Goal: Task Accomplishment & Management: Use online tool/utility

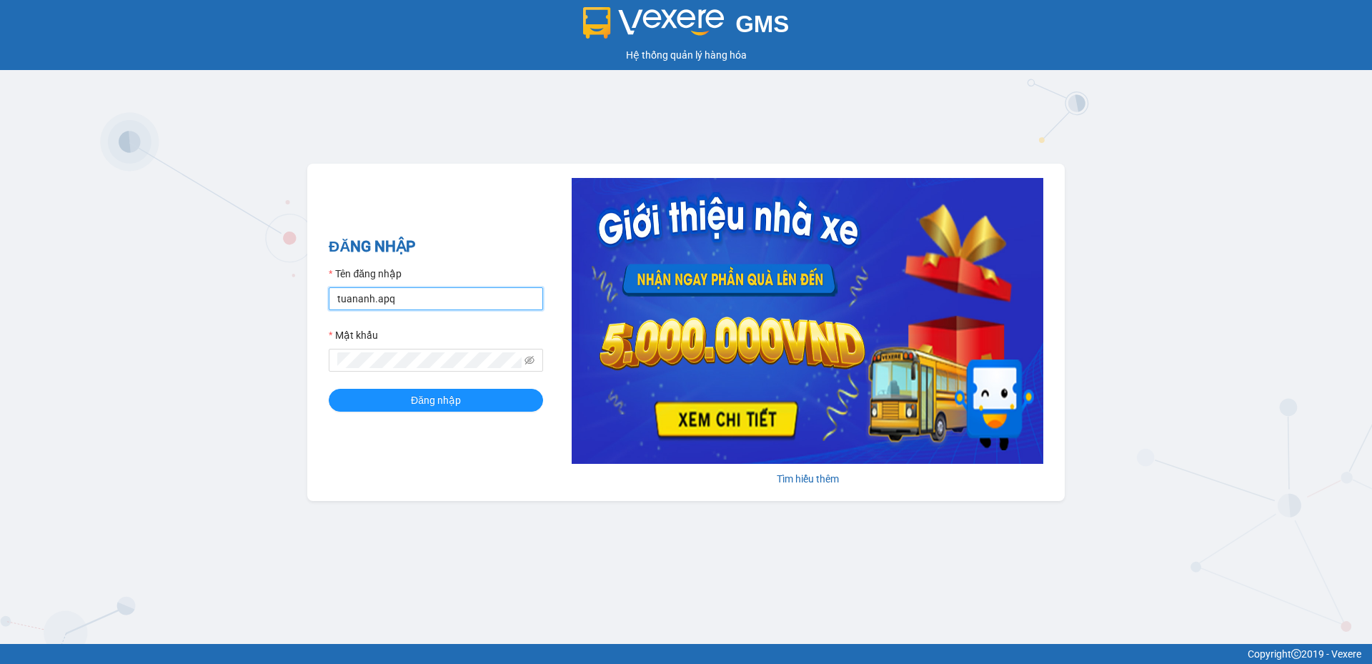
click at [376, 306] on input "tuananh.apq" at bounding box center [436, 298] width 214 height 23
type input "levinh.apq"
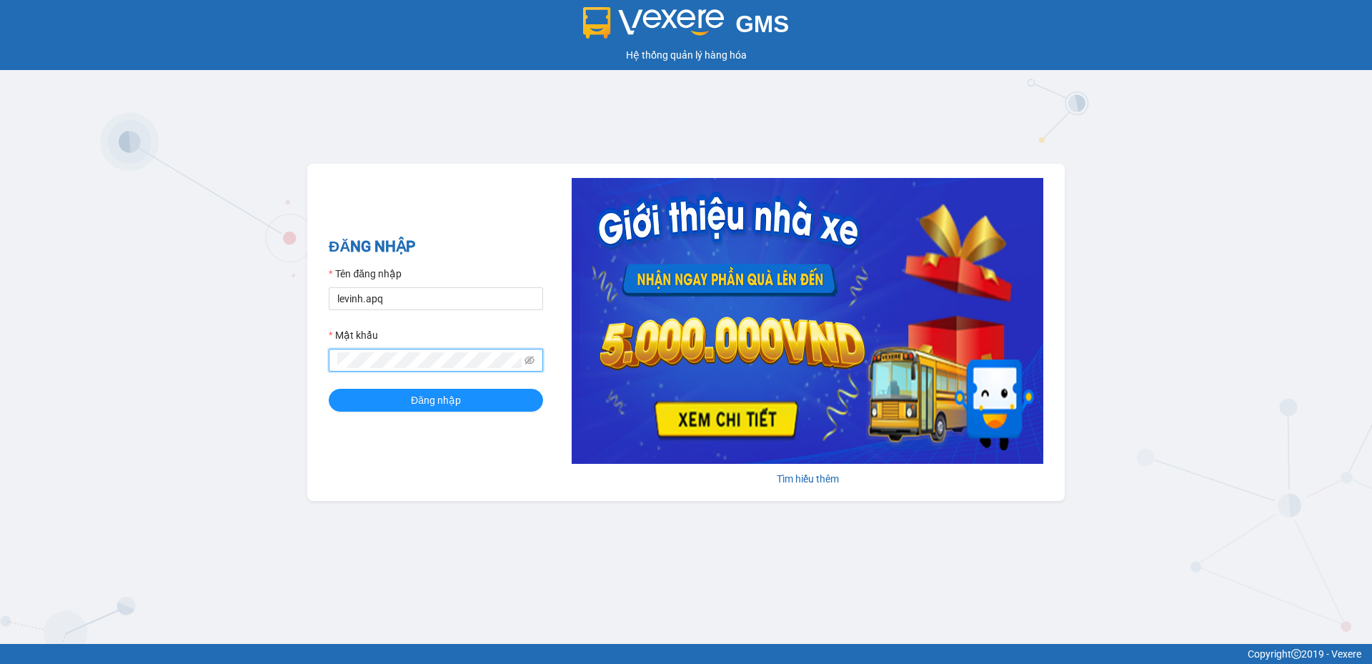
click at [329, 389] on button "Đăng nhập" at bounding box center [436, 400] width 214 height 23
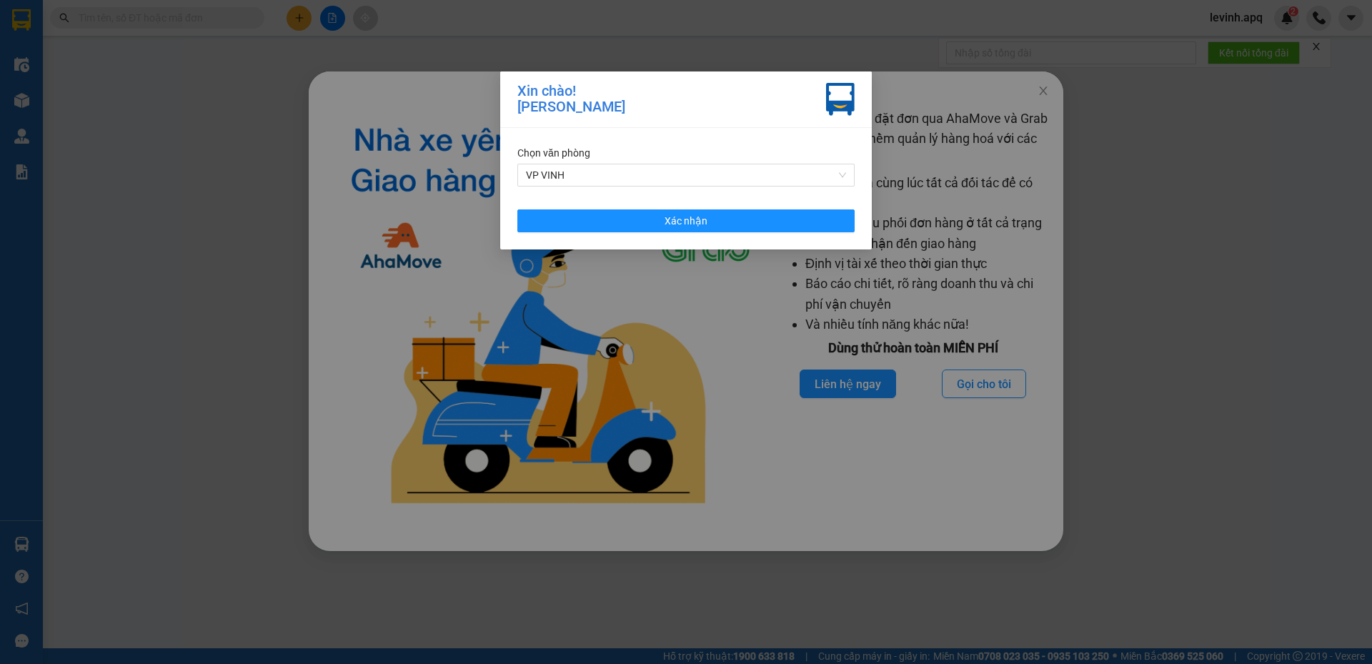
click at [692, 206] on div "Chọn văn phòng VP VINH Xác nhận" at bounding box center [685, 188] width 371 height 121
click at [701, 230] on button "Xác nhận" at bounding box center [685, 220] width 337 height 23
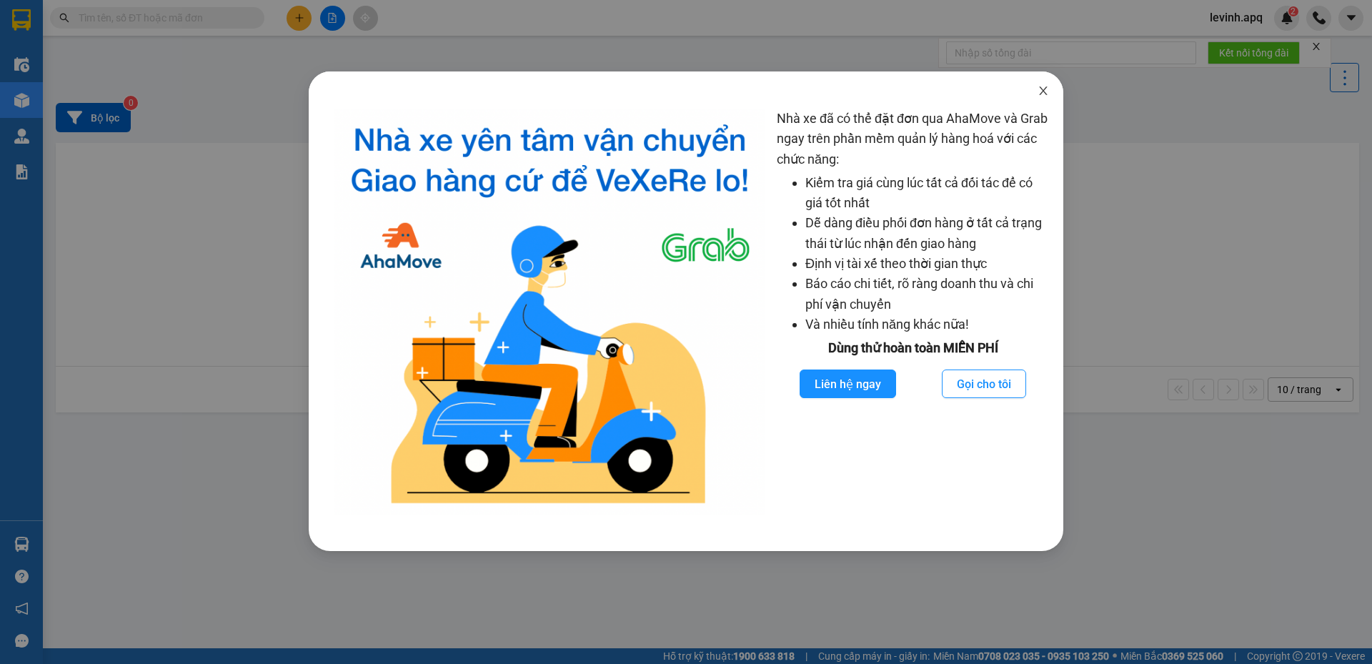
click at [1036, 96] on span "Close" at bounding box center [1043, 91] width 40 height 40
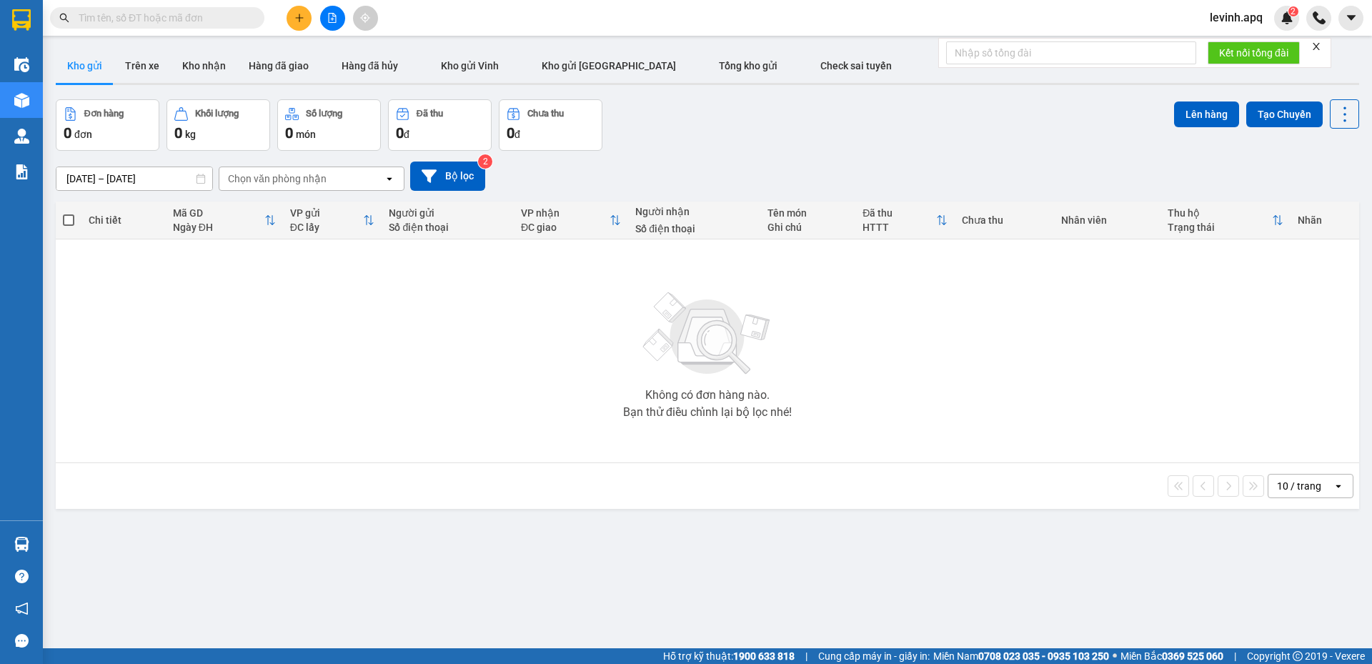
click at [959, 162] on div "12/08/2025 – 14/08/2025 Press the down arrow key to interact with the calendar …" at bounding box center [707, 175] width 1303 height 29
click at [336, 19] on icon "file-add" at bounding box center [333, 18] width 8 height 10
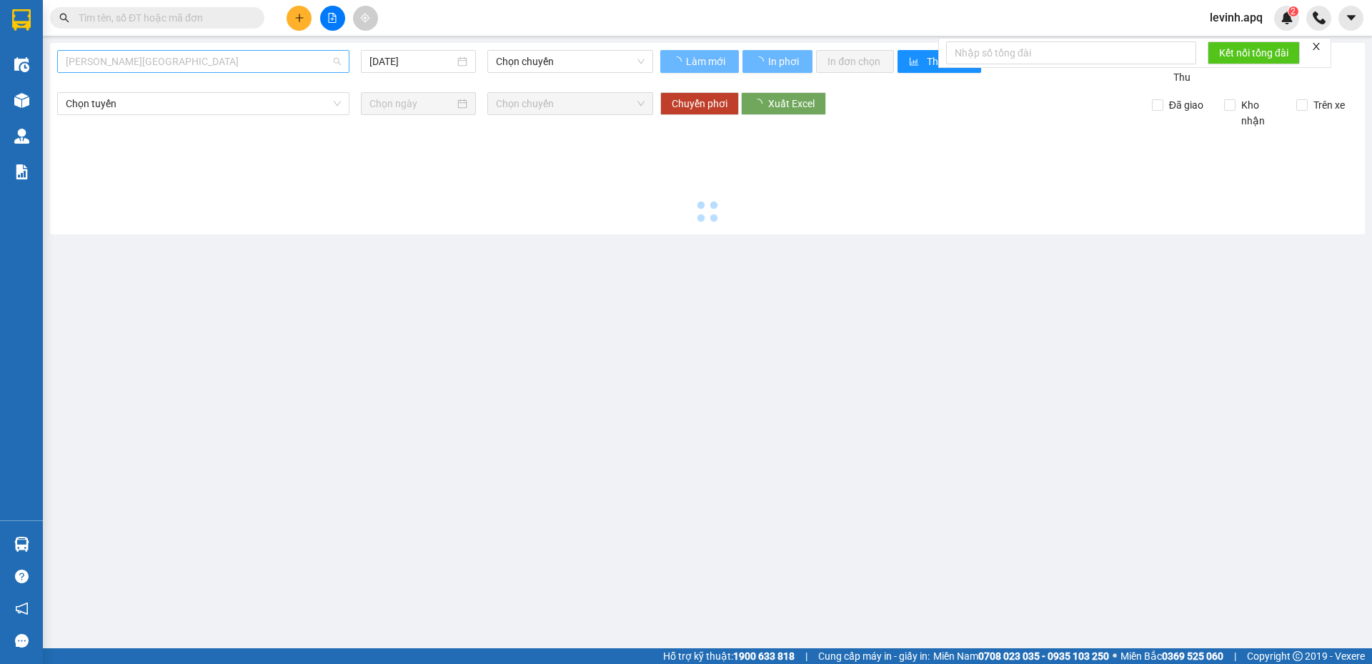
click at [212, 57] on span "Gia Lâm - Mỹ Đình" at bounding box center [203, 61] width 275 height 21
type input "[DATE]"
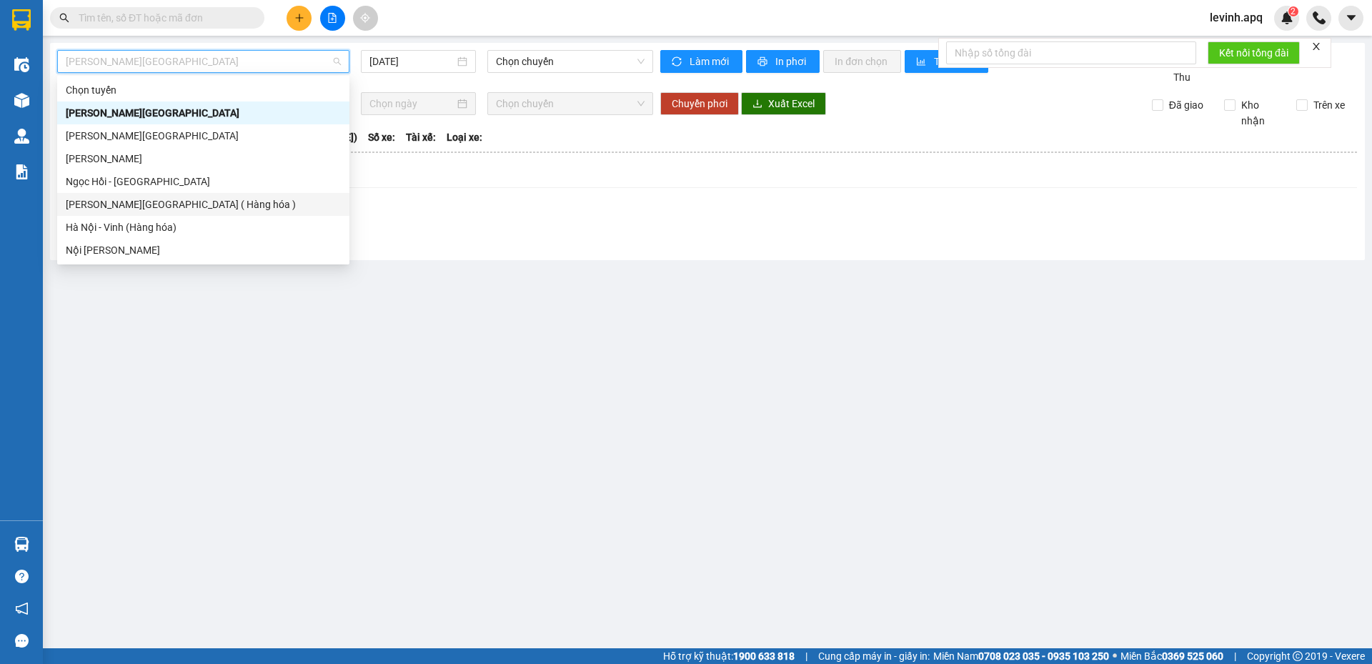
click at [228, 212] on div "Vinh - Hà Nội ( Hàng hóa )" at bounding box center [203, 204] width 292 height 23
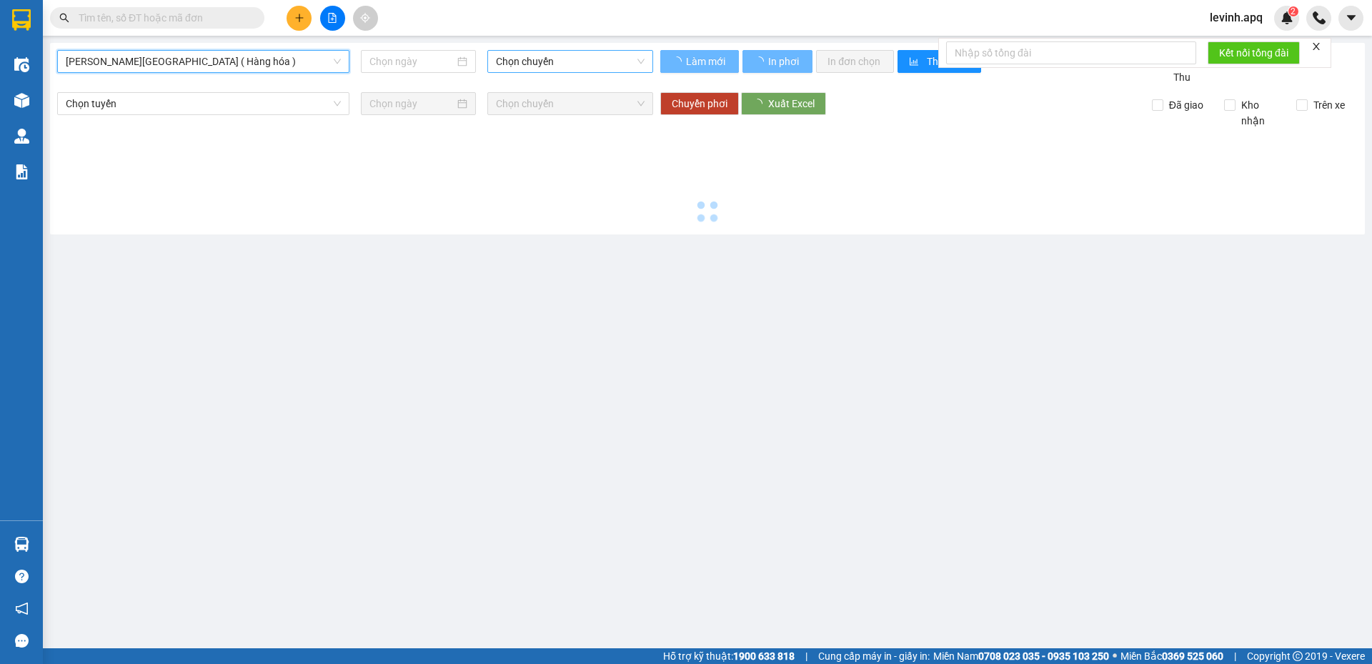
click at [587, 66] on span "Chọn chuyến" at bounding box center [570, 61] width 149 height 21
type input "[DATE]"
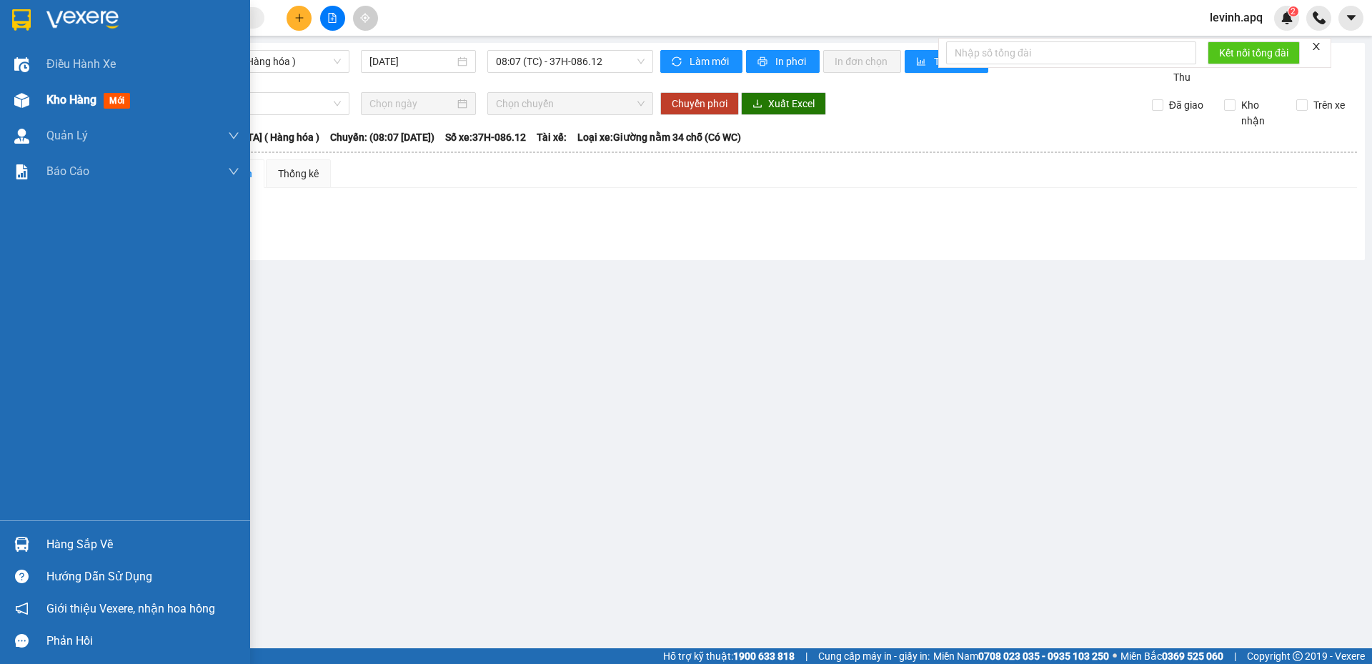
click at [39, 94] on div "Kho hàng mới" at bounding box center [125, 100] width 250 height 36
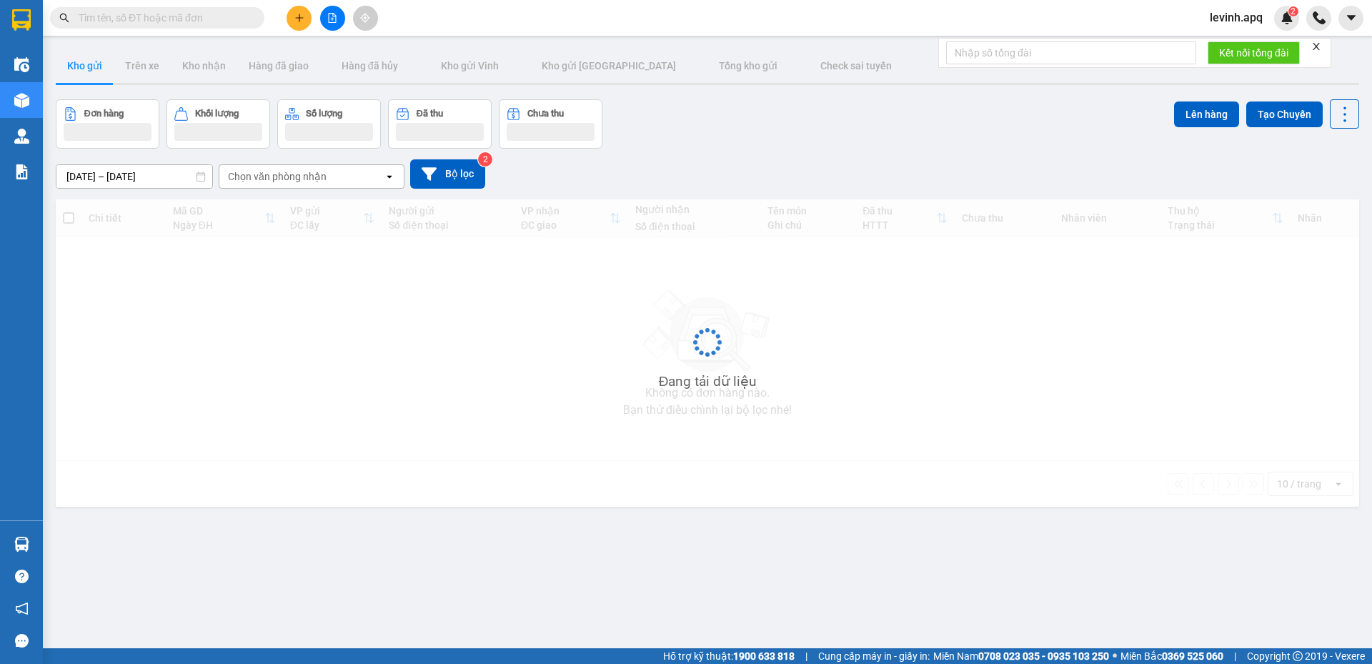
click at [775, 166] on div "12/08/2025 – 14/08/2025 Press the down arrow key to interact with the calendar …" at bounding box center [707, 173] width 1303 height 29
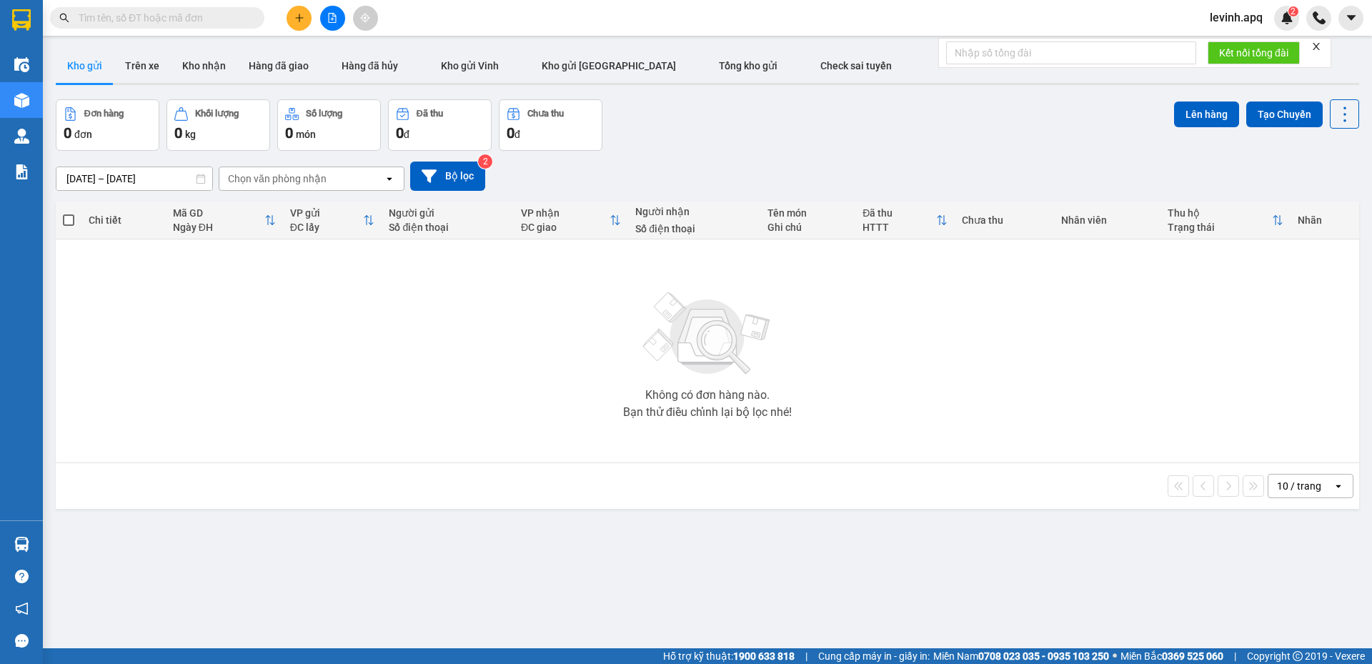
click at [1314, 47] on icon "close" at bounding box center [1316, 46] width 10 height 10
click at [772, 117] on div "Đơn hàng 0 đơn Khối lượng 0 kg Số lượng 0 món Đã thu 0 đ Chưa thu 0 đ Lên hàng …" at bounding box center [707, 124] width 1303 height 51
click at [211, 17] on input "text" at bounding box center [163, 18] width 169 height 16
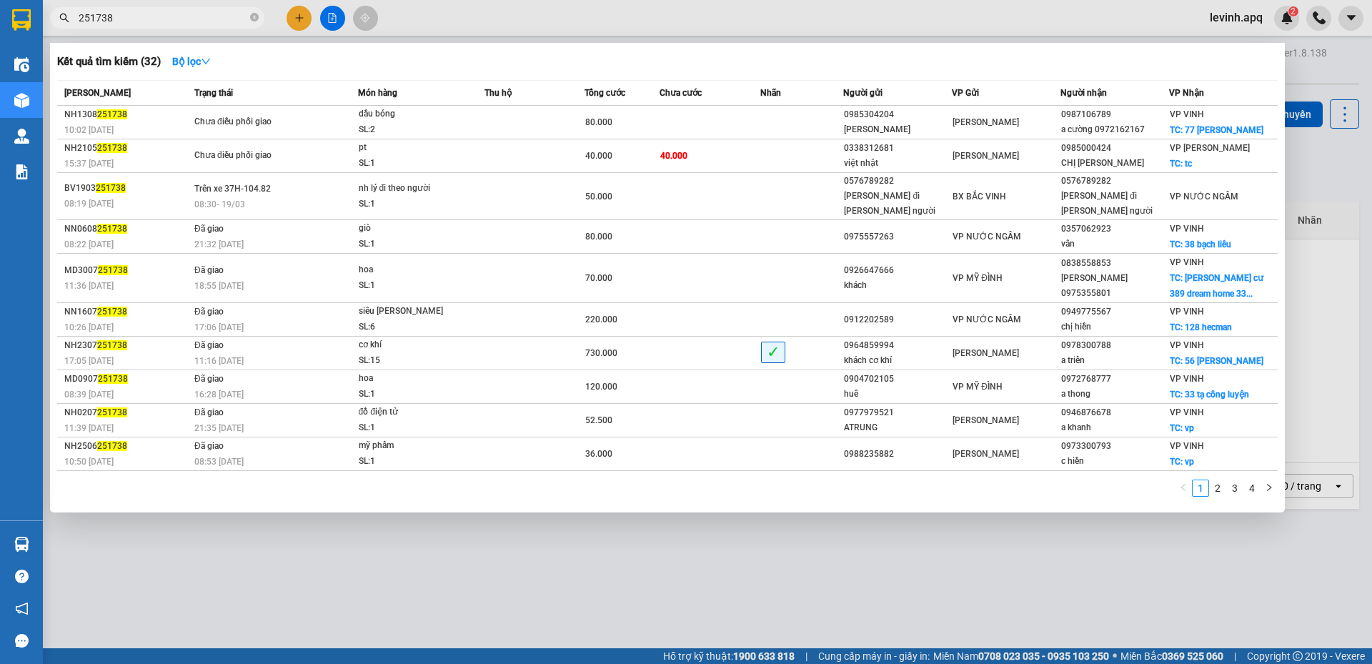
type input "251738"
click at [302, 579] on div at bounding box center [686, 332] width 1372 height 664
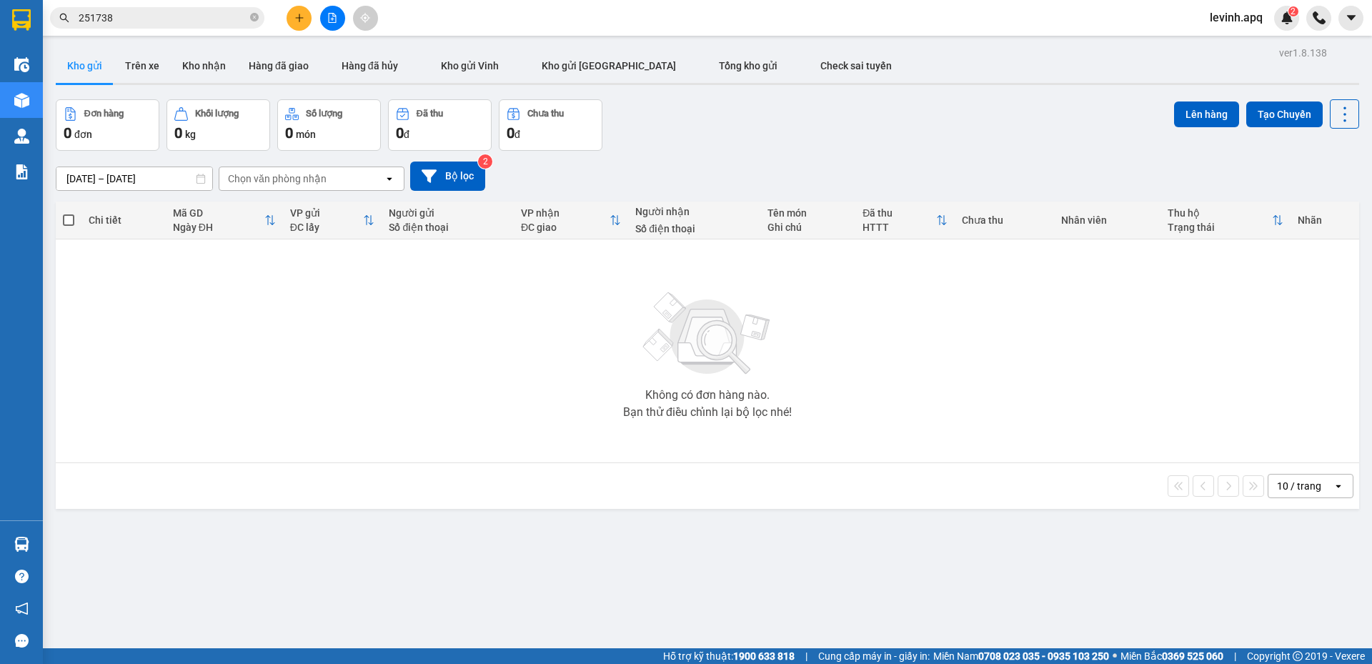
click at [112, 14] on input "251738" at bounding box center [163, 18] width 169 height 16
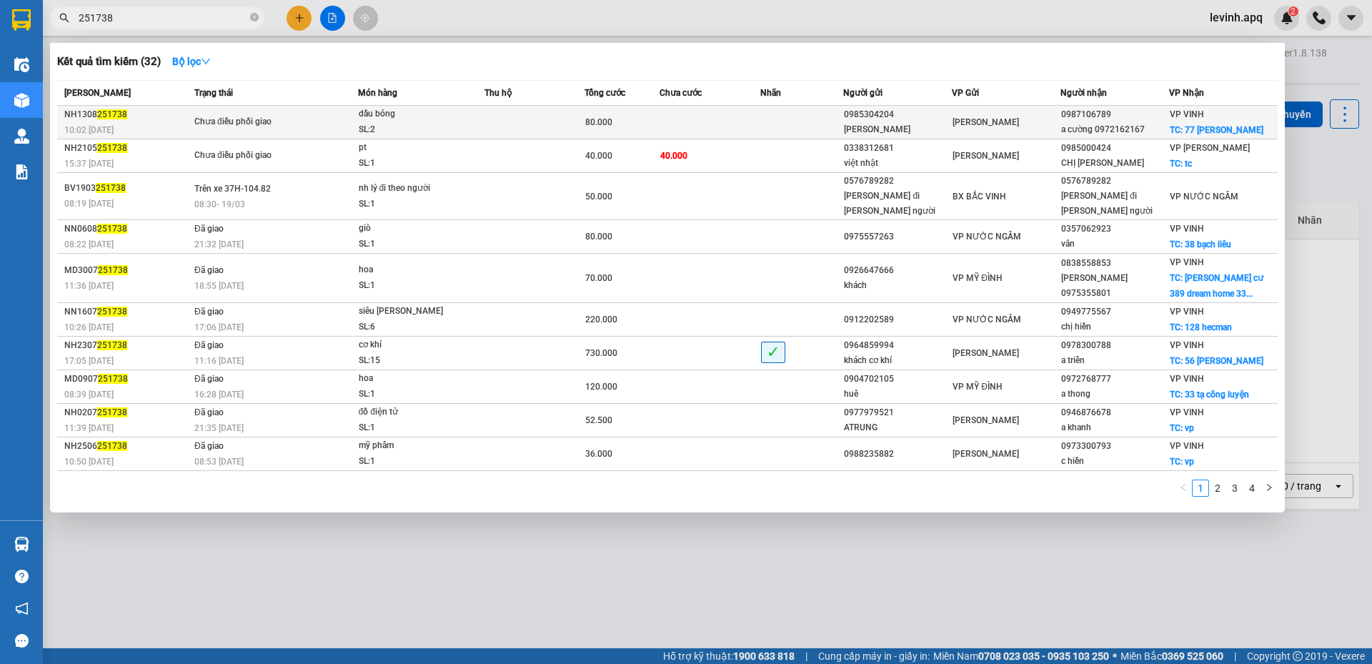
click at [174, 133] on div "10:02 - 13/08" at bounding box center [127, 130] width 126 height 16
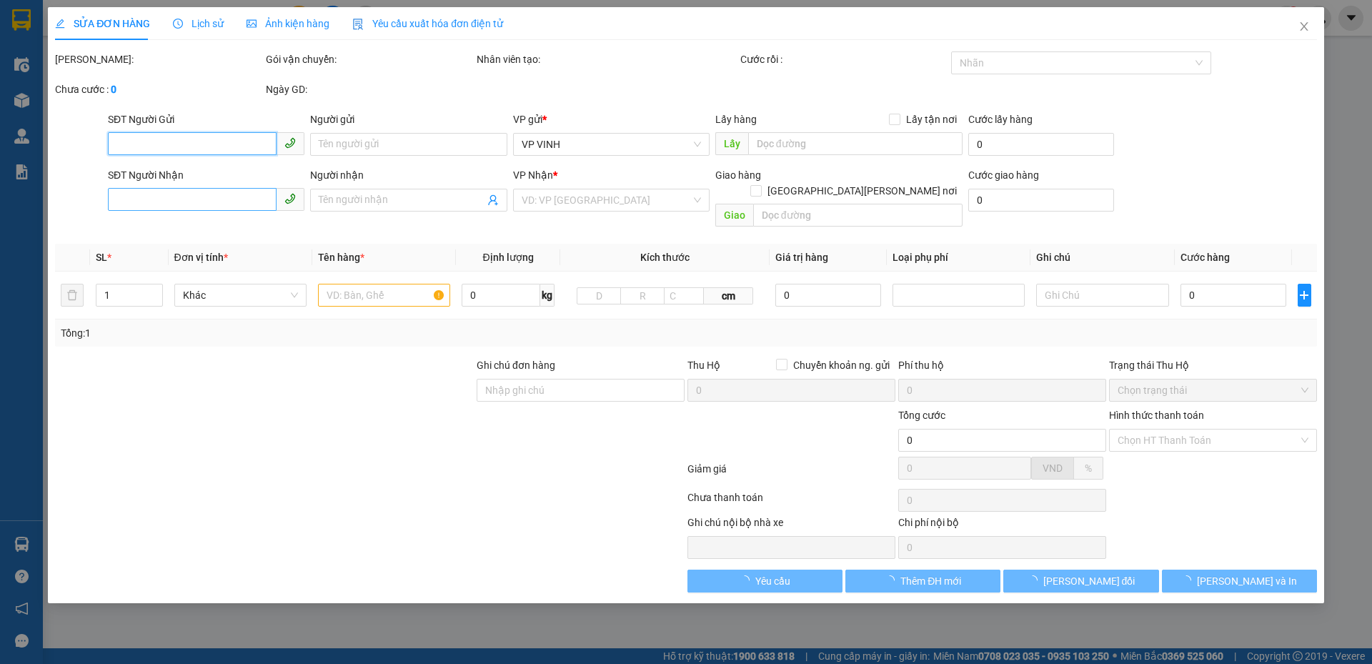
type input "0985304204"
type input "tô thúy"
type input "0987106789"
type input "a cường 0972162167"
checkbox input "true"
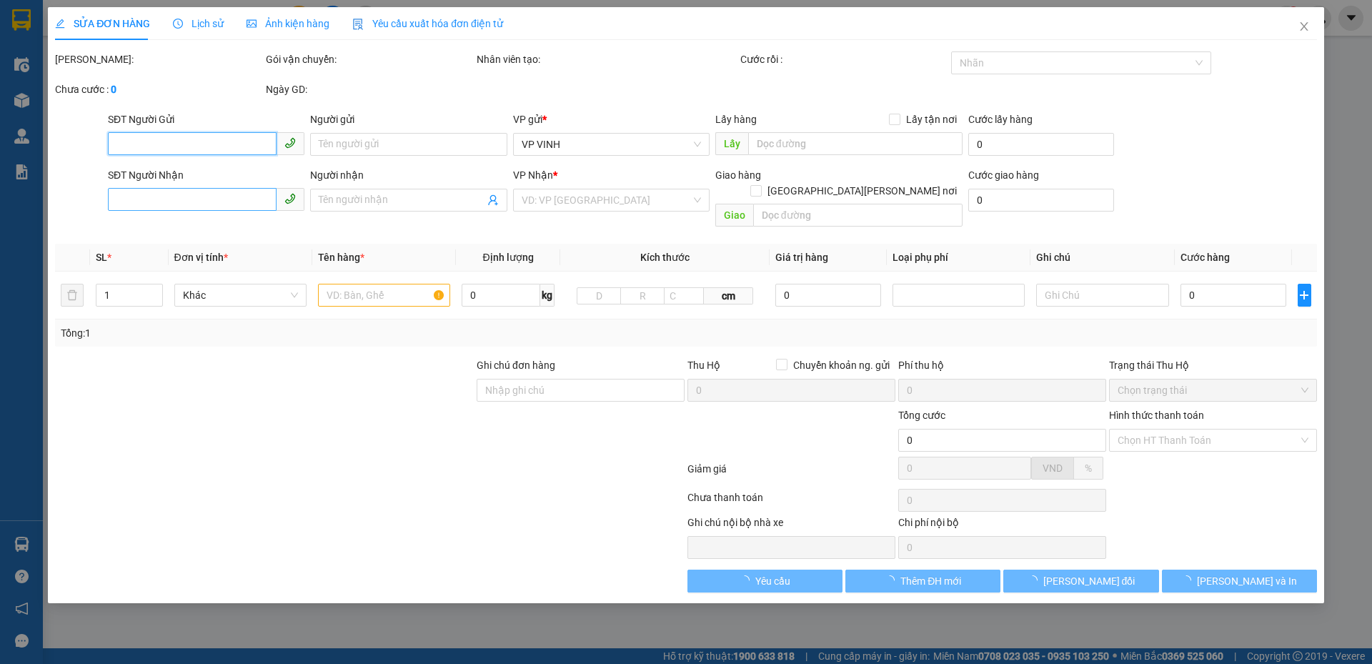
type input "77 [PERSON_NAME]"
type input "80.000"
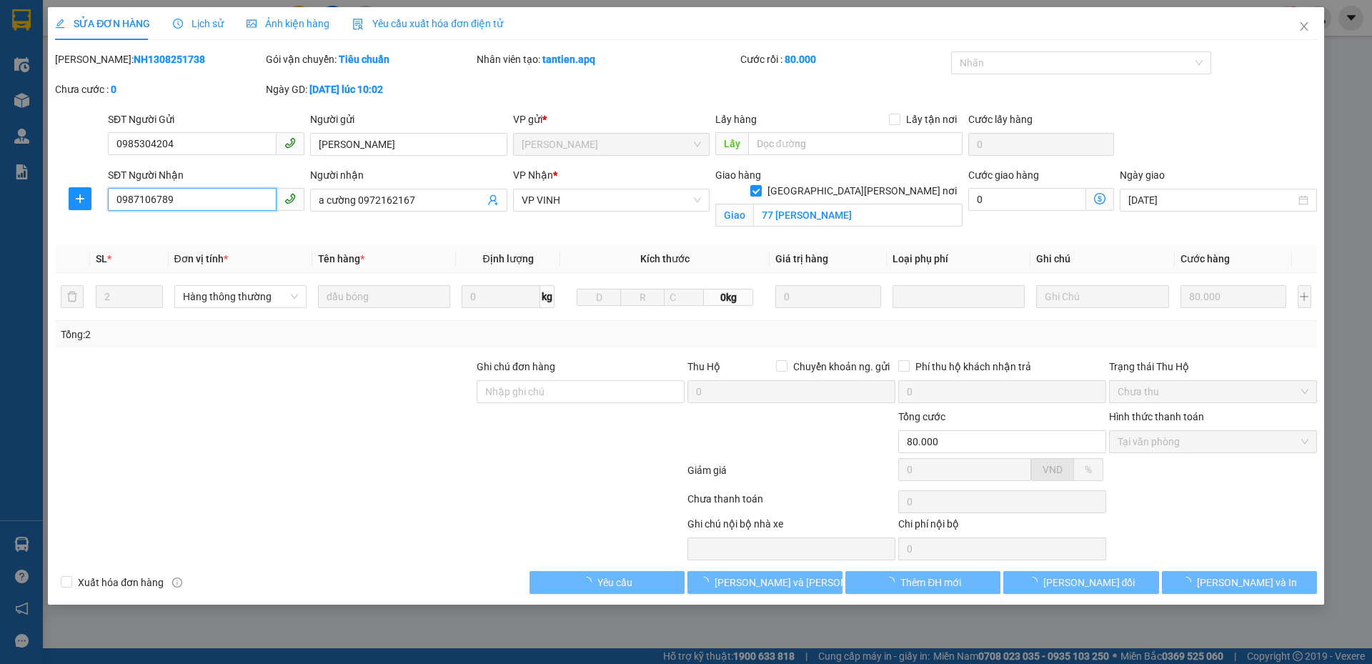
click at [166, 202] on input "0987106789" at bounding box center [192, 199] width 169 height 23
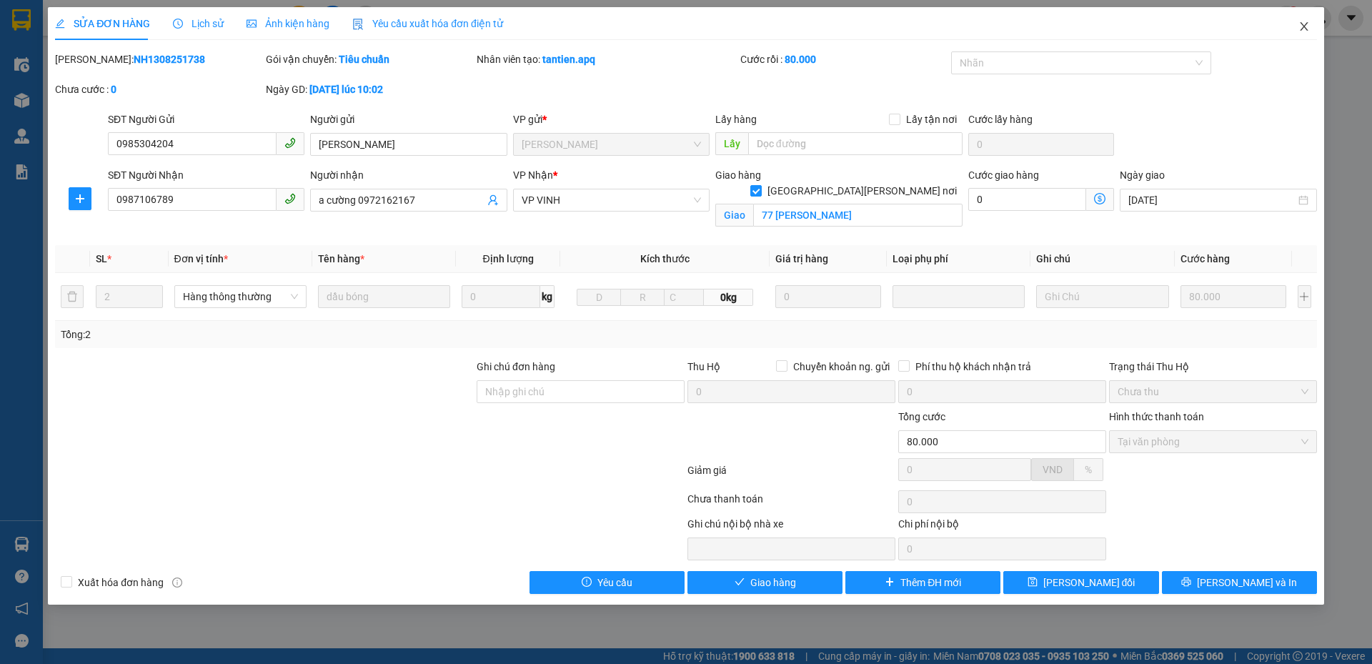
click at [1303, 25] on icon "close" at bounding box center [1303, 26] width 11 height 11
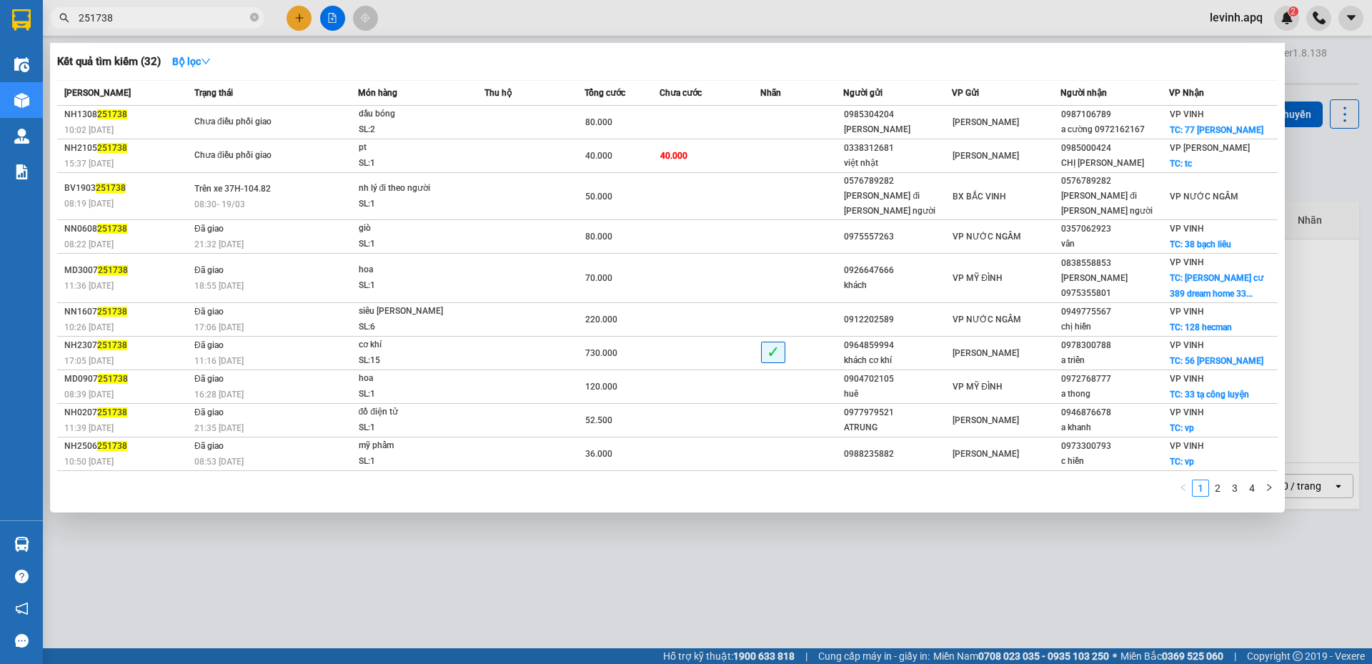
click at [141, 18] on input "251738" at bounding box center [163, 18] width 169 height 16
paste input "0987106789"
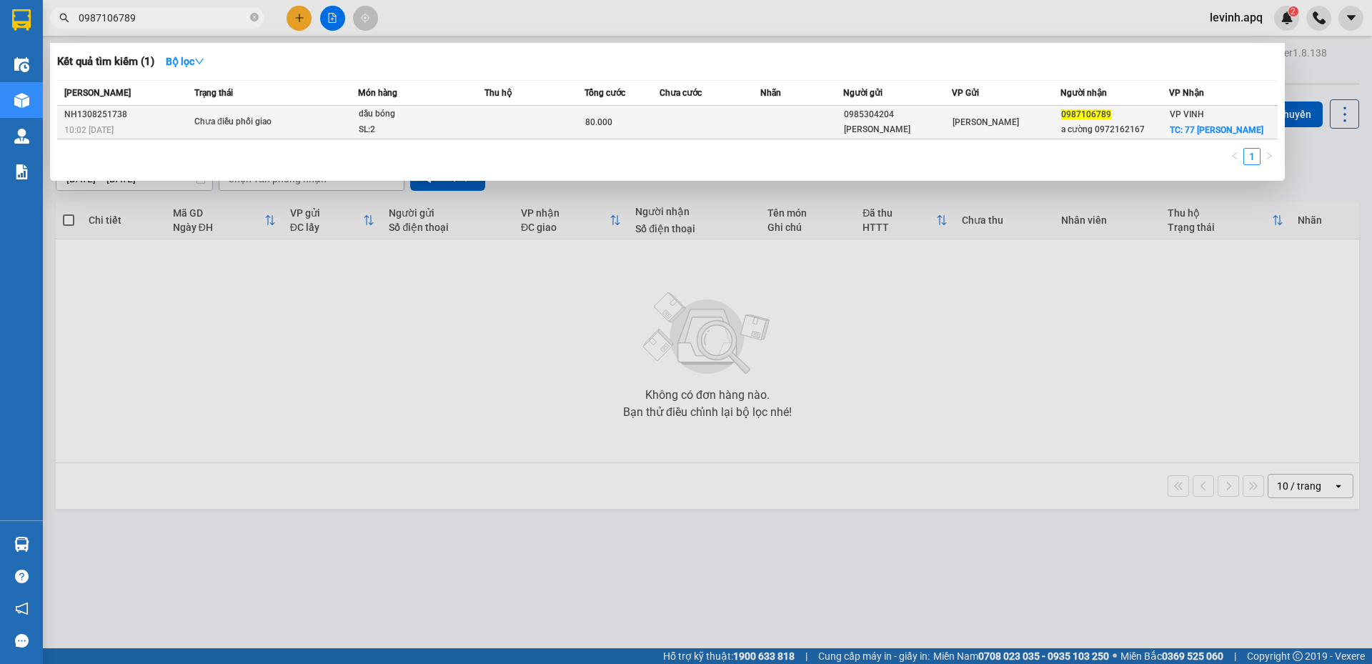
type input "0987106789"
click at [394, 119] on div "dầu bóng" at bounding box center [412, 114] width 107 height 16
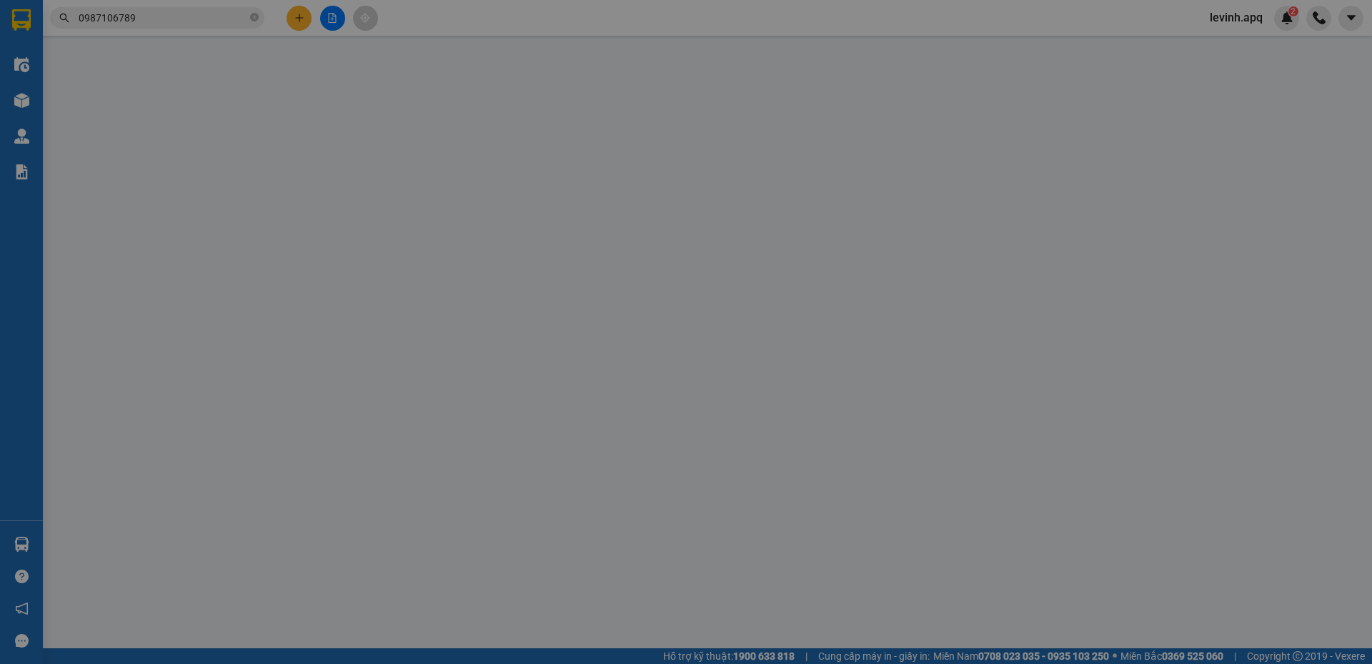
type input "0985304204"
type input "tô thúy"
type input "0987106789"
type input "a cường 0972162167"
checkbox input "true"
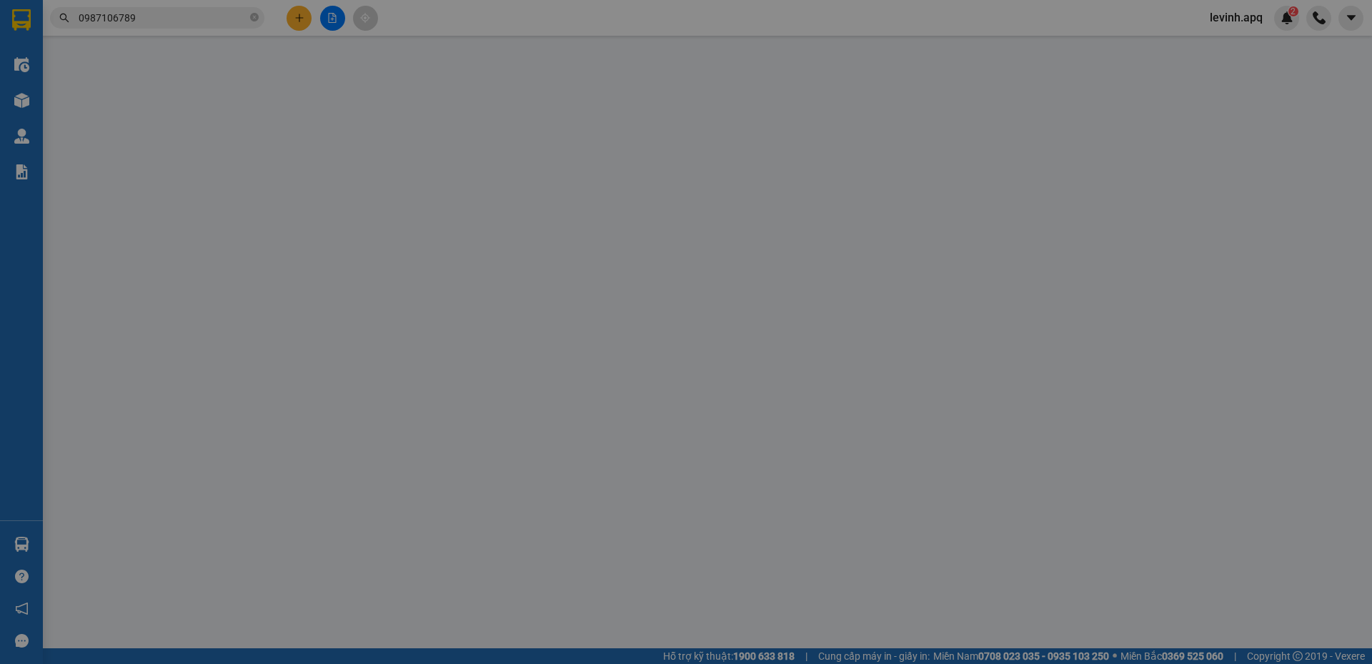
type input "77 [PERSON_NAME]"
type input "80.000"
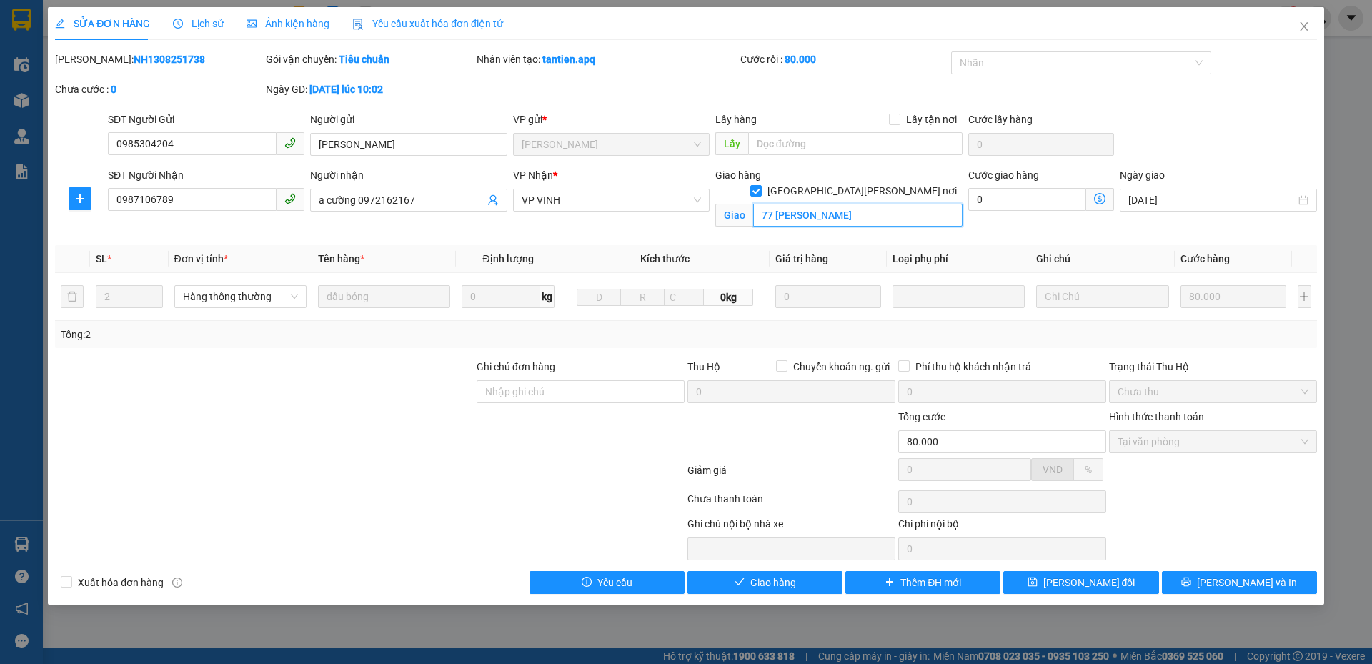
click at [832, 204] on input "77 [PERSON_NAME]" at bounding box center [857, 215] width 209 height 23
type input "4/146 cao xuân huy"
click at [1086, 574] on button "[PERSON_NAME] thay đổi" at bounding box center [1080, 582] width 155 height 23
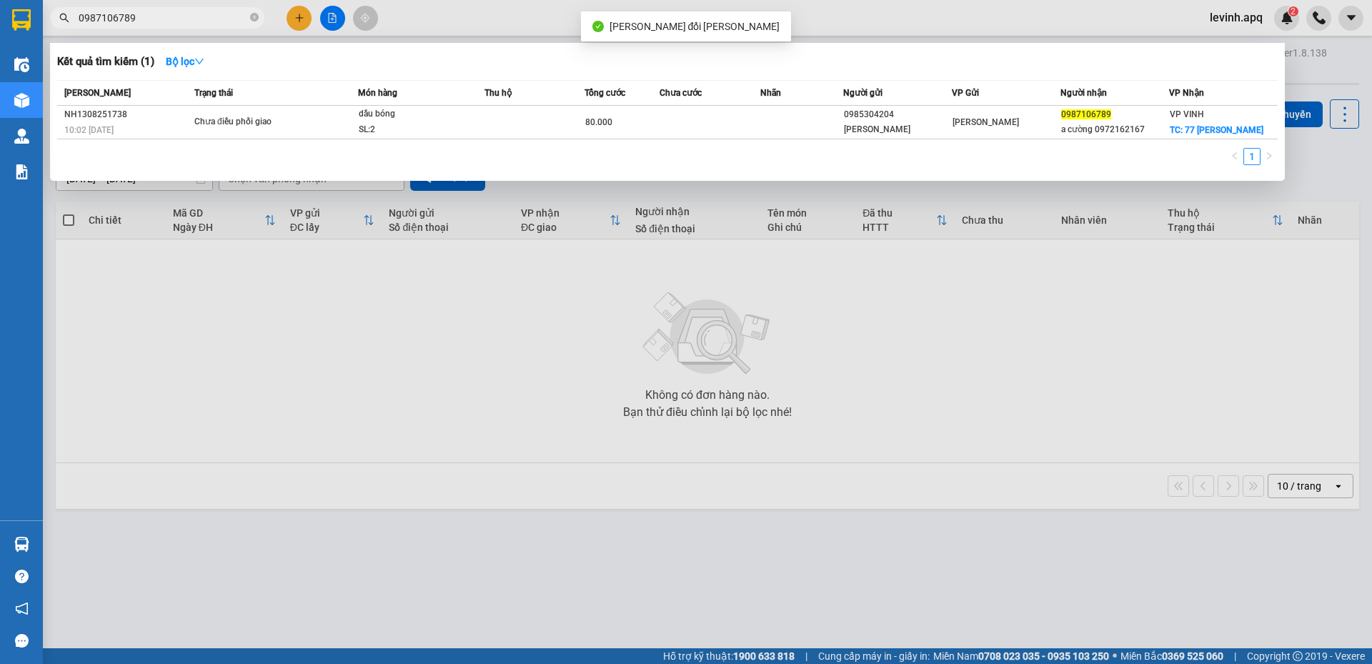
click at [184, 22] on input "0987106789" at bounding box center [163, 18] width 169 height 16
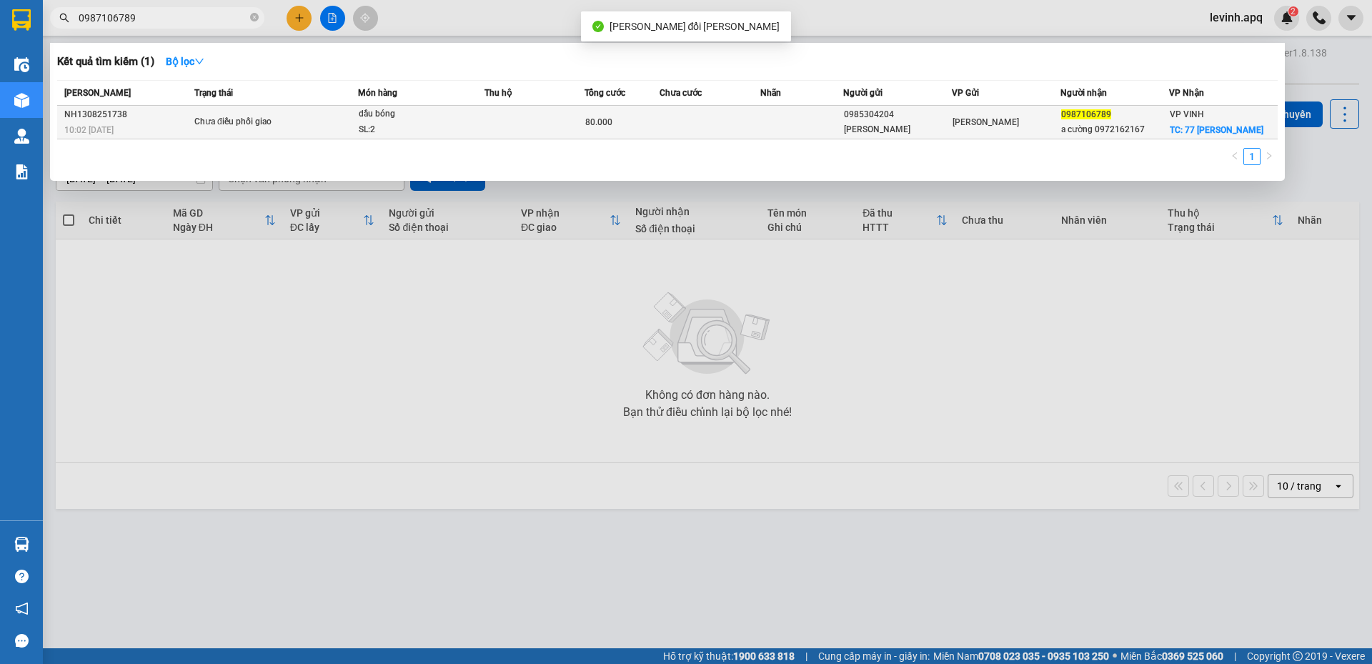
click at [249, 121] on div "Chưa điều phối giao" at bounding box center [247, 122] width 107 height 16
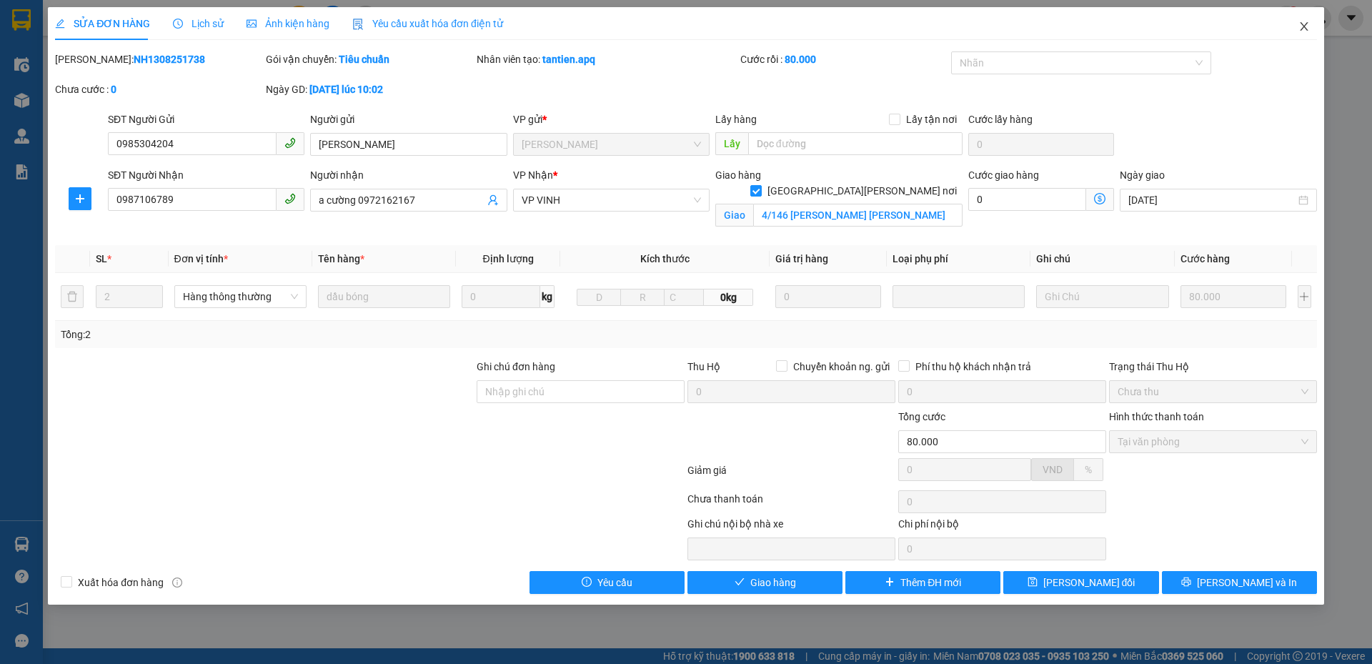
click at [1307, 27] on icon "close" at bounding box center [1303, 26] width 11 height 11
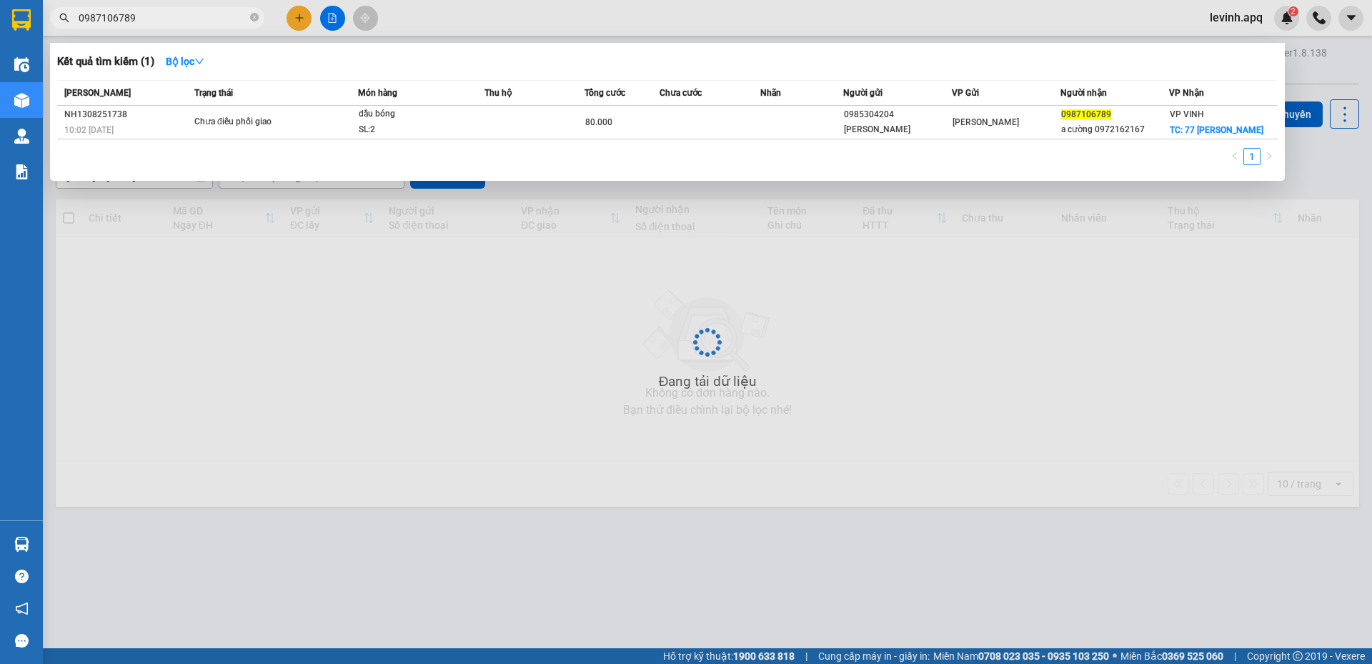
click at [181, 14] on input "0987106789" at bounding box center [163, 18] width 169 height 16
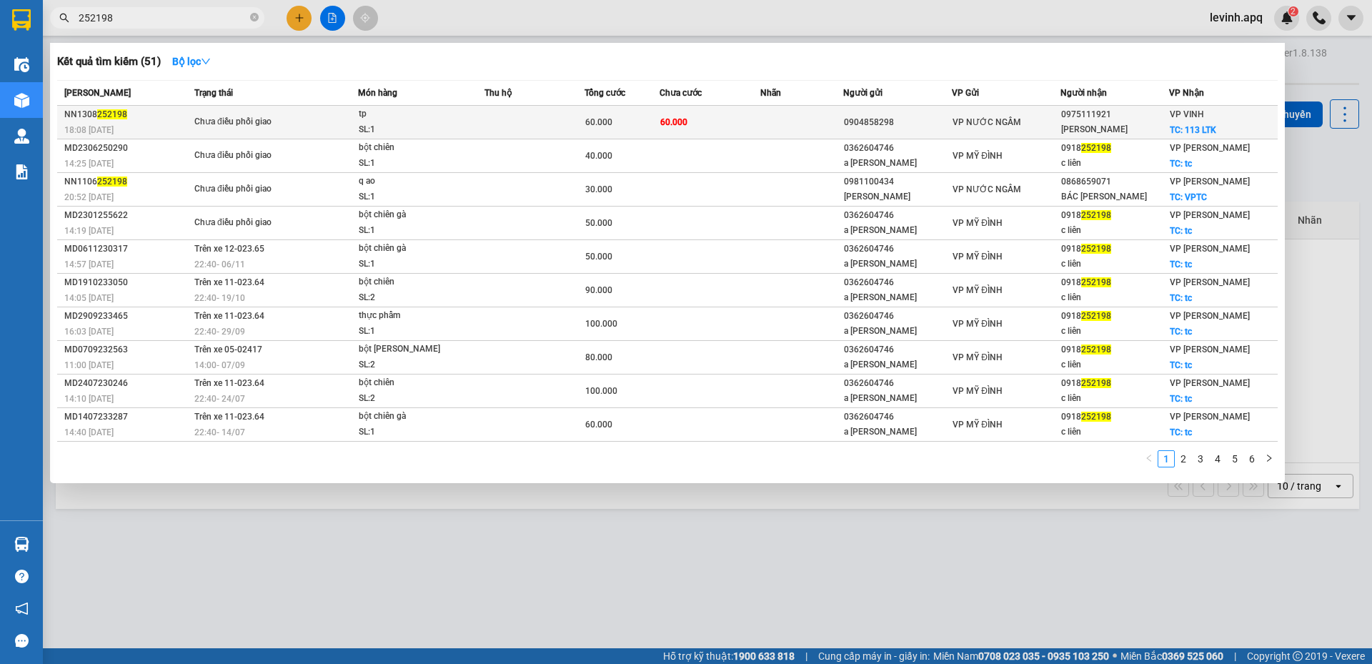
type input "252198"
click at [344, 126] on span "Chưa điều phối giao" at bounding box center [275, 122] width 163 height 16
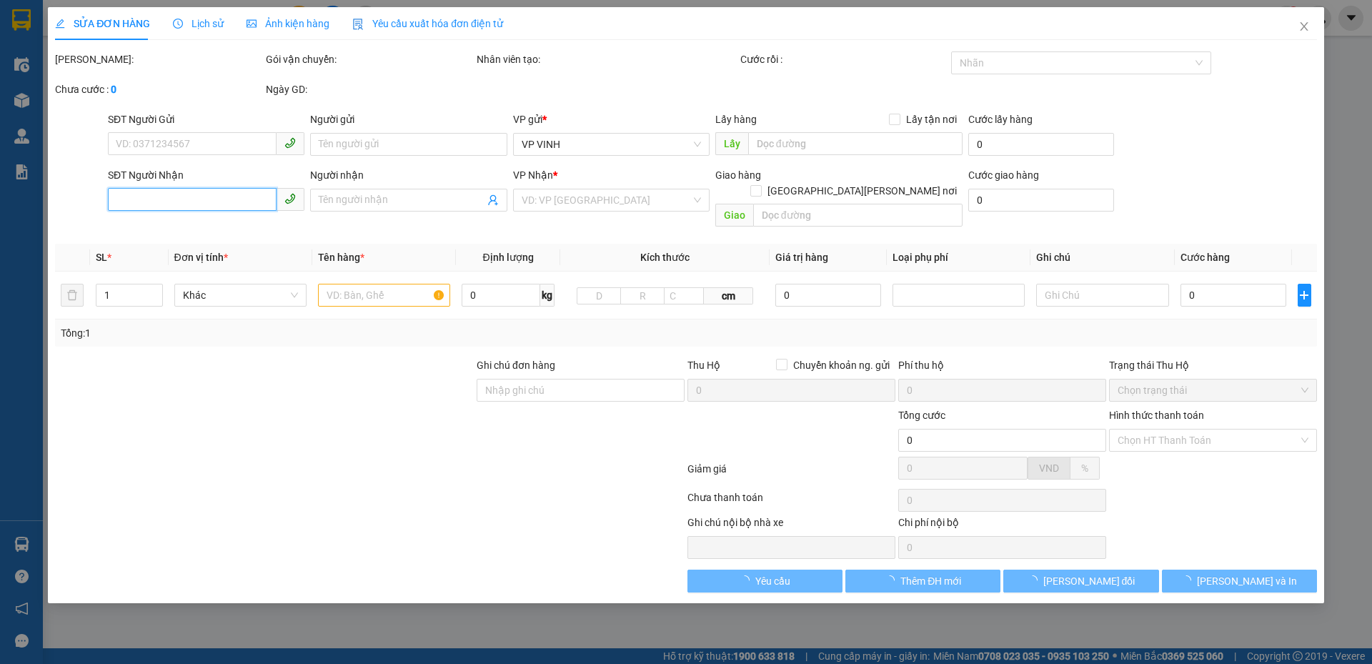
click at [211, 201] on input "SĐT Người Nhận" at bounding box center [192, 199] width 169 height 23
type input "0904858298"
type input "0975111921"
type input "chị [PERSON_NAME]"
checkbox input "true"
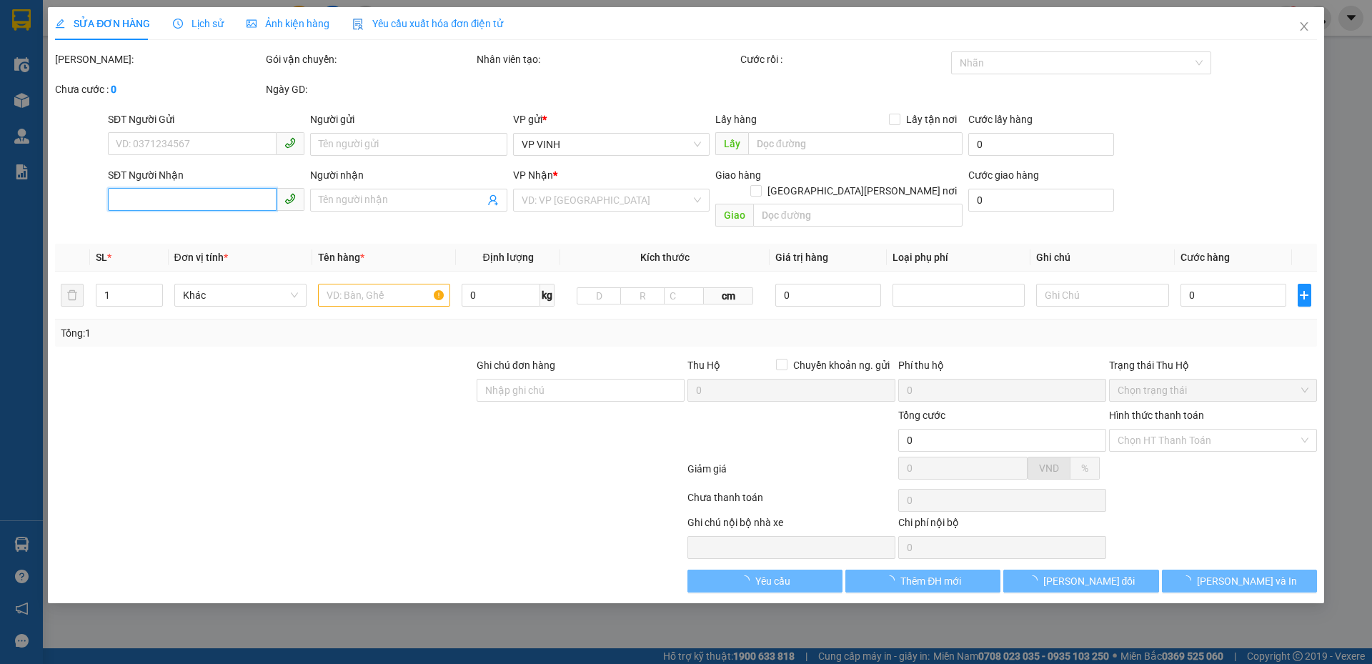
type input "113 LTK"
type input "60.000"
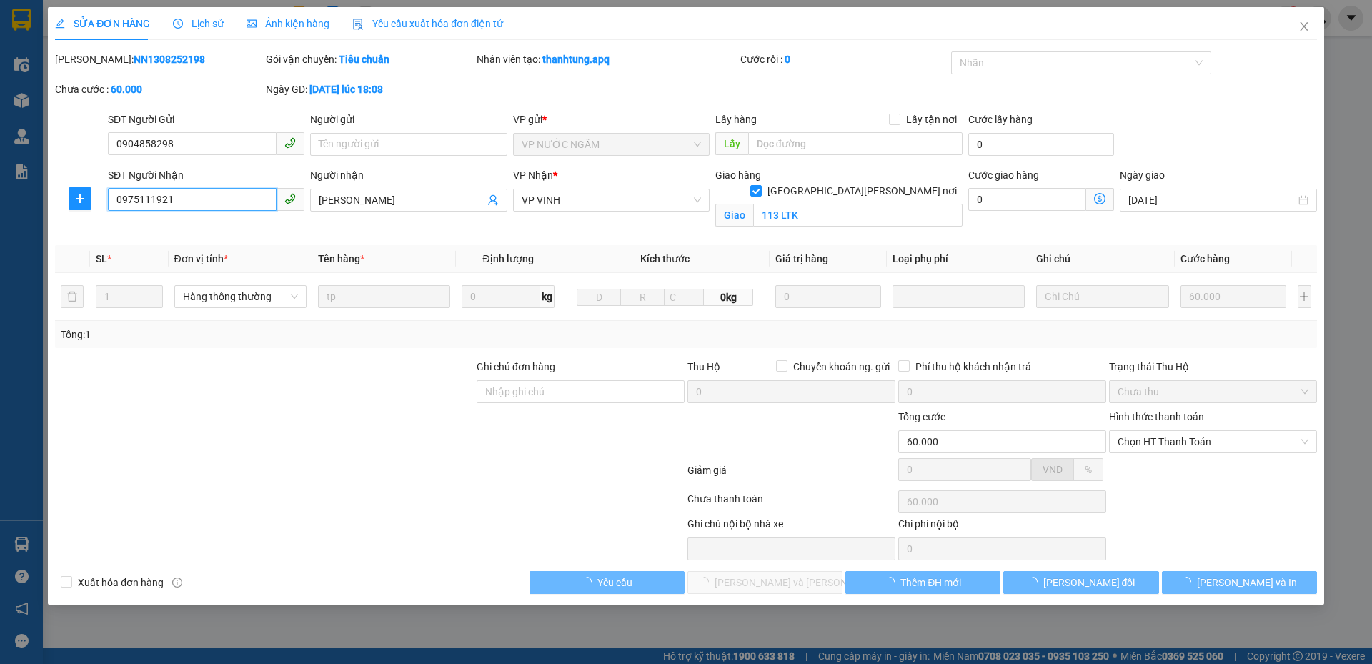
click at [211, 201] on input "0975111921" at bounding box center [192, 199] width 169 height 23
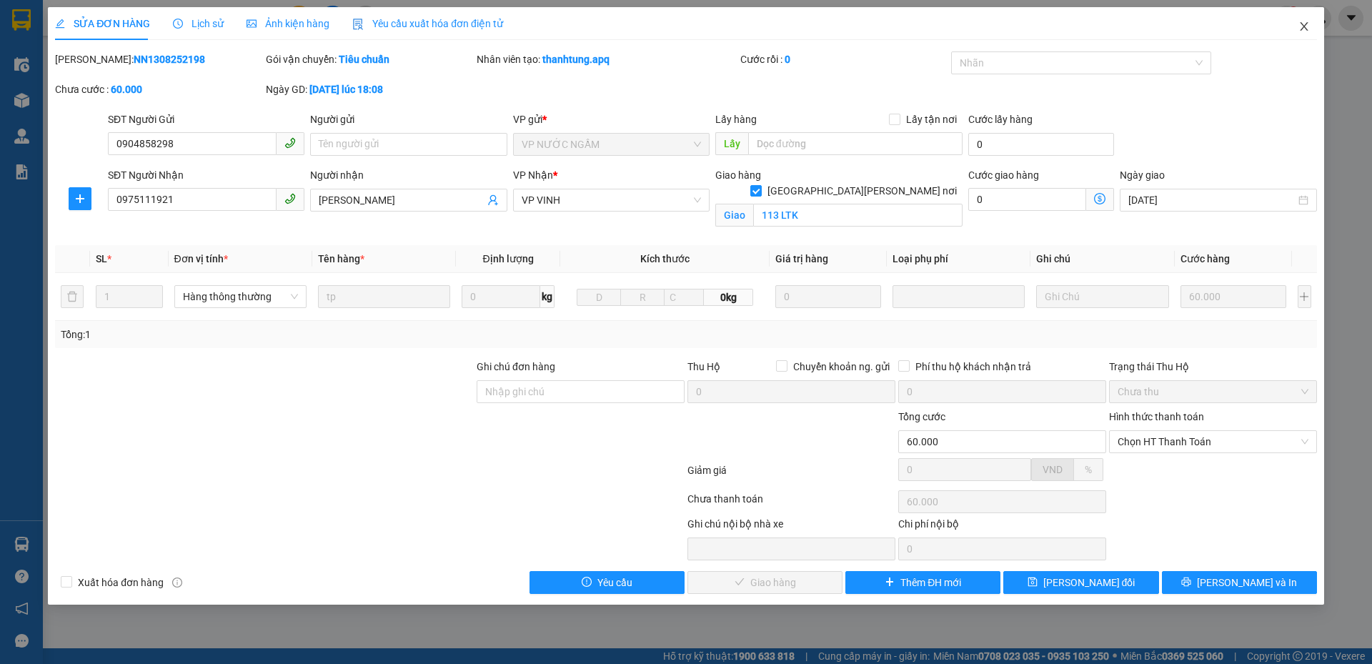
drag, startPoint x: 1307, startPoint y: 19, endPoint x: 194, endPoint y: 26, distance: 1112.4
click at [1306, 19] on span "Close" at bounding box center [1304, 27] width 40 height 40
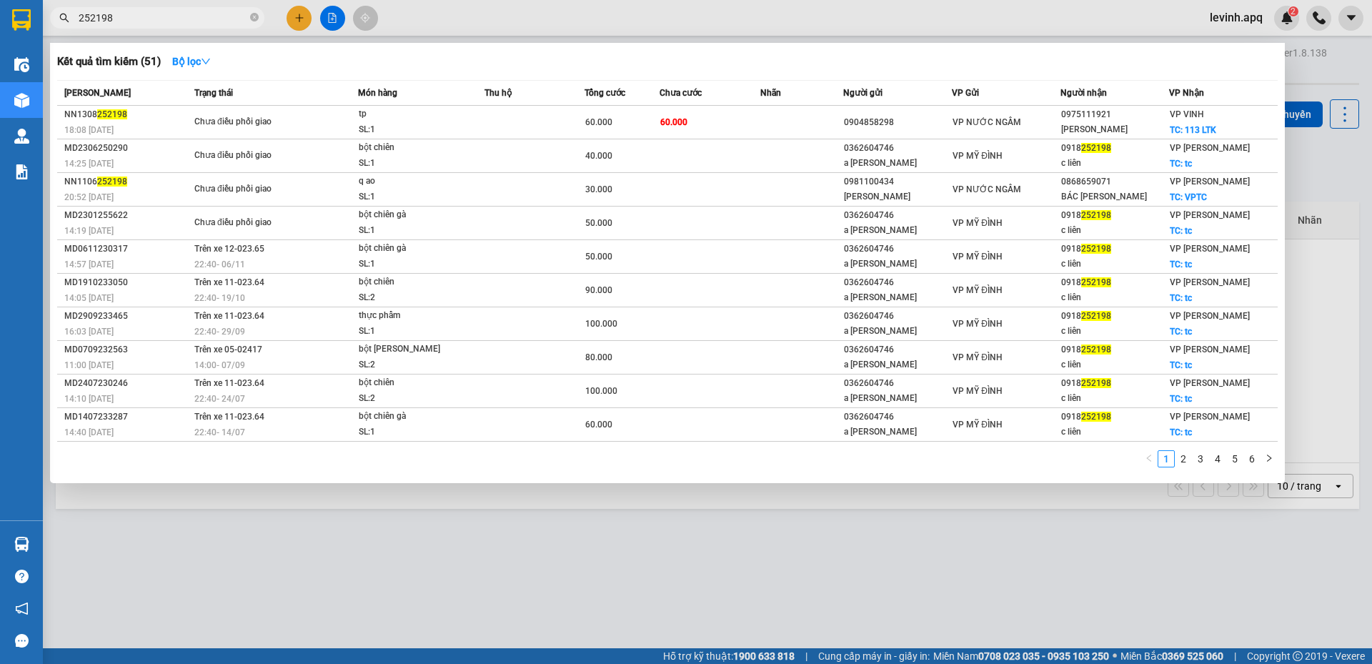
click at [124, 26] on span "252198" at bounding box center [157, 17] width 214 height 21
click at [124, 11] on input "252198" at bounding box center [163, 18] width 169 height 16
paste input "0975111921"
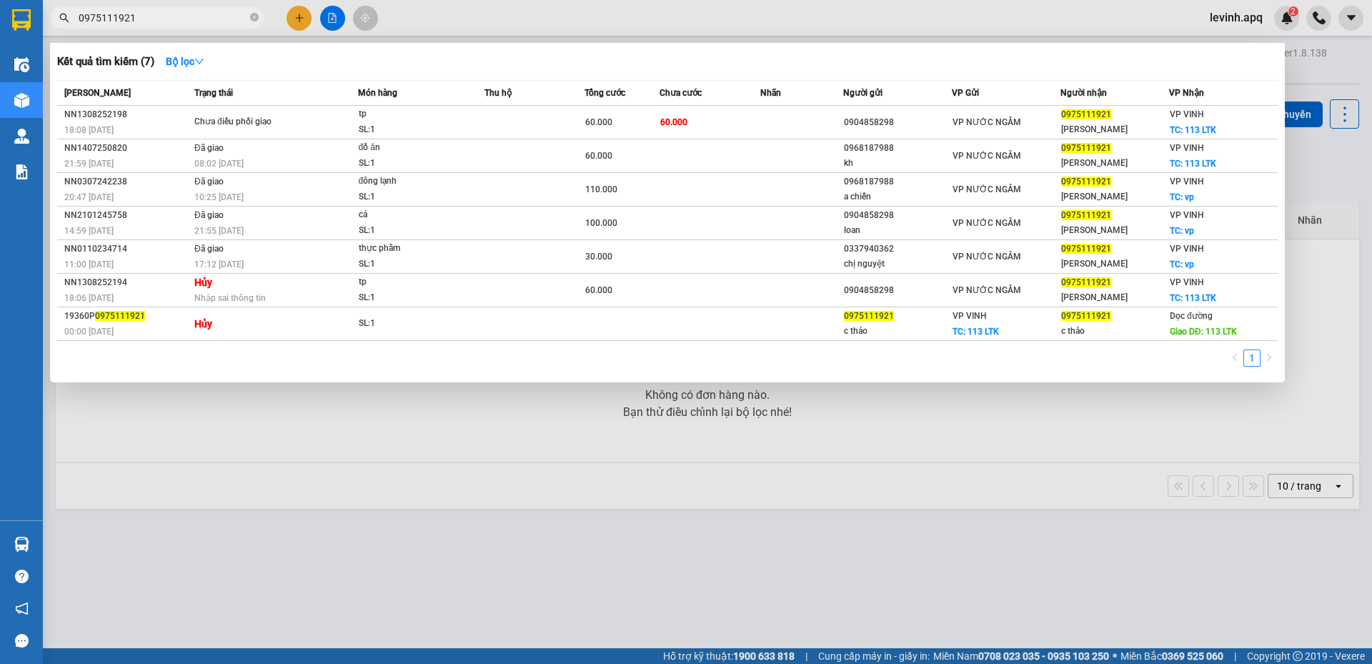
click at [529, 355] on div "1" at bounding box center [667, 362] width 1220 height 26
click at [198, 18] on input "0975111921" at bounding box center [163, 18] width 169 height 16
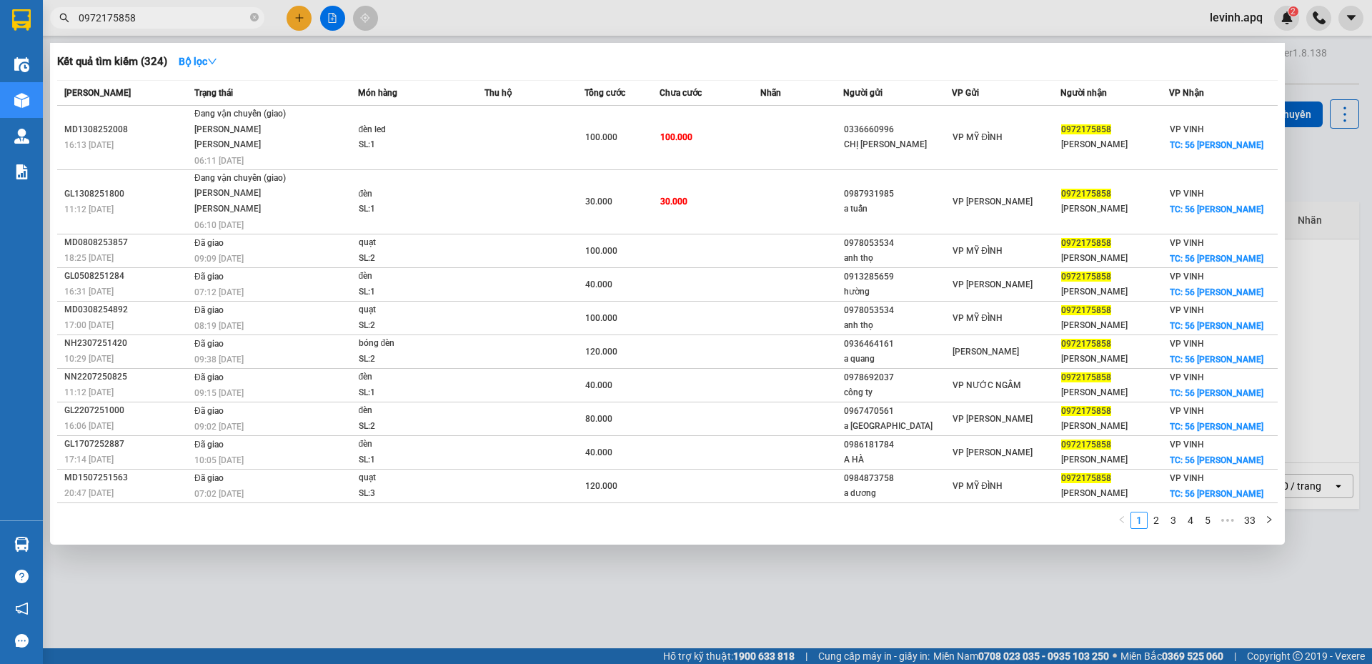
click at [506, 590] on div at bounding box center [686, 332] width 1372 height 664
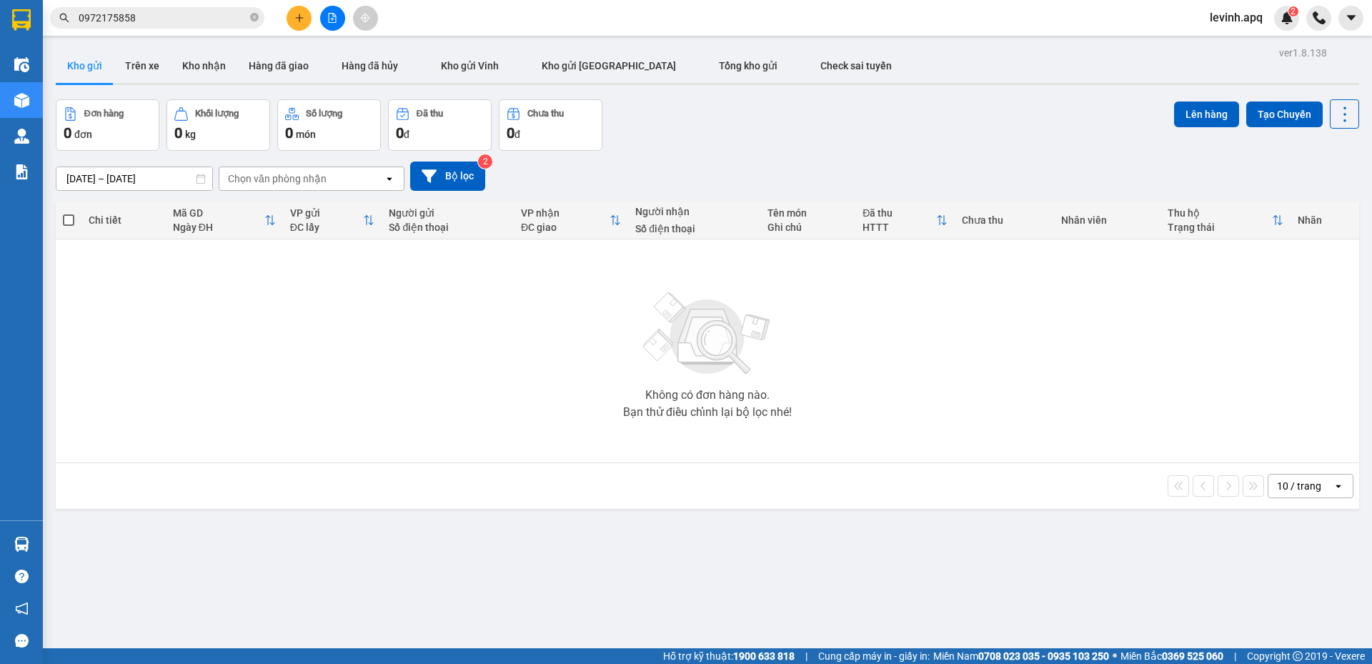
click at [643, 276] on div "Không có đơn hàng nào. Bạn thử điều chỉnh lại bộ lọc nhé!" at bounding box center [707, 351] width 1289 height 214
click at [726, 124] on div "Đơn hàng 0 đơn Khối lượng 0 kg Số lượng 0 món Đã thu 0 đ Chưa thu 0 đ Lên hàng …" at bounding box center [707, 124] width 1303 height 51
click at [161, 23] on input "0972175858" at bounding box center [163, 18] width 169 height 16
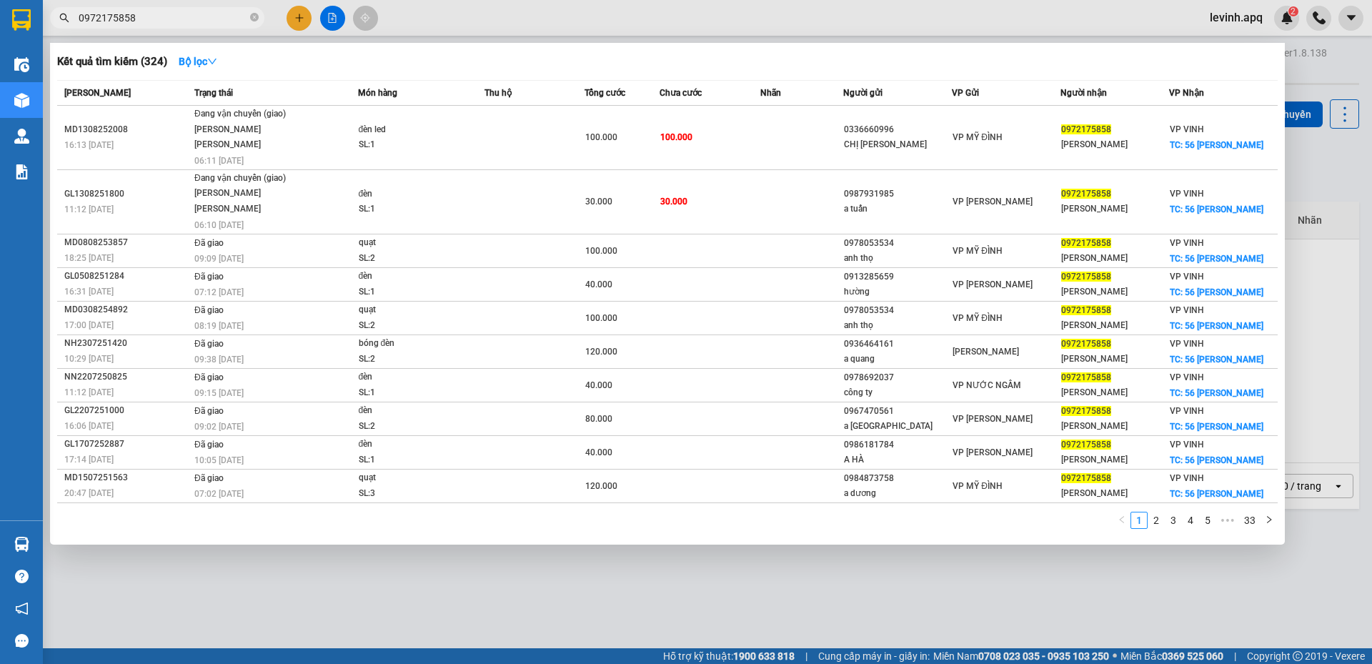
click at [161, 23] on input "0972175858" at bounding box center [163, 18] width 169 height 16
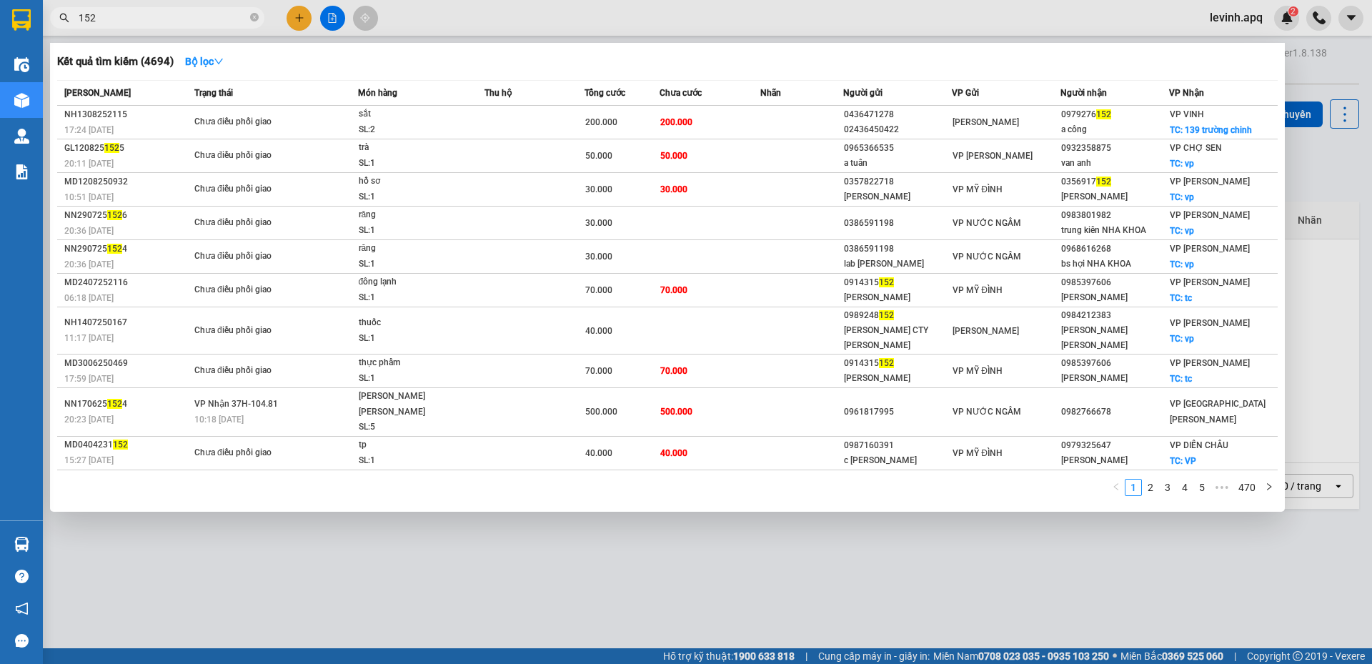
type input "152"
click at [299, 9] on div at bounding box center [686, 332] width 1372 height 664
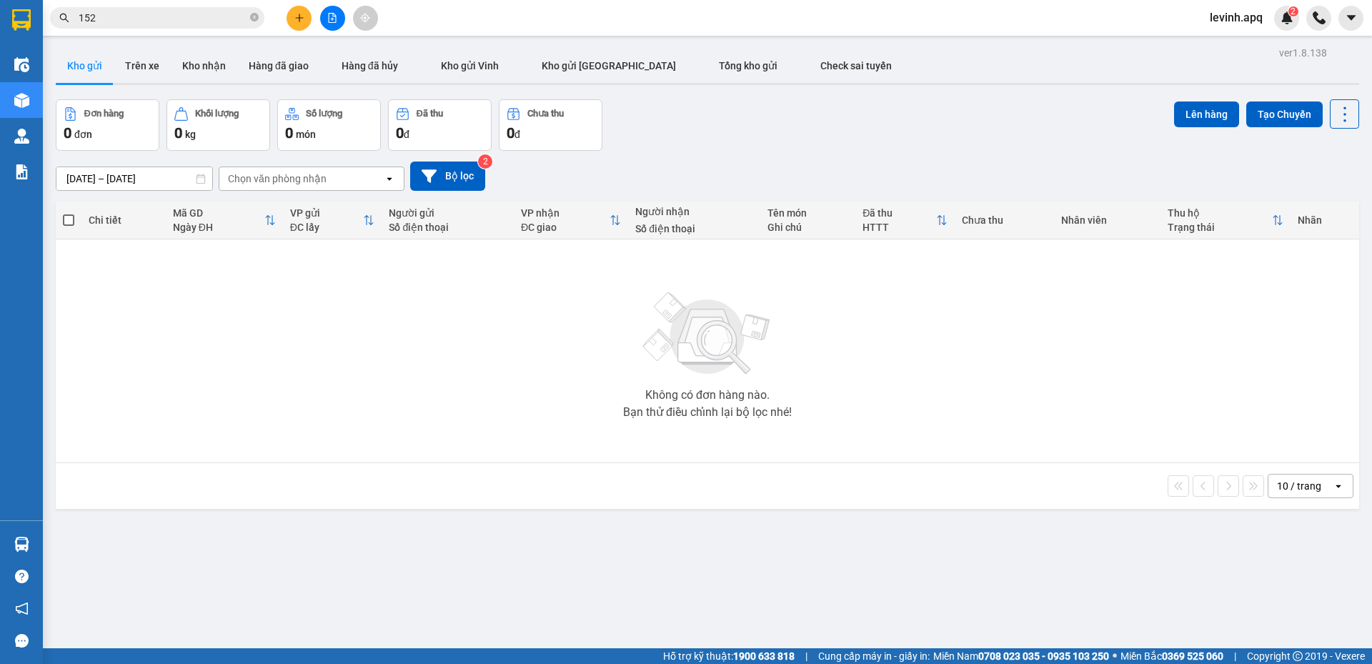
click at [299, 9] on button at bounding box center [298, 18] width 25 height 25
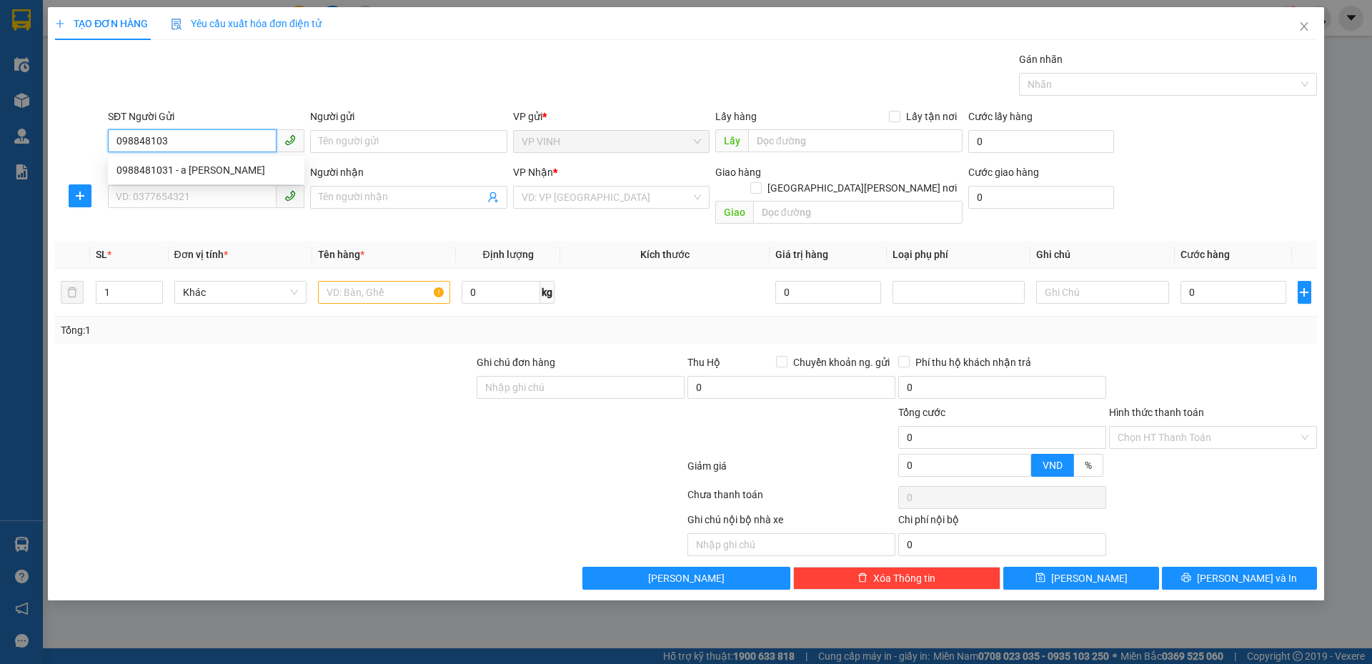
type input "0988481031"
drag, startPoint x: 240, startPoint y: 170, endPoint x: 233, endPoint y: 191, distance: 21.9
click at [239, 171] on div "0988481031 - a nuôi" at bounding box center [205, 170] width 179 height 16
type input "a nuôi"
checkbox input "true"
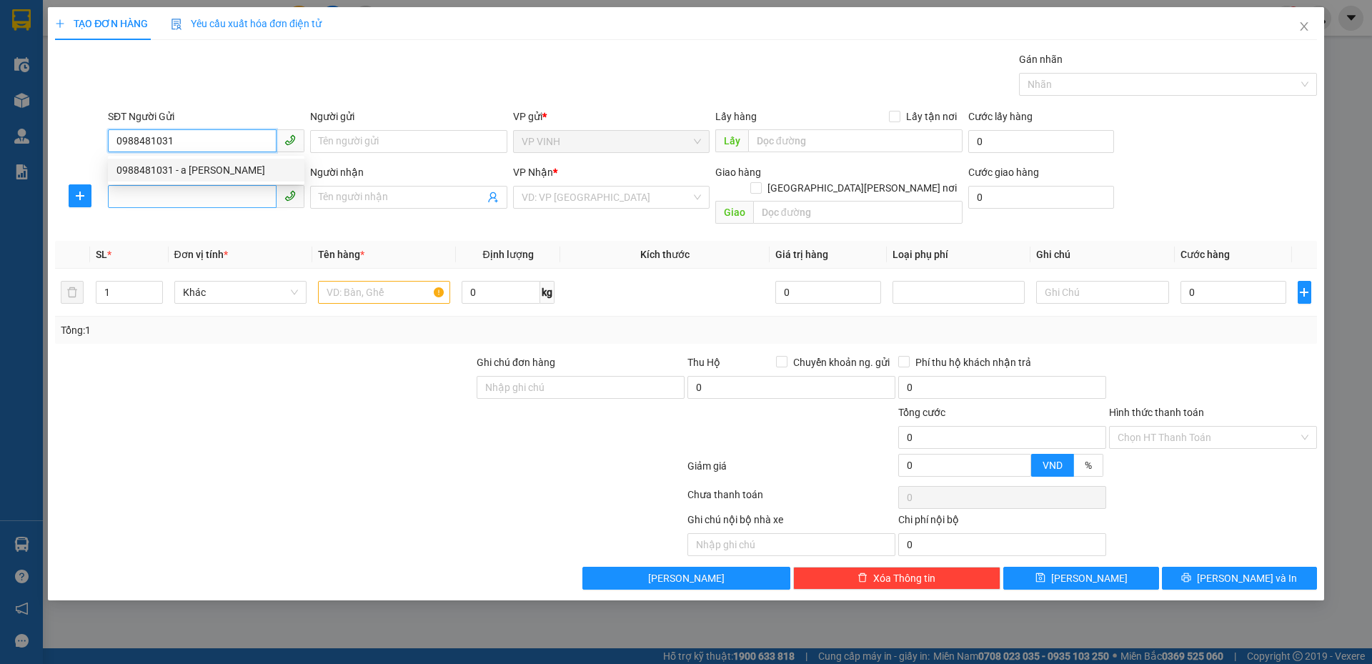
type input "109 HHT"
type input "0988481031"
click at [233, 191] on input "SĐT Người Nhận" at bounding box center [192, 196] width 169 height 23
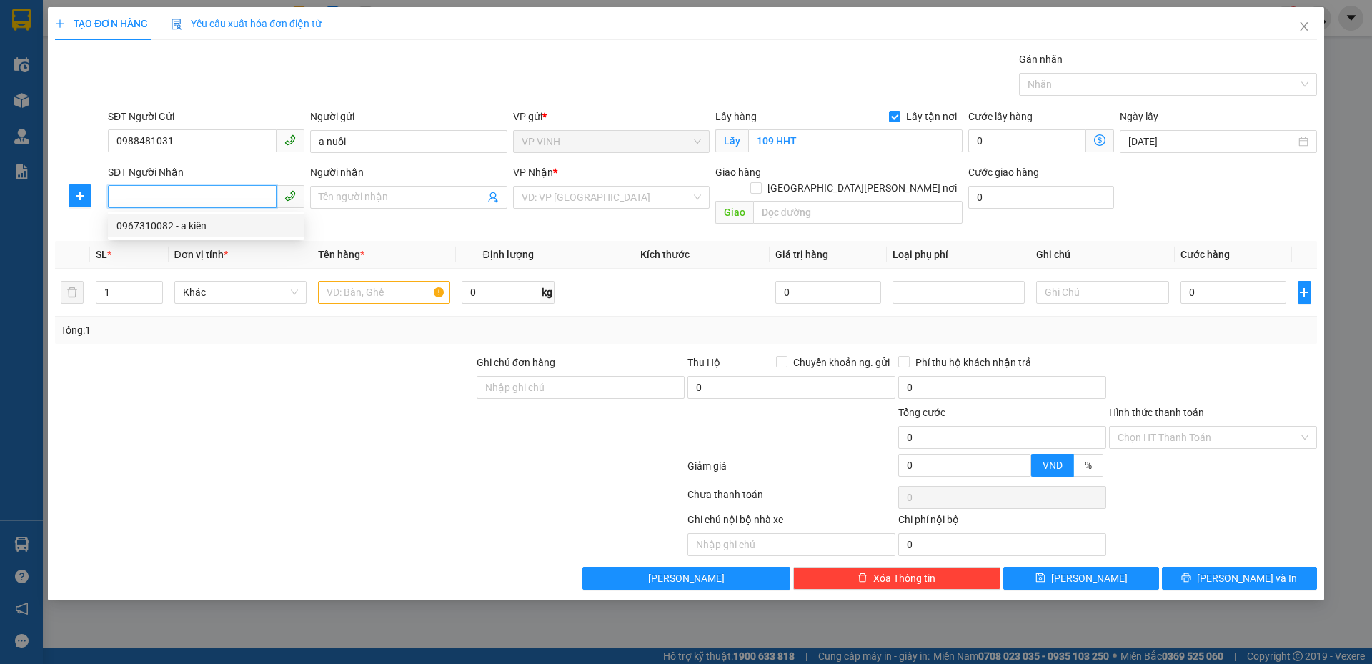
click at [231, 227] on div "0967310082 - a kiên" at bounding box center [205, 226] width 179 height 16
type input "0967310082"
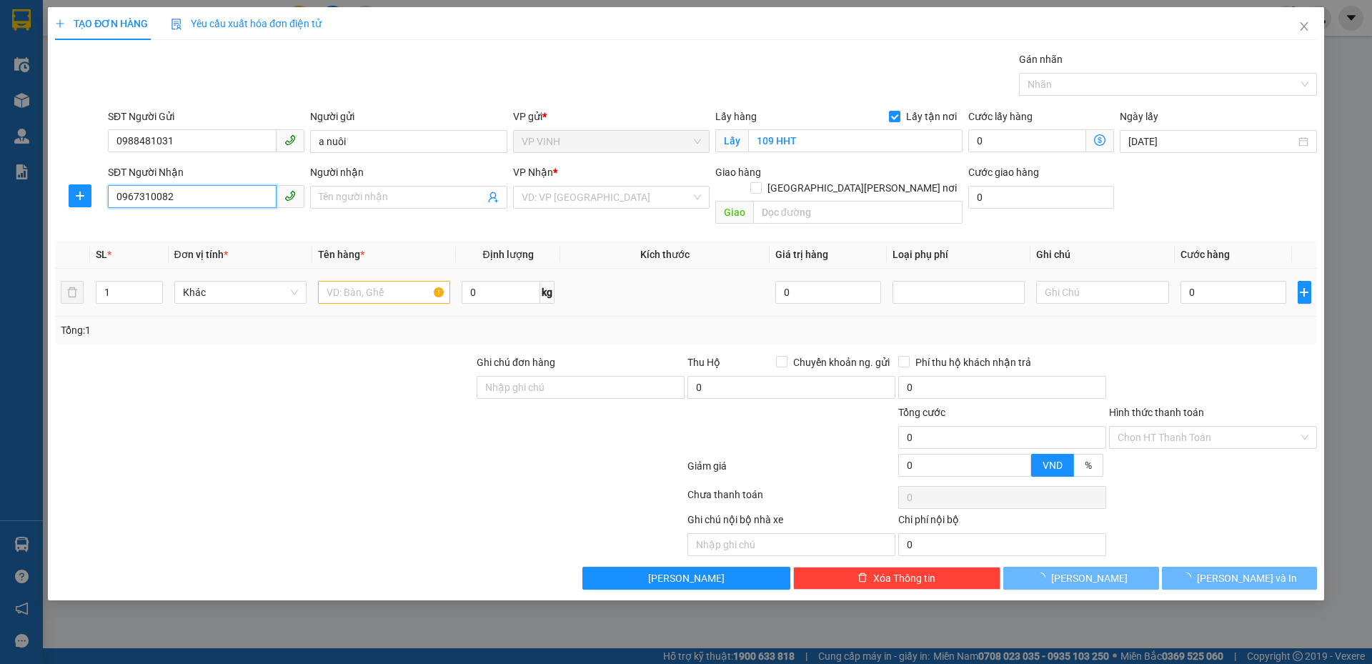
type input "a kiên"
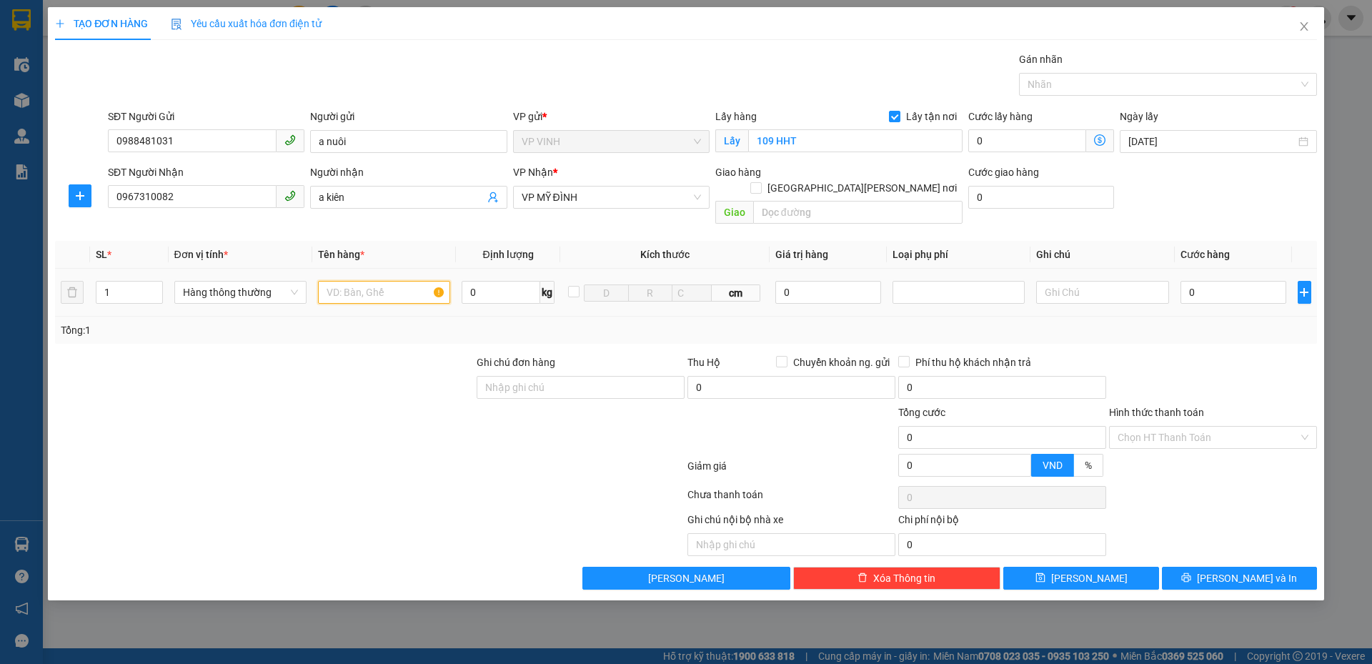
click at [349, 281] on input "text" at bounding box center [384, 292] width 132 height 23
type input "thực phẩm"
click at [1217, 281] on input "0" at bounding box center [1233, 292] width 106 height 23
click at [1218, 281] on input "0" at bounding box center [1233, 292] width 106 height 23
type input "4"
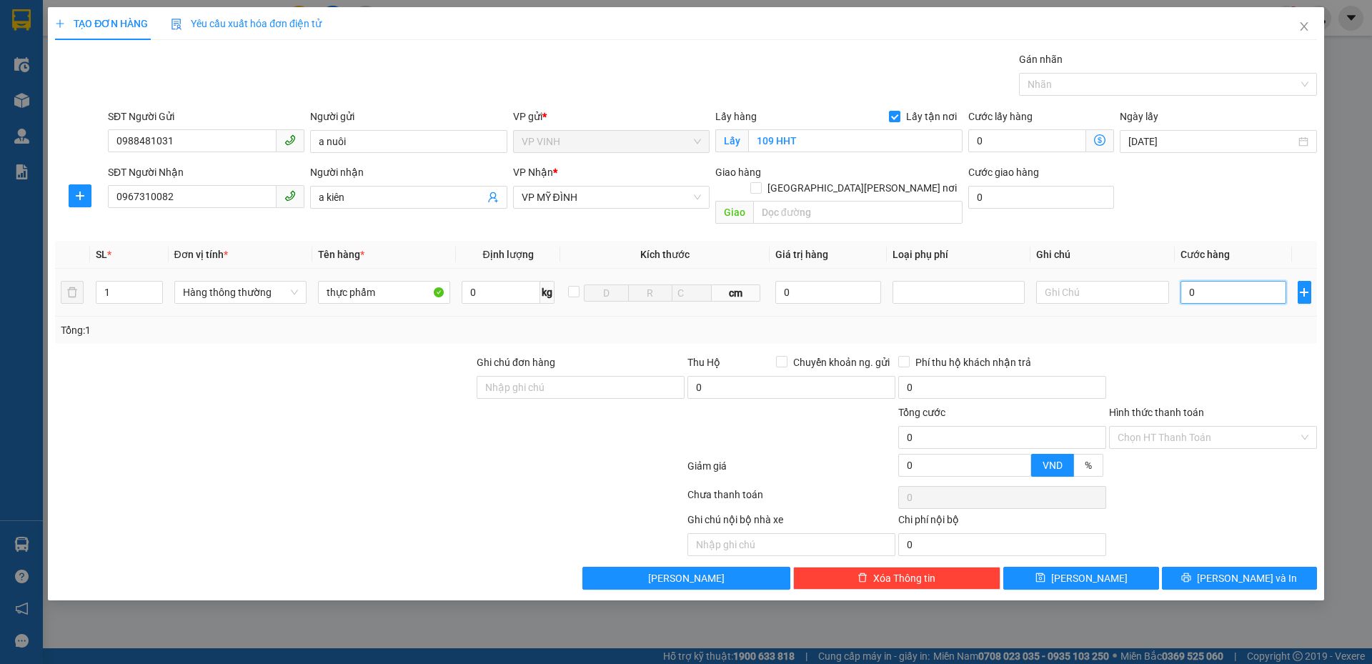
type input "4"
type input "40"
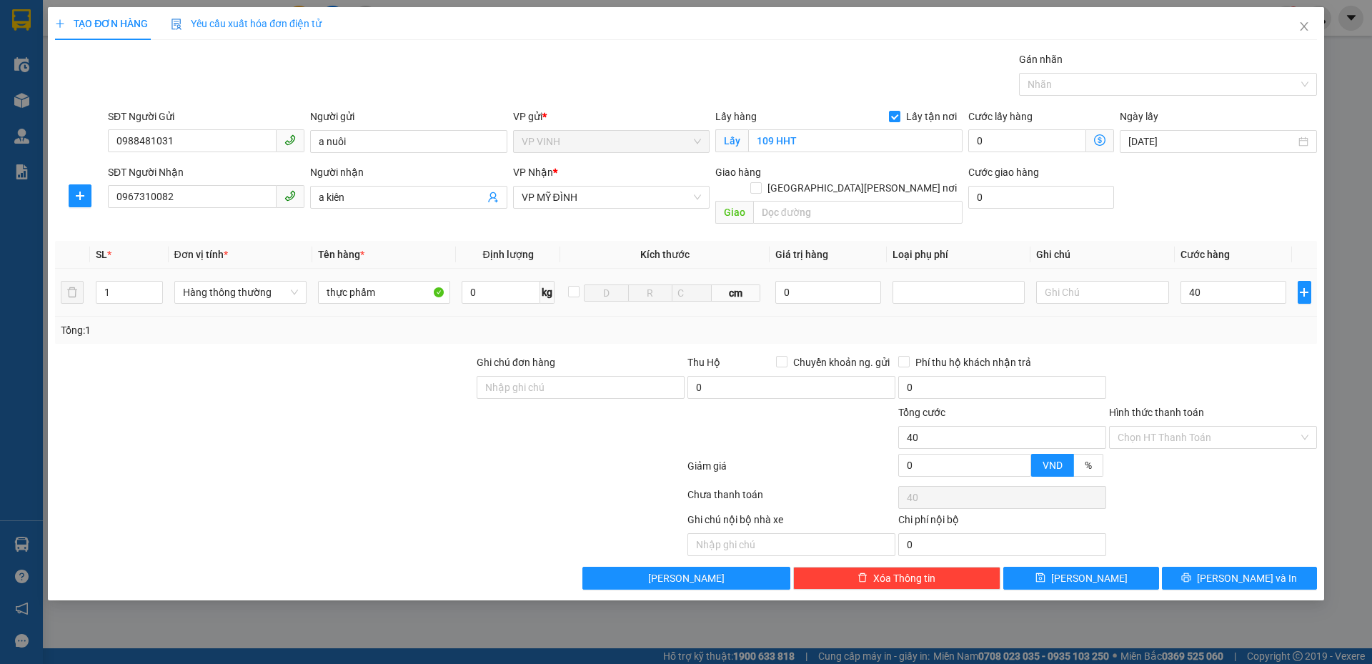
type input "40.000"
drag, startPoint x: 1232, startPoint y: 314, endPoint x: 1232, endPoint y: 339, distance: 25.0
click at [1232, 322] on div "Tổng: 1" at bounding box center [686, 330] width 1250 height 16
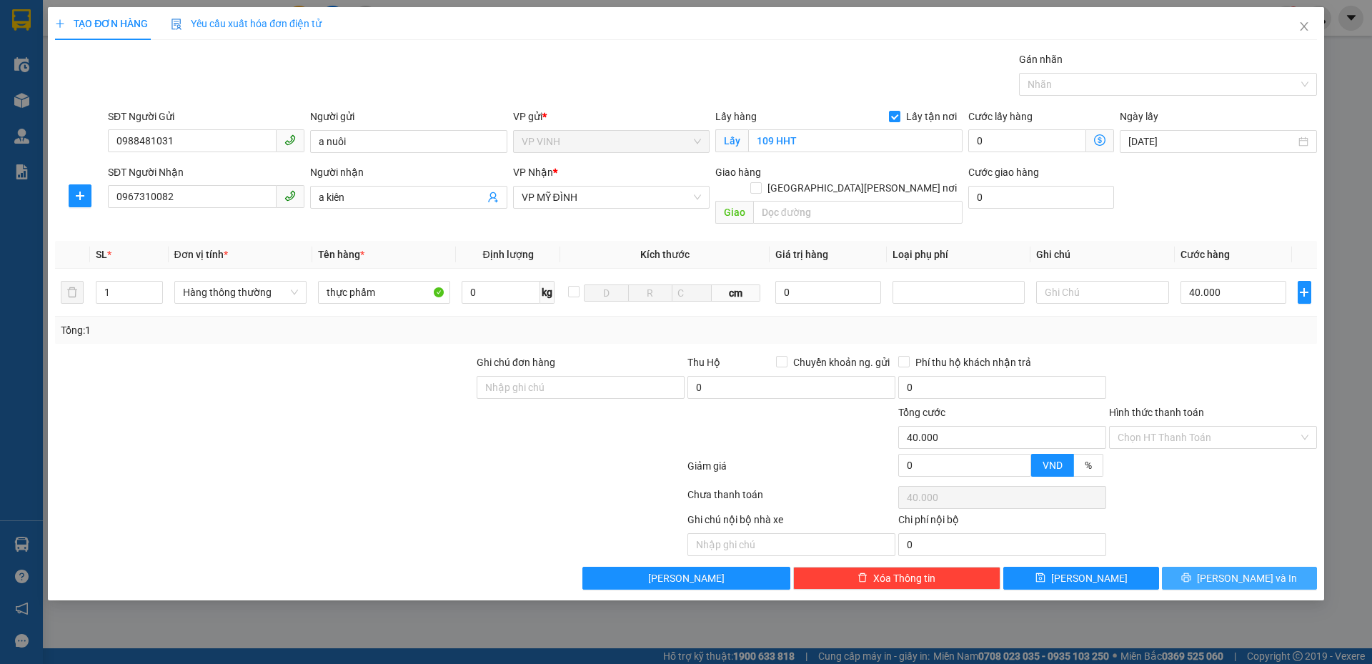
click at [1240, 570] on span "[PERSON_NAME] và In" at bounding box center [1247, 578] width 100 height 16
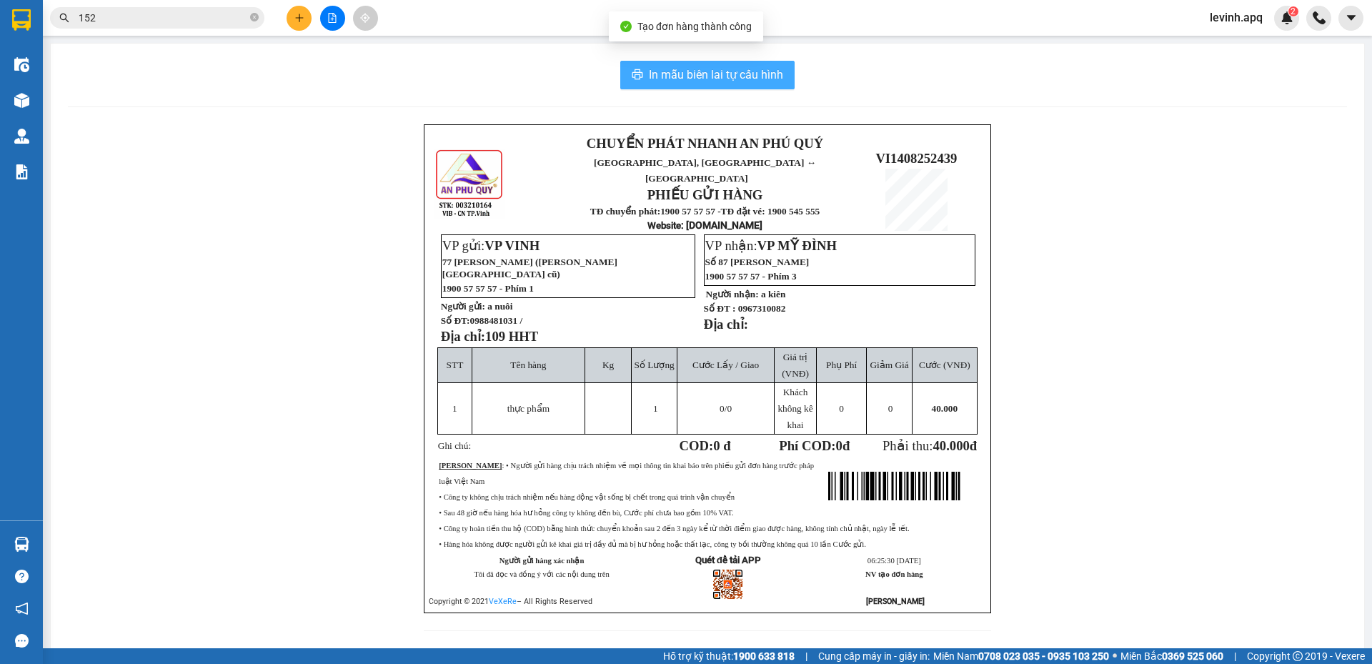
click at [728, 76] on span "In mẫu biên lai tự cấu hình" at bounding box center [716, 75] width 134 height 18
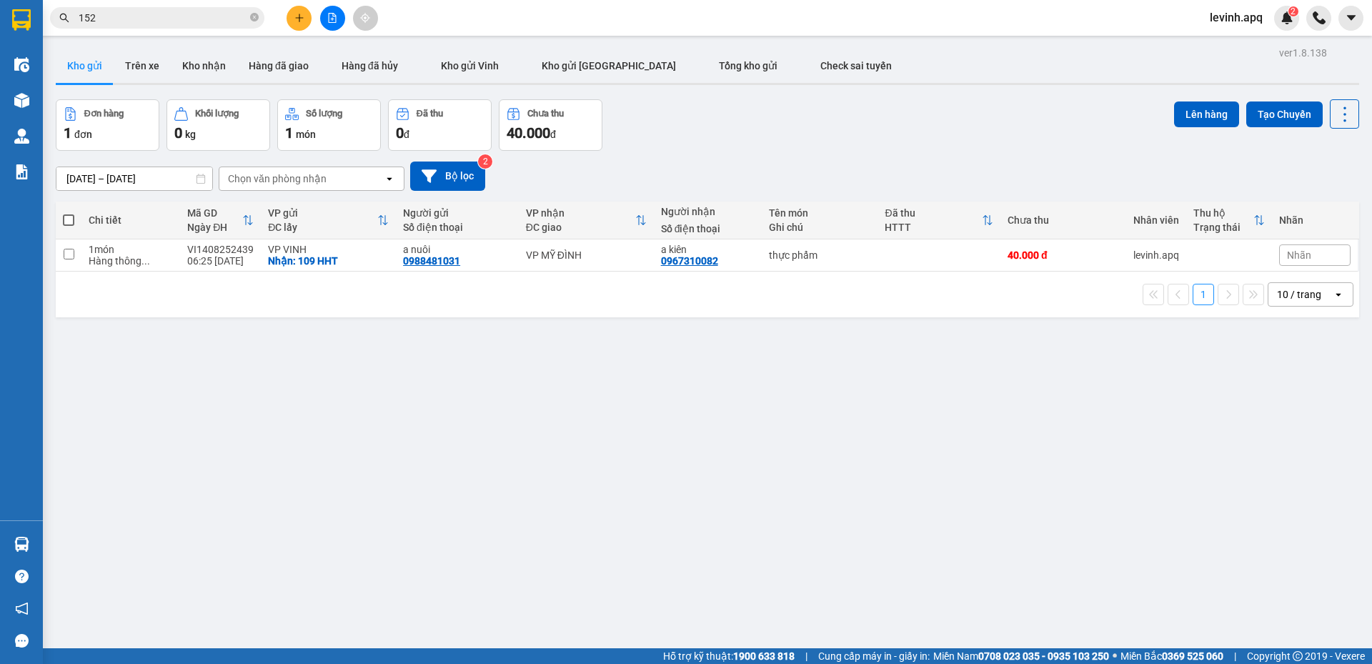
click at [210, 15] on input "152" at bounding box center [163, 18] width 169 height 16
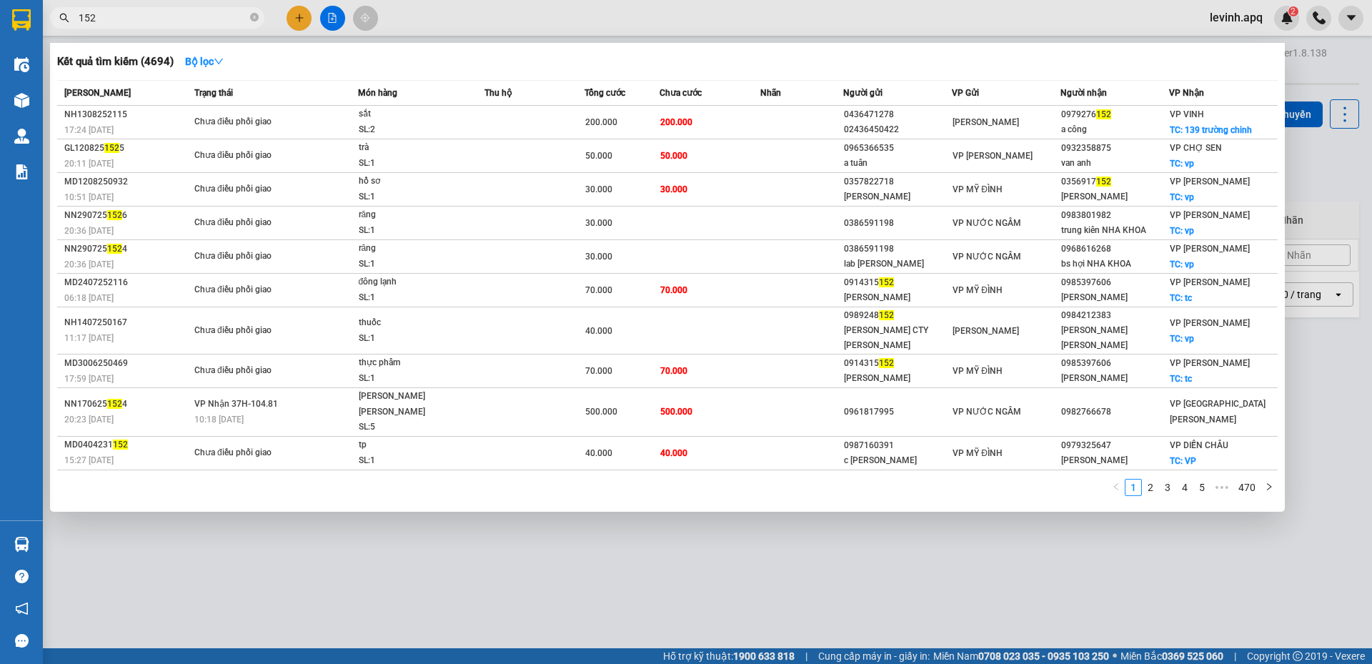
click at [210, 15] on input "152" at bounding box center [163, 18] width 169 height 16
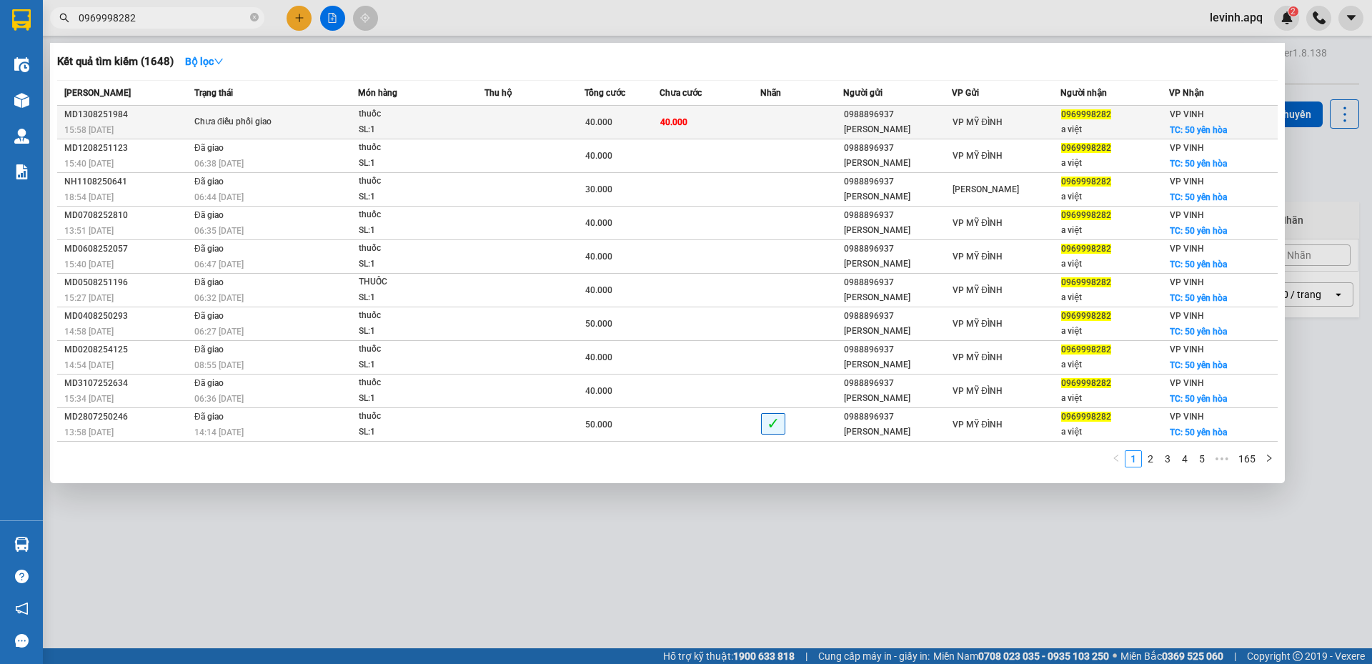
type input "0969998282"
click at [421, 124] on div "SL: 1" at bounding box center [412, 130] width 107 height 16
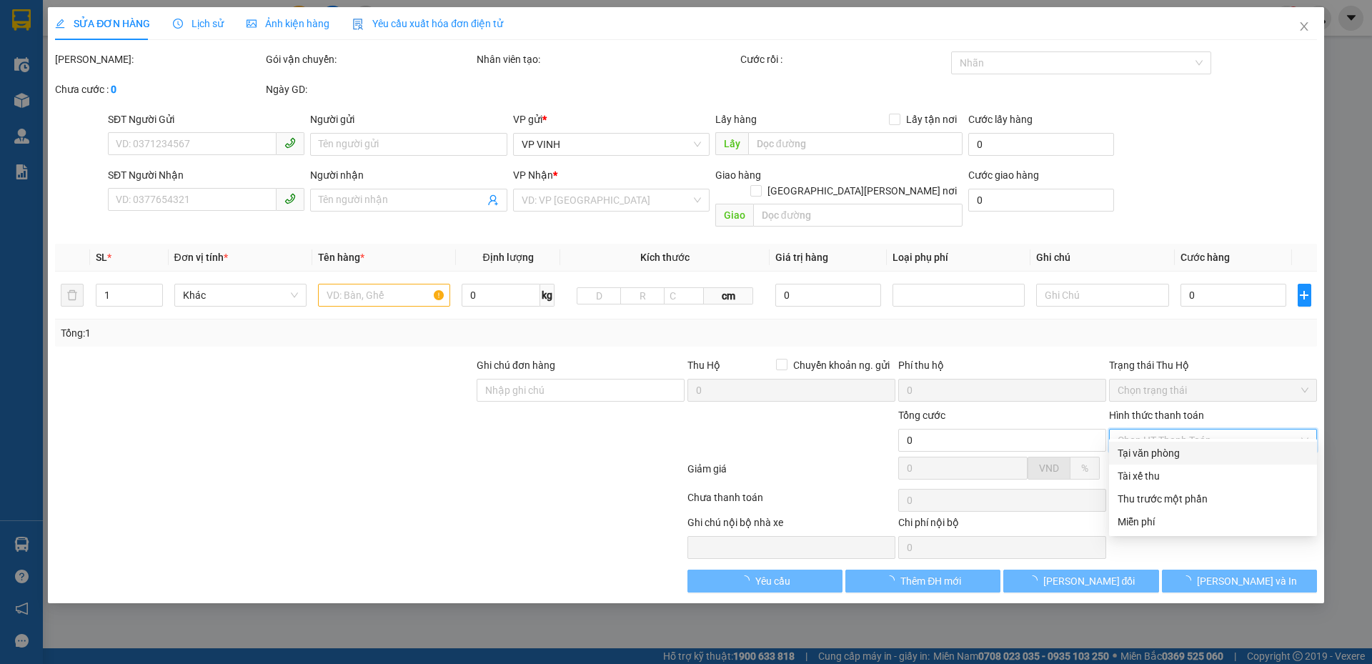
click at [1163, 432] on input "Hình thức thanh toán" at bounding box center [1207, 439] width 181 height 21
type input "0988896937"
type input "khánh linh"
type input "0969998282"
type input "a việt"
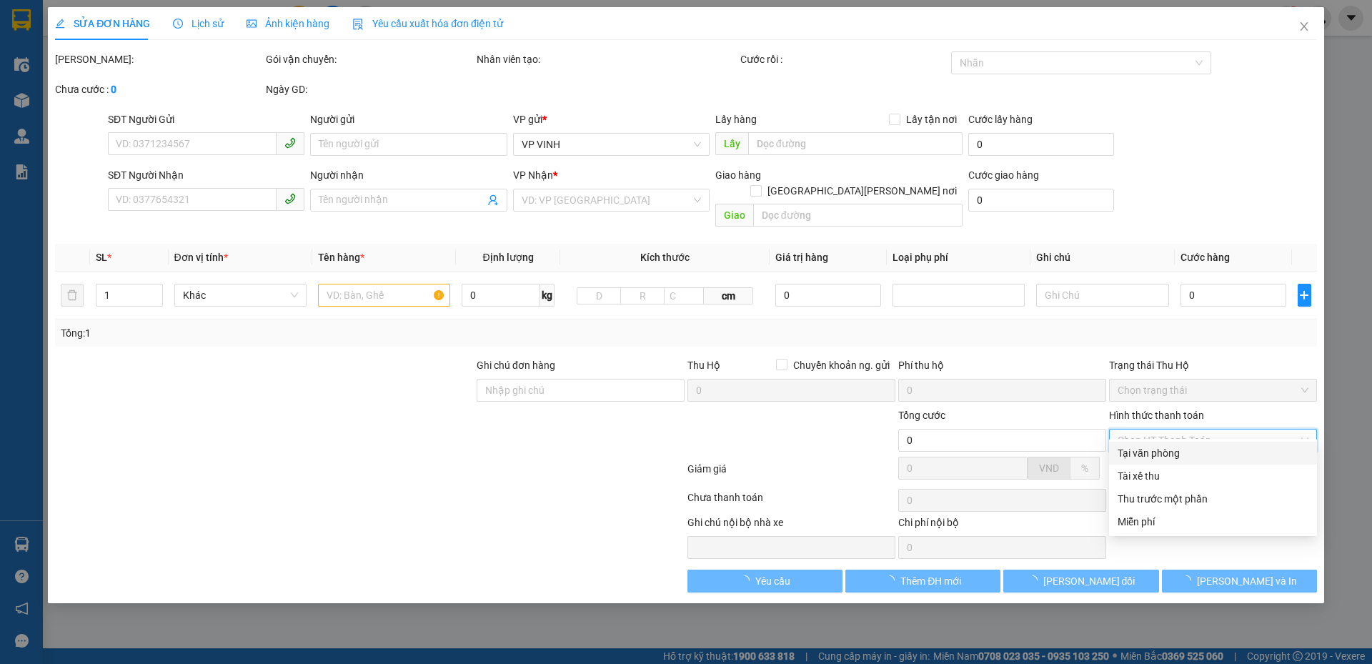
checkbox input "true"
type input "50 yên hòa"
type input "40.000"
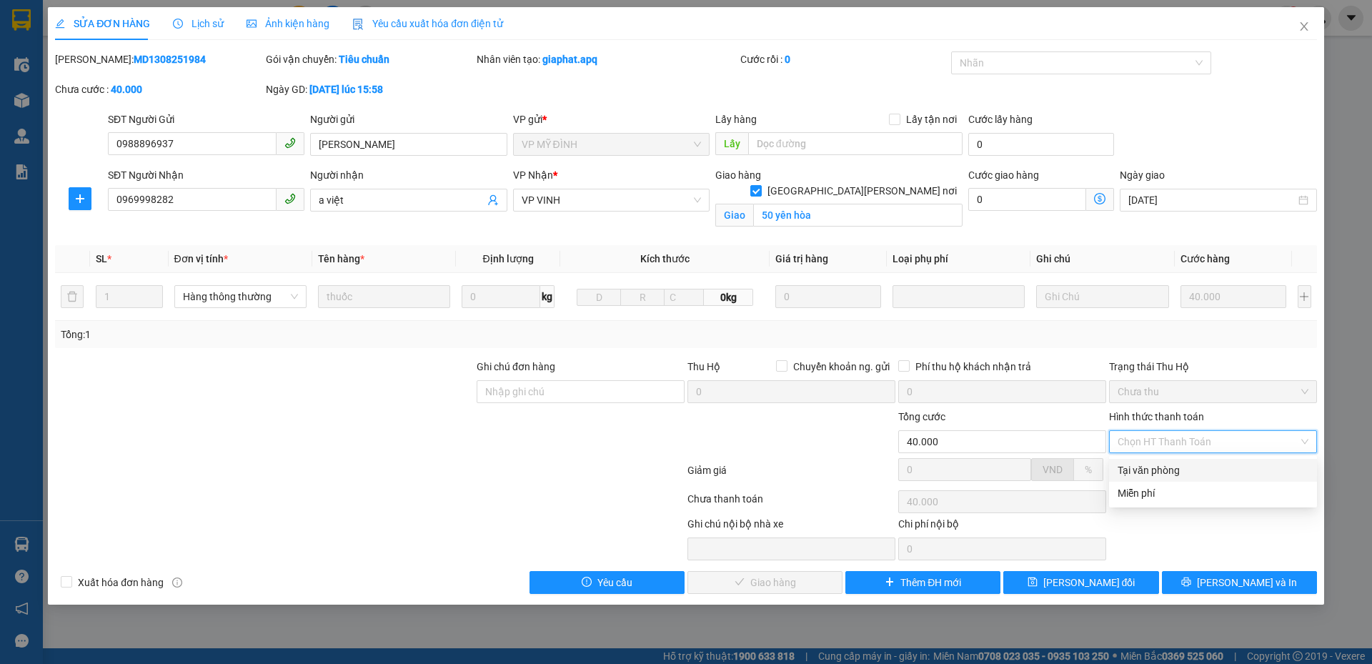
click at [1164, 452] on span "Chọn HT Thanh Toán" at bounding box center [1212, 441] width 191 height 21
drag, startPoint x: 1165, startPoint y: 470, endPoint x: 1134, endPoint y: 470, distance: 30.7
click at [1164, 470] on div "Tại văn phòng" at bounding box center [1212, 470] width 191 height 16
type input "0"
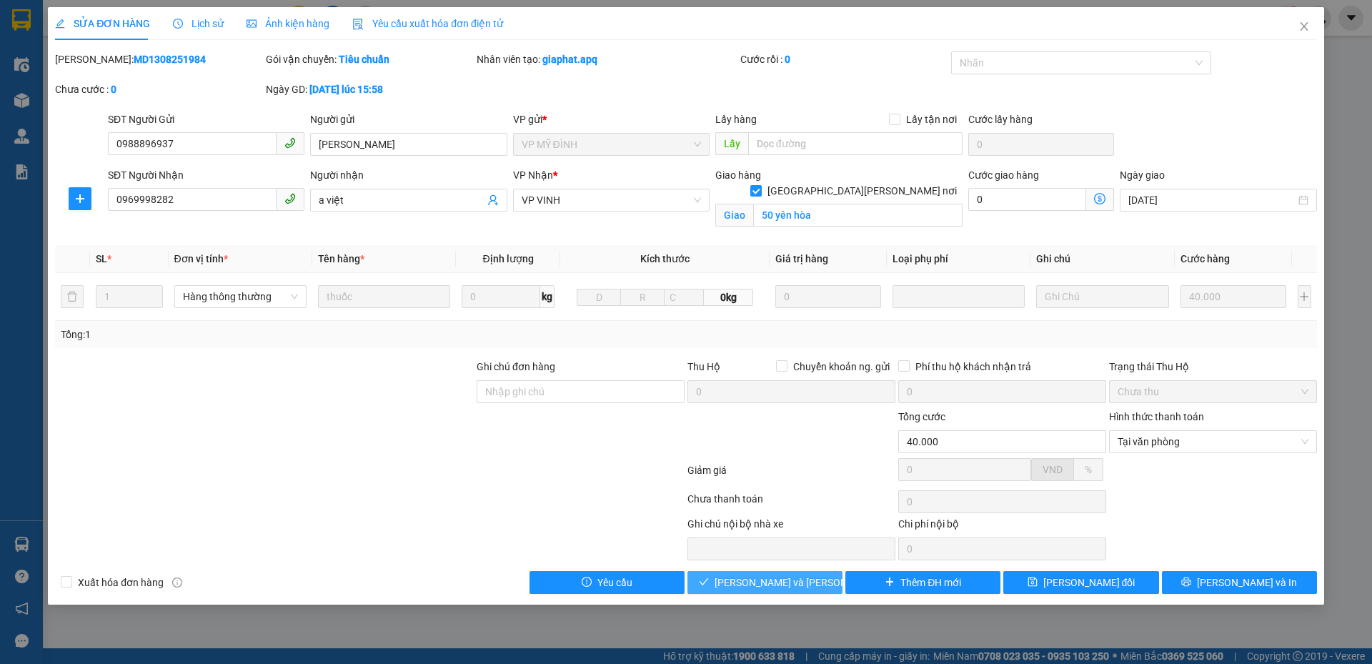
click at [782, 575] on span "[PERSON_NAME] và Giao hàng" at bounding box center [810, 582] width 193 height 16
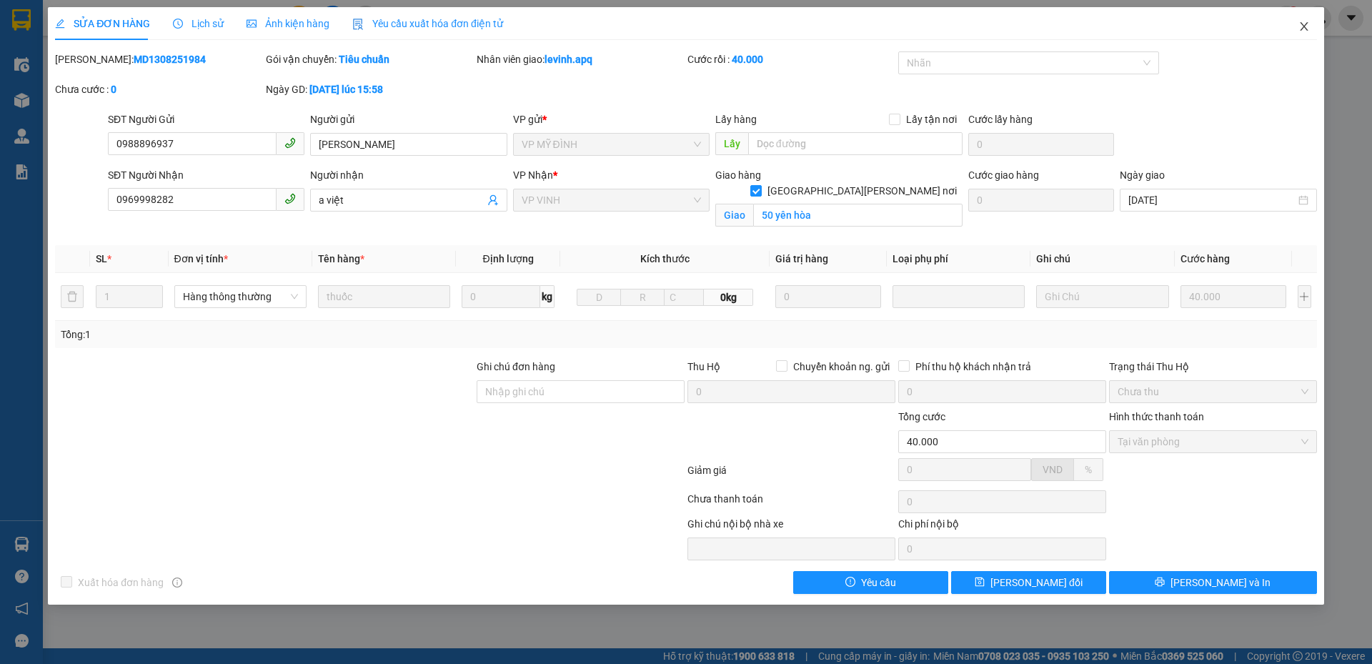
click at [1310, 19] on span "Close" at bounding box center [1304, 27] width 40 height 40
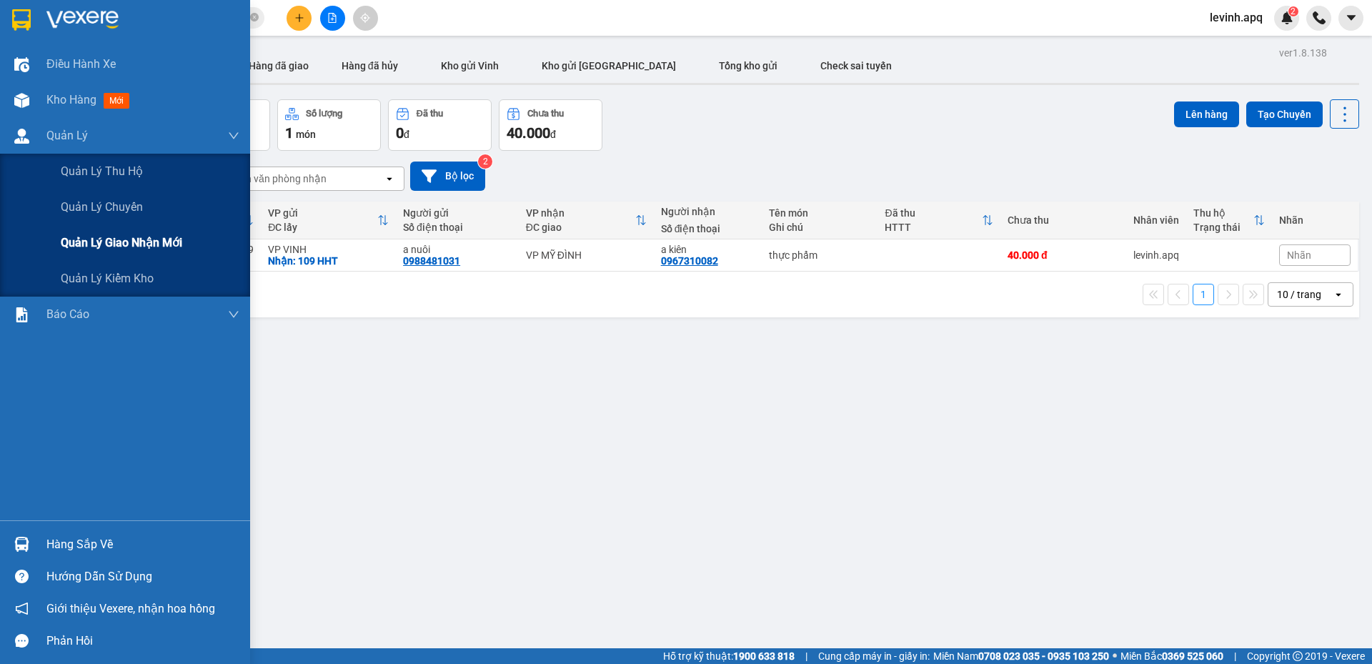
click at [144, 245] on span "Quản lý giao nhận mới" at bounding box center [121, 243] width 121 height 18
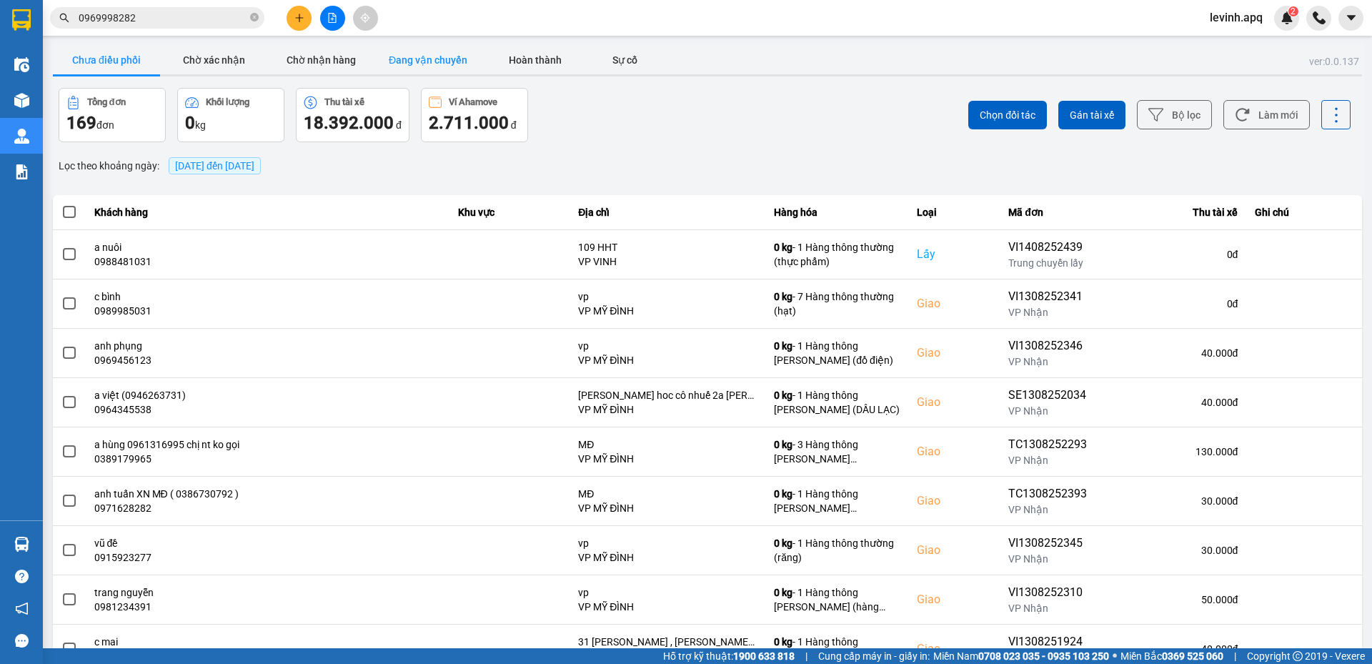
click at [434, 67] on button "Đang vận chuyển" at bounding box center [427, 60] width 107 height 29
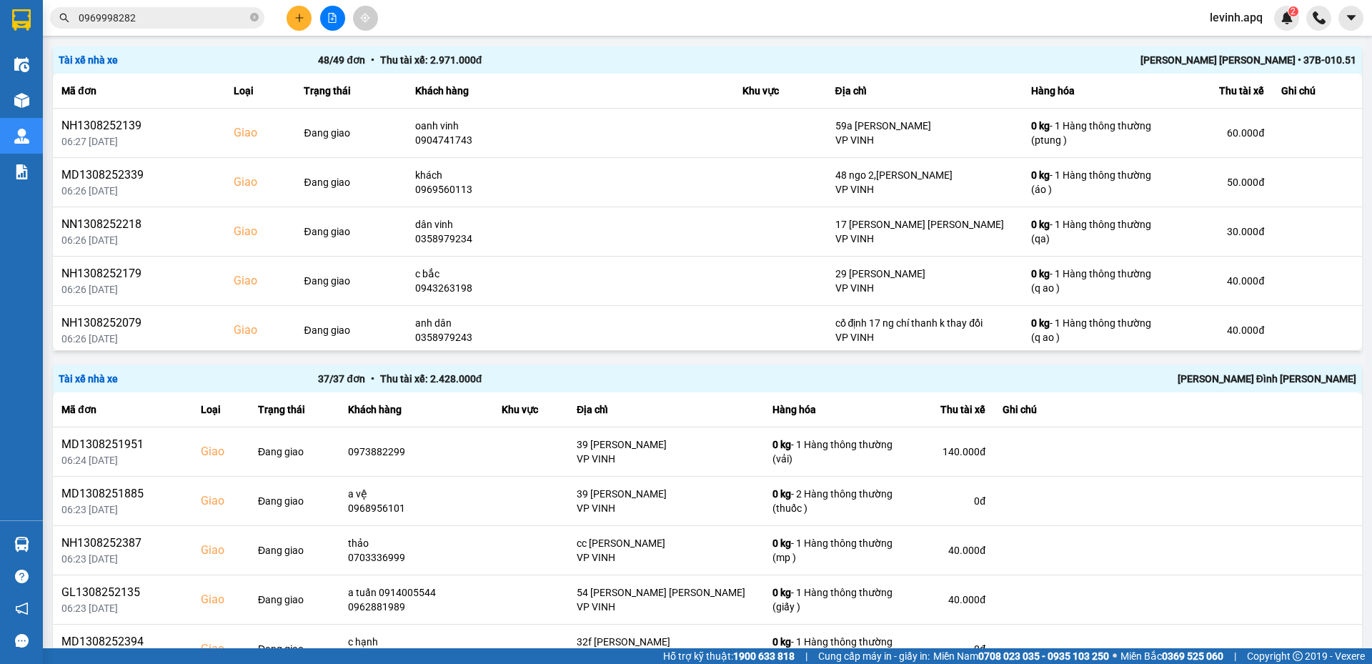
scroll to position [929, 0]
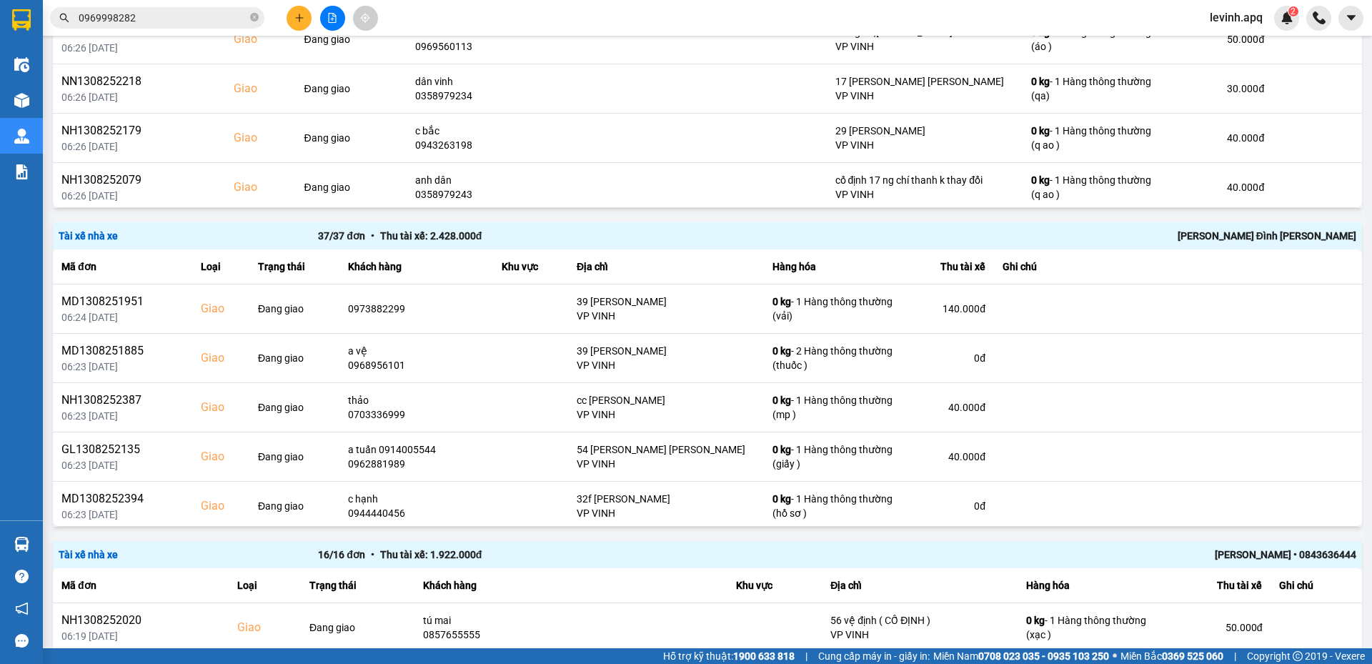
click at [1297, 236] on div "Chu Đình Tuấn" at bounding box center [1096, 236] width 519 height 16
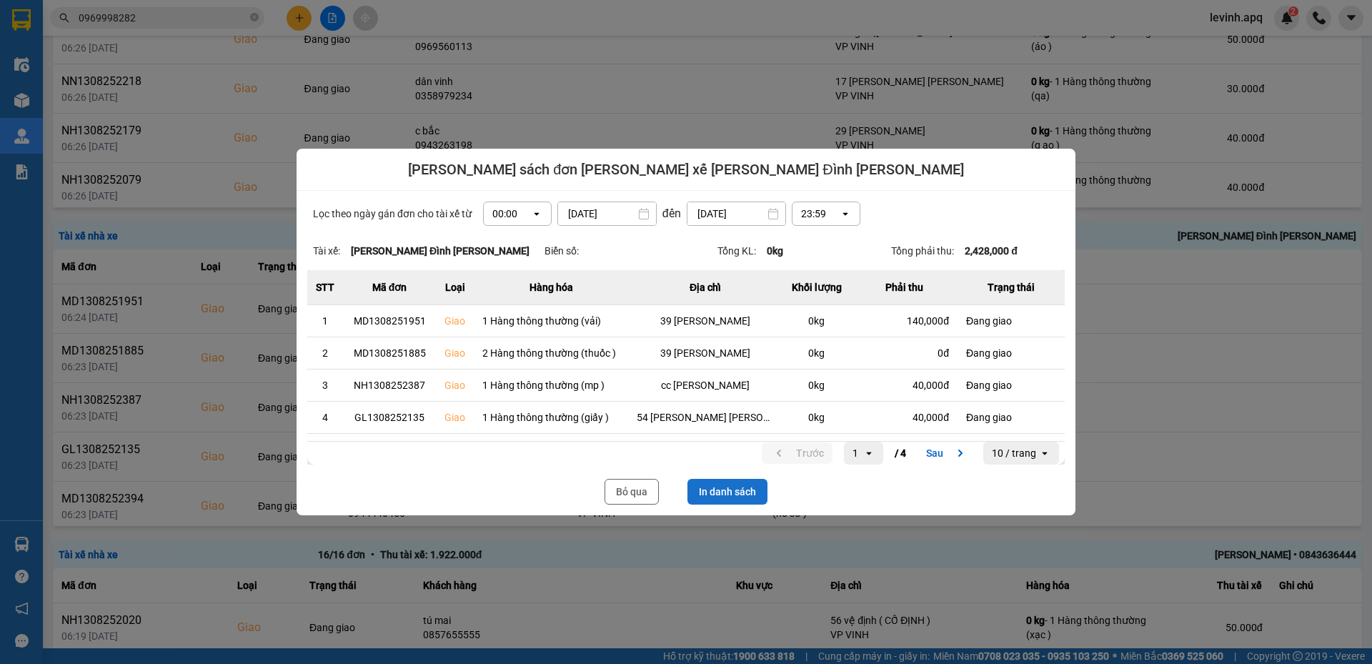
click at [736, 489] on button "In danh sách" at bounding box center [727, 492] width 80 height 26
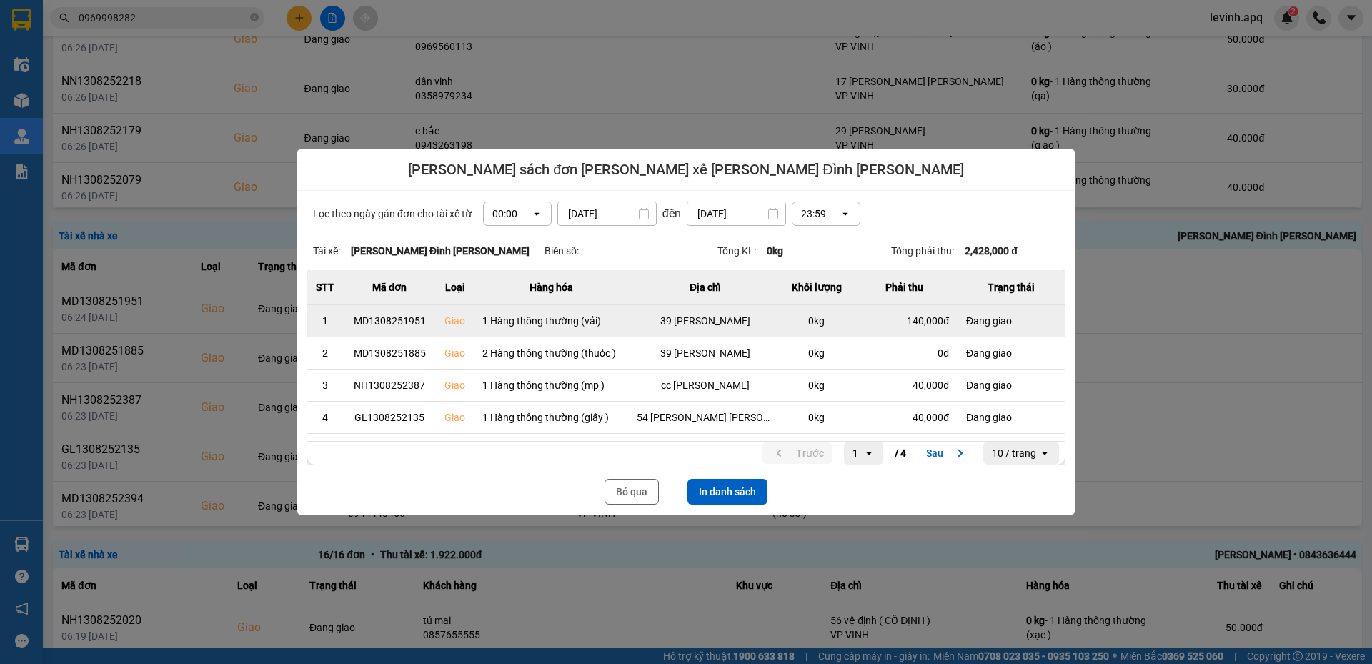
scroll to position [0, 0]
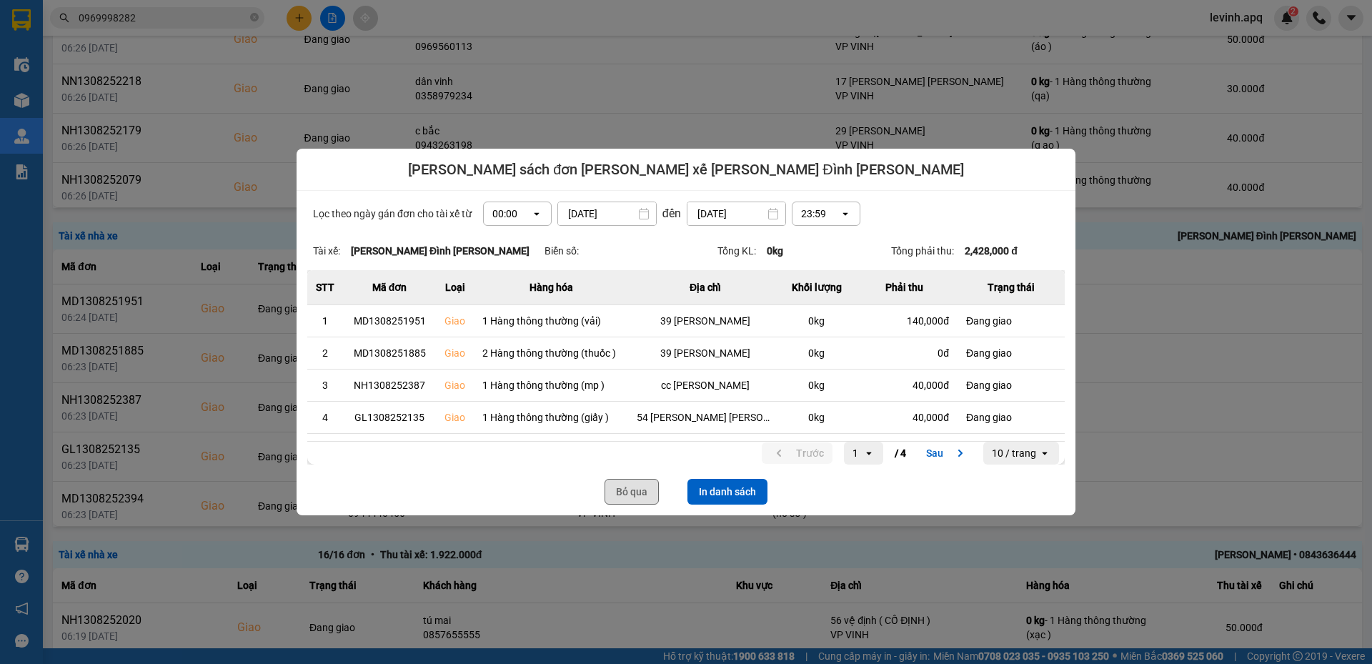
click at [633, 492] on button "Bỏ qua" at bounding box center [631, 492] width 54 height 26
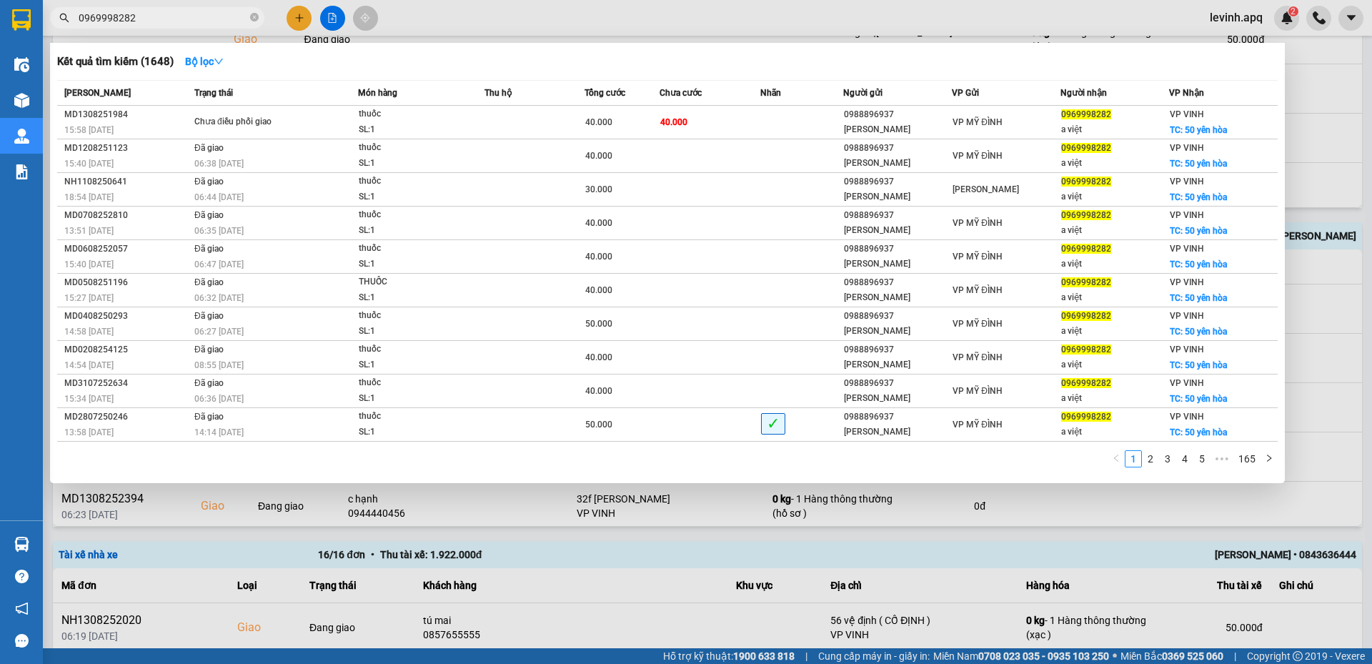
click at [156, 15] on input "0969998282" at bounding box center [163, 18] width 169 height 16
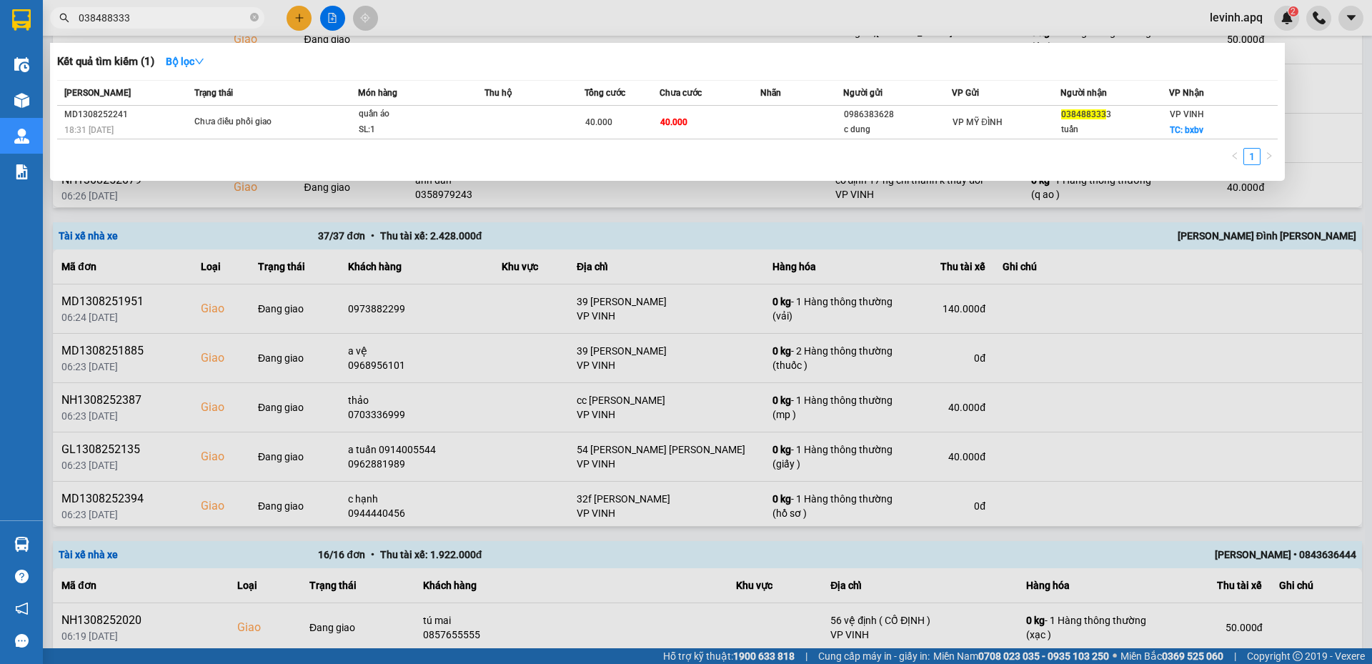
click at [436, 154] on div "1" at bounding box center [667, 161] width 1220 height 26
click at [149, 21] on input "038488333" at bounding box center [163, 18] width 169 height 16
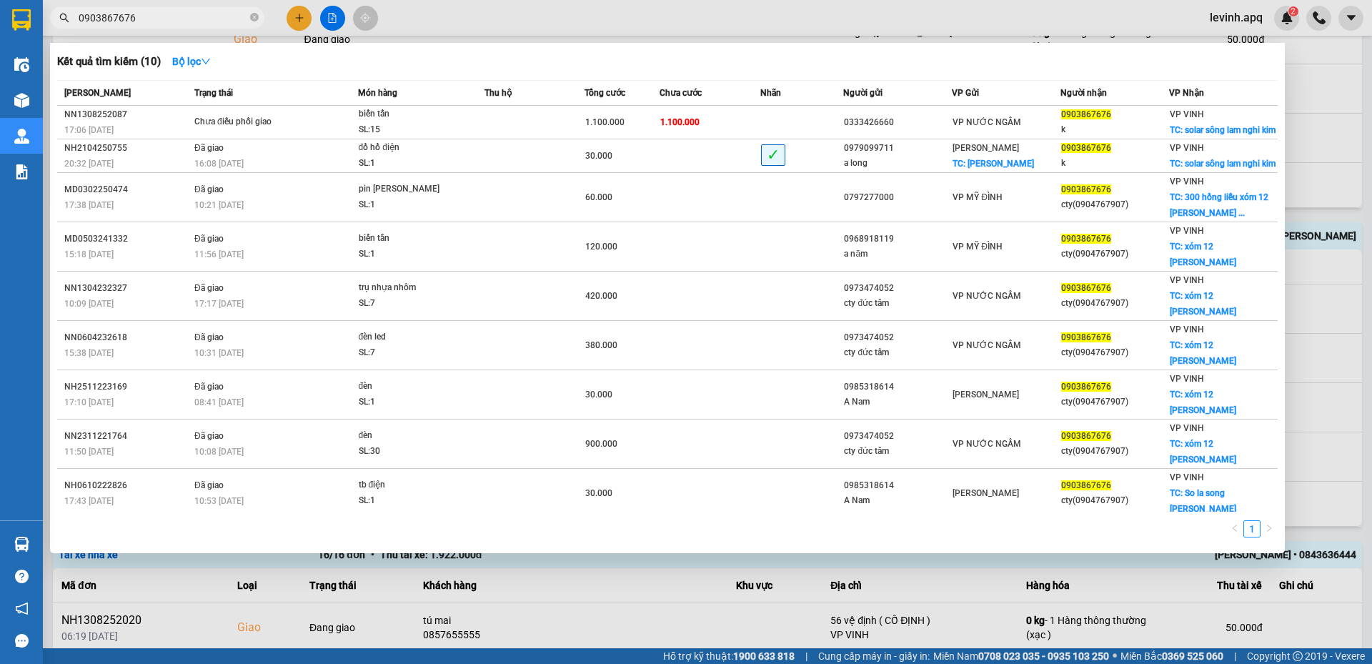
click at [409, 62] on div "Kết quả tìm kiếm ( 10 ) Bộ lọc" at bounding box center [667, 61] width 1220 height 23
click at [411, 64] on div "Kết quả tìm kiếm ( 10 ) Bộ lọc" at bounding box center [667, 61] width 1220 height 23
click at [1371, 142] on div at bounding box center [686, 332] width 1372 height 664
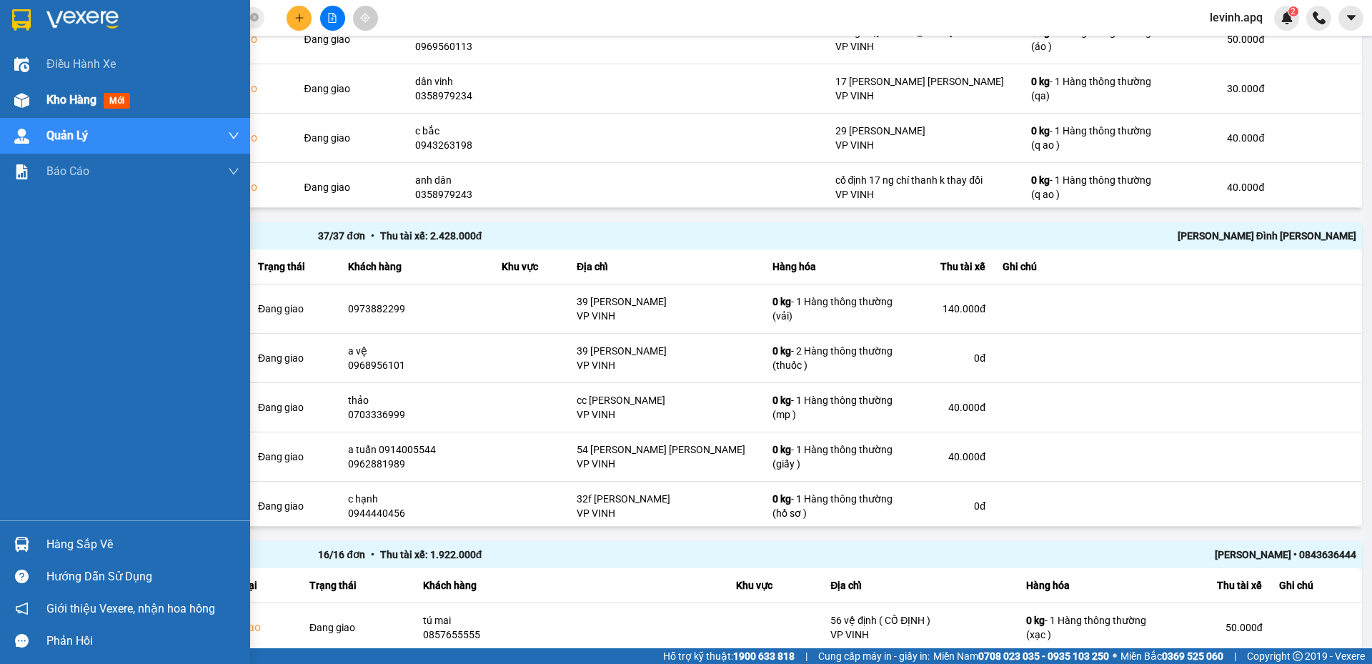
click at [34, 103] on div at bounding box center [21, 100] width 25 height 25
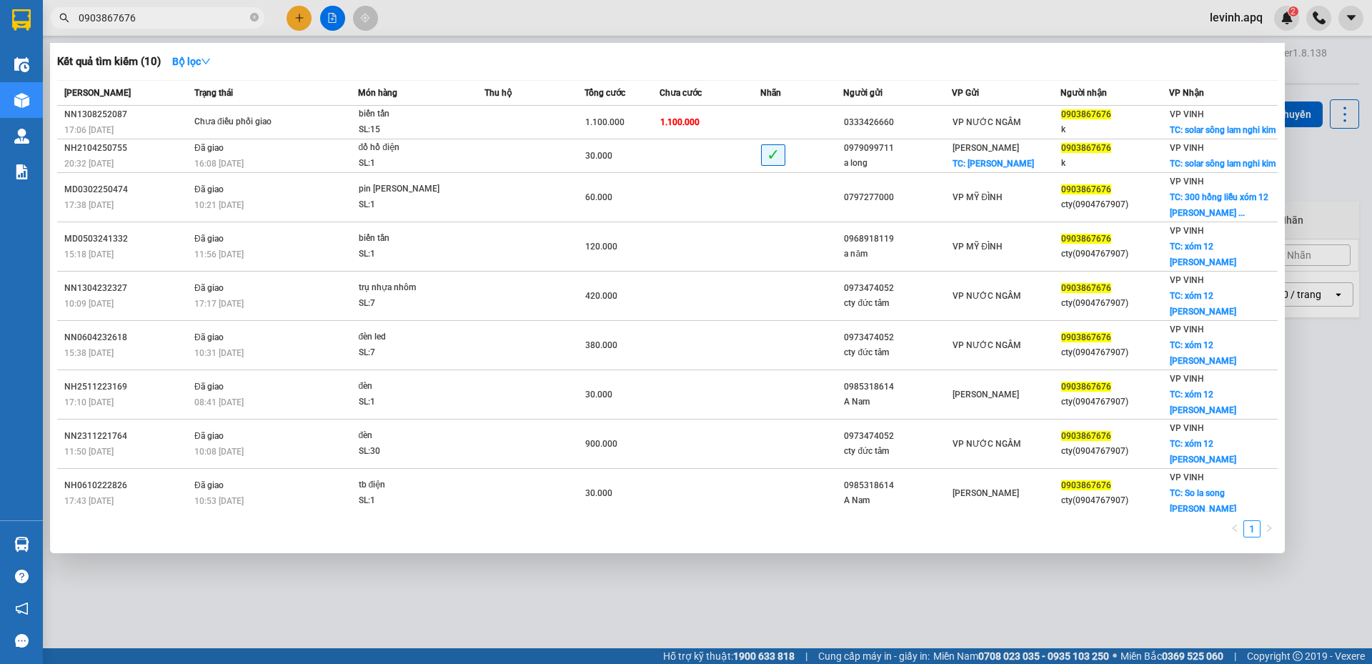
click at [165, 21] on input "0903867676" at bounding box center [163, 18] width 169 height 16
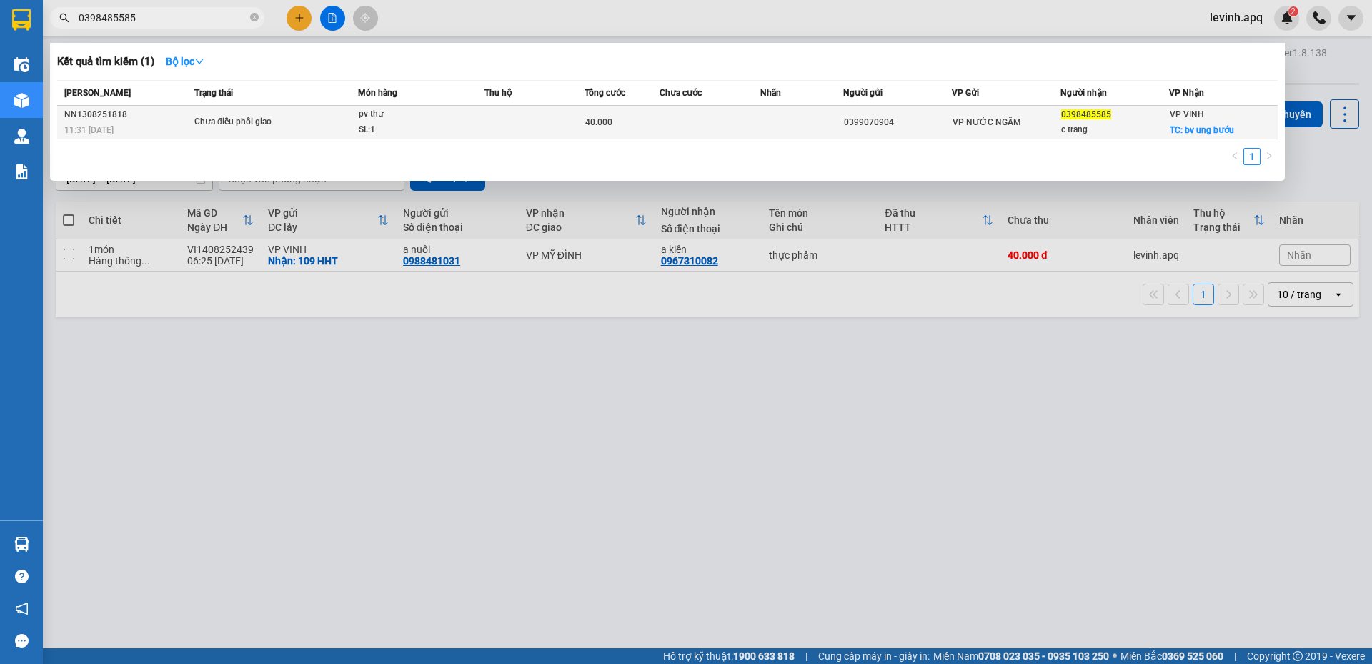
type input "0398485585"
click at [518, 129] on td at bounding box center [534, 123] width 100 height 34
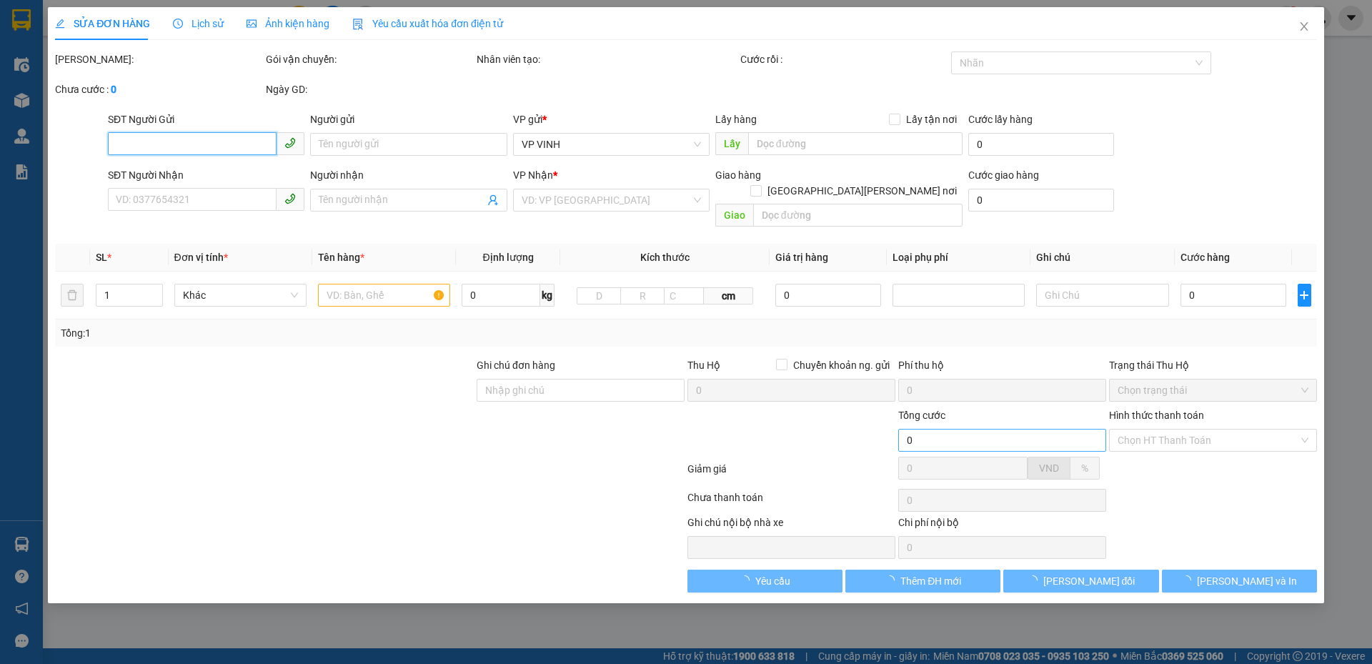
type input "0399070904"
type input "0398485585"
type input "c trang"
checkbox input "true"
type input "bv ung bướu"
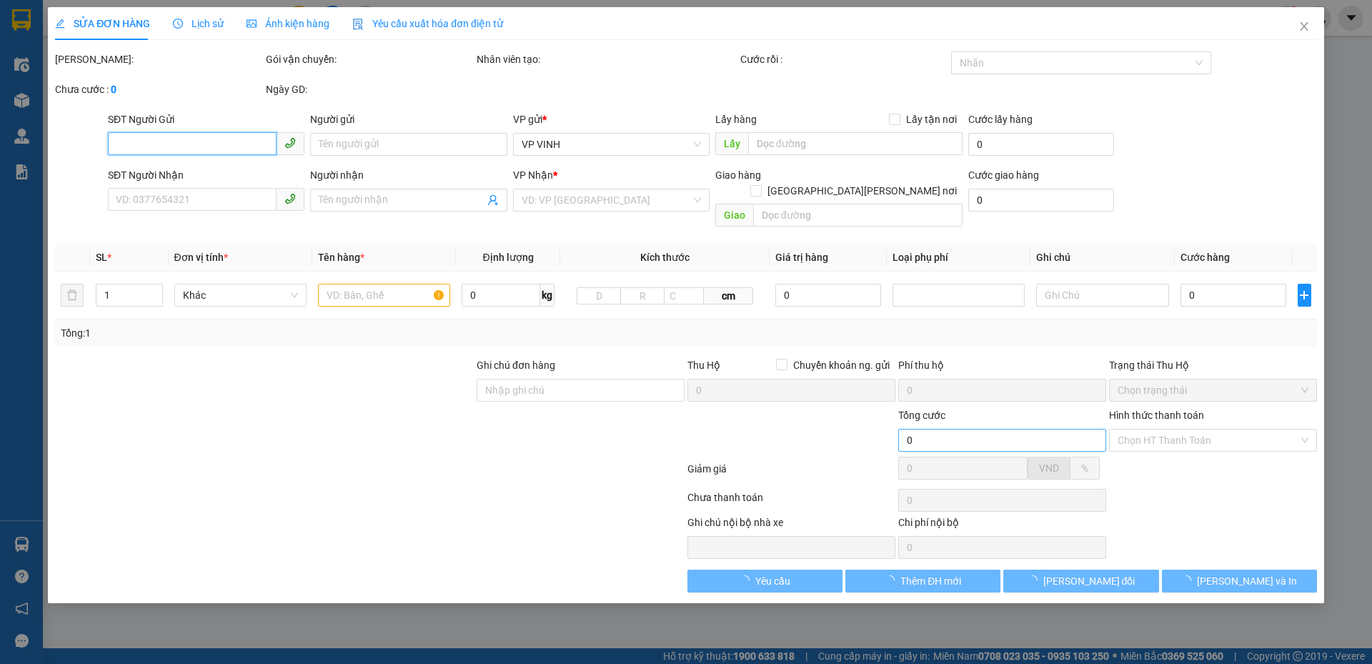
type input "40.000"
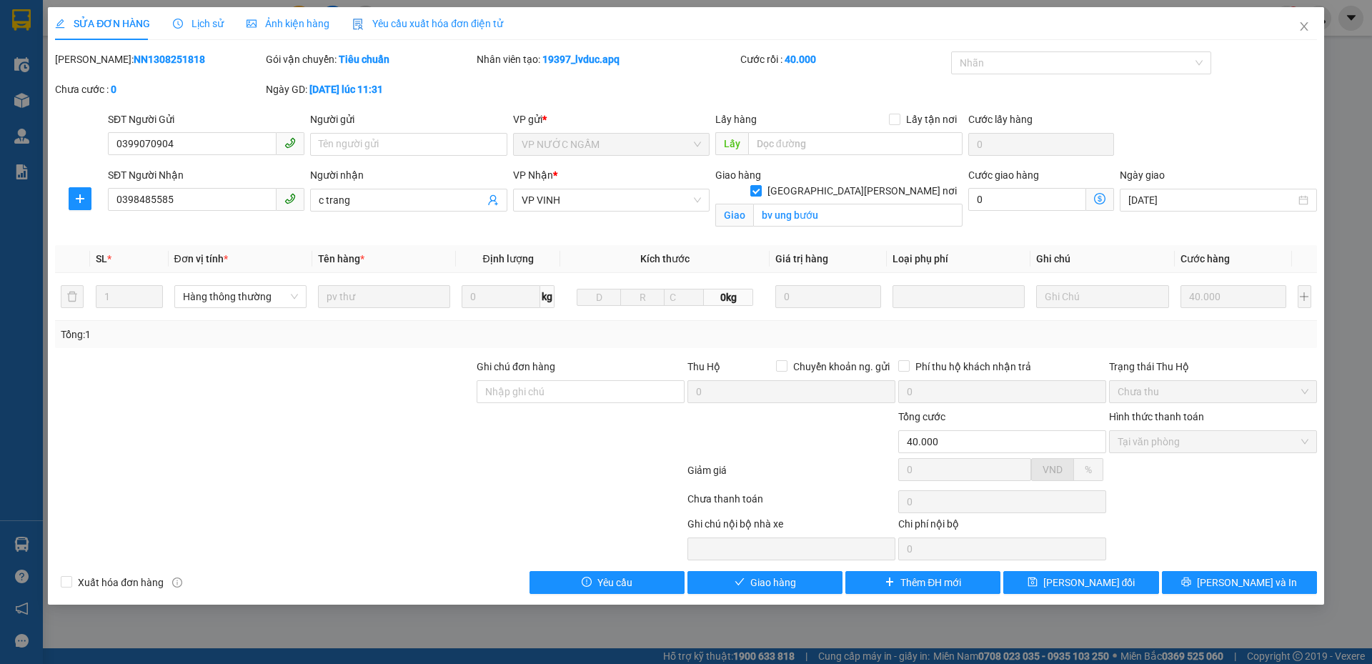
click at [282, 518] on div at bounding box center [238, 538] width 369 height 44
click at [873, 204] on input "bv ung bướu" at bounding box center [857, 215] width 209 height 23
type input "bv ung bướu bến mới(chỉ trả bến mới k trả tận nơi)"
click at [1126, 584] on button "[PERSON_NAME] thay đổi" at bounding box center [1080, 582] width 155 height 23
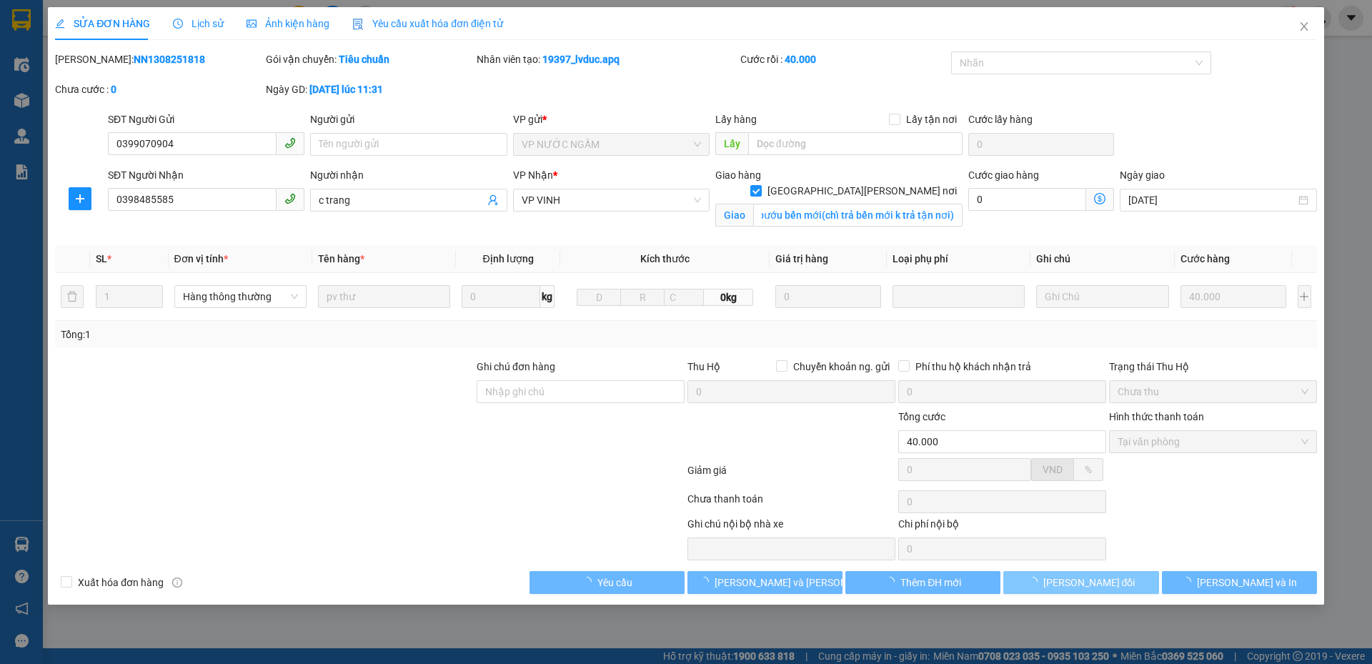
scroll to position [0, 0]
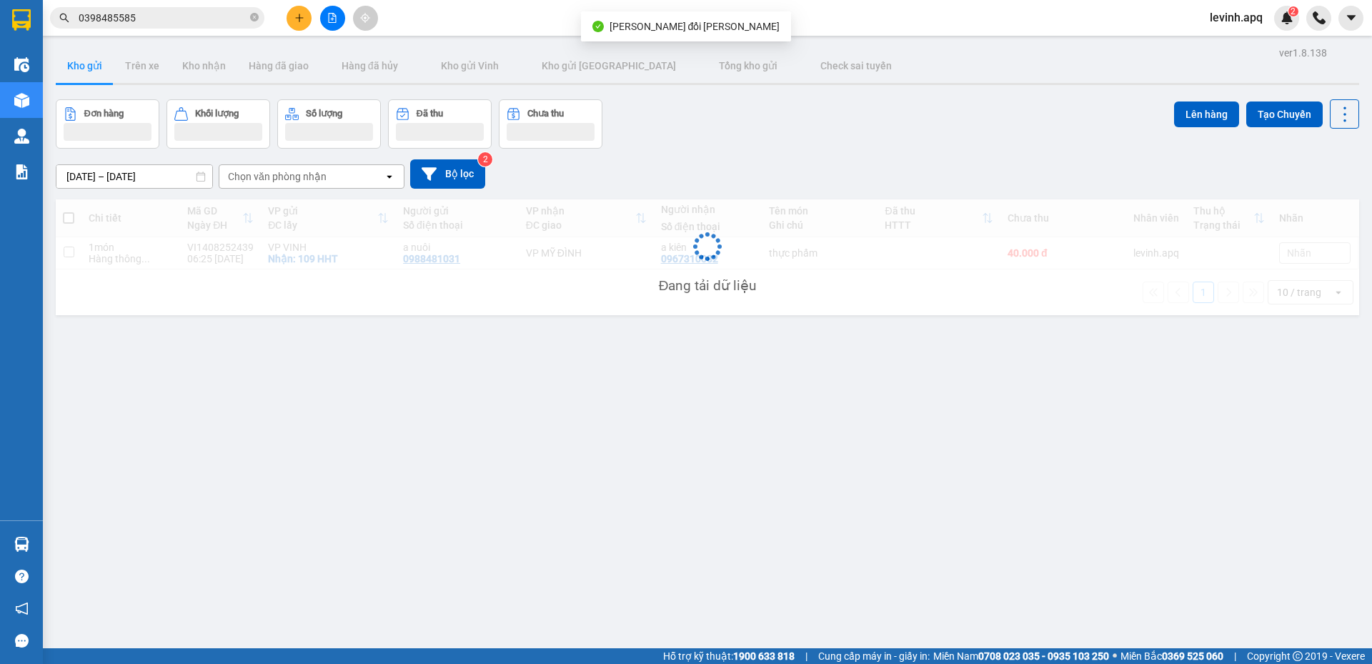
click at [174, 18] on input "0398485585" at bounding box center [163, 18] width 169 height 16
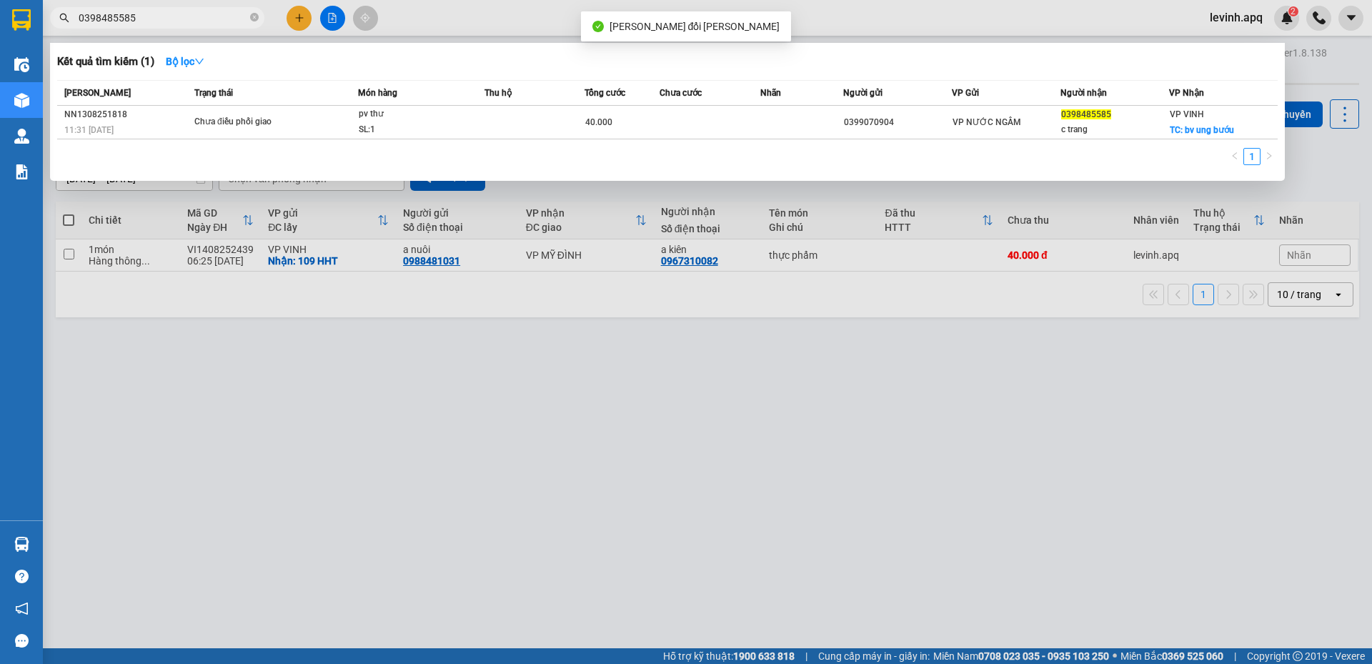
click at [174, 18] on input "0398485585" at bounding box center [163, 18] width 169 height 16
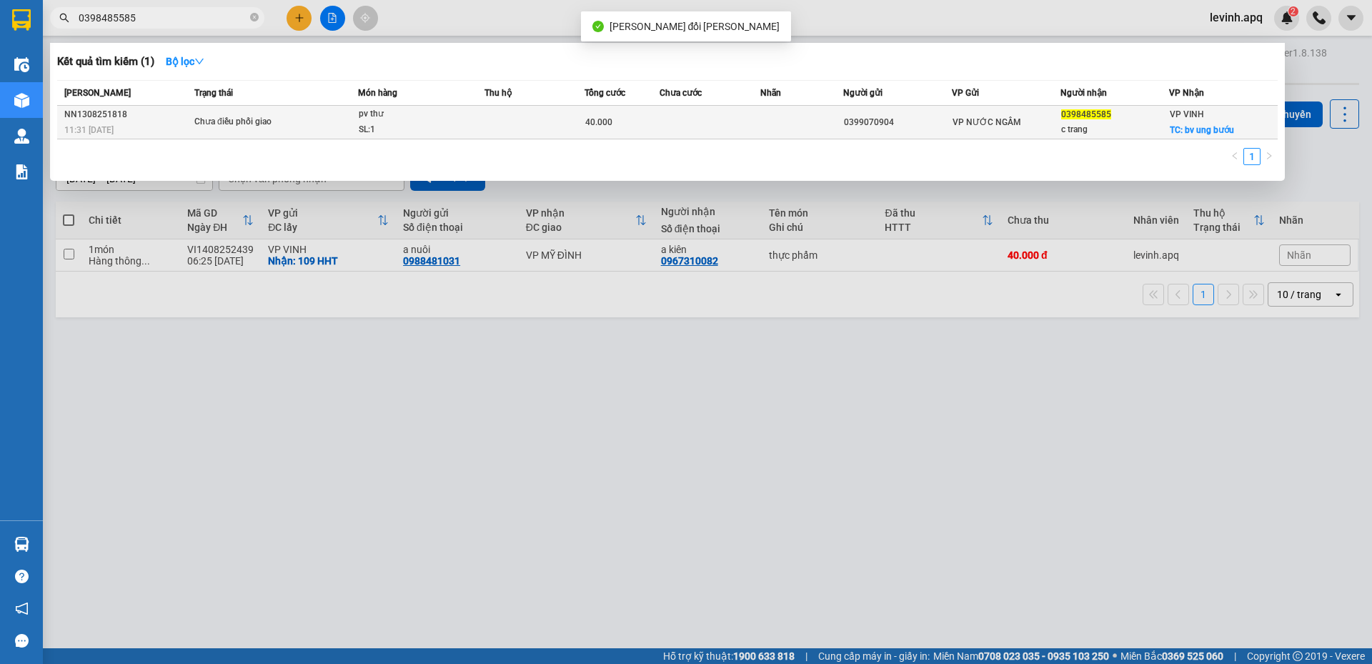
drag, startPoint x: 174, startPoint y: 18, endPoint x: 125, endPoint y: 121, distance: 113.8
click at [125, 121] on div "NN1308251818" at bounding box center [127, 114] width 126 height 15
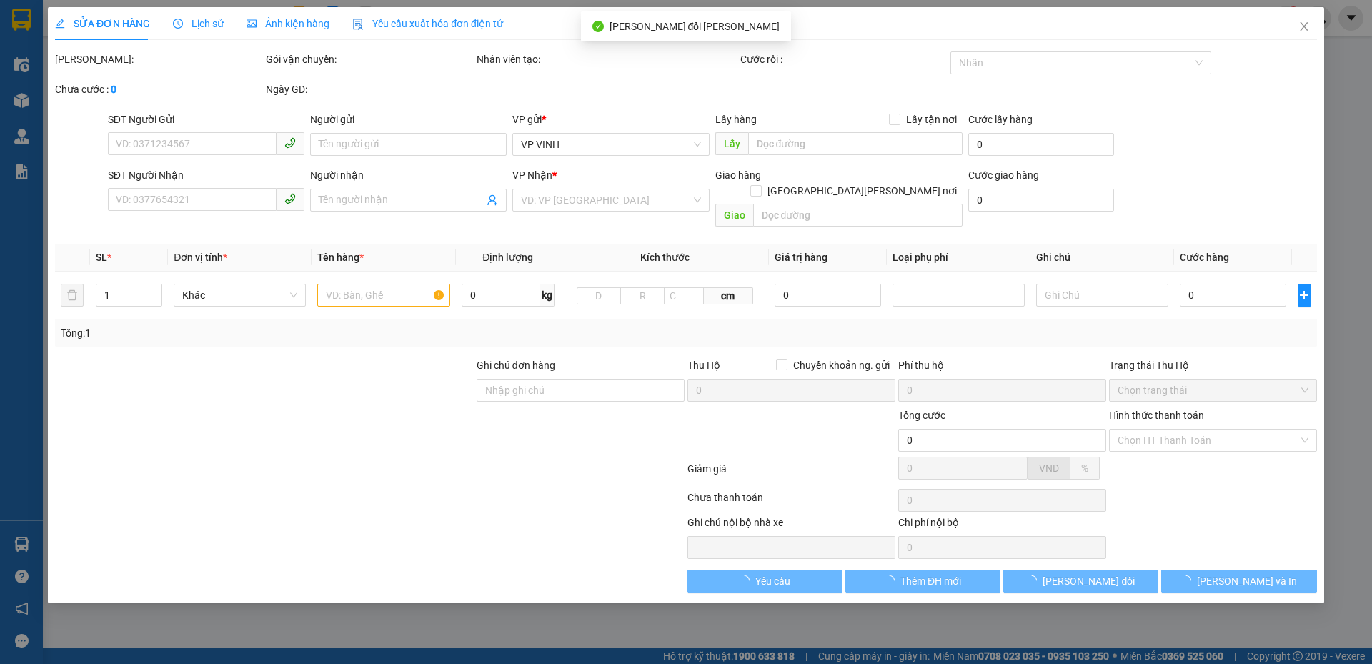
click at [125, 121] on div "SĐT Người Gửi" at bounding box center [206, 119] width 196 height 16
click at [125, 132] on input "SĐT Người Gửi" at bounding box center [192, 143] width 169 height 23
click at [209, 22] on span "Lịch sử" at bounding box center [198, 23] width 51 height 11
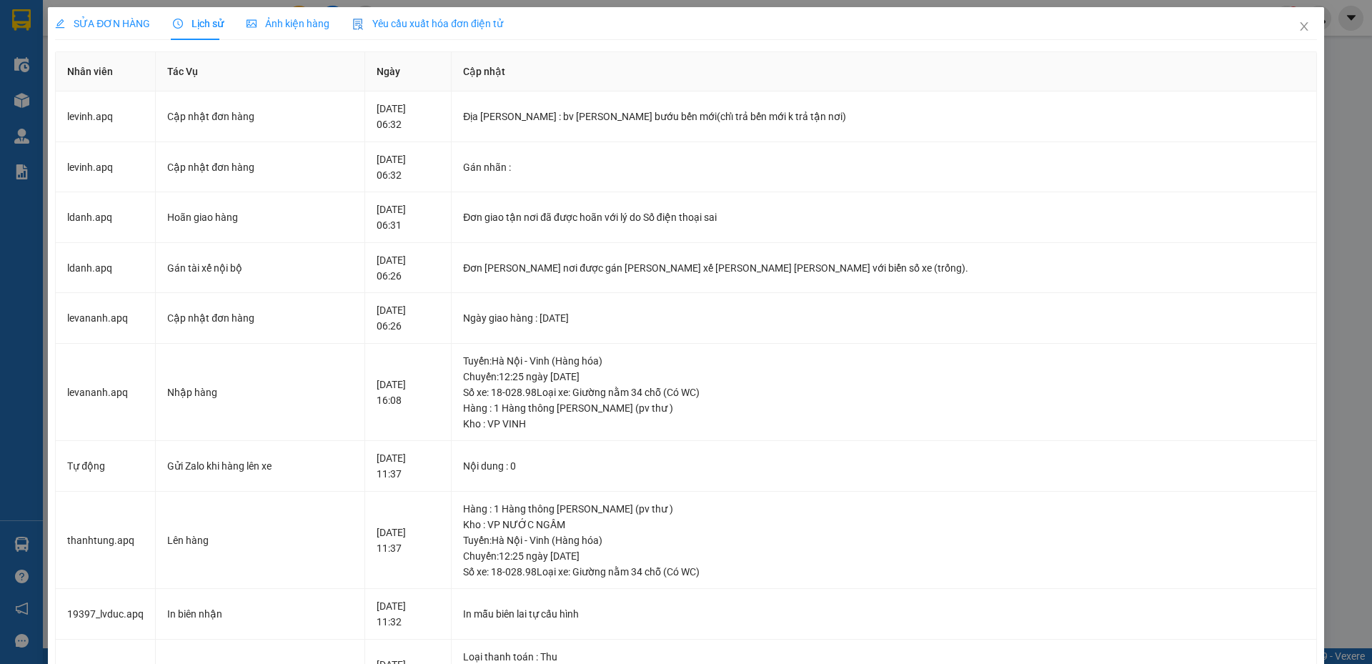
click at [125, 18] on span "SỬA ĐƠN HÀNG" at bounding box center [102, 23] width 95 height 11
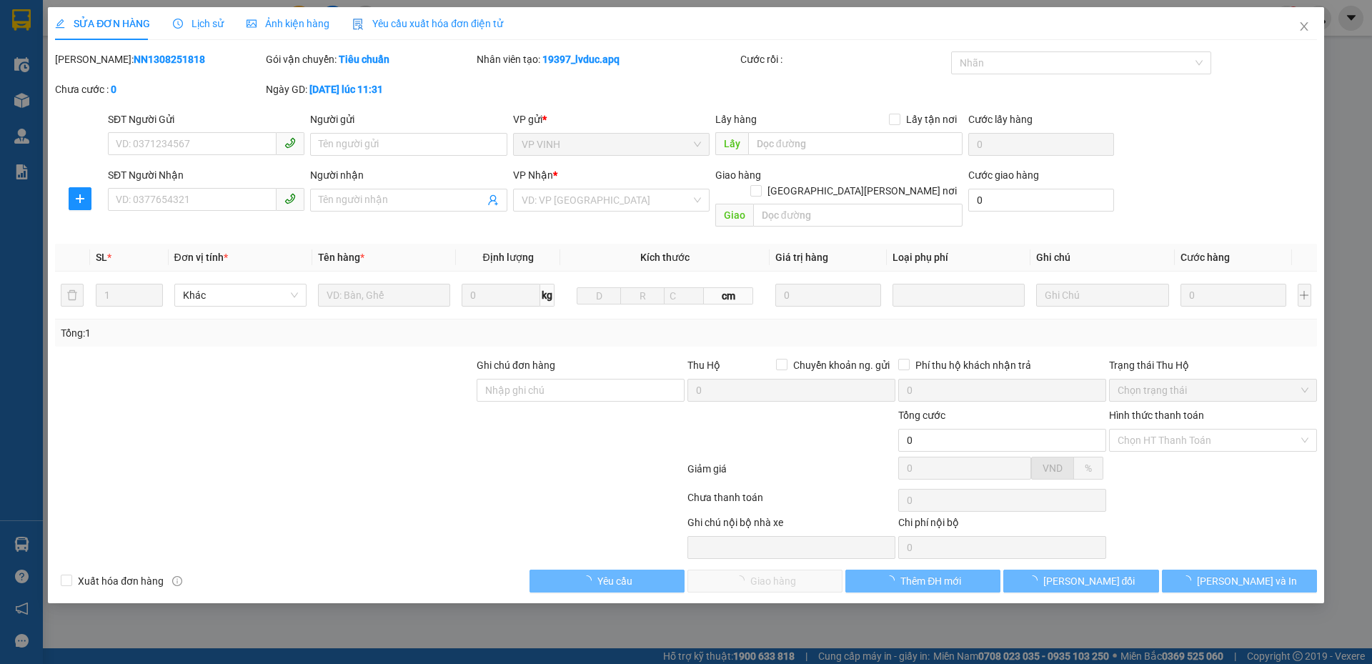
type input "0399070904"
type input "0398485585"
type input "c trang"
checkbox input "true"
type input "bv ung bướu bến mới(chỉ trả bến mới k trả tận nơi)"
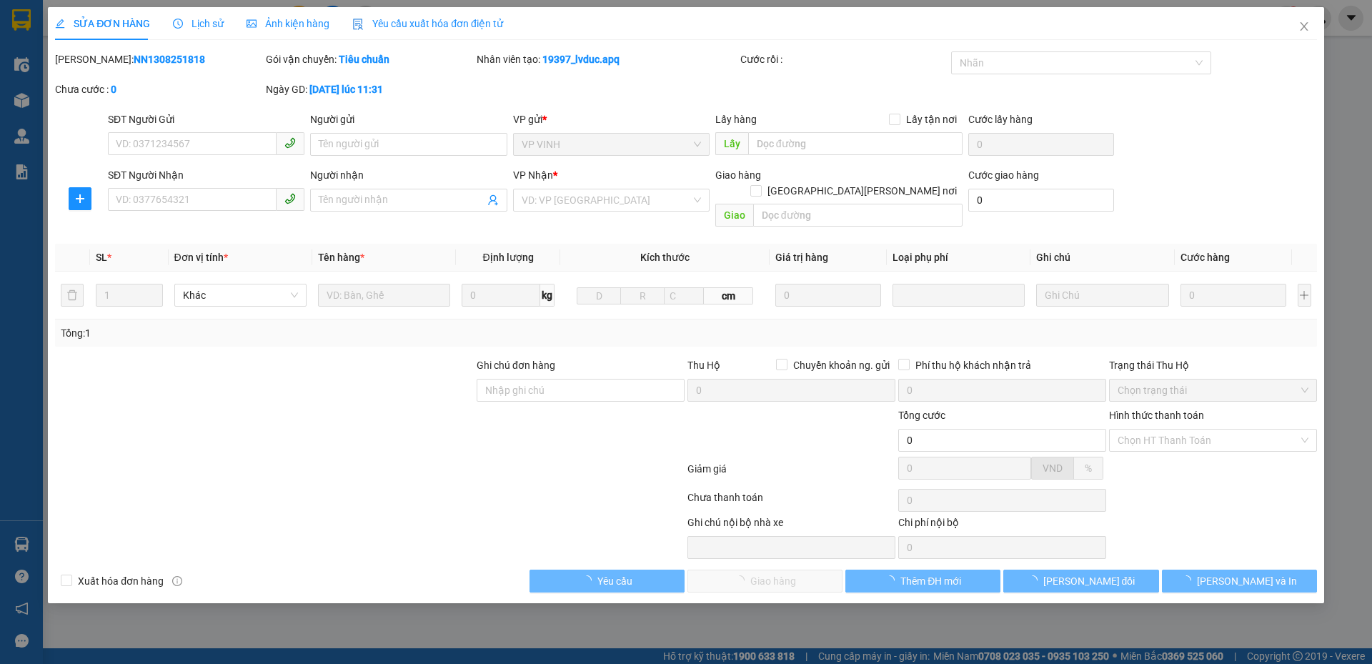
type input "40.000"
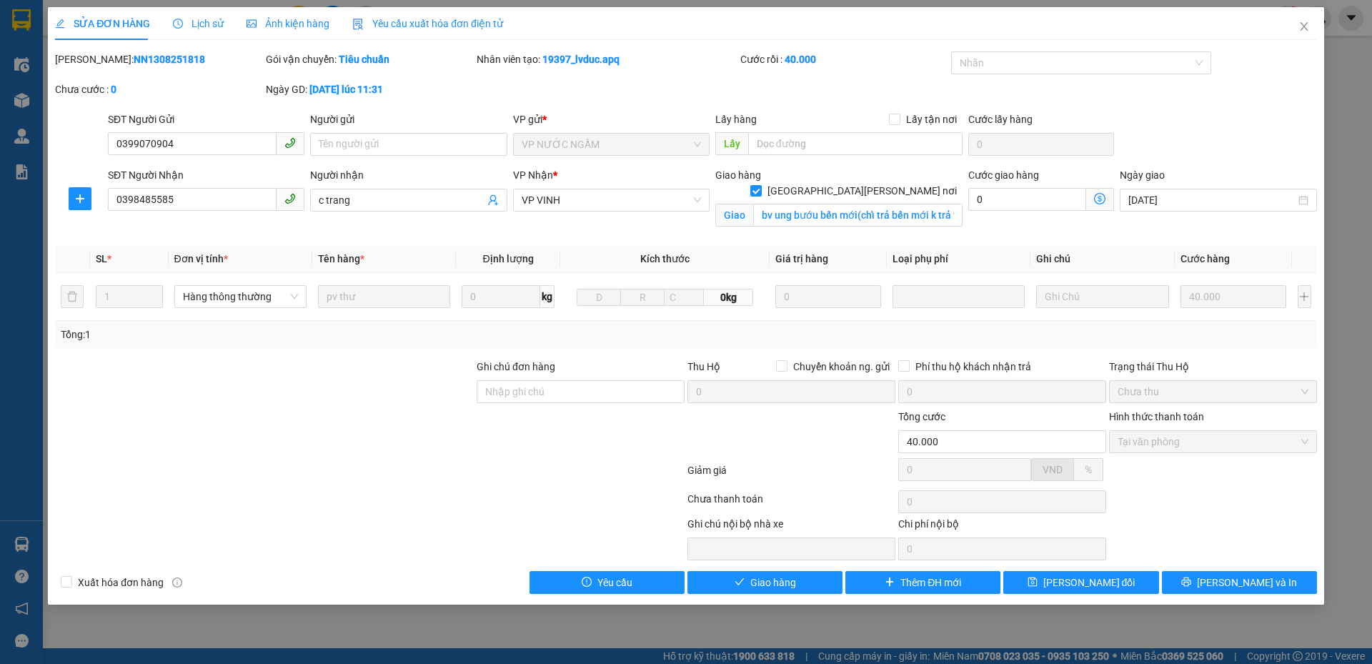
click at [1202, 565] on div "Total Paid Fee 40.000 Total UnPaid Fee 0 Cash Collection Total Fee Mã ĐH: NN130…" at bounding box center [686, 322] width 1262 height 542
click at [1209, 576] on button "[PERSON_NAME] và In" at bounding box center [1239, 582] width 155 height 23
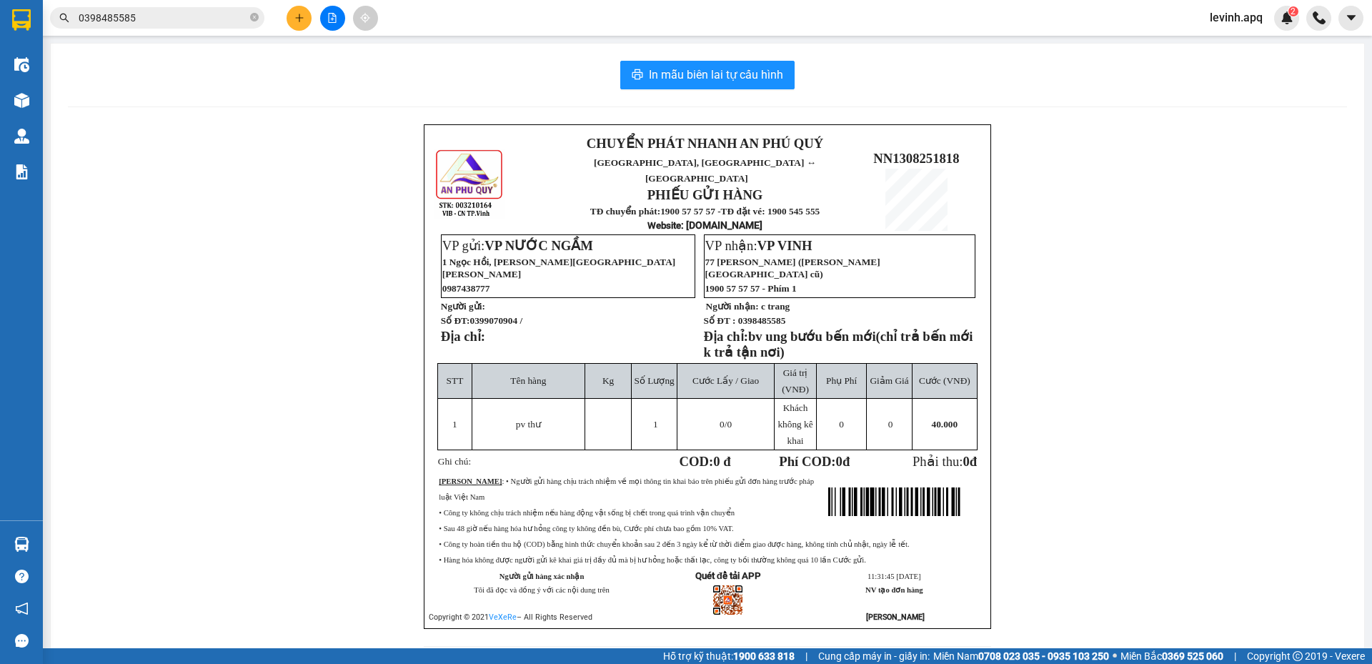
click at [169, 13] on input "0398485585" at bounding box center [163, 18] width 169 height 16
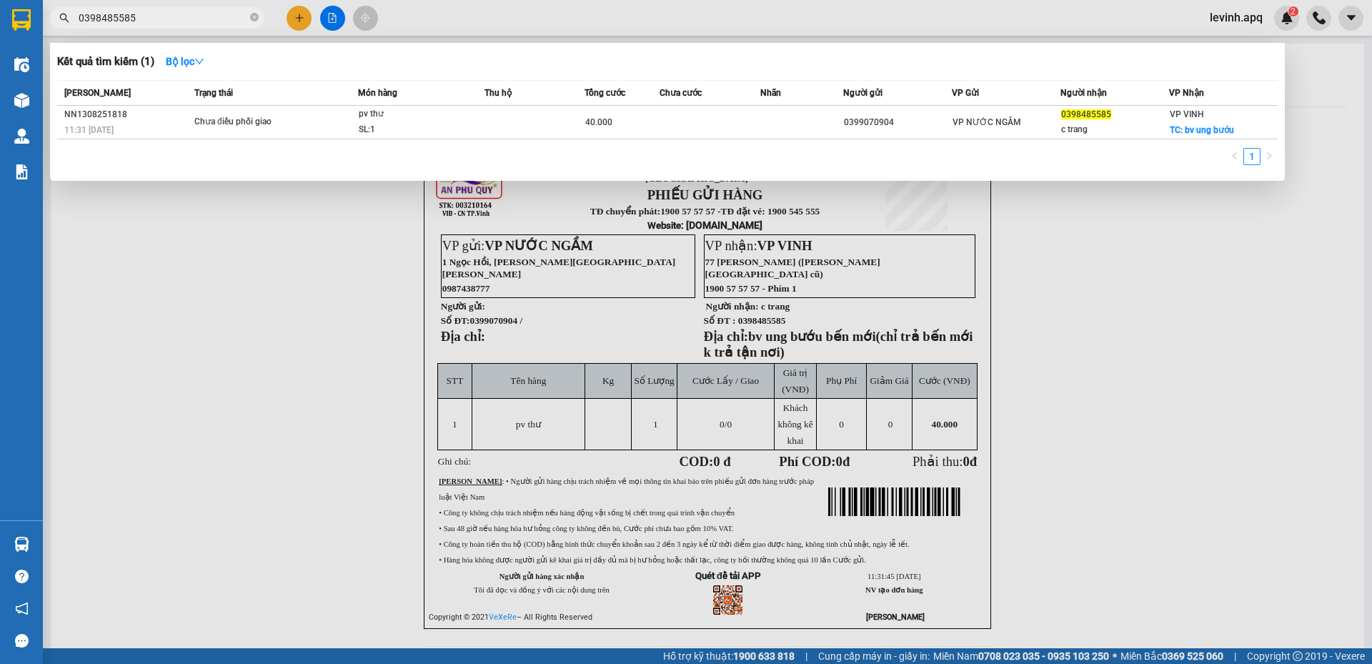
click at [169, 13] on input "0398485585" at bounding box center [163, 18] width 169 height 16
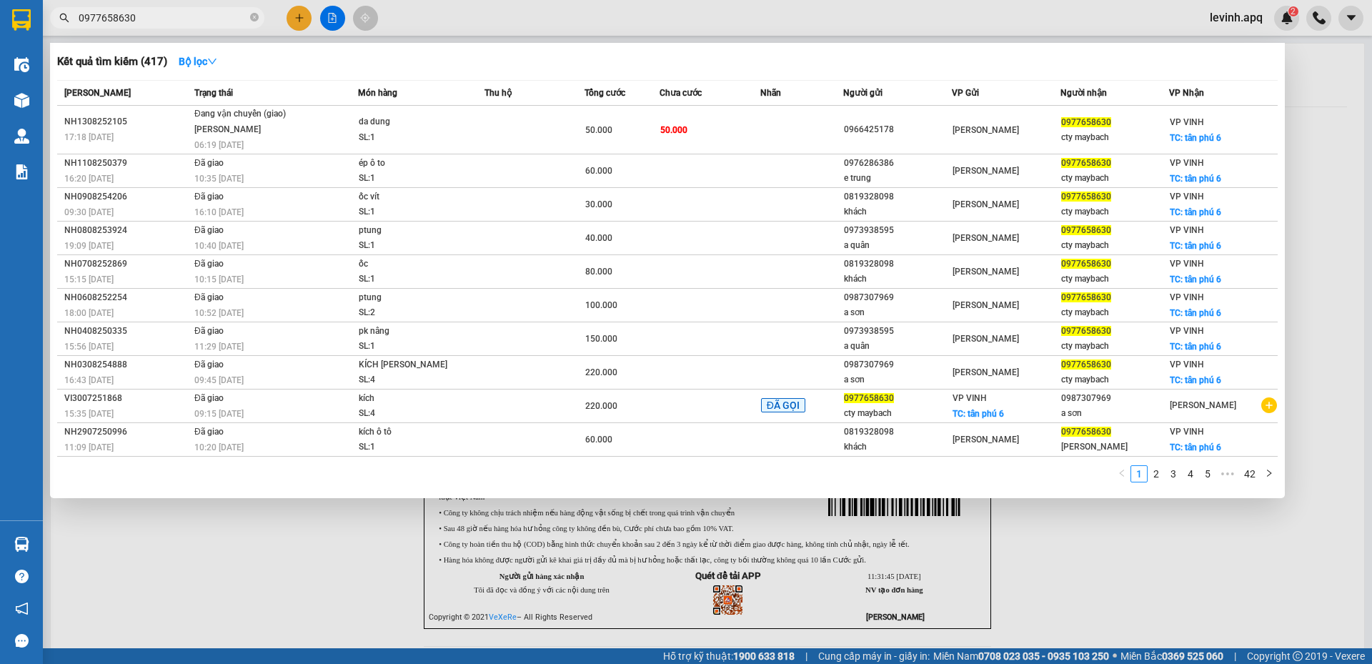
click at [377, 477] on div "1 2 3 4 5 ••• 42" at bounding box center [667, 478] width 1220 height 26
click at [369, 476] on div "1 2 3 4 5 ••• 42" at bounding box center [667, 478] width 1220 height 26
click at [395, 470] on div "1 2 3 4 5 ••• 42" at bounding box center [667, 478] width 1220 height 26
click at [368, 71] on div "Kết quả tìm kiếm ( 417 ) Bộ lọc" at bounding box center [667, 61] width 1220 height 23
click at [442, 66] on div "Kết quả tìm kiếm ( 417 ) Bộ lọc" at bounding box center [667, 61] width 1220 height 23
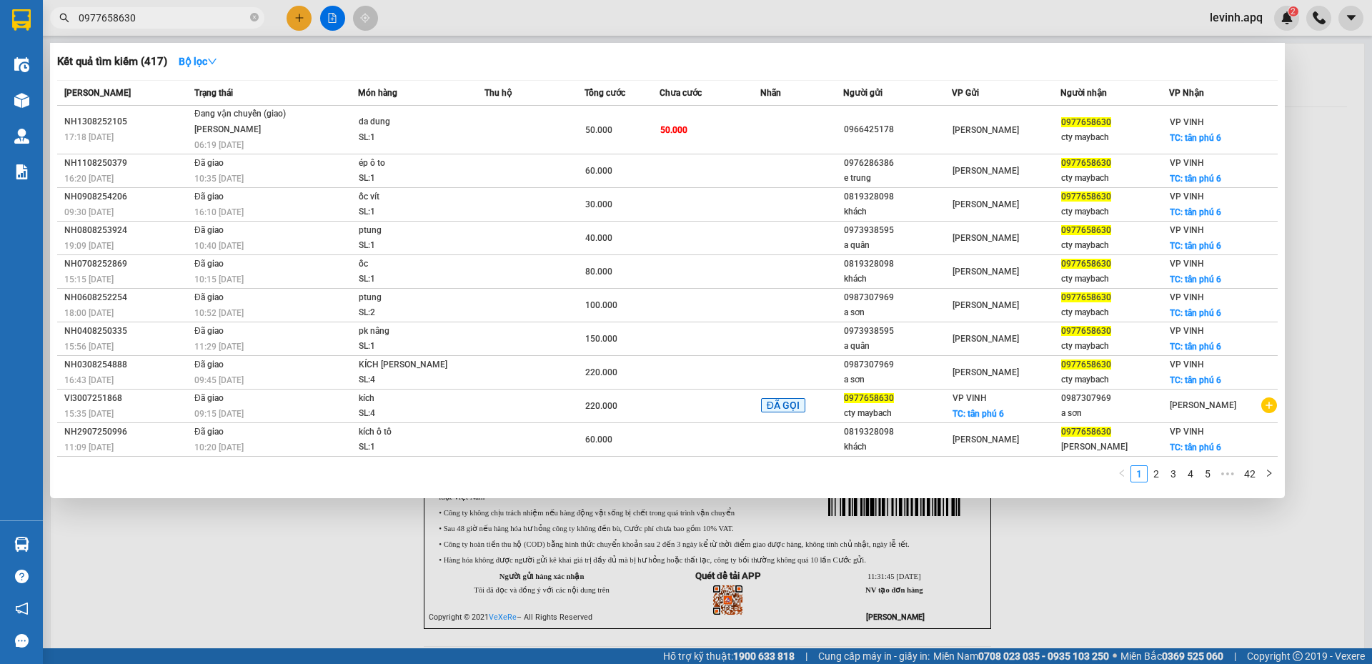
click at [221, 18] on input "0977658630" at bounding box center [163, 18] width 169 height 16
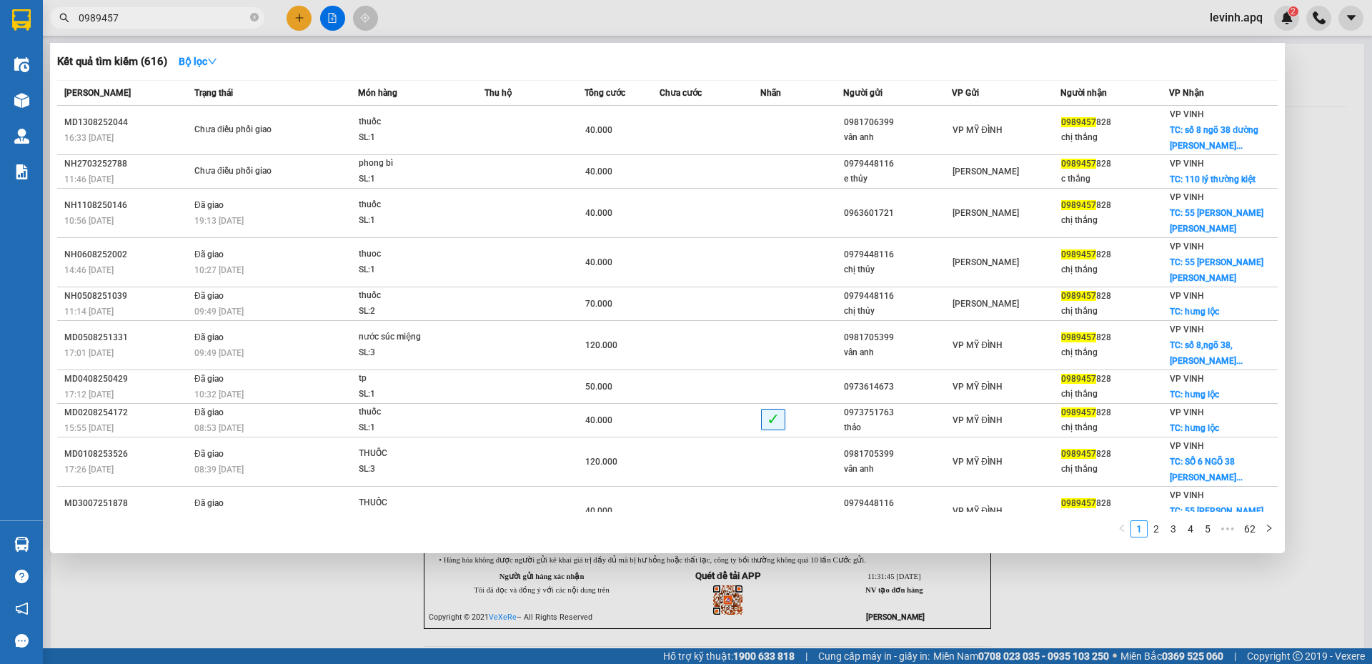
type input "0989457"
click at [473, 520] on div "1 2 3 4 5 ••• 62" at bounding box center [667, 533] width 1220 height 26
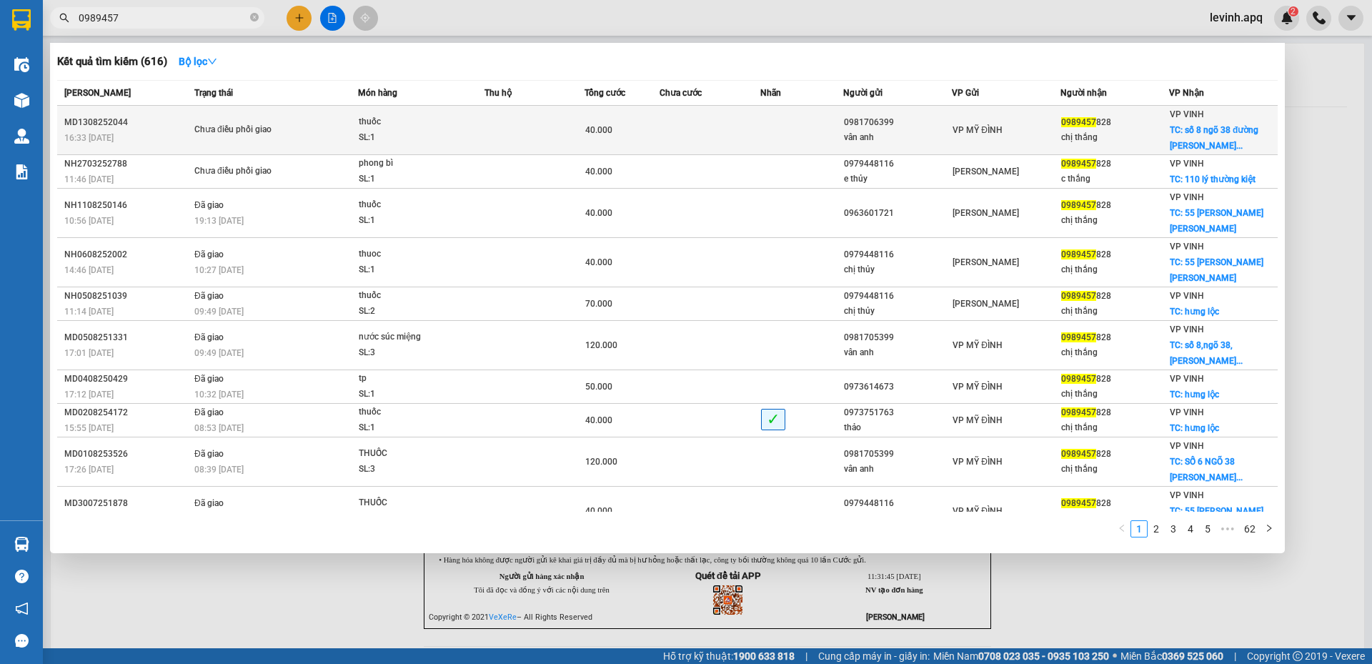
click at [329, 121] on td "Chưa điều phối giao" at bounding box center [274, 130] width 167 height 49
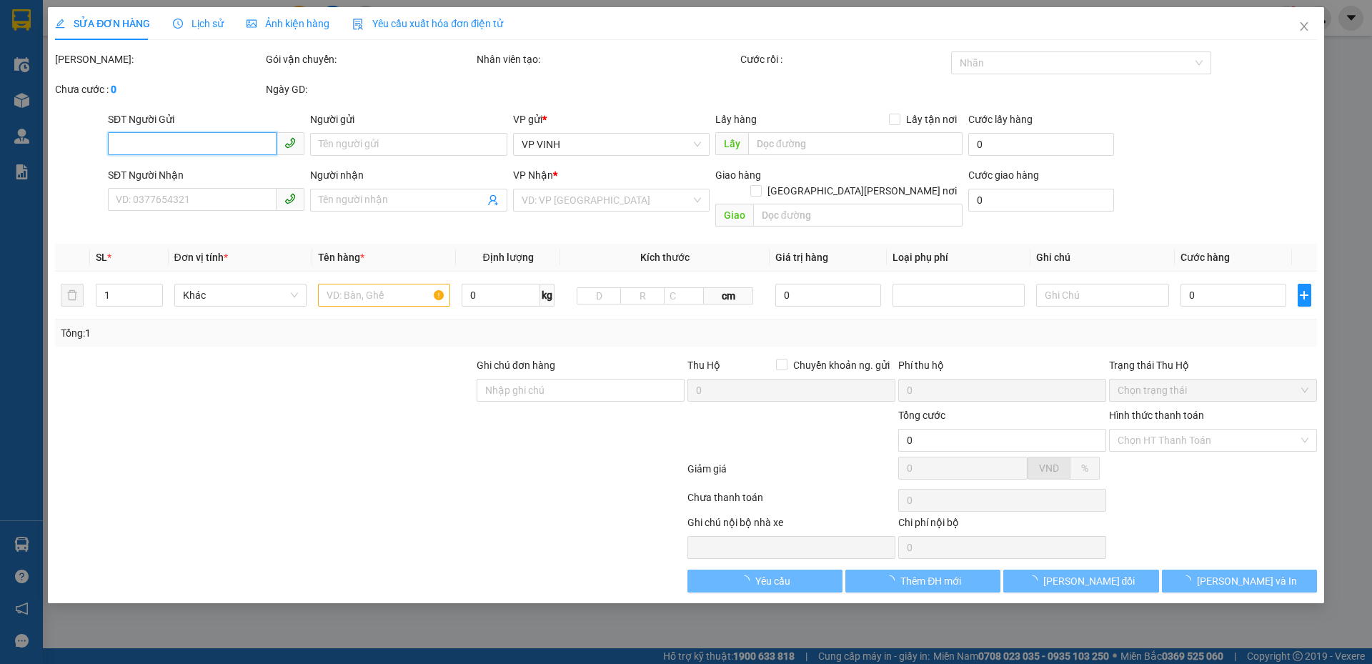
type input "0981706399"
type input "vân anh"
type input "0989457828"
type input "chị thắng"
checkbox input "true"
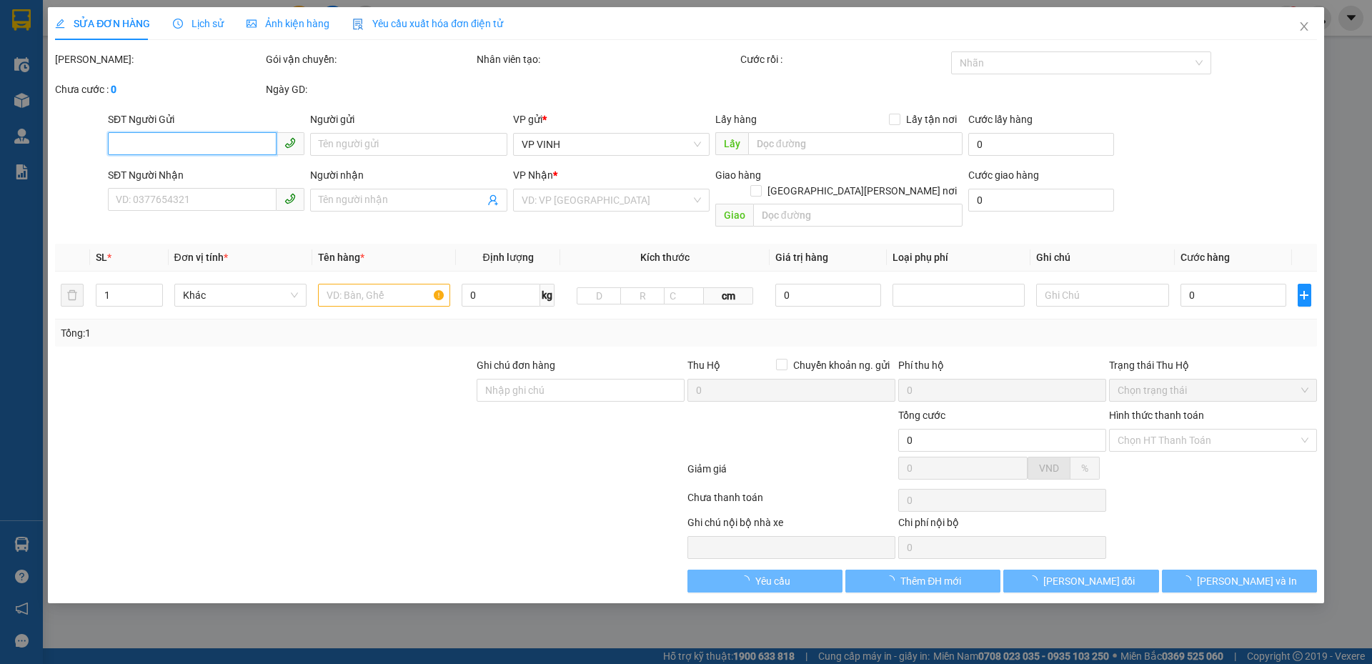
type input "số 8 ngõ 38 đường trần trùng quang"
type input "40.000"
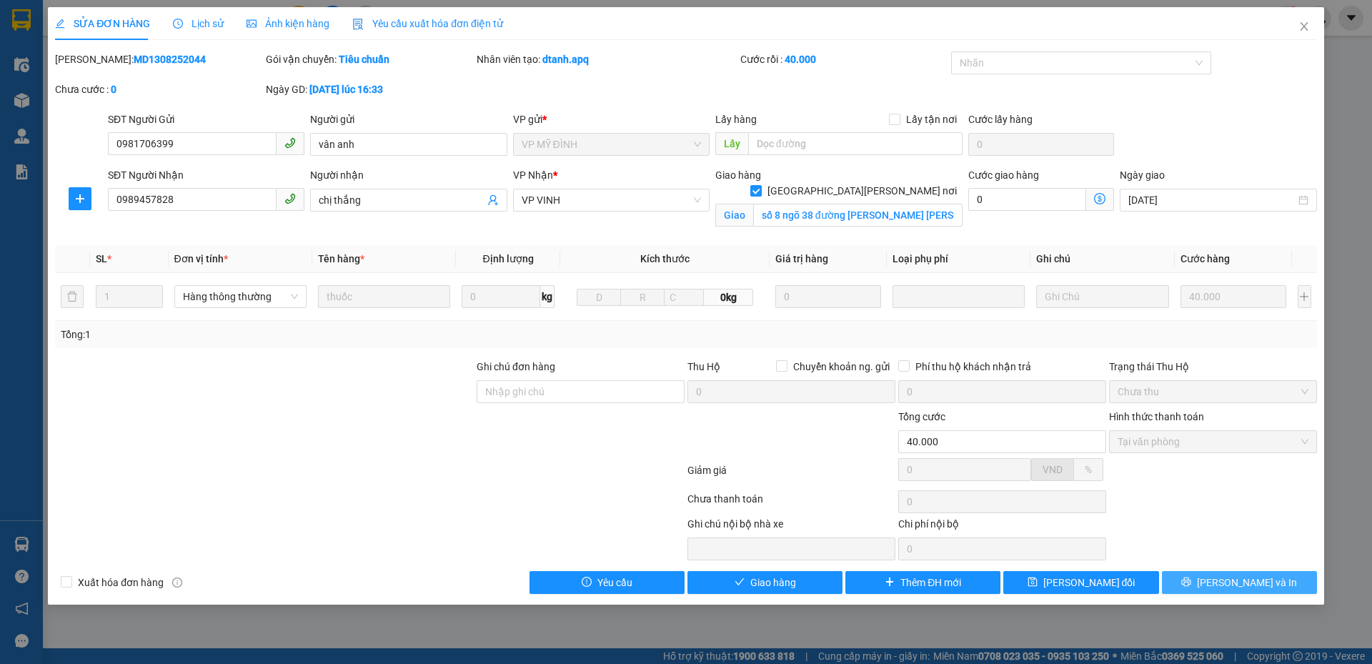
click at [1196, 586] on button "[PERSON_NAME] và In" at bounding box center [1239, 582] width 155 height 23
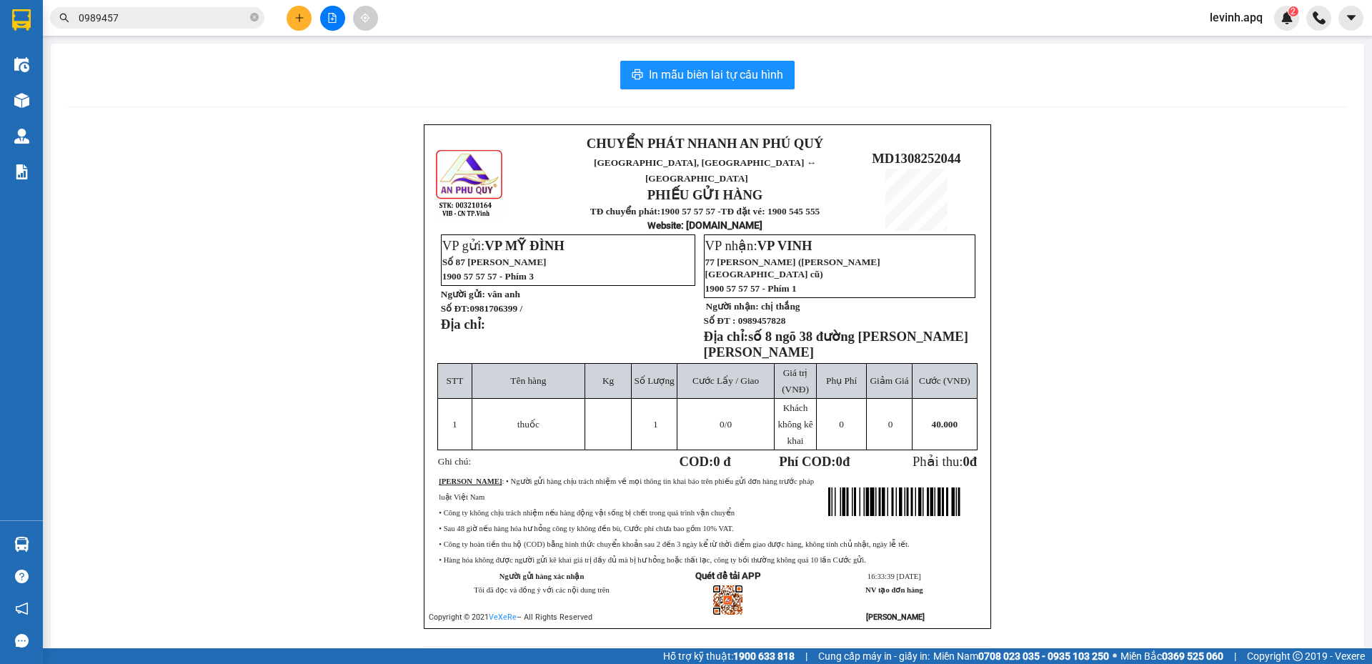
click at [189, 24] on input "0989457" at bounding box center [163, 18] width 169 height 16
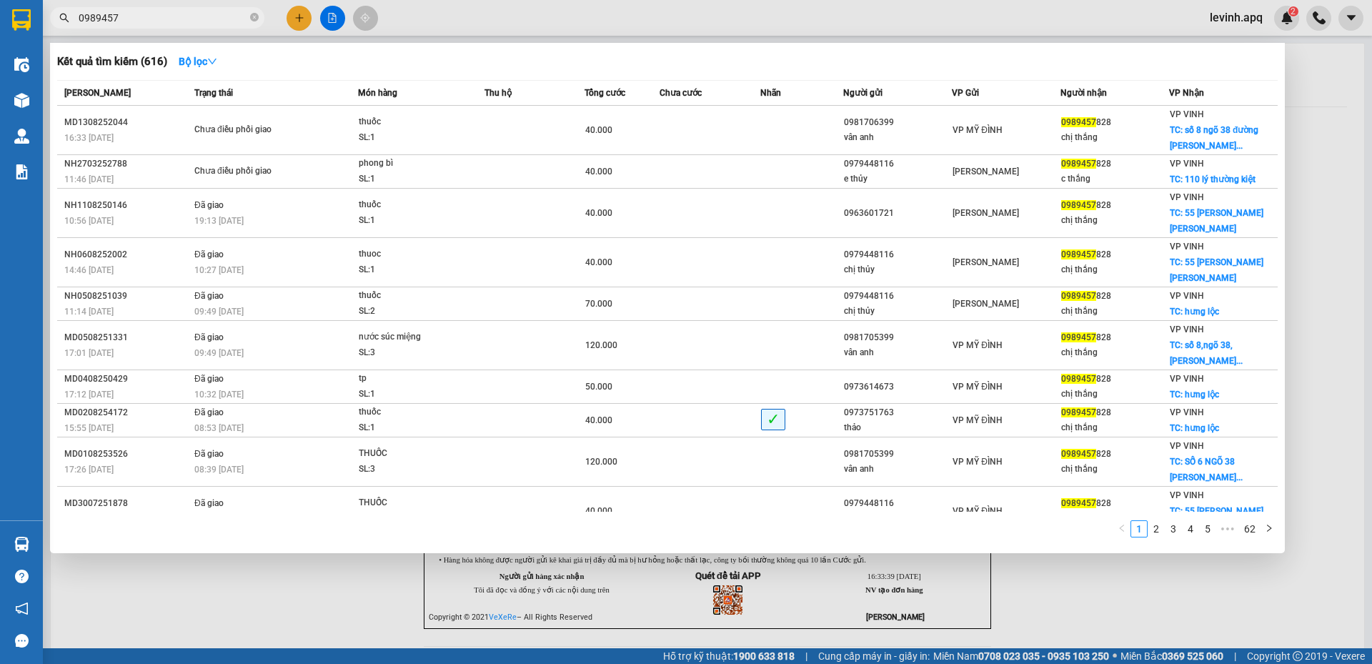
click at [189, 24] on input "0989457" at bounding box center [163, 18] width 169 height 16
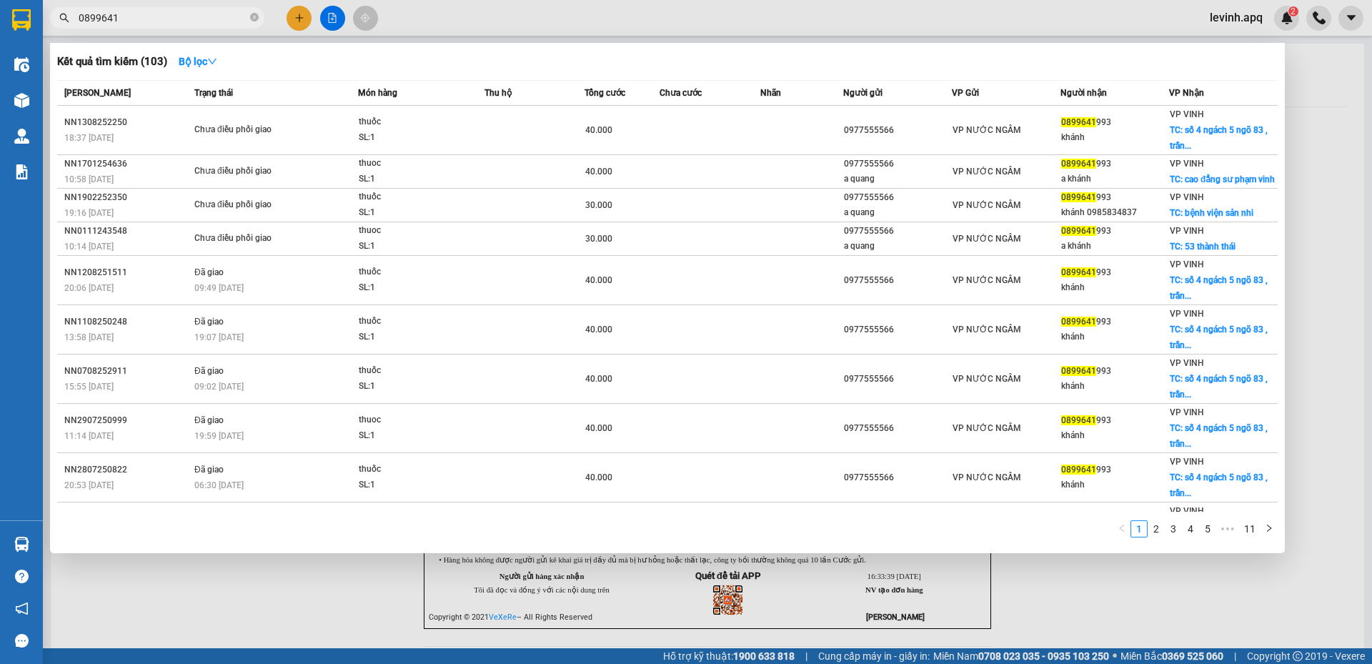
type input "0899641"
click at [427, 534] on div "1 2 3 4 5 ••• 11" at bounding box center [667, 533] width 1220 height 26
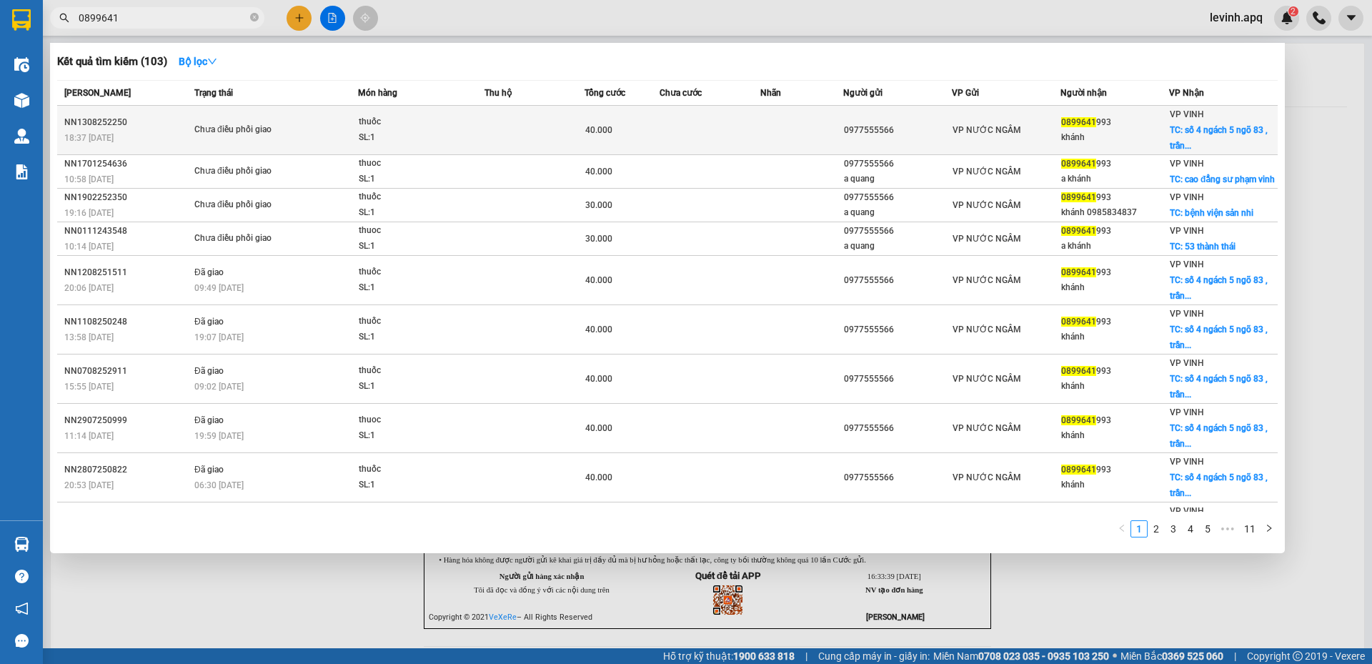
click at [497, 129] on td at bounding box center [534, 130] width 100 height 49
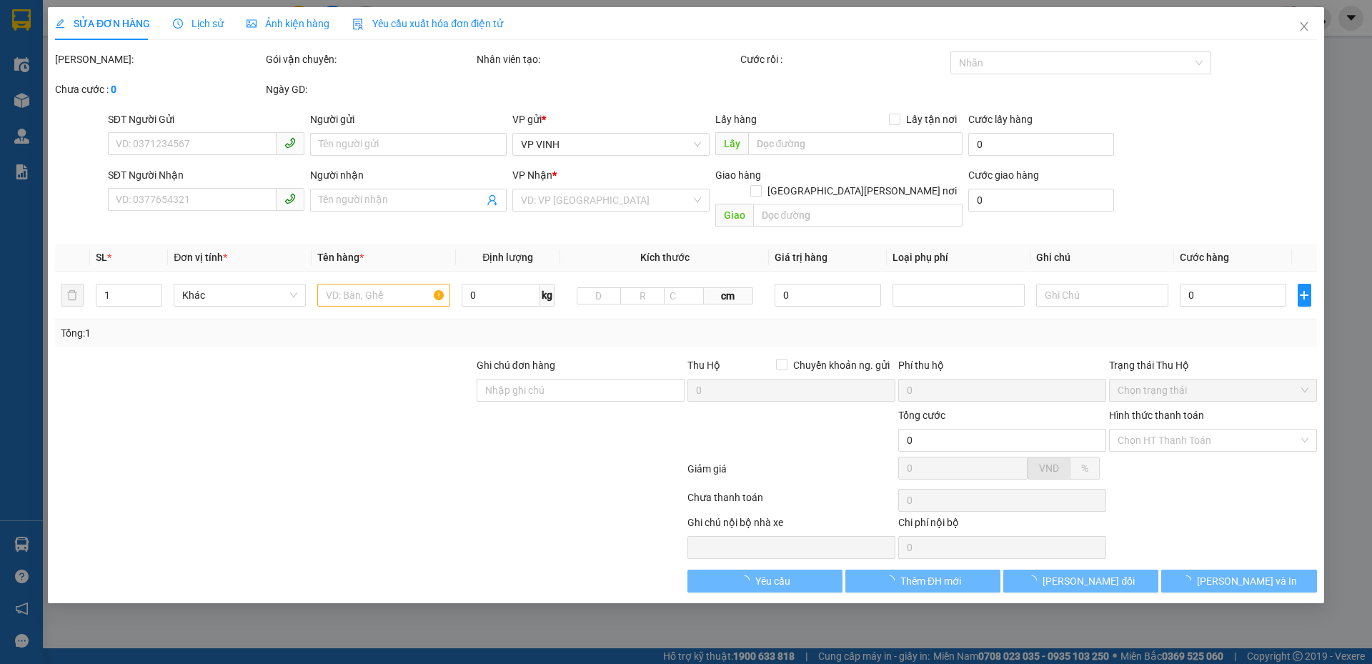
type input "0977555566"
type input "0899641993"
type input "khánh"
checkbox input "true"
type input "số 4 ngách 5 ngõ 83 , trần khánh dư"
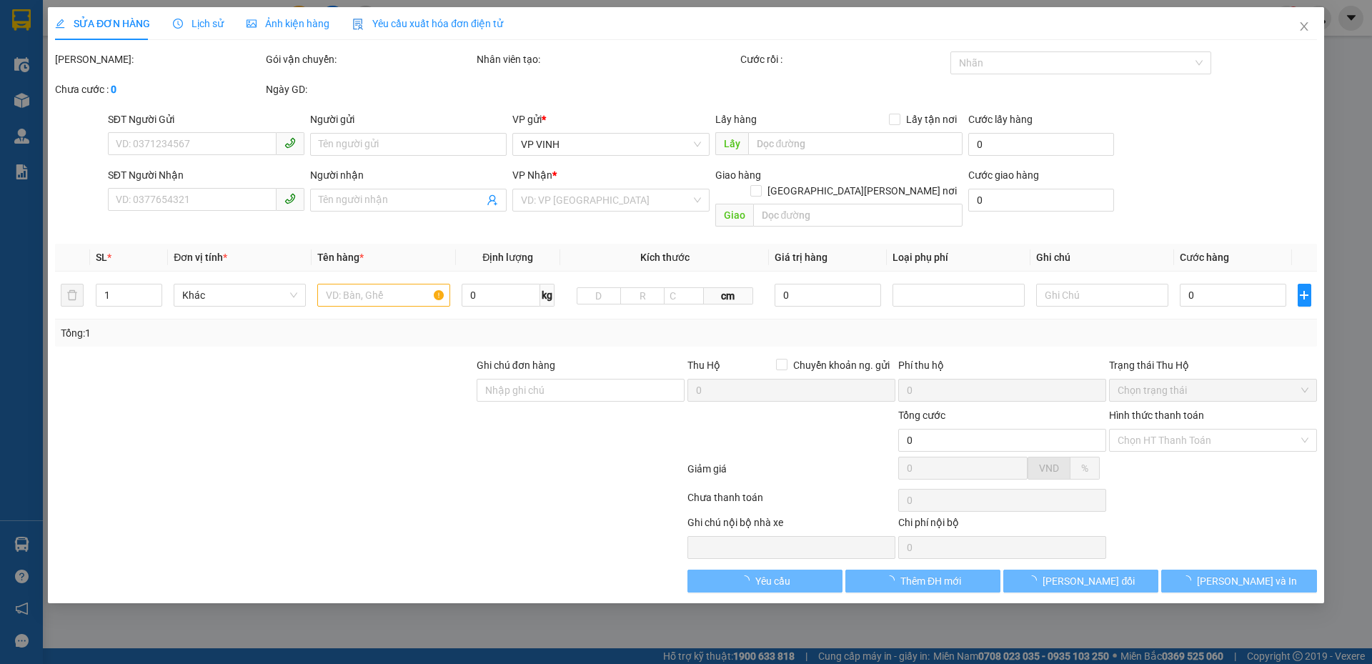
type input "40.000"
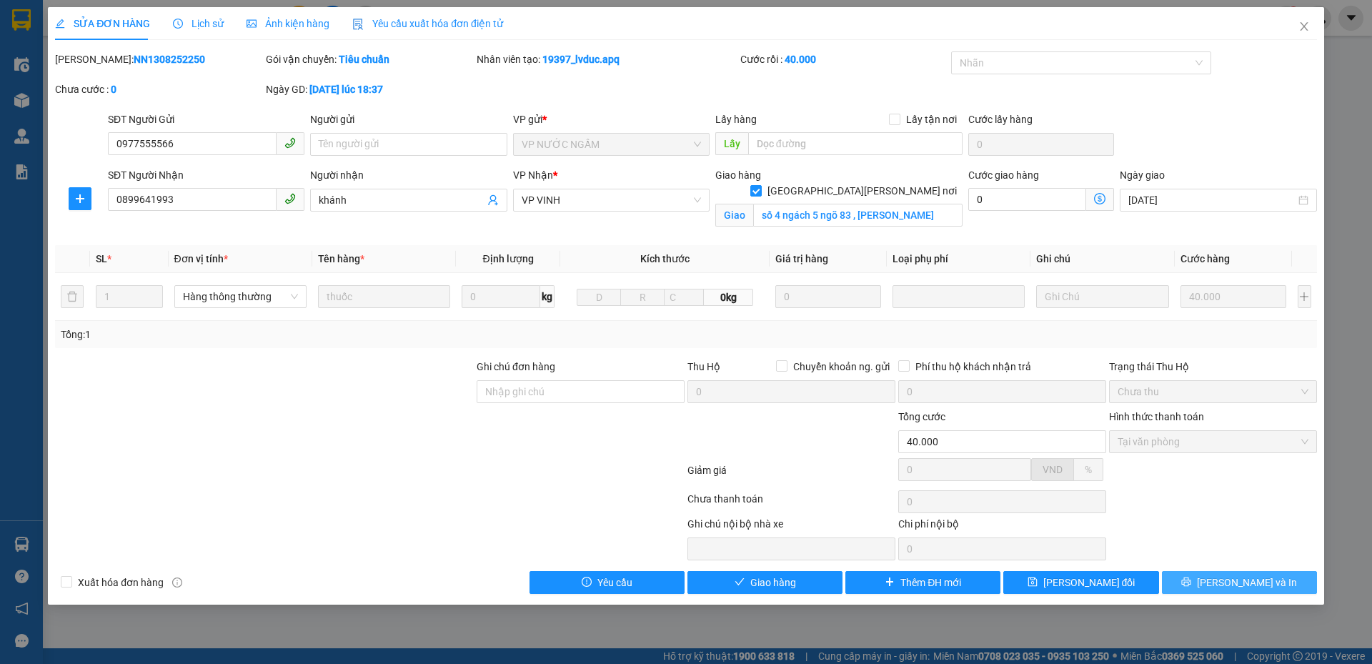
click at [1224, 576] on button "[PERSON_NAME] và In" at bounding box center [1239, 582] width 155 height 23
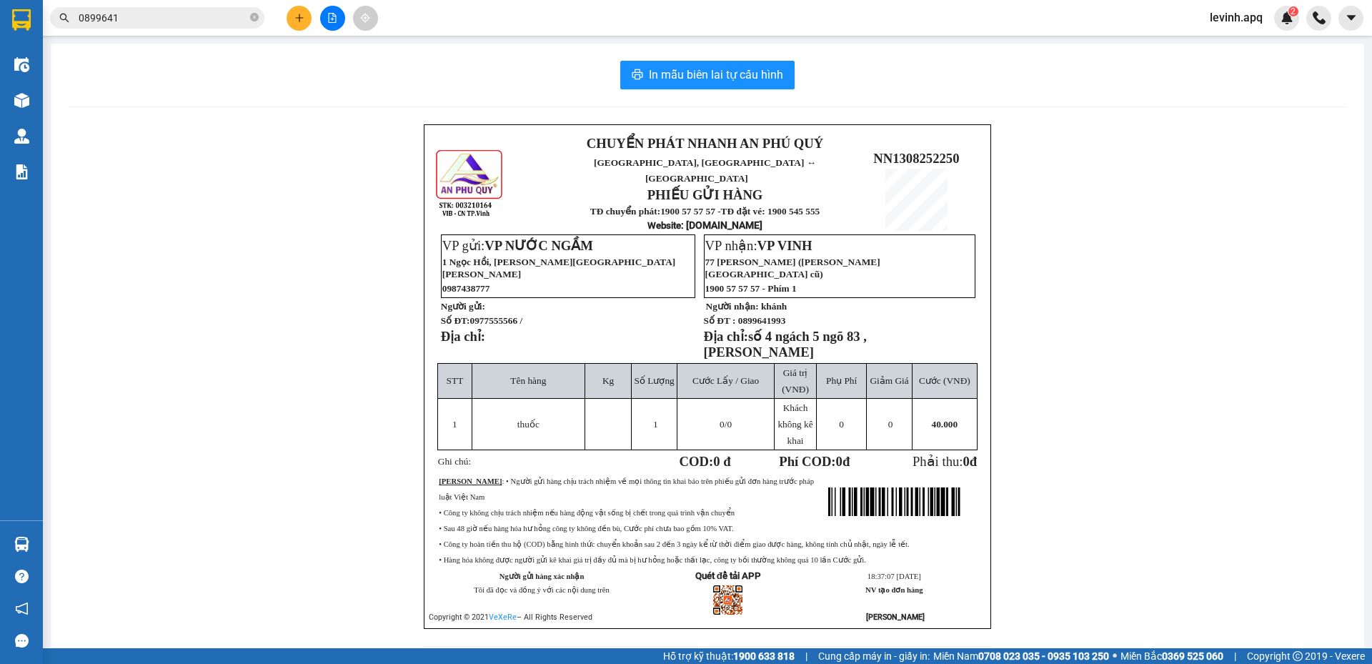
click at [207, 20] on input "0899641" at bounding box center [163, 18] width 169 height 16
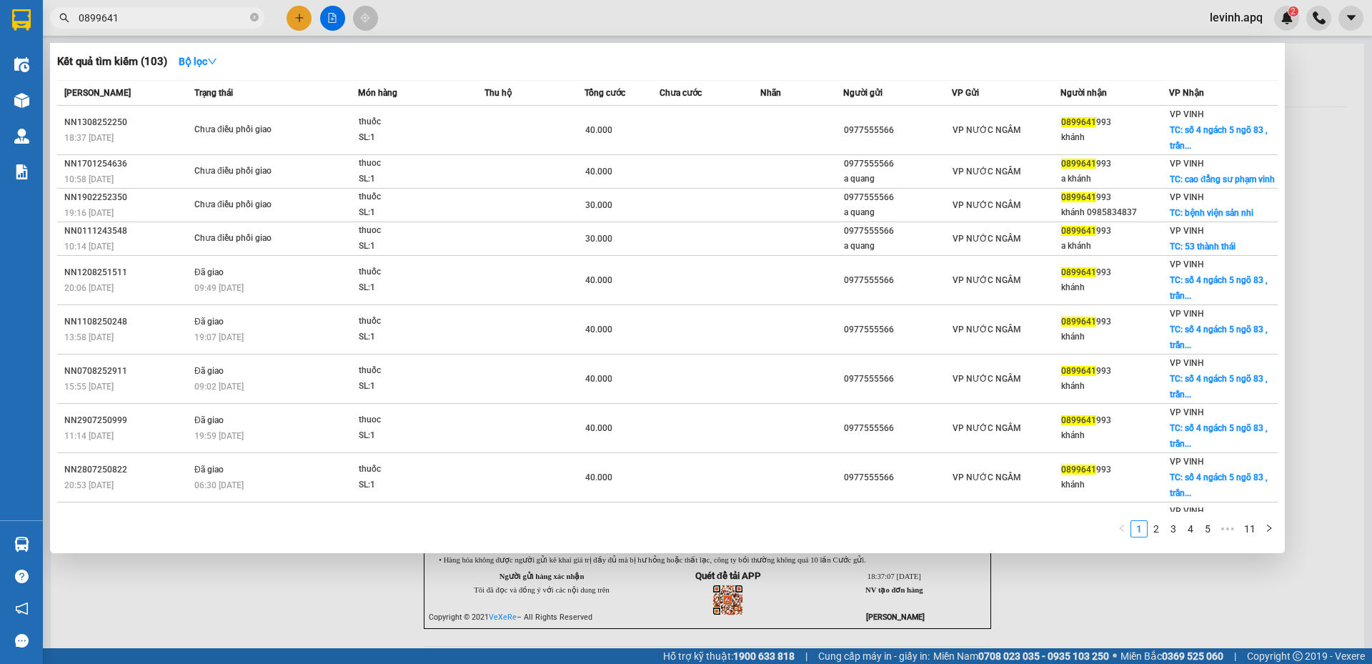
click at [207, 20] on input "0899641" at bounding box center [163, 18] width 169 height 16
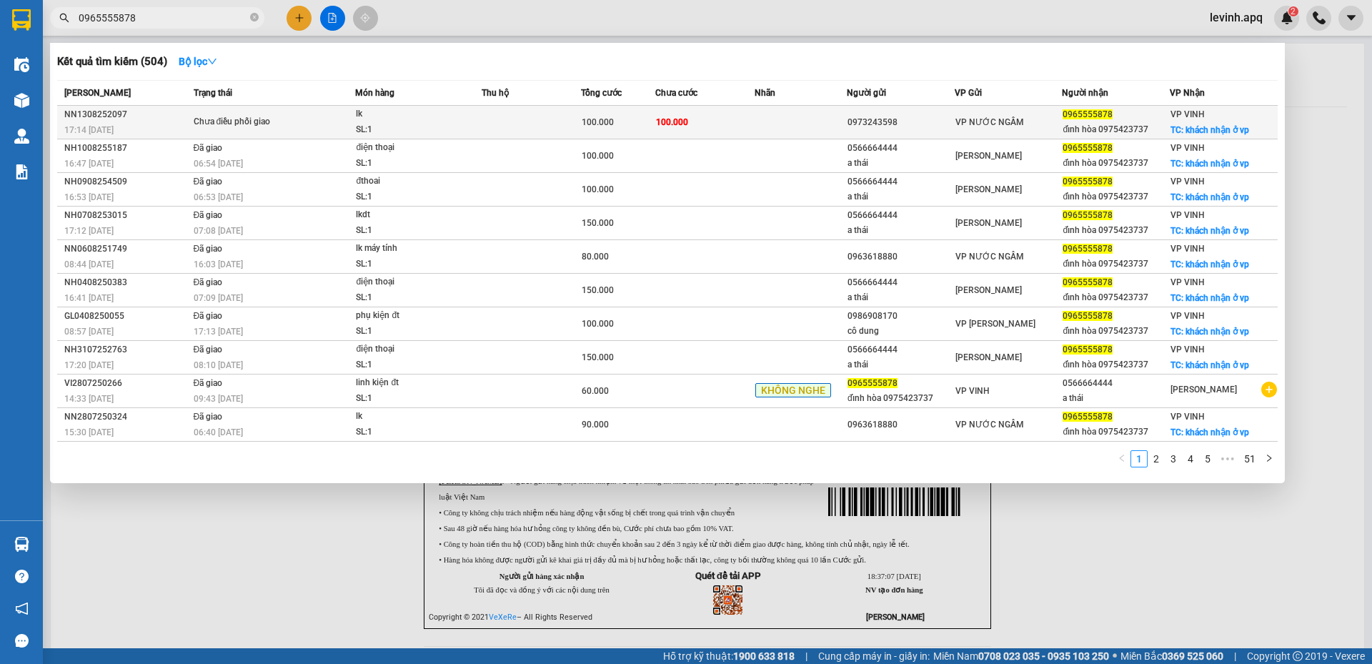
type input "0965555878"
click at [457, 121] on div "lk" at bounding box center [409, 114] width 107 height 16
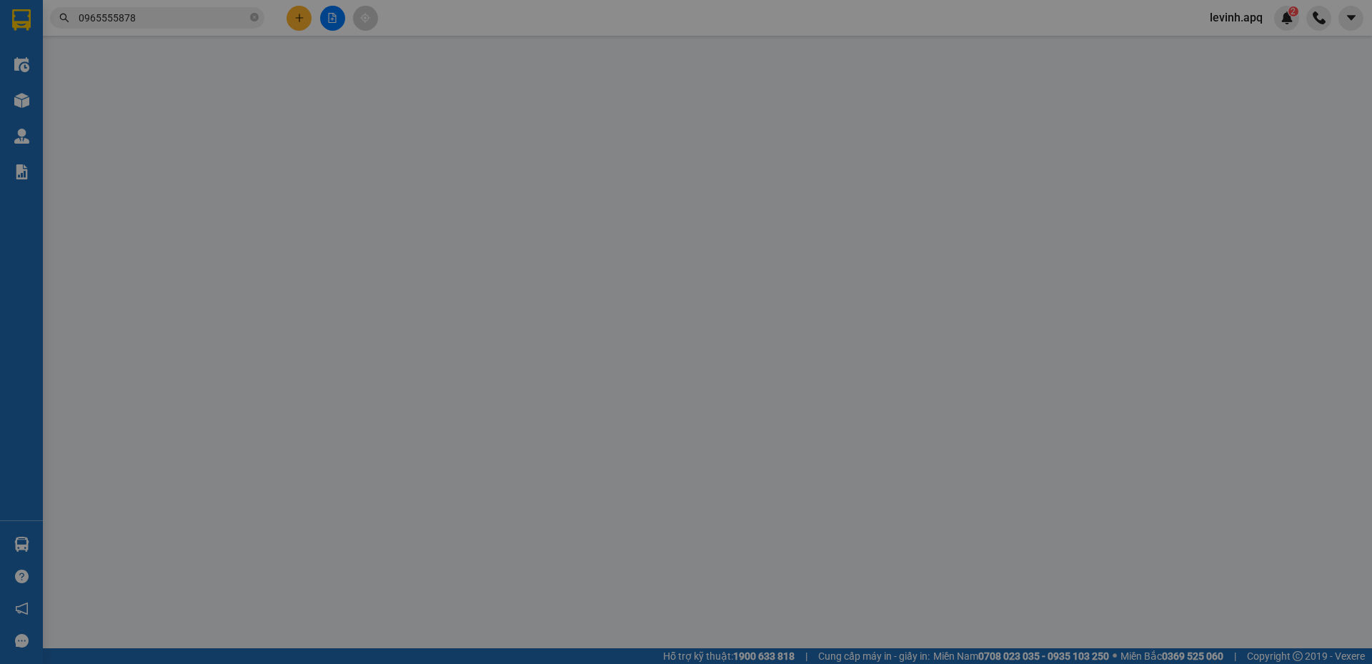
type input "0973243598"
type input "0965555878"
type input "đỉnh hòa 0975423737"
checkbox input "true"
type input "khách nhận ở vp"
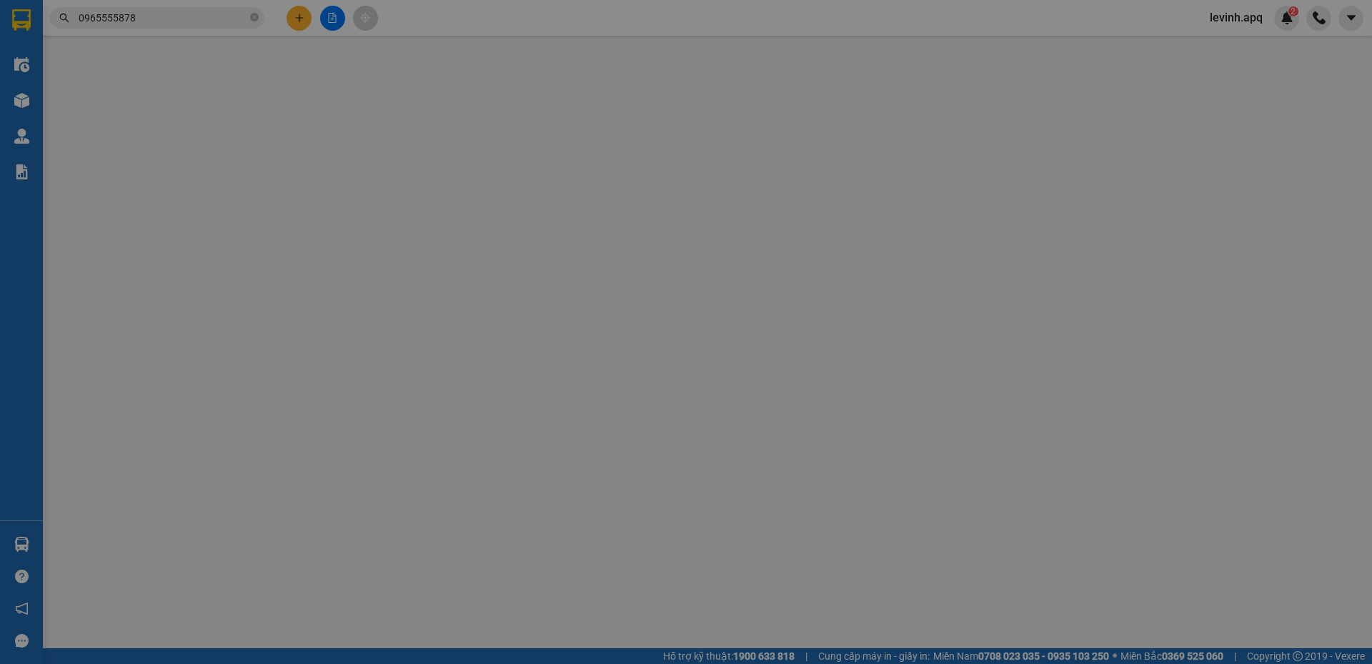
type input "100.000"
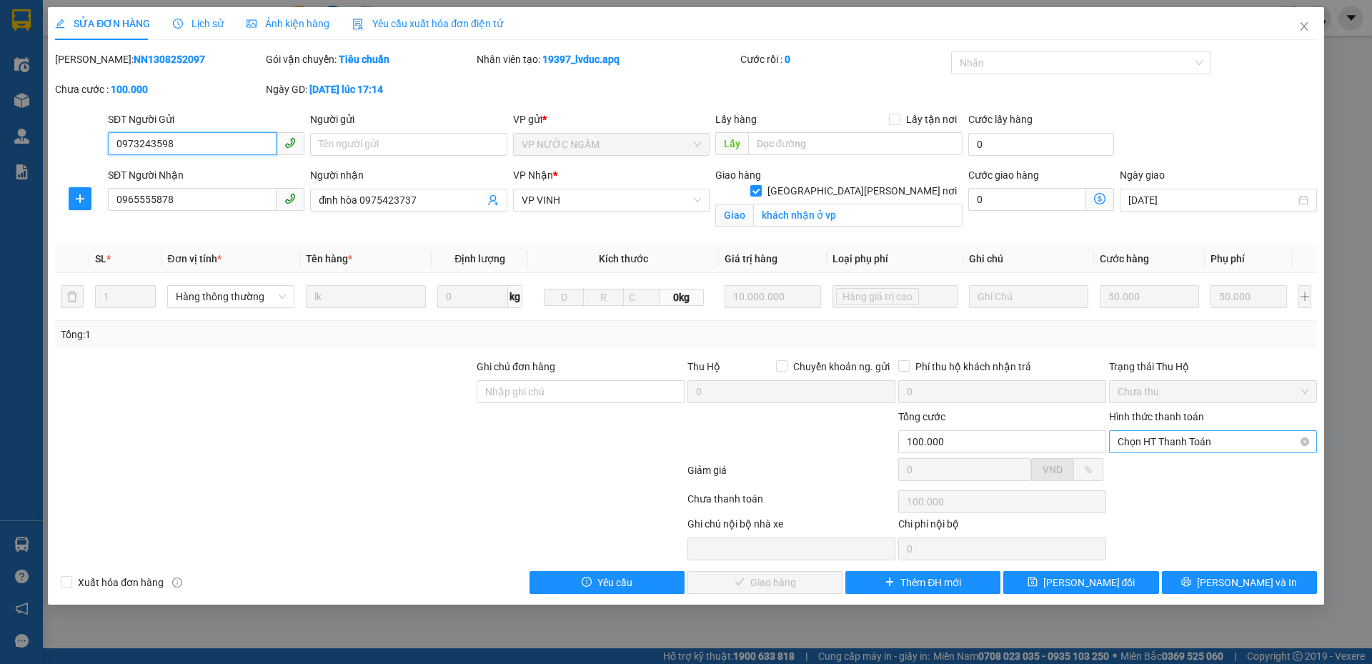
click at [1122, 444] on span "Chọn HT Thanh Toán" at bounding box center [1212, 441] width 191 height 21
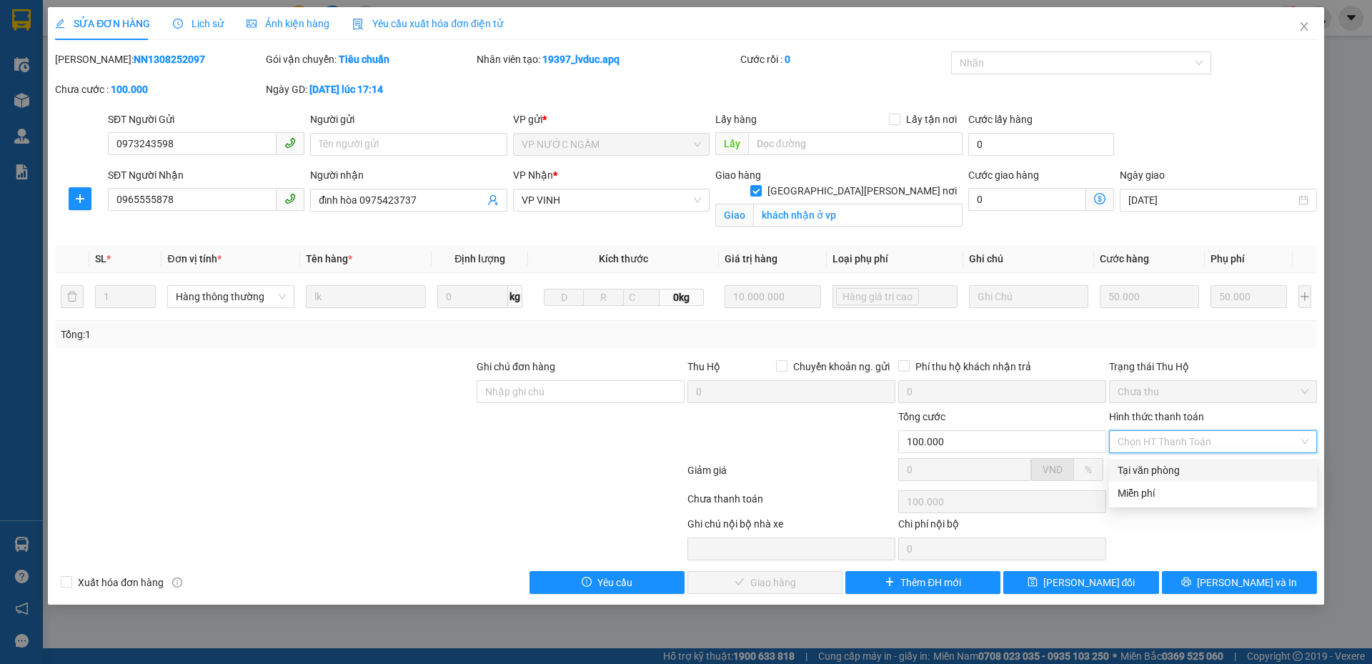
click at [1121, 469] on div "Tại văn phòng" at bounding box center [1212, 470] width 191 height 16
type input "0"
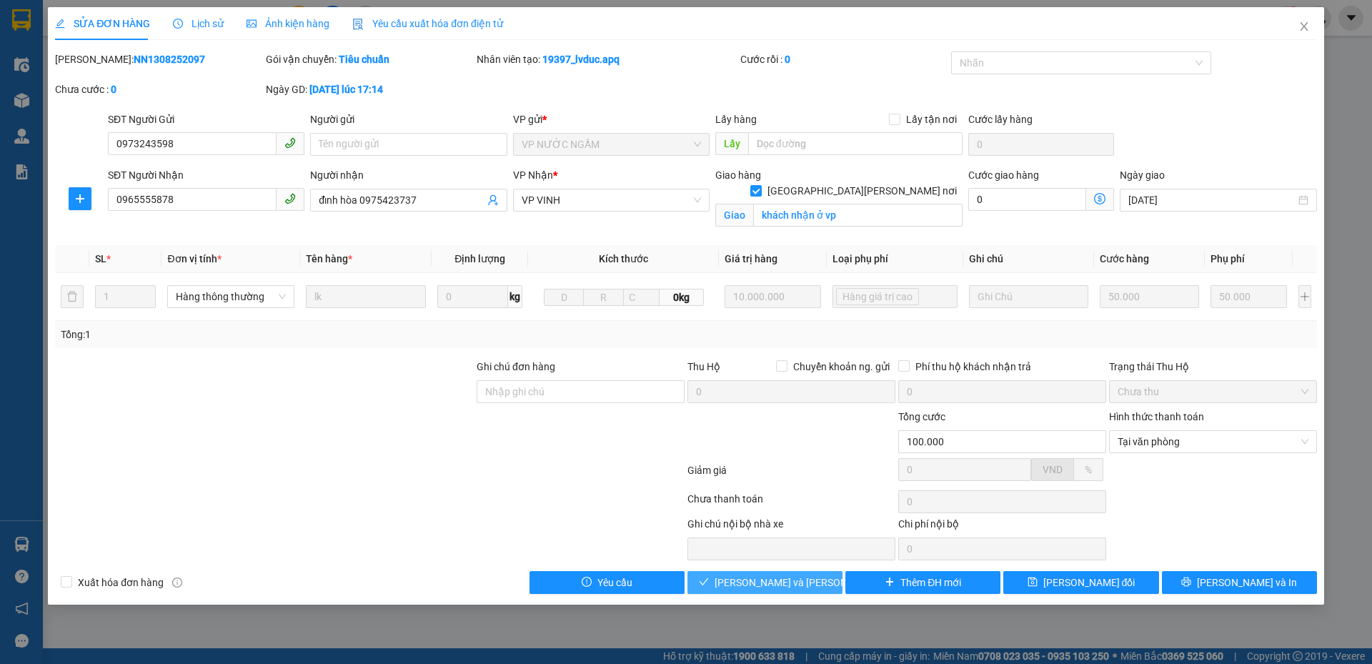
click at [742, 577] on span "[PERSON_NAME] và Giao hàng" at bounding box center [810, 582] width 193 height 16
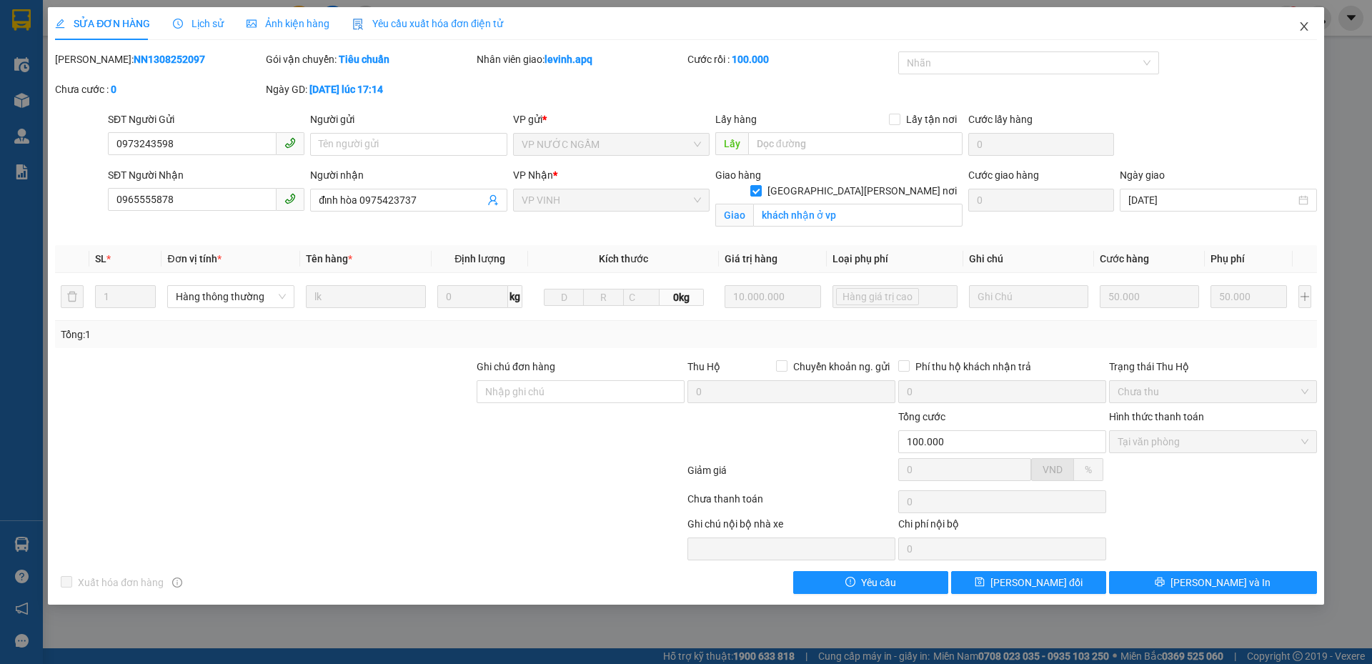
click at [1302, 24] on icon "close" at bounding box center [1303, 26] width 11 height 11
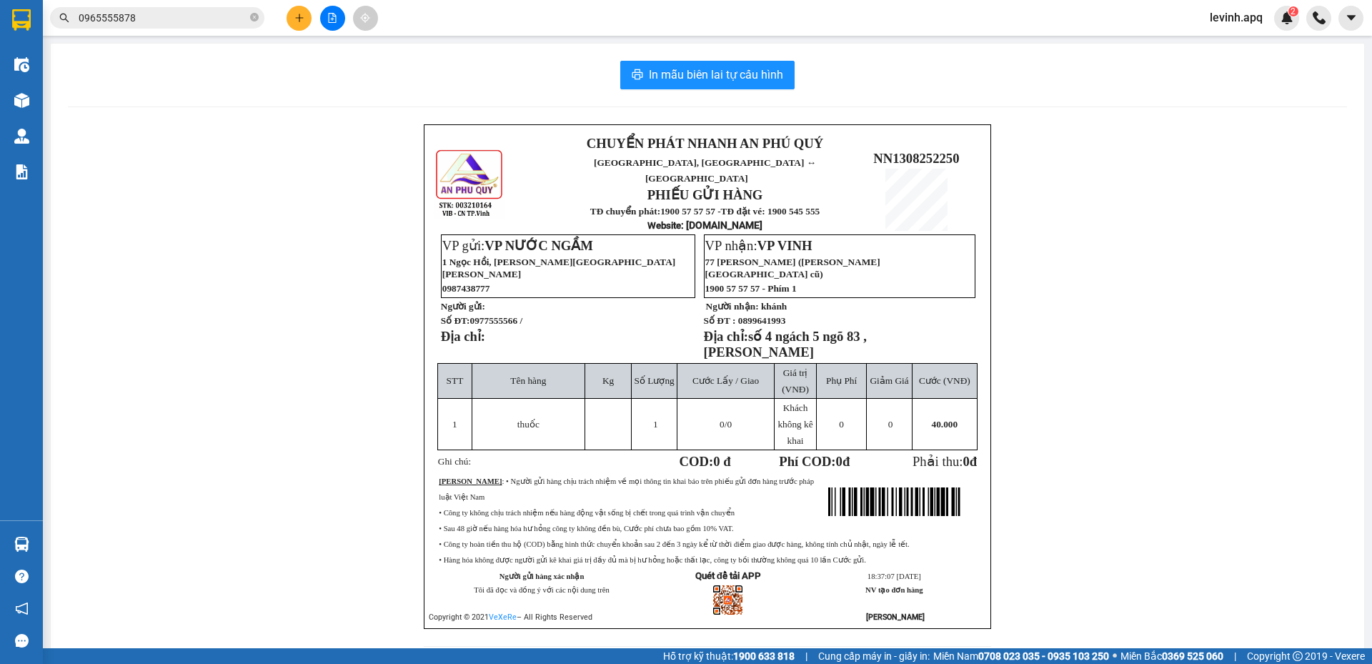
click at [189, 17] on input "0965555878" at bounding box center [163, 18] width 169 height 16
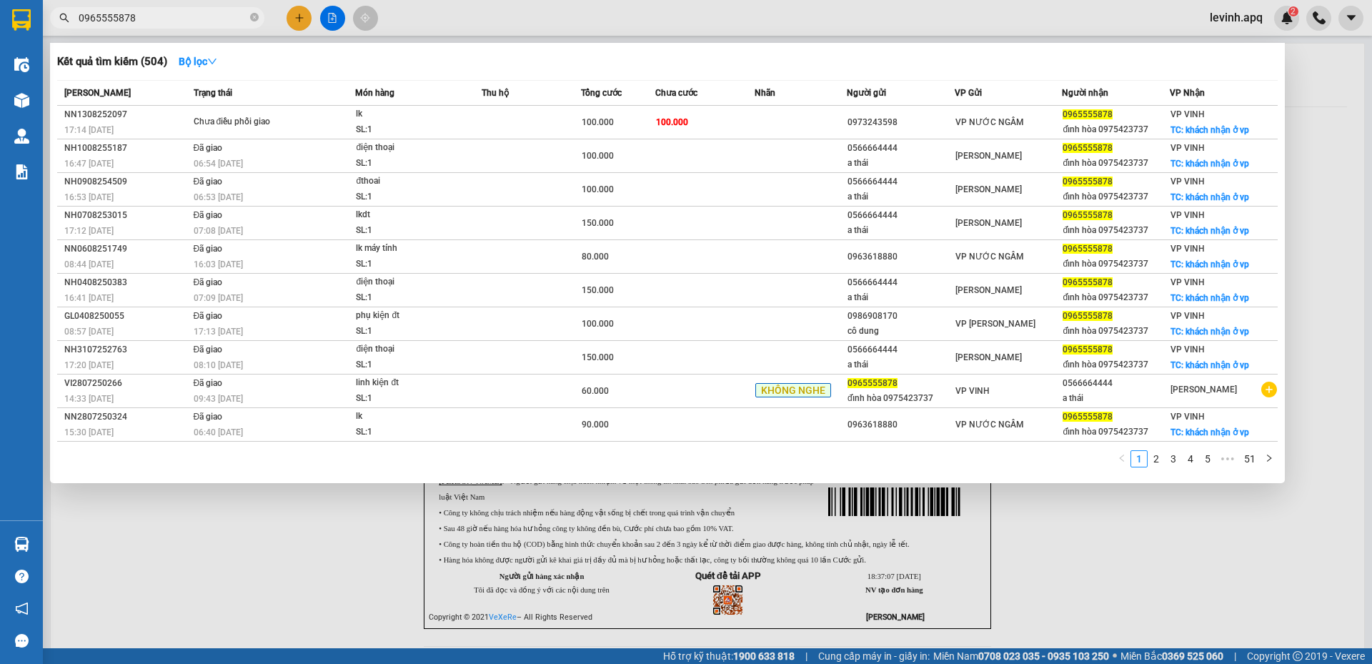
click at [189, 17] on input "0965555878" at bounding box center [163, 18] width 169 height 16
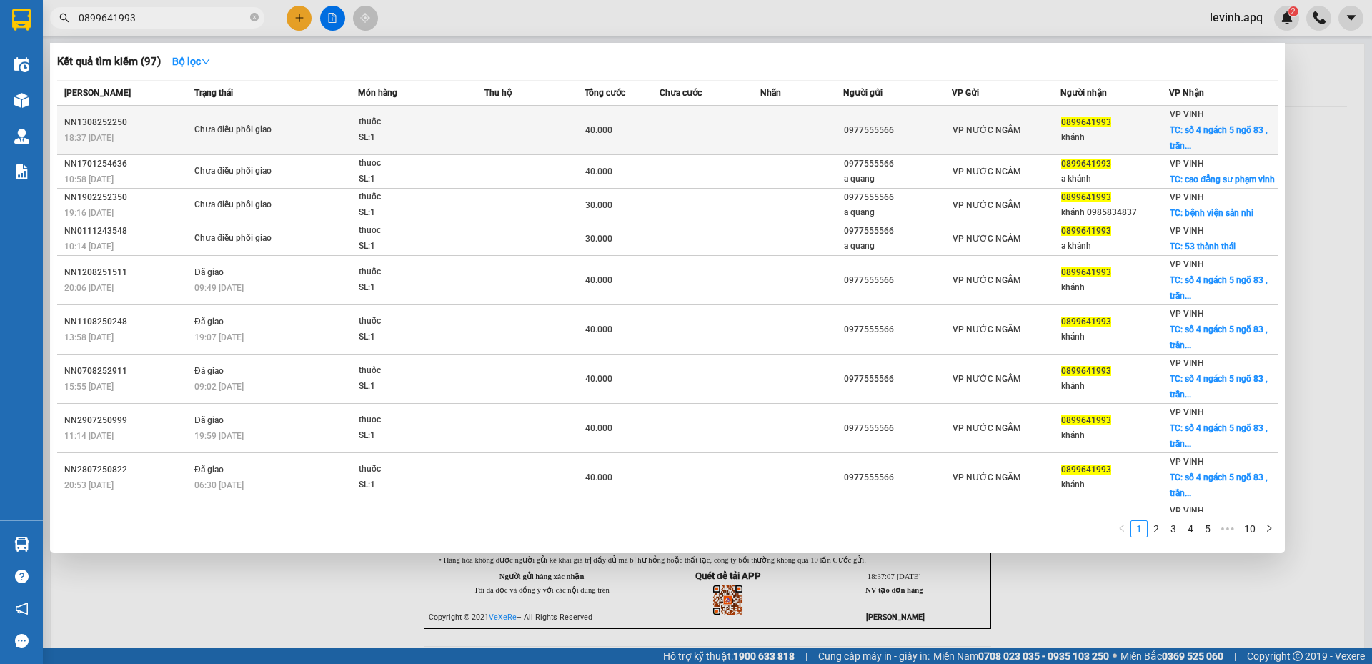
click at [424, 125] on div "thuốc" at bounding box center [412, 122] width 107 height 16
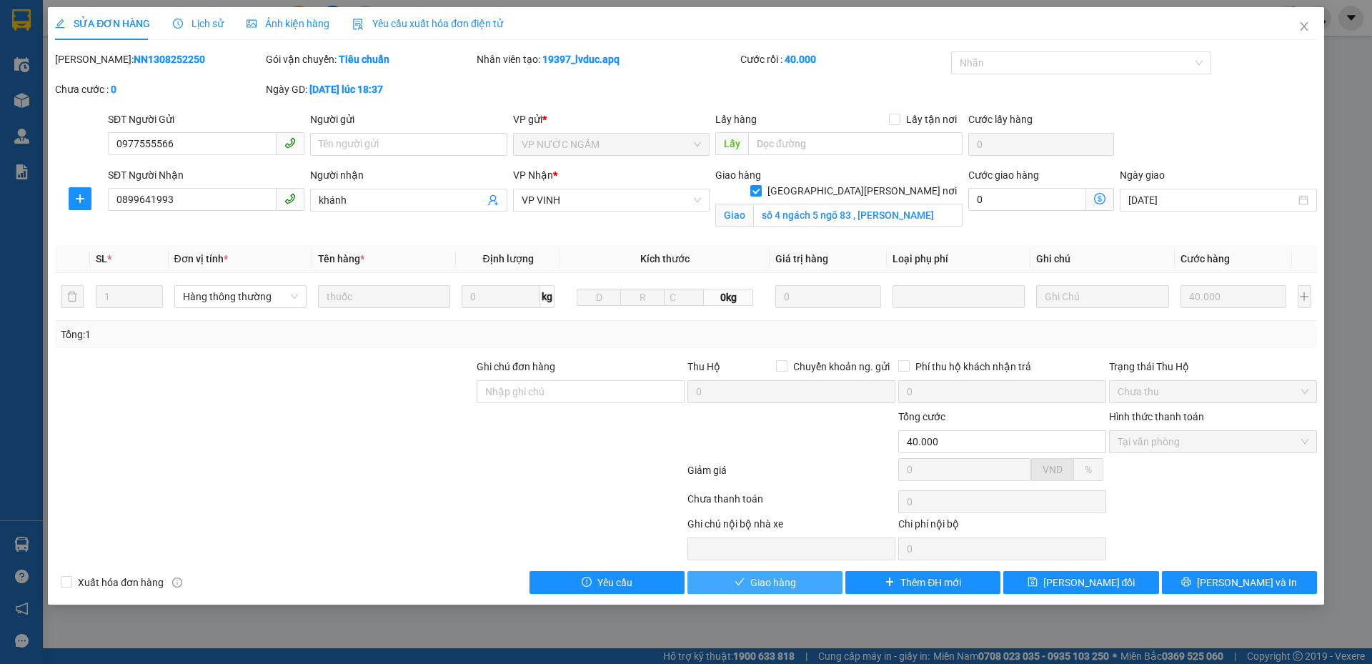
click at [772, 582] on span "Giao hàng" at bounding box center [773, 582] width 46 height 16
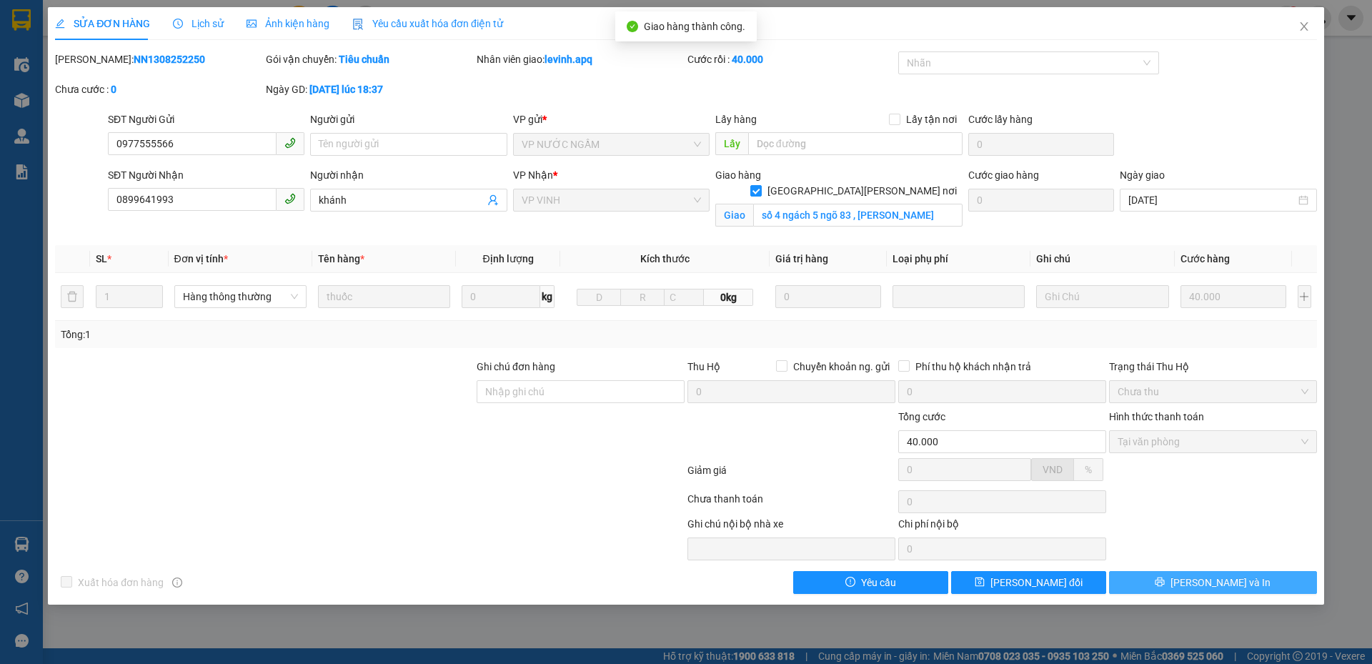
click at [1297, 582] on button "[PERSON_NAME] và In" at bounding box center [1213, 582] width 208 height 23
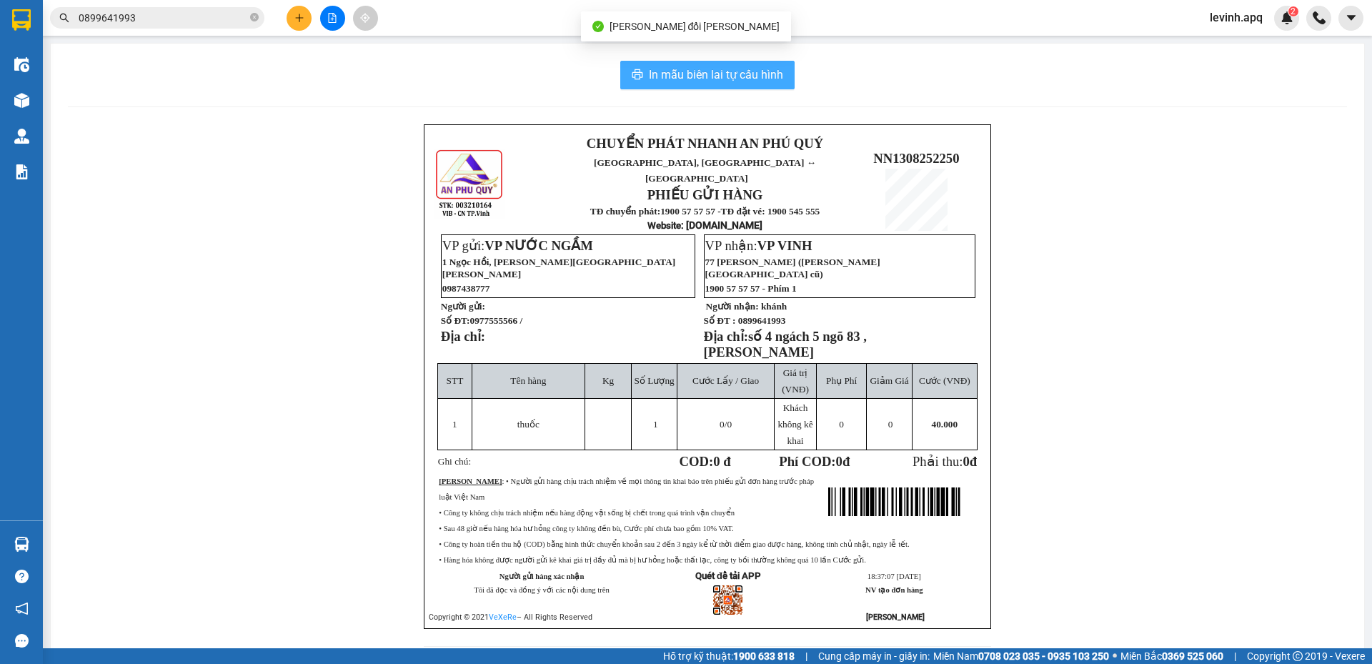
click at [758, 69] on span "In mẫu biên lai tự cấu hình" at bounding box center [716, 75] width 134 height 18
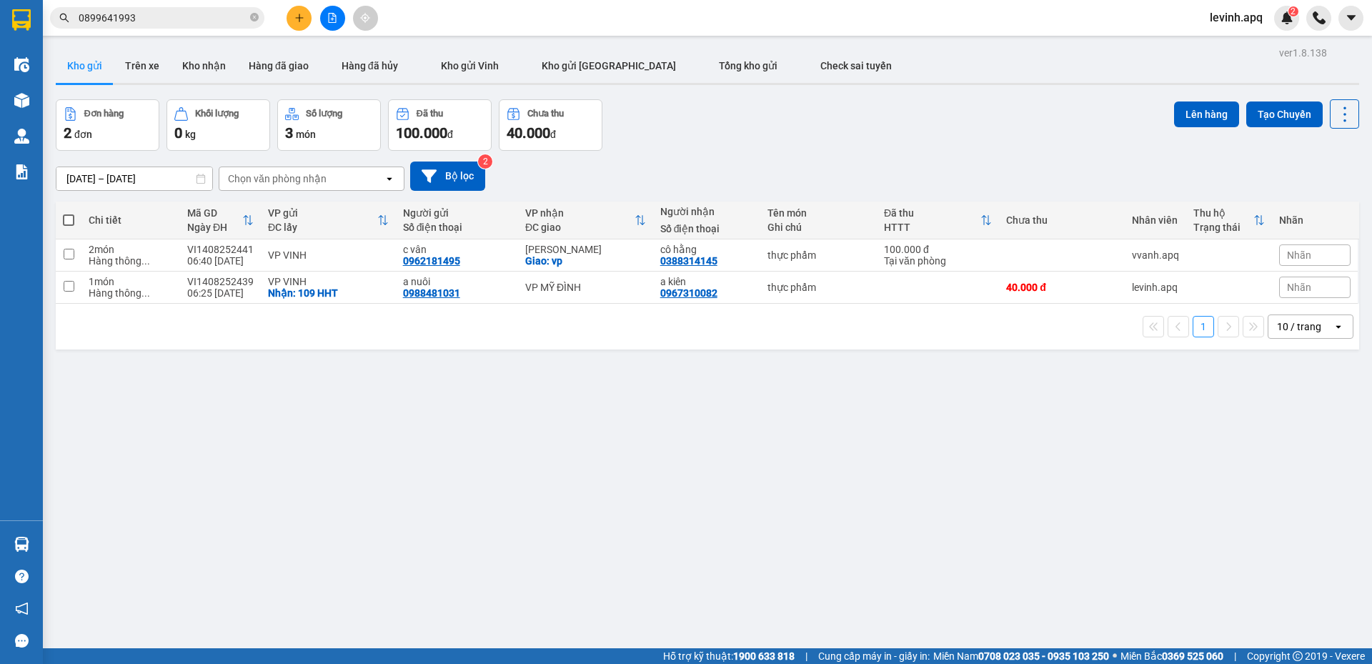
click at [206, 6] on div "Kết quả tìm kiếm ( 97 ) Bộ lọc Mã ĐH Trạng thái Món hàng Thu hộ Tổng cước Chưa …" at bounding box center [139, 18] width 279 height 25
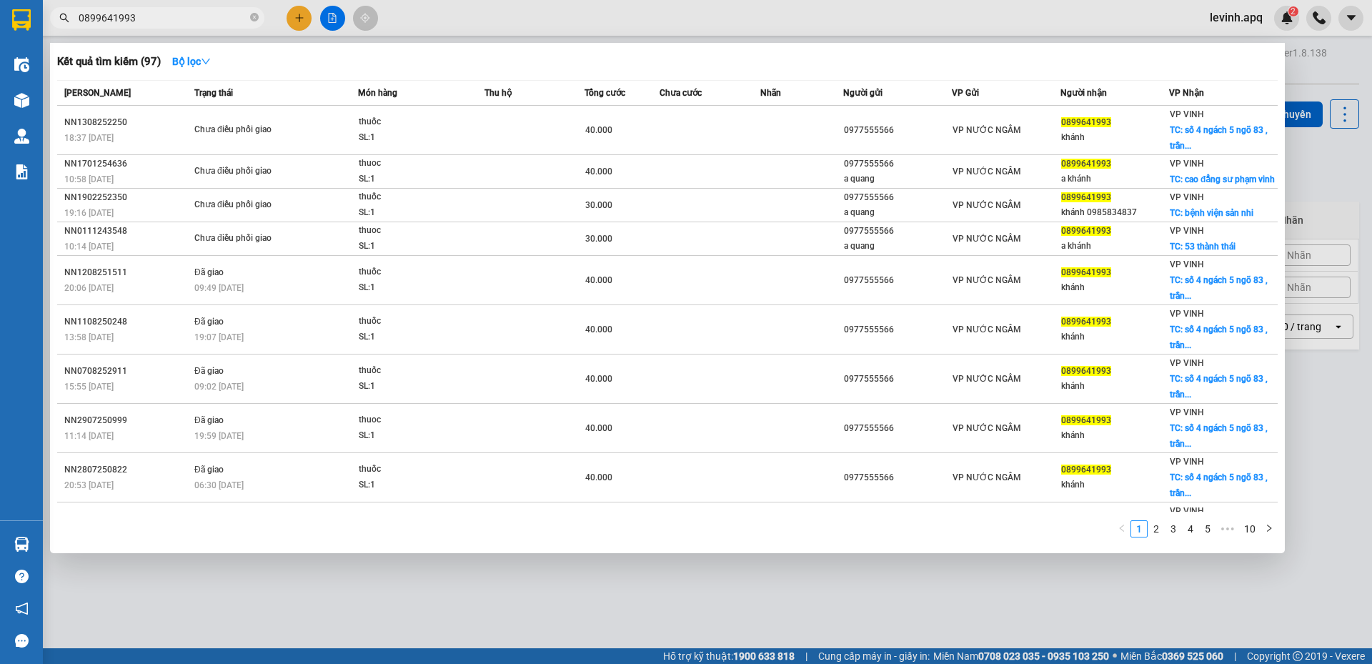
click at [209, 20] on input "0899641993" at bounding box center [163, 18] width 169 height 16
click at [646, 605] on div at bounding box center [686, 332] width 1372 height 664
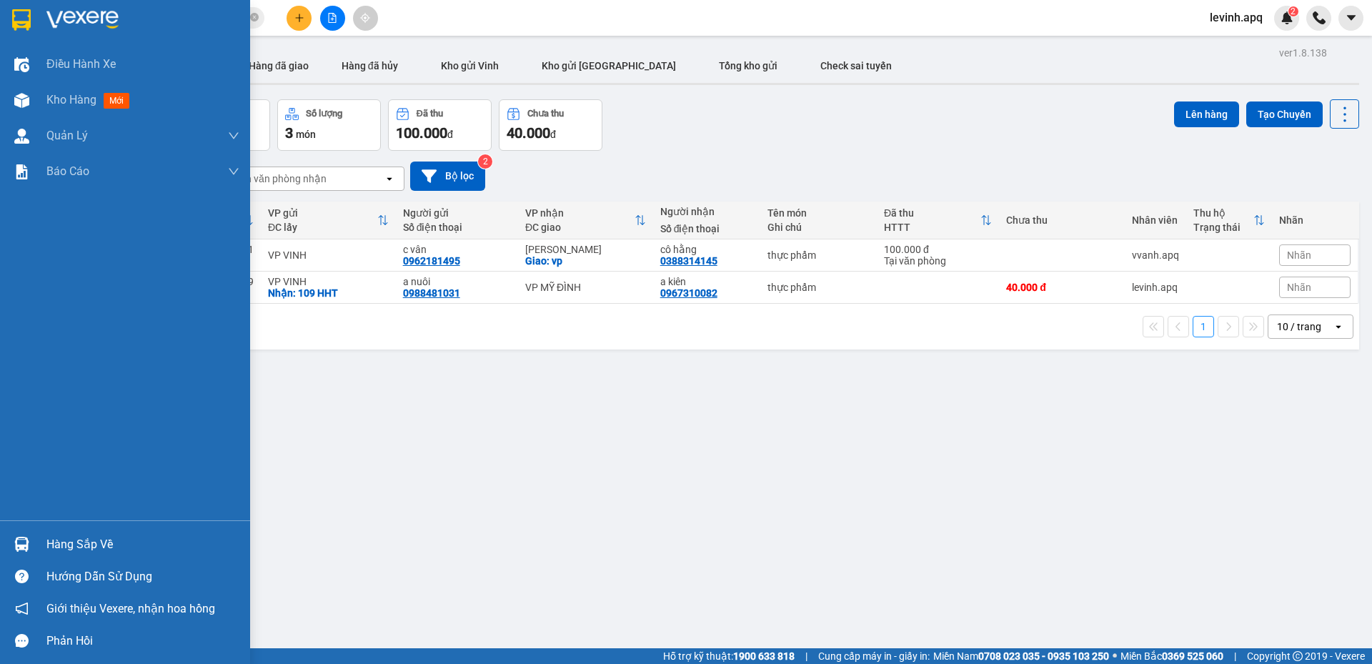
click at [39, 552] on div "Hàng sắp về" at bounding box center [125, 544] width 250 height 32
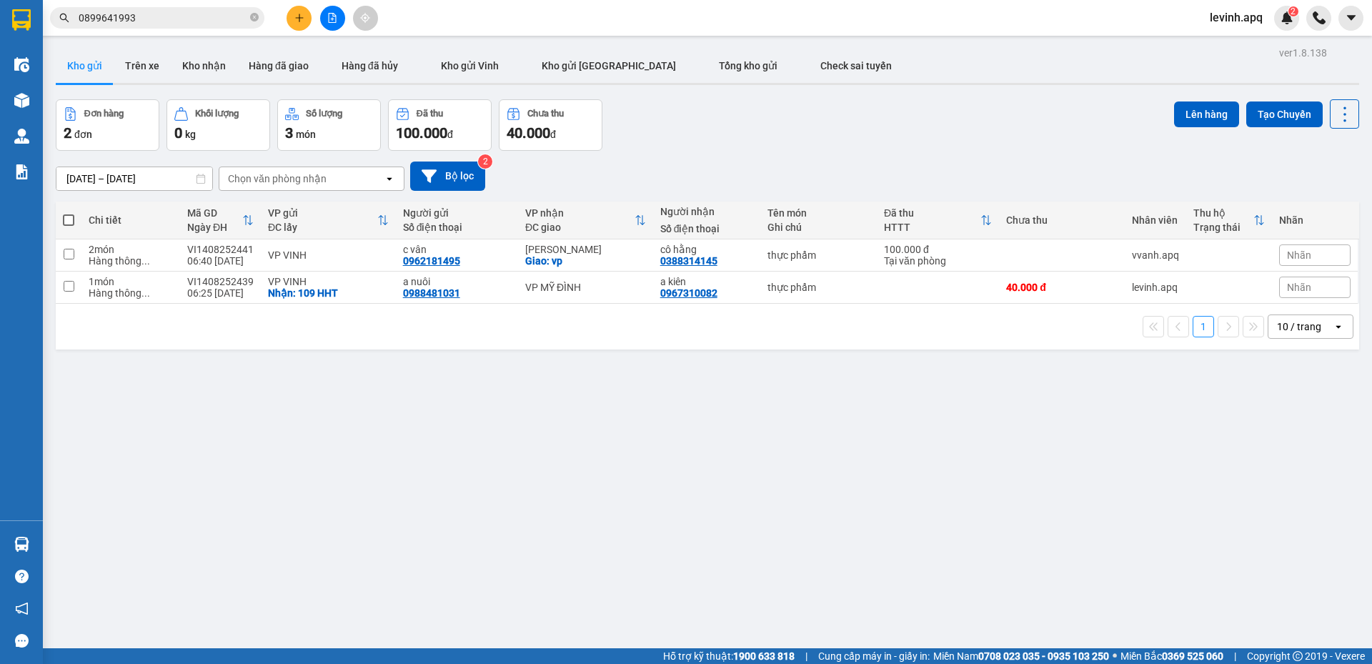
click at [877, 432] on section "Kết quả tìm kiếm ( 97 ) Bộ lọc Mã ĐH Trạng thái Món hàng Thu hộ Tổng cước Chưa …" at bounding box center [686, 332] width 1372 height 664
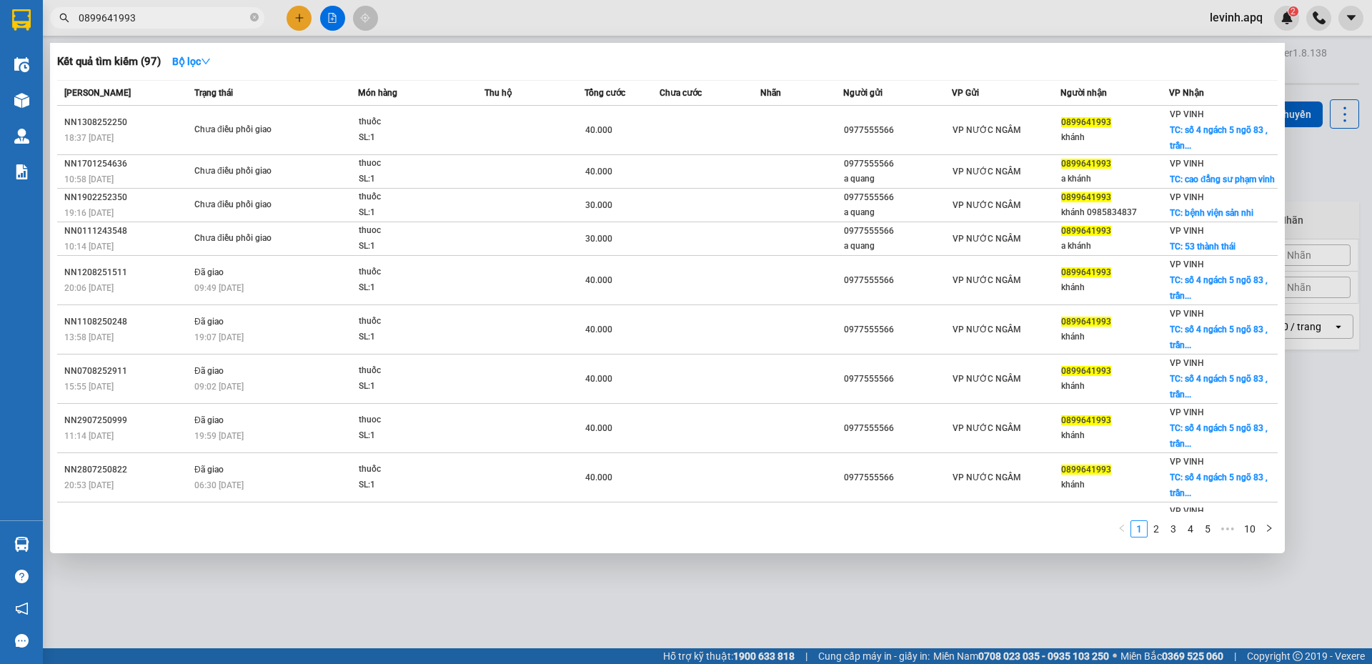
click at [162, 15] on input "0899641993" at bounding box center [163, 18] width 169 height 16
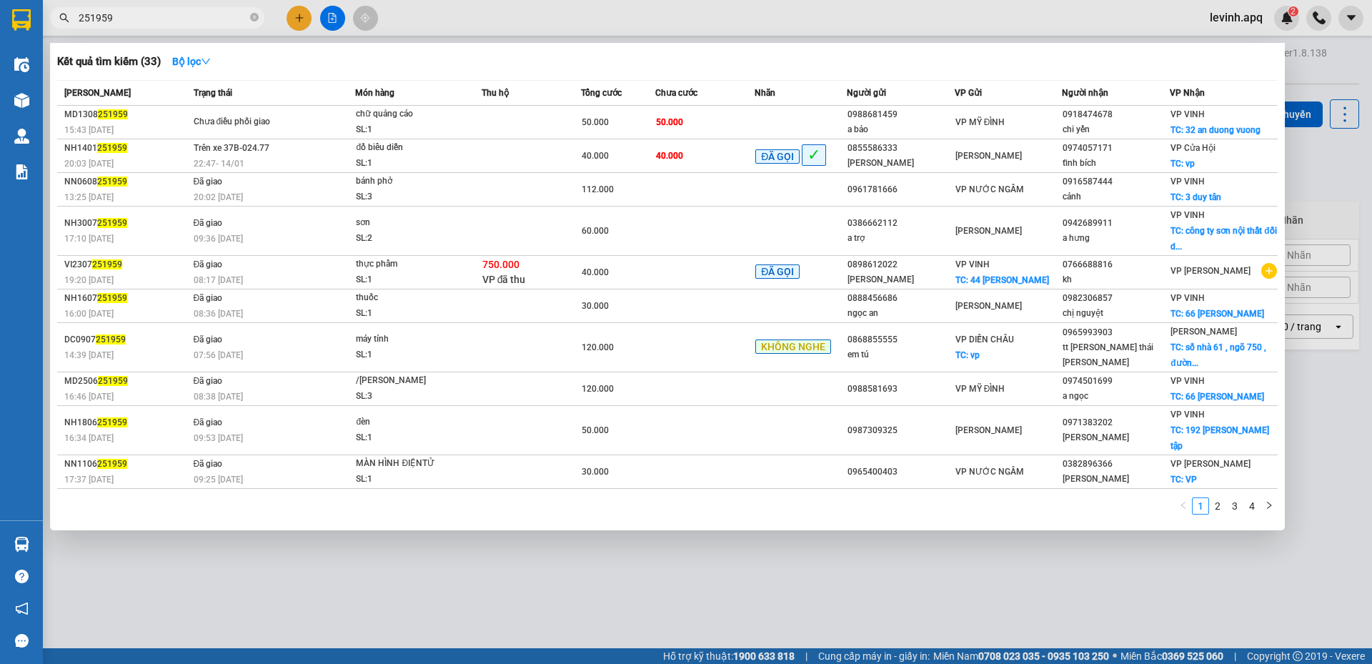
click at [381, 604] on div at bounding box center [686, 332] width 1372 height 664
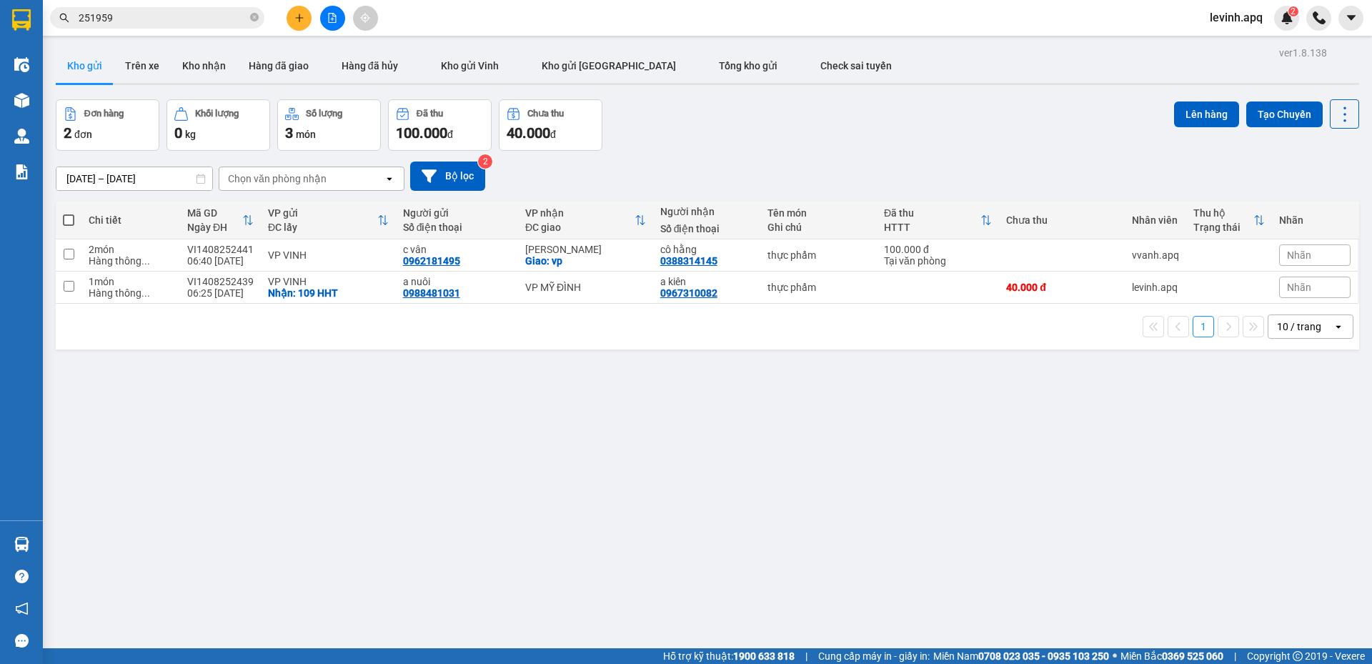
click at [214, 16] on input "251959" at bounding box center [163, 18] width 169 height 16
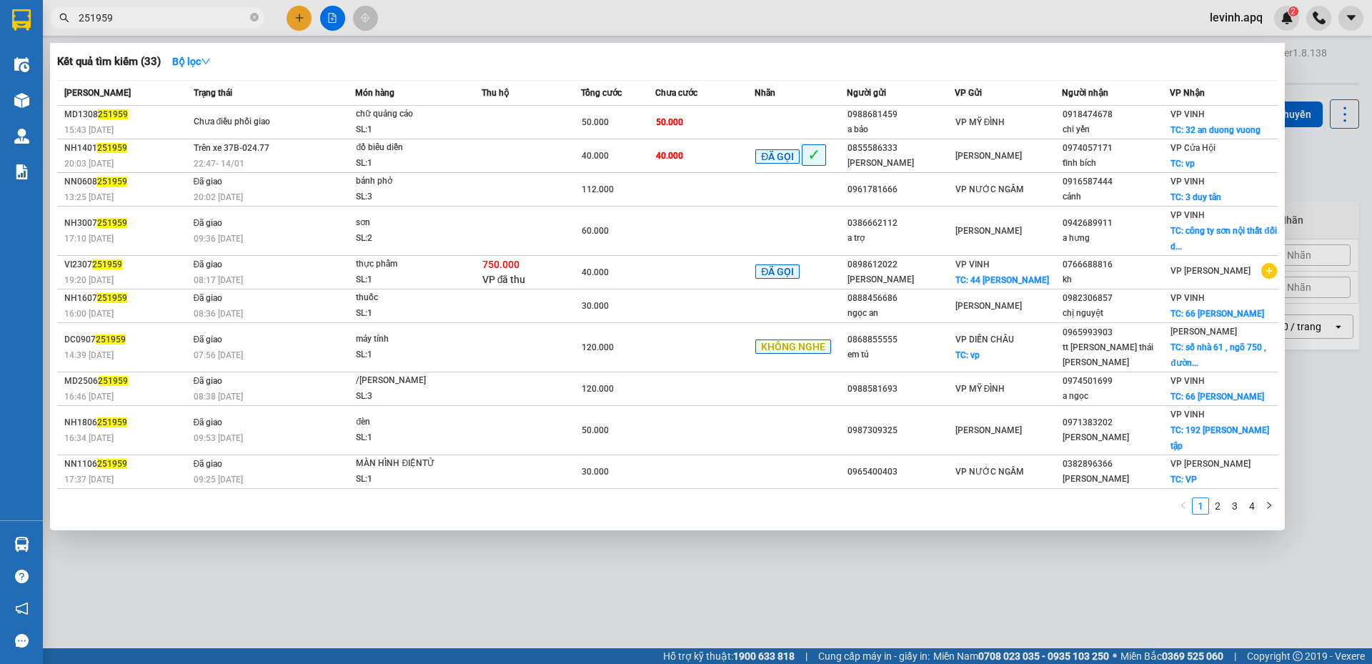
click at [214, 16] on input "251959" at bounding box center [163, 18] width 169 height 16
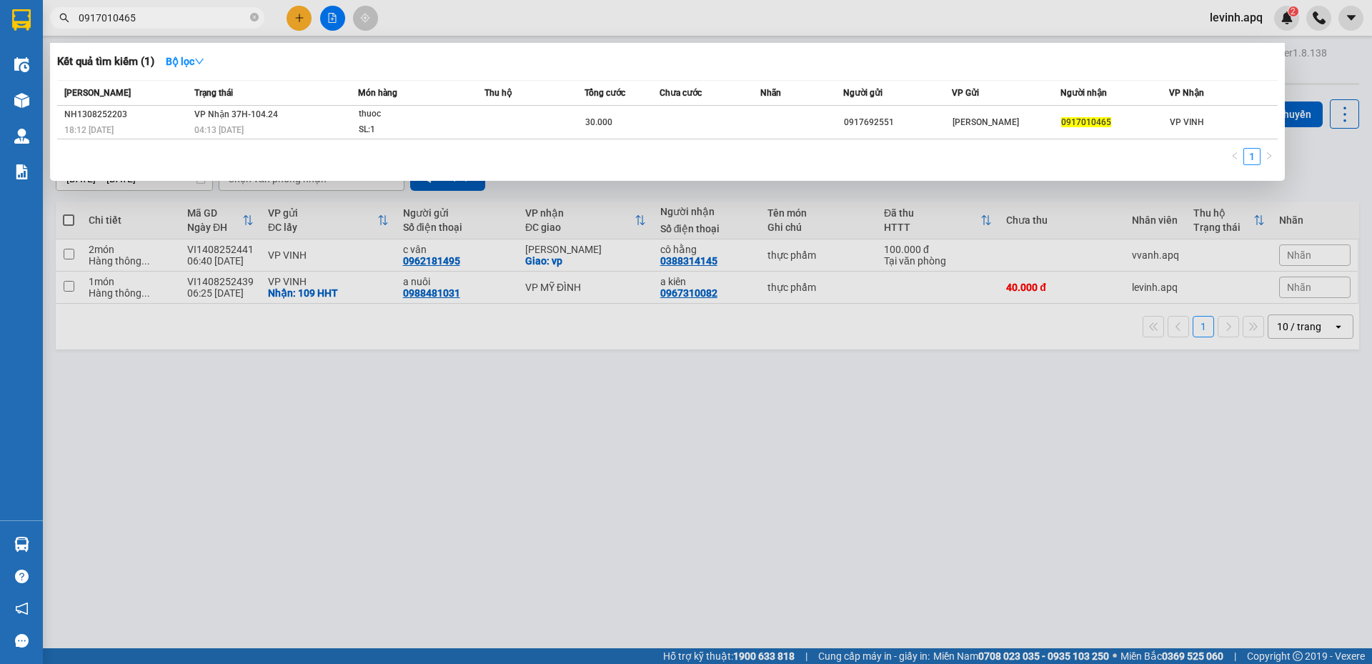
click at [164, 19] on input "0917010465" at bounding box center [163, 18] width 169 height 16
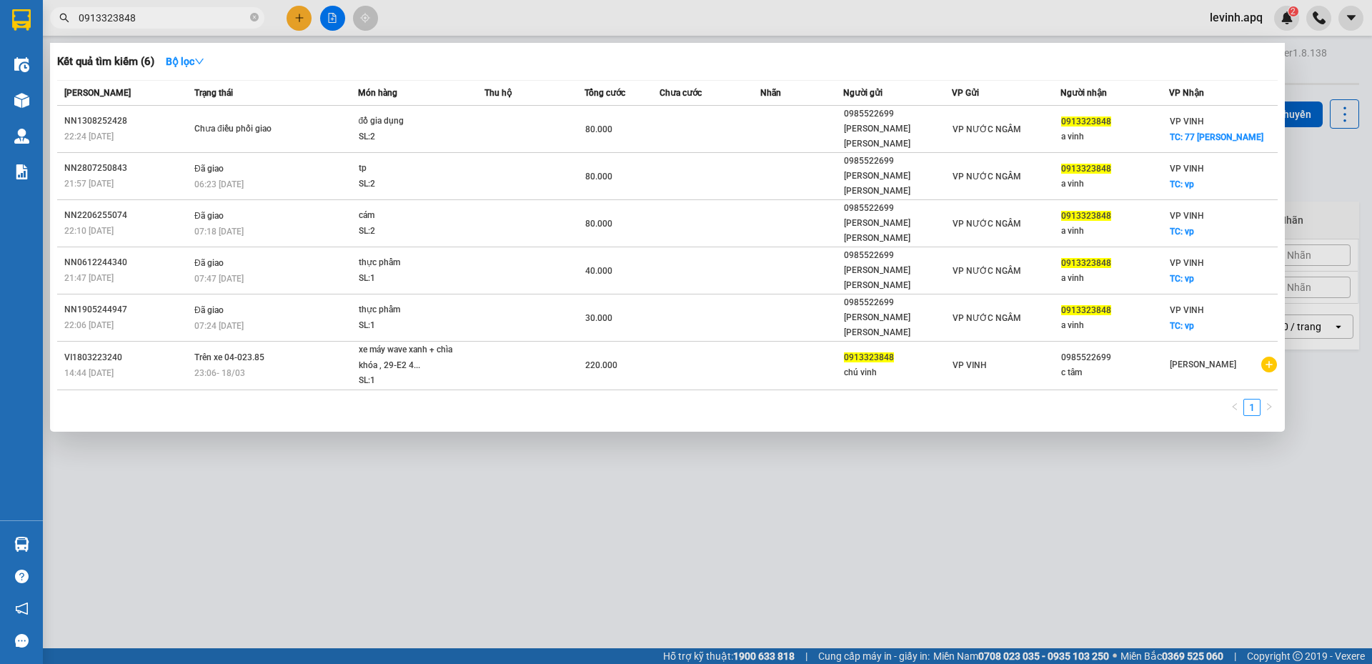
type input "0913323848"
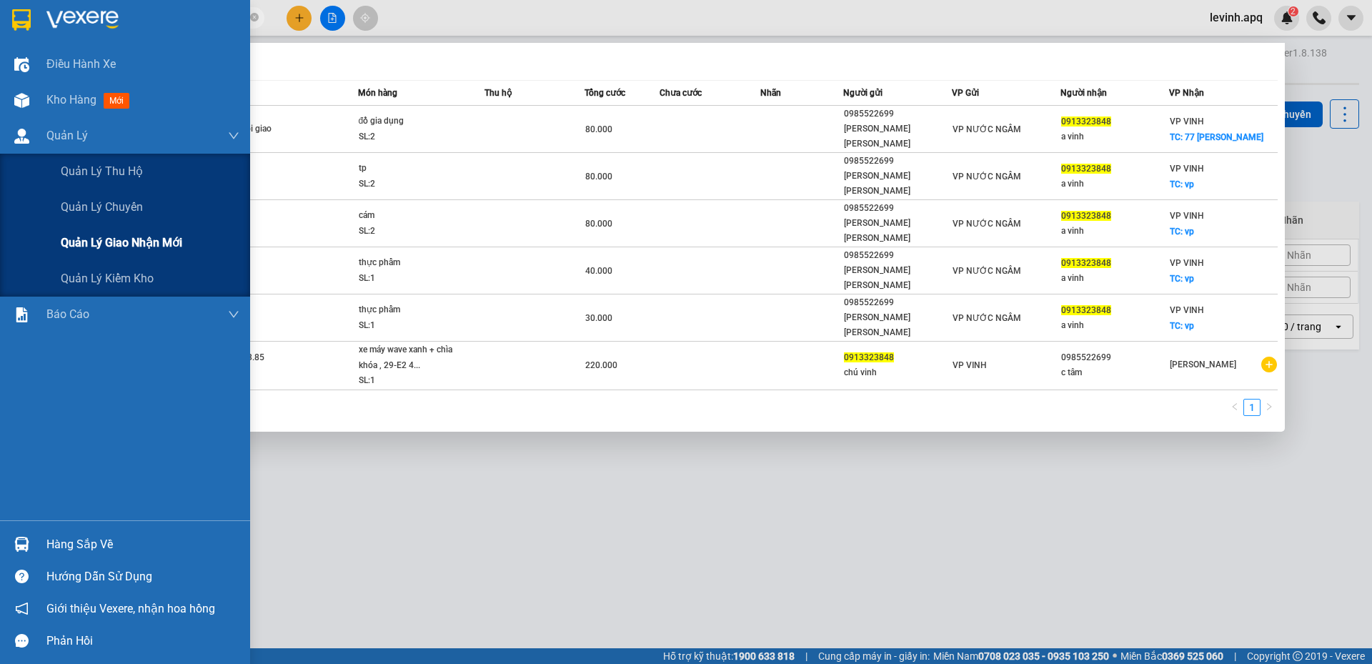
click at [105, 249] on span "Quản lý giao nhận mới" at bounding box center [121, 243] width 121 height 18
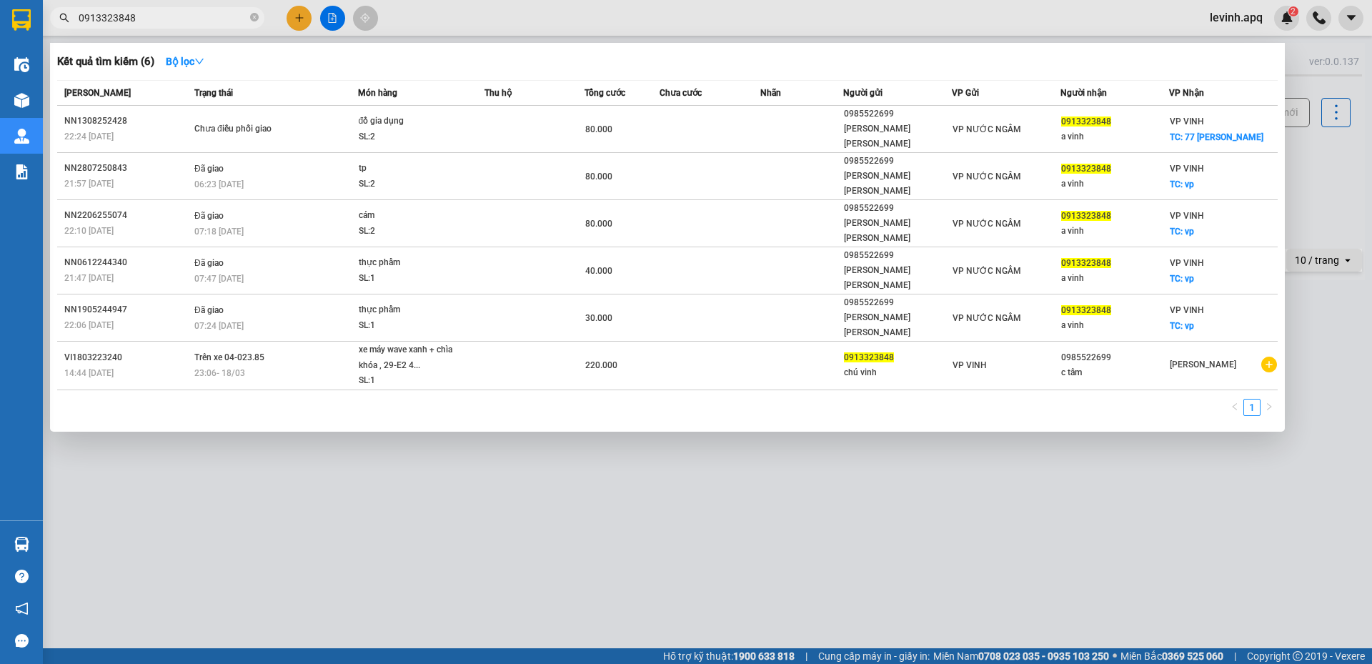
click at [542, 460] on div at bounding box center [686, 332] width 1372 height 664
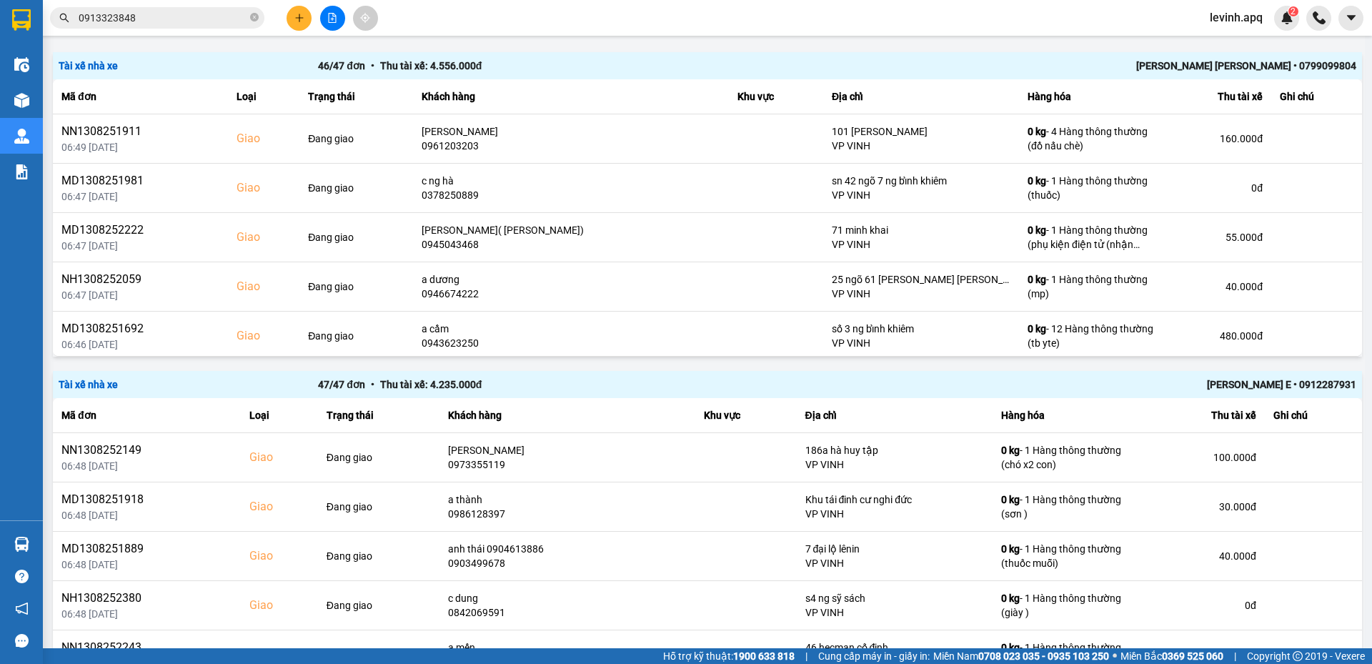
scroll to position [286, 0]
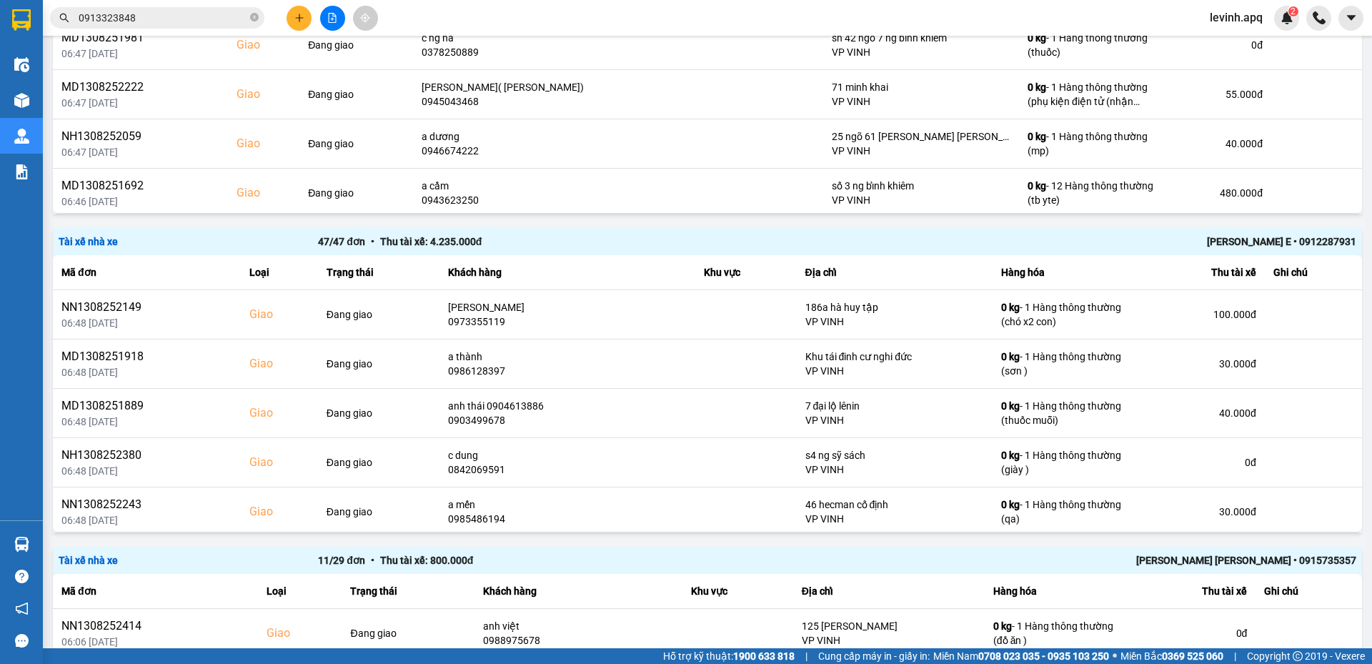
click at [1290, 247] on div "Quang Văn E • 0912287931" at bounding box center [1096, 242] width 519 height 16
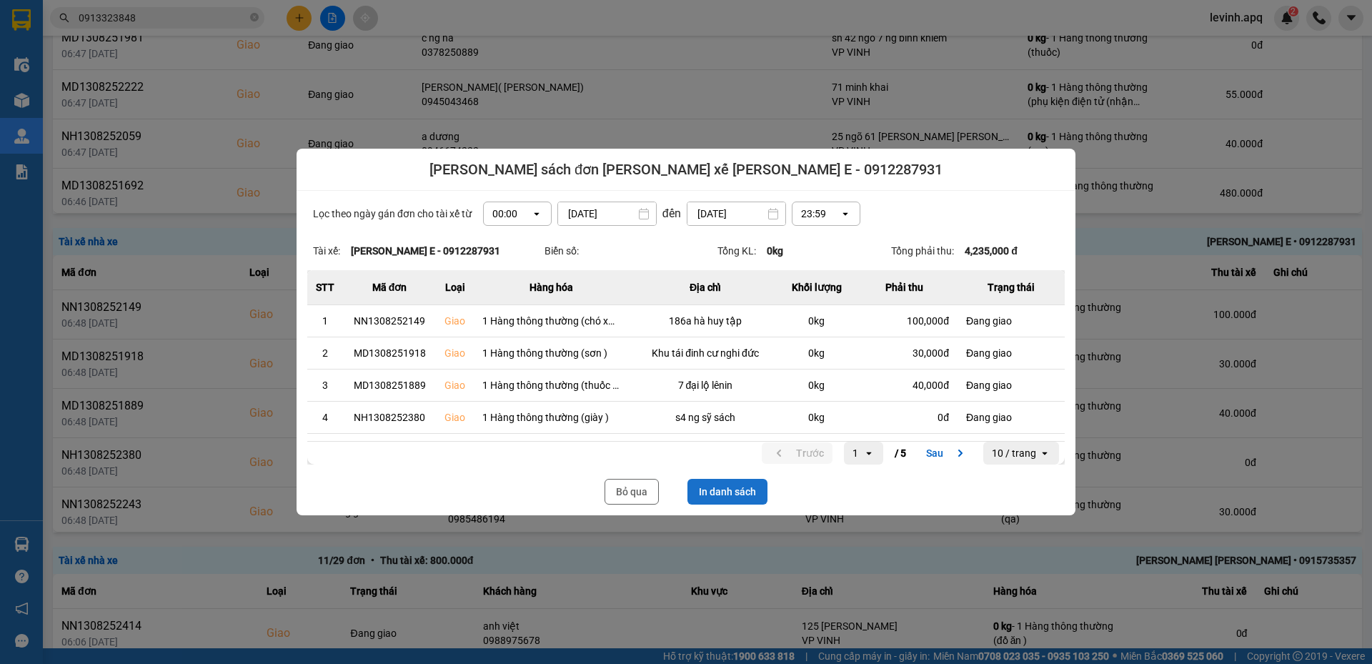
click at [732, 500] on button "In danh sách" at bounding box center [727, 492] width 80 height 26
click at [614, 484] on button "Bỏ qua" at bounding box center [631, 492] width 54 height 26
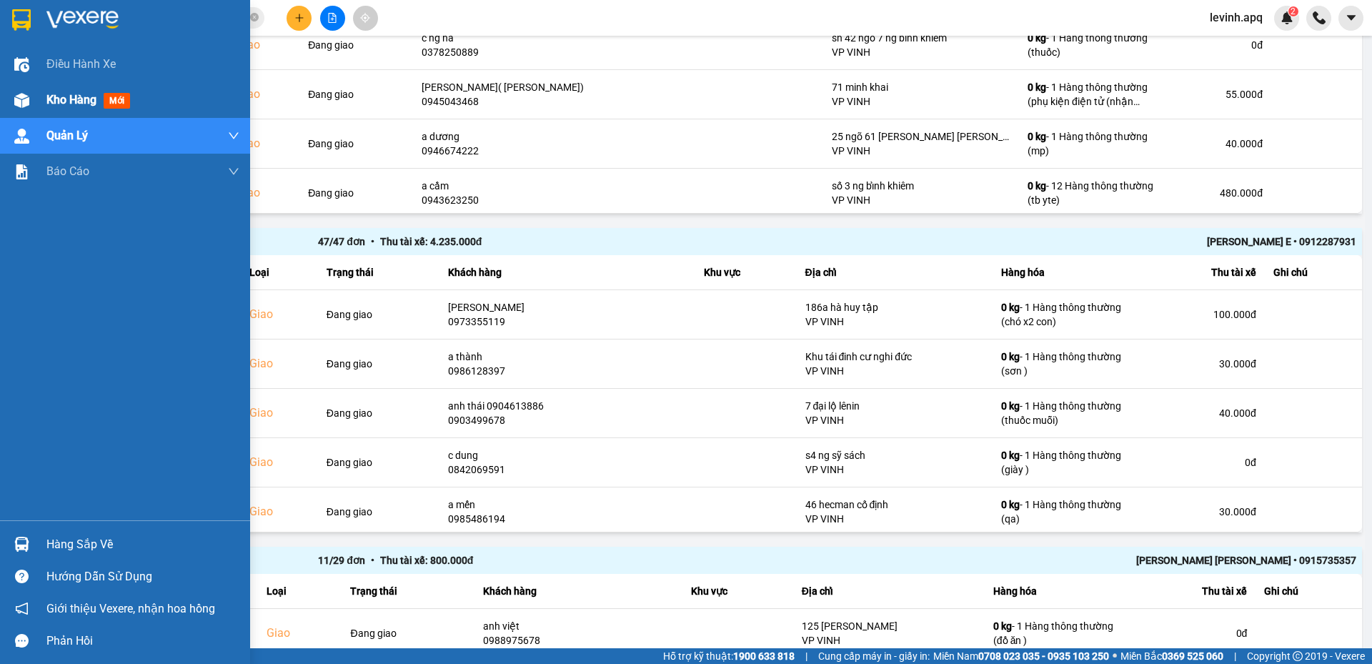
click at [30, 99] on div at bounding box center [21, 100] width 25 height 25
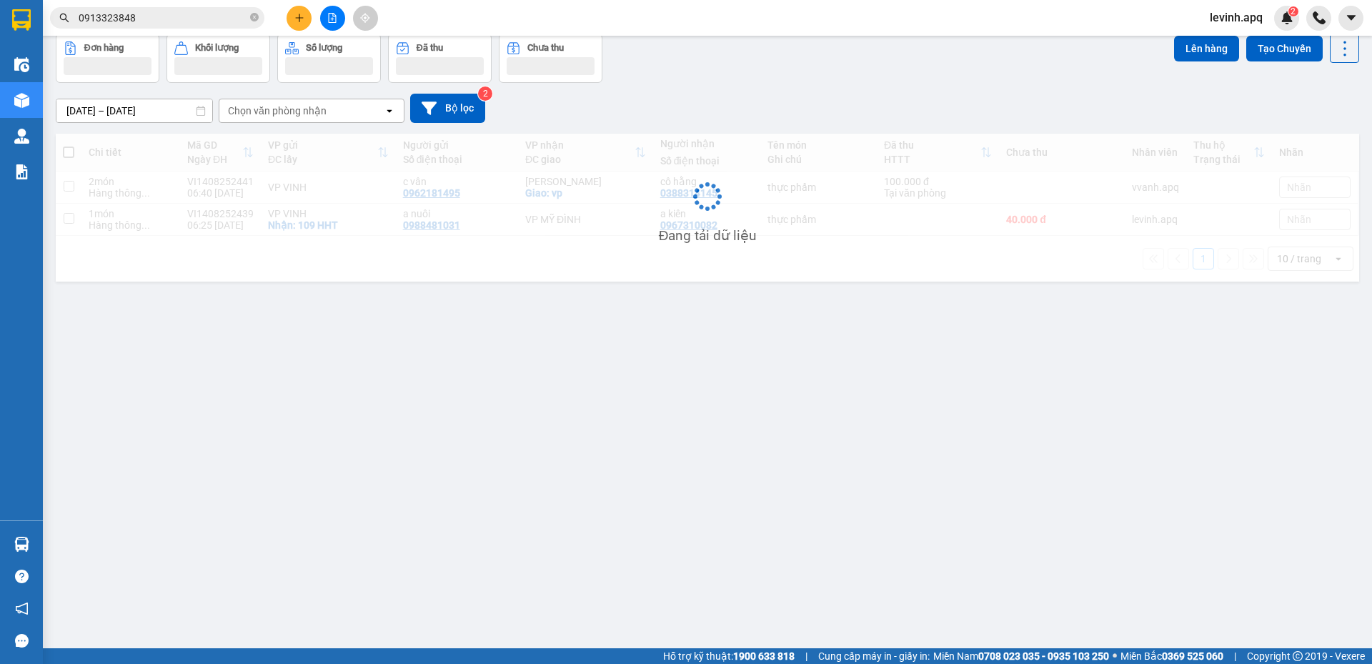
scroll to position [66, 0]
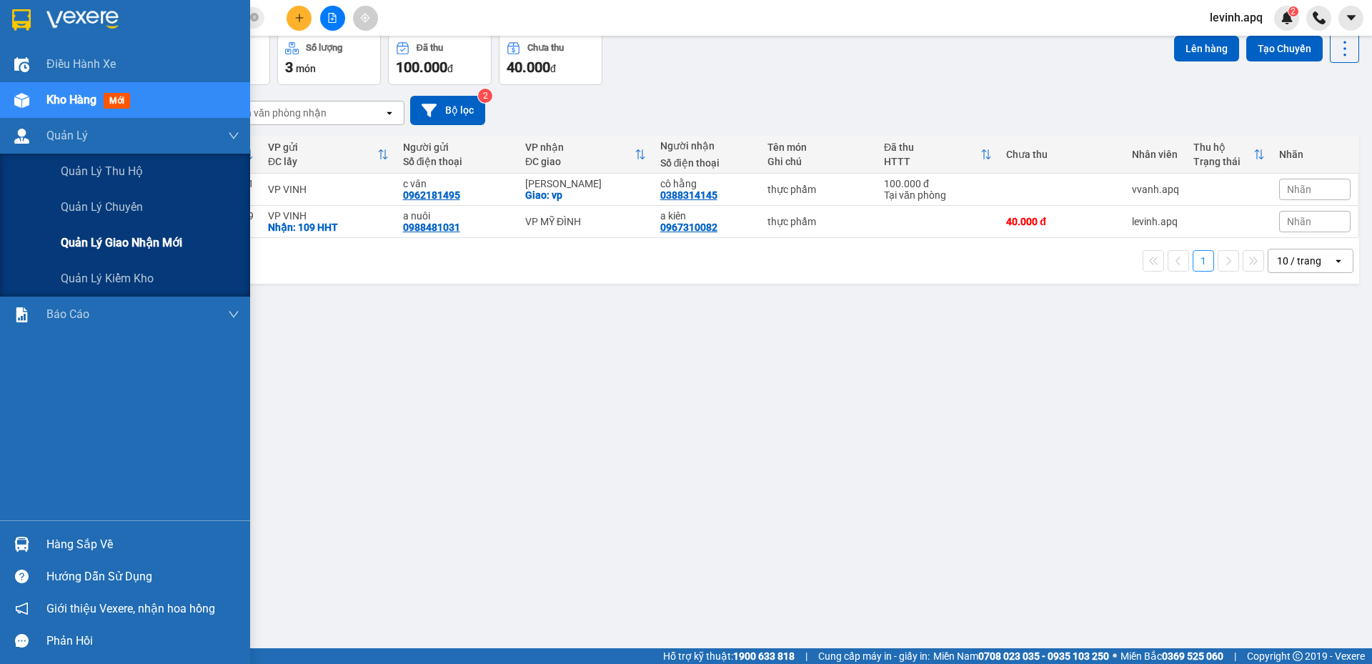
click at [99, 250] on span "Quản lý giao nhận mới" at bounding box center [121, 243] width 121 height 18
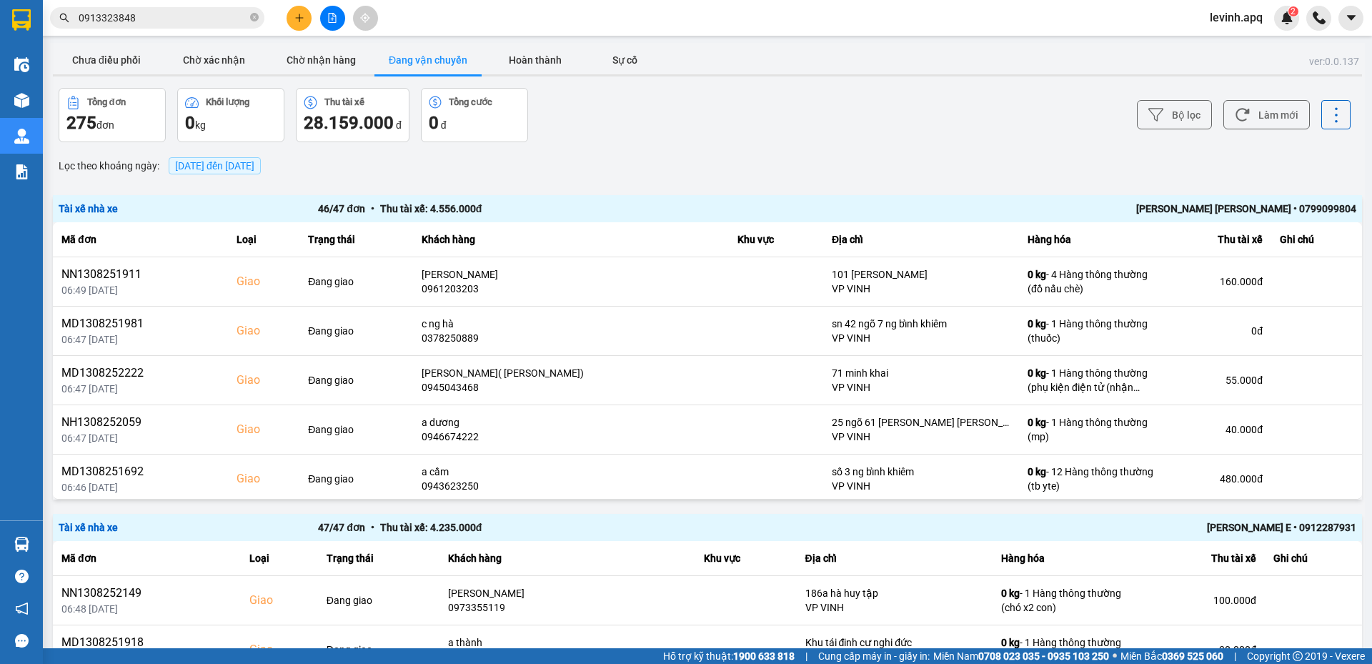
click at [1292, 201] on div "LÊ ĐỨC ANH • 0799099804" at bounding box center [1096, 209] width 519 height 16
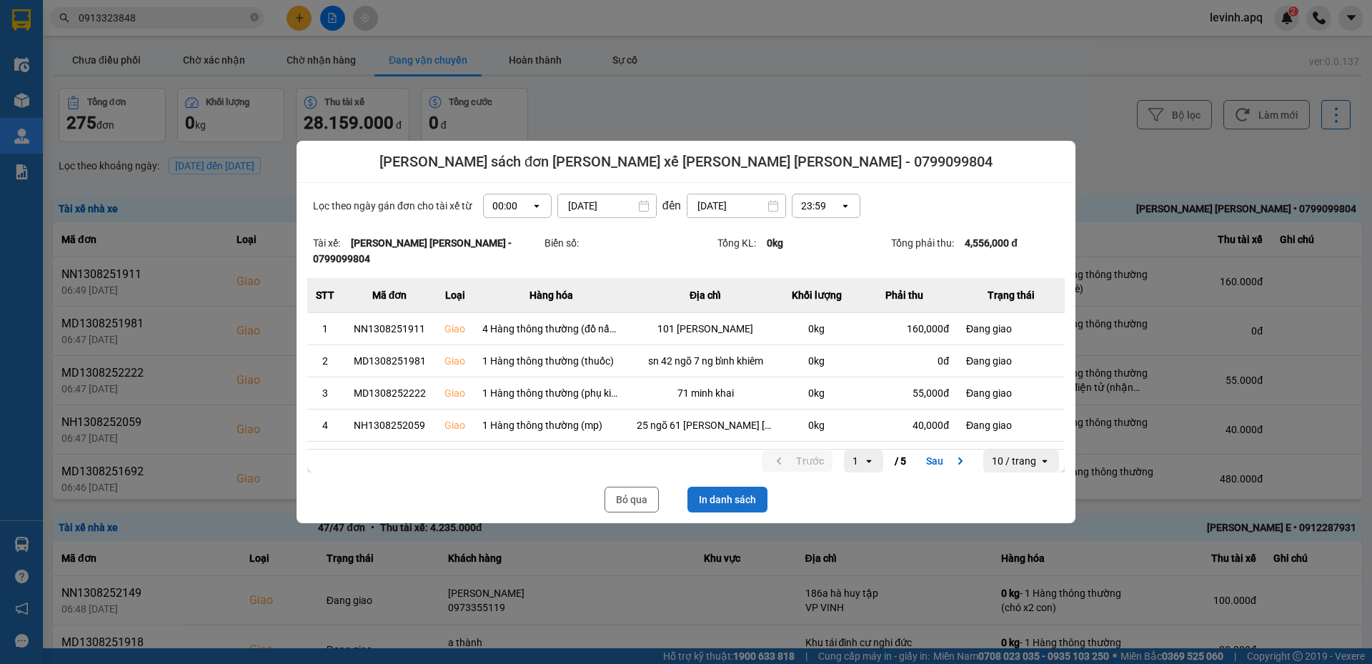
click at [739, 500] on button "In danh sách" at bounding box center [727, 500] width 80 height 26
click at [630, 481] on div "Lọc theo ngày gán đơn cho tài xế từ 00:00 open 14/08/2025 Press the down arrow …" at bounding box center [685, 353] width 779 height 340
drag, startPoint x: 631, startPoint y: 484, endPoint x: 221, endPoint y: 662, distance: 447.0
click at [629, 487] on button "Bỏ qua" at bounding box center [631, 500] width 54 height 26
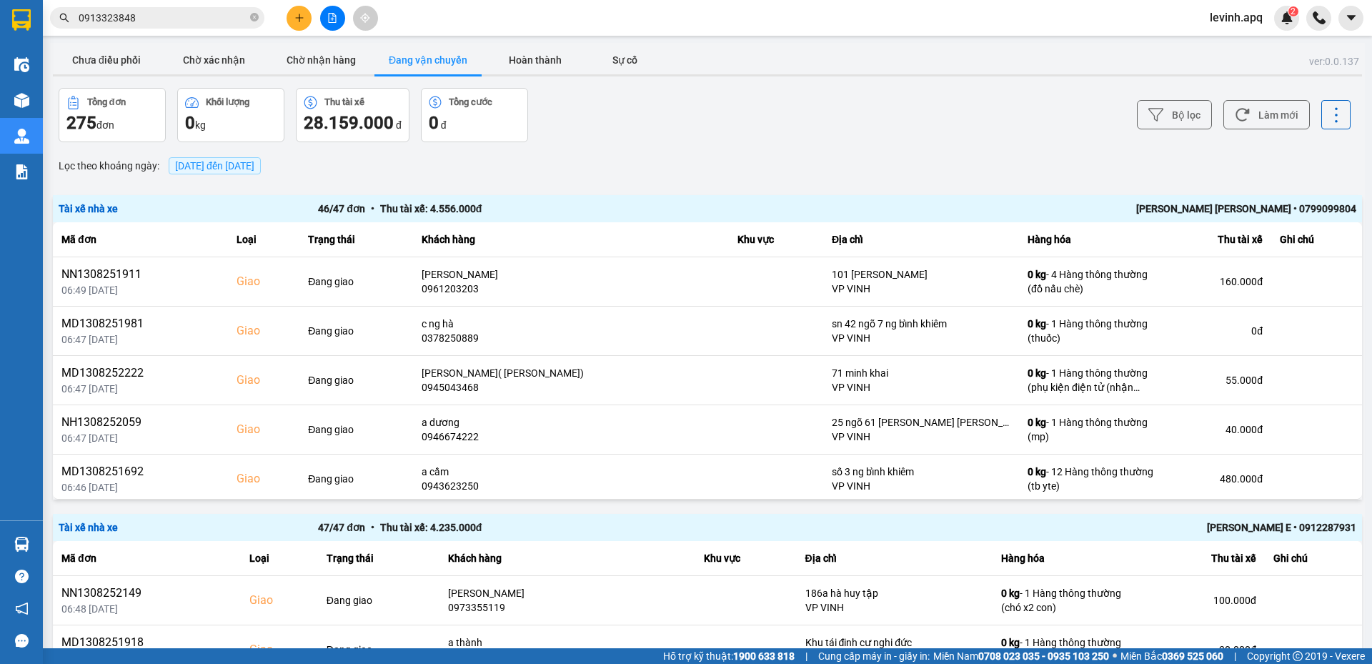
drag, startPoint x: 718, startPoint y: 153, endPoint x: 704, endPoint y: 155, distance: 13.7
click at [718, 154] on div "Lọc theo khoảng ngày : 14/08/2025 đến 14/08/2025" at bounding box center [707, 166] width 1309 height 24
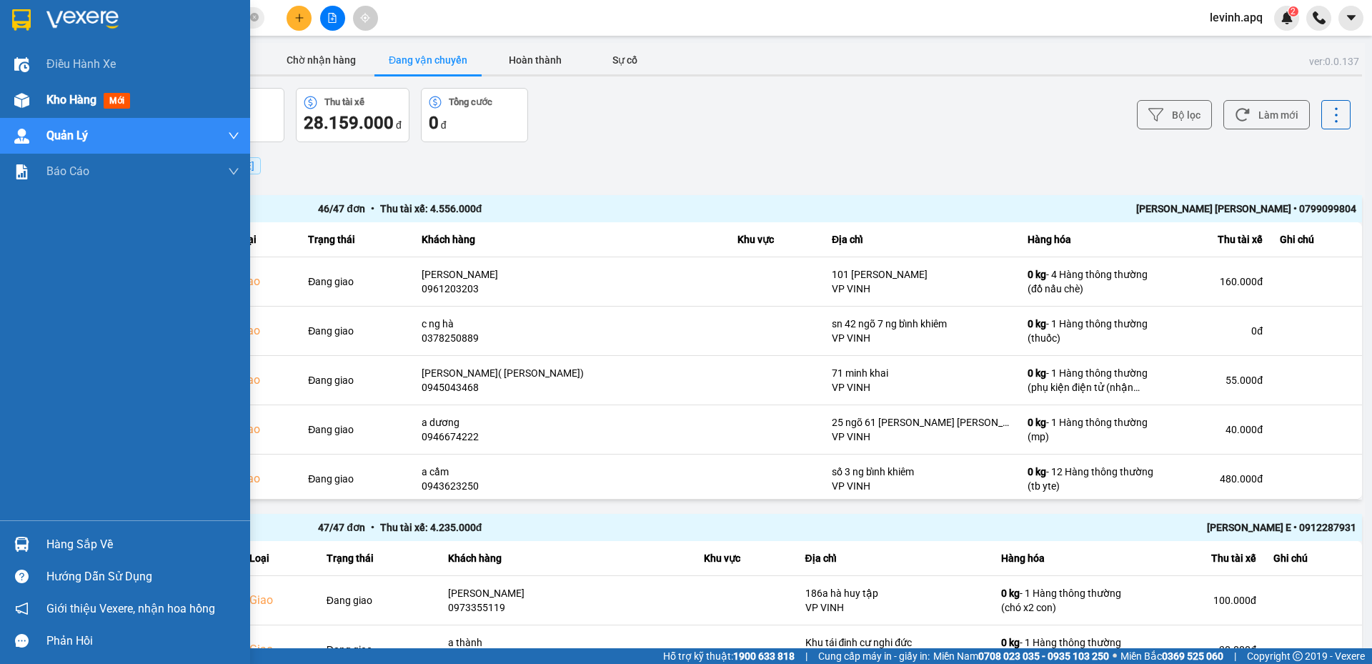
click at [40, 101] on div "Kho hàng mới" at bounding box center [125, 100] width 250 height 36
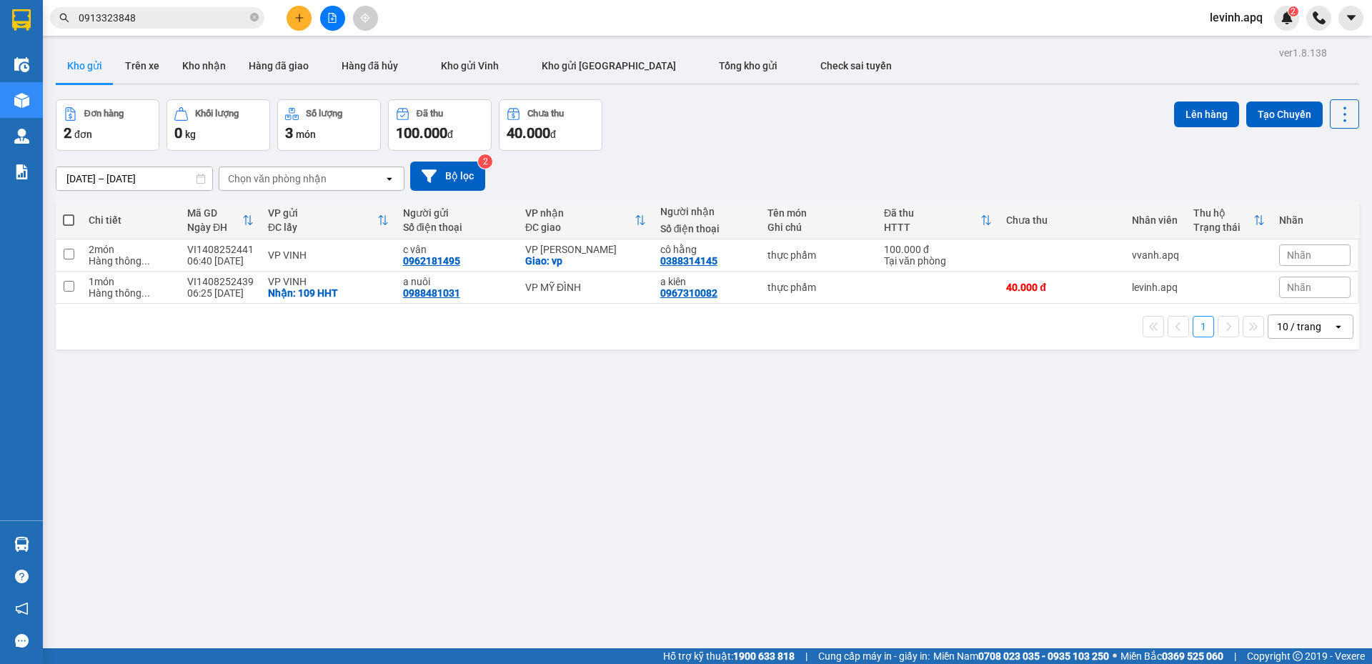
click at [205, 42] on main "ver 1.8.138 Kho gửi Trên xe Kho nhận Hàng đã giao Hàng đã hủy Kho gửi [PERSON_N…" at bounding box center [686, 324] width 1372 height 648
click at [202, 65] on button "Kho nhận" at bounding box center [204, 66] width 66 height 34
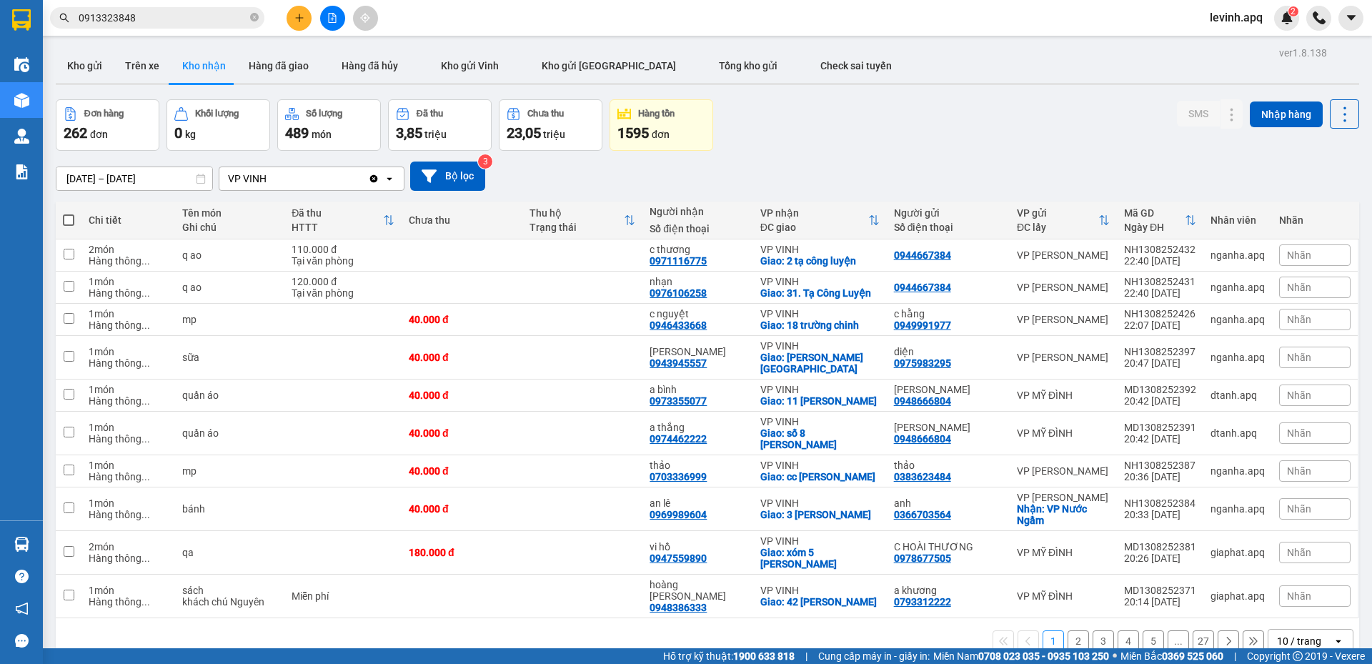
click at [176, 16] on input "0913323848" at bounding box center [163, 18] width 169 height 16
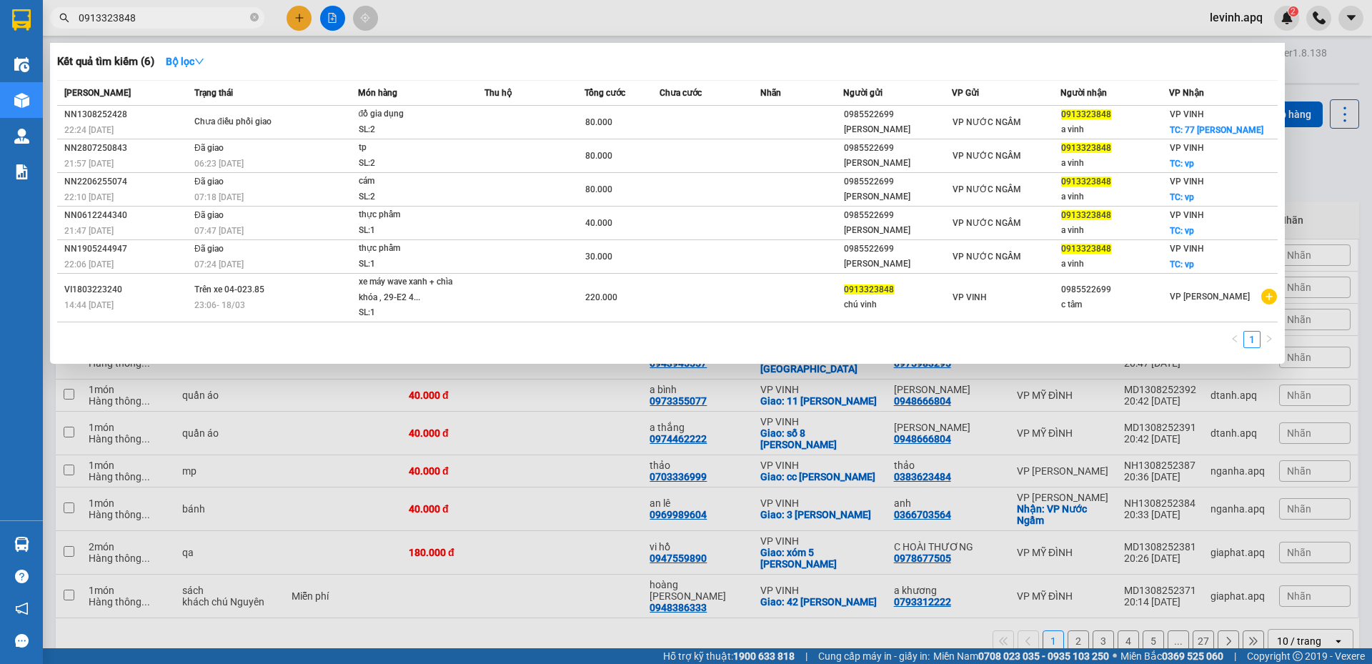
click at [176, 16] on input "0913323848" at bounding box center [163, 18] width 169 height 16
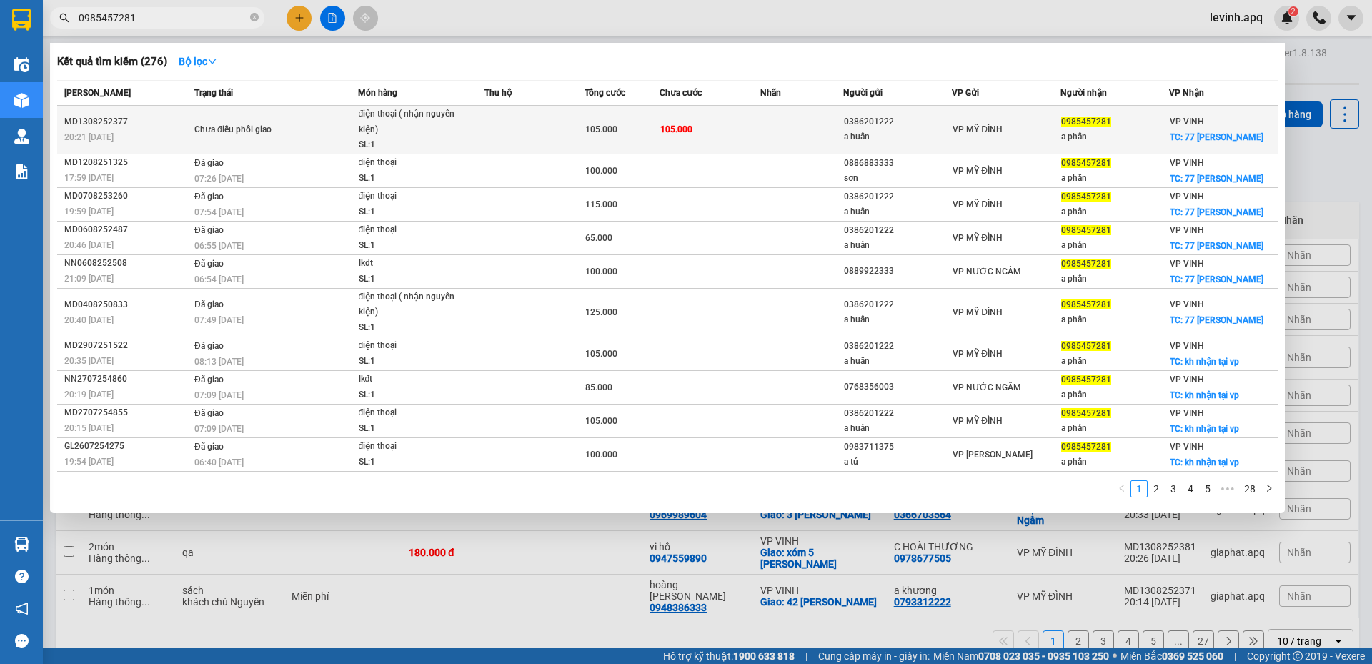
type input "0985457281"
click at [406, 121] on div "điện thoại ( nhận nguyên kiện)" at bounding box center [412, 121] width 107 height 31
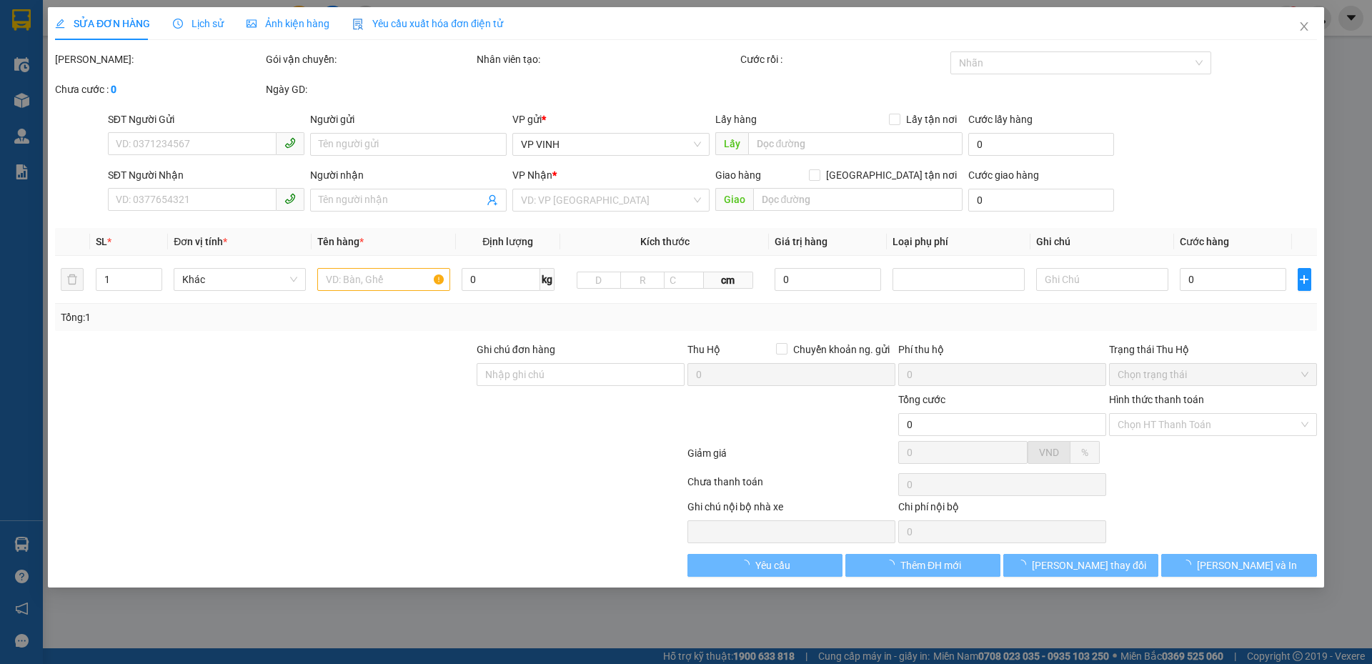
type input "0386201222"
type input "a huân"
type input "0985457281"
type input "a phấn"
checkbox input "true"
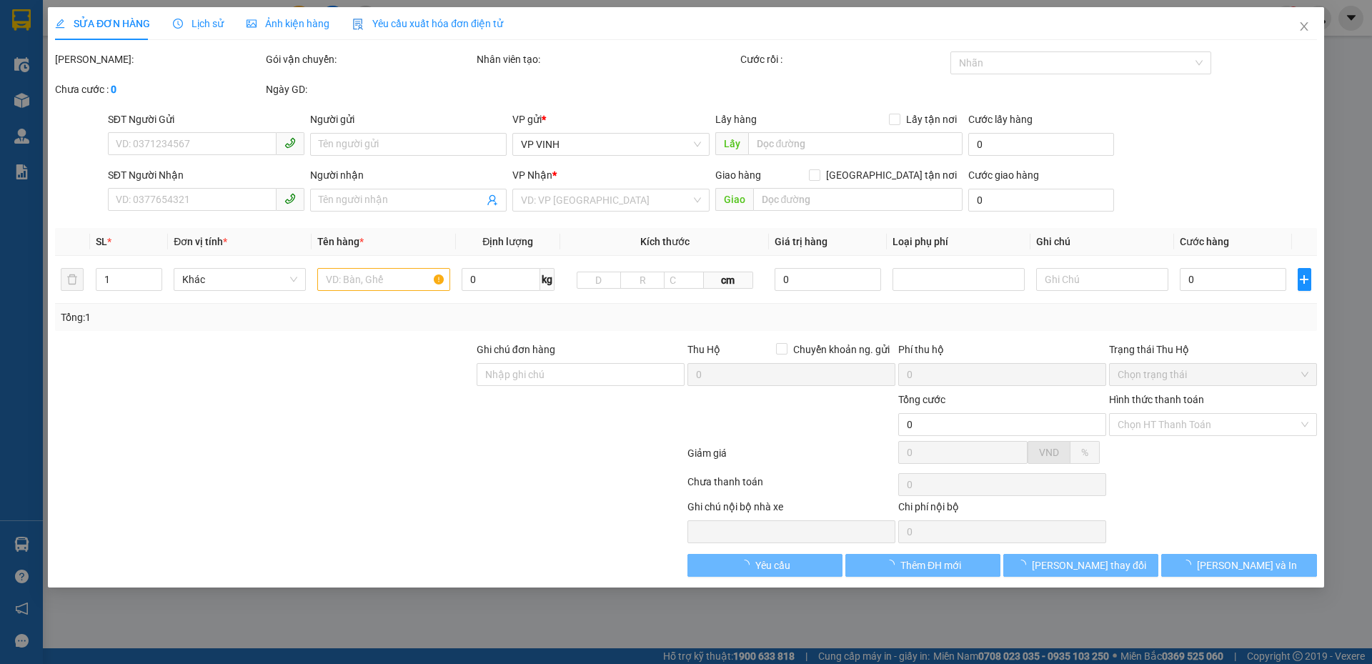
type input "77 [PERSON_NAME]"
type input "105.000"
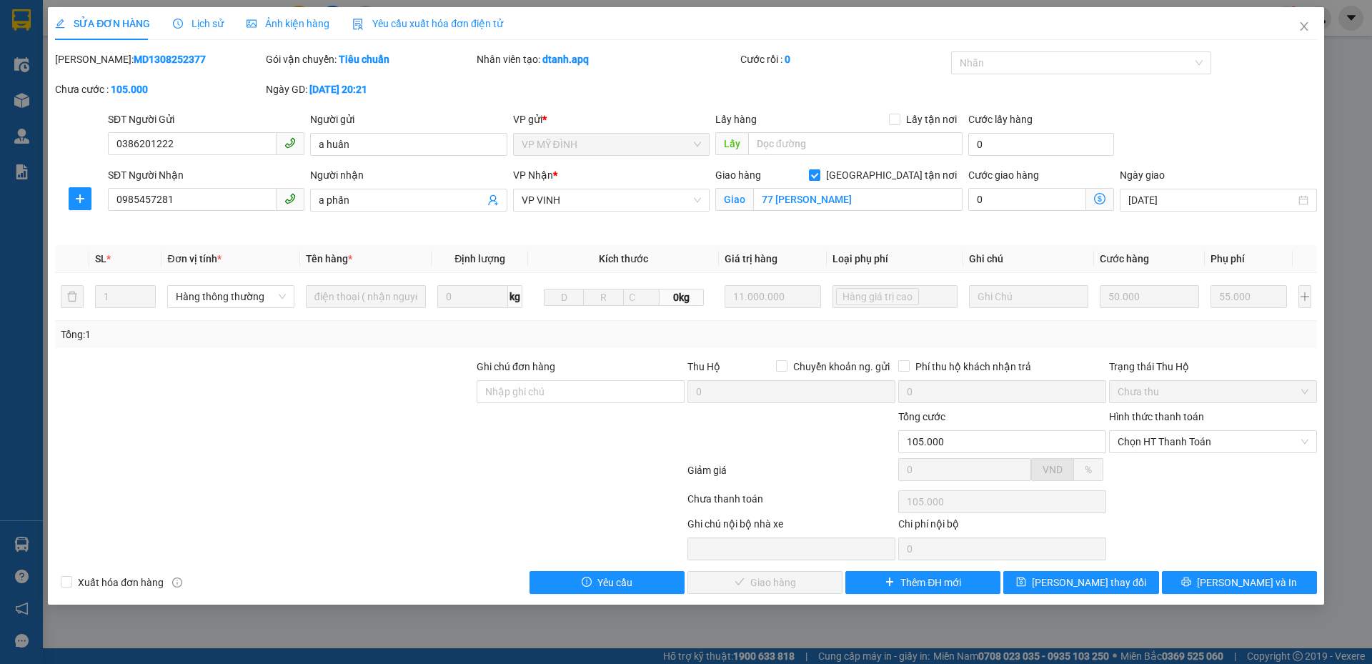
click at [1181, 429] on div "Hình thức thanh toán" at bounding box center [1213, 419] width 208 height 21
click at [1176, 447] on span "Chọn HT Thanh Toán" at bounding box center [1212, 441] width 191 height 21
click at [1184, 471] on div "Tại văn phòng" at bounding box center [1212, 470] width 191 height 16
type input "0"
click at [797, 584] on span "[PERSON_NAME] và Giao hàng" at bounding box center [782, 582] width 137 height 16
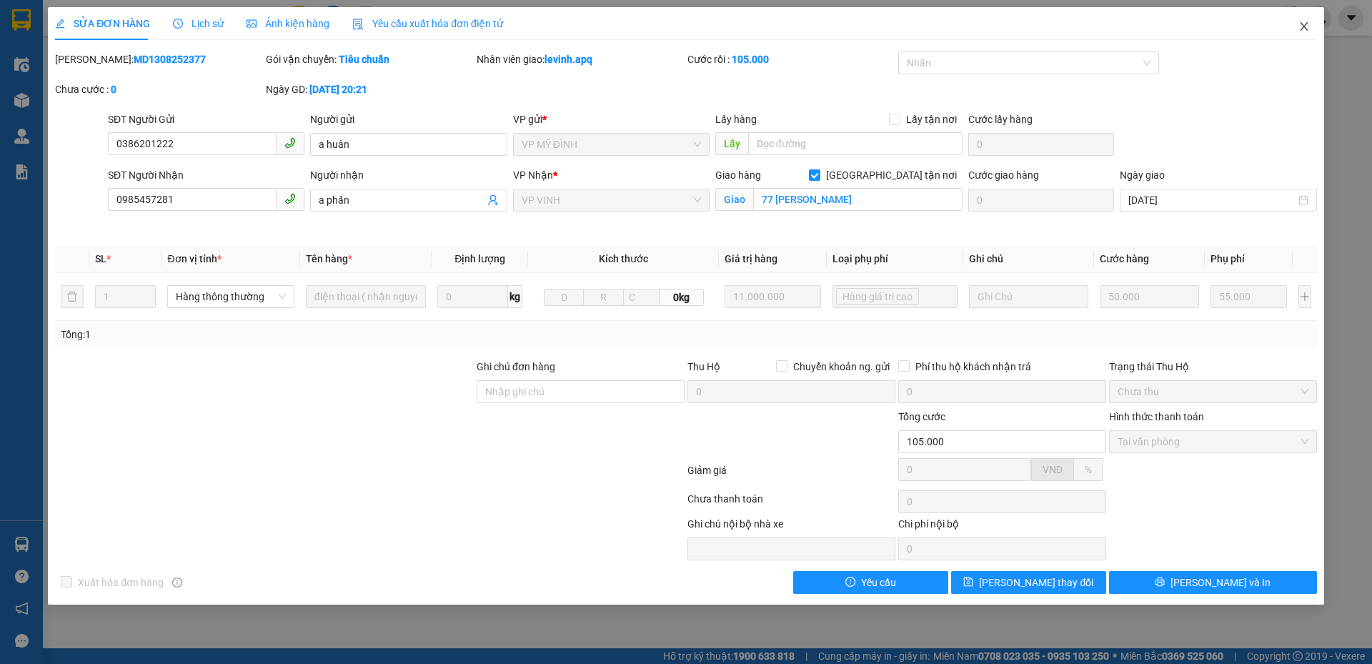
click at [1303, 26] on icon "close" at bounding box center [1304, 26] width 8 height 9
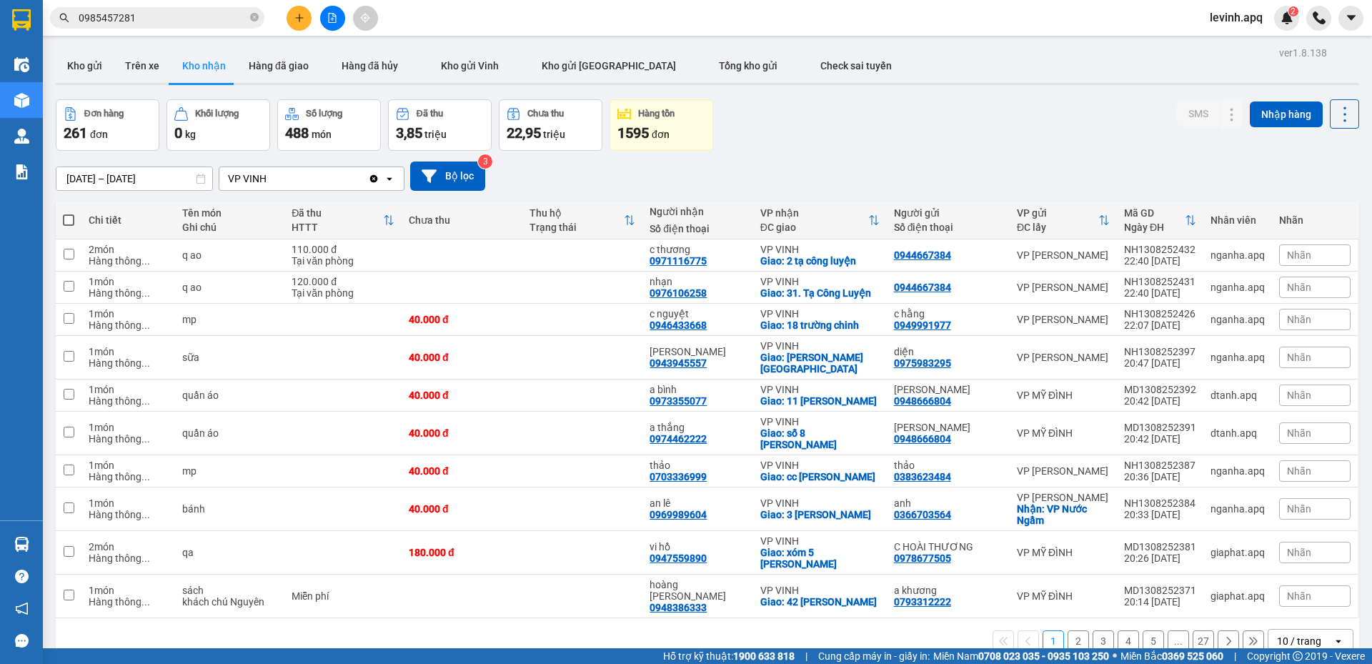
click at [149, 22] on input "0985457281" at bounding box center [163, 18] width 169 height 16
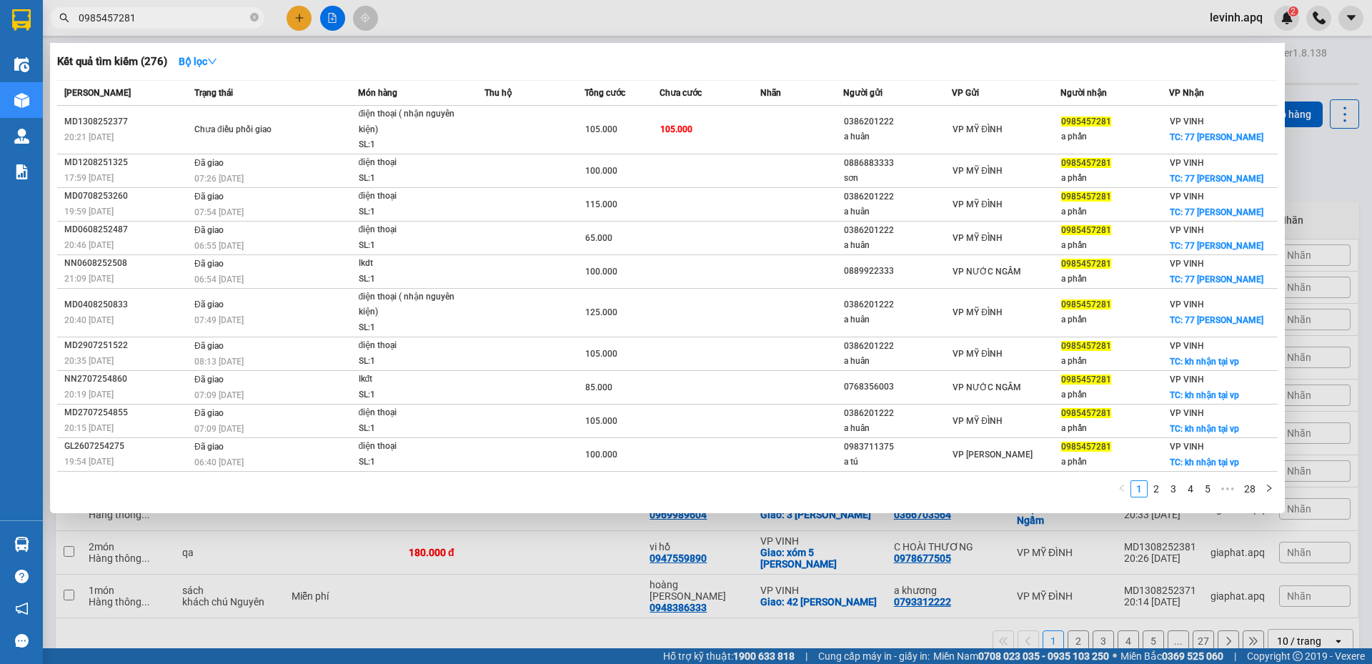
click at [149, 22] on input "0985457281" at bounding box center [163, 18] width 169 height 16
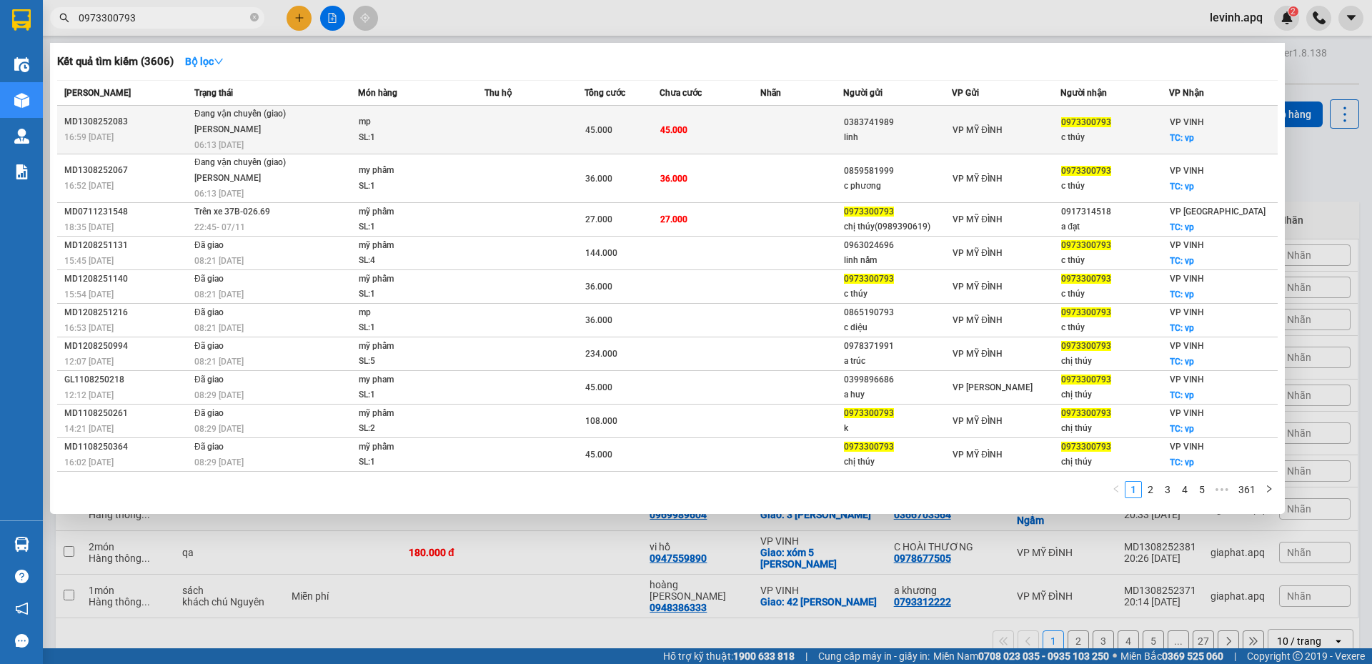
type input "0973300793"
click at [403, 139] on div "SL: 1" at bounding box center [412, 138] width 107 height 16
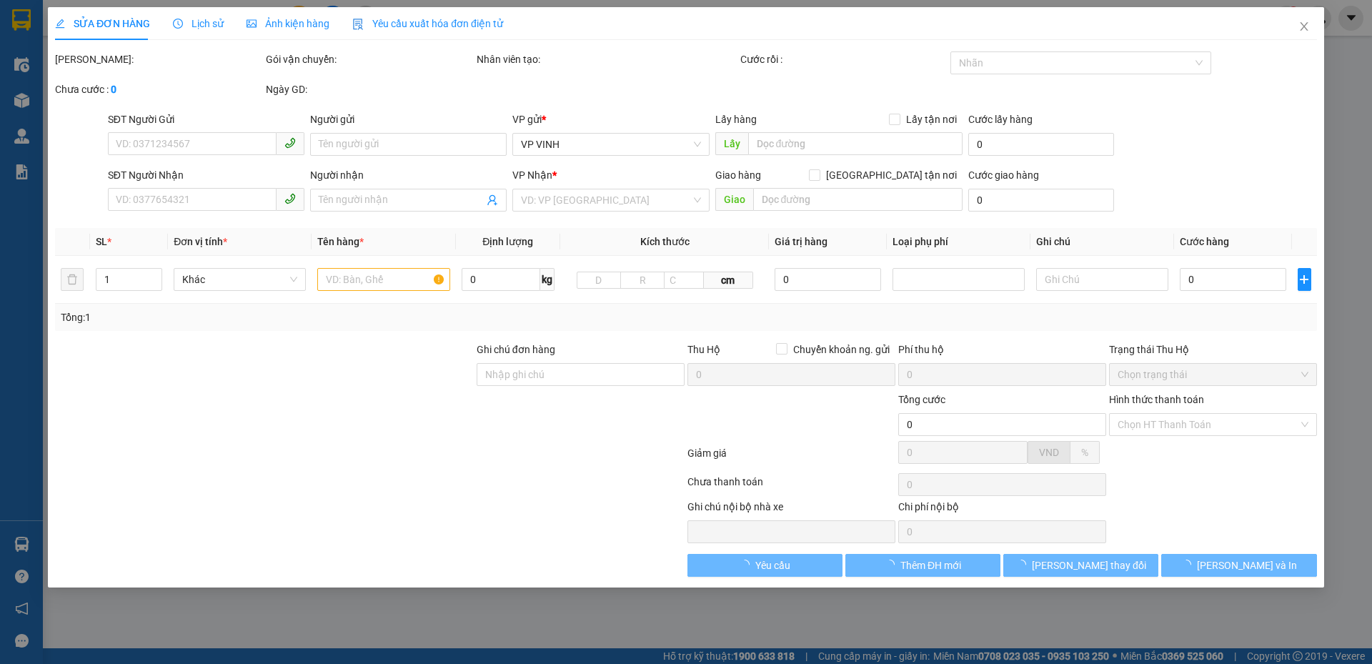
type input "0383741989"
type input "linh"
type input "0973300793"
type input "c thúy"
checkbox input "true"
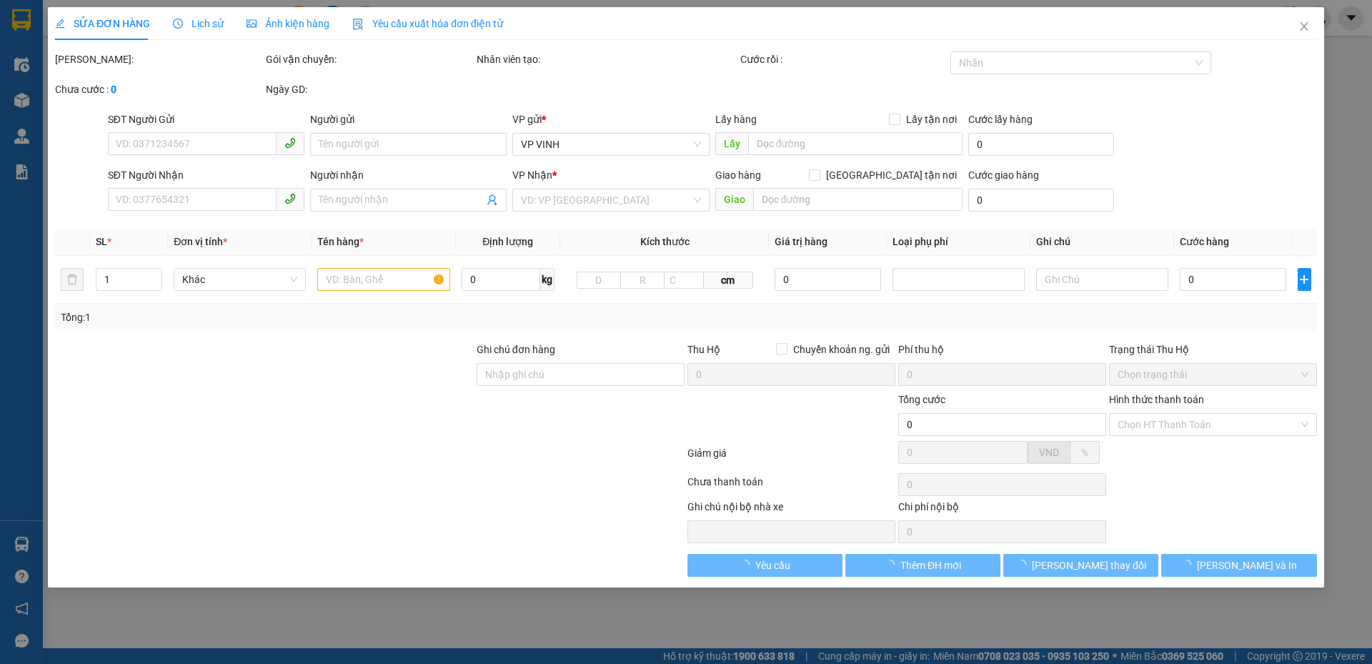
type input "vp"
type input "45.000"
type input "10"
type input "45.000"
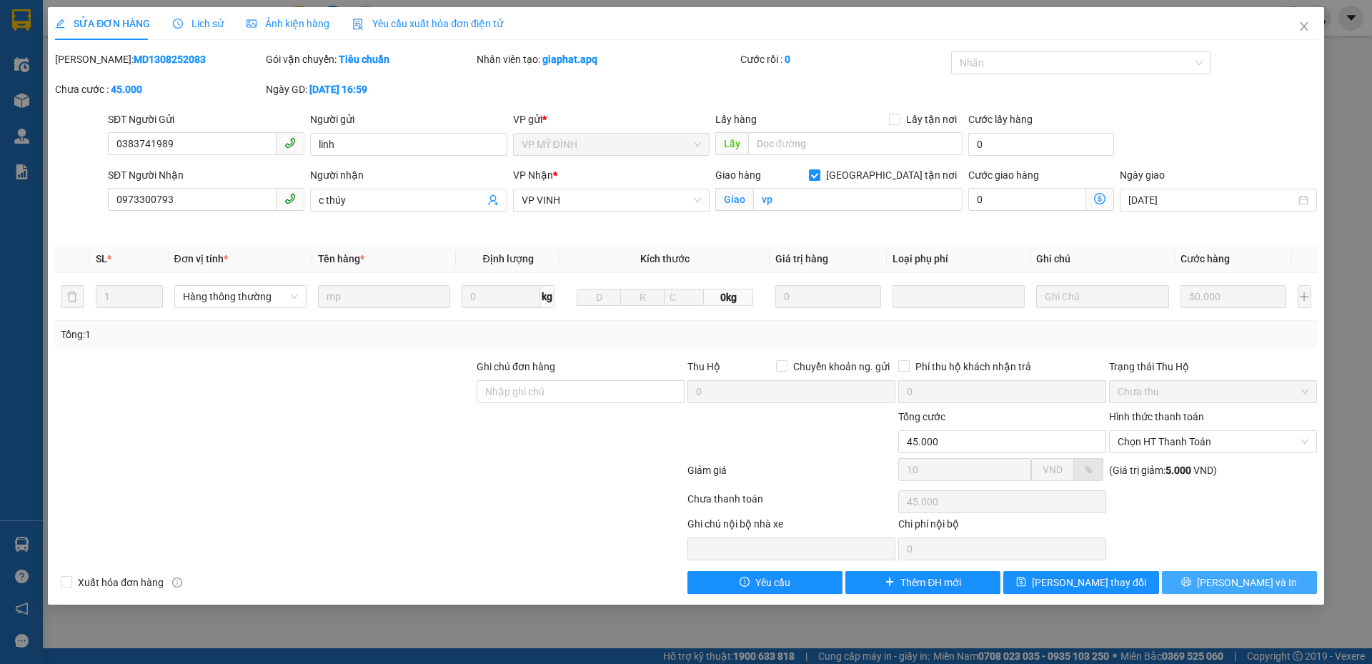
click at [1224, 577] on button "[PERSON_NAME] và In" at bounding box center [1239, 582] width 155 height 23
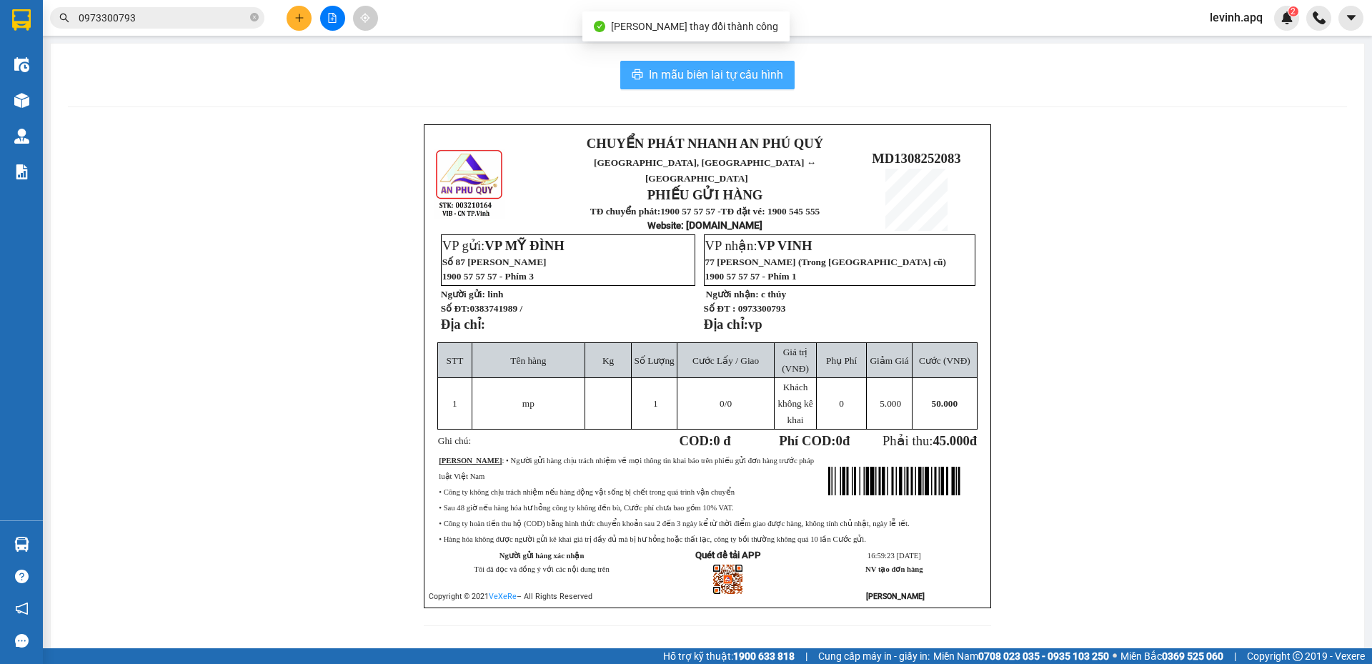
click at [740, 75] on span "In mẫu biên lai tự cấu hình" at bounding box center [716, 75] width 134 height 18
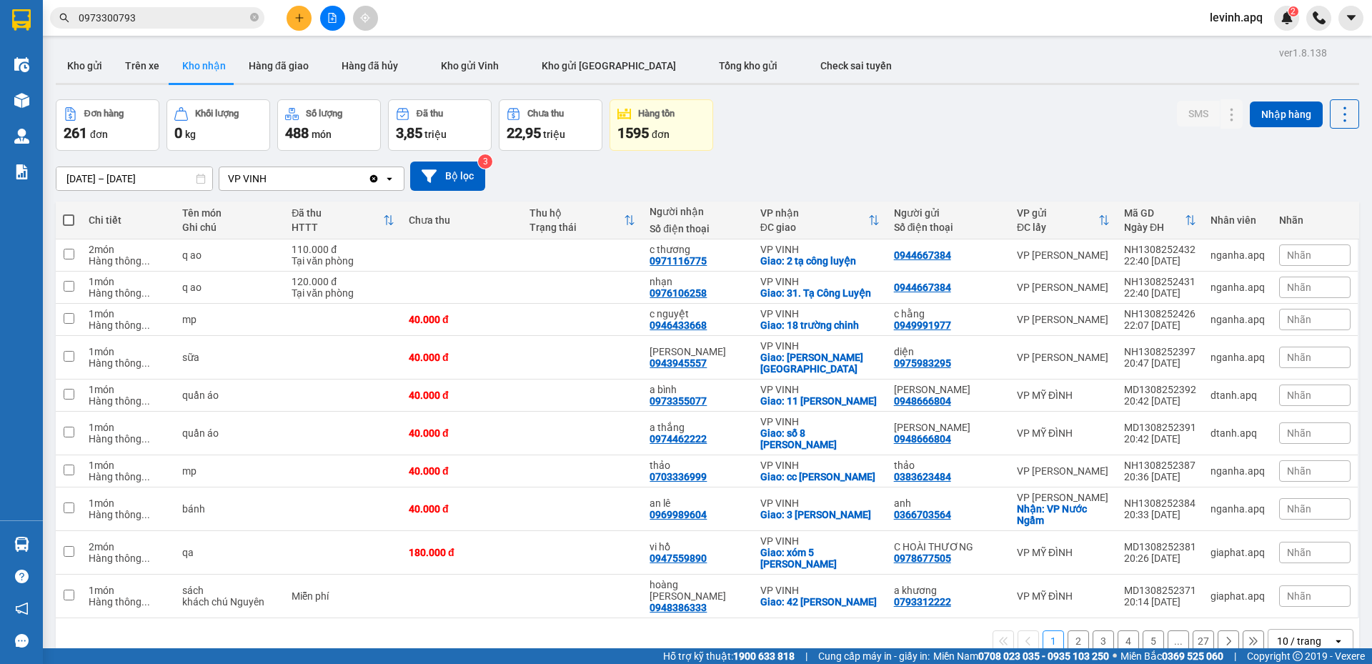
click at [177, 16] on input "0973300793" at bounding box center [163, 18] width 169 height 16
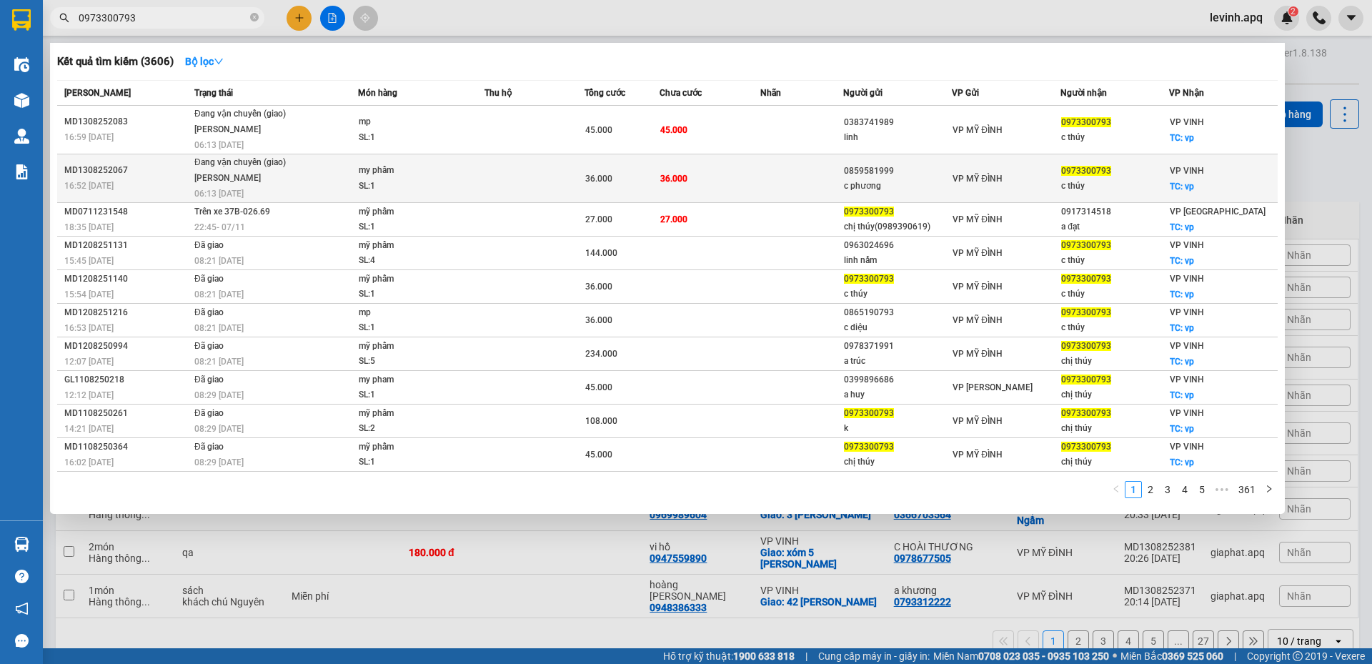
click at [196, 168] on div "Đang vận chuyển (giao)" at bounding box center [247, 163] width 107 height 16
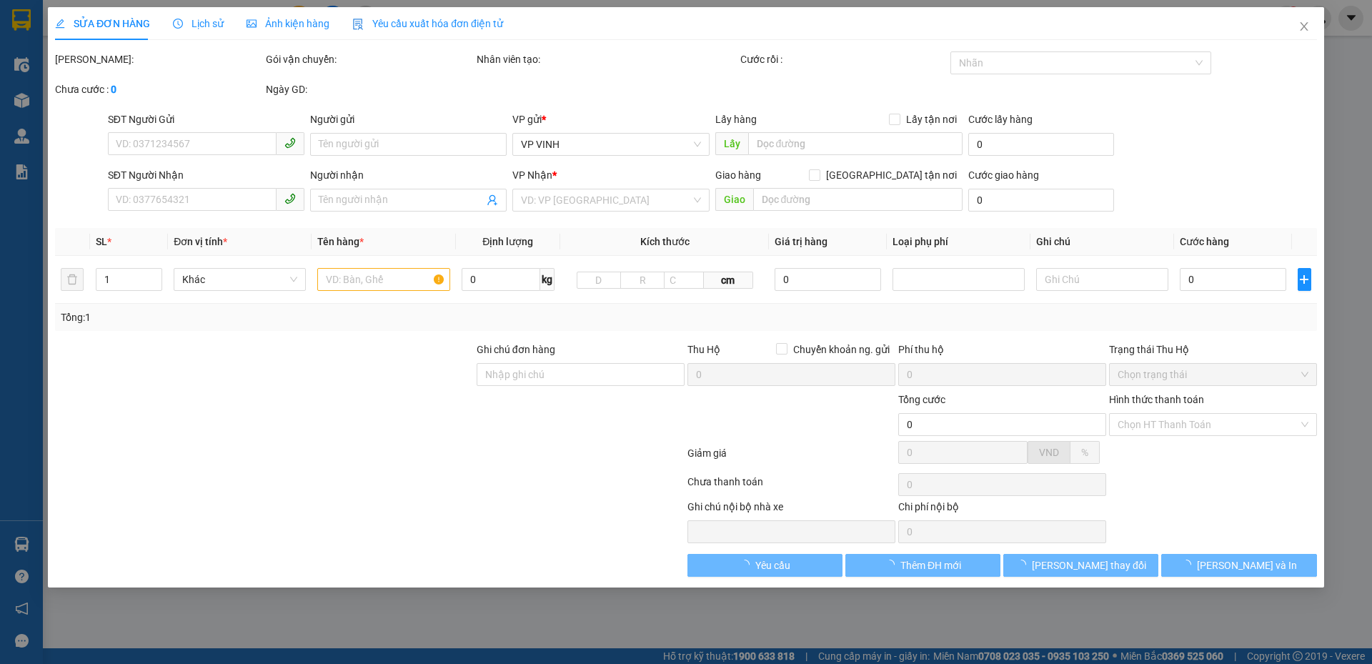
type input "0859581999"
type input "c phương"
type input "0973300793"
type input "c thúy"
checkbox input "true"
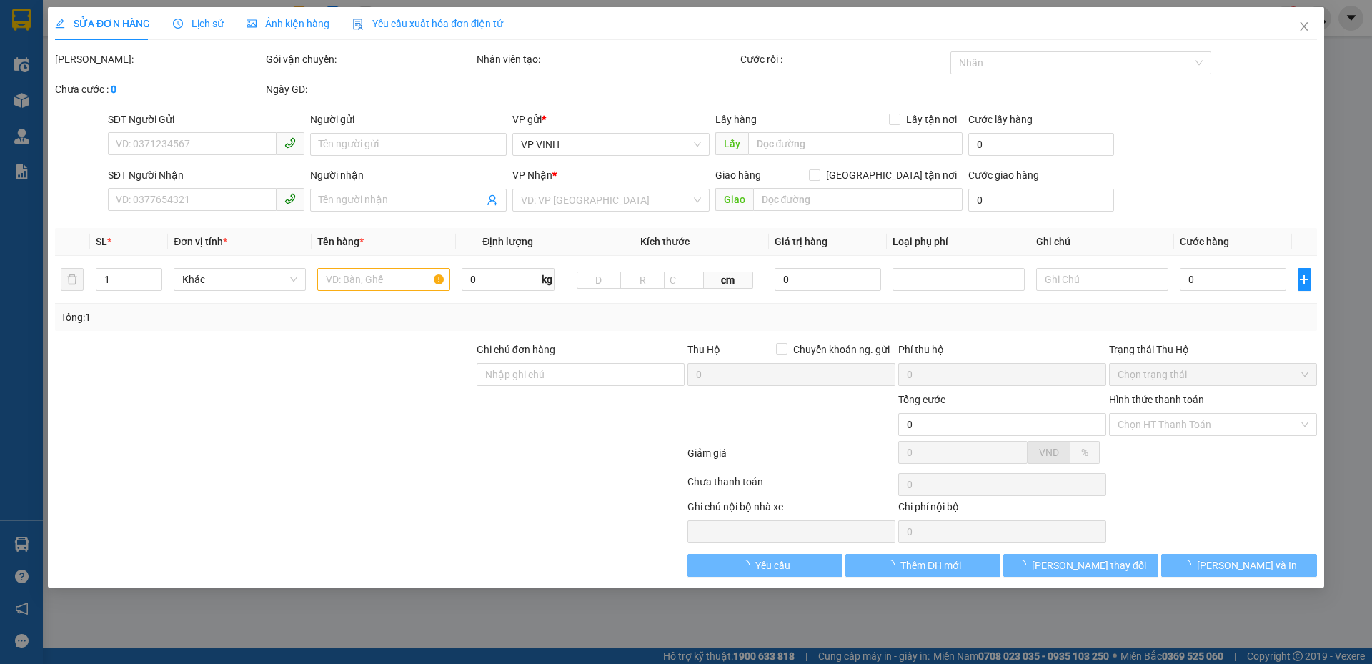
type input "vp"
type input "36.000"
type input "10"
type input "36.000"
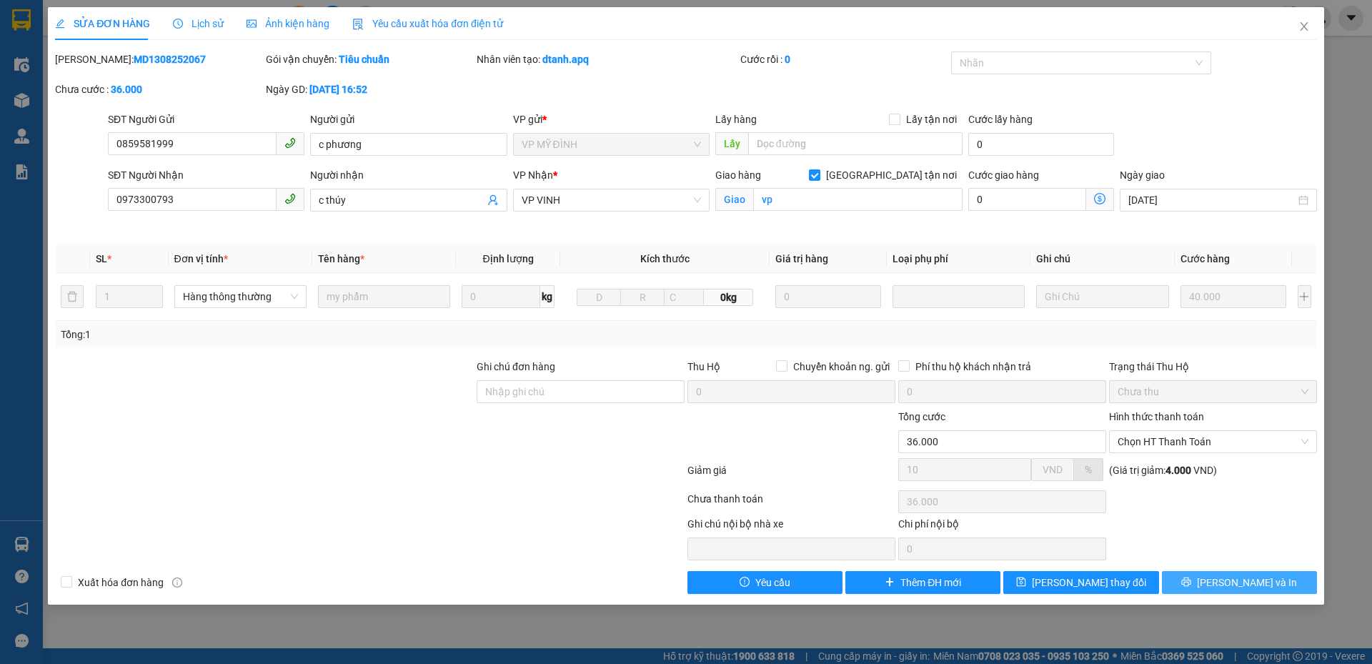
click at [1194, 579] on button "[PERSON_NAME] và In" at bounding box center [1239, 582] width 155 height 23
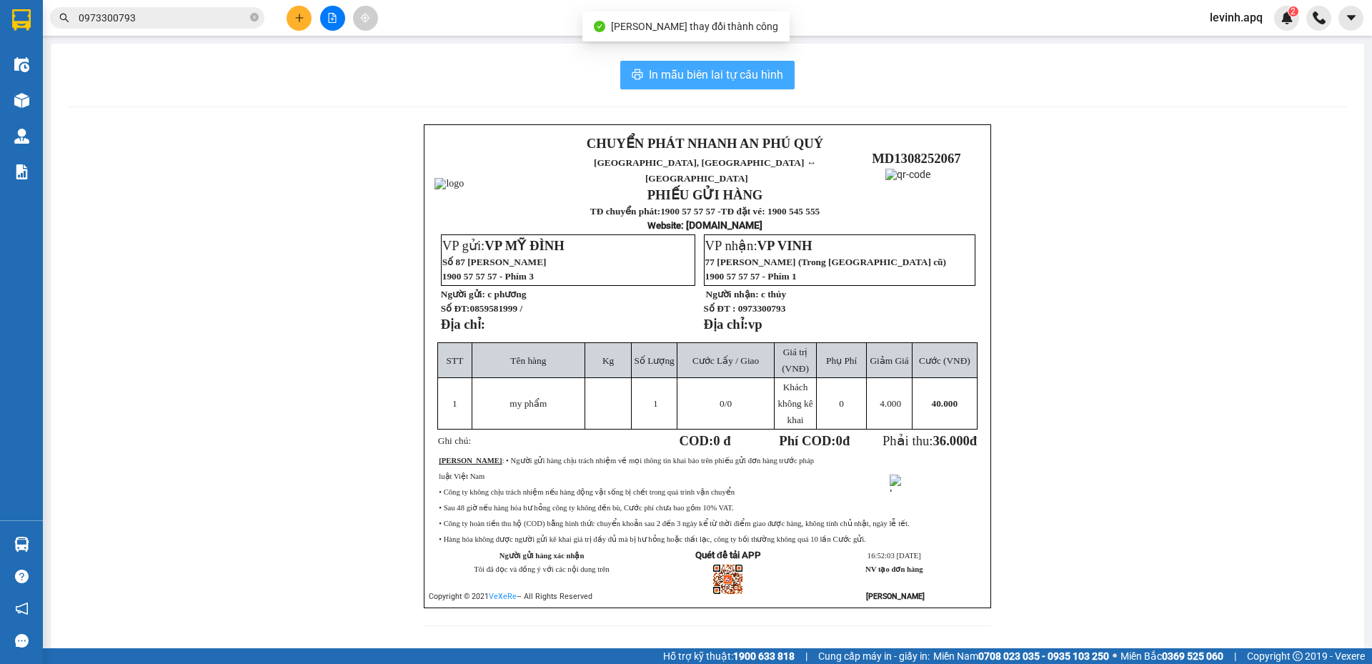
click at [694, 76] on span "In mẫu biên lai tự cấu hình" at bounding box center [716, 75] width 134 height 18
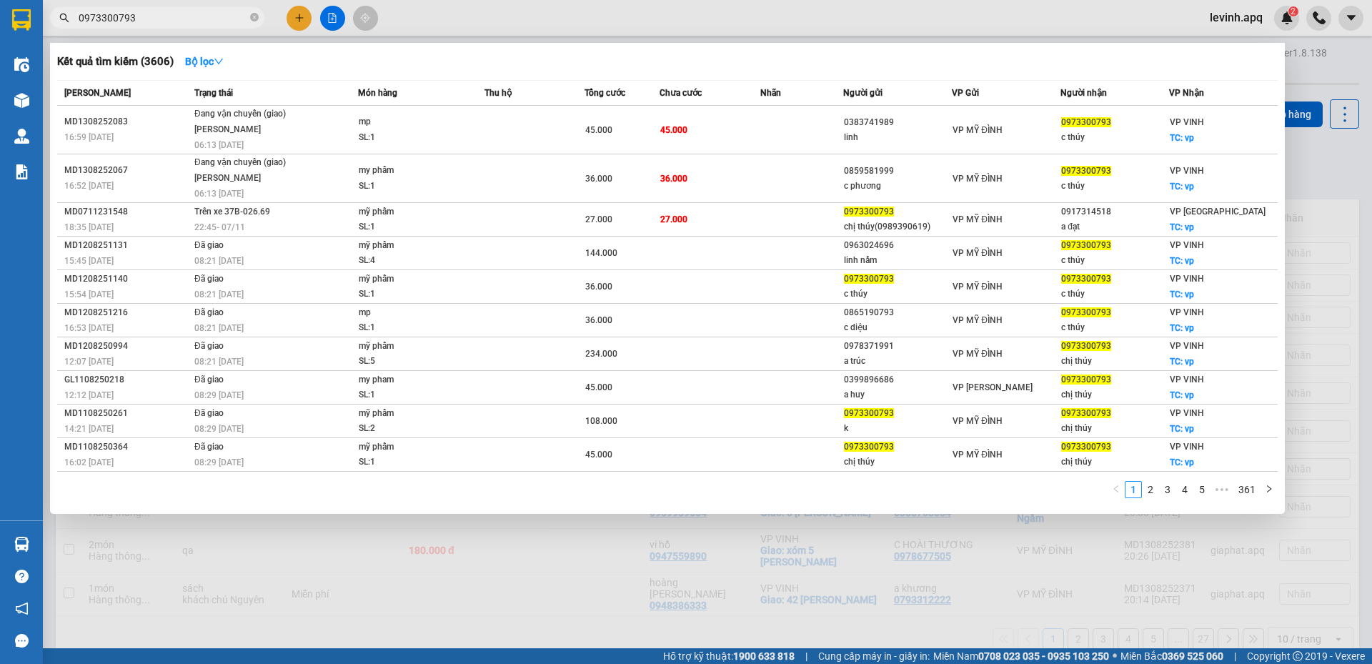
click at [106, 17] on input "0973300793" at bounding box center [163, 18] width 169 height 16
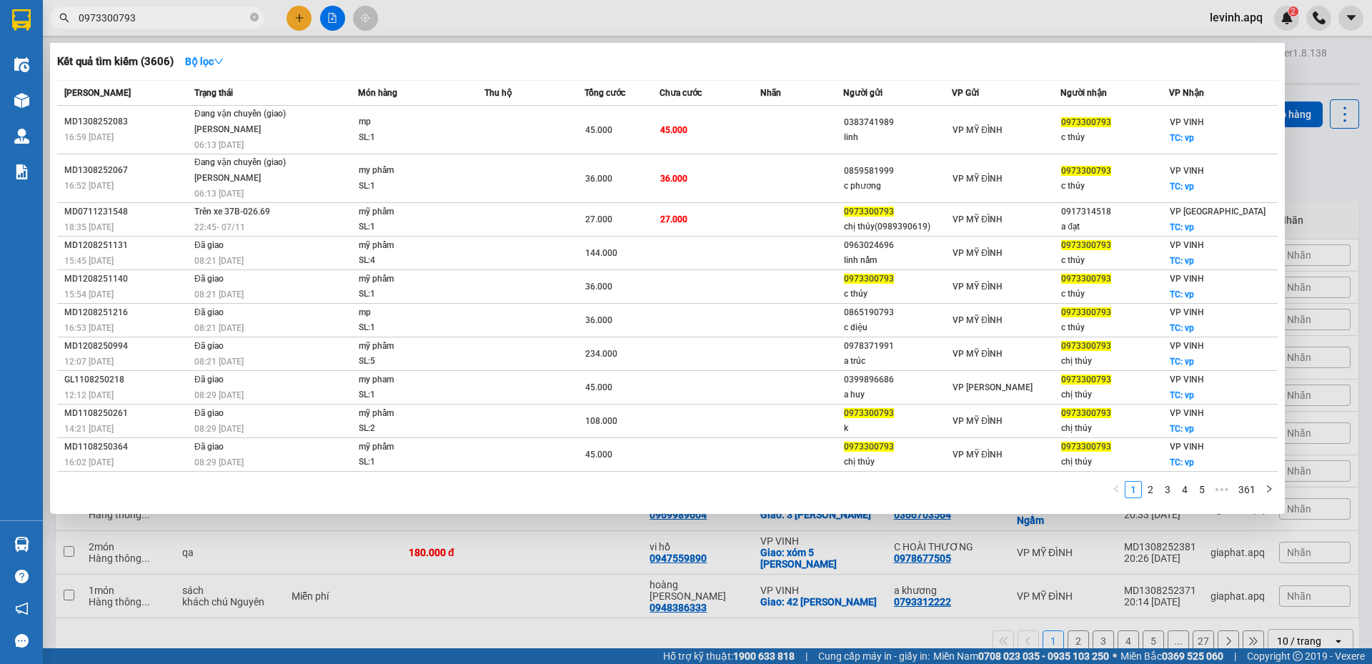
click at [145, 10] on input "0973300793" at bounding box center [163, 18] width 169 height 16
click at [149, 22] on input "0973300793" at bounding box center [163, 18] width 169 height 16
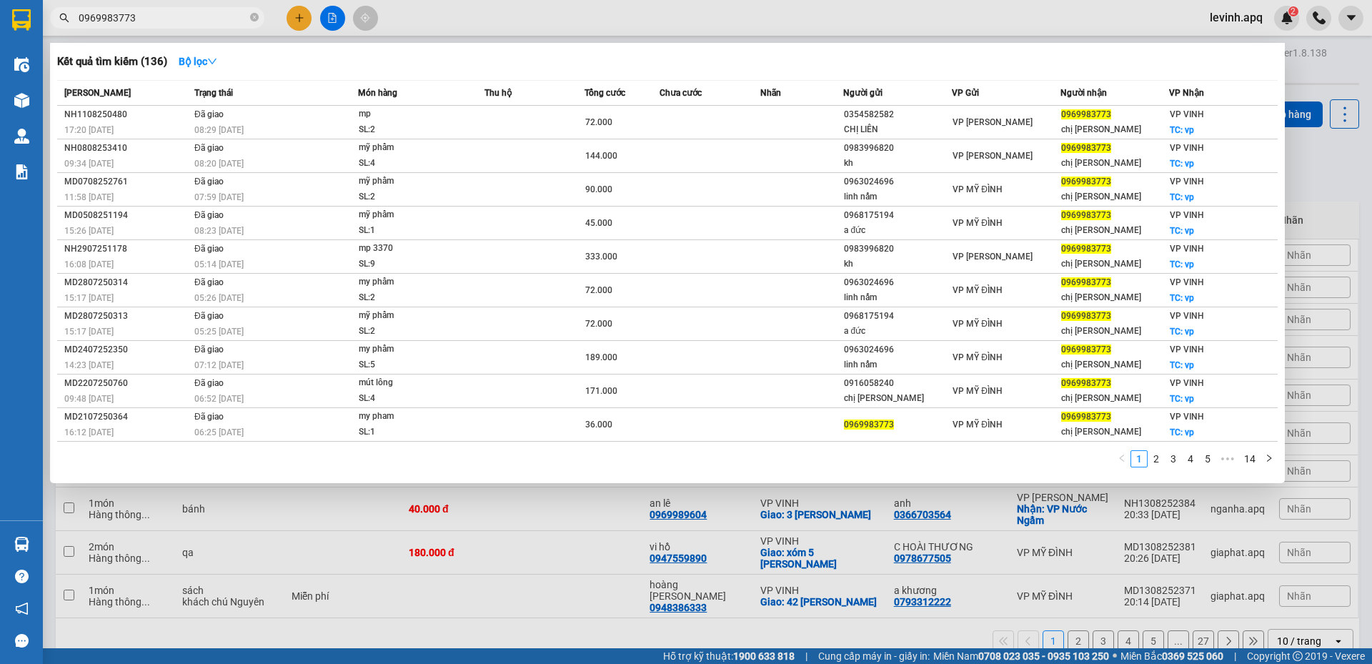
click at [139, 20] on input "0969983773" at bounding box center [163, 18] width 169 height 16
click at [1327, 189] on div at bounding box center [686, 332] width 1372 height 664
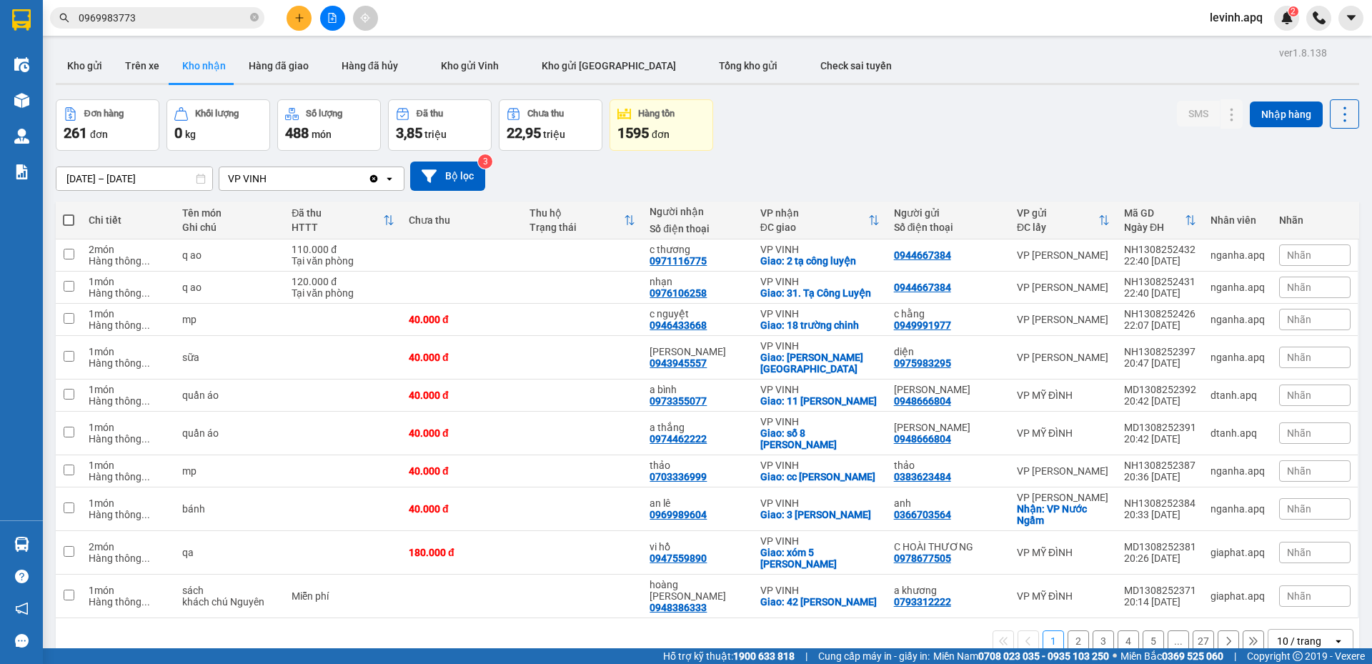
click at [147, 20] on input "0969983773" at bounding box center [163, 18] width 169 height 16
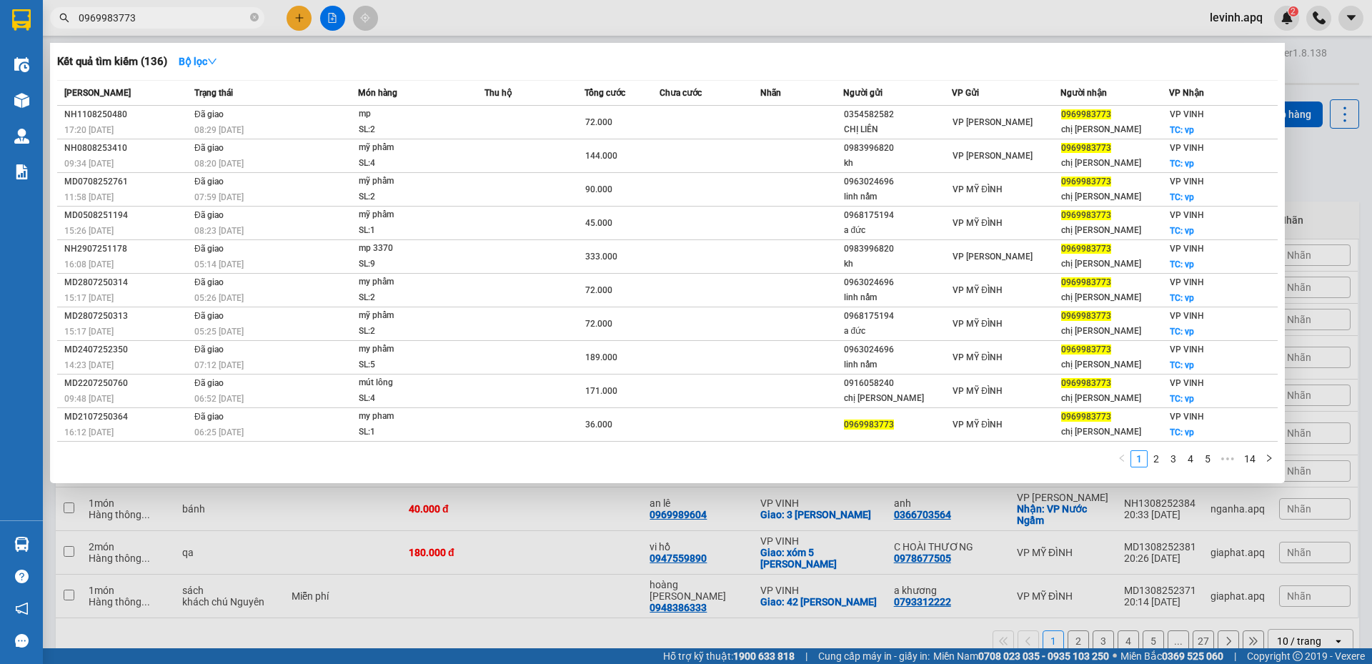
click at [147, 20] on input "0969983773" at bounding box center [163, 18] width 169 height 16
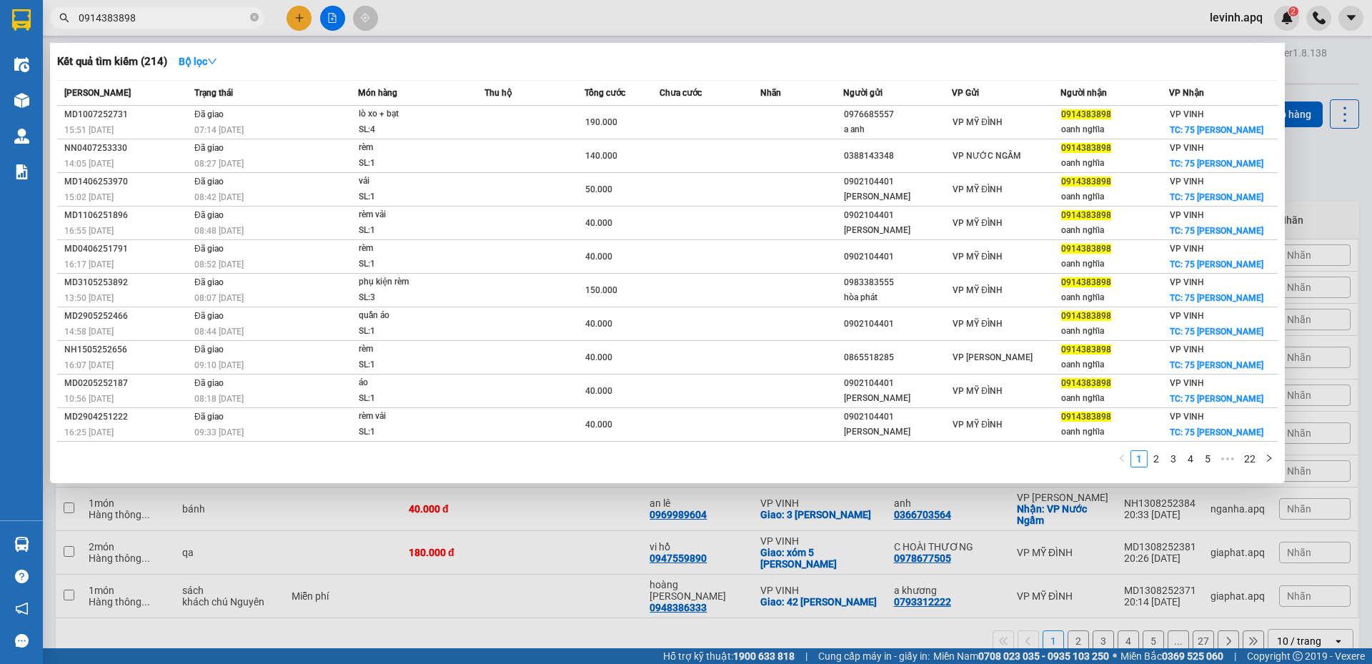
click at [377, 579] on div at bounding box center [686, 332] width 1372 height 664
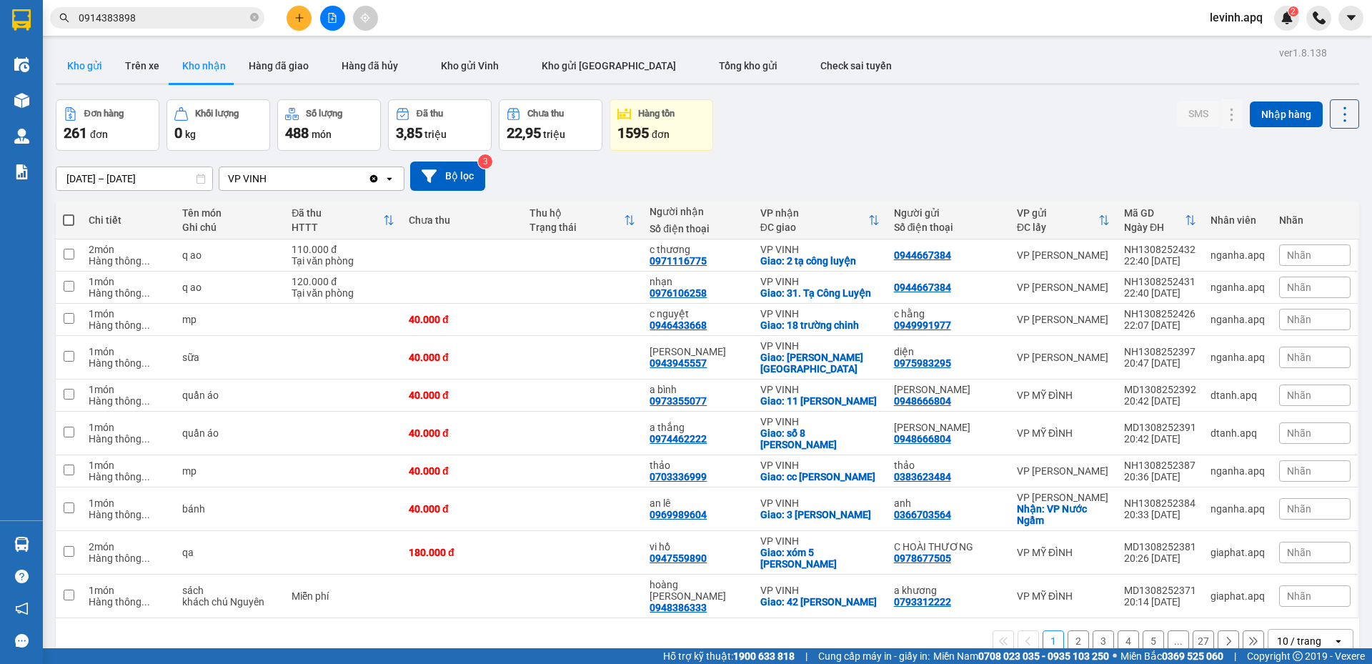
click at [96, 68] on button "Kho gửi" at bounding box center [85, 66] width 58 height 34
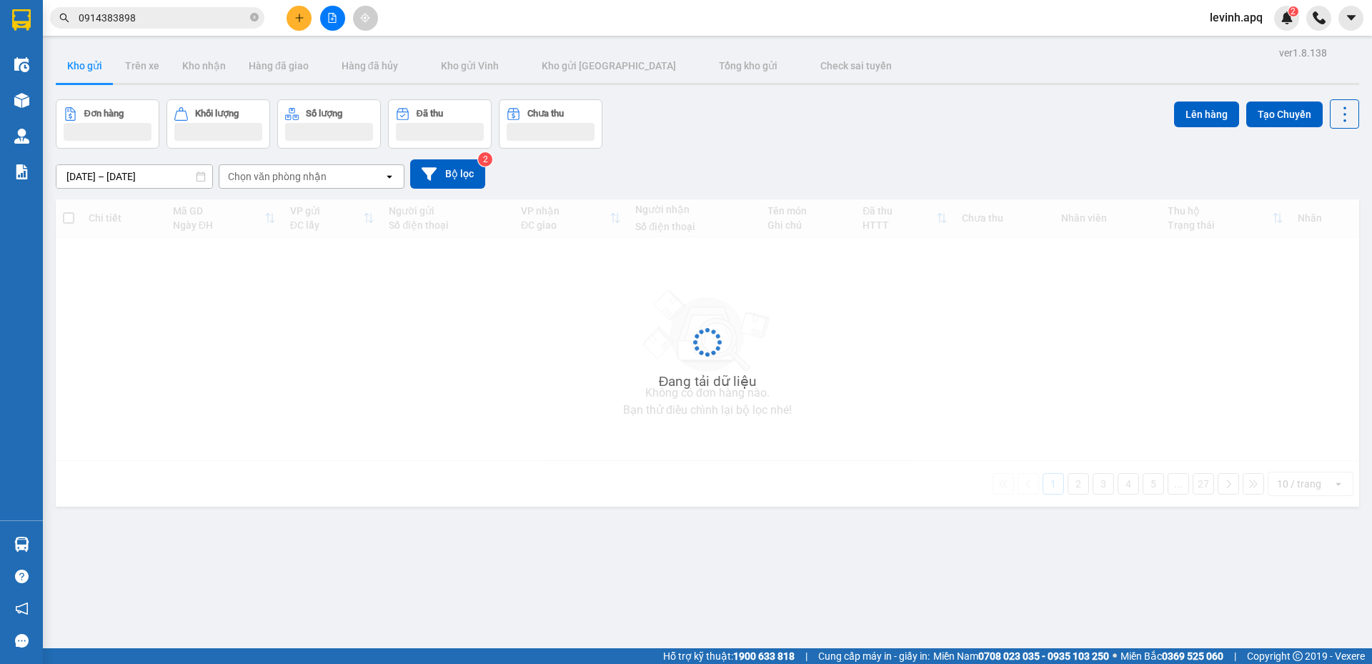
click at [875, 141] on div "Đơn hàng Khối lượng Số lượng Đã thu Chưa thu Lên hàng Tạo Chuyến" at bounding box center [707, 123] width 1303 height 49
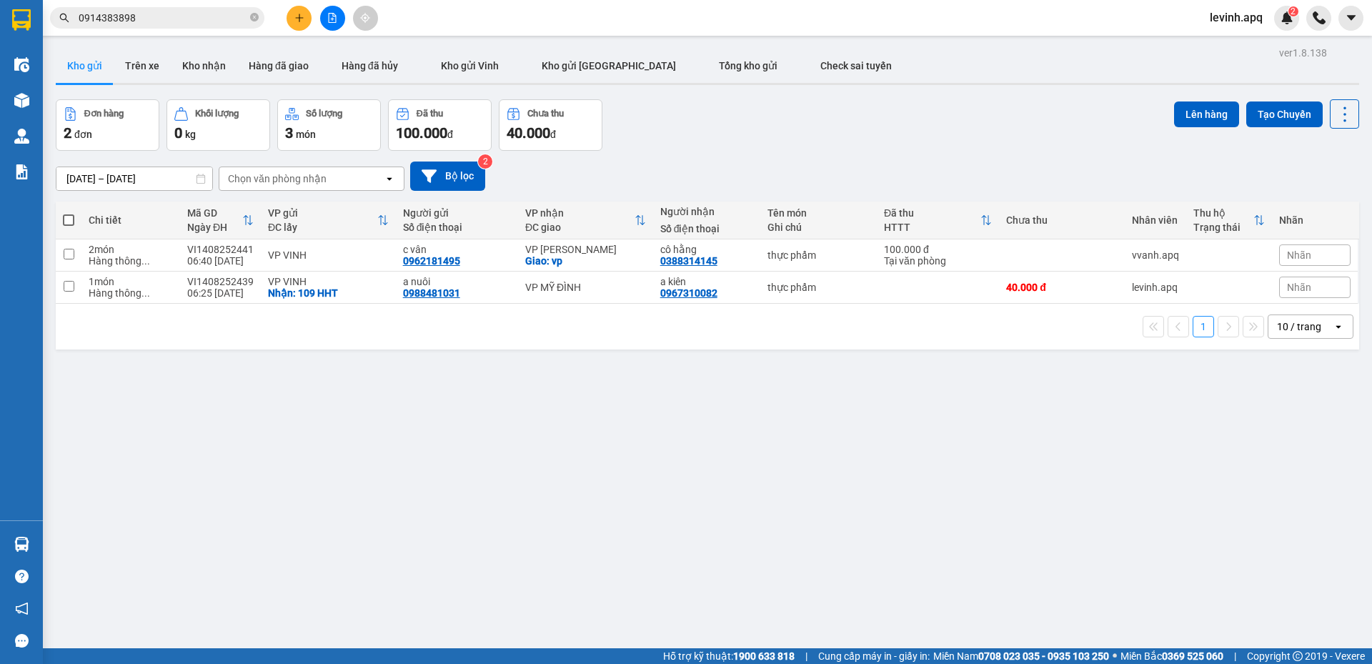
click at [672, 116] on div "Đơn hàng 2 đơn Khối lượng 0 kg Số lượng 3 món Đã thu 100.000 đ Chưa thu 40.000 …" at bounding box center [707, 124] width 1303 height 51
click at [168, 20] on input "0914383898" at bounding box center [163, 18] width 169 height 16
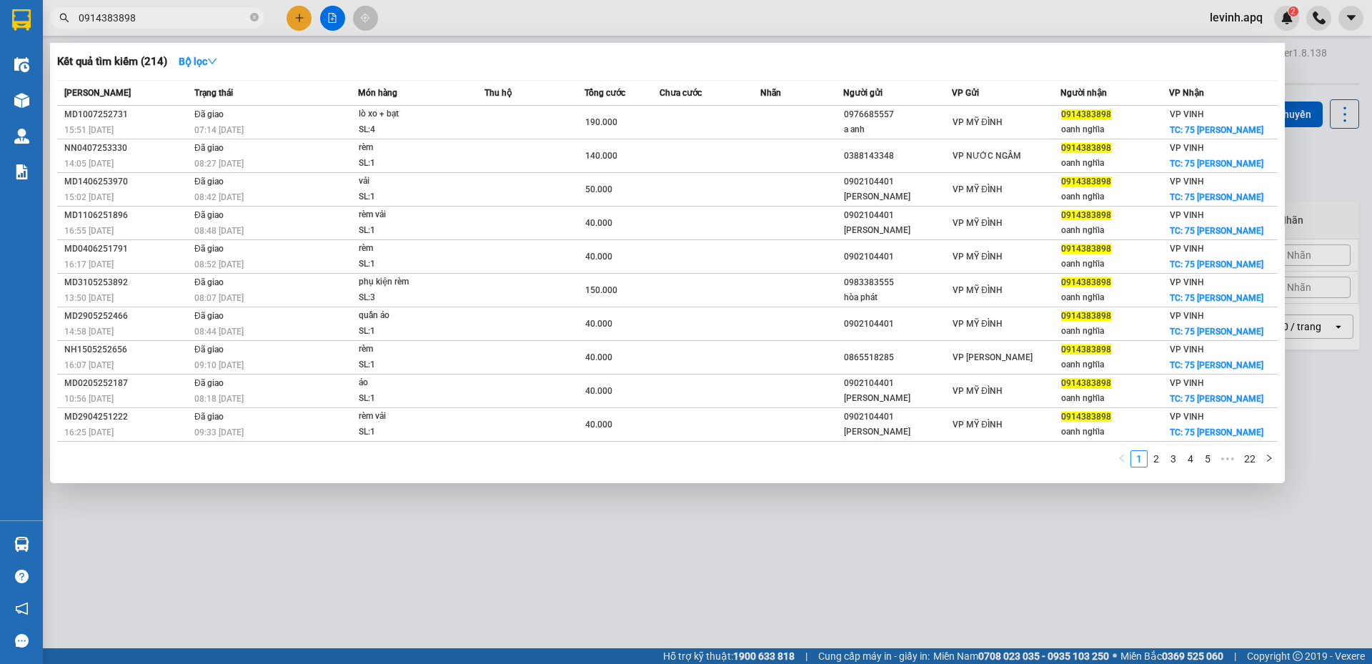
click at [168, 20] on input "0914383898" at bounding box center [163, 18] width 169 height 16
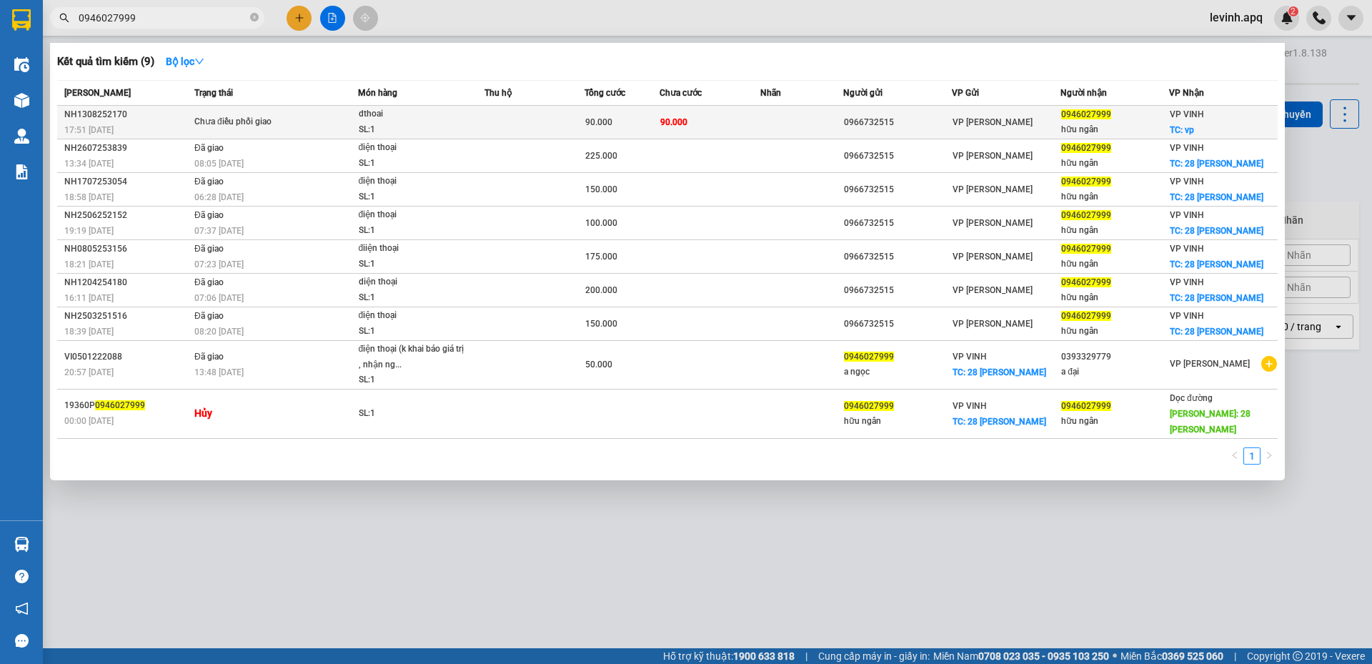
type input "0946027999"
click at [356, 118] on span "Chưa điều phối giao" at bounding box center [275, 122] width 163 height 16
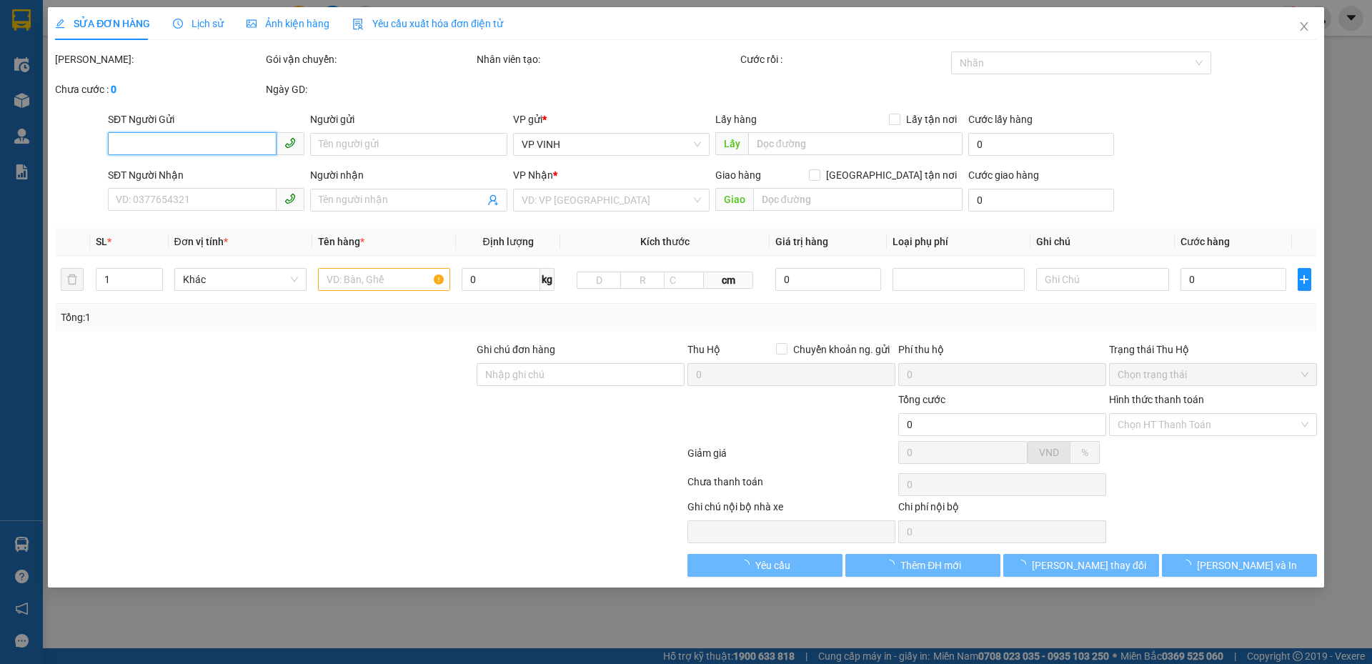
type input "0966732515"
type input "0946027999"
type input "hữu ngân"
checkbox input "true"
type input "vp"
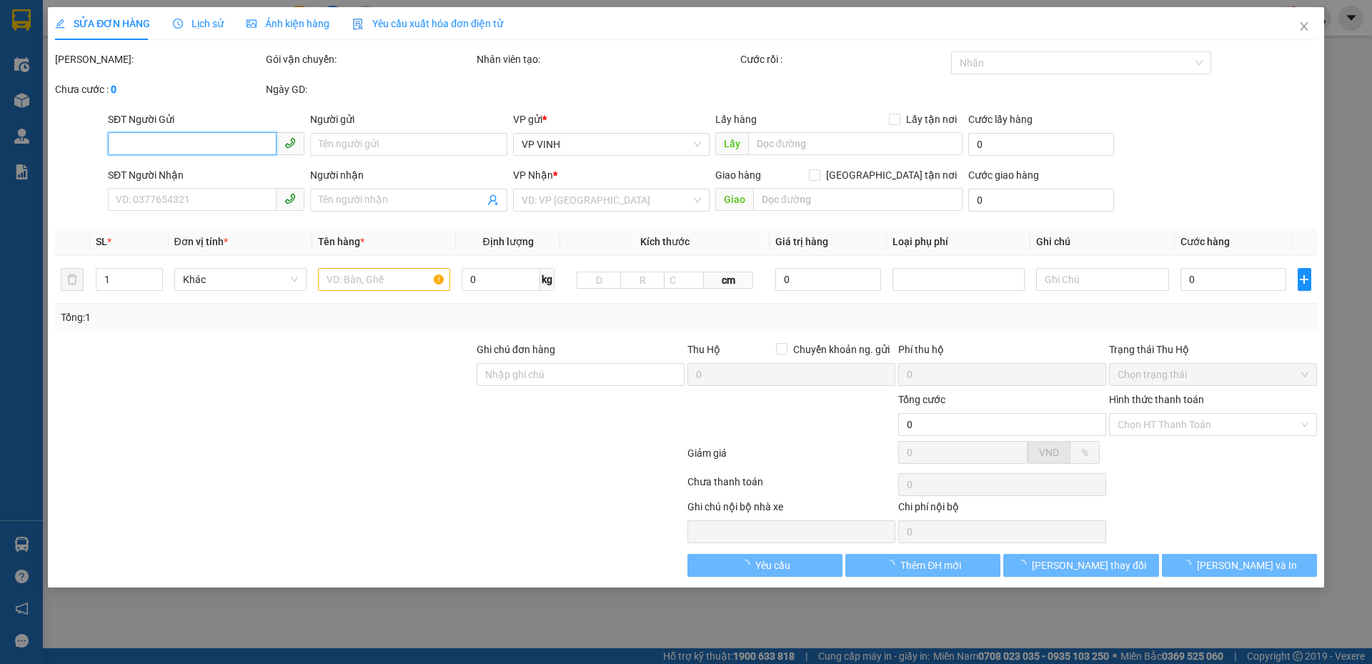
type input "90.000"
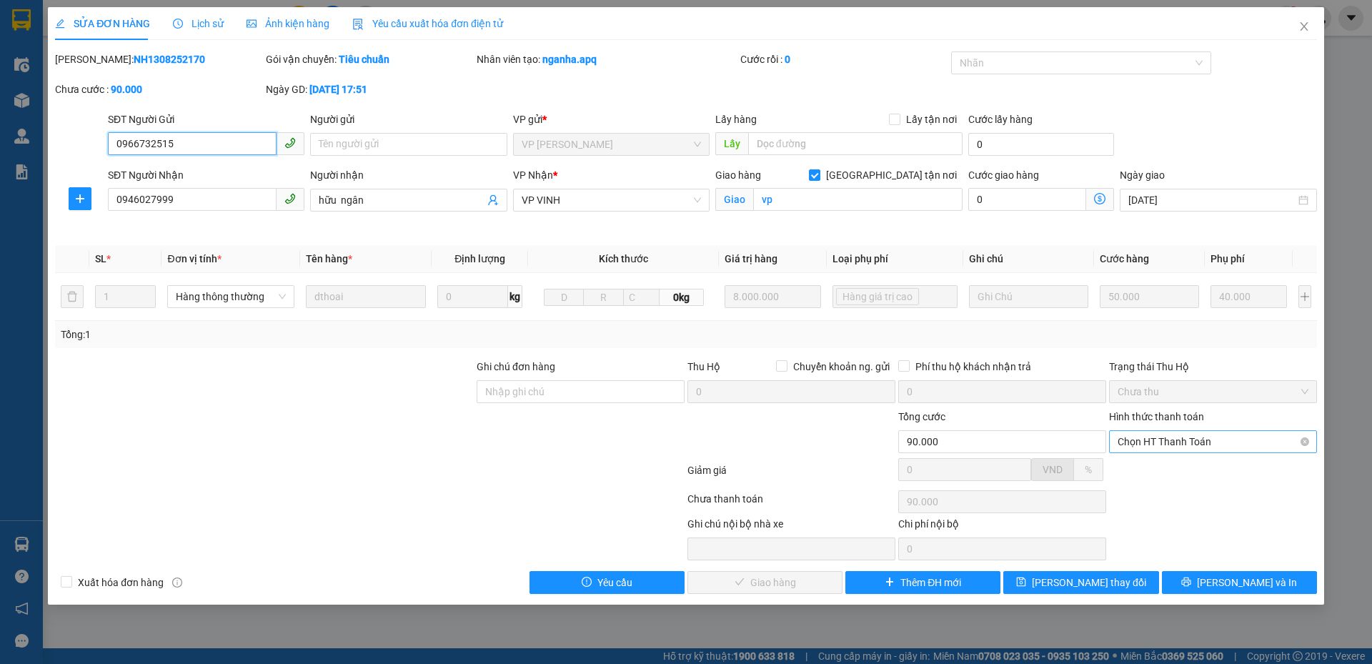
click at [1149, 439] on span "Chọn HT Thanh Toán" at bounding box center [1212, 441] width 191 height 21
click at [1144, 471] on div "Tại văn phòng" at bounding box center [1212, 470] width 191 height 16
type input "0"
click at [787, 582] on span "[PERSON_NAME] và Giao hàng" at bounding box center [782, 582] width 137 height 16
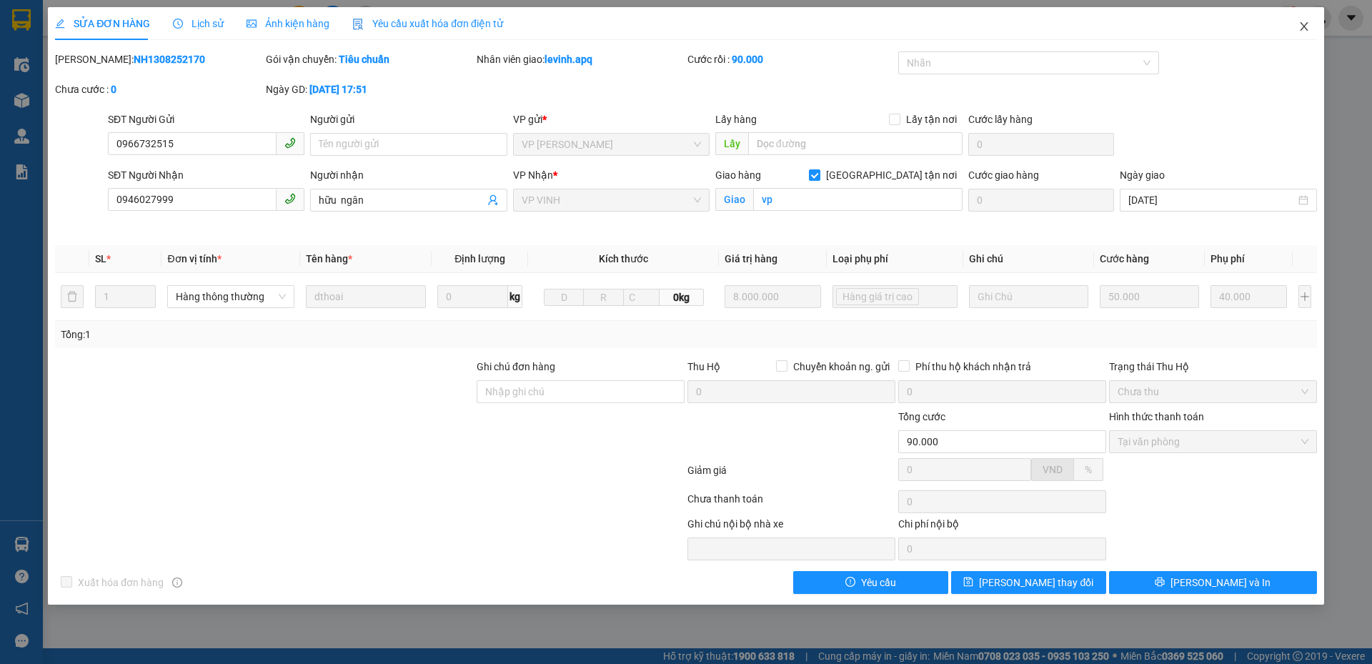
click at [1304, 22] on icon "close" at bounding box center [1303, 26] width 11 height 11
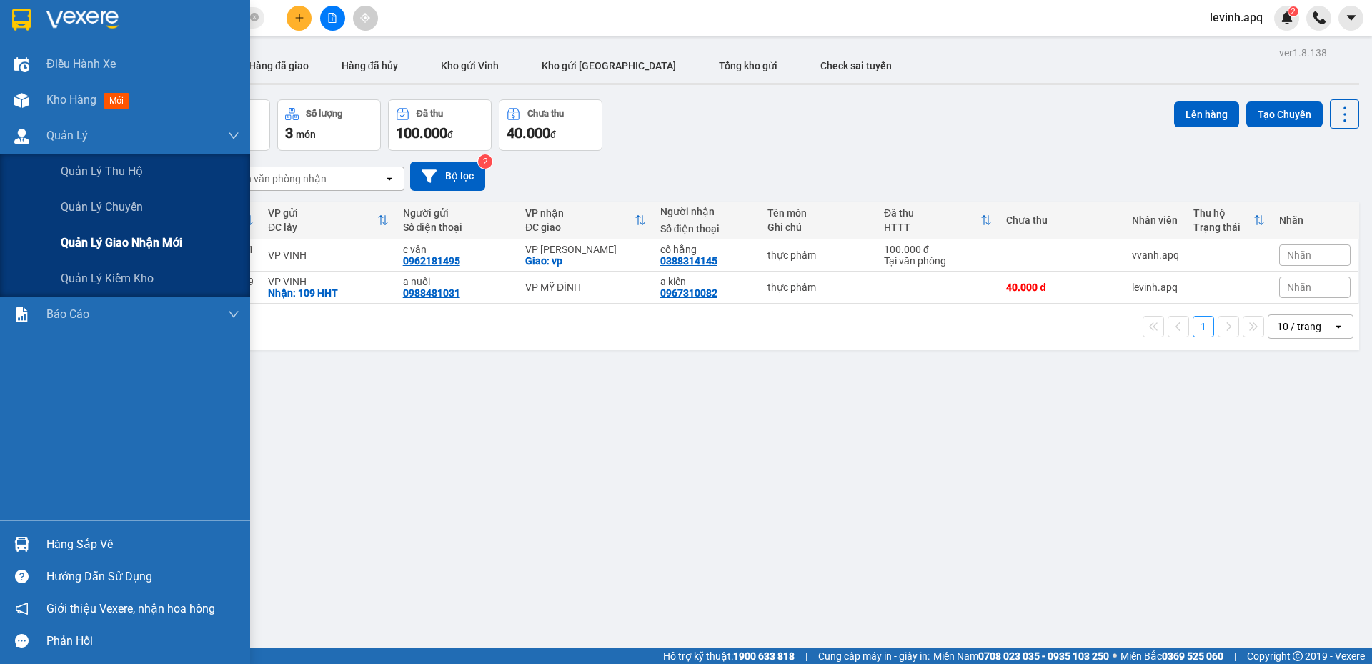
click at [121, 237] on span "Quản lý giao nhận mới" at bounding box center [121, 243] width 121 height 18
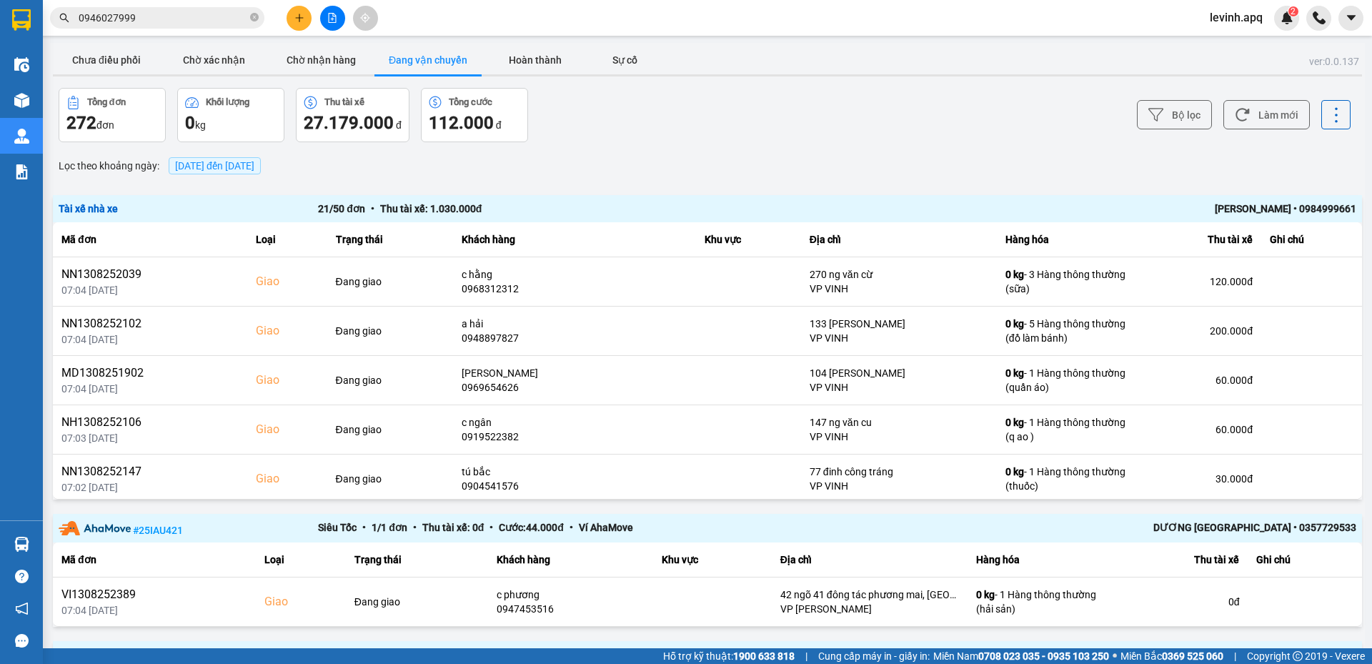
click at [1286, 203] on div "Nguyễn Chí Công • 0984999661" at bounding box center [1096, 209] width 519 height 16
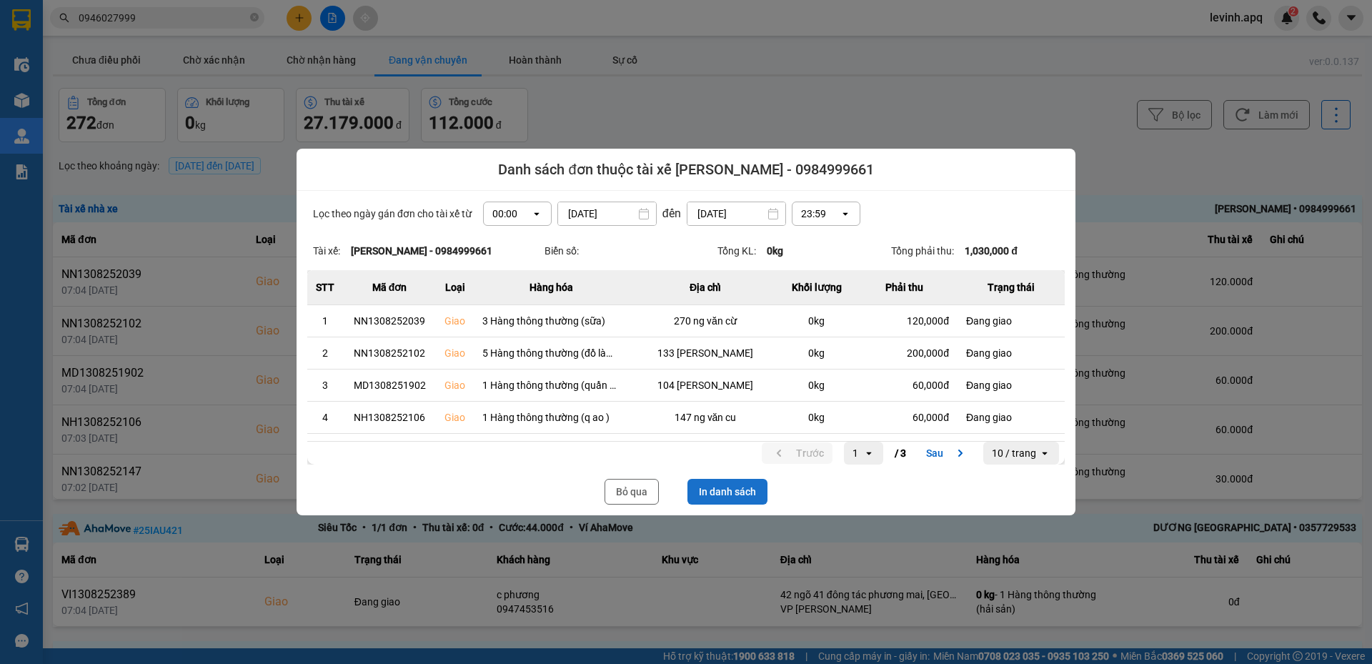
click at [740, 489] on button "In danh sách" at bounding box center [727, 492] width 80 height 26
click at [620, 492] on button "Bỏ qua" at bounding box center [631, 492] width 54 height 26
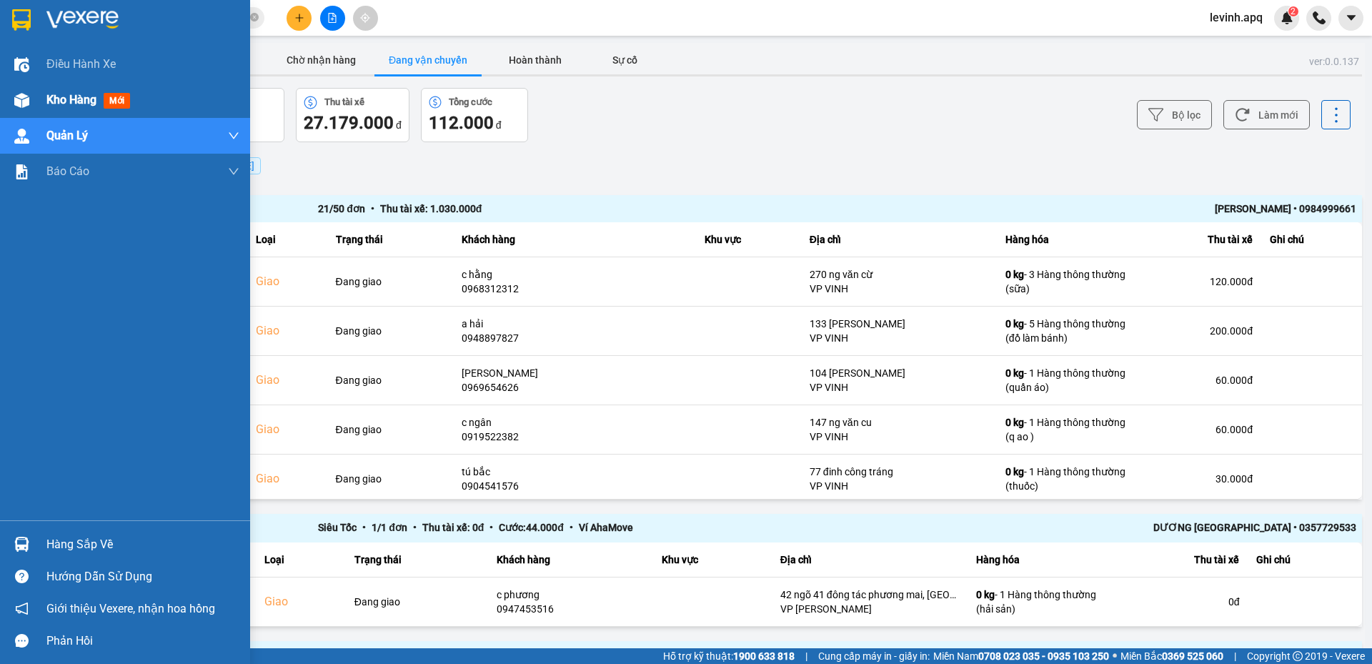
click at [30, 98] on div at bounding box center [21, 100] width 25 height 25
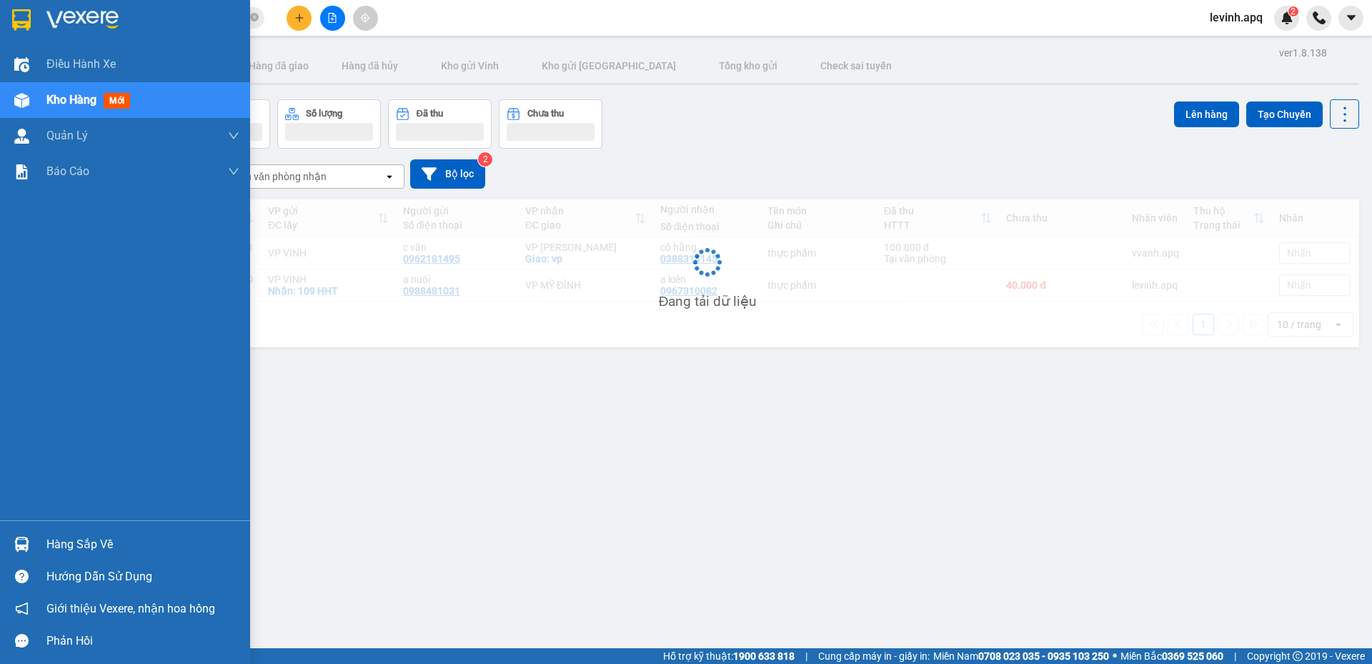
click at [30, 98] on div at bounding box center [21, 100] width 25 height 25
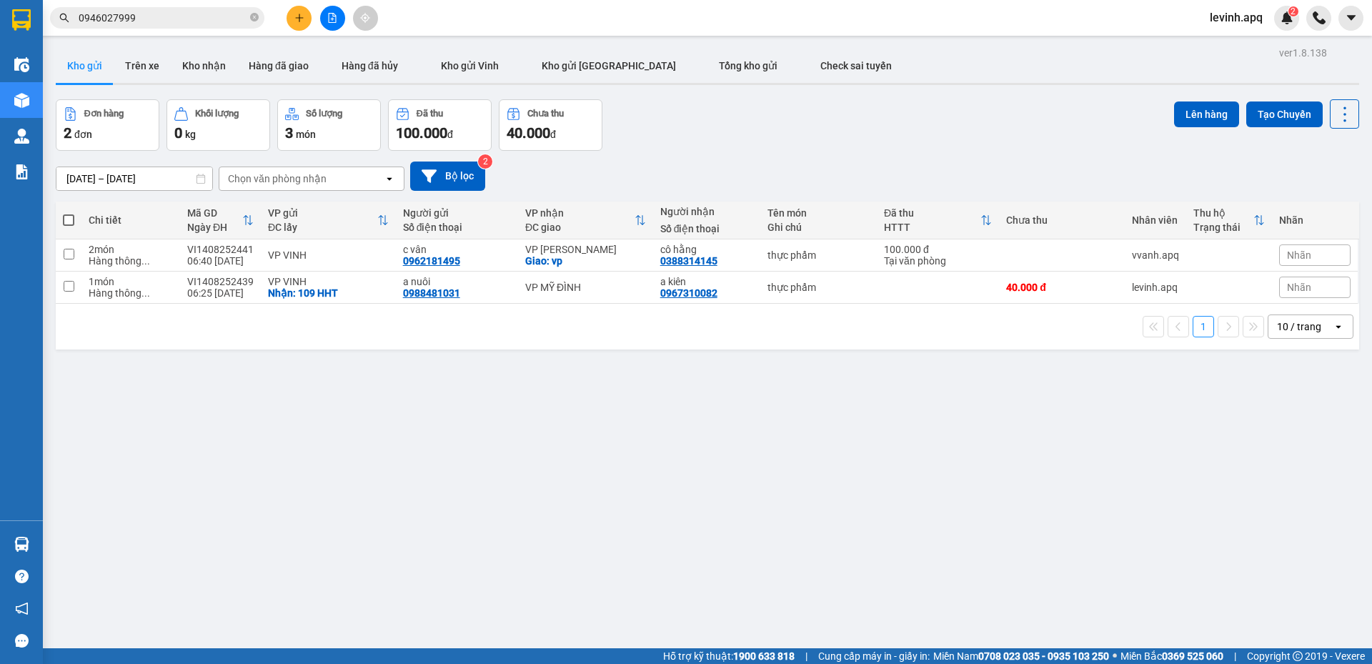
click at [790, 135] on div "Đơn hàng 2 đơn Khối lượng 0 kg Số lượng 3 món Đã thu 100.000 đ Chưa thu 40.000 …" at bounding box center [707, 124] width 1303 height 51
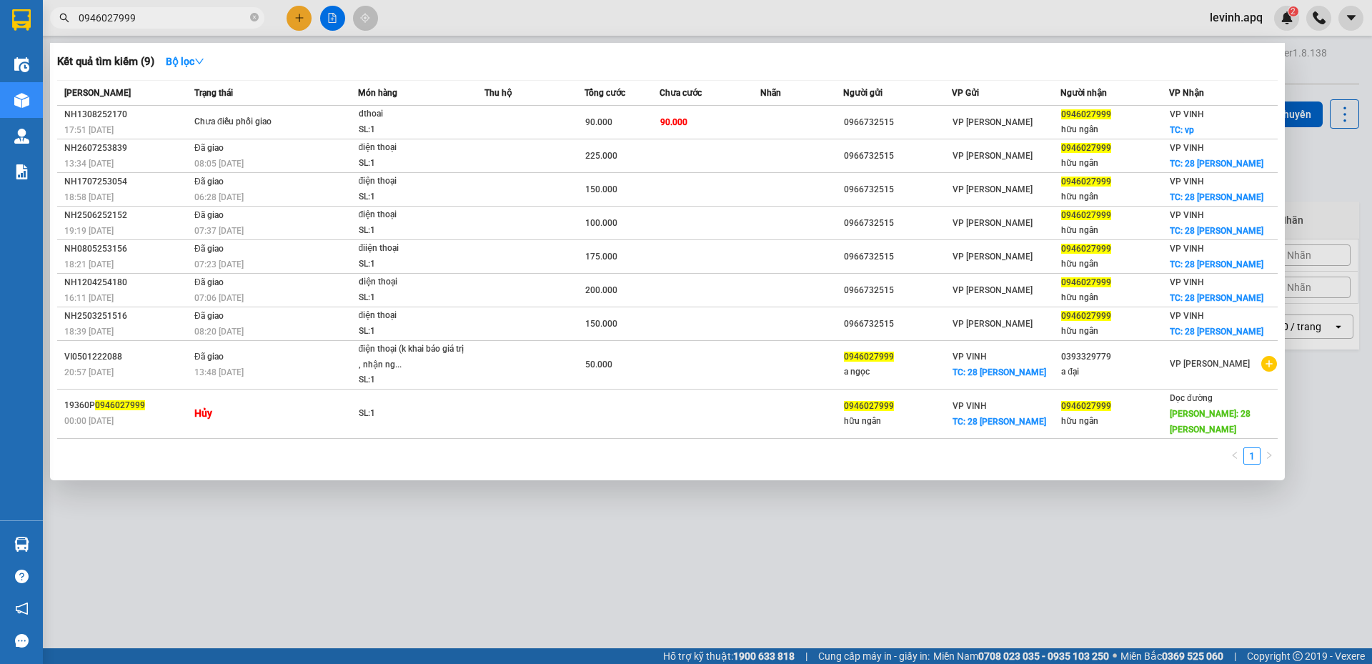
click at [140, 14] on input "0946027999" at bounding box center [163, 18] width 169 height 16
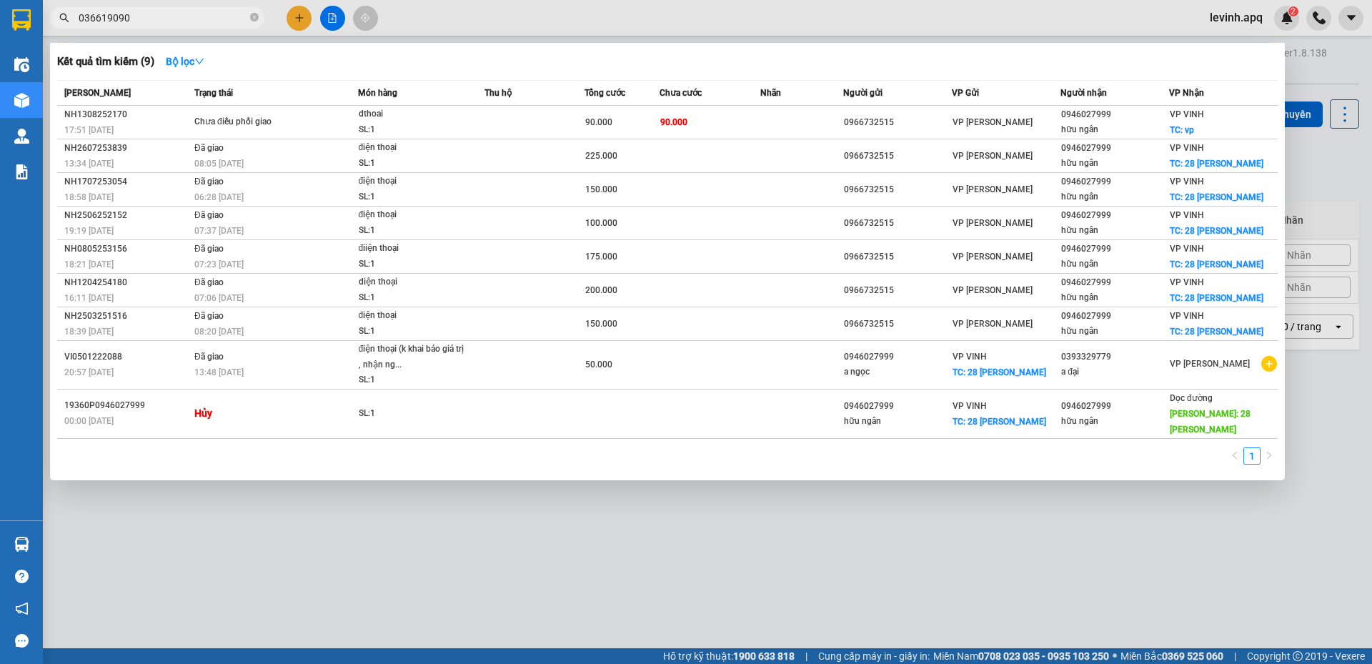
type input "0366190902"
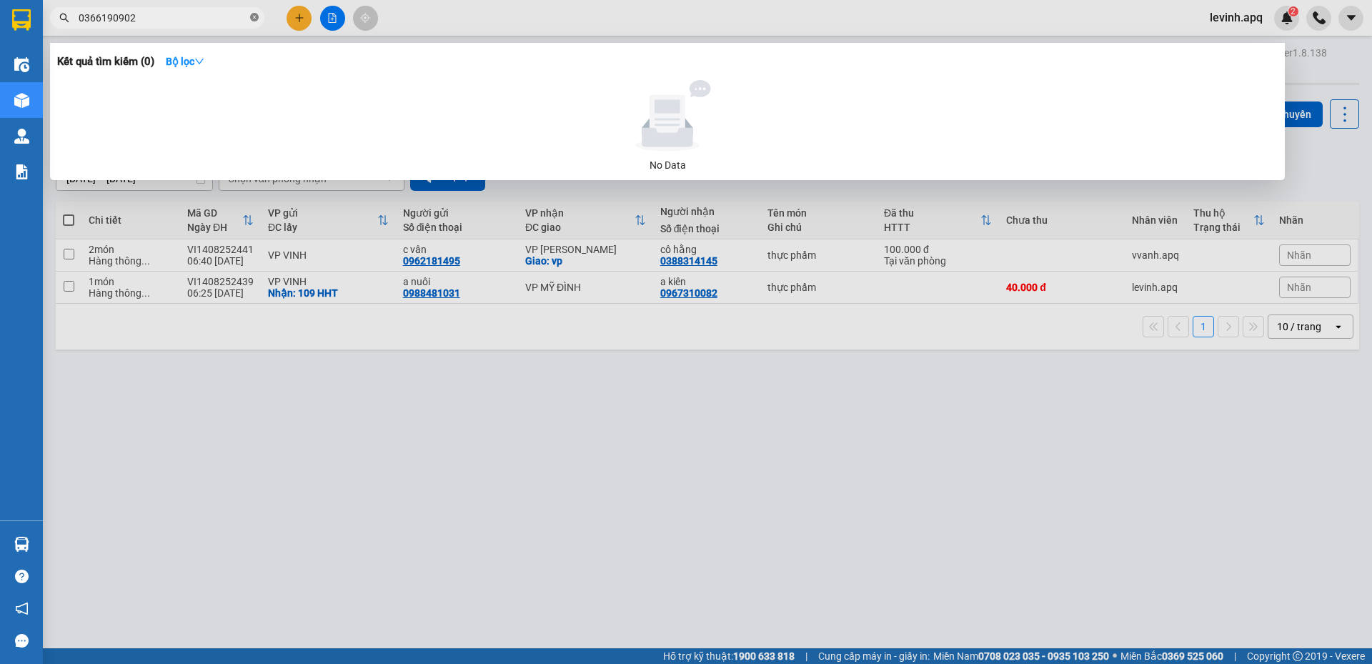
click at [254, 19] on icon "close-circle" at bounding box center [254, 17] width 9 height 9
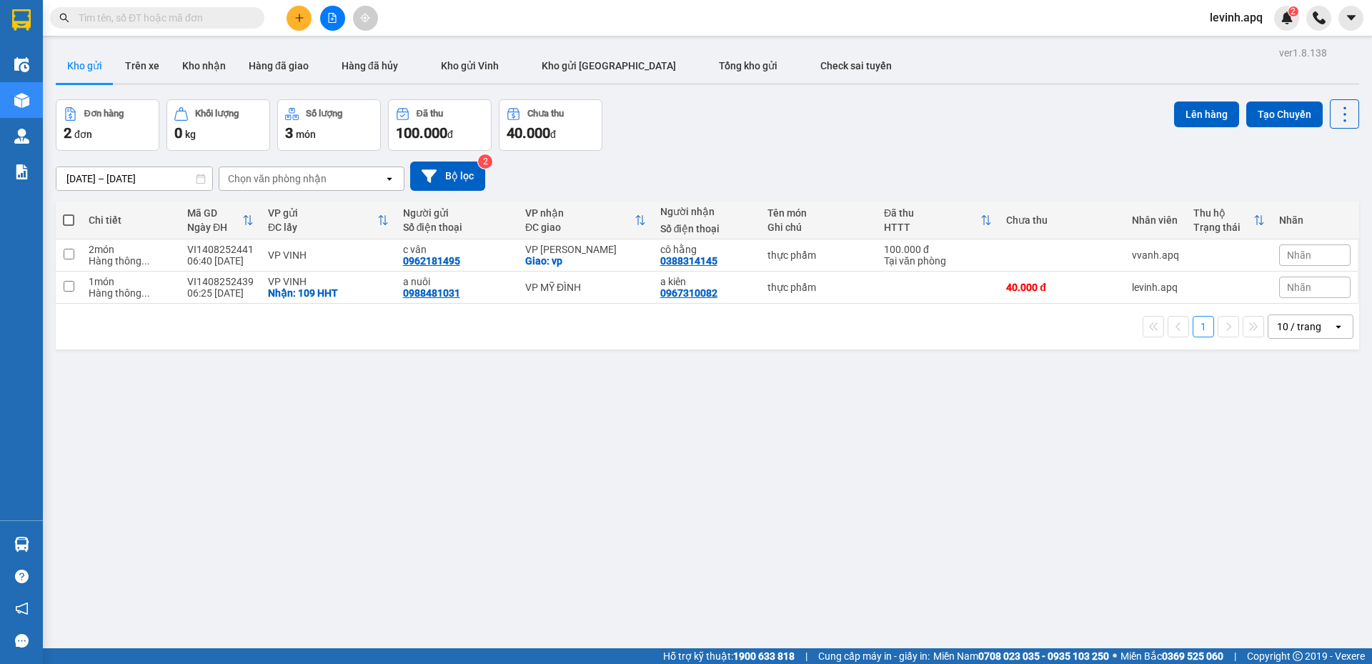
click at [186, 19] on input "text" at bounding box center [163, 18] width 169 height 16
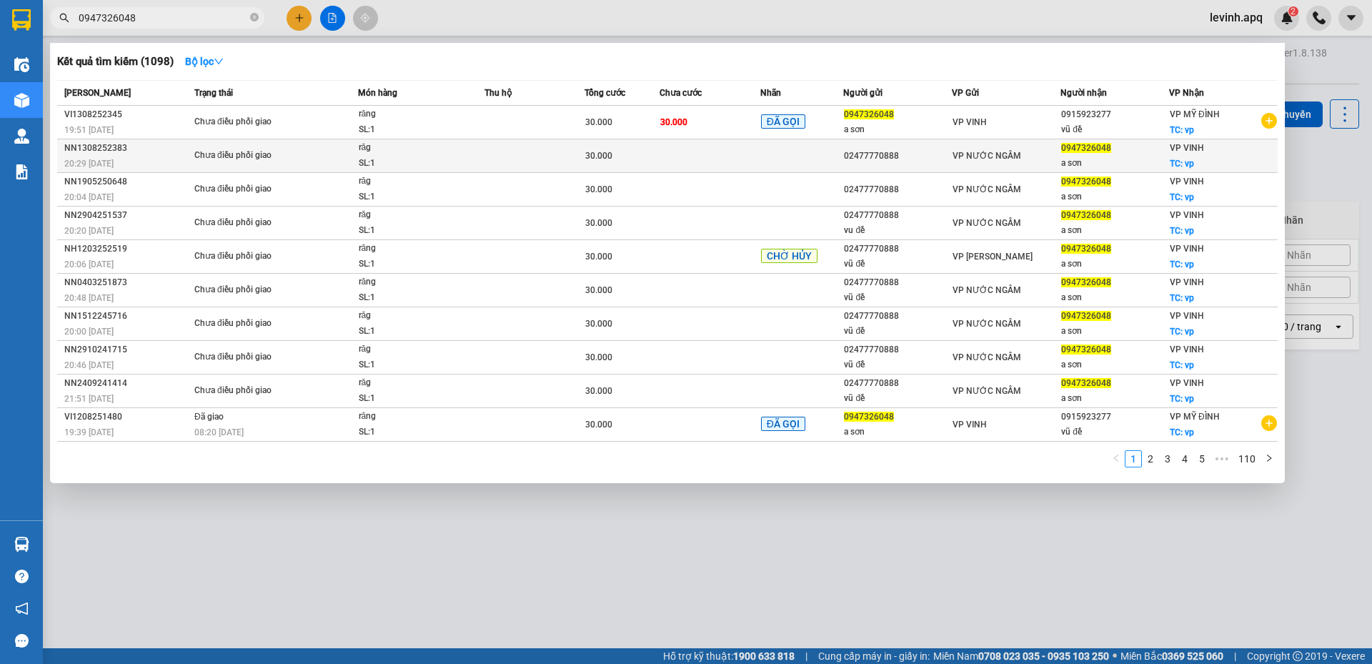
type input "0947326048"
click at [356, 151] on span "Chưa điều phối giao" at bounding box center [275, 156] width 163 height 16
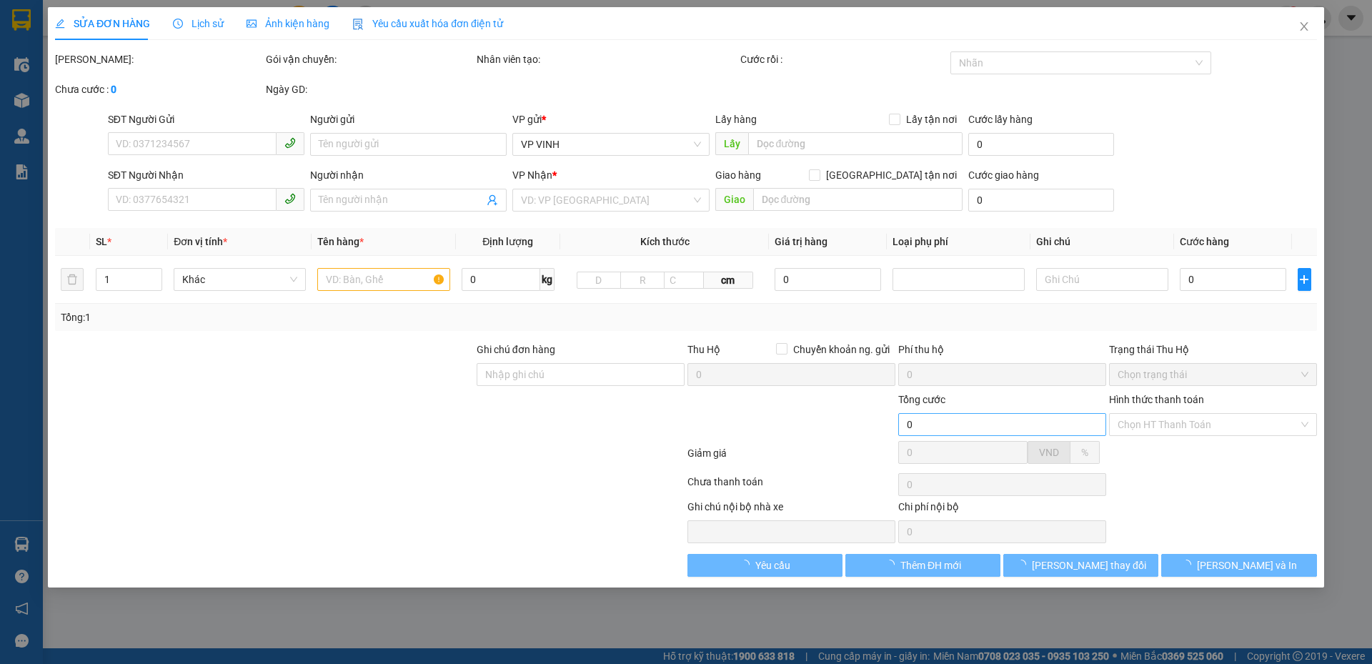
type input "02477770888"
type input "0947326048"
type input "a sơn"
checkbox input "true"
type input "vp"
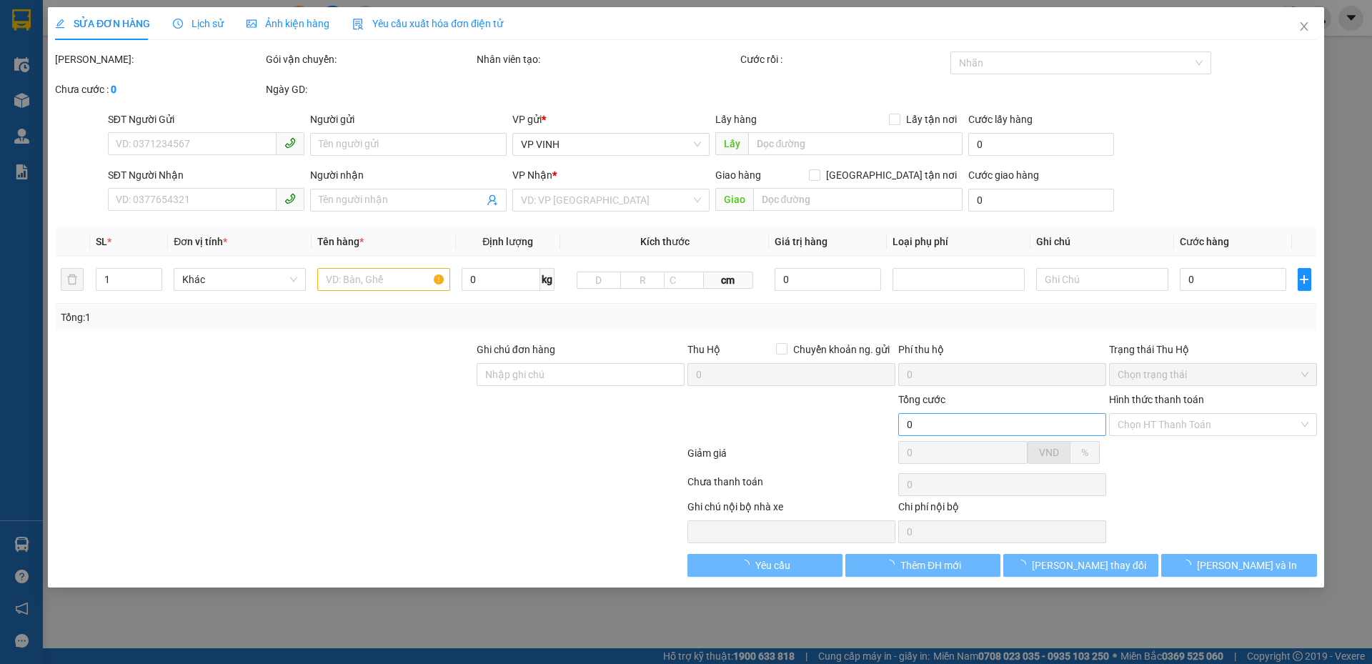
type input "30.000"
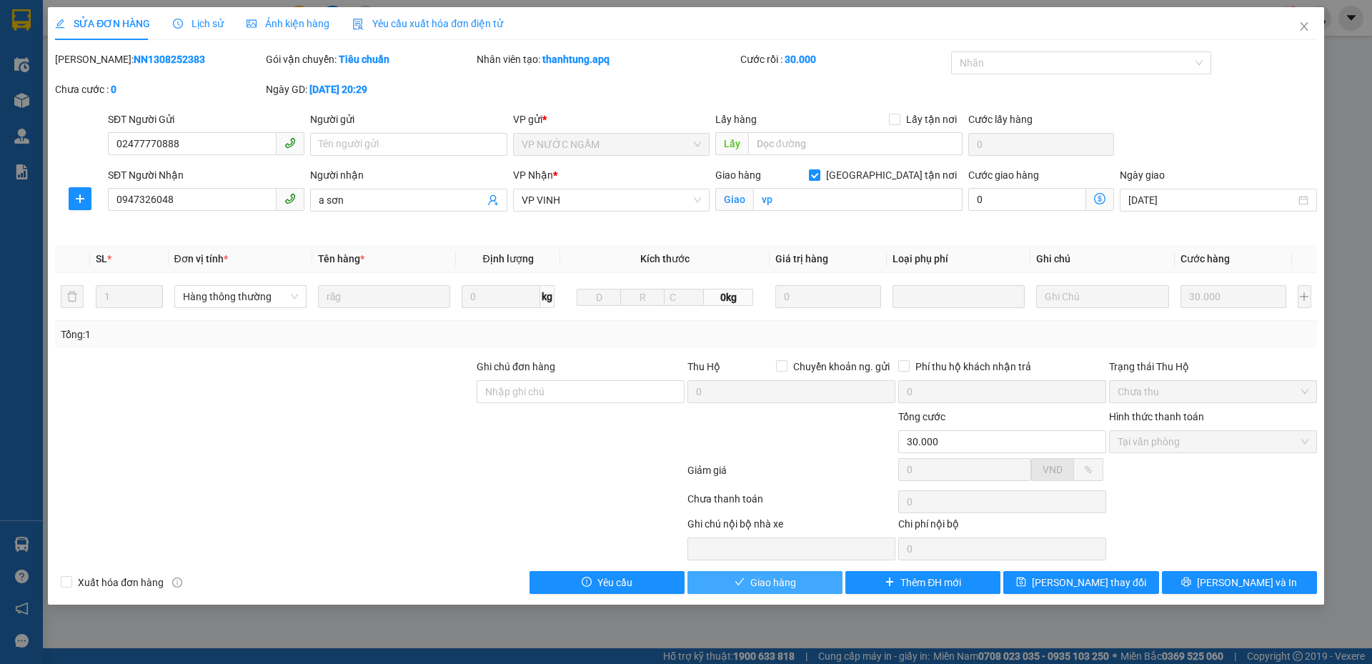
click at [776, 582] on span "Giao hàng" at bounding box center [773, 582] width 46 height 16
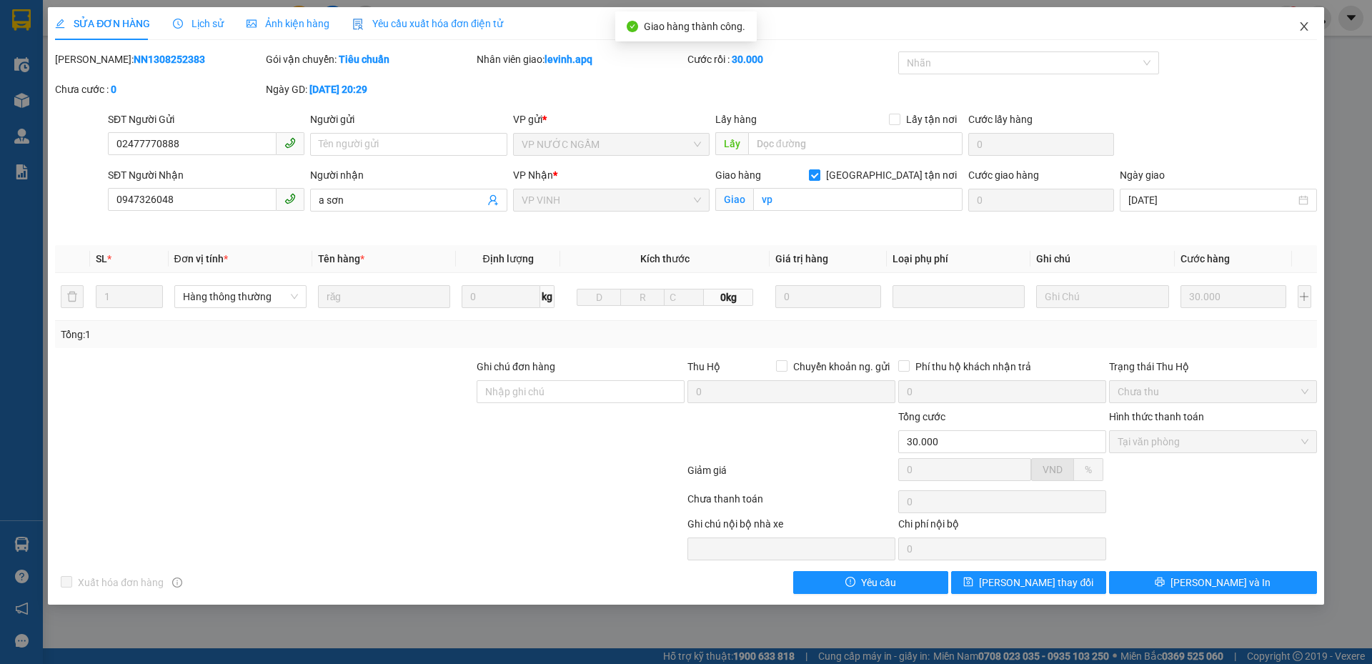
click at [1309, 21] on icon "close" at bounding box center [1303, 26] width 11 height 11
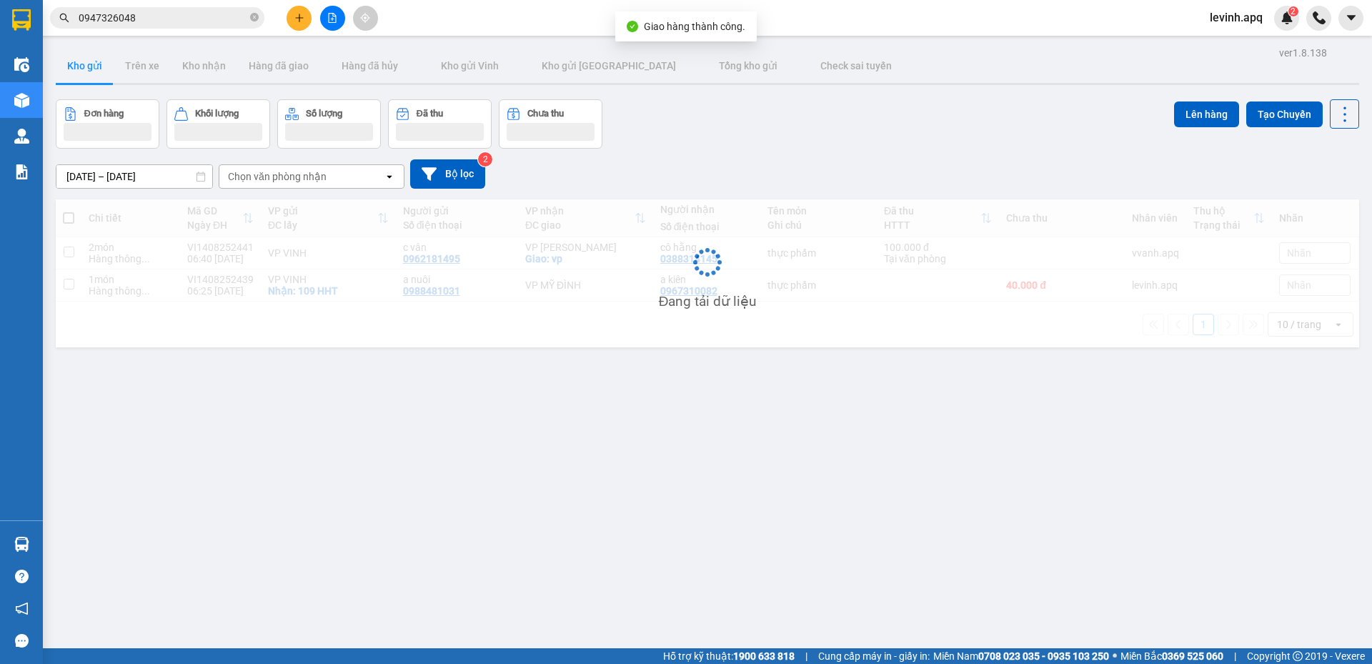
click at [847, 128] on div "Đơn hàng Khối lượng Số lượng Đã thu Chưa thu Lên hàng Tạo Chuyến" at bounding box center [707, 123] width 1303 height 49
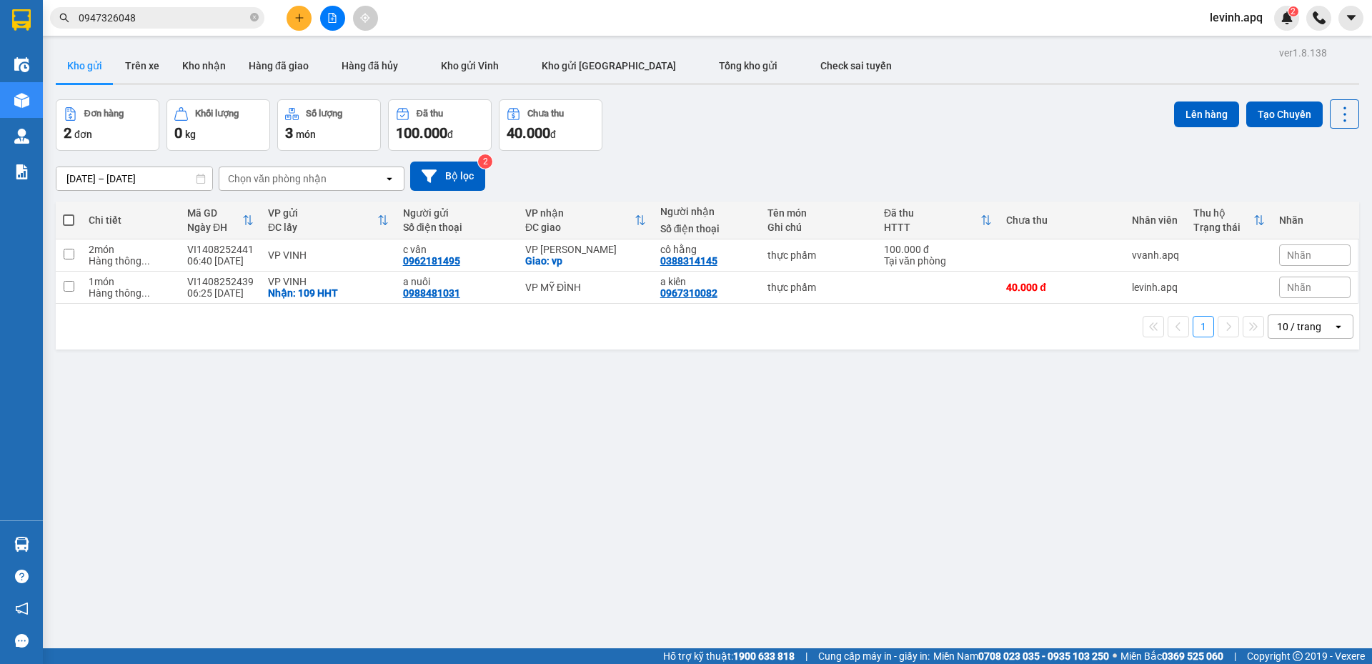
click at [163, 6] on div "Kết quả tìm kiếm ( 1098 ) Bộ lọc Mã ĐH Trạng thái Món hàng Thu hộ Tổng cước Chư…" at bounding box center [139, 18] width 279 height 25
click at [163, 13] on input "0947326048" at bounding box center [163, 18] width 169 height 16
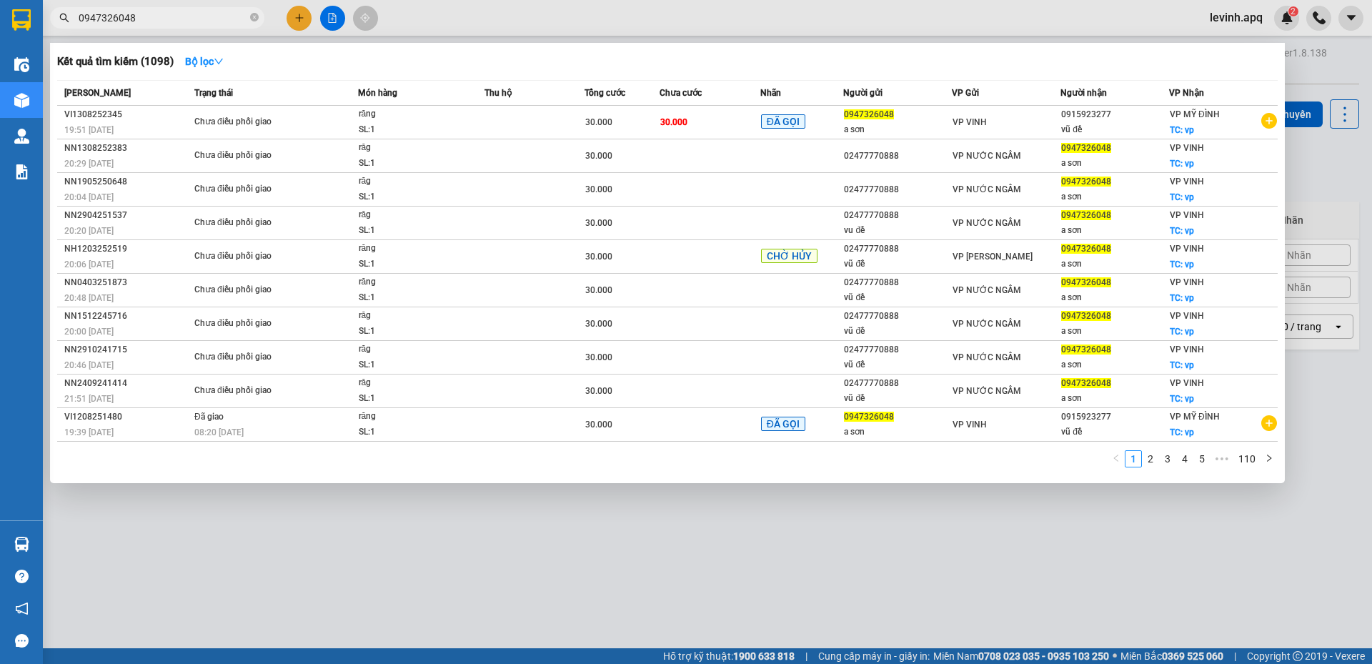
click at [163, 13] on input "0947326048" at bounding box center [163, 18] width 169 height 16
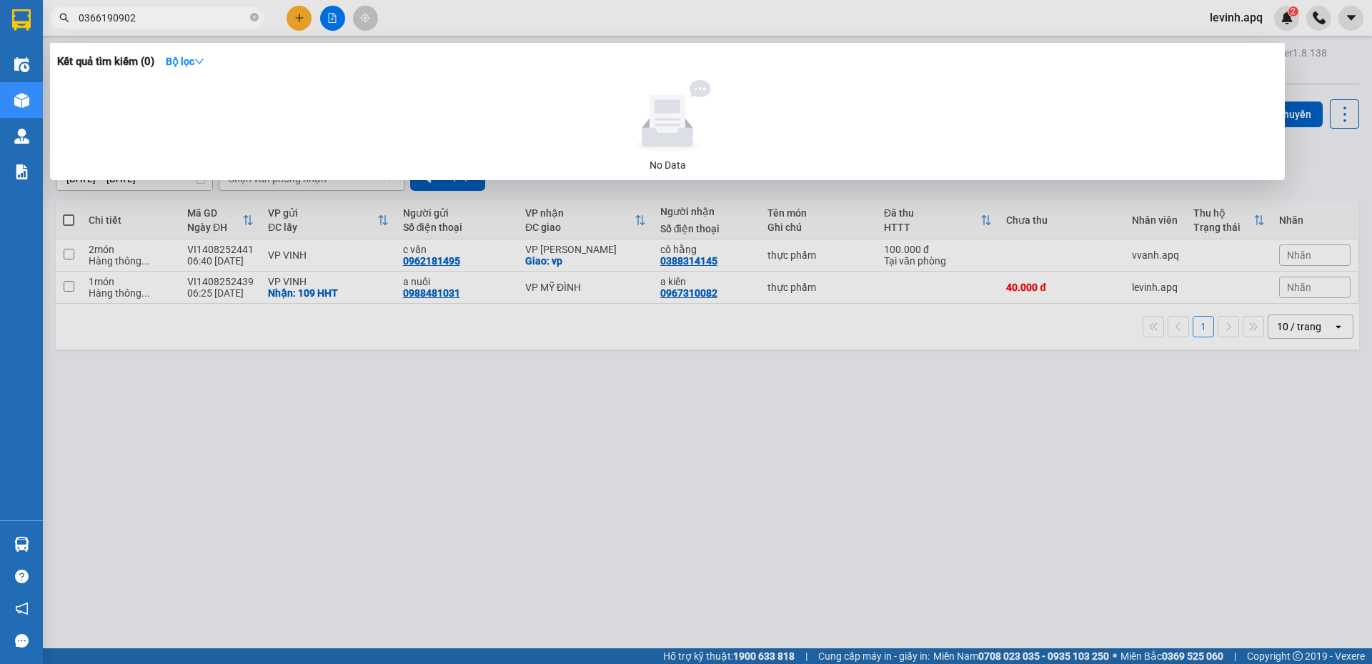
click at [427, 467] on div at bounding box center [686, 332] width 1372 height 664
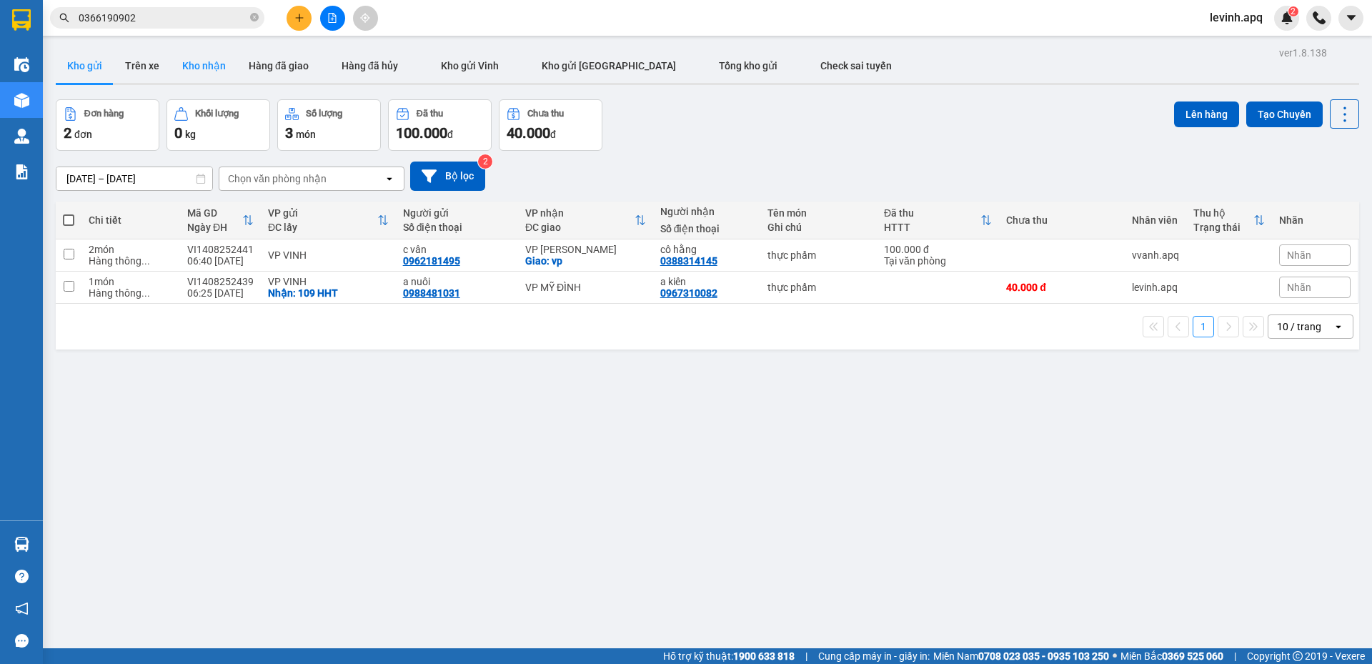
click at [210, 62] on button "Kho nhận" at bounding box center [204, 66] width 66 height 34
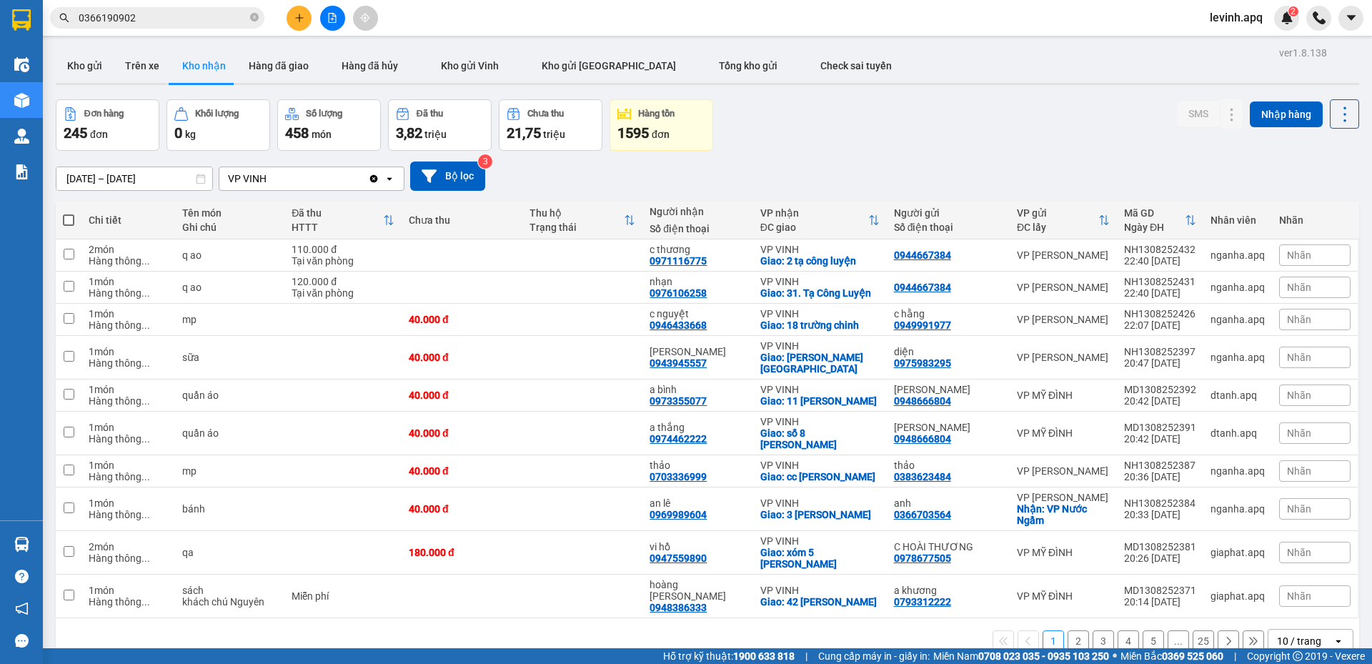
scroll to position [66, 0]
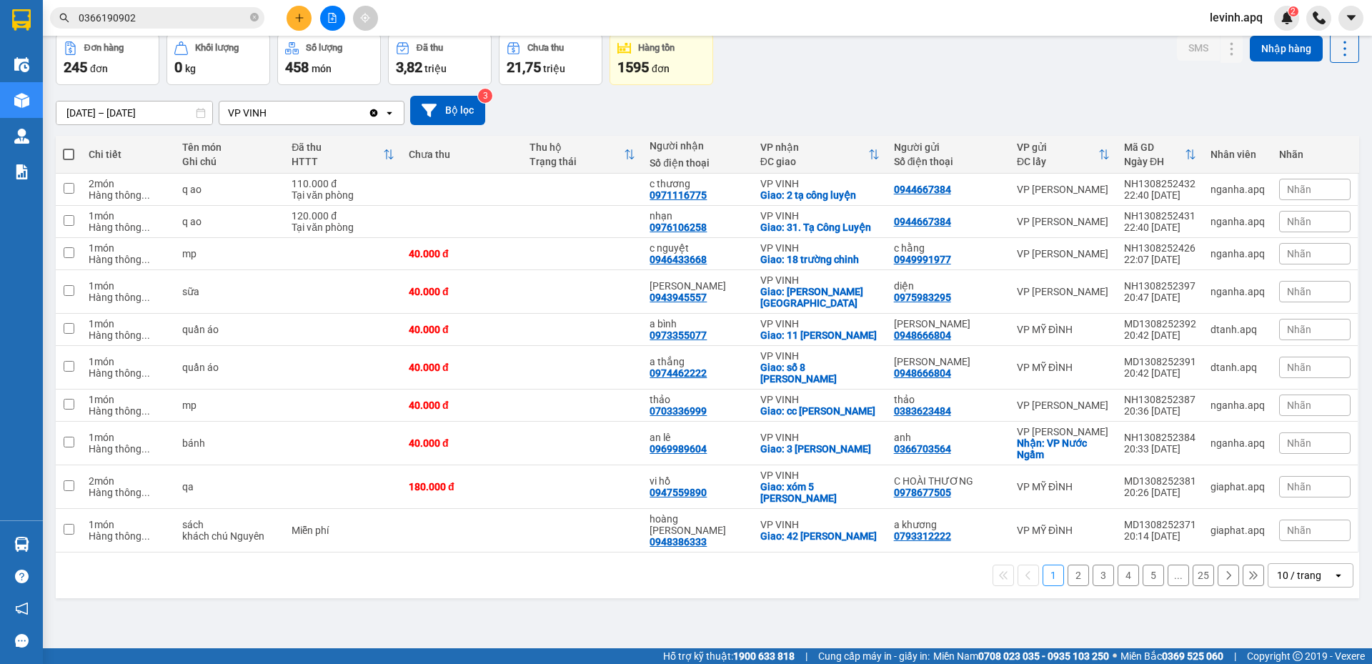
click at [1302, 568] on div "10 / trang" at bounding box center [1299, 575] width 44 height 14
click at [1299, 512] on span "100 / trang" at bounding box center [1293, 509] width 51 height 14
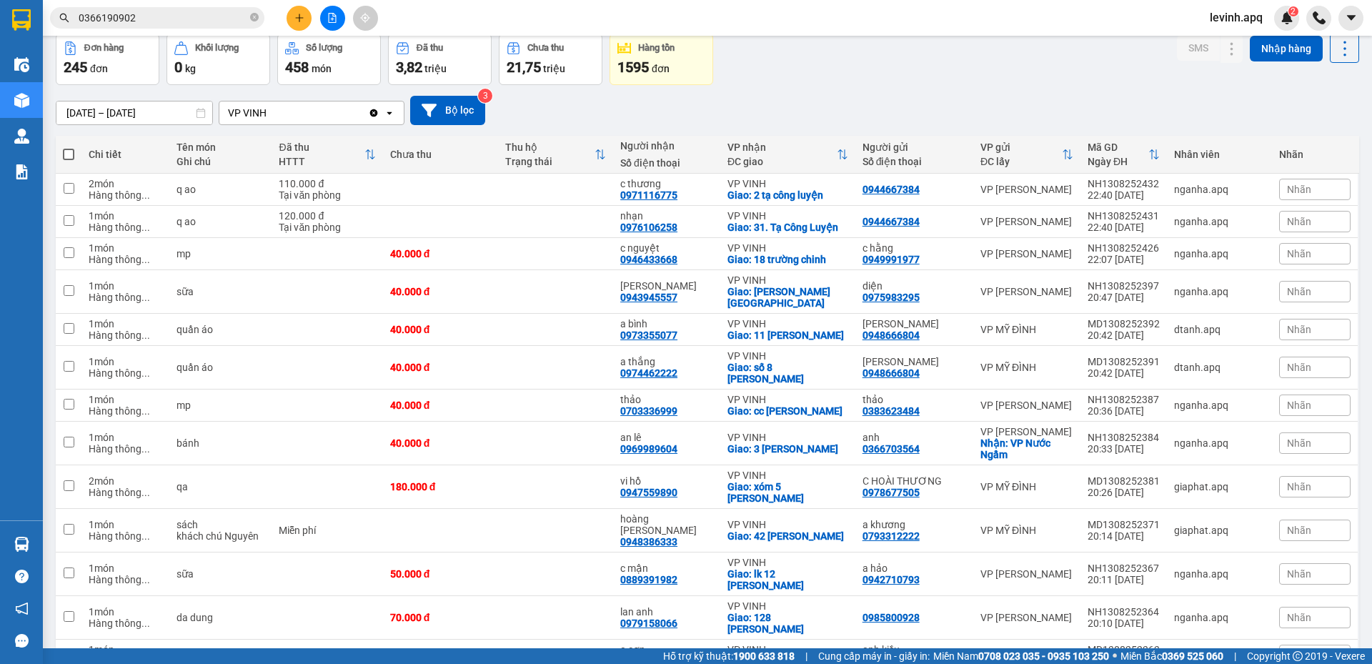
click at [175, 16] on input "0366190902" at bounding box center [163, 18] width 169 height 16
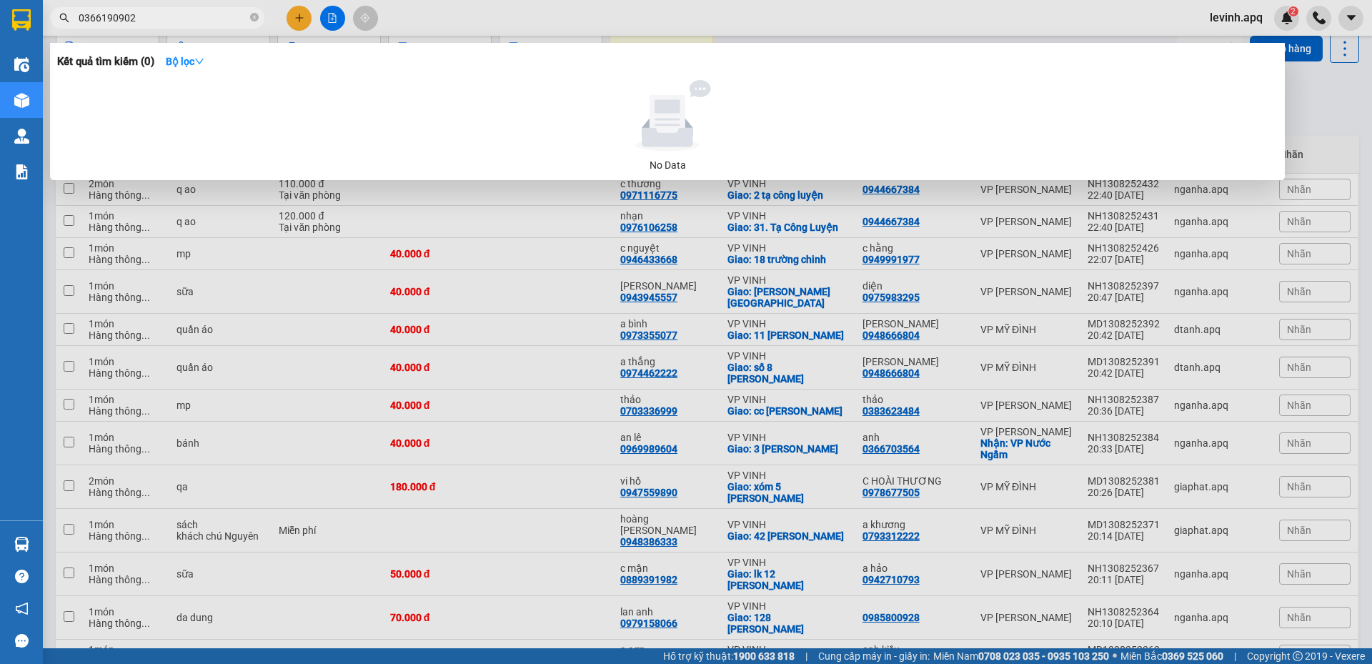
click at [175, 16] on input "0366190902" at bounding box center [163, 18] width 169 height 16
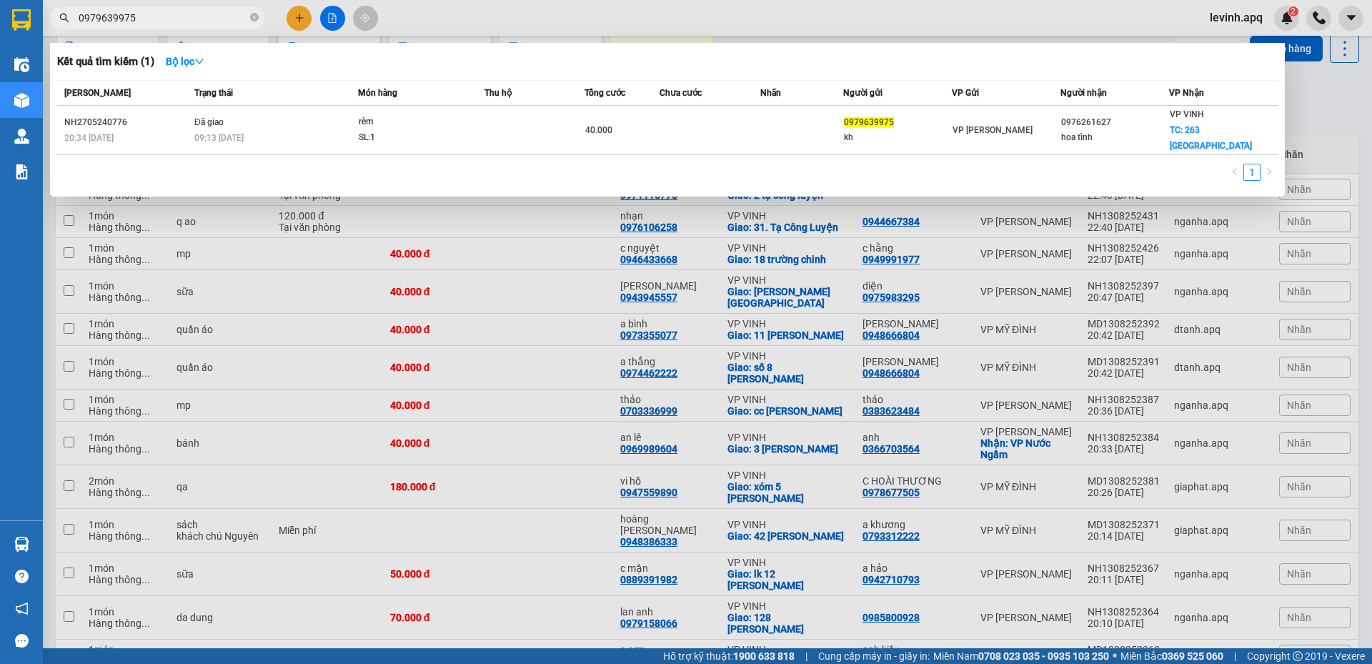
click at [144, 19] on input "0979639975" at bounding box center [163, 18] width 169 height 16
click at [266, 265] on div at bounding box center [686, 332] width 1372 height 664
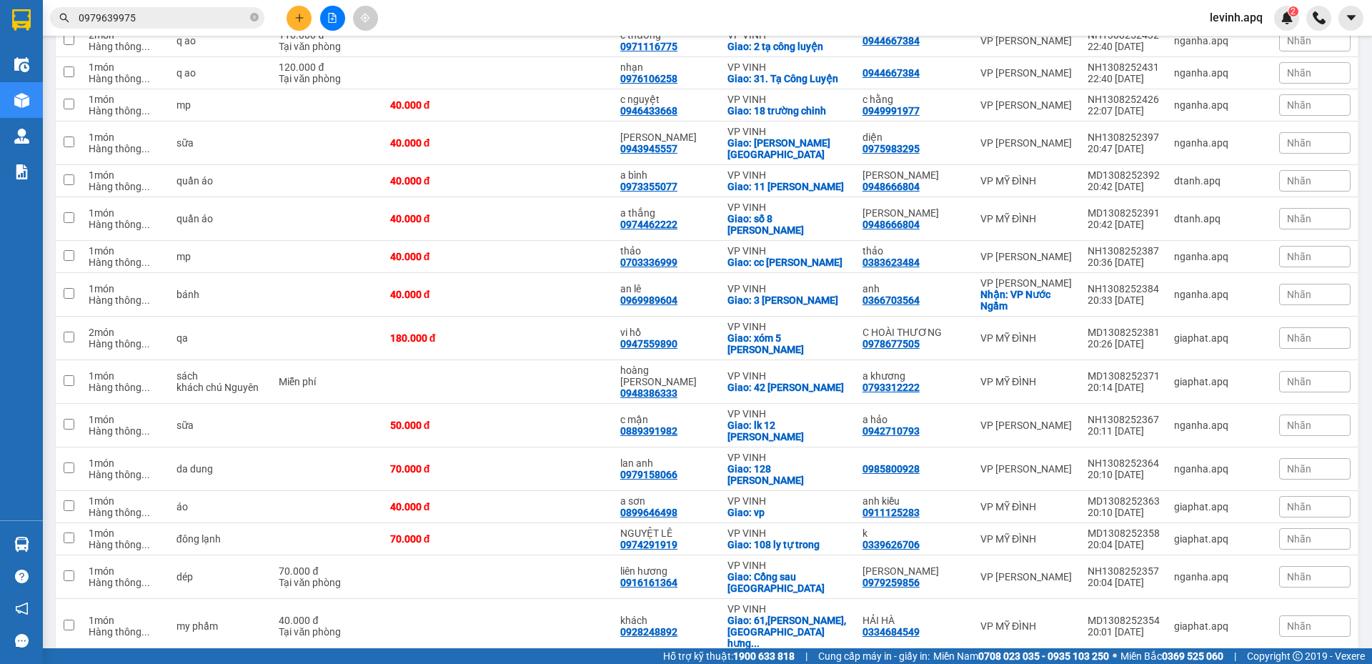
scroll to position [0, 0]
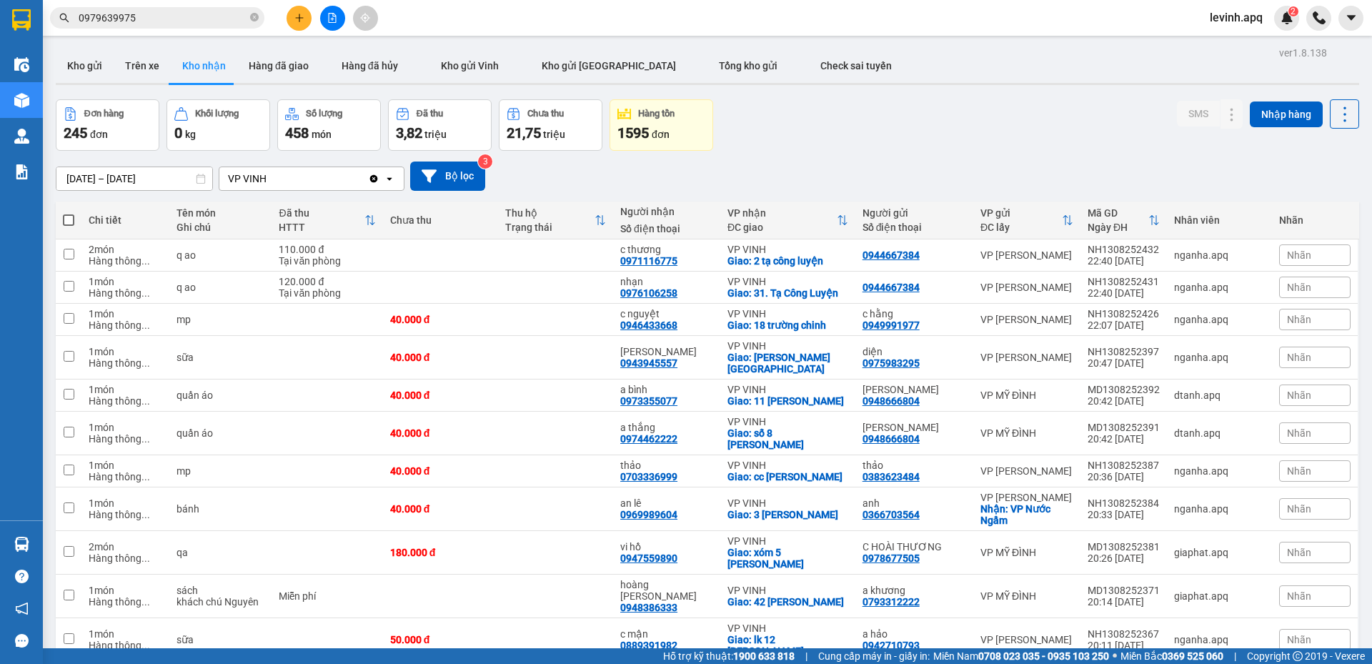
click at [797, 184] on div "14/08/2025 – 14/08/2025 Press the down arrow key to interact with the calendar …" at bounding box center [707, 175] width 1303 height 29
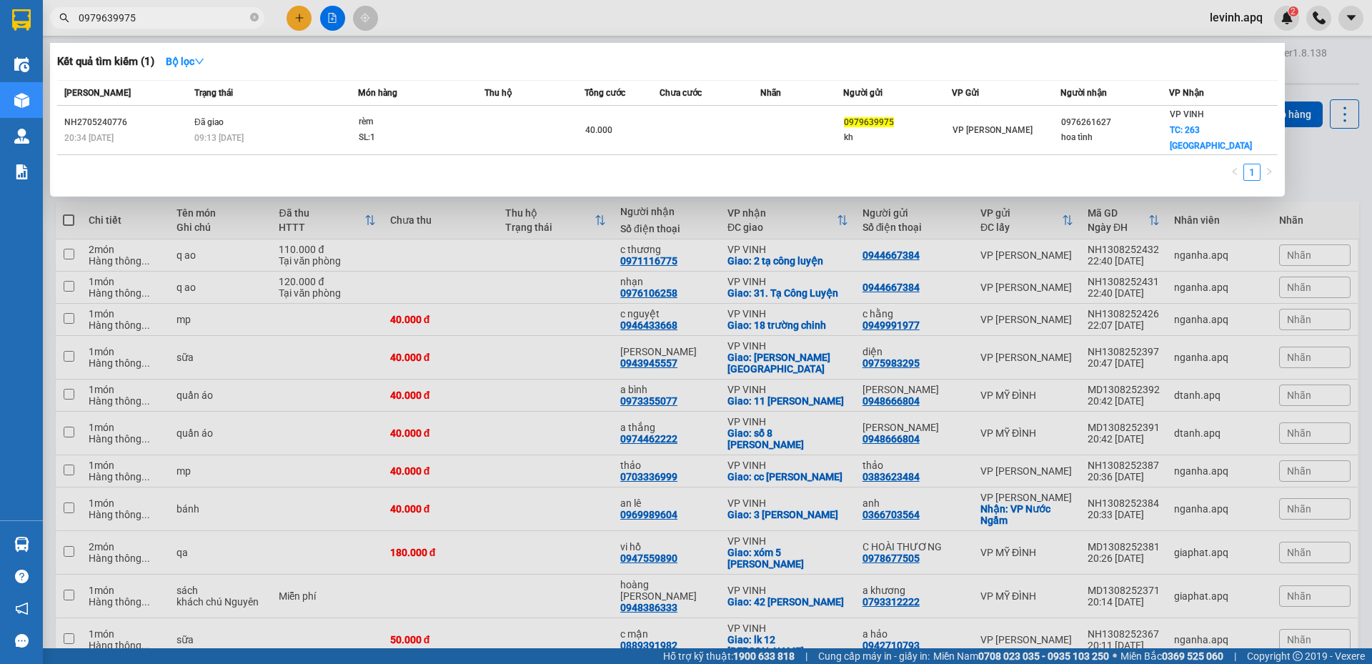
click at [159, 16] on input "0979639975" at bounding box center [163, 18] width 169 height 16
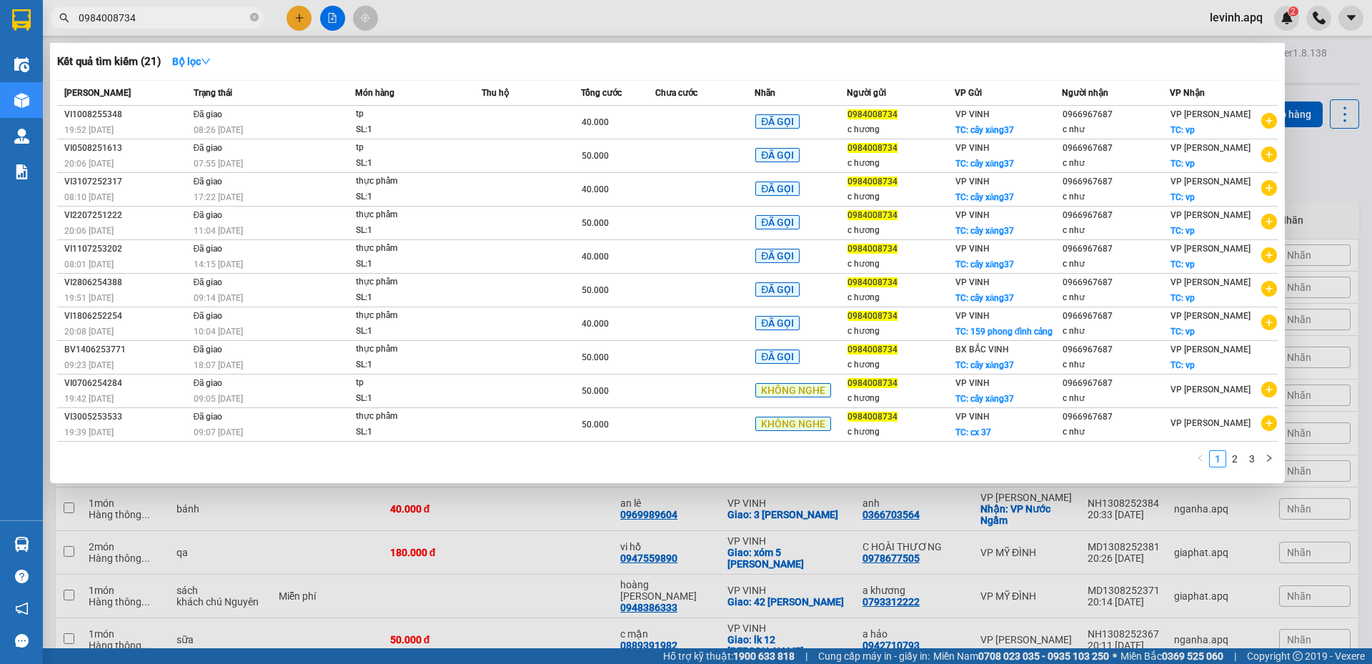
click at [174, 22] on input "0984008734" at bounding box center [163, 18] width 169 height 16
click at [1330, 166] on div at bounding box center [686, 332] width 1372 height 664
click at [154, 17] on input "0984008734" at bounding box center [163, 18] width 169 height 16
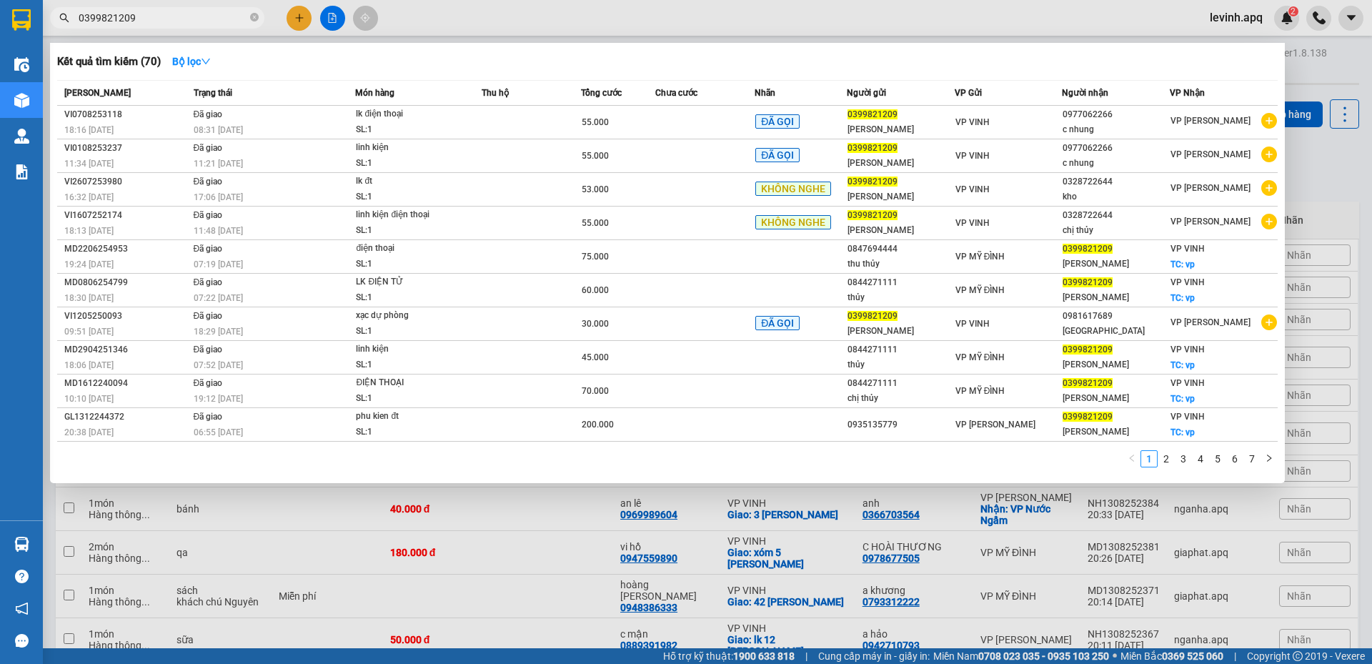
click at [177, 18] on input "0399821209" at bounding box center [163, 18] width 169 height 16
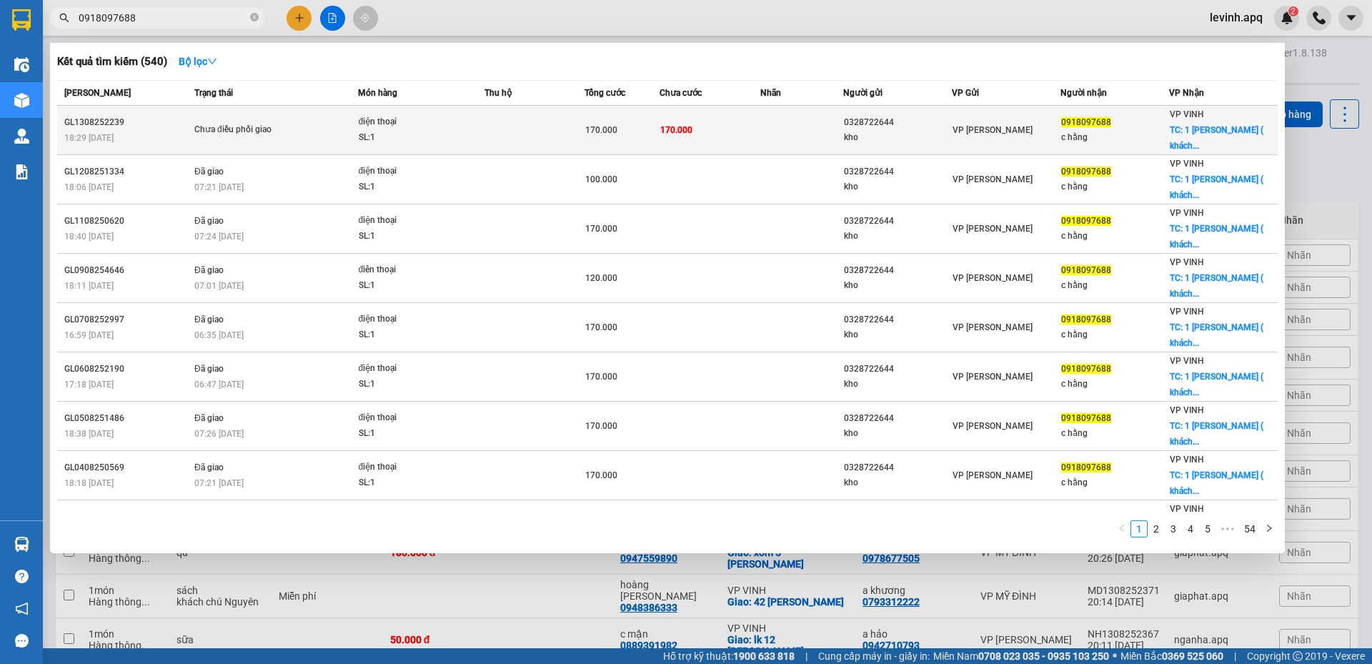
type input "0918097688"
click at [291, 134] on div "Chưa điều phối giao" at bounding box center [247, 130] width 107 height 16
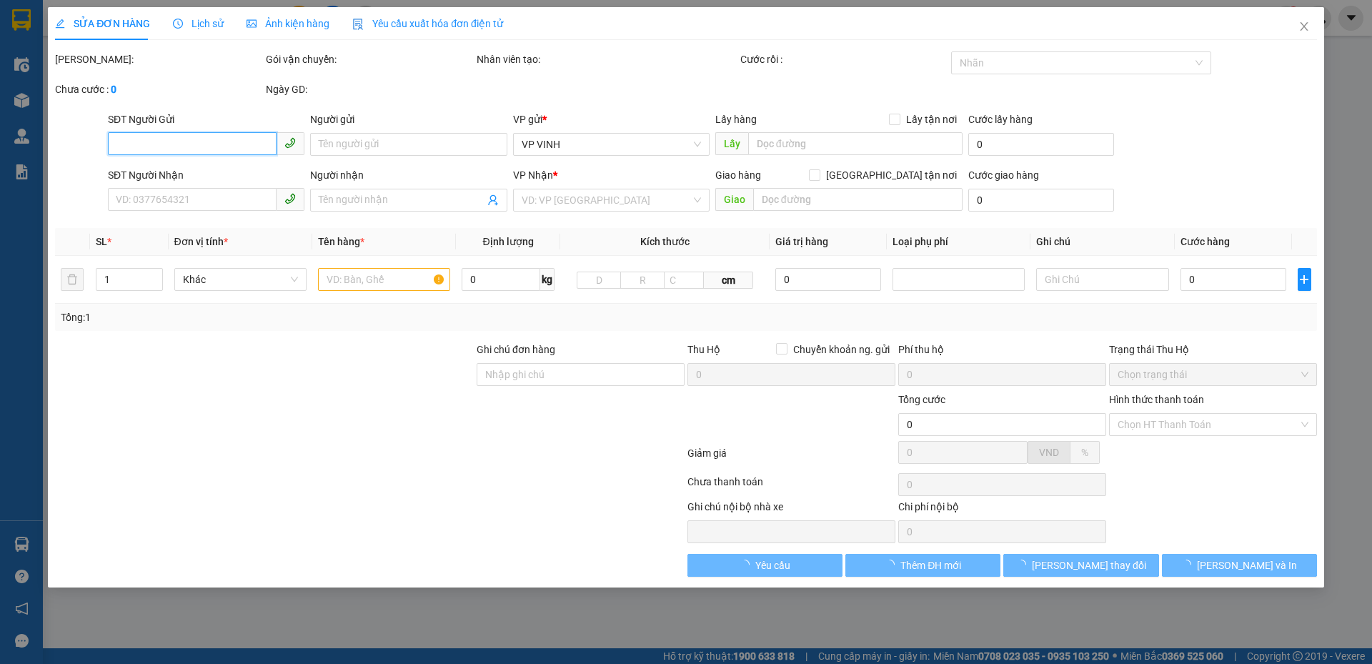
type input "0328722644"
type input "kho"
type input "0918097688"
type input "c hằng"
checkbox input "true"
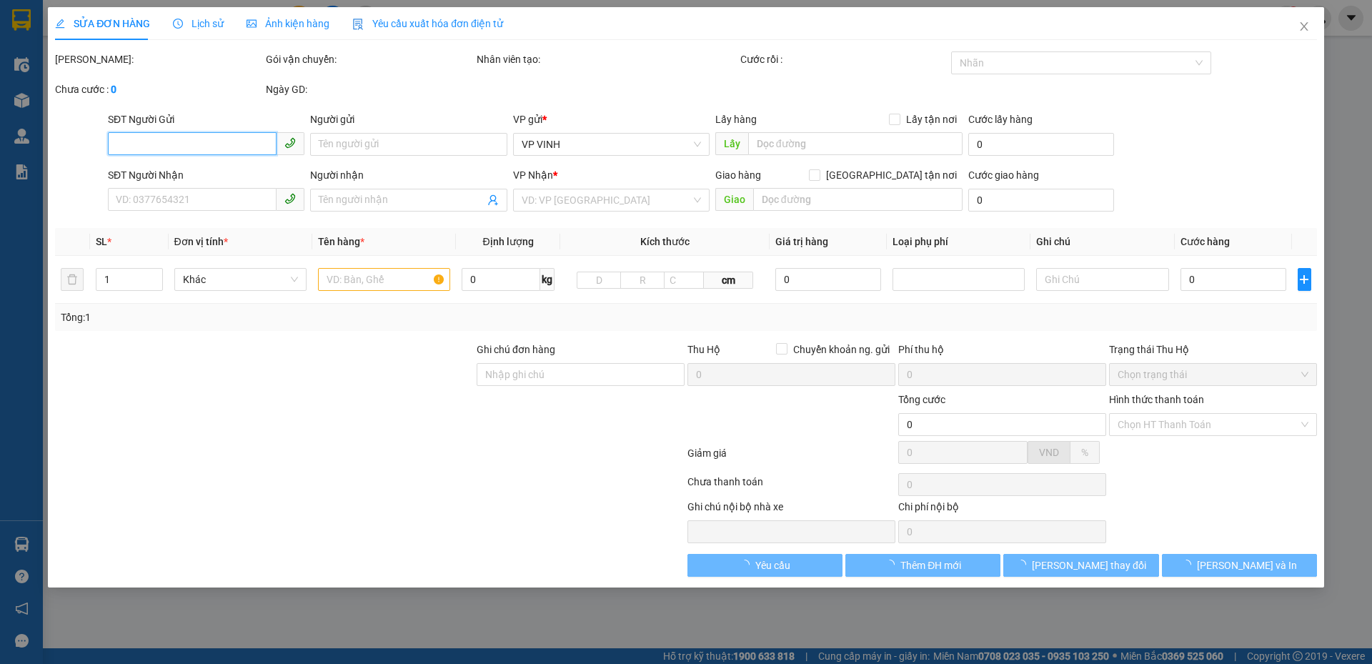
type input "1 phan cảnh quang ( khách nhận tại vp )"
type input "170.000"
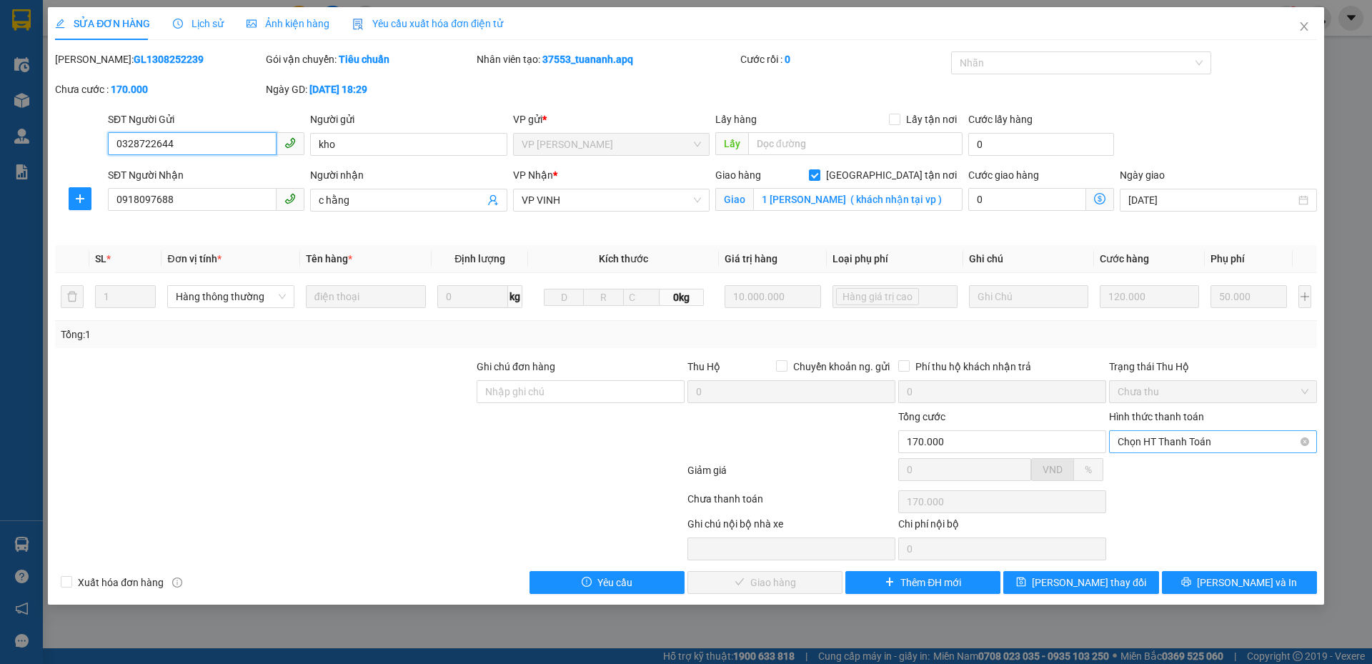
drag, startPoint x: 1173, startPoint y: 406, endPoint x: 1174, endPoint y: 435, distance: 28.6
click at [1174, 435] on span "Chọn HT Thanh Toán" at bounding box center [1212, 441] width 191 height 21
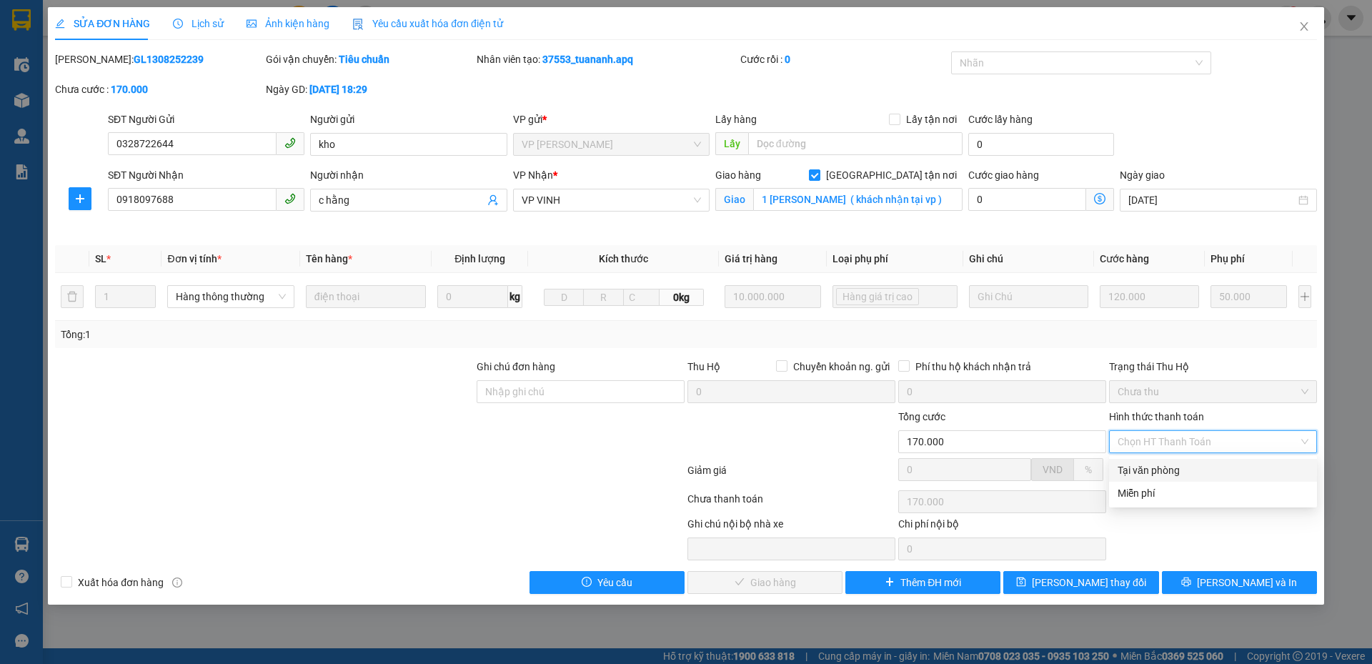
click at [1163, 461] on div "Tại văn phòng" at bounding box center [1213, 470] width 208 height 23
type input "0"
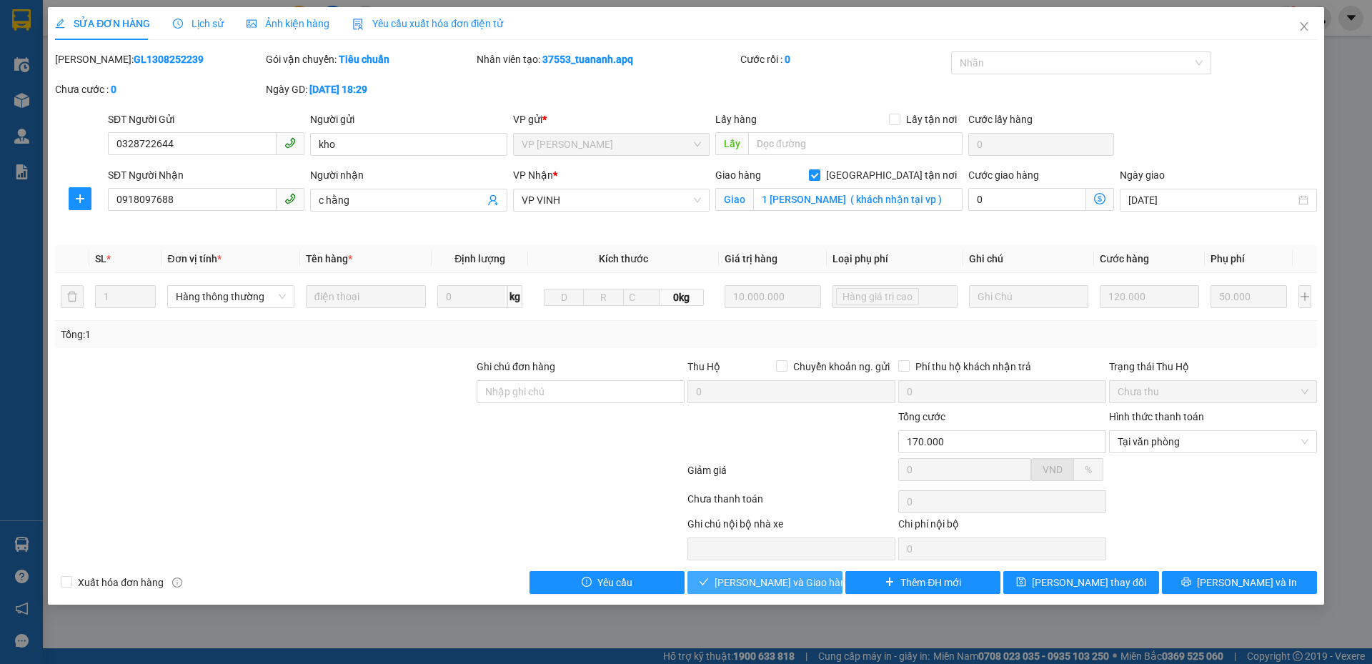
click at [794, 585] on span "[PERSON_NAME] và Giao hàng" at bounding box center [782, 582] width 137 height 16
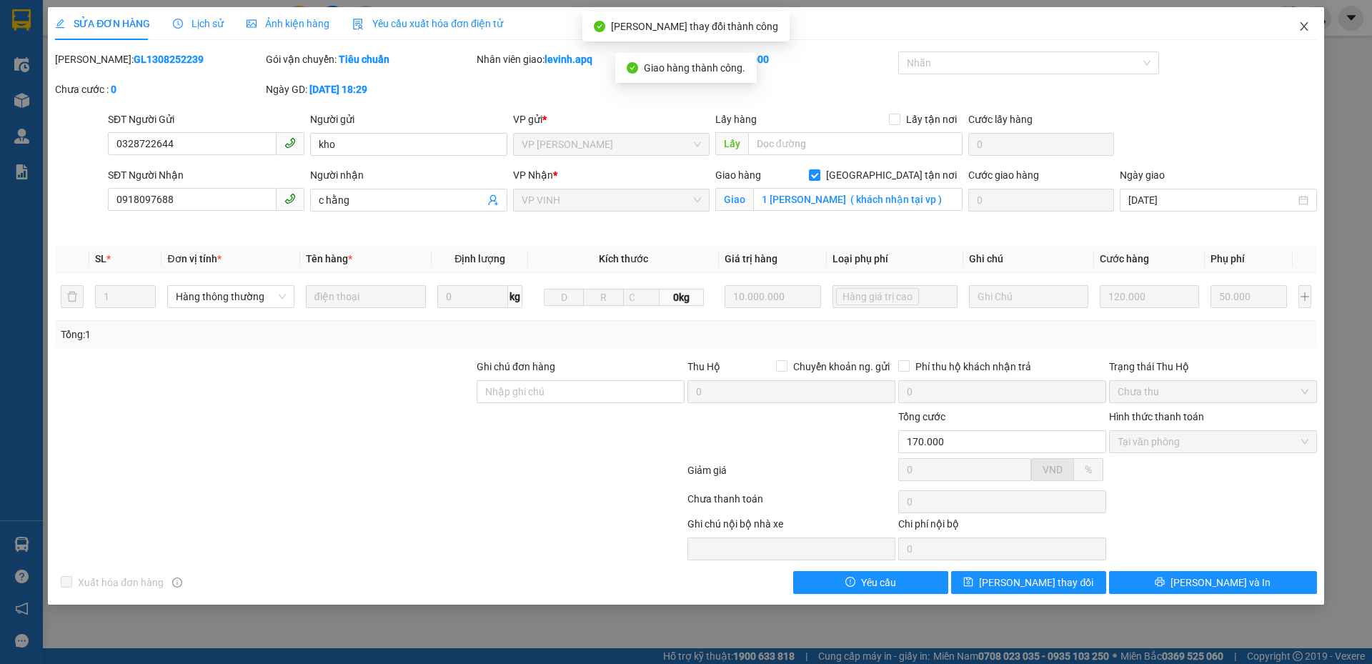
click at [1298, 20] on span "Close" at bounding box center [1304, 27] width 40 height 40
click at [1302, 21] on div "levinh.apq 2" at bounding box center [1285, 18] width 174 height 25
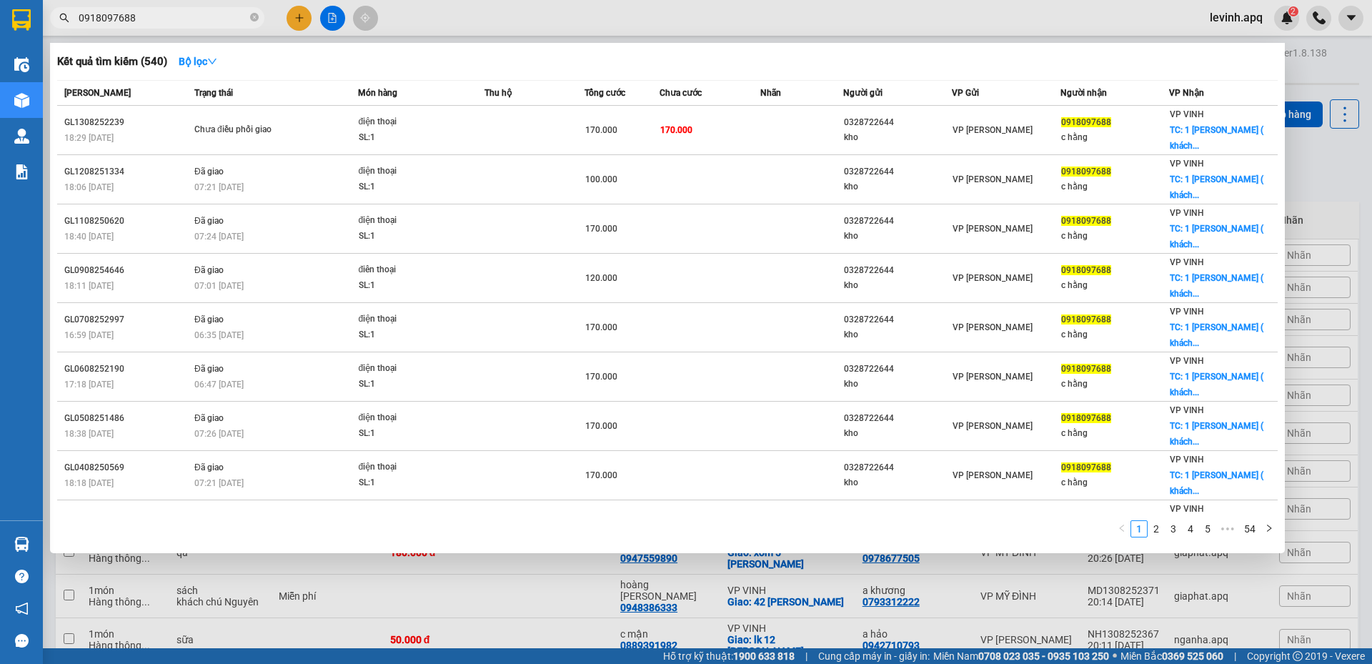
click at [222, 12] on input "0918097688" at bounding box center [163, 18] width 169 height 16
drag, startPoint x: 222, startPoint y: 12, endPoint x: 229, endPoint y: 11, distance: 7.2
click at [229, 11] on input "0918097688" at bounding box center [163, 18] width 169 height 16
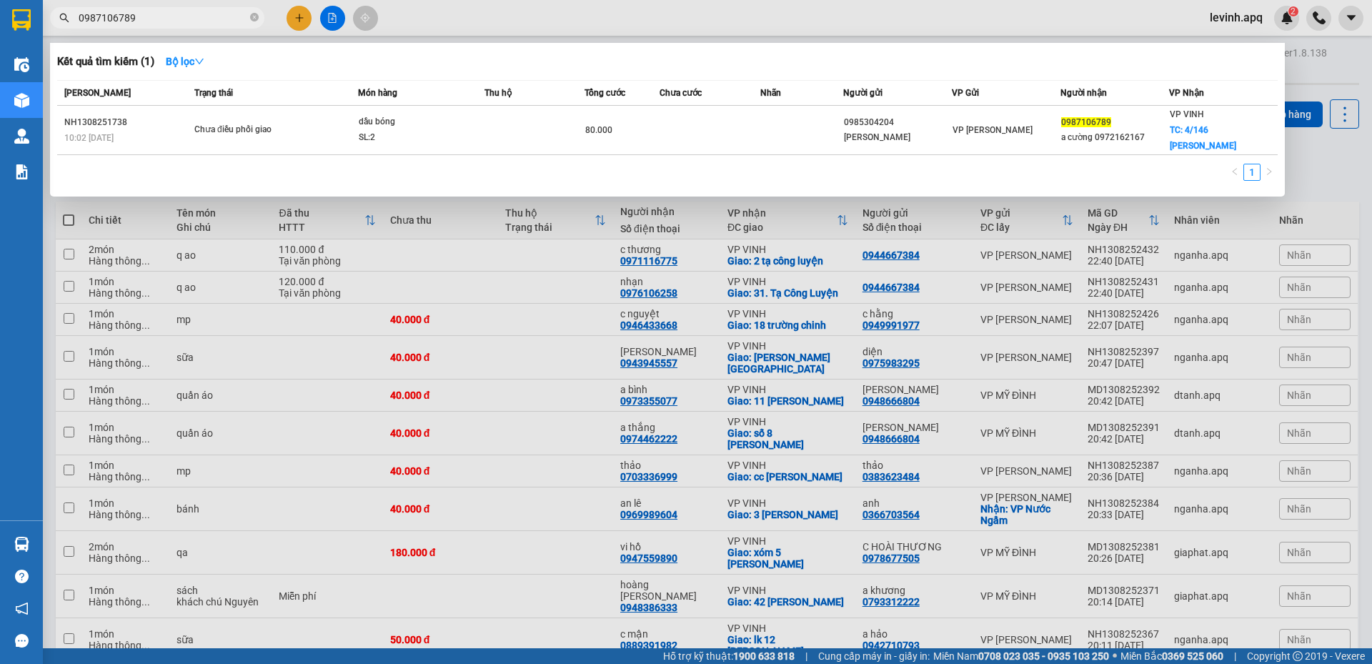
click at [148, 21] on input "0987106789" at bounding box center [163, 18] width 169 height 16
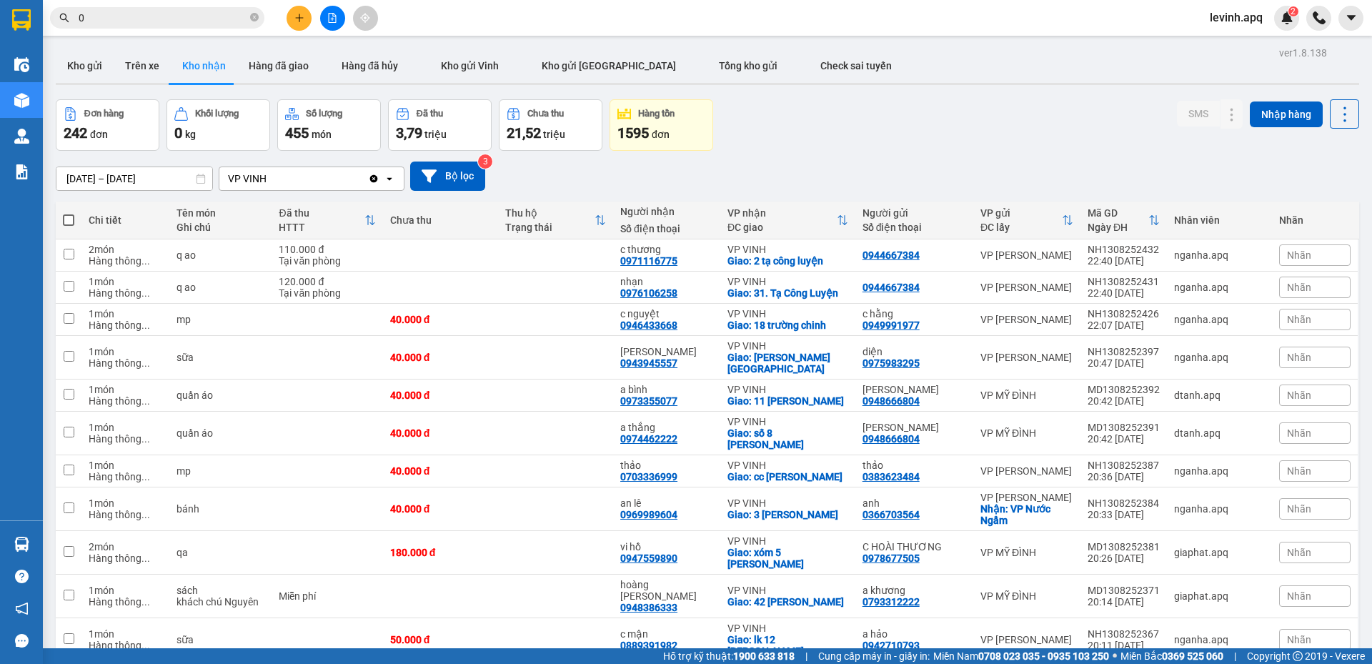
drag, startPoint x: 148, startPoint y: 21, endPoint x: 157, endPoint y: 17, distance: 10.0
click at [157, 17] on input "0" at bounding box center [163, 18] width 169 height 16
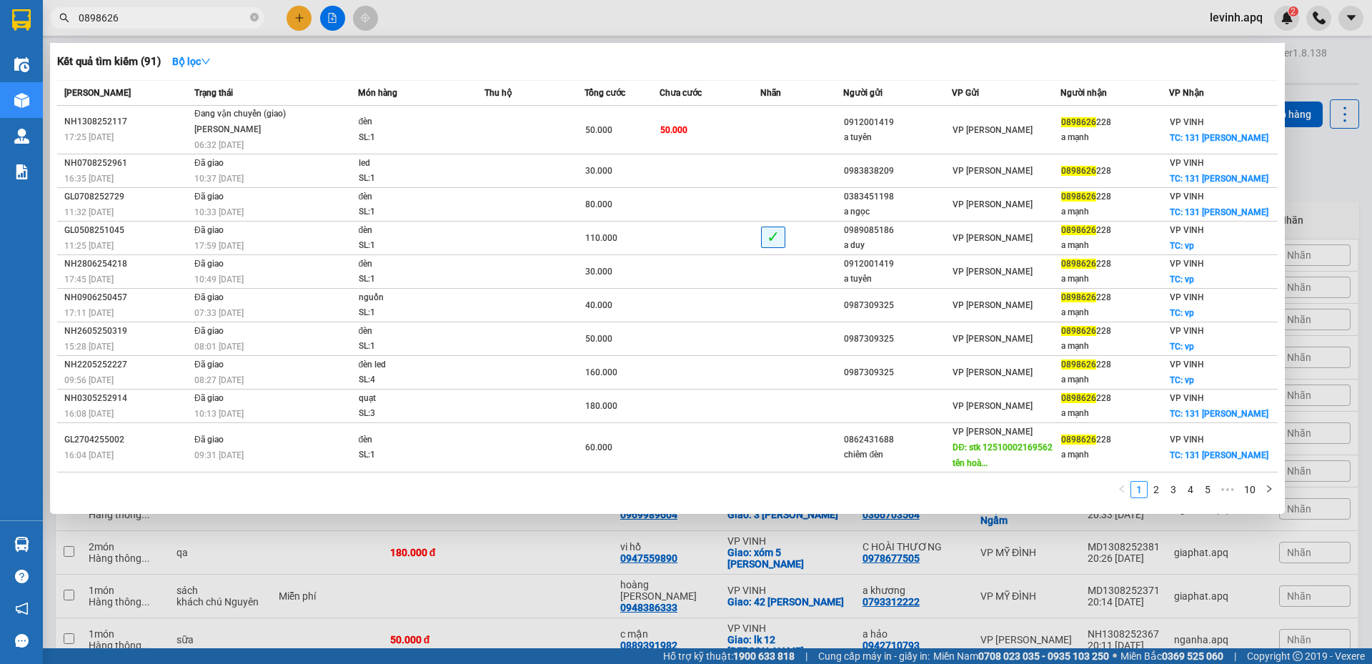
type input "0898626"
click at [663, 53] on div "Kết quả tìm kiếm ( 91 ) Bộ lọc" at bounding box center [667, 61] width 1220 height 23
click at [590, 64] on div "Kết quả tìm kiếm ( 91 ) Bộ lọc" at bounding box center [667, 61] width 1220 height 23
click at [302, 27] on div at bounding box center [686, 332] width 1372 height 664
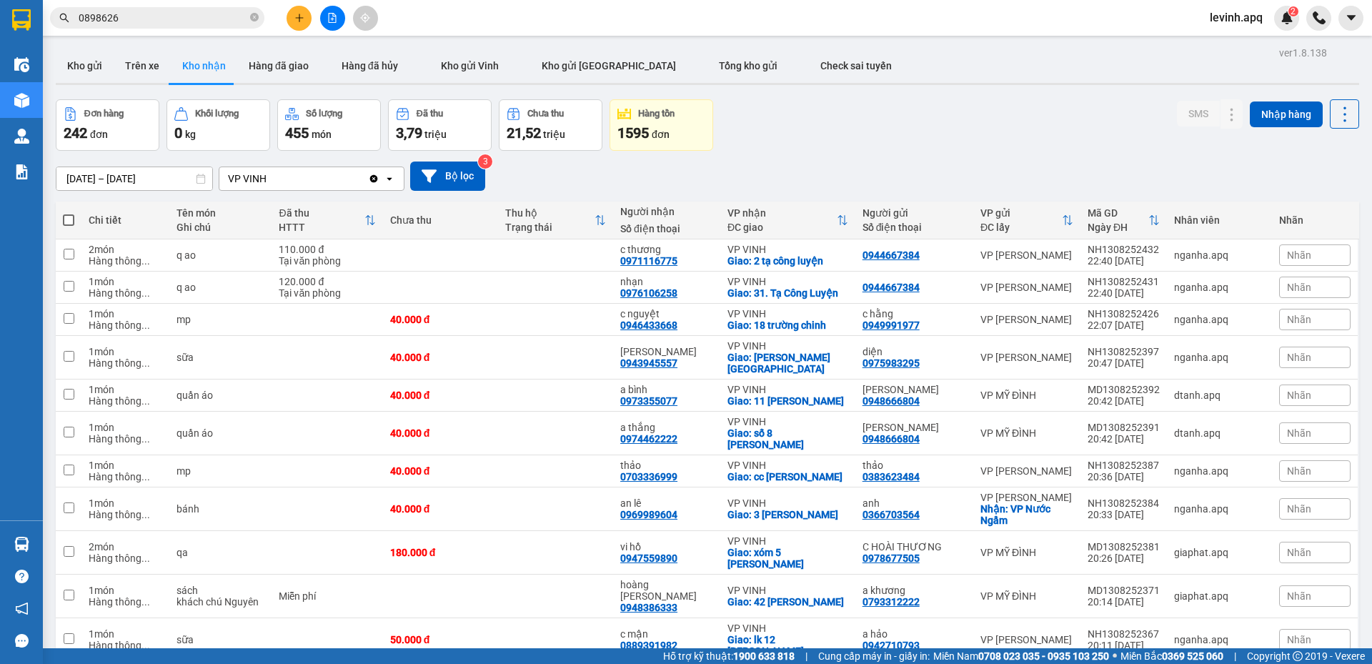
click at [302, 27] on button at bounding box center [298, 18] width 25 height 25
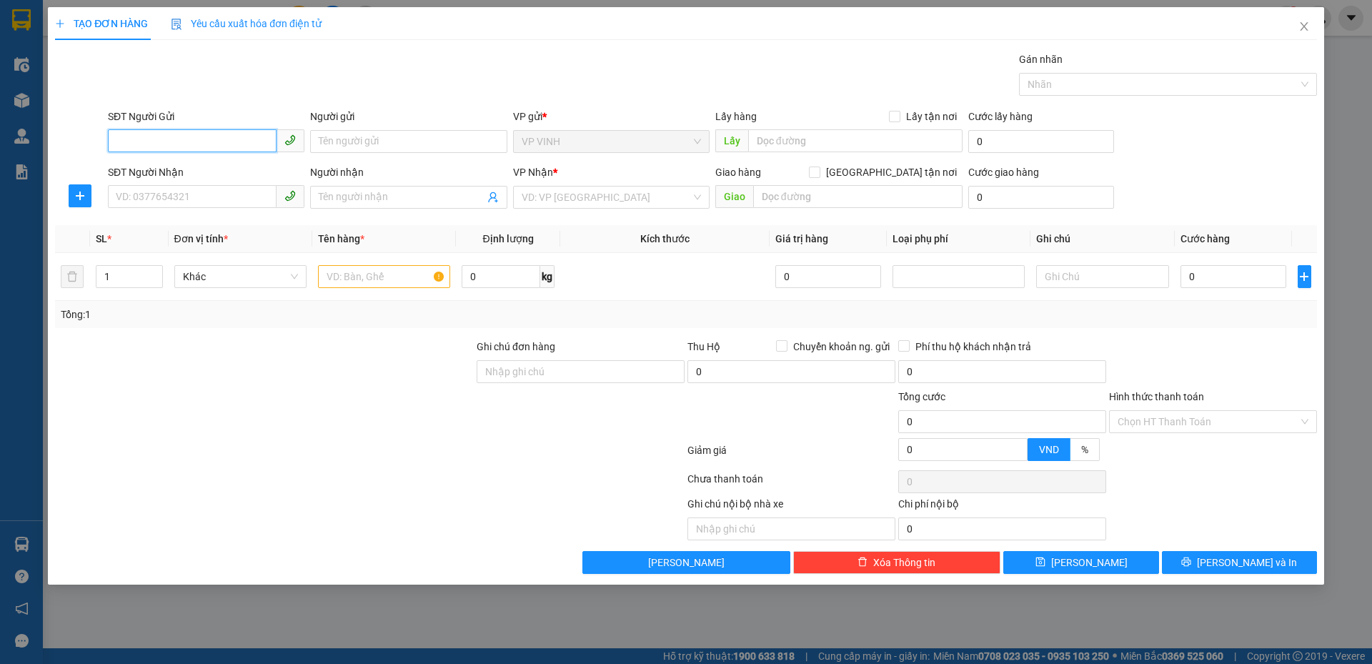
click at [132, 137] on input "SĐT Người Gửi" at bounding box center [192, 140] width 169 height 23
click at [1310, 20] on span "Close" at bounding box center [1304, 27] width 40 height 40
click at [1306, 25] on div at bounding box center [1318, 18] width 25 height 25
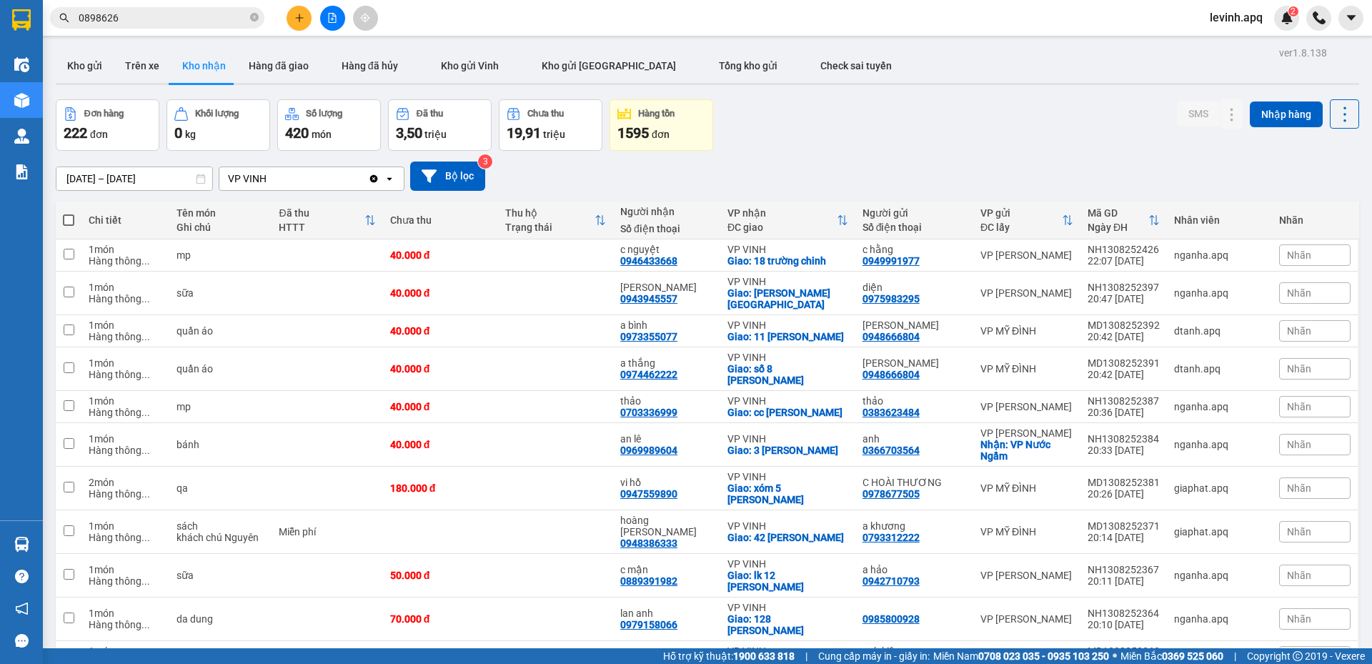
click at [802, 123] on div "Đơn hàng 222 đơn Khối lượng 0 kg Số lượng 420 món Đã thu 3,50 triệu Chưa thu 19…" at bounding box center [707, 124] width 1303 height 51
click at [177, 21] on input "0898626" at bounding box center [163, 18] width 169 height 16
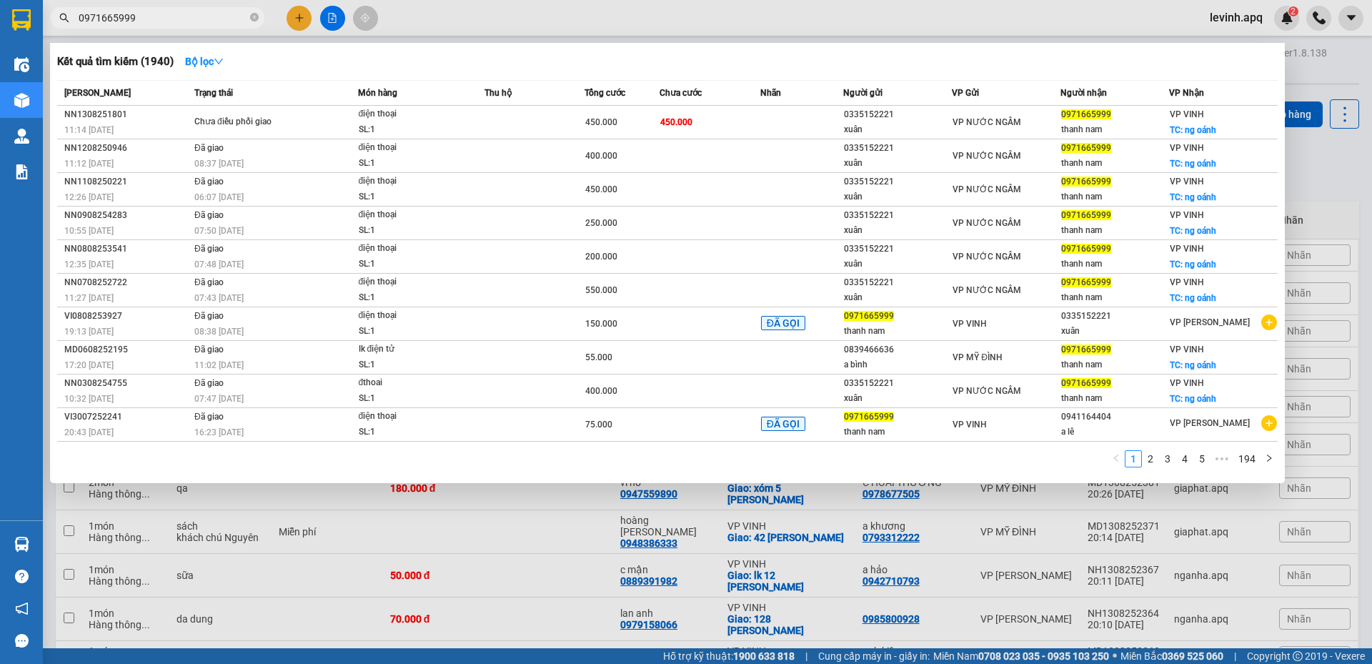
drag, startPoint x: 372, startPoint y: 543, endPoint x: 193, endPoint y: 644, distance: 206.0
click at [372, 544] on div at bounding box center [686, 332] width 1372 height 664
click at [169, 24] on input "0971665999" at bounding box center [163, 18] width 169 height 16
click at [1337, 178] on div at bounding box center [686, 332] width 1372 height 664
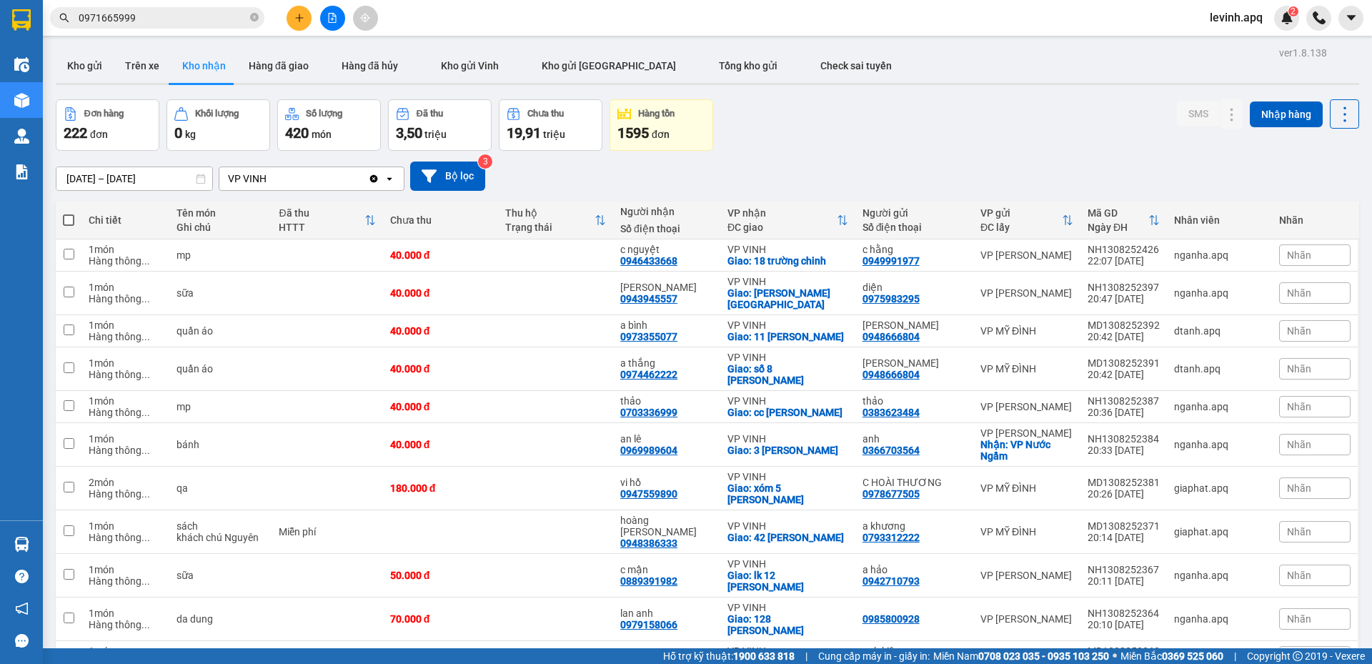
click at [182, 14] on input "0971665999" at bounding box center [163, 18] width 169 height 16
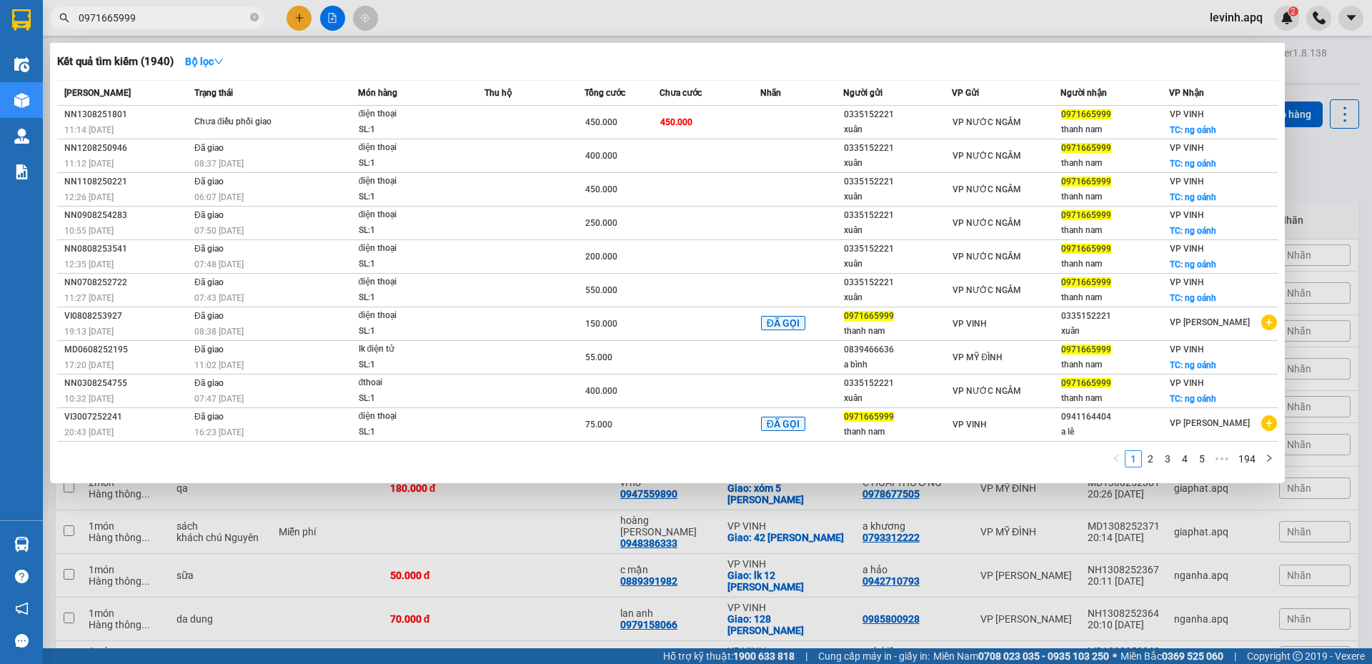
click at [182, 14] on input "0971665999" at bounding box center [163, 18] width 169 height 16
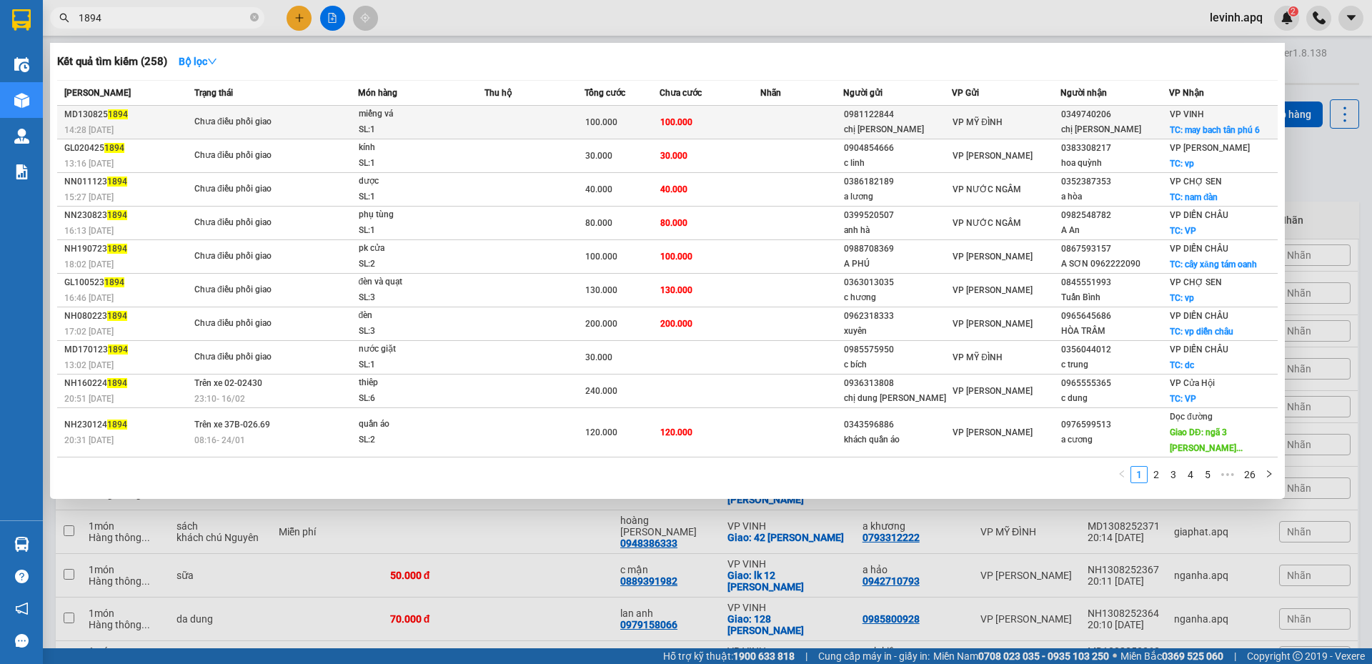
type input "1894"
click at [274, 114] on div "Chưa điều phối giao" at bounding box center [247, 122] width 107 height 16
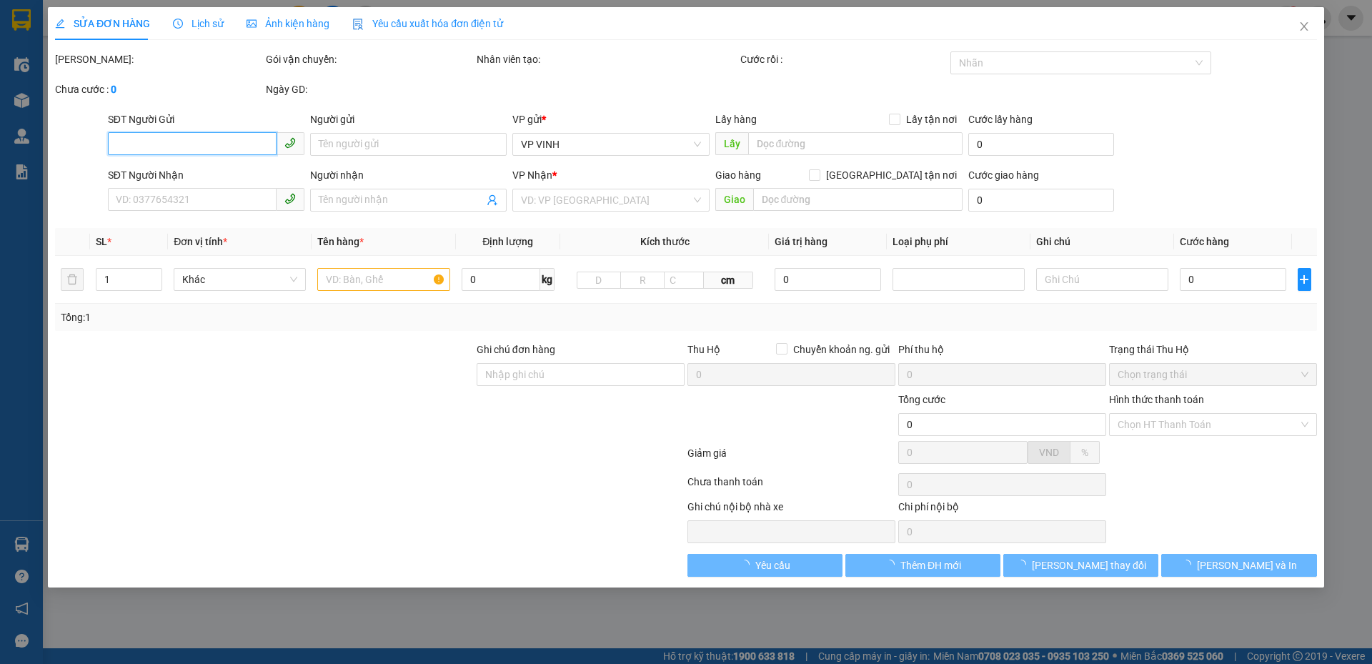
type input "0981122844"
type input "chị huyền"
type input "0349740206"
type input "chị huyền"
checkbox input "true"
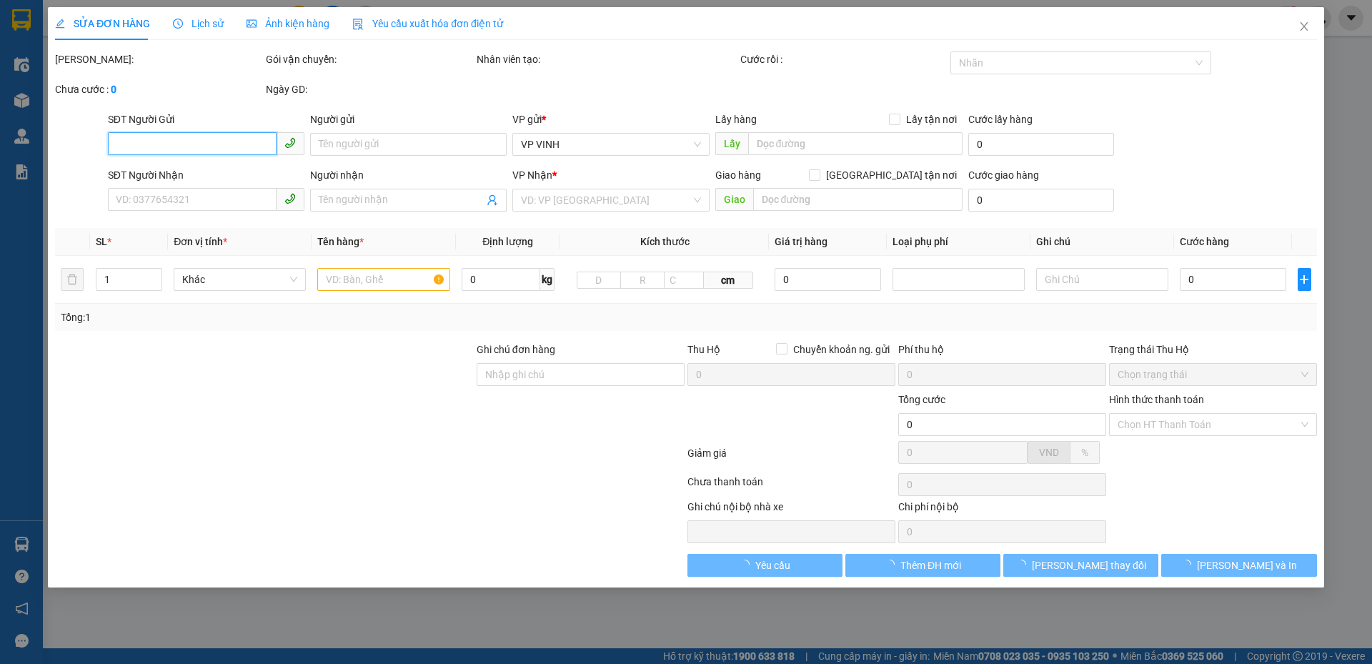
type input "may bach tân phú 6"
type input "100.000"
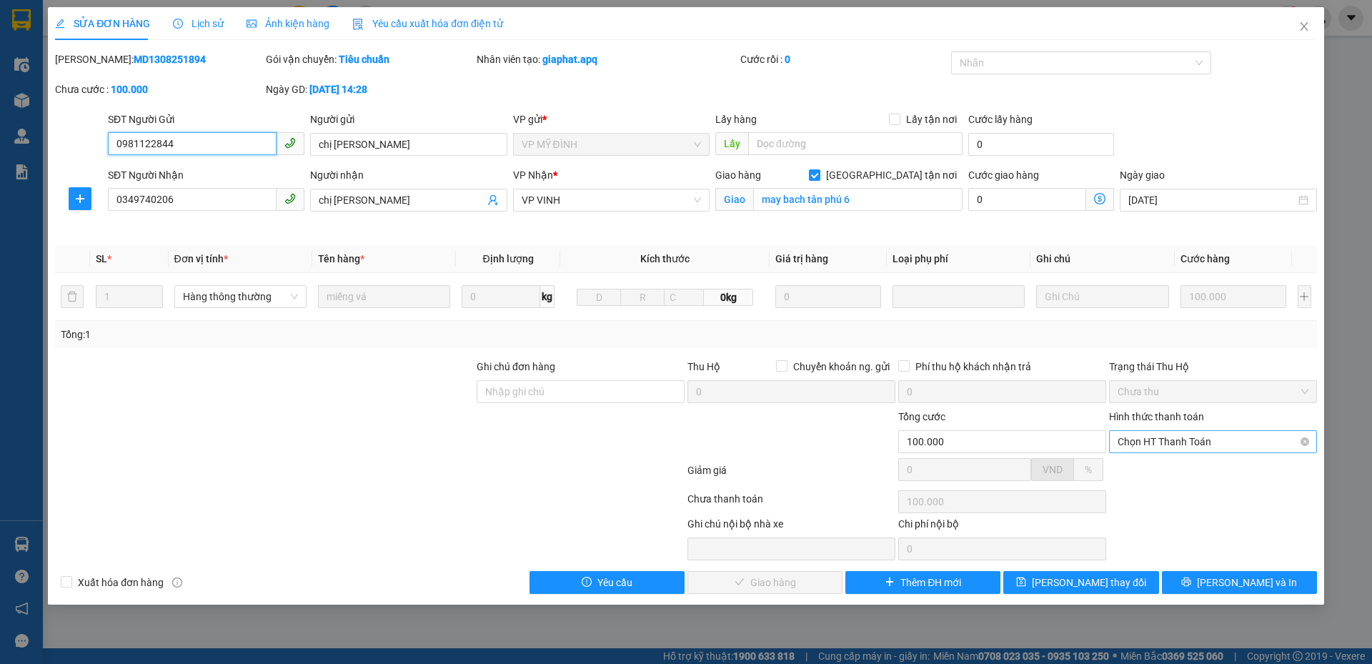
click at [1177, 448] on span "Chọn HT Thanh Toán" at bounding box center [1212, 441] width 191 height 21
click at [1177, 467] on div "Tại văn phòng" at bounding box center [1212, 470] width 191 height 16
type input "0"
click at [737, 595] on div "SỬA ĐƠN HÀNG Lịch sử Ảnh kiện hàng Yêu cầu xuất hóa đơn điện tử Total Paid Fee …" at bounding box center [686, 305] width 1276 height 597
click at [739, 589] on span "[PERSON_NAME] và Giao hàng" at bounding box center [782, 582] width 137 height 16
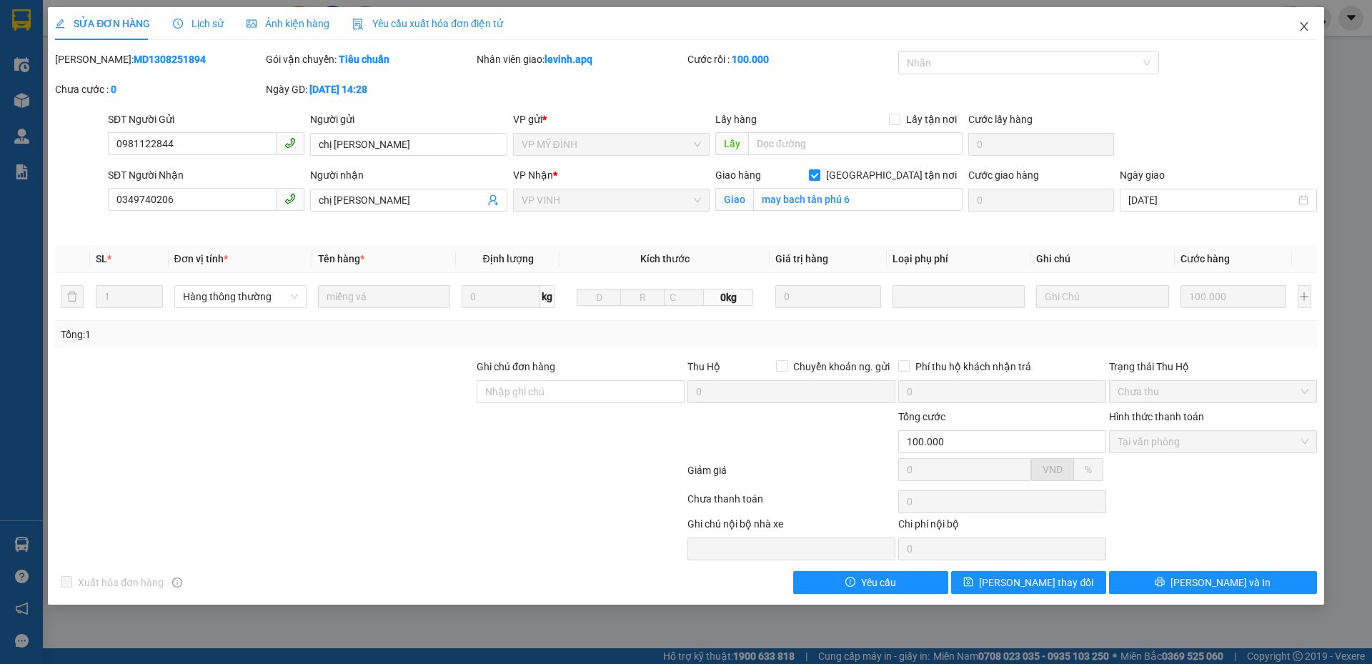
click at [1310, 26] on span "Close" at bounding box center [1304, 27] width 40 height 40
click at [1300, 25] on div "levinh.apq 2" at bounding box center [1285, 18] width 174 height 25
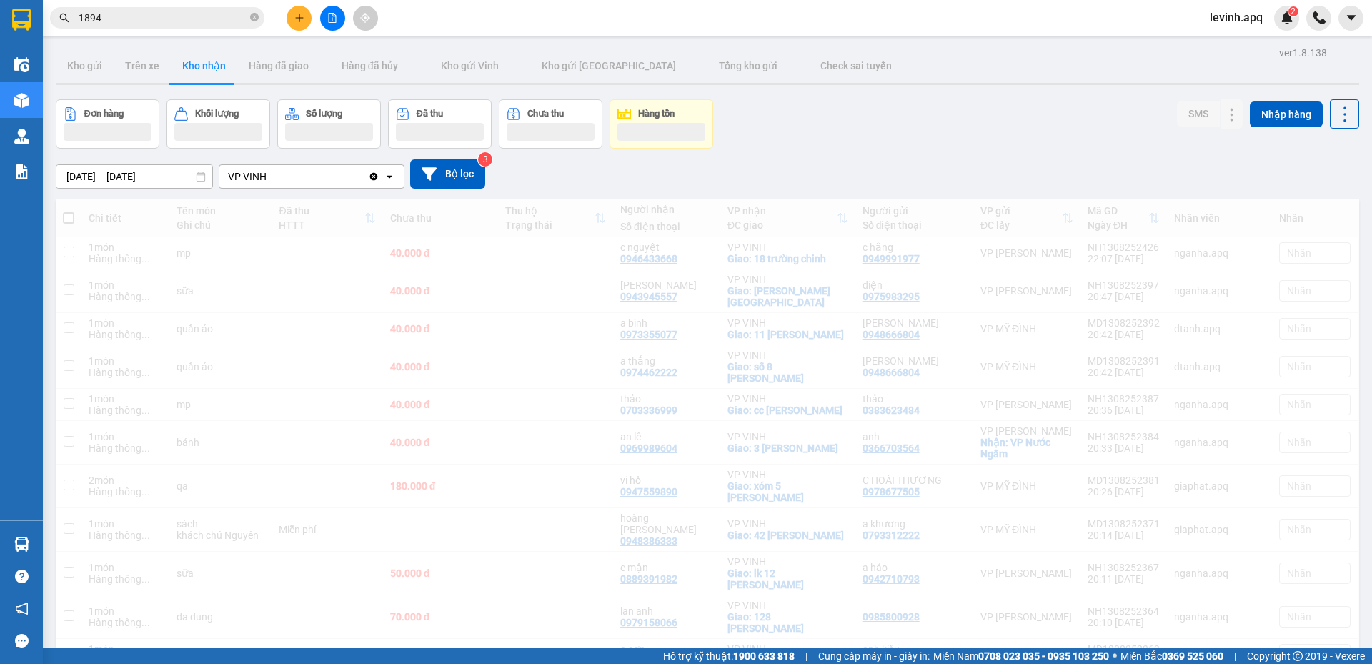
click at [134, 16] on input "1894" at bounding box center [163, 18] width 169 height 16
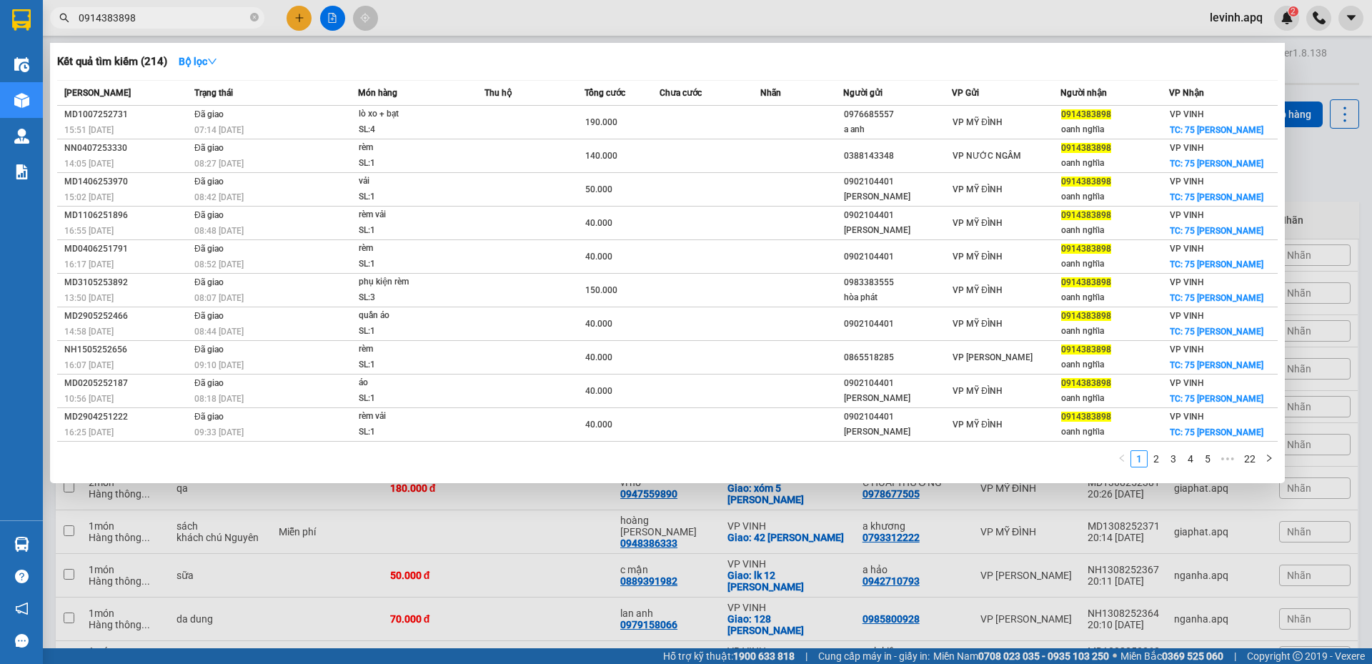
click at [134, 11] on input "0914383898" at bounding box center [163, 18] width 169 height 16
click at [137, 11] on input "0914383898" at bounding box center [163, 18] width 169 height 16
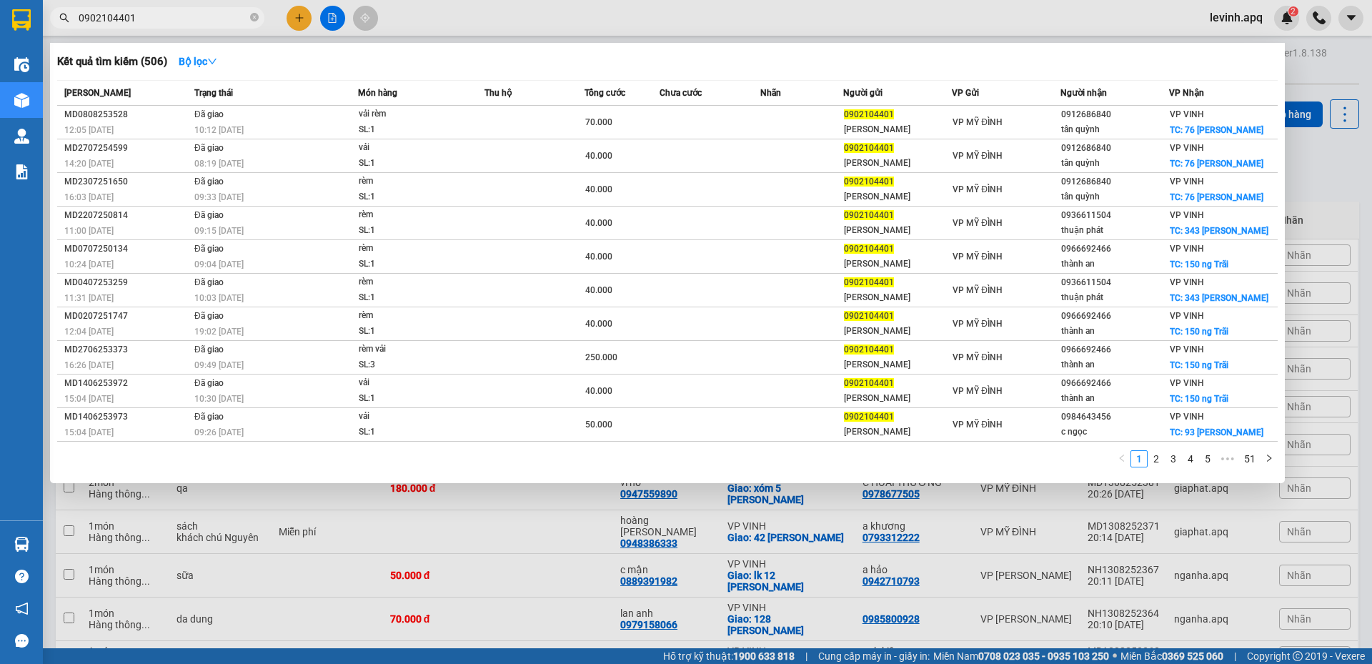
click at [1309, 213] on div at bounding box center [686, 332] width 1372 height 664
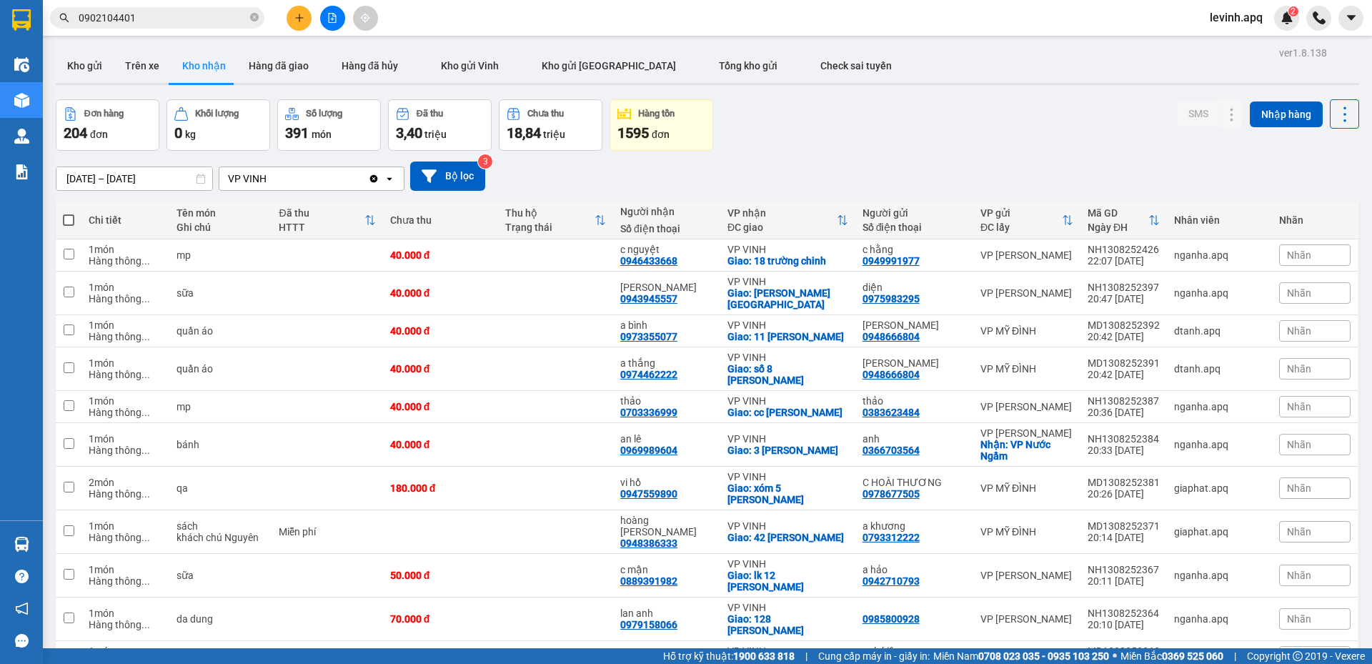
click at [772, 134] on div "Đơn hàng 204 đơn Khối lượng 0 kg Số lượng 391 món Đã thu 3,40 triệu Chưa thu 18…" at bounding box center [707, 124] width 1303 height 51
click at [93, 71] on button "Kho gửi" at bounding box center [85, 66] width 58 height 34
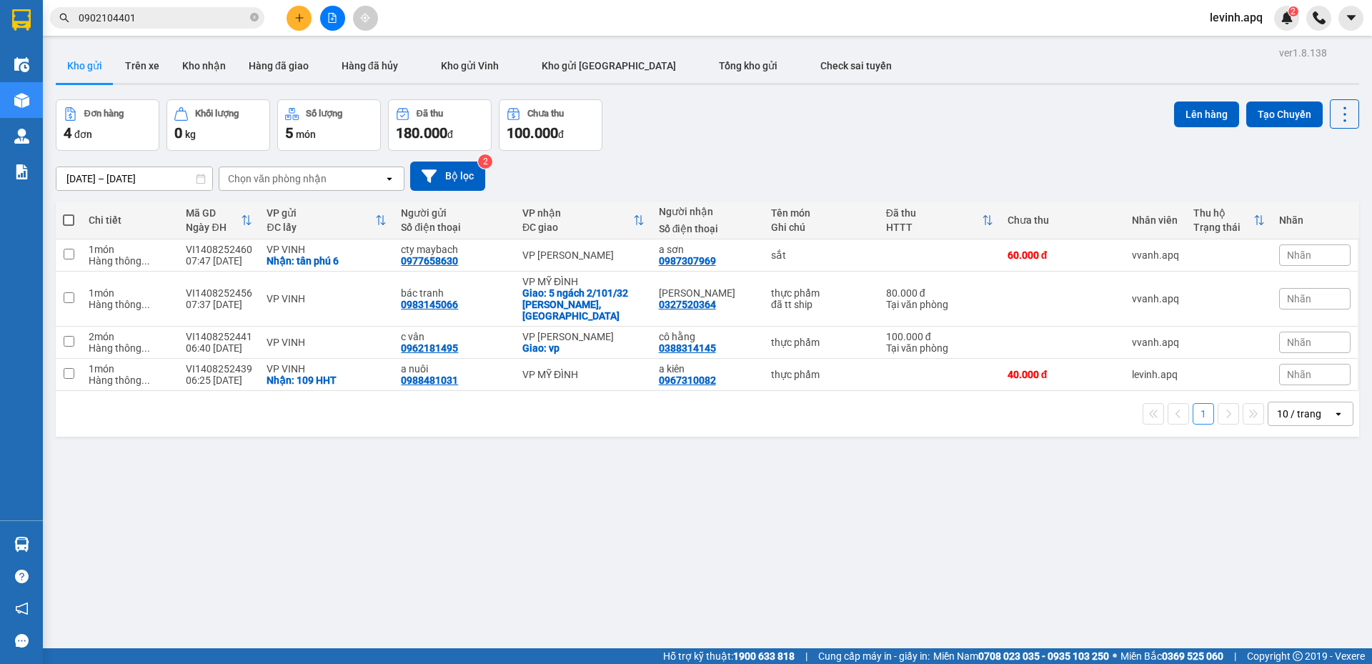
click at [146, 12] on input "0902104401" at bounding box center [163, 18] width 169 height 16
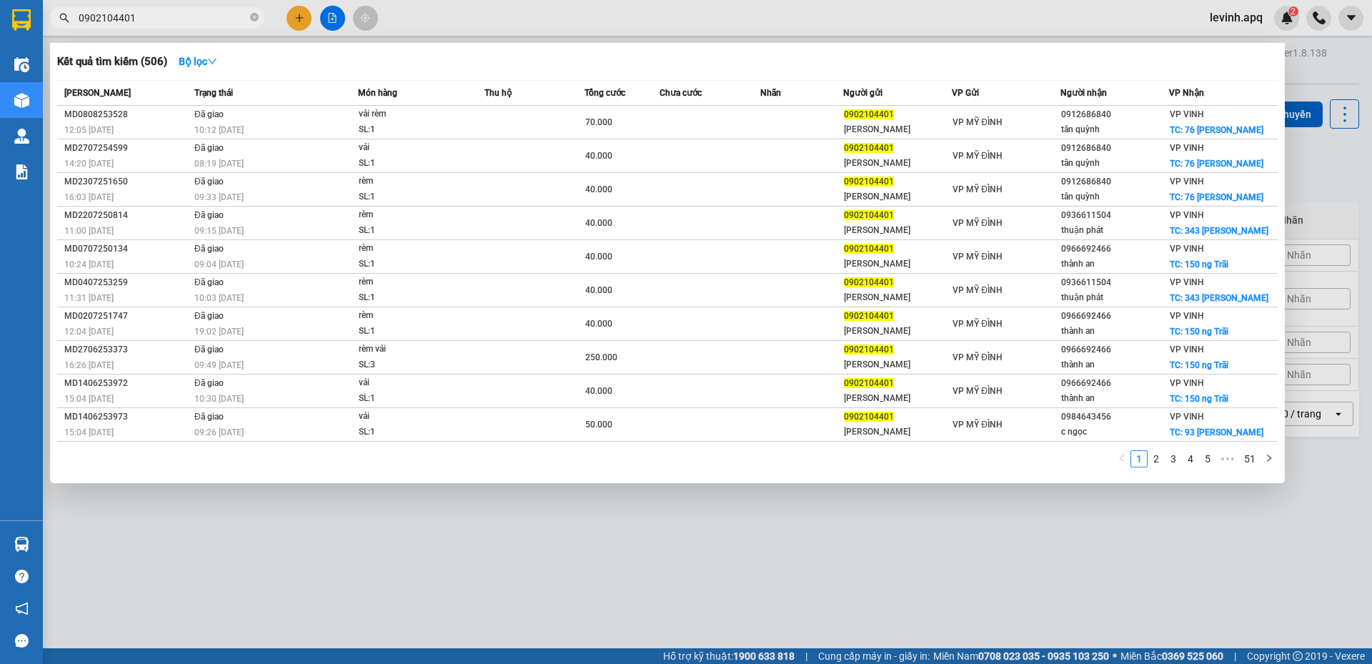
click at [146, 12] on input "0902104401" at bounding box center [163, 18] width 169 height 16
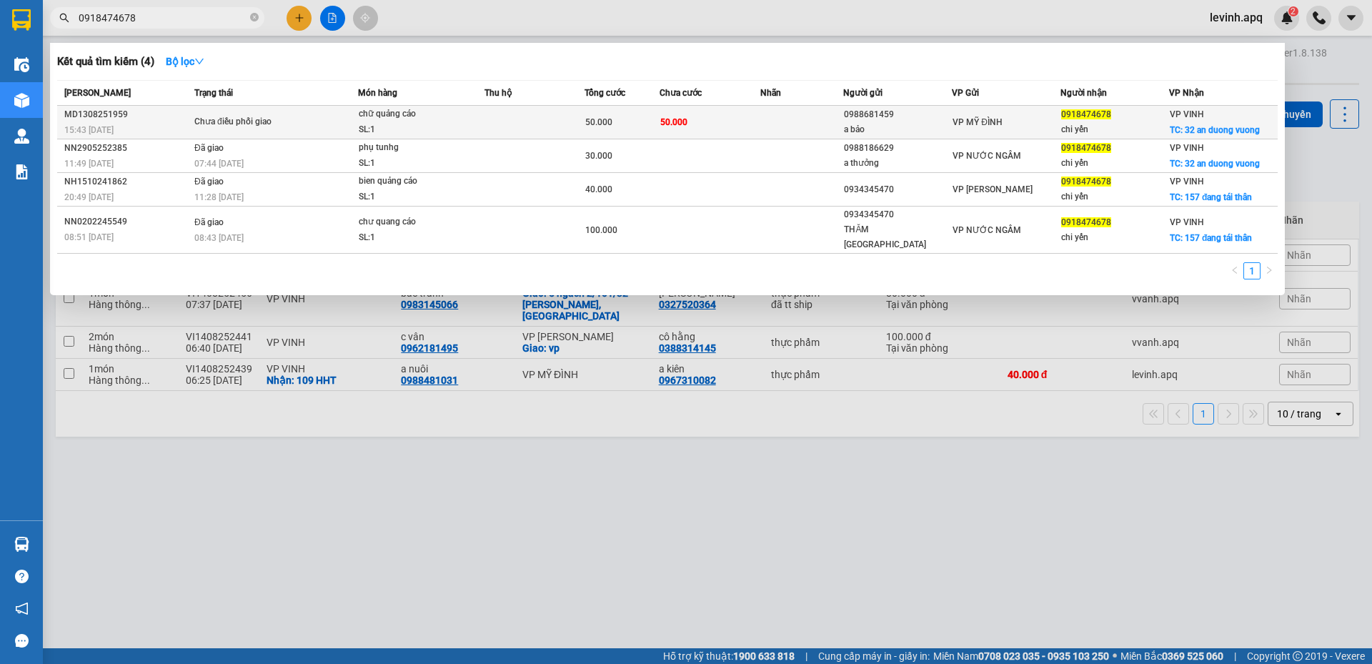
type input "0918474678"
click at [306, 117] on span "Chưa điều phối giao" at bounding box center [275, 122] width 163 height 16
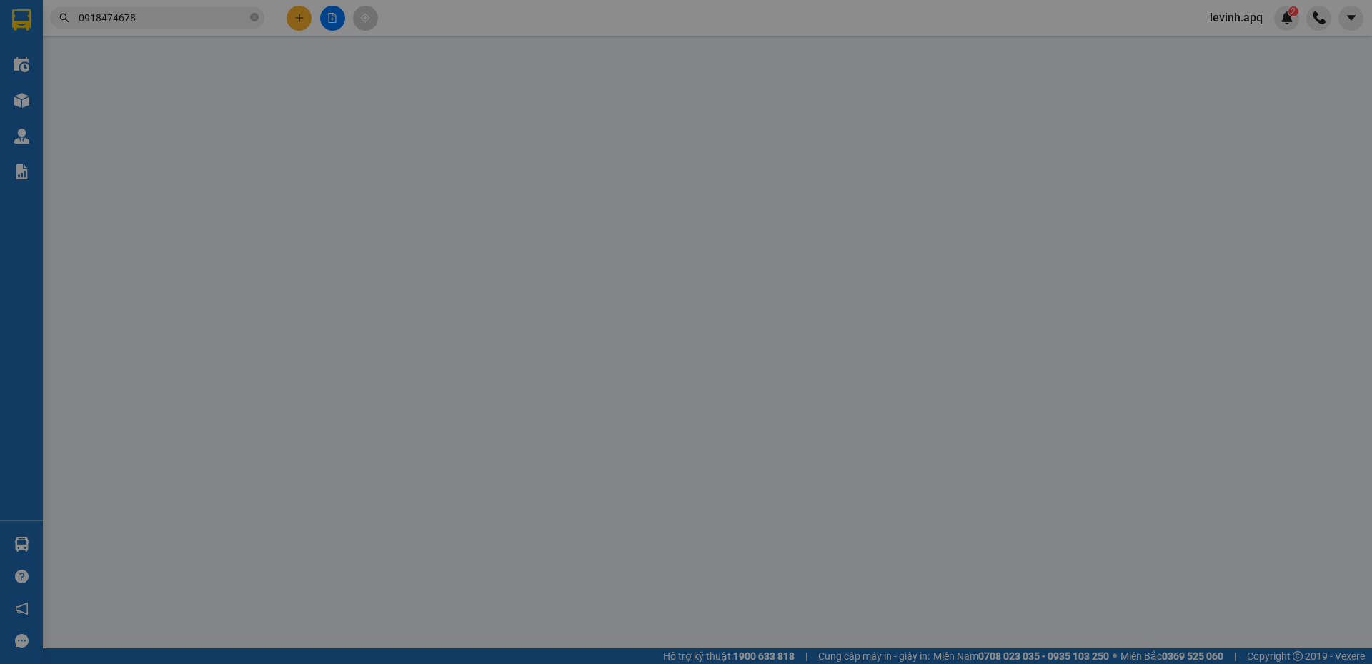
type input "0988681459"
type input "a bảo"
type input "0918474678"
type input "chi yến"
checkbox input "true"
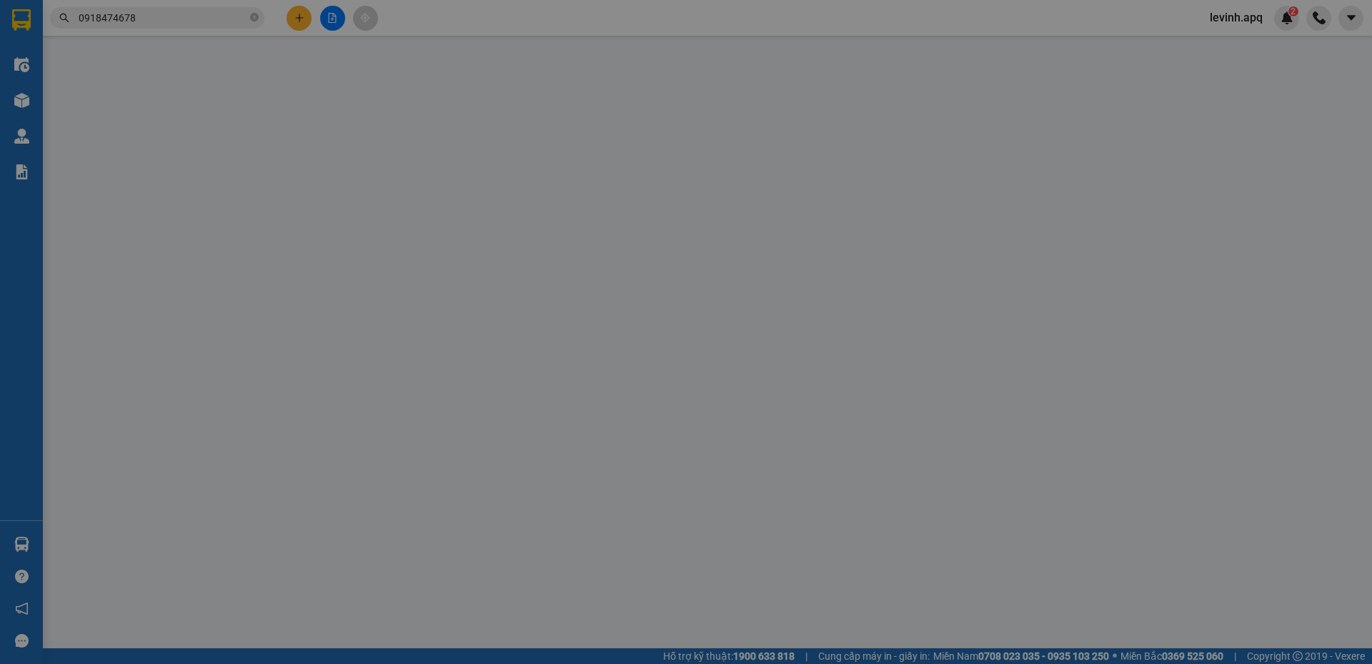
type input "32 an duong vuong"
type input "50.000"
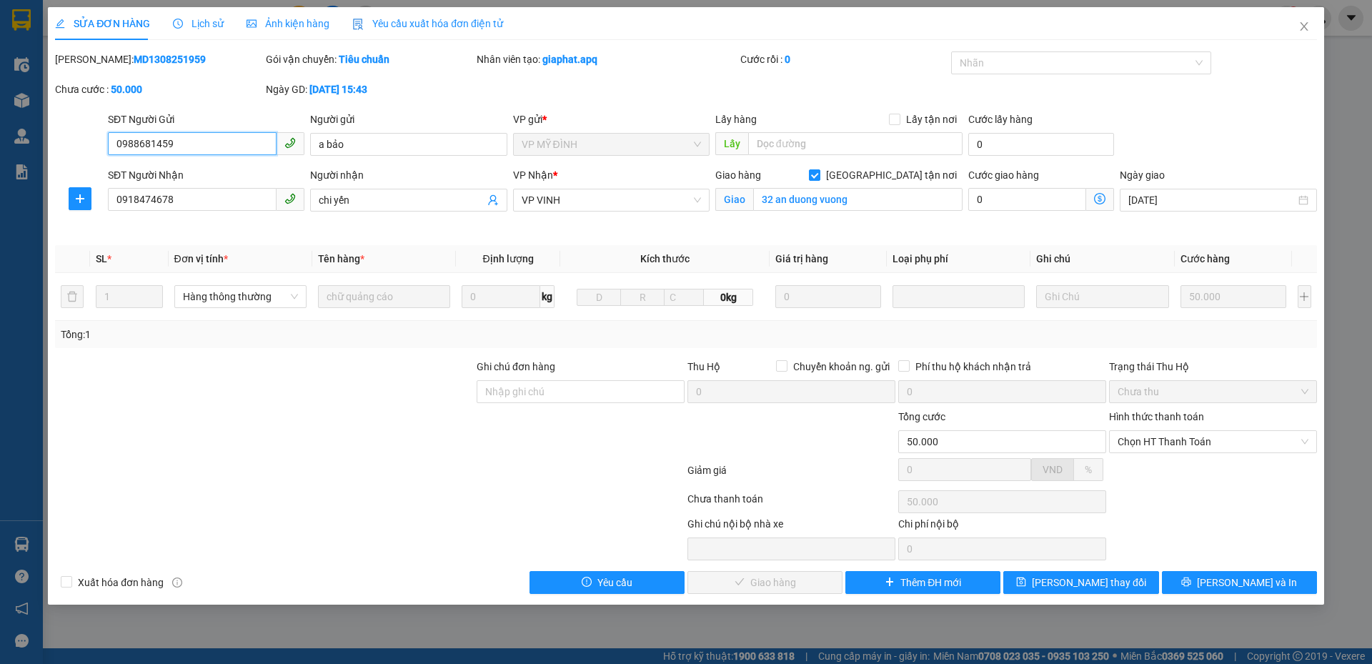
drag, startPoint x: 1138, startPoint y: 433, endPoint x: 1137, endPoint y: 454, distance: 21.4
click at [1138, 436] on span "Chọn HT Thanh Toán" at bounding box center [1212, 441] width 191 height 21
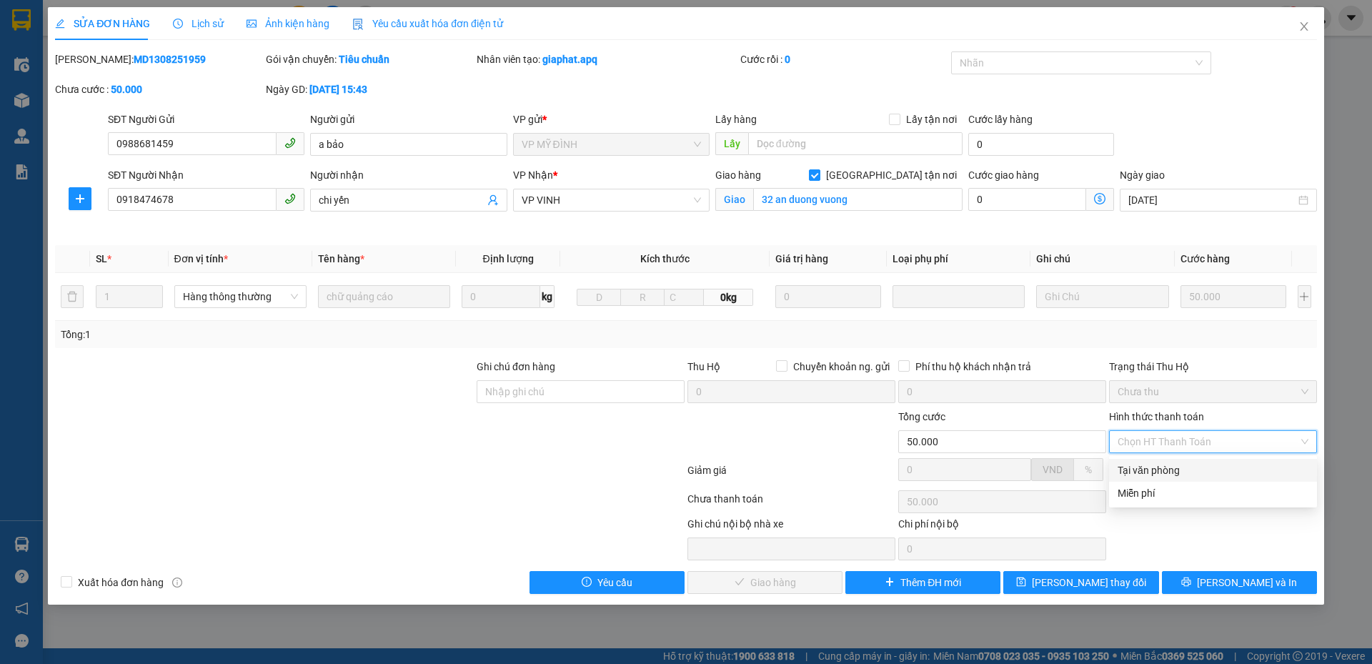
drag, startPoint x: 1135, startPoint y: 466, endPoint x: 1097, endPoint y: 482, distance: 41.9
click at [1134, 467] on div "Tại văn phòng" at bounding box center [1212, 470] width 191 height 16
type input "0"
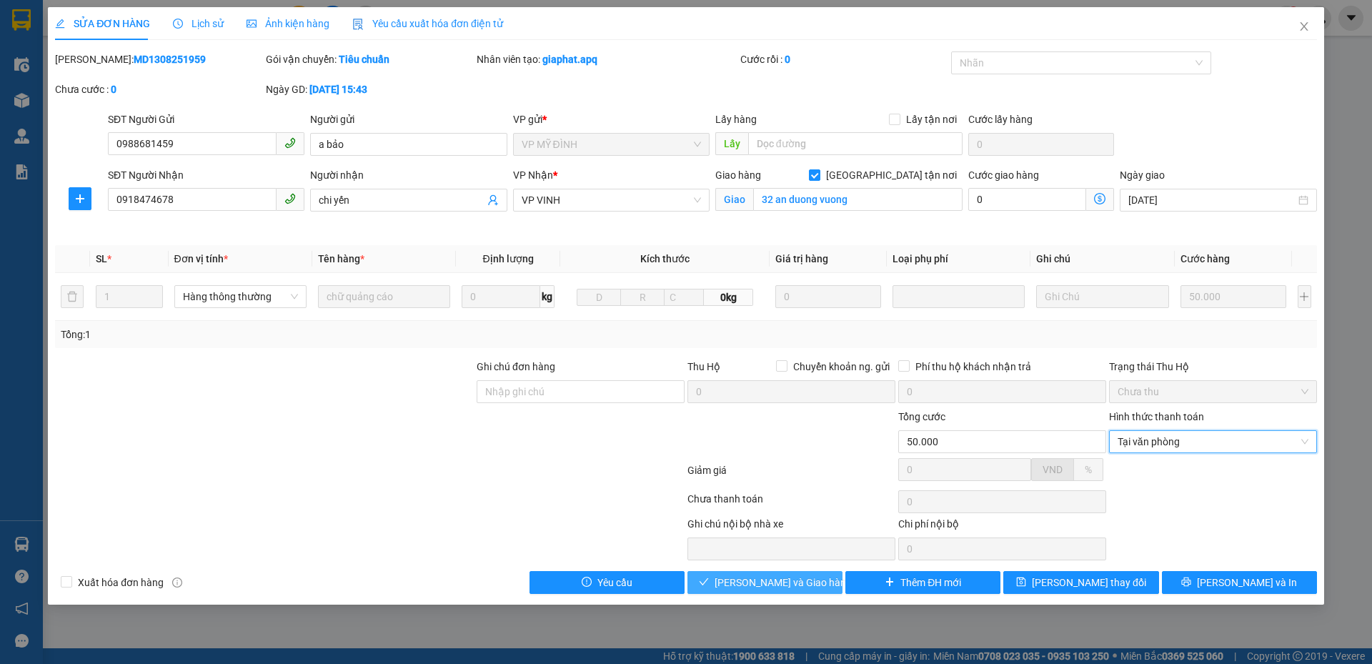
click at [797, 586] on span "[PERSON_NAME] và Giao hàng" at bounding box center [782, 582] width 137 height 16
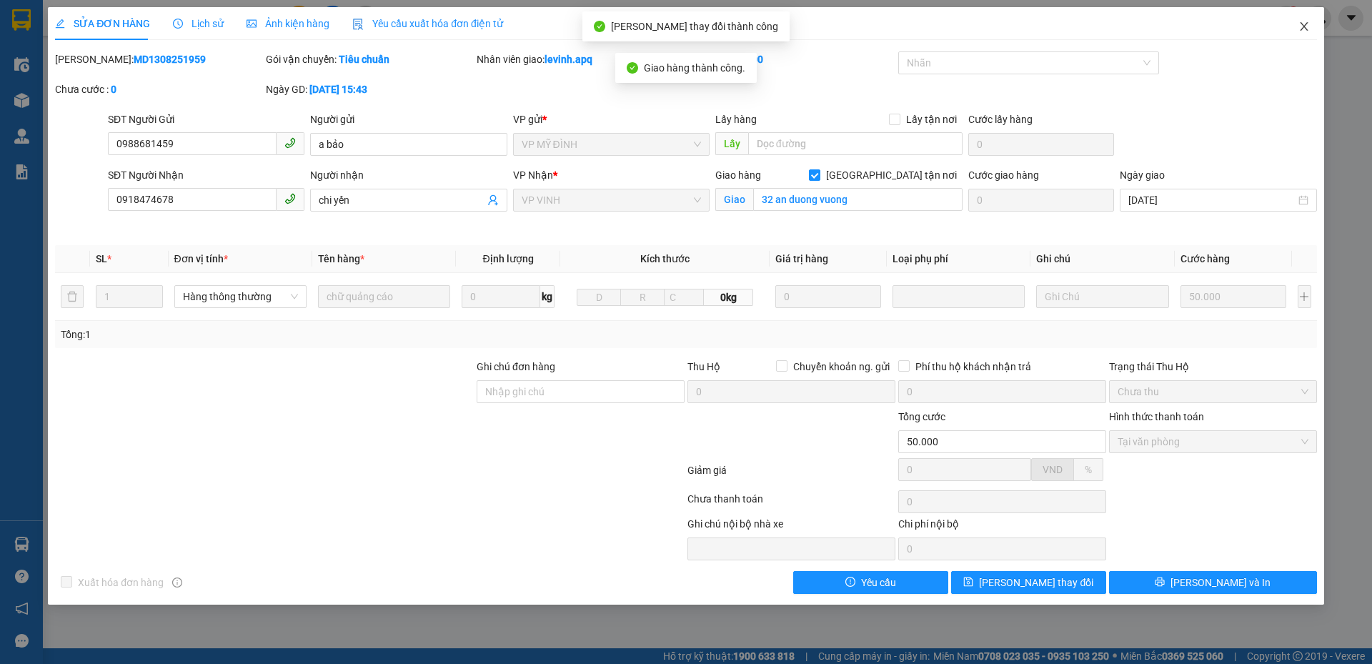
click at [1307, 29] on icon "close" at bounding box center [1303, 26] width 11 height 11
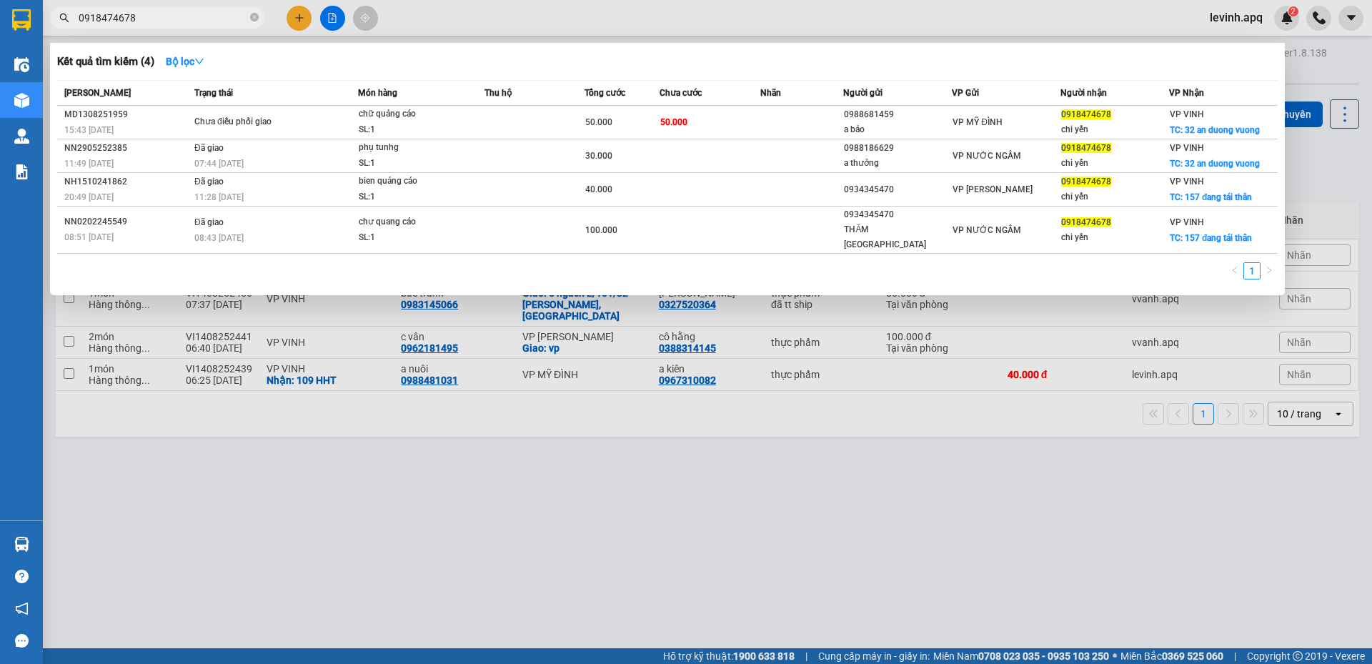
click at [163, 14] on input "0918474678" at bounding box center [163, 18] width 169 height 16
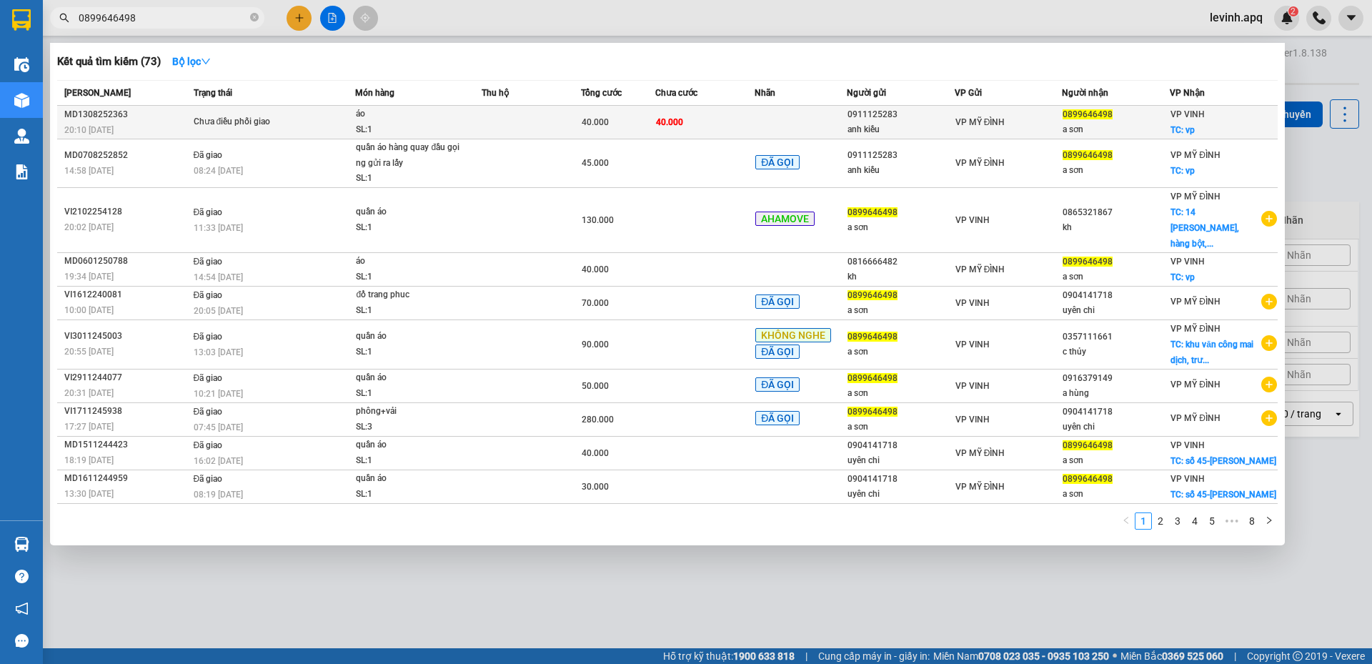
type input "0899646498"
click at [281, 121] on div "Chưa điều phối giao" at bounding box center [247, 122] width 107 height 16
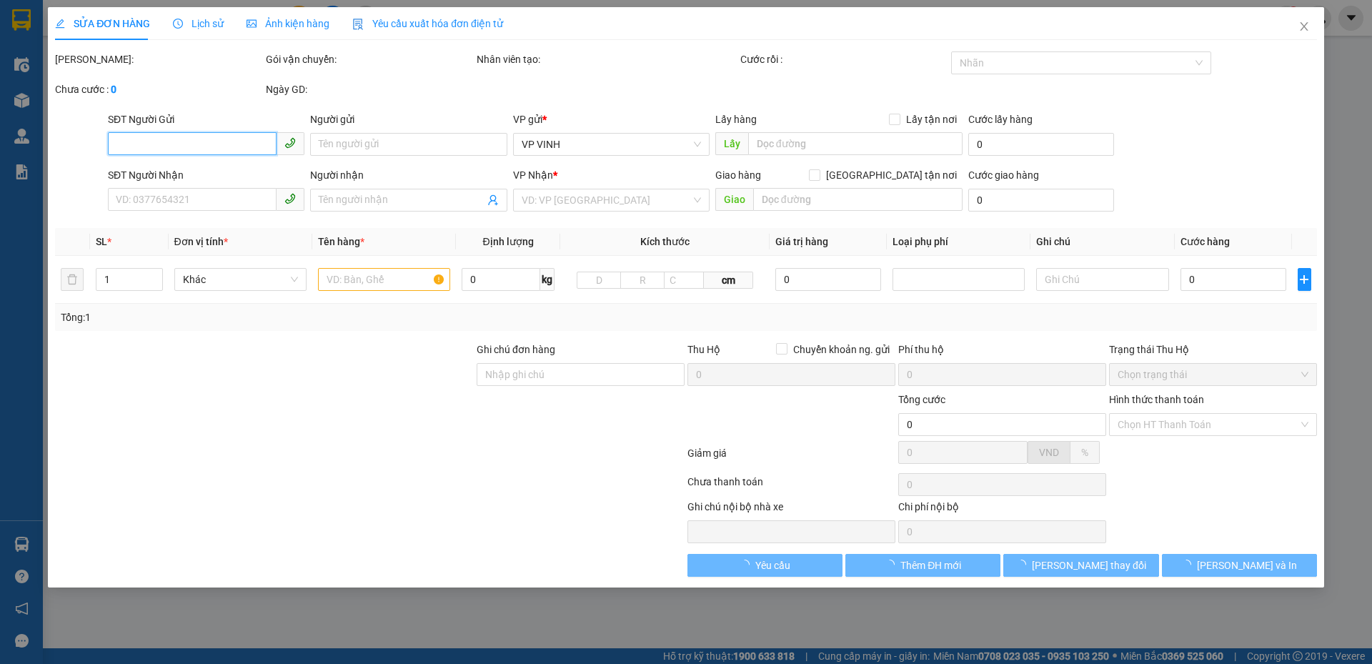
type input "0911125283"
type input "anh kiều"
type input "0899646498"
type input "a sơn"
checkbox input "true"
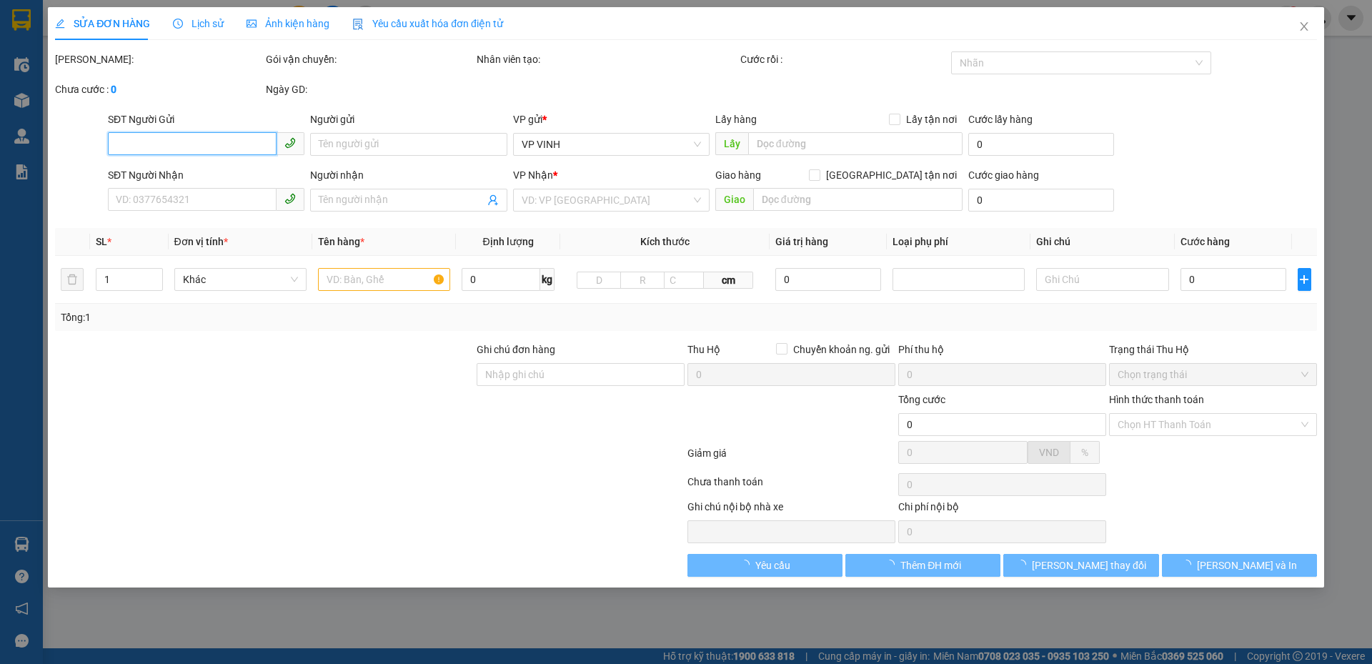
type input "vp"
type input "40.000"
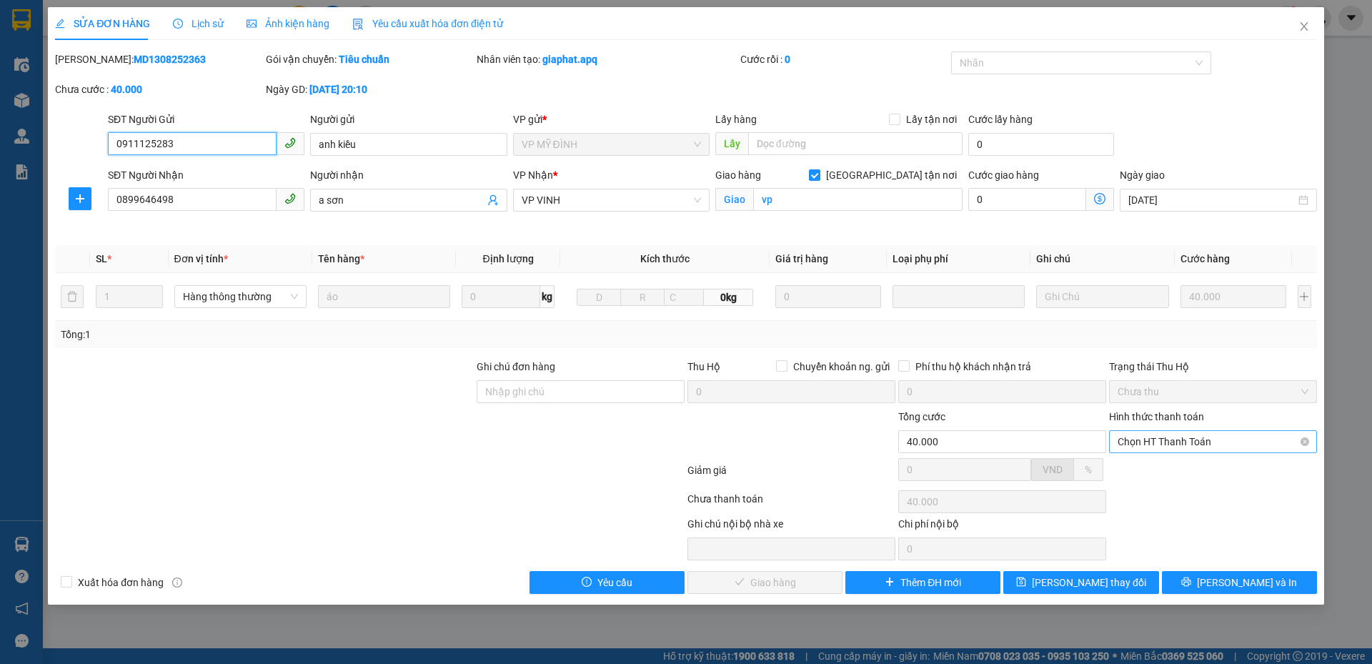
click at [1146, 438] on span "Chọn HT Thanh Toán" at bounding box center [1212, 441] width 191 height 21
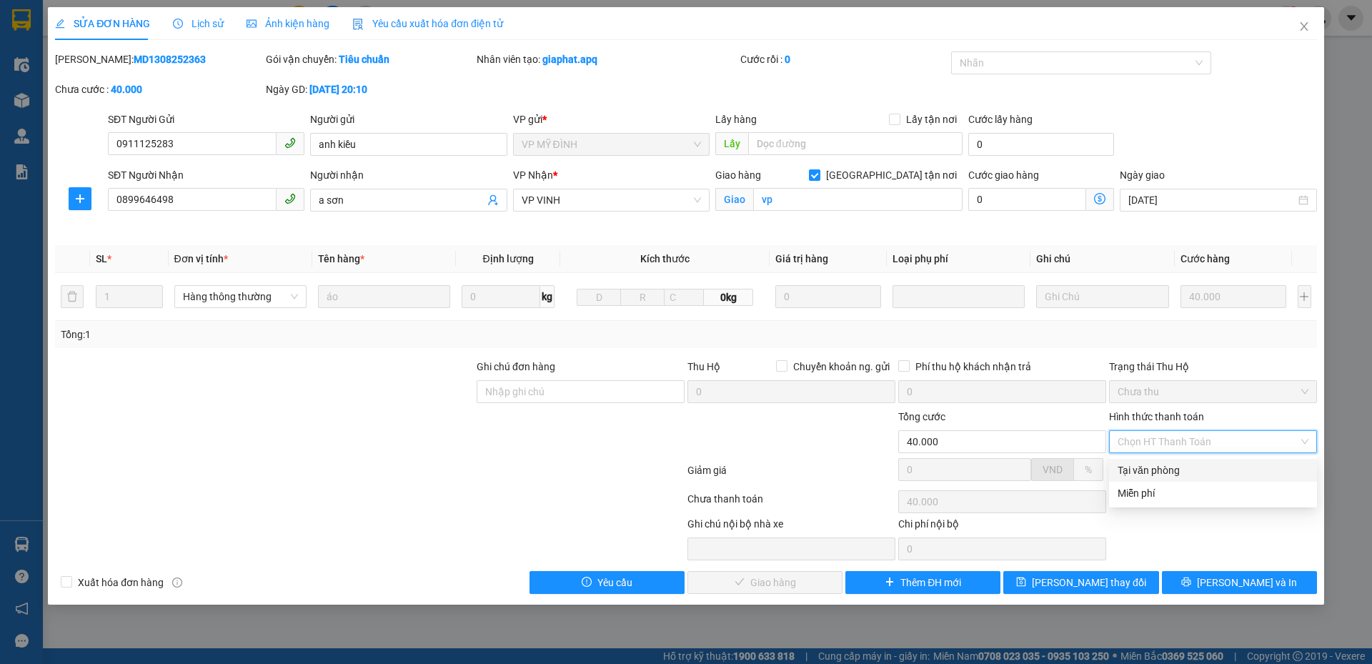
click at [1151, 469] on div "Tại văn phòng" at bounding box center [1212, 470] width 191 height 16
type input "0"
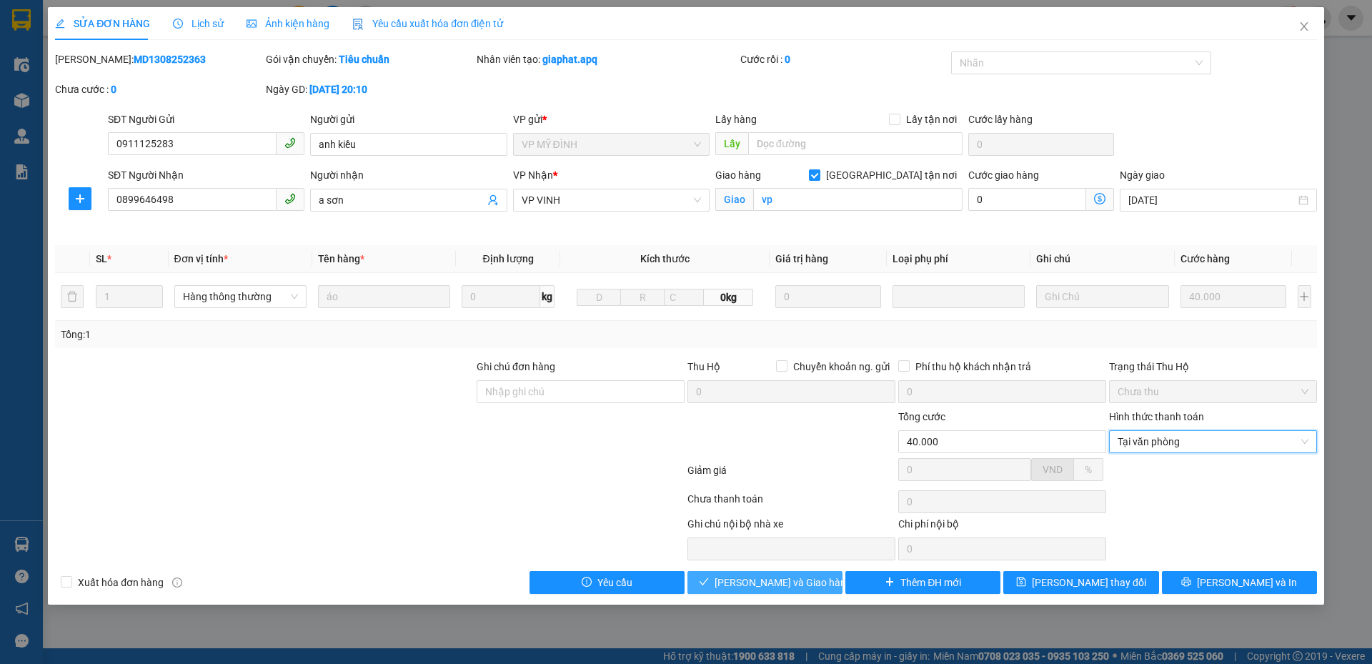
click at [785, 579] on span "[PERSON_NAME] và Giao hàng" at bounding box center [782, 582] width 137 height 16
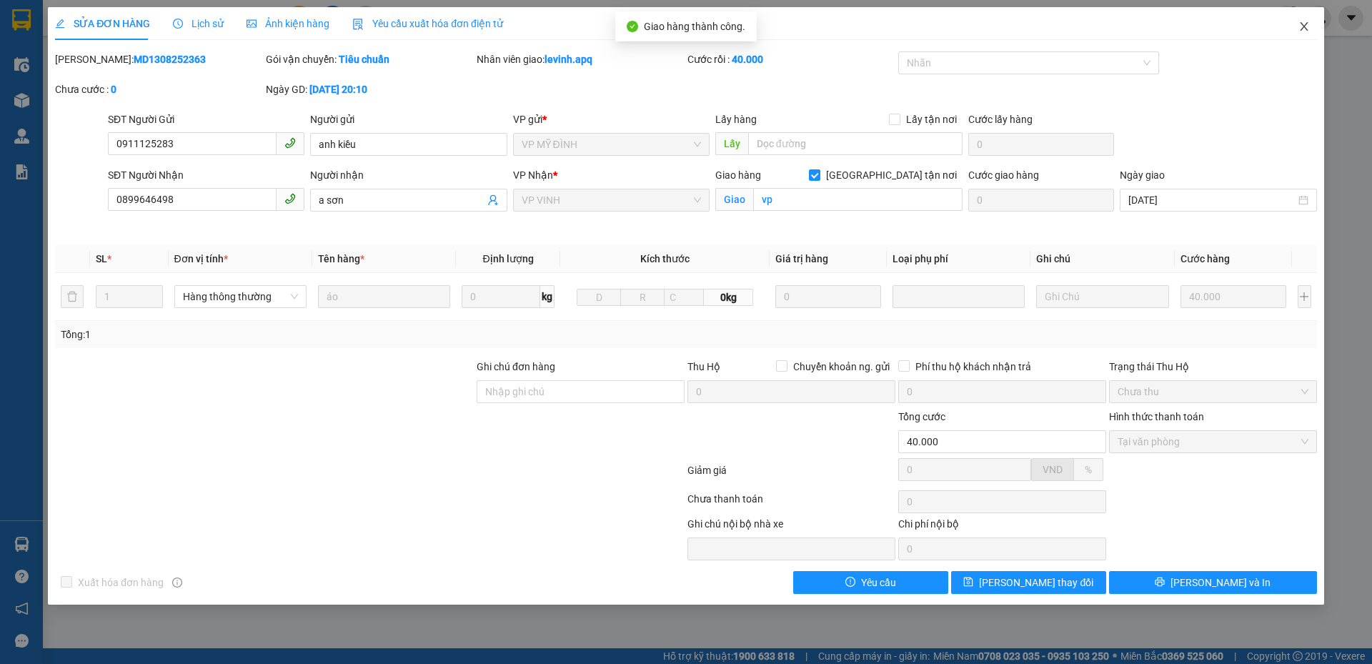
click at [1300, 23] on icon "close" at bounding box center [1303, 26] width 11 height 11
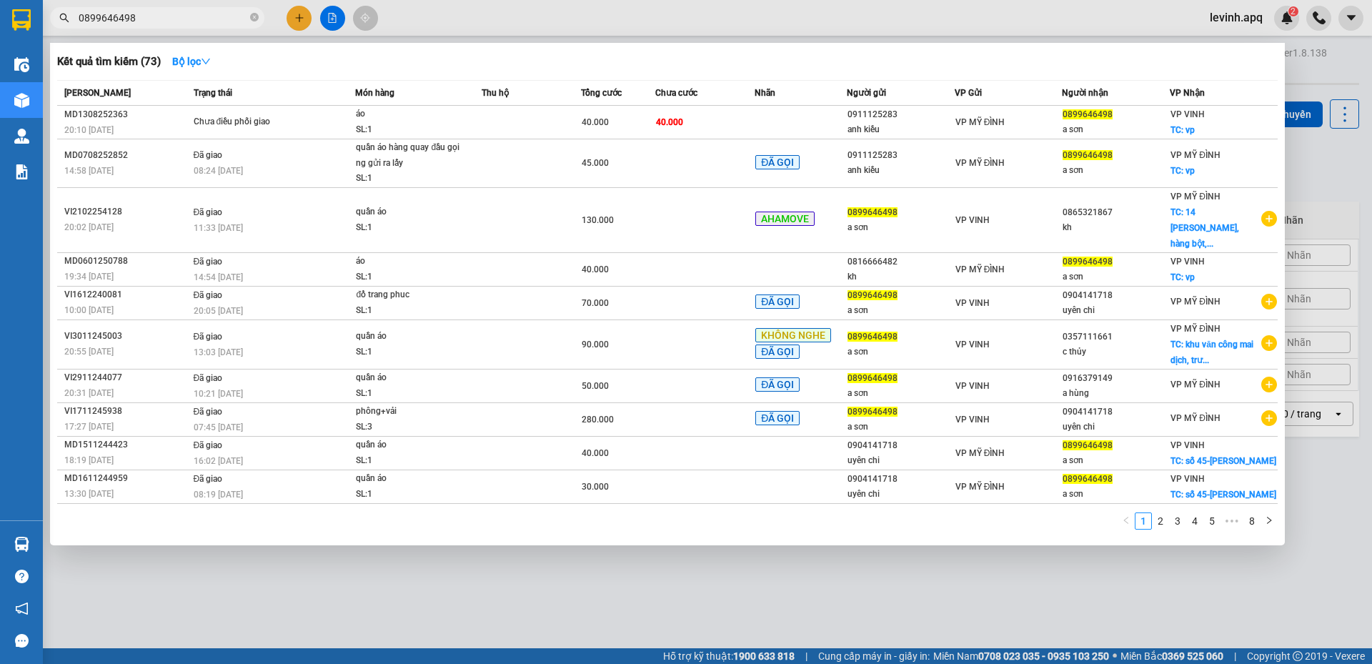
click at [161, 16] on input "0899646498" at bounding box center [163, 18] width 169 height 16
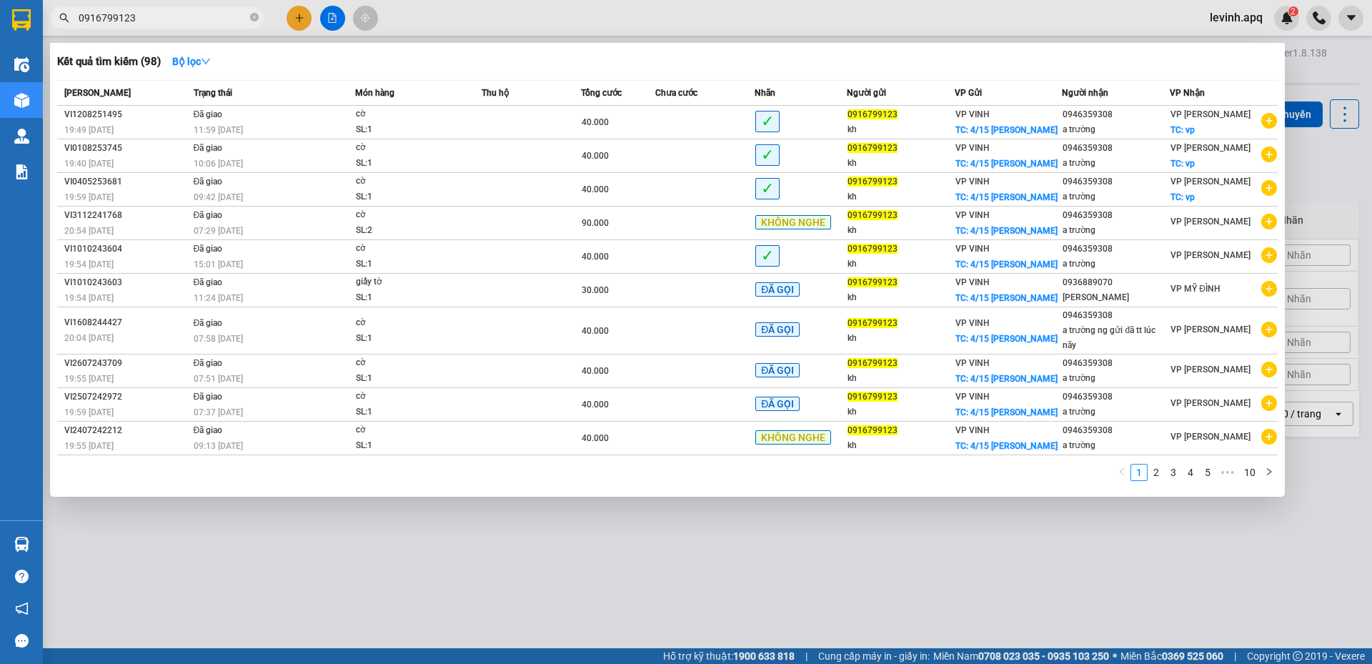
click at [164, 19] on input "0916799123" at bounding box center [163, 18] width 169 height 16
click at [219, 22] on input "0916799123" at bounding box center [163, 18] width 169 height 16
click at [213, 17] on input "0916799123" at bounding box center [163, 18] width 169 height 16
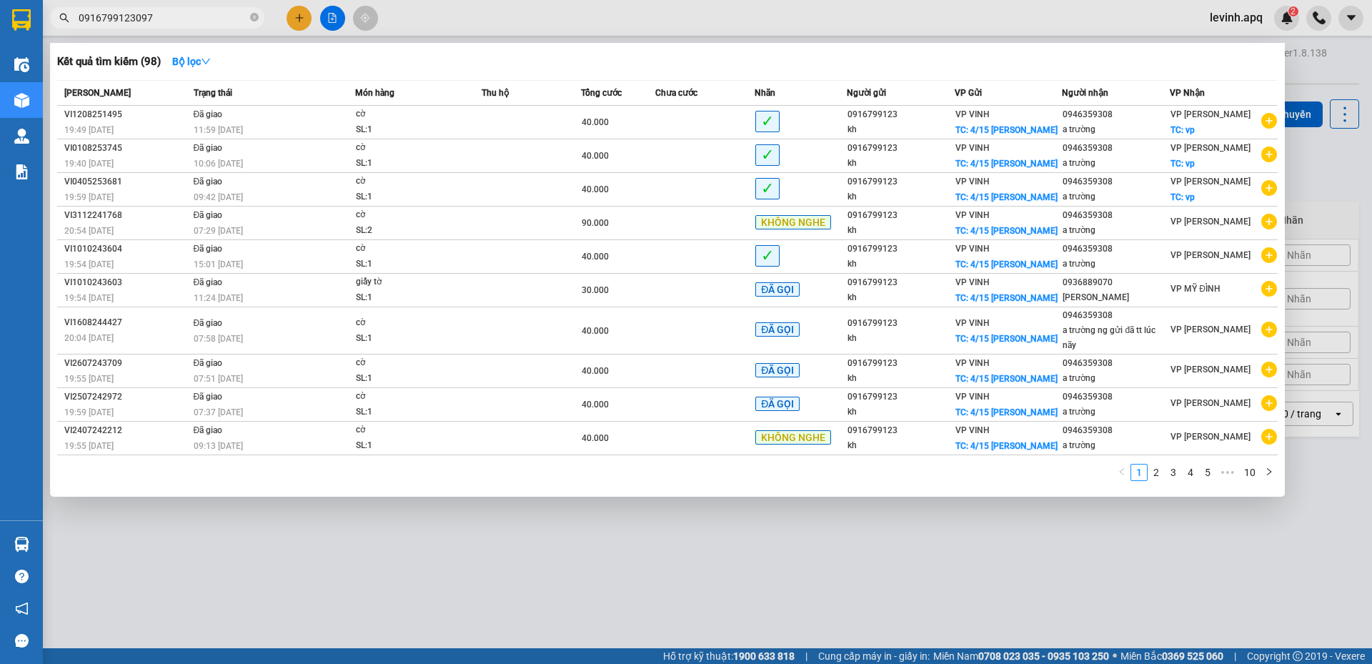
click at [216, 17] on input "0916799123097" at bounding box center [163, 18] width 169 height 16
click at [215, 21] on input "0916799123097" at bounding box center [163, 18] width 169 height 16
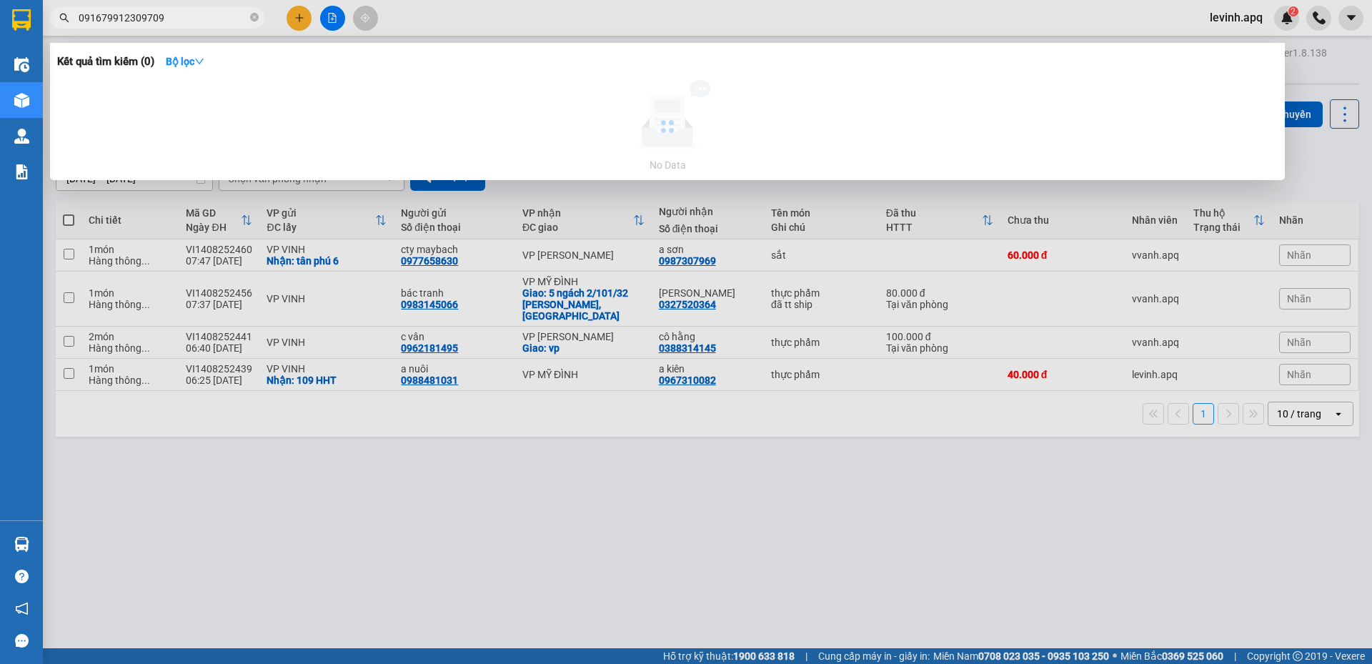
click at [210, 25] on input "091679912309709" at bounding box center [163, 18] width 169 height 16
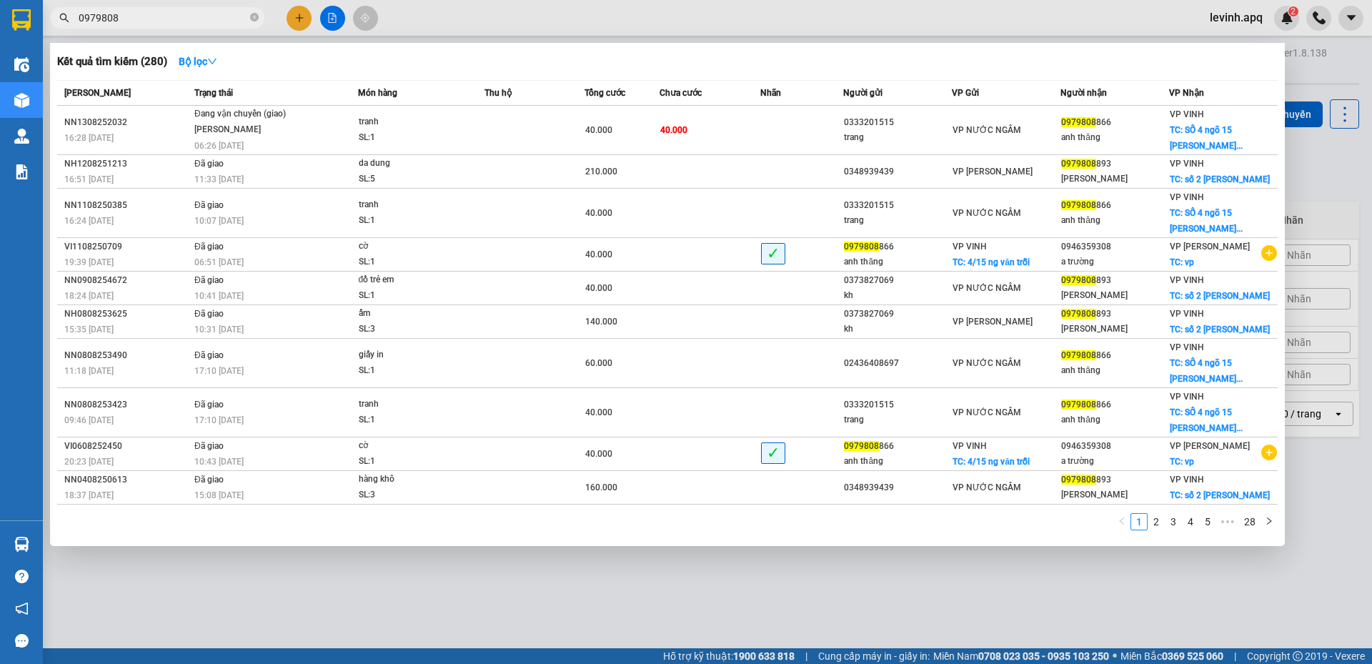
click at [681, 518] on div "1 2 3 4 5 ••• 28" at bounding box center [667, 526] width 1220 height 26
click at [154, 19] on input "0979808" at bounding box center [163, 18] width 169 height 16
click at [270, 579] on div at bounding box center [686, 332] width 1372 height 664
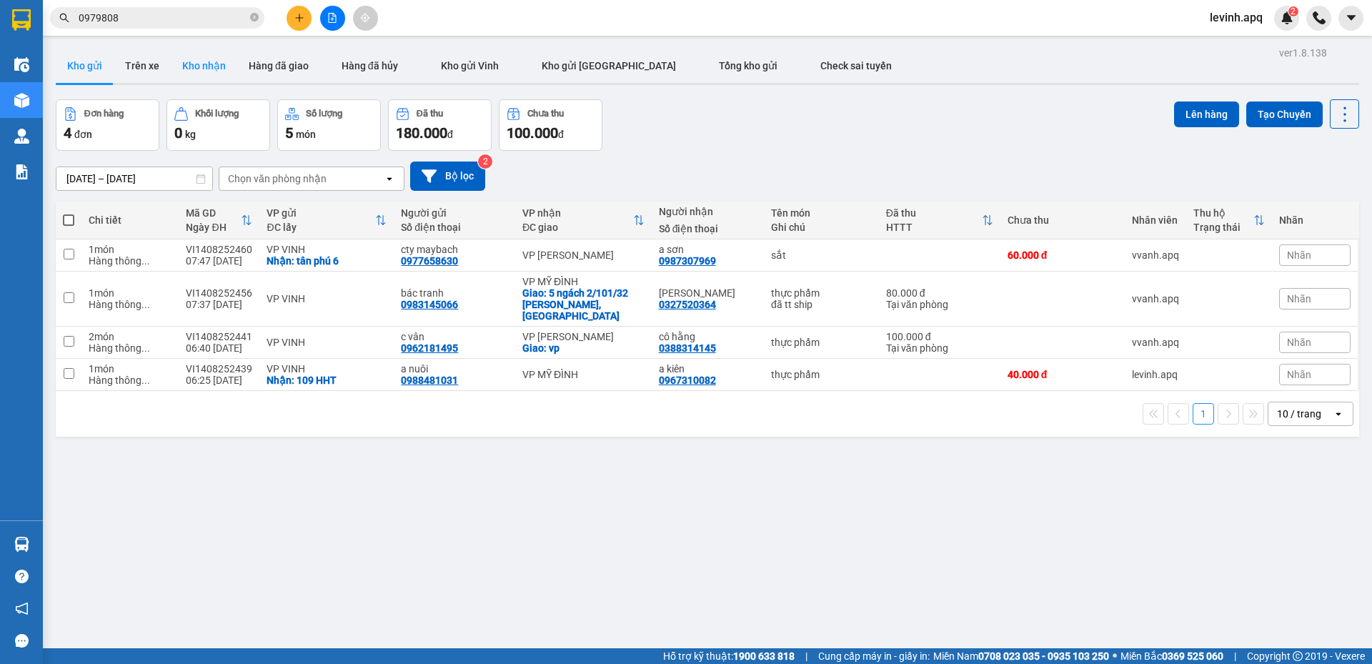
click at [199, 66] on button "Kho nhận" at bounding box center [204, 66] width 66 height 34
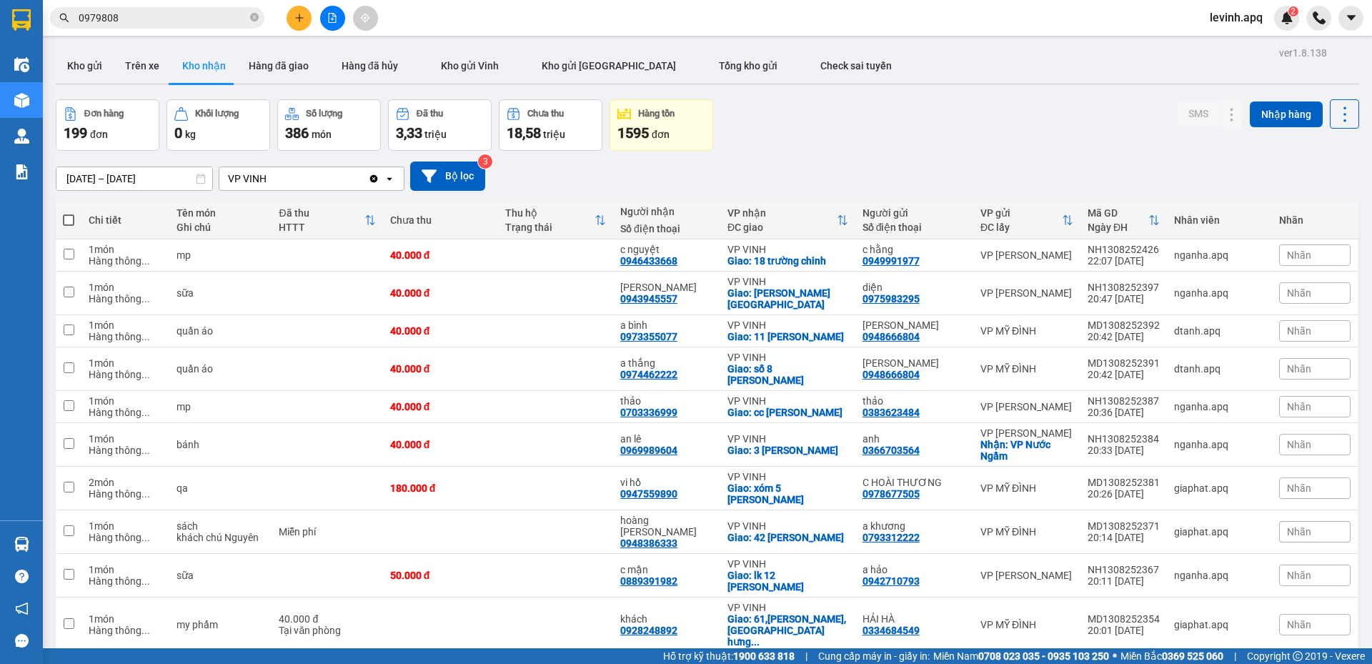
click at [822, 151] on div "14/08/2025 – 14/08/2025 Press the down arrow key to interact with the calendar …" at bounding box center [707, 176] width 1303 height 51
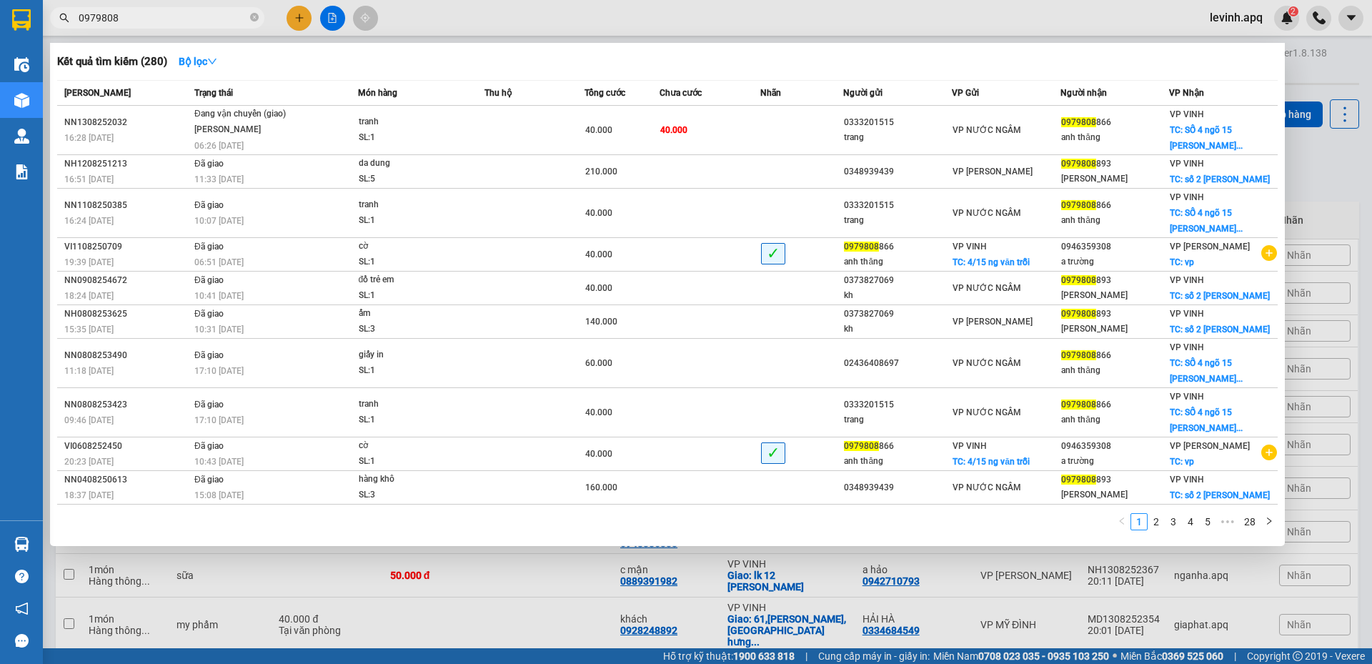
click at [141, 16] on input "0979808" at bounding box center [163, 18] width 169 height 16
type input "0399"
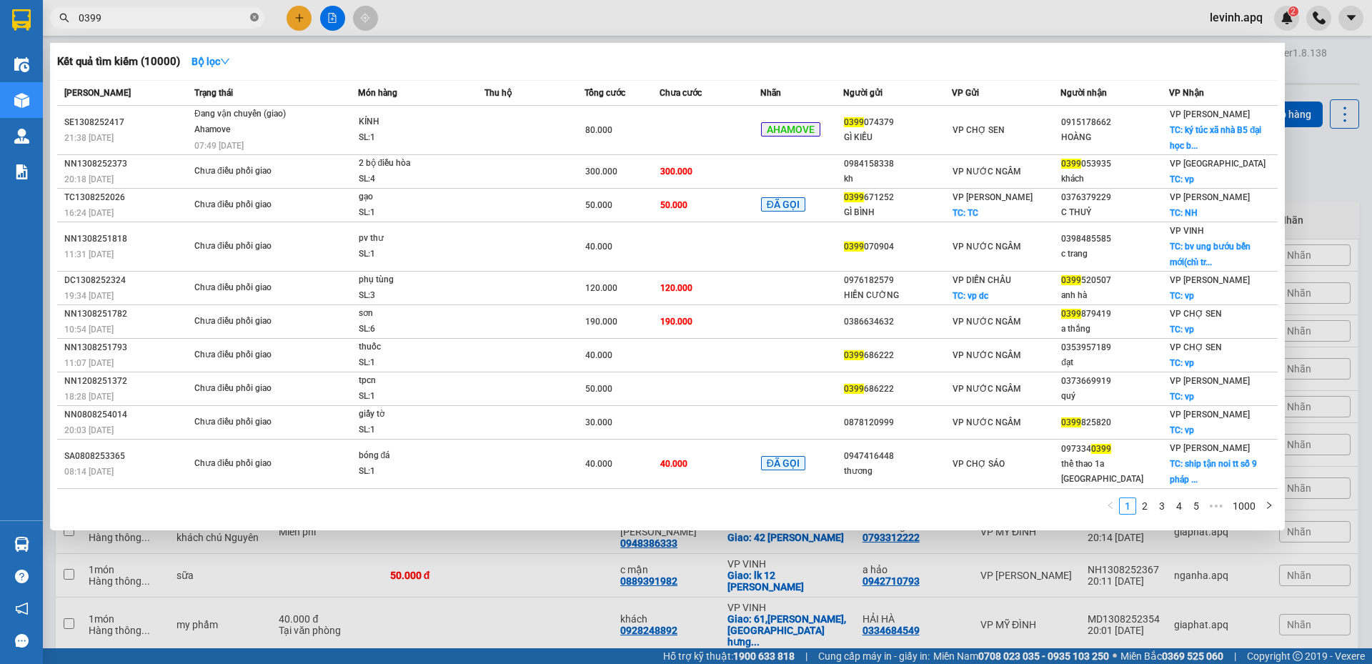
click at [255, 16] on icon "close-circle" at bounding box center [254, 17] width 9 height 9
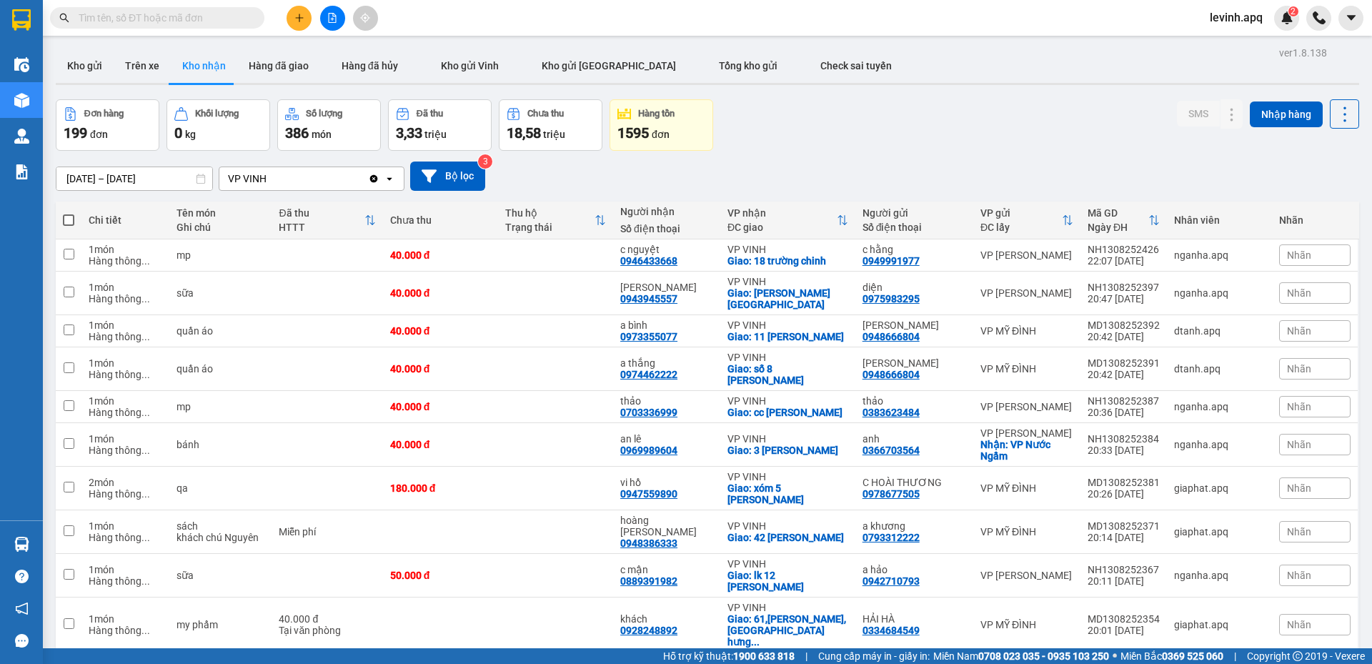
click at [164, 16] on input "text" at bounding box center [163, 18] width 169 height 16
click at [746, 136] on div "Đơn hàng 199 đơn Khối lượng 0 kg Số lượng 386 món Đã thu 3,33 triệu Chưa thu 18…" at bounding box center [707, 124] width 1303 height 51
click at [697, 159] on div "14/08/2025 – 14/08/2025 Press the down arrow key to interact with the calendar …" at bounding box center [707, 176] width 1303 height 51
click at [768, 130] on div "Đơn hàng 199 đơn Khối lượng 0 kg Số lượng 386 món Đã thu 3,33 triệu Chưa thu 18…" at bounding box center [707, 124] width 1303 height 51
click at [90, 63] on button "Kho gửi" at bounding box center [85, 66] width 58 height 34
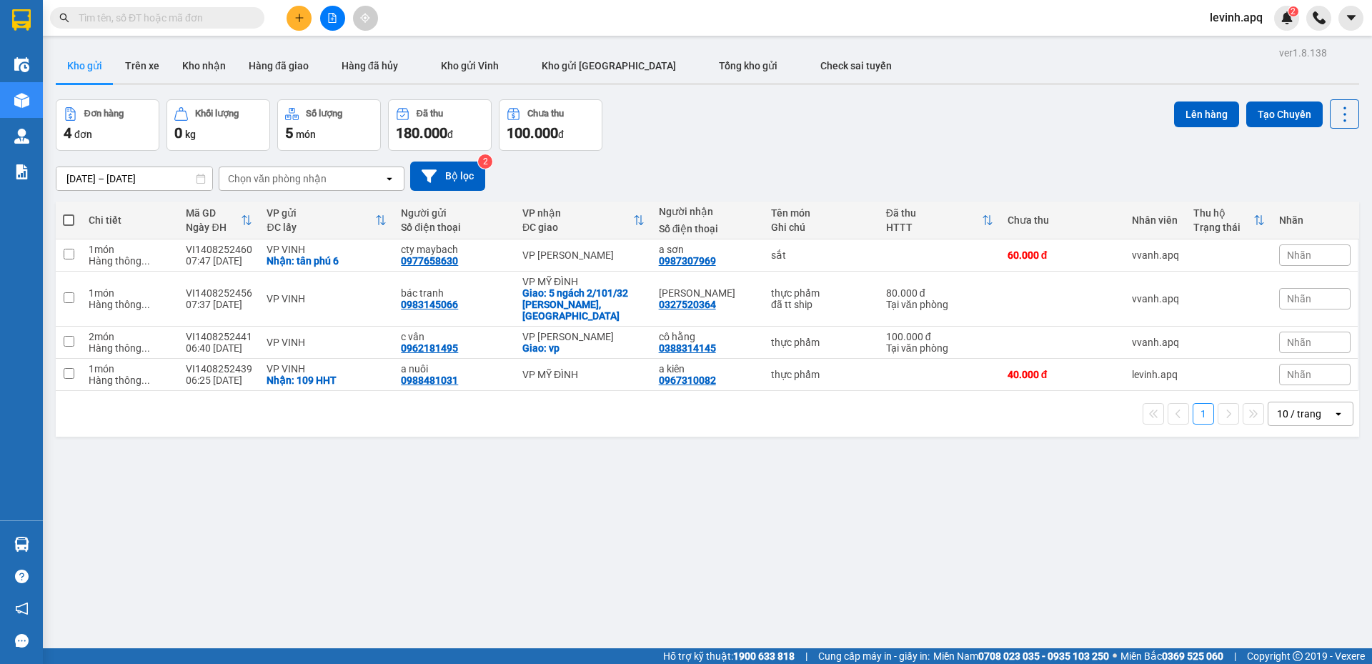
click at [163, 22] on input "text" at bounding box center [163, 18] width 169 height 16
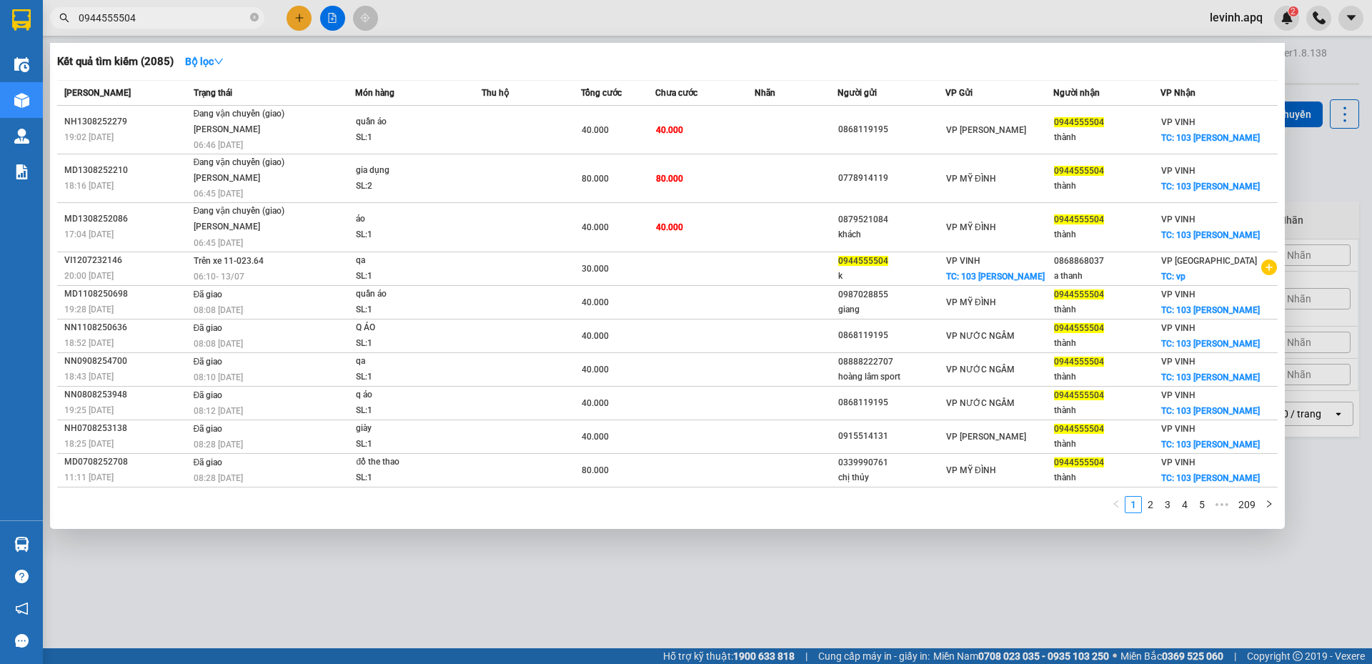
type input "0944555504"
click at [314, 555] on div at bounding box center [686, 332] width 1372 height 664
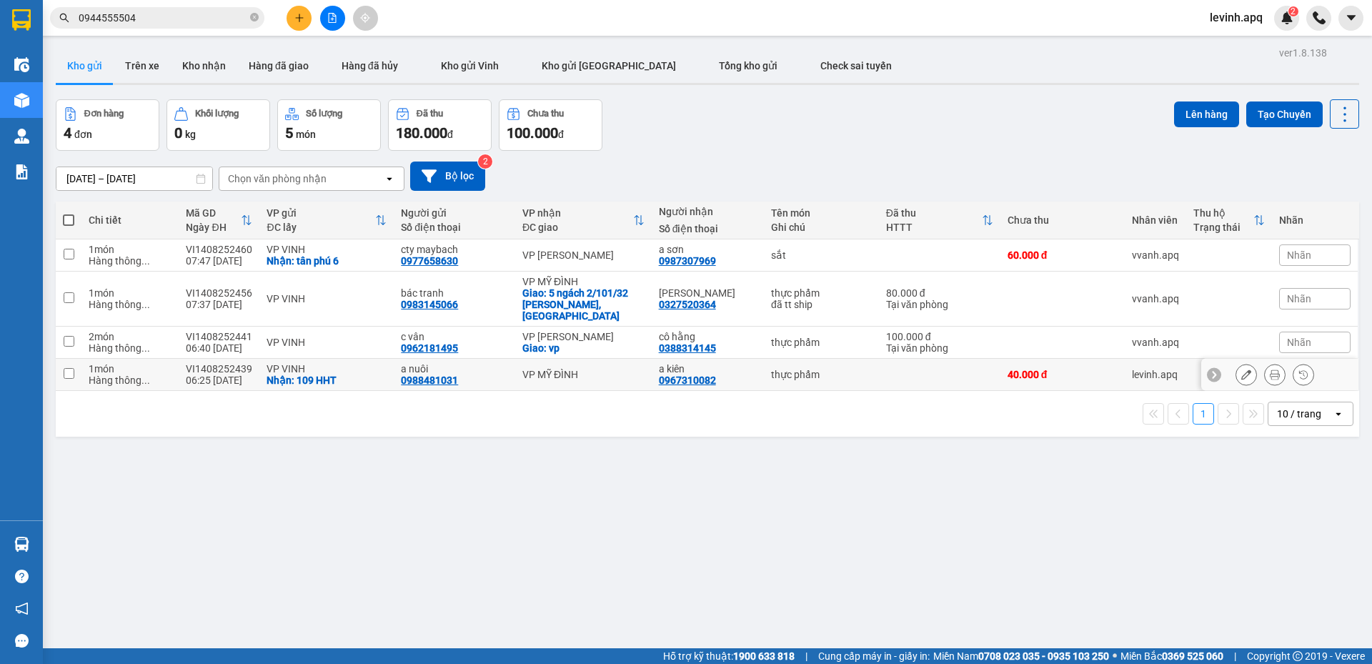
click at [159, 374] on div "Hàng thông ..." at bounding box center [130, 379] width 83 height 11
checkbox input "true"
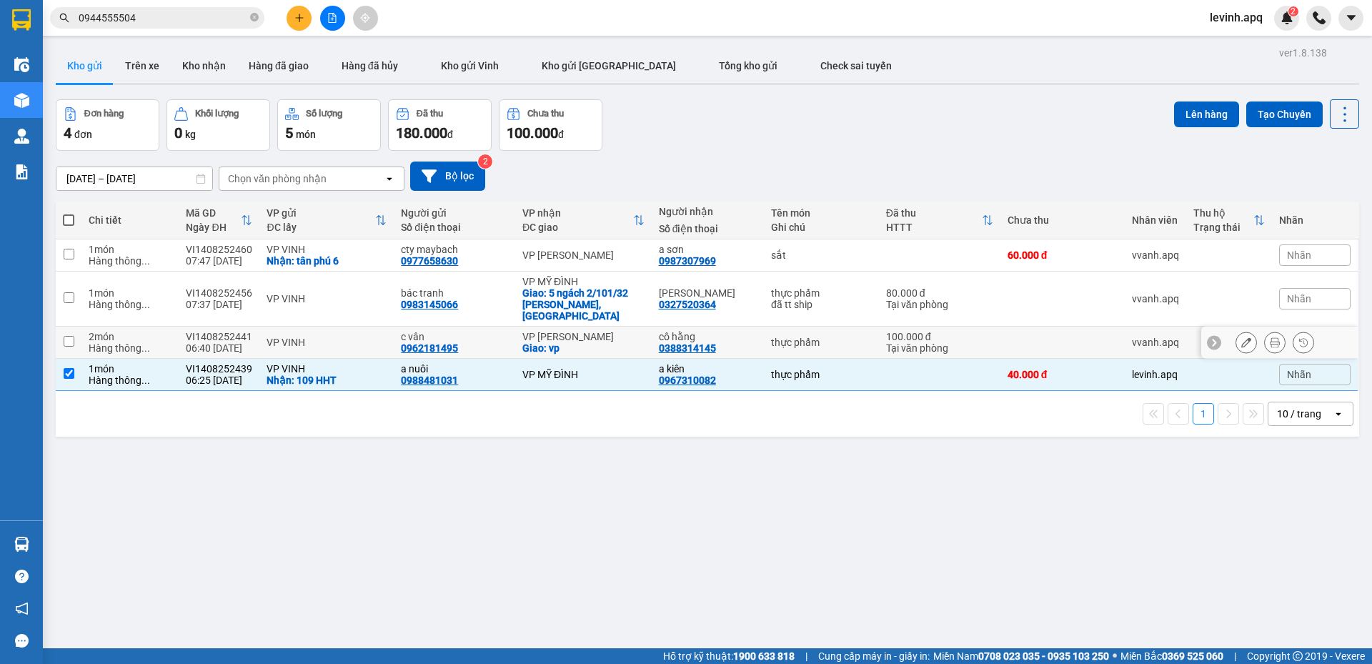
click at [140, 342] on div "Hàng thông ..." at bounding box center [130, 347] width 83 height 11
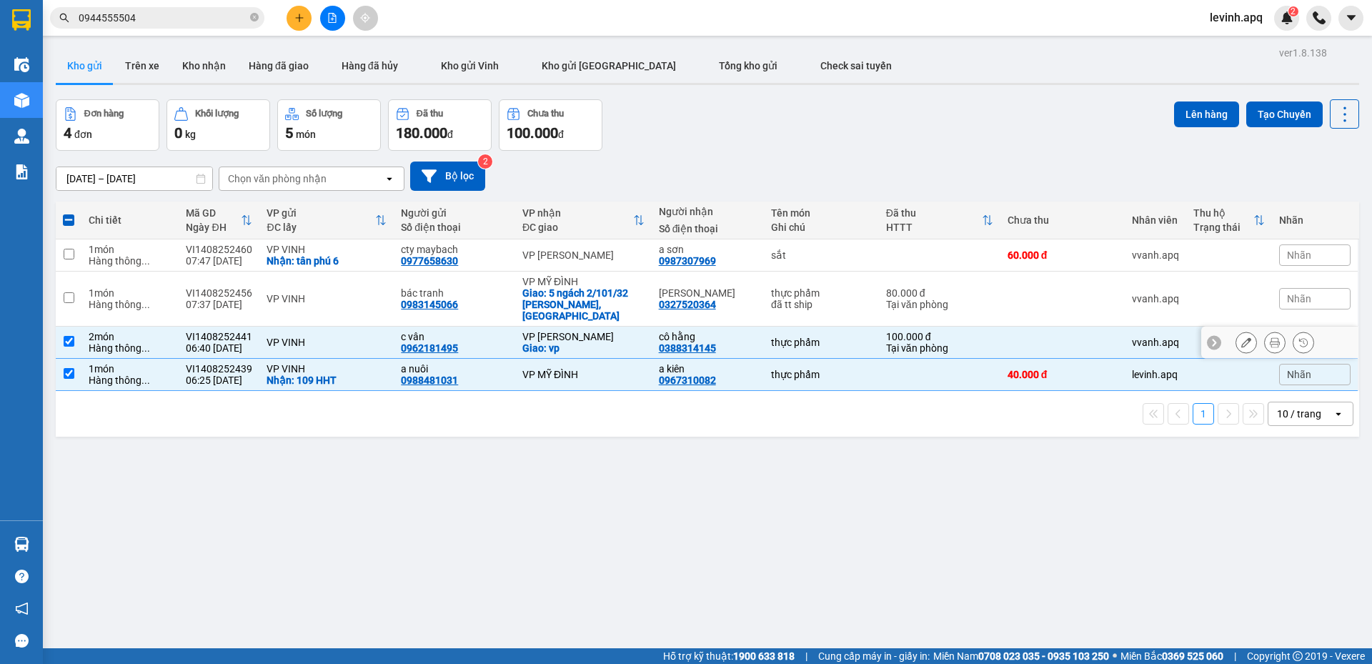
click at [141, 326] on td "2 món Hàng thông ..." at bounding box center [129, 342] width 97 height 32
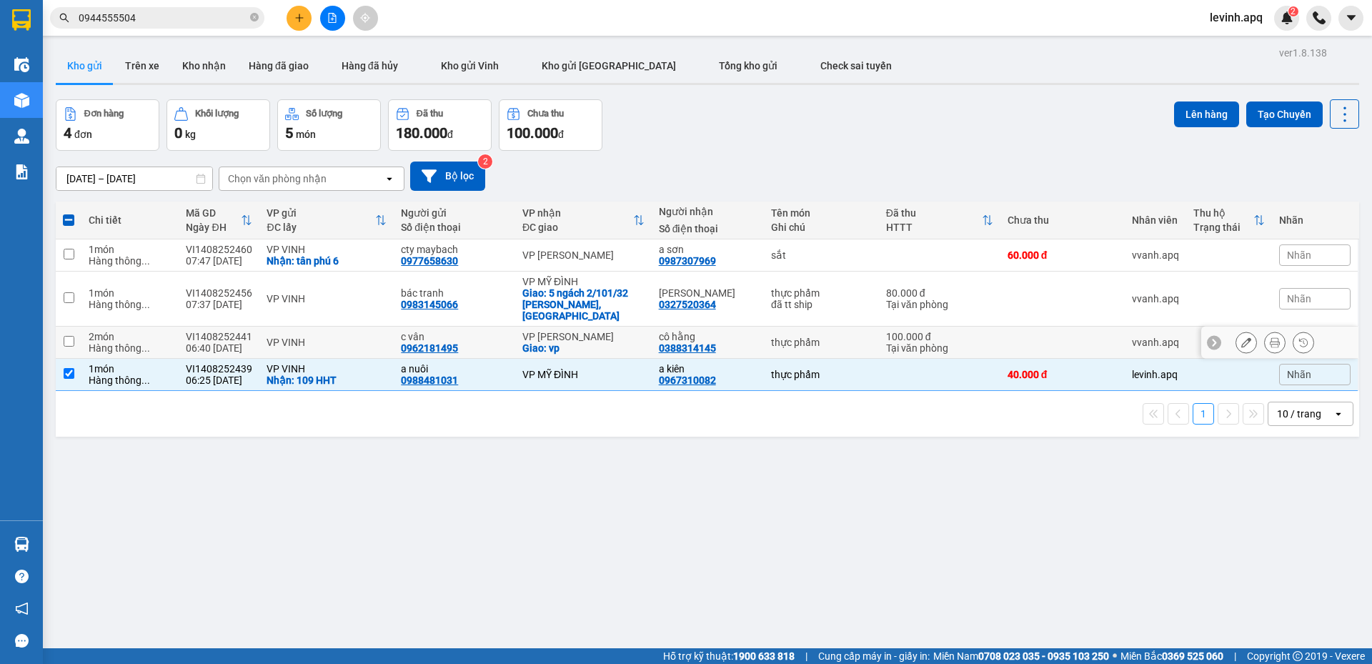
click at [89, 332] on td "2 món Hàng thông ..." at bounding box center [129, 342] width 97 height 32
checkbox input "true"
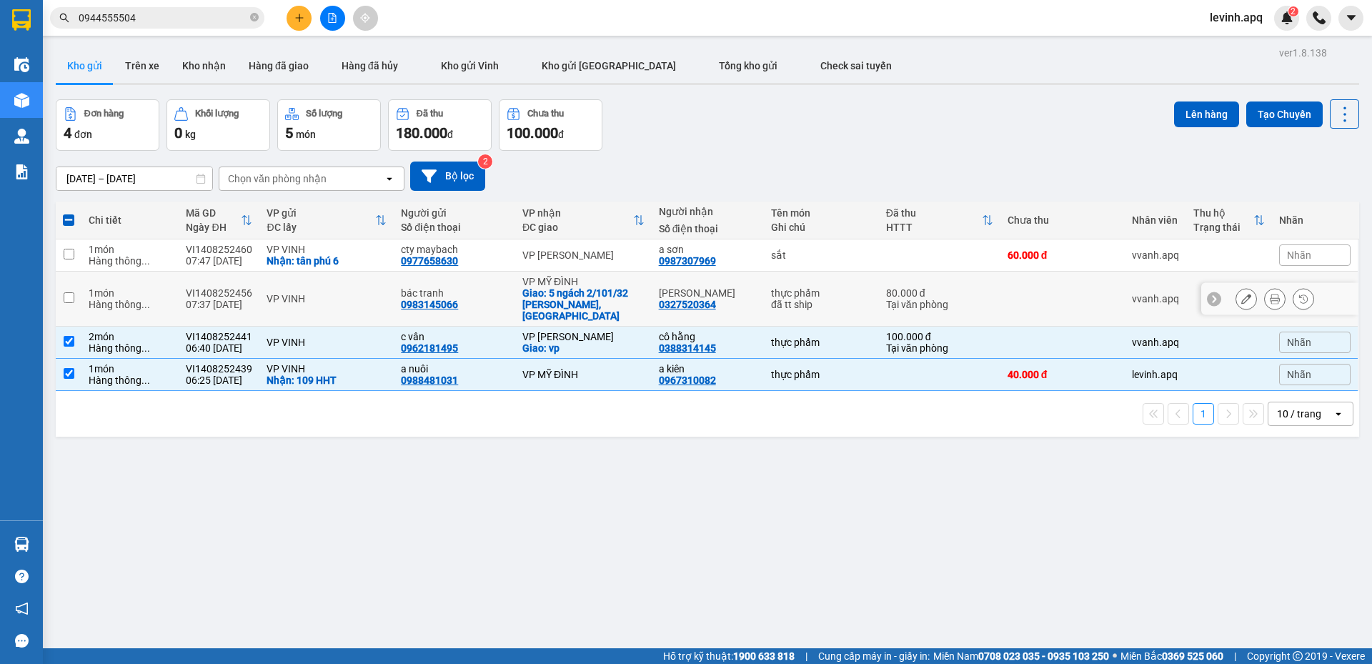
click at [124, 288] on div "1 món" at bounding box center [130, 292] width 83 height 11
checkbox input "true"
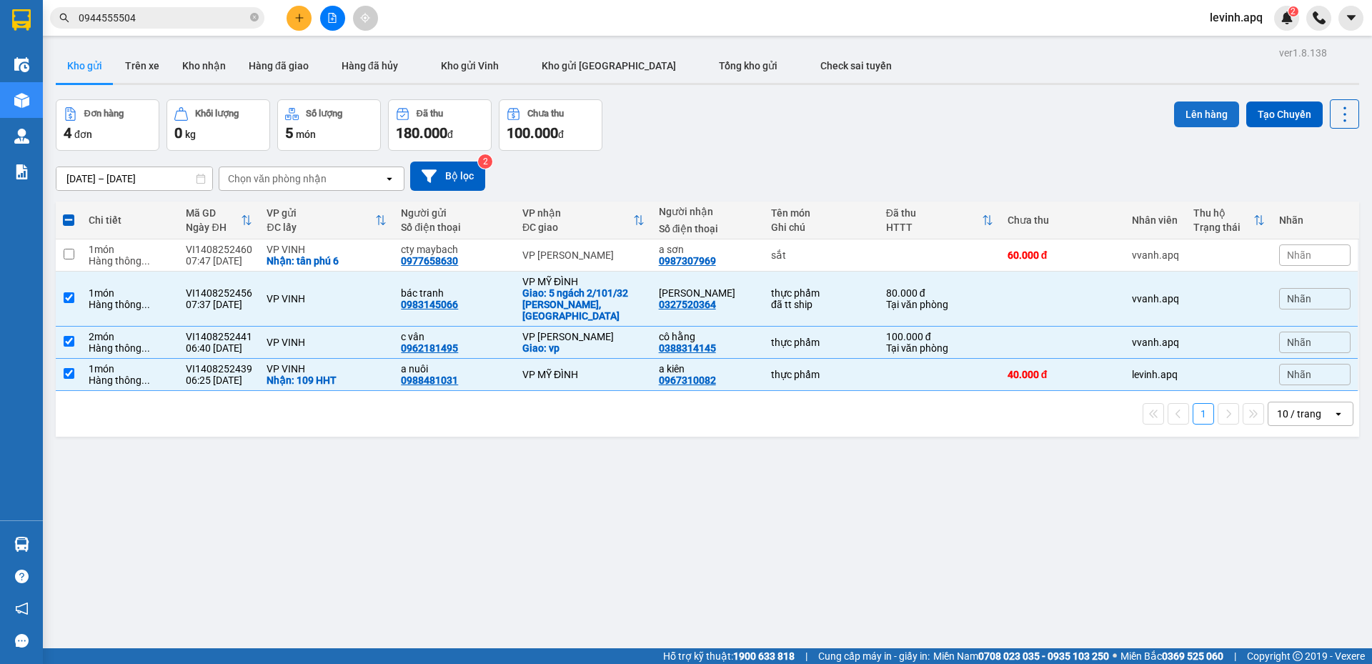
click at [1216, 107] on button "Lên hàng" at bounding box center [1206, 114] width 65 height 26
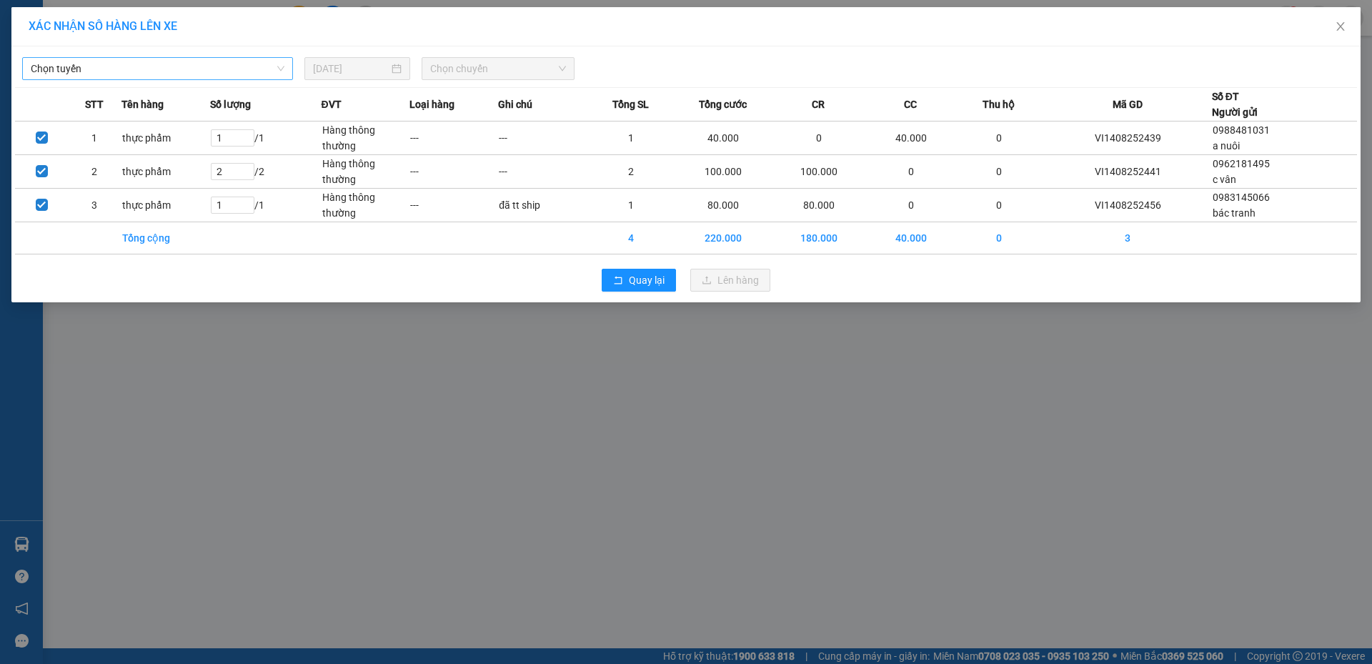
click at [168, 67] on span "Chọn tuyến" at bounding box center [158, 68] width 254 height 21
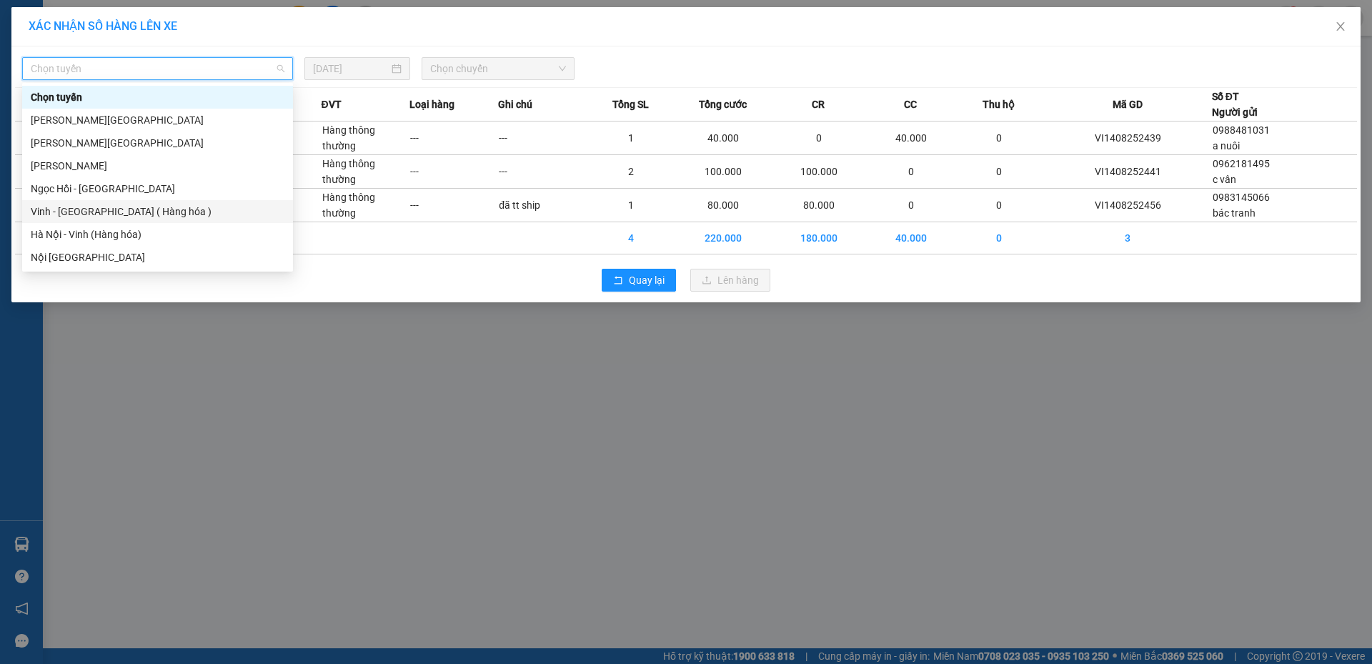
click at [160, 212] on div "Vinh - Hà Nội ( Hàng hóa )" at bounding box center [158, 212] width 254 height 16
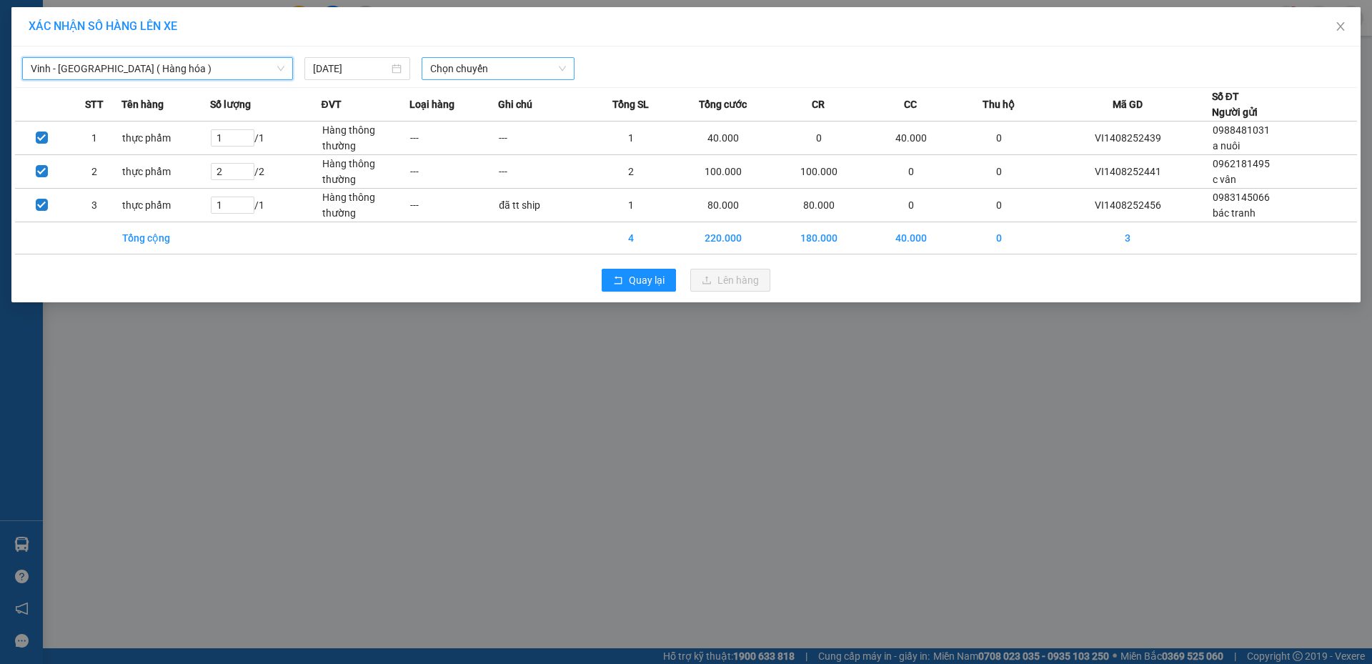
click at [475, 78] on span "Chọn chuyến" at bounding box center [498, 68] width 136 height 21
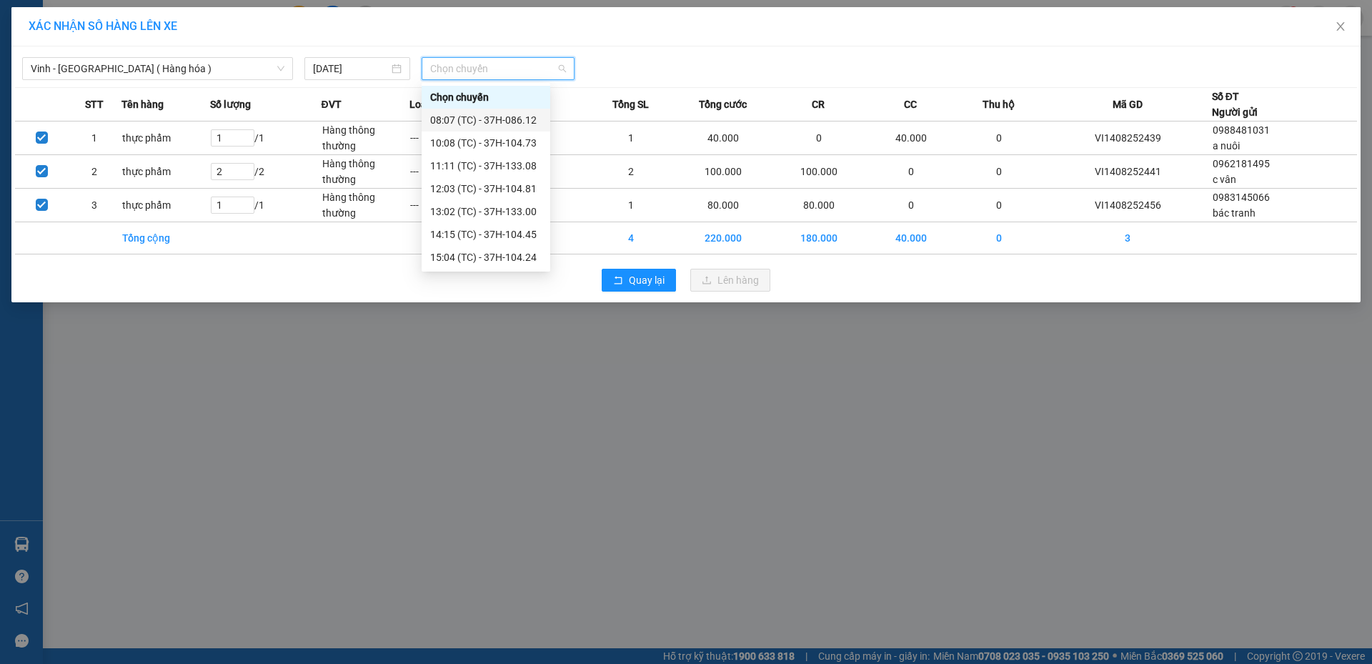
click at [471, 116] on div "08:07 (TC) - 37H-086.12" at bounding box center [485, 120] width 111 height 16
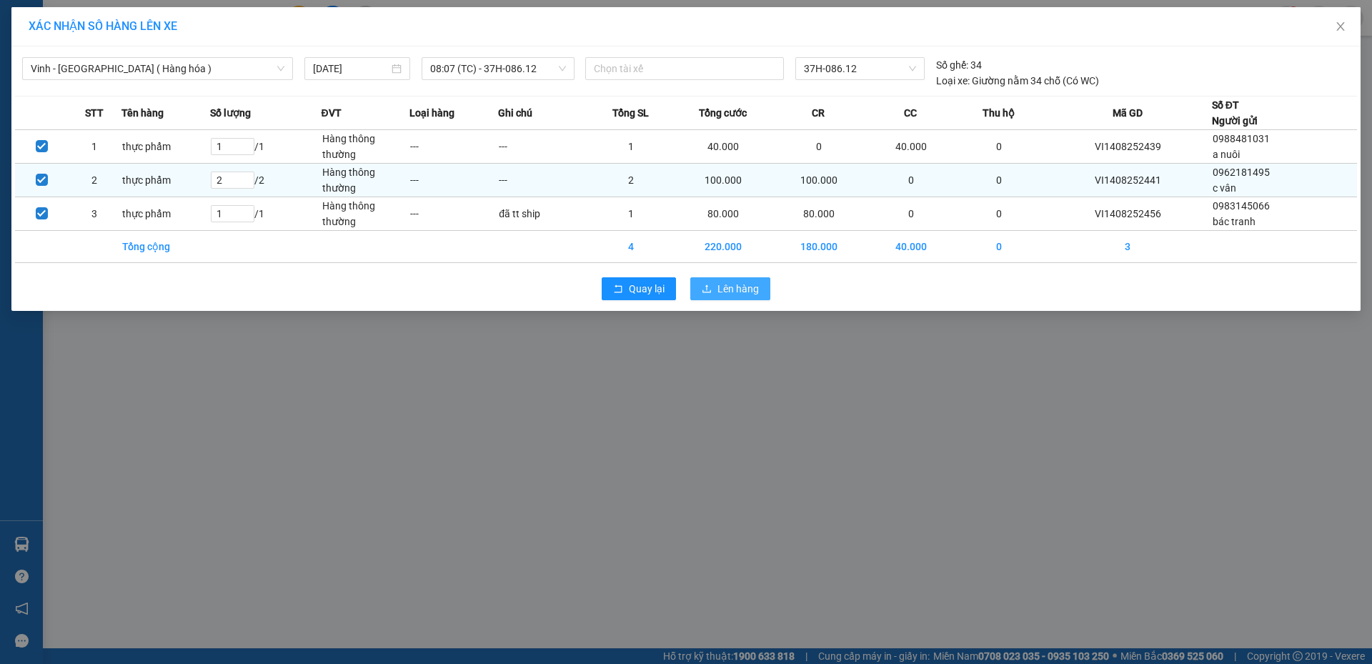
drag, startPoint x: 724, startPoint y: 289, endPoint x: 331, endPoint y: 189, distance: 406.1
click at [724, 289] on span "Lên hàng" at bounding box center [737, 289] width 41 height 16
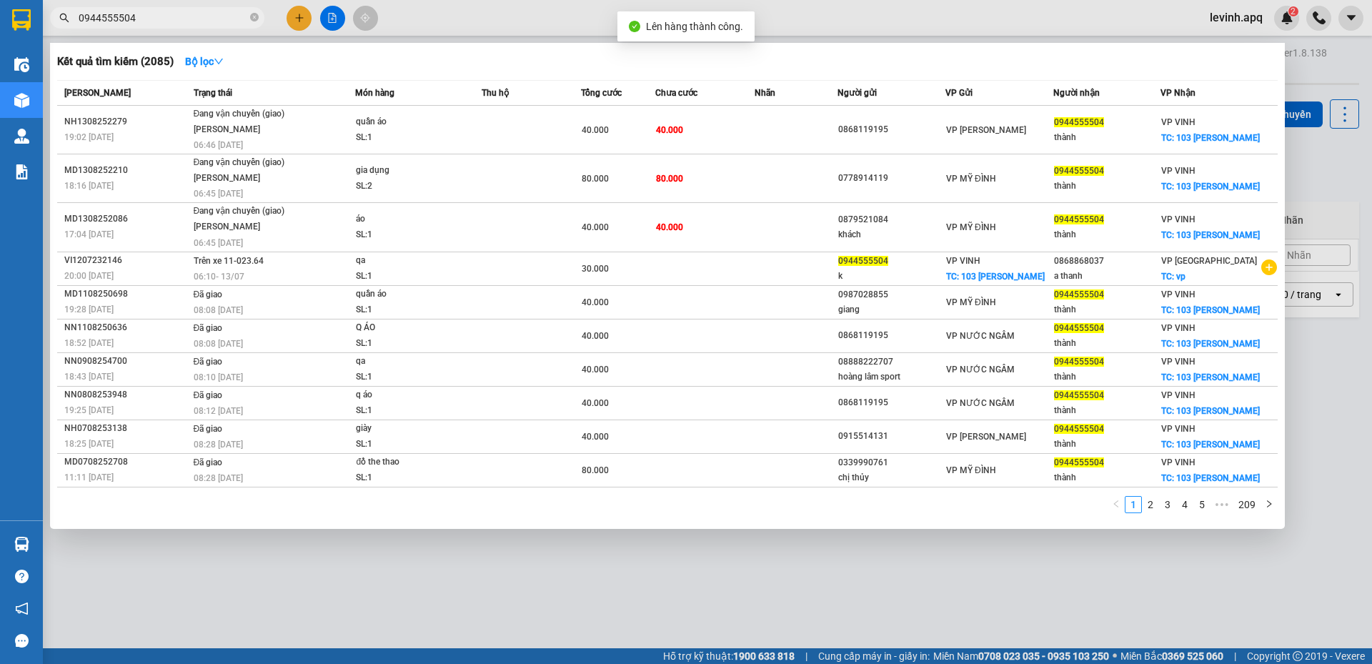
click at [109, 21] on input "0944555504" at bounding box center [163, 18] width 169 height 16
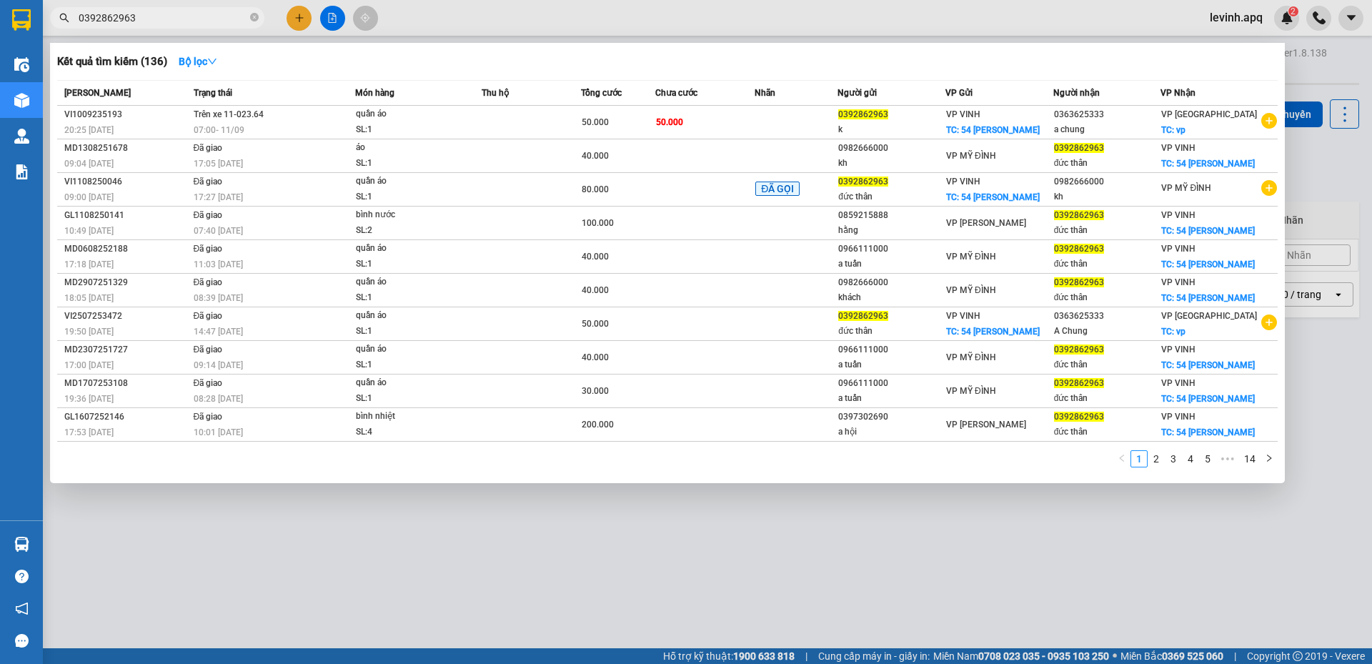
click at [109, 21] on input "0392862963" at bounding box center [163, 18] width 169 height 16
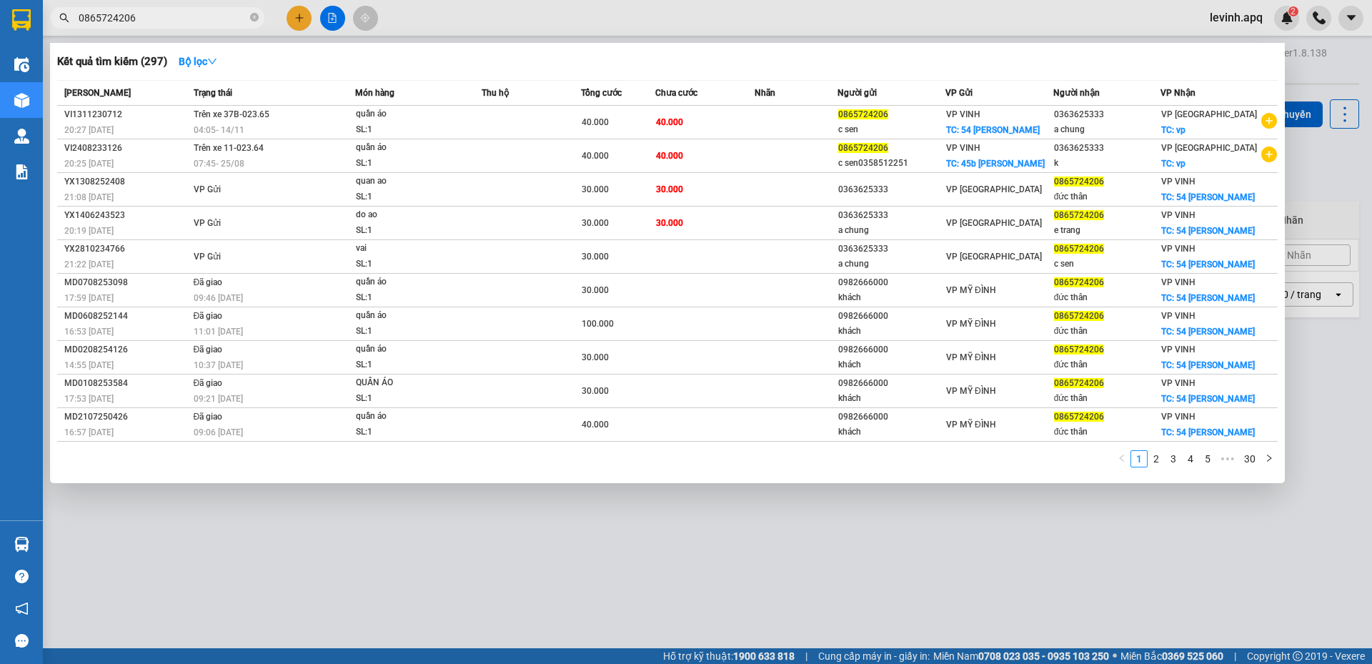
type input "0865724206"
click at [241, 587] on div at bounding box center [686, 332] width 1372 height 664
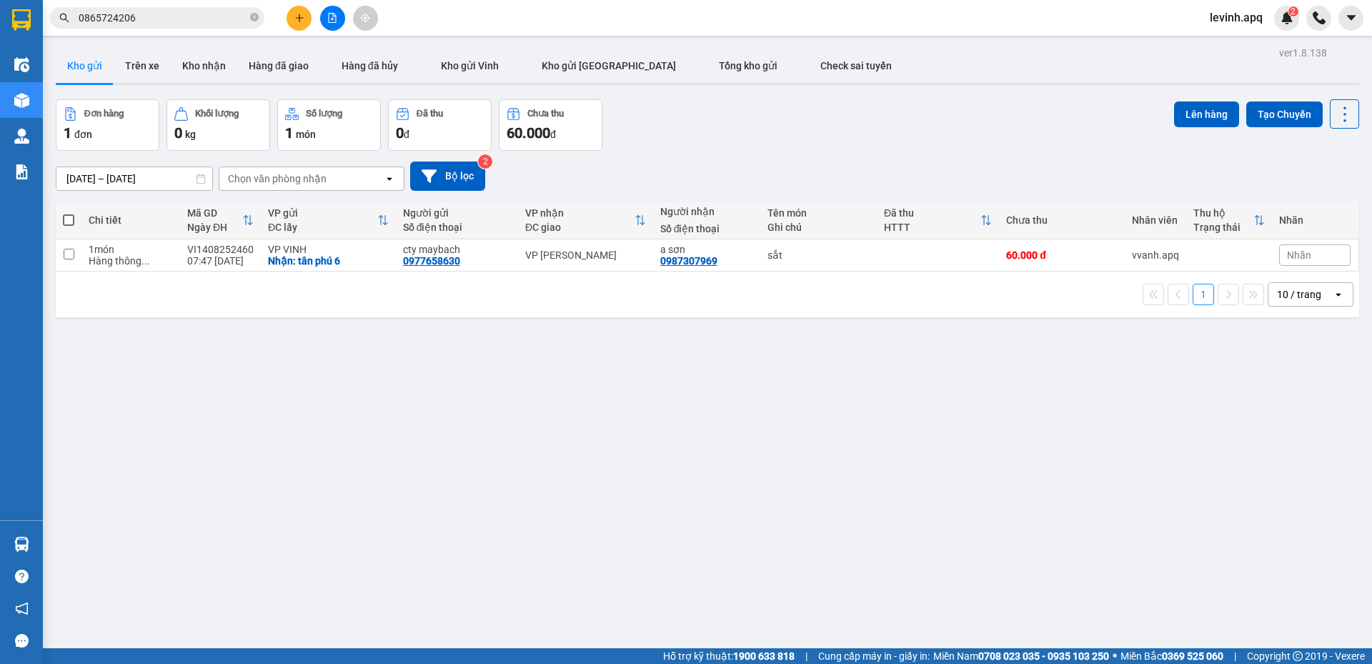
click at [316, 422] on div "ver 1.8.138 Kho gửi Trên xe Kho nhận Hàng đã giao Hàng đã hủy Kho gửi Vinh Kho …" at bounding box center [707, 375] width 1315 height 664
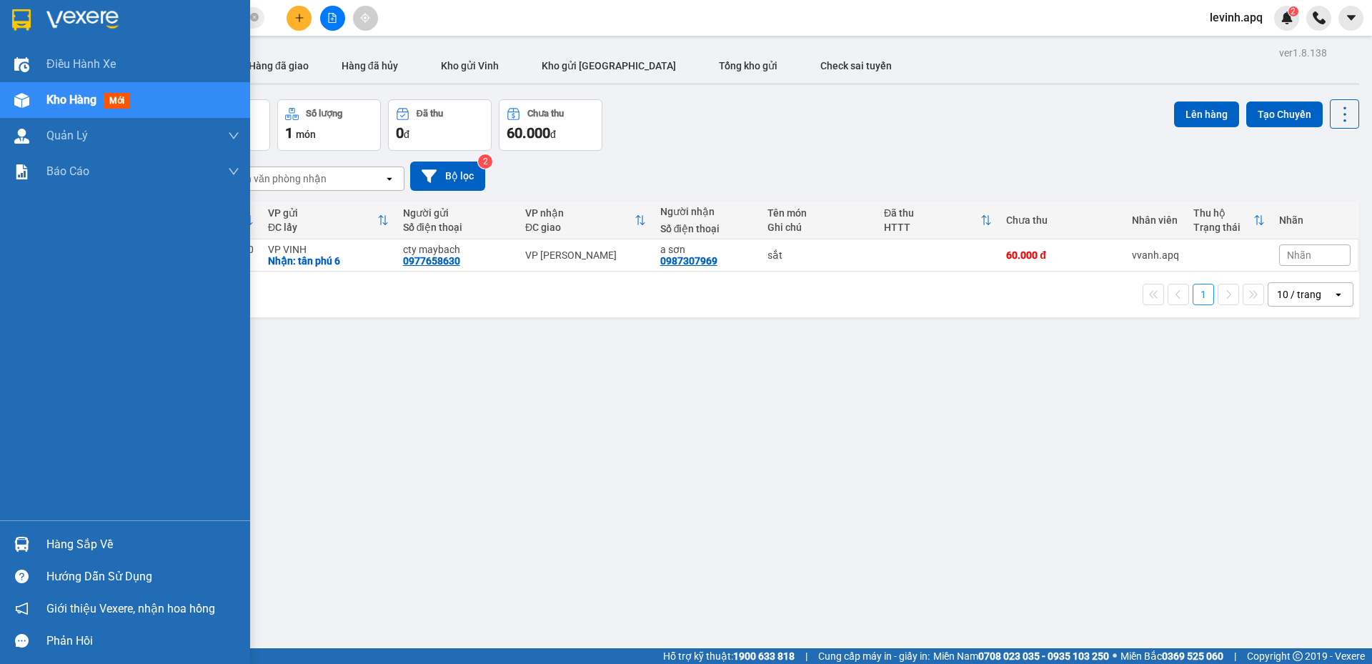
click at [24, 537] on img at bounding box center [21, 544] width 15 height 15
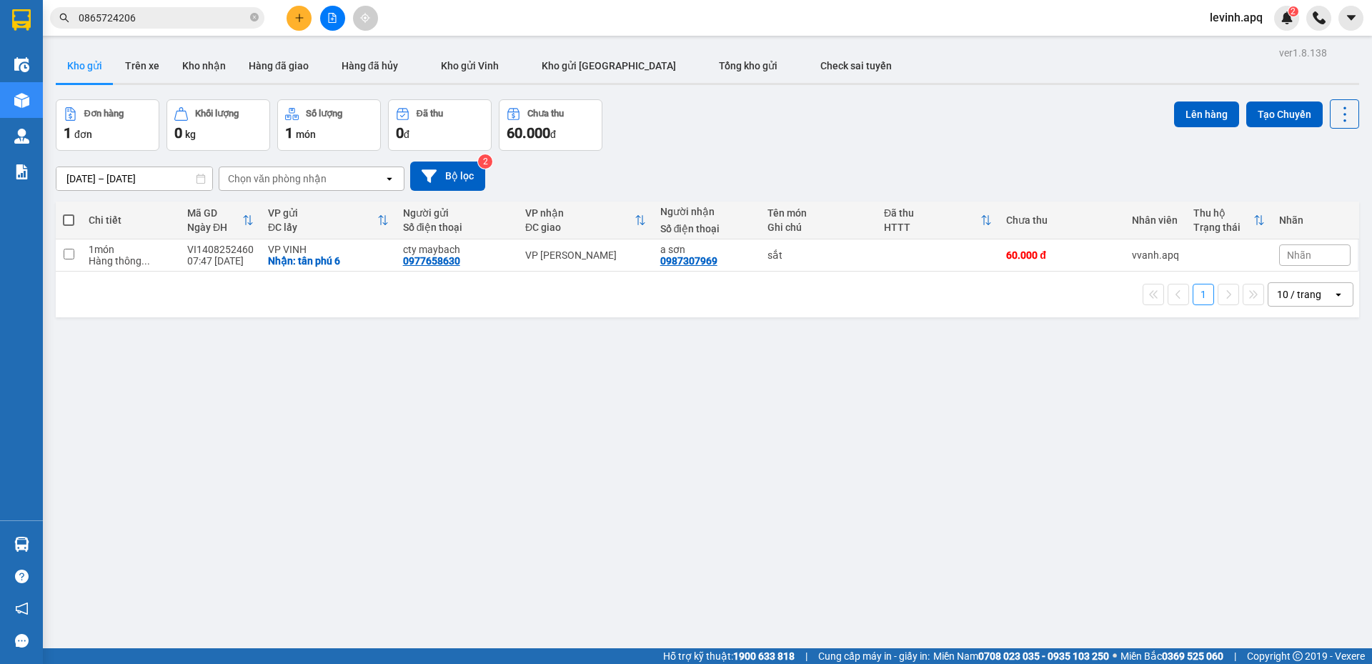
click at [798, 506] on section "Kết quả tìm kiếm ( 297 ) Bộ lọc Mã ĐH Trạng thái Món hàng Thu hộ Tổng cước Chưa…" at bounding box center [686, 332] width 1372 height 664
click at [734, 117] on div "Đơn hàng 1 đơn Khối lượng 0 kg Số lượng 1 món Đã thu 0 đ Chưa thu 60.000 đ Lên …" at bounding box center [707, 124] width 1303 height 51
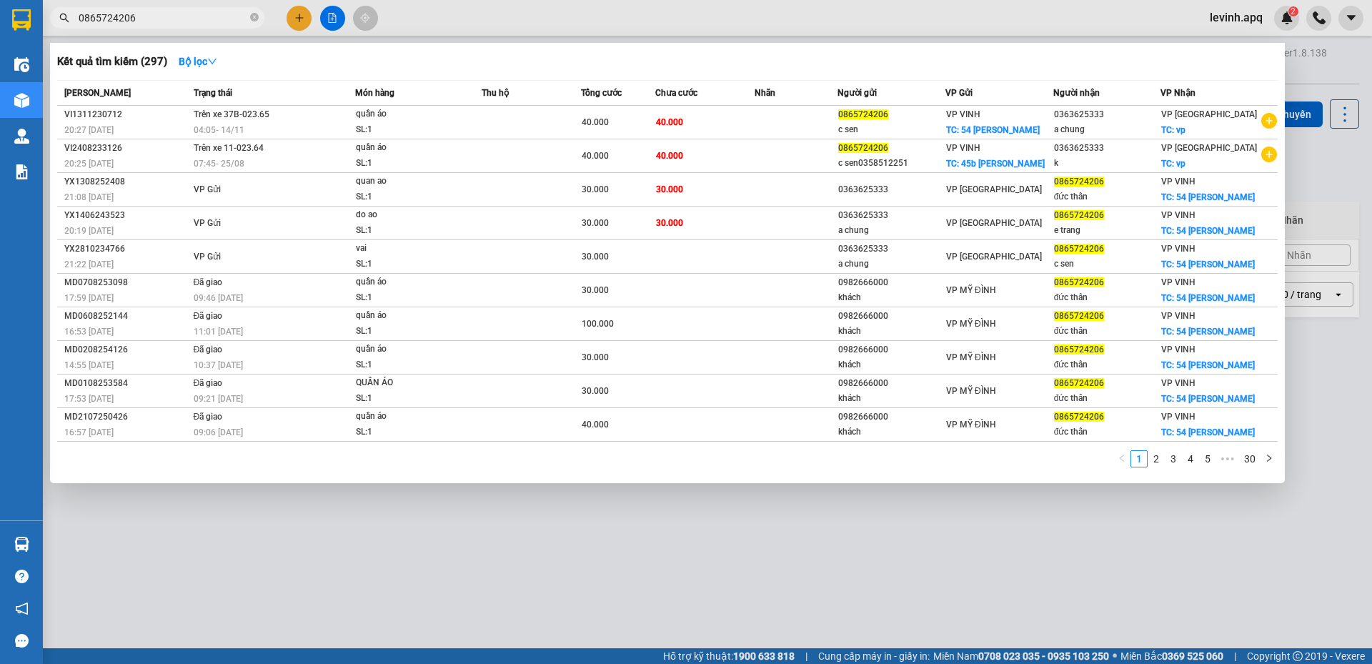
click at [154, 24] on input "0865724206" at bounding box center [163, 18] width 169 height 16
click at [336, 497] on div at bounding box center [686, 332] width 1372 height 664
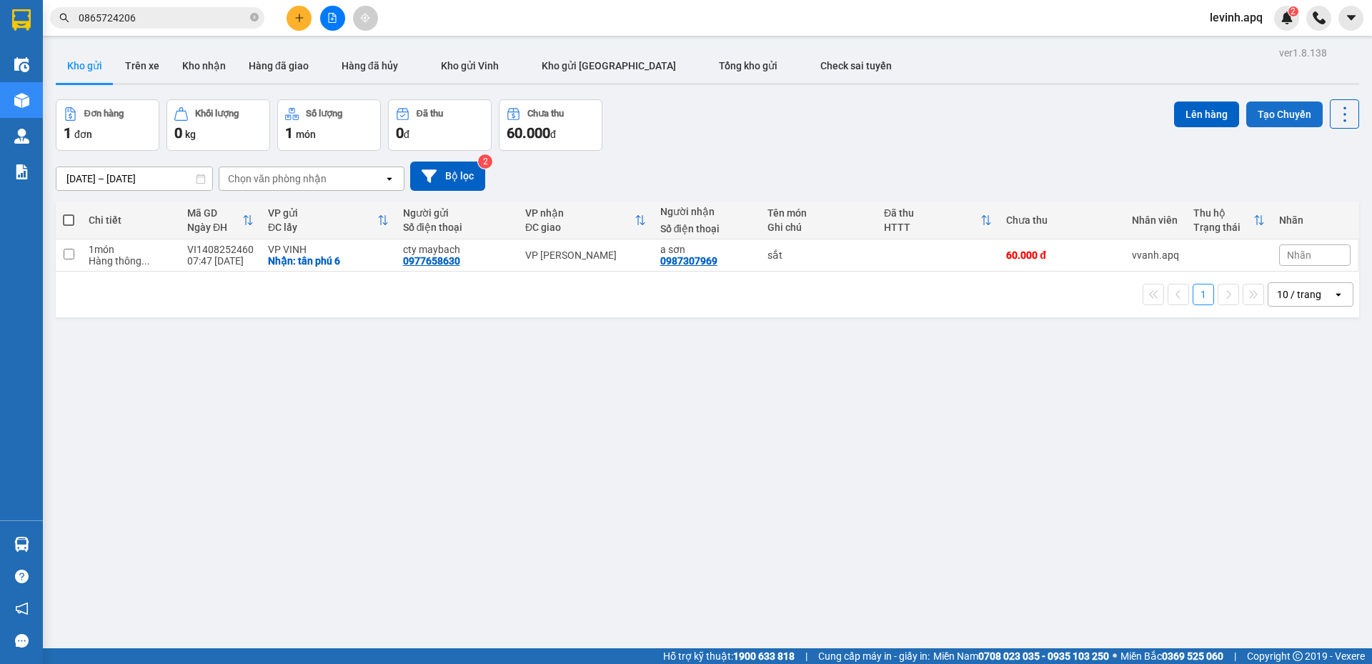
click at [1299, 111] on button "Tạo Chuyến" at bounding box center [1284, 114] width 76 height 26
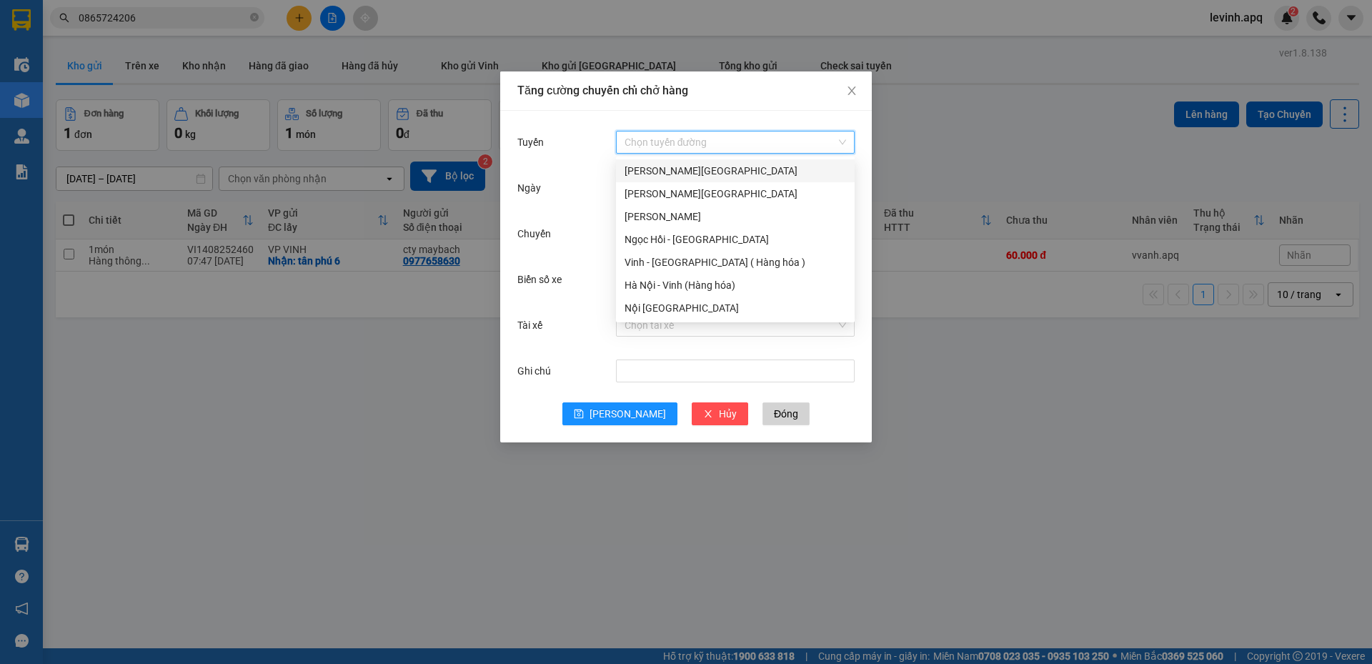
drag, startPoint x: 660, startPoint y: 136, endPoint x: 647, endPoint y: 175, distance: 41.6
click at [660, 139] on input "Tuyến" at bounding box center [729, 141] width 211 height 21
click at [662, 311] on div "Nội Tỉnh Vinh" at bounding box center [734, 308] width 221 height 16
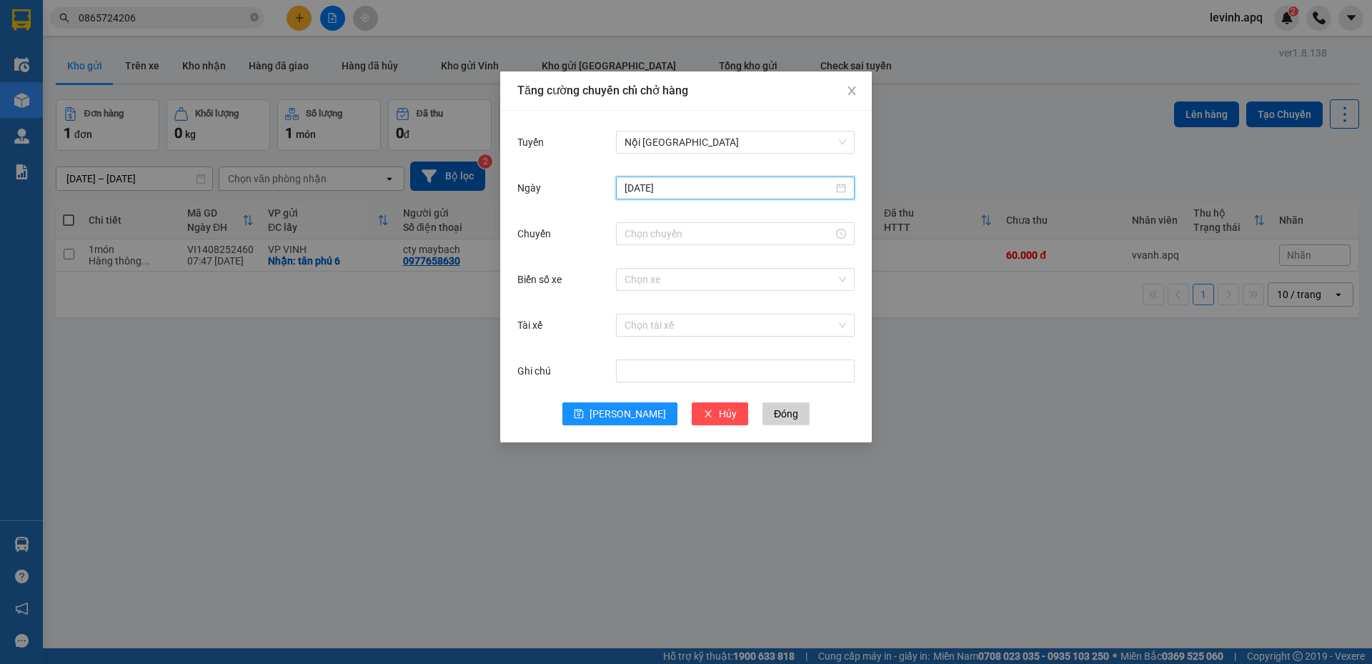
click at [670, 188] on input "14/08/2025" at bounding box center [728, 188] width 209 height 16
type input "14/08/2025"
click at [738, 317] on div "14" at bounding box center [740, 313] width 17 height 17
click at [652, 227] on input "Chuyến" at bounding box center [728, 234] width 209 height 16
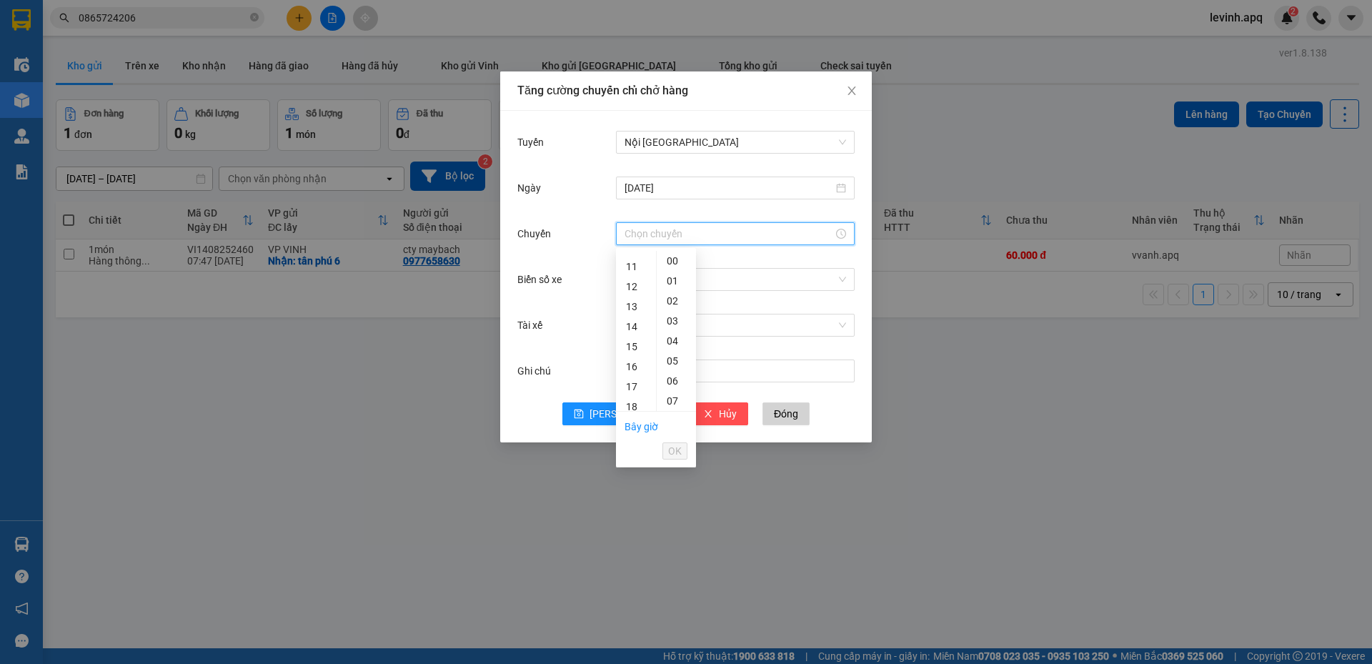
scroll to position [143, 0]
click at [628, 280] on div "08" at bounding box center [636, 278] width 40 height 20
click at [677, 311] on div "10" at bounding box center [676, 318] width 39 height 20
type input "08:10"
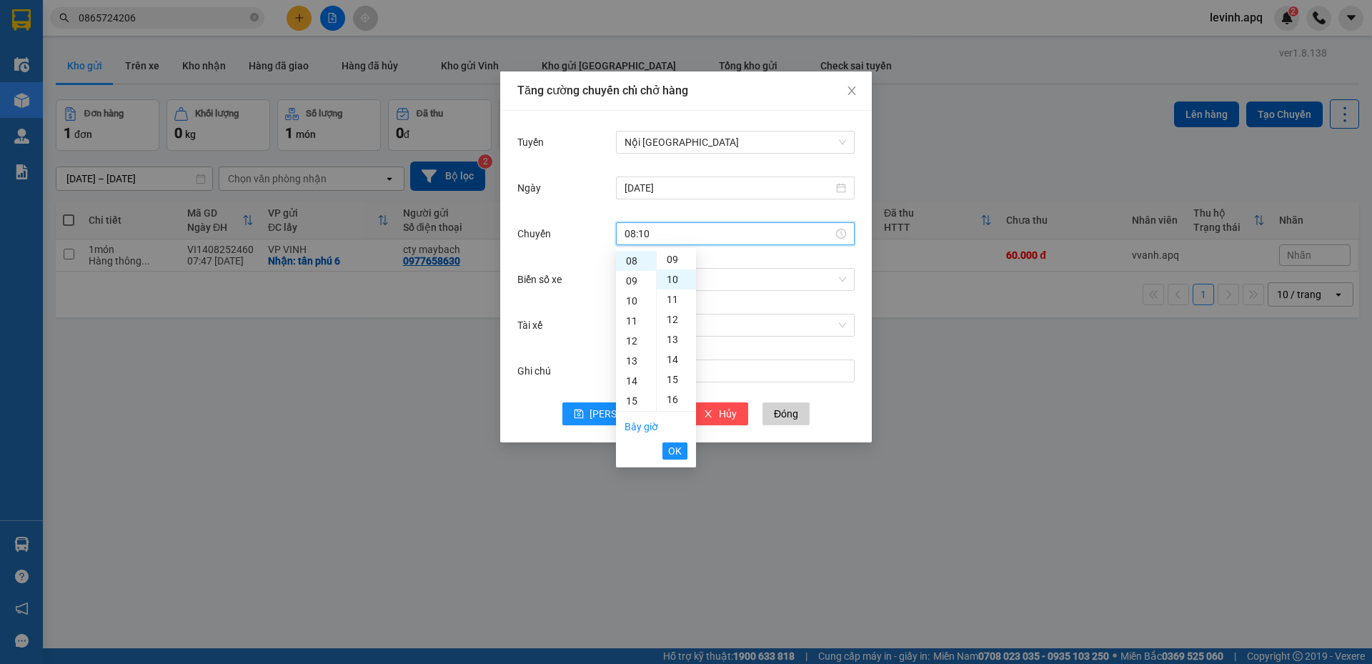
scroll to position [200, 0]
click at [670, 447] on span "OK" at bounding box center [675, 451] width 14 height 16
click at [744, 289] on input "Biển số xe" at bounding box center [729, 279] width 211 height 21
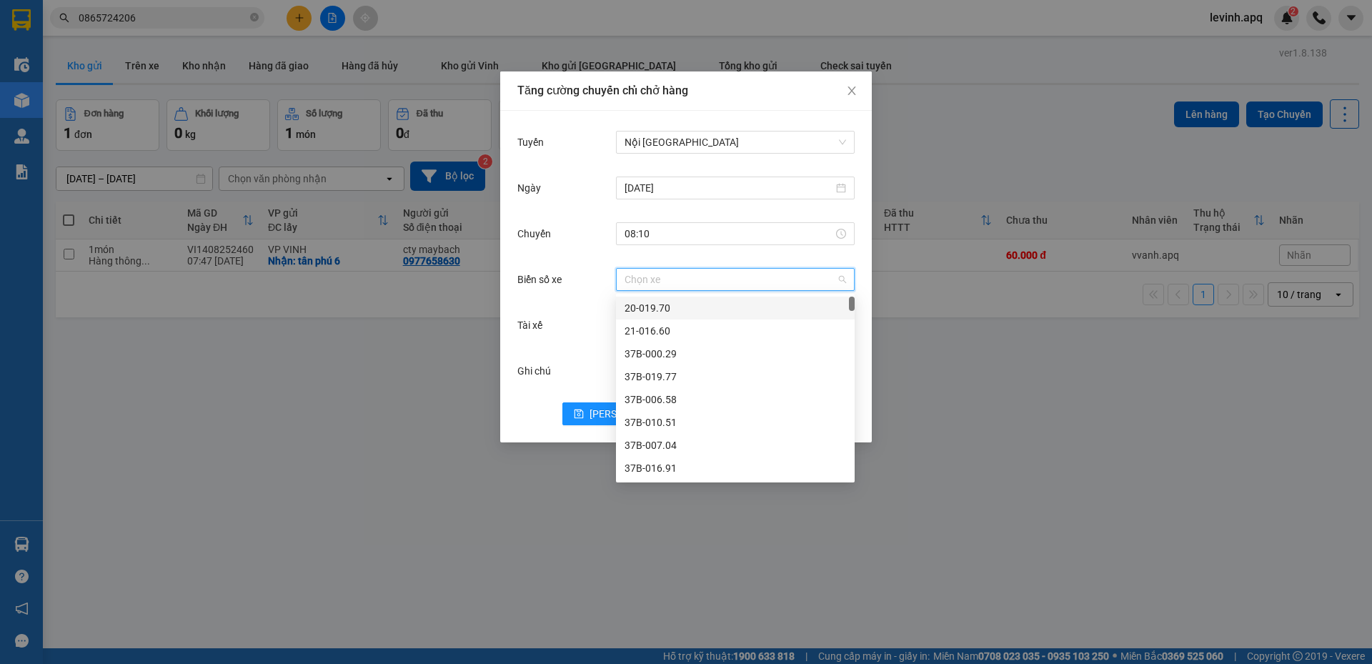
click at [717, 316] on div "20-019.70" at bounding box center [735, 307] width 239 height 23
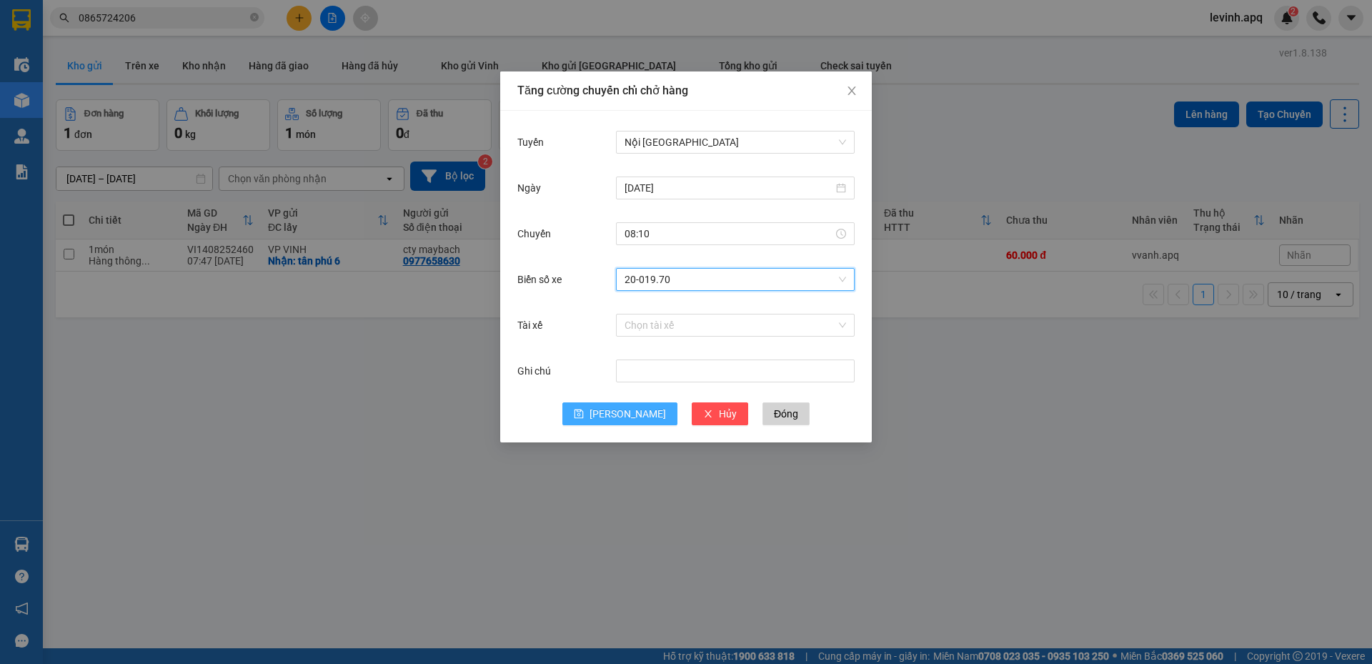
click at [624, 418] on span "Lưu" at bounding box center [627, 414] width 76 height 16
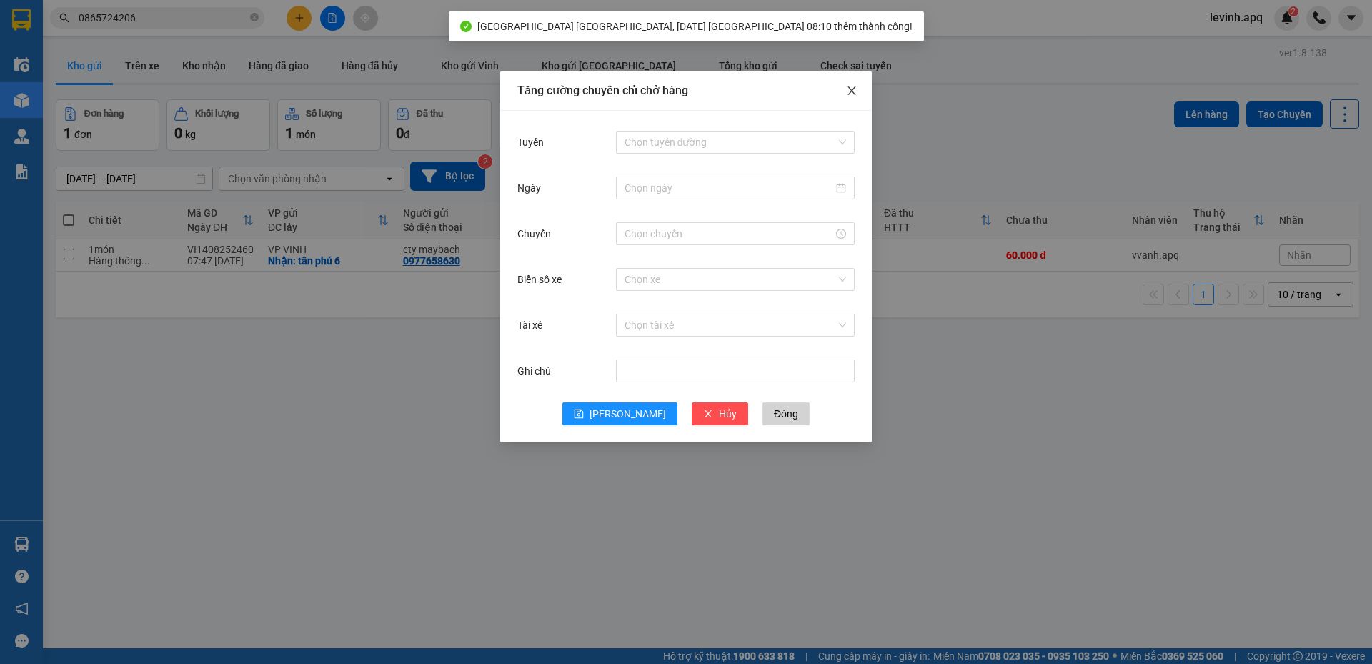
click at [852, 90] on icon "close" at bounding box center [851, 90] width 8 height 9
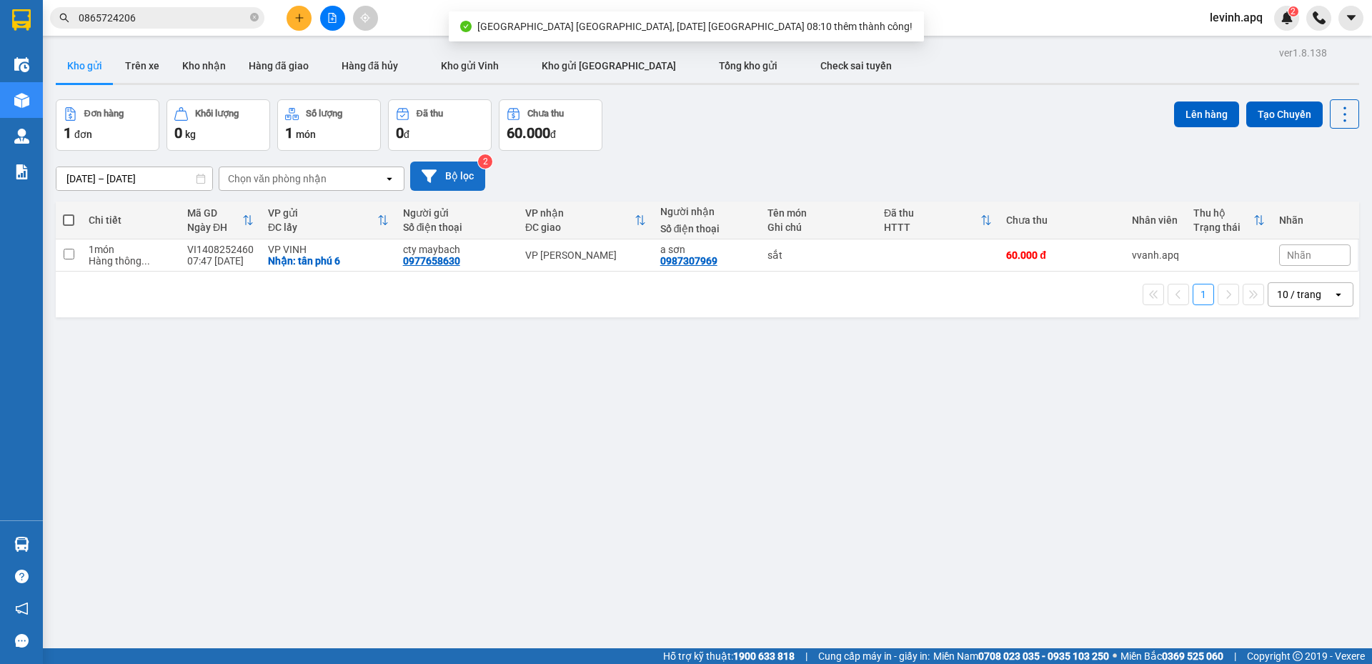
click at [441, 164] on button "Bộ lọc" at bounding box center [447, 175] width 75 height 29
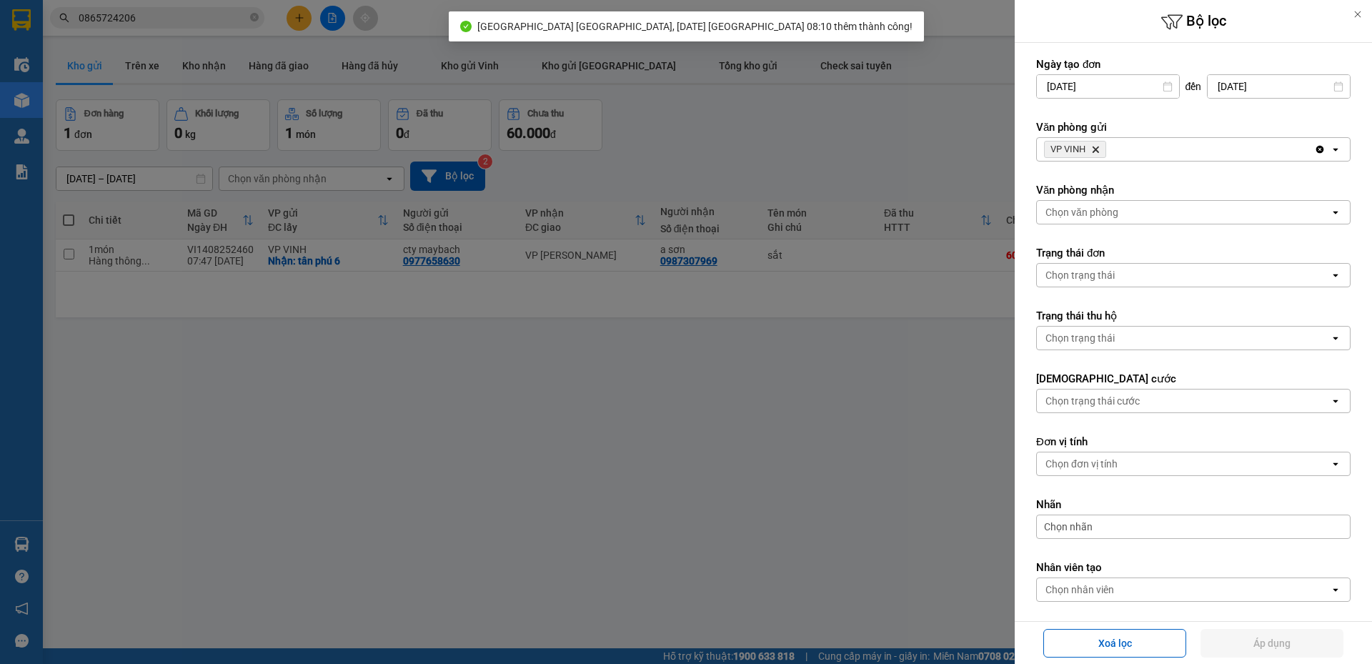
click at [1092, 149] on span "VP VINH Delete" at bounding box center [1075, 149] width 62 height 17
click at [1092, 149] on icon "Delete" at bounding box center [1095, 149] width 9 height 9
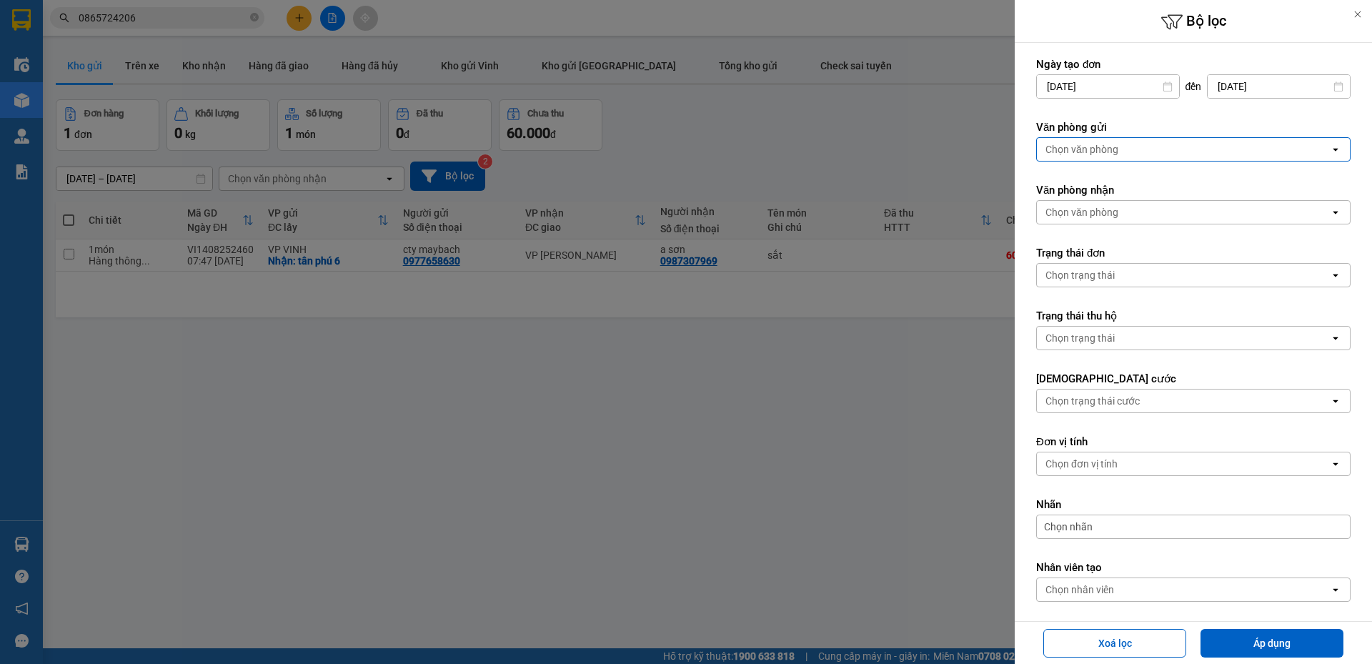
drag, startPoint x: 1092, startPoint y: 149, endPoint x: 1088, endPoint y: 159, distance: 10.2
click at [1092, 150] on div "Chọn văn phòng" at bounding box center [1081, 149] width 73 height 14
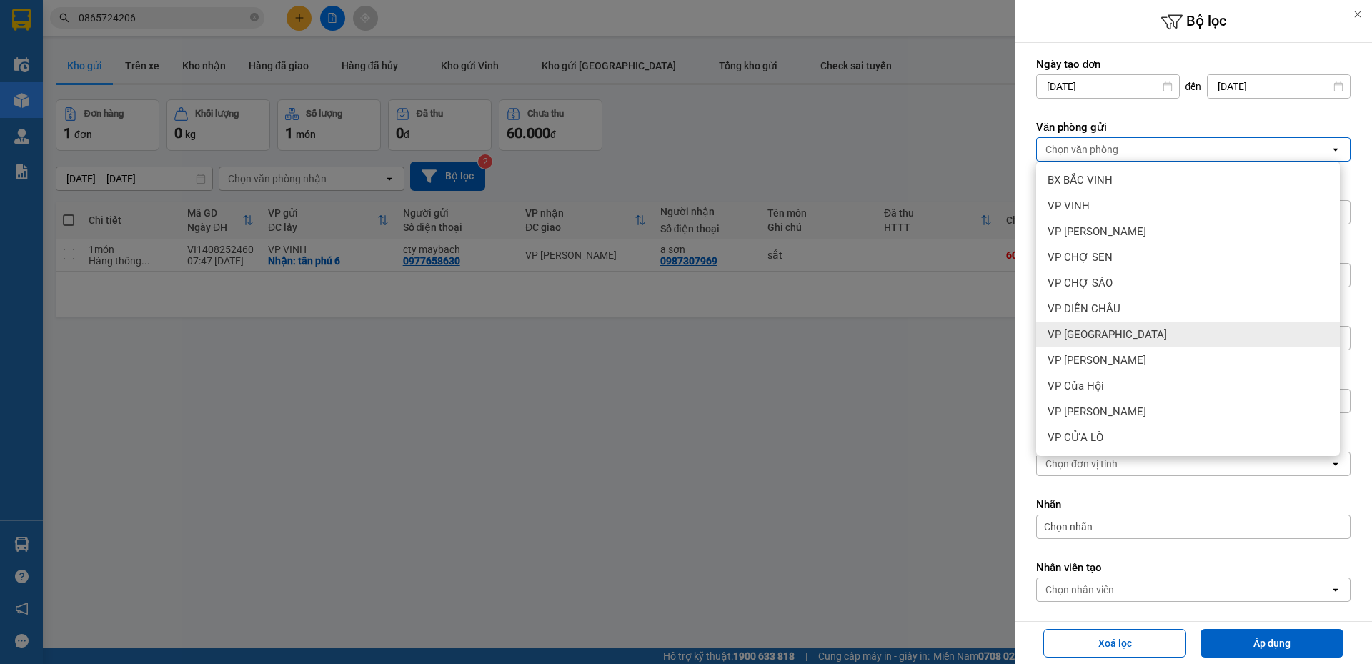
drag, startPoint x: 1129, startPoint y: 343, endPoint x: 1136, endPoint y: 361, distance: 19.0
click at [1129, 344] on div "VP Cầu Yên Xuân" at bounding box center [1188, 334] width 304 height 26
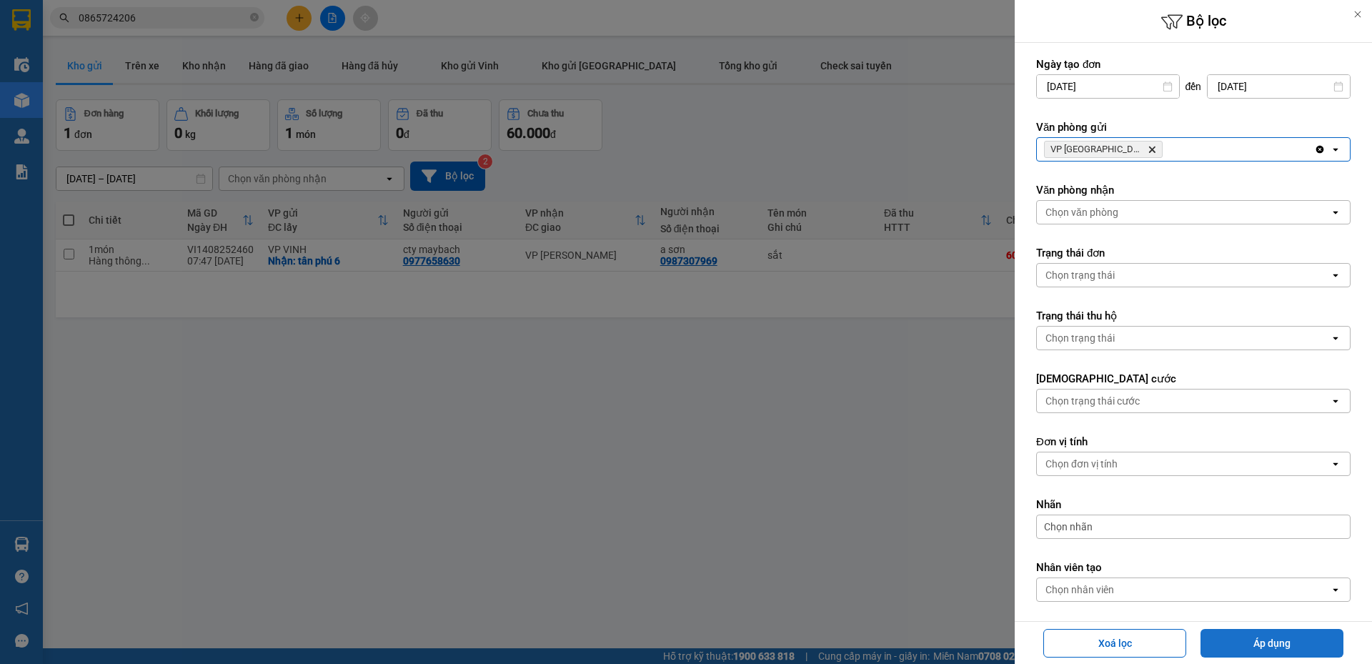
click at [1248, 638] on button "Áp dụng" at bounding box center [1271, 643] width 143 height 29
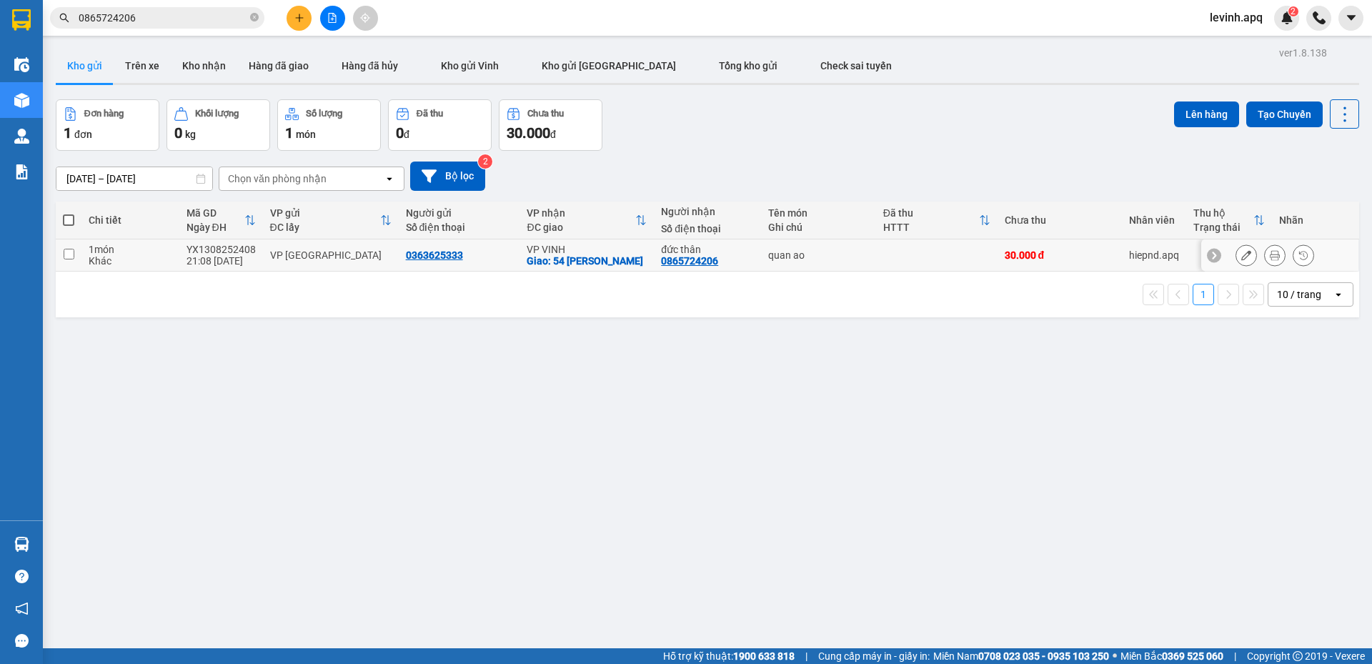
click at [499, 253] on div "0363625333" at bounding box center [459, 254] width 107 height 11
checkbox input "true"
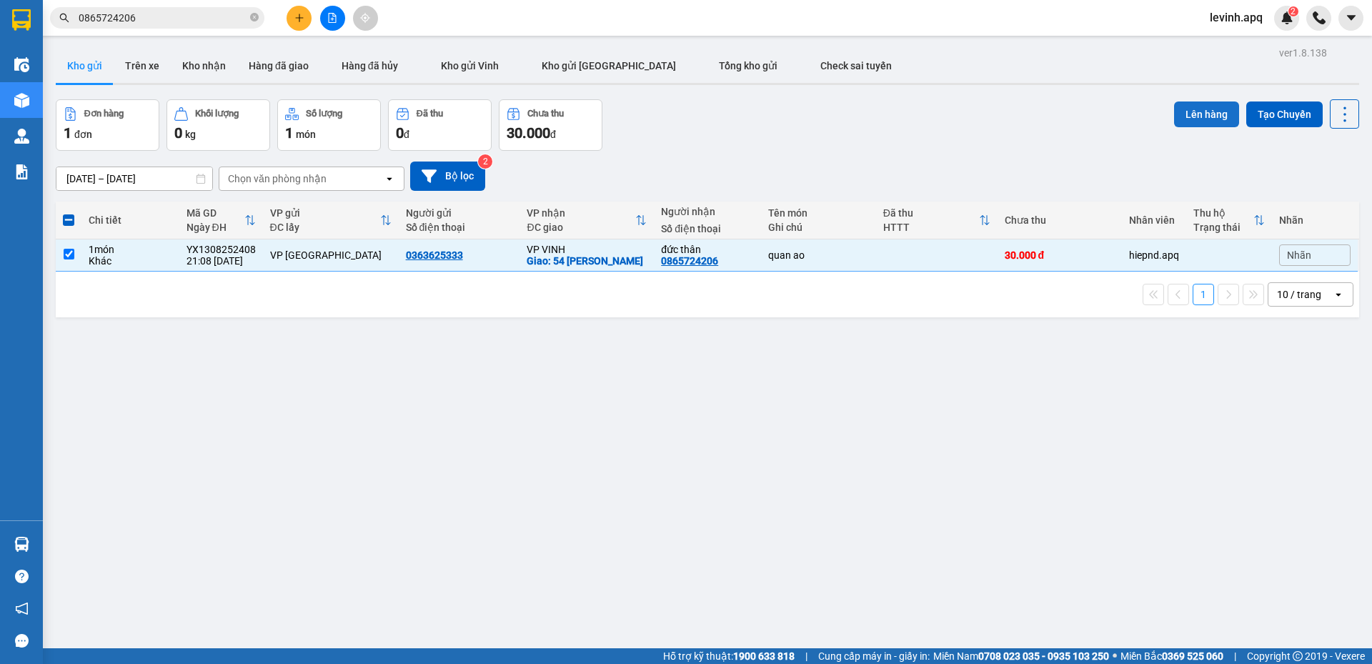
click at [1184, 110] on button "Lên hàng" at bounding box center [1206, 114] width 65 height 26
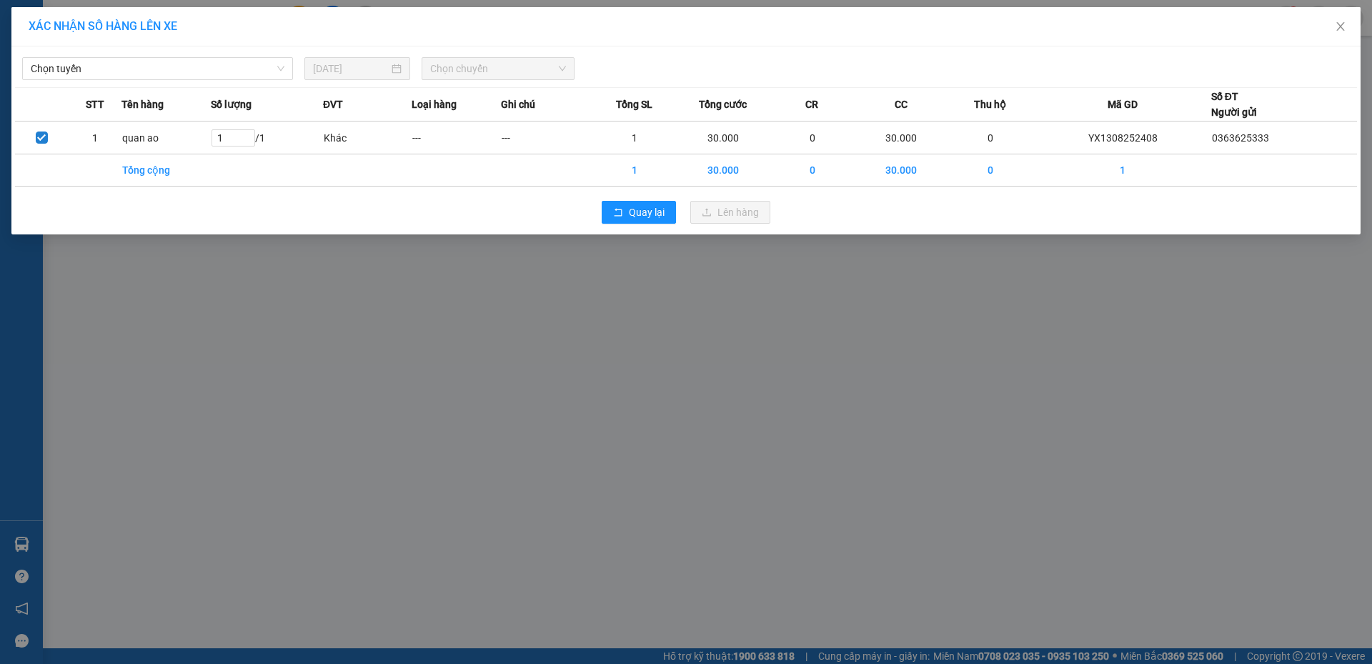
click at [201, 55] on div "Chọn tuyến 14/08/2025 Chọn chuyến" at bounding box center [686, 65] width 1342 height 30
click at [157, 65] on span "Chọn tuyến" at bounding box center [158, 68] width 254 height 21
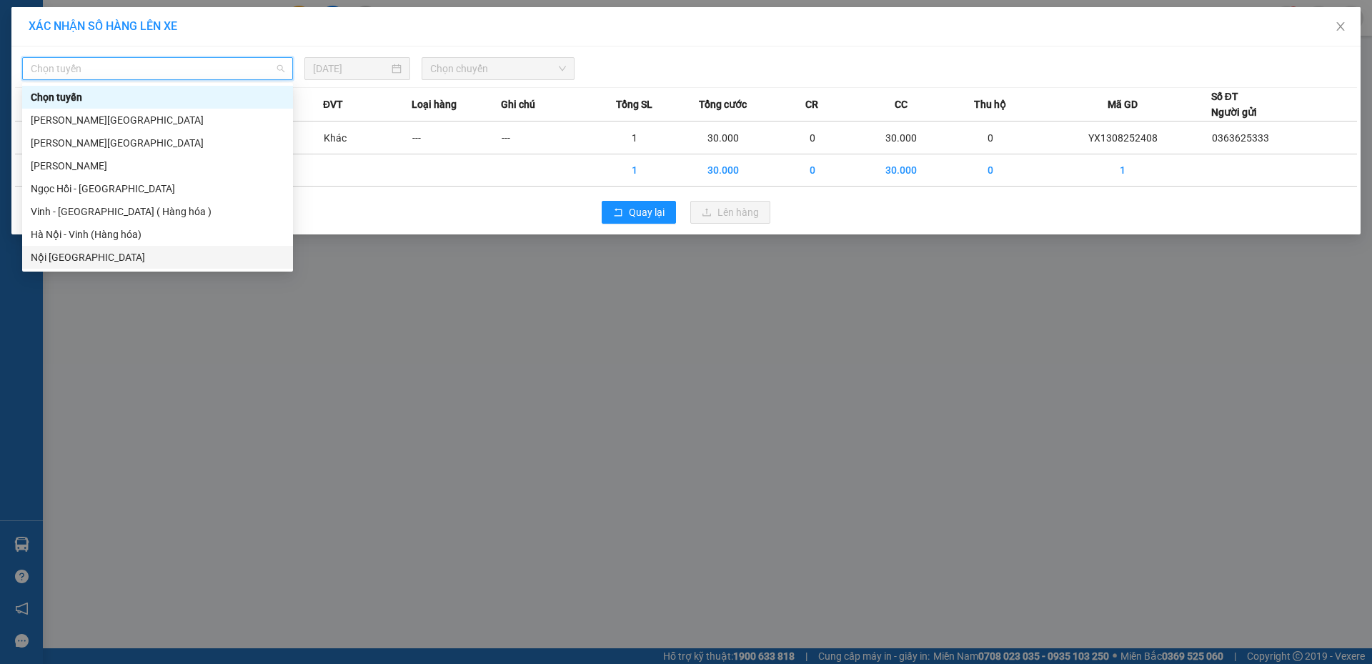
click at [119, 258] on div "Nội Tỉnh Vinh" at bounding box center [158, 257] width 254 height 16
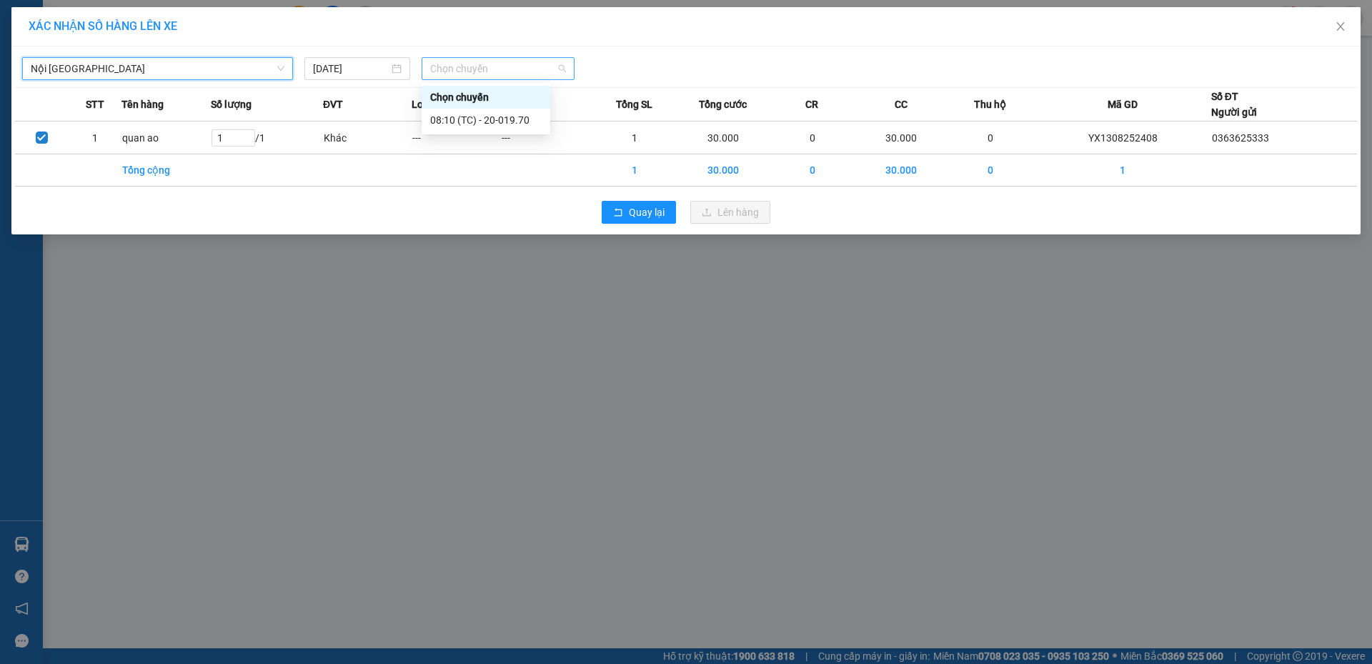
click at [514, 66] on span "Chọn chuyến" at bounding box center [498, 68] width 136 height 21
click at [495, 126] on div "08:10 (TC) - 20-019.70" at bounding box center [485, 120] width 111 height 16
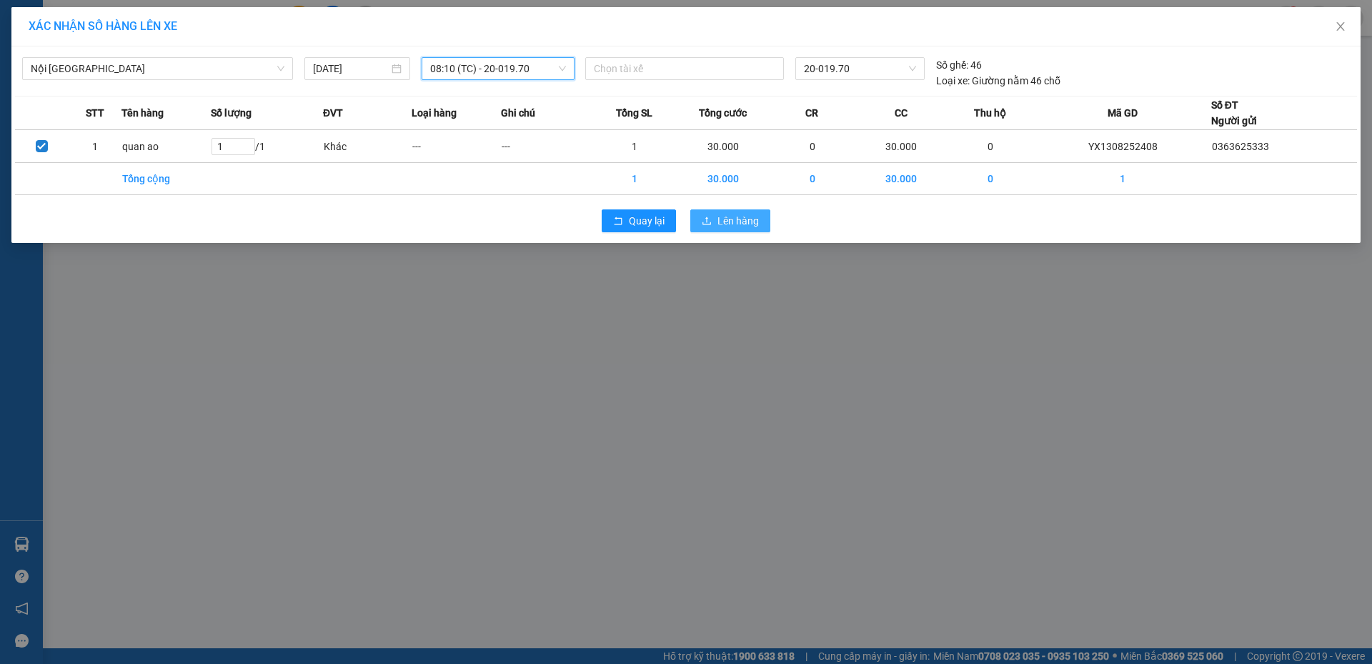
click at [757, 227] on span "Lên hàng" at bounding box center [737, 221] width 41 height 16
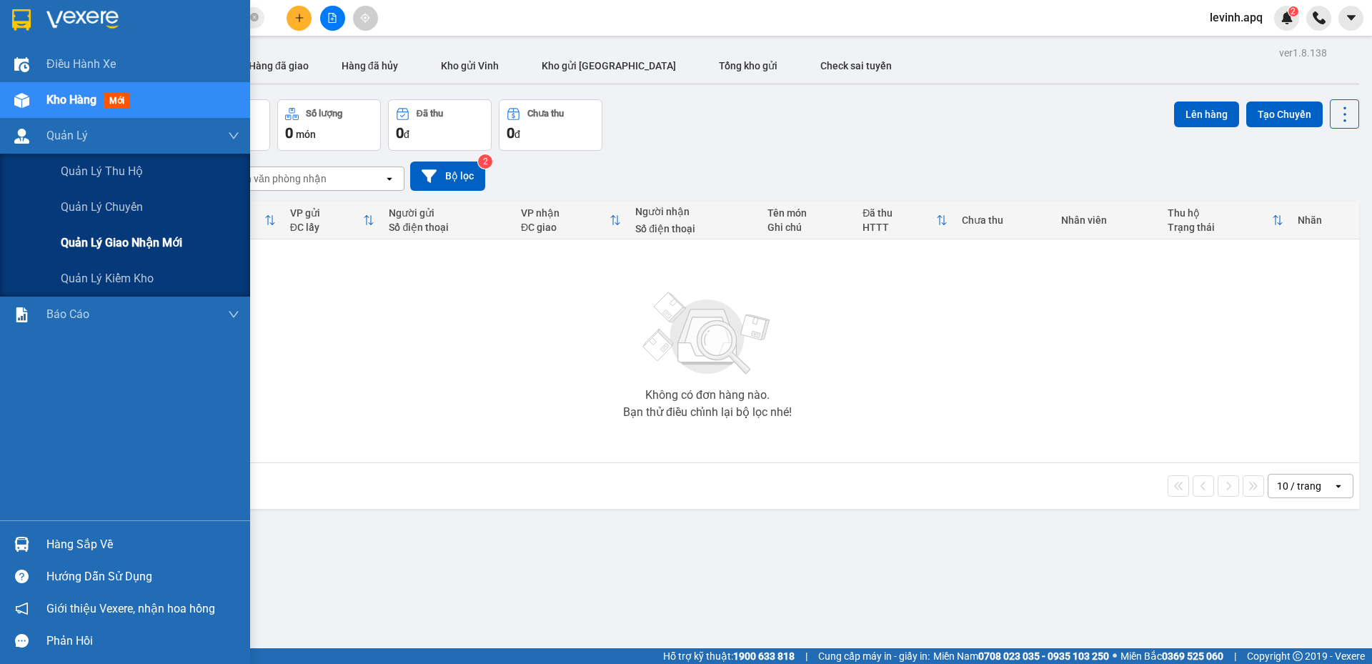
click at [117, 246] on span "Quản lý giao nhận mới" at bounding box center [121, 243] width 121 height 18
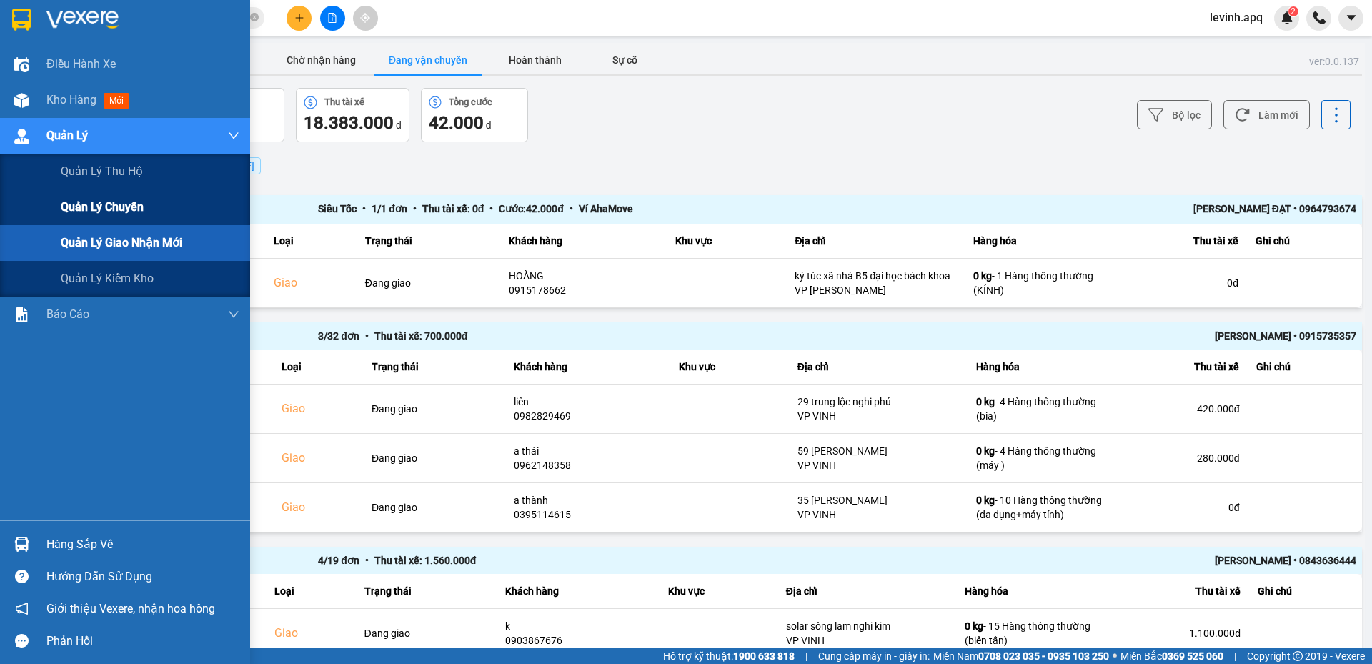
click at [84, 199] on span "Quản lý chuyến" at bounding box center [102, 207] width 83 height 18
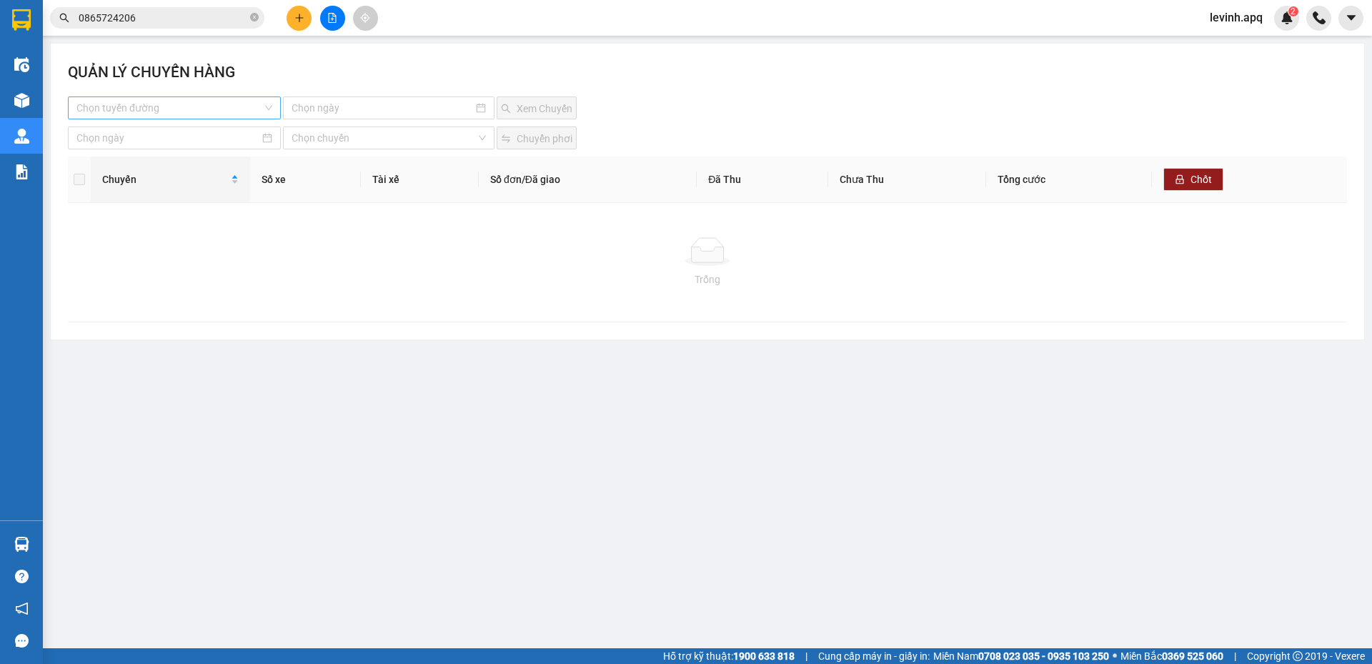
click at [207, 112] on input "search" at bounding box center [169, 107] width 186 height 21
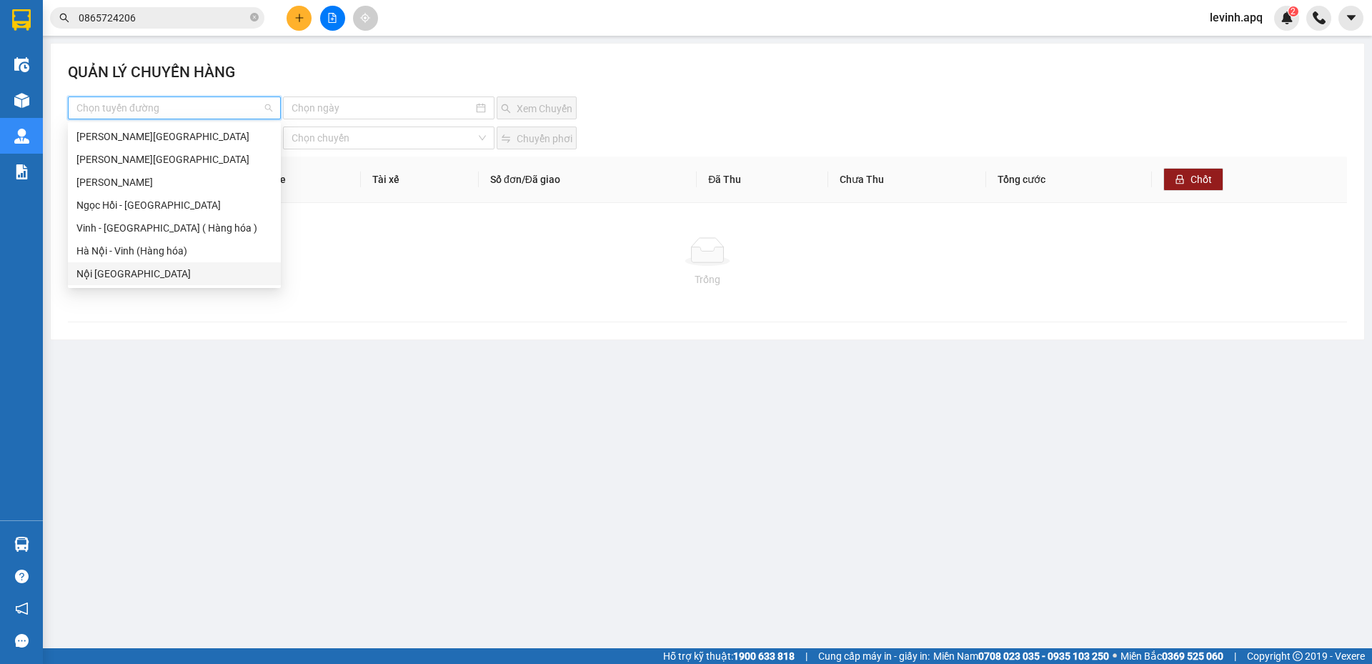
click at [115, 267] on div "Nội Tỉnh Vinh" at bounding box center [174, 274] width 196 height 16
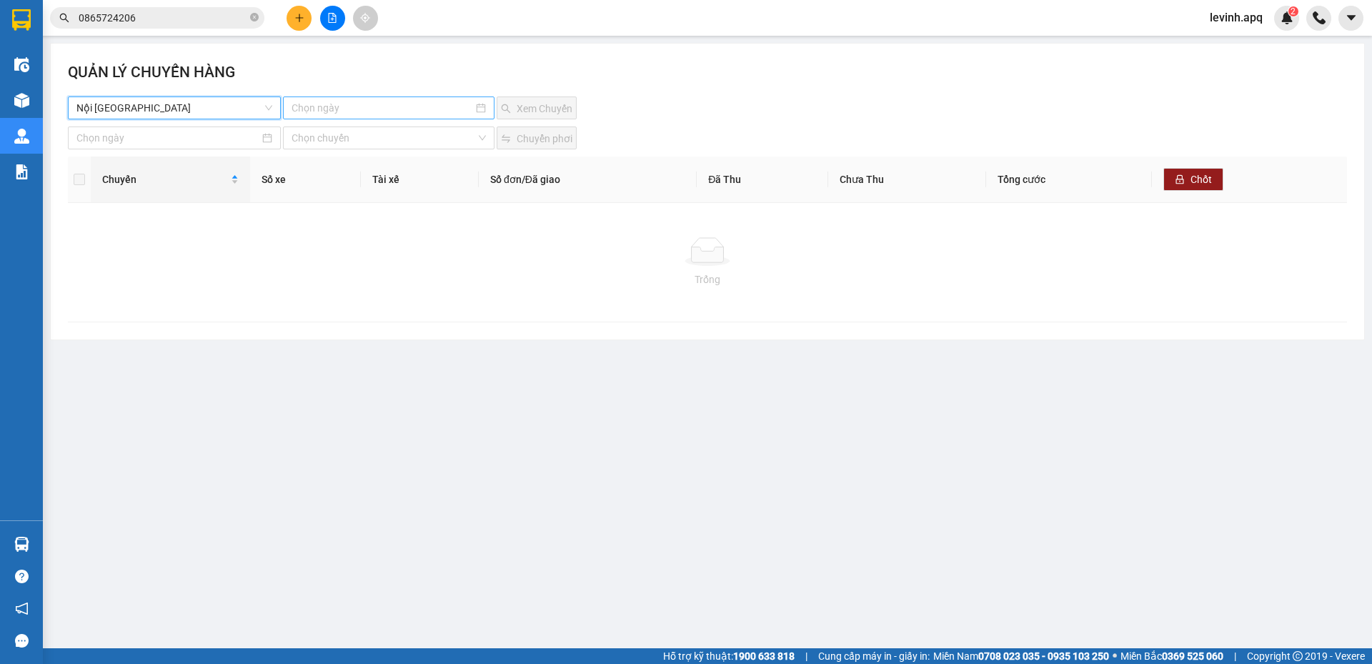
click at [422, 97] on div at bounding box center [388, 107] width 211 height 23
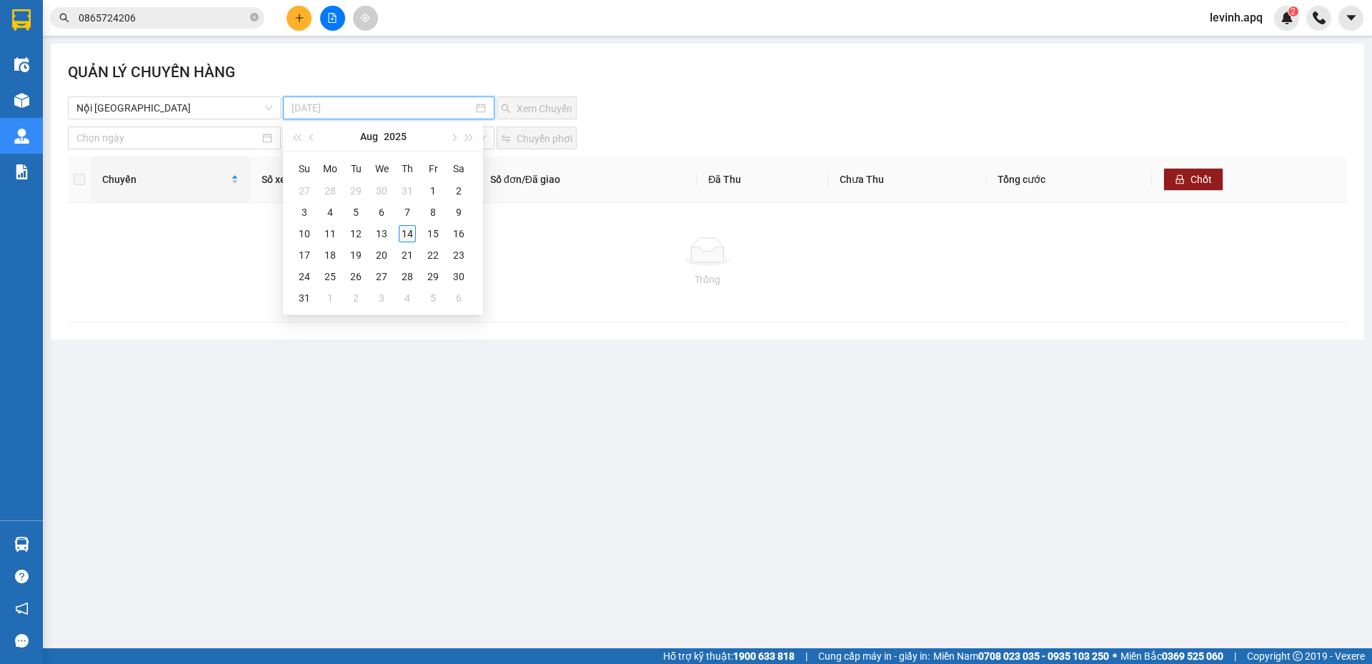
type input "14-08-2025"
click at [407, 231] on div "14" at bounding box center [407, 233] width 17 height 17
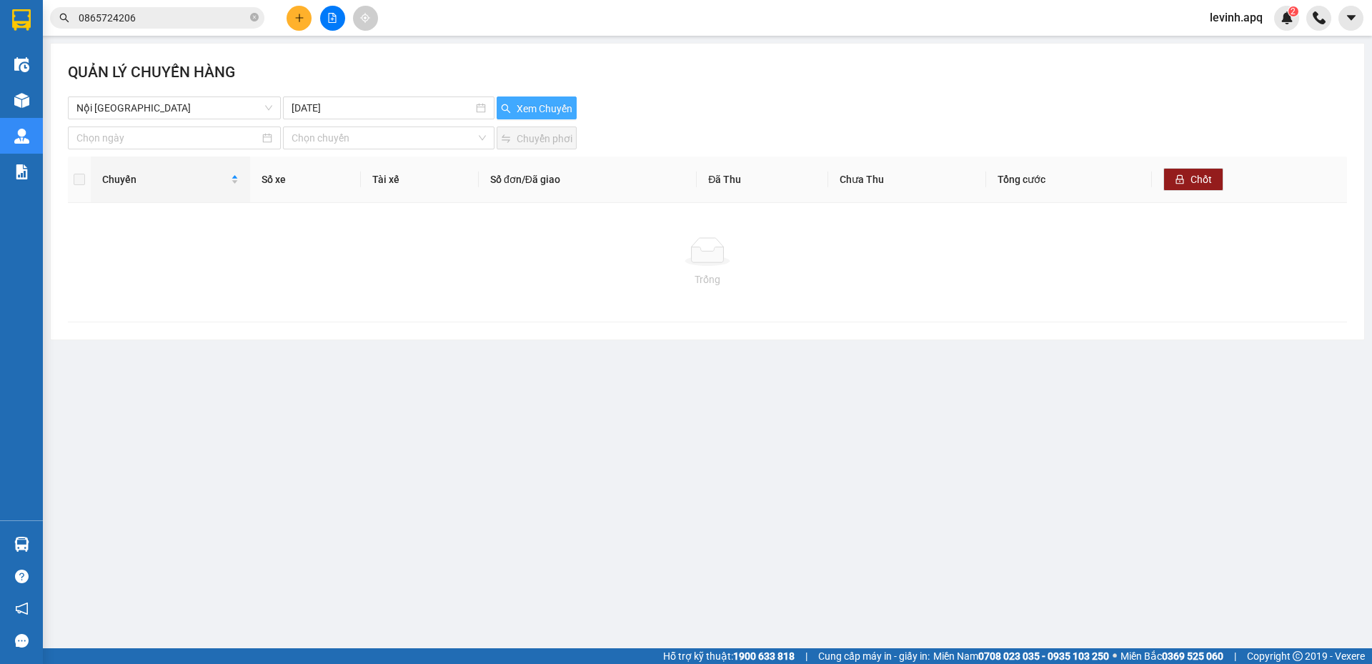
drag, startPoint x: 515, startPoint y: 119, endPoint x: 520, endPoint y: 110, distance: 9.9
click at [520, 110] on button "Xem Chuyến" at bounding box center [537, 107] width 80 height 23
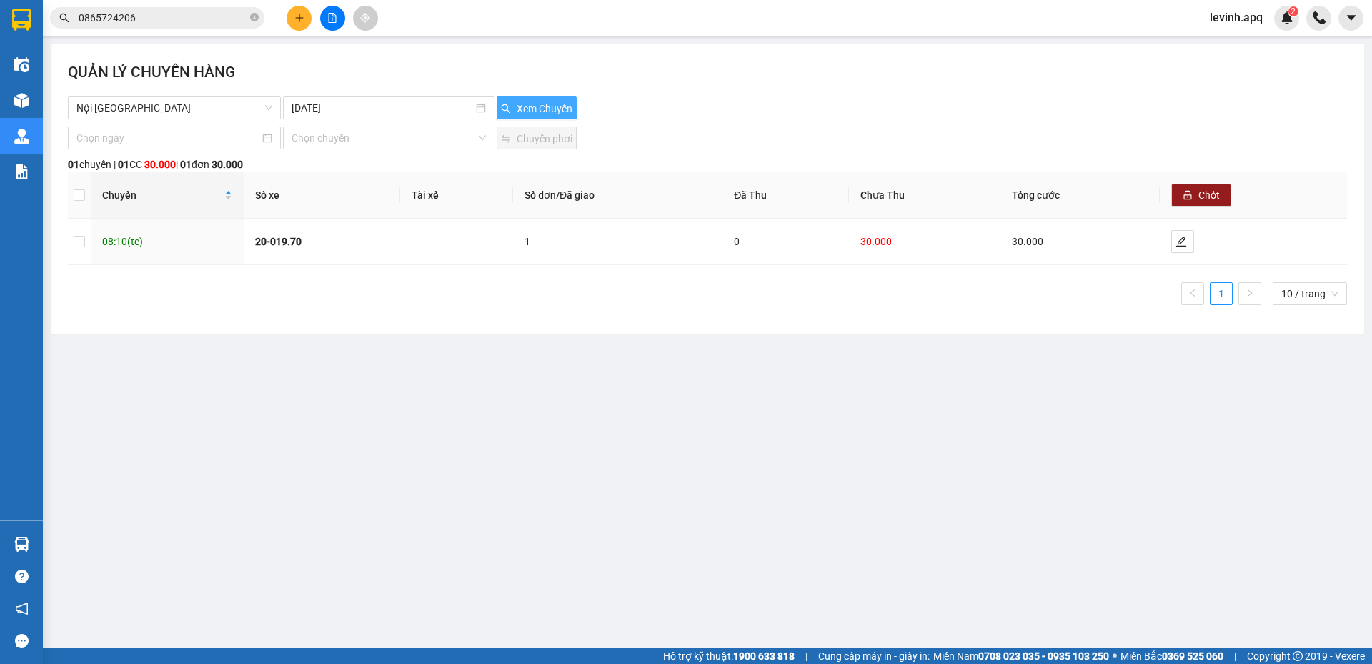
click at [520, 110] on span "Xem Chuyến" at bounding box center [545, 109] width 56 height 16
click at [90, 238] on td at bounding box center [79, 242] width 23 height 46
click at [86, 239] on td at bounding box center [79, 242] width 23 height 46
click at [81, 244] on input "checkbox" at bounding box center [79, 241] width 11 height 11
checkbox input "true"
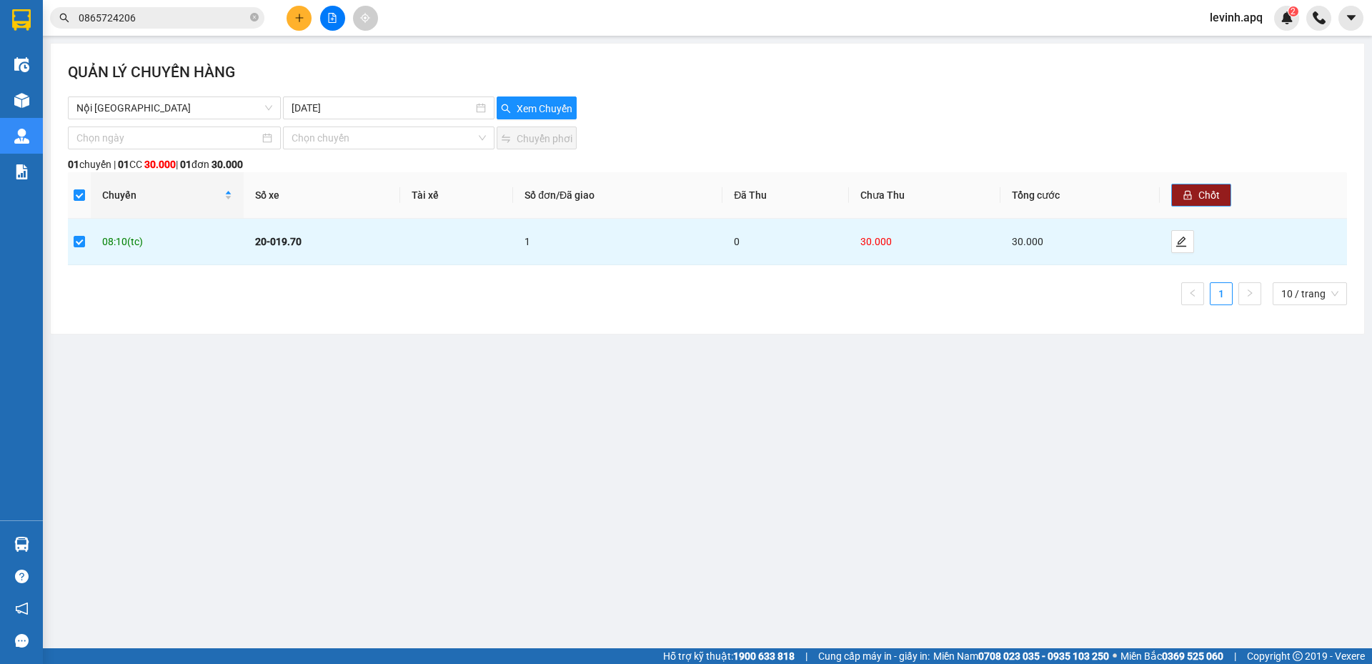
click at [1197, 201] on button "Chốt" at bounding box center [1201, 195] width 60 height 23
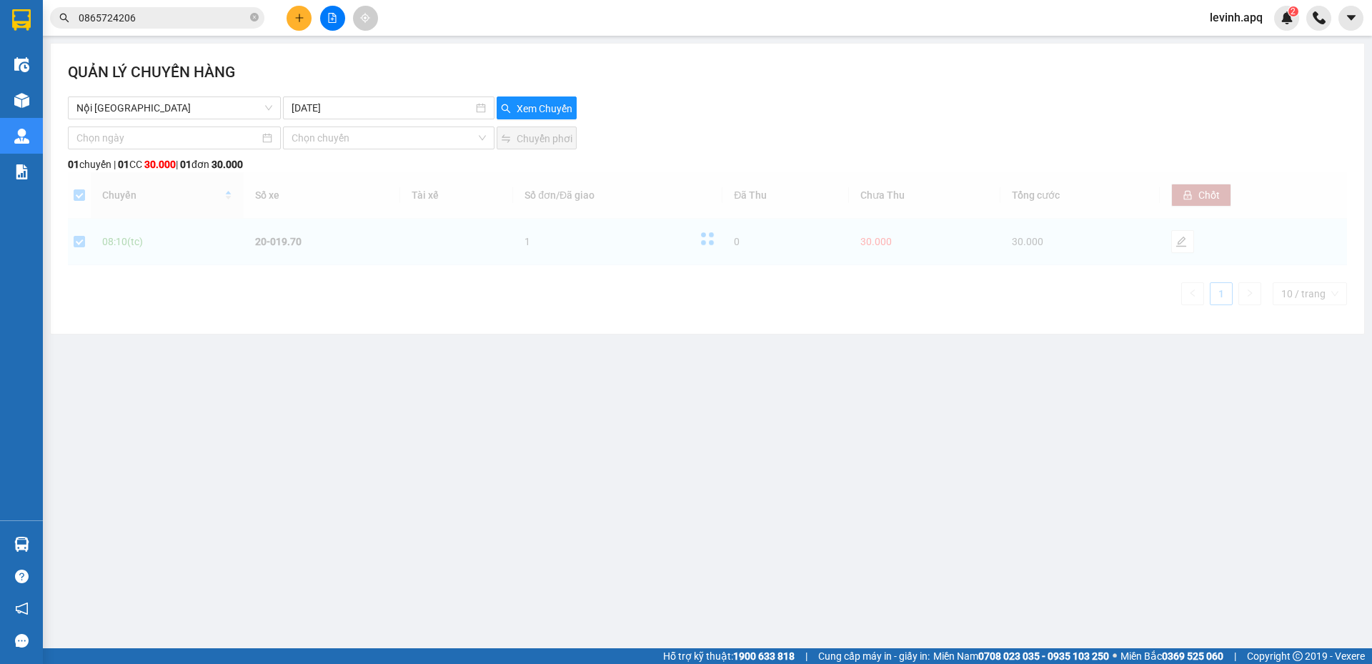
checkbox input "false"
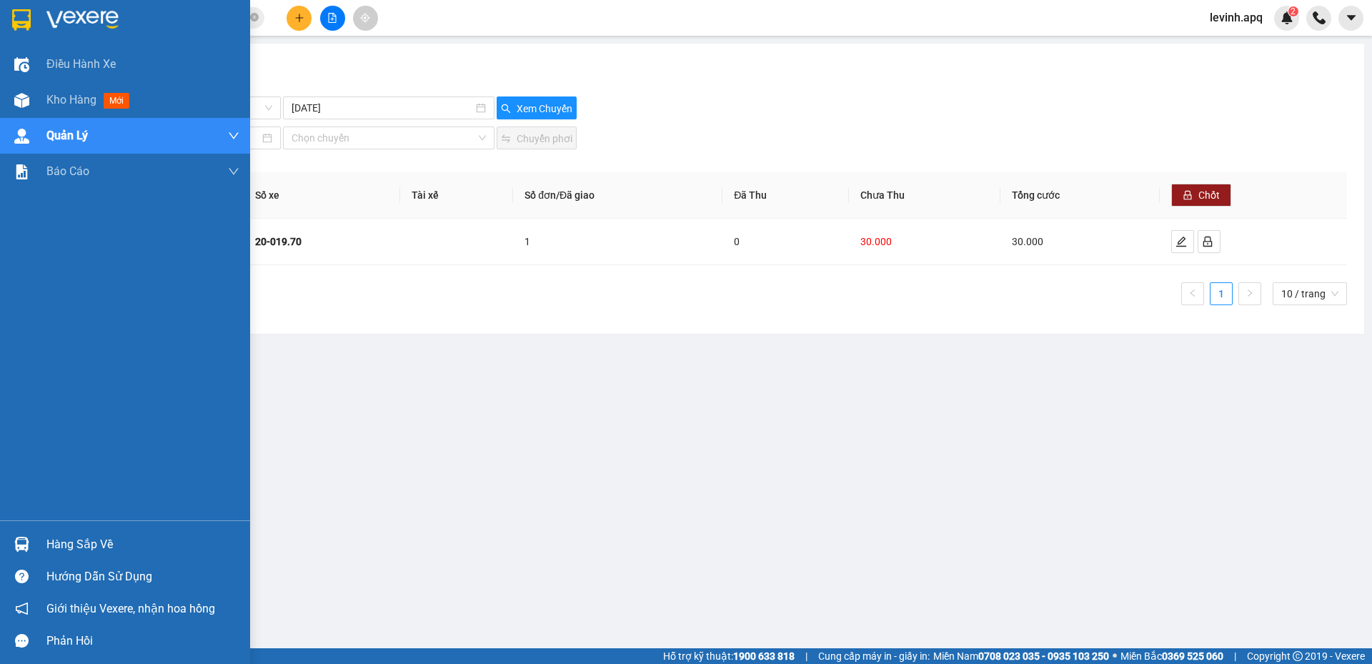
click at [24, 542] on img at bounding box center [21, 544] width 15 height 15
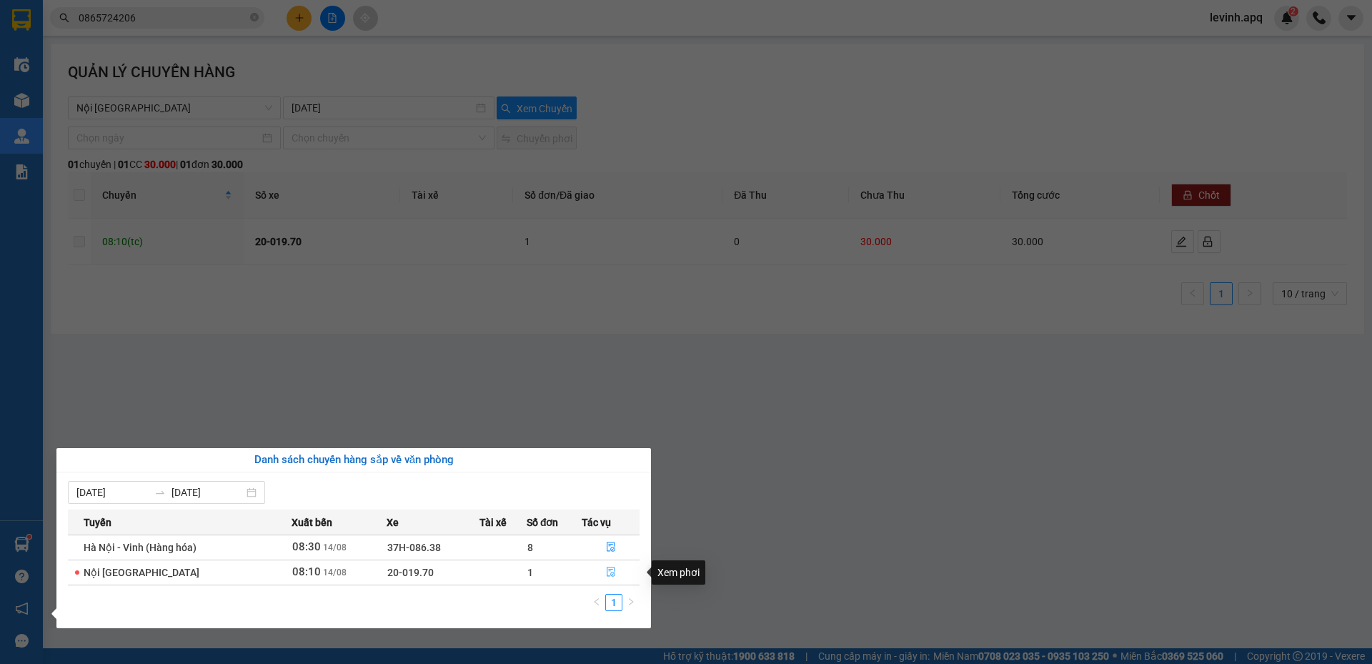
click at [609, 571] on icon "file-done" at bounding box center [611, 572] width 9 height 10
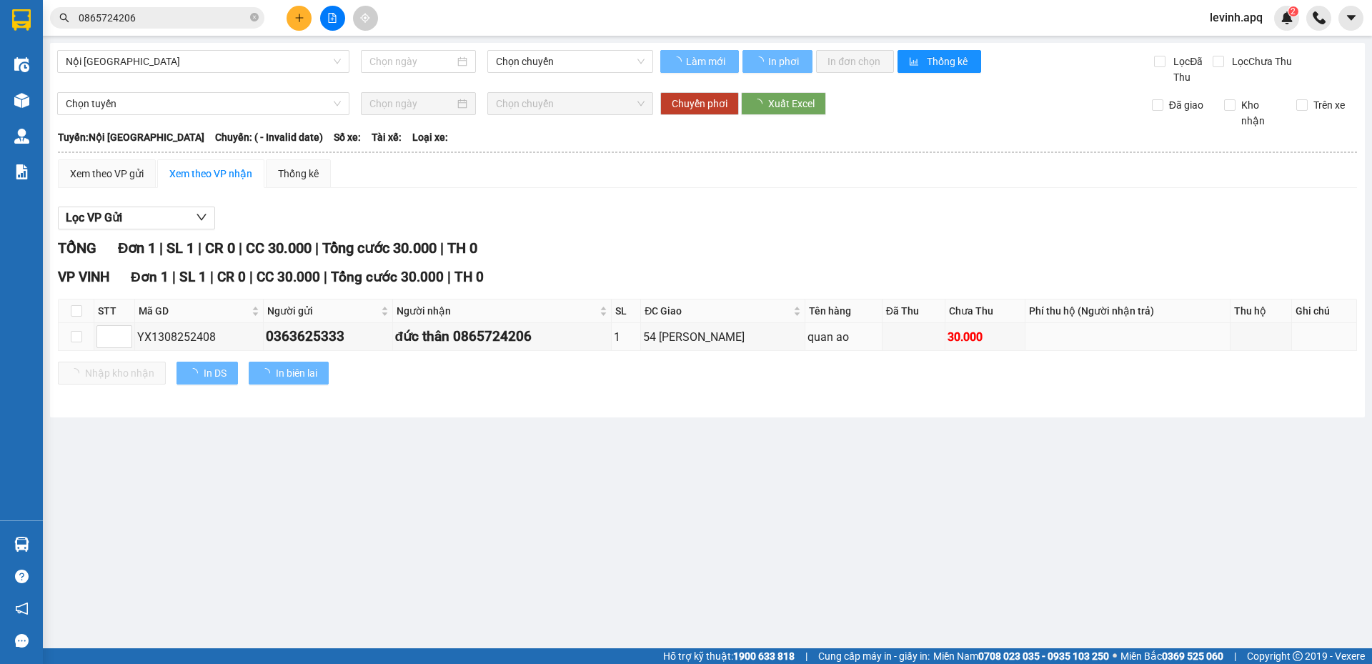
type input "14/08/2025"
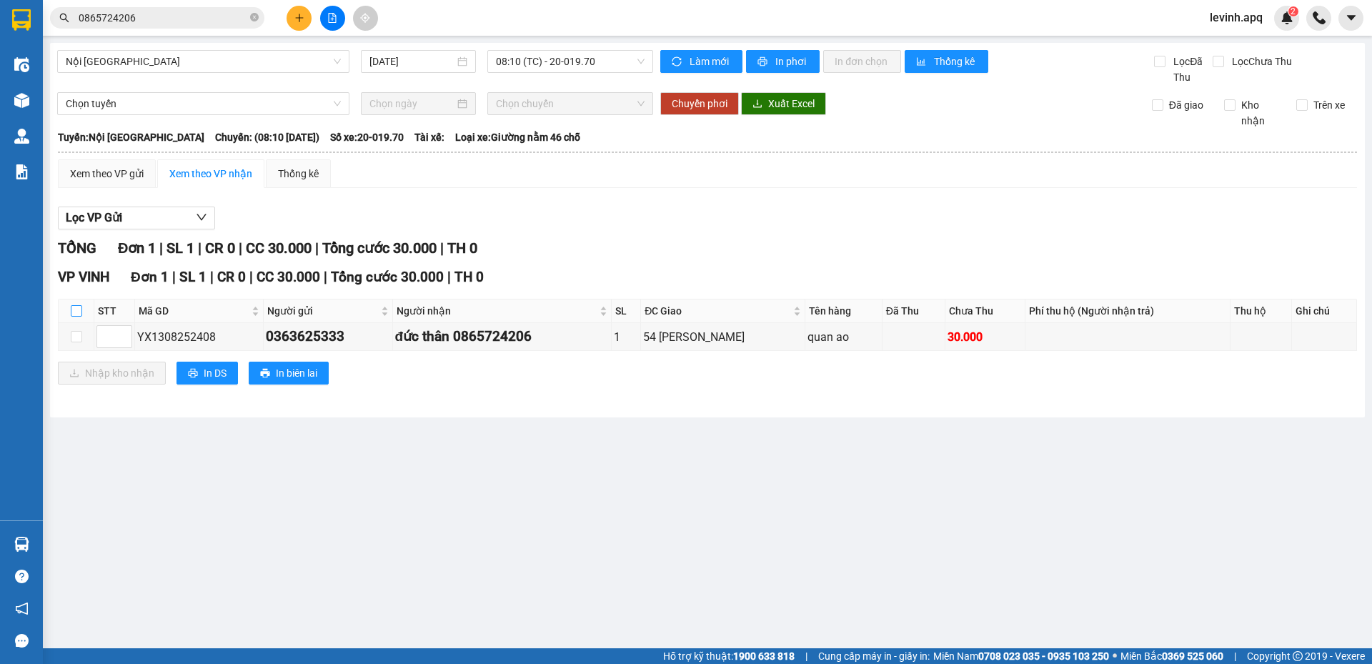
click at [79, 312] on input "checkbox" at bounding box center [76, 310] width 11 height 11
checkbox input "true"
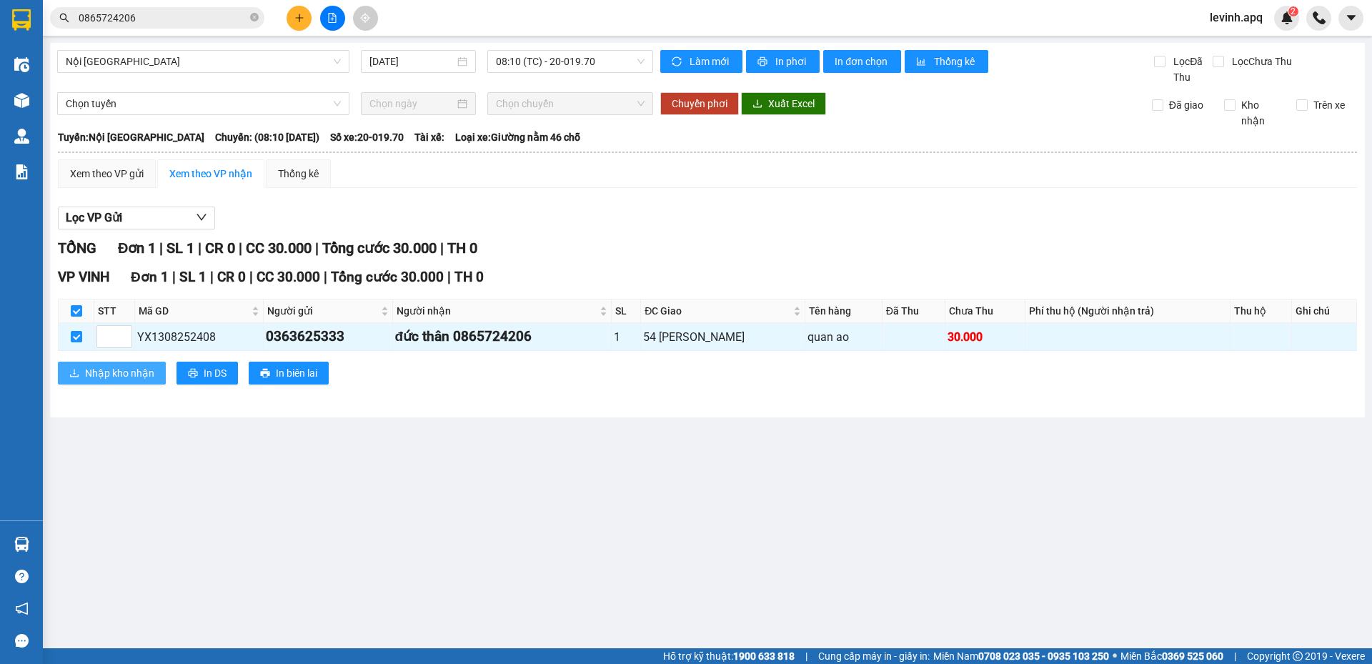
click at [109, 379] on span "Nhập kho nhận" at bounding box center [119, 373] width 69 height 16
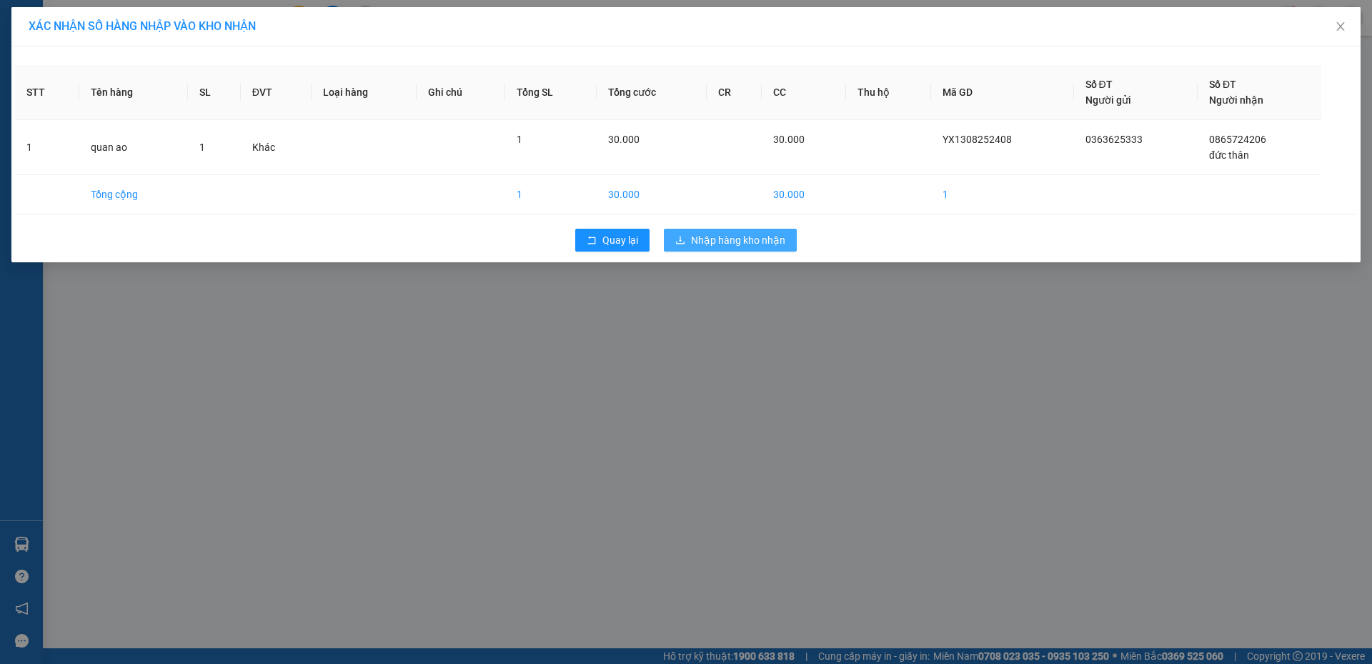
click at [754, 235] on span "Nhập hàng kho nhận" at bounding box center [738, 240] width 94 height 16
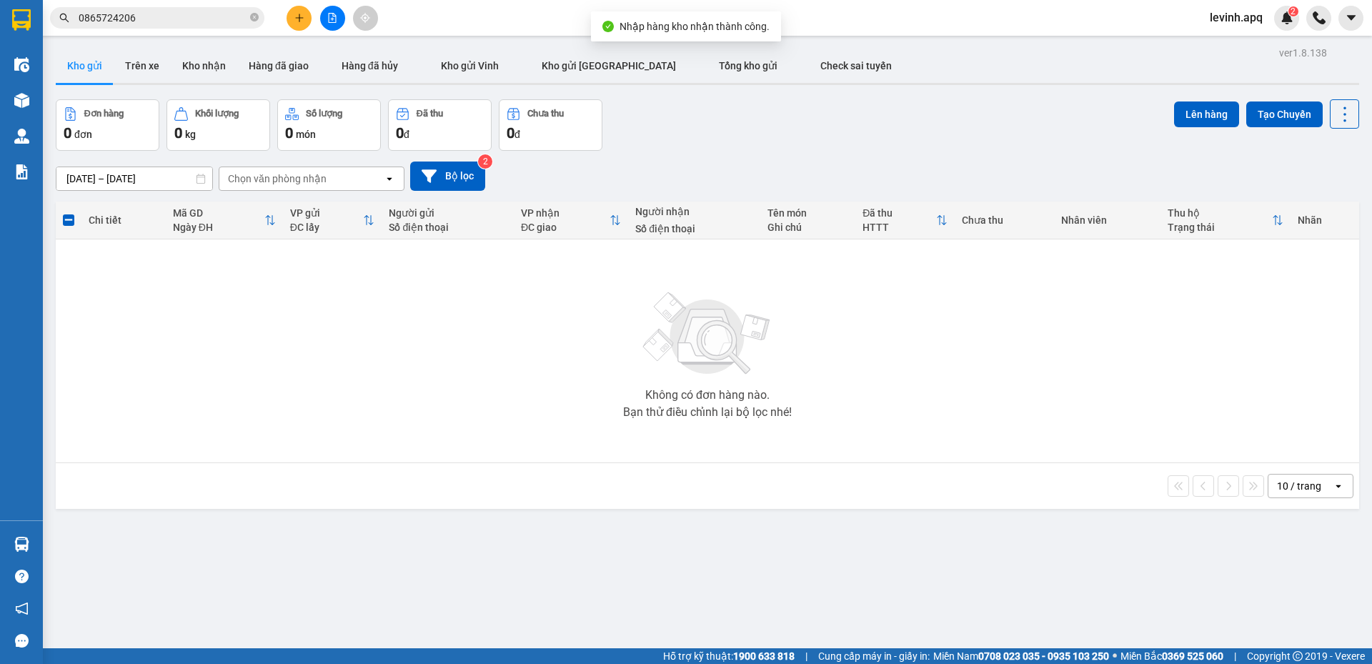
click at [161, 16] on input "0865724206" at bounding box center [163, 18] width 169 height 16
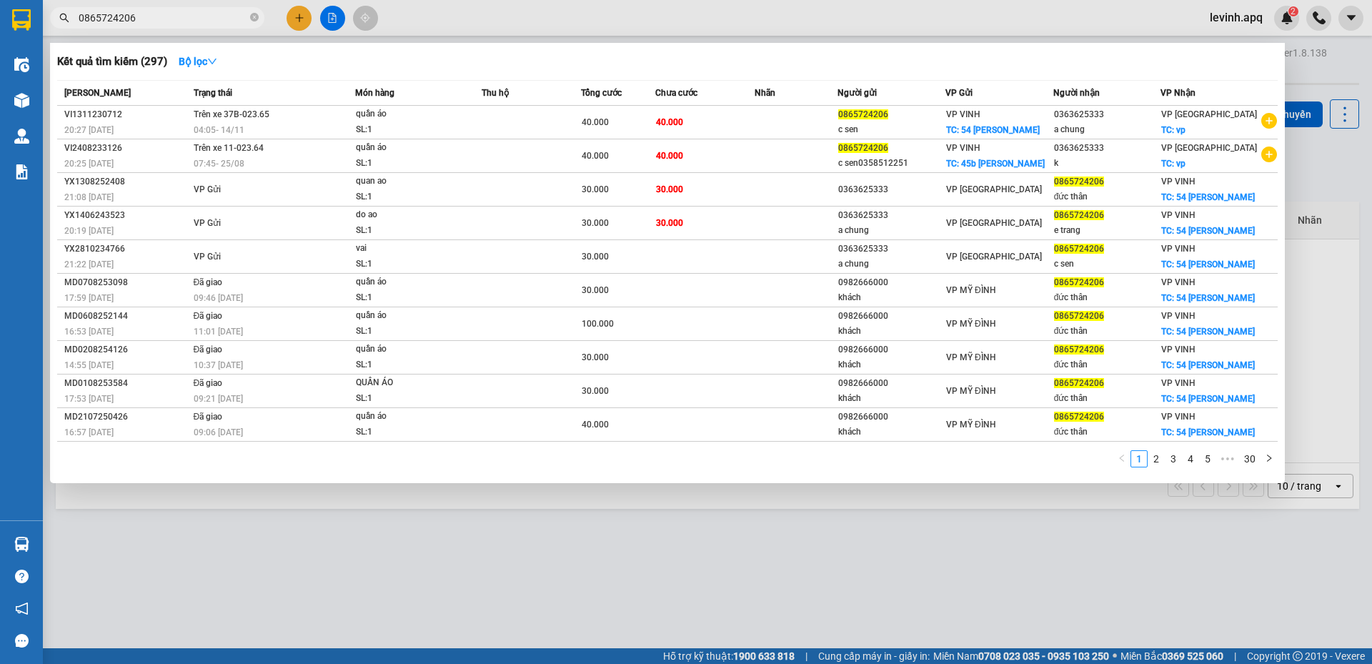
click at [294, 16] on div at bounding box center [686, 332] width 1372 height 664
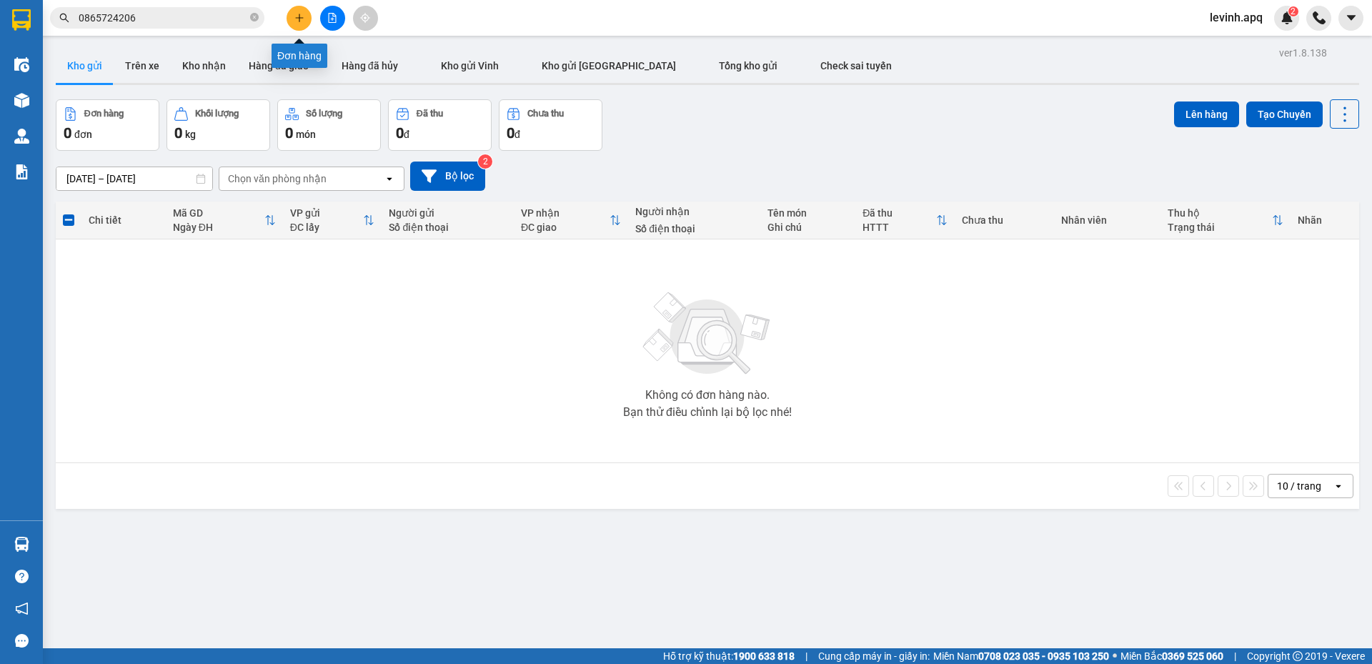
click at [296, 21] on icon "plus" at bounding box center [299, 18] width 10 height 10
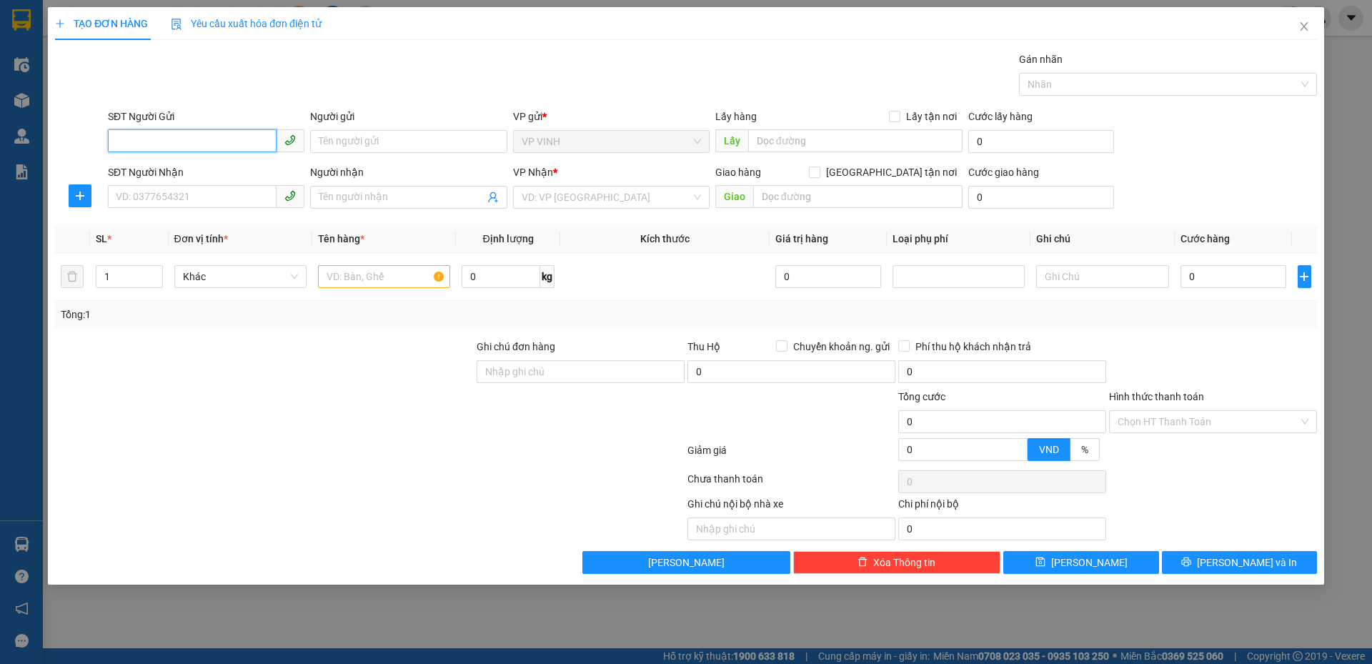
click at [189, 145] on input "SĐT Người Gửi" at bounding box center [192, 140] width 169 height 23
type input "0976137157"
click at [213, 169] on div "SĐT Người Nhận" at bounding box center [206, 172] width 196 height 16
click at [213, 185] on input "SĐT Người Nhận" at bounding box center [192, 196] width 169 height 23
click at [184, 209] on div "SĐT Người Nhận VD: 0377654321" at bounding box center [206, 189] width 196 height 50
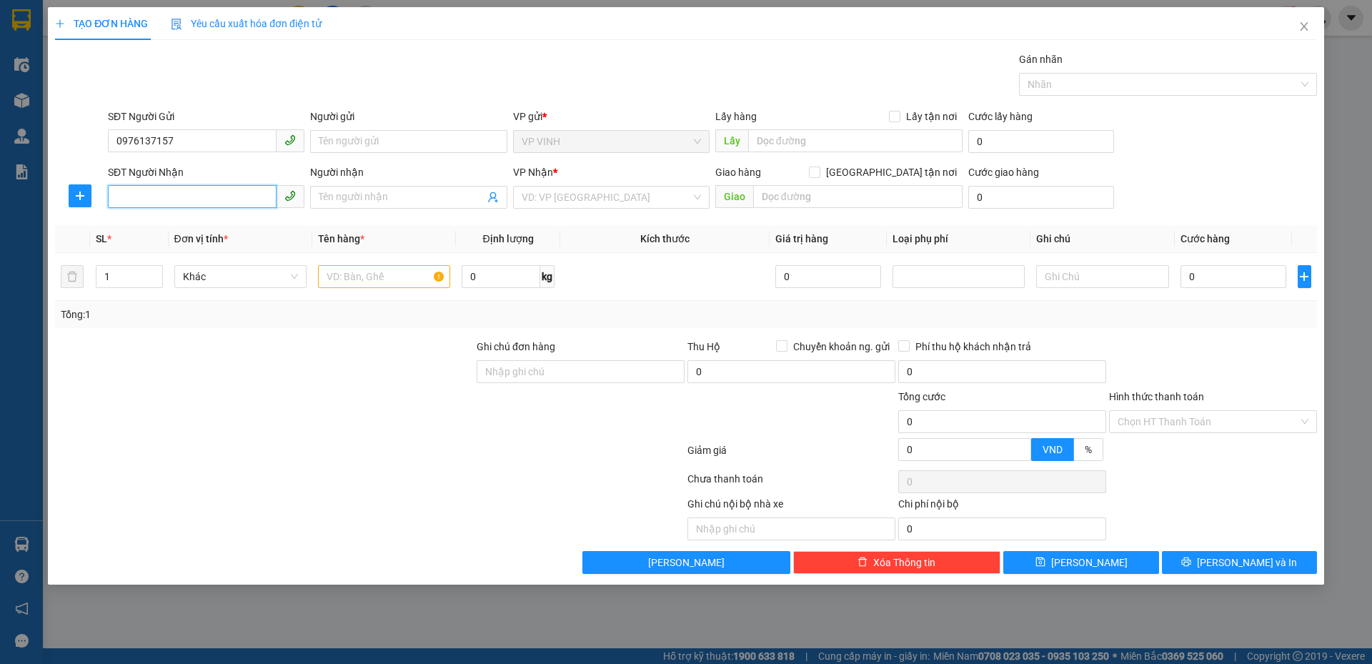
click at [184, 200] on input "SĐT Người Nhận" at bounding box center [192, 196] width 169 height 23
click at [215, 140] on input "0976137157" at bounding box center [192, 140] width 169 height 23
click at [371, 143] on input "Người gửi" at bounding box center [408, 141] width 196 height 23
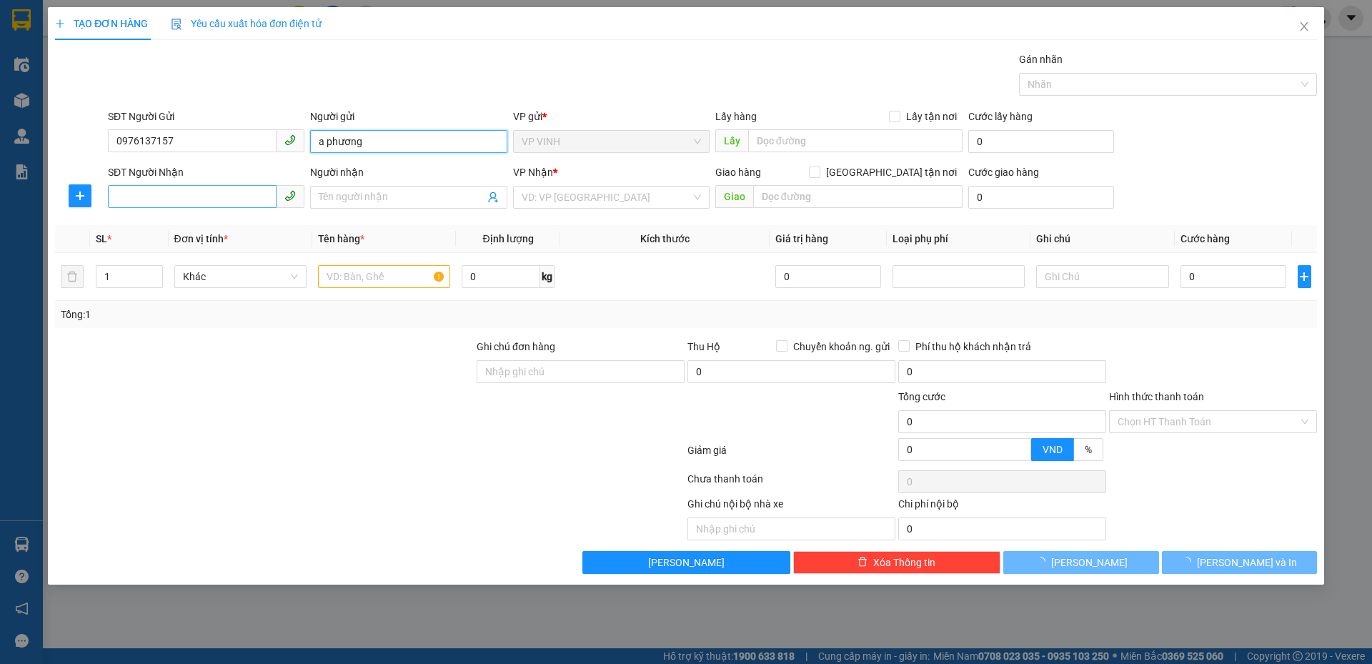
type input "a phương"
click at [207, 195] on input "SĐT Người Nhận" at bounding box center [192, 196] width 169 height 23
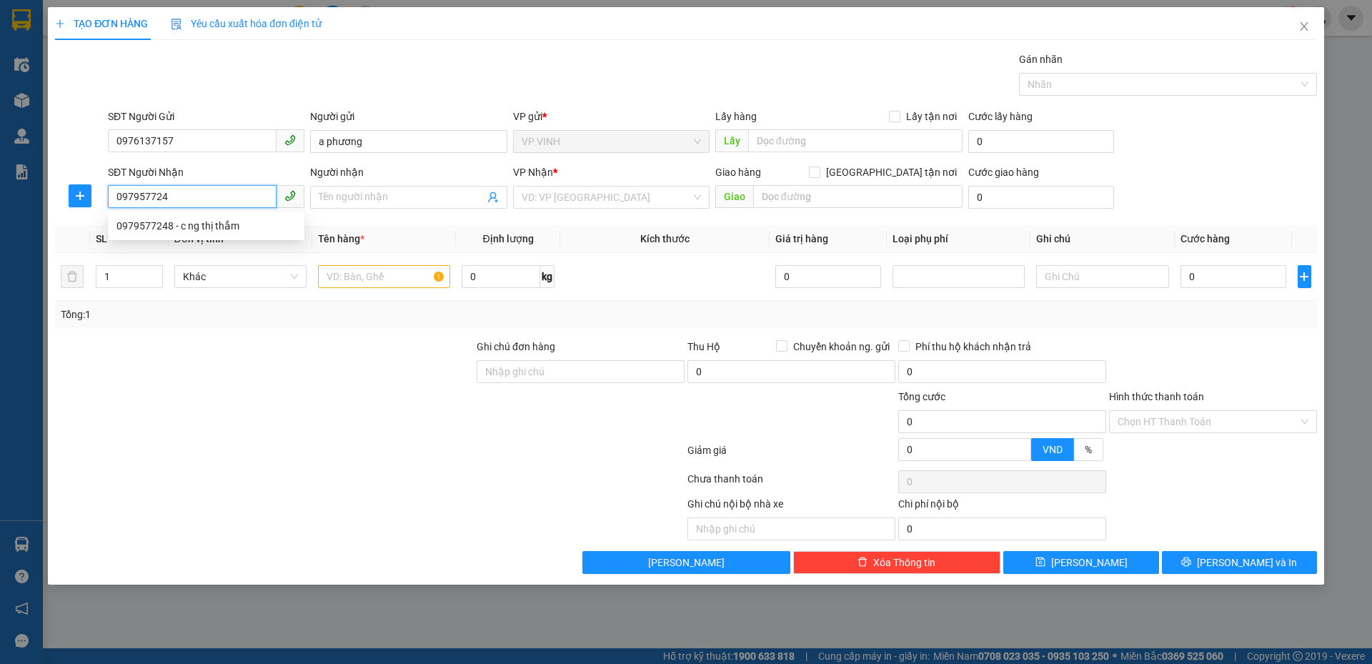
type input "0979577248"
click at [201, 221] on div "0979577248 - c ng thị thắm" at bounding box center [205, 226] width 179 height 16
type input "c ng thị thắm"
checkbox input "true"
type input "MĐ"
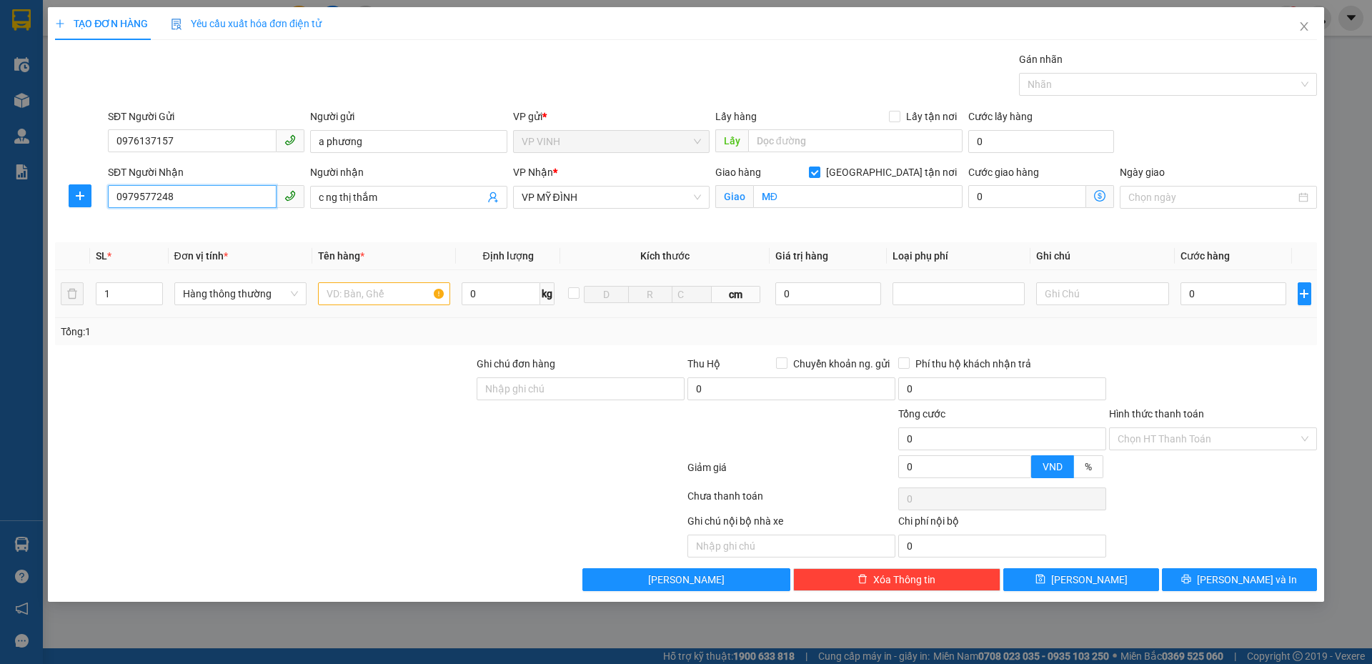
type input "0979577248"
click at [364, 278] on td at bounding box center [384, 294] width 144 height 48
click at [375, 296] on input "text" at bounding box center [384, 293] width 132 height 23
type input "quần áo"
click at [1222, 294] on input "0" at bounding box center [1233, 293] width 106 height 23
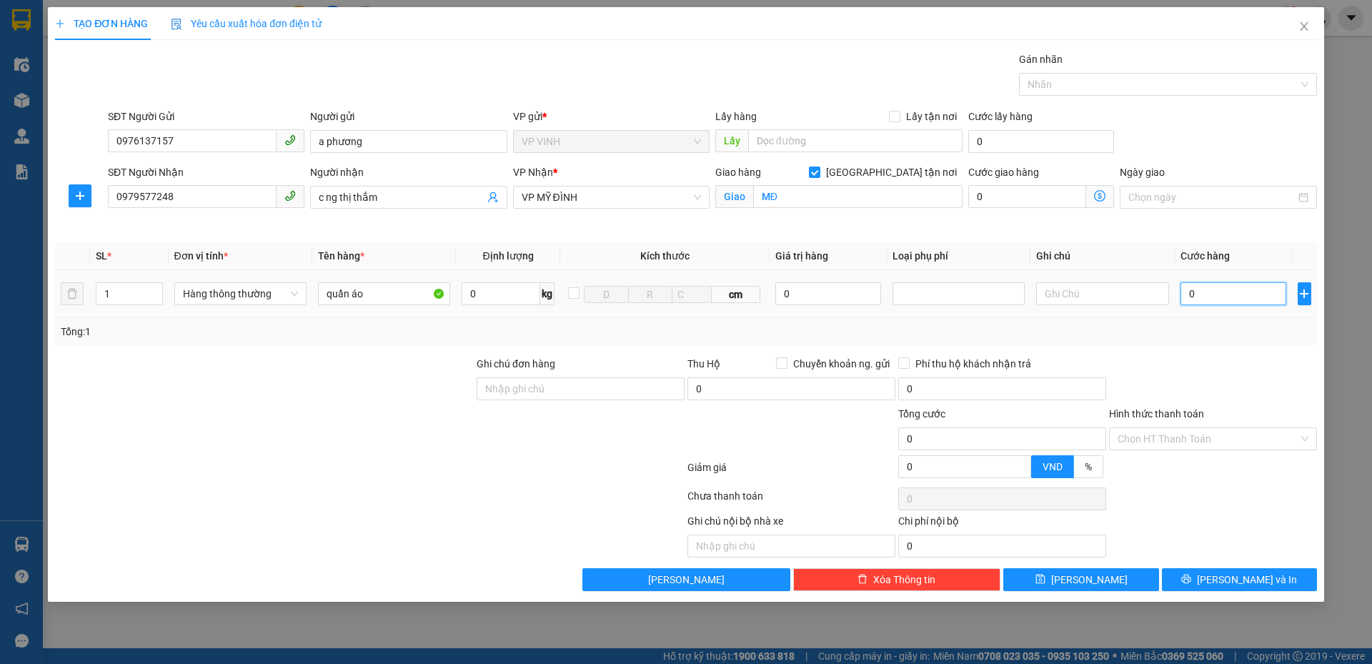
type input "3"
type input "30"
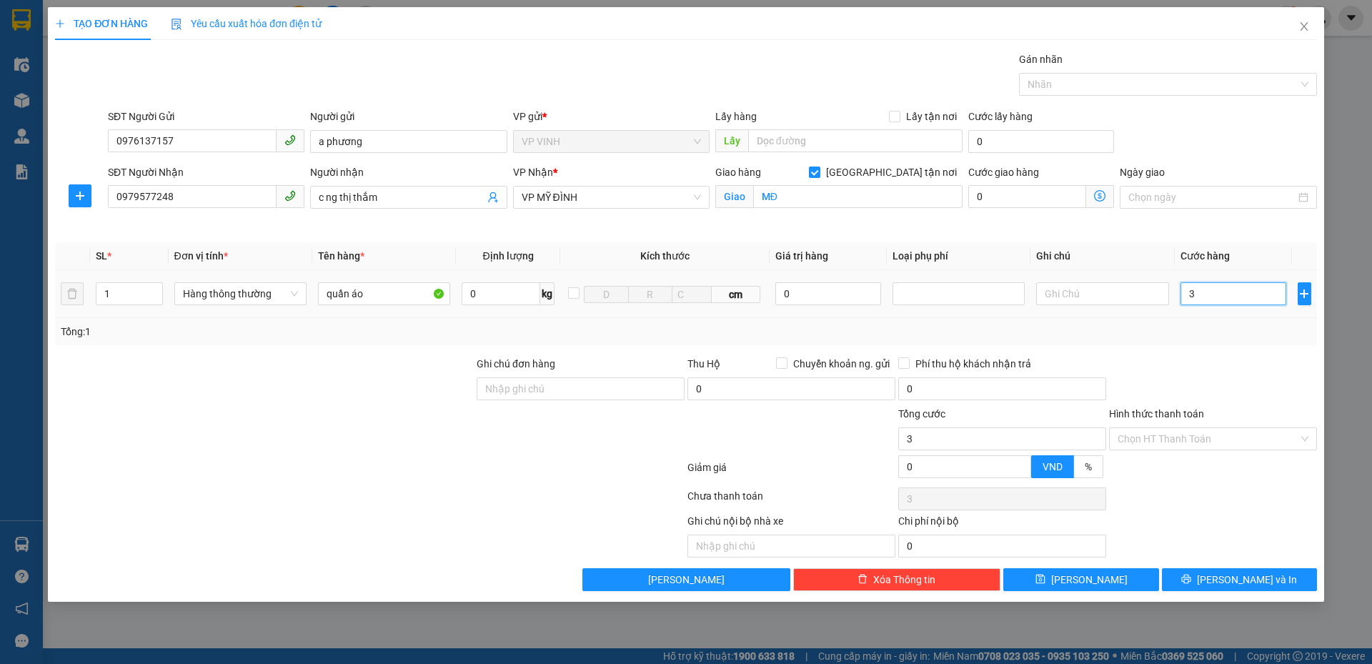
type input "30"
type input "30.000"
drag, startPoint x: 1184, startPoint y: 432, endPoint x: 1183, endPoint y: 461, distance: 29.3
click at [1183, 442] on input "Hình thức thanh toán" at bounding box center [1207, 438] width 181 height 21
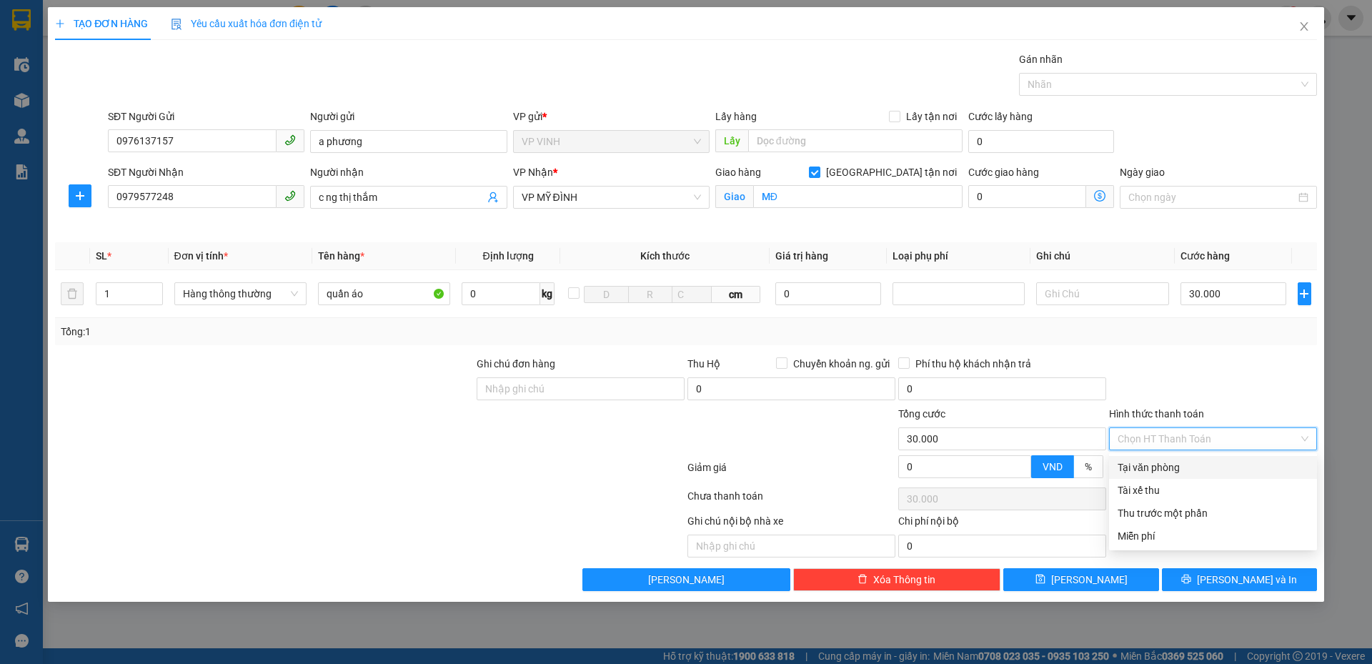
click at [1185, 464] on div "Tại văn phòng" at bounding box center [1212, 467] width 191 height 16
type input "0"
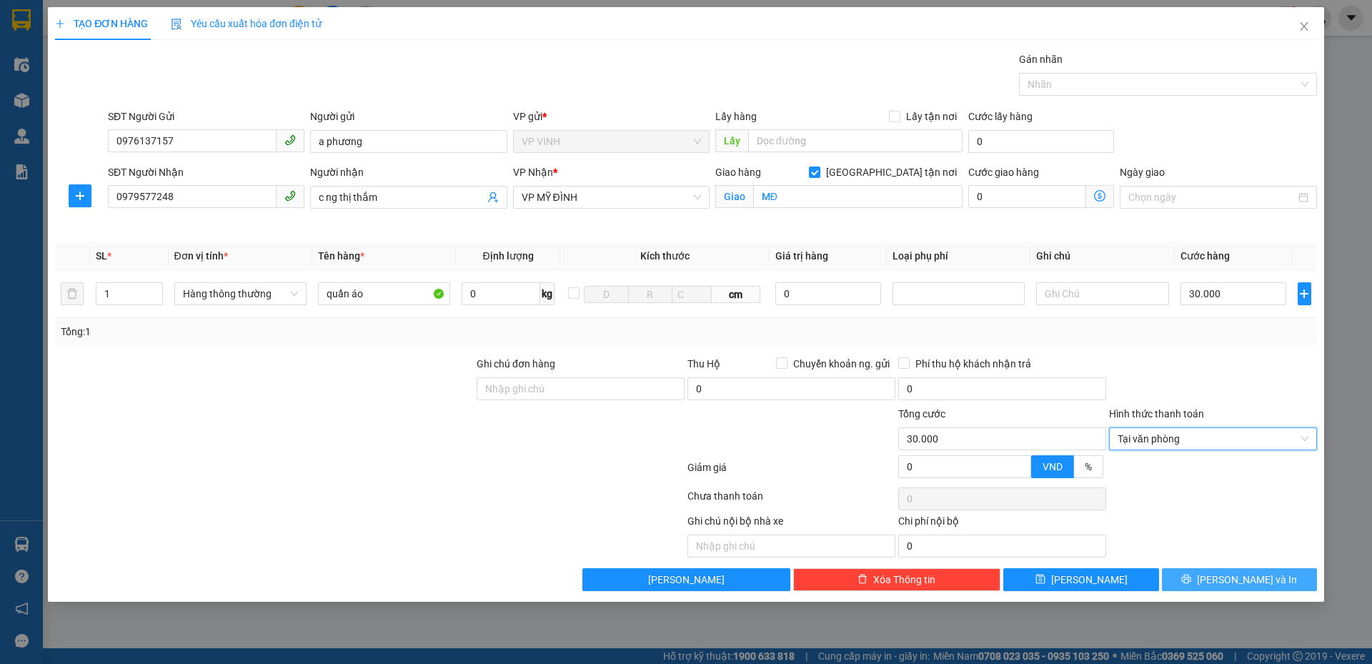
click at [1212, 569] on button "Lưu và In" at bounding box center [1239, 579] width 155 height 23
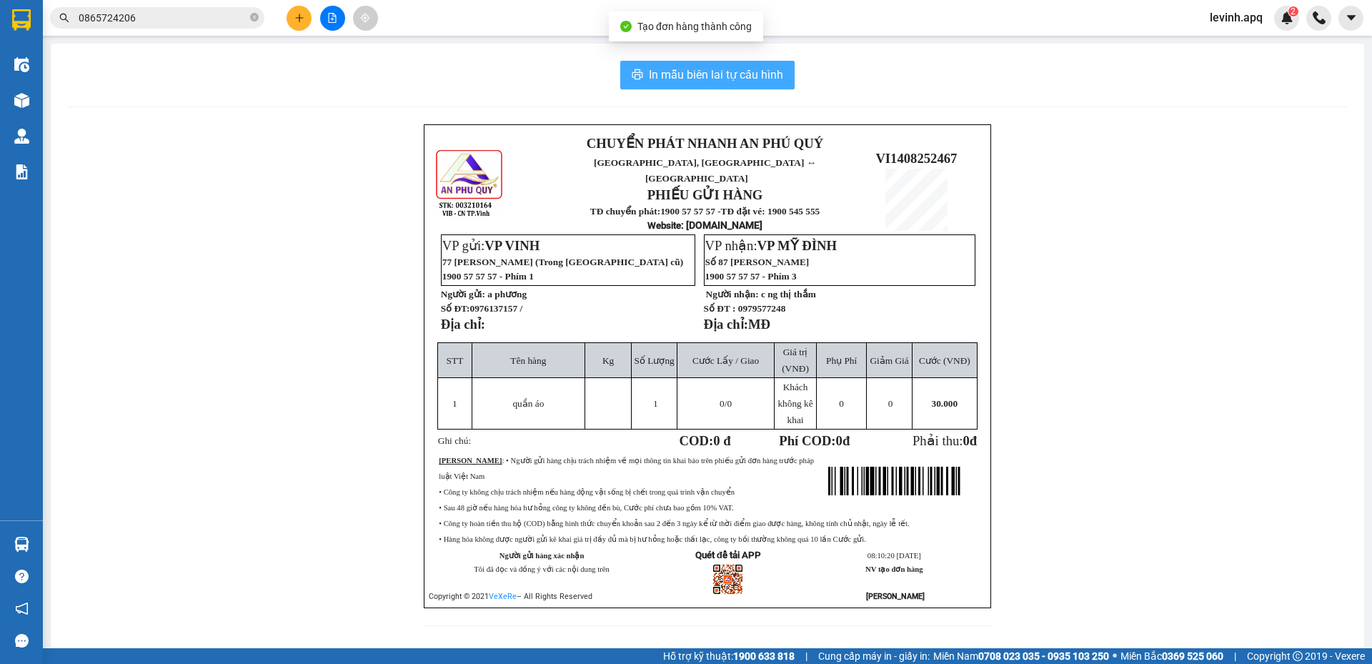
click at [729, 84] on button "In mẫu biên lai tự cấu hình" at bounding box center [707, 75] width 174 height 29
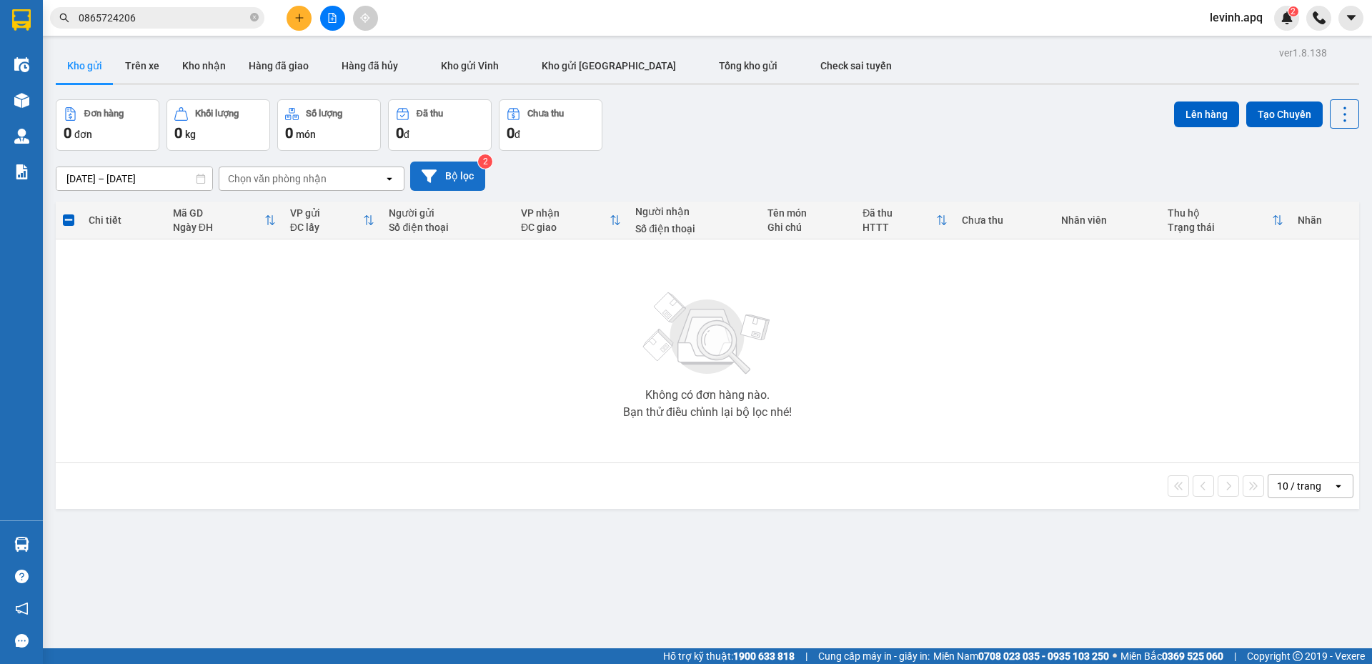
click at [462, 177] on button "Bộ lọc" at bounding box center [447, 175] width 75 height 29
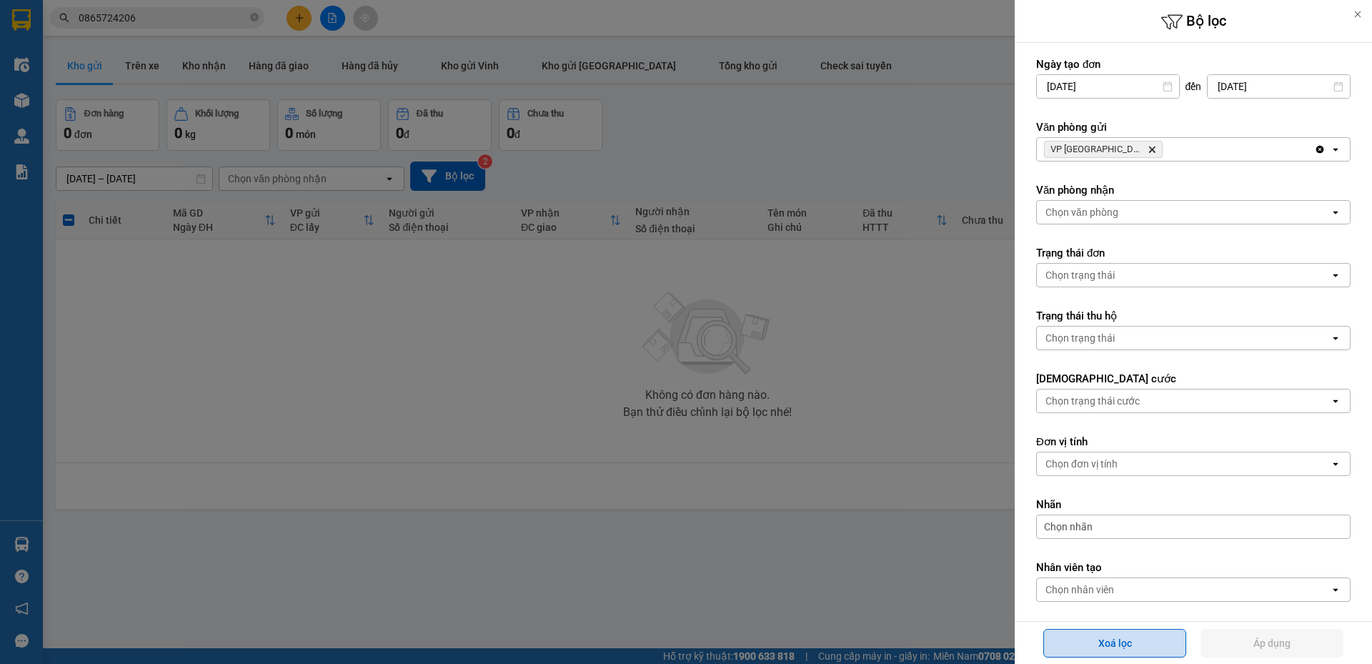
click at [1104, 642] on button "Xoá lọc" at bounding box center [1114, 643] width 143 height 29
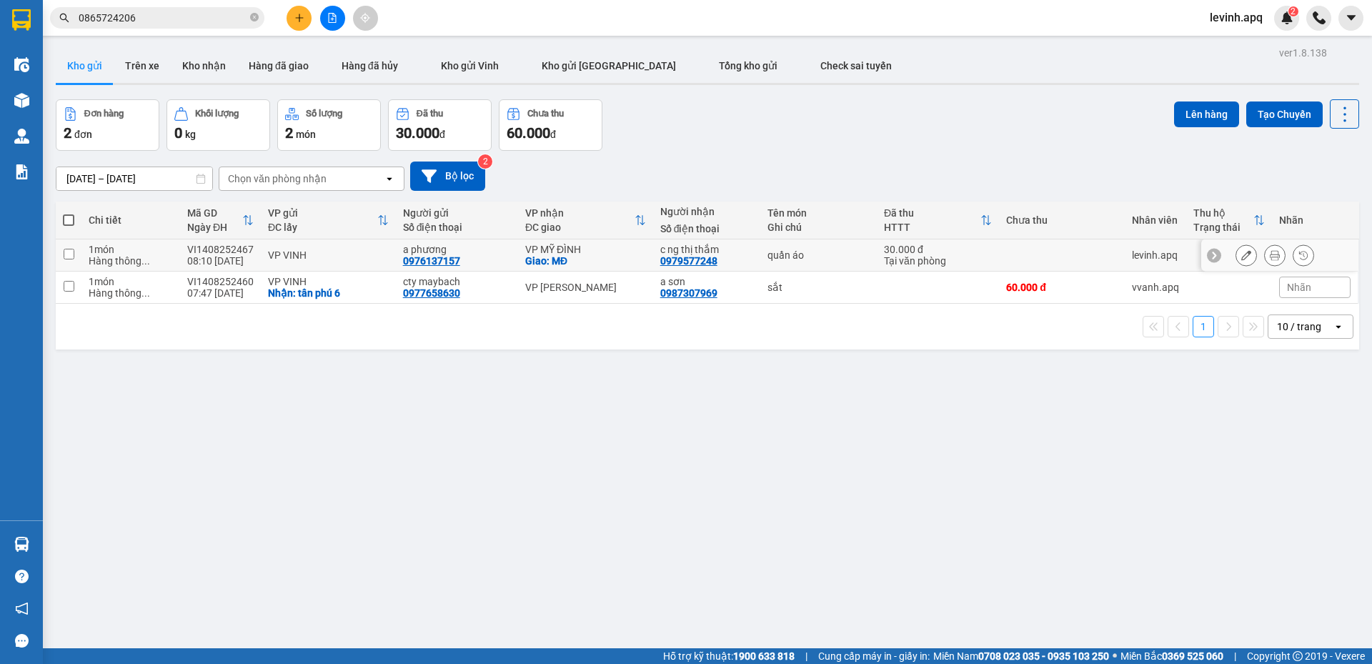
click at [91, 264] on div "Hàng thông ..." at bounding box center [131, 260] width 84 height 11
checkbox input "true"
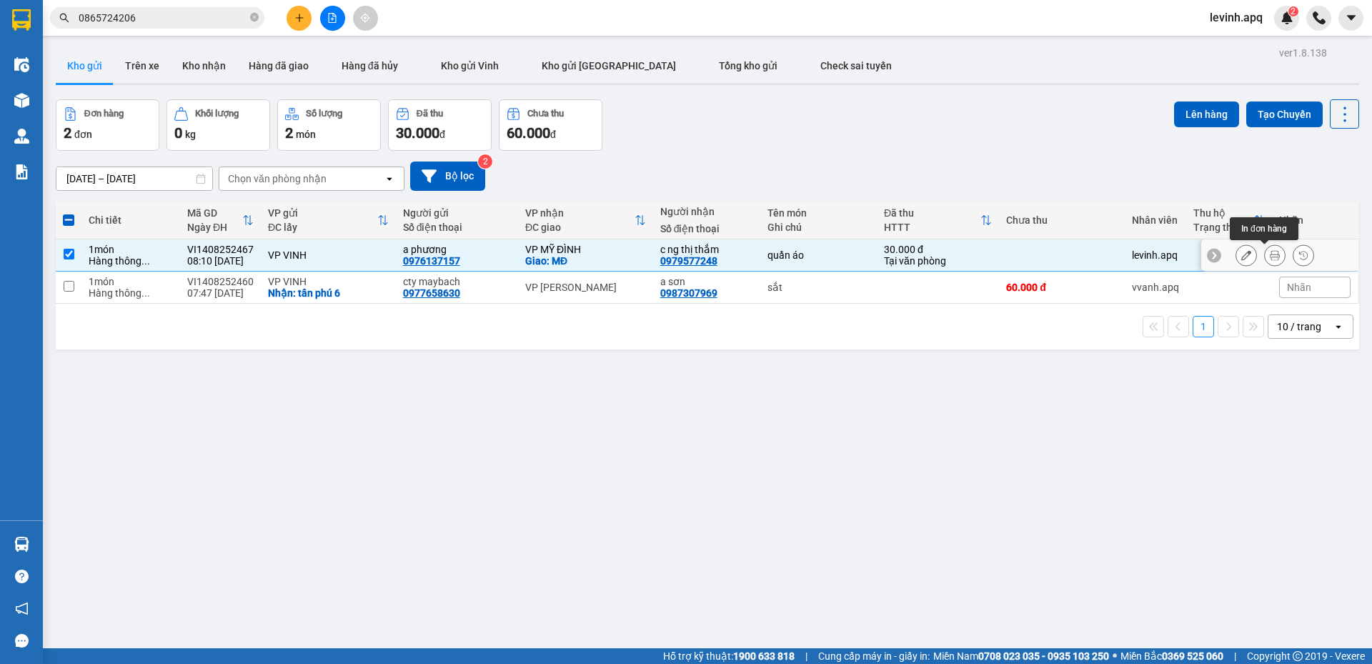
click at [1270, 256] on icon at bounding box center [1275, 255] width 10 height 10
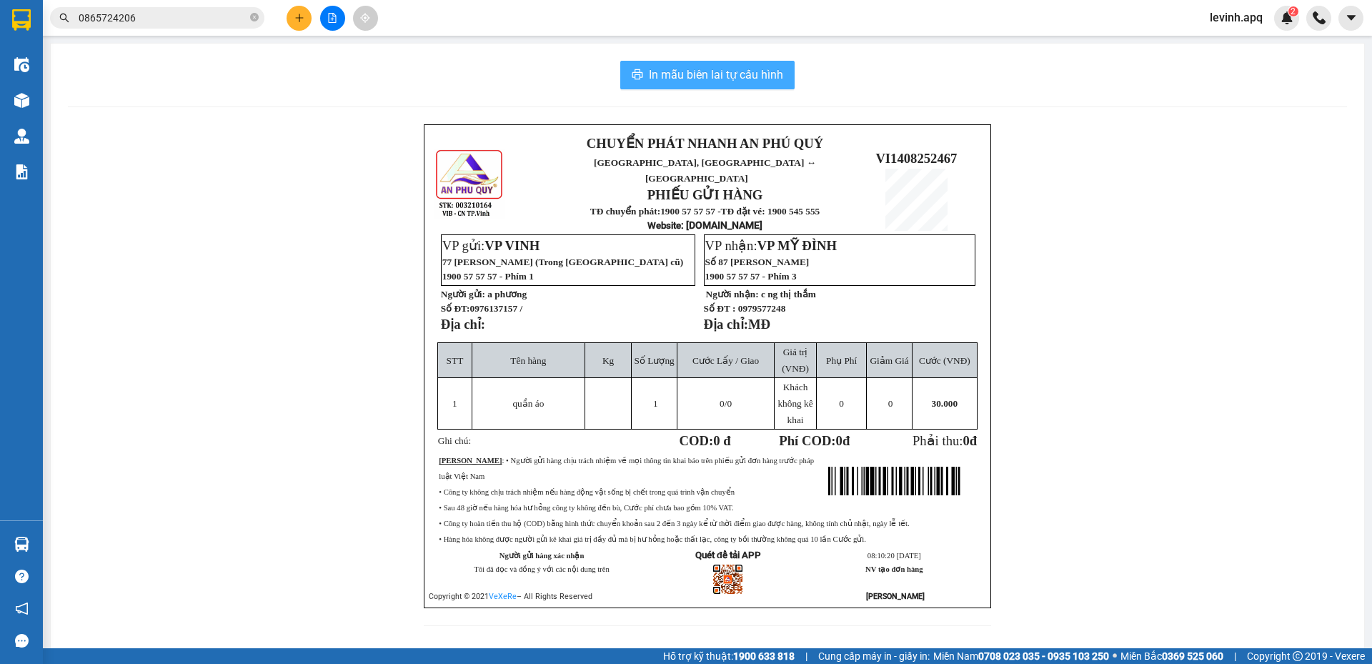
click at [732, 65] on button "In mẫu biên lai tự cấu hình" at bounding box center [707, 75] width 174 height 29
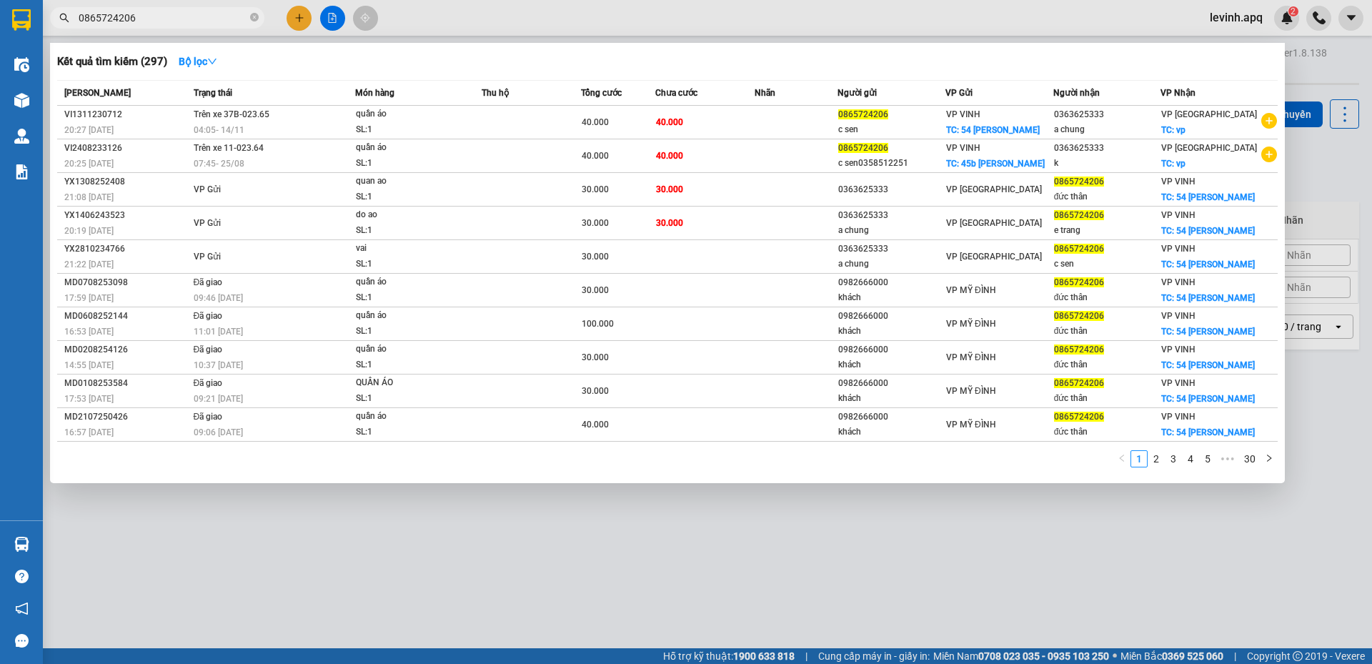
click at [146, 17] on input "0865724206" at bounding box center [163, 18] width 169 height 16
click at [181, 19] on input "0865724206" at bounding box center [163, 18] width 169 height 16
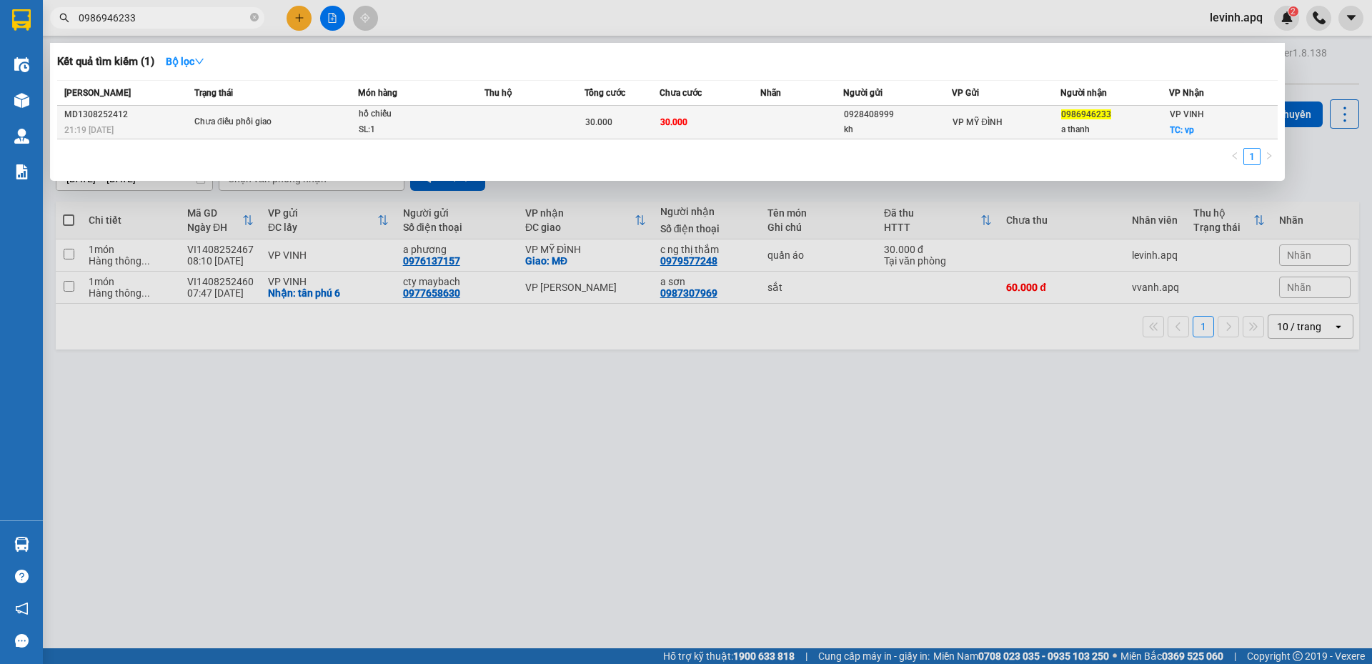
type input "0986946233"
click at [472, 121] on span "hồ chiếu SL: 1" at bounding box center [422, 121] width 126 height 31
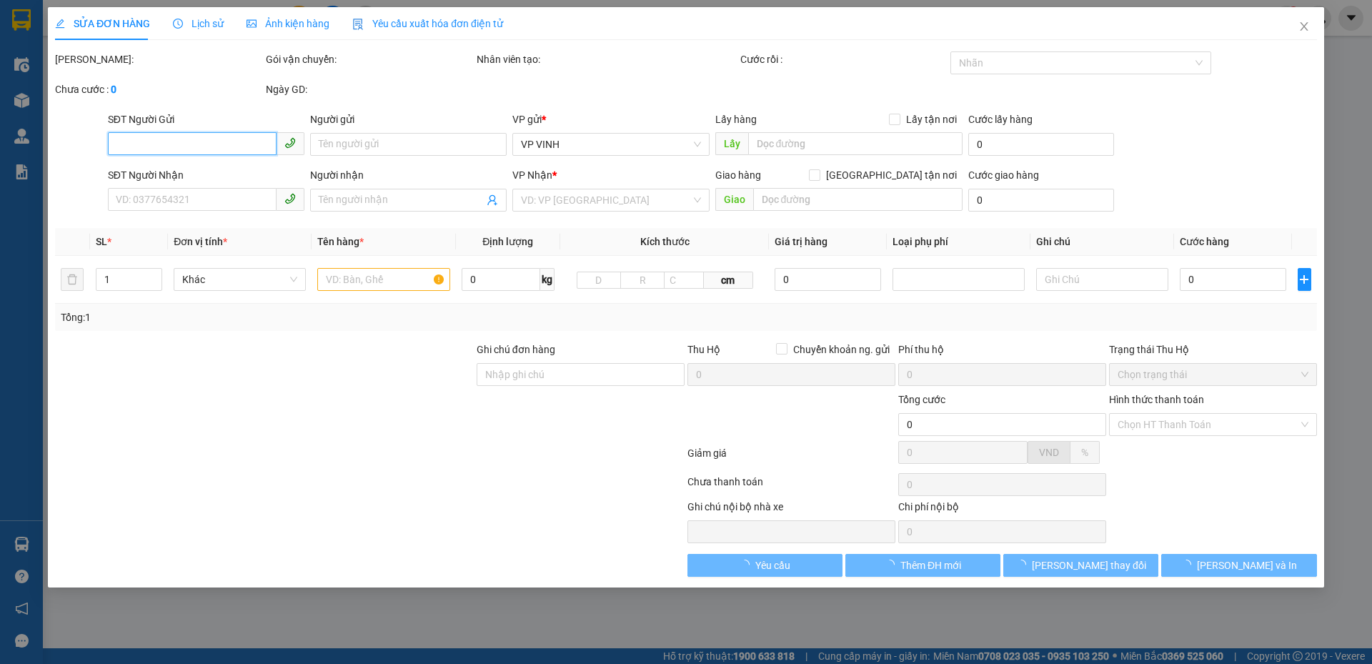
type input "0928408999"
type input "kh"
type input "0986946233"
type input "a thanh"
checkbox input "true"
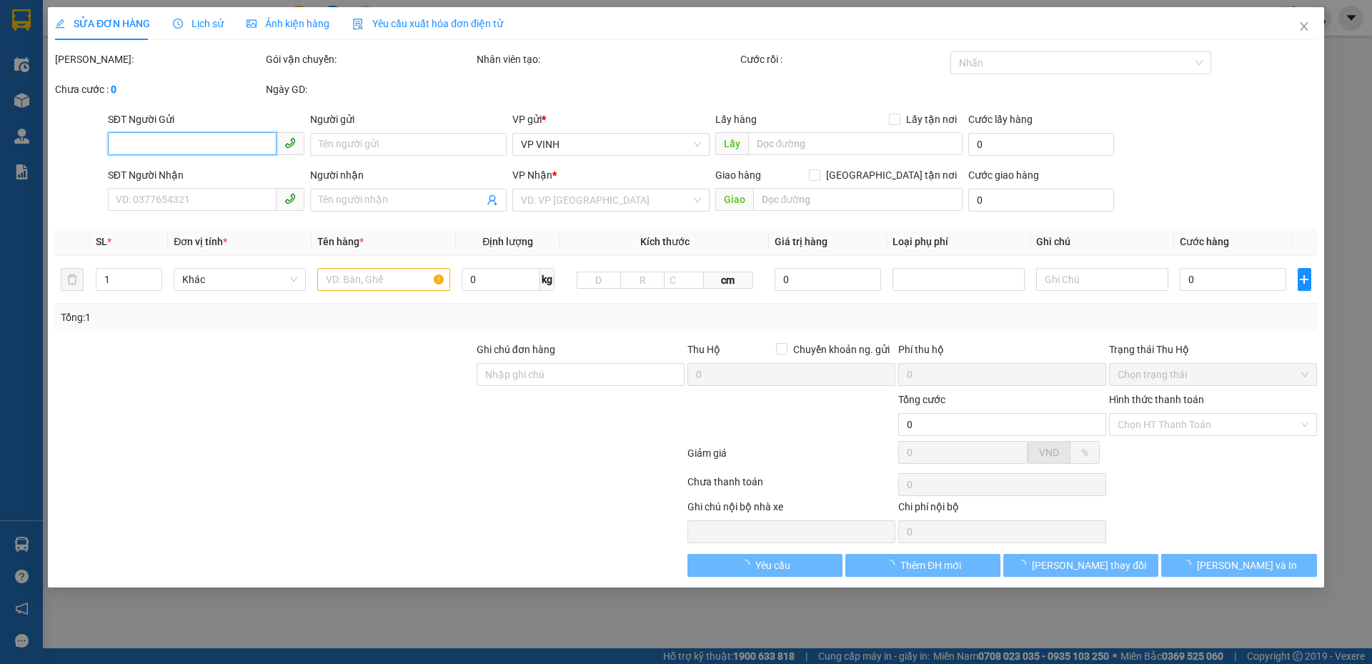
type input "vp"
type input "30.000"
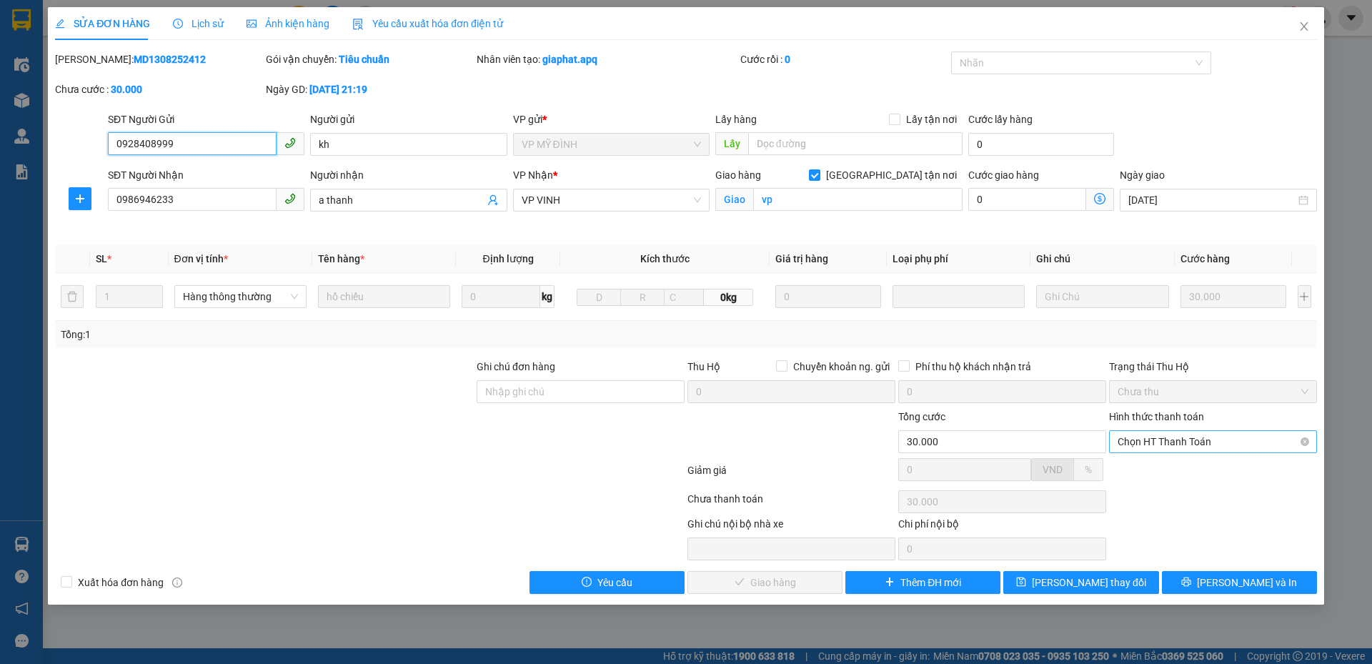
click at [1194, 445] on span "Chọn HT Thanh Toán" at bounding box center [1212, 441] width 191 height 21
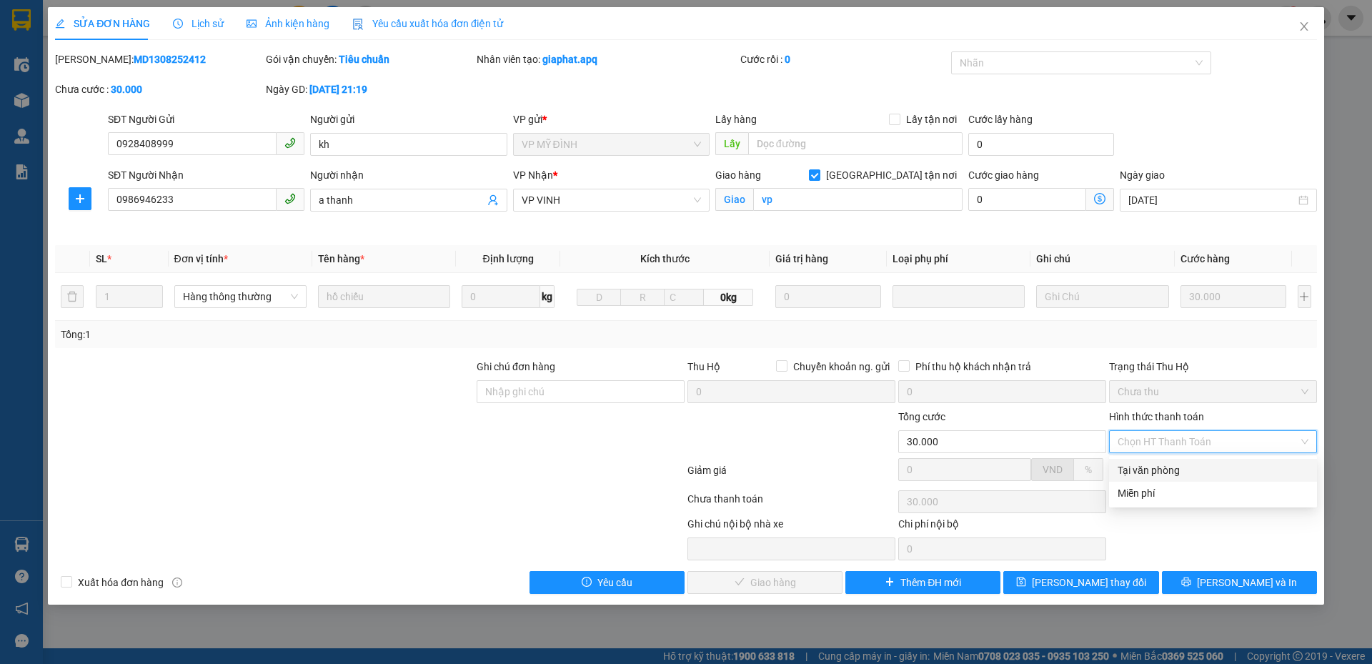
click at [1192, 465] on div "Tại văn phòng" at bounding box center [1212, 470] width 191 height 16
type input "0"
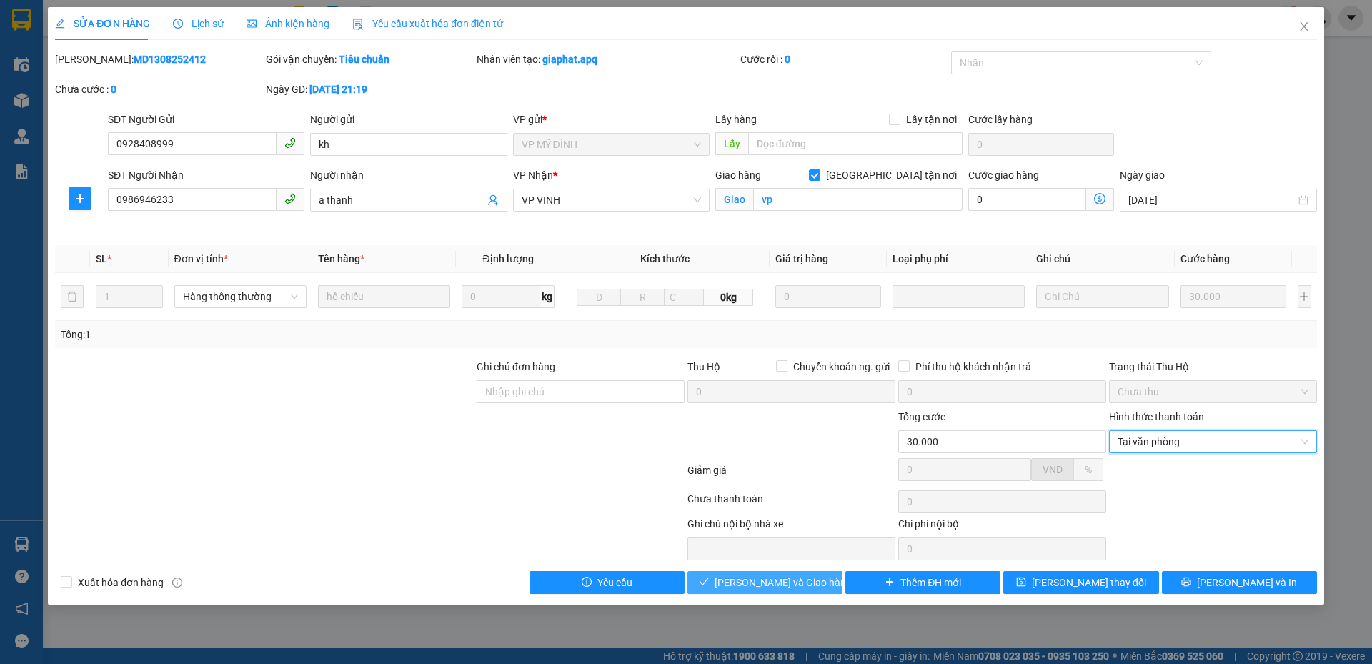
click at [800, 583] on span "Lưu và Giao hàng" at bounding box center [782, 582] width 137 height 16
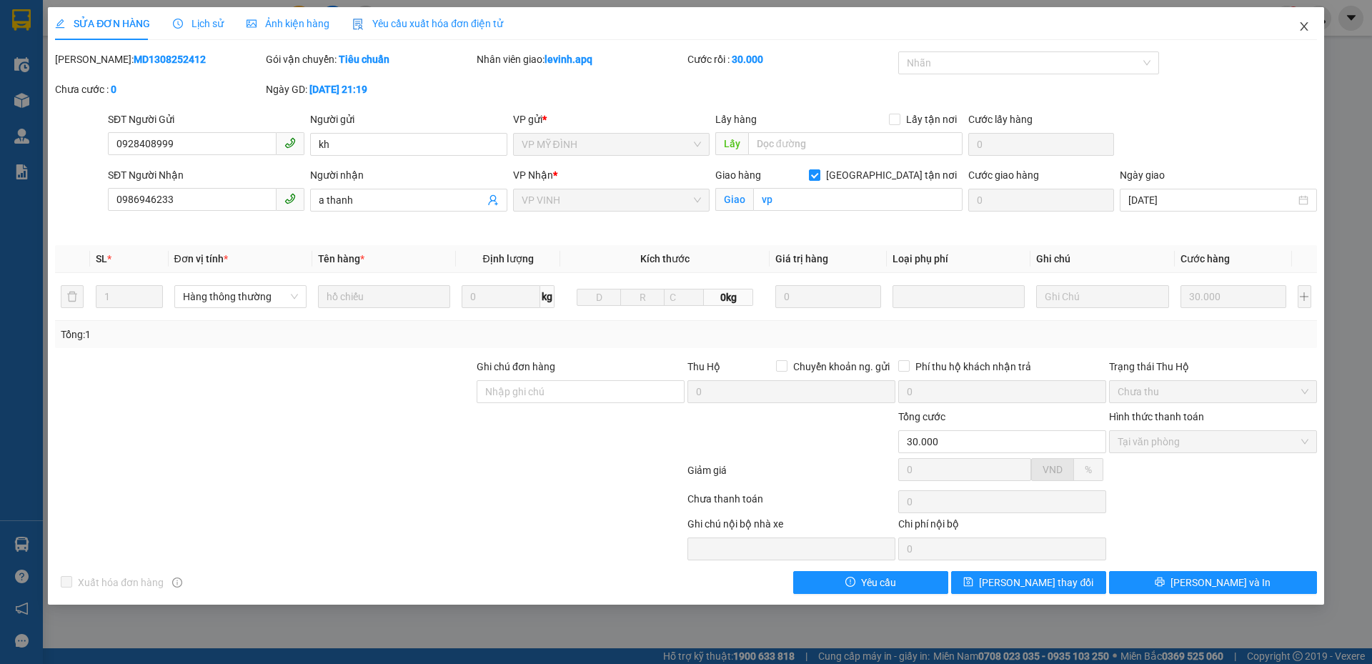
click at [1305, 31] on icon "close" at bounding box center [1303, 26] width 11 height 11
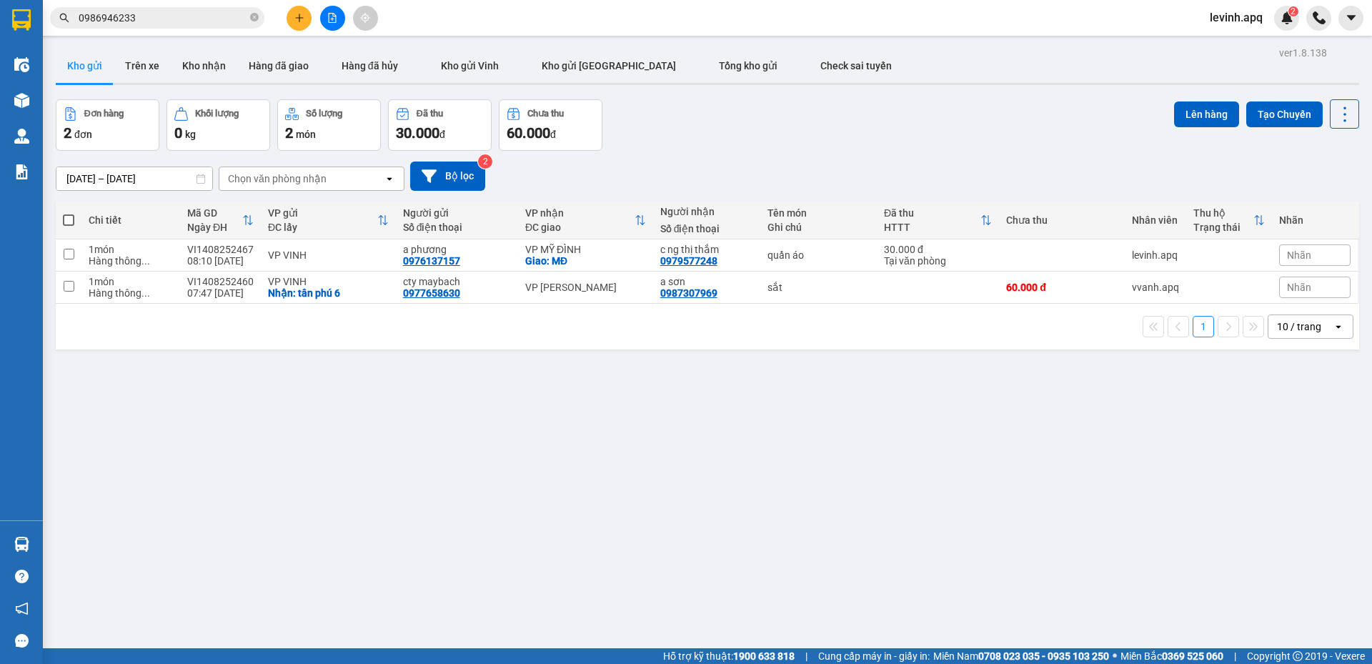
click at [129, 21] on input "0986946233" at bounding box center [163, 18] width 169 height 16
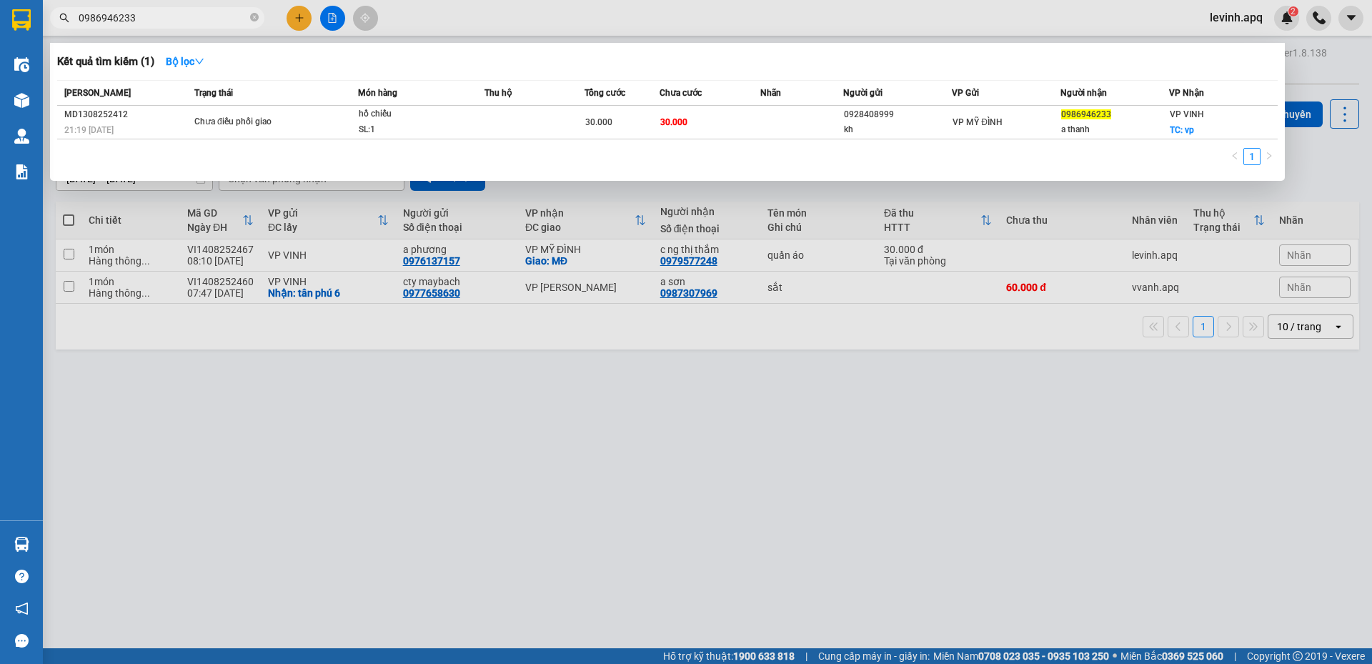
click at [129, 21] on input "0986946233" at bounding box center [163, 18] width 169 height 16
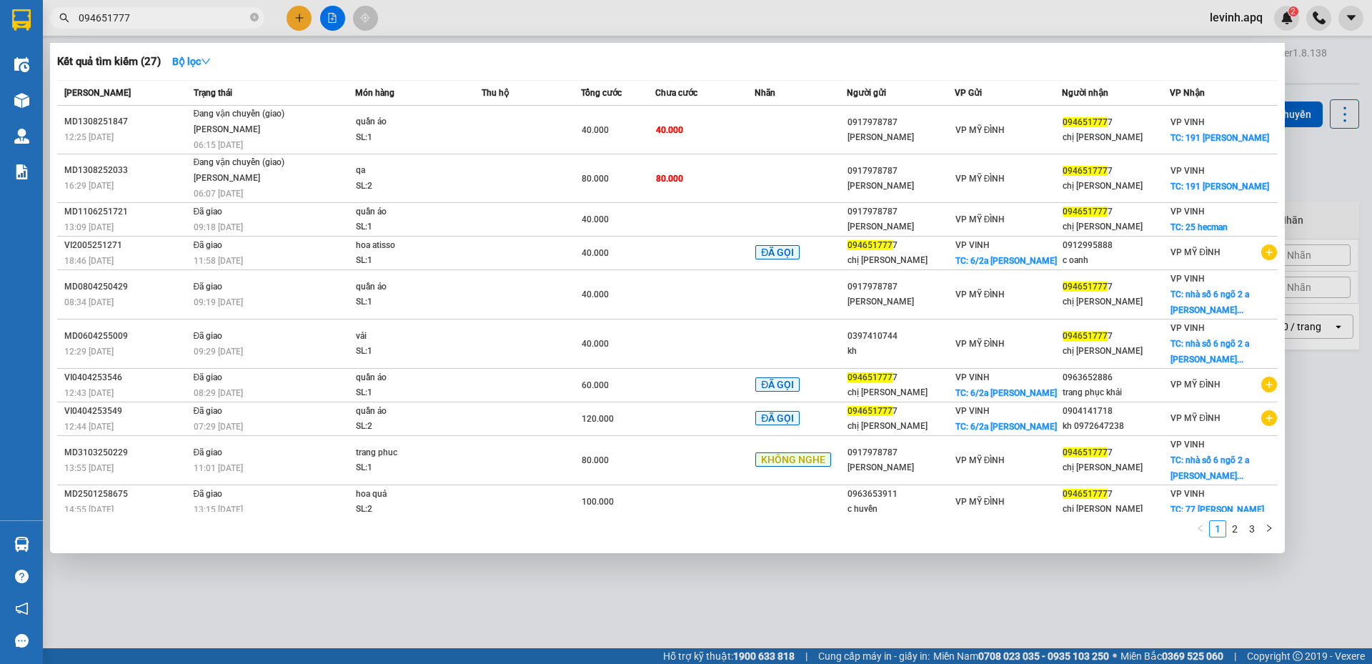
click at [204, 13] on input "094651777" at bounding box center [163, 18] width 169 height 16
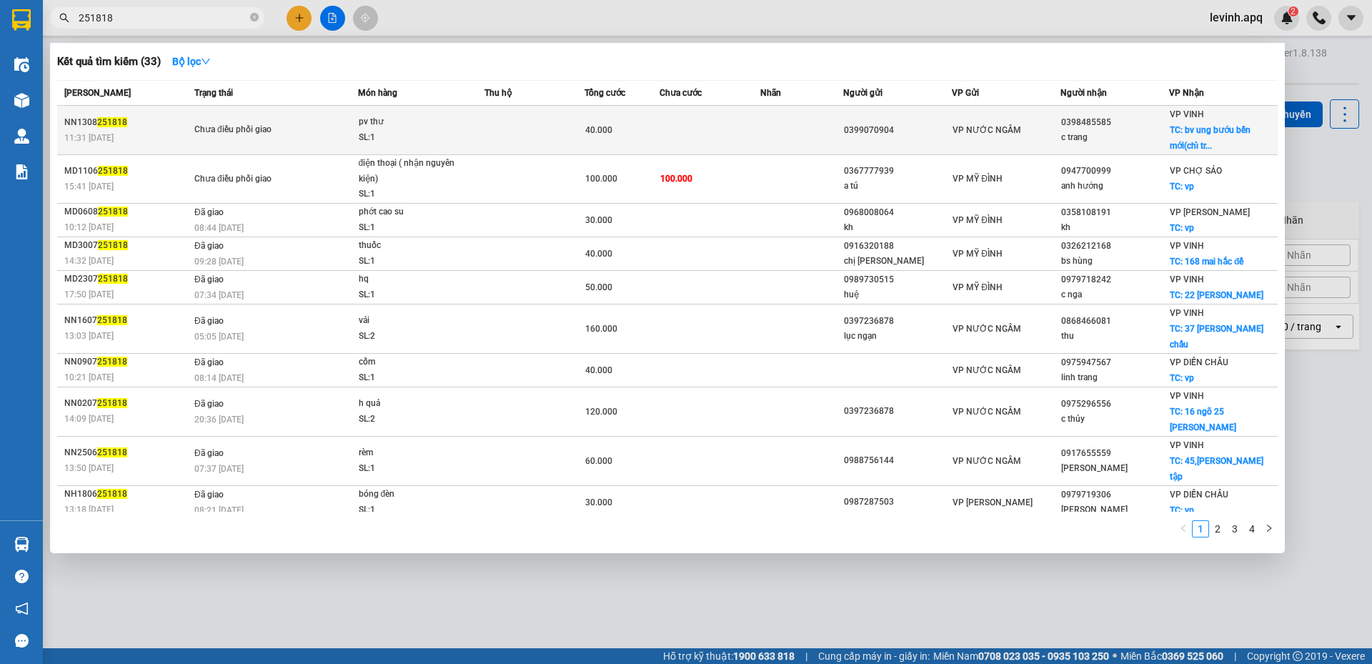
type input "251818"
click at [306, 119] on td "Chưa điều phối giao" at bounding box center [274, 130] width 167 height 49
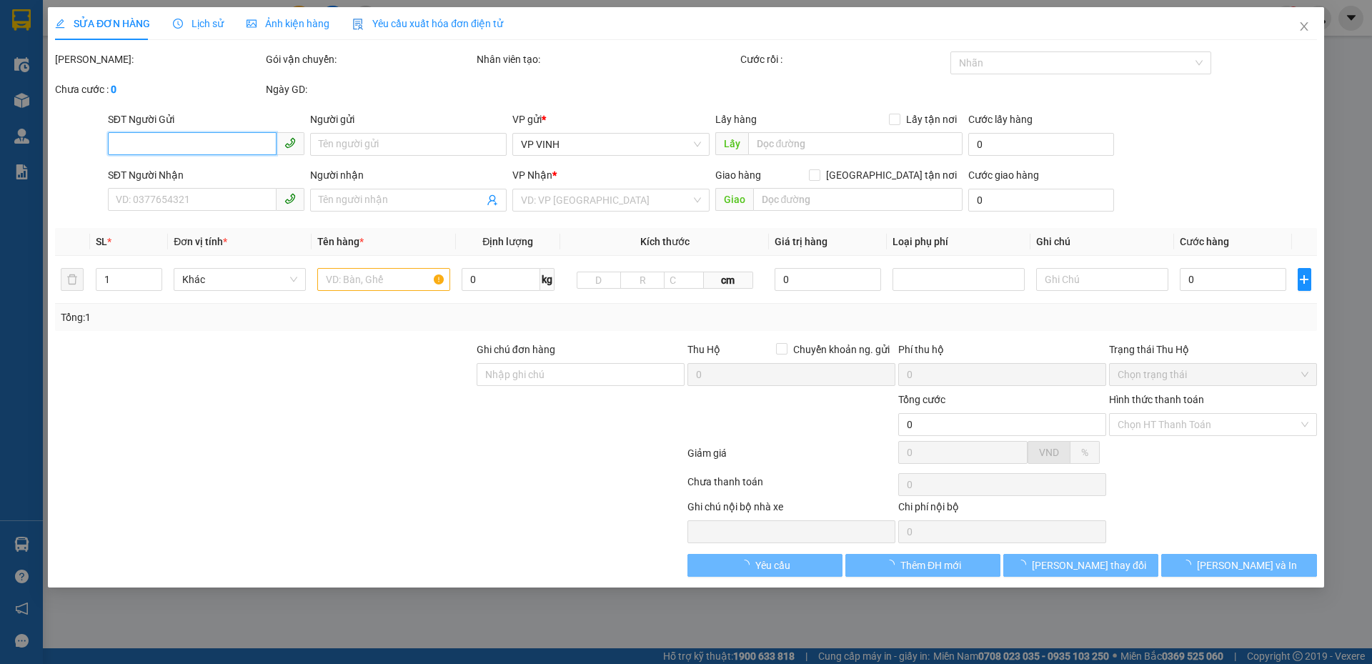
type input "0399070904"
type input "0398485585"
type input "c trang"
checkbox input "true"
type input "bv ung bướu bến mới(chỉ trả bến mới k trả tận nơi)"
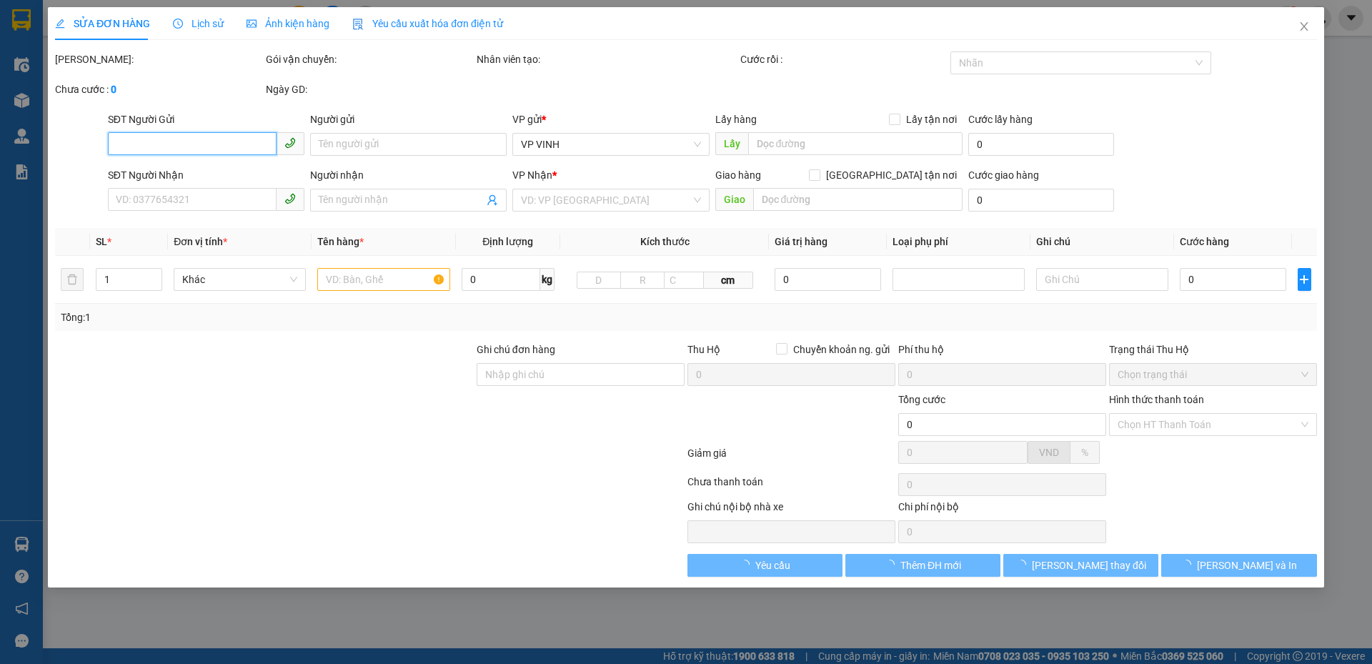
type input "40.000"
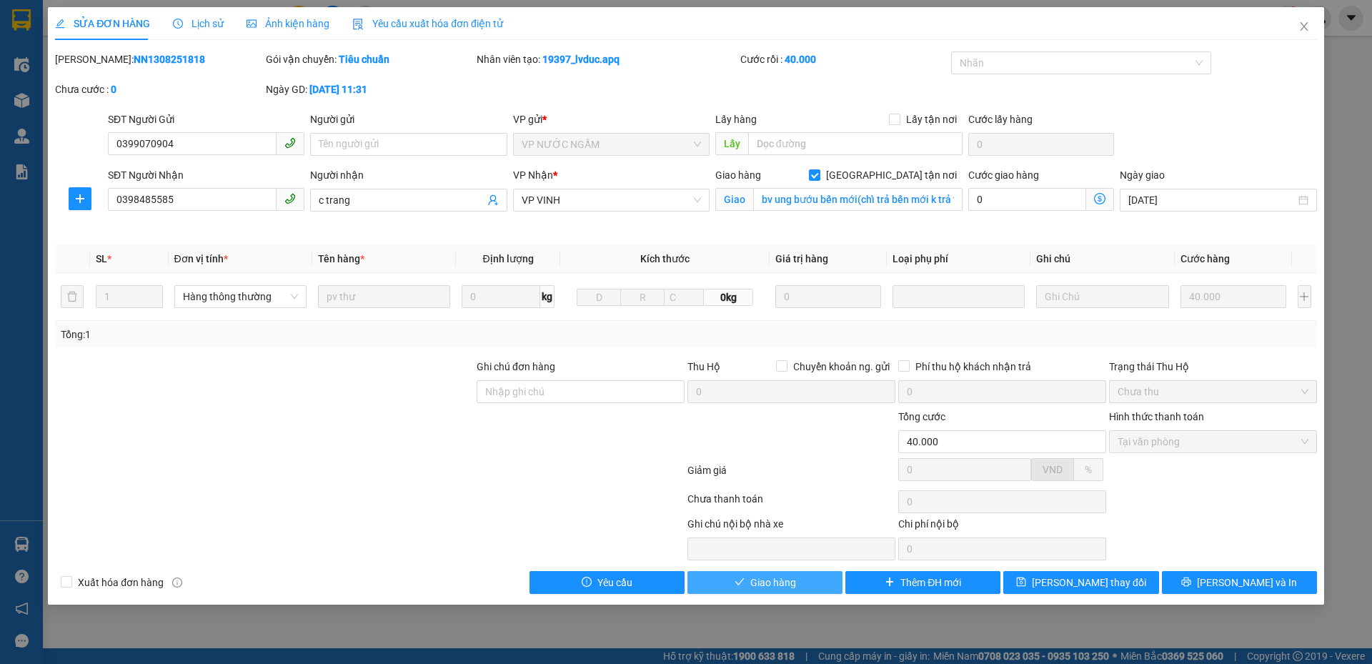
click at [801, 586] on button "Giao hàng" at bounding box center [764, 582] width 155 height 23
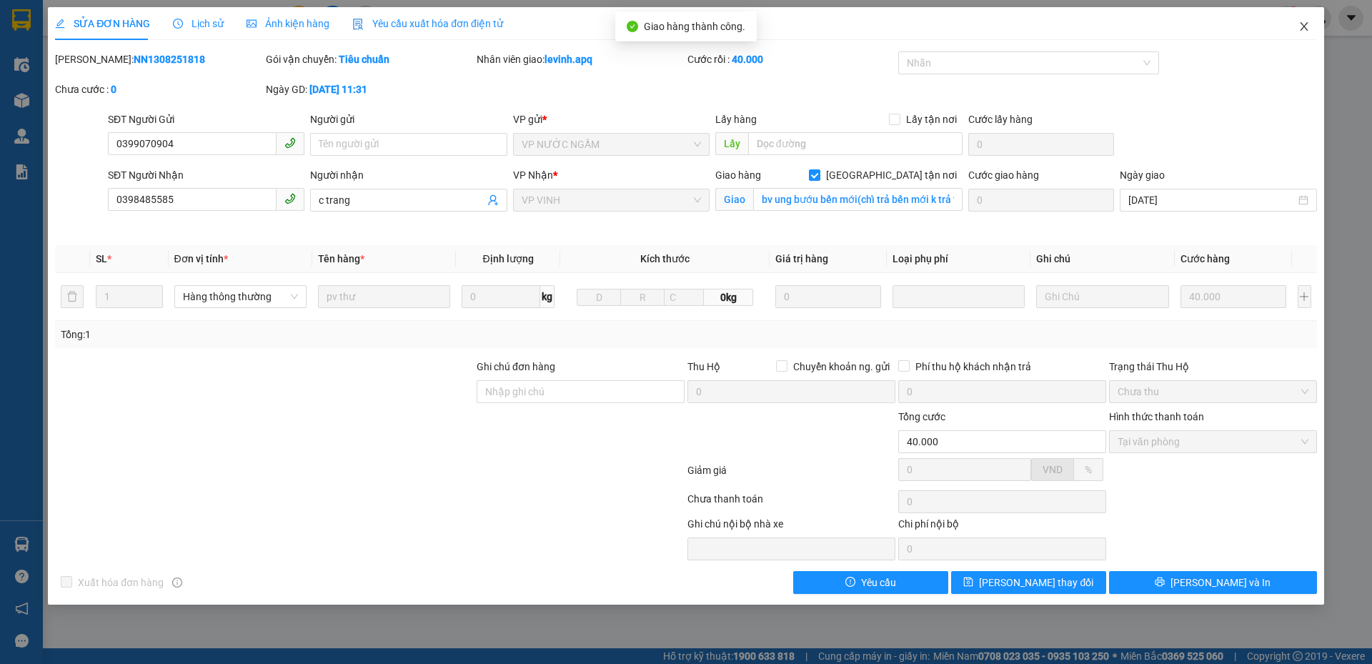
click at [1300, 22] on icon "close" at bounding box center [1303, 26] width 11 height 11
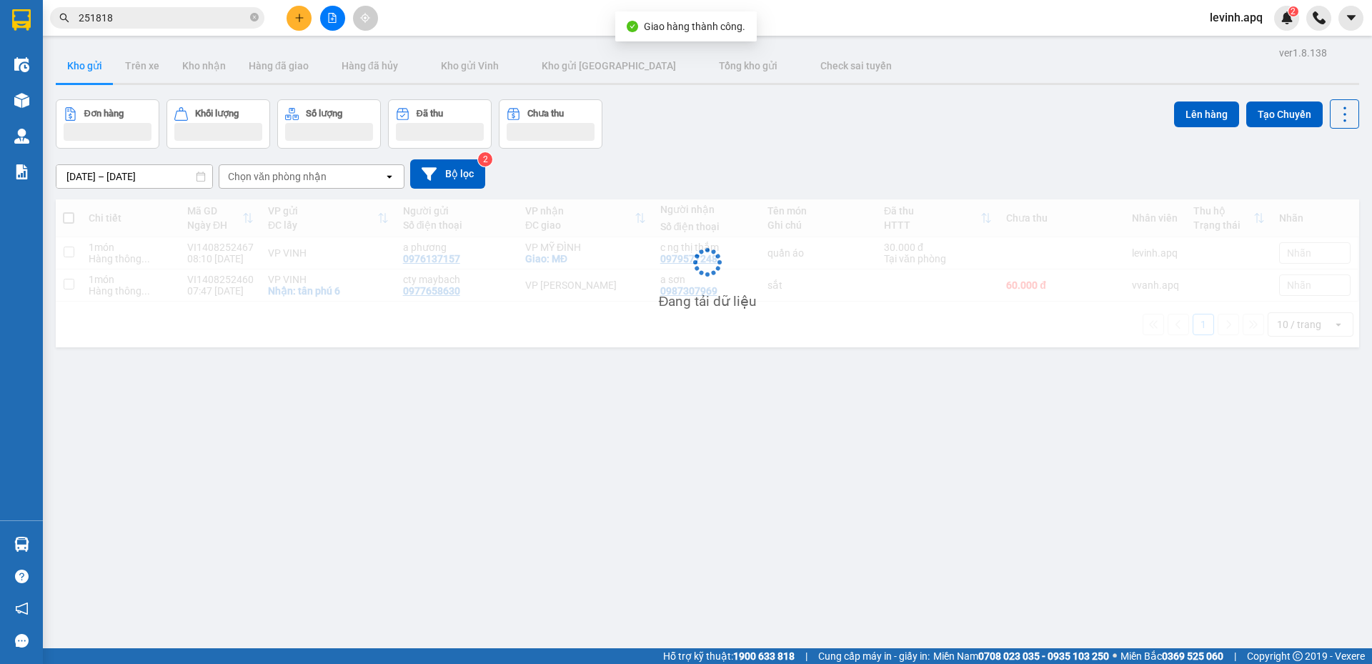
click at [961, 134] on div "Đơn hàng Khối lượng Số lượng Đã thu Chưa thu Lên hàng Tạo Chuyến" at bounding box center [707, 123] width 1303 height 49
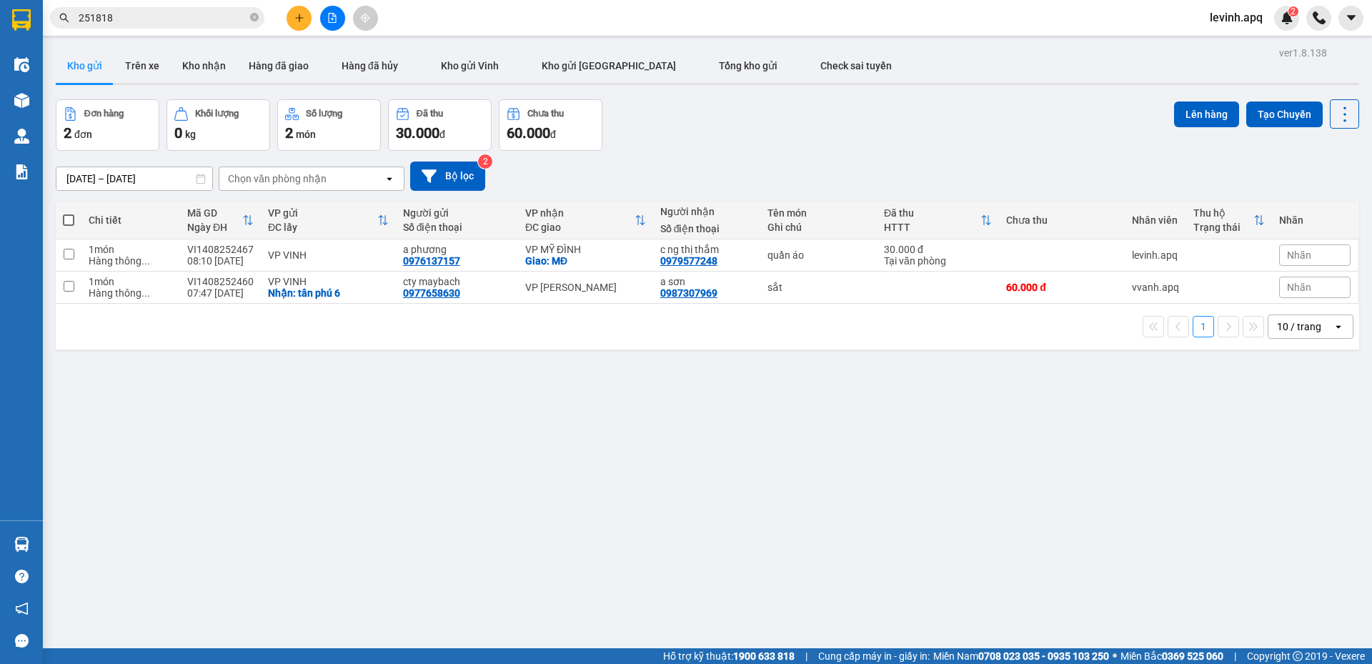
click at [189, 16] on input "251818" at bounding box center [163, 18] width 169 height 16
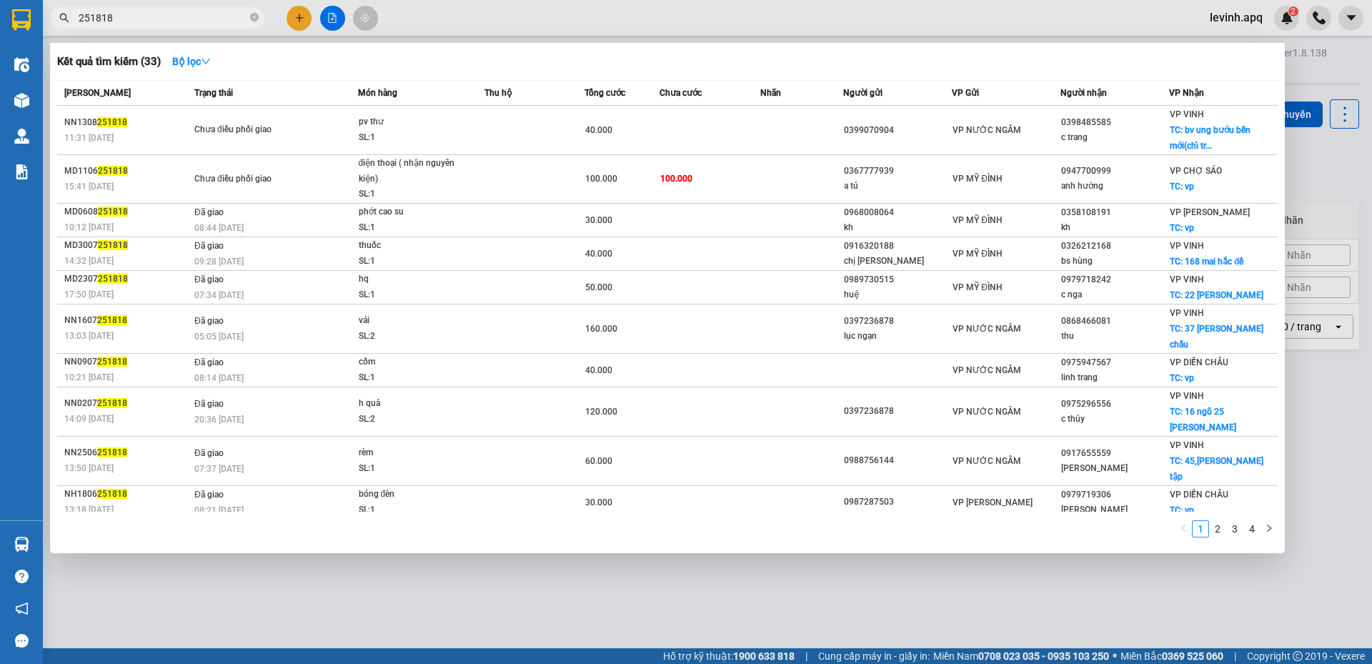
click at [189, 16] on input "251818" at bounding box center [163, 18] width 169 height 16
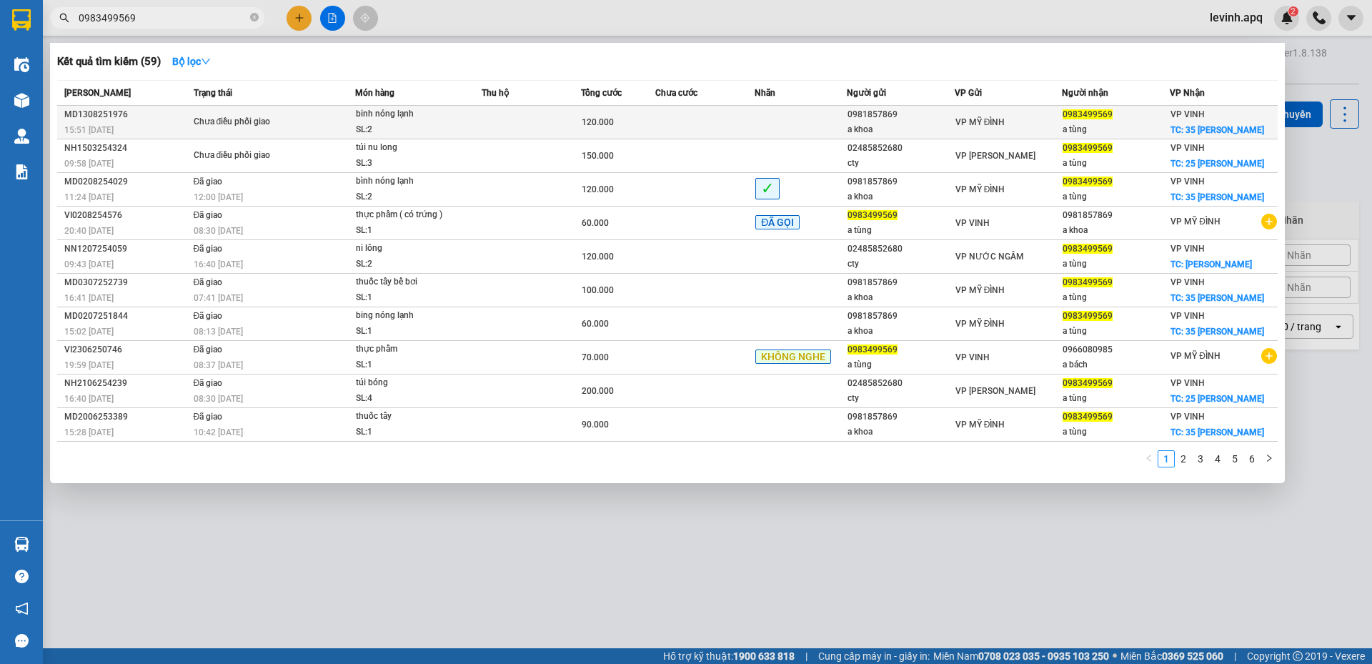
type input "0983499569"
click at [274, 119] on div "Chưa điều phối giao" at bounding box center [247, 122] width 107 height 16
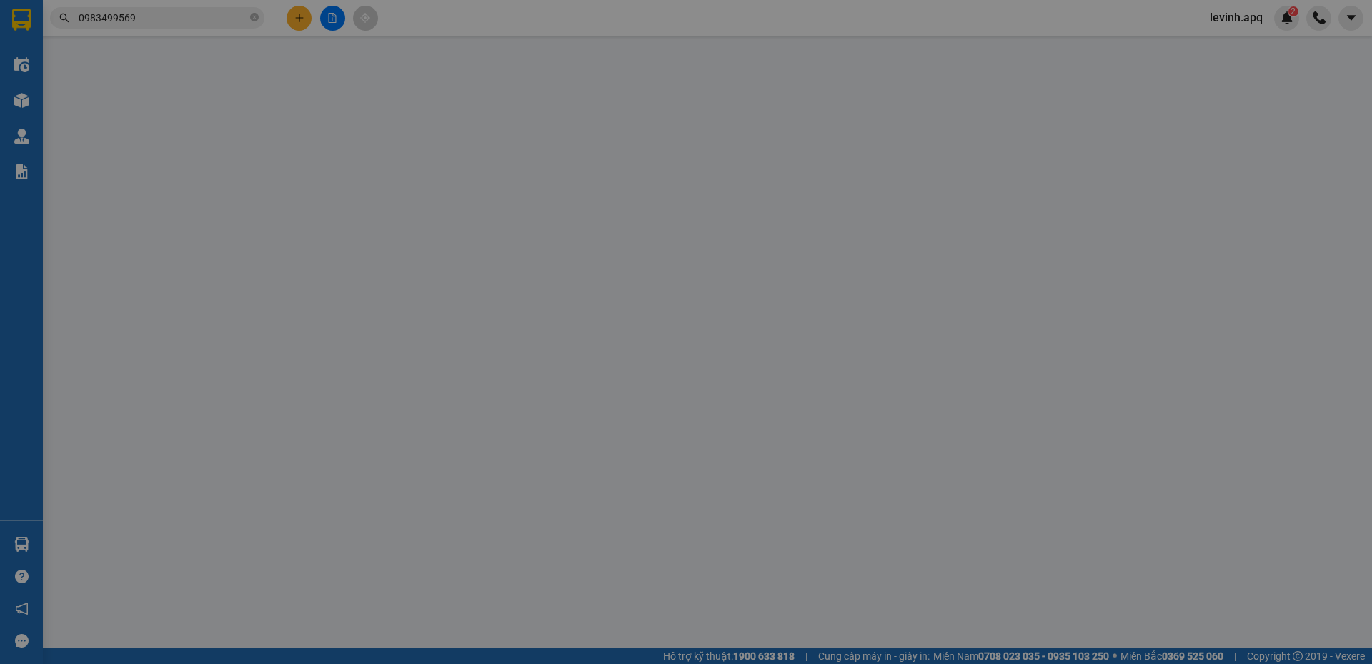
type input "0981857869"
type input "a khoa"
type input "0983499569"
type input "a tùng"
checkbox input "true"
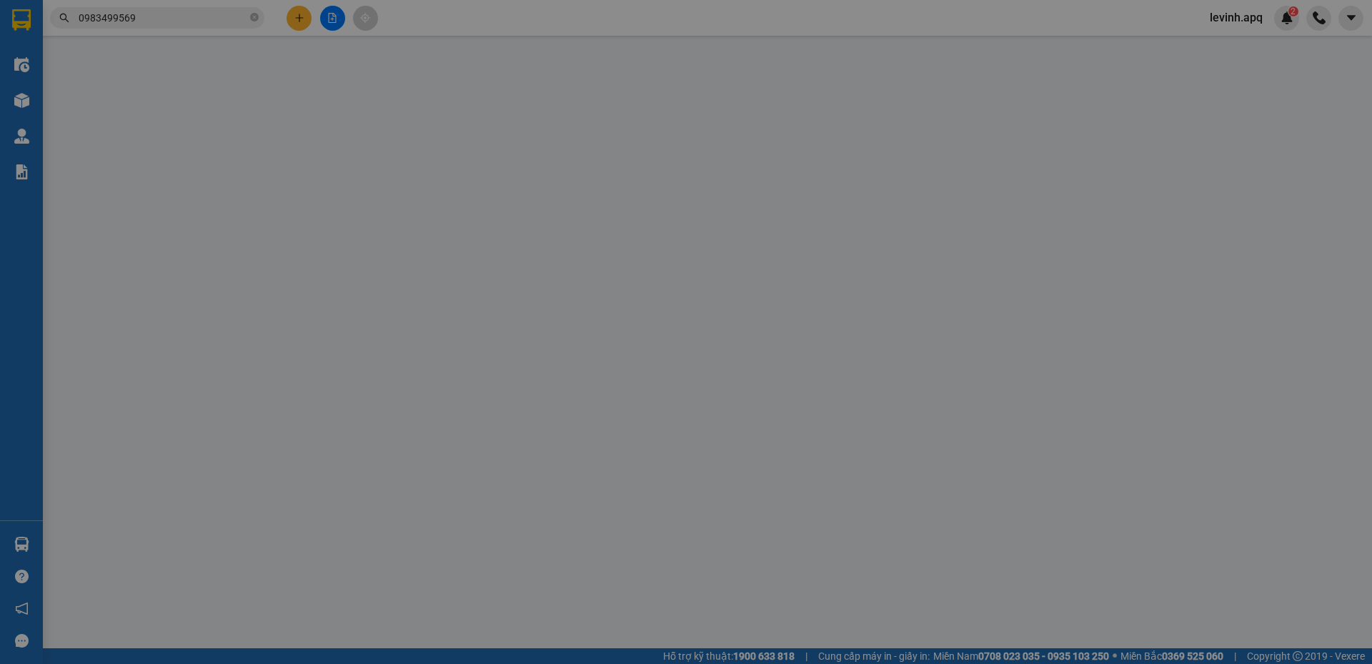
type input "35 hoàng kế viêm"
type input "120.000"
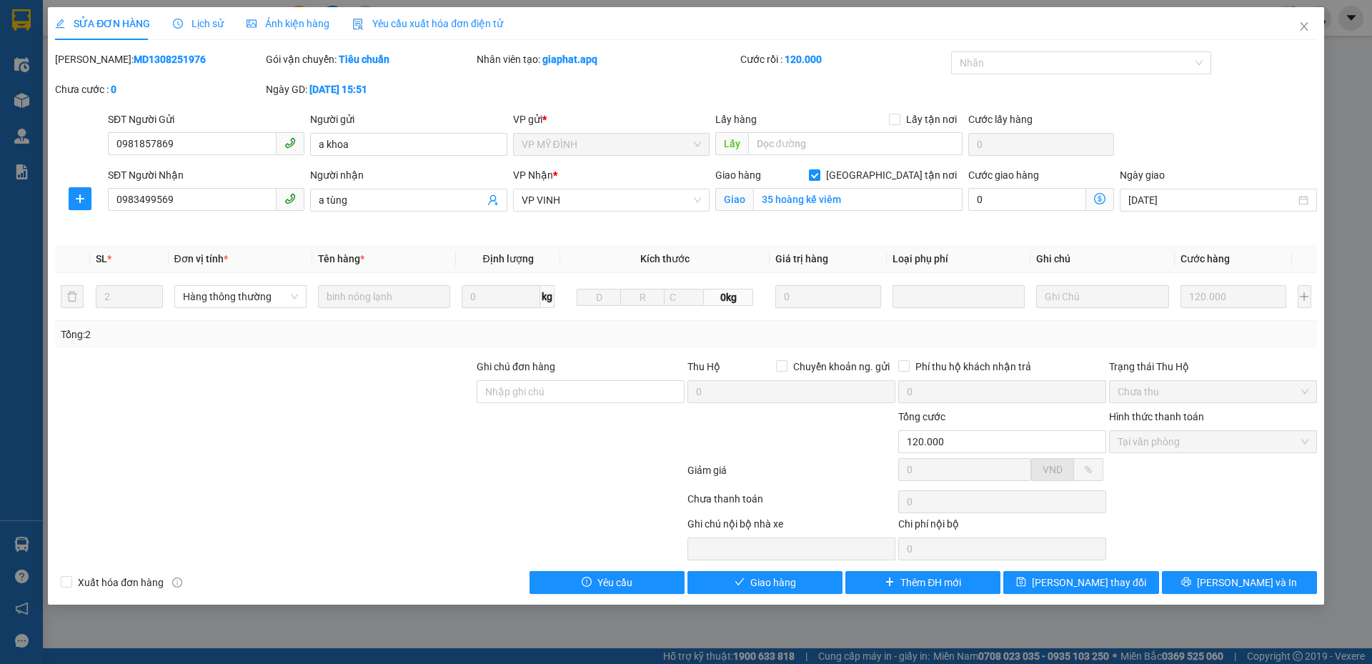
click at [745, 570] on div "Total Paid Fee 120.000 Total UnPaid Fee 0 Cash Collection Total Fee Mã ĐH: MD13…" at bounding box center [686, 322] width 1262 height 542
click at [750, 585] on span "Giao hàng" at bounding box center [773, 582] width 46 height 16
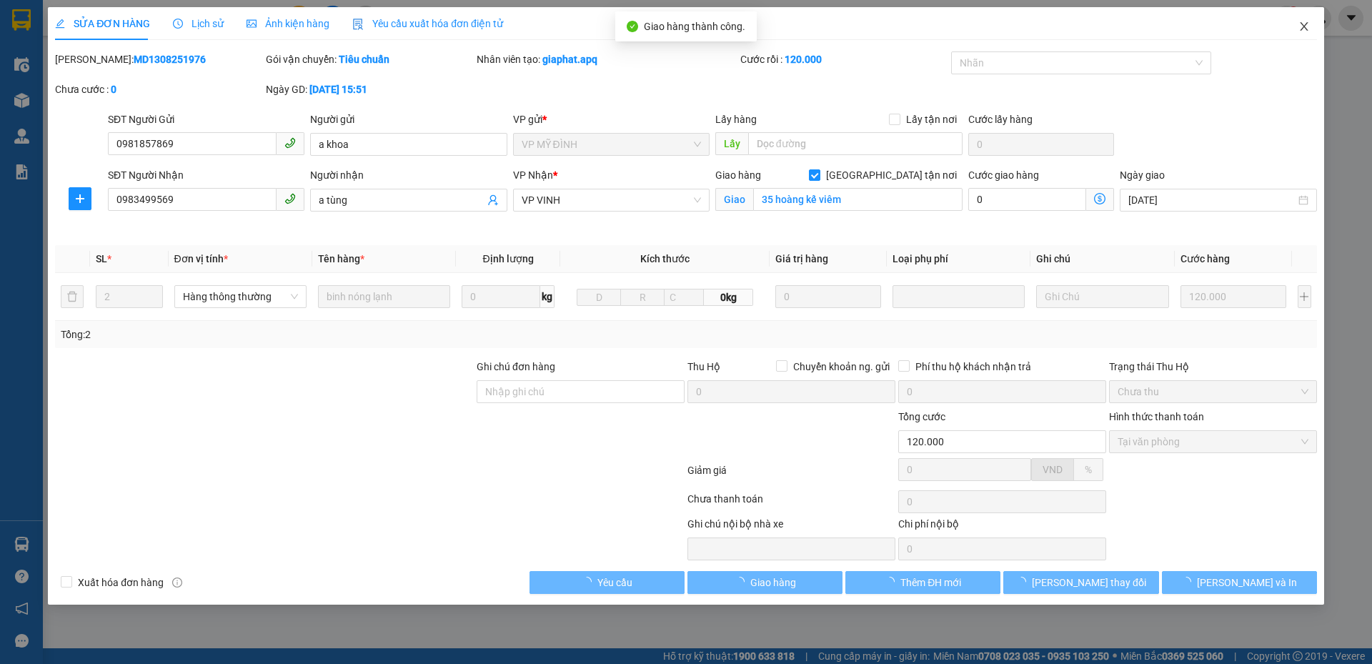
click at [1305, 26] on icon "close" at bounding box center [1304, 26] width 8 height 9
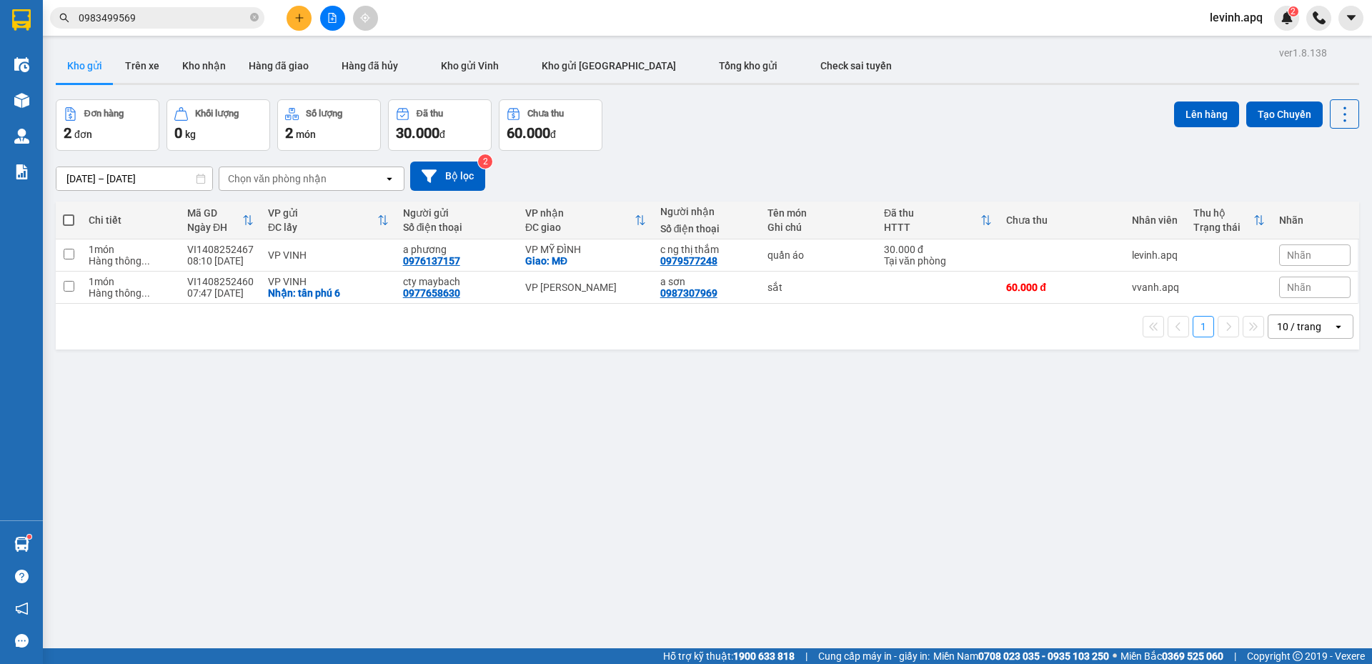
click at [294, 24] on button at bounding box center [298, 18] width 25 height 25
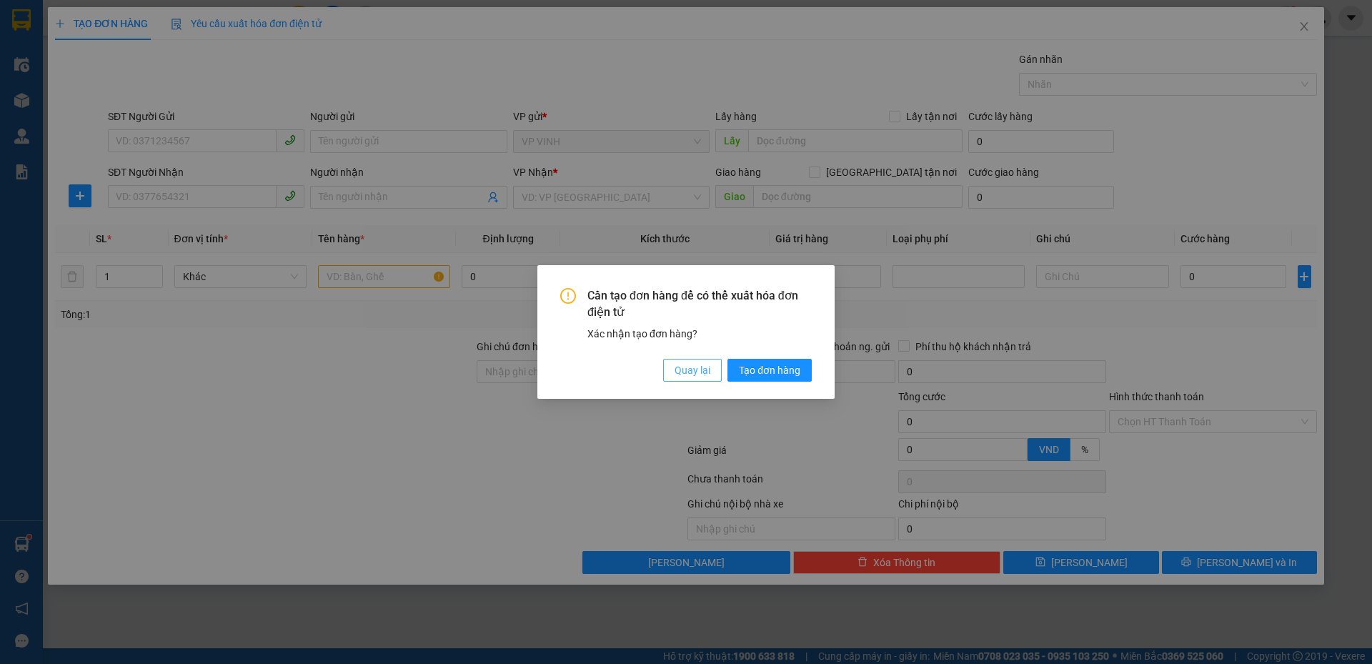
click at [694, 374] on span "Quay lại" at bounding box center [692, 370] width 36 height 16
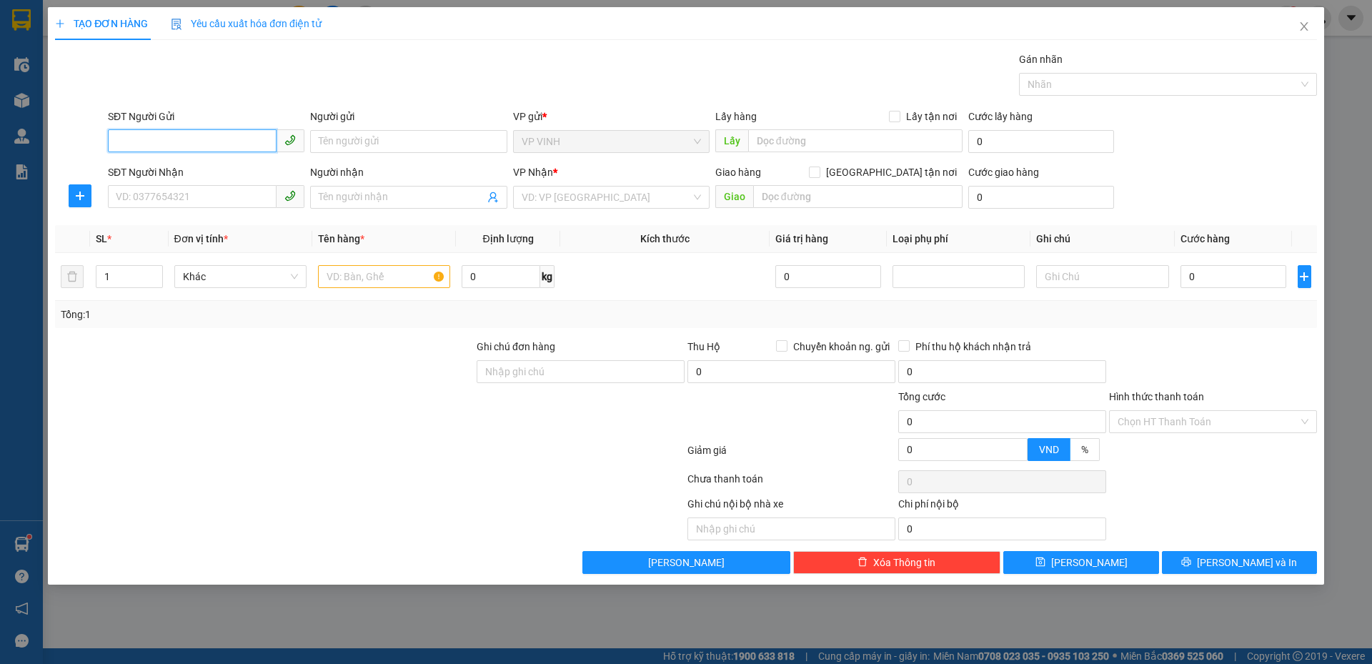
click at [164, 144] on input "SĐT Người Gửi" at bounding box center [192, 140] width 169 height 23
type input "0912578996"
click at [201, 191] on input "SĐT Người Nhận" at bounding box center [192, 196] width 169 height 23
click at [196, 132] on input "0912578996" at bounding box center [192, 140] width 169 height 23
click at [326, 148] on input "Người gửi" at bounding box center [408, 141] width 196 height 23
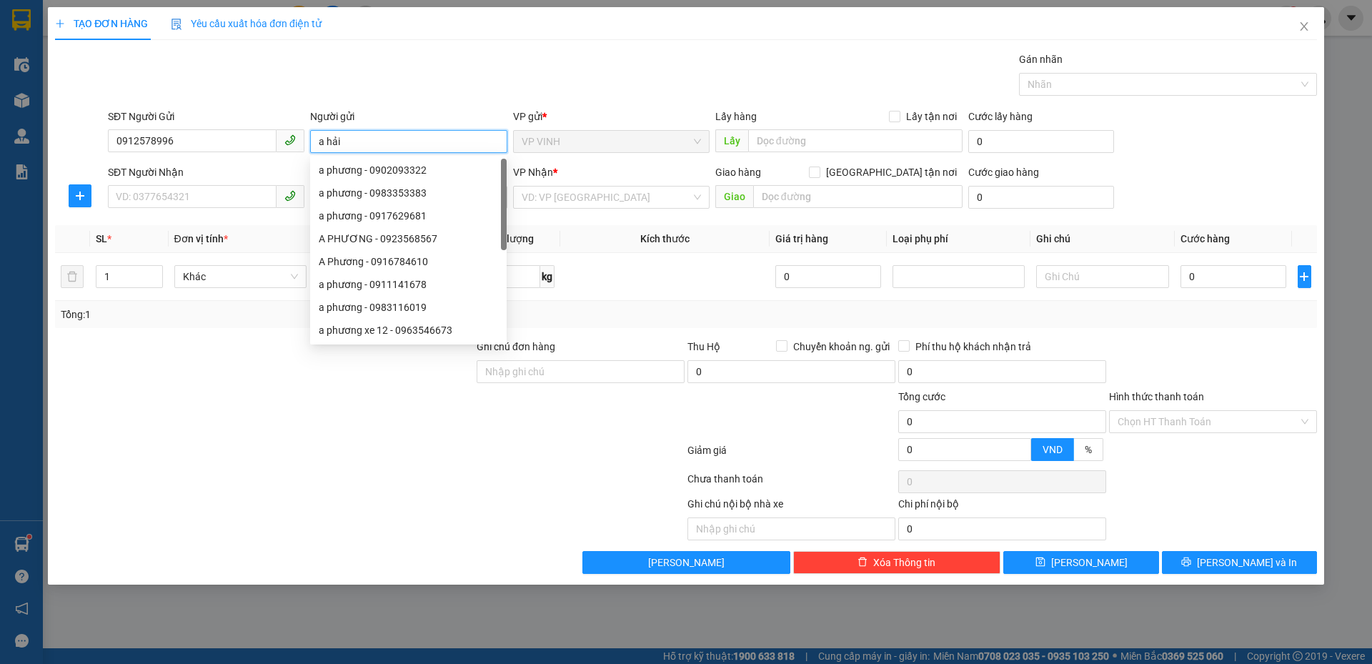
type input "a hải"
click at [174, 197] on input "SĐT Người Nhận" at bounding box center [192, 196] width 169 height 23
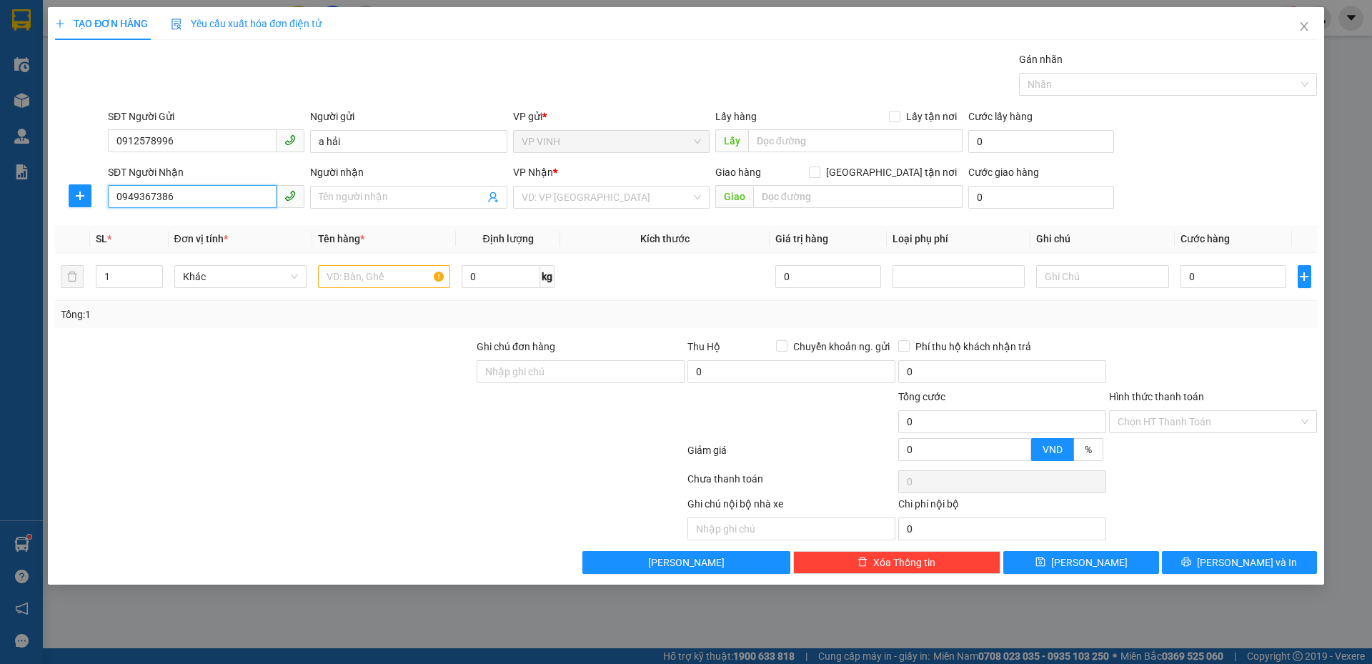
click at [191, 202] on input "0949367386" at bounding box center [192, 196] width 169 height 23
type input "0949367386"
click at [438, 202] on input "Người nhận" at bounding box center [401, 197] width 165 height 16
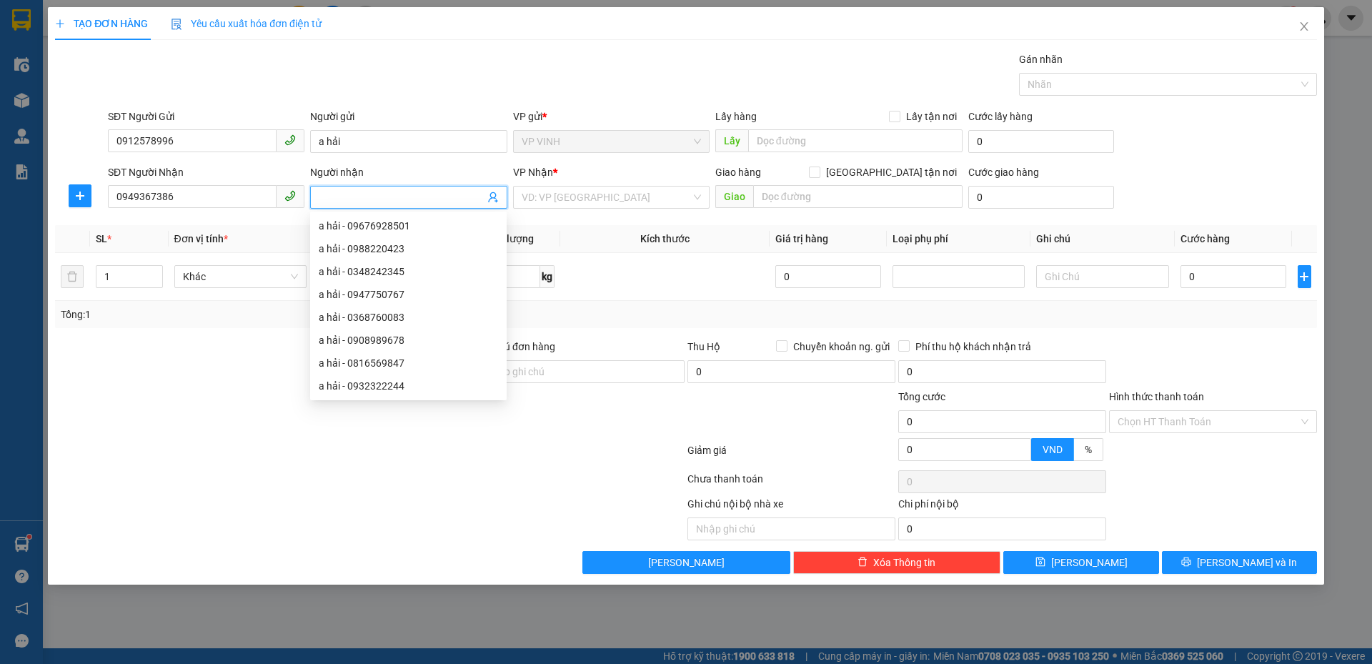
click at [438, 202] on input "Người nhận" at bounding box center [401, 197] width 165 height 16
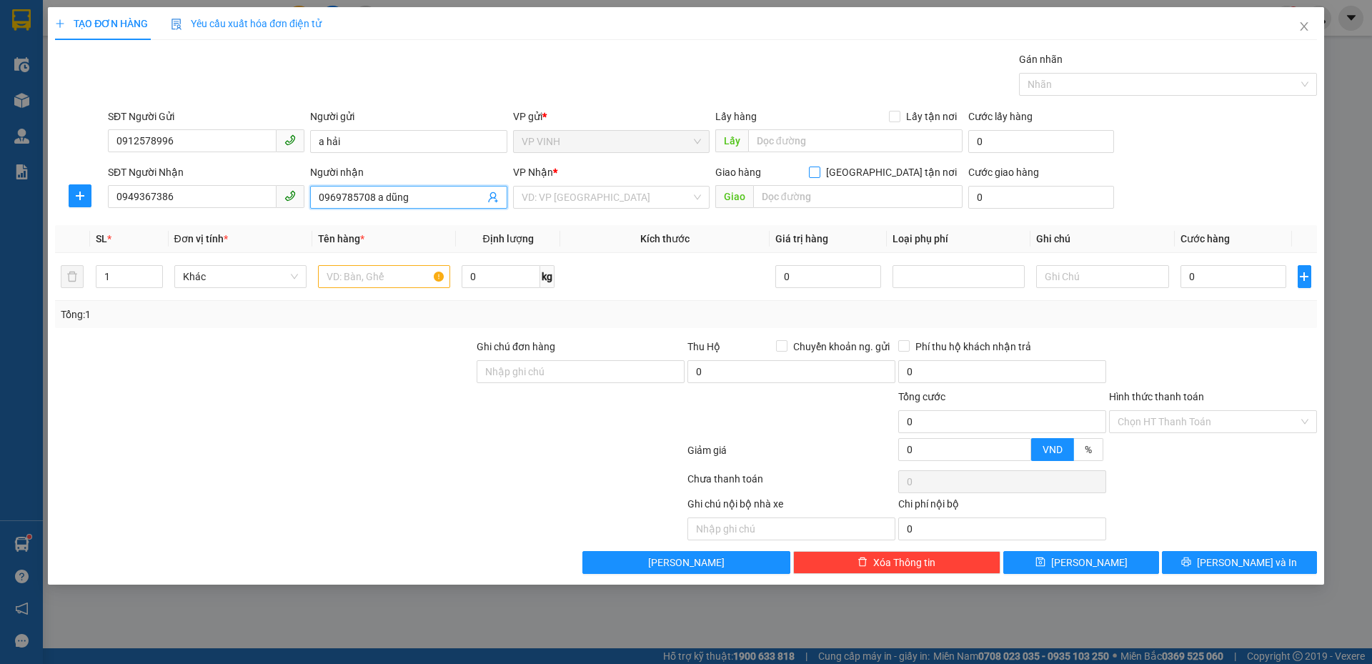
type input "0969785708 a dũng"
click at [819, 175] on input "Giao tận nơi" at bounding box center [814, 171] width 10 height 10
checkbox input "true"
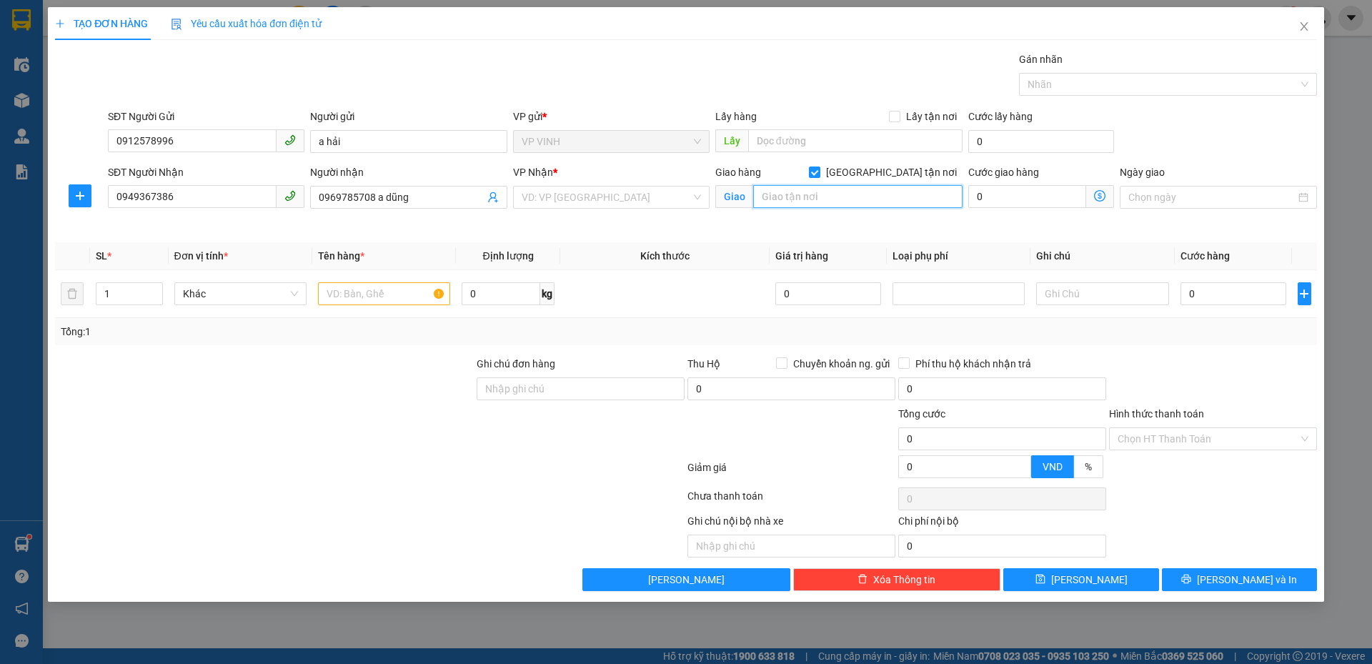
click at [888, 195] on input "text" at bounding box center [857, 196] width 209 height 23
click at [891, 209] on div "Giao hàng Giao tận nơi Giao 2 tôn thất tùng," at bounding box center [838, 189] width 247 height 50
click at [882, 191] on input "2 tôn thất tùng," at bounding box center [857, 196] width 209 height 23
type input "2 tôn thất tùng, kim liên, đống đa, hà nội"
click at [604, 189] on input "search" at bounding box center [606, 196] width 169 height 21
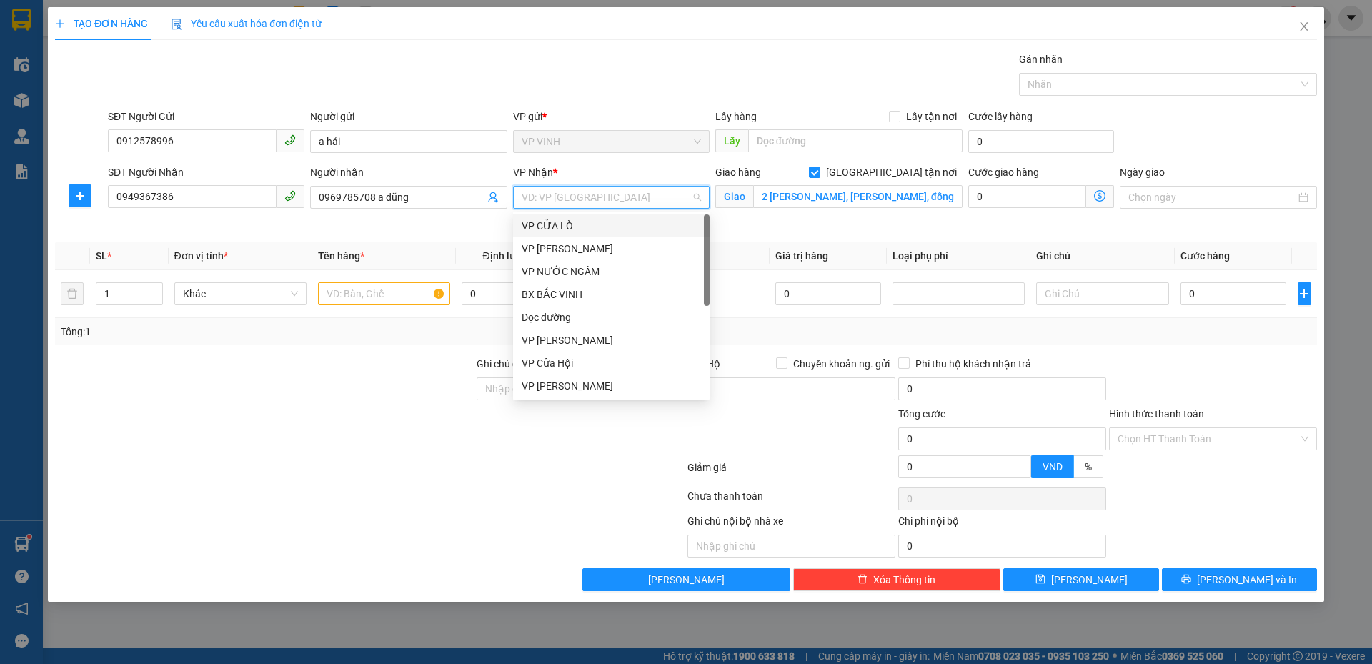
type input "m"
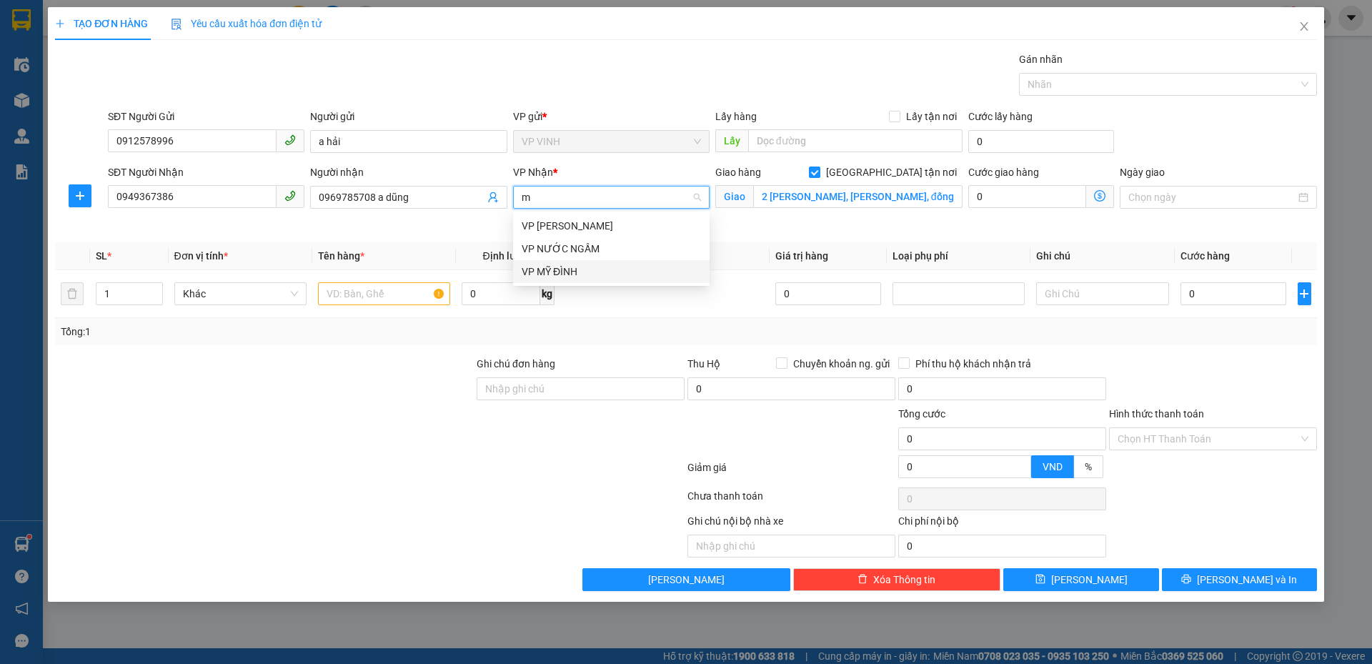
click at [574, 274] on div "VP MỸ ĐÌNH" at bounding box center [611, 272] width 179 height 16
click at [1107, 196] on span at bounding box center [1100, 196] width 28 height 23
click at [1099, 196] on icon "dollar-circle" at bounding box center [1099, 195] width 11 height 11
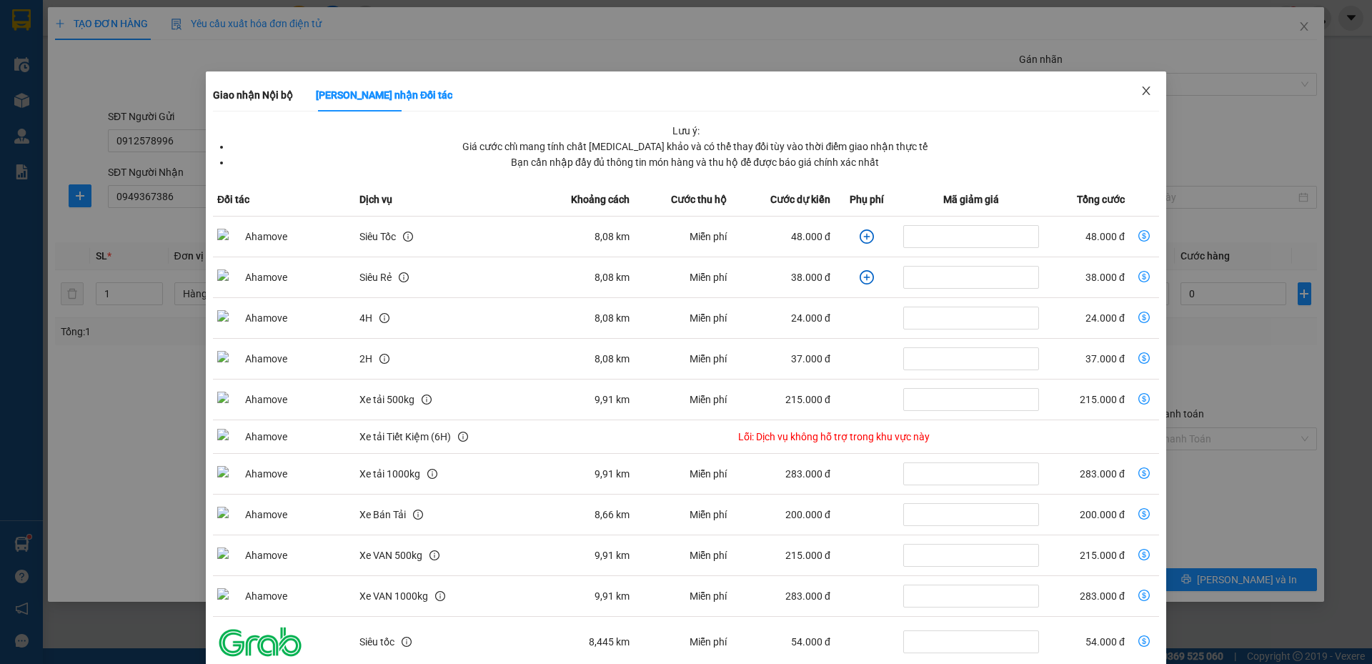
click at [1145, 93] on span "Close" at bounding box center [1146, 91] width 40 height 40
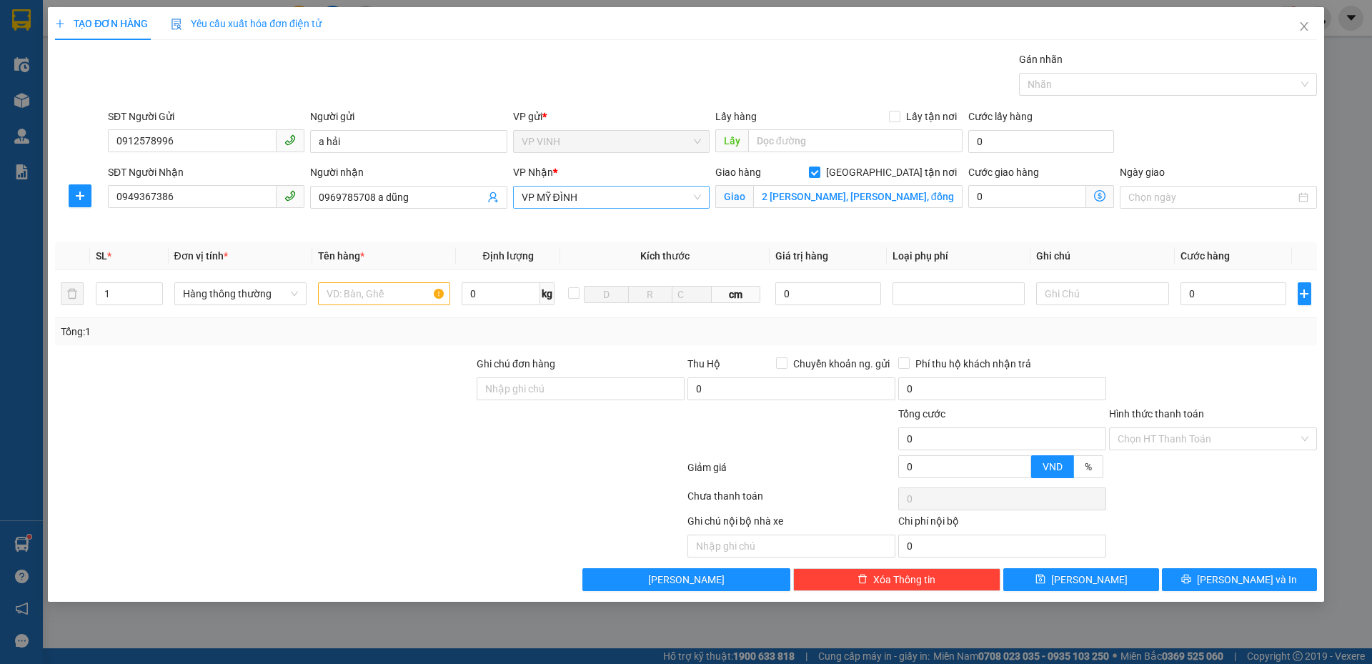
click at [587, 194] on span "VP MỸ ĐÌNH" at bounding box center [611, 196] width 179 height 21
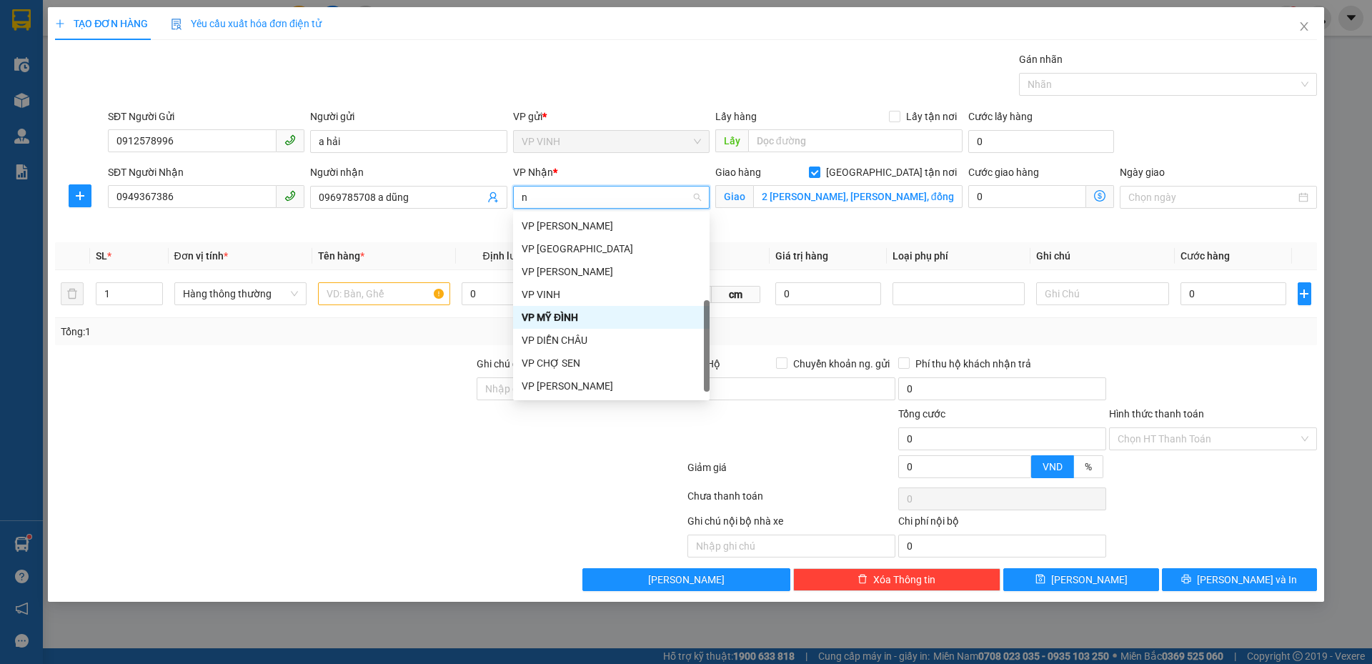
scroll to position [86, 0]
type input "ng"
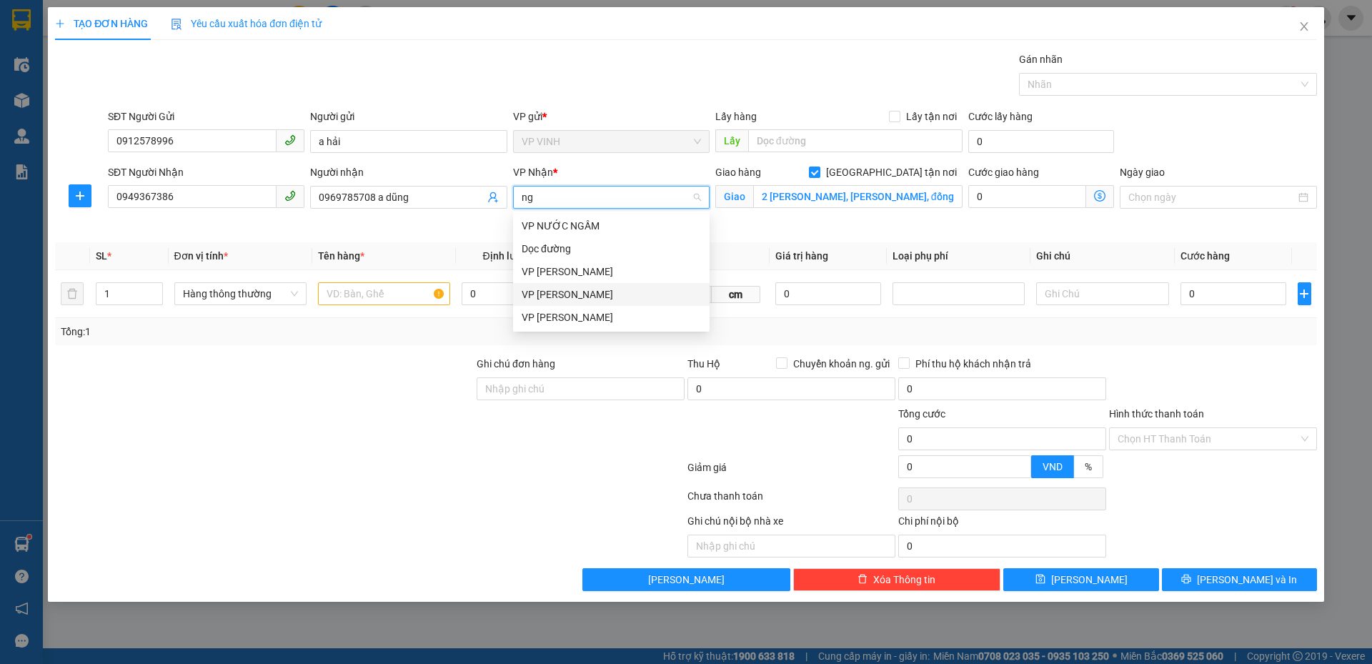
click at [567, 291] on div "VP NGỌC HỒI" at bounding box center [611, 294] width 179 height 16
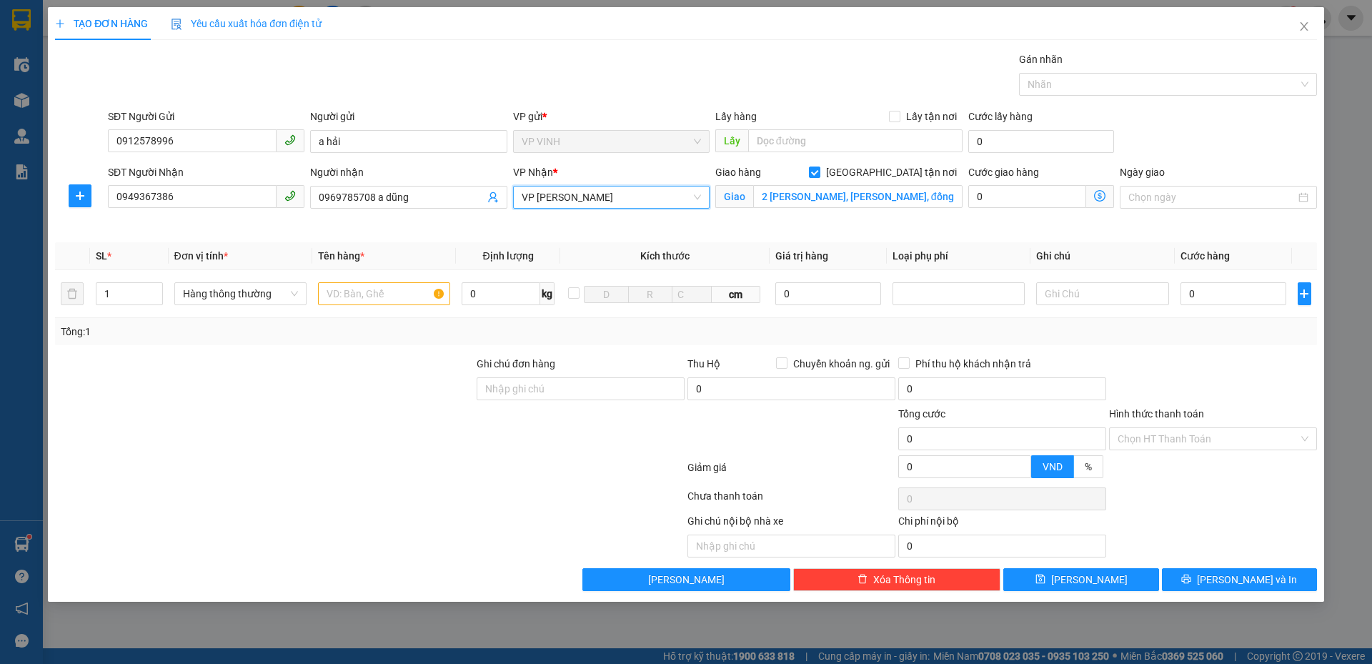
click at [1102, 193] on icon "dollar-circle" at bounding box center [1099, 195] width 11 height 11
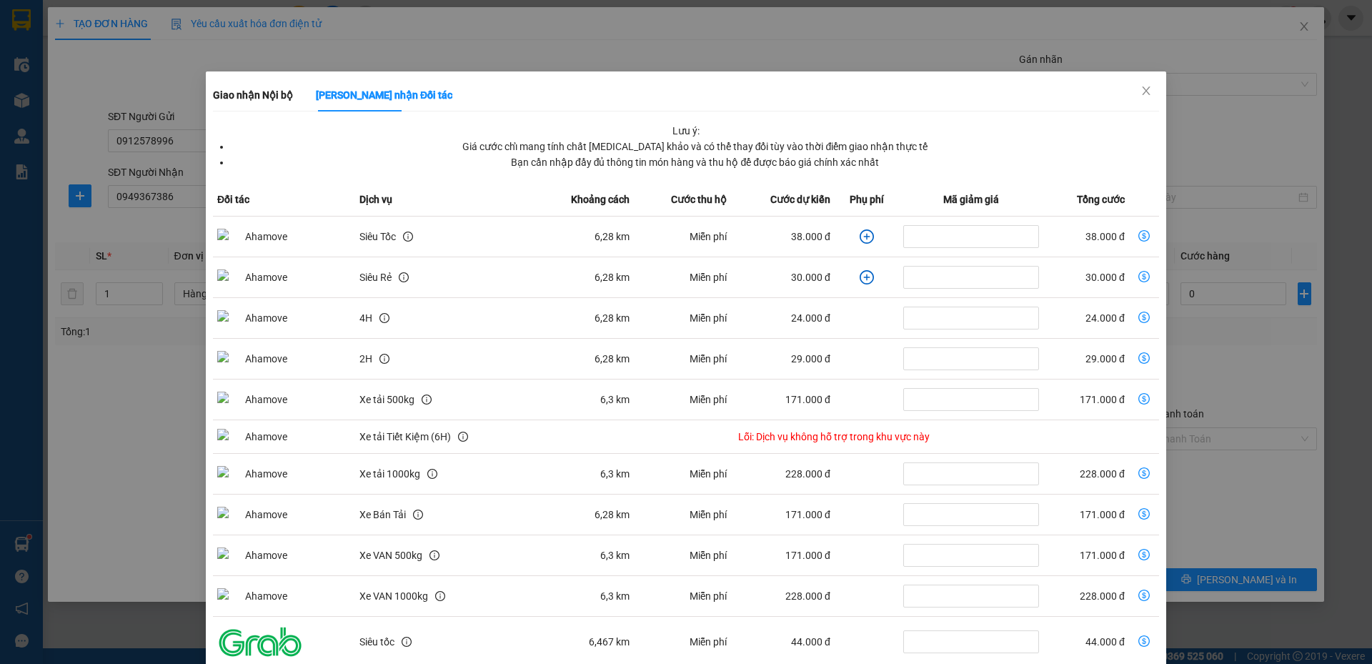
drag, startPoint x: 877, startPoint y: 162, endPoint x: 952, endPoint y: 162, distance: 75.0
click at [952, 162] on li "Bạn cần nhập đầy đủ thông tin món hàng và thu hộ để được báo giá chính xác nhất" at bounding box center [695, 162] width 928 height 16
click at [955, 161] on li "Bạn cần nhập đầy đủ thông tin món hàng và thu hộ để được báo giá chính xác nhất" at bounding box center [695, 162] width 928 height 16
click at [1138, 240] on icon "dollar-circle" at bounding box center [1143, 235] width 11 height 11
type input "38.000"
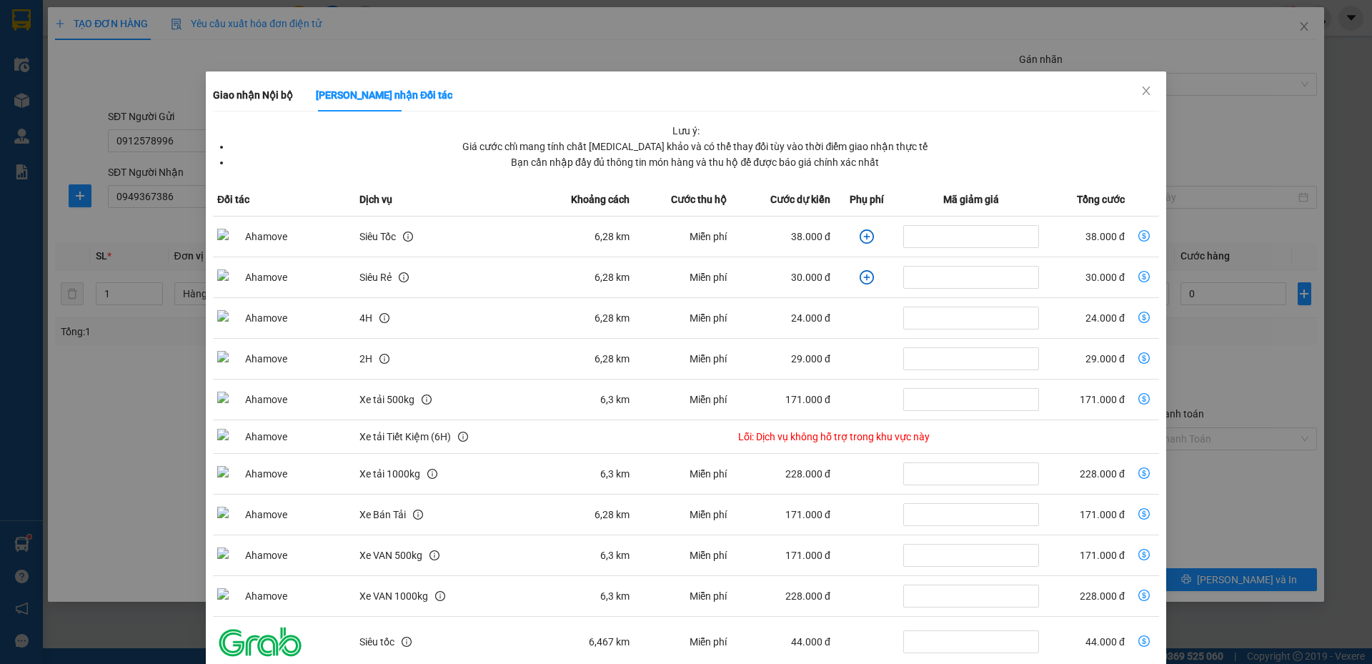
type input "38.000"
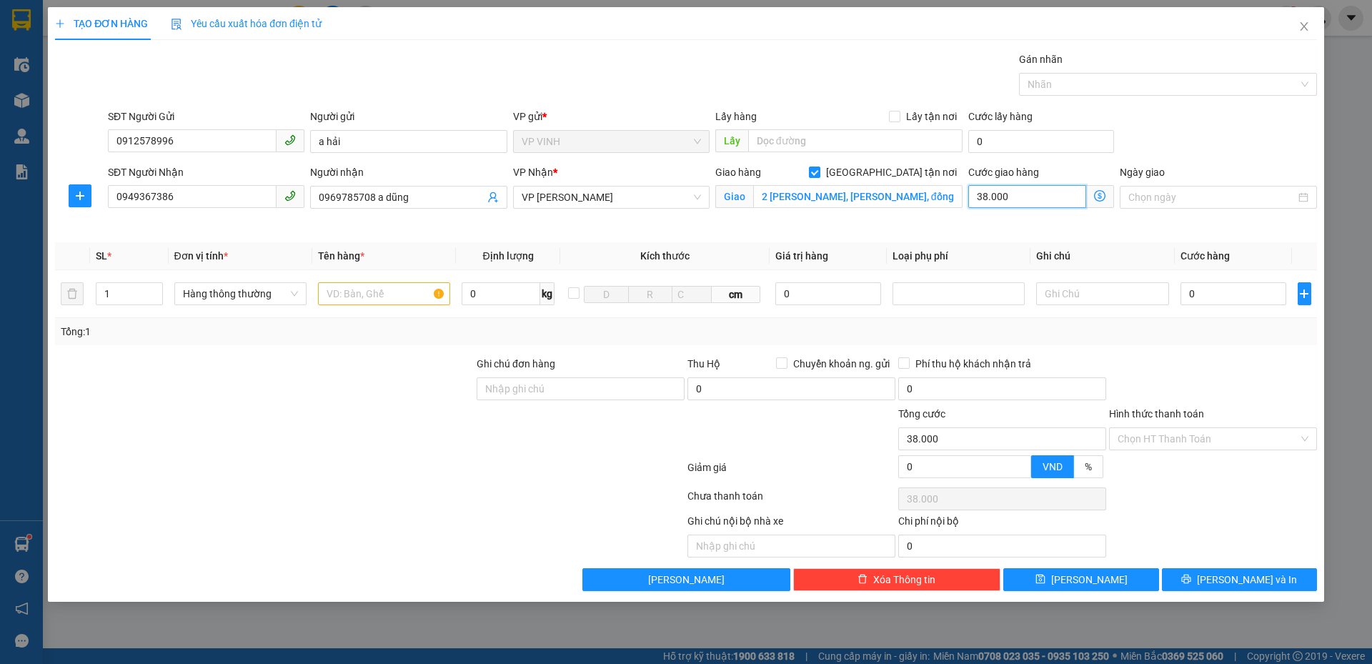
click at [1015, 191] on input "38.000" at bounding box center [1027, 196] width 118 height 23
type input "6"
type input "60"
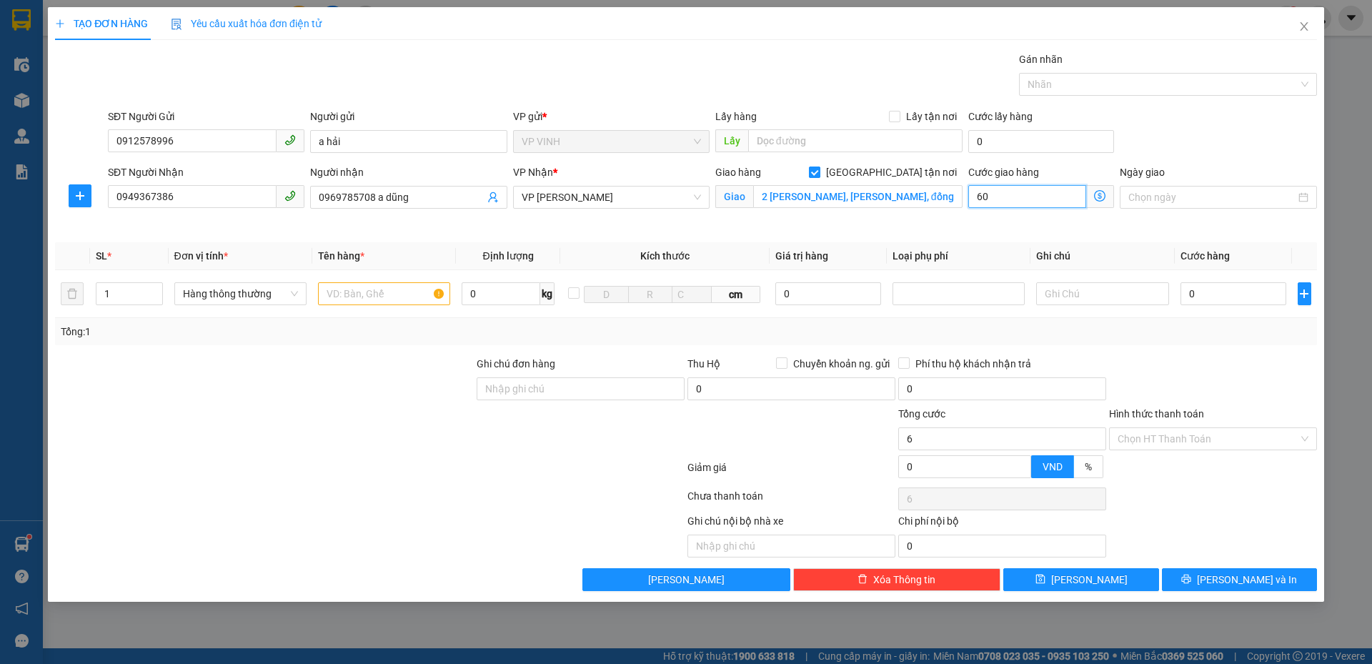
type input "60"
type input "60.000"
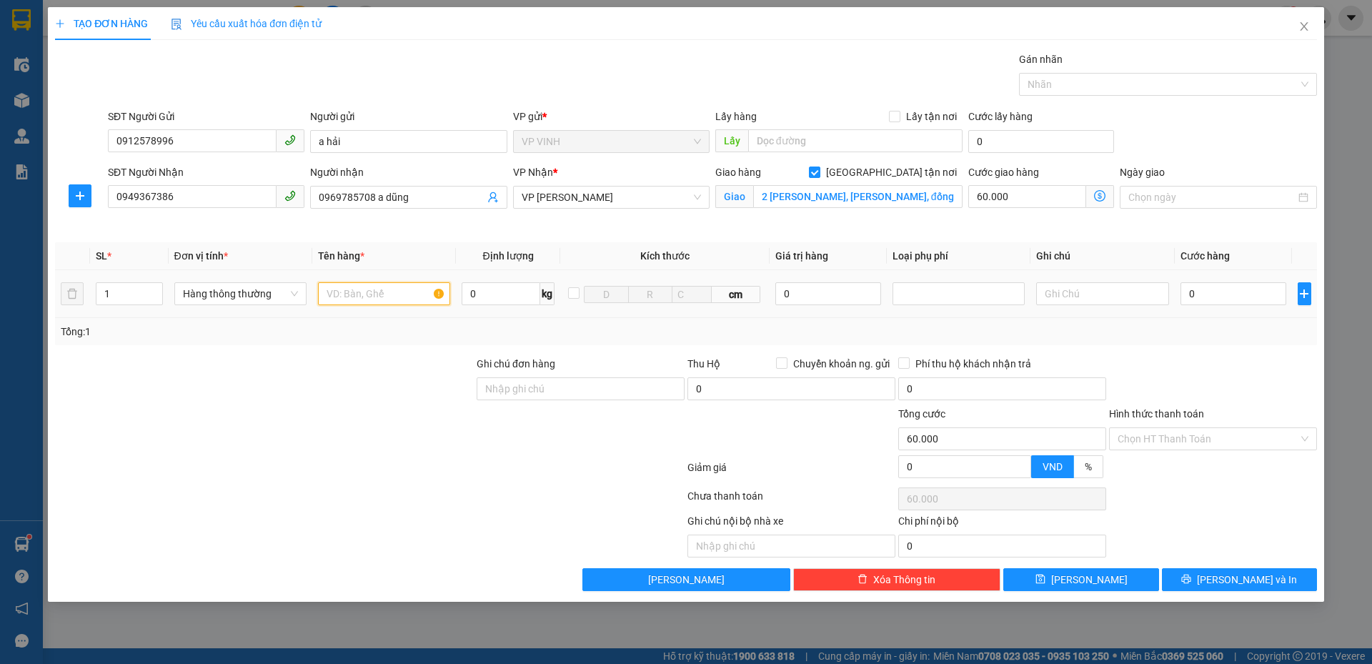
click at [366, 296] on input "text" at bounding box center [384, 293] width 132 height 23
type input "s"
type input "hồ sơ hàng cần gấp ra ship luôn"
click at [1214, 298] on input "0" at bounding box center [1233, 293] width 106 height 23
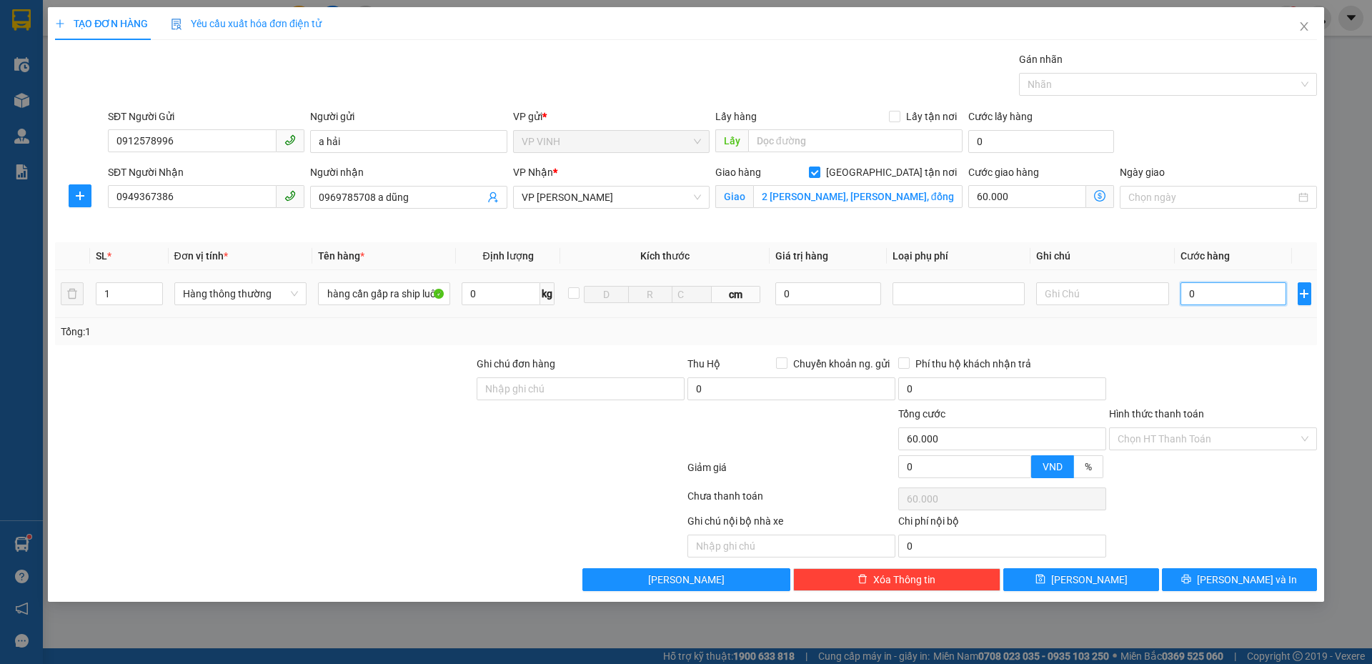
scroll to position [0, 0]
type input "3"
type input "60.003"
type input "30"
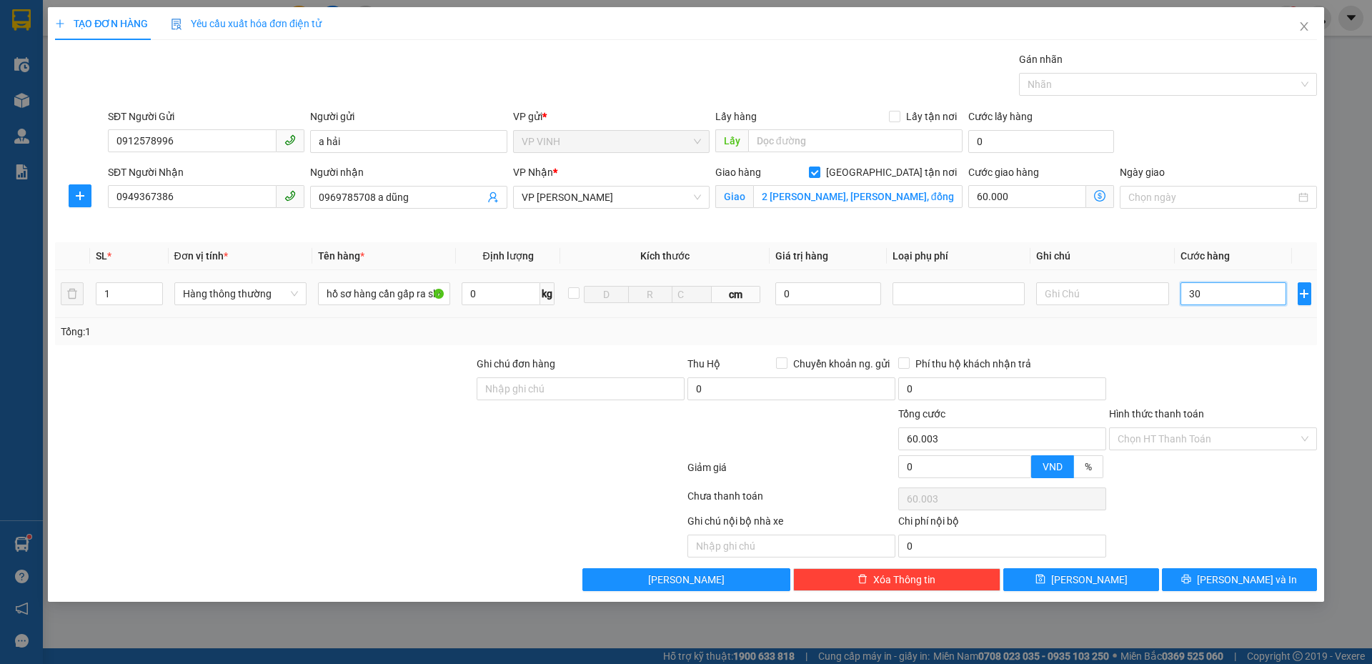
type input "60.030"
type input "30.000"
type input "90.000"
click at [1247, 356] on div at bounding box center [1212, 381] width 211 height 50
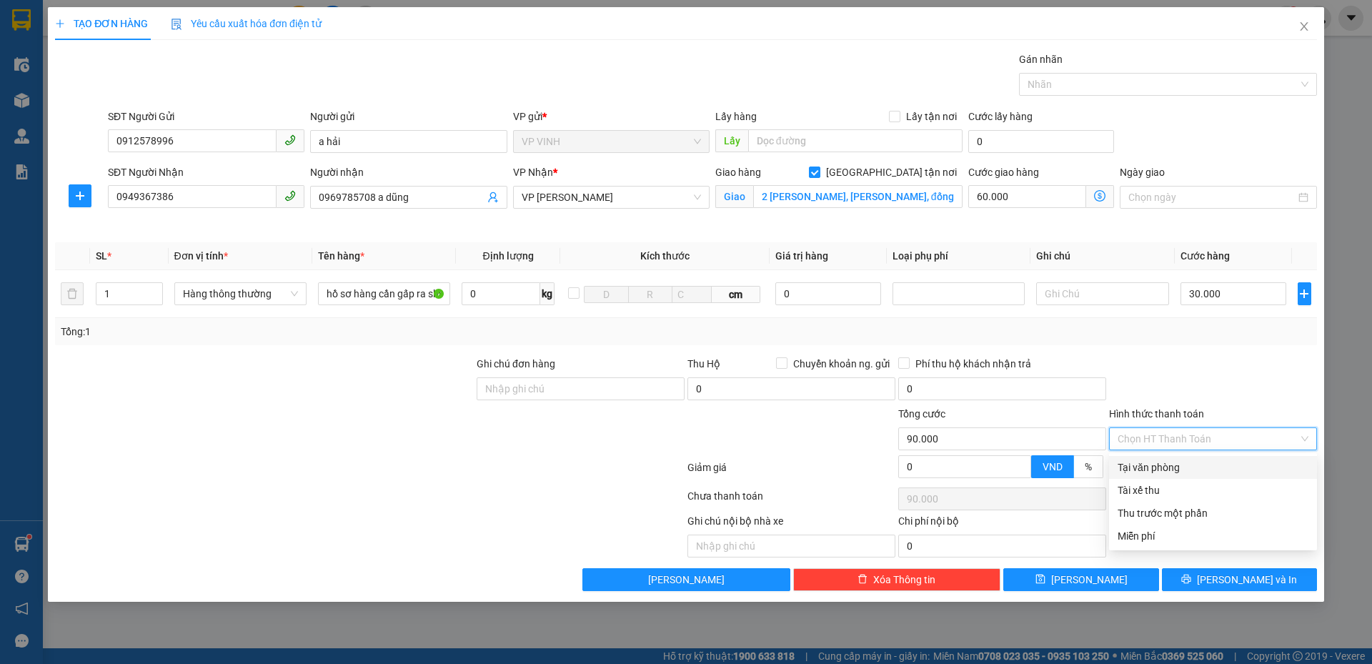
click at [1163, 439] on input "Hình thức thanh toán" at bounding box center [1207, 438] width 181 height 21
click at [1163, 462] on div "Tại văn phòng" at bounding box center [1212, 467] width 191 height 16
type input "0"
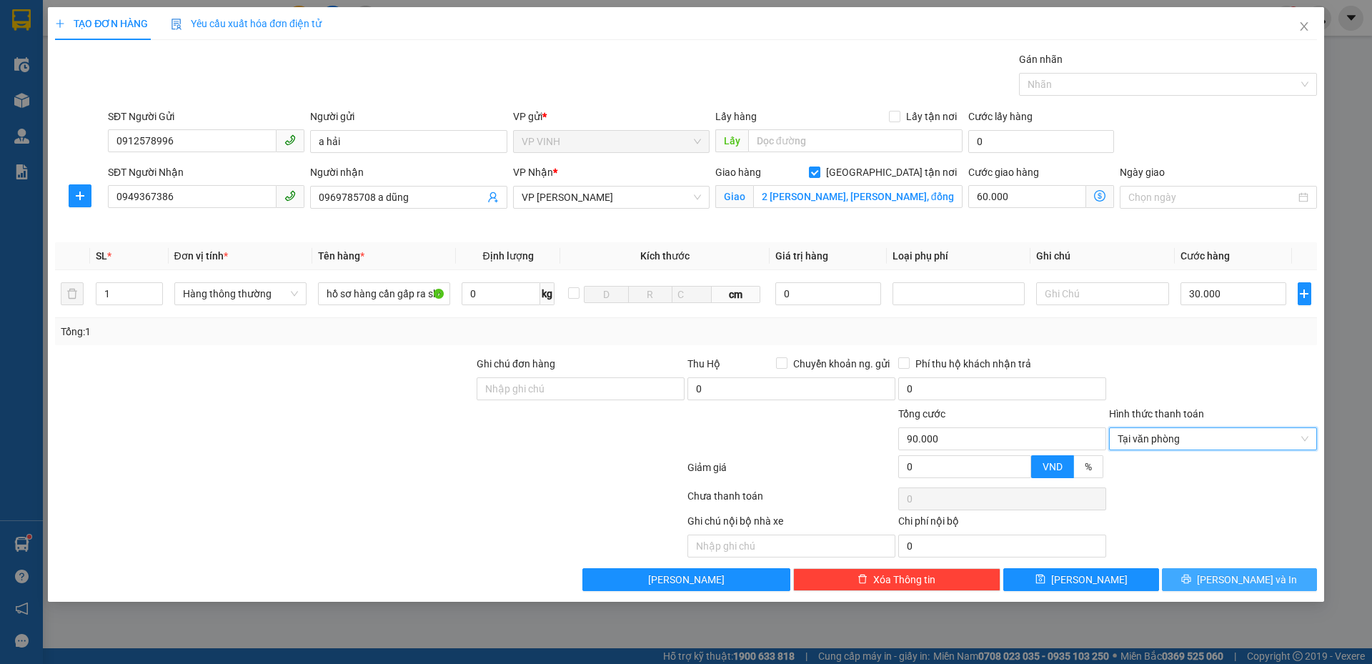
click at [1191, 581] on icon "printer" at bounding box center [1186, 579] width 10 height 10
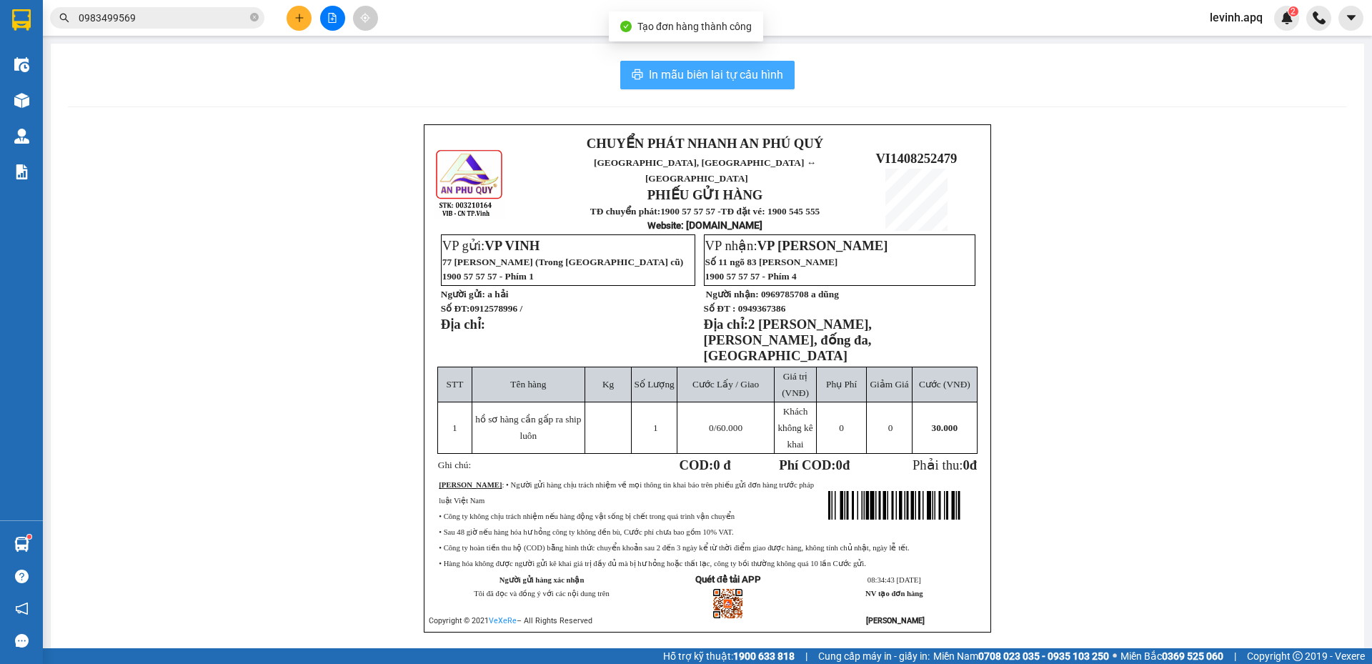
click at [663, 74] on span "In mẫu biên lai tự cấu hình" at bounding box center [716, 75] width 134 height 18
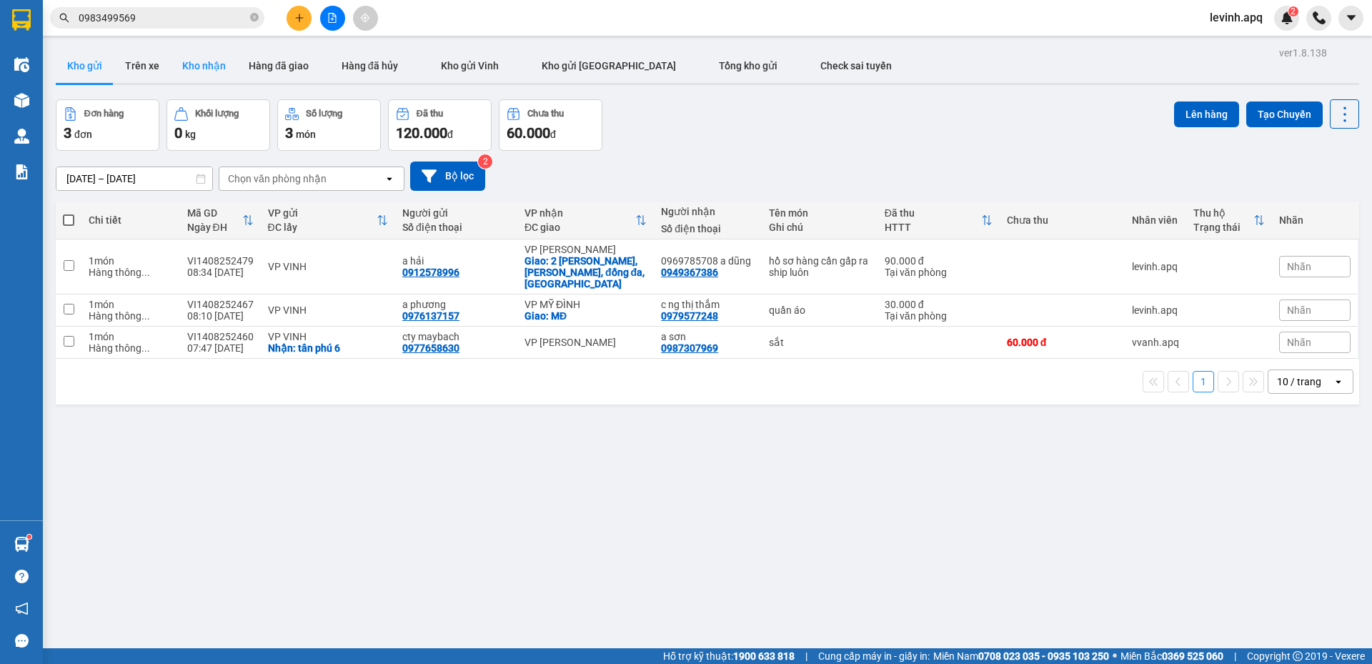
click at [213, 64] on button "Kho nhận" at bounding box center [204, 66] width 66 height 34
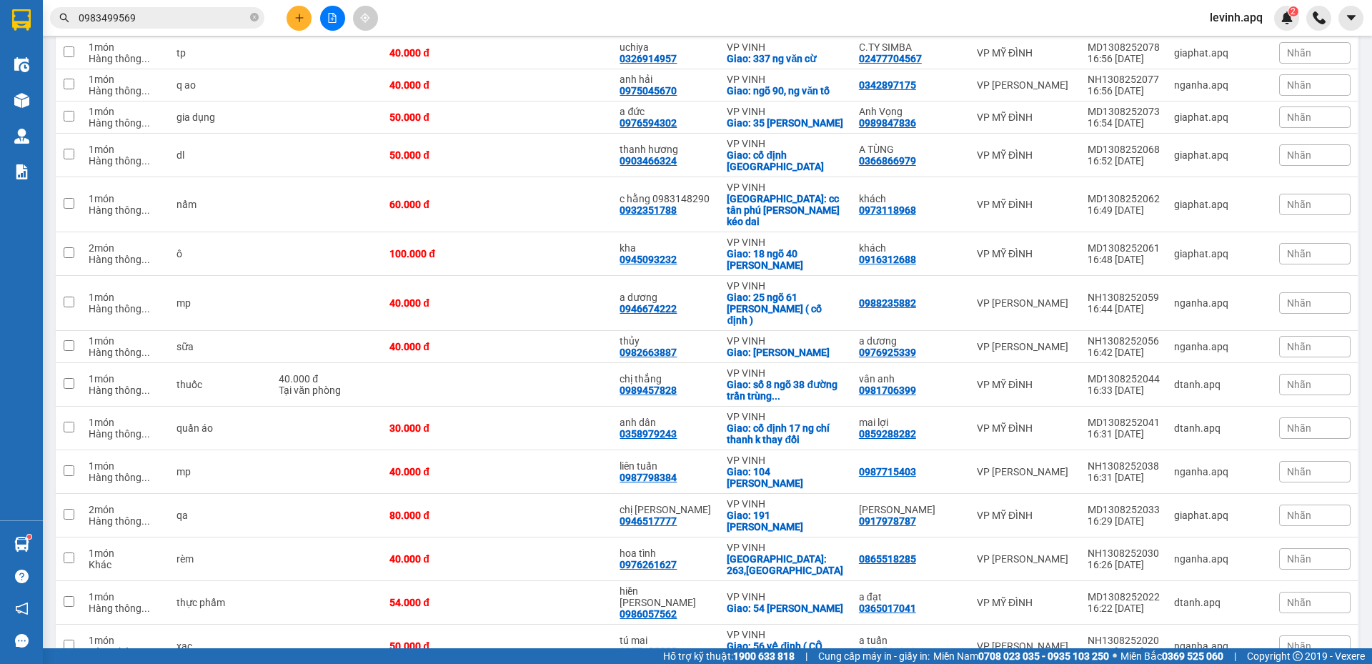
scroll to position [3391, 0]
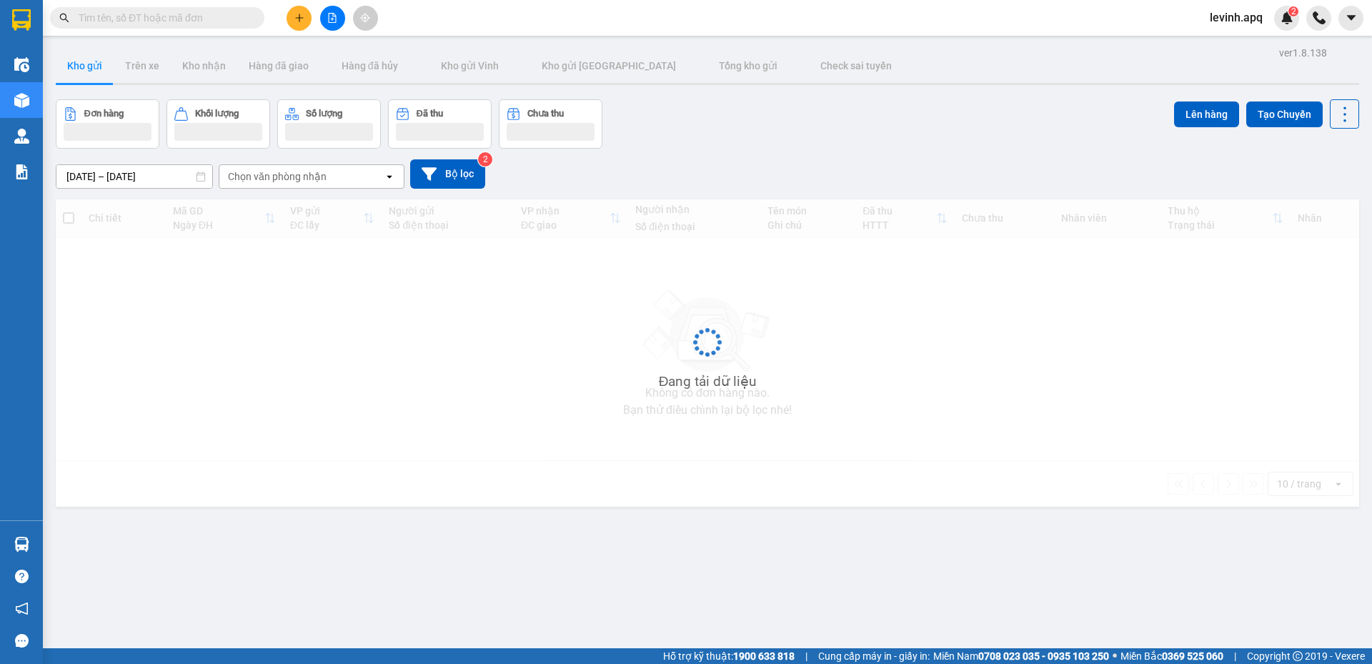
click at [189, 19] on input "text" at bounding box center [163, 18] width 169 height 16
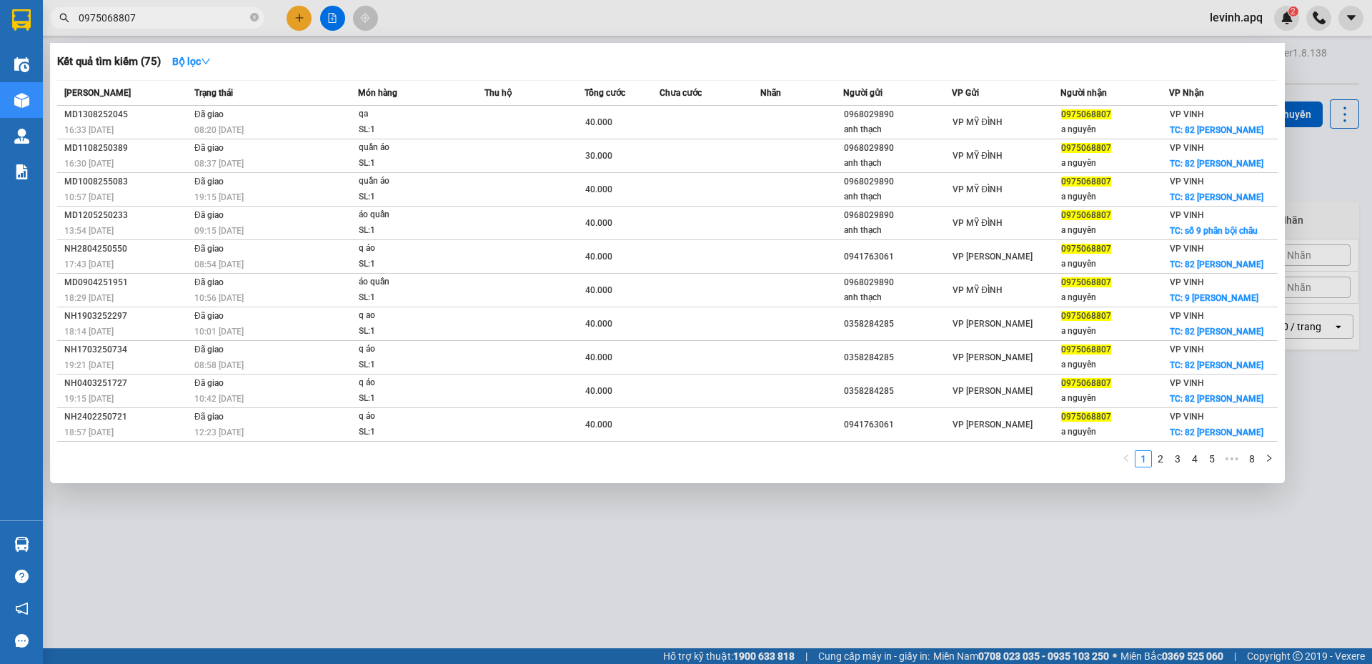
type input "0975068807"
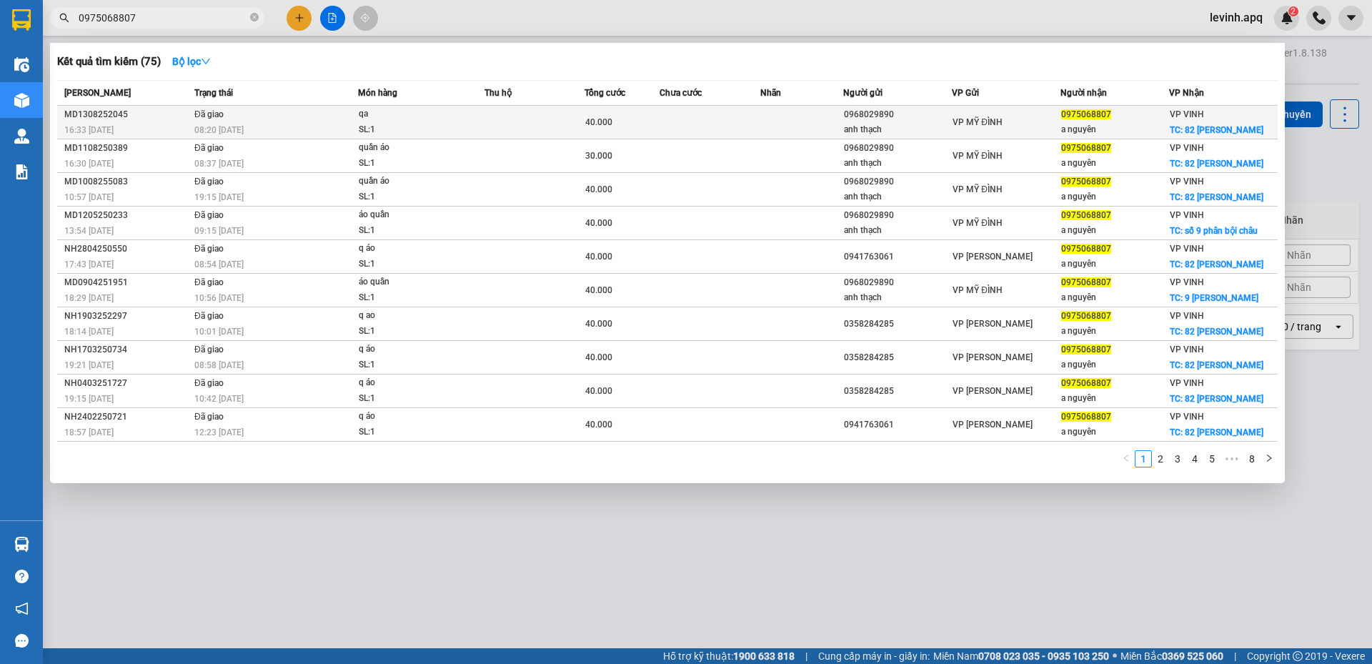
click at [527, 124] on td at bounding box center [534, 123] width 100 height 34
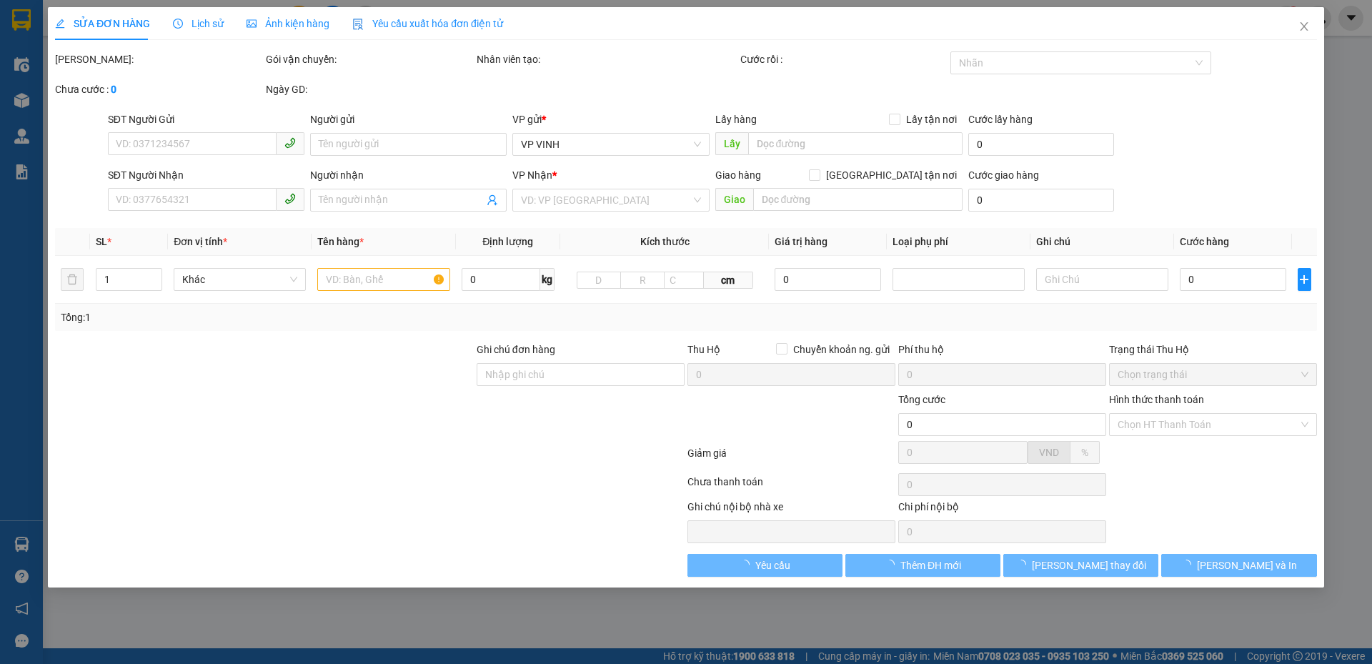
click at [201, 27] on span "Lịch sử" at bounding box center [198, 23] width 51 height 11
type input "0968029890"
type input "anh thạch"
type input "0975068807"
type input "a nguyên"
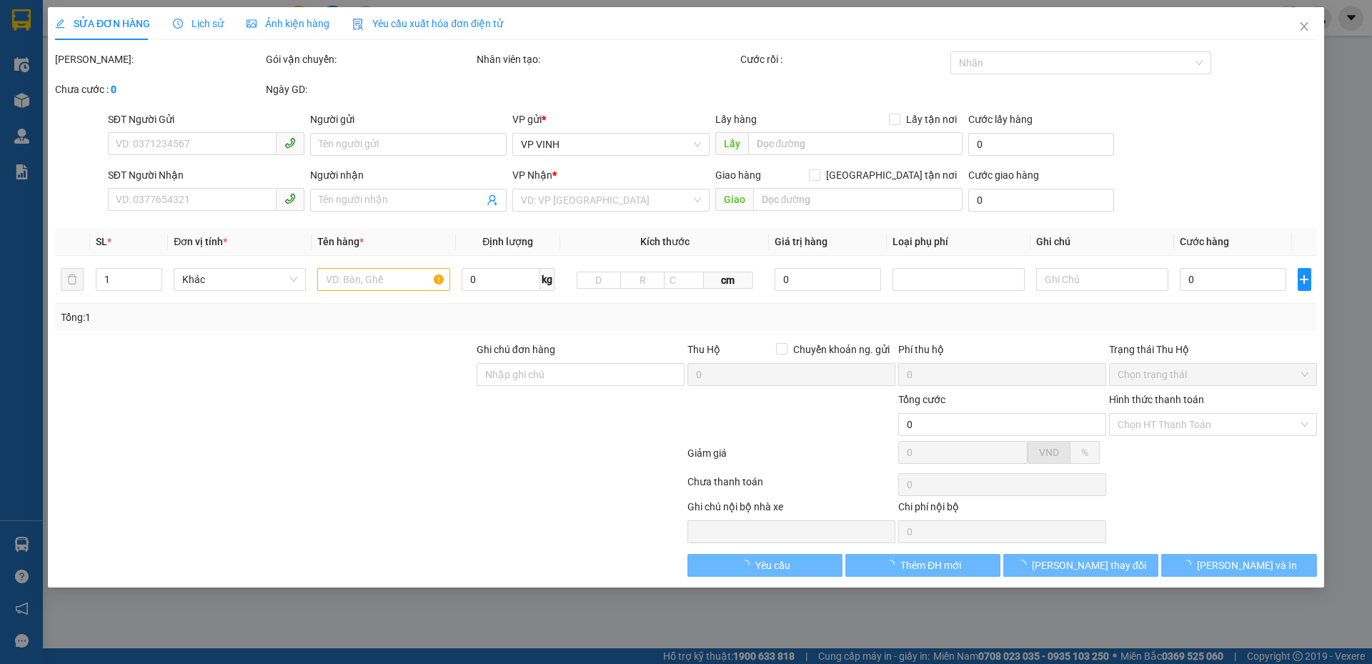
checkbox input "true"
type input "82 [PERSON_NAME]"
type input "40.000"
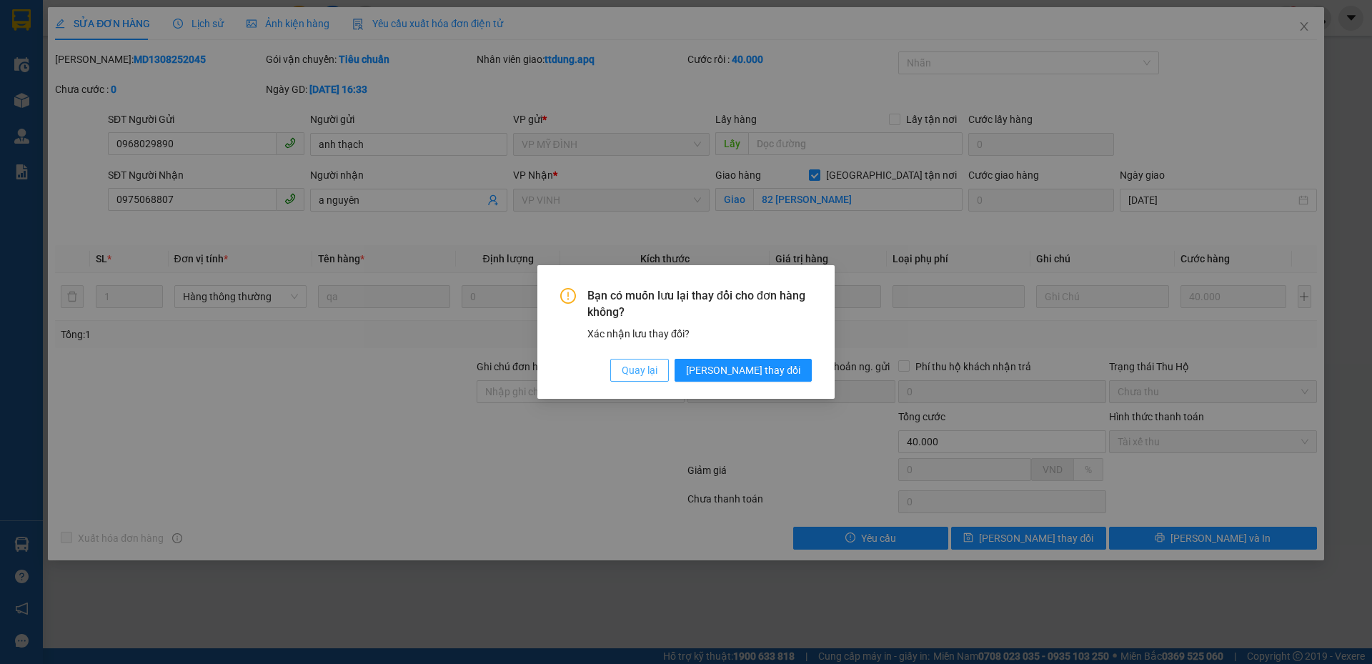
click at [669, 375] on button "Quay lại" at bounding box center [639, 370] width 59 height 23
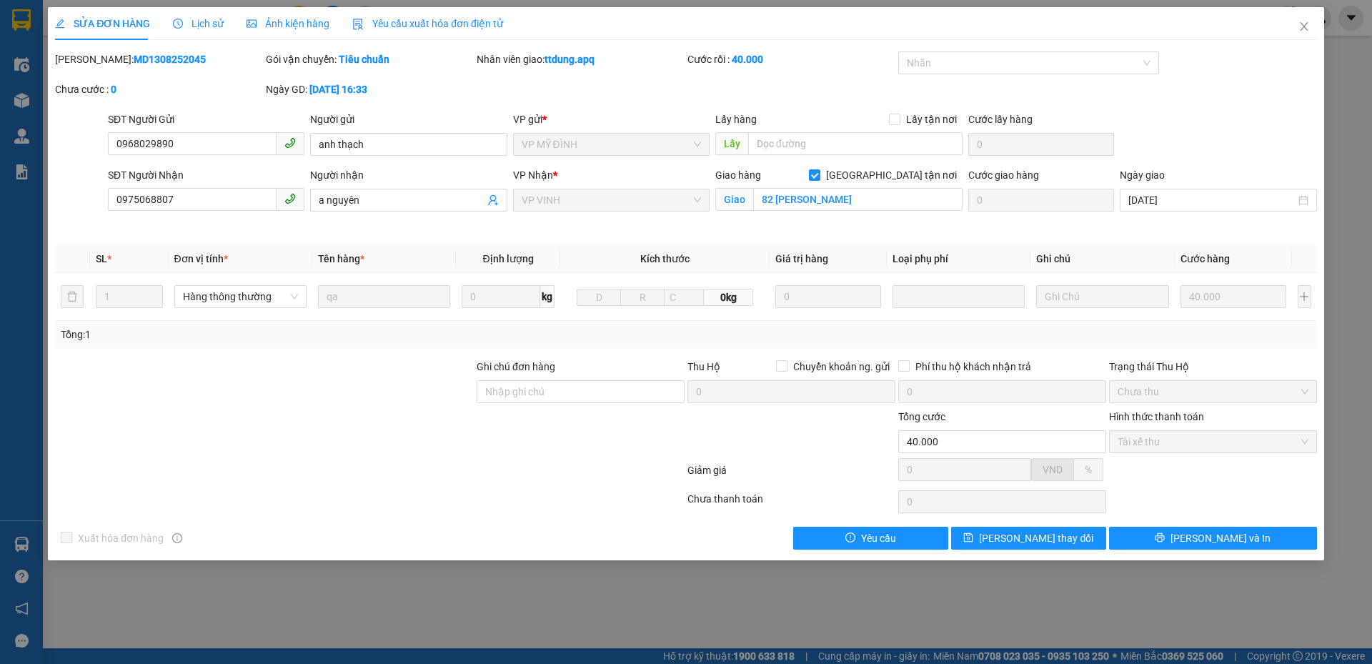
click at [208, 14] on div "Lịch sử" at bounding box center [198, 23] width 51 height 33
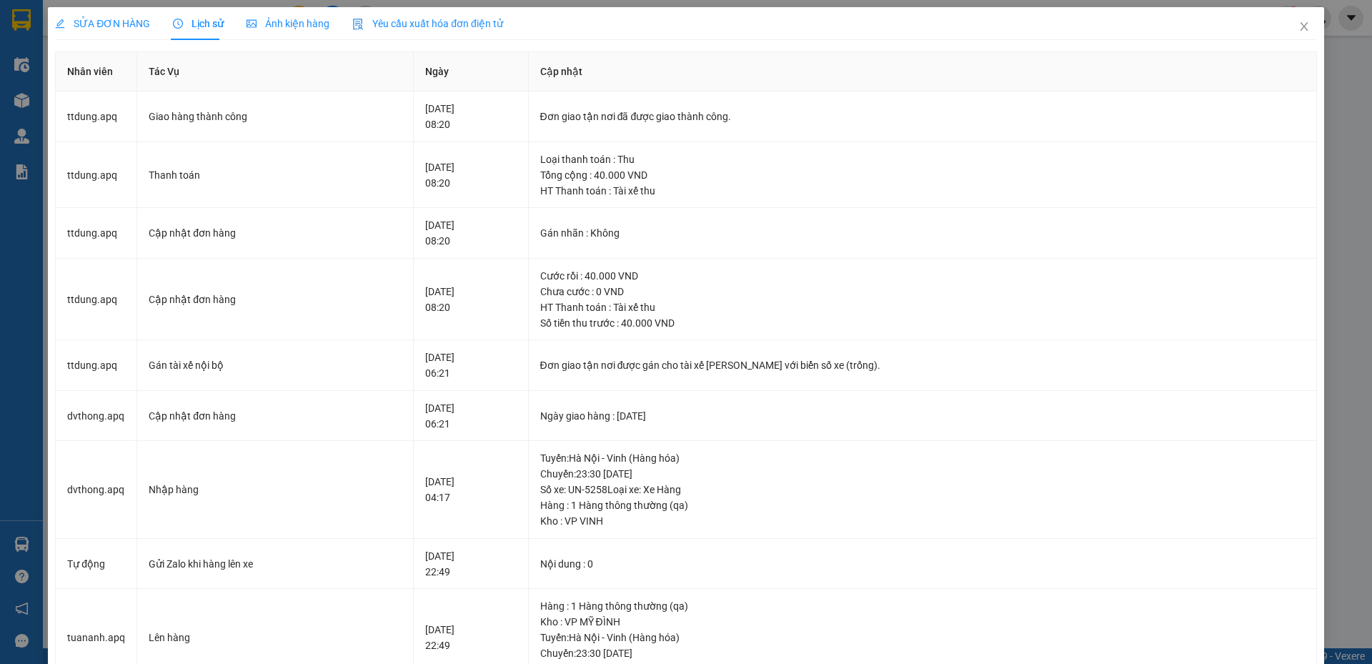
click at [145, 26] on span "SỬA ĐƠN HÀNG" at bounding box center [102, 23] width 95 height 11
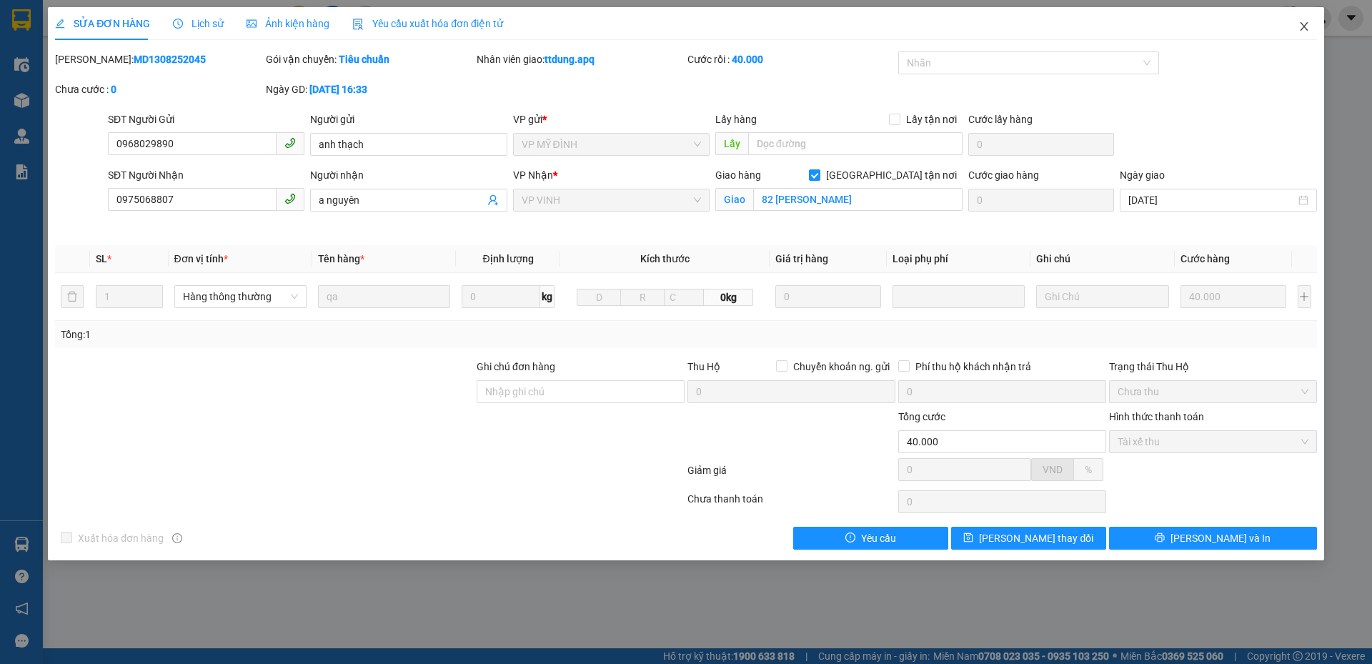
click at [1300, 24] on icon "close" at bounding box center [1303, 26] width 11 height 11
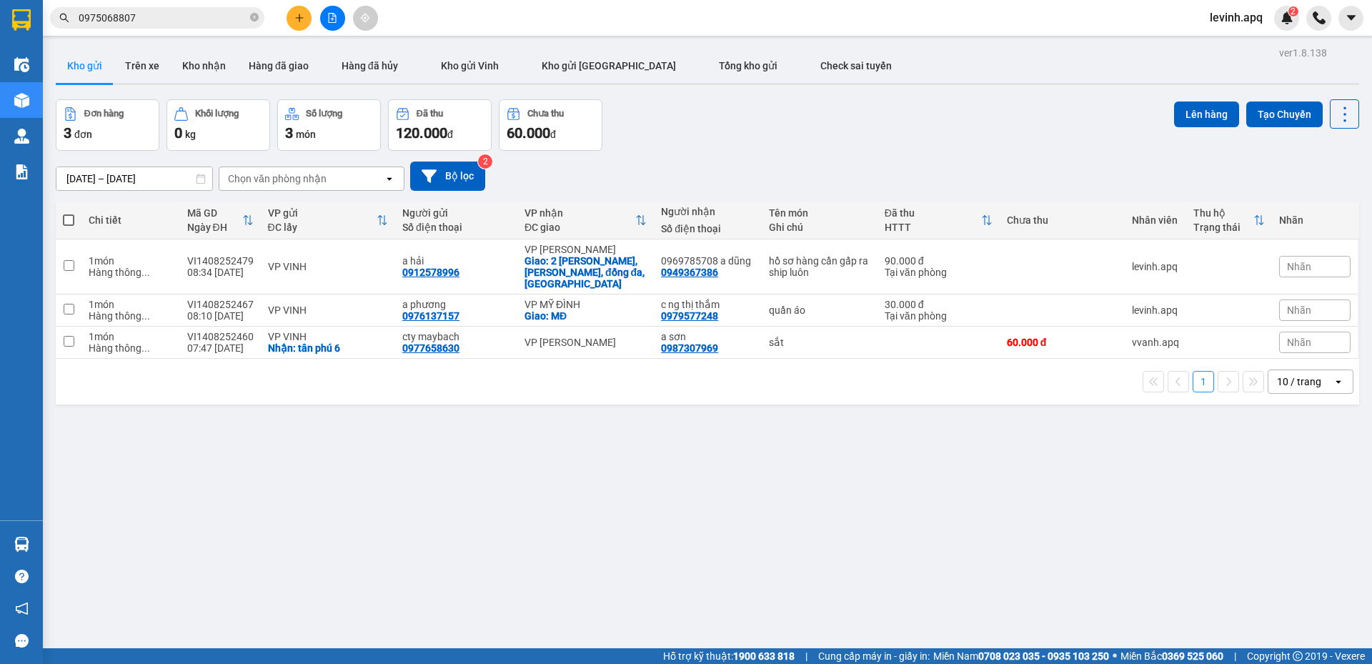
click at [149, 19] on input "0975068807" at bounding box center [163, 18] width 169 height 16
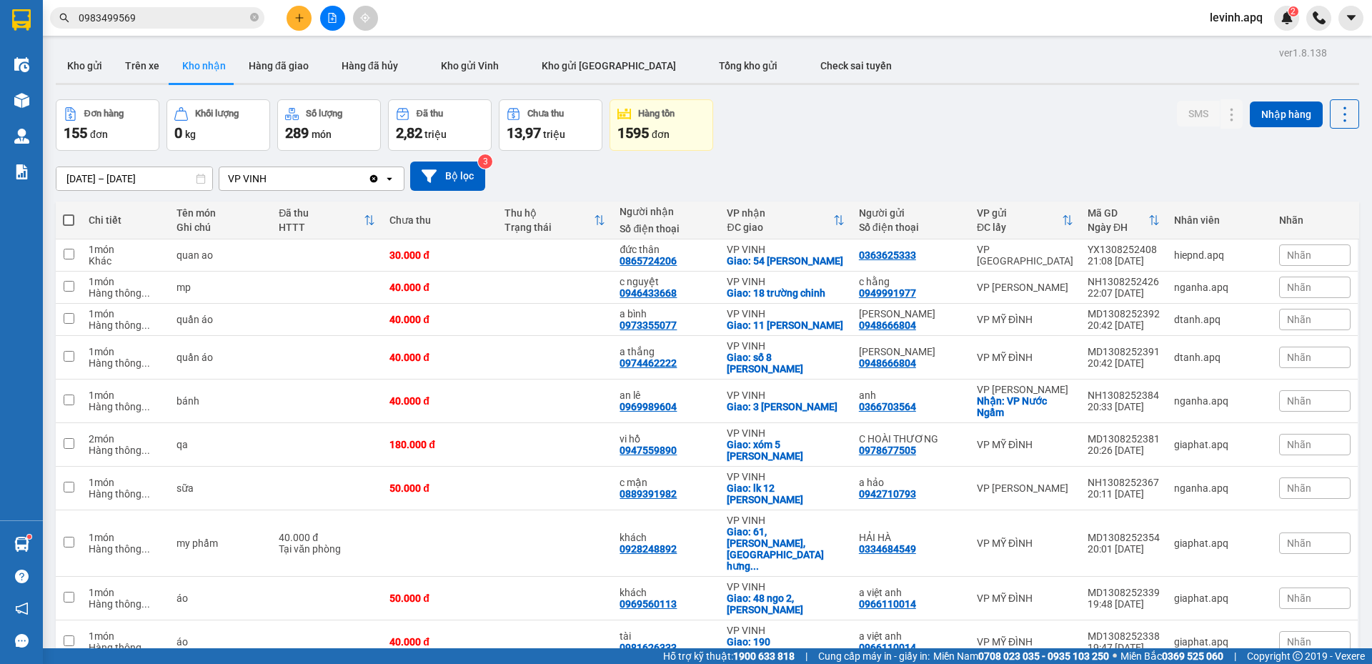
click at [158, 183] on input "[DATE] – [DATE]" at bounding box center [134, 178] width 156 height 23
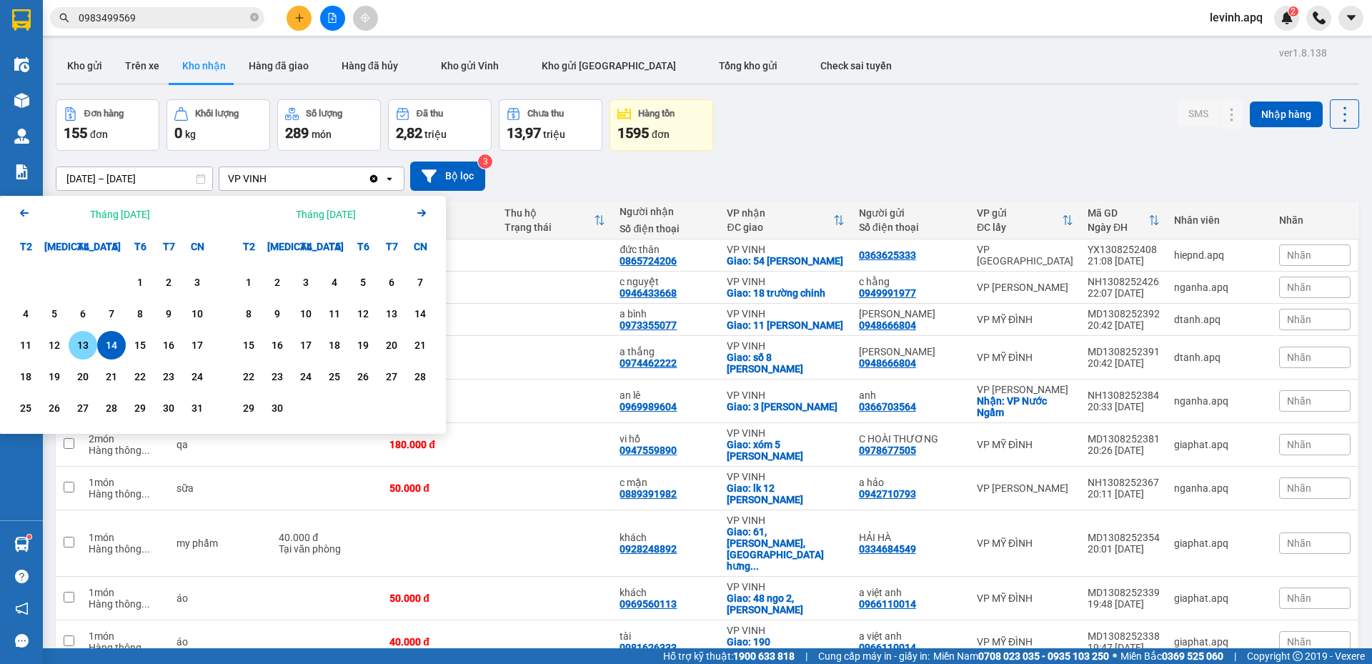
click at [81, 340] on div "13" at bounding box center [83, 344] width 20 height 17
type input "[DATE] – [DATE]"
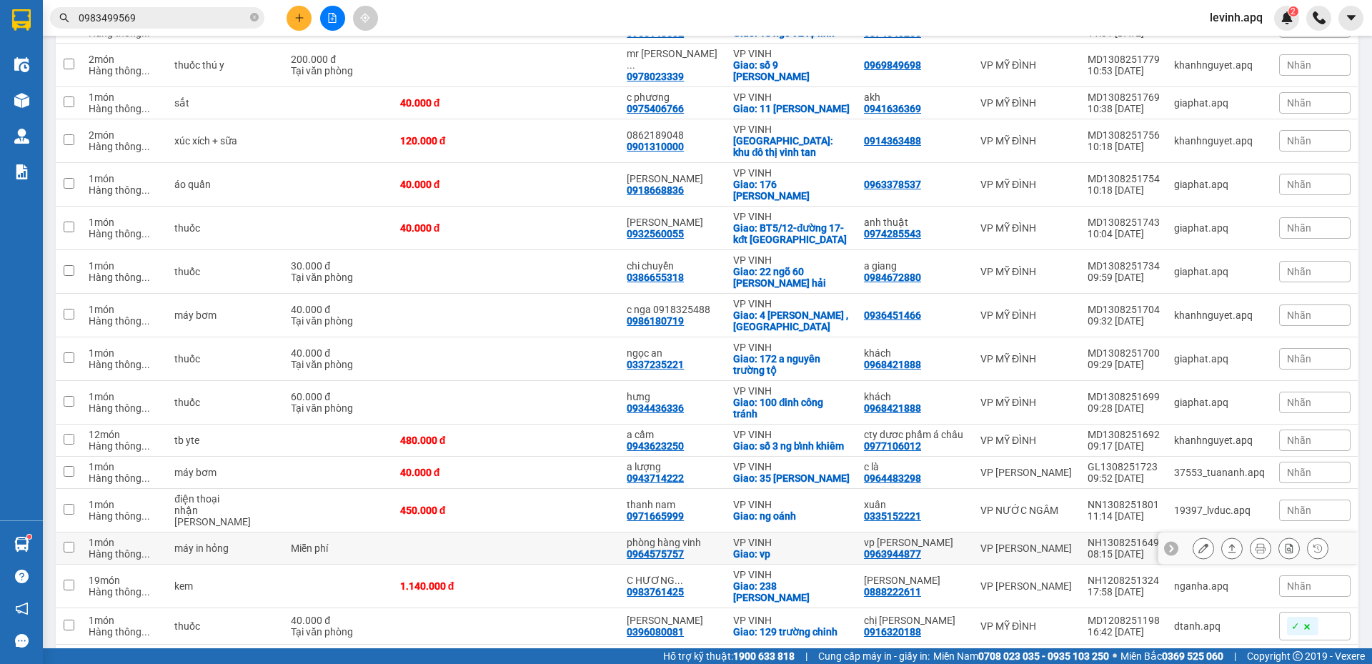
scroll to position [1765, 0]
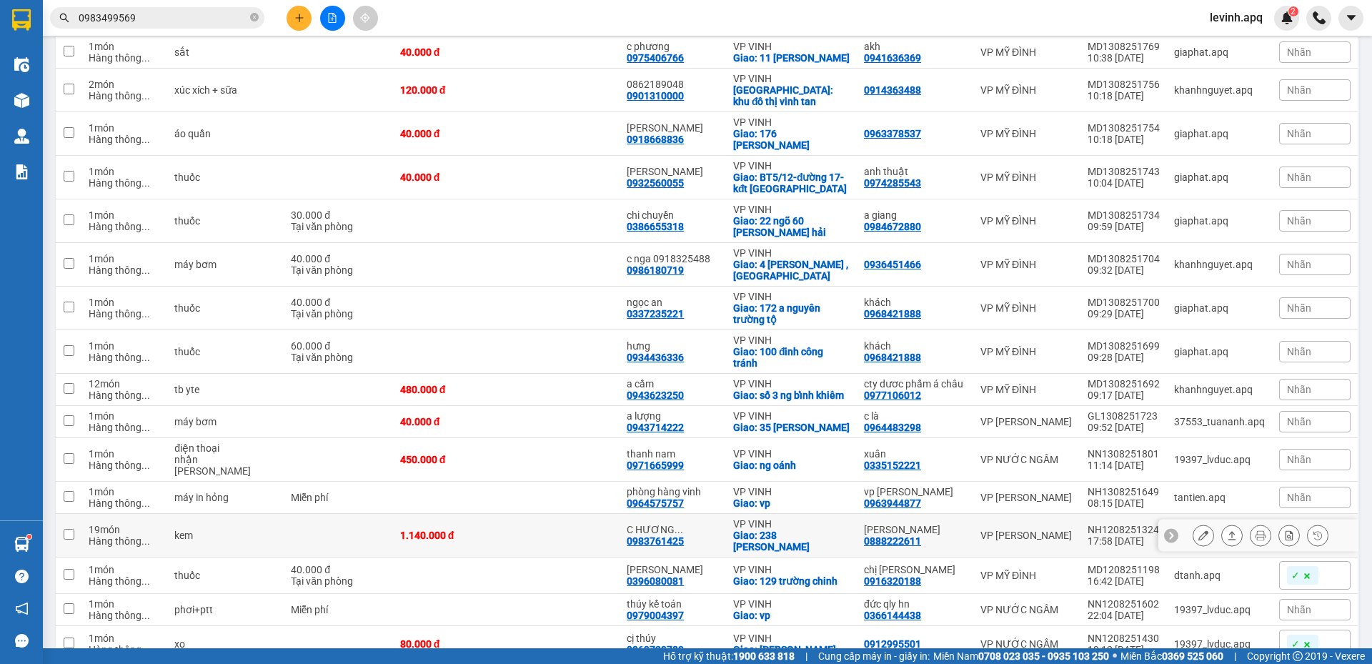
click at [669, 535] on div "0983761425" at bounding box center [655, 540] width 57 height 11
copy div "0983761425"
click at [201, 13] on input "0983499569" at bounding box center [163, 18] width 169 height 16
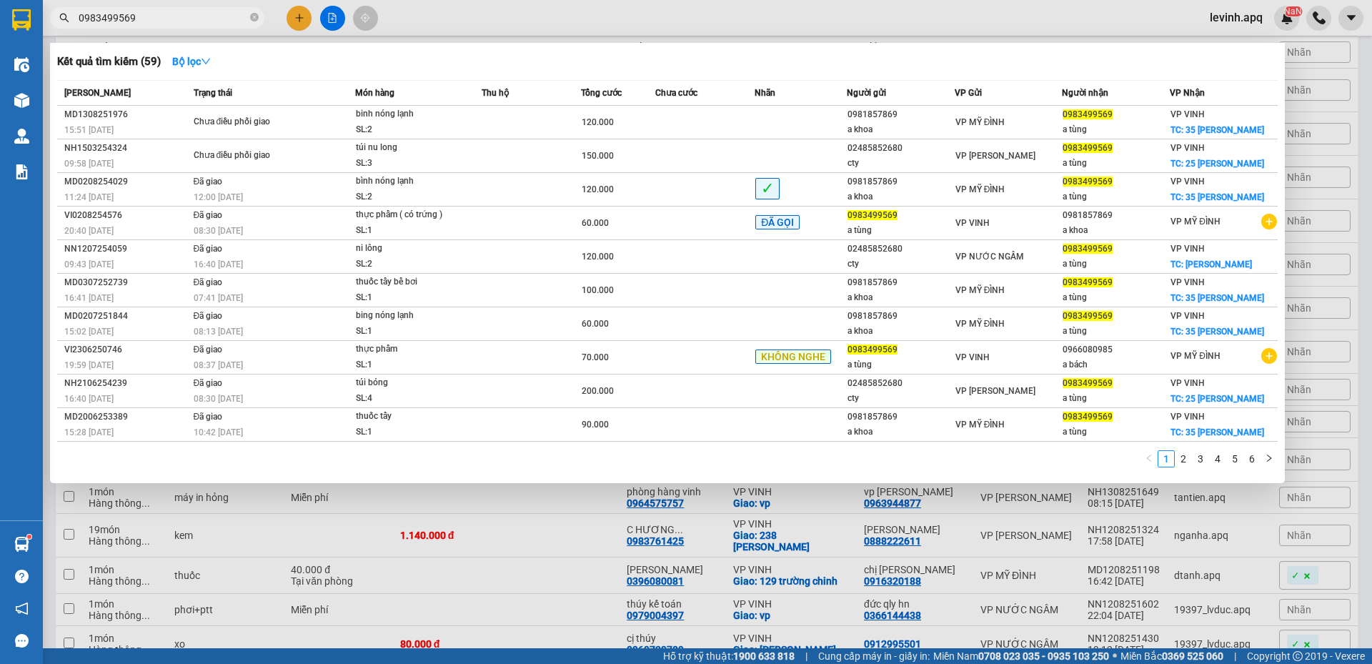
click at [201, 13] on input "0983499569" at bounding box center [163, 18] width 169 height 16
paste input "761425"
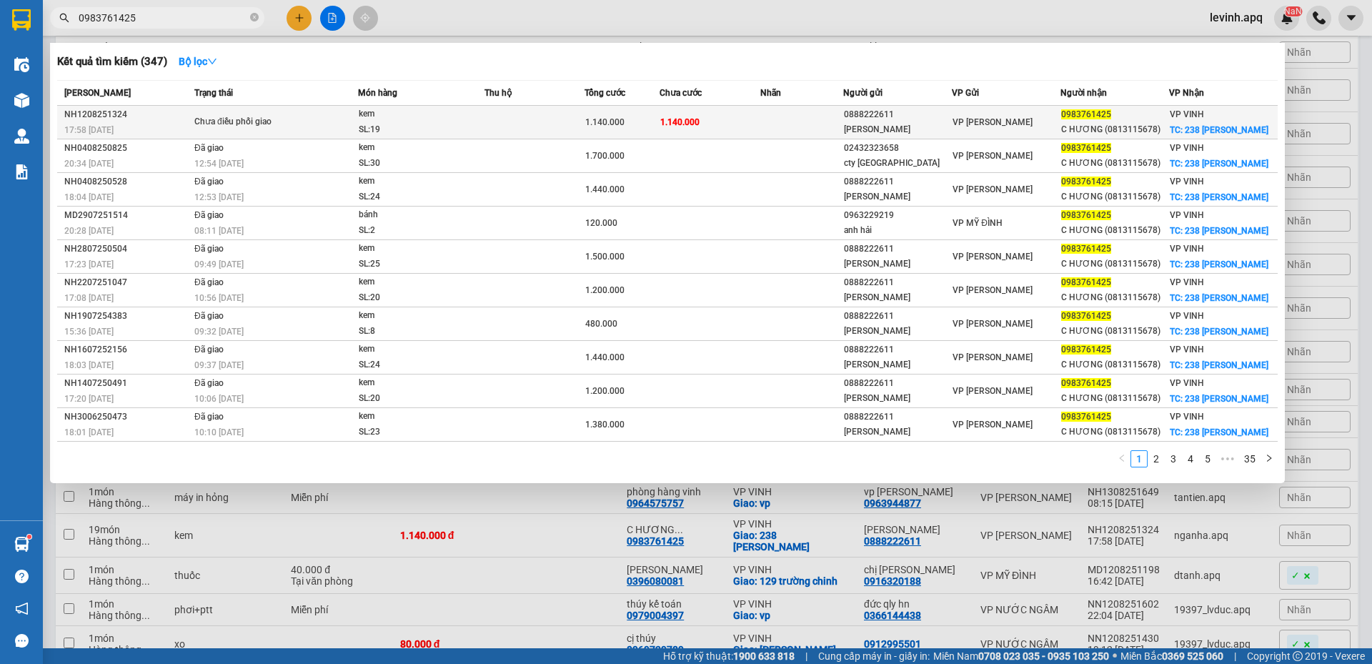
type input "0983761425"
click at [274, 121] on div "Chưa điều phối giao" at bounding box center [247, 122] width 107 height 16
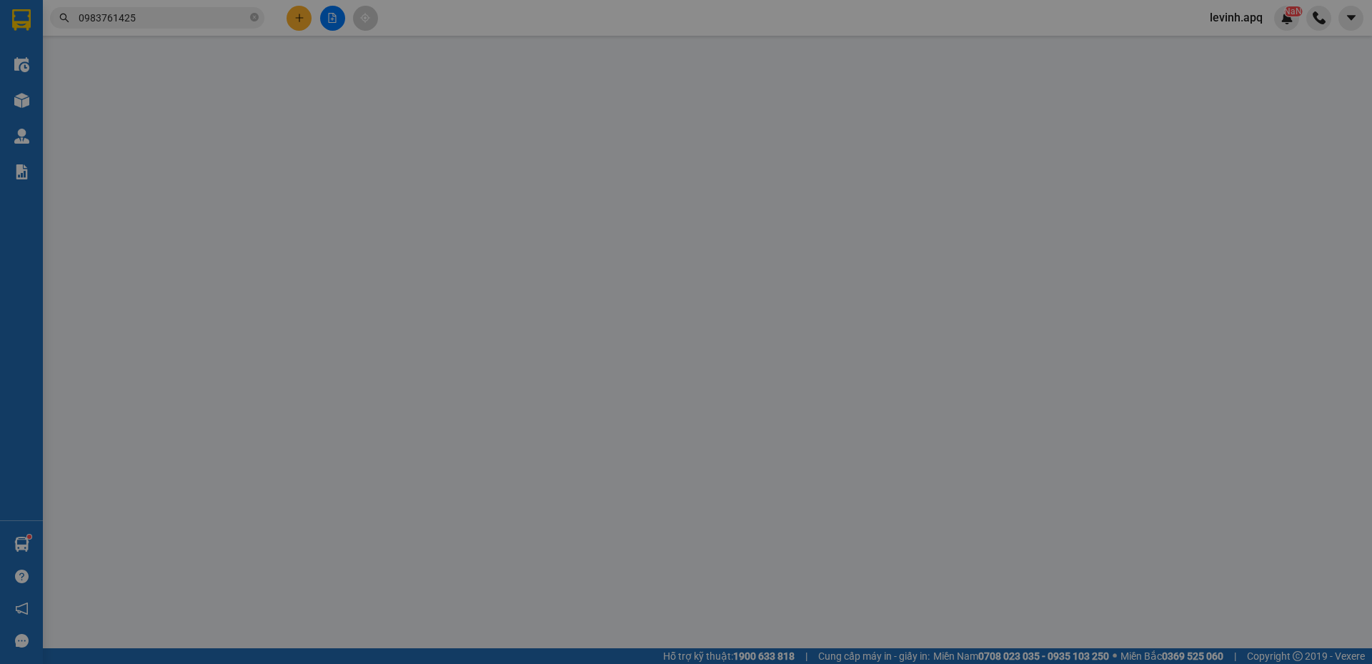
type input "0888222611"
type input "[PERSON_NAME]"
type input "0983761425"
type input "C HƯƠNG (0813115678)"
checkbox input "true"
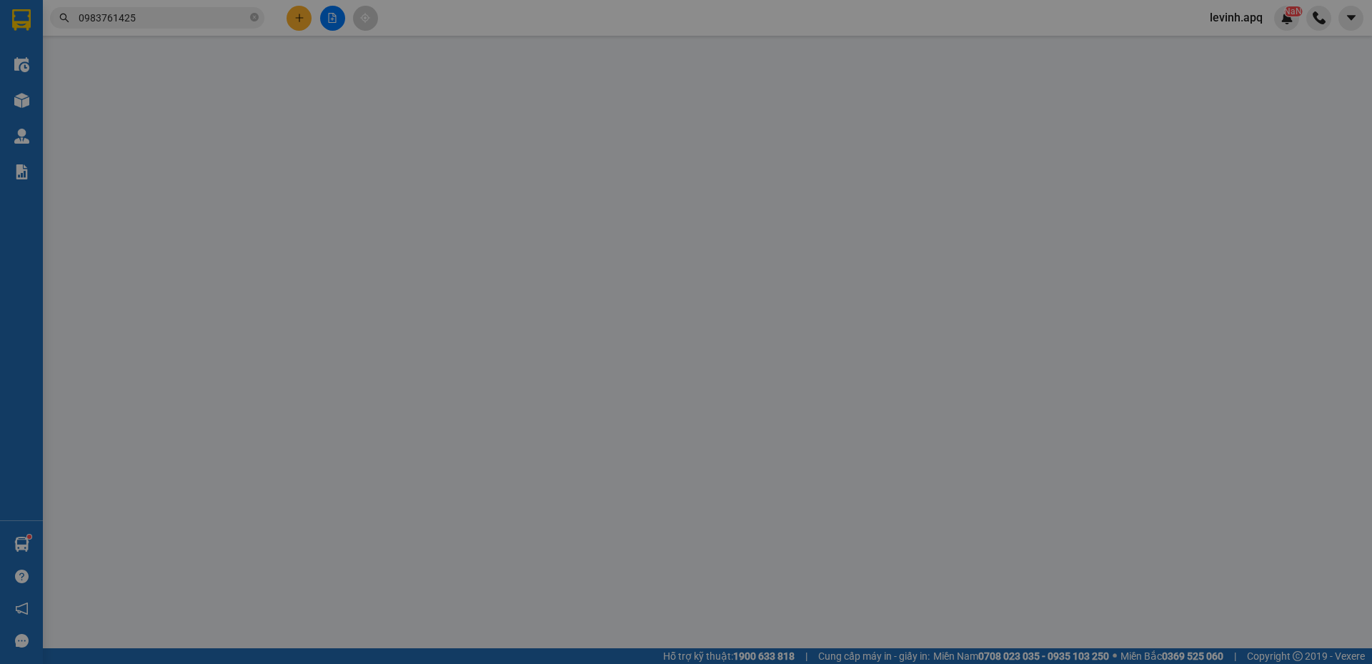
type input "238 ngô đức kế"
type input "1.140.000"
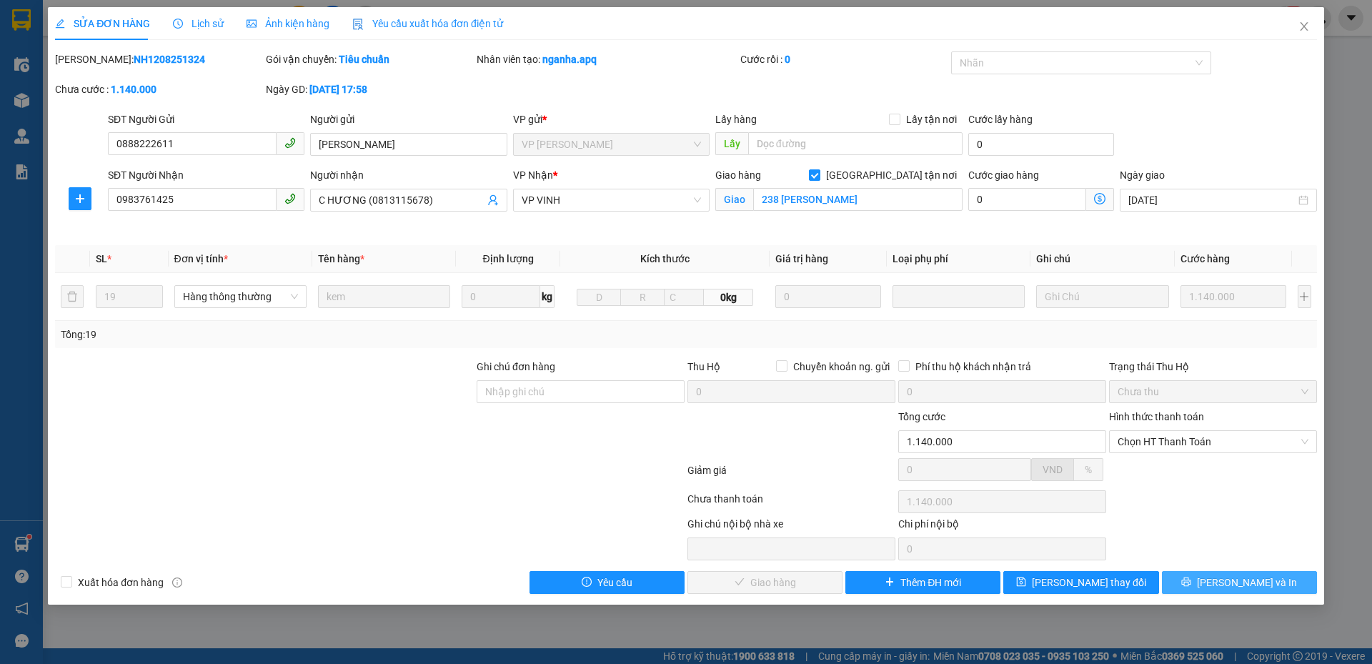
drag, startPoint x: 1241, startPoint y: 597, endPoint x: 1241, endPoint y: 588, distance: 9.3
click at [1241, 588] on div "SỬA ĐƠN HÀNG Lịch sử Ảnh kiện hàng Yêu cầu xuất hóa đơn điện tử Total Paid Fee …" at bounding box center [686, 305] width 1276 height 597
click at [1241, 588] on span "[PERSON_NAME] và In" at bounding box center [1247, 582] width 100 height 16
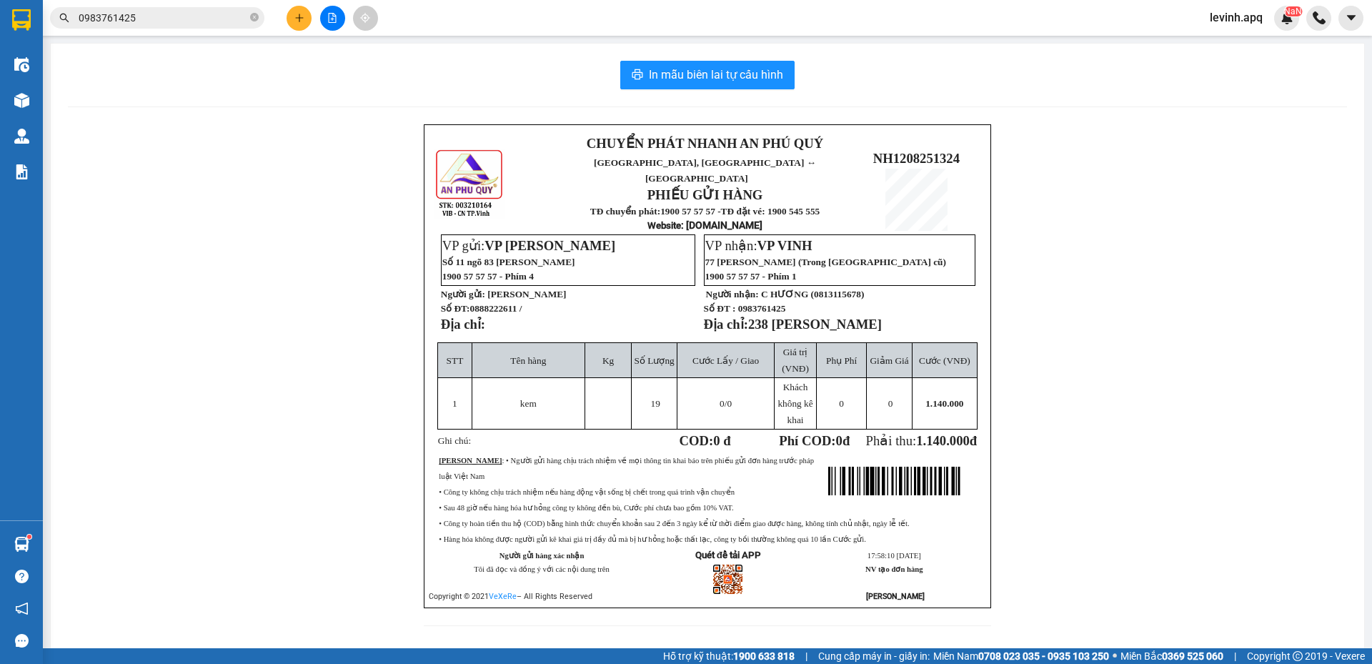
drag, startPoint x: 554, startPoint y: 64, endPoint x: 657, endPoint y: 23, distance: 110.6
click at [554, 64] on div "In mẫu biên lai tự cấu hình" at bounding box center [707, 75] width 1279 height 29
click at [184, 19] on input "0983761425" at bounding box center [163, 18] width 169 height 16
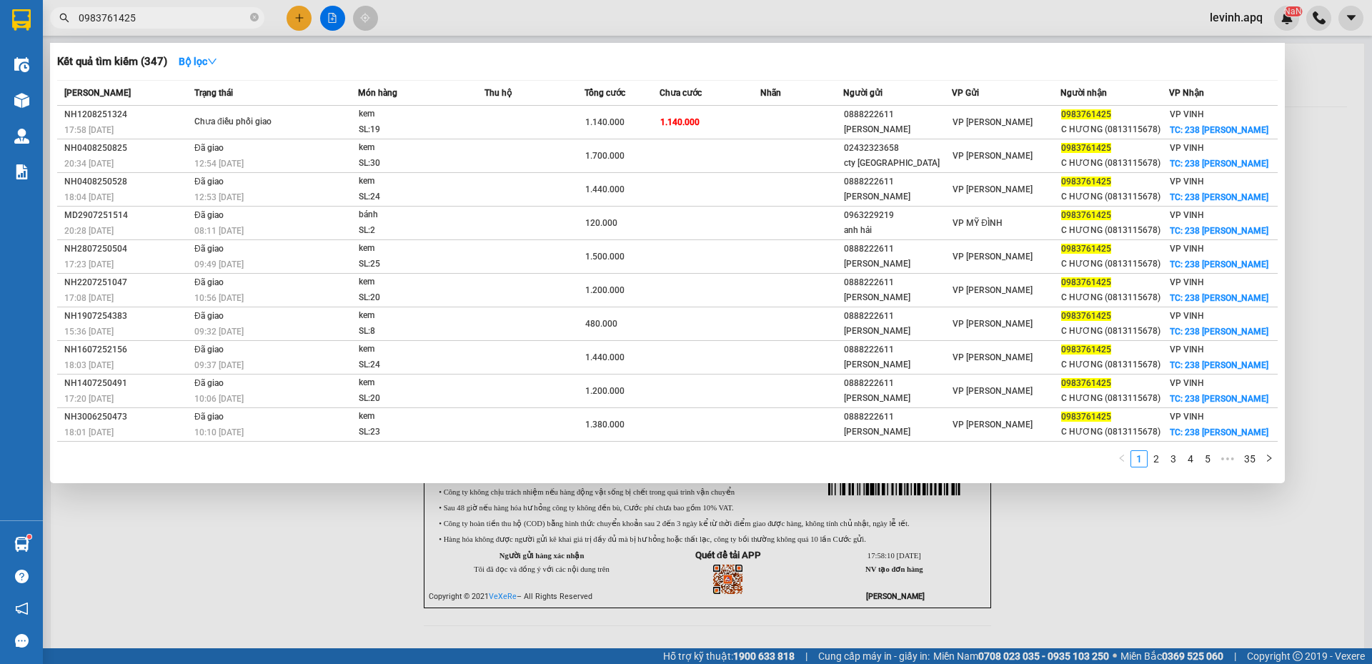
click at [184, 19] on input "0983761425" at bounding box center [163, 18] width 169 height 16
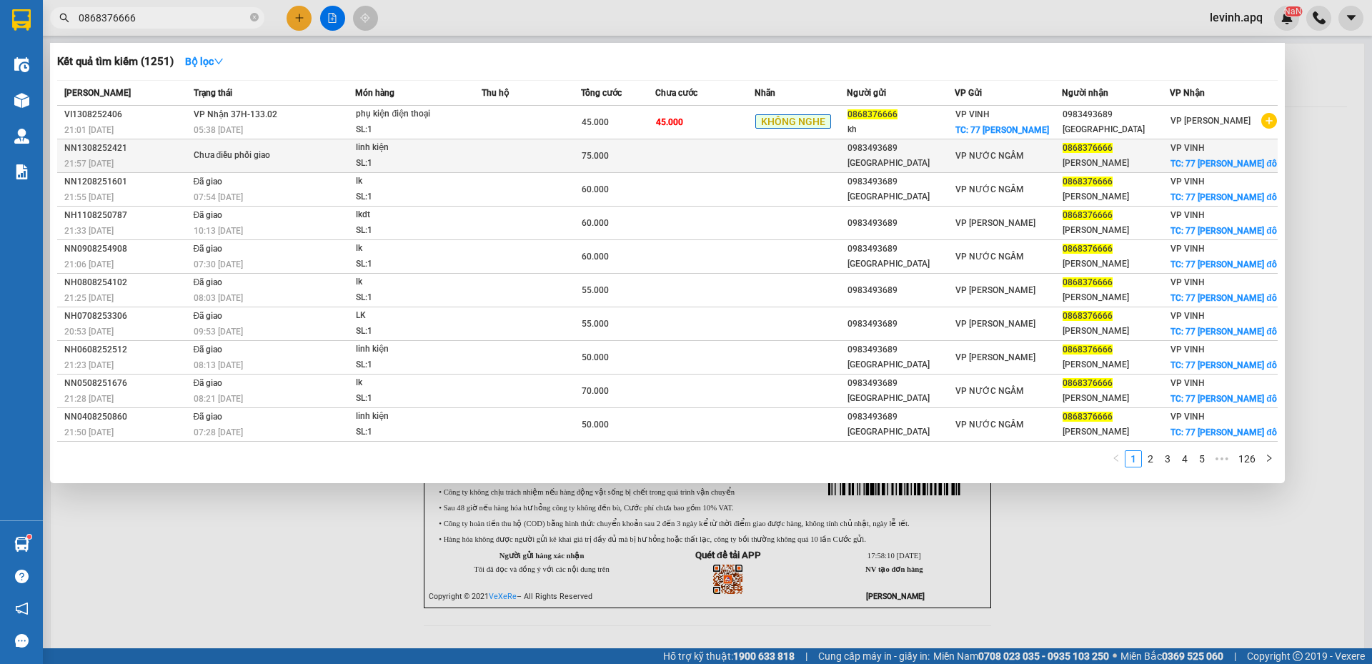
type input "0868376666"
click at [418, 156] on div "SL: 1" at bounding box center [409, 164] width 107 height 16
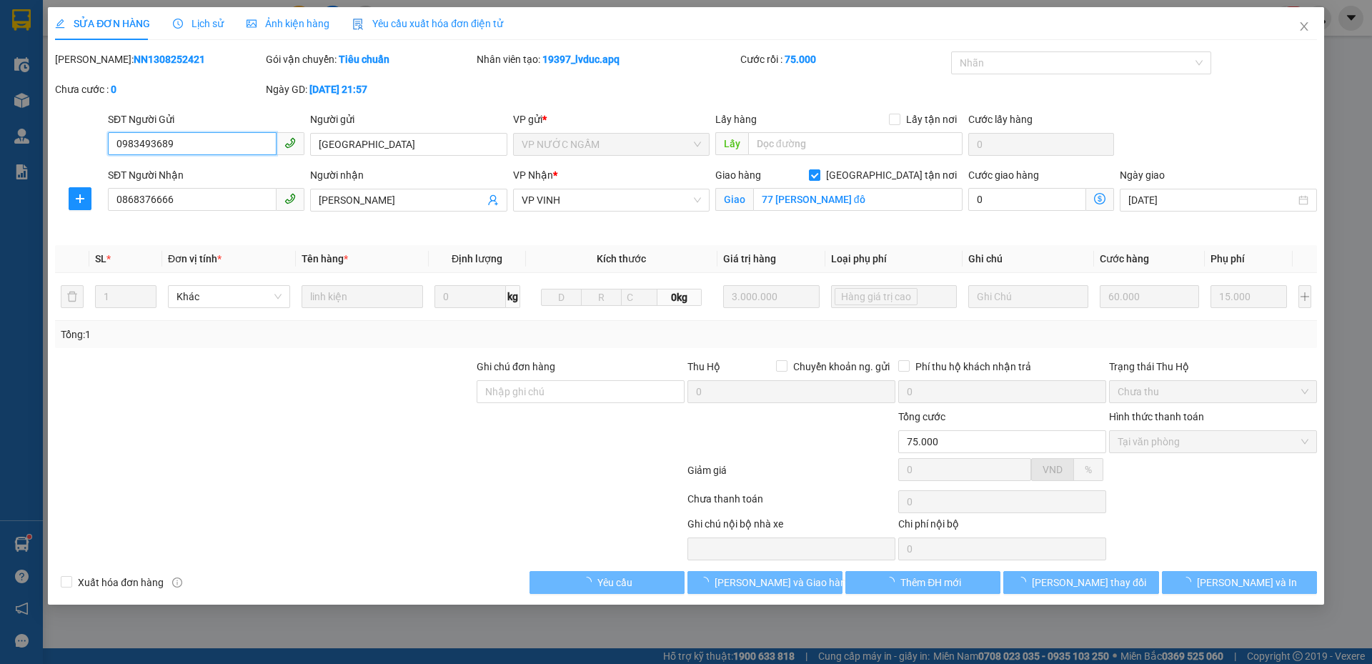
type input "0983493689"
type input "[GEOGRAPHIC_DATA]"
type input "0868376666"
type input "ngoc vũ"
checkbox input "true"
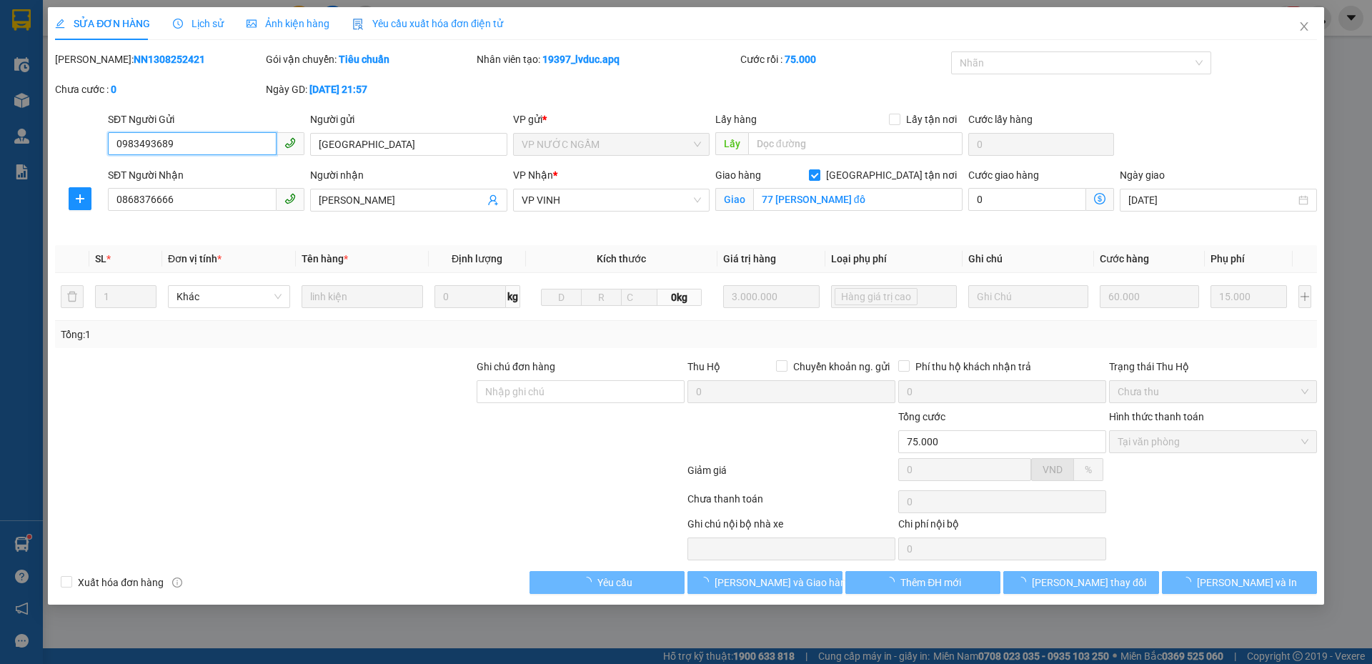
type input "77 nguyễn du trung đô"
type input "75.000"
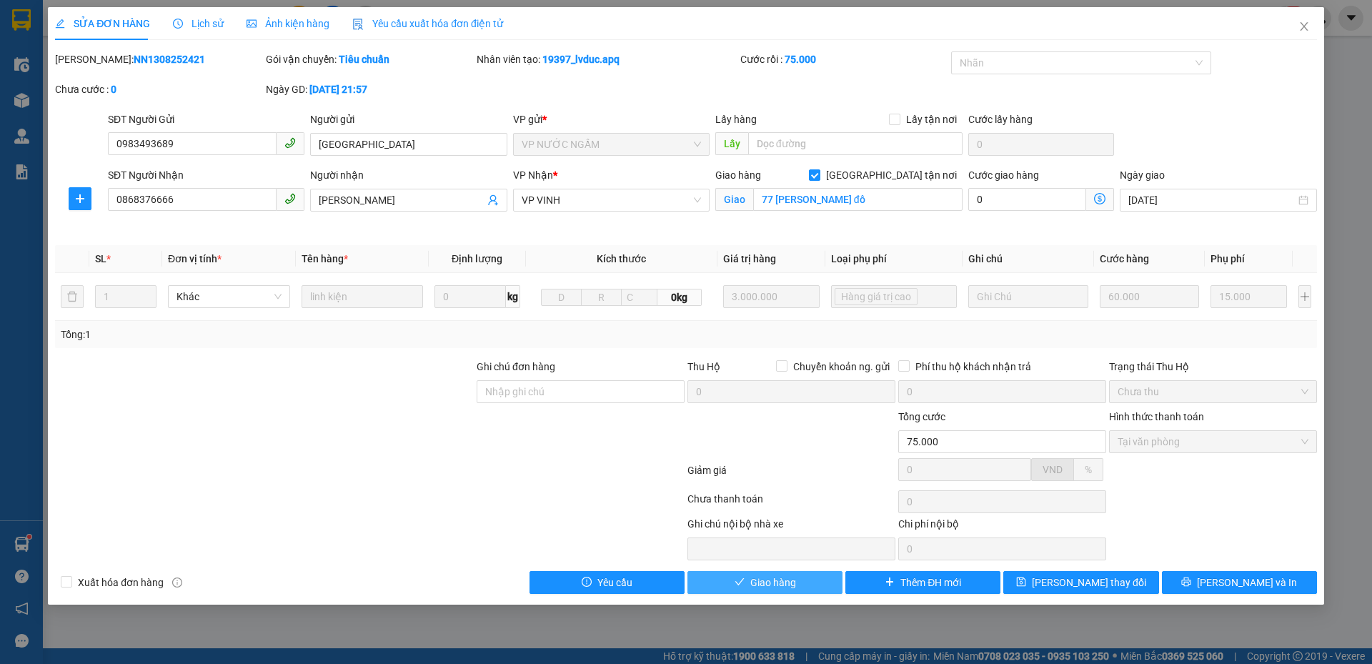
click at [784, 583] on span "Giao hàng" at bounding box center [773, 582] width 46 height 16
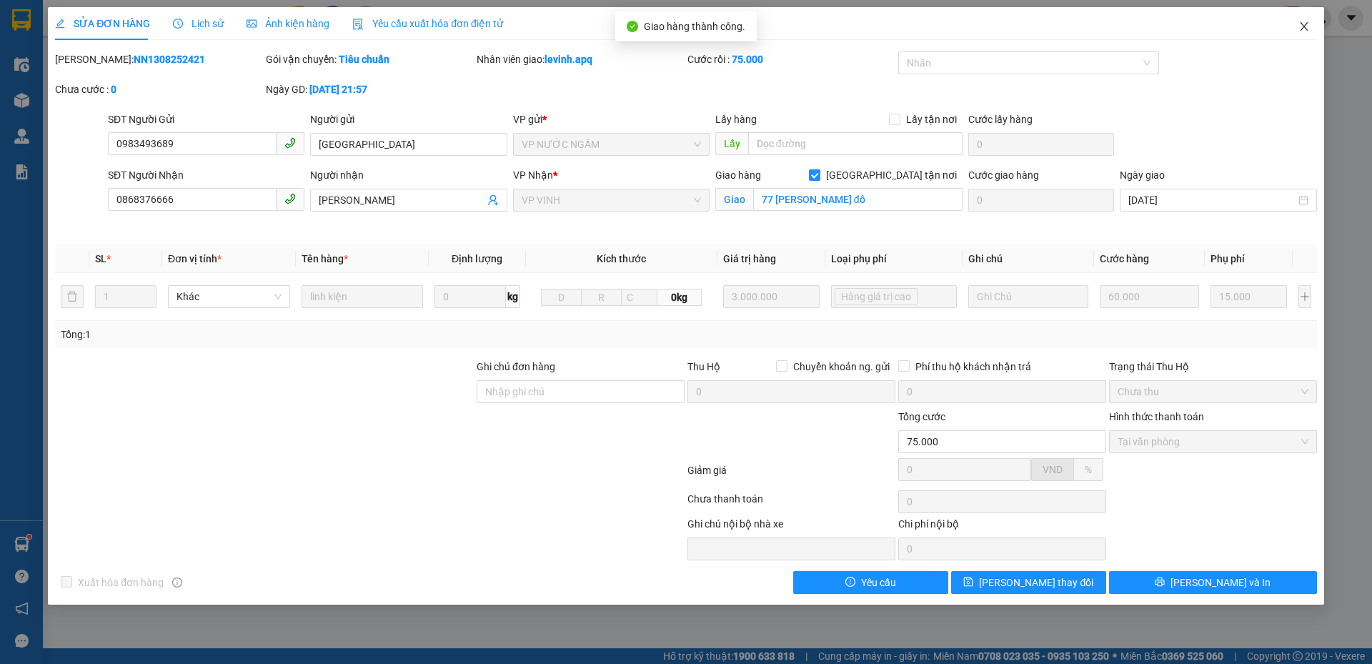
click at [1305, 28] on icon "close" at bounding box center [1303, 26] width 11 height 11
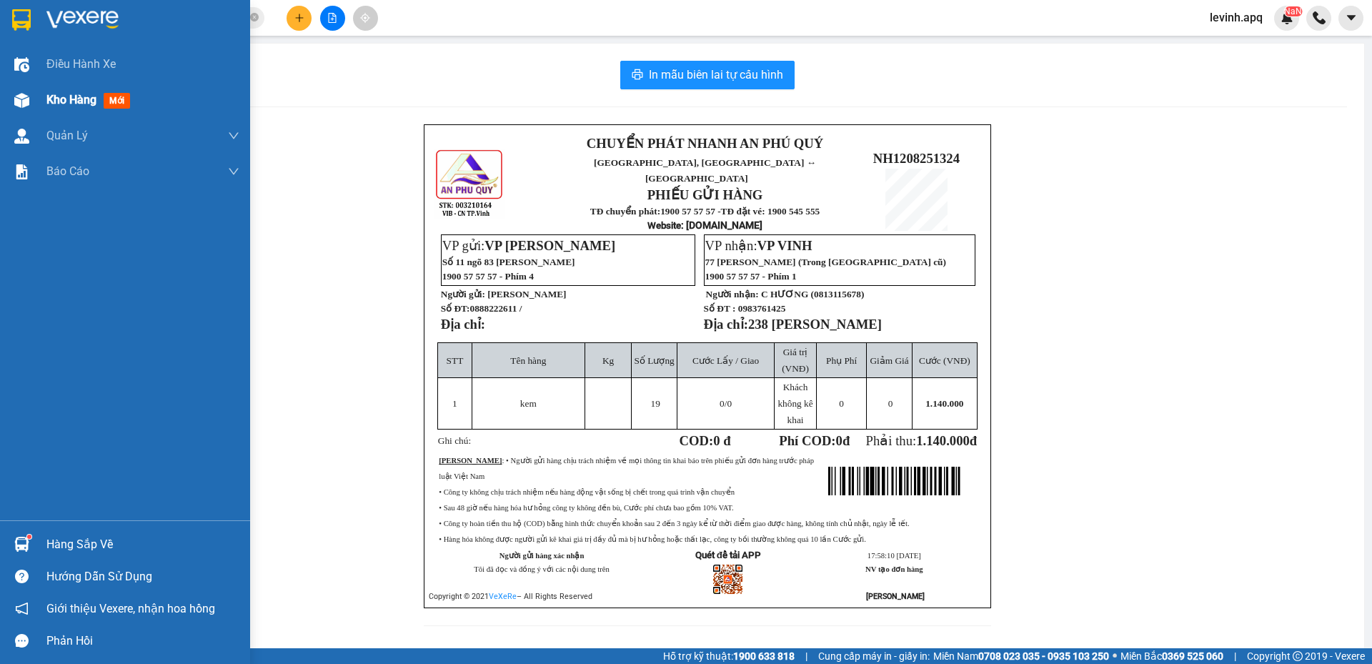
click at [43, 103] on div "Kho hàng mới" at bounding box center [125, 100] width 250 height 36
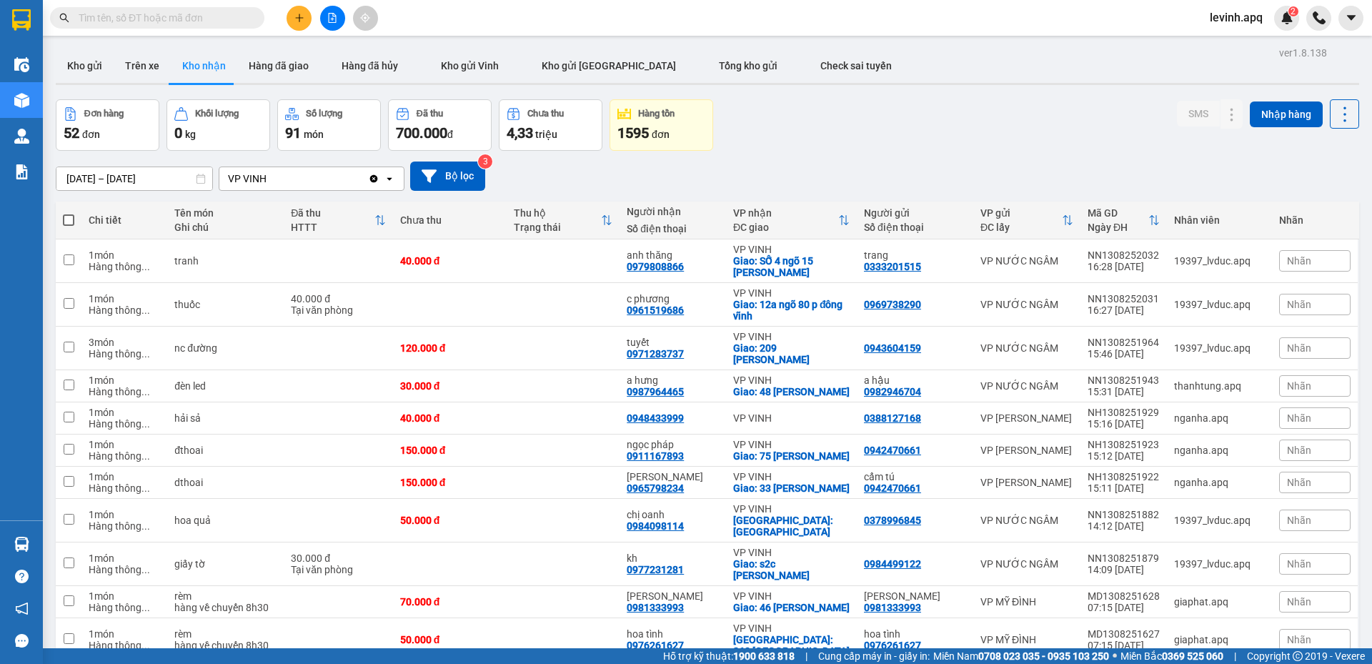
click at [804, 151] on div "[DATE] – [DATE] Press the down arrow key to interact with the calendar and sele…" at bounding box center [707, 176] width 1303 height 51
click at [78, 65] on button "Kho gửi" at bounding box center [85, 66] width 58 height 34
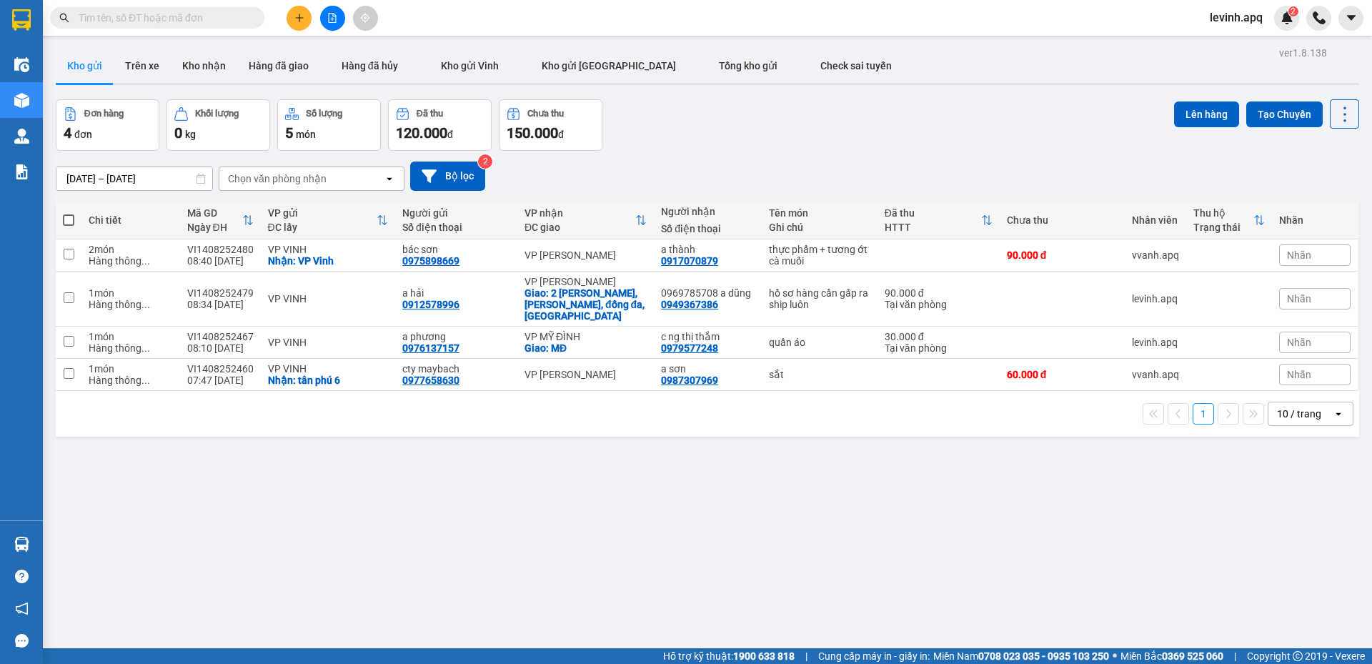
click at [694, 134] on div "Đơn hàng 4 đơn Khối lượng 0 kg Số lượng 5 món Đã thu 120.000 đ Chưa thu 150.000…" at bounding box center [707, 124] width 1303 height 51
click at [139, 14] on input "text" at bounding box center [163, 18] width 169 height 16
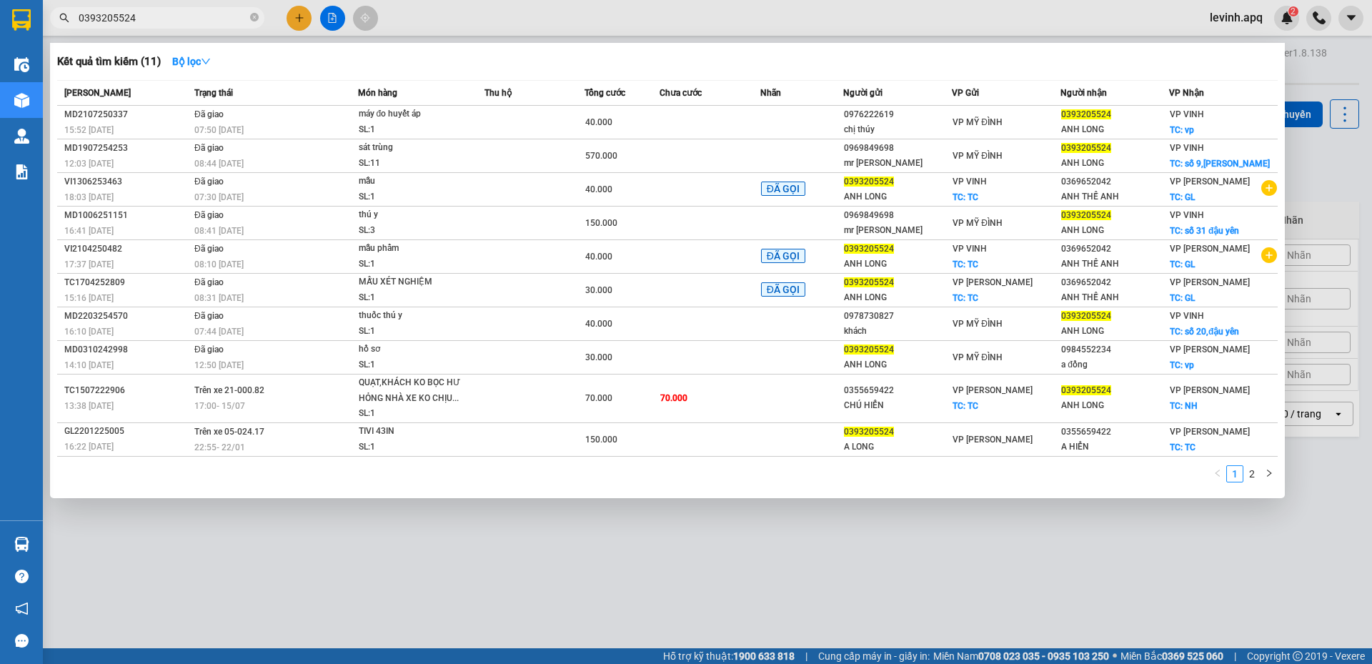
click at [161, 21] on input "0393205524" at bounding box center [163, 18] width 169 height 16
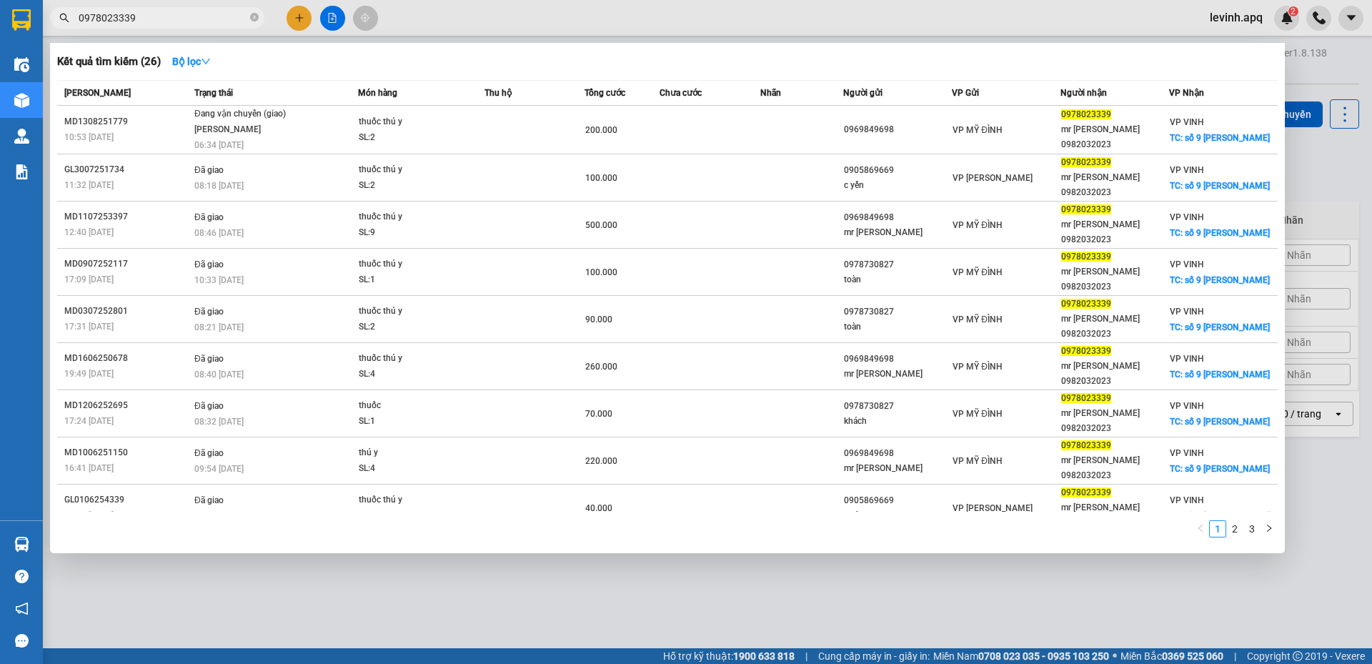
type input "0978023339"
click at [376, 560] on div at bounding box center [686, 332] width 1372 height 664
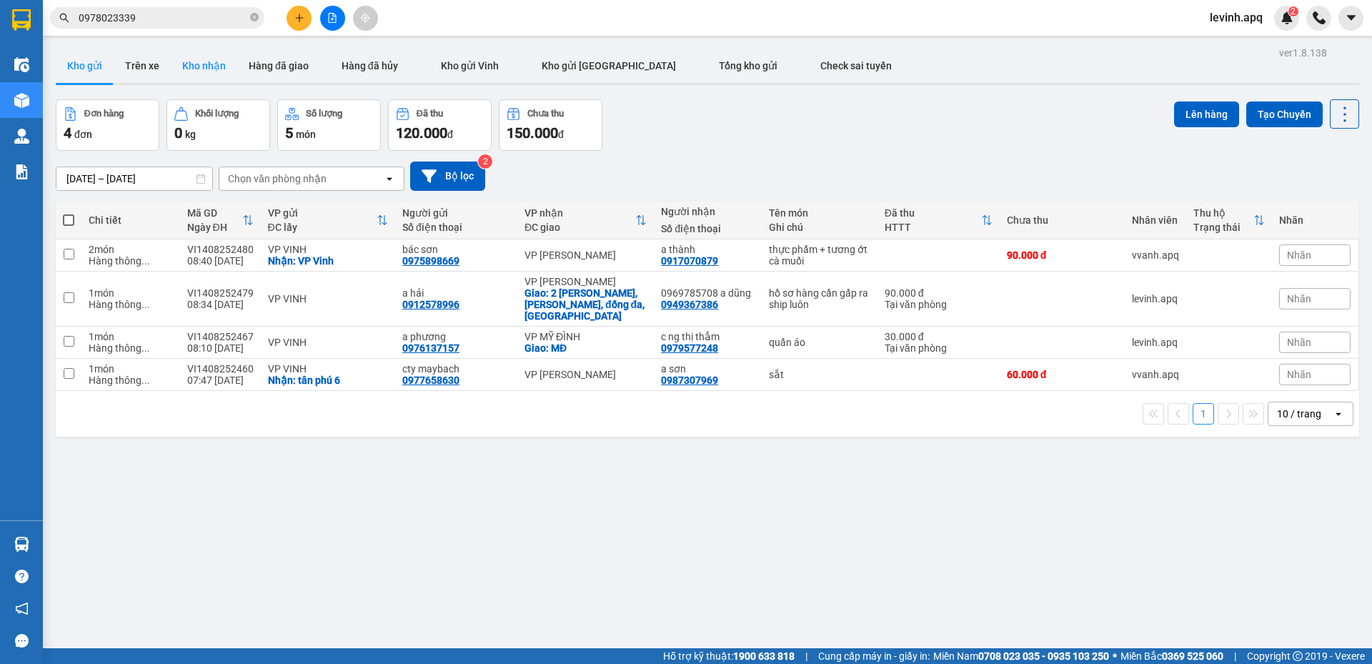
click at [194, 71] on button "Kho nhận" at bounding box center [204, 66] width 66 height 34
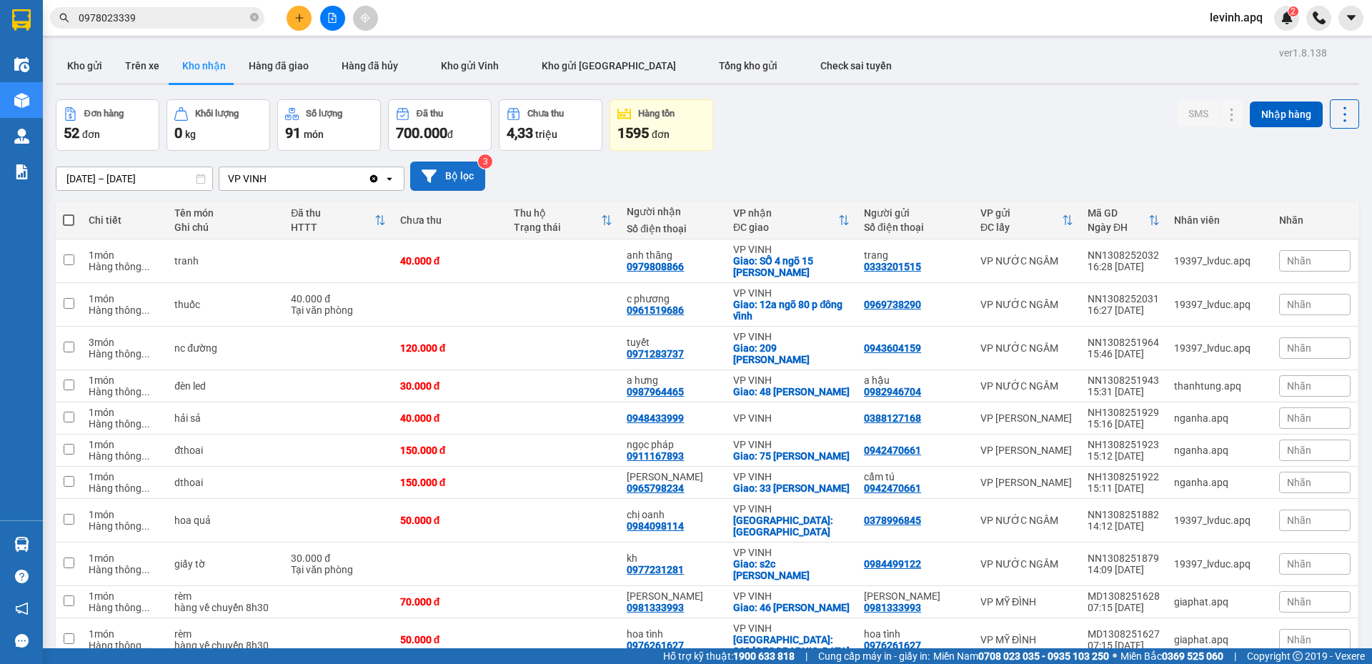
click at [439, 175] on button "Bộ lọc" at bounding box center [447, 175] width 75 height 29
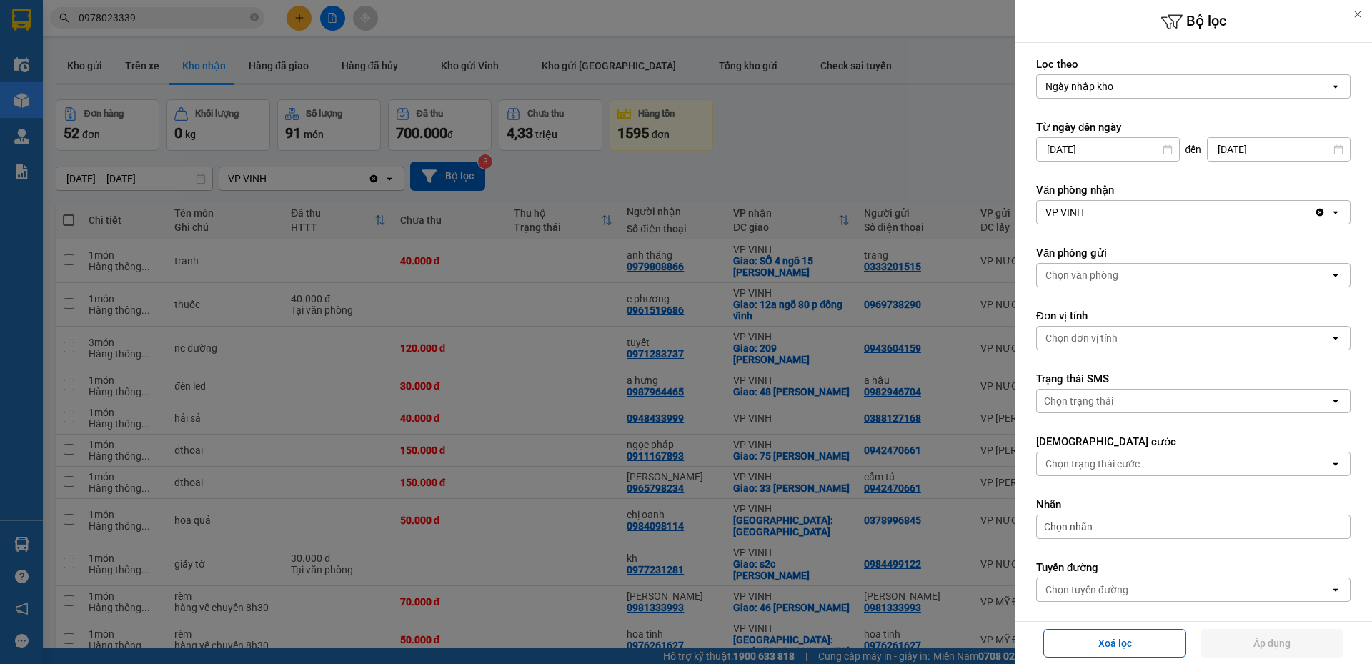
scroll to position [268, 0]
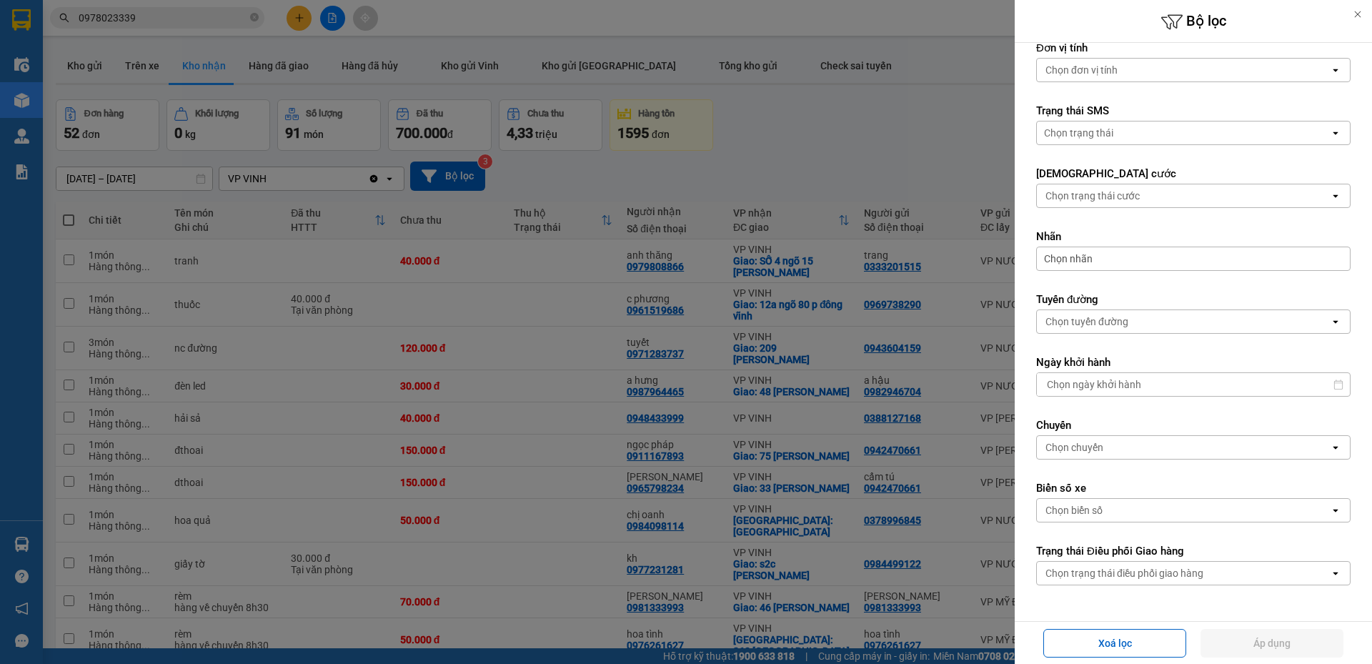
click at [1124, 583] on div "Chọn trạng thái điều phối giao hàng" at bounding box center [1183, 573] width 293 height 23
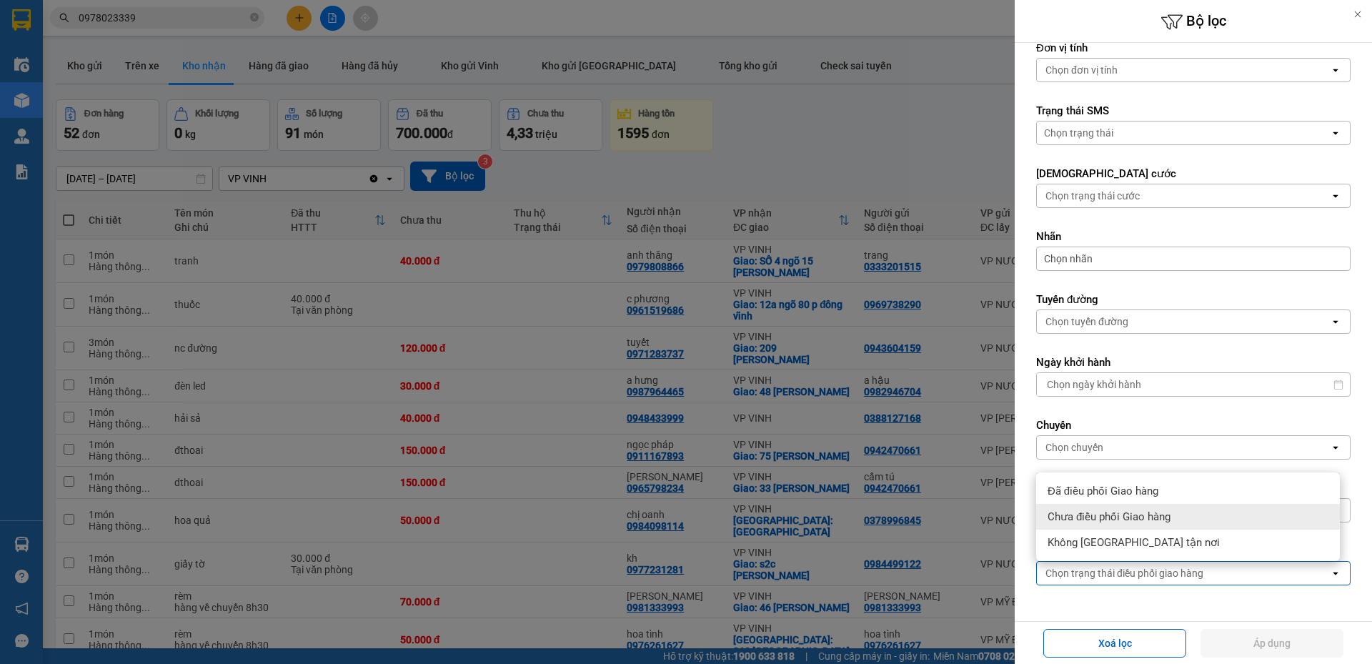
click at [1141, 522] on span "Chưa điều phối Giao hàng" at bounding box center [1108, 516] width 123 height 14
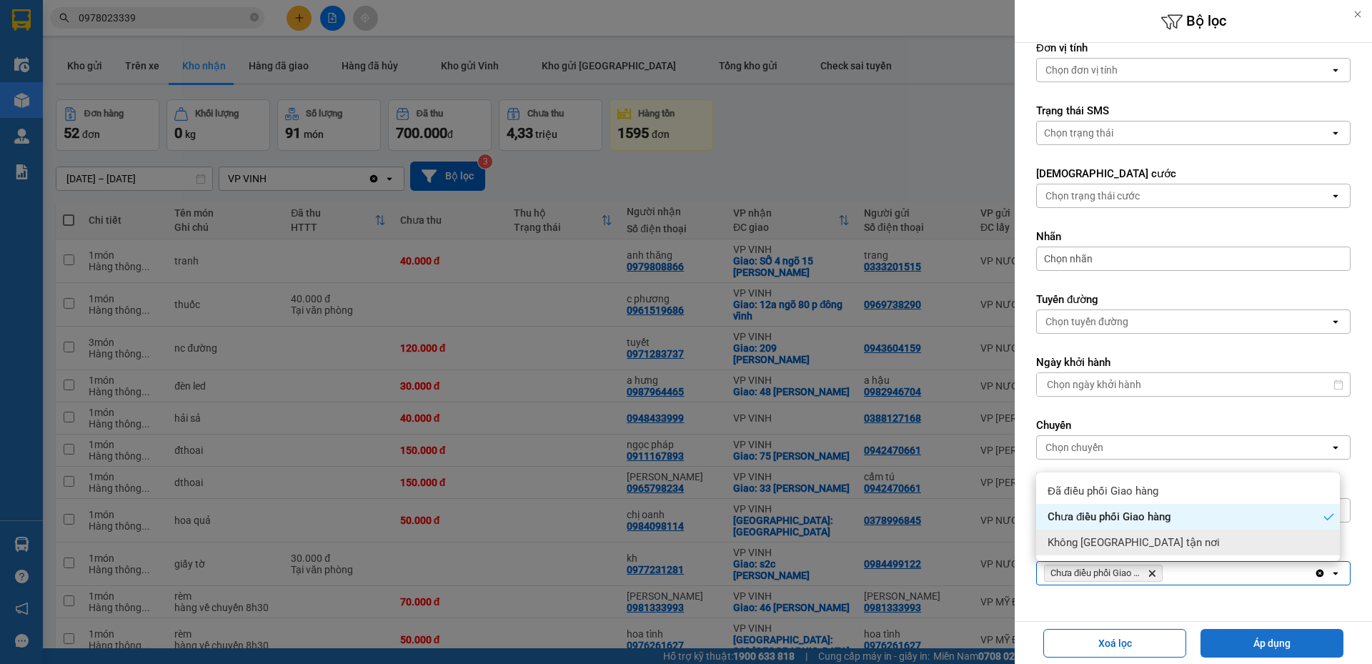
click at [1254, 641] on button "Áp dụng" at bounding box center [1271, 643] width 143 height 29
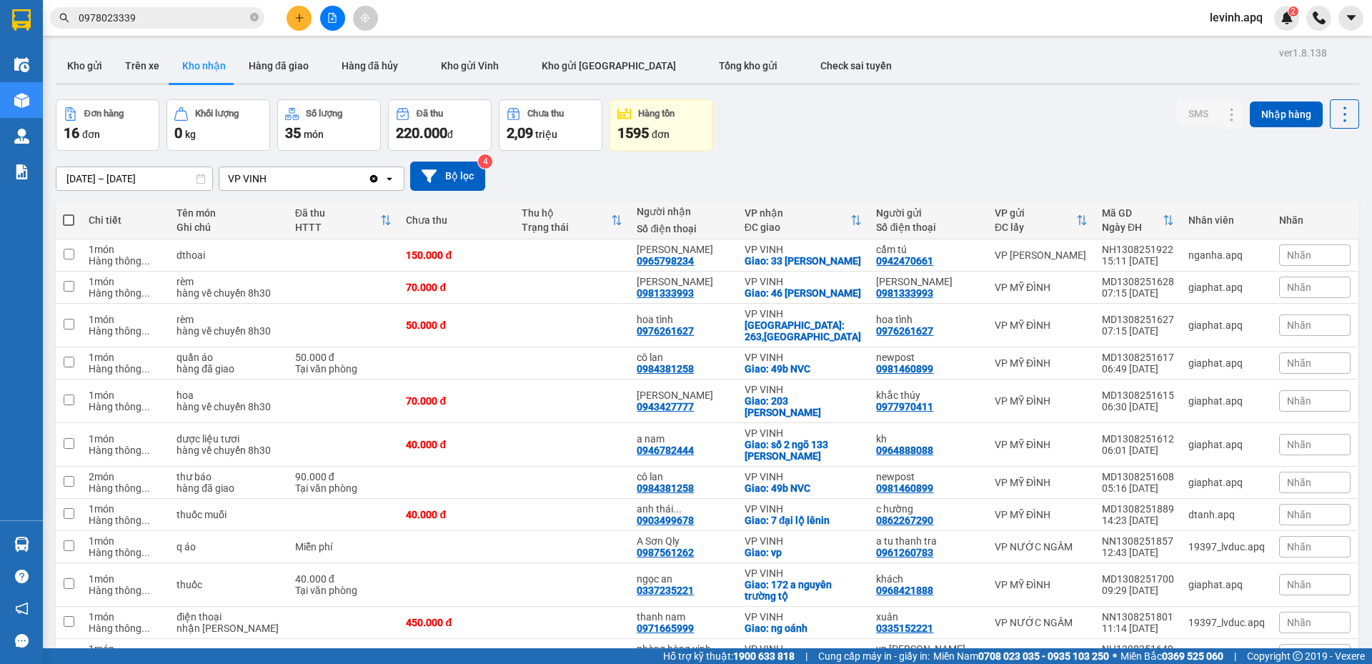
click at [1017, 146] on div "Đơn hàng 16 đơn Khối lượng 0 kg Số lượng 35 món Đã thu 220.000 đ Chưa thu 2,09 …" at bounding box center [707, 124] width 1303 height 51
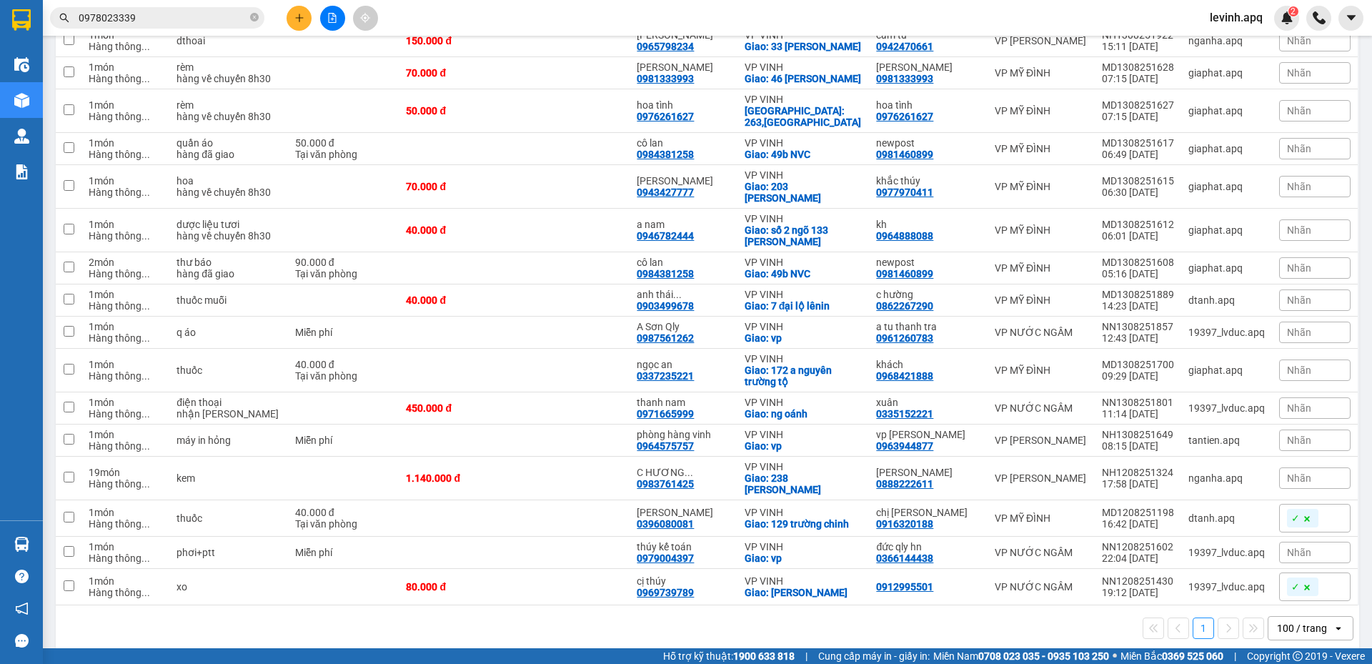
scroll to position [249, 0]
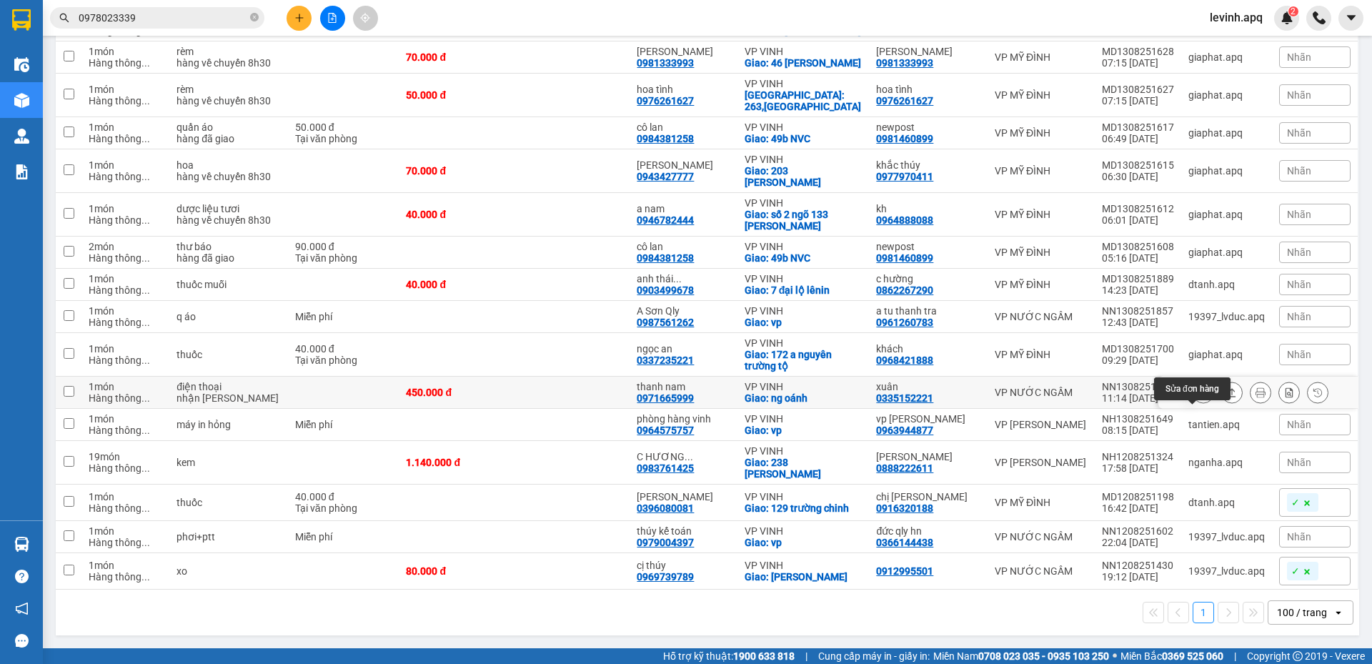
click at [1197, 400] on button at bounding box center [1203, 392] width 20 height 25
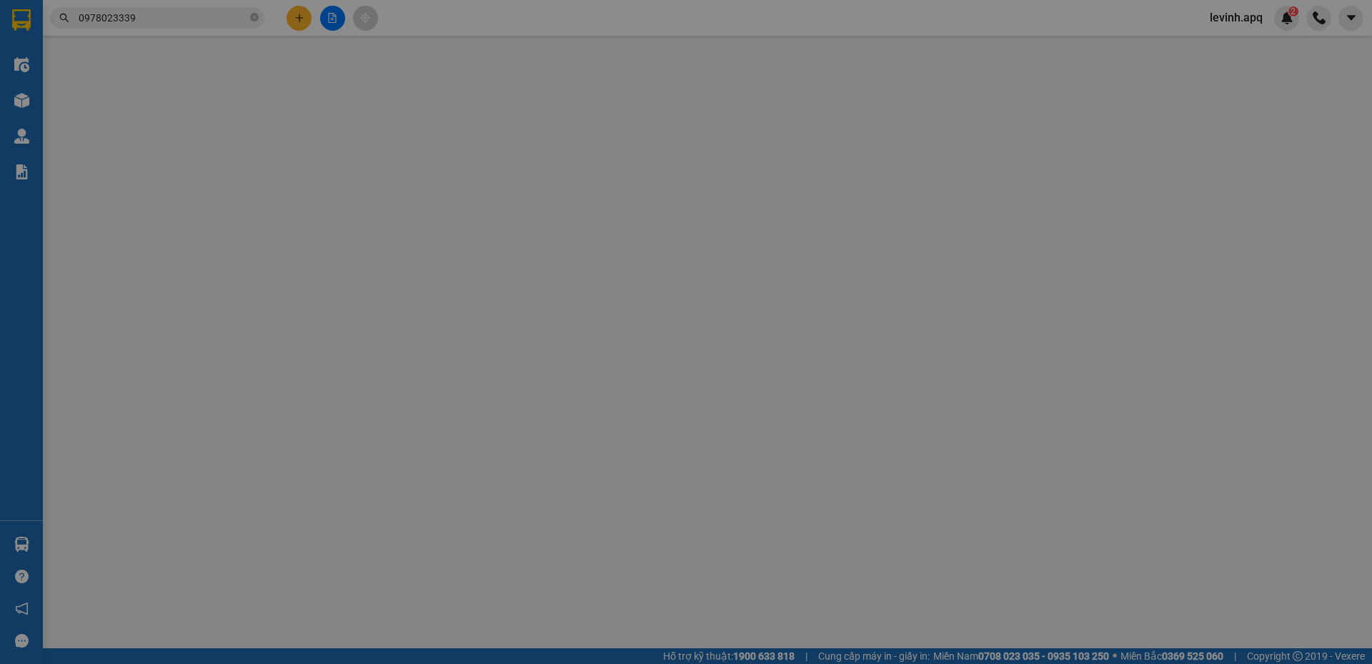
type input "0335152221"
type input "xuân"
type input "0971665999"
type input "thanh nam"
checkbox input "true"
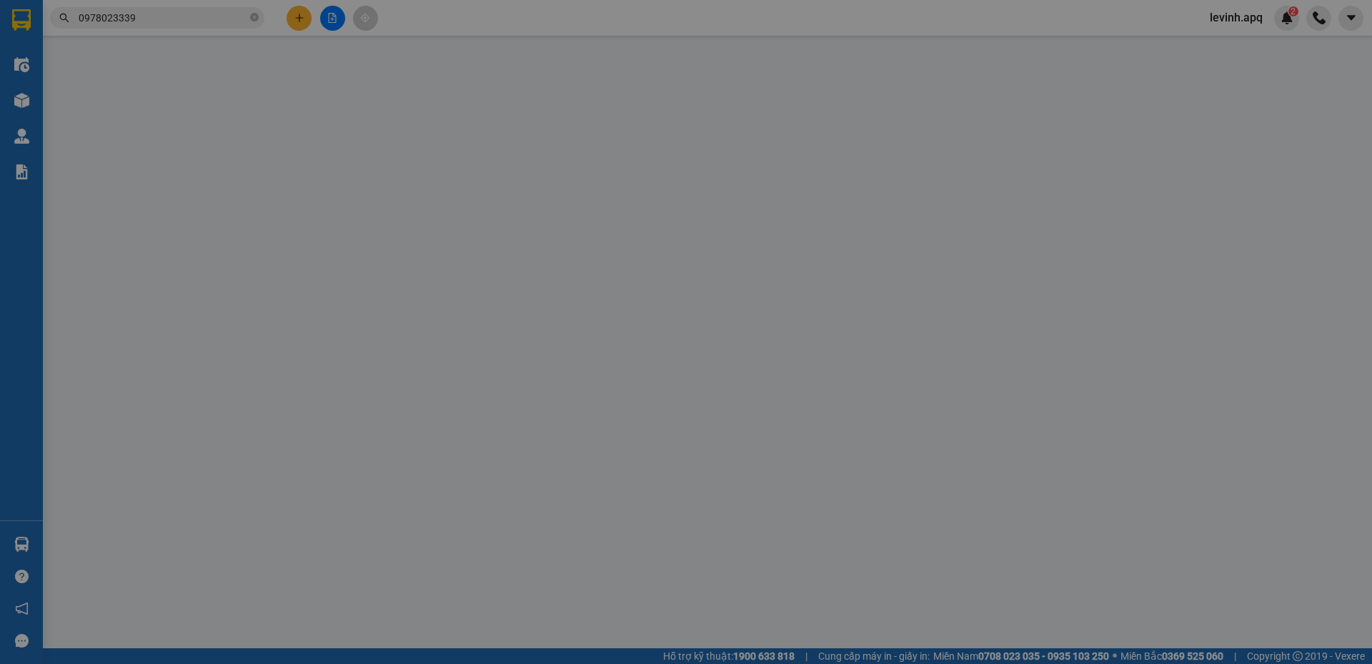
type input "ng oánh"
type input "450.000"
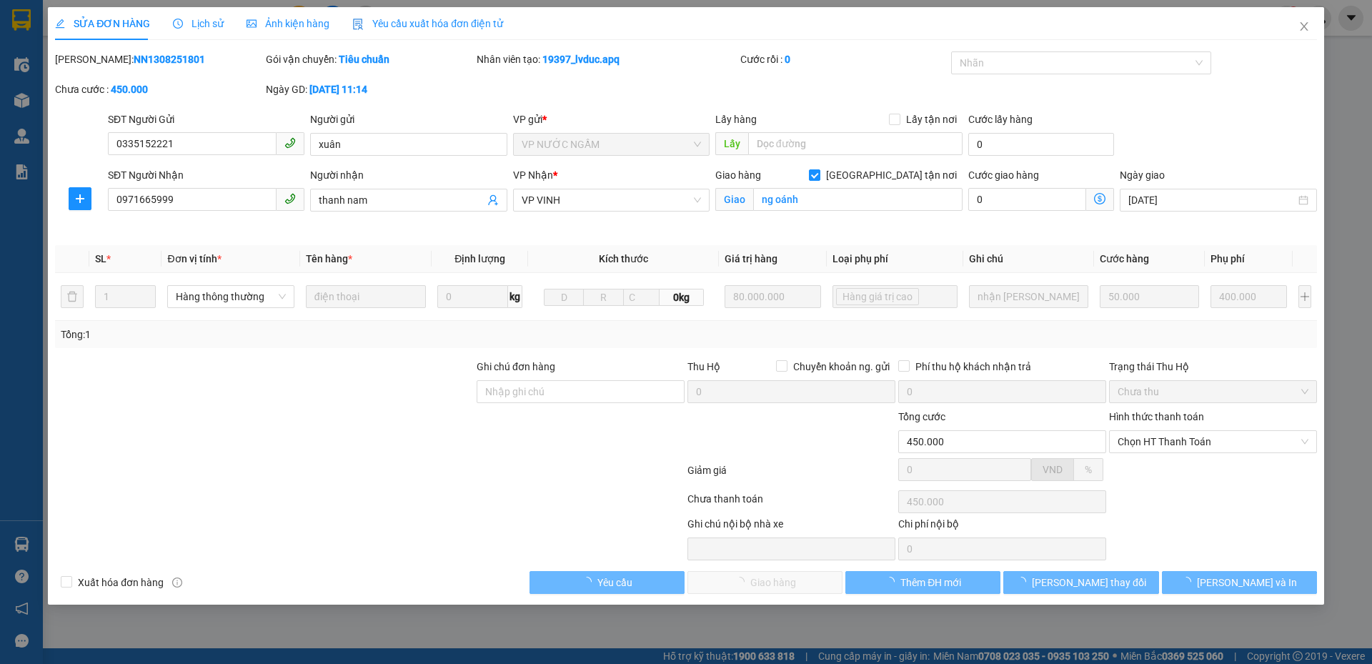
click at [1154, 453] on div "Hình thức thanh toán Chọn HT Thanh Toán" at bounding box center [1213, 434] width 208 height 50
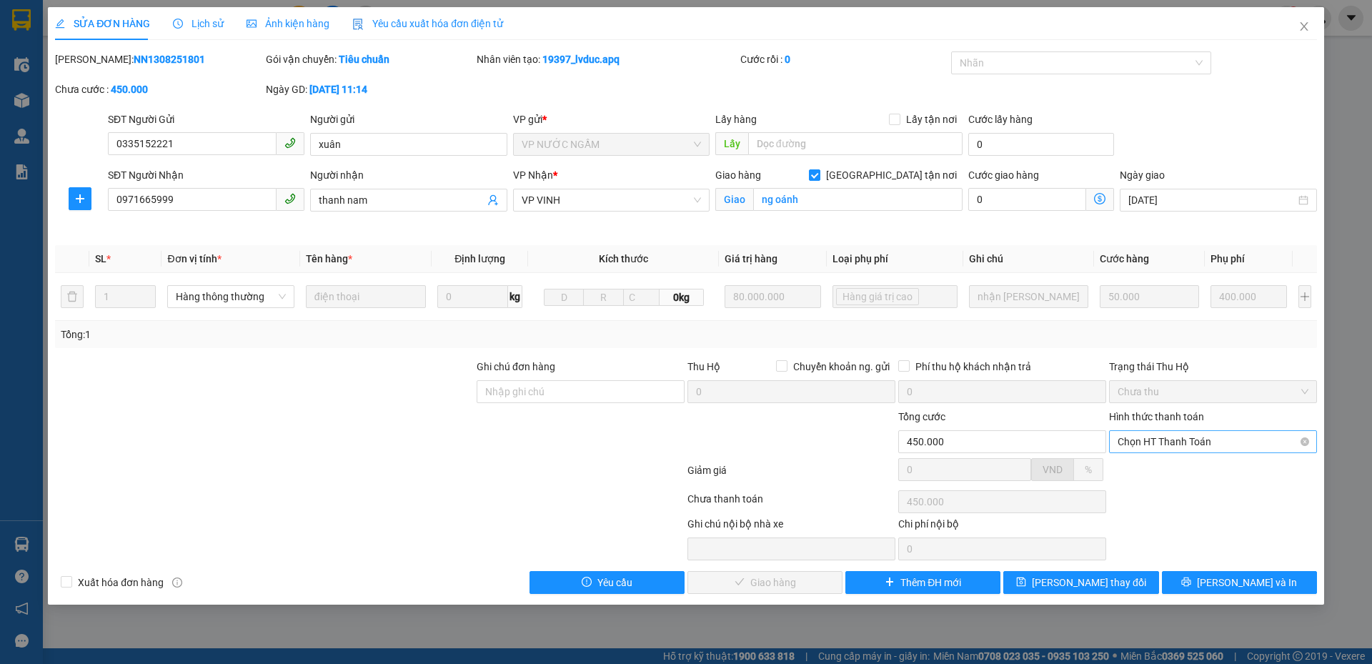
click at [1152, 449] on span "Chọn HT Thanh Toán" at bounding box center [1212, 441] width 191 height 21
drag, startPoint x: 1158, startPoint y: 471, endPoint x: 1087, endPoint y: 492, distance: 74.6
click at [1158, 472] on div "Tại văn phòng" at bounding box center [1212, 470] width 191 height 16
type input "0"
click at [777, 582] on span "[PERSON_NAME] và Giao hàng" at bounding box center [782, 582] width 137 height 16
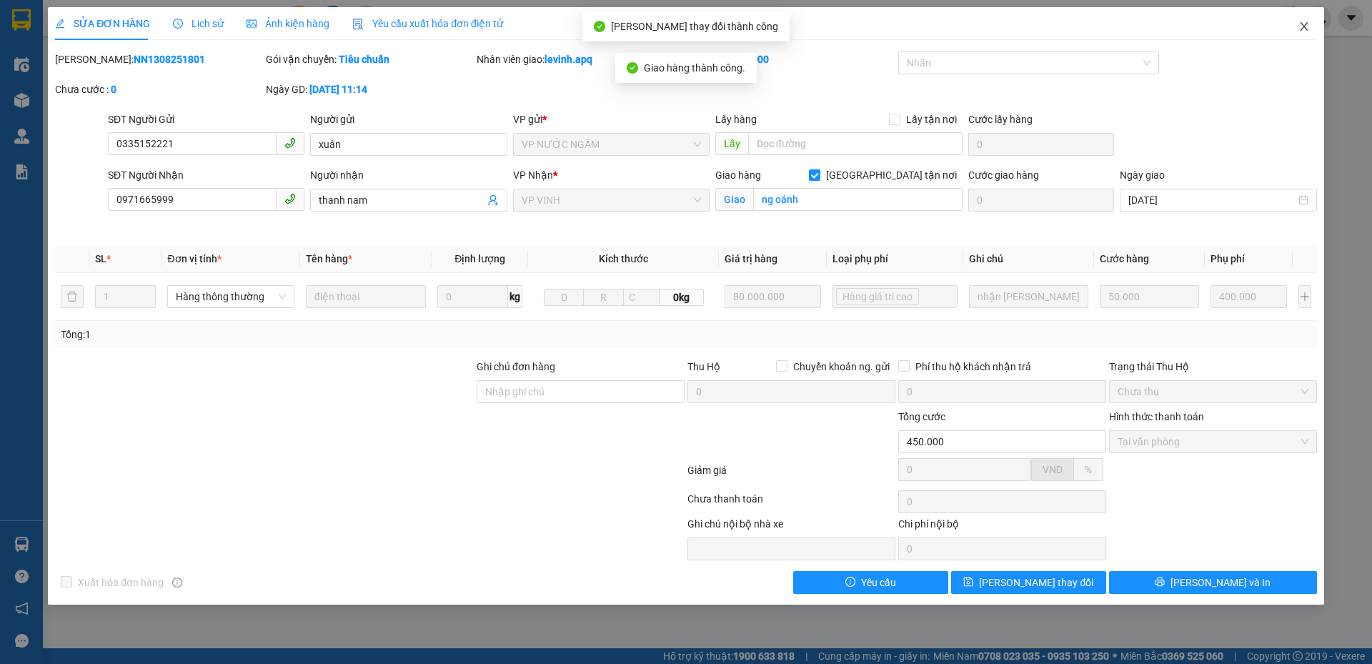
click at [1307, 24] on icon "close" at bounding box center [1304, 26] width 8 height 9
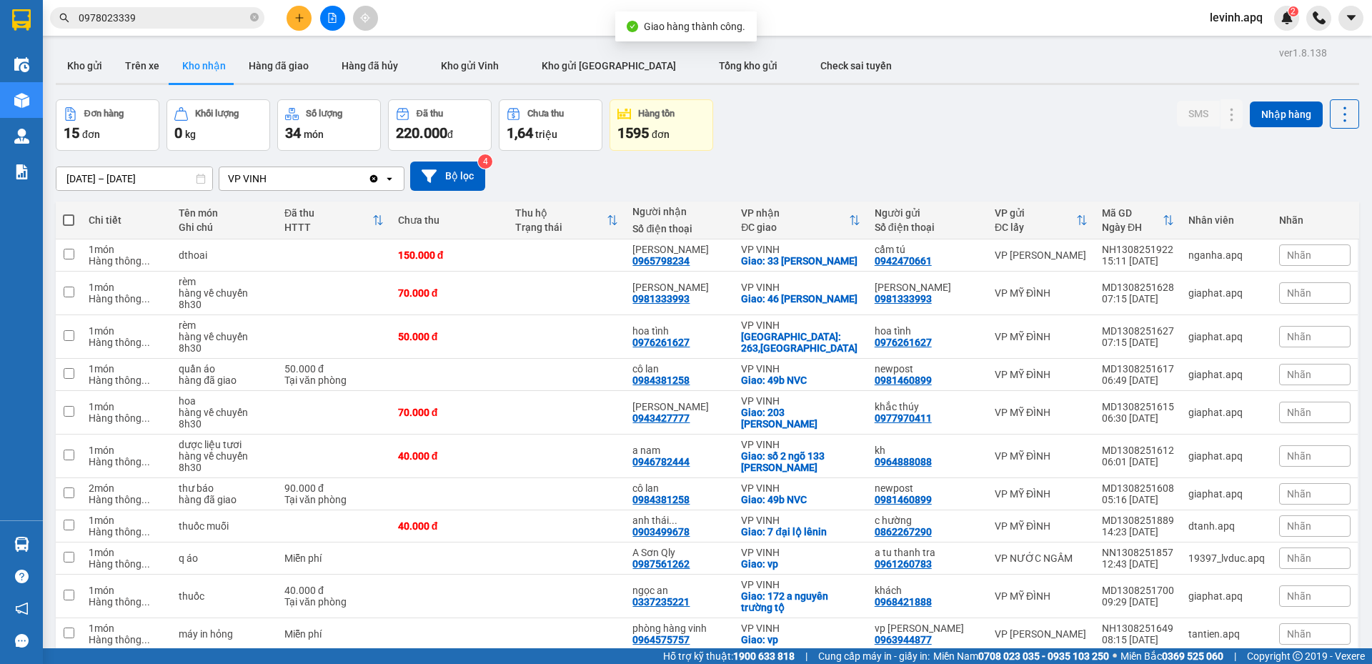
click at [889, 146] on div "Đơn hàng 15 đơn Khối lượng 0 kg Số lượng 34 món Đã thu 220.000 đ Chưa thu 1,64 …" at bounding box center [707, 124] width 1303 height 51
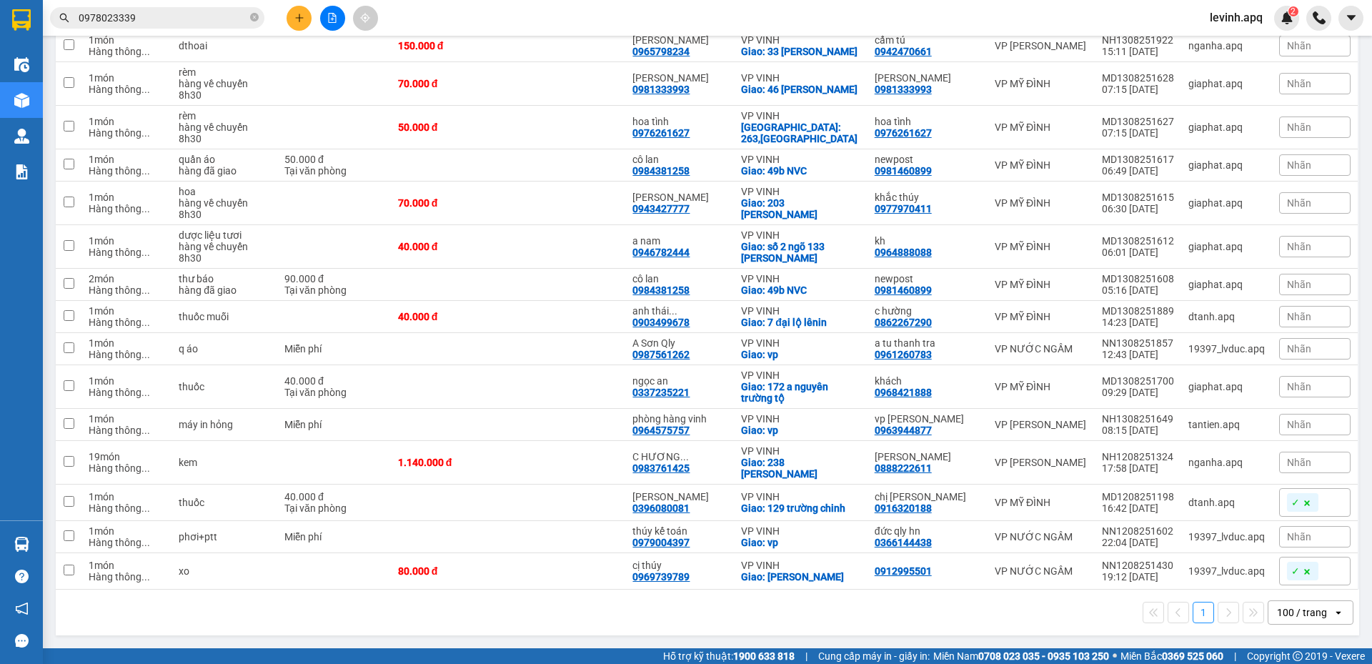
click at [534, 603] on div "1 100 / trang open" at bounding box center [707, 612] width 1292 height 24
click at [1227, 429] on icon at bounding box center [1232, 424] width 10 height 10
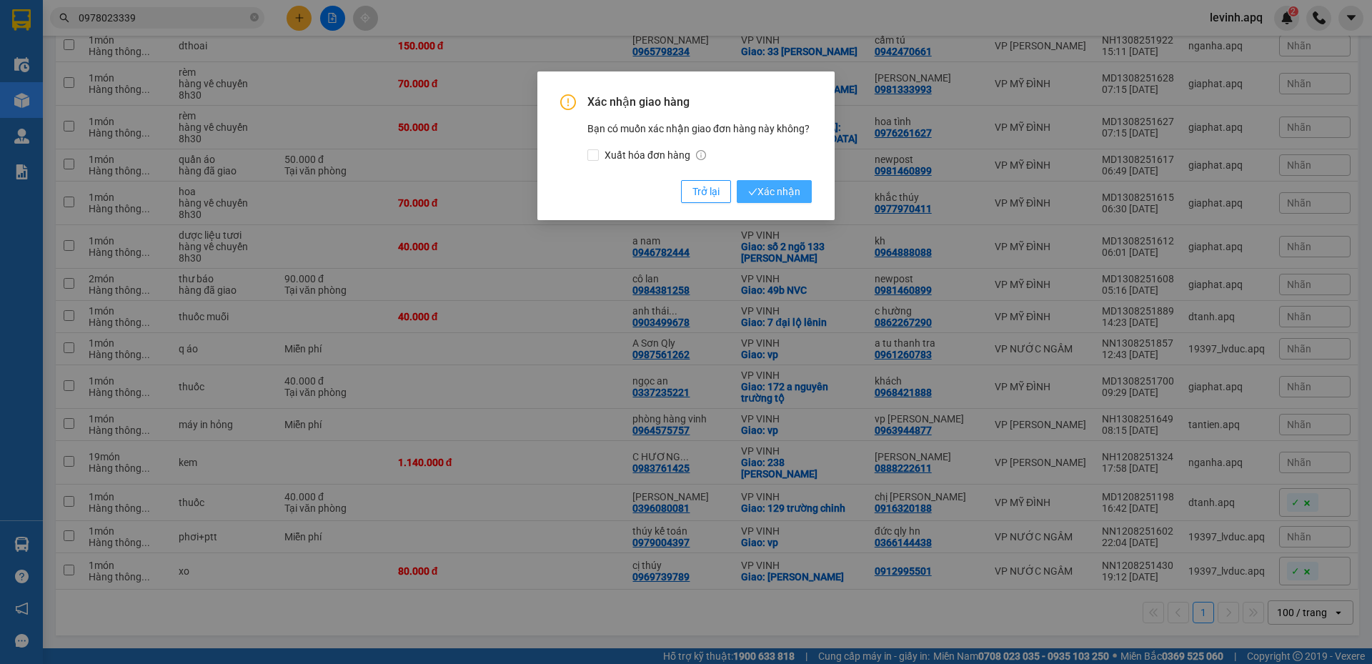
click at [783, 182] on button "Xác nhận" at bounding box center [774, 191] width 75 height 23
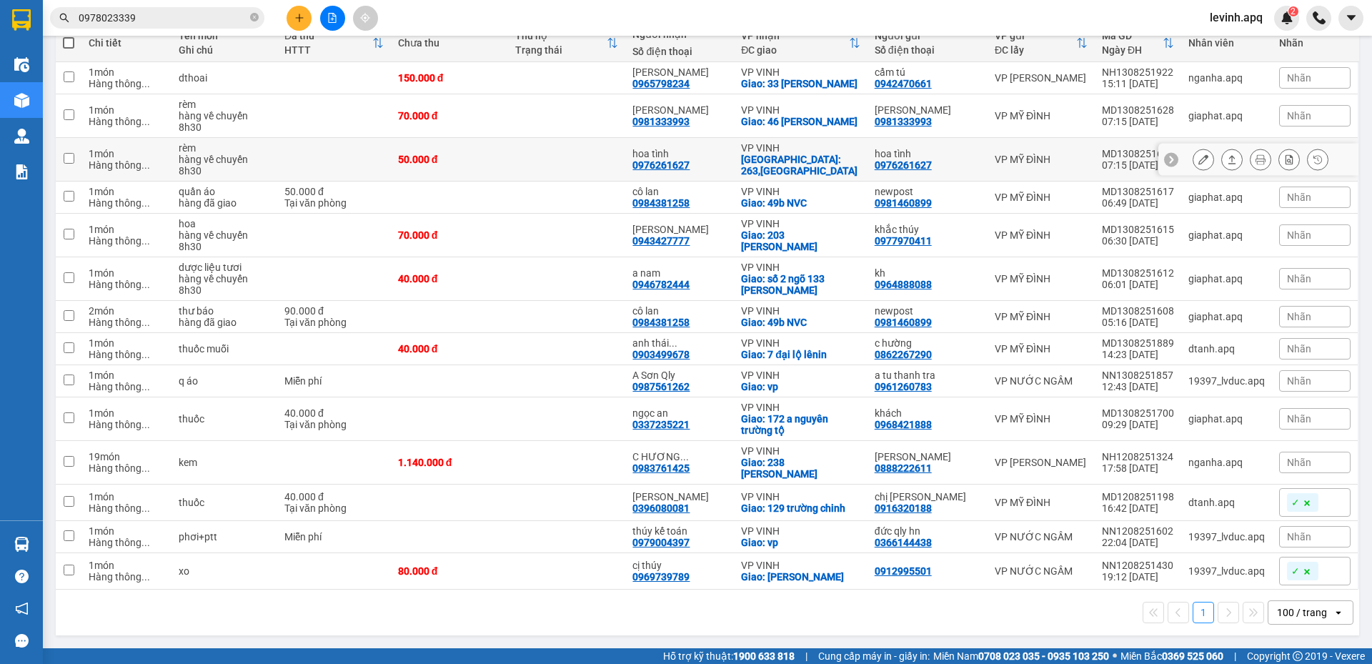
scroll to position [0, 0]
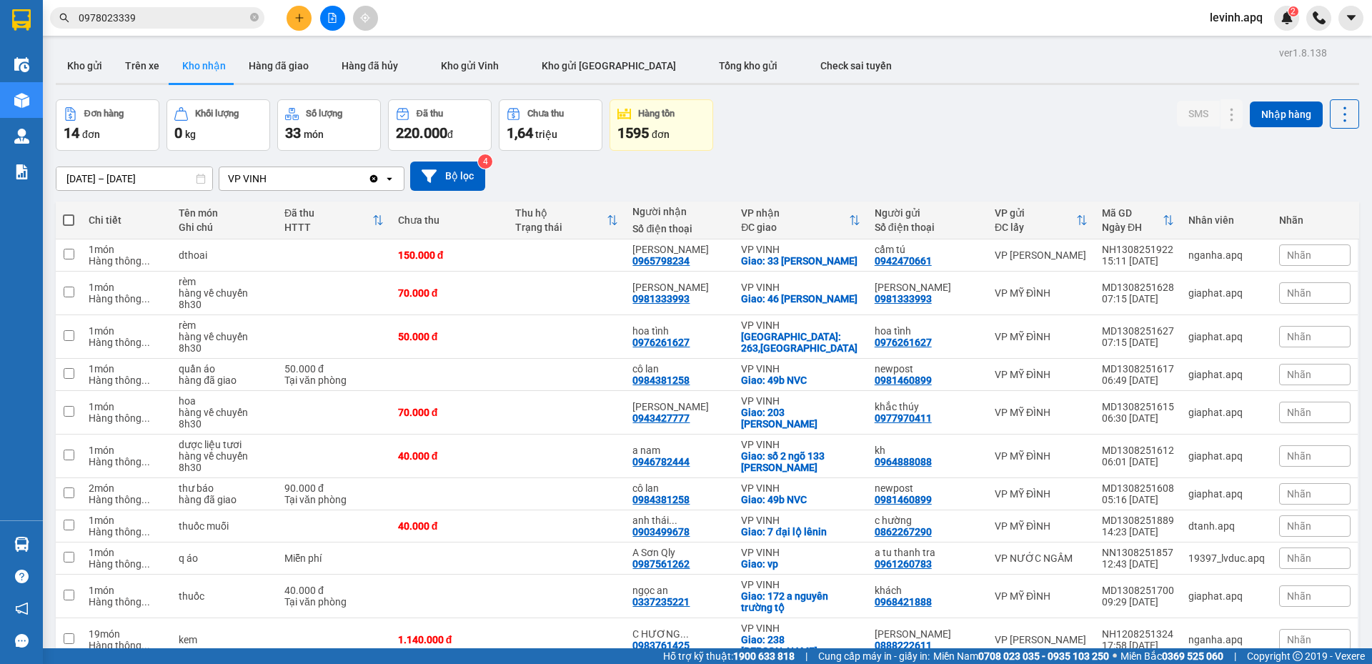
click at [120, 185] on div "ver 1.8.138 Kho gửi Trên xe Kho nhận Hàng đã giao Hàng đã hủy Kho gửi Vinh Kho …" at bounding box center [707, 430] width 1315 height 775
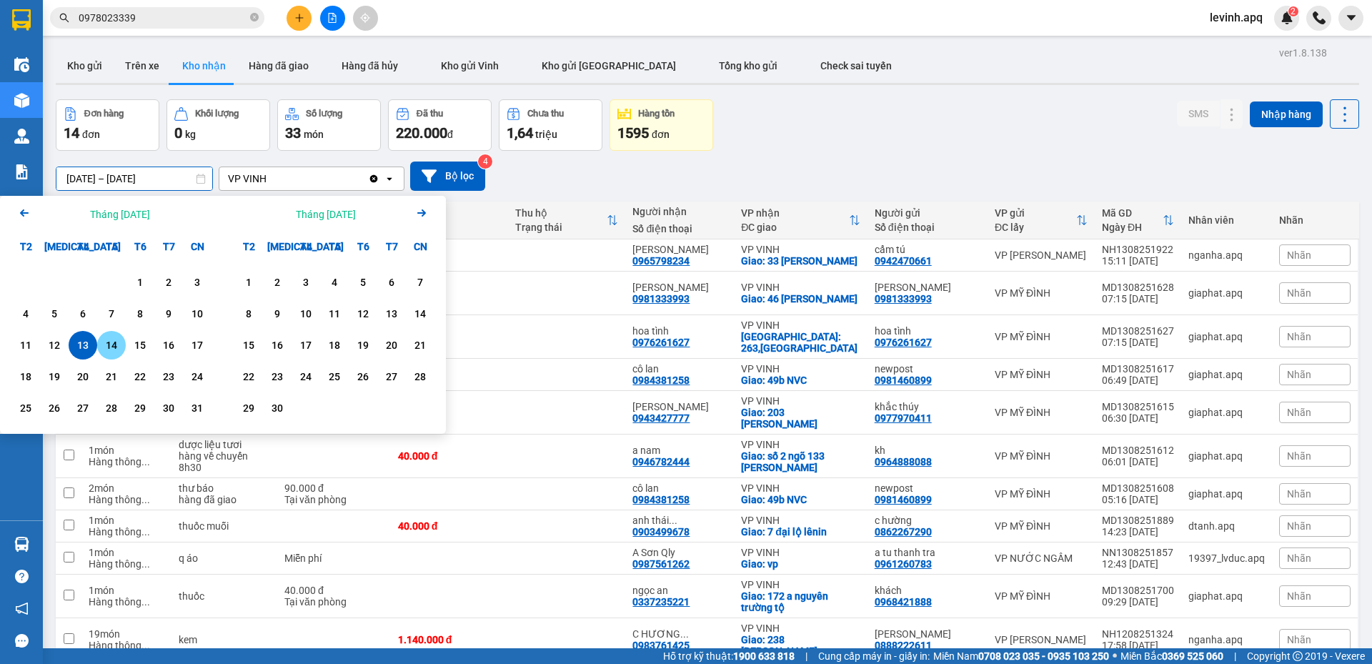
click at [109, 354] on div "14" at bounding box center [111, 344] width 20 height 17
click at [86, 351] on div "13" at bounding box center [83, 344] width 20 height 17
type input "[DATE] – [DATE]"
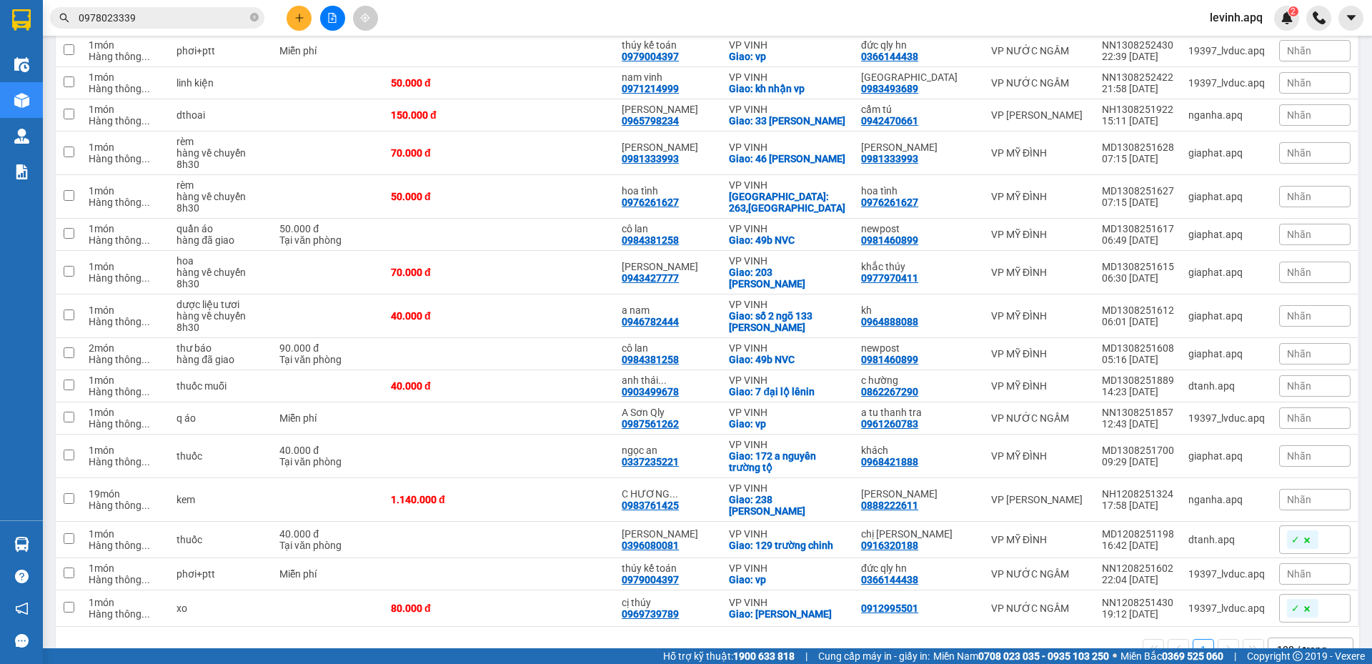
scroll to position [604, 0]
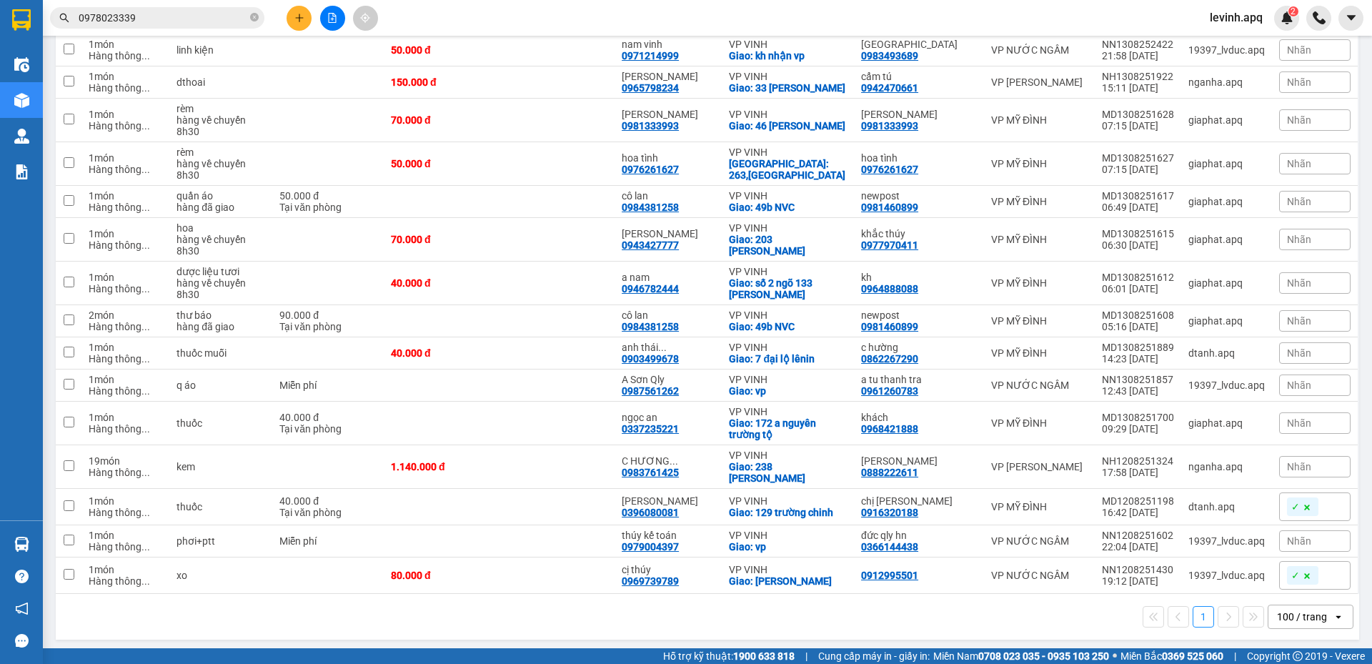
click at [404, 594] on div "1 100 / trang open" at bounding box center [707, 617] width 1303 height 46
click at [682, 613] on div "1 100 / trang open" at bounding box center [707, 616] width 1292 height 24
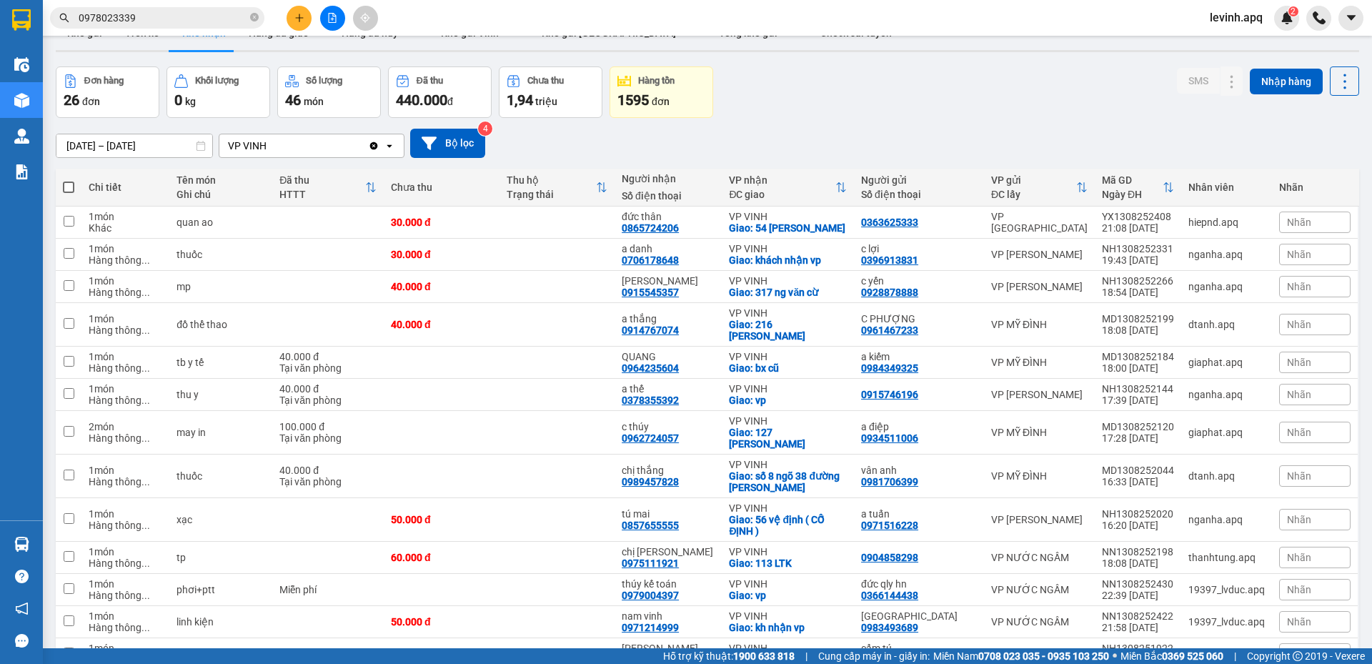
scroll to position [0, 0]
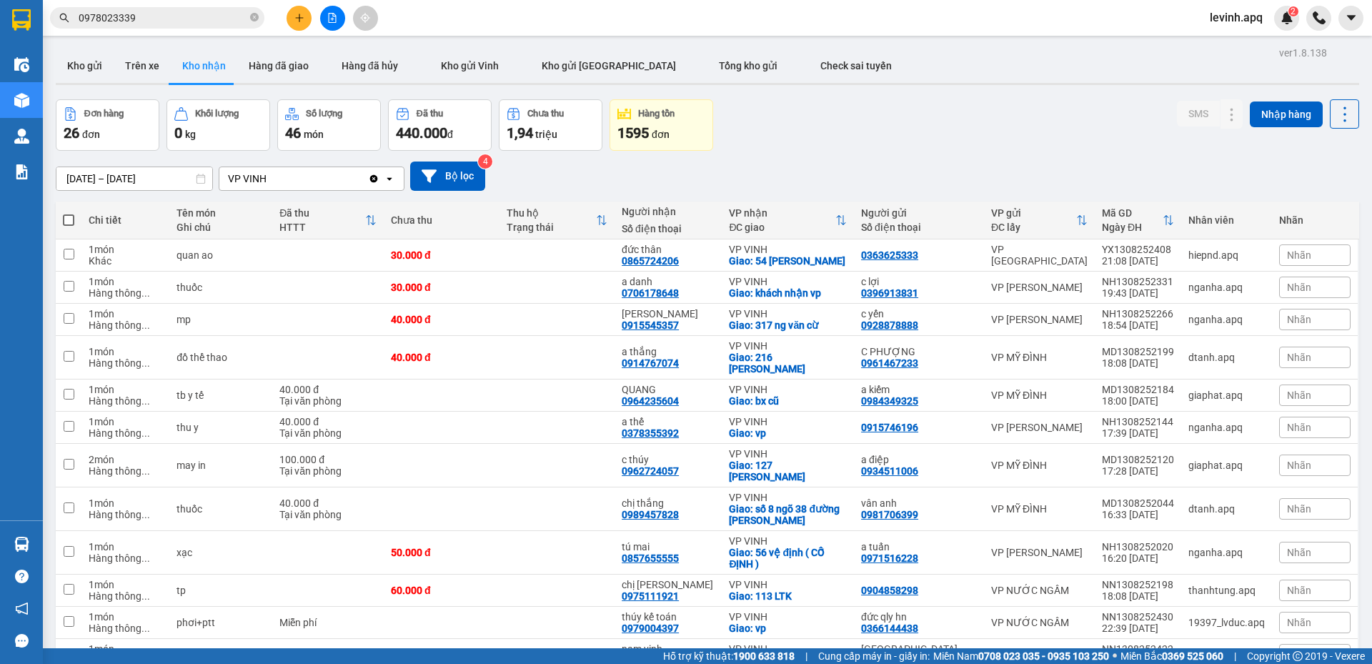
click at [801, 156] on div "[DATE] – [DATE] Press the down arrow key to interact with the calendar and sele…" at bounding box center [707, 176] width 1303 height 51
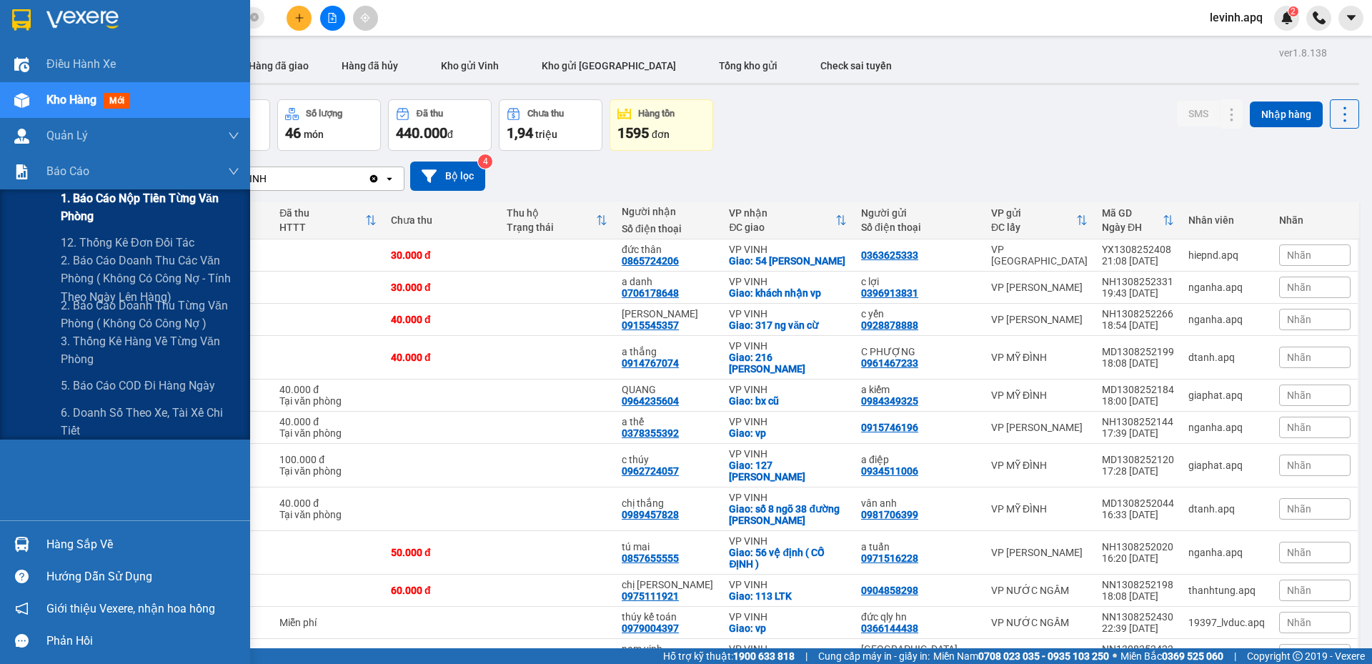
click at [144, 205] on span "1. Báo cáo nộp tiền từng văn phòng" at bounding box center [150, 207] width 179 height 36
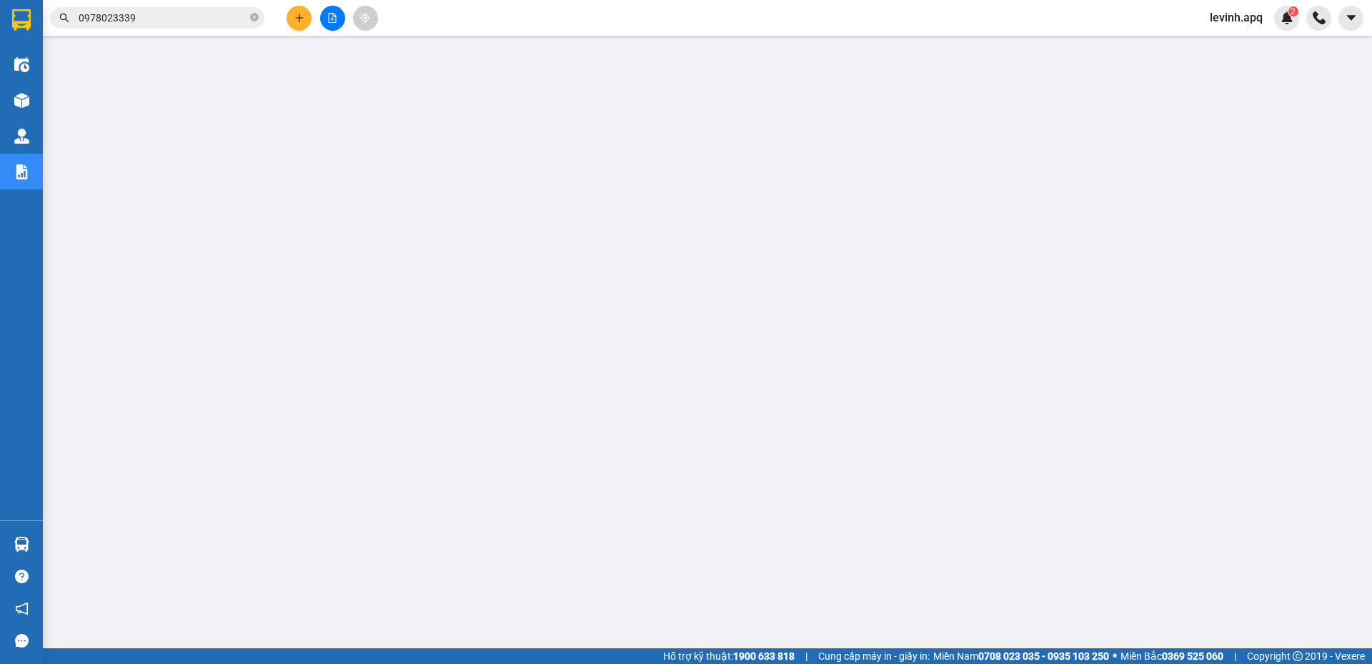
click at [166, 19] on input "0978023339" at bounding box center [163, 18] width 169 height 16
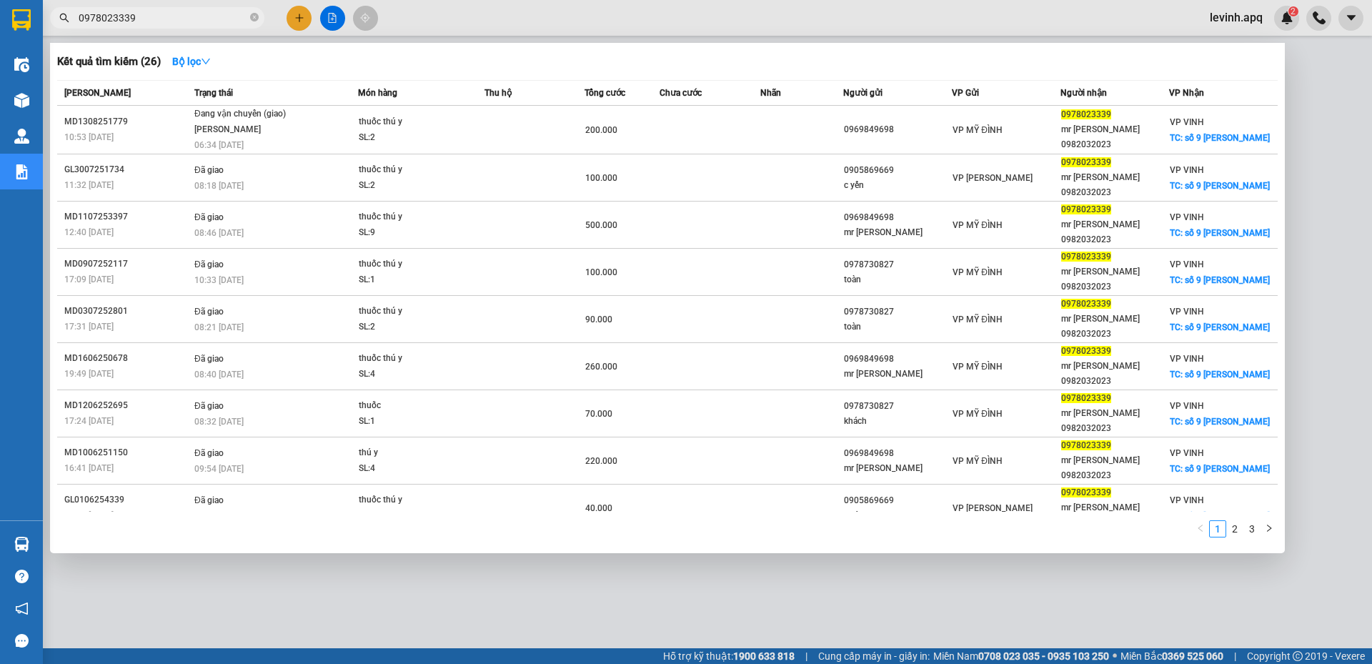
click at [166, 19] on input "0978023339" at bounding box center [163, 18] width 169 height 16
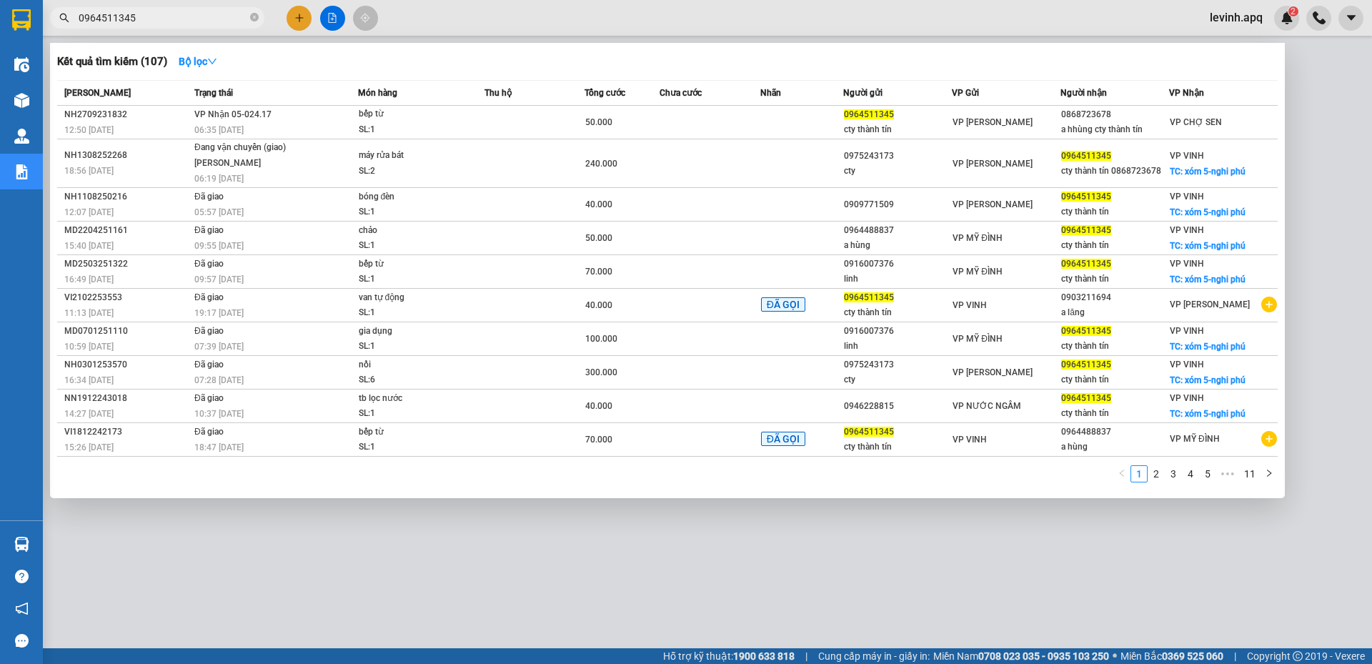
click at [354, 584] on div at bounding box center [686, 332] width 1372 height 664
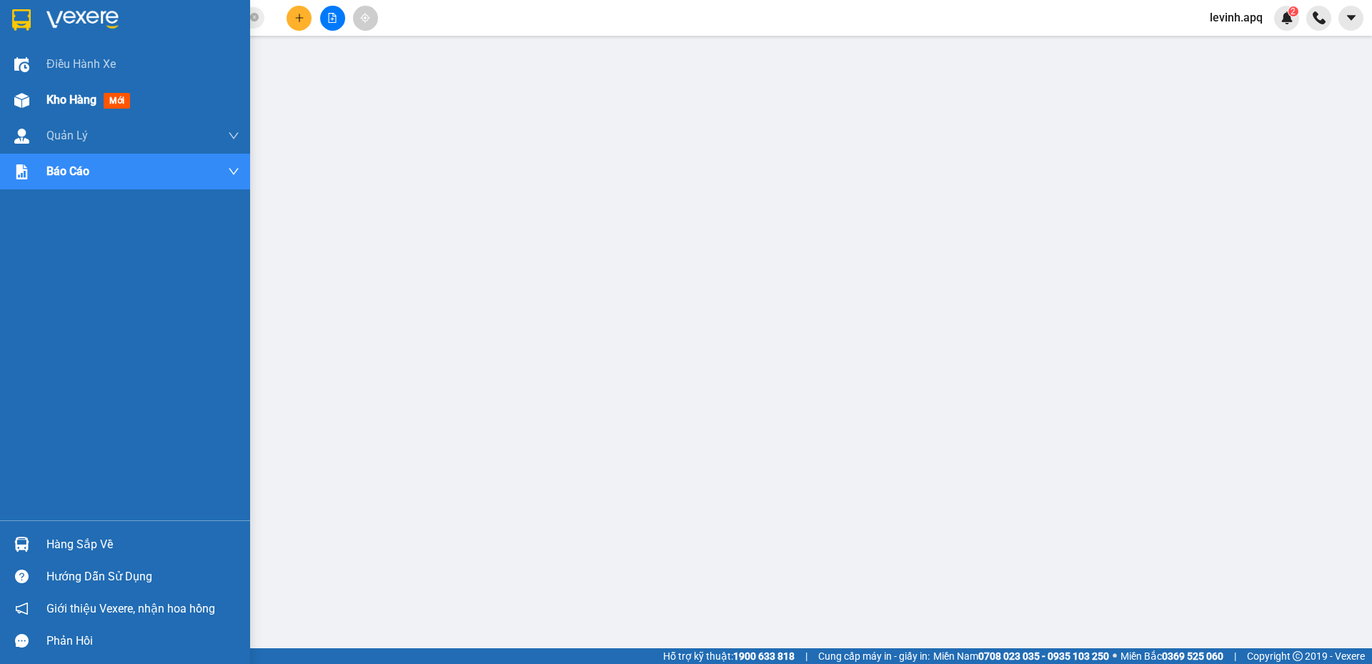
click at [29, 89] on div at bounding box center [21, 100] width 25 height 25
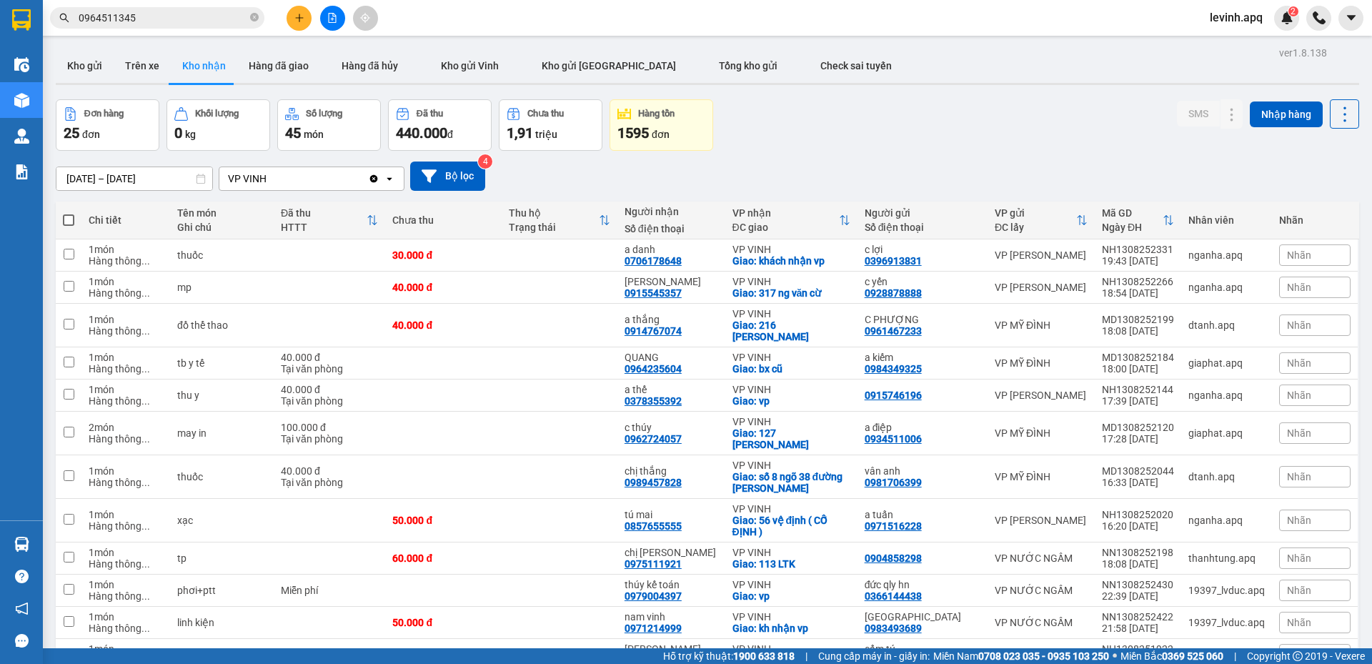
click at [769, 160] on div "[DATE] – [DATE] Press the down arrow key to interact with the calendar and sele…" at bounding box center [707, 176] width 1303 height 51
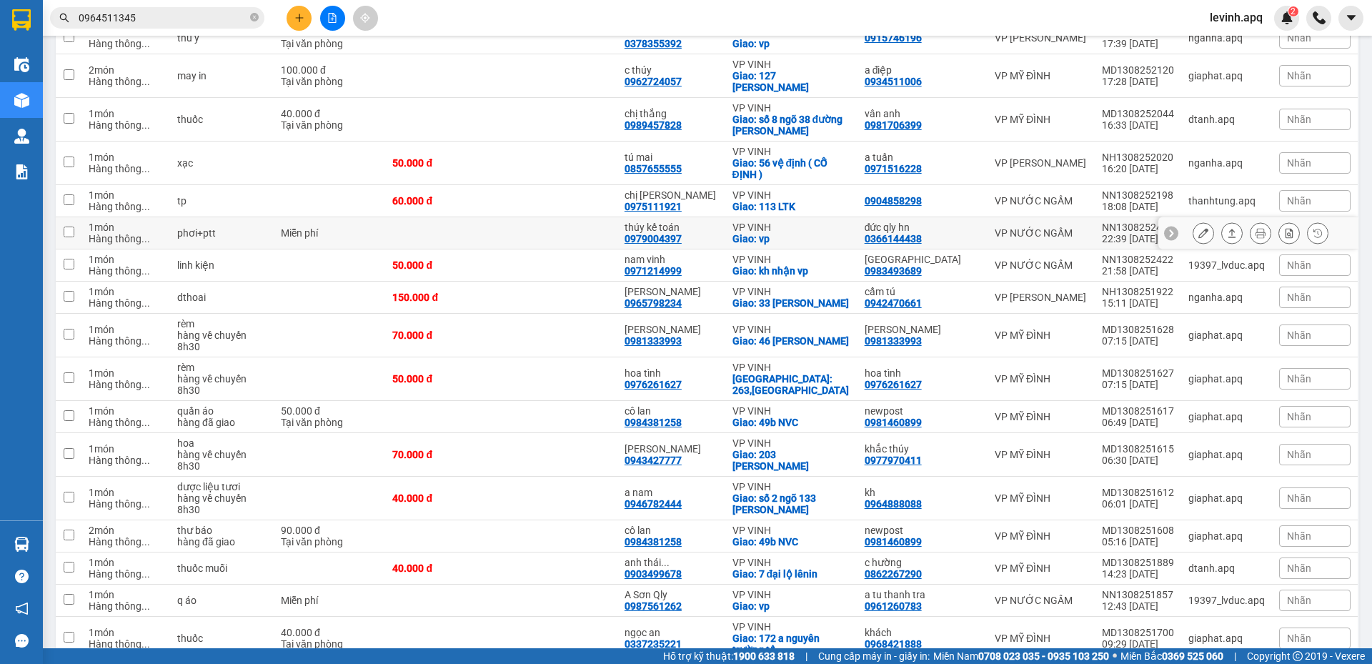
scroll to position [500, 0]
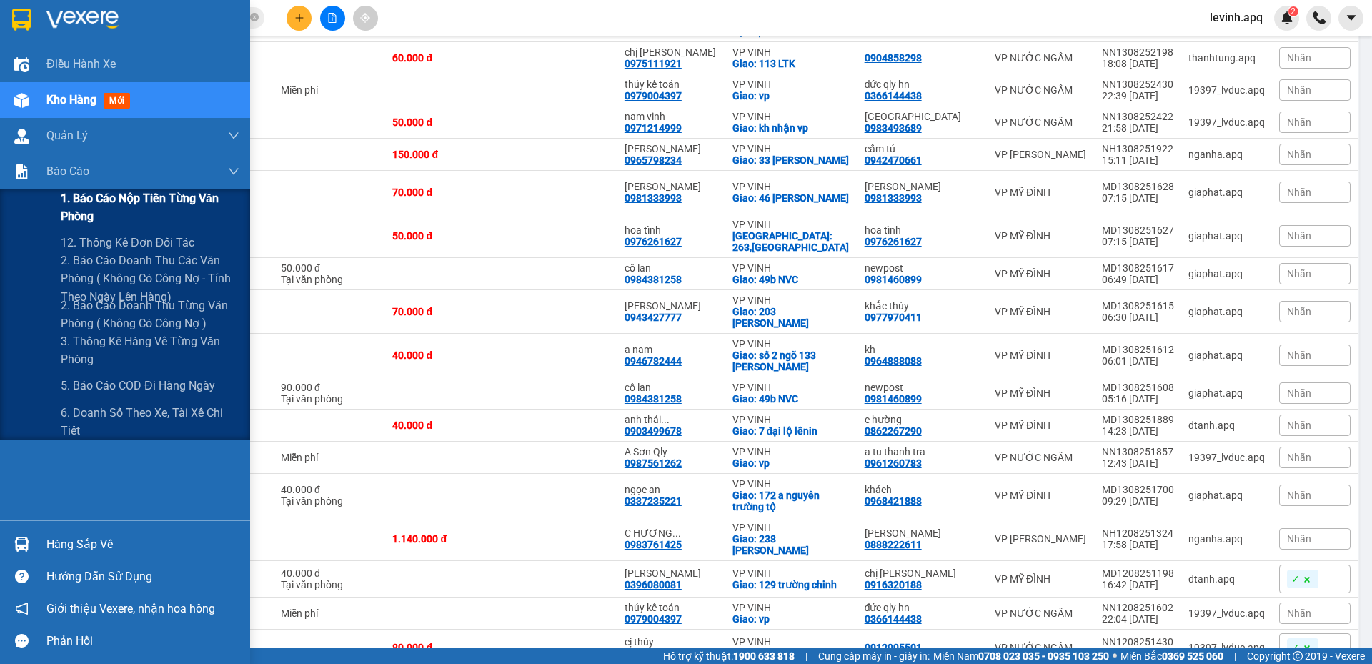
click at [158, 215] on span "1. Báo cáo nộp tiền từng văn phòng" at bounding box center [150, 207] width 179 height 36
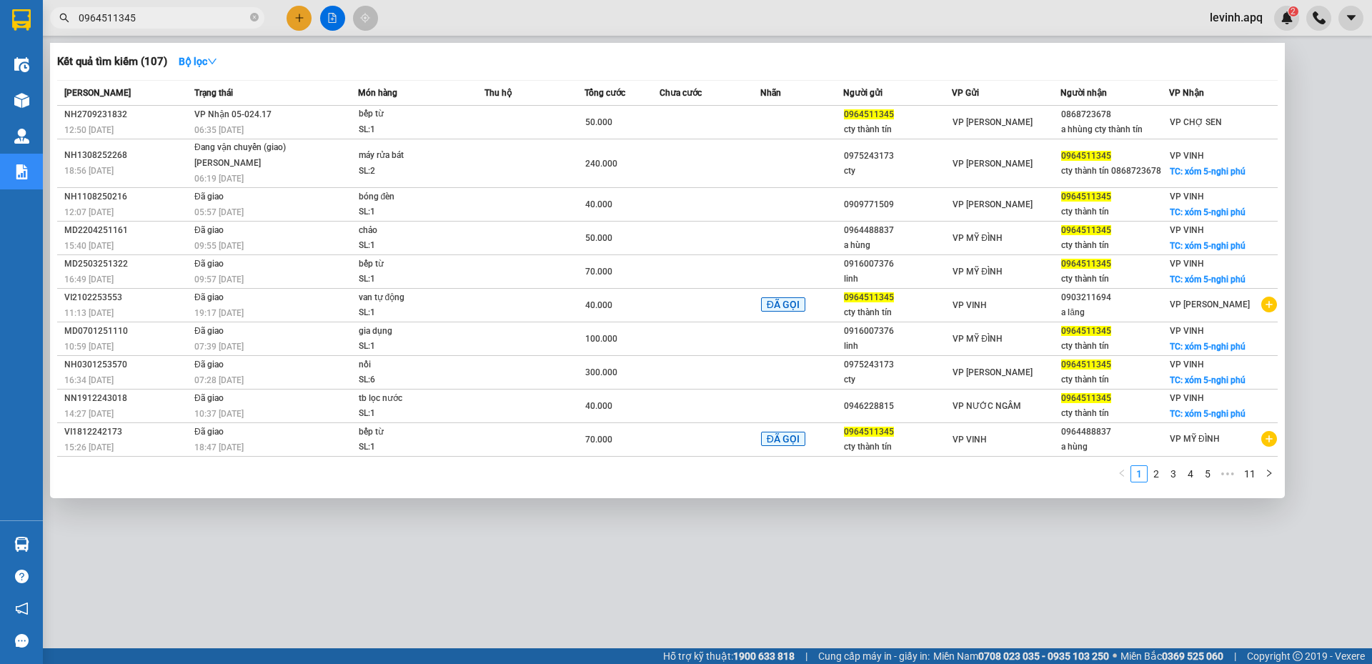
click at [179, 14] on input "0964511345" at bounding box center [163, 18] width 169 height 16
drag, startPoint x: 578, startPoint y: 13, endPoint x: 414, endPoint y: 491, distance: 505.4
click at [442, 486] on div "1 2 3 4 5 ••• 11" at bounding box center [667, 478] width 1220 height 26
click at [142, 10] on input "0964511345" at bounding box center [163, 18] width 169 height 16
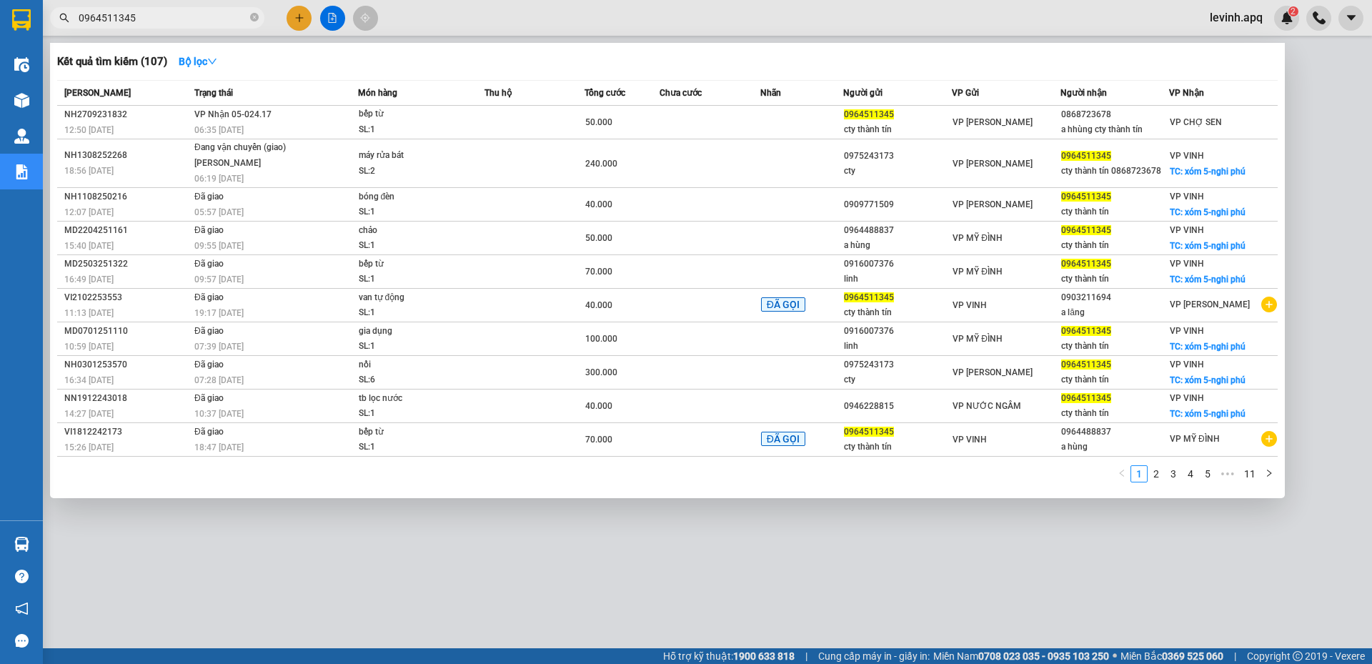
click at [142, 10] on input "0964511345" at bounding box center [163, 18] width 169 height 16
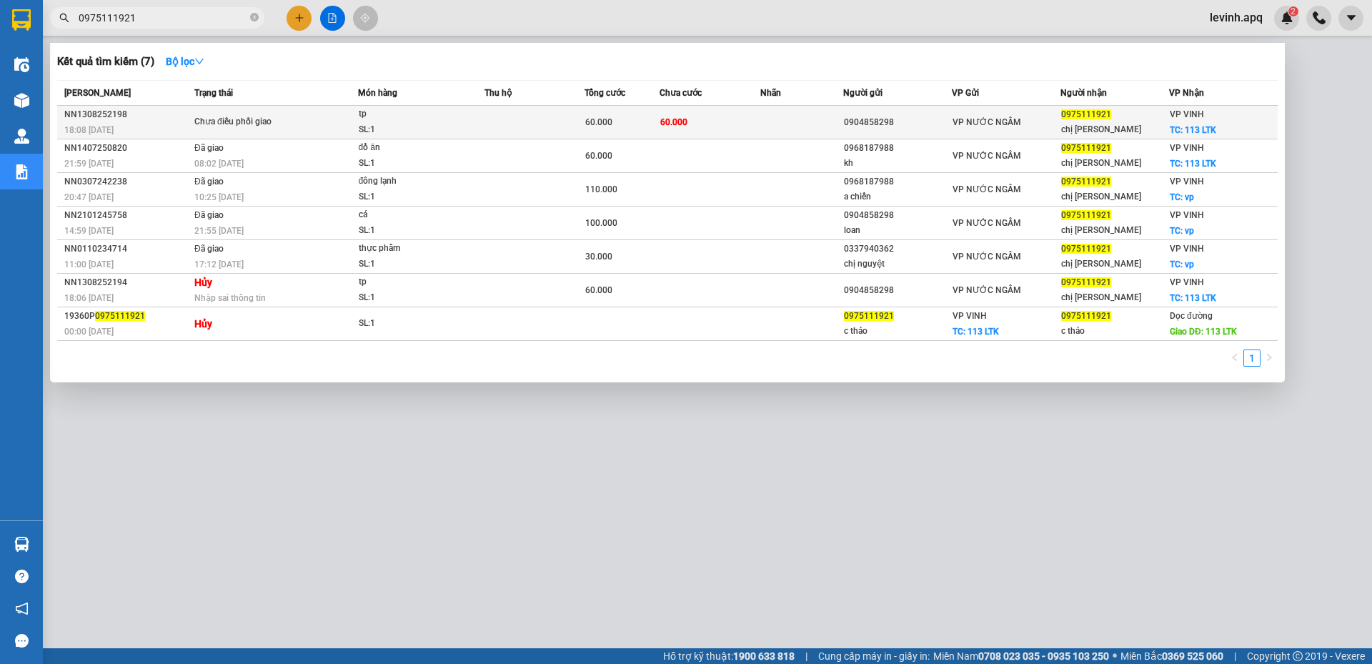
type input "0975111921"
click at [541, 116] on td at bounding box center [534, 123] width 100 height 34
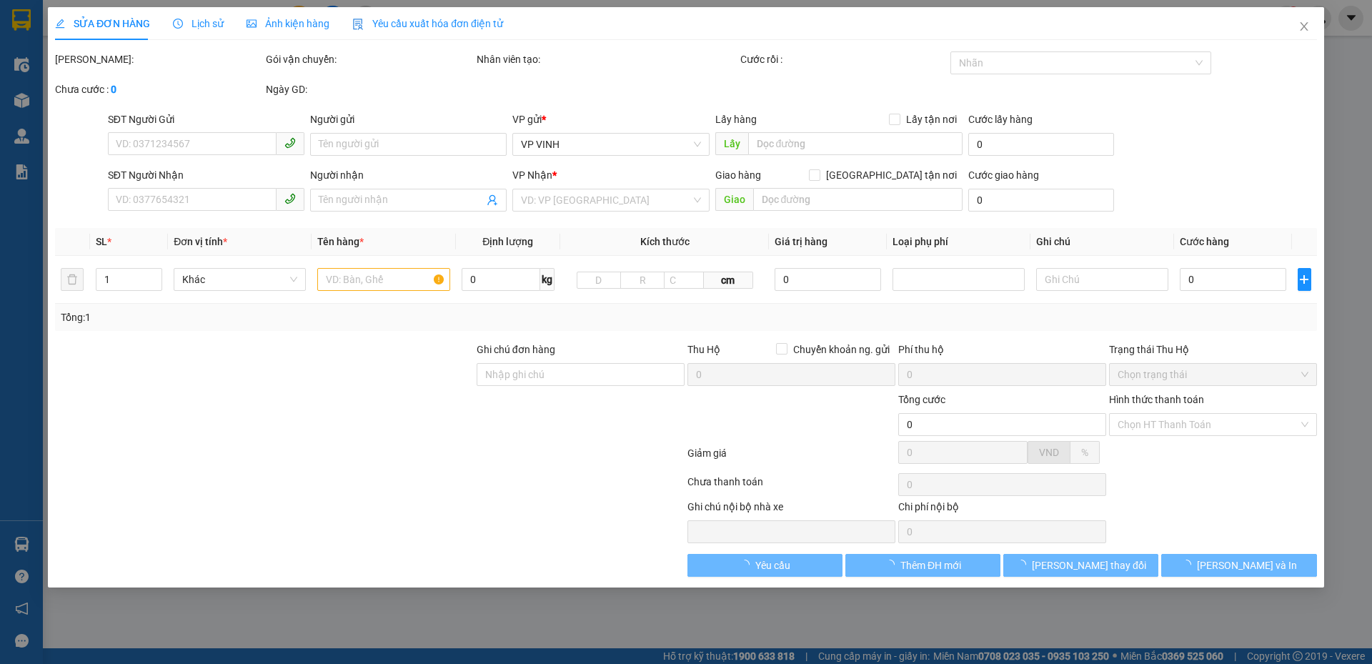
type input "0904858298"
type input "0975111921"
type input "chị [PERSON_NAME]"
checkbox input "true"
type input "113 LTK"
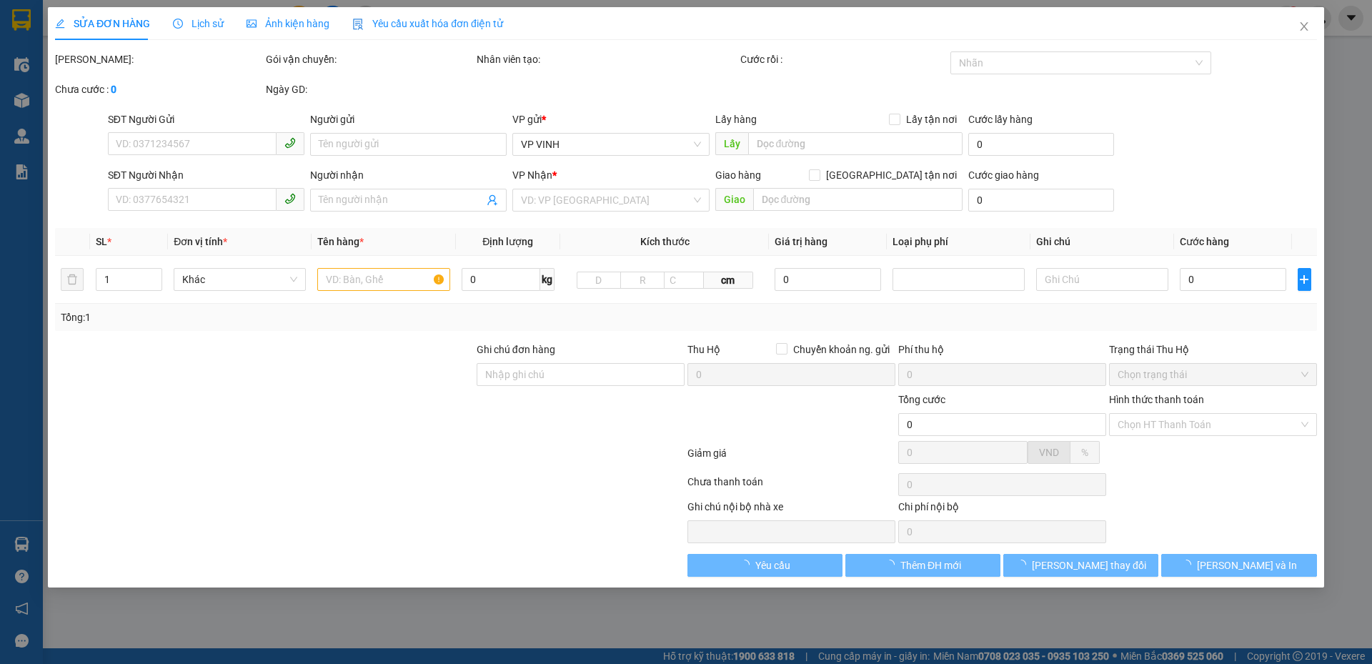
type input "60.000"
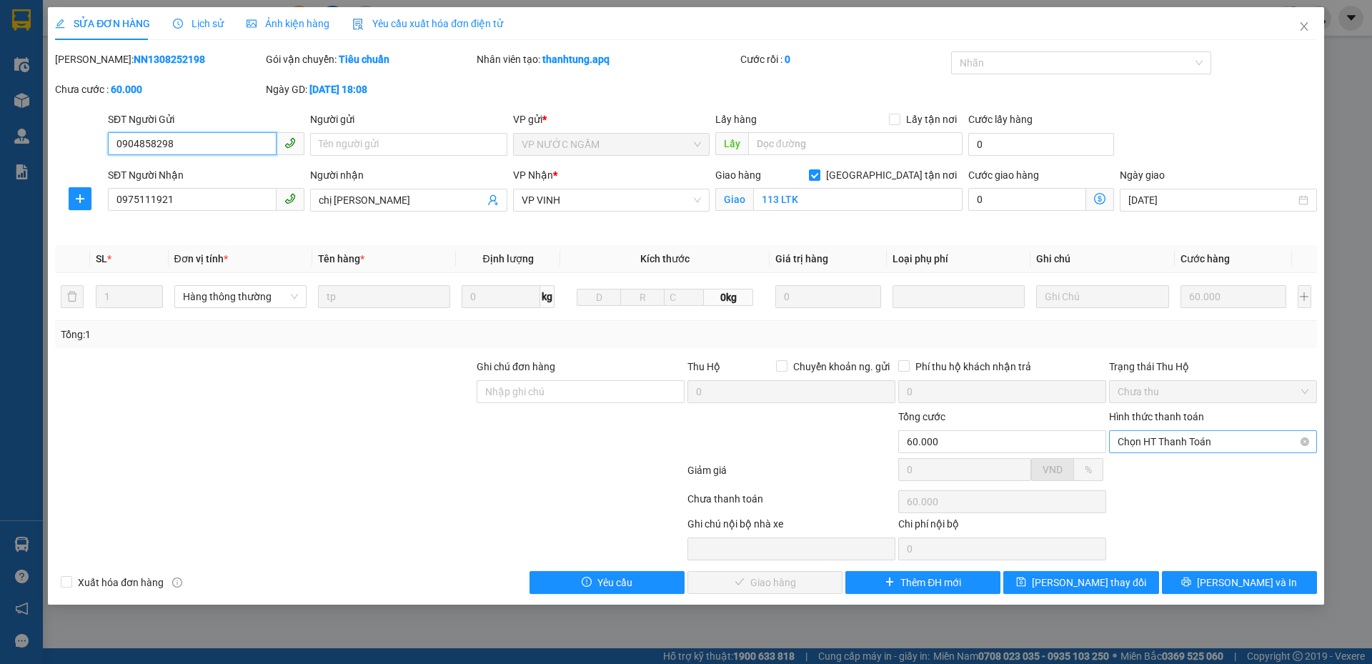
click at [1190, 437] on span "Chọn HT Thanh Toán" at bounding box center [1212, 441] width 191 height 21
click at [1129, 482] on div "Miễn phí" at bounding box center [1213, 493] width 208 height 23
type input "0"
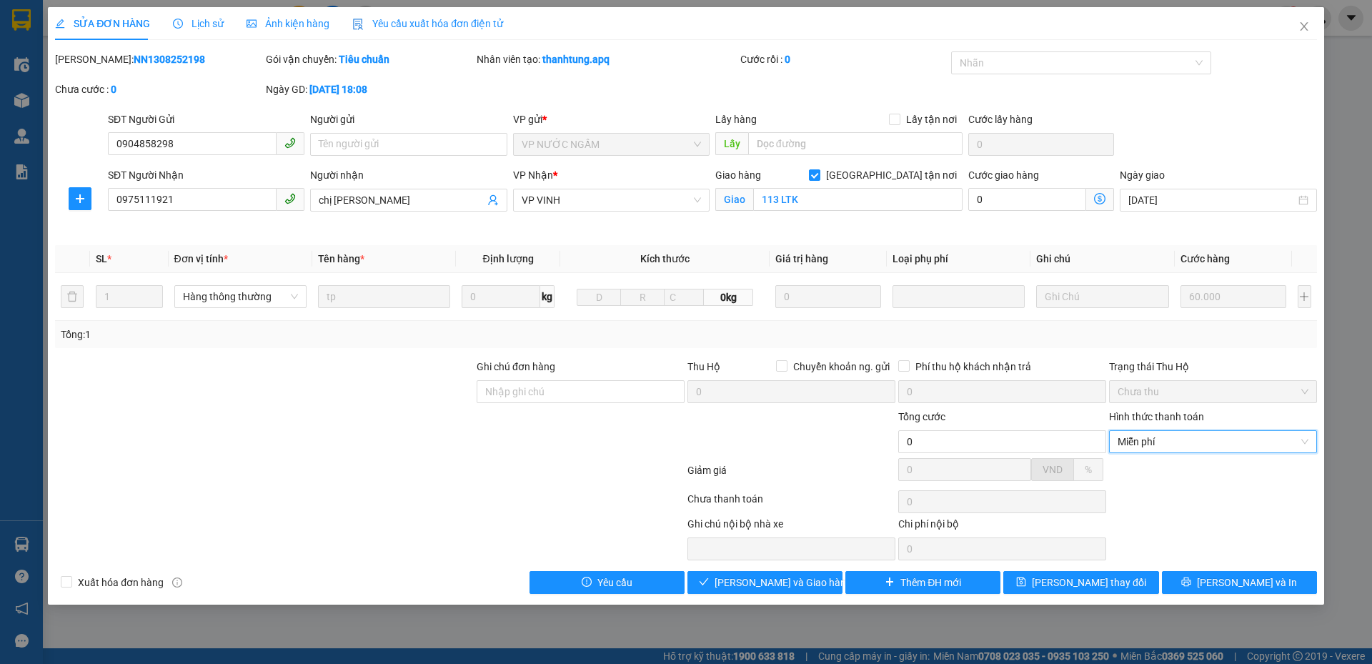
click at [1129, 482] on div at bounding box center [1212, 474] width 211 height 25
click at [1135, 479] on div at bounding box center [1212, 474] width 211 height 25
click at [1151, 444] on span "Miễn phí" at bounding box center [1212, 441] width 191 height 21
click at [1144, 471] on div "Tại văn phòng" at bounding box center [1212, 470] width 191 height 16
type input "60.000"
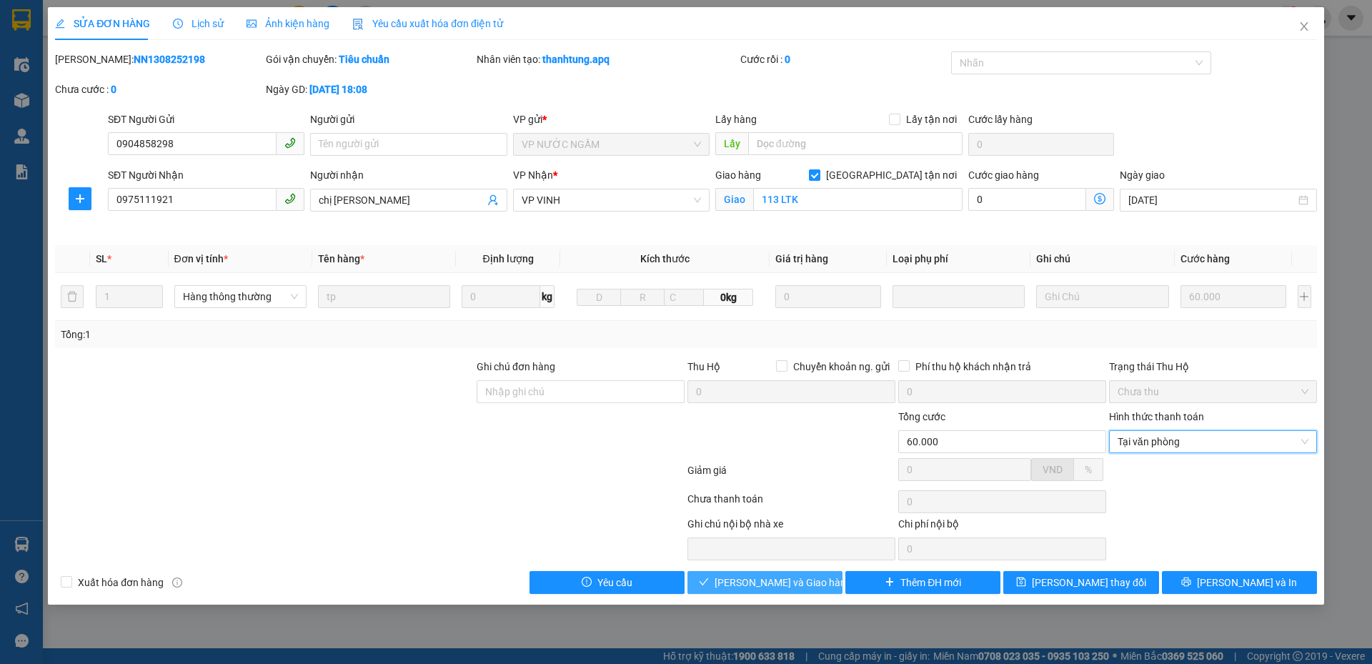
click at [750, 578] on span "[PERSON_NAME] và Giao hàng" at bounding box center [782, 582] width 137 height 16
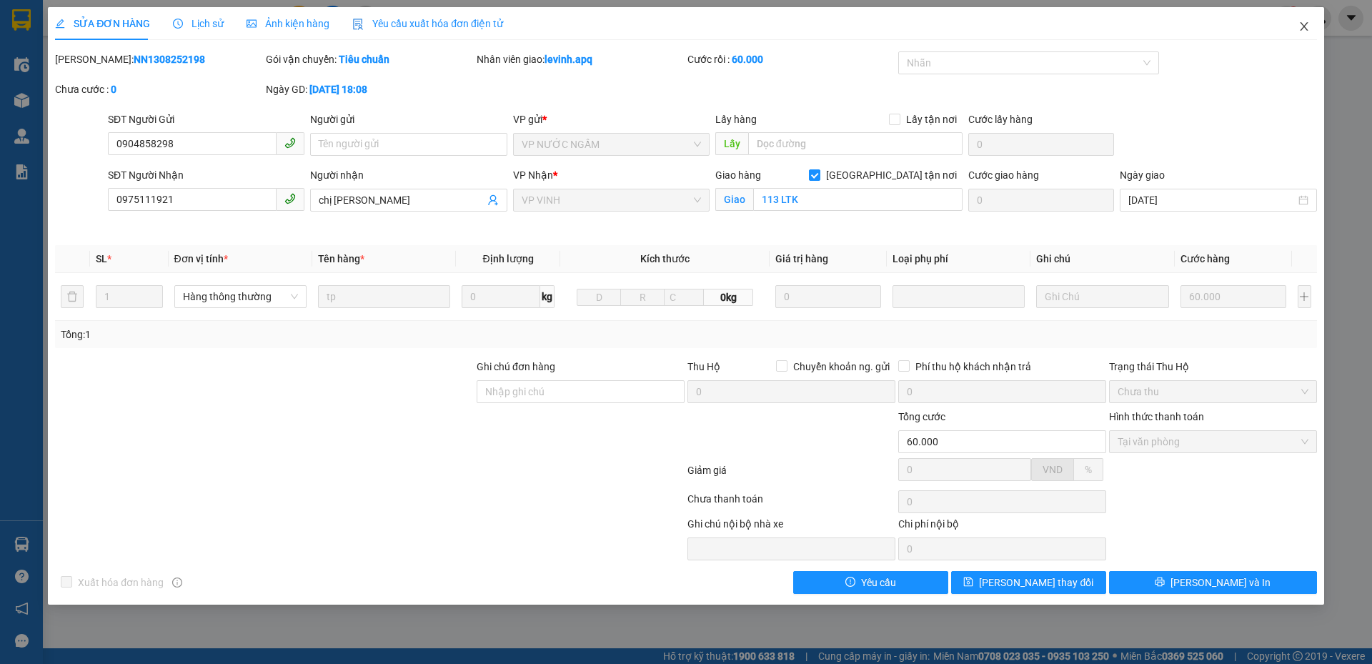
click at [1302, 24] on icon "close" at bounding box center [1303, 26] width 11 height 11
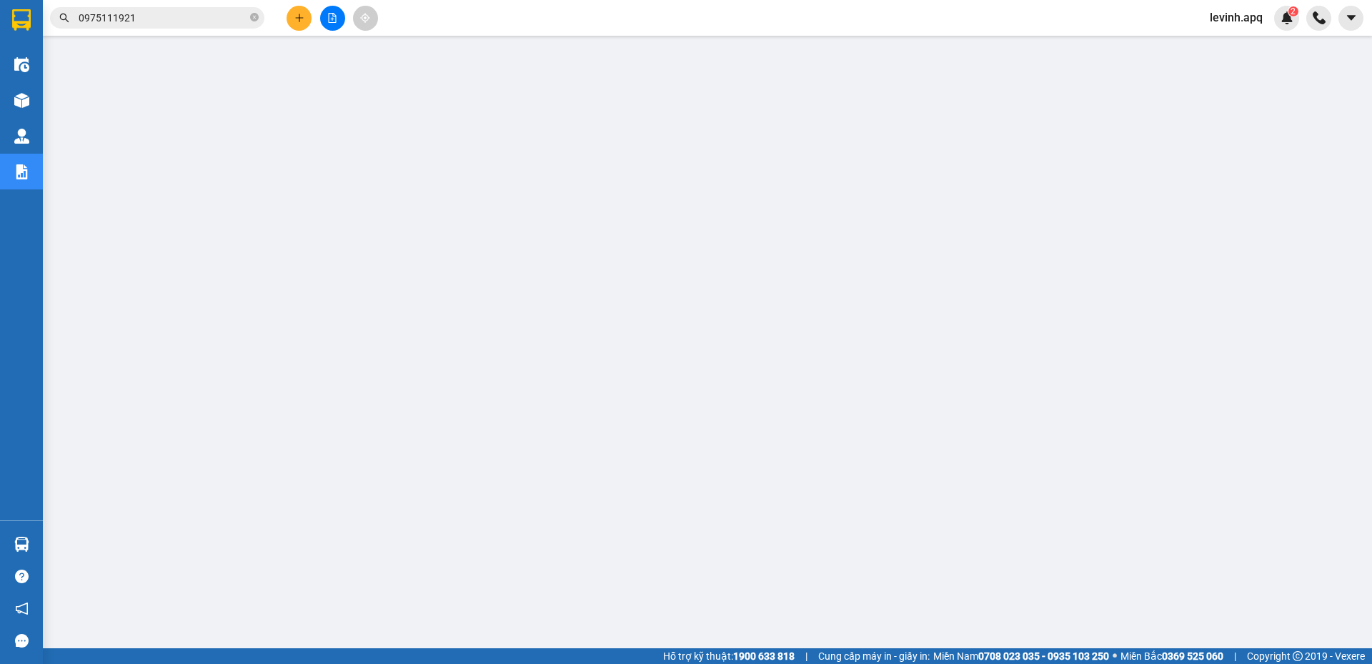
click at [176, 21] on input "0975111921" at bounding box center [163, 18] width 169 height 16
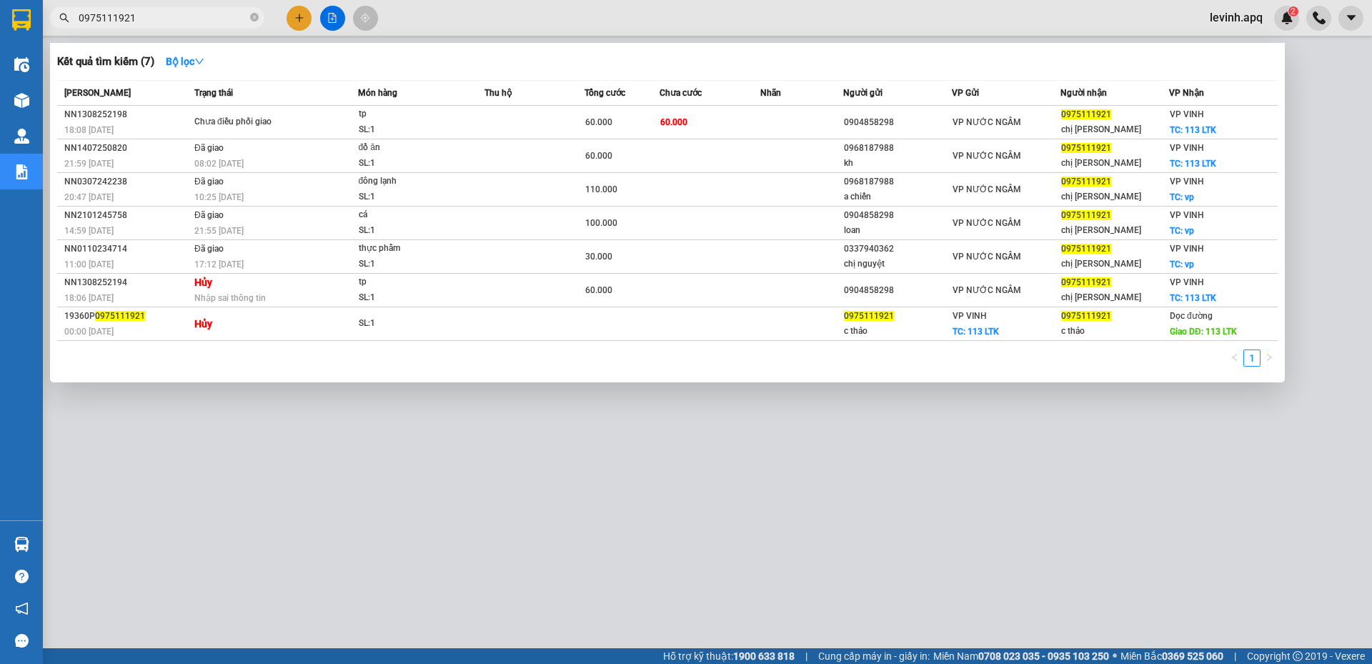
click at [442, 522] on div at bounding box center [686, 332] width 1372 height 664
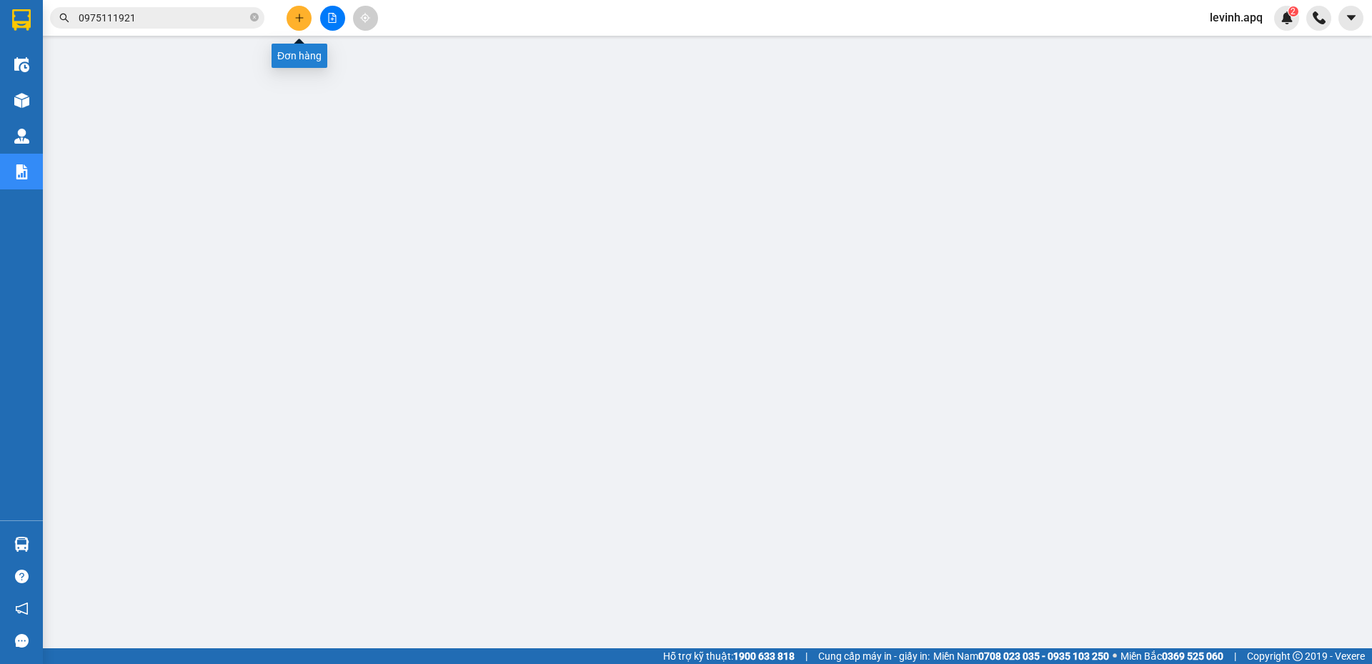
click at [298, 14] on icon "plus" at bounding box center [299, 18] width 10 height 10
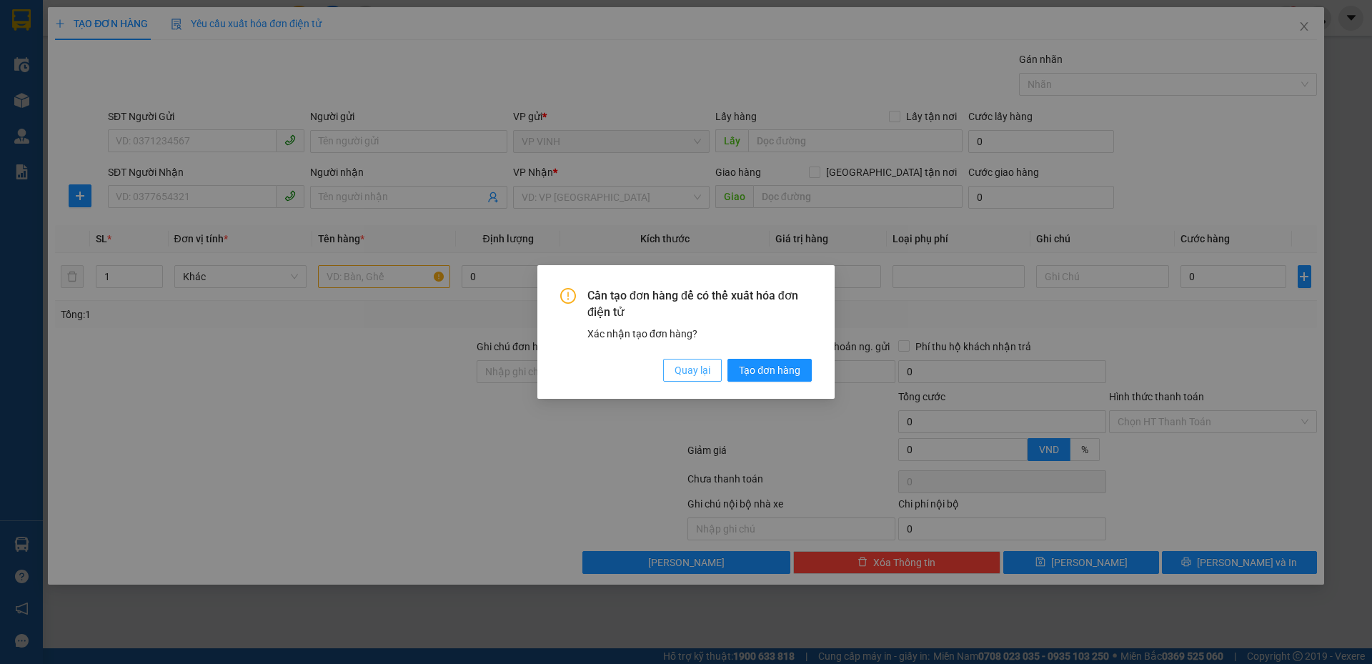
click at [707, 371] on span "Quay lại" at bounding box center [692, 370] width 36 height 16
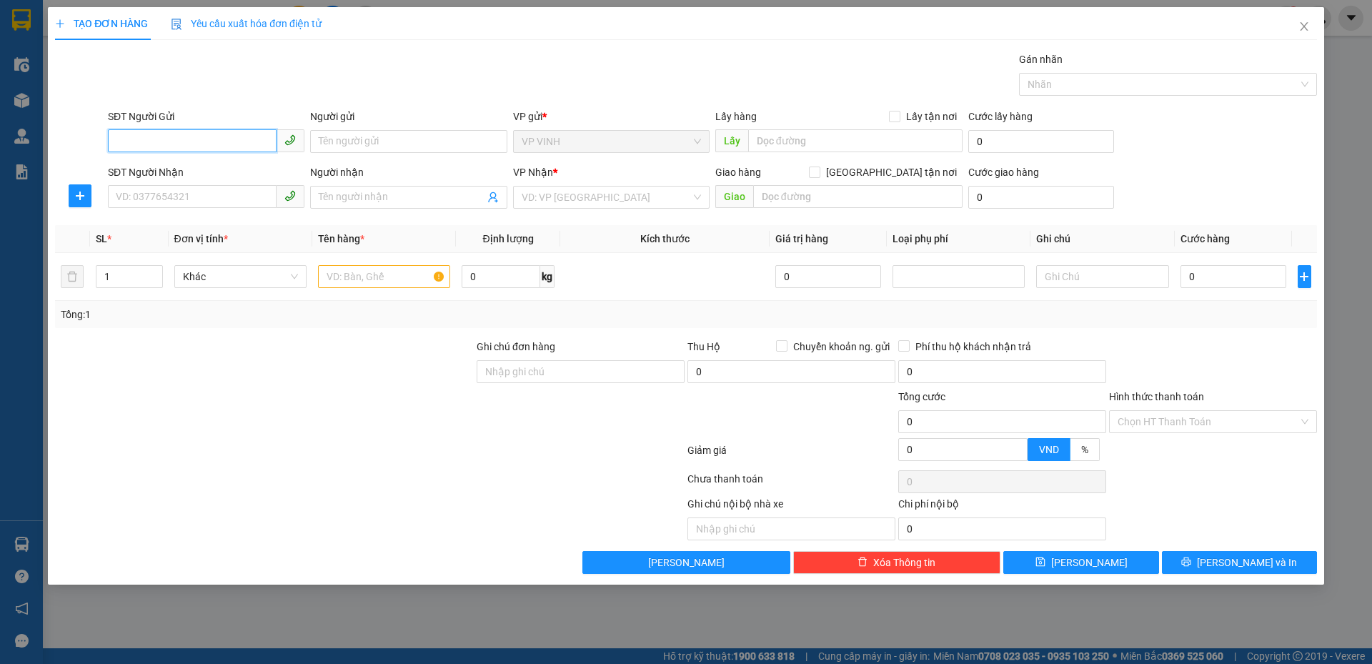
click at [163, 134] on input "SĐT Người Gửi" at bounding box center [192, 140] width 169 height 23
type input "0911181698"
drag, startPoint x: 197, startPoint y: 159, endPoint x: 199, endPoint y: 179, distance: 20.8
click at [197, 164] on div "0911181698 - a tuyến" at bounding box center [206, 170] width 196 height 23
type input "a tuyến"
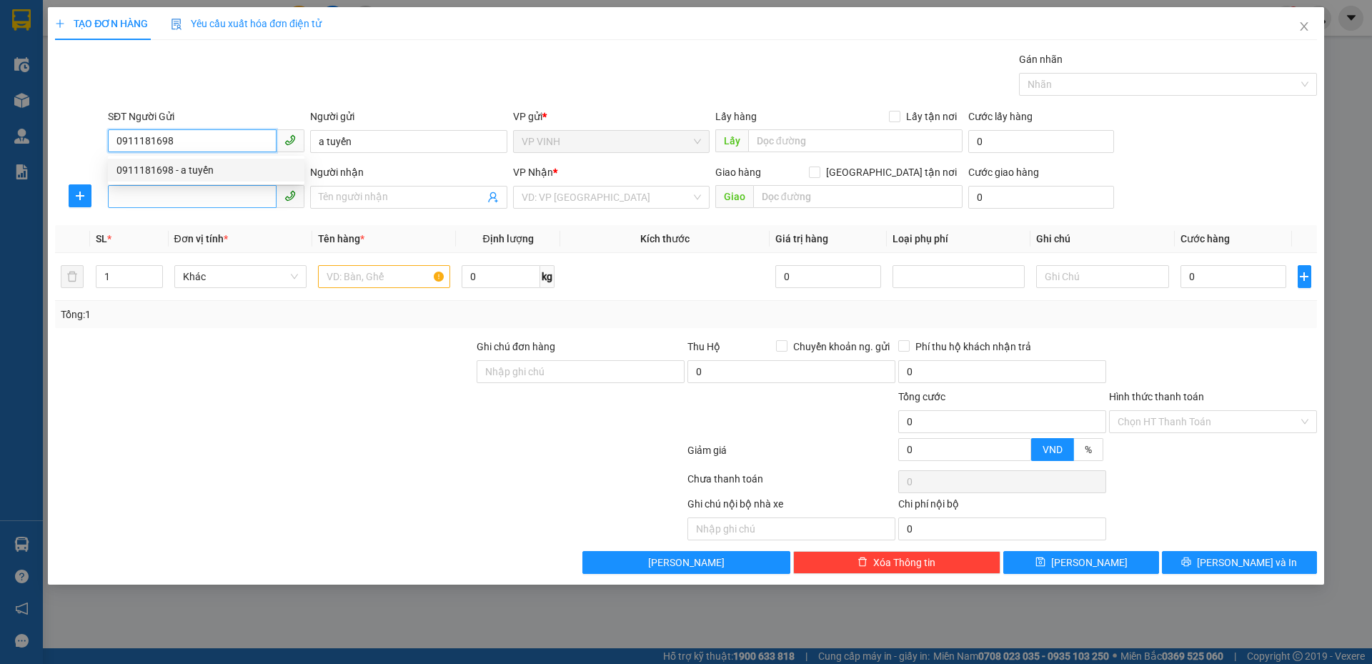
type input "0911181698"
click at [199, 199] on input "SĐT Người Nhận" at bounding box center [192, 196] width 169 height 23
type input "0967869495"
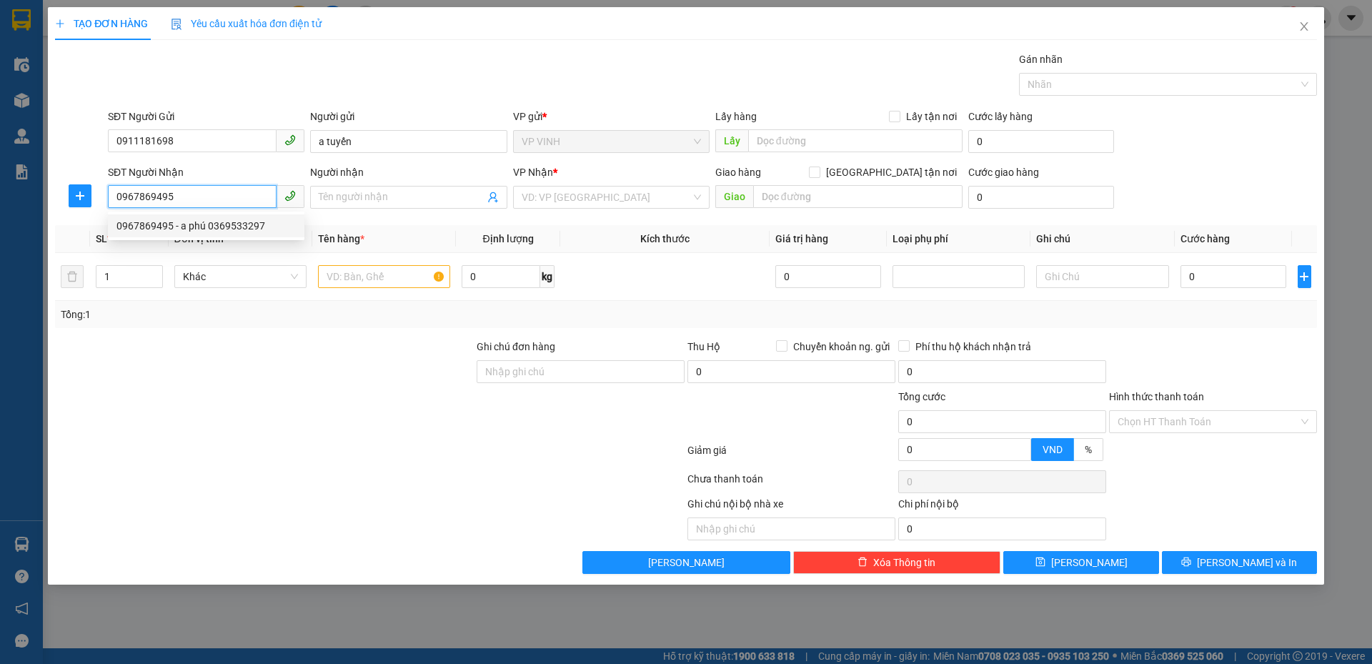
click at [219, 224] on div "0967869495 - a phú 0369533297" at bounding box center [205, 226] width 179 height 16
type input "a phú 0369533297"
type input "mỹ đinh"
click at [644, 200] on span "Dọc đường" at bounding box center [611, 196] width 179 height 21
type input "0967869495"
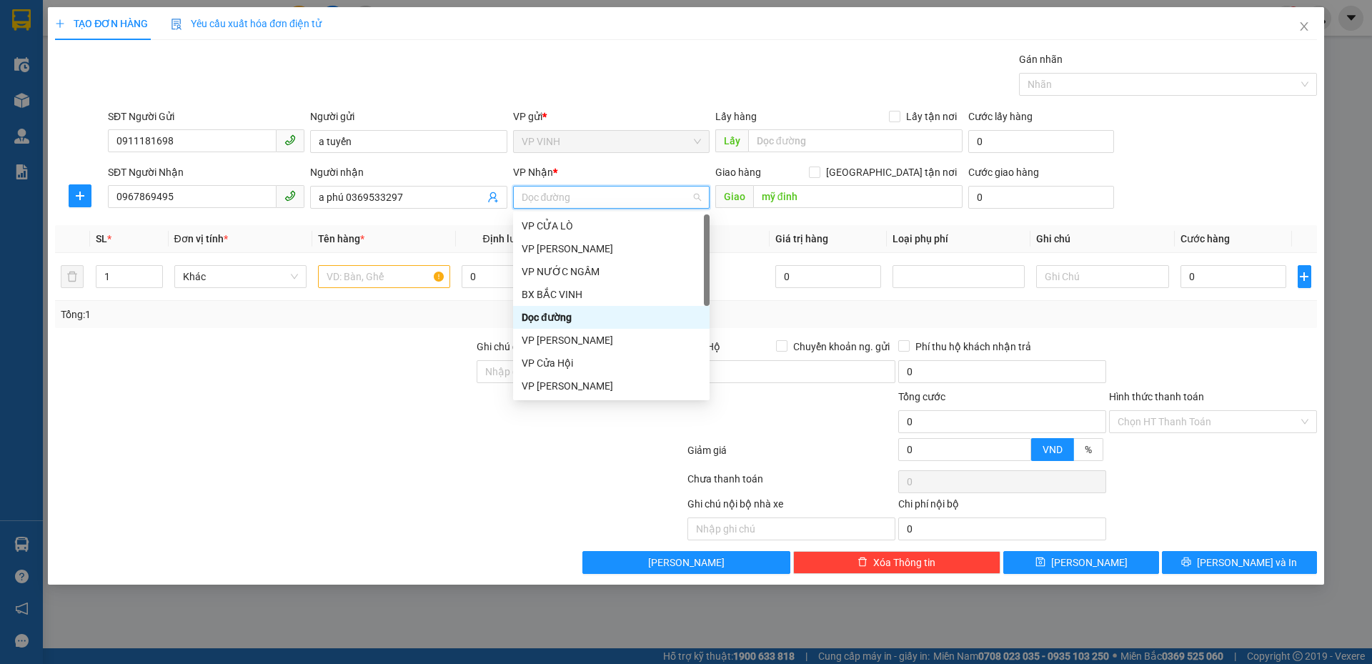
type input "m"
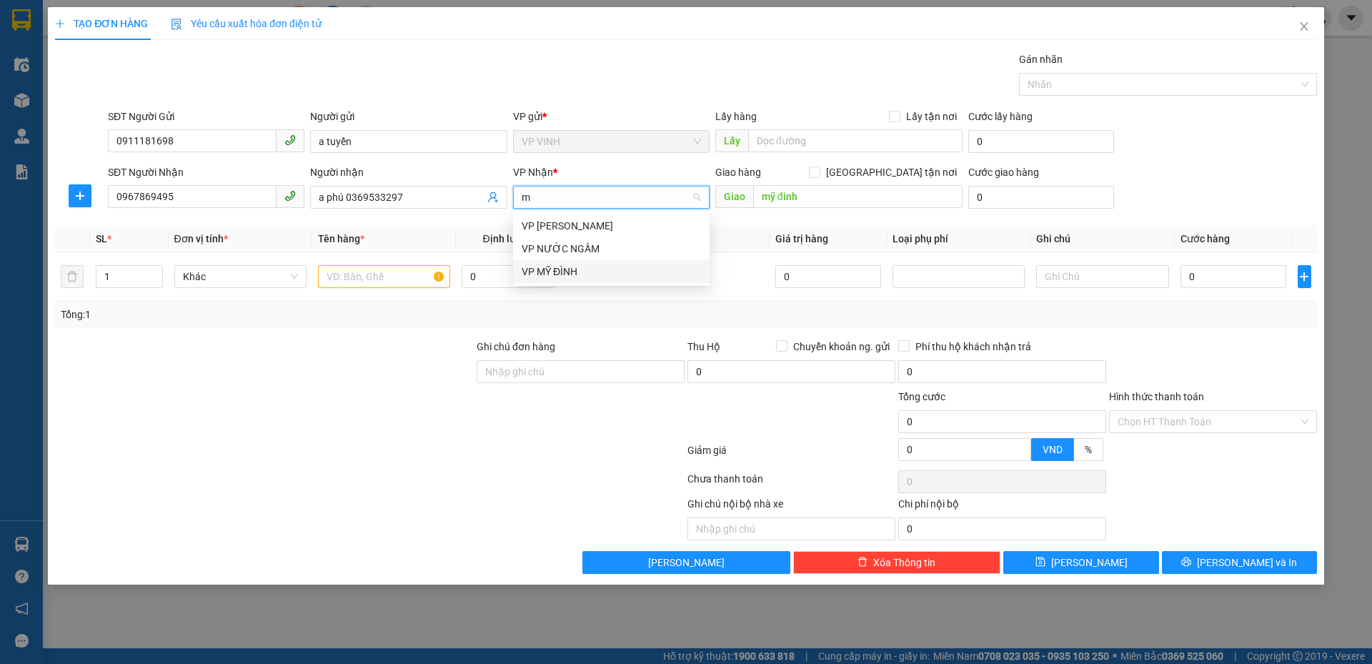
click at [569, 271] on div "VP MỸ ĐÌNH" at bounding box center [611, 272] width 179 height 16
click at [378, 191] on input "a phú 0369533297" at bounding box center [401, 197] width 165 height 16
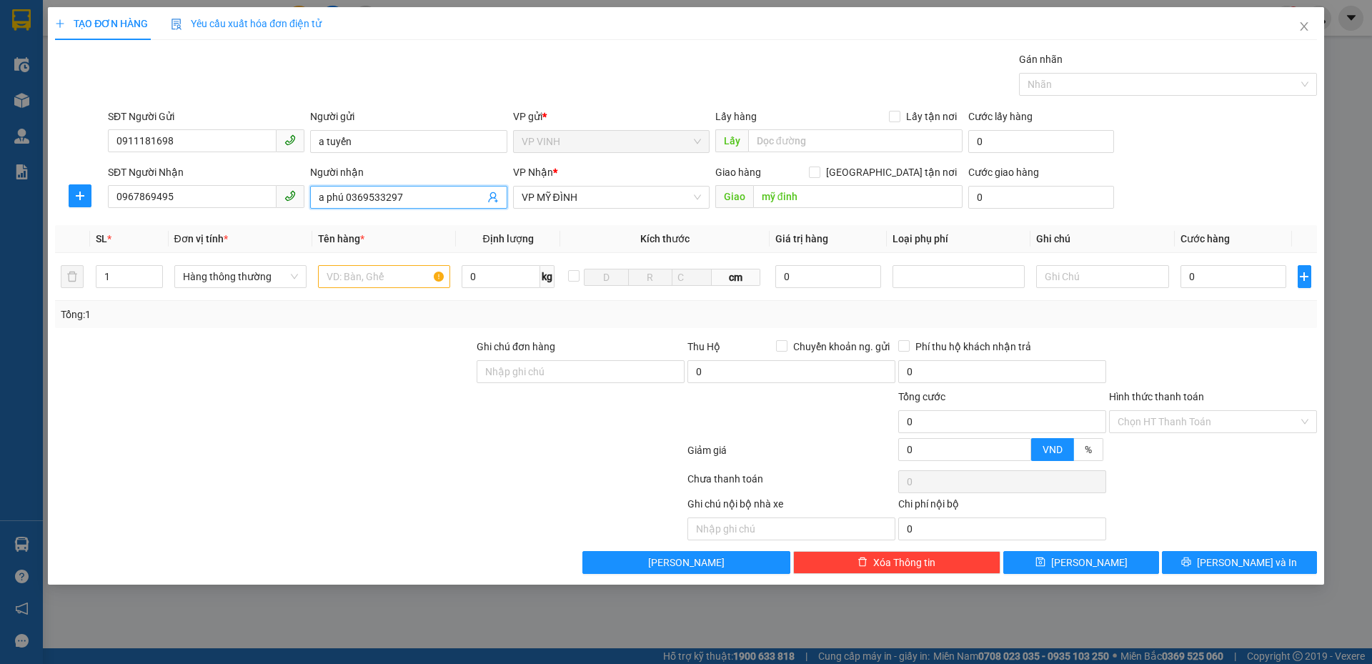
click at [378, 191] on input "a phú 0369533297" at bounding box center [401, 197] width 165 height 16
type input "a phú"
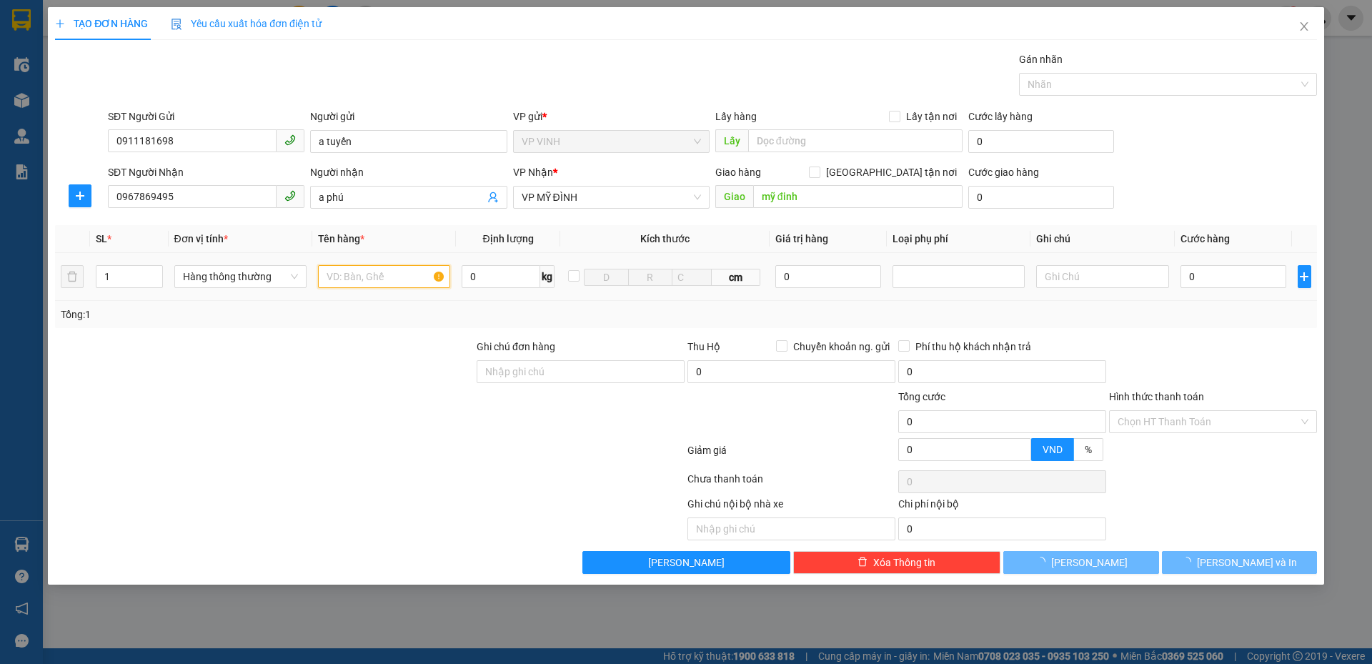
click at [374, 285] on input "text" at bounding box center [384, 276] width 132 height 23
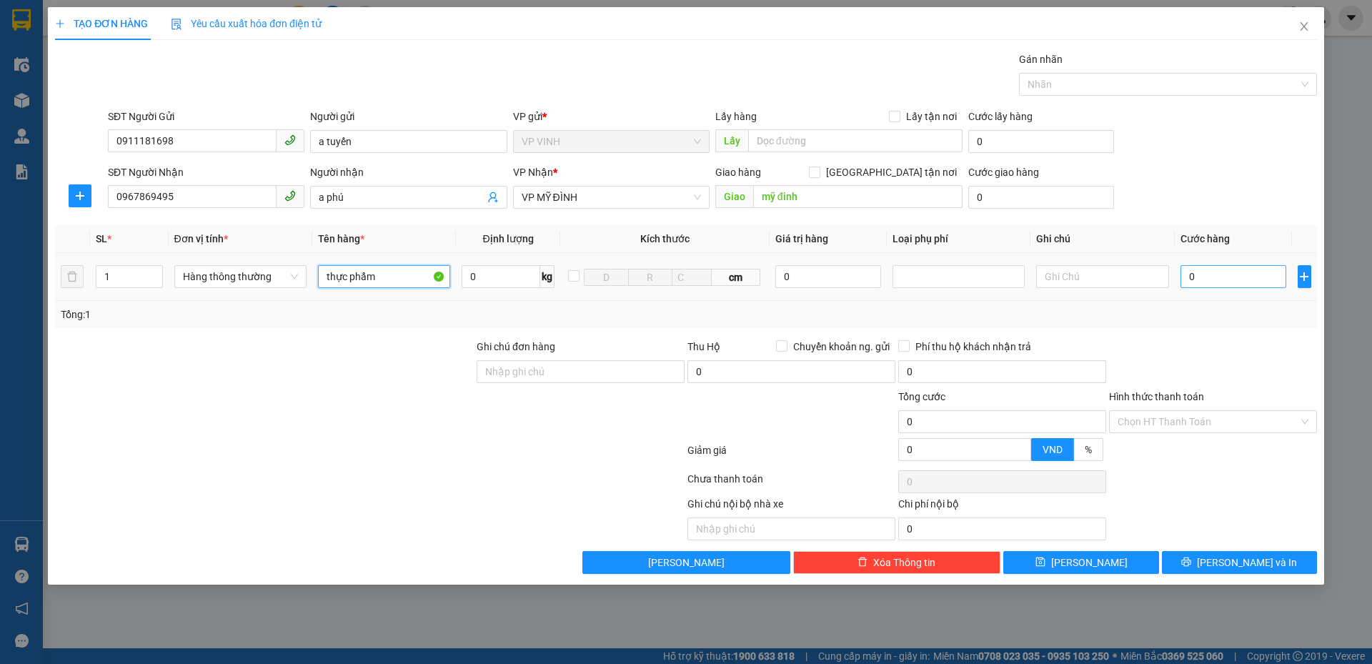
type input "thực phẩm"
click at [1248, 268] on input "0" at bounding box center [1233, 276] width 106 height 23
type input "5"
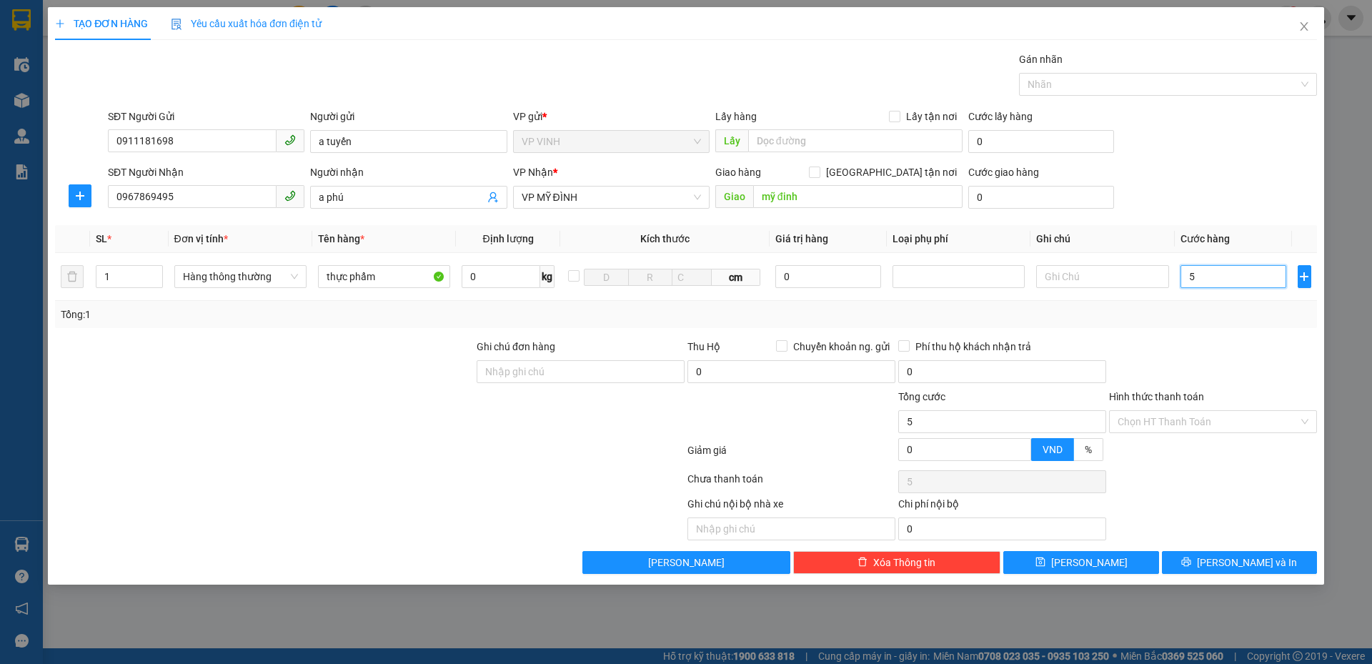
type input "50"
type input "50.000"
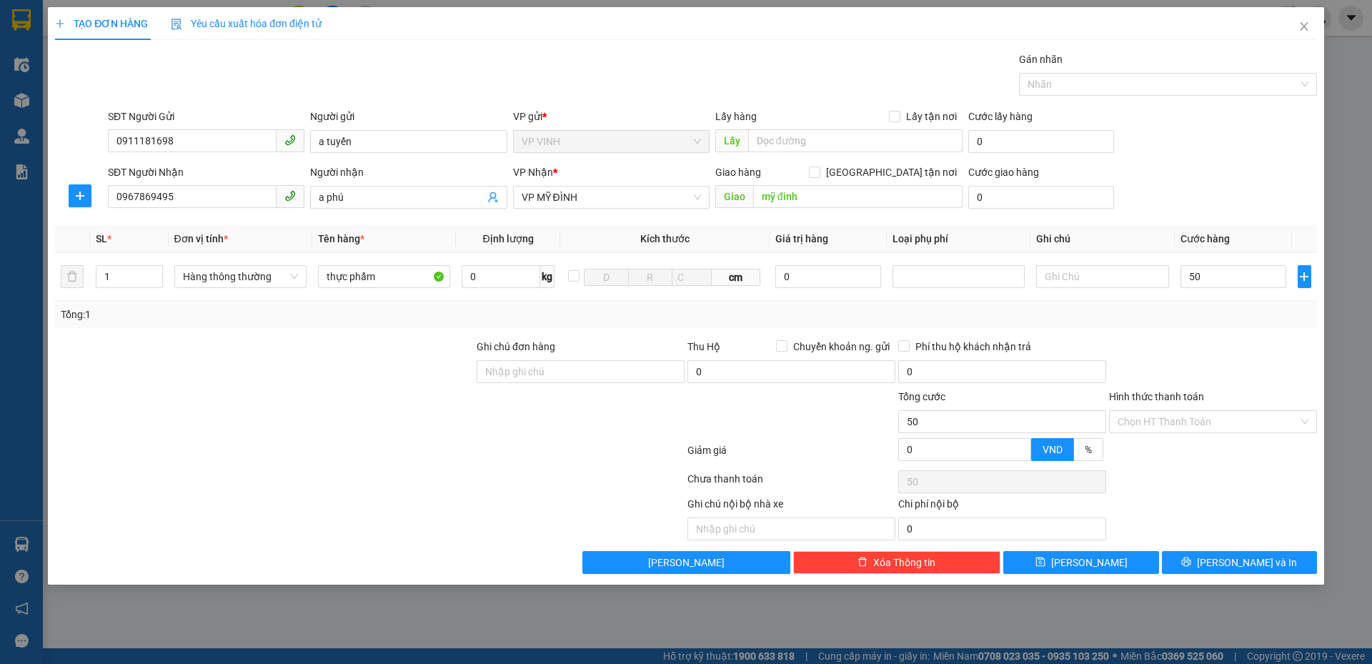
type input "50.000"
drag, startPoint x: 1247, startPoint y: 316, endPoint x: 1246, endPoint y: 373, distance: 56.4
click at [1246, 322] on div "Tổng: 1" at bounding box center [686, 314] width 1262 height 27
click at [1232, 563] on span "[PERSON_NAME] và In" at bounding box center [1247, 562] width 100 height 16
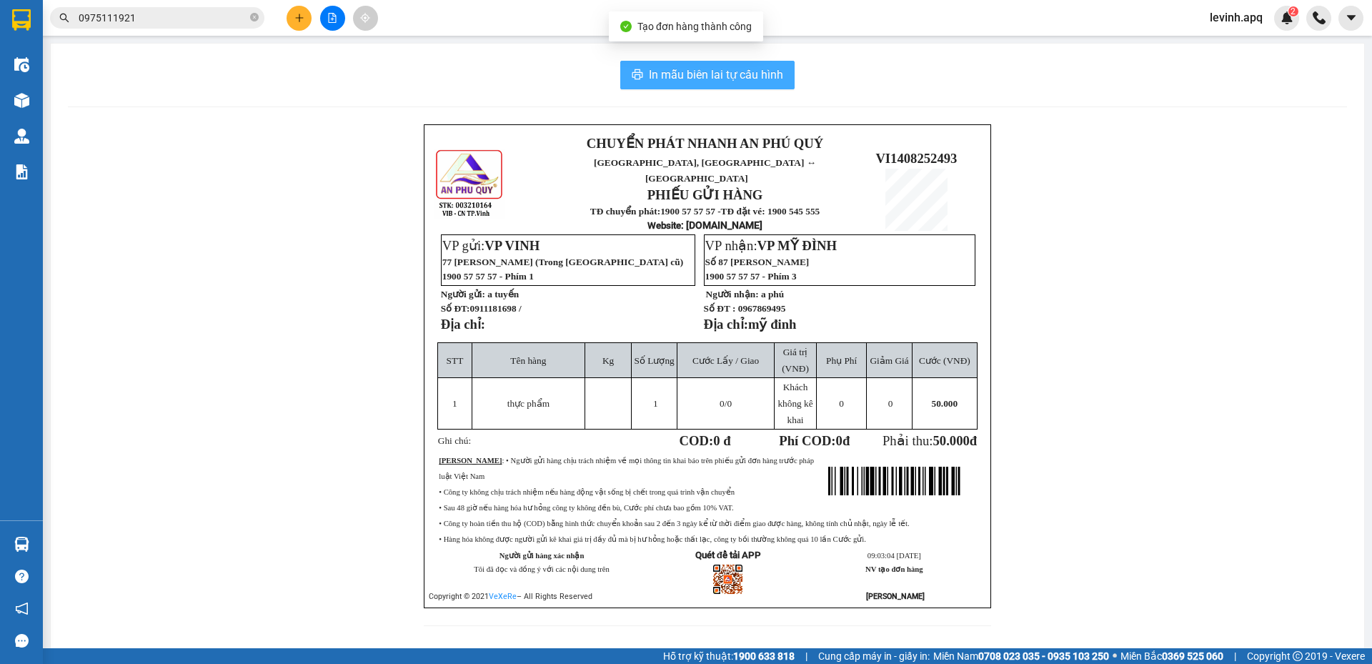
click at [675, 72] on span "In mẫu biên lai tự cấu hình" at bounding box center [716, 75] width 134 height 18
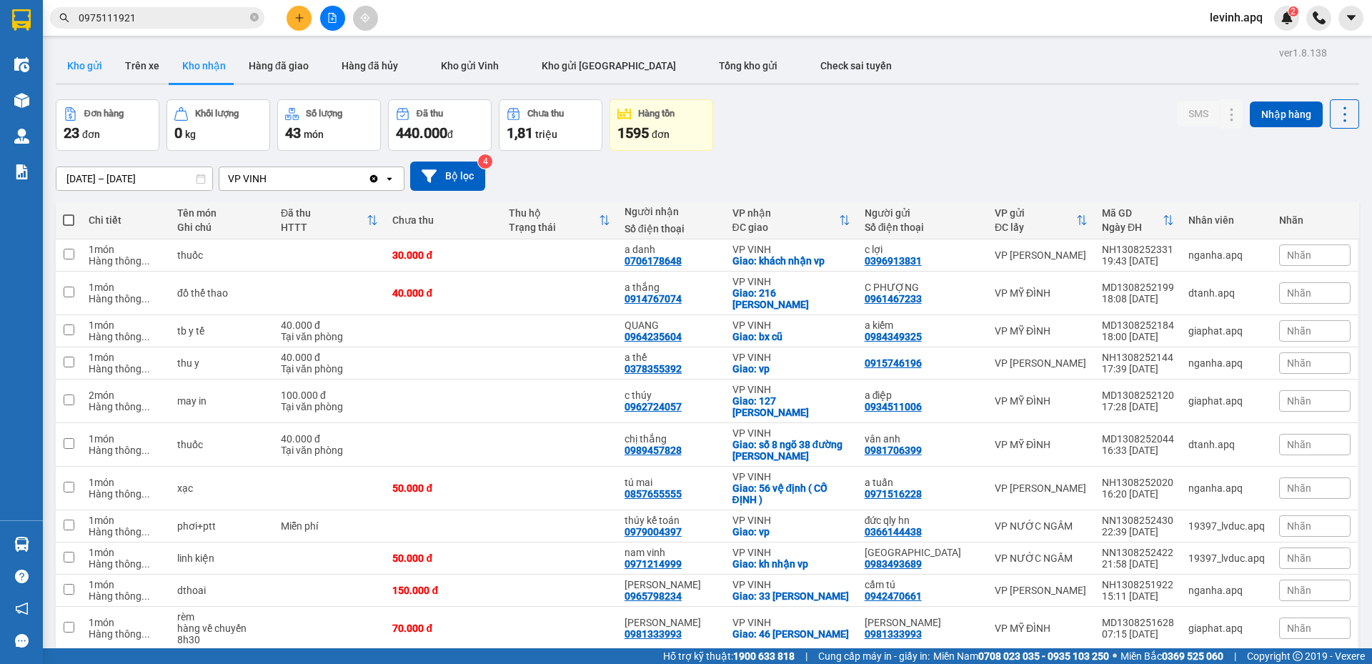
click at [80, 65] on button "Kho gửi" at bounding box center [85, 66] width 58 height 34
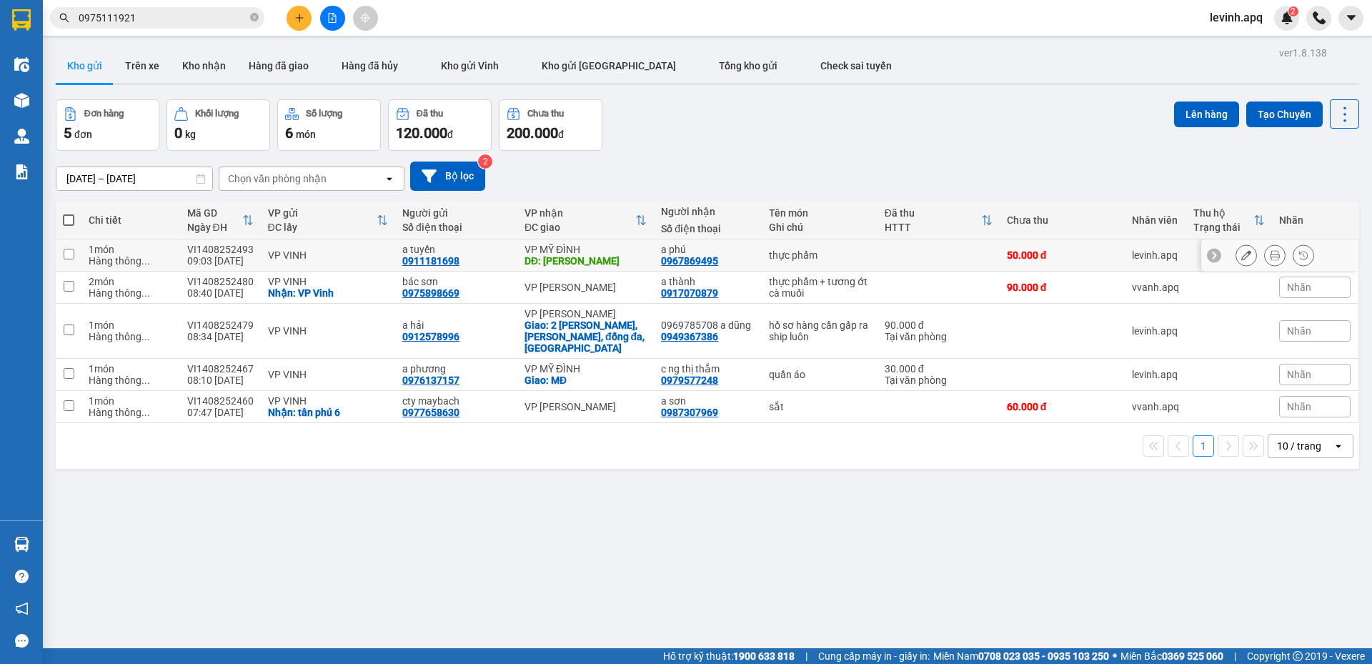
click at [1241, 251] on icon at bounding box center [1246, 255] width 10 height 10
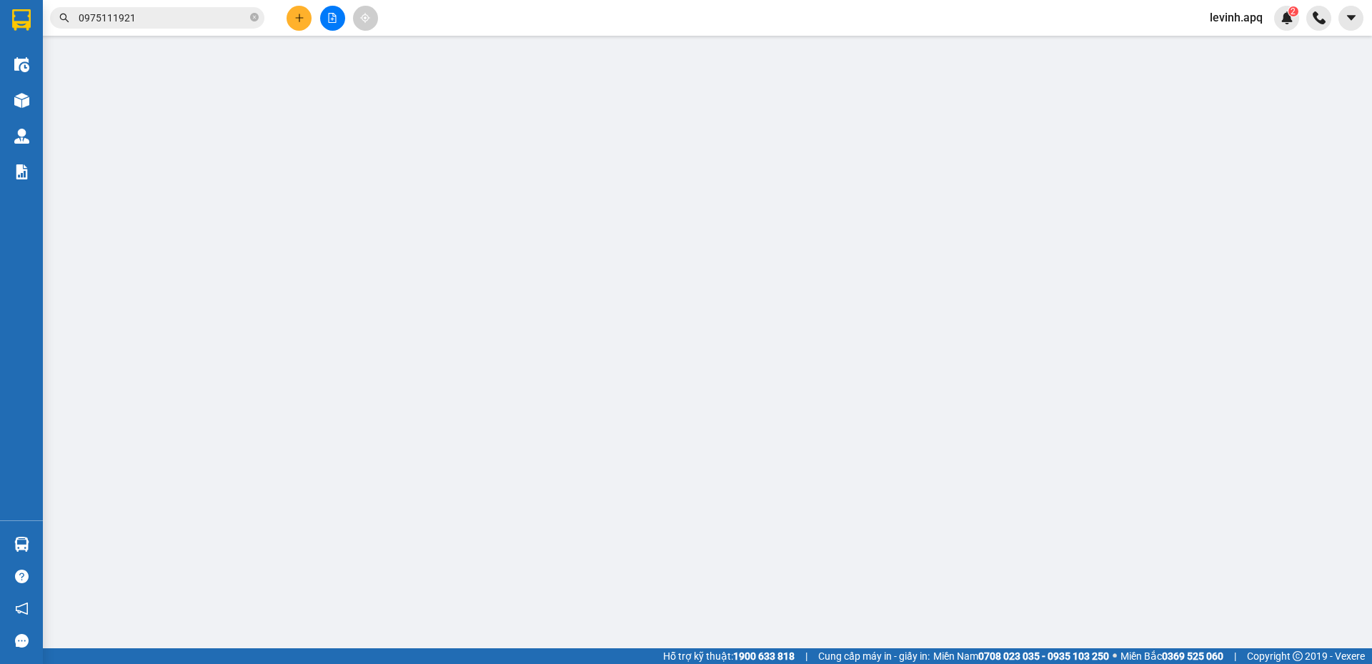
type input "0911181698"
type input "a tuyến"
type input "0967869495"
type input "a phú"
type input "mỹ đinh"
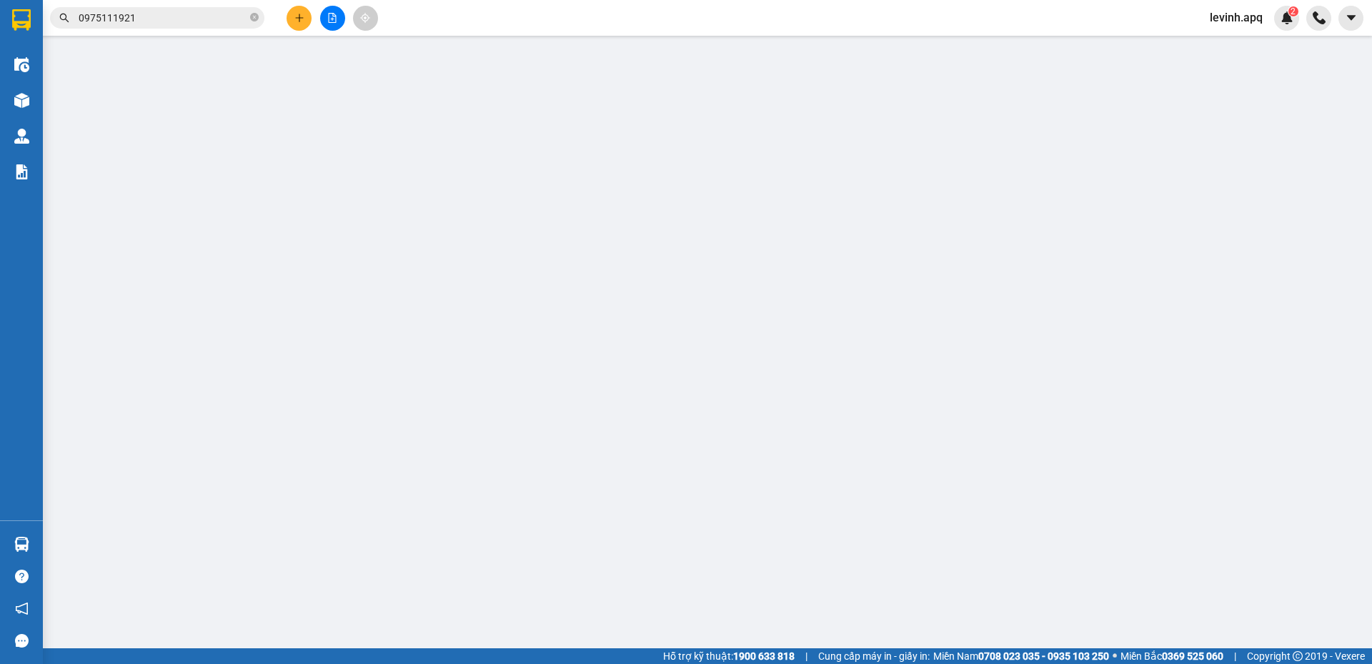
type input "50.000"
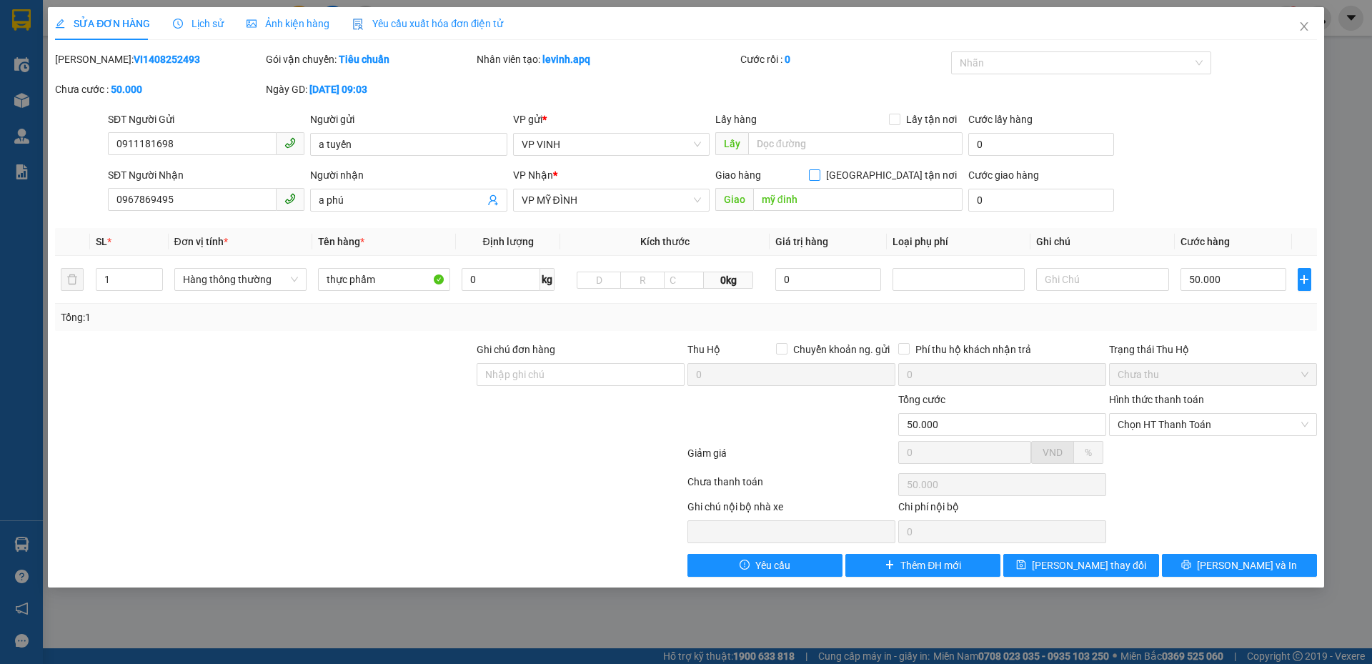
click at [911, 171] on span "Giao tận nơi" at bounding box center [891, 175] width 142 height 16
click at [819, 171] on input "Giao tận nơi" at bounding box center [814, 174] width 10 height 10
checkbox input "true"
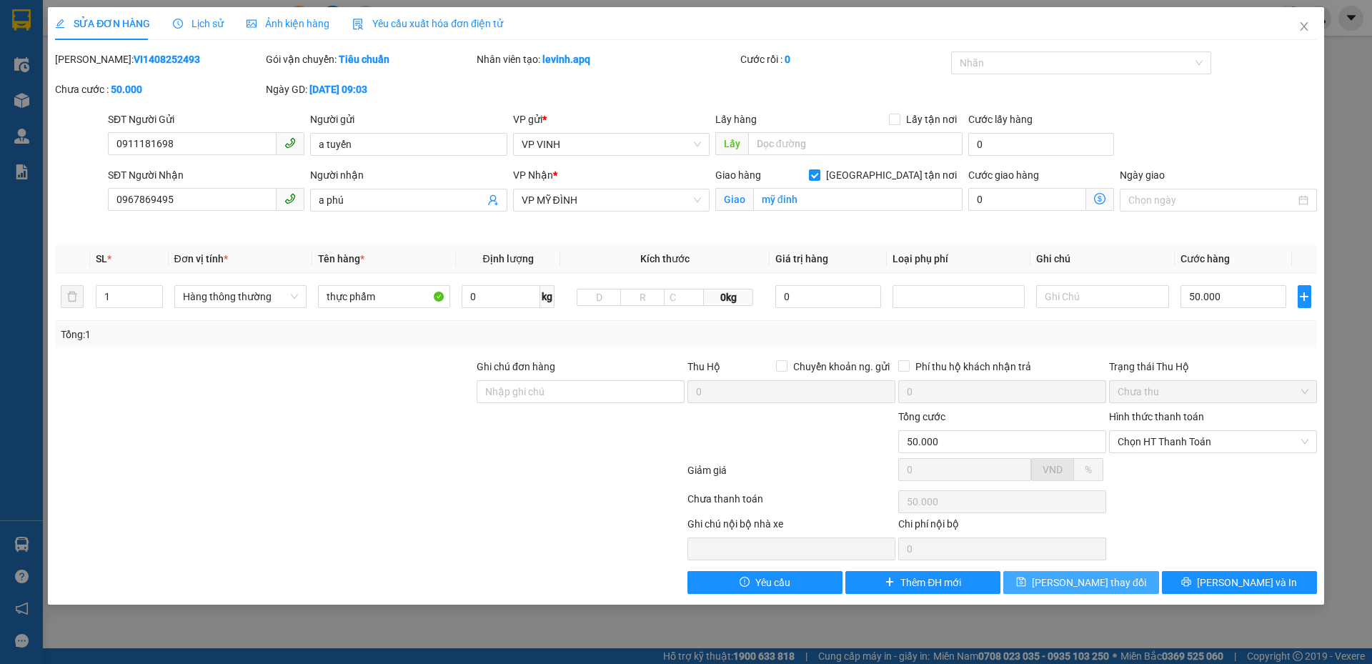
click at [1061, 575] on button "Lưu thay đổi" at bounding box center [1080, 582] width 155 height 23
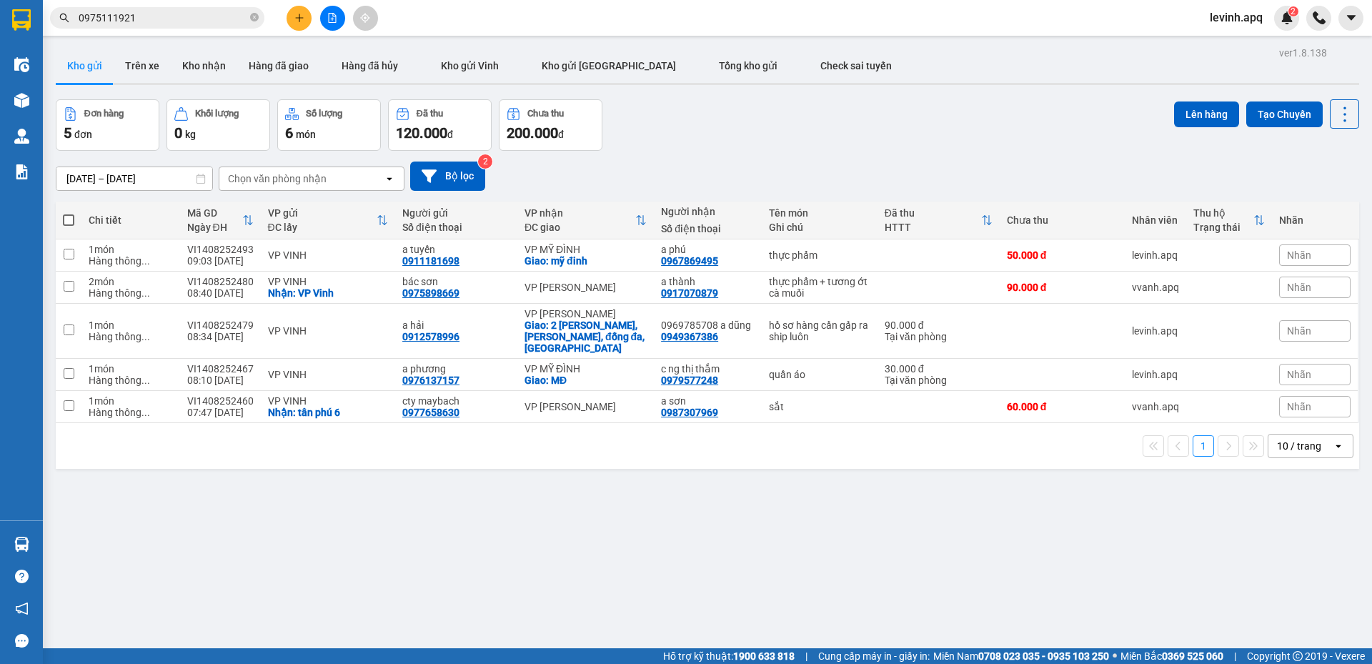
click at [180, 11] on input "0975111921" at bounding box center [163, 18] width 169 height 16
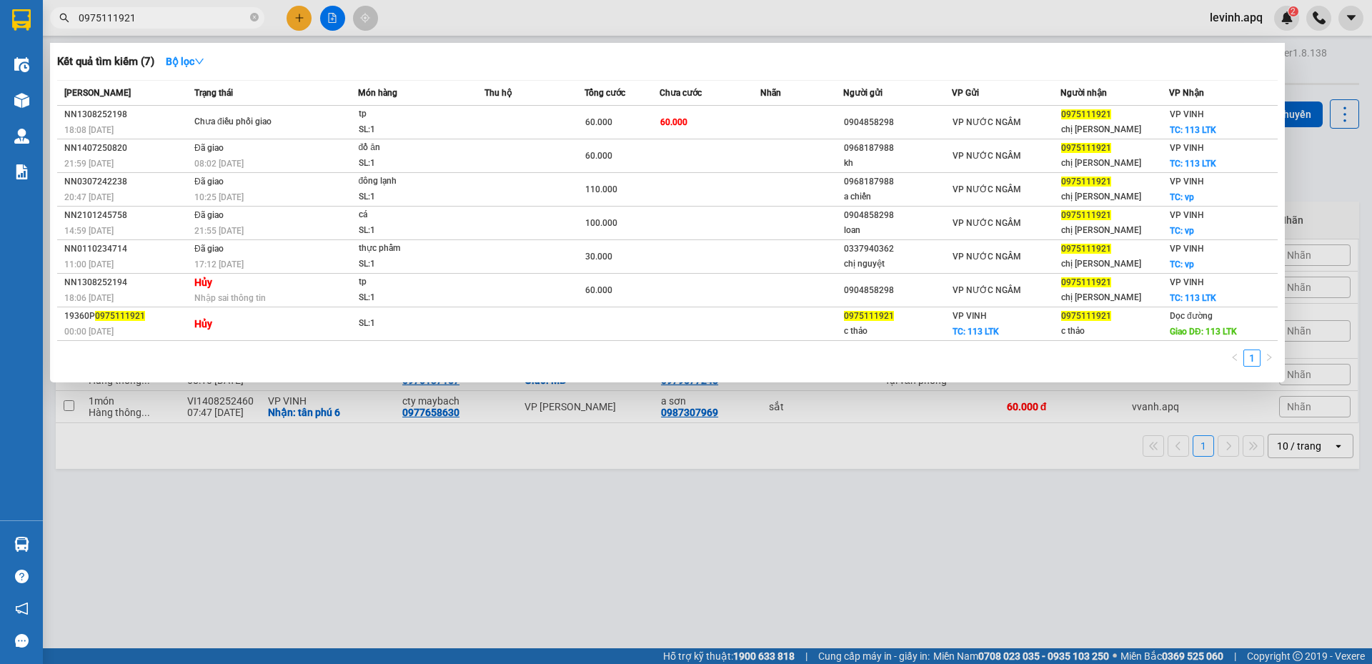
click at [180, 11] on input "0975111921" at bounding box center [163, 18] width 169 height 16
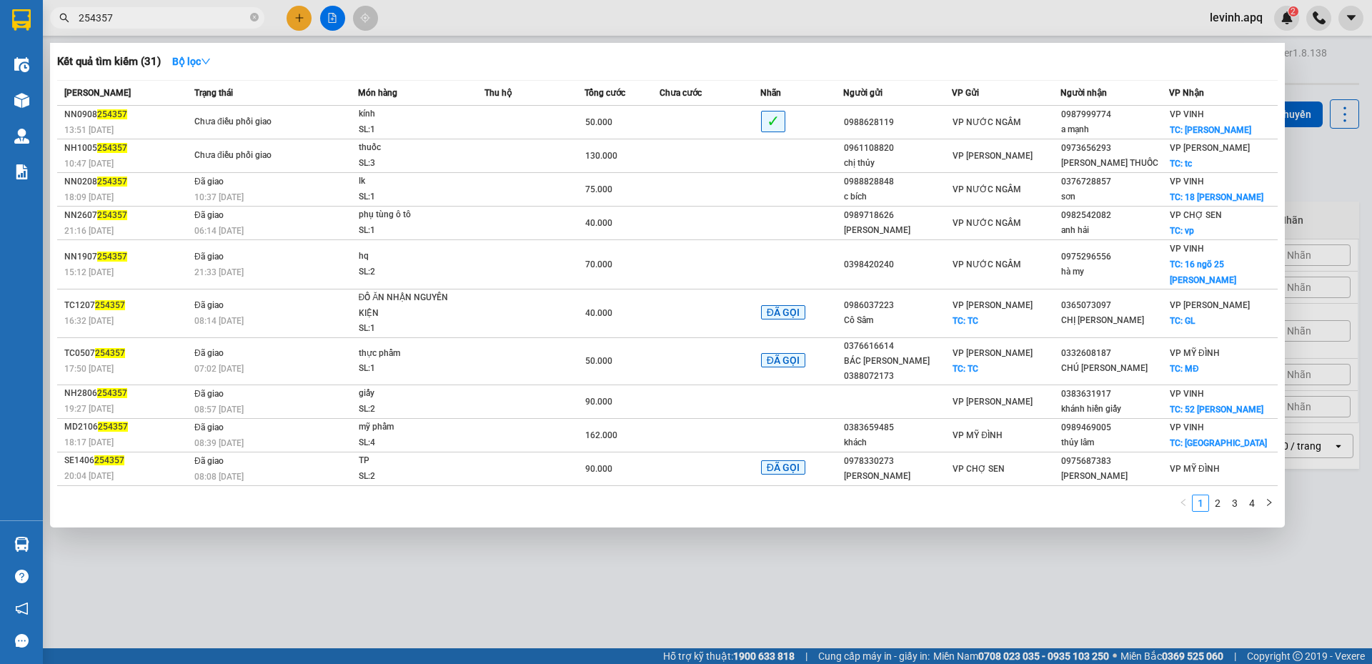
click at [173, 19] on input "254357" at bounding box center [163, 18] width 169 height 16
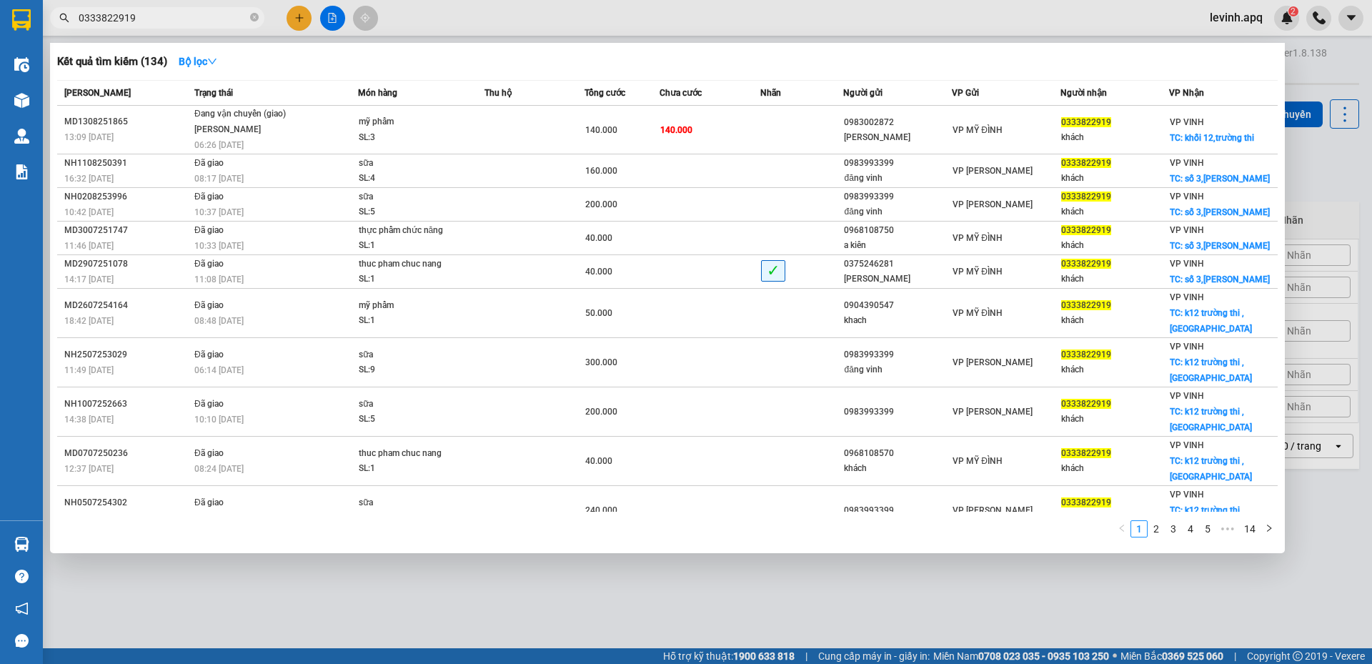
click at [304, 597] on div at bounding box center [686, 332] width 1372 height 664
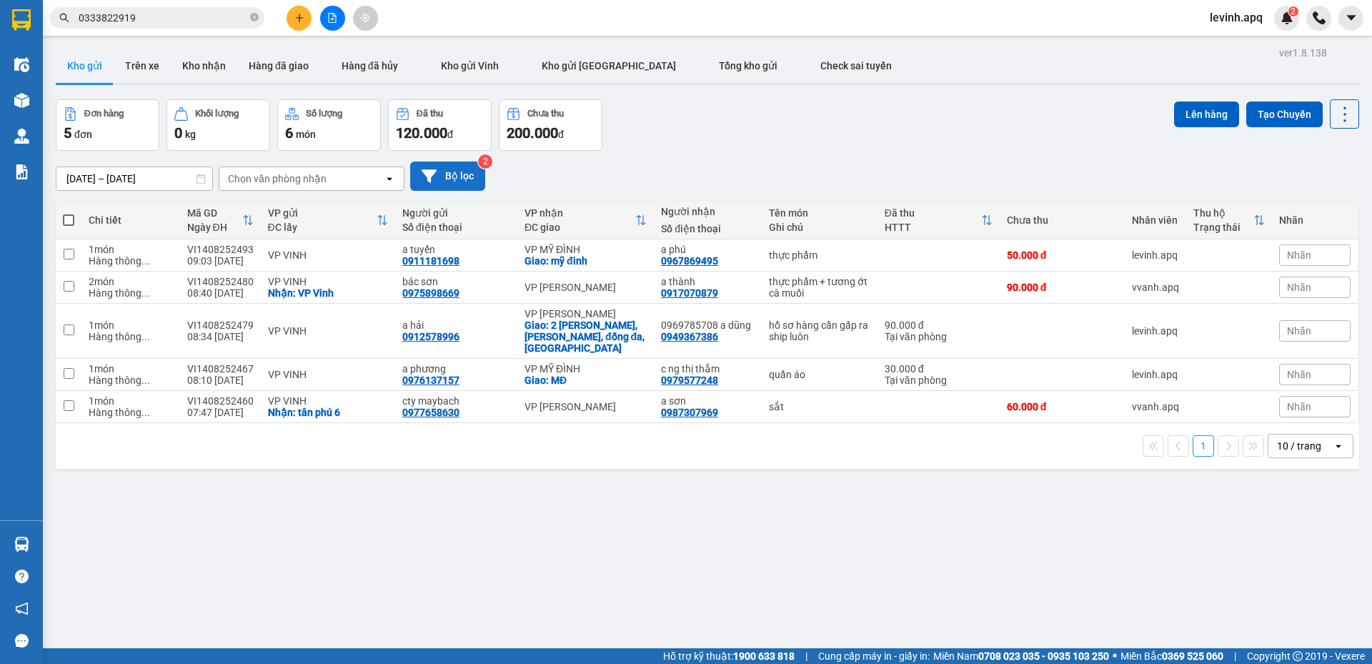
click at [439, 180] on button "Bộ lọc" at bounding box center [447, 175] width 75 height 29
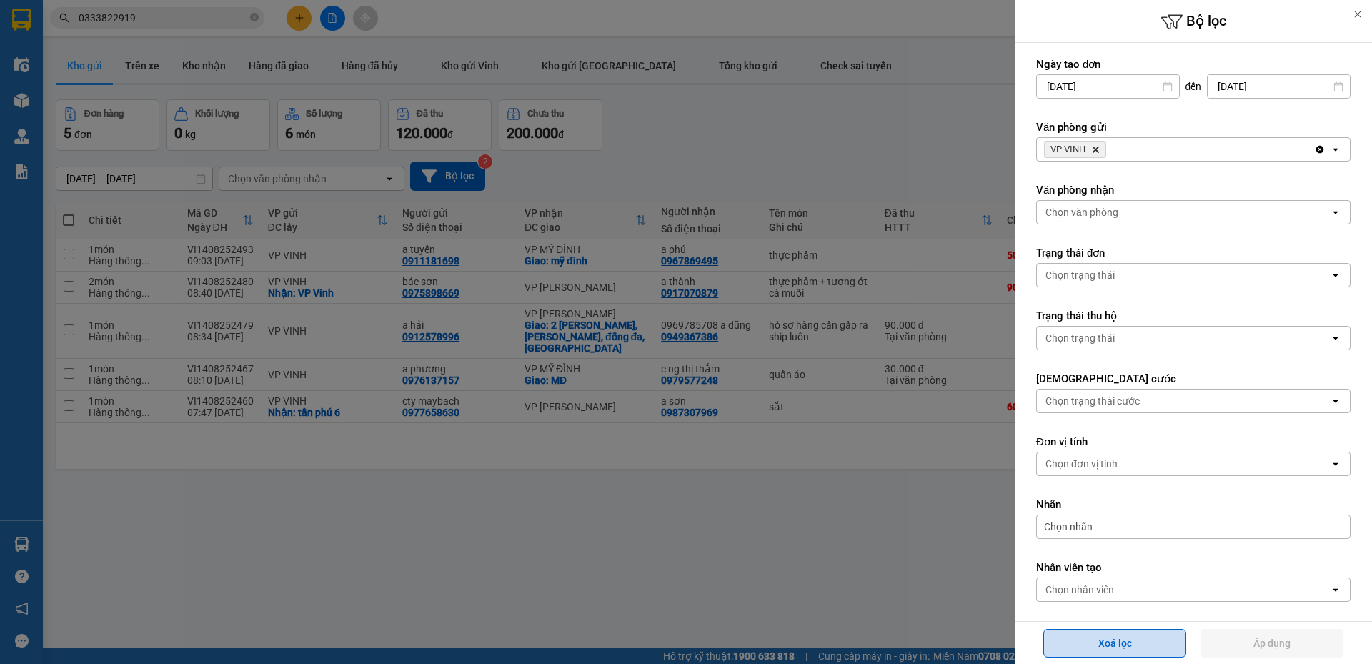
click at [1128, 637] on button "Xoá lọc" at bounding box center [1114, 643] width 143 height 29
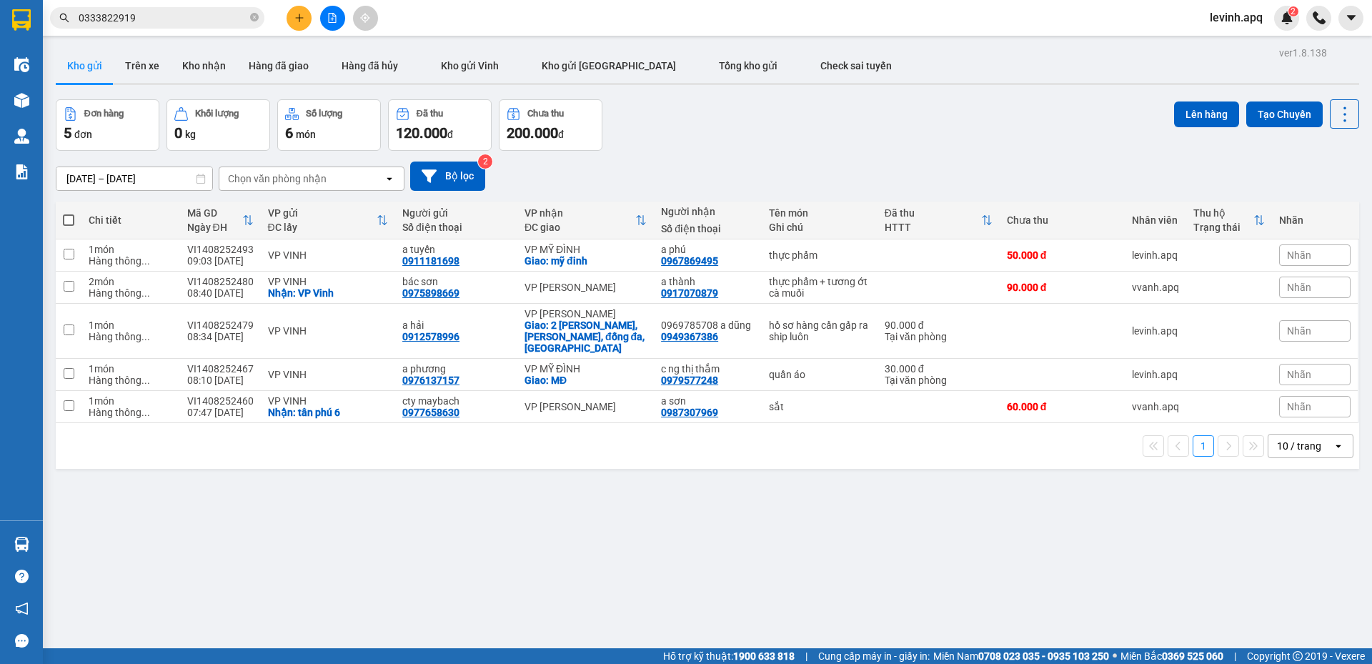
click at [141, 19] on input "0333822919" at bounding box center [163, 18] width 169 height 16
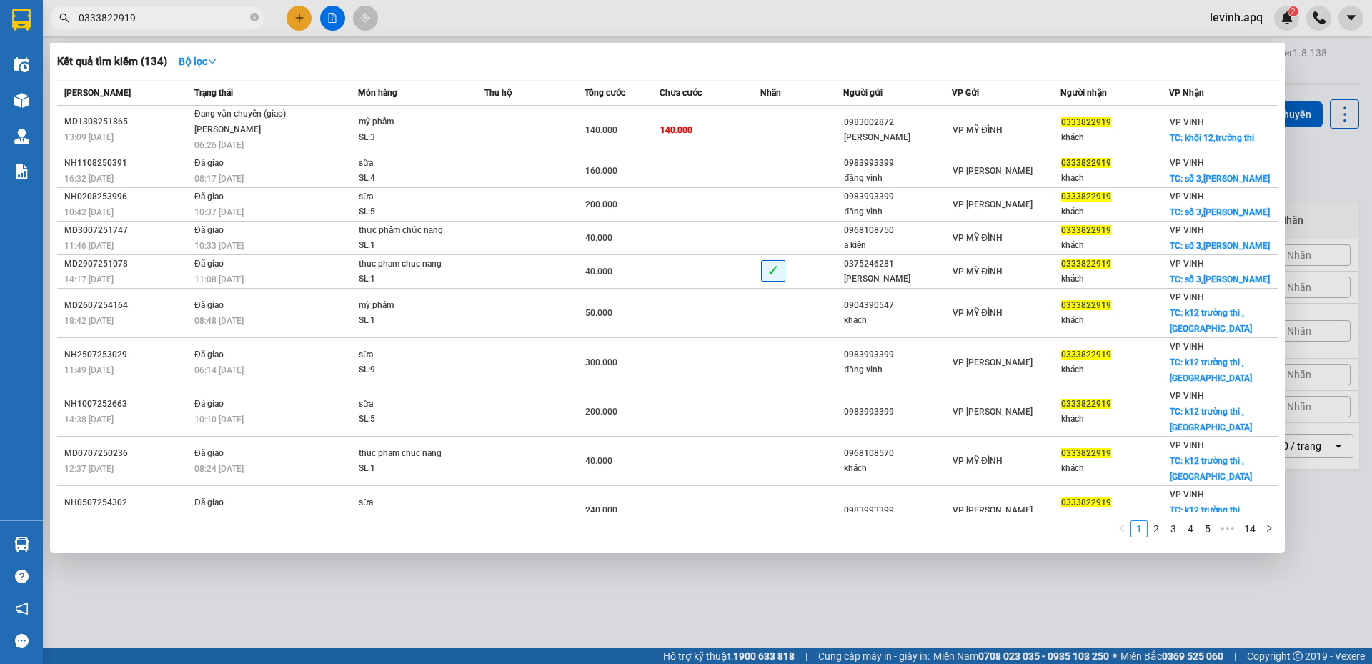
click at [141, 19] on input "0333822919" at bounding box center [163, 18] width 169 height 16
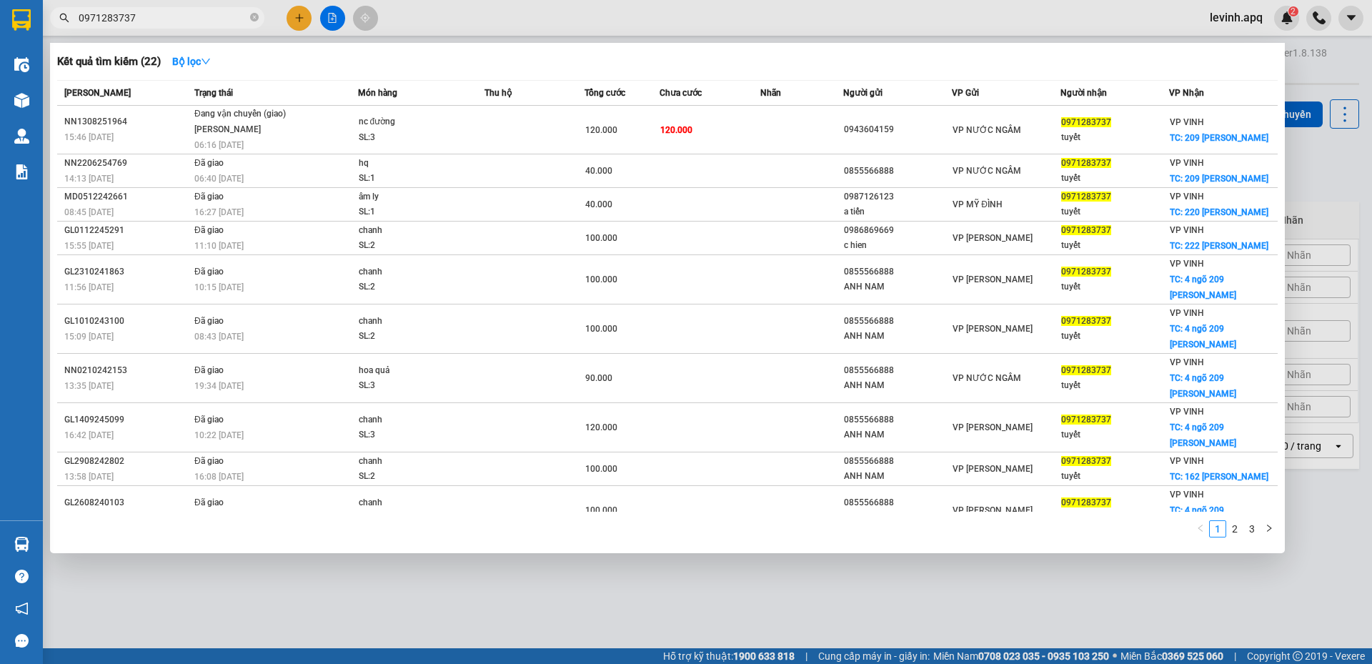
click at [349, 58] on div "Kết quả tìm kiếm ( 22 ) Bộ lọc" at bounding box center [667, 61] width 1220 height 23
click at [284, 609] on div at bounding box center [686, 332] width 1372 height 664
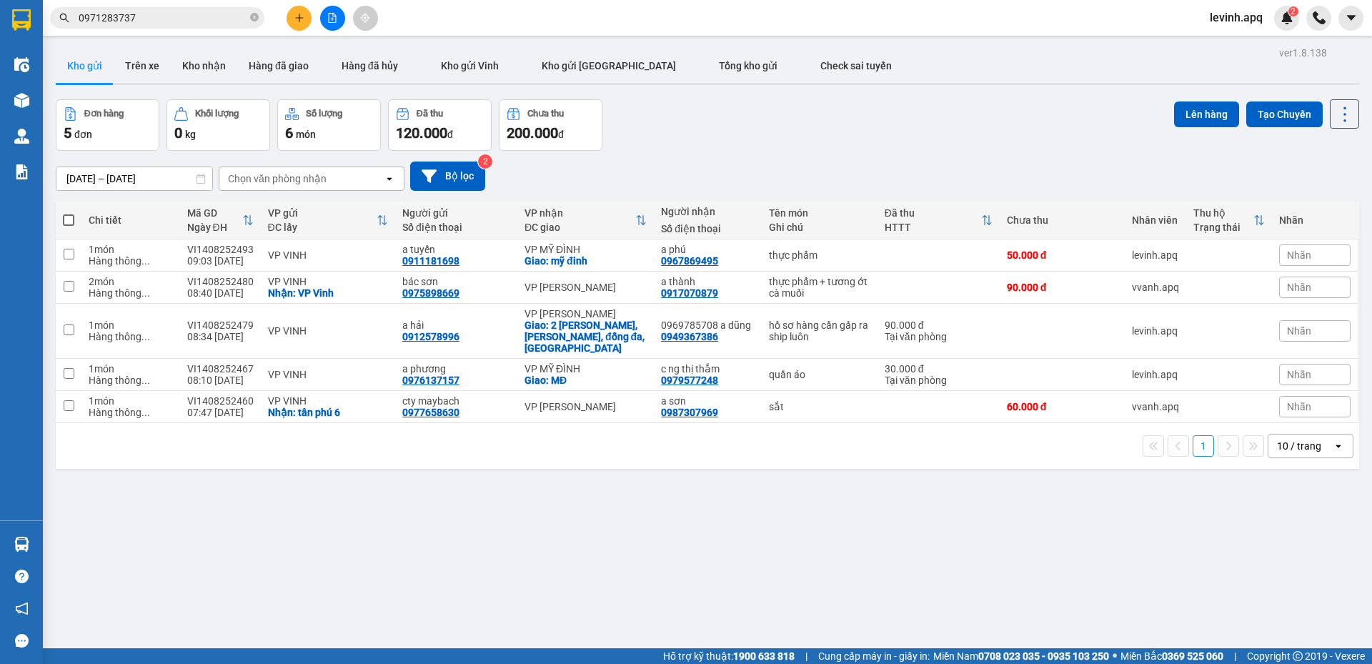
click at [476, 552] on div "ver 1.8.138 Kho gửi Trên xe Kho nhận Hàng đã giao Hàng đã hủy Kho gửi Vinh Kho …" at bounding box center [707, 375] width 1315 height 664
click at [190, 16] on input "0971283737" at bounding box center [163, 18] width 169 height 16
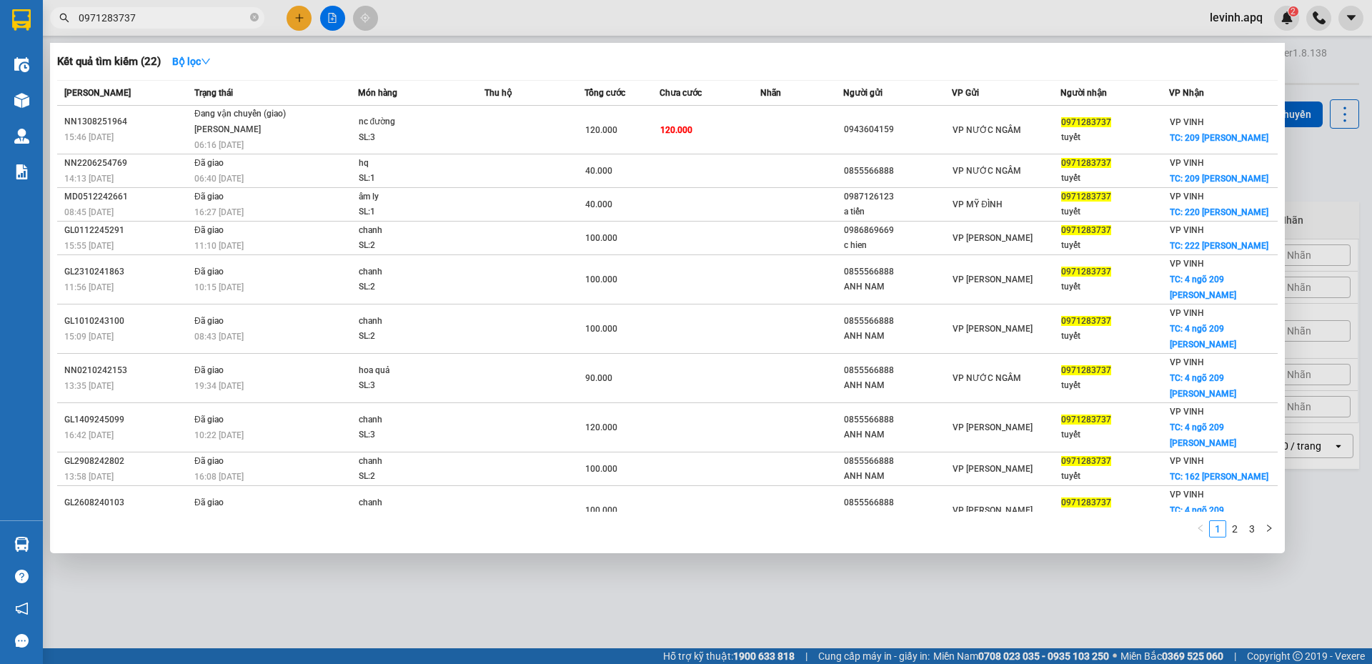
click at [190, 16] on input "0971283737" at bounding box center [163, 18] width 169 height 16
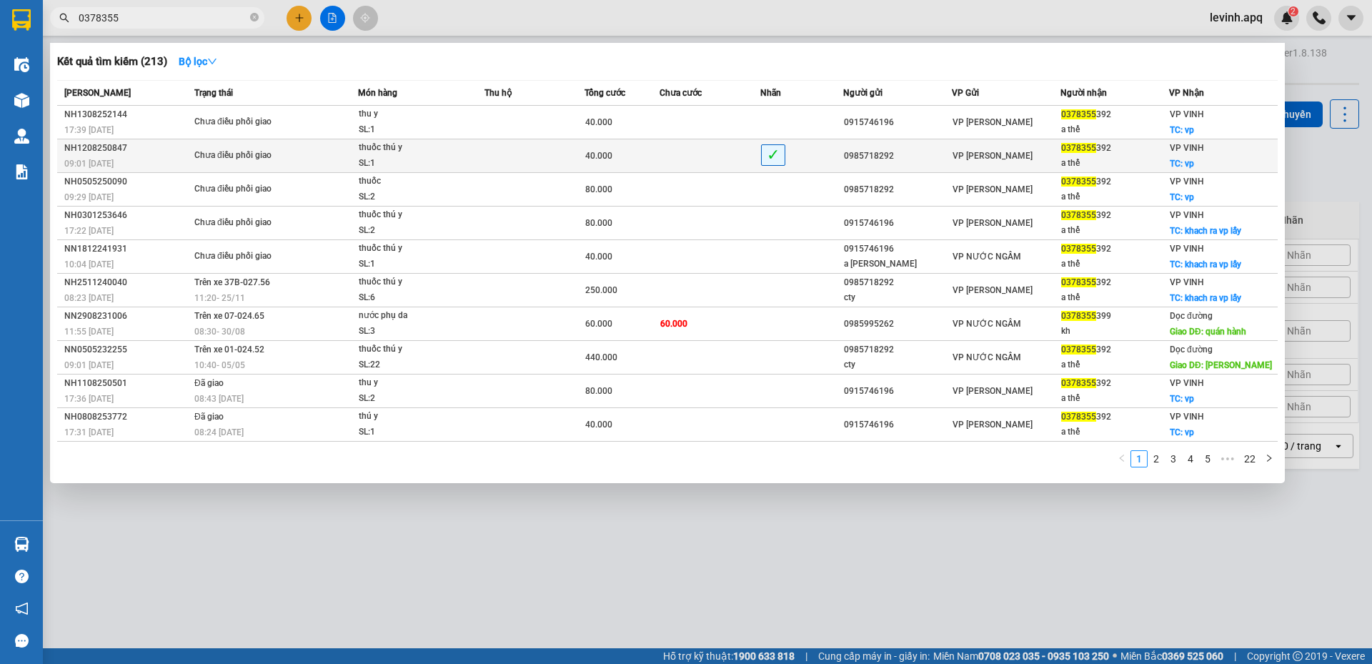
type input "0378355"
click at [271, 153] on div "Chưa điều phối giao" at bounding box center [247, 156] width 107 height 16
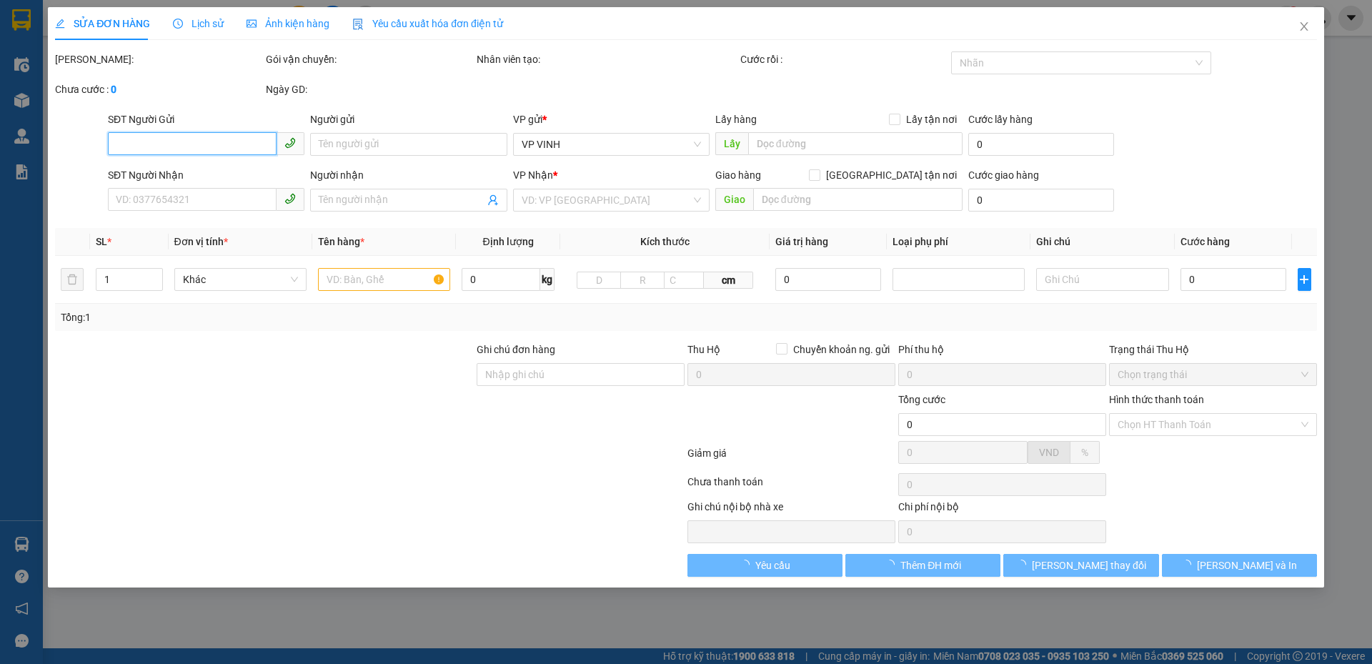
type input "0985718292"
type input "0378355392"
type input "a thế"
checkbox input "true"
type input "vp"
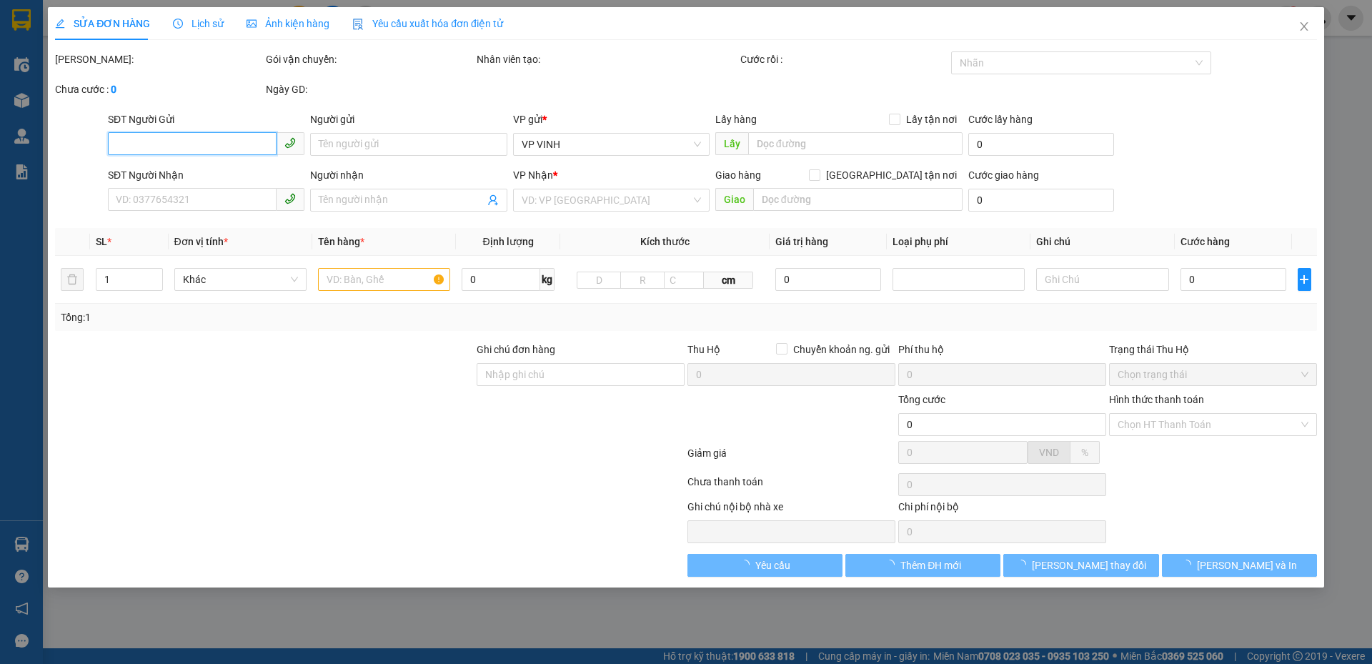
type input "40.000"
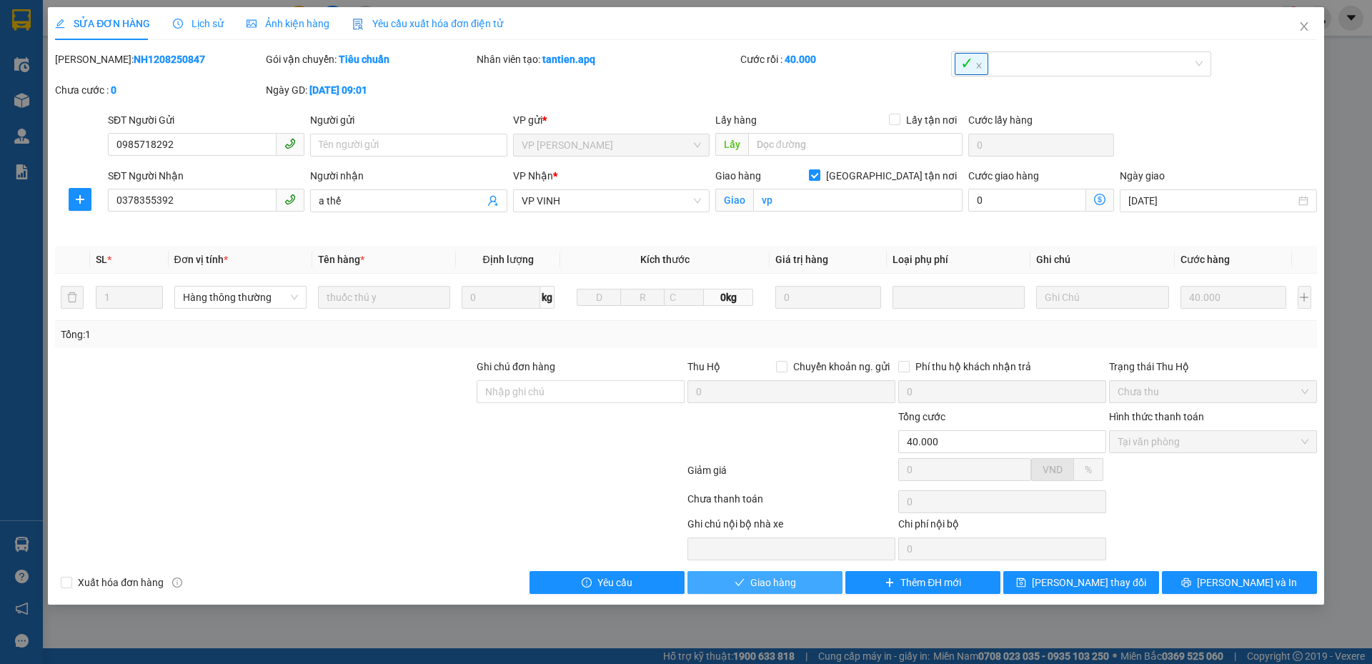
click at [806, 578] on button "Giao hàng" at bounding box center [764, 582] width 155 height 23
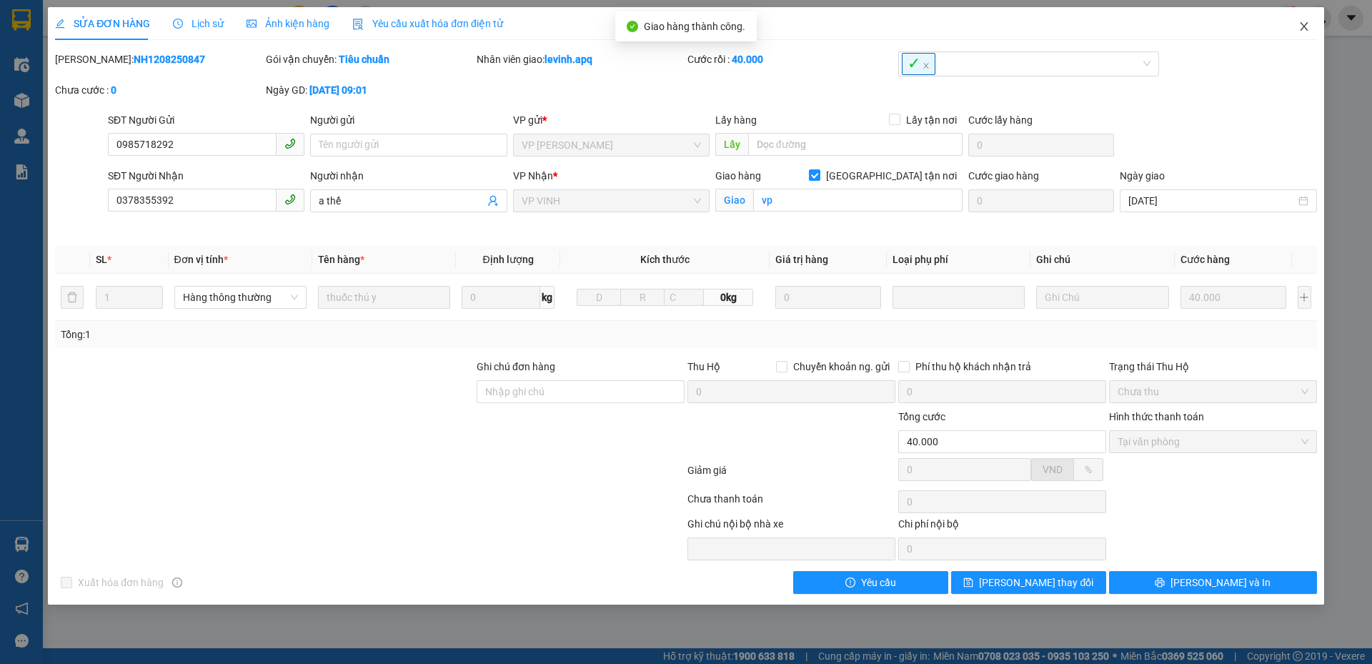
click at [1300, 25] on icon "close" at bounding box center [1303, 26] width 11 height 11
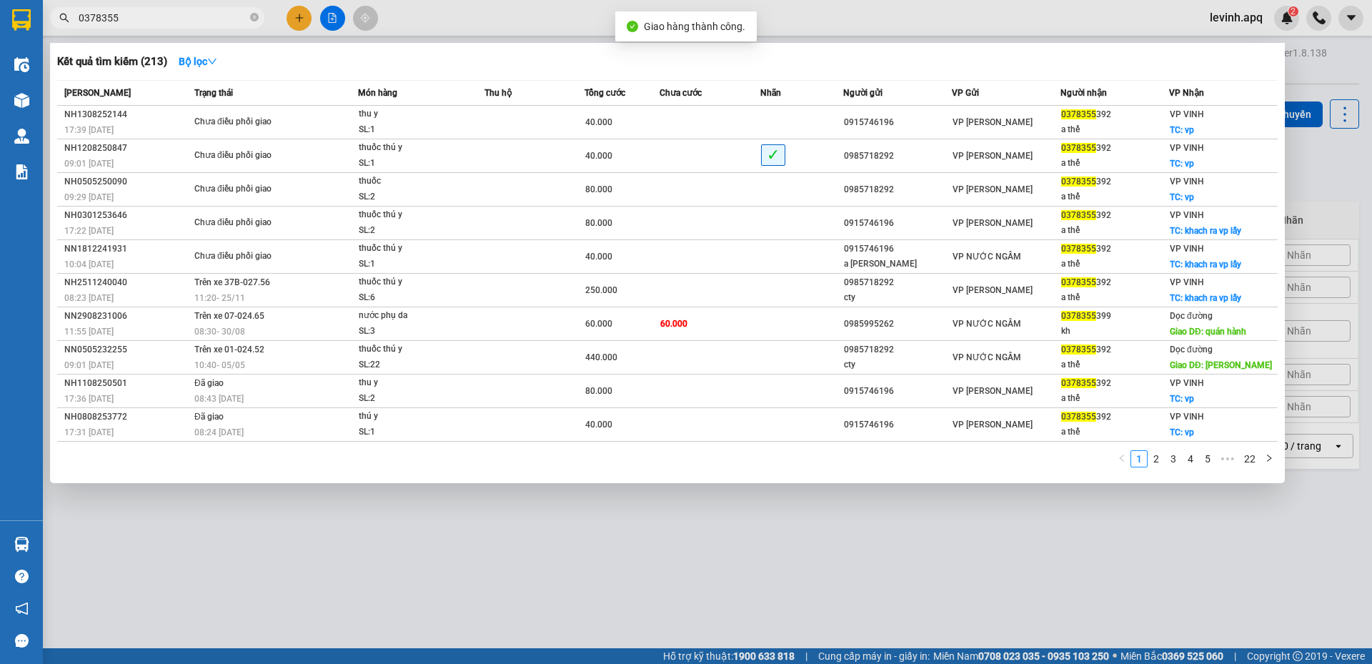
click at [168, 19] on input "0378355" at bounding box center [163, 18] width 169 height 16
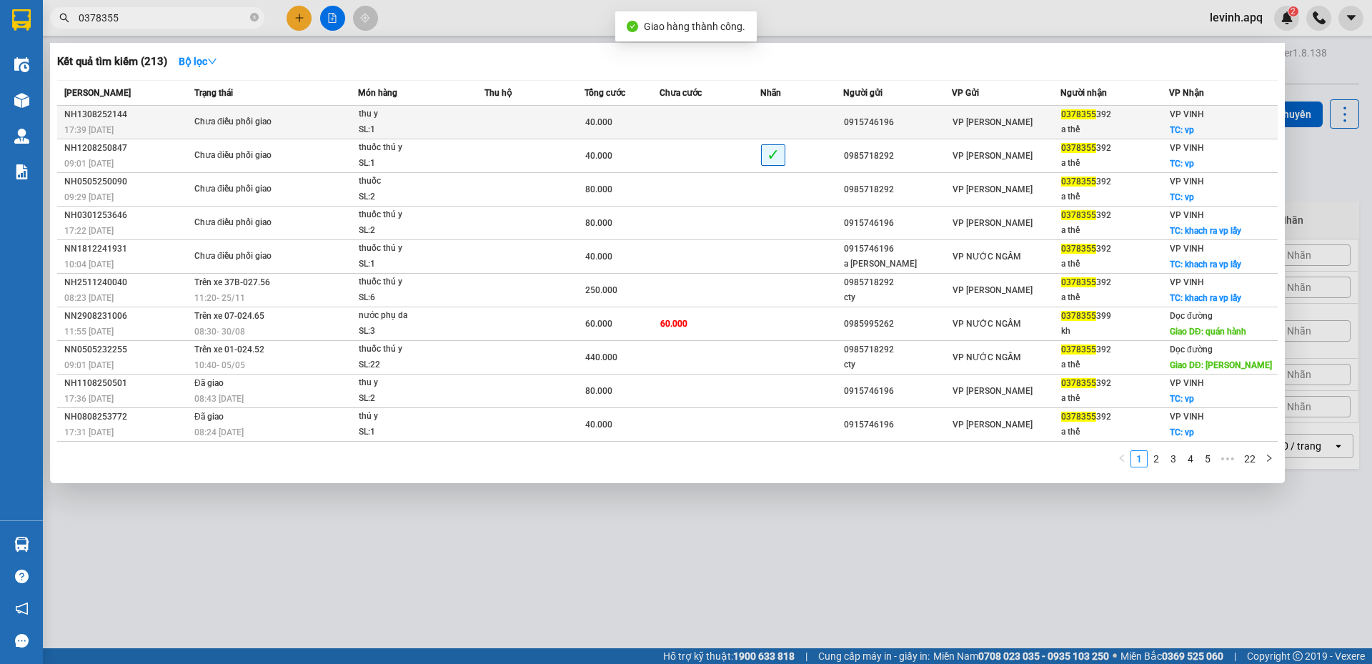
click at [231, 128] on div "Chưa điều phối giao" at bounding box center [247, 122] width 107 height 16
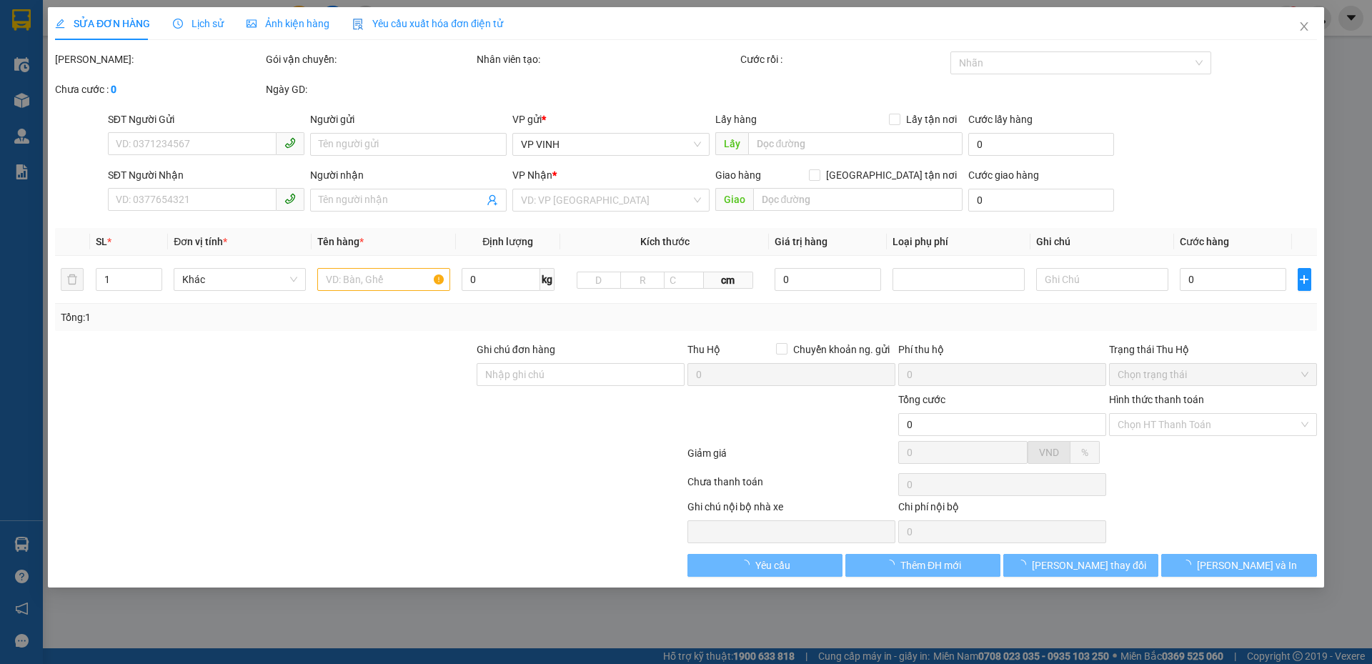
type input "0915746196"
type input "0378355392"
type input "a thế"
checkbox input "true"
type input "vp"
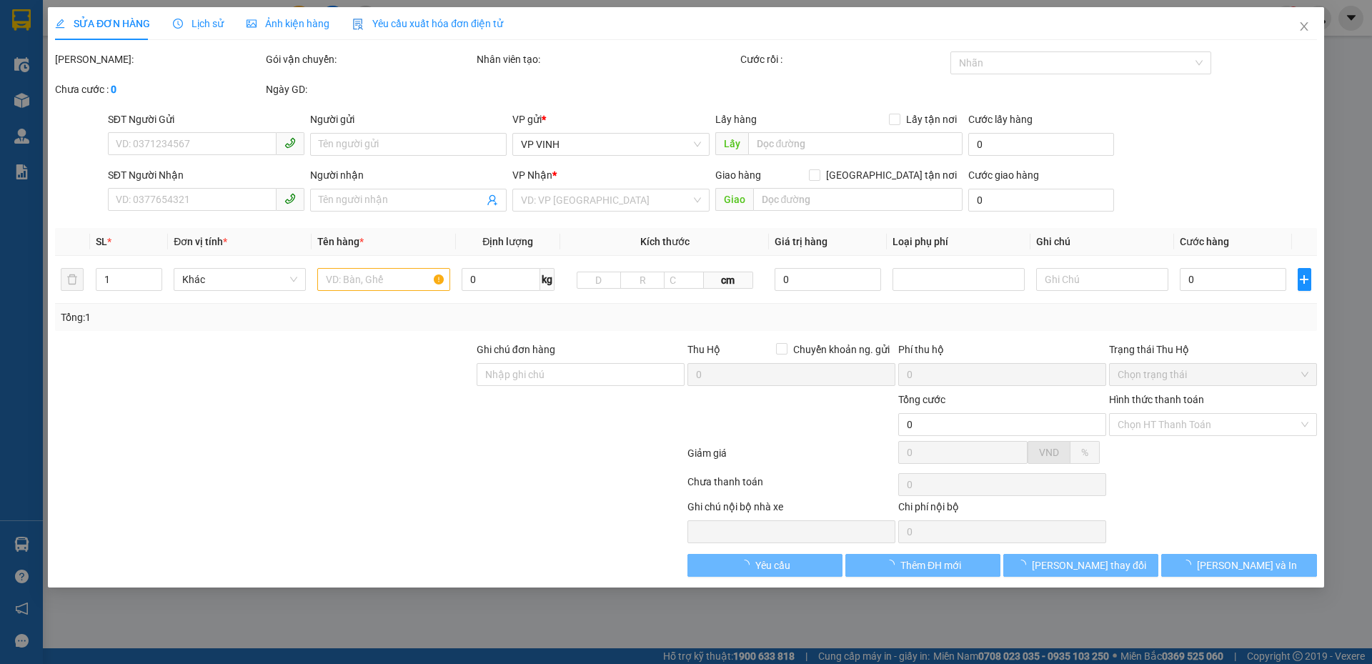
type input "40.000"
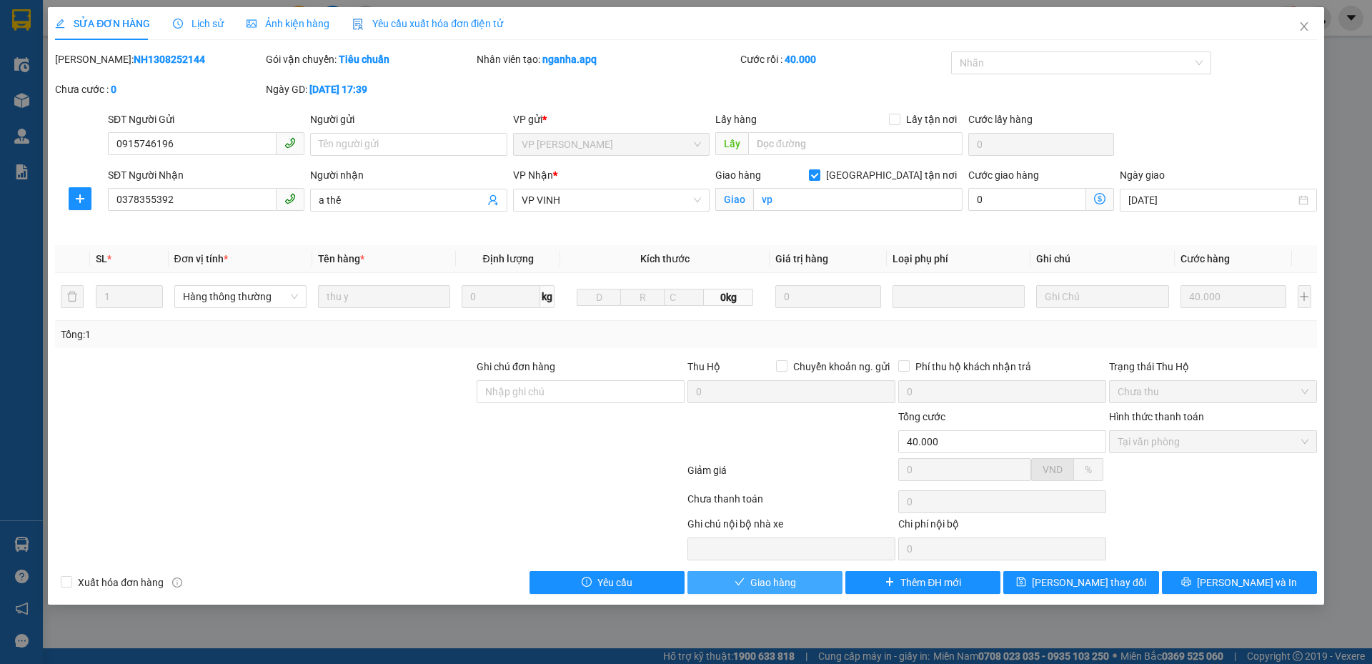
click at [774, 580] on span "Giao hàng" at bounding box center [773, 582] width 46 height 16
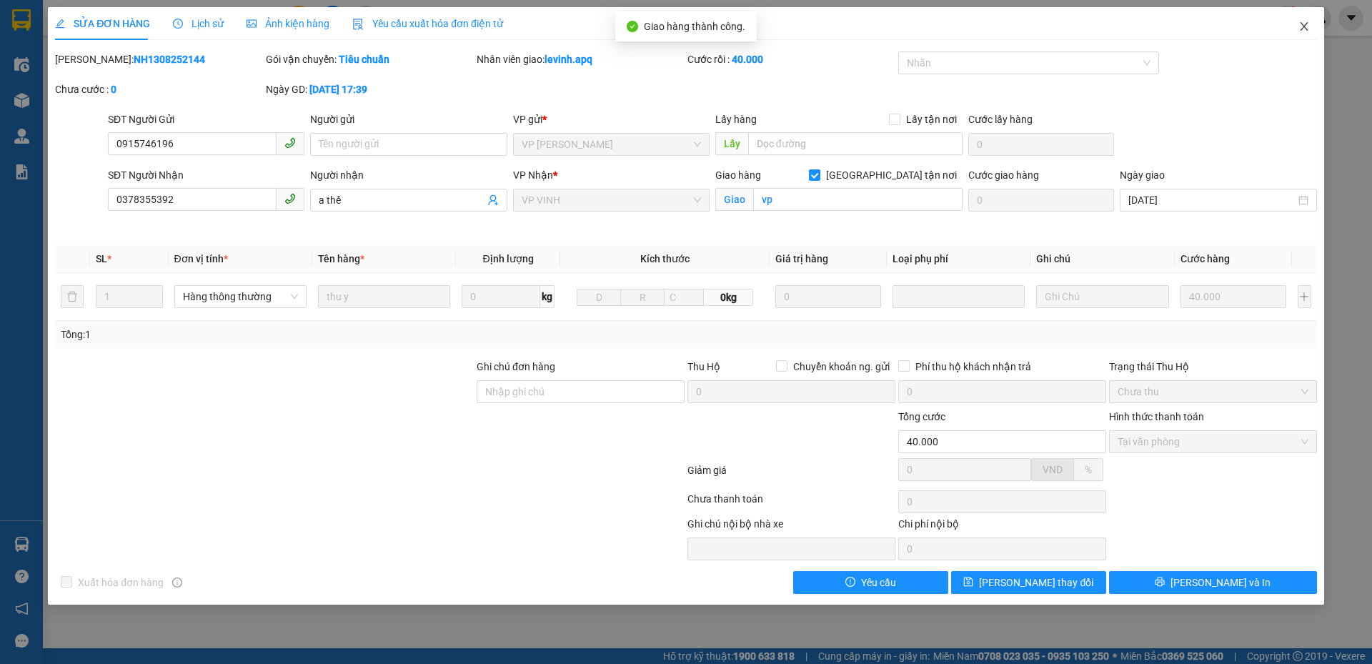
click at [1308, 29] on icon "close" at bounding box center [1303, 26] width 11 height 11
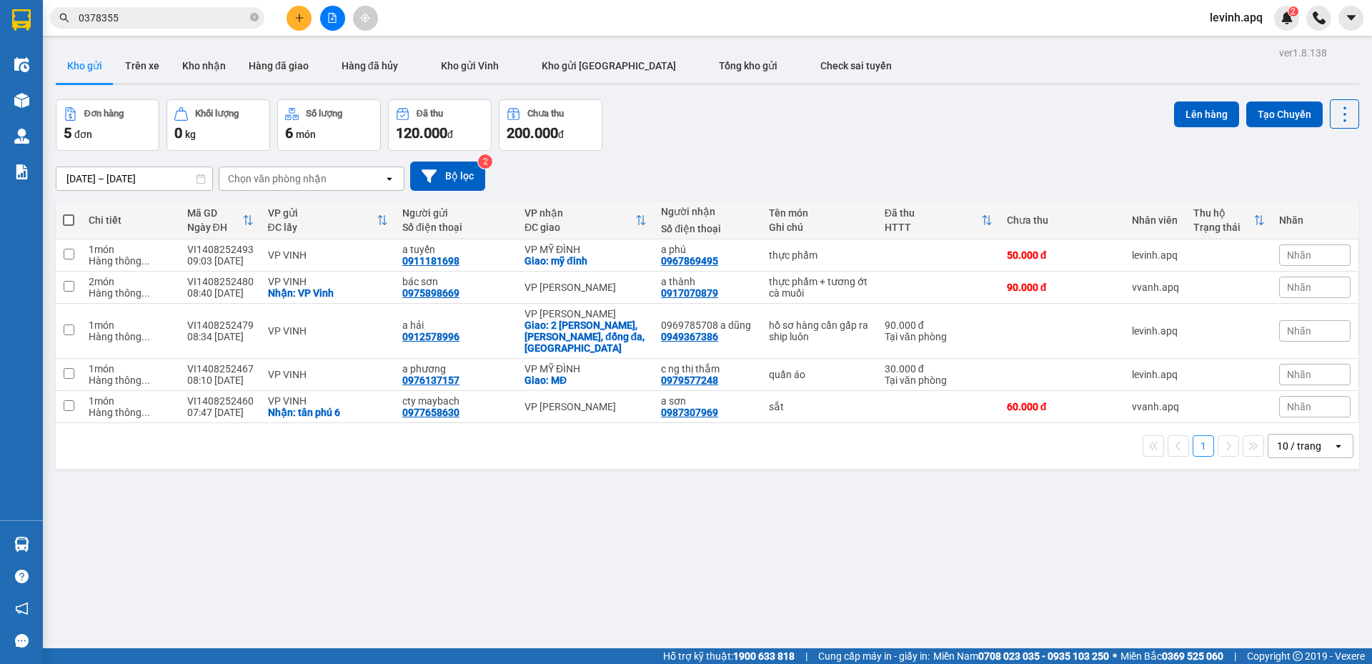
click at [844, 128] on div "Đơn hàng 5 đơn Khối lượng 0 kg Số lượng 6 món Đã thu 120.000 đ Chưa thu 200.000…" at bounding box center [707, 124] width 1303 height 51
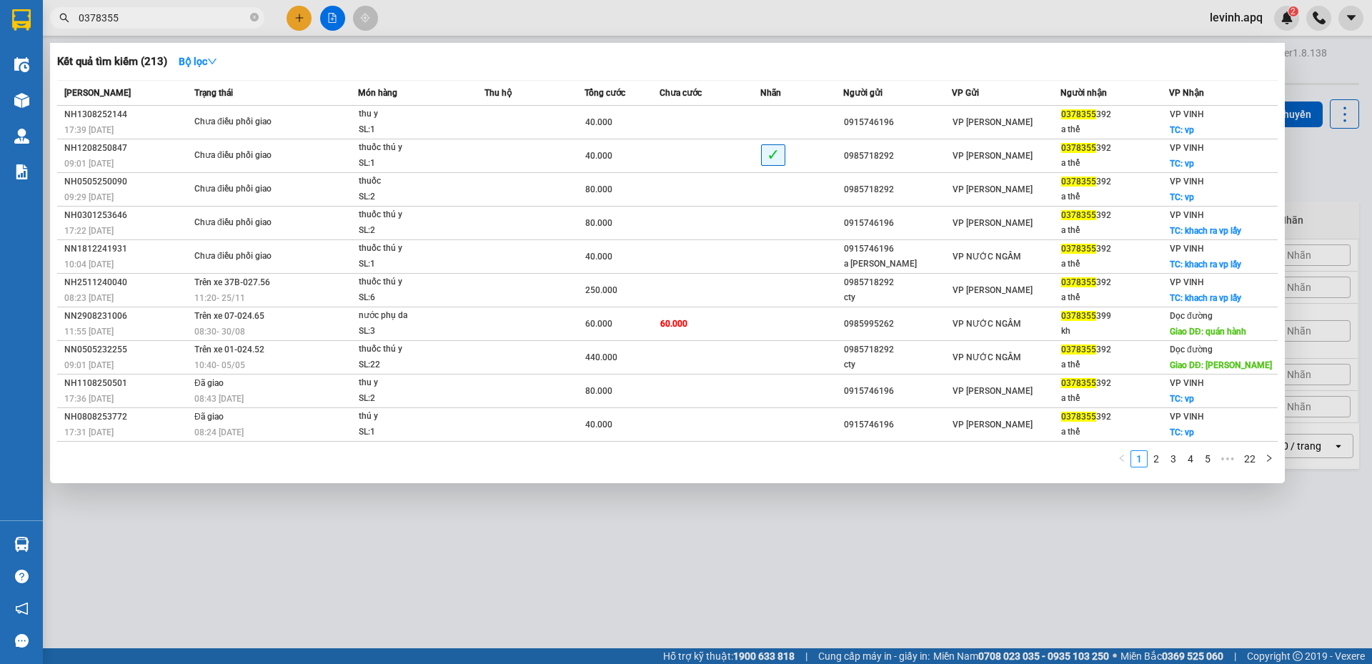
click at [132, 24] on input "0378355" at bounding box center [163, 18] width 169 height 16
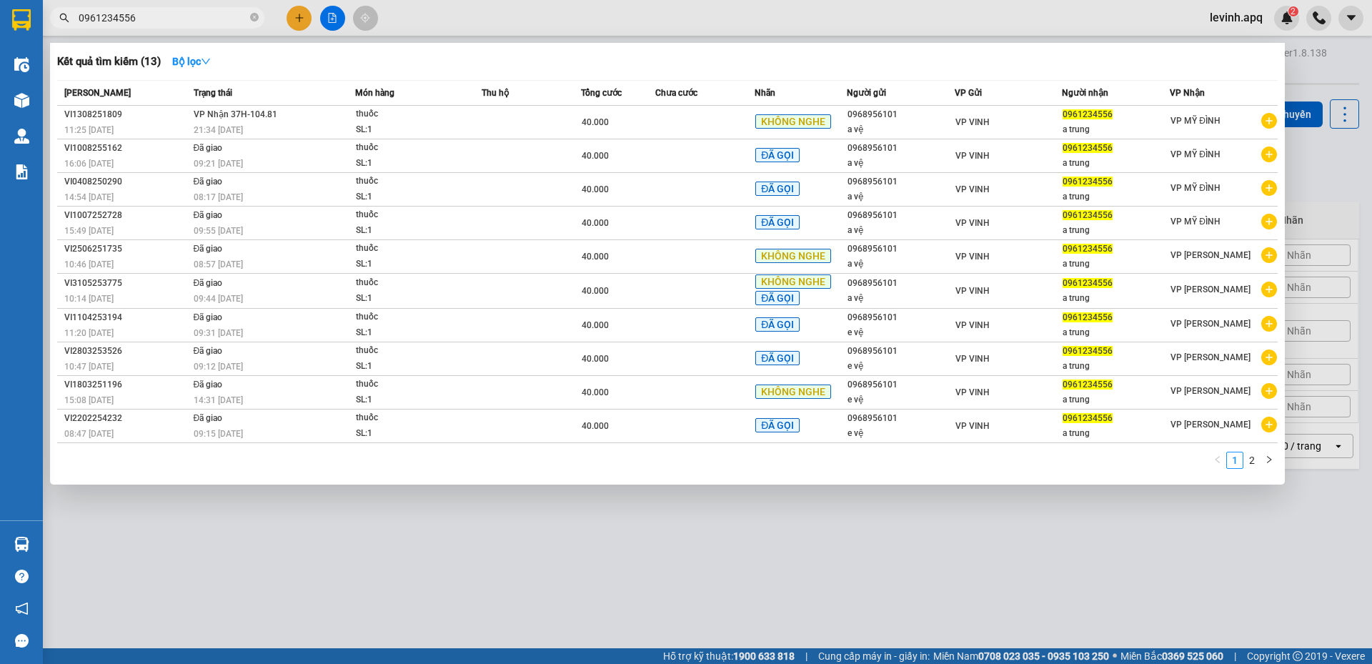
click at [192, 19] on input "0961234556" at bounding box center [163, 18] width 169 height 16
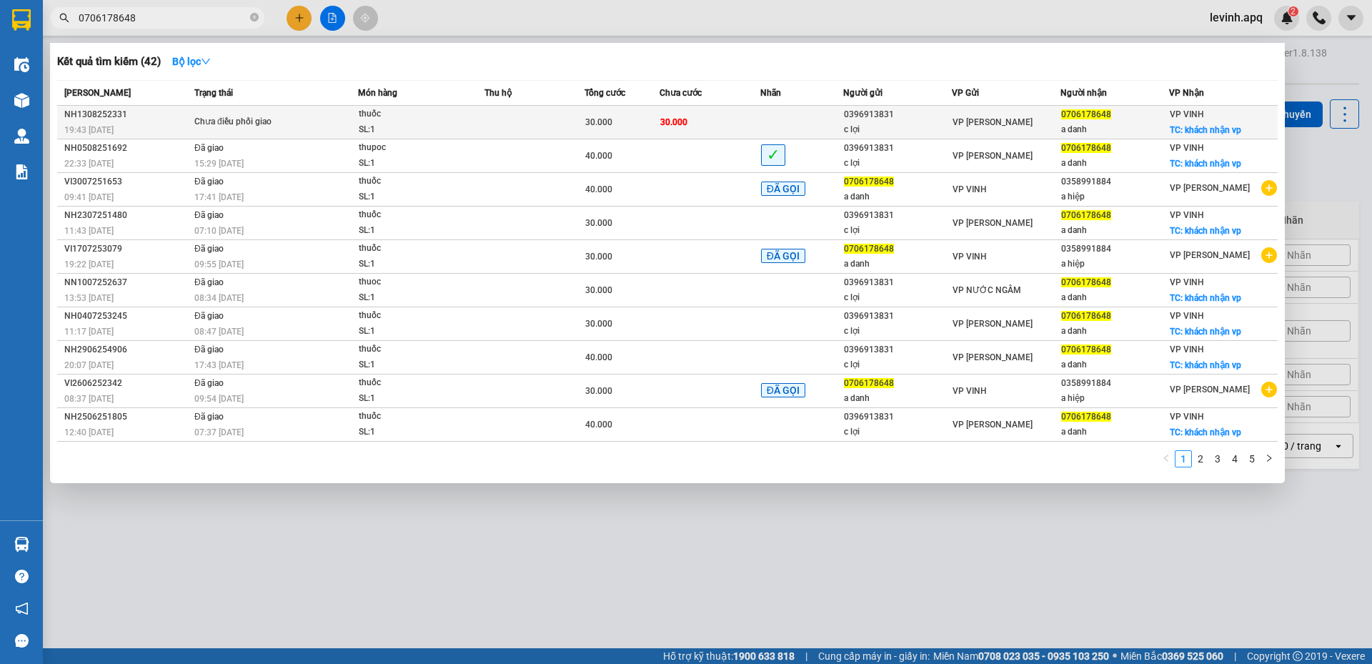
type input "0706178648"
click at [471, 121] on span "thuốc SL: 1" at bounding box center [422, 121] width 126 height 31
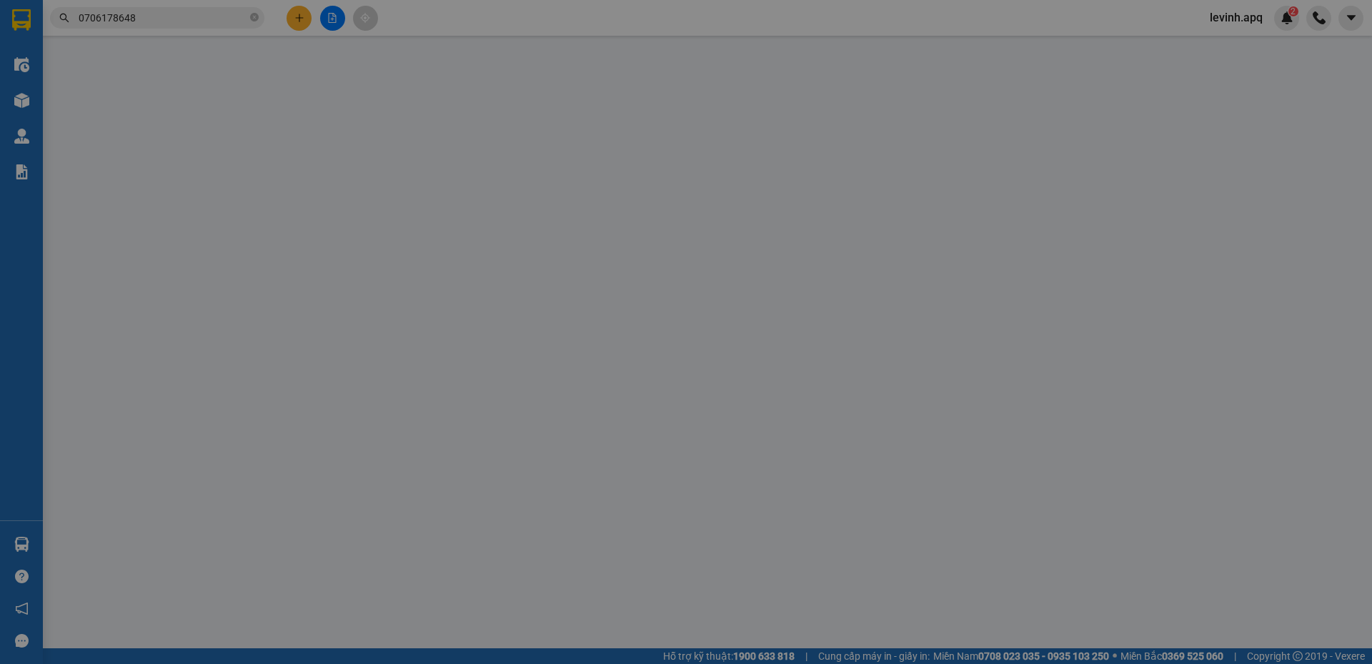
type input "0396913831"
type input "c lợi"
type input "0706178648"
type input "a danh"
checkbox input "true"
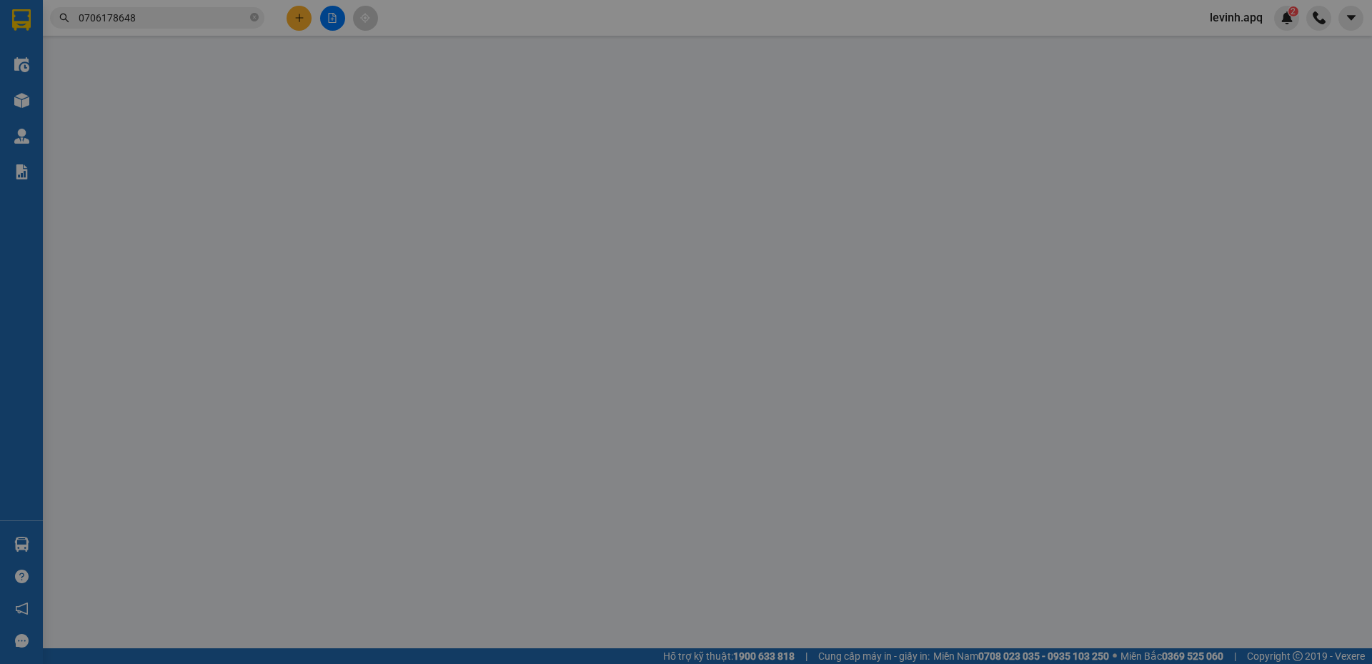
type input "khách nhận vp"
type input "30.000"
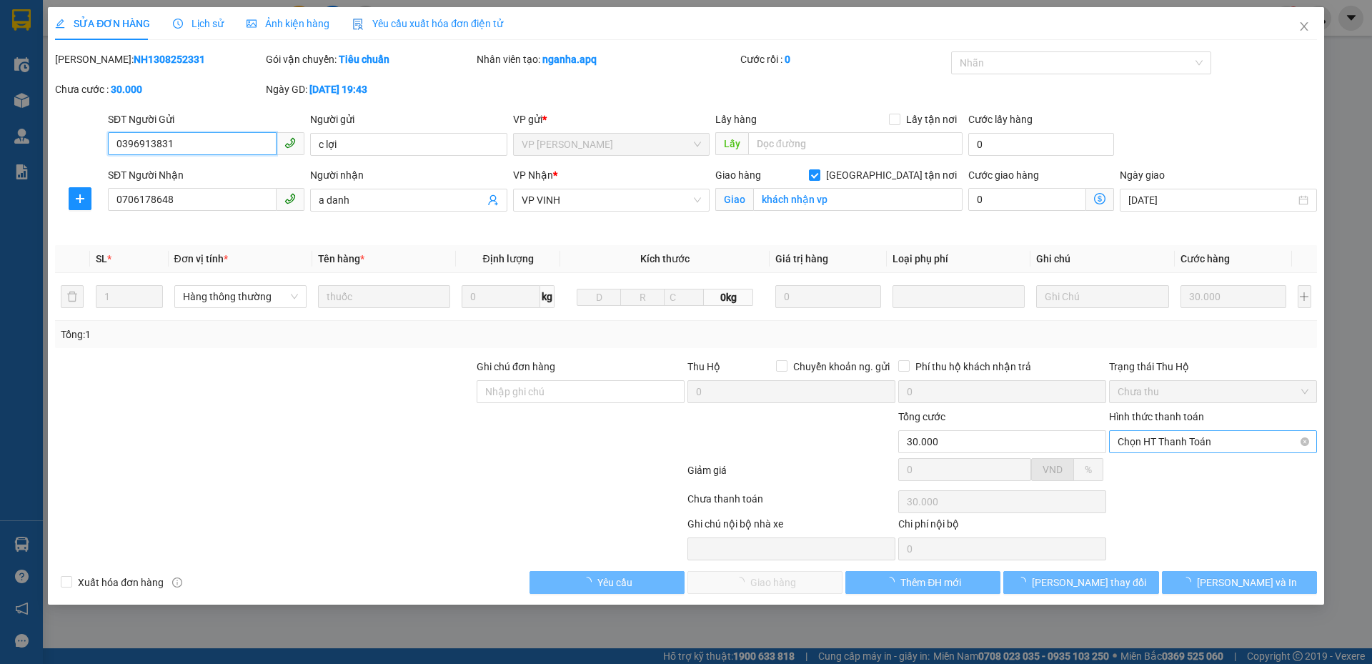
click at [1213, 442] on span "Chọn HT Thanh Toán" at bounding box center [1212, 441] width 191 height 21
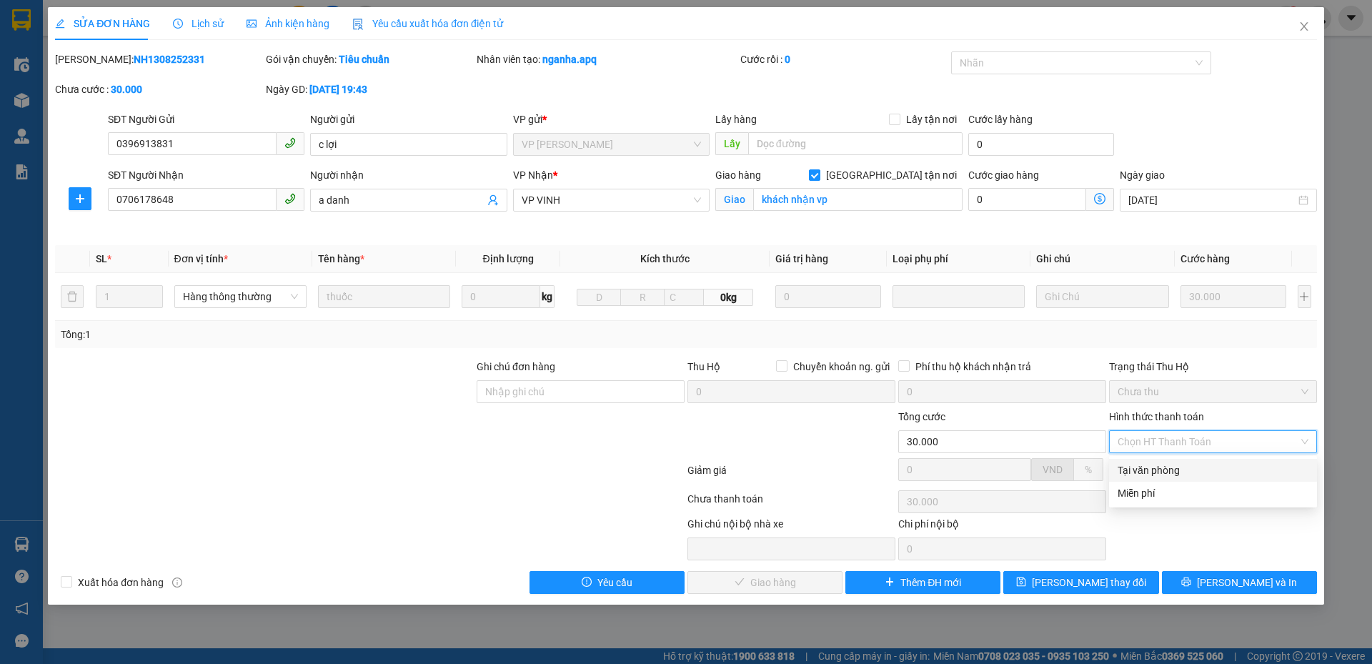
drag, startPoint x: 1162, startPoint y: 469, endPoint x: 1049, endPoint y: 521, distance: 124.0
click at [1162, 469] on div "Tại văn phòng" at bounding box center [1212, 470] width 191 height 16
type input "0"
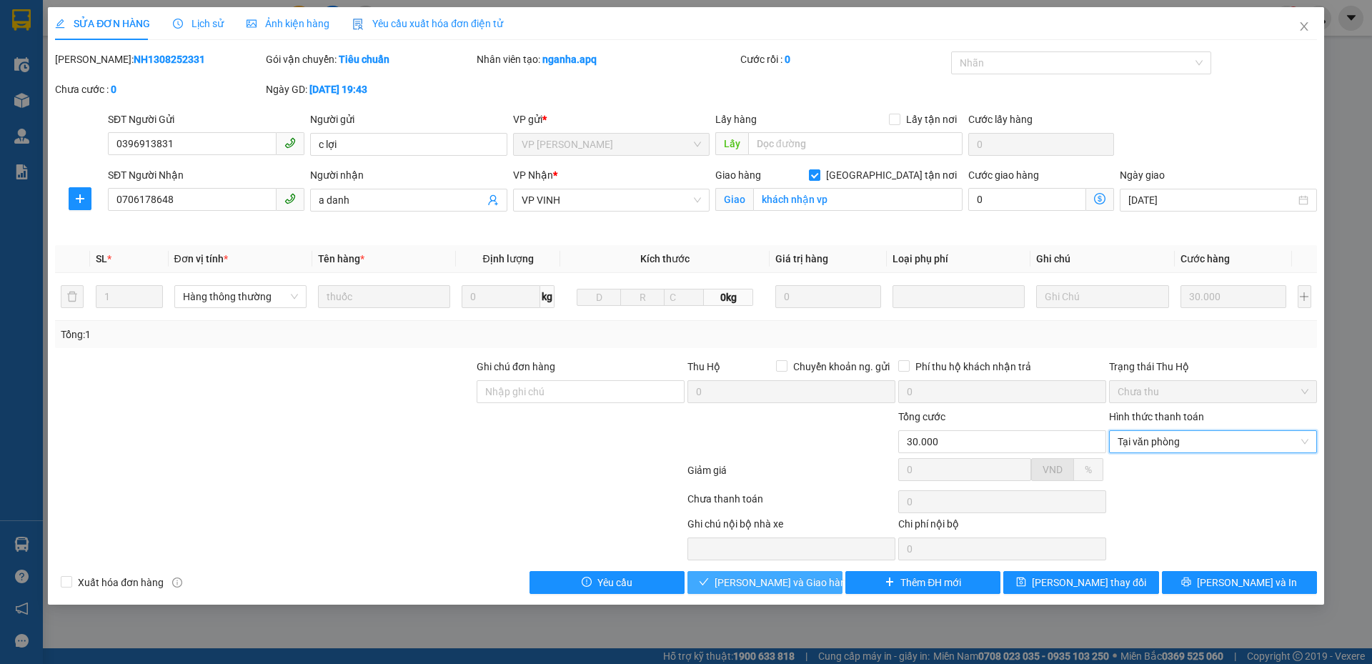
click at [772, 587] on span "[PERSON_NAME] và Giao hàng" at bounding box center [782, 582] width 137 height 16
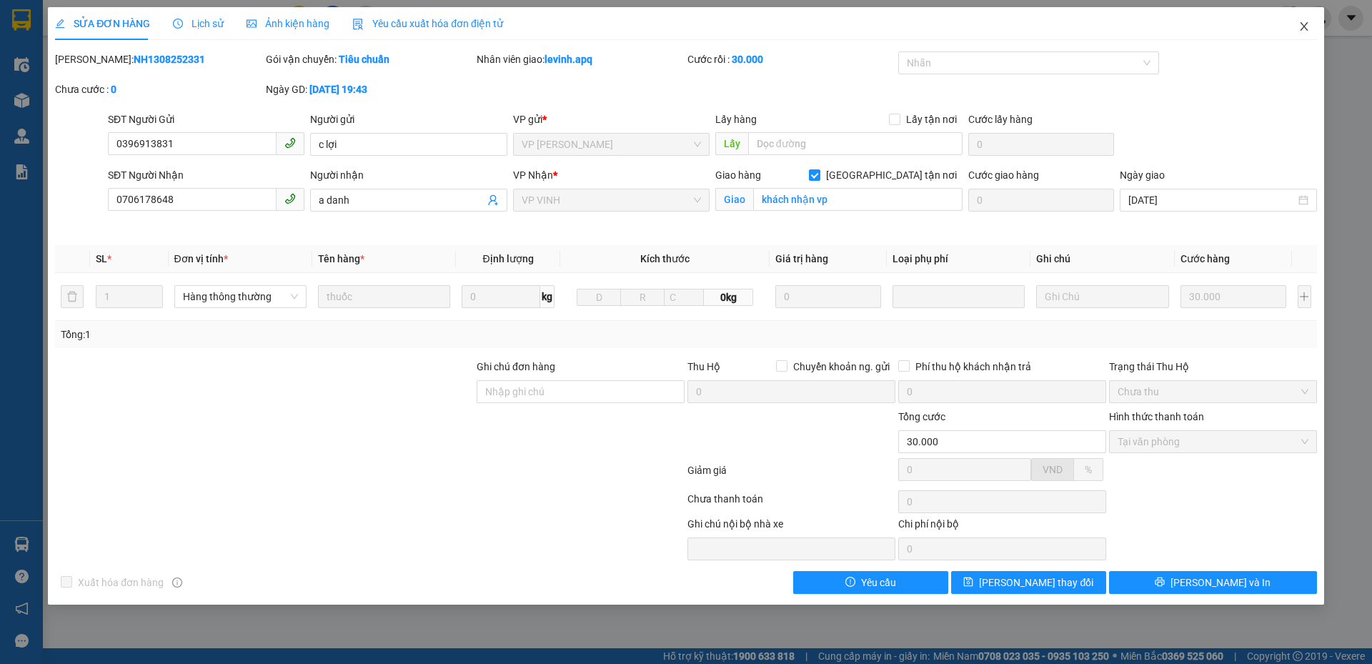
click at [1305, 27] on icon "close" at bounding box center [1303, 26] width 11 height 11
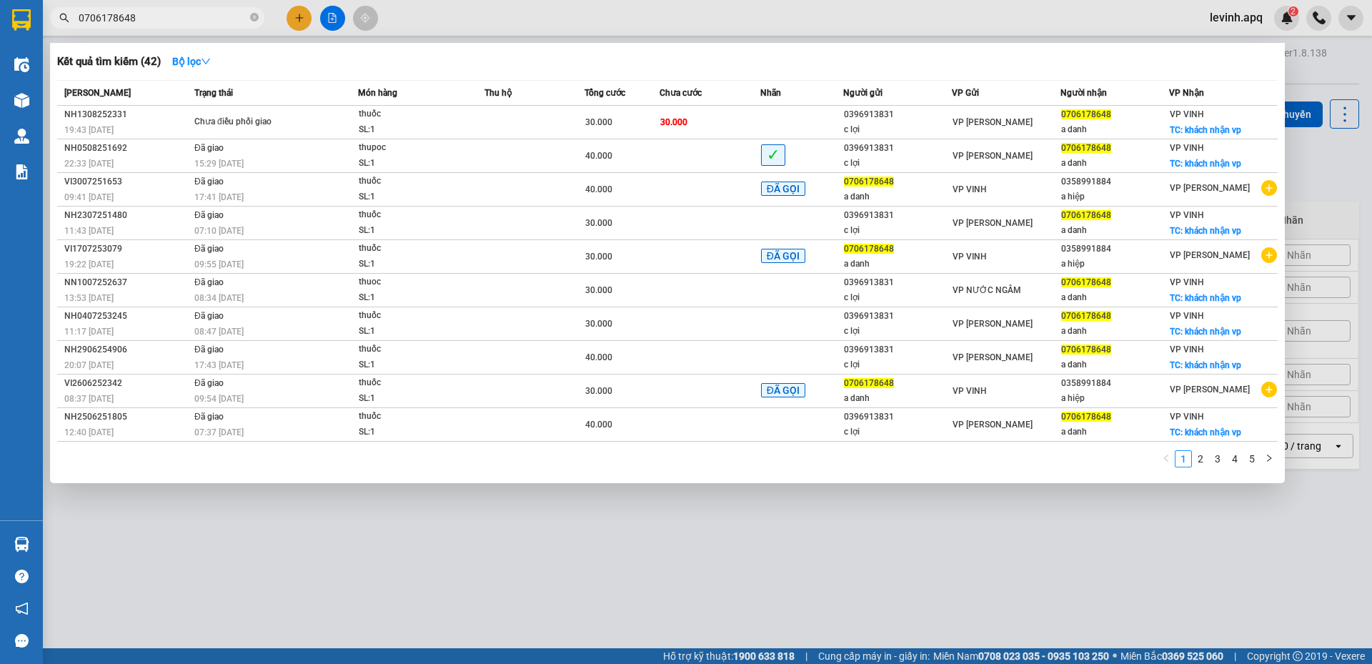
click at [148, 26] on span "0706178648" at bounding box center [157, 17] width 214 height 21
click at [151, 14] on input "0706178648" at bounding box center [163, 18] width 169 height 16
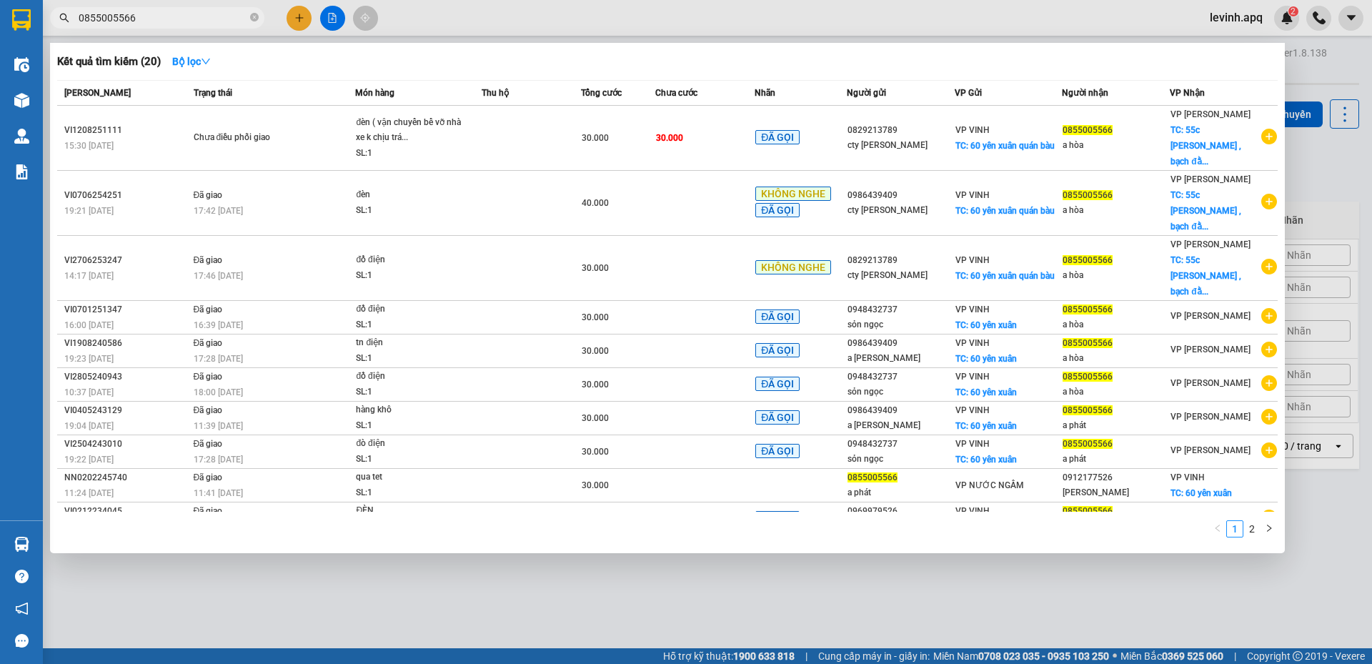
click at [599, 520] on div "1 2" at bounding box center [667, 533] width 1220 height 26
click at [383, 520] on div "1 2" at bounding box center [667, 533] width 1220 height 26
click at [394, 68] on div "Kết quả tìm kiếm ( 20 ) Bộ lọc" at bounding box center [667, 61] width 1220 height 23
click at [439, 63] on div "Kết quả tìm kiếm ( 20 ) Bộ lọc" at bounding box center [667, 61] width 1220 height 23
click at [764, 520] on div "1 2" at bounding box center [667, 533] width 1220 height 26
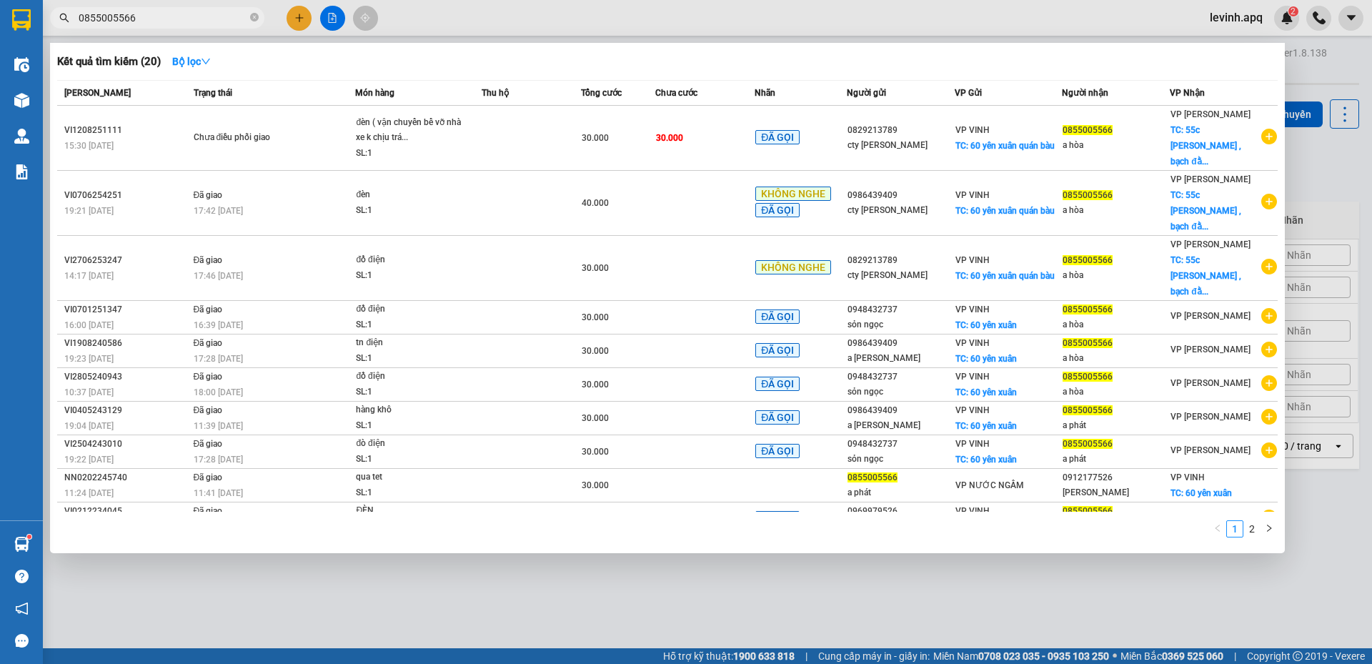
click at [901, 520] on div "1 2" at bounding box center [667, 533] width 1220 height 26
click at [987, 520] on div "1 2" at bounding box center [667, 533] width 1220 height 26
click at [1070, 520] on div "1 2" at bounding box center [667, 533] width 1220 height 26
click at [1008, 520] on div "1 2" at bounding box center [667, 533] width 1220 height 26
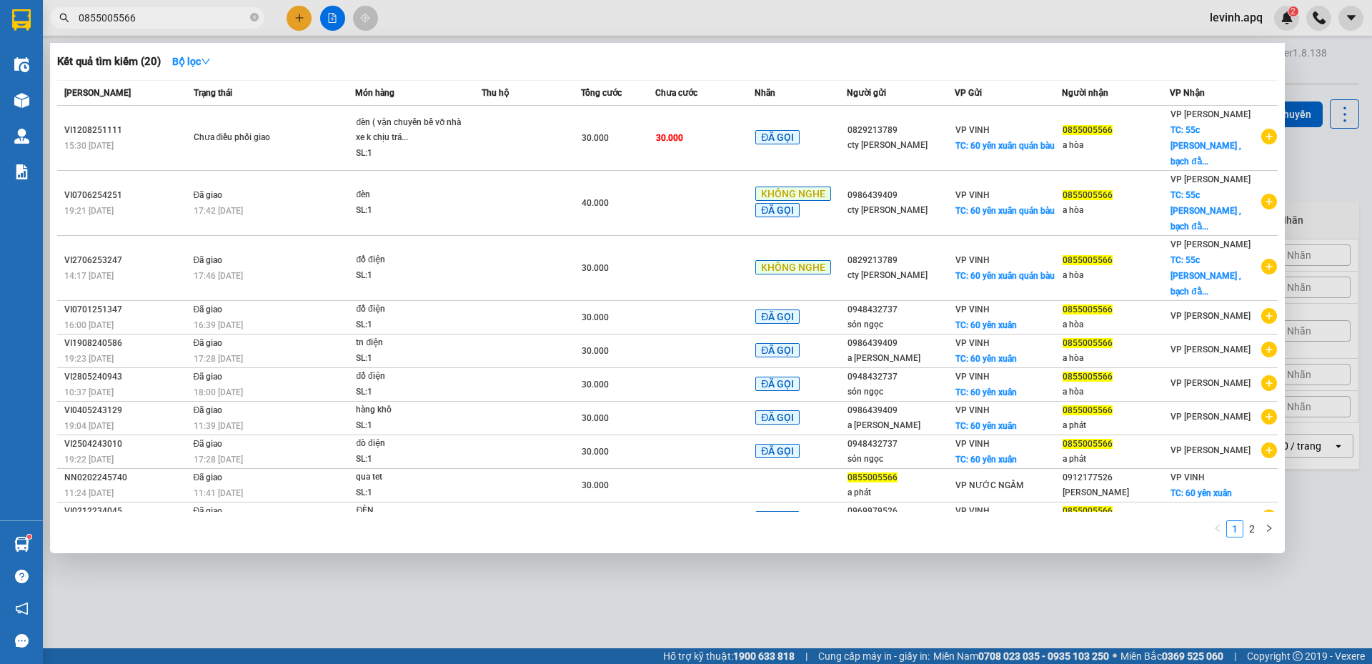
click at [1062, 520] on div "1 2" at bounding box center [667, 533] width 1220 height 26
click at [789, 520] on div "1 2" at bounding box center [667, 533] width 1220 height 26
click at [856, 520] on div "1 2" at bounding box center [667, 533] width 1220 height 26
click at [950, 520] on div "1 2" at bounding box center [667, 533] width 1220 height 26
click at [1054, 520] on div "1 2" at bounding box center [667, 533] width 1220 height 26
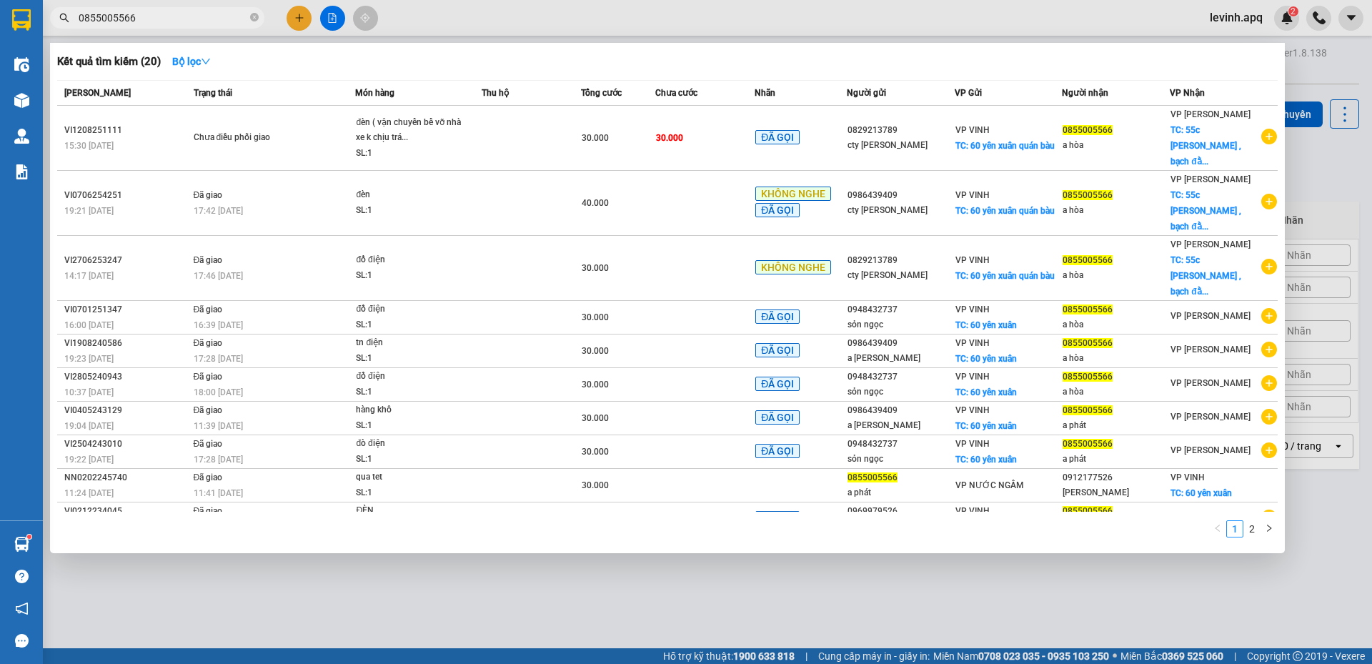
click at [985, 520] on div "1 2" at bounding box center [667, 533] width 1220 height 26
click at [1074, 520] on div "1 2" at bounding box center [667, 533] width 1220 height 26
click at [981, 520] on div "1 2" at bounding box center [667, 533] width 1220 height 26
click at [1074, 520] on div "1 2" at bounding box center [667, 533] width 1220 height 26
click at [992, 520] on div "1 2" at bounding box center [667, 533] width 1220 height 26
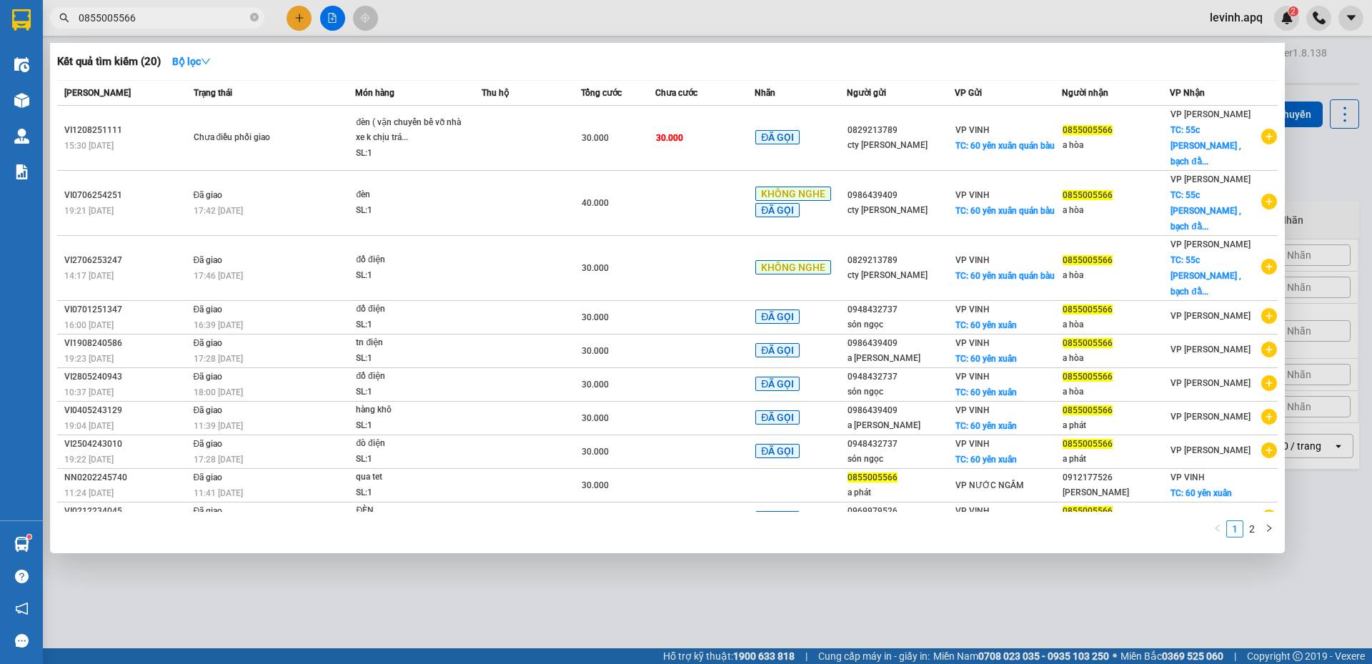
click at [859, 520] on div "1 2" at bounding box center [667, 533] width 1220 height 26
click at [964, 520] on div "1 2" at bounding box center [667, 533] width 1220 height 26
click at [1081, 520] on div "1 2" at bounding box center [667, 533] width 1220 height 26
click at [979, 520] on div "1 2" at bounding box center [667, 533] width 1220 height 26
click at [1069, 520] on div "1 2" at bounding box center [667, 533] width 1220 height 26
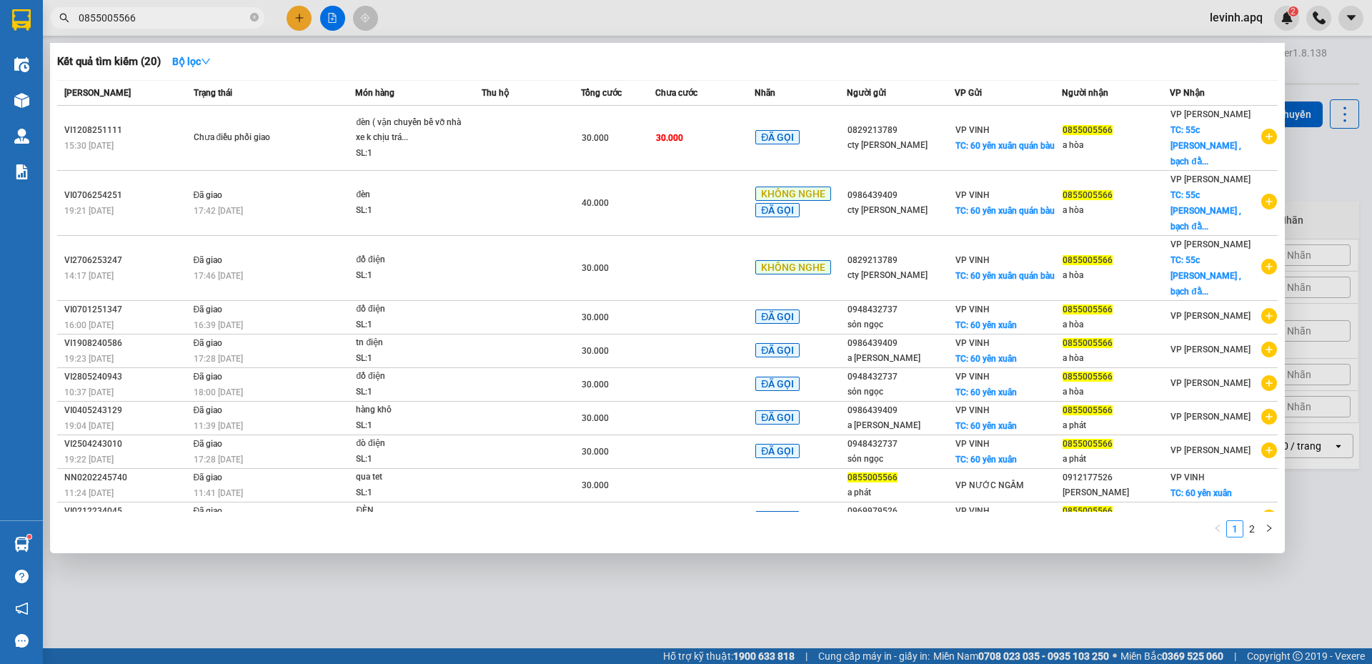
drag, startPoint x: 978, startPoint y: 508, endPoint x: 924, endPoint y: 508, distance: 53.6
click at [977, 520] on div "1 2" at bounding box center [667, 533] width 1220 height 26
click at [887, 520] on div "1 2" at bounding box center [667, 533] width 1220 height 26
click at [764, 520] on div "1 2" at bounding box center [667, 533] width 1220 height 26
click at [599, 520] on div "1 2" at bounding box center [667, 533] width 1220 height 26
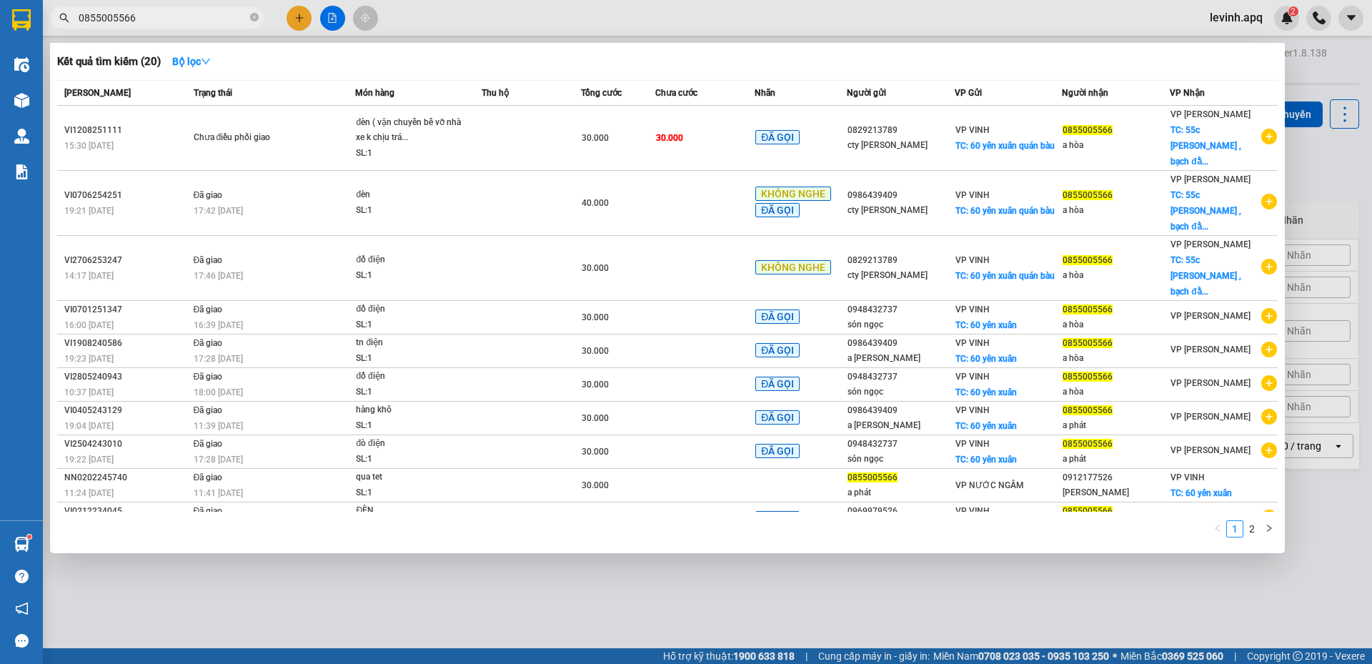
drag, startPoint x: 340, startPoint y: 520, endPoint x: 235, endPoint y: 529, distance: 105.4
click at [336, 520] on div "1 2" at bounding box center [667, 533] width 1220 height 26
click at [200, 520] on div "1 2" at bounding box center [667, 533] width 1220 height 26
click at [82, 520] on div "1 2" at bounding box center [667, 533] width 1220 height 26
click at [204, 520] on div "1 2" at bounding box center [667, 533] width 1220 height 26
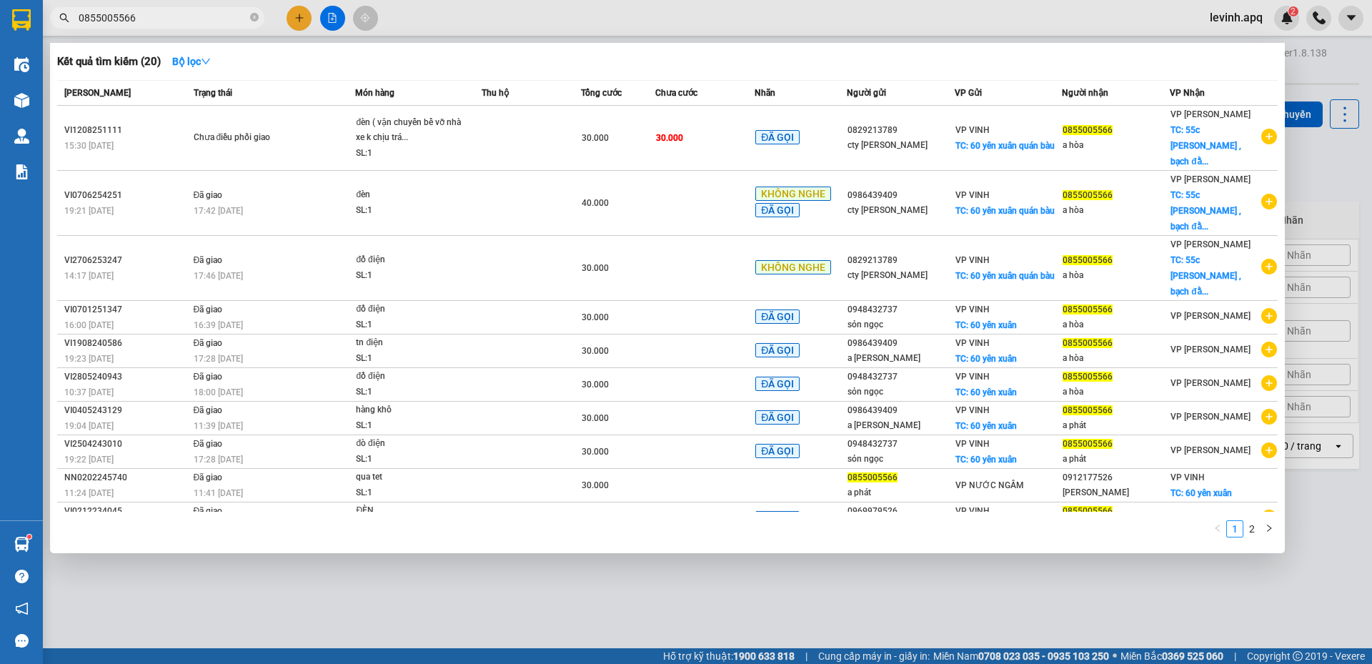
click at [368, 520] on div "1 2" at bounding box center [667, 533] width 1220 height 26
click at [535, 520] on div "1 2" at bounding box center [667, 533] width 1220 height 26
click at [617, 520] on div "1 2" at bounding box center [667, 533] width 1220 height 26
click at [771, 520] on div "1 2" at bounding box center [667, 533] width 1220 height 26
click at [865, 520] on div "1 2" at bounding box center [667, 533] width 1220 height 26
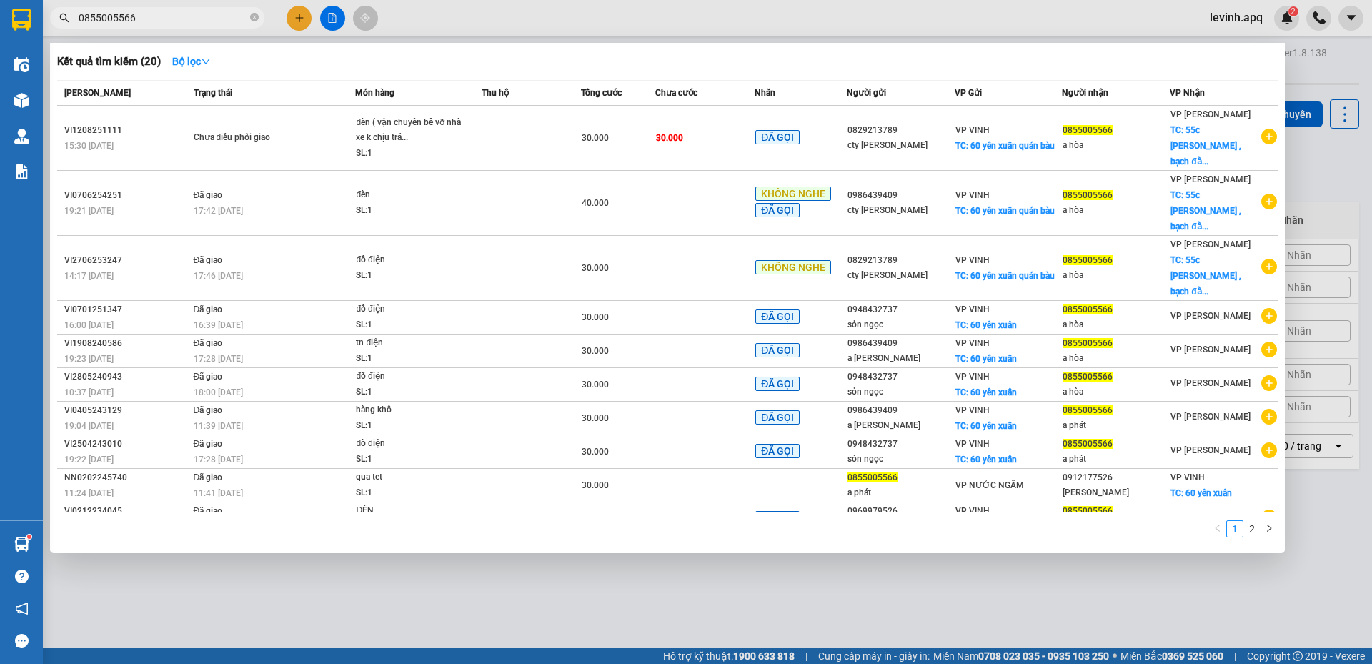
click at [992, 520] on div "1 2" at bounding box center [667, 533] width 1220 height 26
click at [1082, 520] on div "1 2" at bounding box center [667, 533] width 1220 height 26
click at [826, 494] on div "Mã ĐH Trạng thái Món hàng Thu hộ Tổng cước Chưa cước Nhãn Người gửi VP Gửi Ngườ…" at bounding box center [667, 313] width 1220 height 466
click at [969, 497] on div "Mã ĐH Trạng thái Món hàng Thu hộ Tổng cước Chưa cước Nhãn Người gửi VP Gửi Ngườ…" at bounding box center [667, 313] width 1220 height 466
click at [1087, 520] on div "1 2" at bounding box center [667, 533] width 1220 height 26
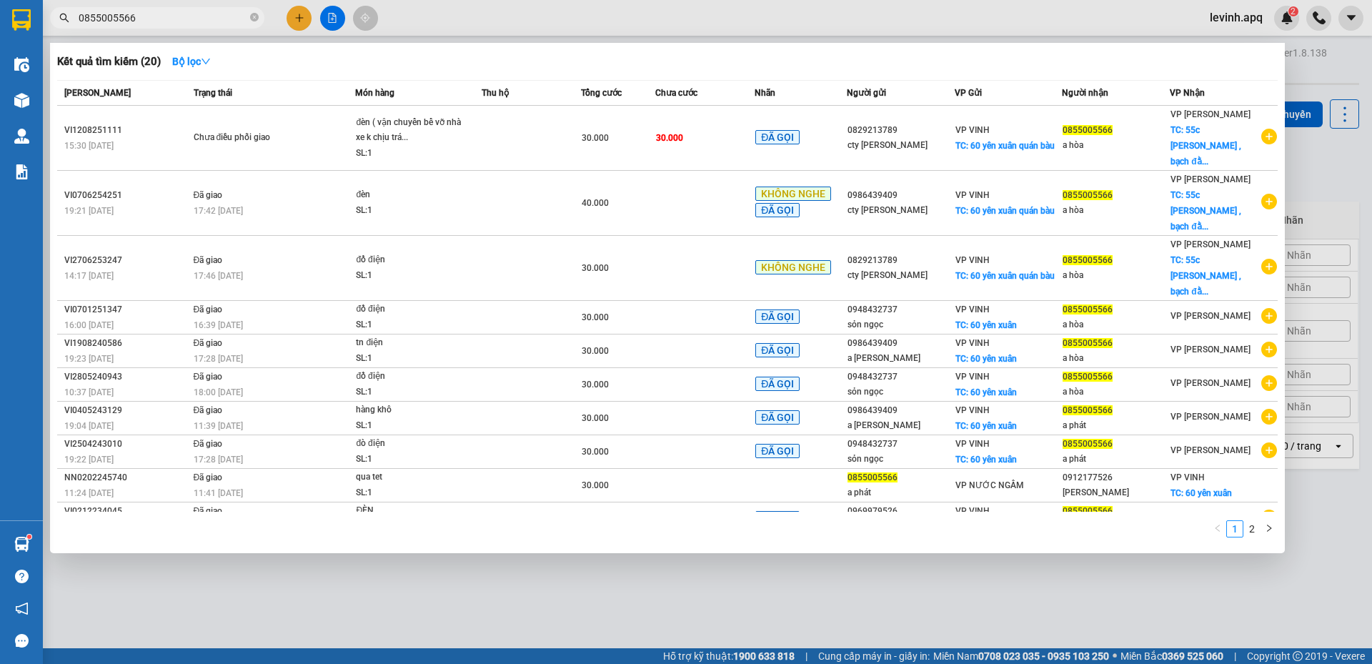
click at [999, 520] on div "1 2" at bounding box center [667, 533] width 1220 height 26
click at [864, 520] on div "1 2" at bounding box center [667, 533] width 1220 height 26
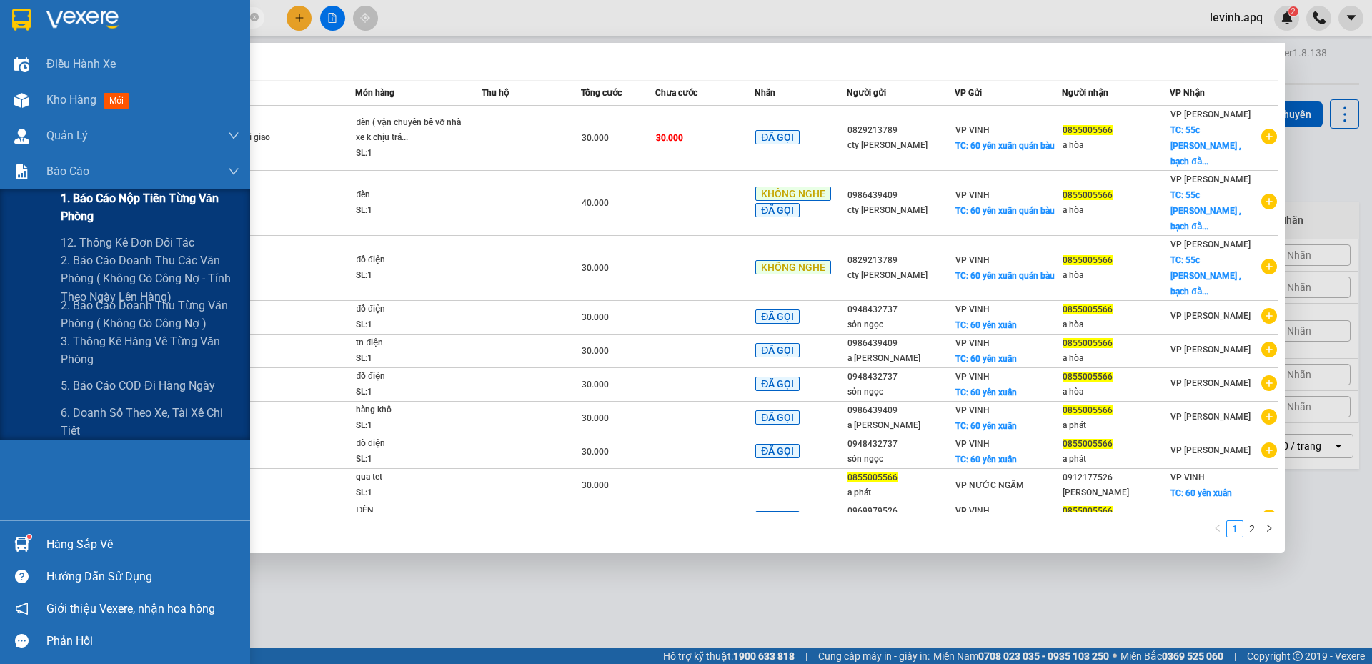
click at [141, 209] on span "1. Báo cáo nộp tiền từng văn phòng" at bounding box center [150, 207] width 179 height 36
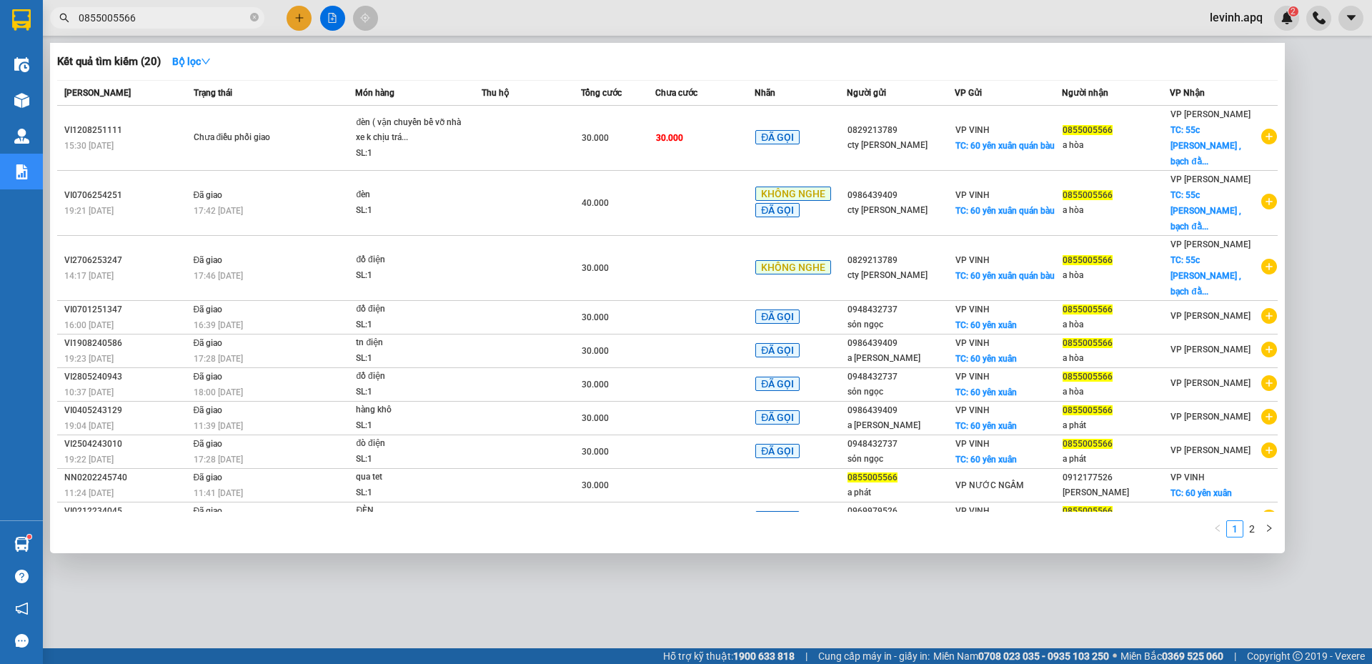
click at [401, 566] on div at bounding box center [686, 332] width 1372 height 664
click at [227, 22] on input "0855005566" at bounding box center [163, 18] width 169 height 16
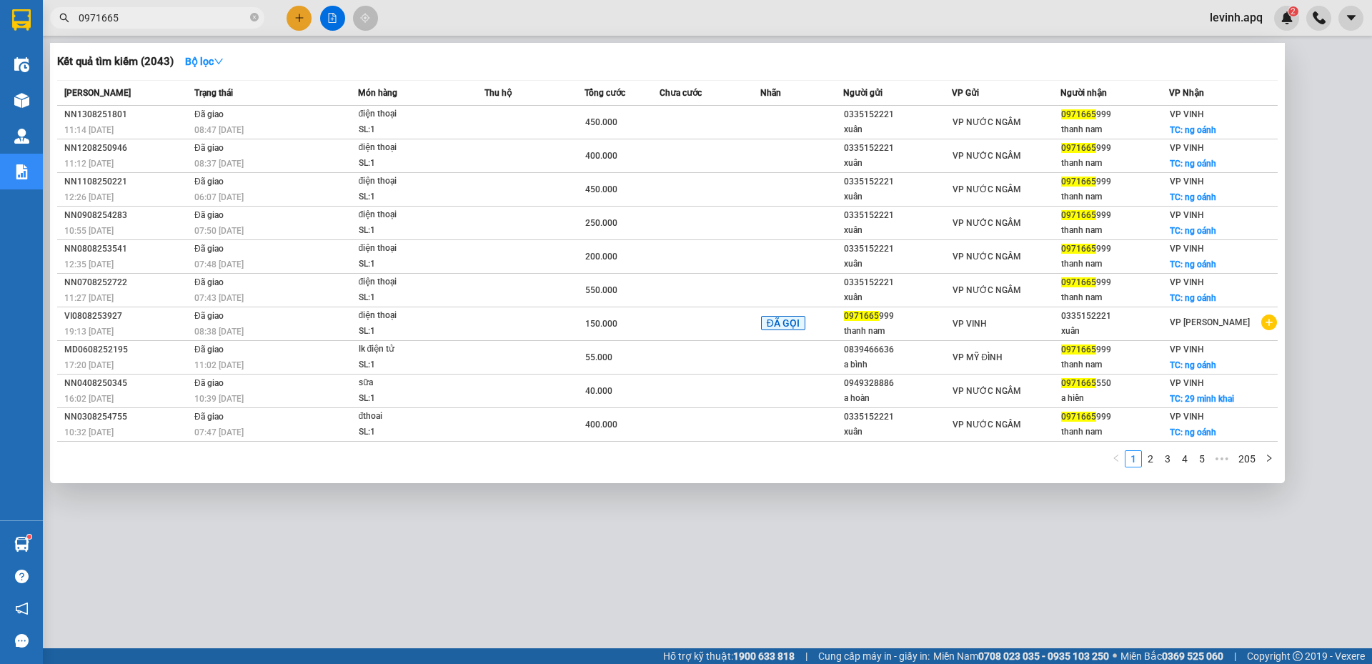
click at [482, 505] on div at bounding box center [686, 332] width 1372 height 664
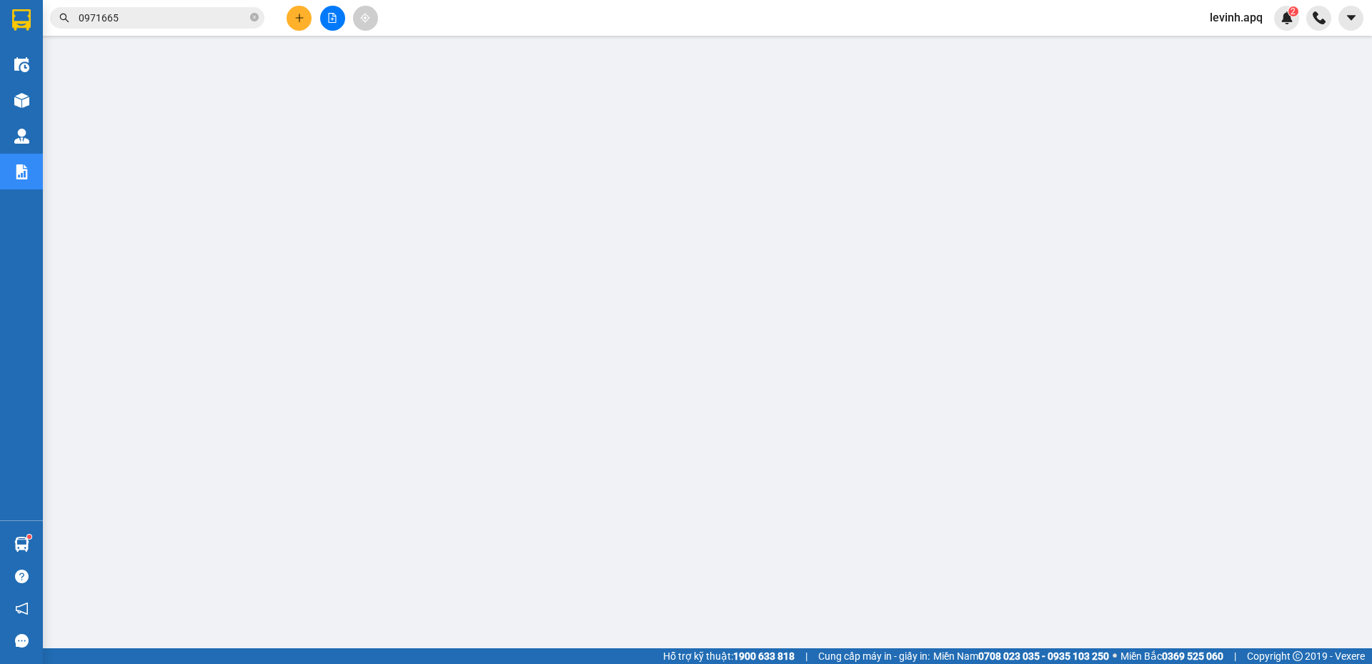
click at [159, 29] on div "Kết quả tìm kiếm ( 2043 ) Bộ lọc Mã ĐH Trạng thái Món hàng Thu hộ Tổng cước Chư…" at bounding box center [139, 18] width 279 height 25
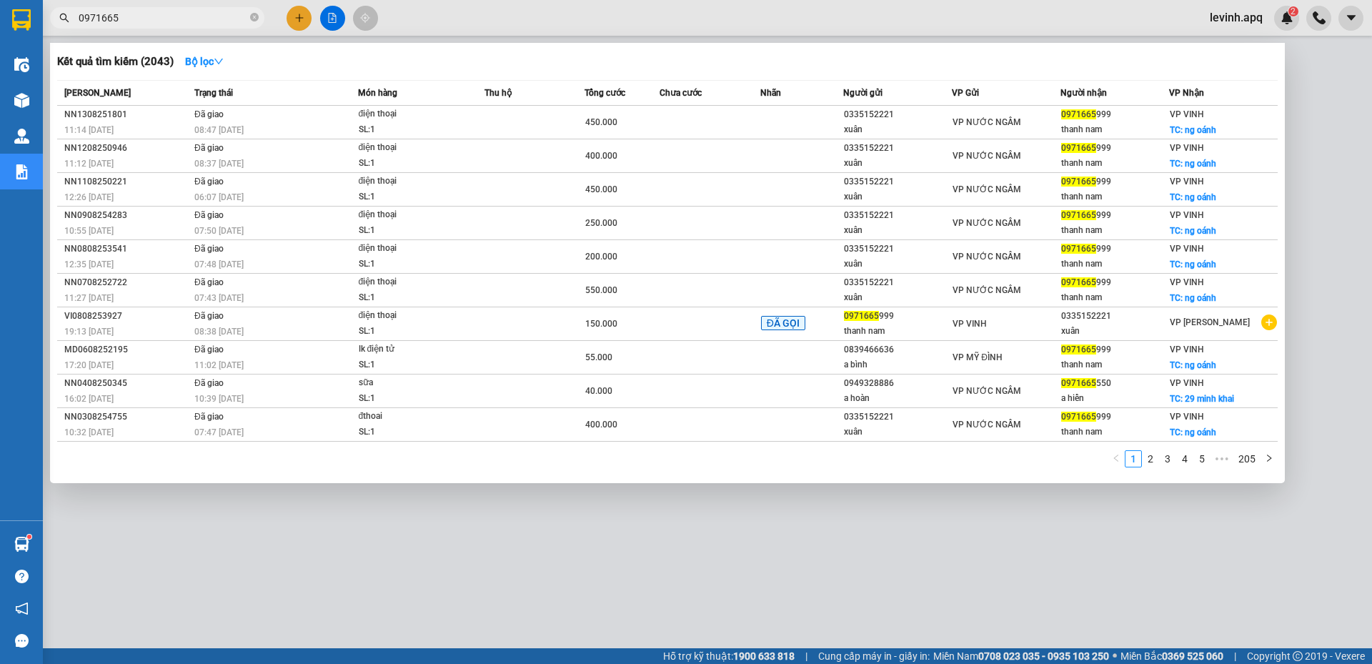
click at [158, 11] on input "0971665" at bounding box center [163, 18] width 169 height 16
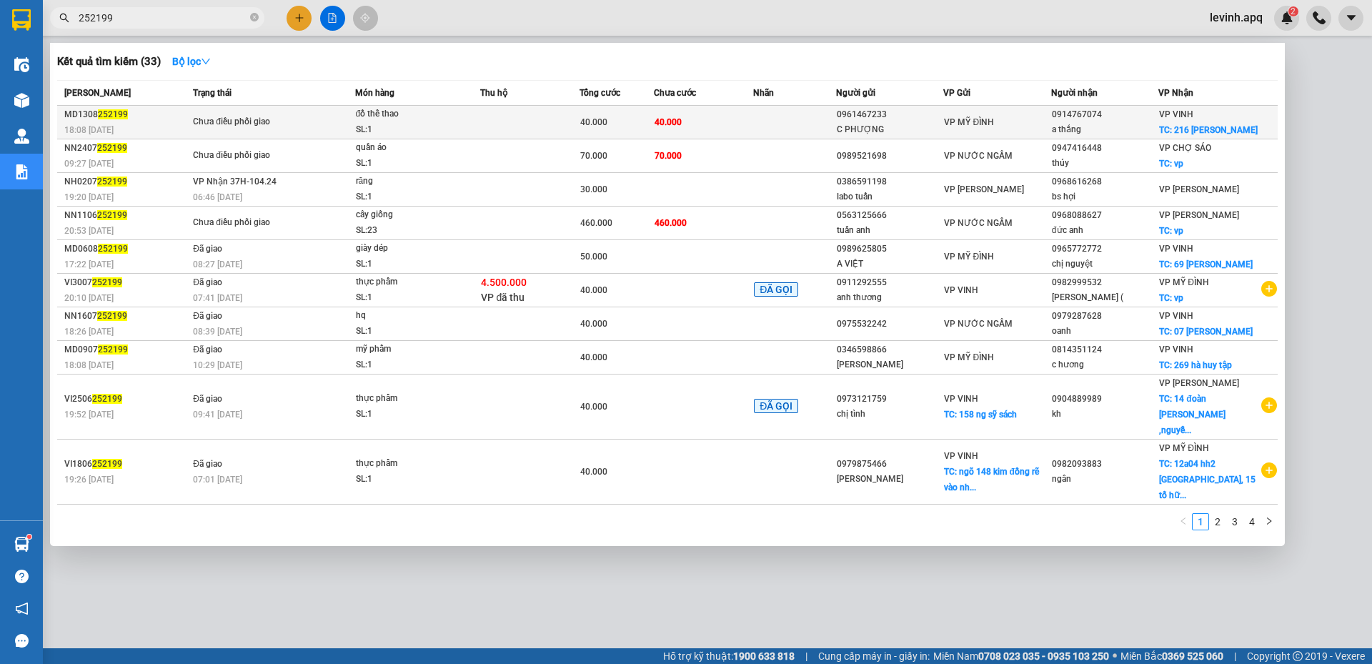
type input "252199"
click at [427, 116] on div "đồ thể thao" at bounding box center [409, 114] width 107 height 16
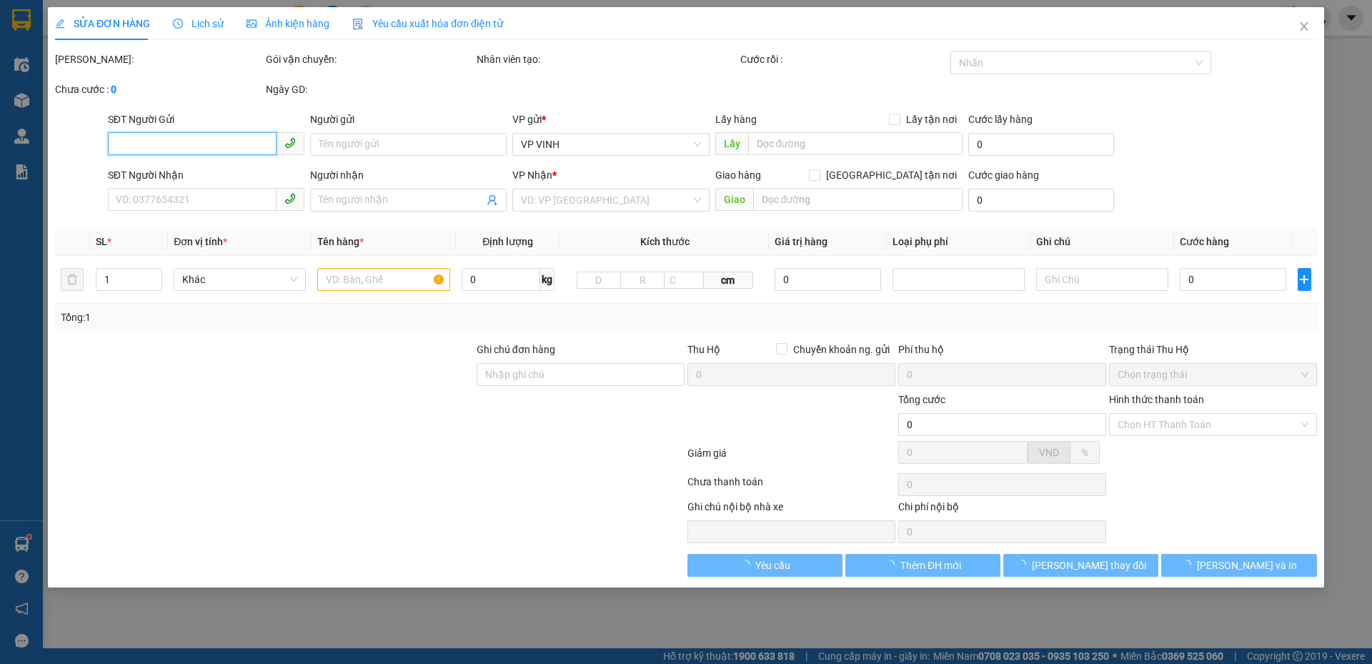
type input "0961467233"
type input "C PHƯỢNG"
type input "0914767074"
type input "a thắng"
checkbox input "true"
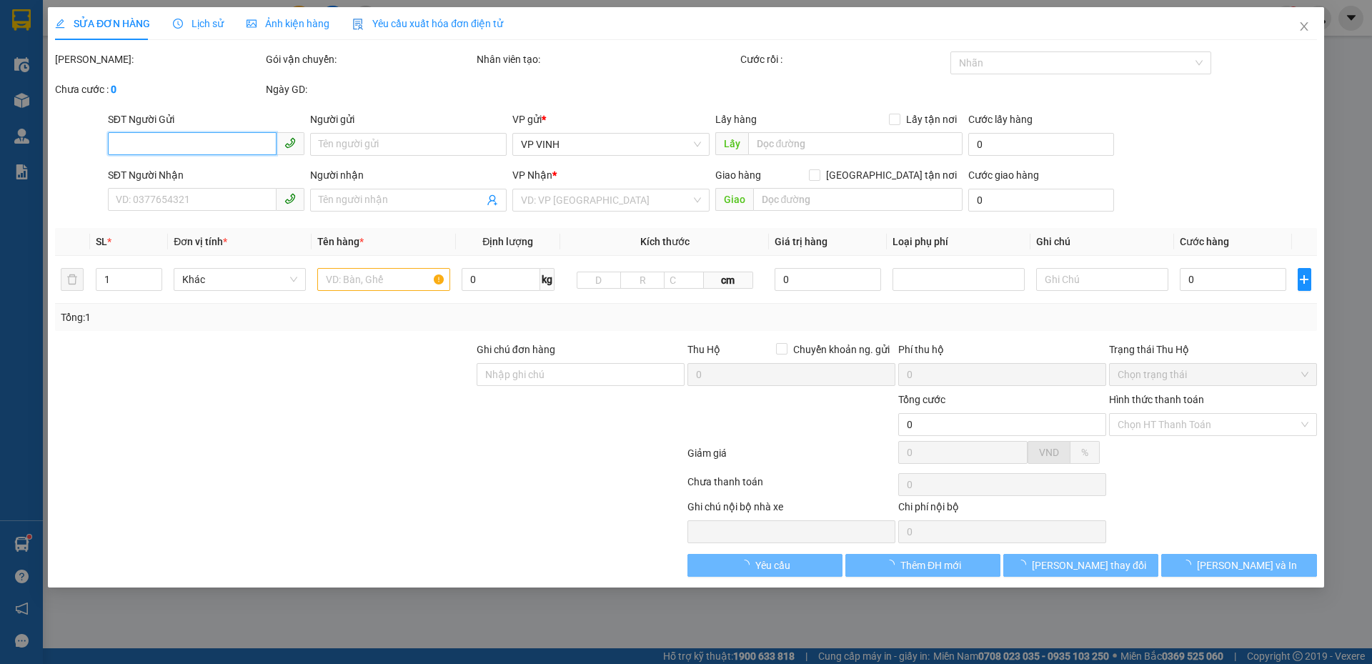
type input "216 trần phú"
type input "40.000"
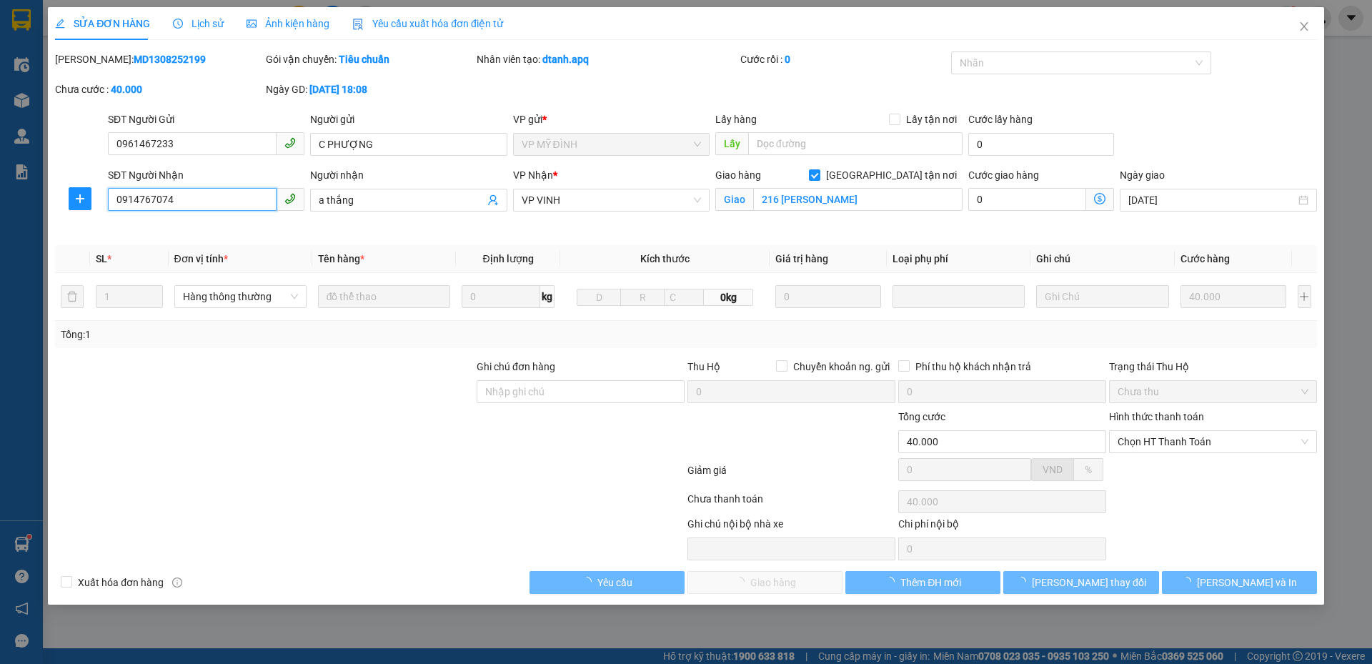
click at [191, 196] on input "0914767074" at bounding box center [192, 199] width 169 height 23
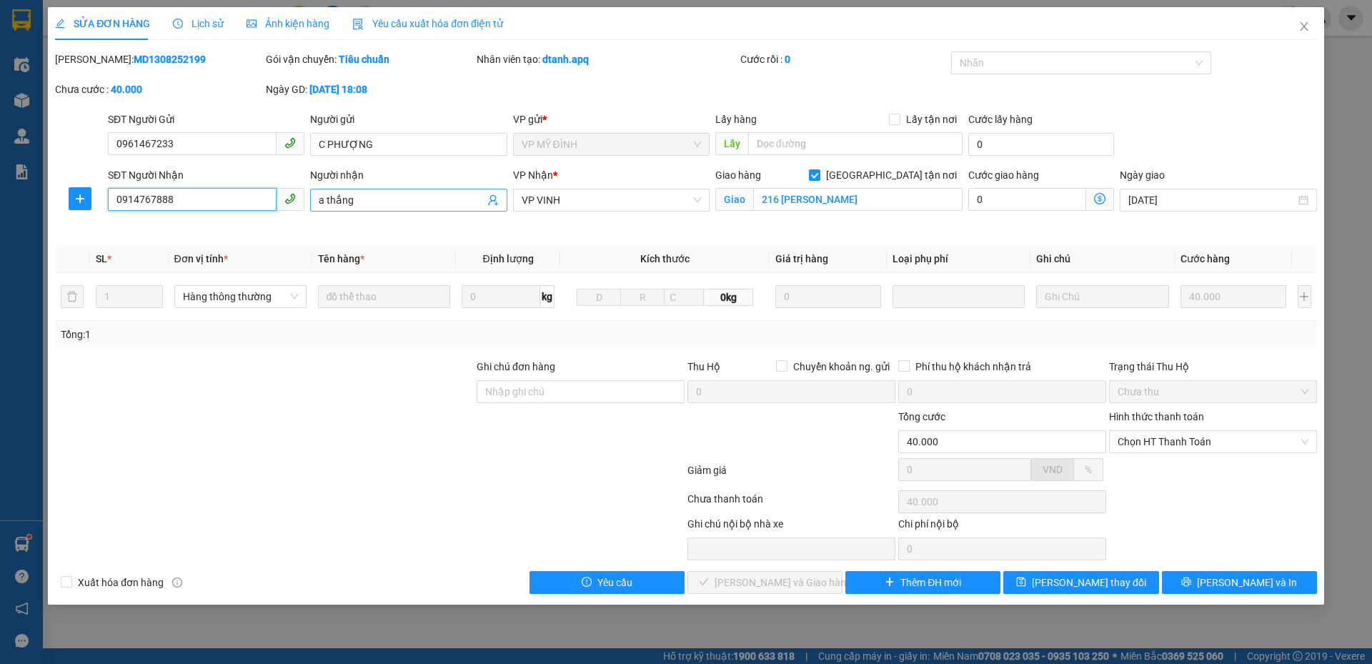
type input "0914767888"
click at [353, 190] on span "a thắng" at bounding box center [408, 200] width 196 height 23
click at [373, 206] on input "a thắng" at bounding box center [401, 200] width 165 height 16
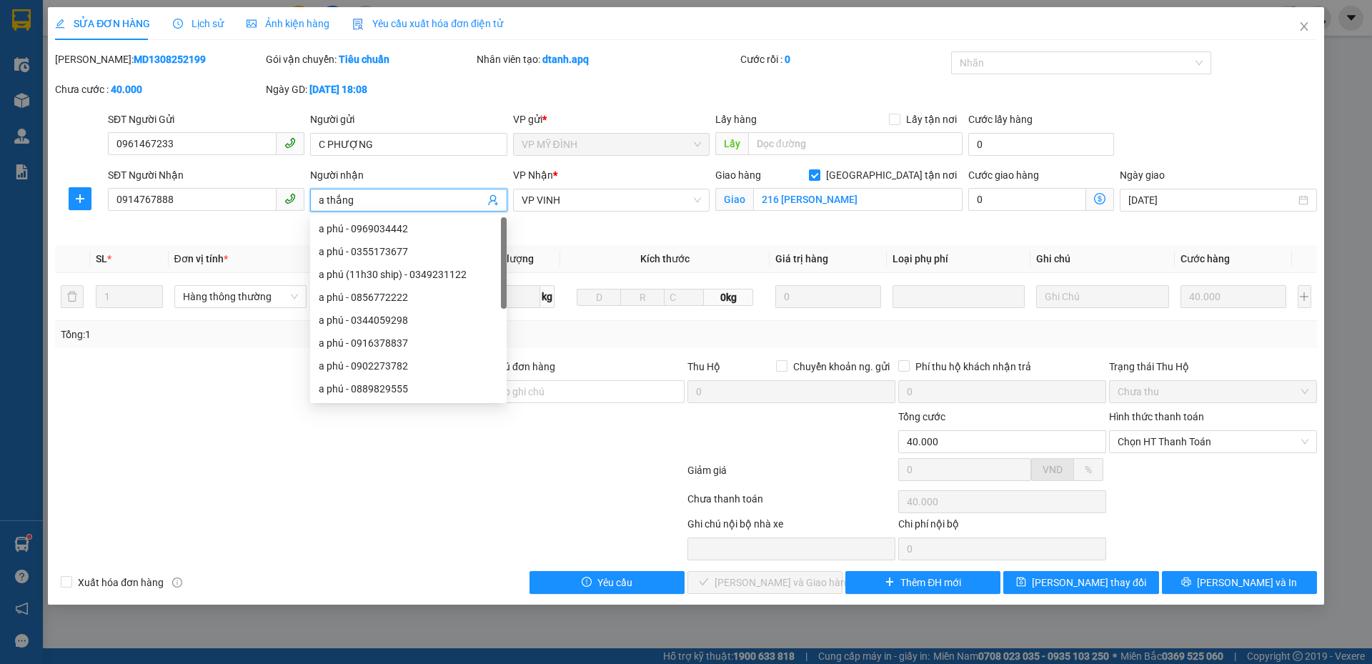
click at [373, 206] on input "a thắng" at bounding box center [401, 200] width 165 height 16
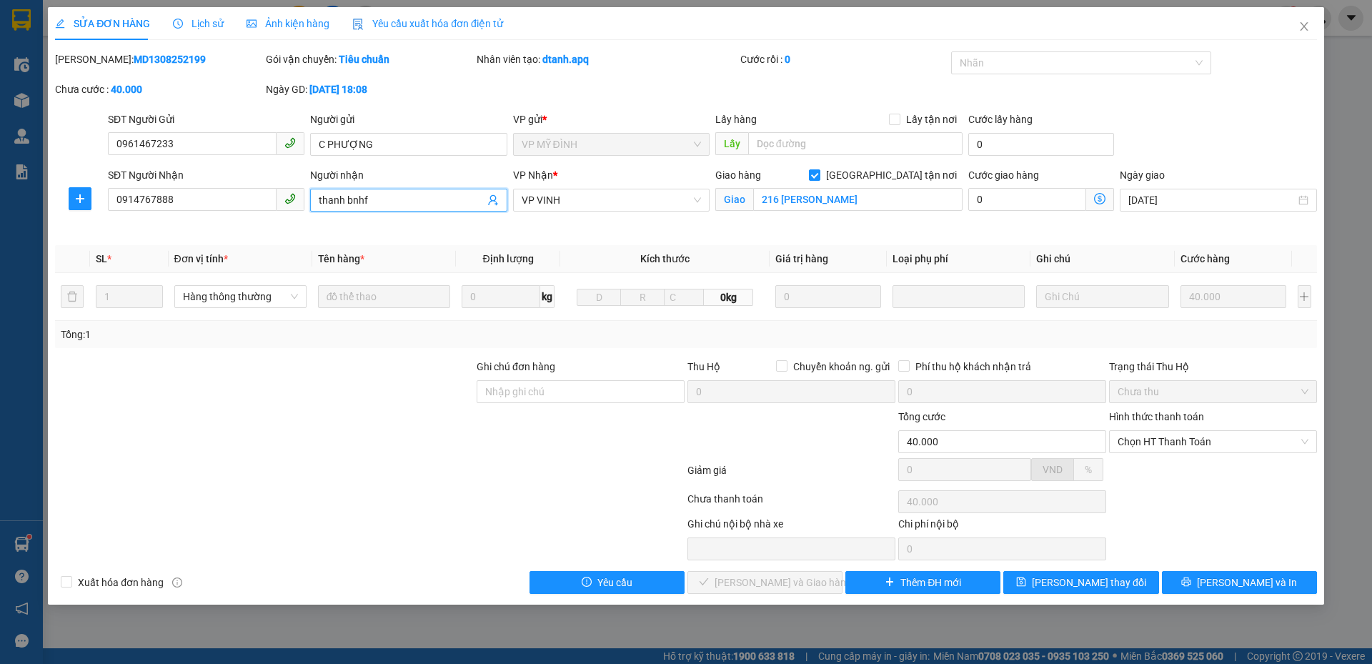
click at [350, 198] on input "thanh bnhf" at bounding box center [401, 200] width 165 height 16
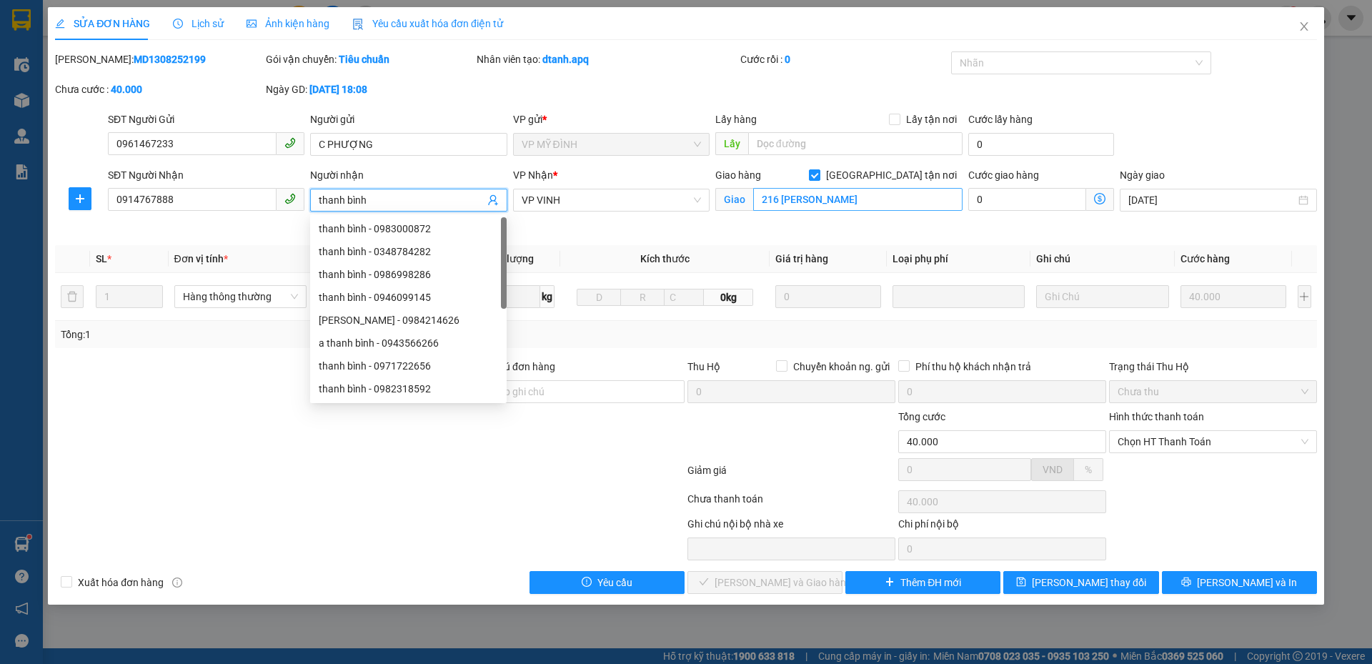
type input "thanh bình"
click at [812, 196] on input "216 trần phú" at bounding box center [857, 199] width 209 height 23
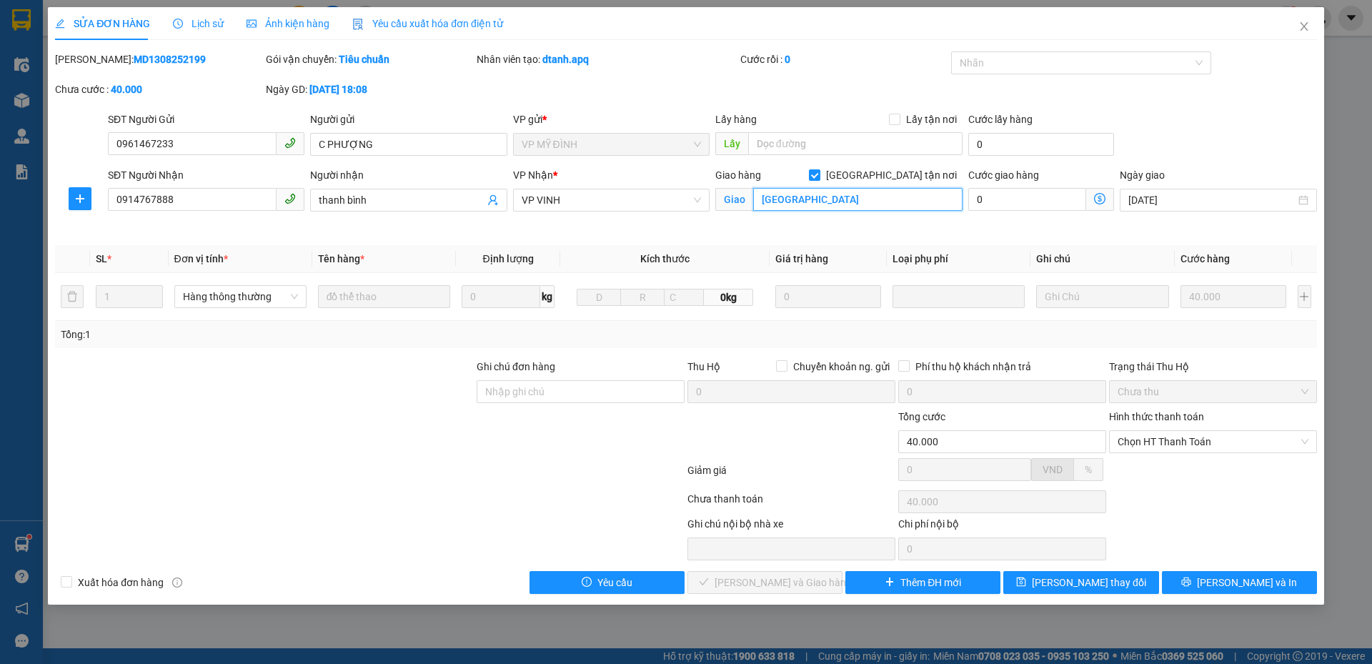
click at [801, 191] on input "chợ vinh" at bounding box center [857, 199] width 209 height 23
type input "kdt long ch"
click at [1174, 585] on button "[PERSON_NAME] và In" at bounding box center [1239, 582] width 155 height 23
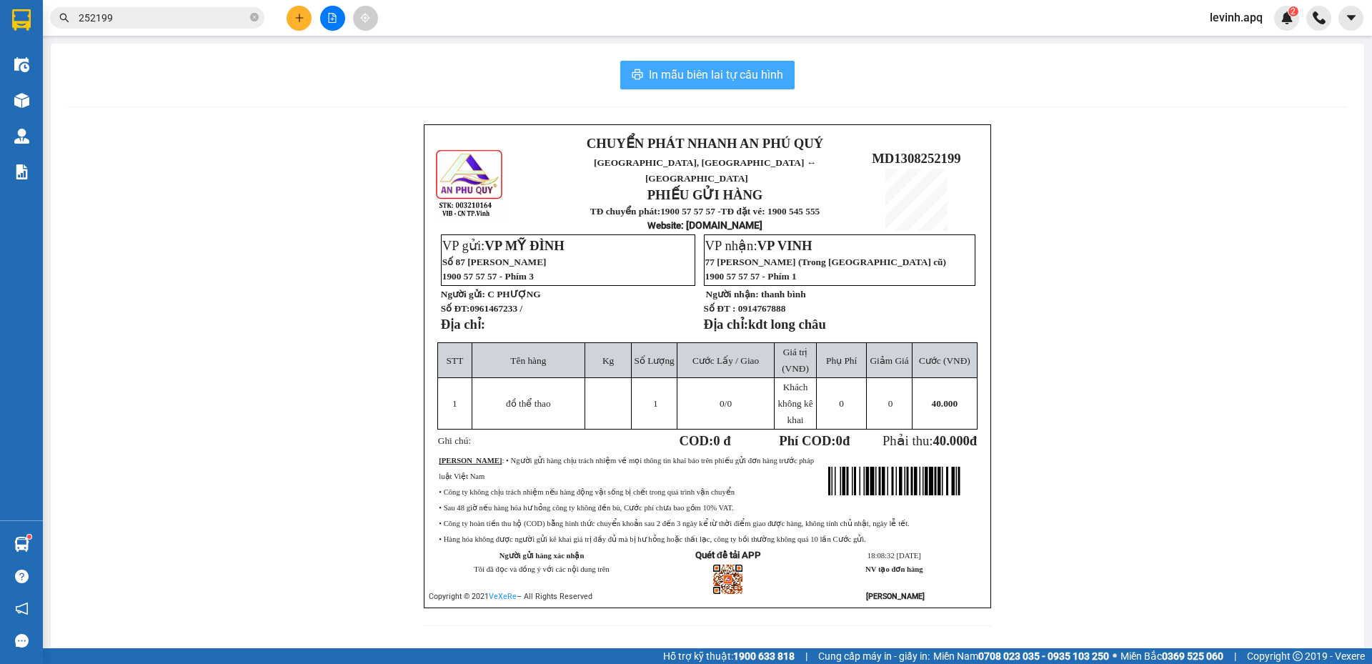
click at [734, 71] on span "In mẫu biên lai tự cấu hình" at bounding box center [716, 75] width 134 height 18
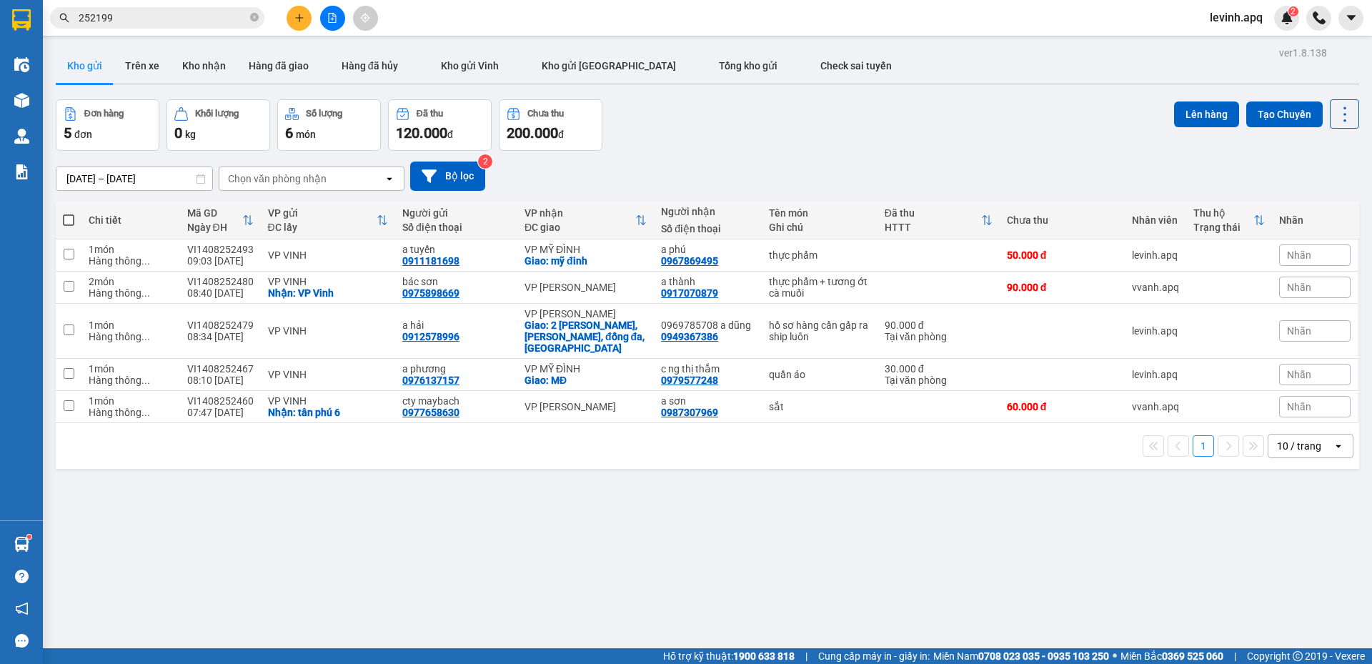
click at [849, 539] on div "ver 1.8.138 Kho gửi Trên xe Kho nhận Hàng đã giao Hàng đã hủy Kho gửi Vinh Kho …" at bounding box center [707, 375] width 1315 height 664
click at [664, 569] on div "ver 1.8.138 Kho gửi Trên xe Kho nhận Hàng đã giao Hàng đã hủy Kho gửi Vinh Kho …" at bounding box center [707, 375] width 1315 height 664
click at [106, 374] on div "Hàng thông ..." at bounding box center [131, 379] width 84 height 11
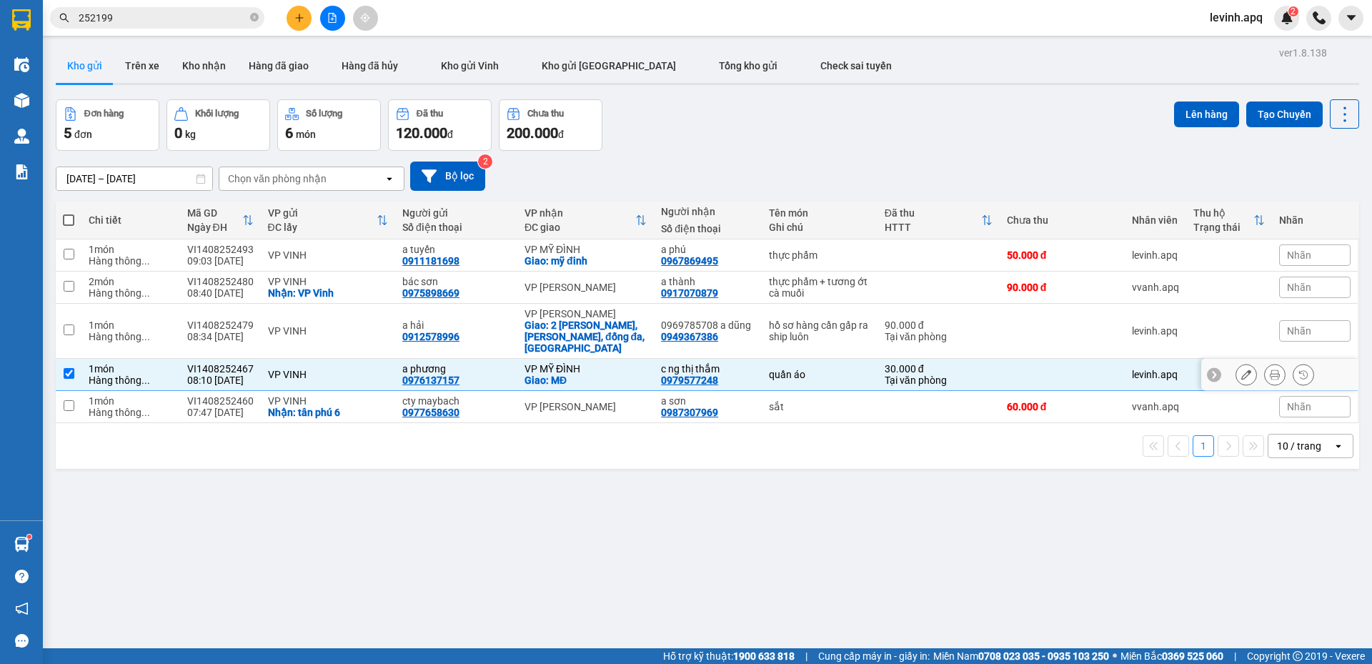
click at [106, 374] on div "Hàng thông ..." at bounding box center [131, 379] width 84 height 11
checkbox input "false"
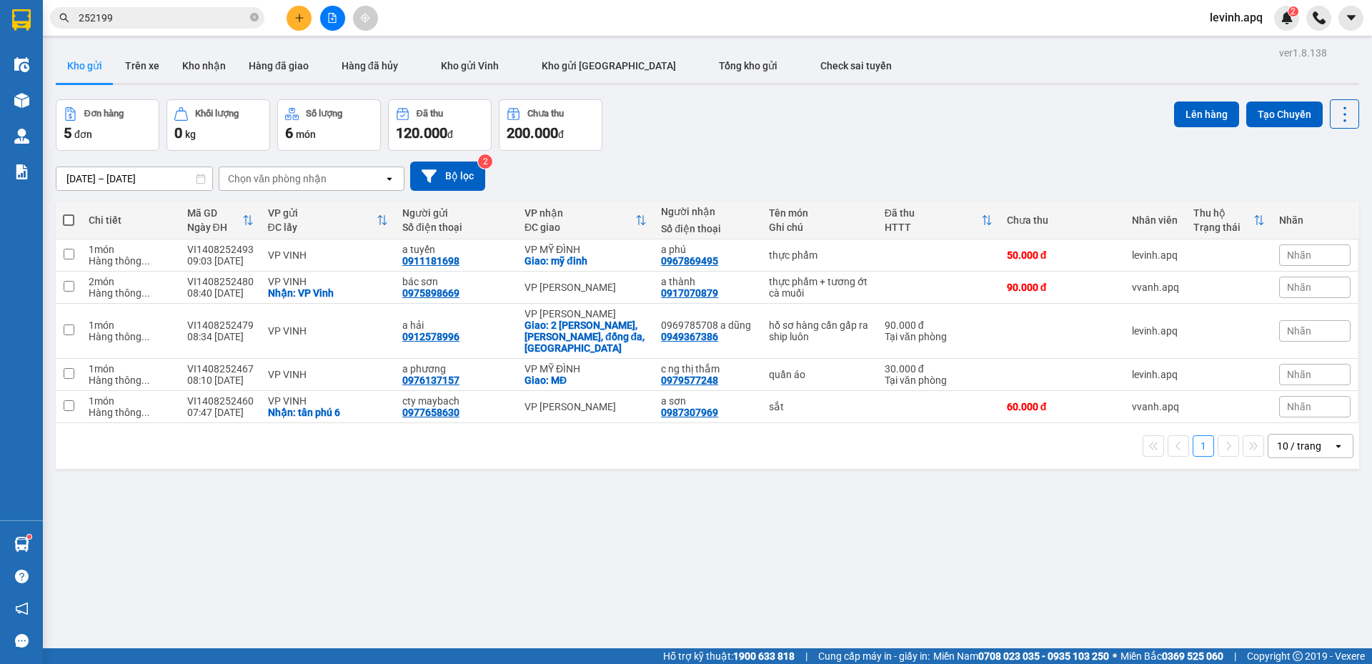
drag, startPoint x: 447, startPoint y: 532, endPoint x: 447, endPoint y: 520, distance: 11.4
click at [447, 532] on div "ver 1.8.138 Kho gửi Trên xe Kho nhận Hàng đã giao Hàng đã hủy Kho gửi Vinh Kho …" at bounding box center [707, 375] width 1315 height 664
click at [66, 219] on span at bounding box center [68, 219] width 11 height 11
click at [69, 213] on input "checkbox" at bounding box center [69, 213] width 0 height 0
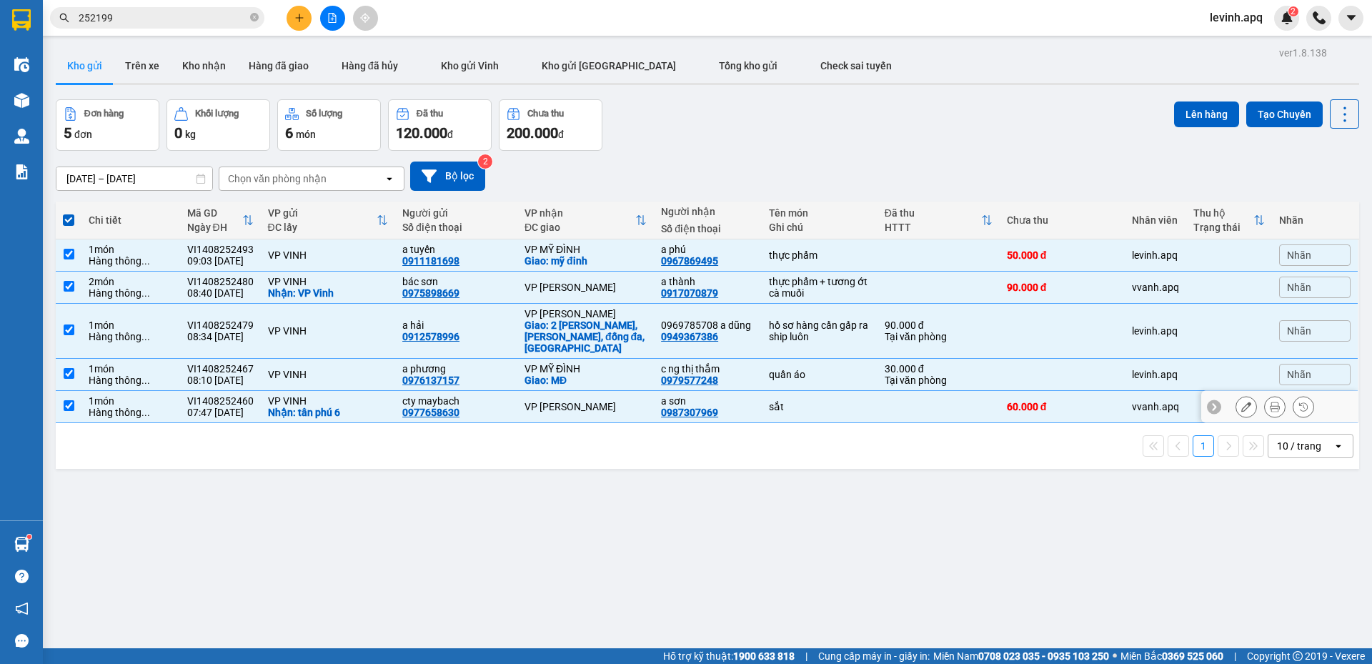
click at [100, 406] on div "Hàng thông ..." at bounding box center [131, 411] width 84 height 11
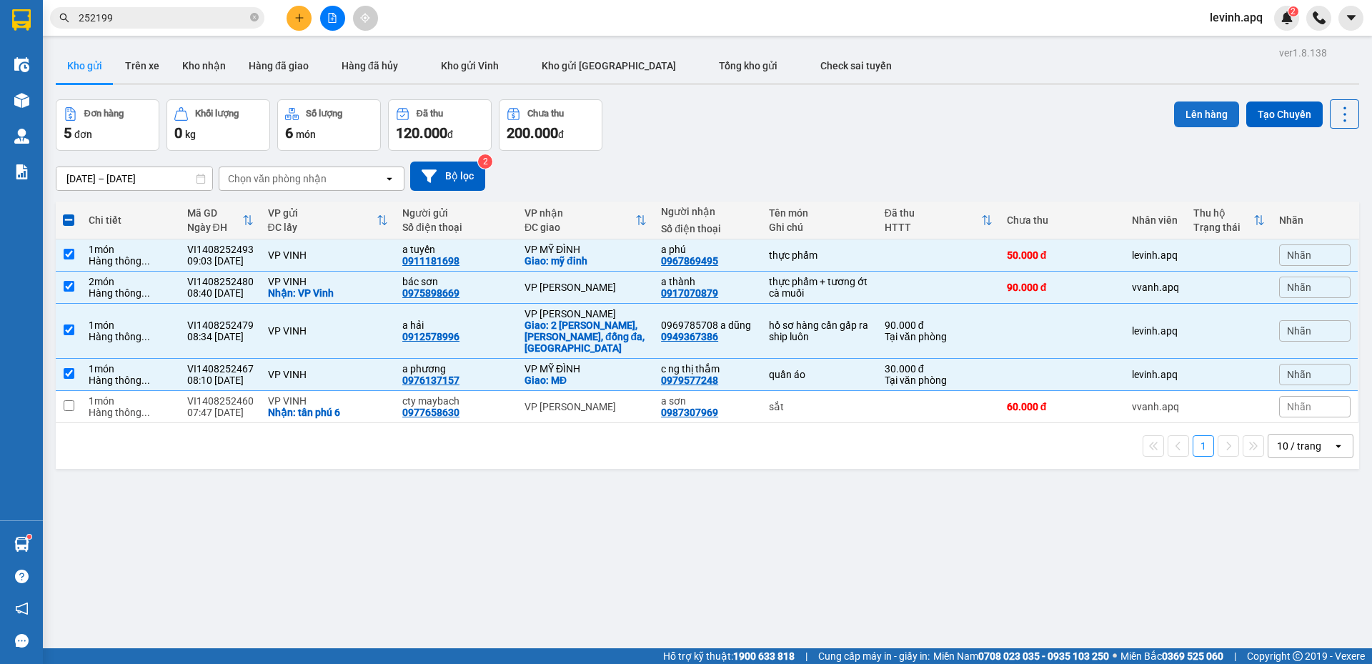
click at [1217, 107] on button "Lên hàng" at bounding box center [1206, 114] width 65 height 26
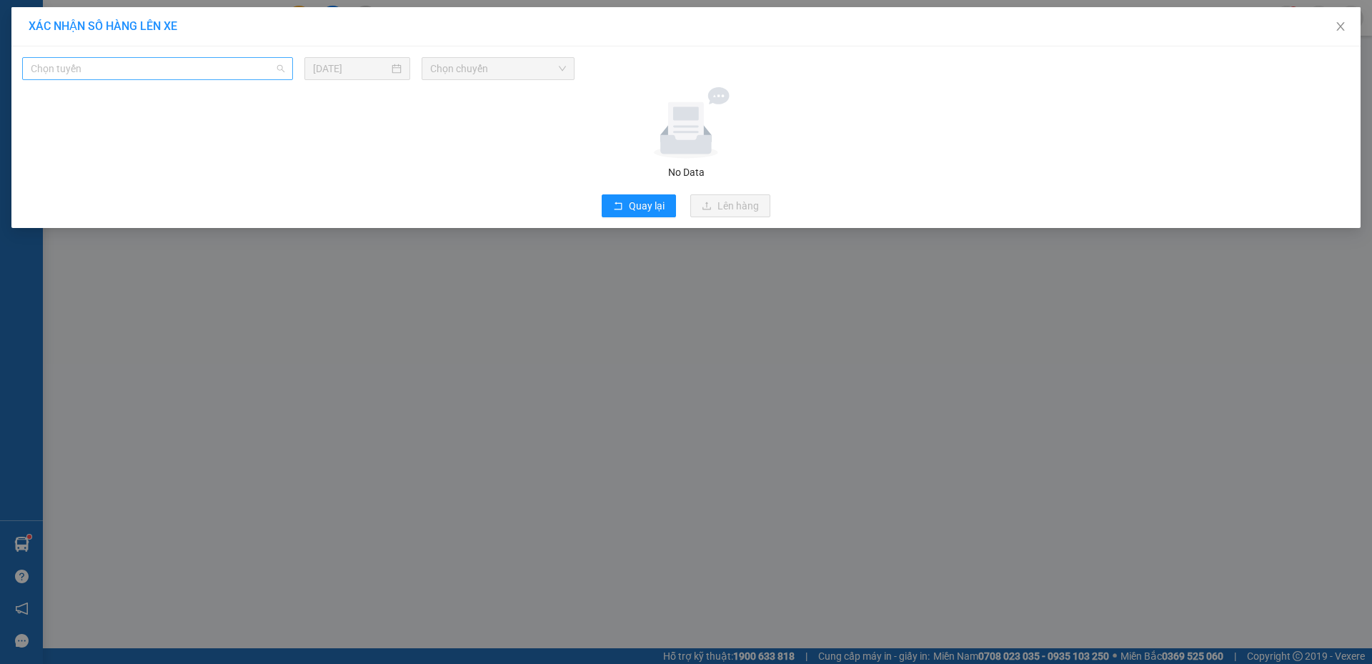
click at [197, 79] on div "Chọn tuyến" at bounding box center [157, 68] width 271 height 23
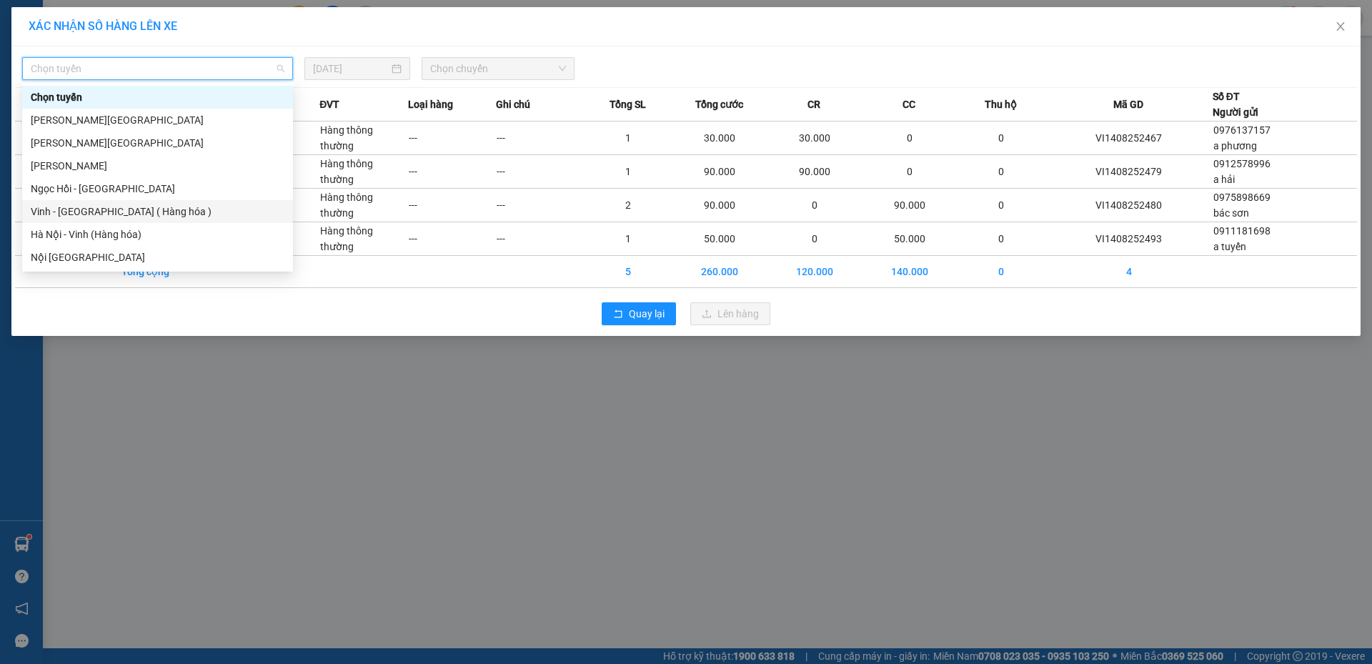
click at [180, 214] on div "Vinh - [GEOGRAPHIC_DATA] ( Hàng hóa )" at bounding box center [158, 212] width 254 height 16
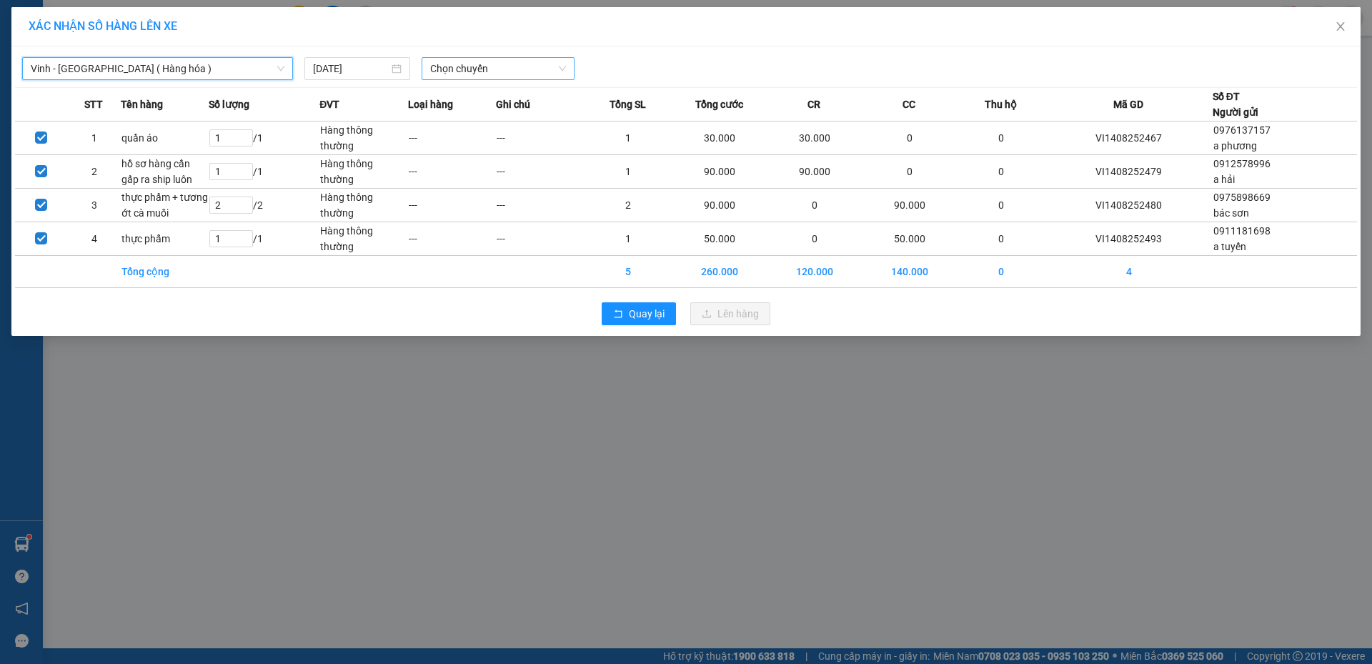
click at [482, 67] on span "Chọn chuyến" at bounding box center [498, 68] width 136 height 21
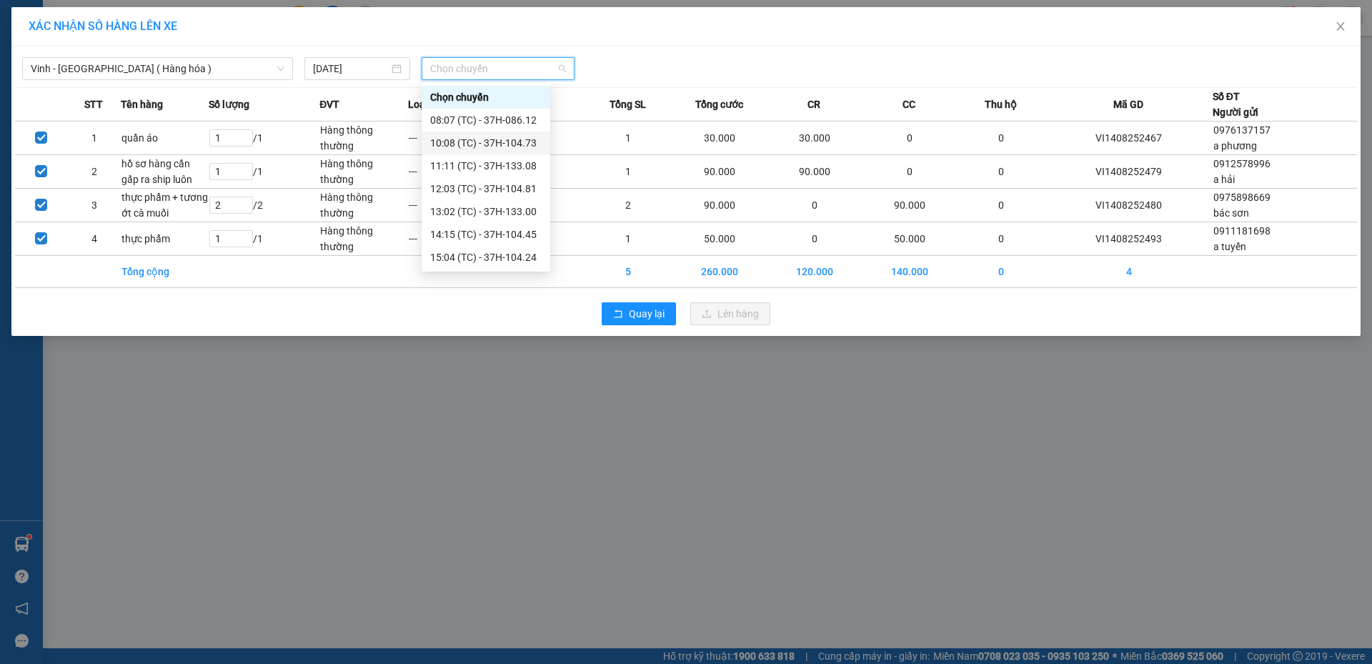
click at [477, 146] on div "10:08 (TC) - 37H-104.73" at bounding box center [485, 143] width 111 height 16
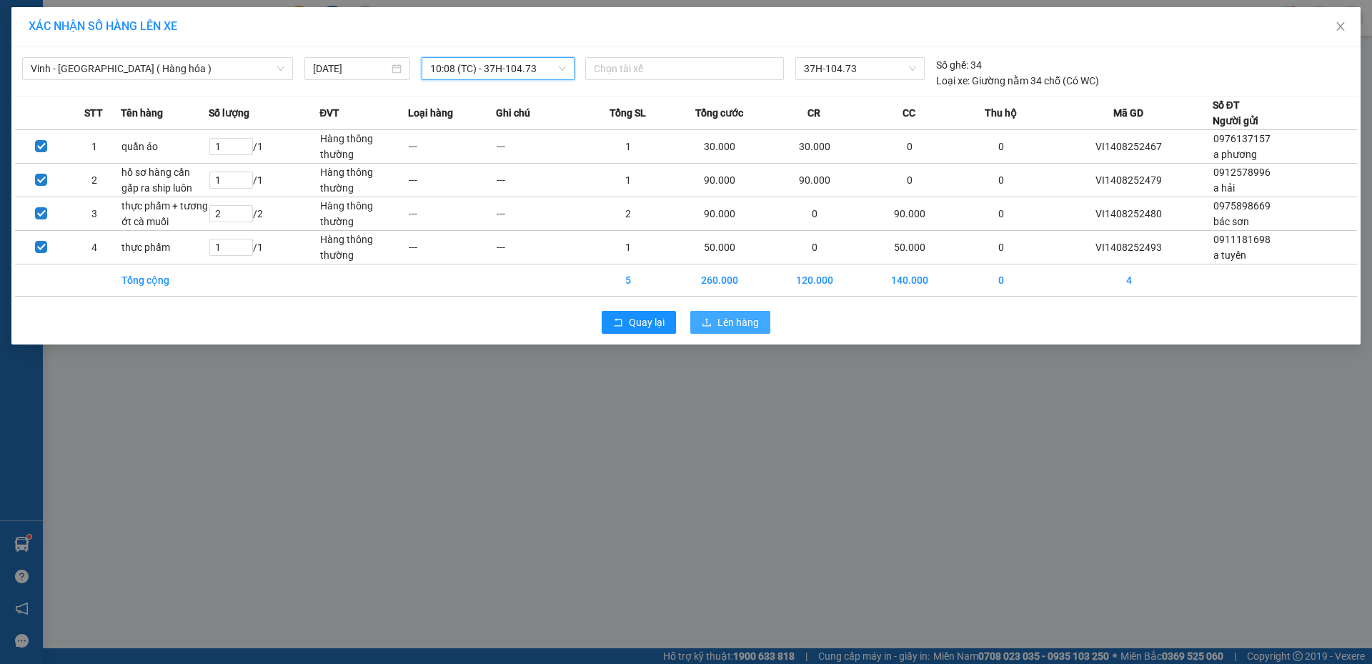
click at [732, 325] on span "Lên hàng" at bounding box center [737, 322] width 41 height 16
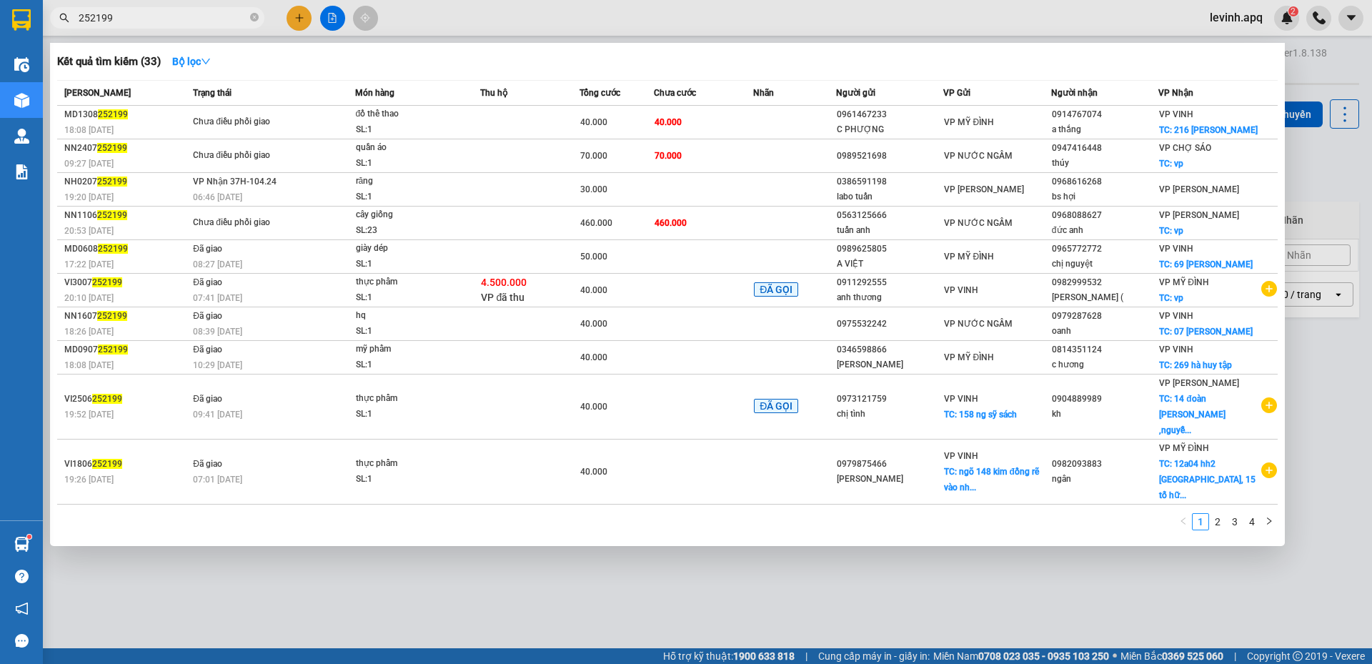
click at [106, 19] on input "252199" at bounding box center [163, 18] width 169 height 16
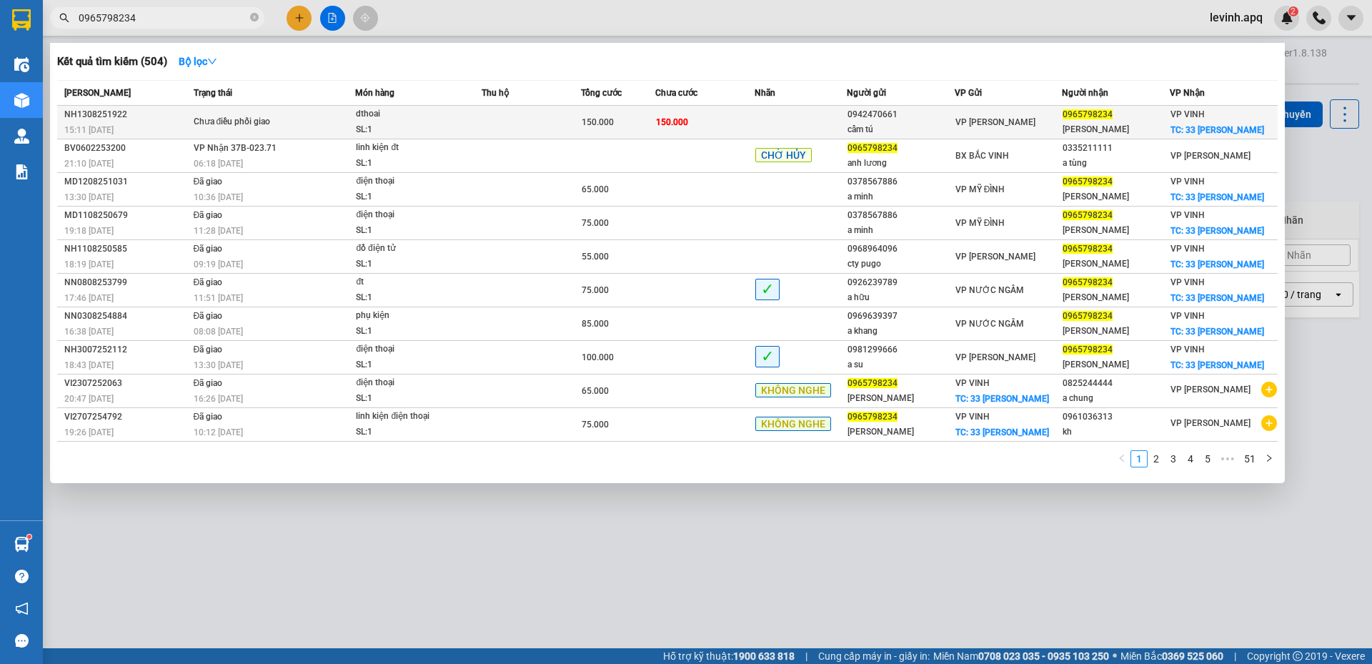
click at [244, 114] on td "Chưa điều phối giao" at bounding box center [273, 123] width 166 height 34
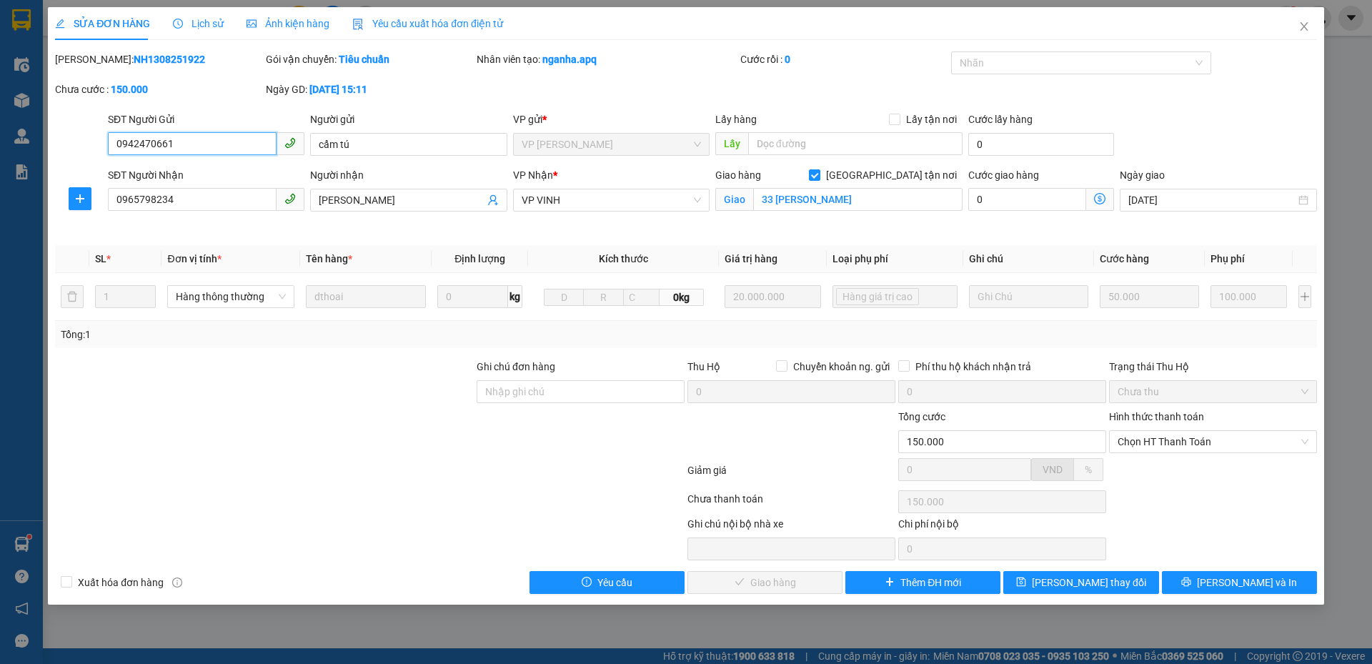
click at [1174, 433] on span "Chọn HT Thanh Toán" at bounding box center [1212, 441] width 191 height 21
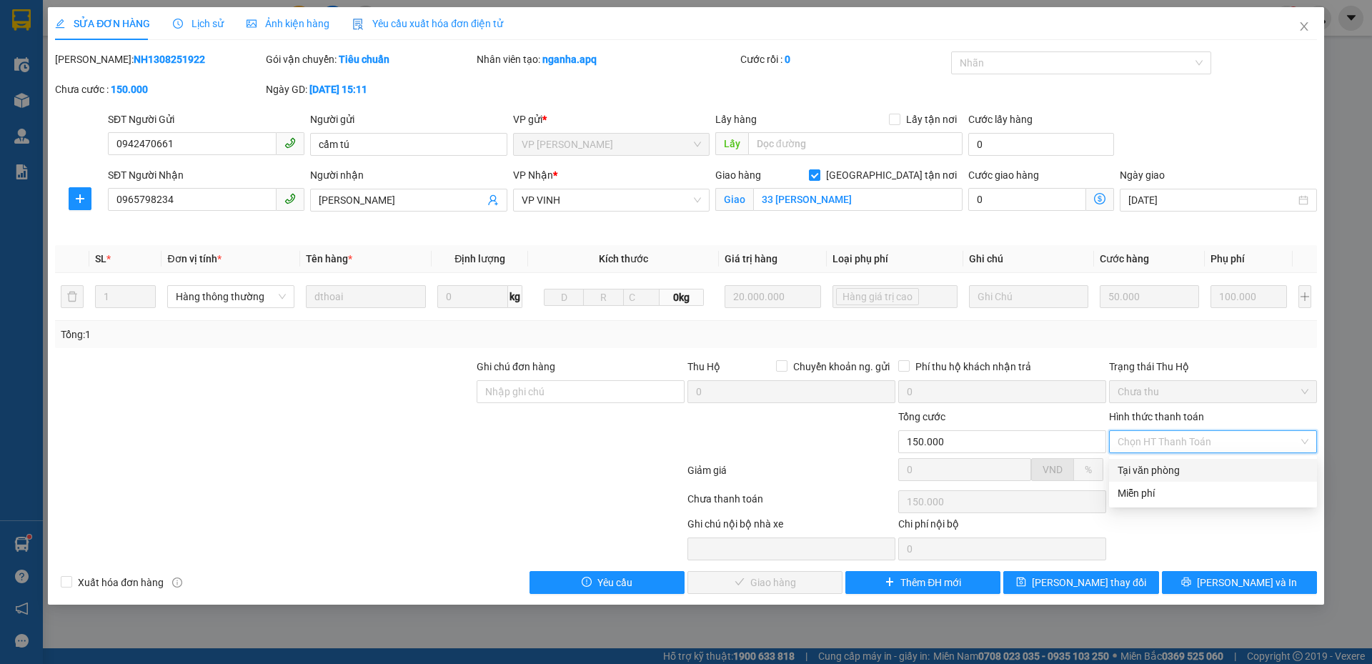
click at [1172, 466] on div "Tại văn phòng" at bounding box center [1212, 470] width 191 height 16
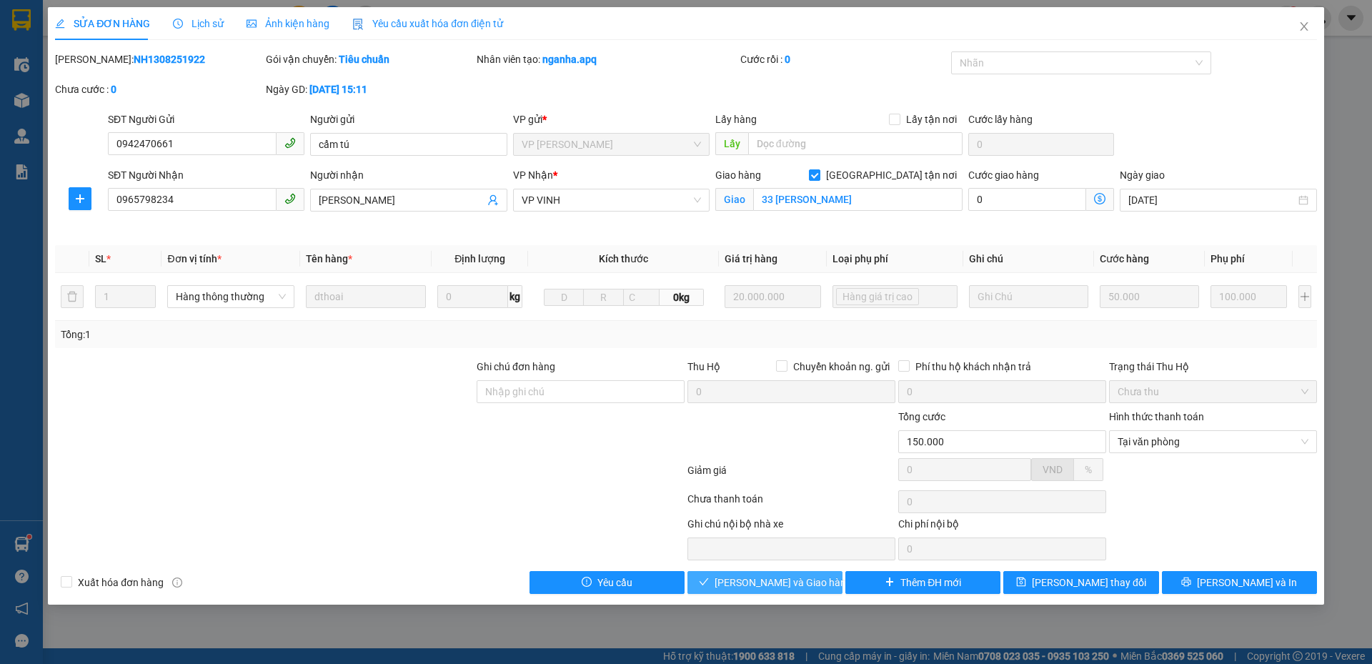
click at [781, 582] on span "Lưu và Giao hàng" at bounding box center [782, 582] width 137 height 16
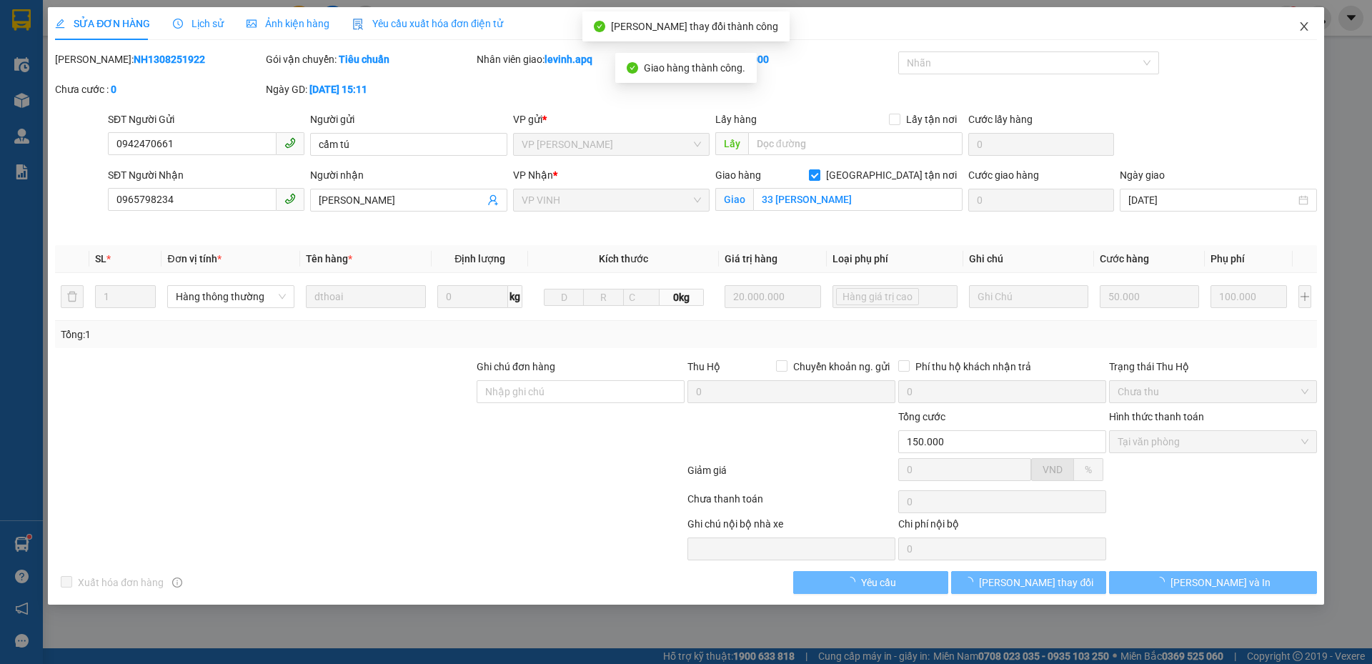
click at [1309, 19] on span "Close" at bounding box center [1304, 27] width 40 height 40
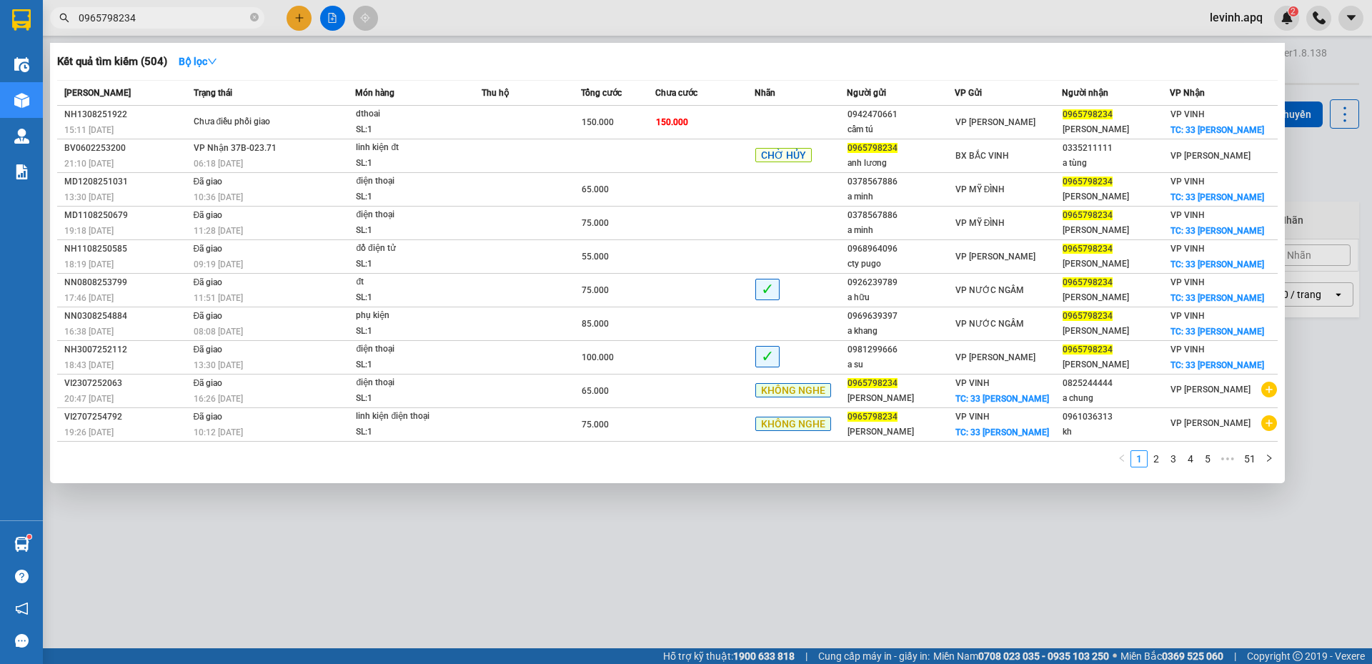
click at [176, 17] on input "0965798234" at bounding box center [163, 18] width 169 height 16
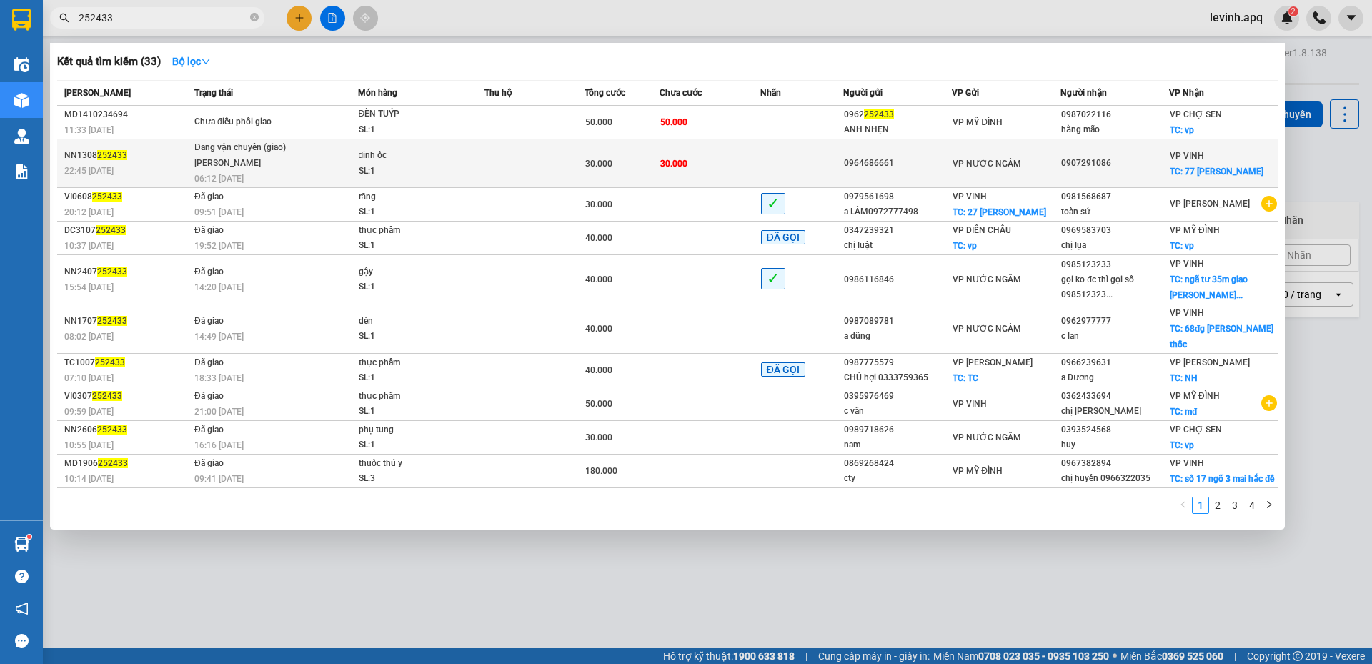
type input "252433"
click at [299, 156] on div "Trương Tuấn Dũng" at bounding box center [247, 164] width 107 height 16
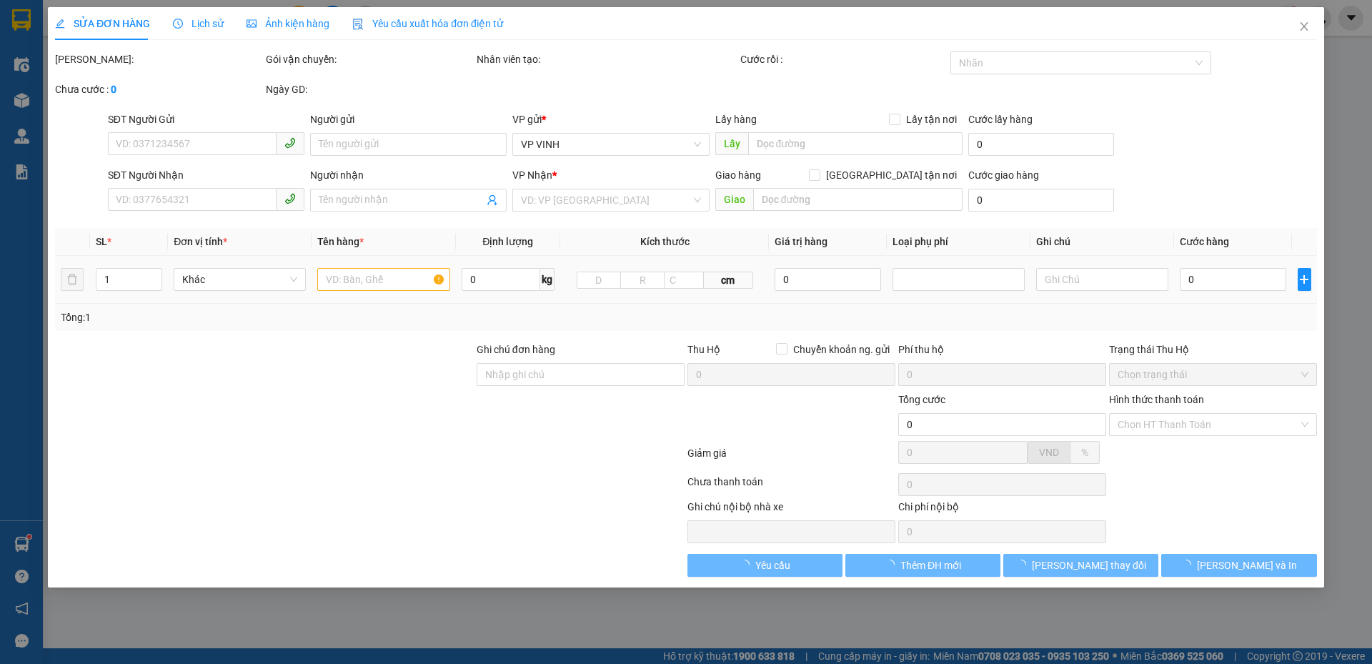
type input "0964686661"
type input "0907291086"
checkbox input "true"
type input "77 lê lợi"
type input "30.000"
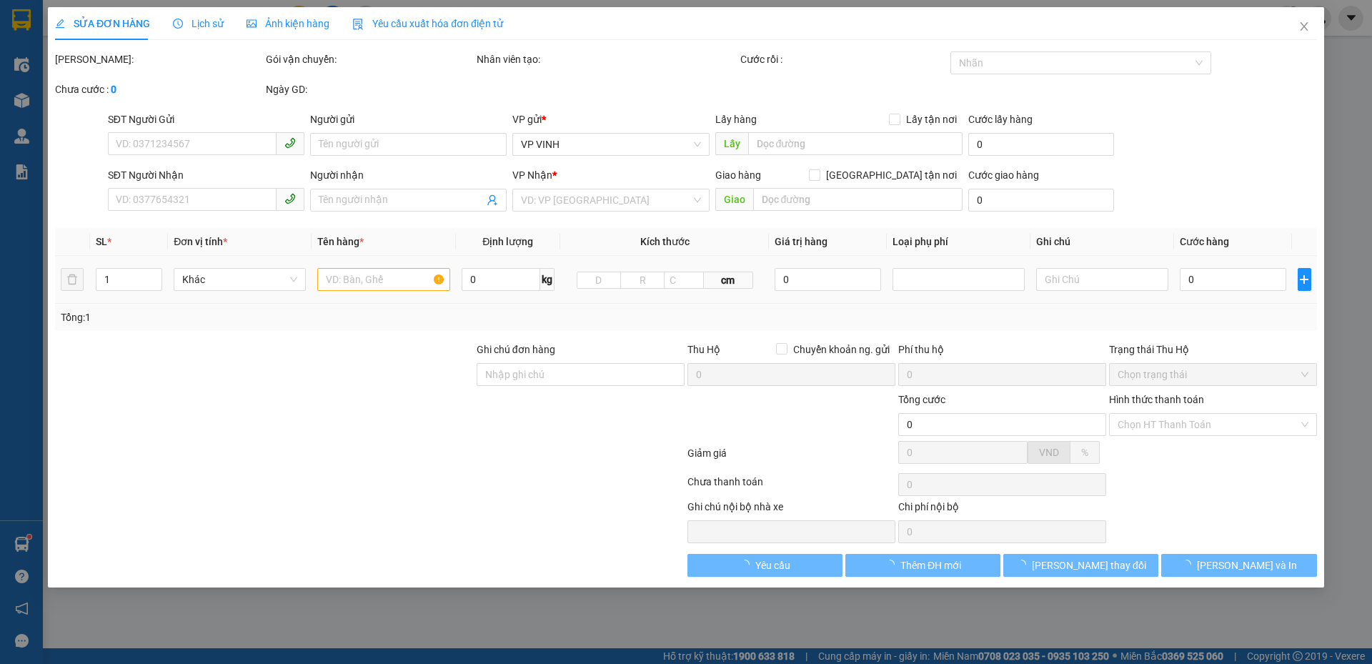
type input "30.000"
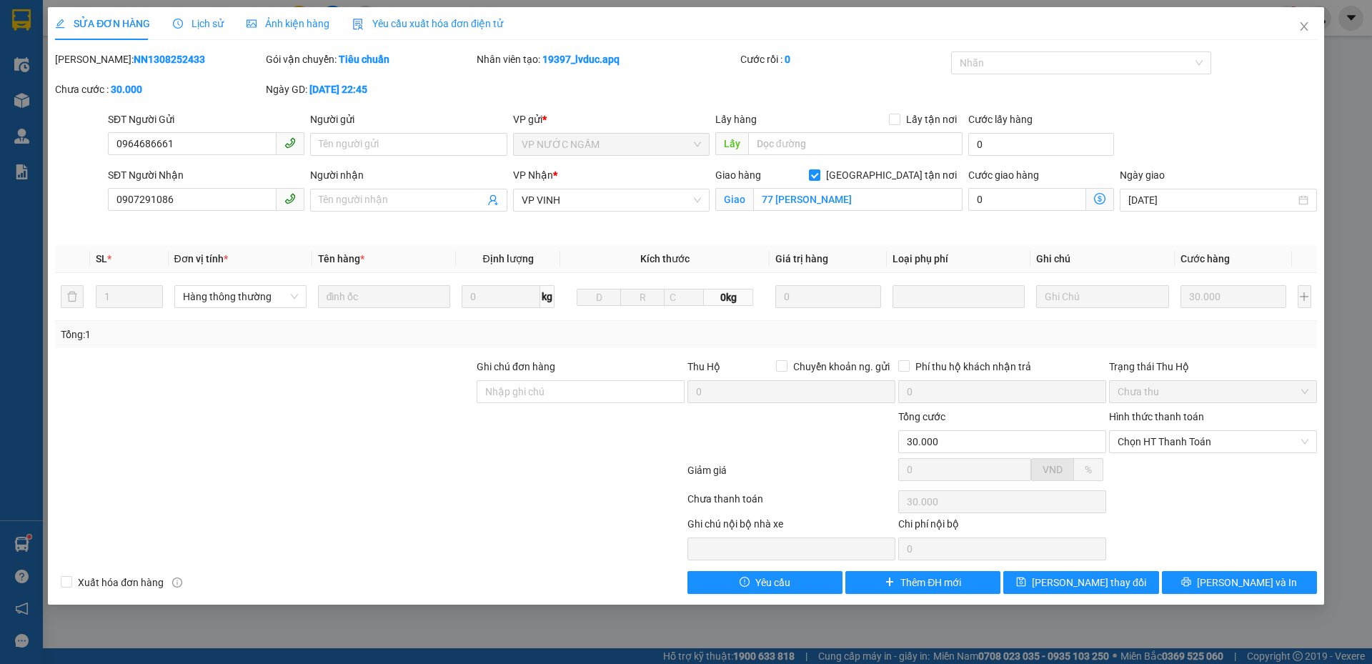
click at [748, 204] on span "Giao" at bounding box center [734, 199] width 38 height 23
click at [807, 199] on input "77 lê lợi" at bounding box center [857, 199] width 209 height 23
click at [1104, 574] on button "Lưu thay đổi" at bounding box center [1080, 582] width 155 height 23
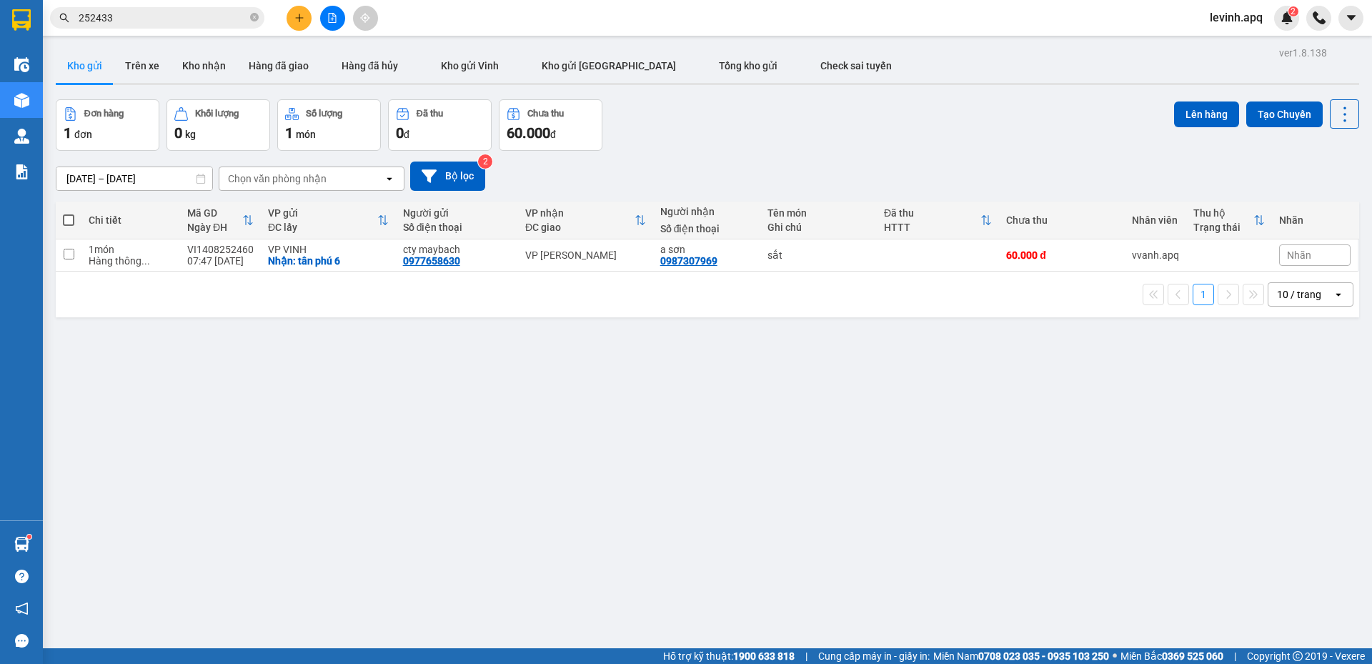
click at [181, 23] on input "252433" at bounding box center [163, 18] width 169 height 16
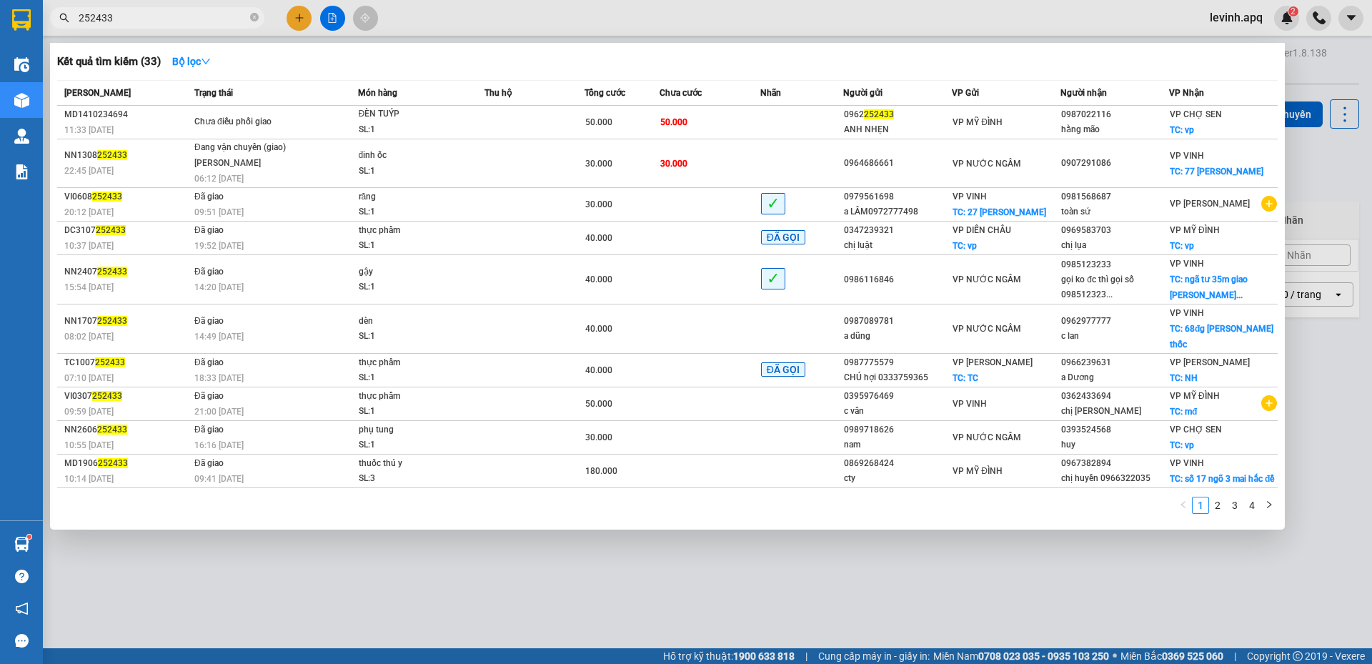
click at [181, 23] on input "252433" at bounding box center [163, 18] width 169 height 16
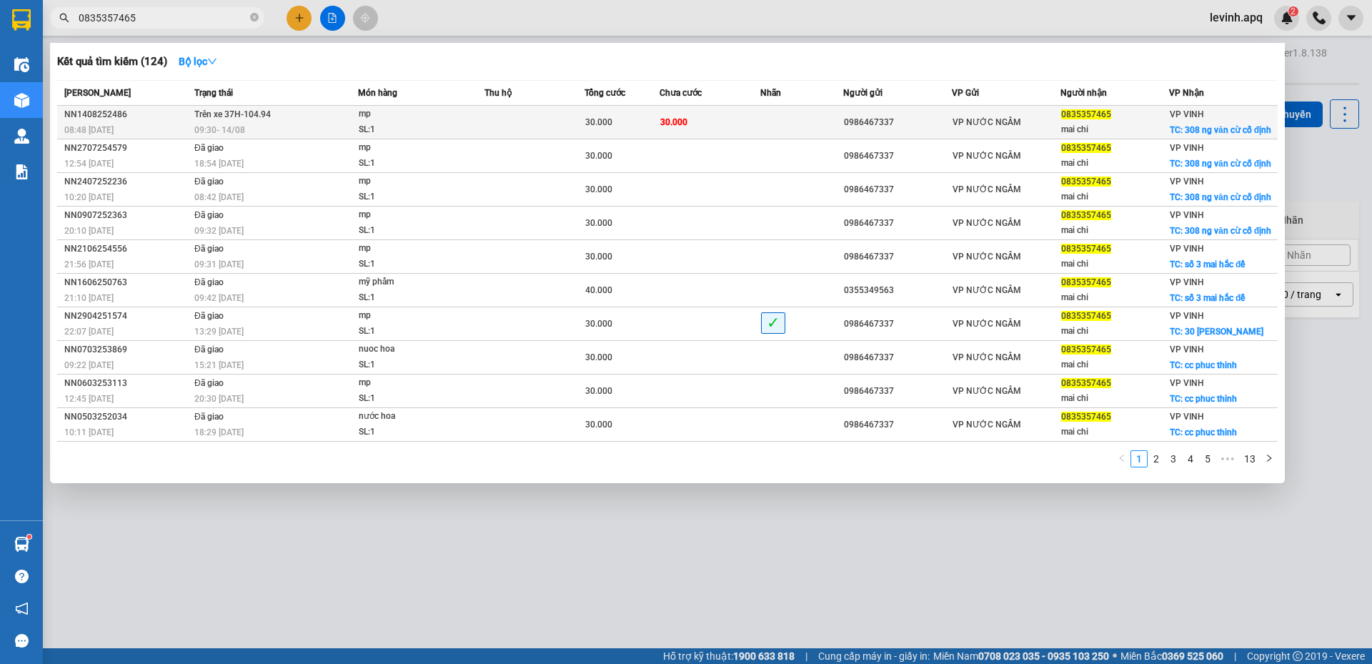
type input "0835357465"
click at [255, 125] on div "09:30 - 14/08" at bounding box center [275, 130] width 163 height 16
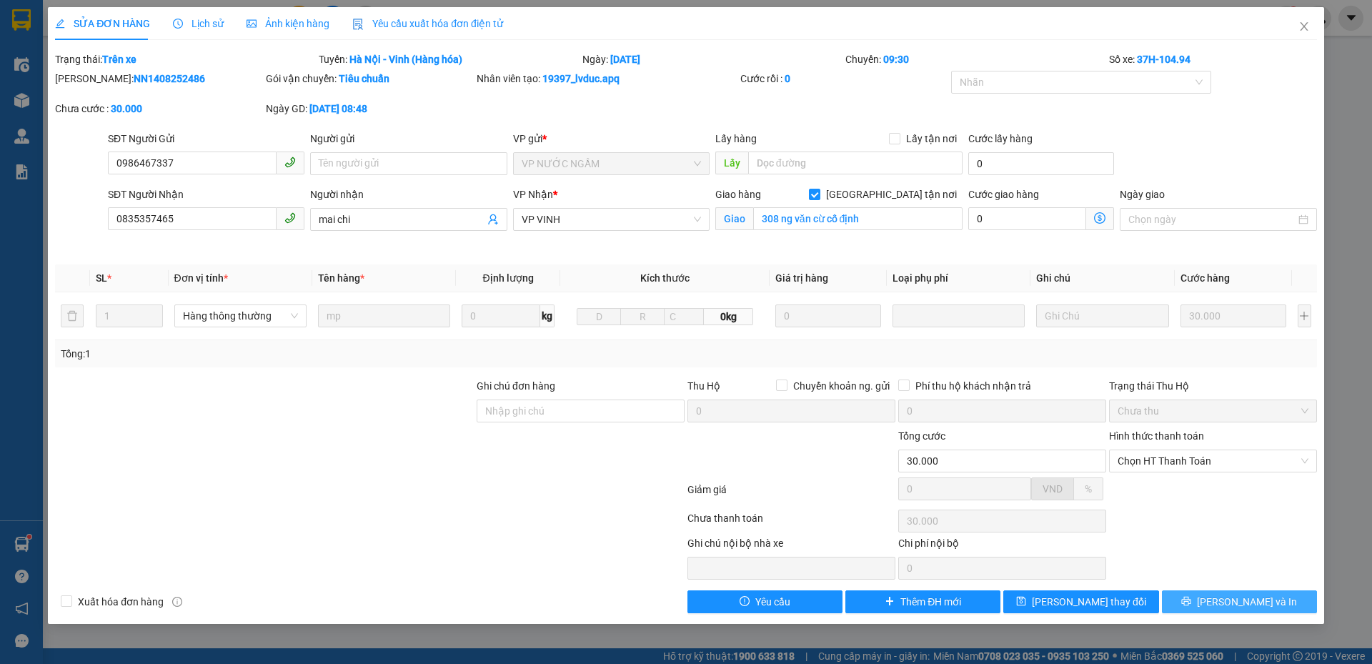
click at [1204, 592] on button "Lưu và In" at bounding box center [1239, 601] width 155 height 23
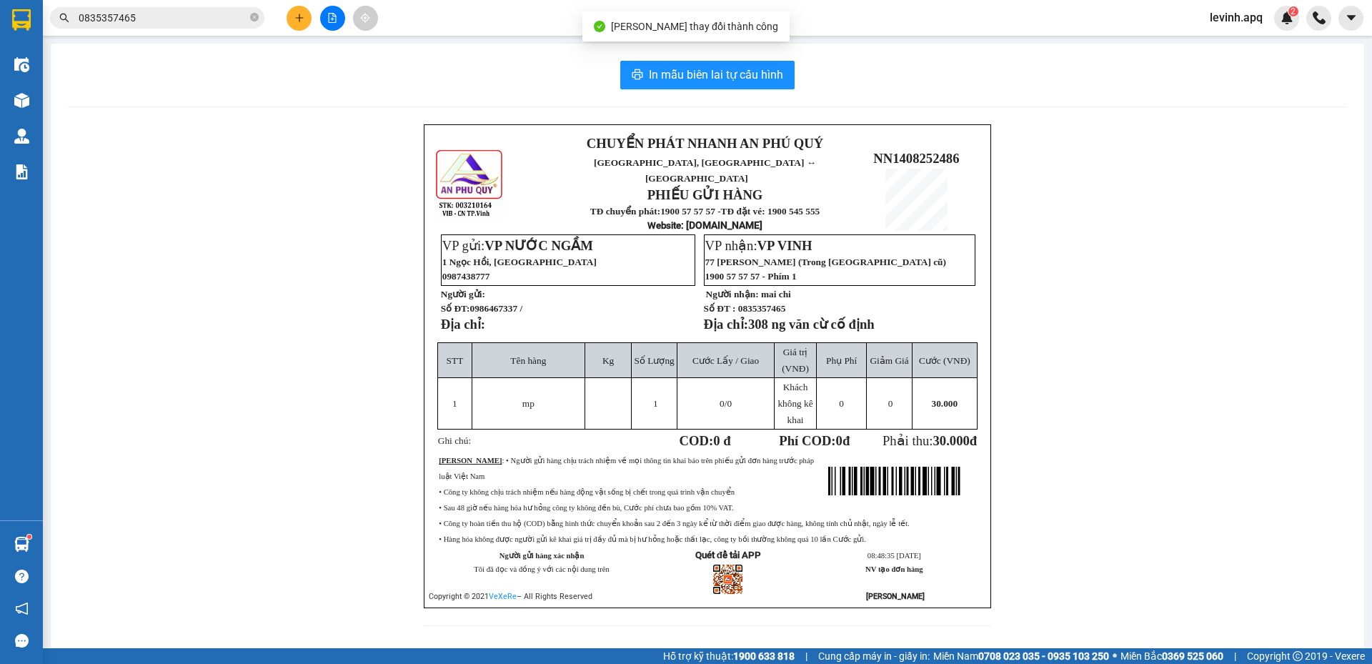
click at [171, 26] on span "0835357465" at bounding box center [157, 17] width 214 height 21
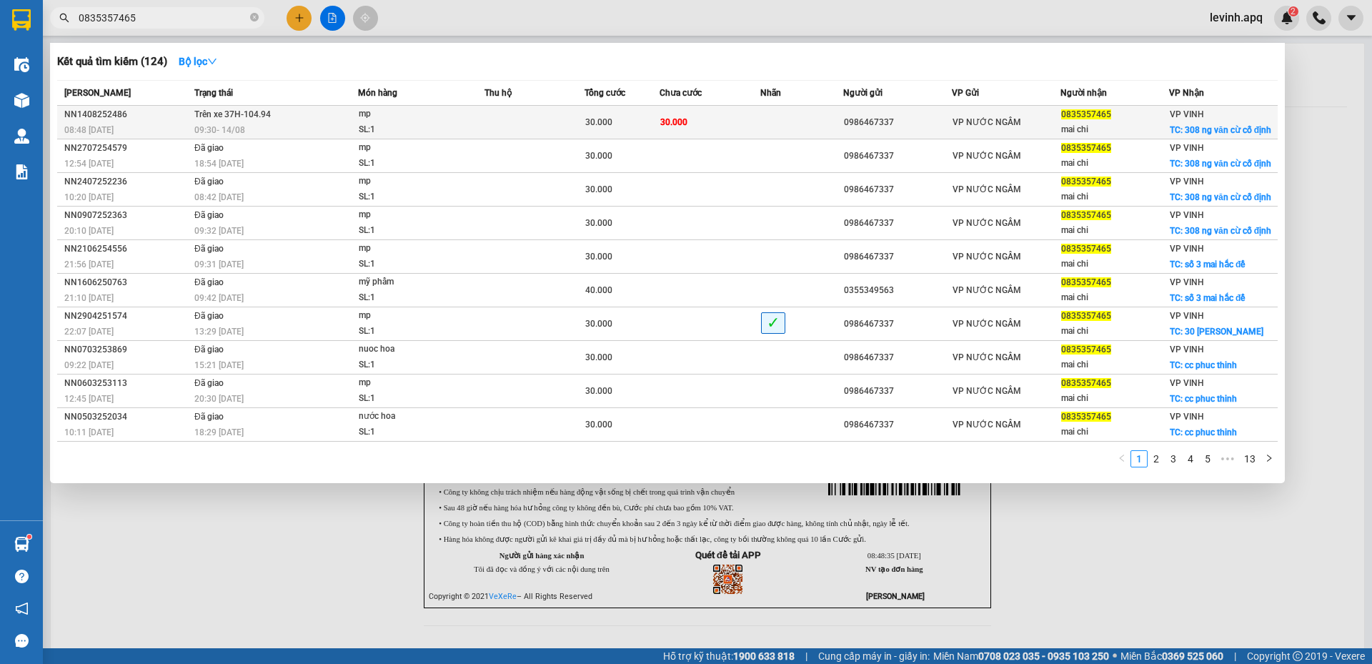
click at [233, 116] on span "Trên xe 37H-104.94" at bounding box center [232, 114] width 76 height 10
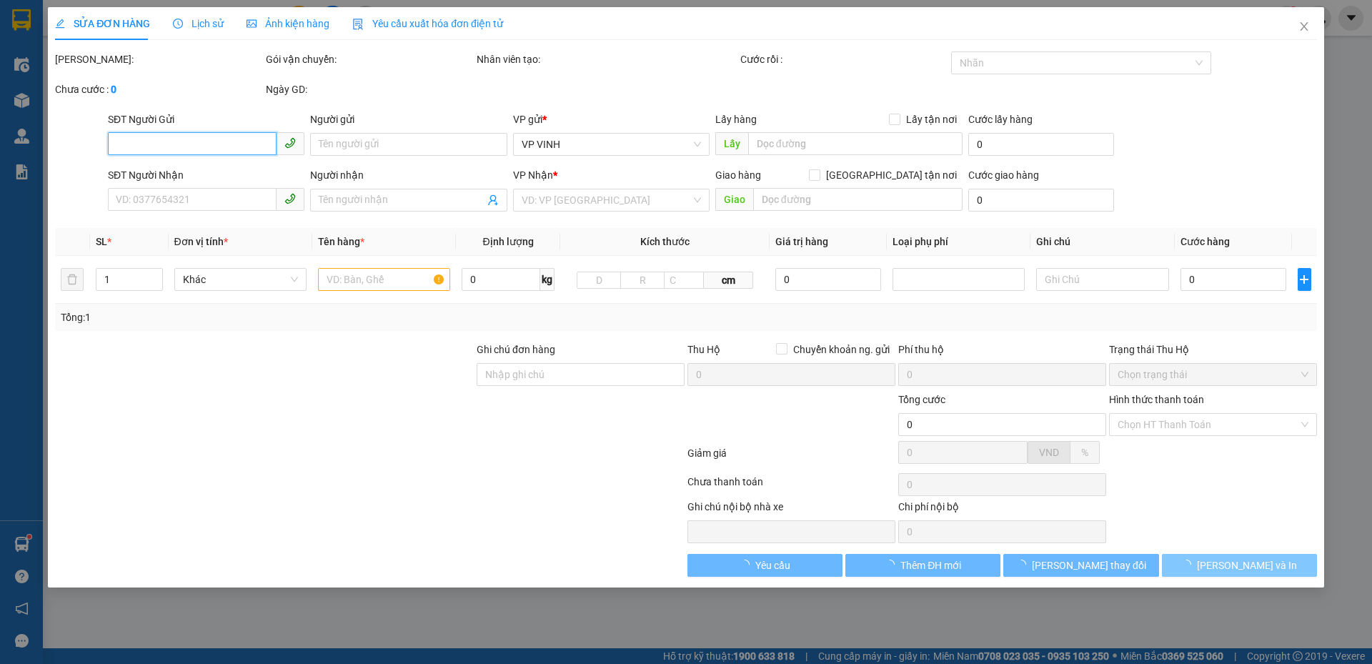
type input "0986467337"
type input "0835357465"
type input "mai chi"
checkbox input "true"
type input "308 ng văn cừ cố định"
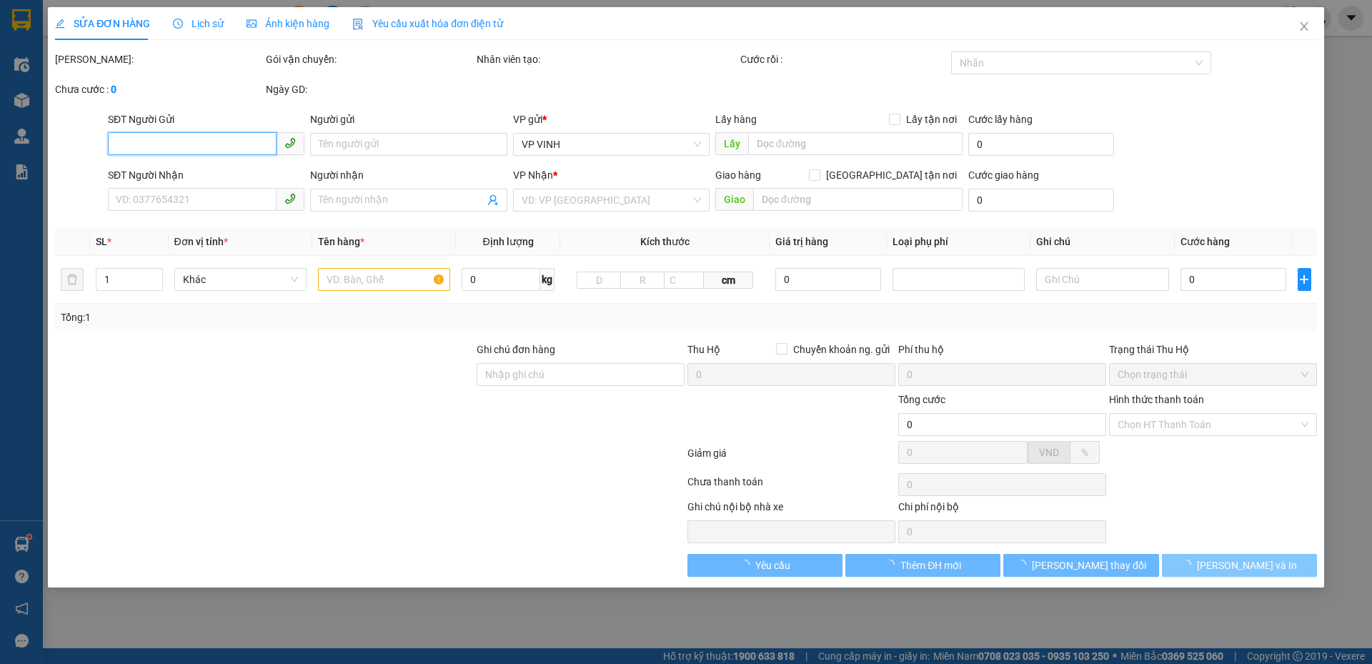
type input "30.000"
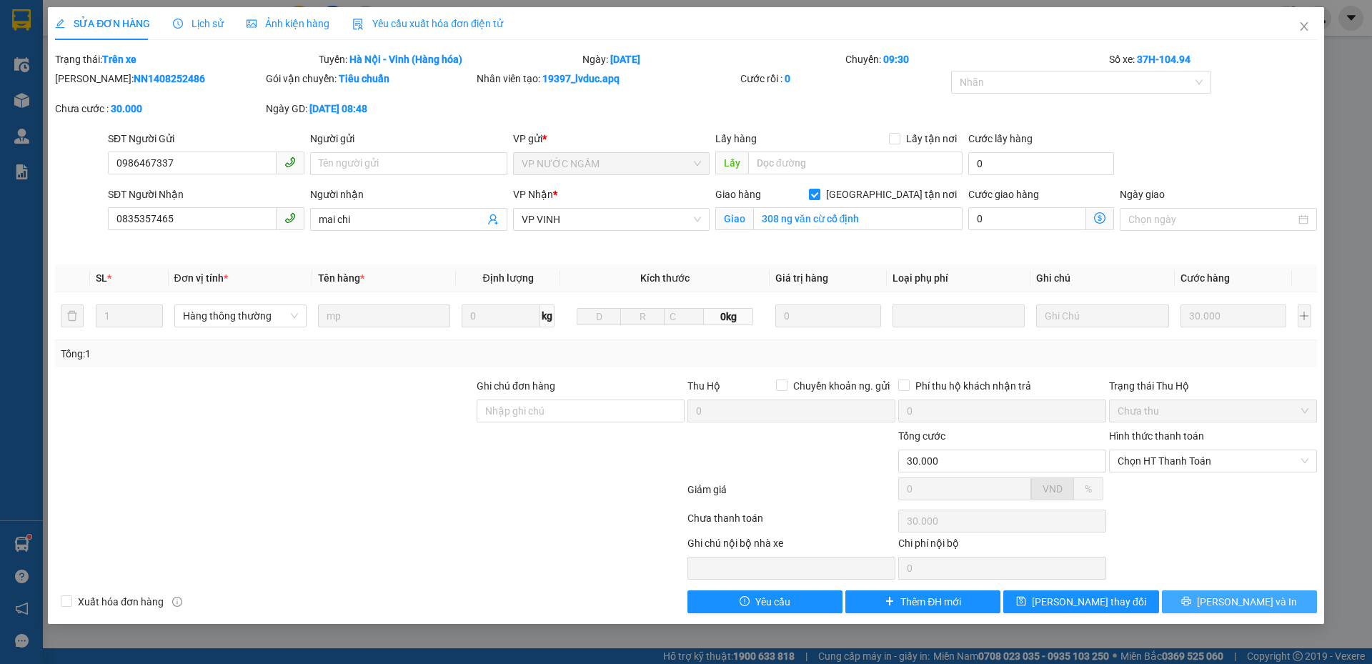
click at [1207, 603] on button "Lưu và In" at bounding box center [1239, 601] width 155 height 23
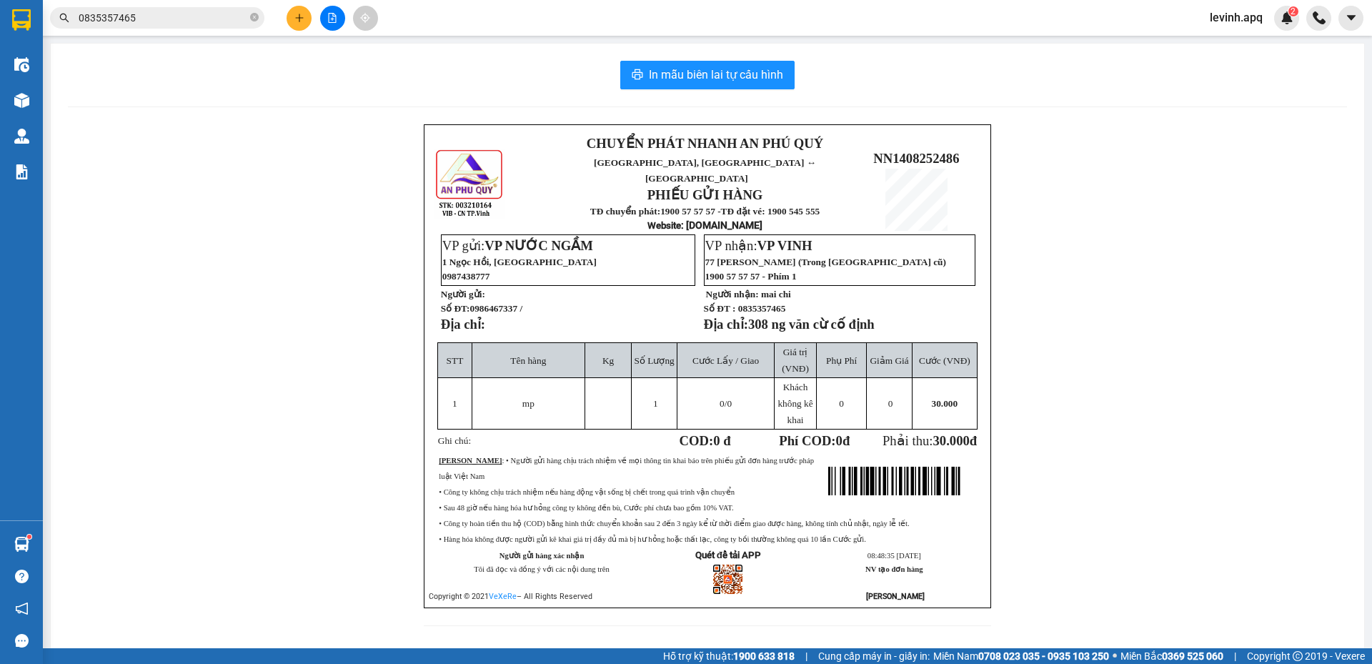
drag, startPoint x: 149, startPoint y: 325, endPoint x: 130, endPoint y: 285, distance: 44.1
click at [140, 299] on div "CHUYỂN PHÁT NHANH AN PHÚ QUÝ NGHỆ AN, HÀ TĨNH ↔ HÀ NỘI PHIẾU GỬI HÀNG TĐ chuyển…" at bounding box center [707, 383] width 1279 height 519
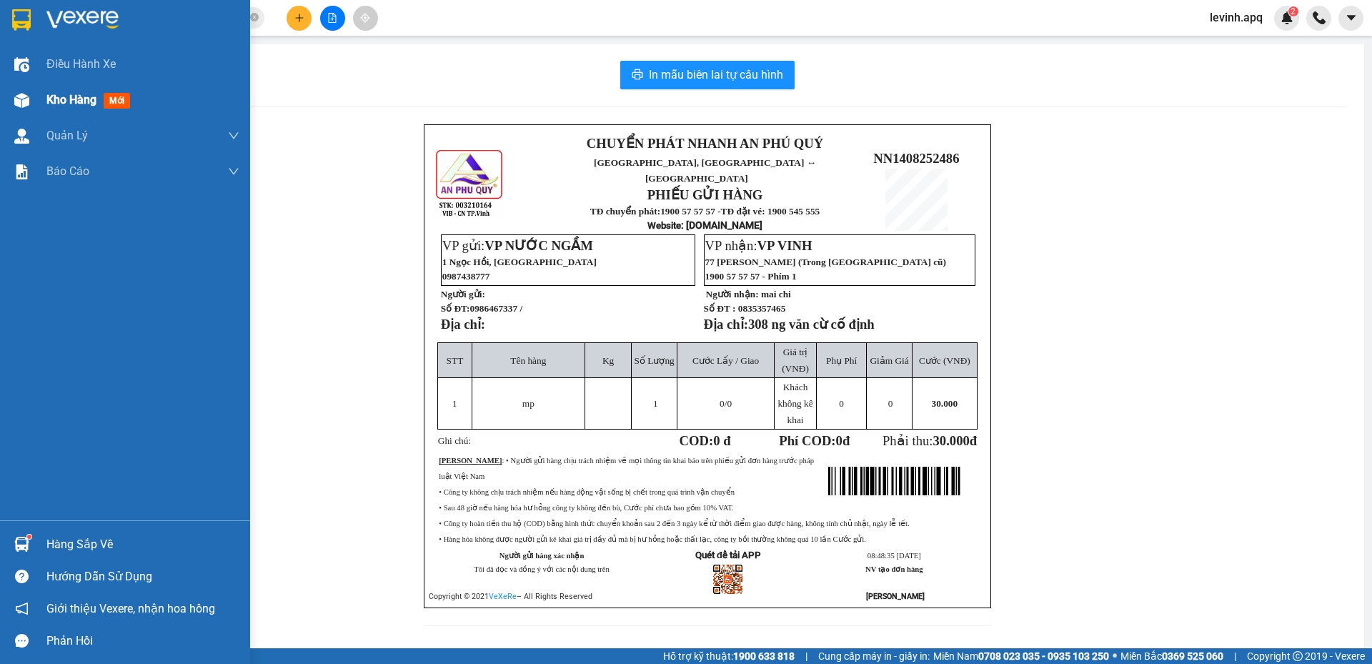
click at [23, 101] on img at bounding box center [21, 100] width 15 height 15
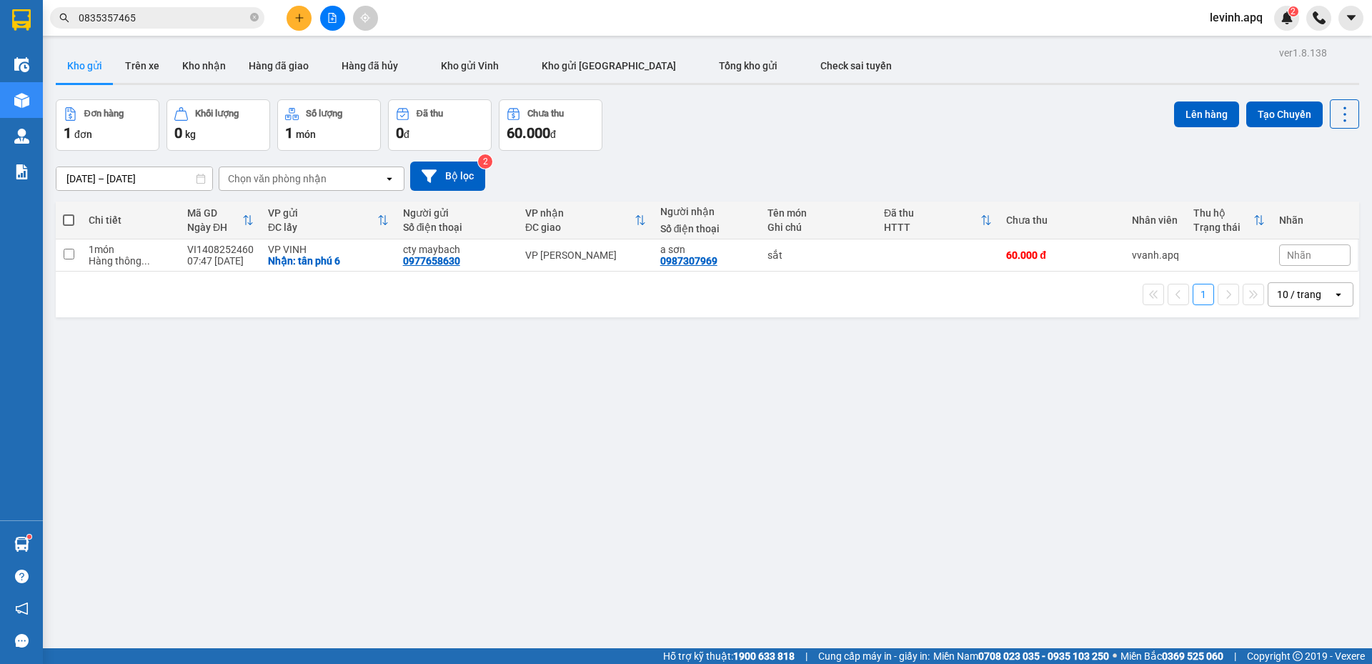
click at [469, 391] on div "ver 1.8.138 Kho gửi Trên xe Kho nhận Hàng đã giao Hàng đã hủy Kho gửi Vinh Kho …" at bounding box center [707, 375] width 1315 height 664
click at [809, 146] on div "Đơn hàng 1 đơn Khối lượng 0 kg Số lượng 1 món Đã thu 0 đ Chưa thu 60.000 đ Lên …" at bounding box center [707, 124] width 1303 height 51
click at [203, 58] on button "Kho nhận" at bounding box center [204, 66] width 66 height 34
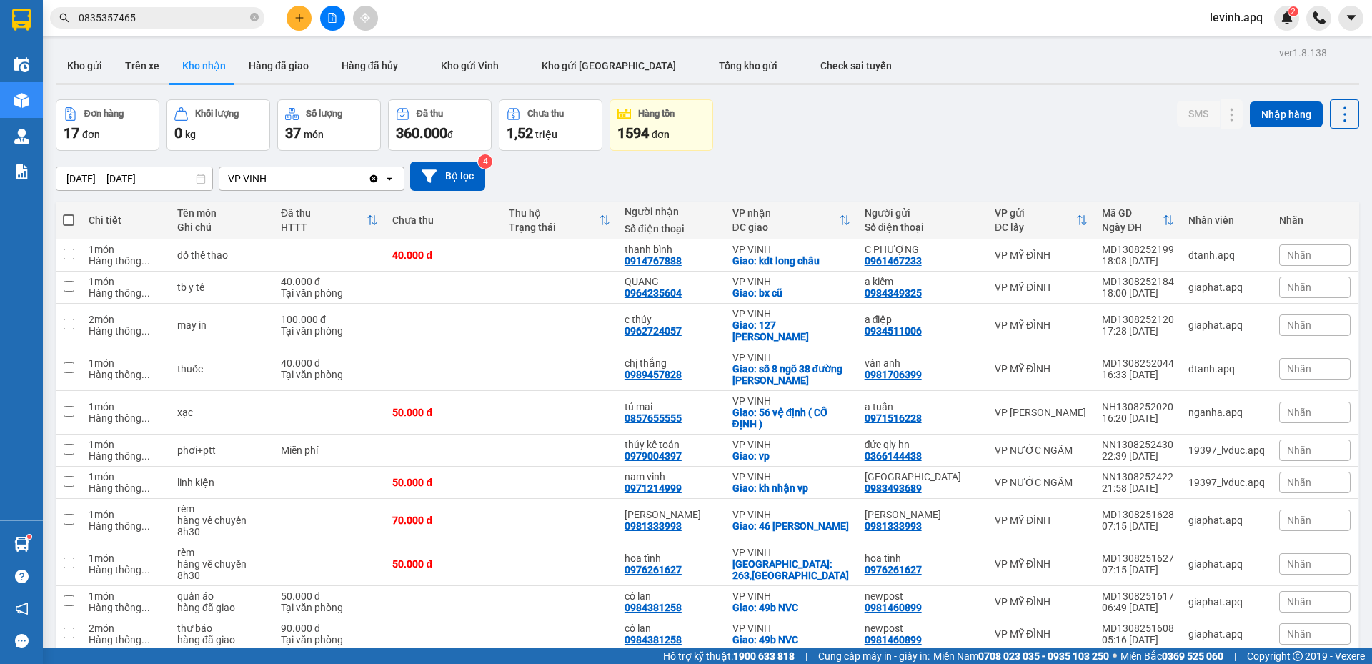
click at [139, 184] on input "13/08/2025 – 14/08/2025" at bounding box center [134, 178] width 156 height 23
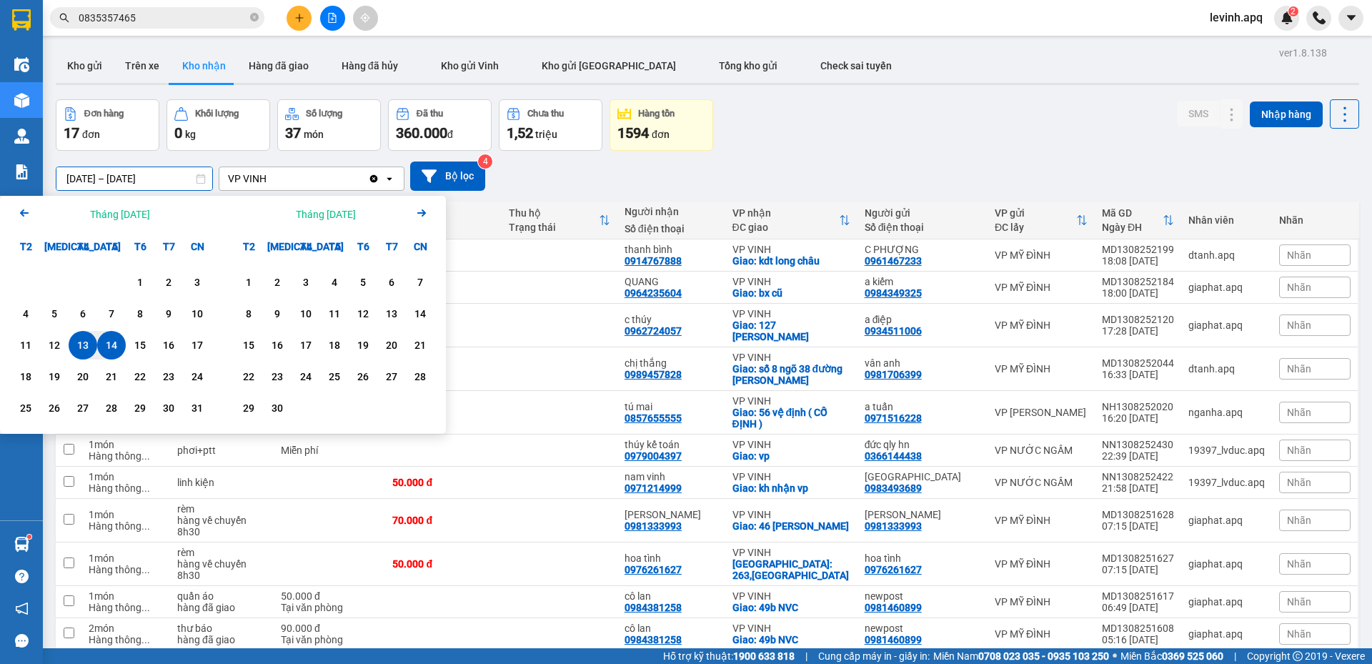
click at [799, 135] on div "Đơn hàng 17 đơn Khối lượng 0 kg Số lượng 37 món Đã thu 360.000 đ Chưa thu 1,52 …" at bounding box center [707, 124] width 1303 height 51
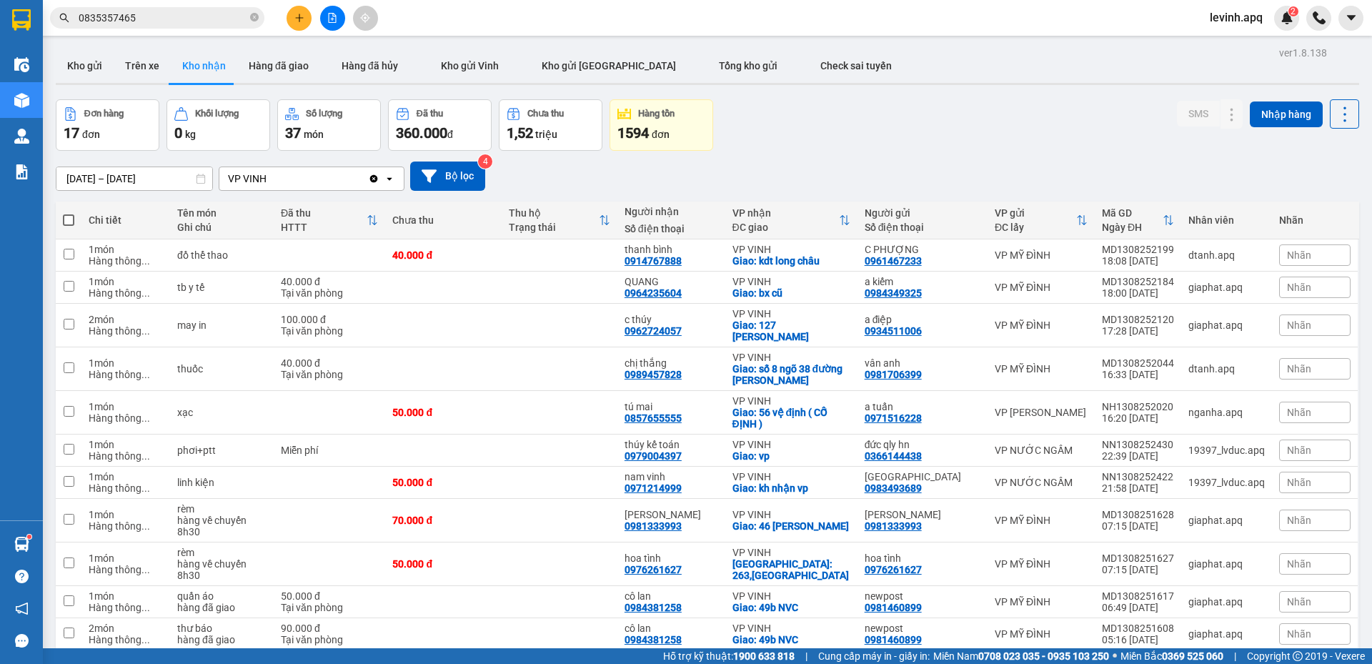
checkbox input "false"
click at [139, 19] on input "0835357465" at bounding box center [163, 18] width 169 height 16
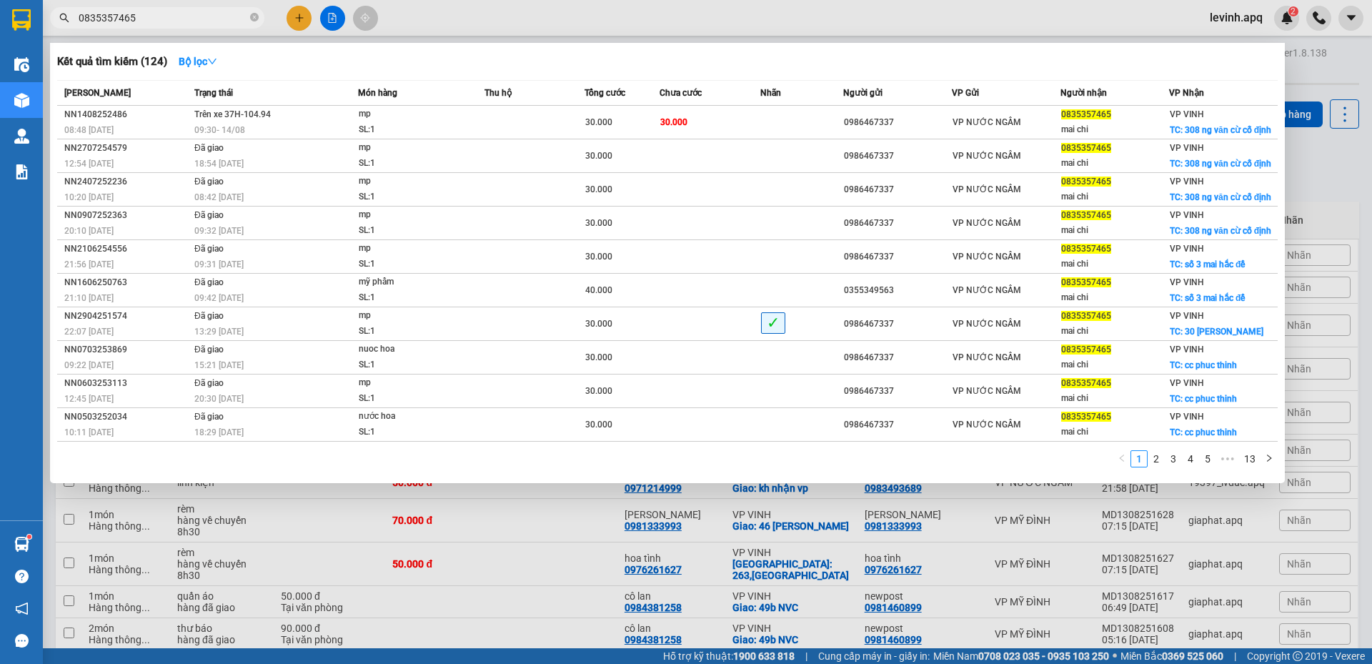
click at [139, 19] on input "0835357465" at bounding box center [163, 18] width 169 height 16
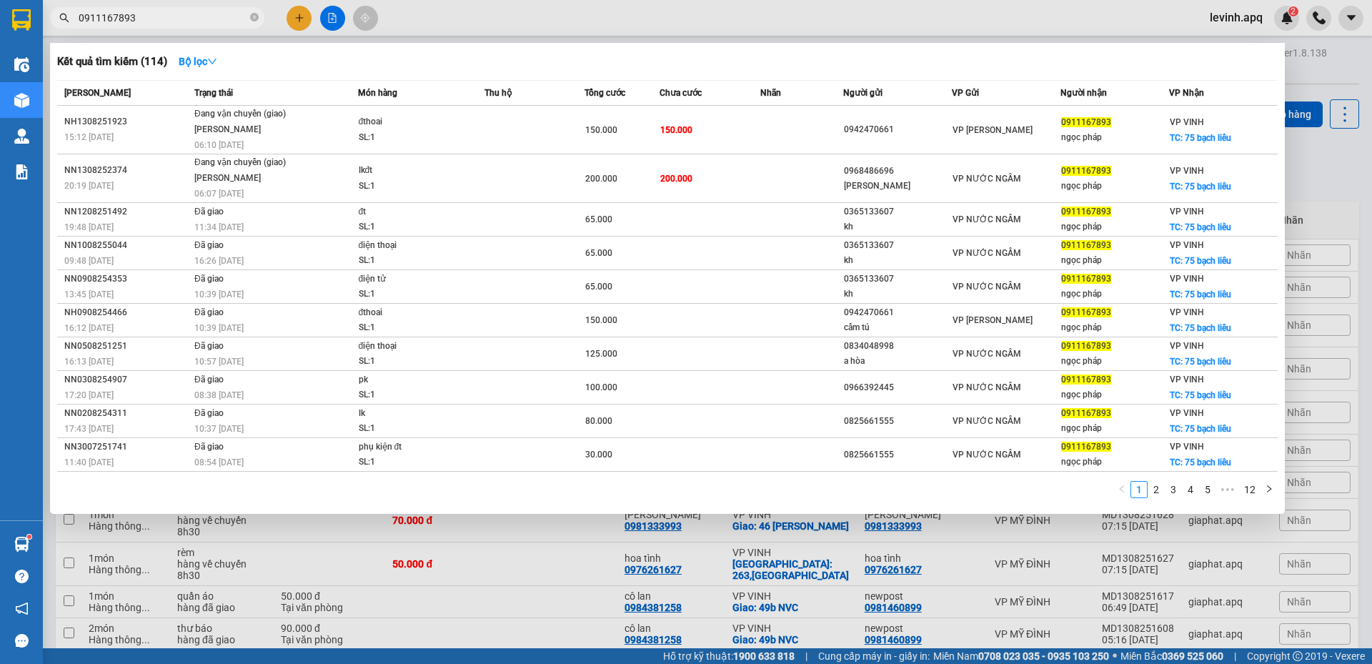
click at [195, 19] on input "0911167893" at bounding box center [163, 18] width 169 height 16
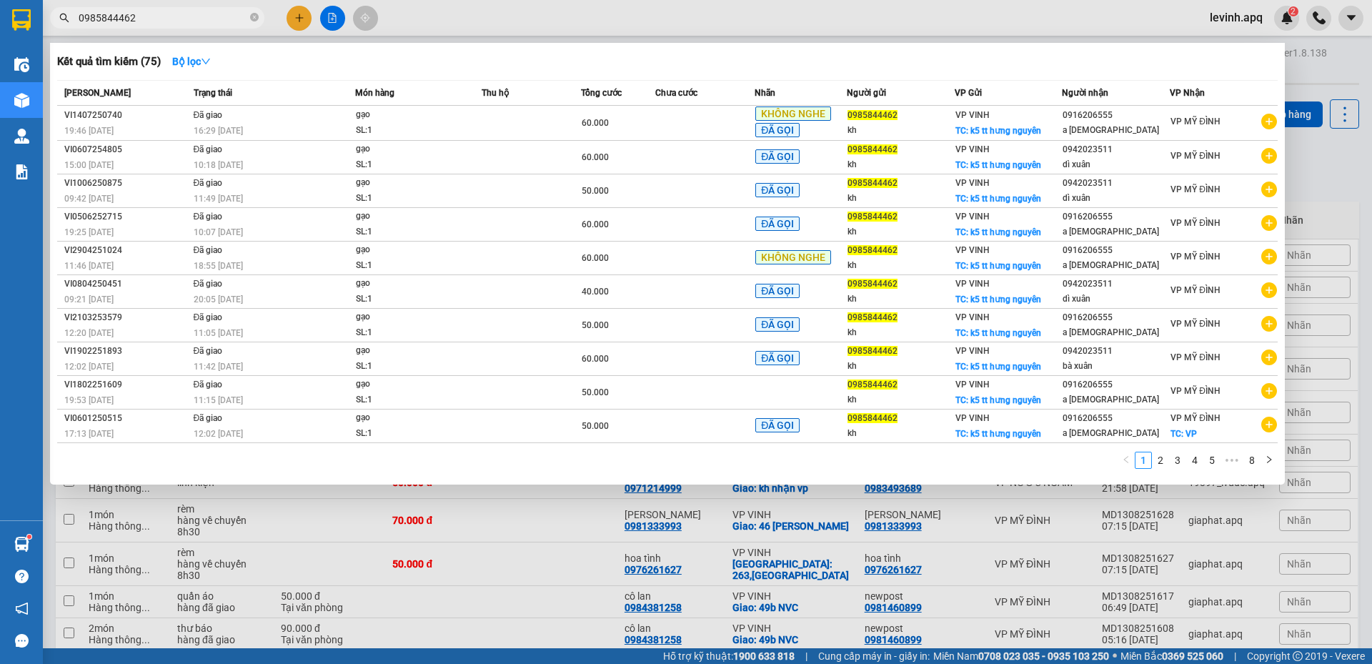
click at [136, 16] on input "0985844462" at bounding box center [163, 18] width 169 height 16
click at [161, 14] on input "0985844462" at bounding box center [163, 18] width 169 height 16
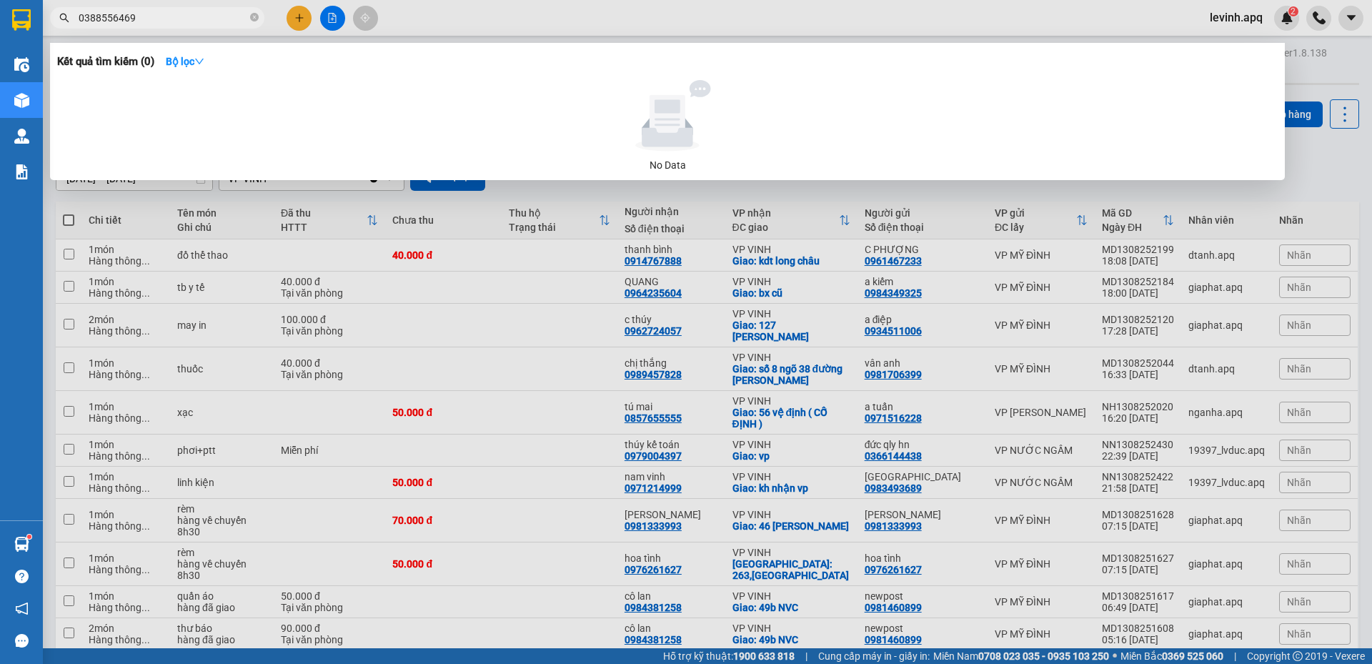
click at [161, 14] on input "0388556469" at bounding box center [163, 18] width 169 height 16
type input "0388556469"
click at [297, 14] on div at bounding box center [686, 332] width 1372 height 664
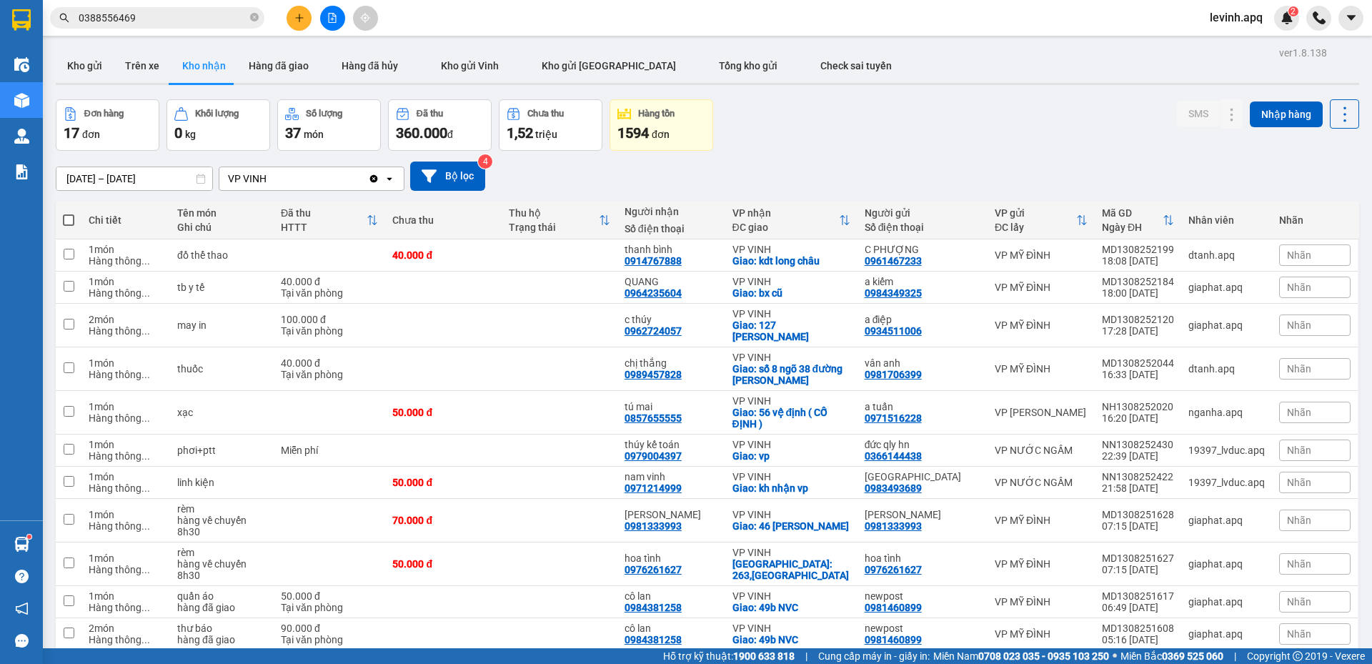
click at [297, 14] on icon "plus" at bounding box center [299, 18] width 10 height 10
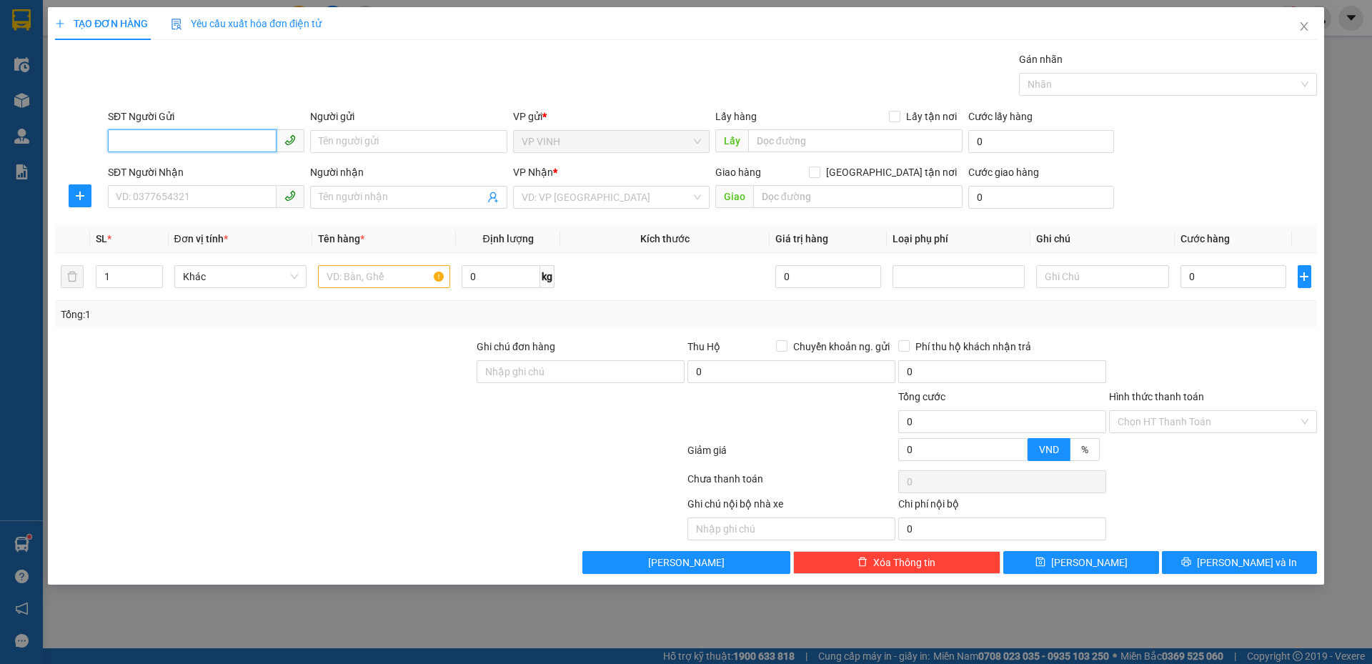
paste input "0982677610"
type input "0982677610"
click at [229, 183] on div "0982677610 0982677610 - kh" at bounding box center [206, 170] width 196 height 29
click at [191, 131] on input "0982677610" at bounding box center [192, 140] width 169 height 23
click at [200, 161] on div "0982677610 - kh" at bounding box center [206, 170] width 196 height 23
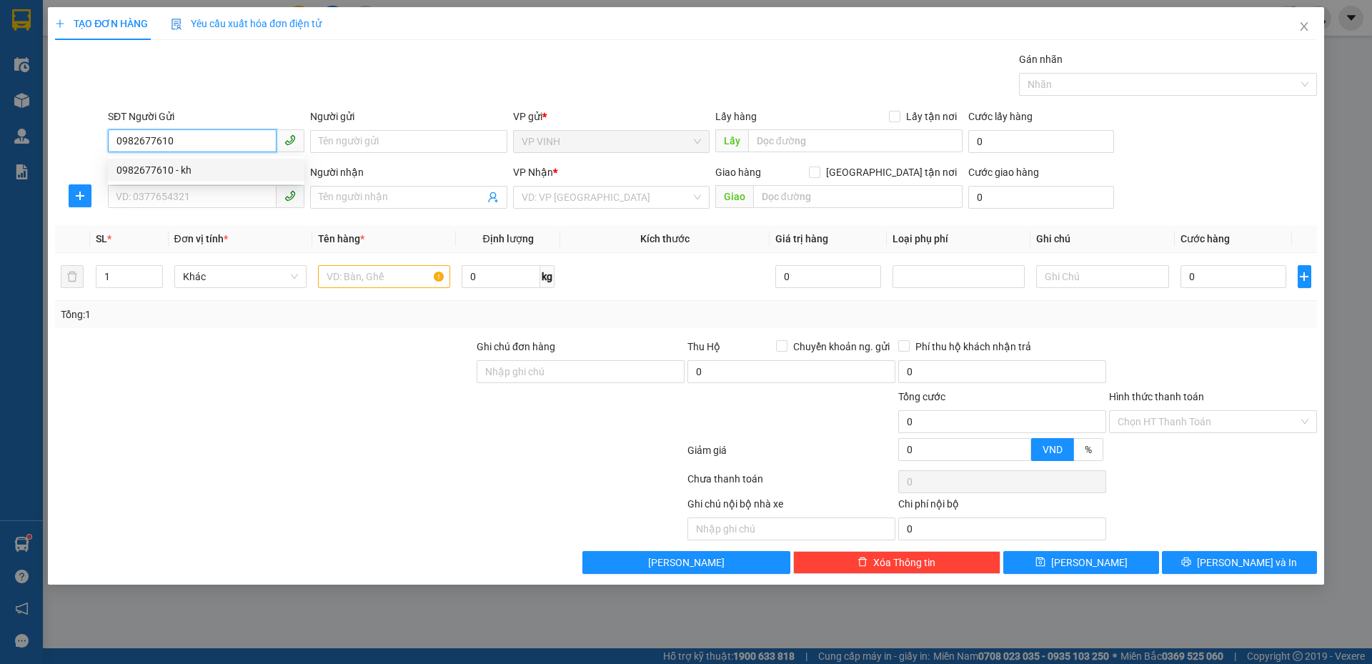
type input "kh"
checkbox input "true"
type input "35/79 ng du"
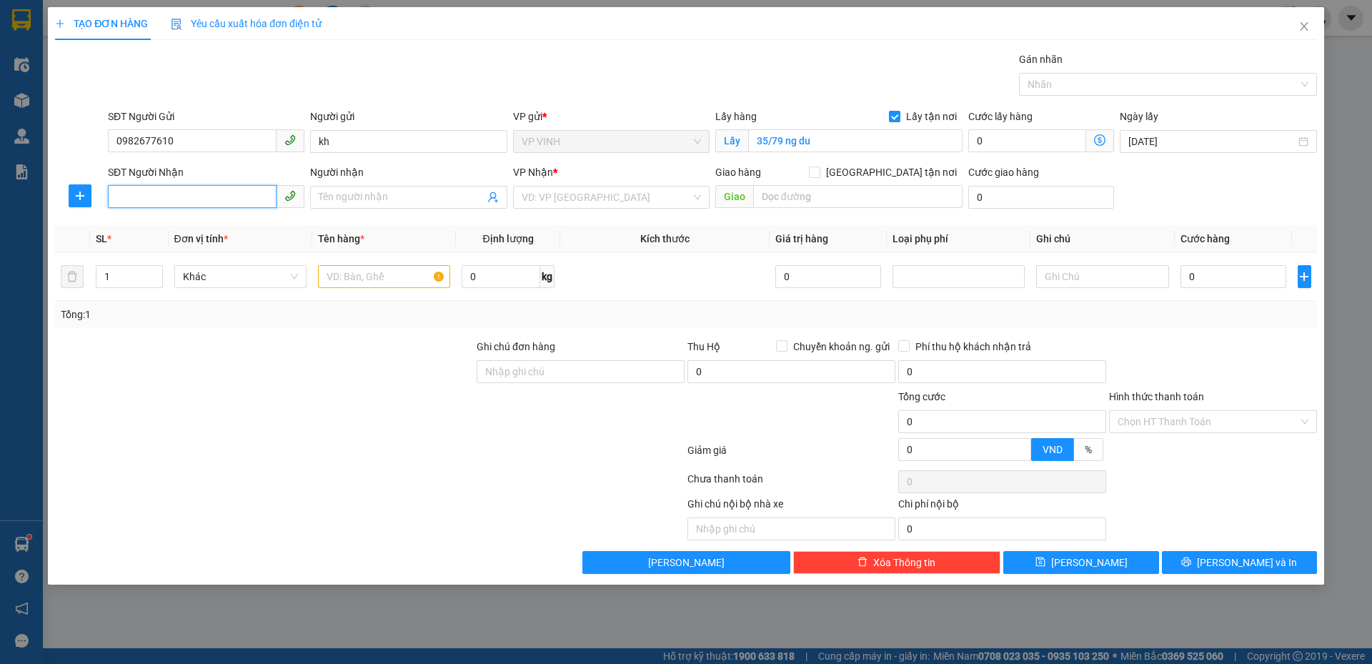
click at [199, 197] on input "SĐT Người Nhận" at bounding box center [192, 196] width 169 height 23
click at [206, 195] on input "SĐT Người Nhận" at bounding box center [192, 196] width 169 height 23
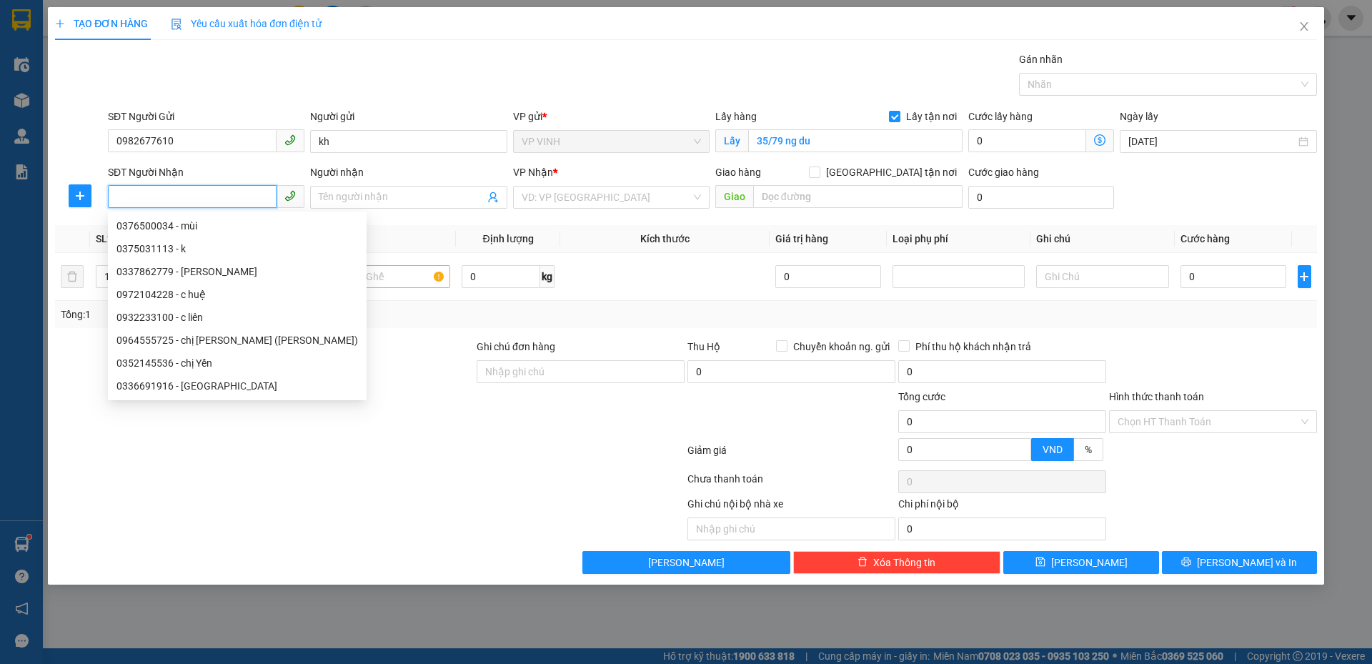
paste input "0932233100"
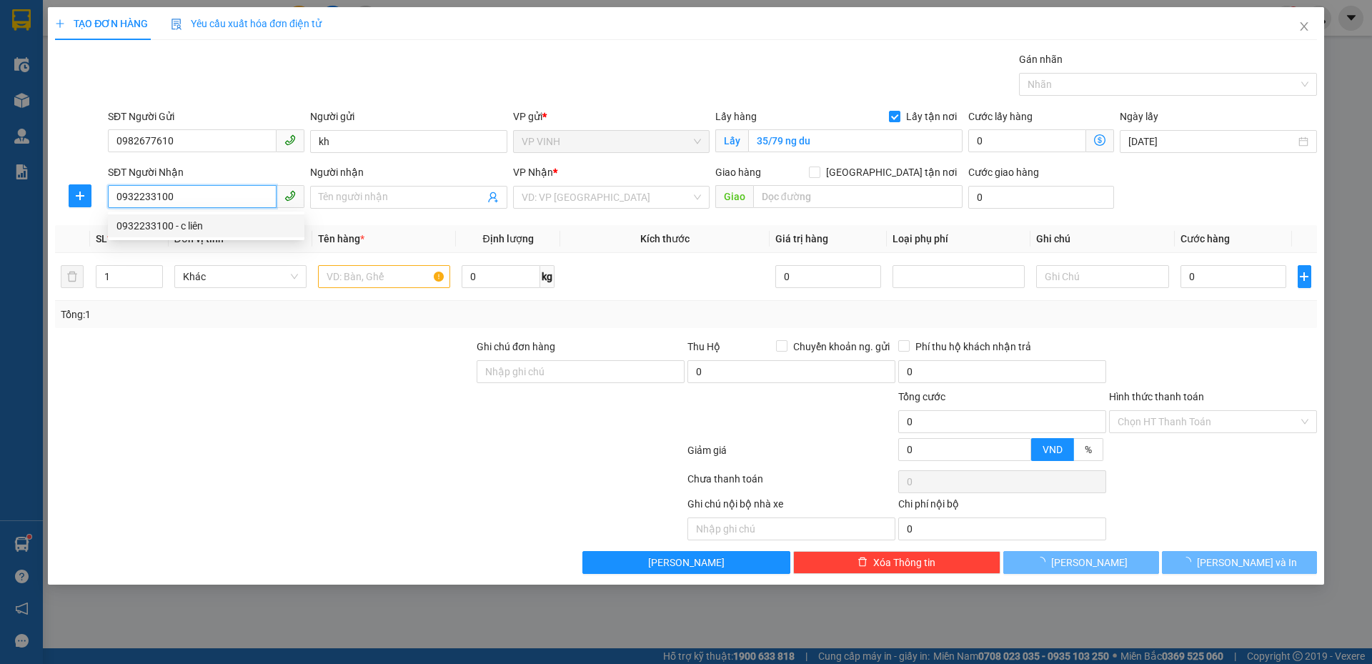
type input "0932233100"
click at [211, 211] on div "SĐT Người Nhận 0932233100" at bounding box center [206, 189] width 196 height 50
click at [203, 192] on input "0932233100" at bounding box center [192, 196] width 169 height 23
click at [197, 217] on div "0932233100 - c liên" at bounding box center [206, 225] width 196 height 23
type input "c liên"
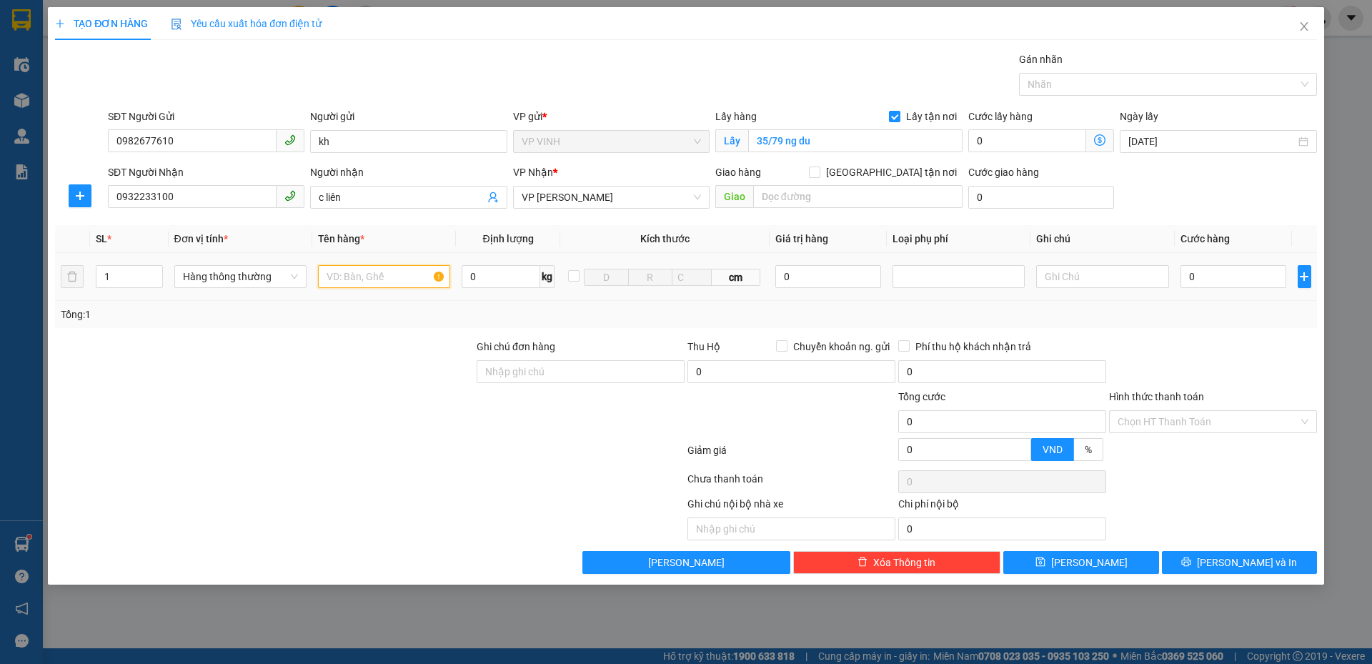
click at [382, 277] on input "text" at bounding box center [384, 276] width 132 height 23
type input "bánh bèo"
drag, startPoint x: 453, startPoint y: 440, endPoint x: 469, endPoint y: 437, distance: 16.1
click at [455, 440] on div at bounding box center [370, 453] width 632 height 29
click at [1253, 274] on input "0" at bounding box center [1233, 276] width 106 height 23
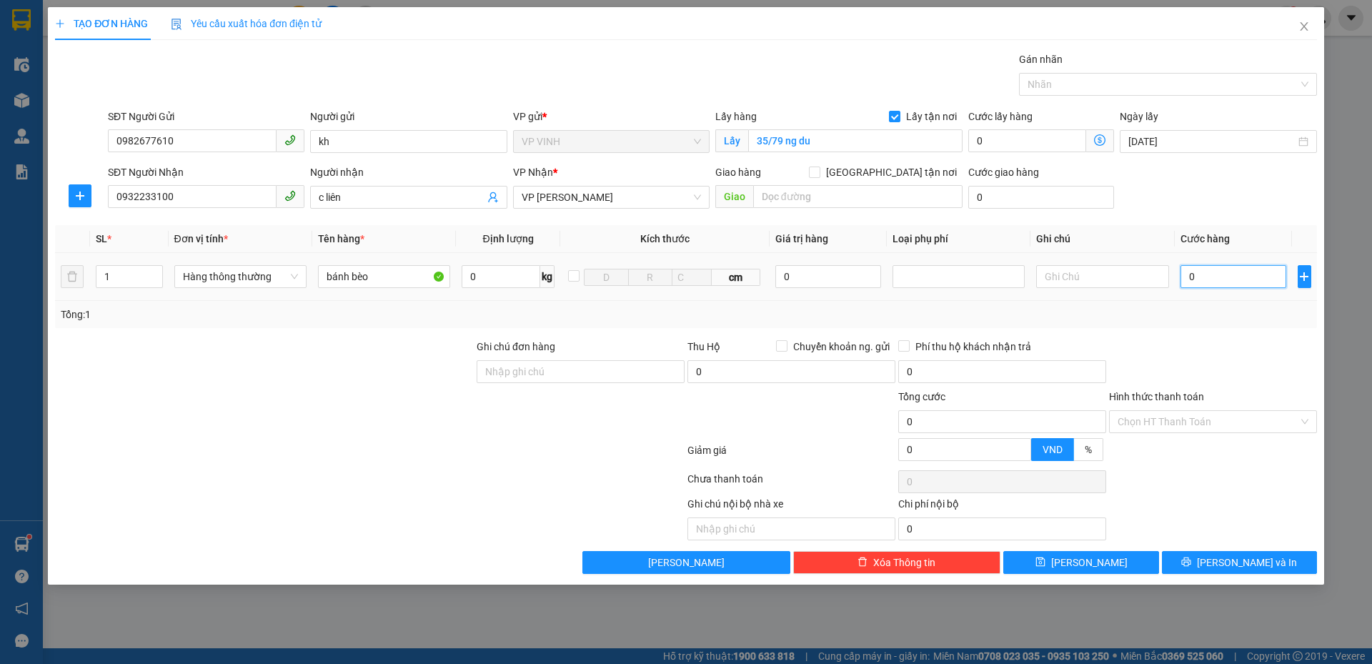
type input "9"
type input "90"
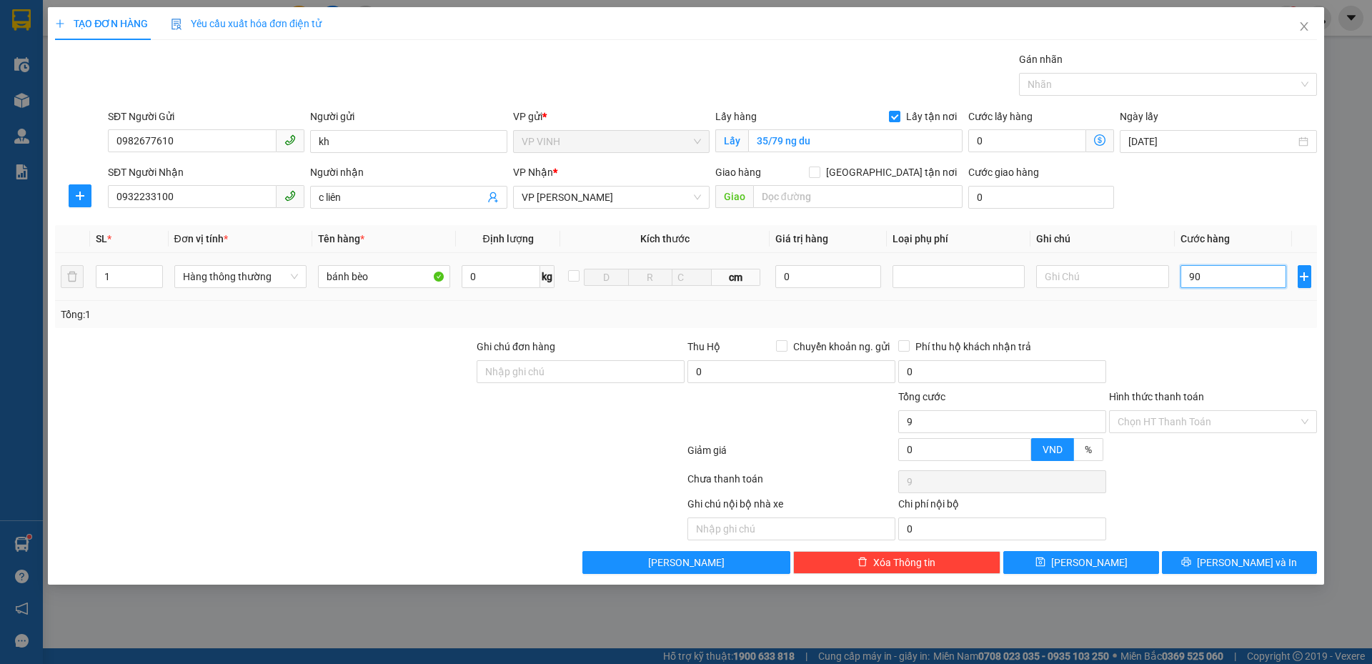
type input "90"
type input "90.000"
drag, startPoint x: 1229, startPoint y: 476, endPoint x: 1213, endPoint y: 587, distance: 112.7
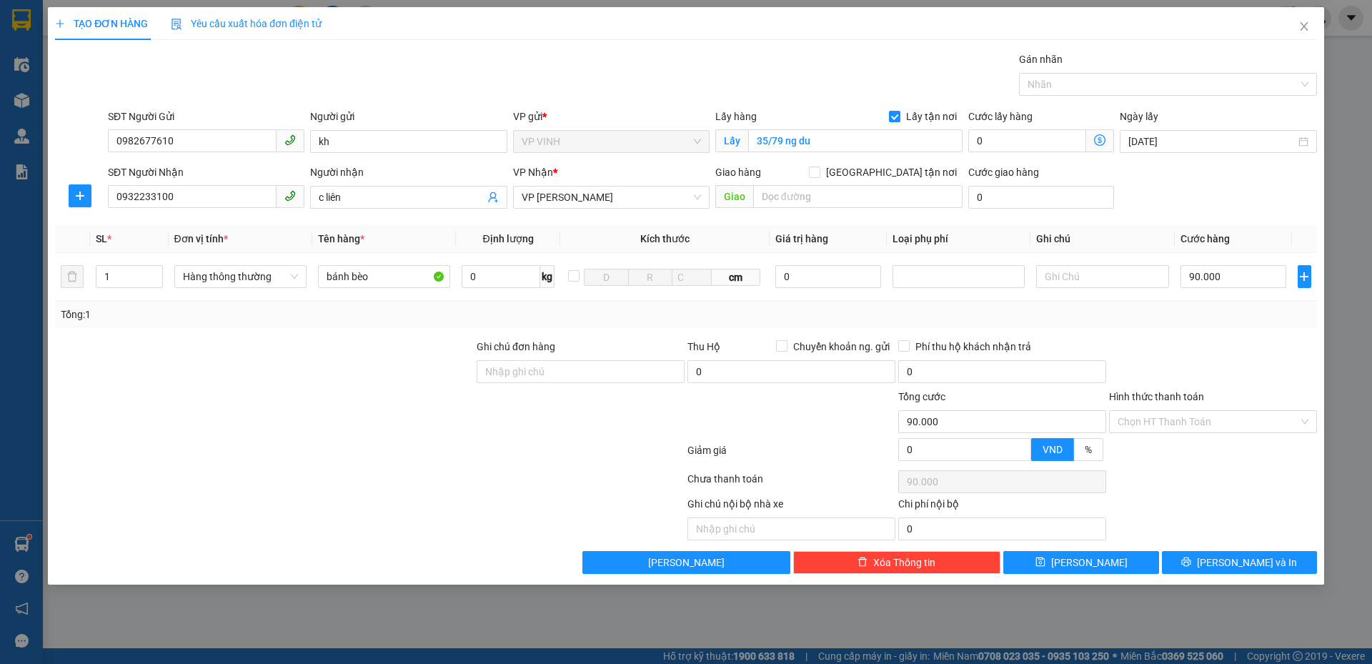
click at [1230, 478] on div "Chọn HT Thanh Toán" at bounding box center [1212, 481] width 211 height 29
click at [1191, 567] on icon "printer" at bounding box center [1186, 561] width 9 height 9
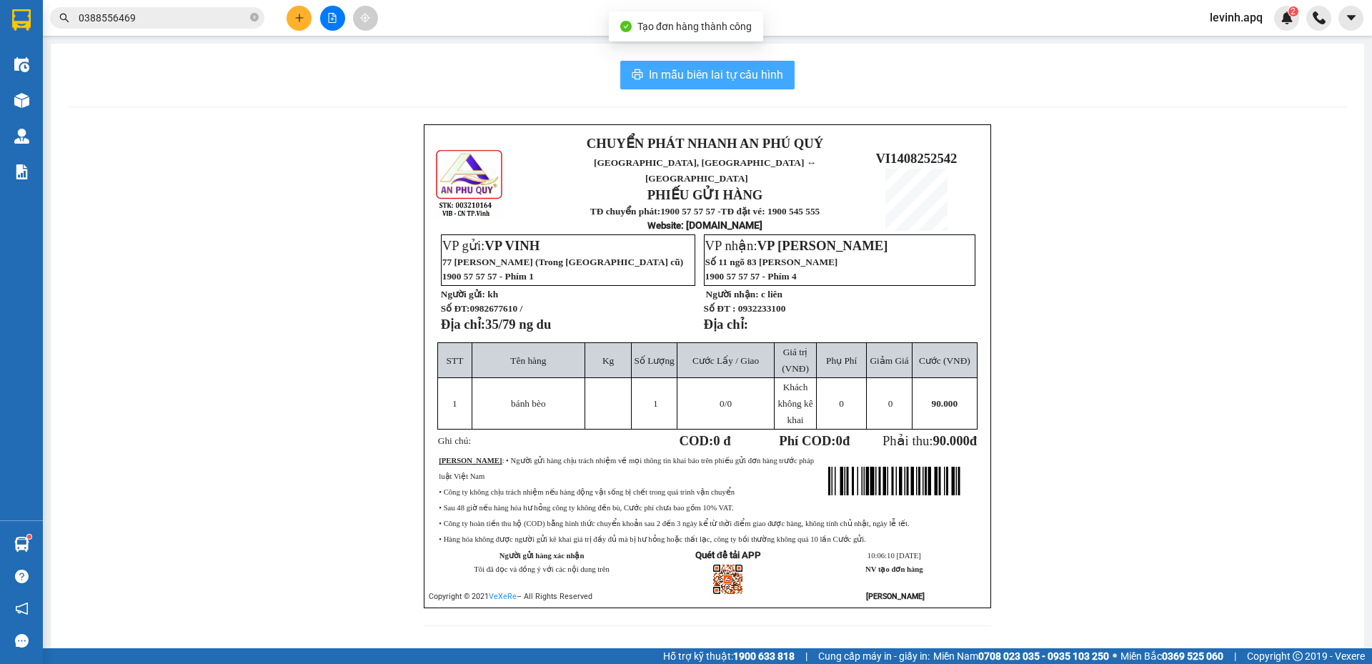
click at [717, 75] on span "In mẫu biên lai tự cấu hình" at bounding box center [716, 75] width 134 height 18
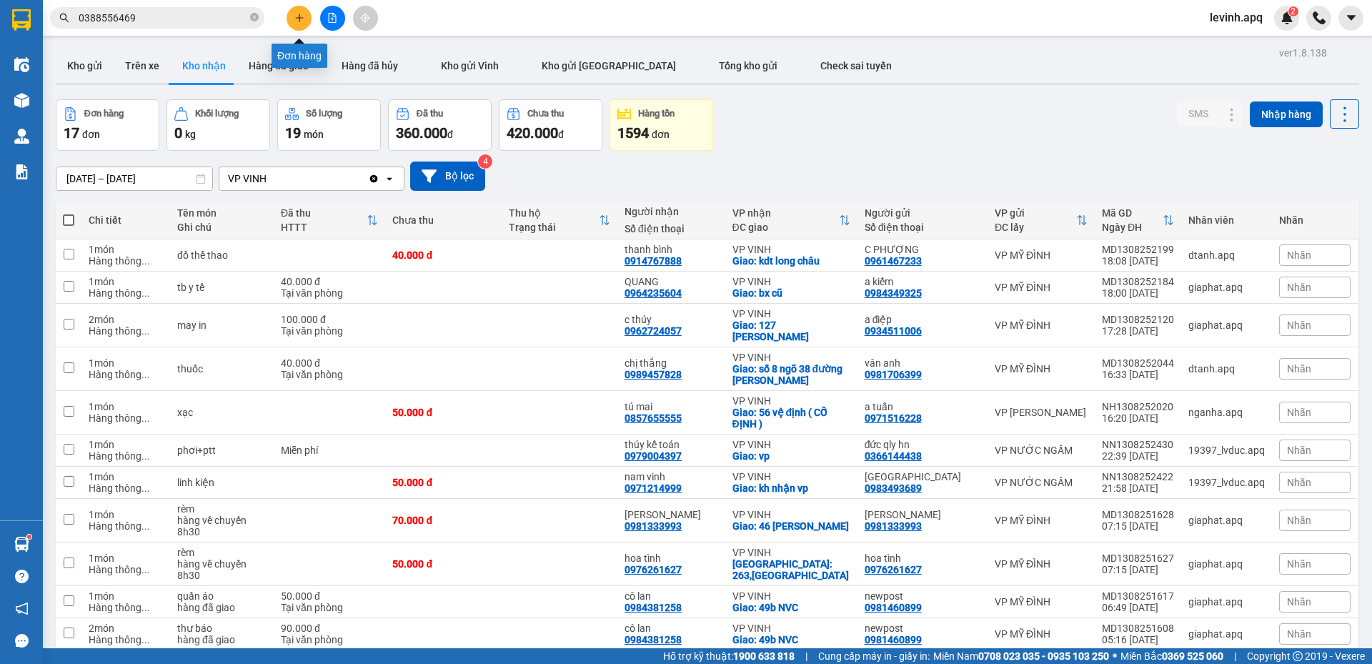
click at [299, 17] on icon "plus" at bounding box center [299, 18] width 10 height 10
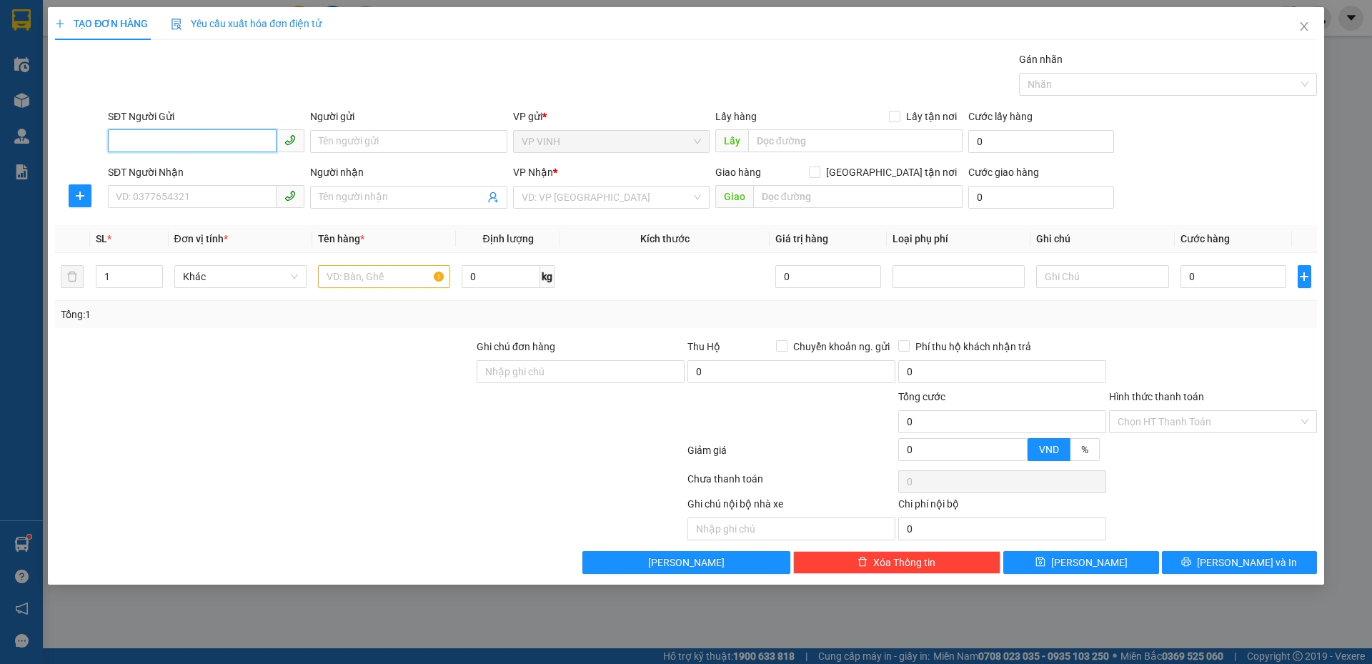
click at [184, 144] on input "SĐT Người Gửi" at bounding box center [192, 140] width 169 height 23
paste input "0962901959"
type input "0962901959"
click at [198, 176] on div "0962901959 - c dung" at bounding box center [205, 170] width 179 height 16
type input "c dung"
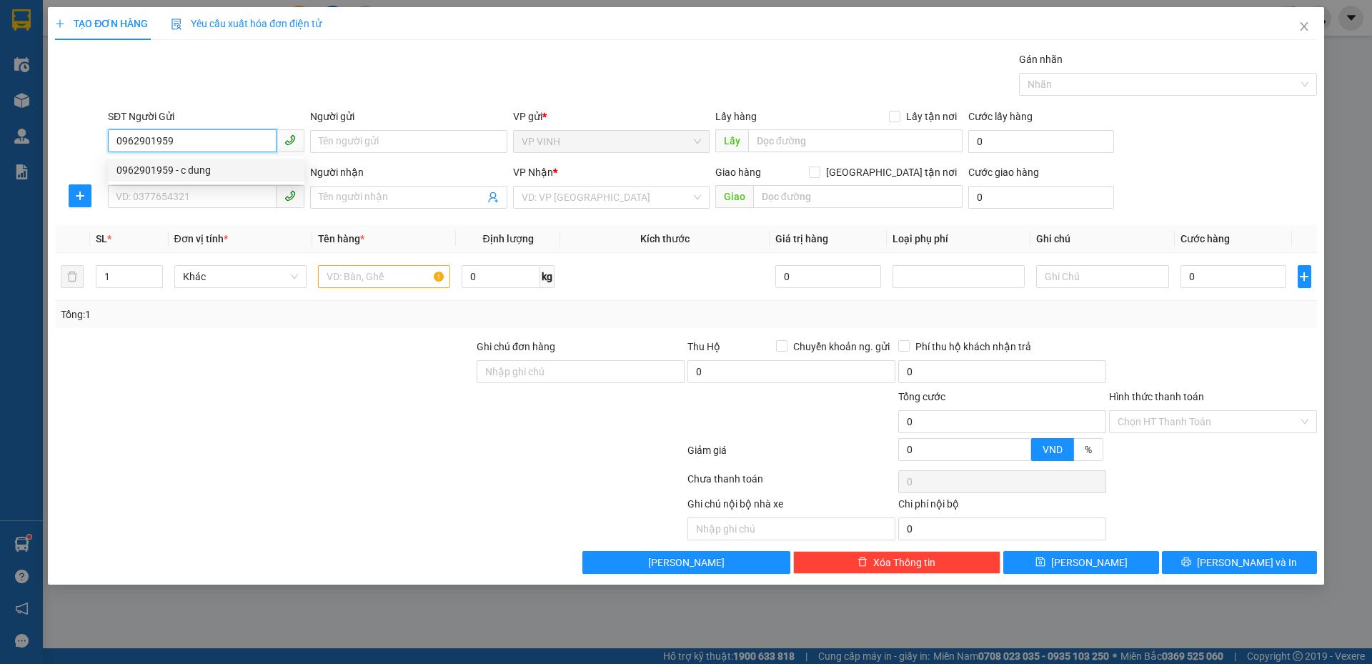
checkbox input "true"
type input "1 ngõ 151 phùng chí kiên"
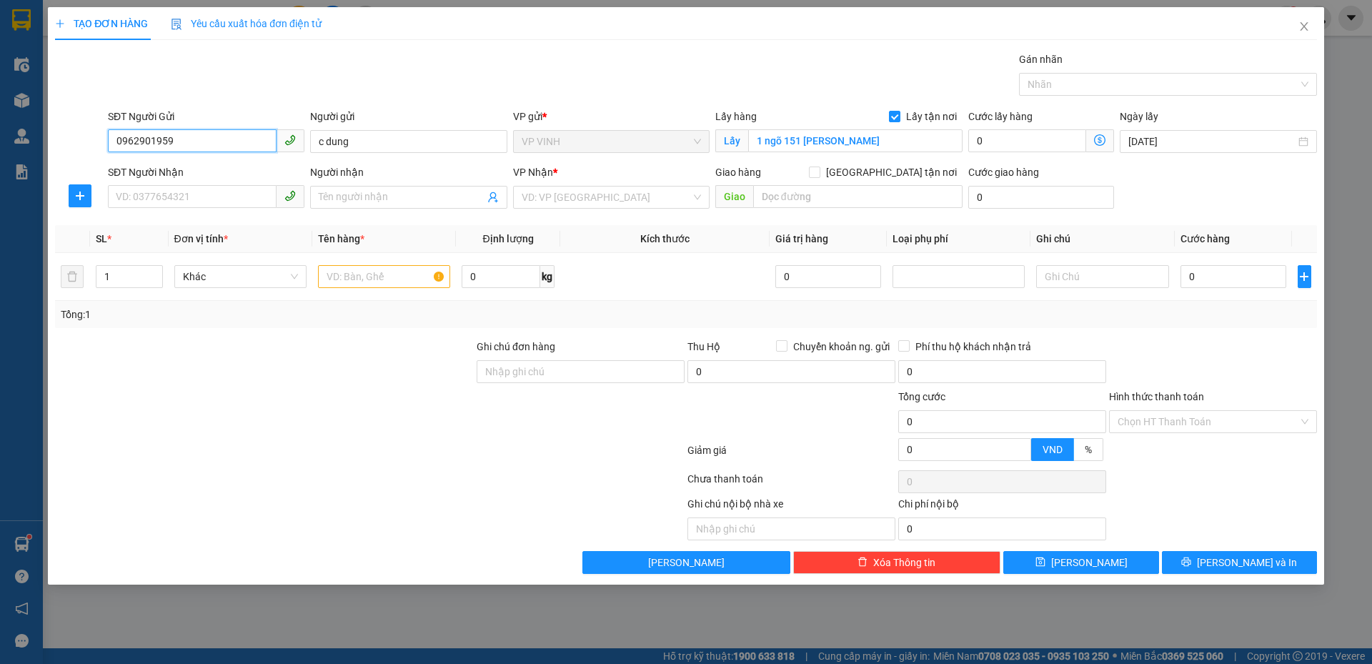
type input "0962901959"
click at [172, 199] on input "SĐT Người Nhận" at bounding box center [192, 196] width 169 height 23
paste input "0979881526"
type input "0979881526"
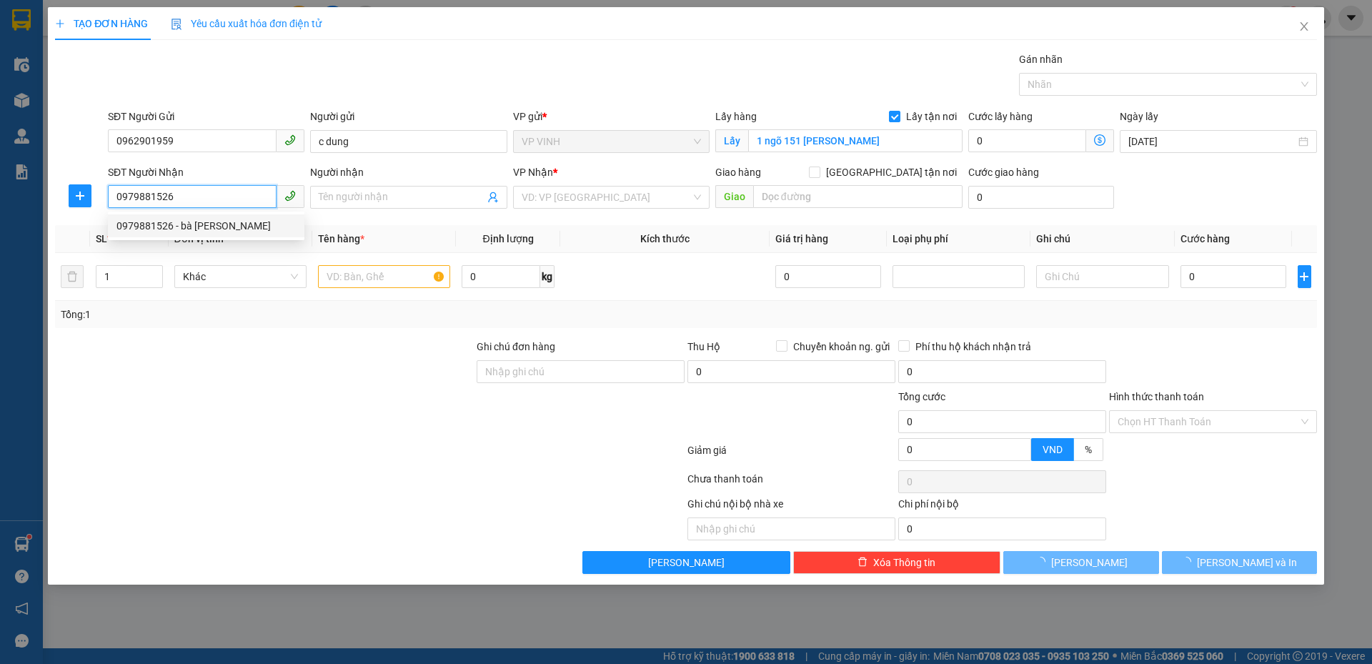
click at [184, 231] on div "0979881526 - bà hương" at bounding box center [205, 226] width 179 height 16
type input "bà [PERSON_NAME]"
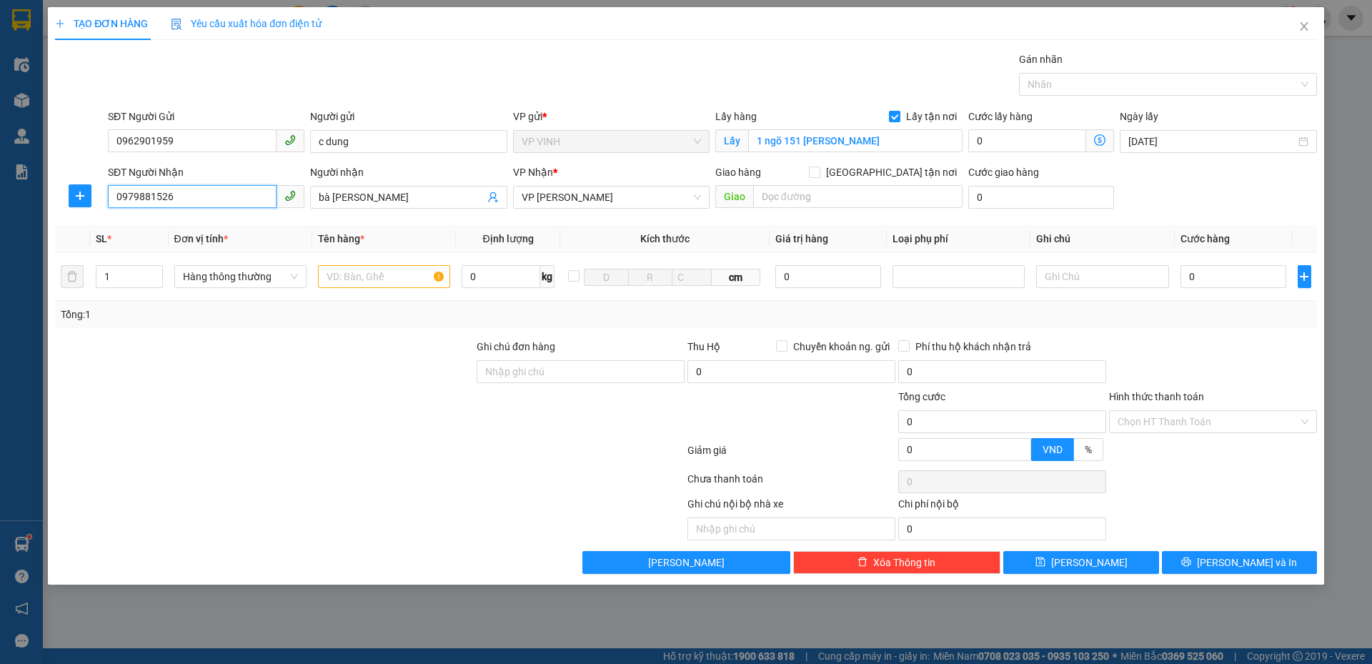
type input "0979881526"
drag, startPoint x: 509, startPoint y: 446, endPoint x: 450, endPoint y: 394, distance: 78.4
click at [509, 446] on div at bounding box center [370, 453] width 632 height 29
click at [336, 279] on input "text" at bounding box center [384, 276] width 132 height 23
click at [371, 276] on input "thực pahamr" at bounding box center [384, 276] width 132 height 23
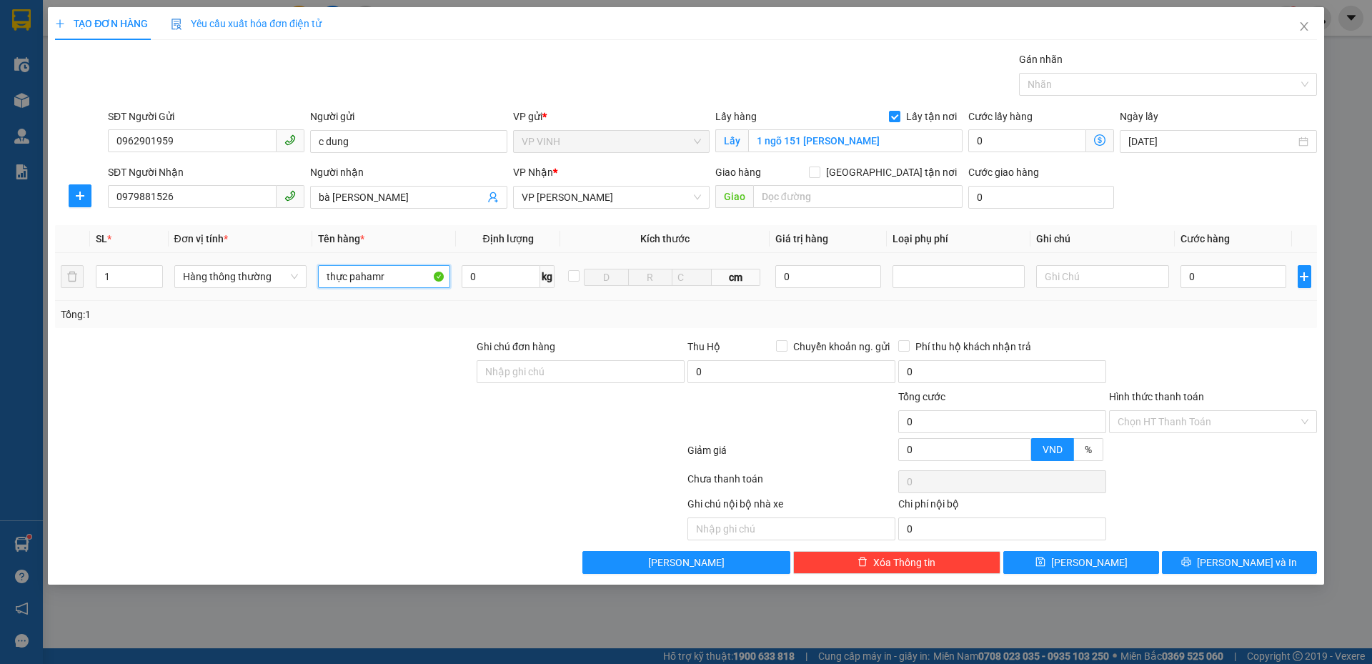
click at [371, 276] on input "thực pahamr" at bounding box center [384, 276] width 132 height 23
type input "thực phẩm"
click at [1234, 287] on input "0" at bounding box center [1233, 276] width 106 height 23
type input "60"
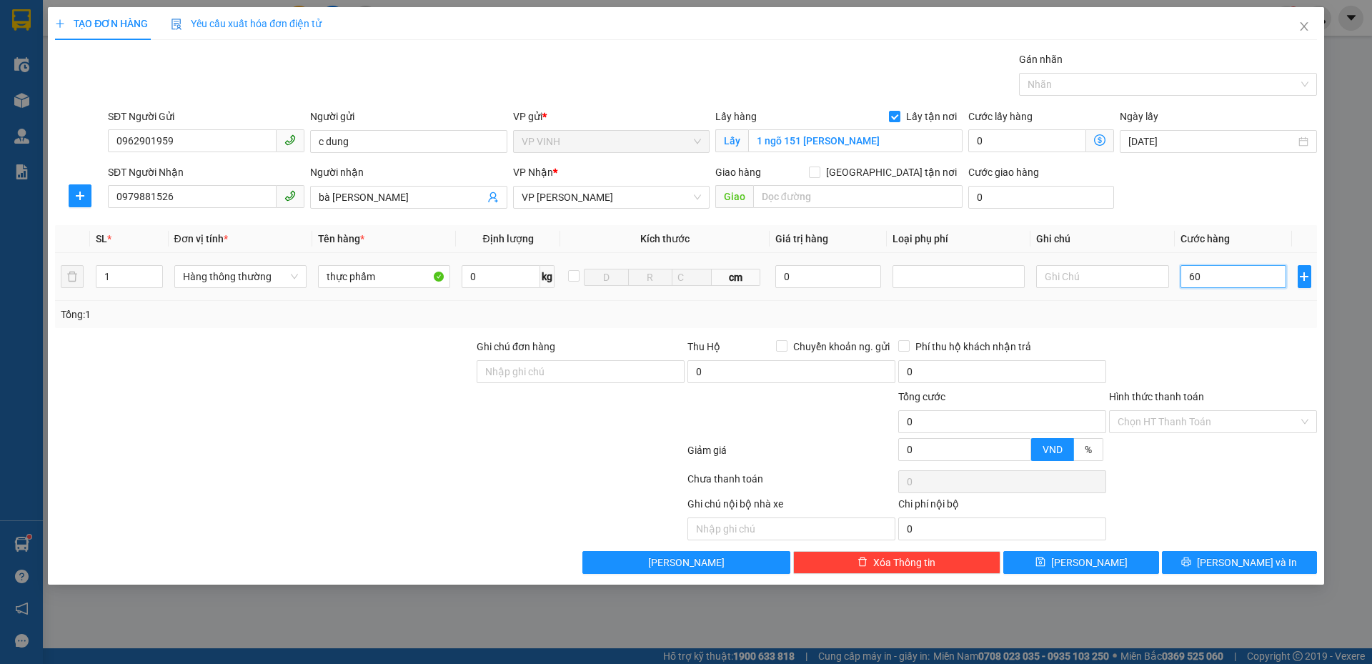
type input "60"
type input "60.000"
click at [1238, 311] on div "Tổng: 1" at bounding box center [686, 314] width 1250 height 16
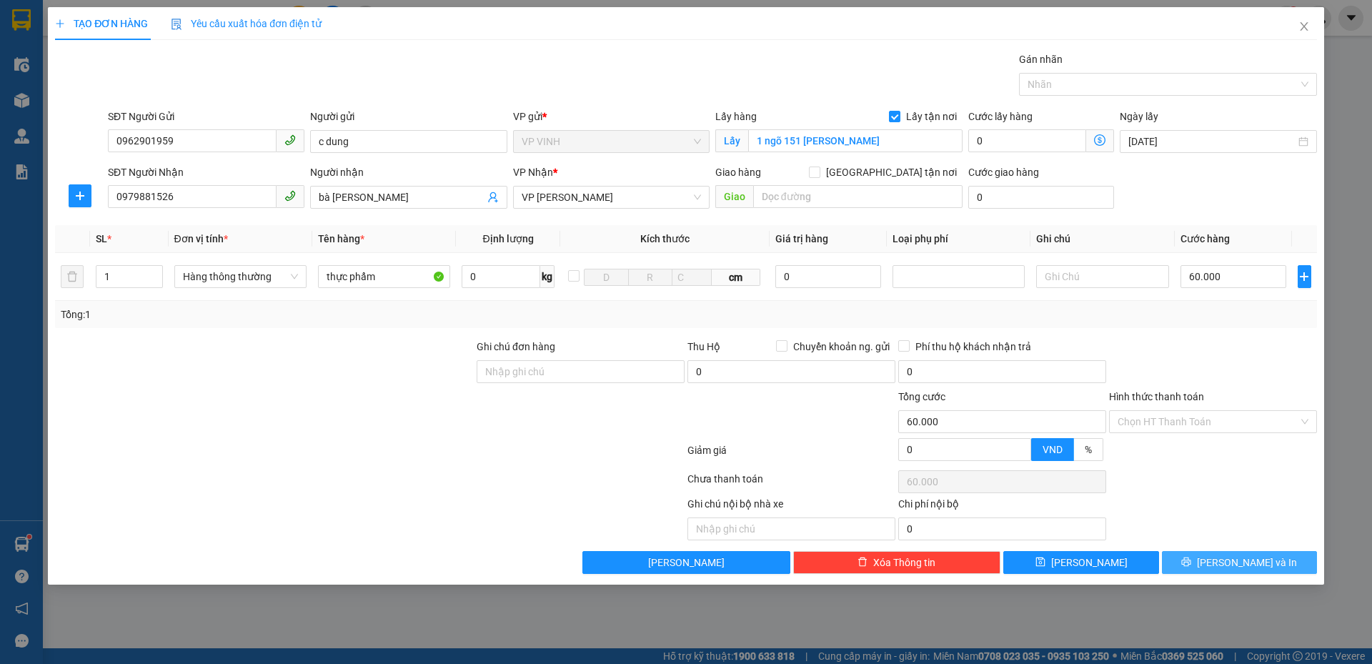
click at [1191, 560] on icon "printer" at bounding box center [1186, 561] width 9 height 9
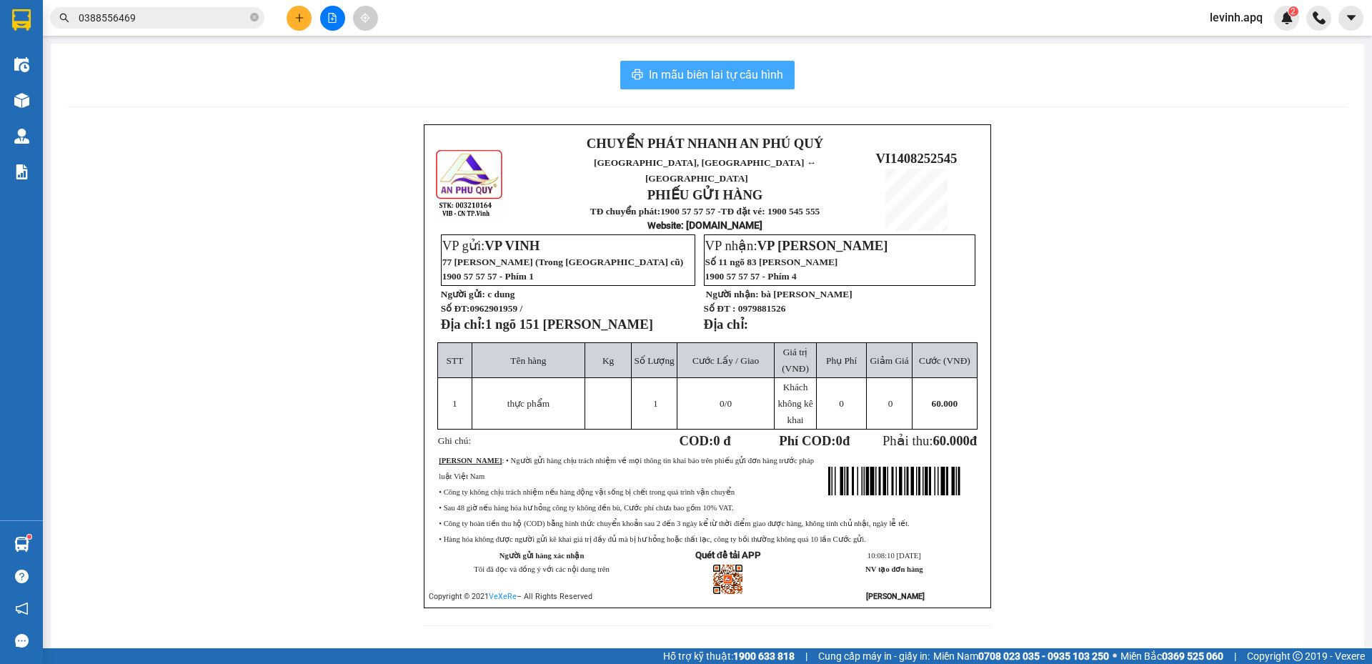
drag, startPoint x: 650, startPoint y: 58, endPoint x: 659, endPoint y: 70, distance: 15.3
click at [657, 68] on div "In mẫu biên lai tự cấu hình CHUYỂN PHÁT NHANH AN PHÚ QUÝ NGHỆ AN, HÀ TĨNH ↔ HÀ …" at bounding box center [707, 352] width 1313 height 617
click at [659, 70] on span "In mẫu biên lai tự cấu hình" at bounding box center [716, 75] width 134 height 18
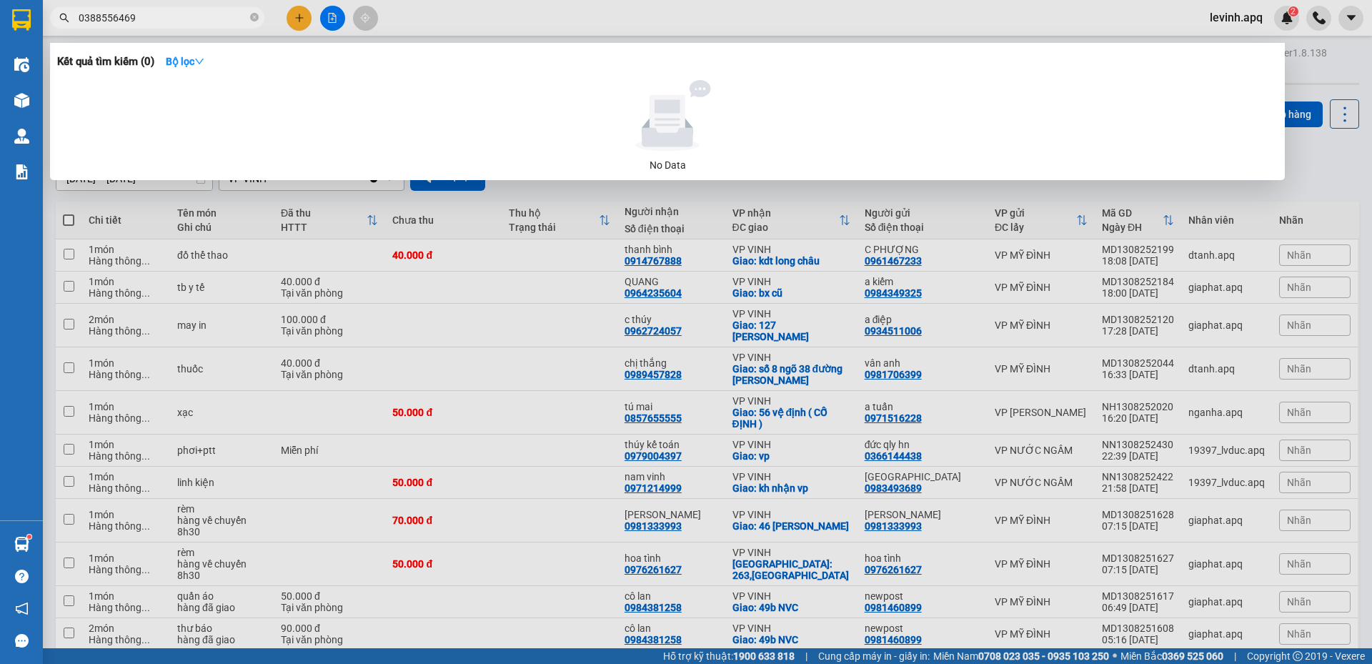
click at [115, 20] on input "0388556469" at bounding box center [163, 18] width 169 height 16
click at [102, 15] on input "03388866207" at bounding box center [163, 18] width 169 height 16
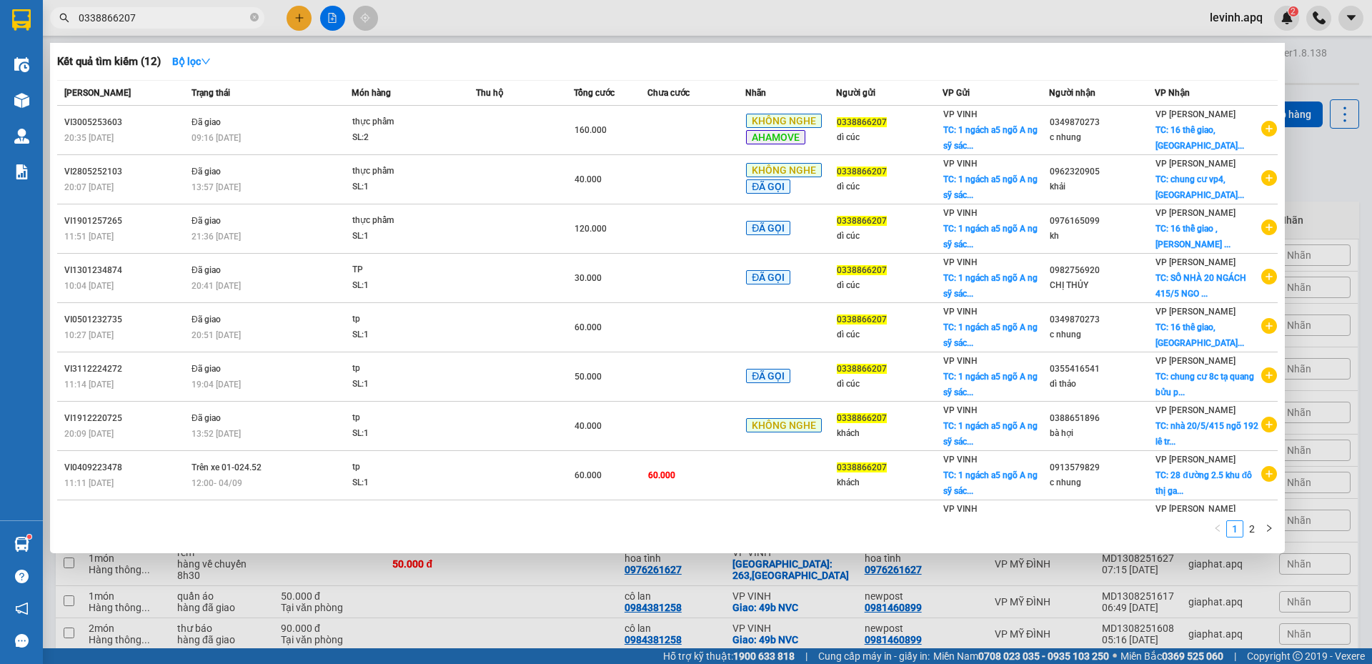
click at [139, 11] on input "0338866207" at bounding box center [163, 18] width 169 height 16
click at [130, 29] on div at bounding box center [686, 332] width 1372 height 664
click at [131, 25] on input "0338866207" at bounding box center [163, 18] width 169 height 16
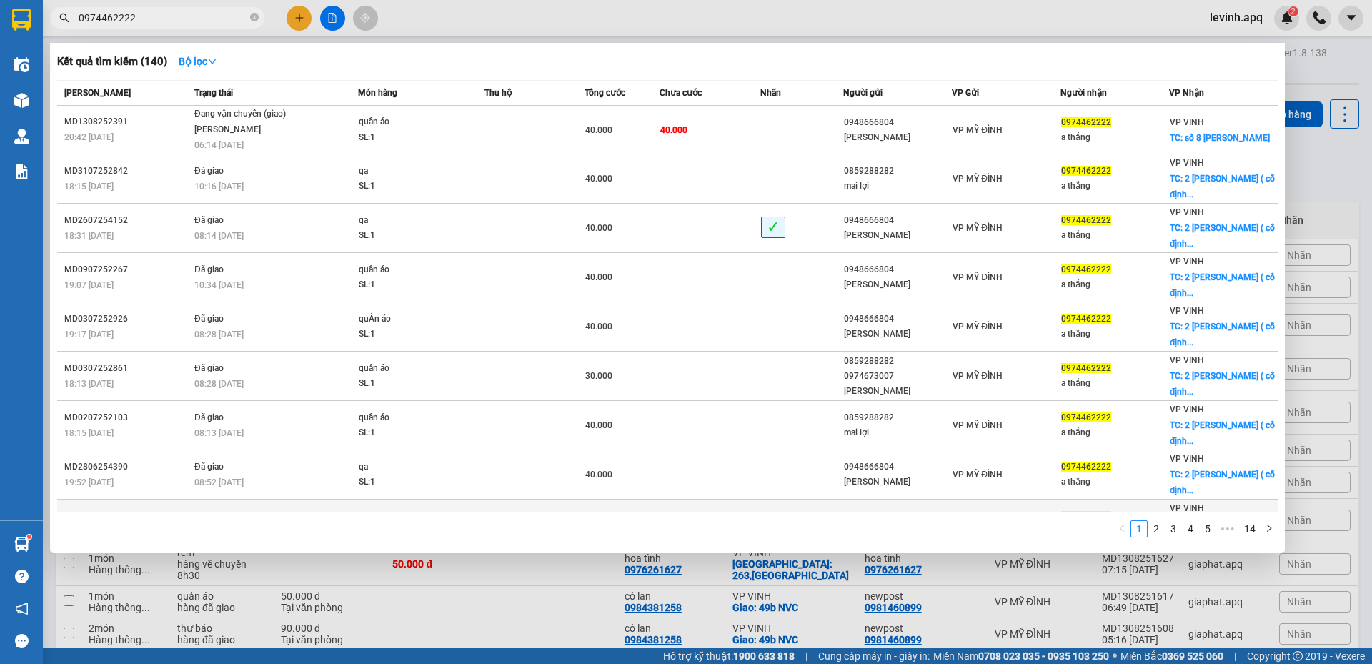
click at [349, 507] on td "Đã giao 08:47 - 09/06" at bounding box center [274, 523] width 167 height 49
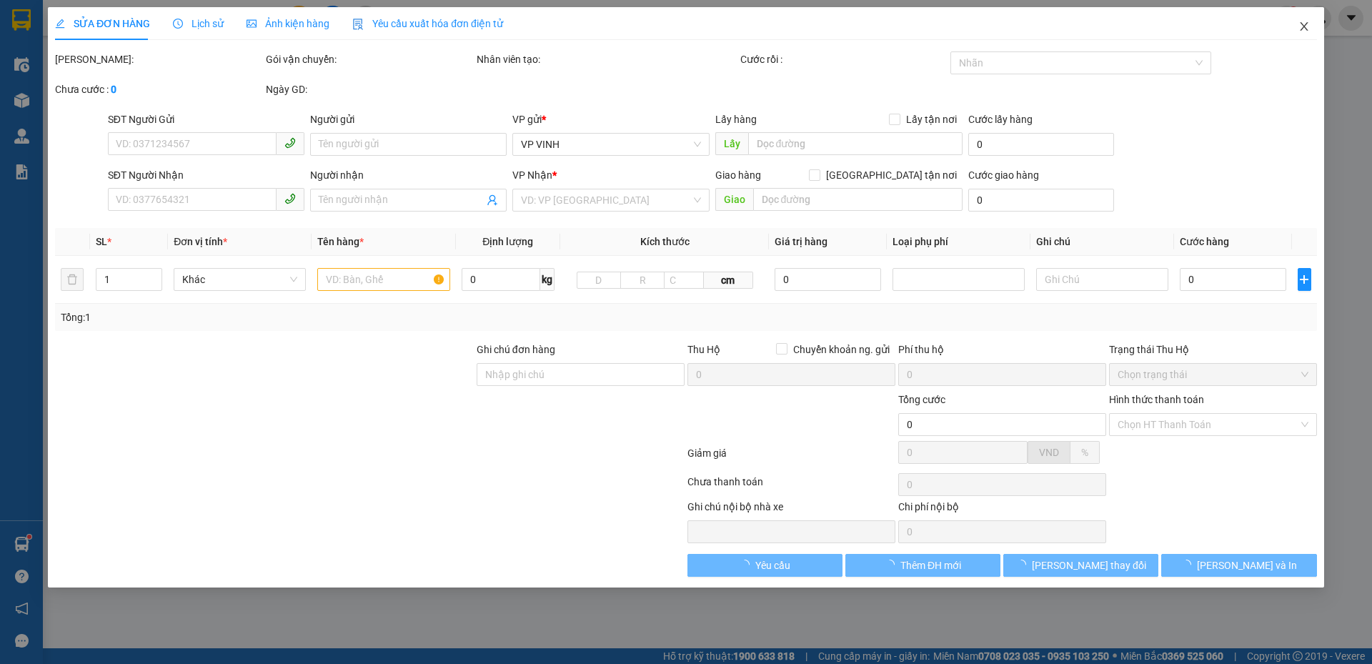
click at [1303, 32] on icon "close" at bounding box center [1303, 26] width 11 height 11
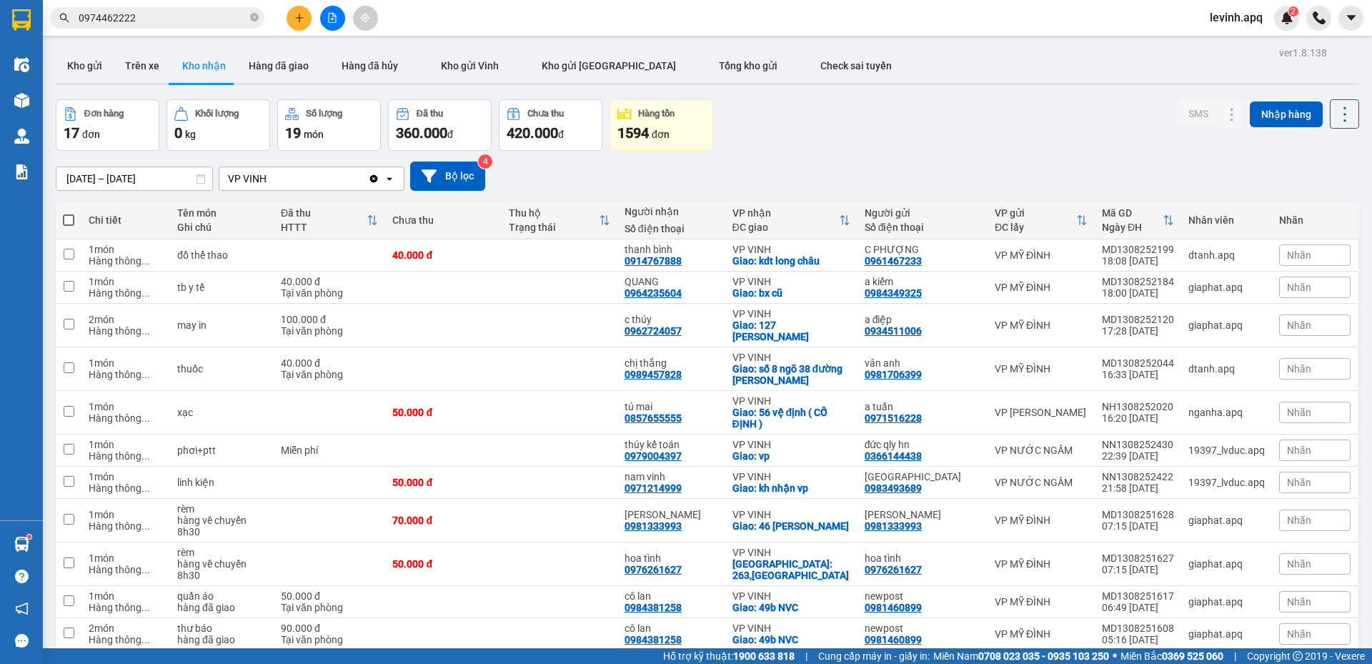
click at [200, 24] on input "0974462222" at bounding box center [163, 18] width 169 height 16
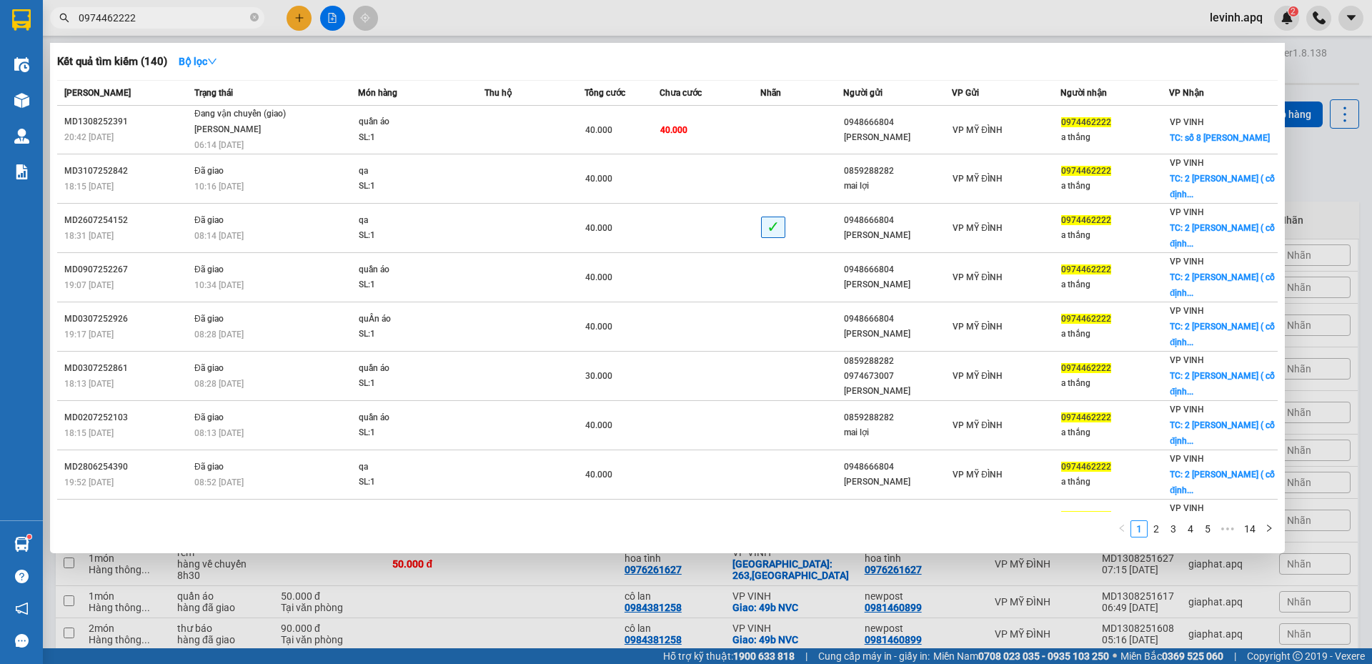
click at [200, 24] on input "0974462222" at bounding box center [163, 18] width 169 height 16
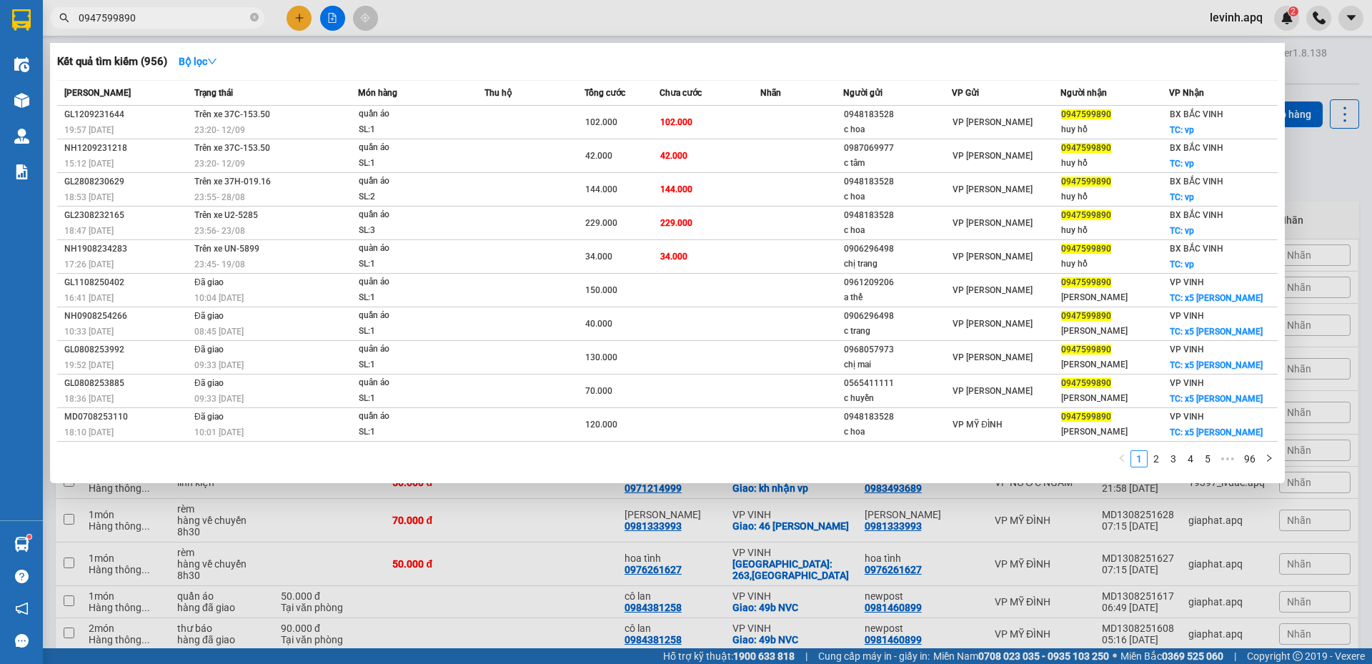
click at [477, 515] on div at bounding box center [686, 332] width 1372 height 664
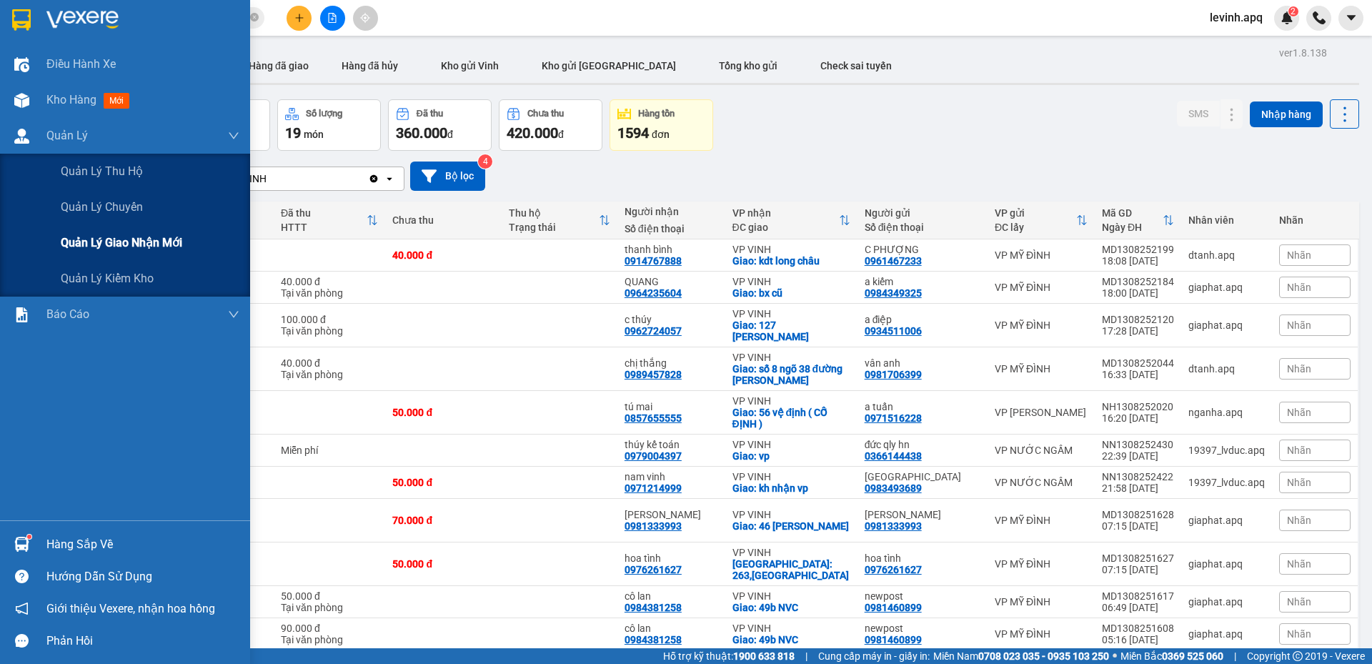
click at [130, 241] on span "Quản lý giao nhận mới" at bounding box center [121, 243] width 121 height 18
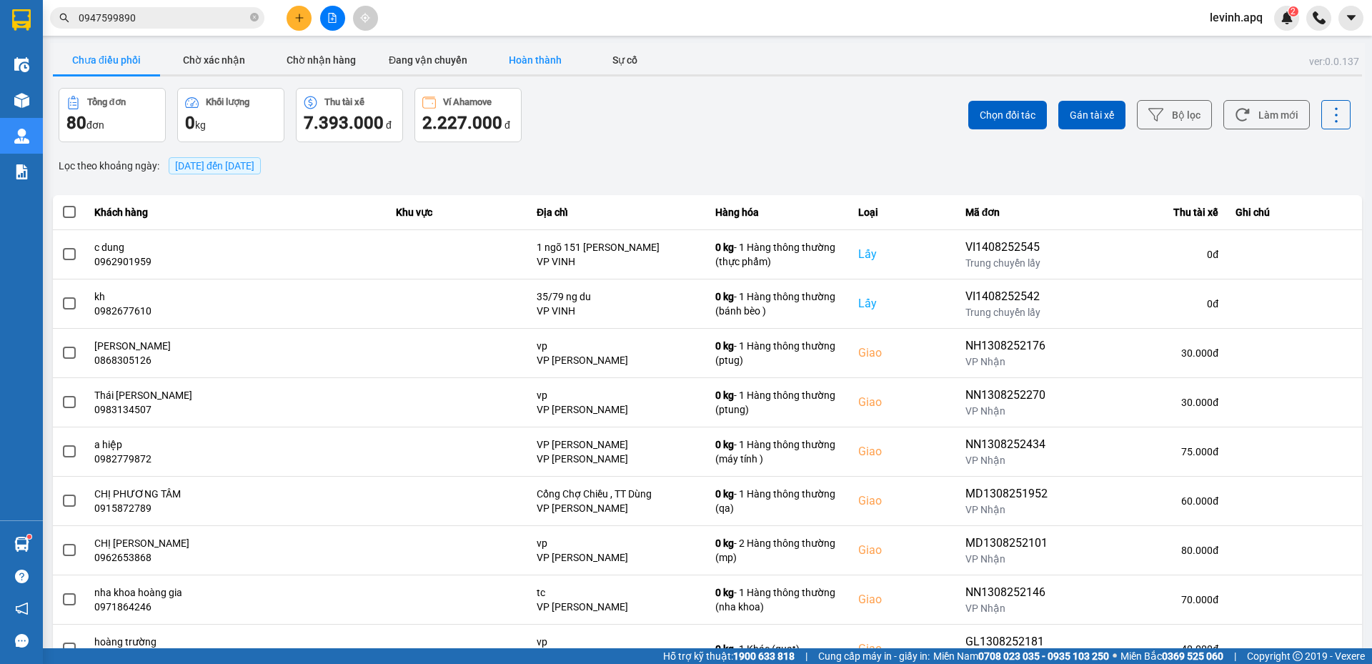
click at [539, 64] on button "Hoàn thành" at bounding box center [535, 60] width 107 height 29
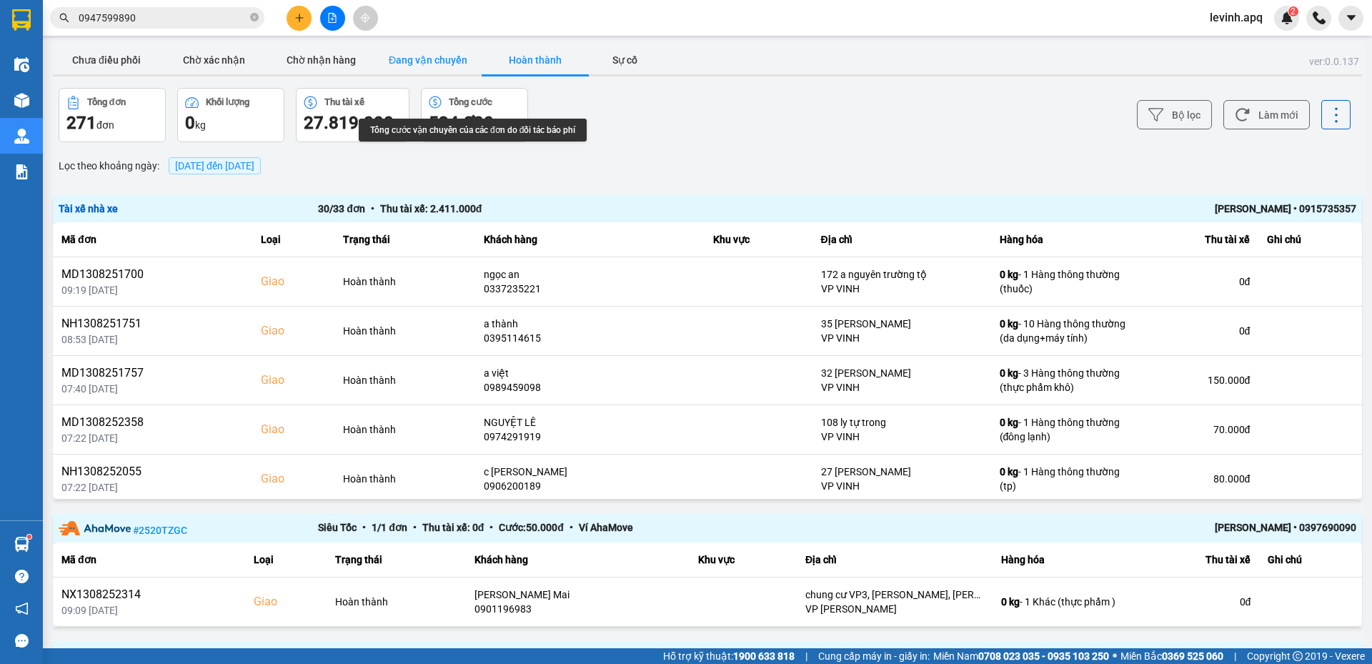
click at [419, 51] on button "Đang vận chuyển" at bounding box center [427, 60] width 107 height 29
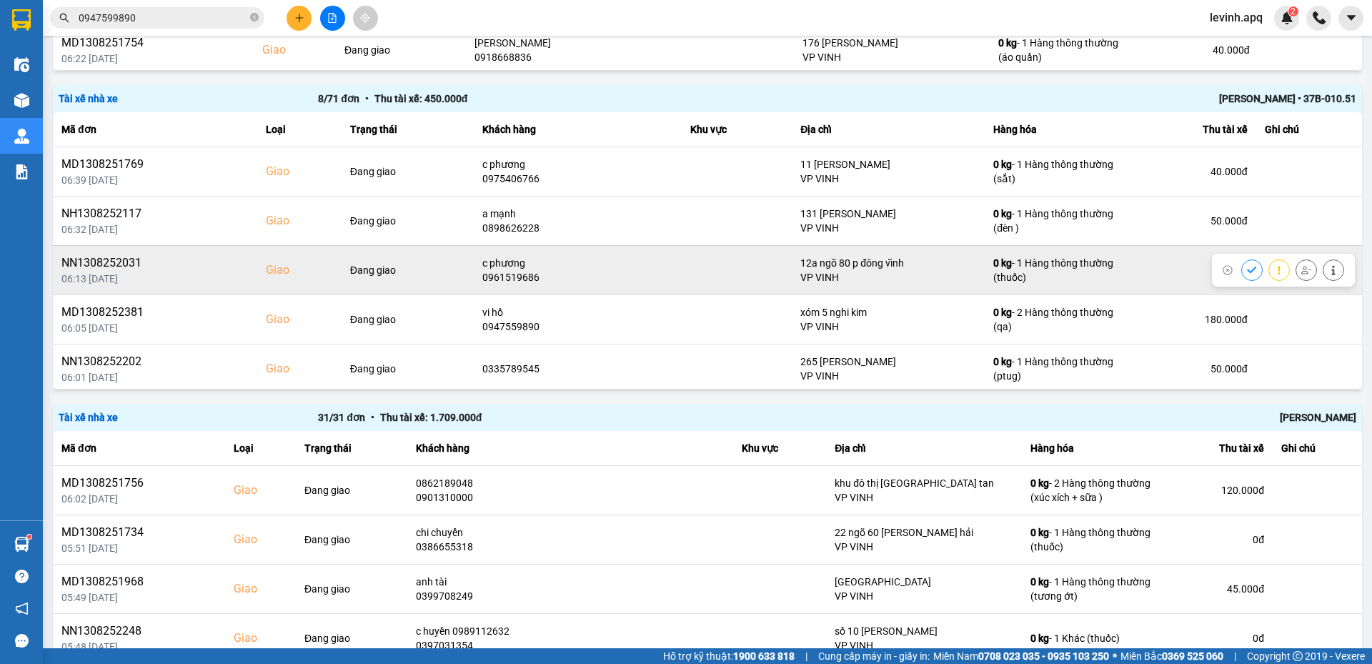
scroll to position [71, 0]
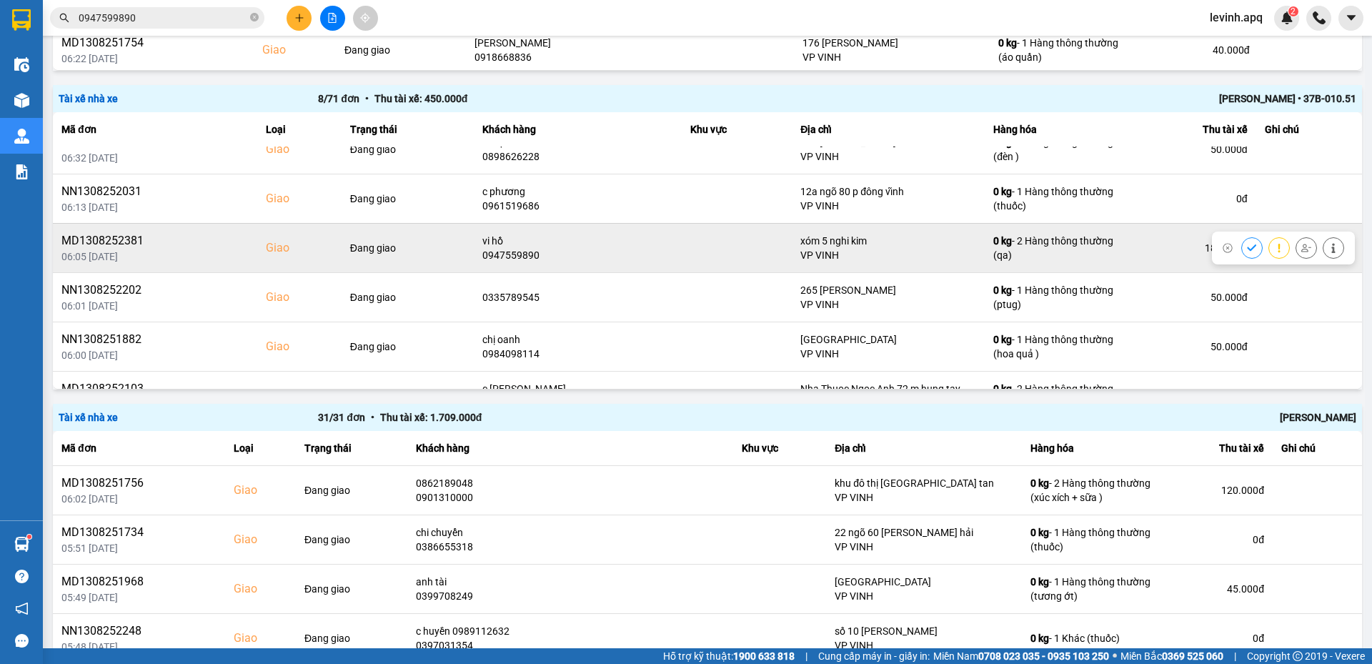
click at [291, 247] on div "Giao" at bounding box center [299, 247] width 66 height 17
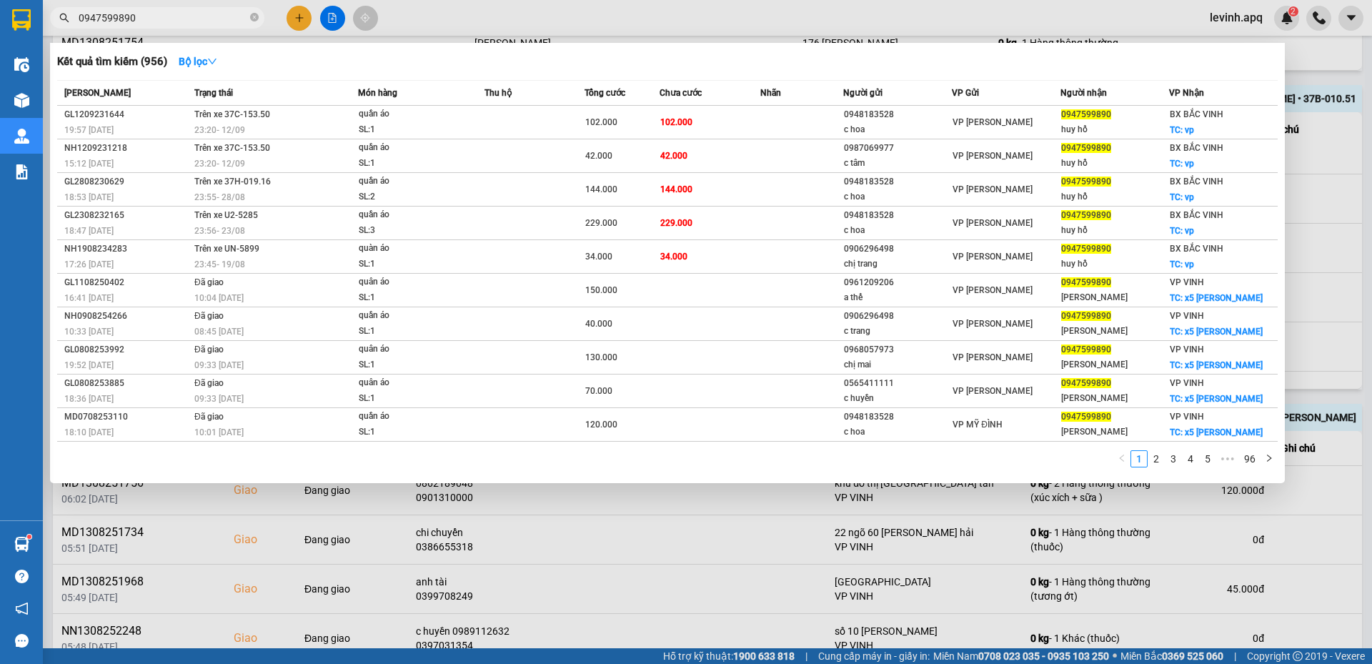
click at [106, 23] on input "0947599890" at bounding box center [163, 18] width 169 height 16
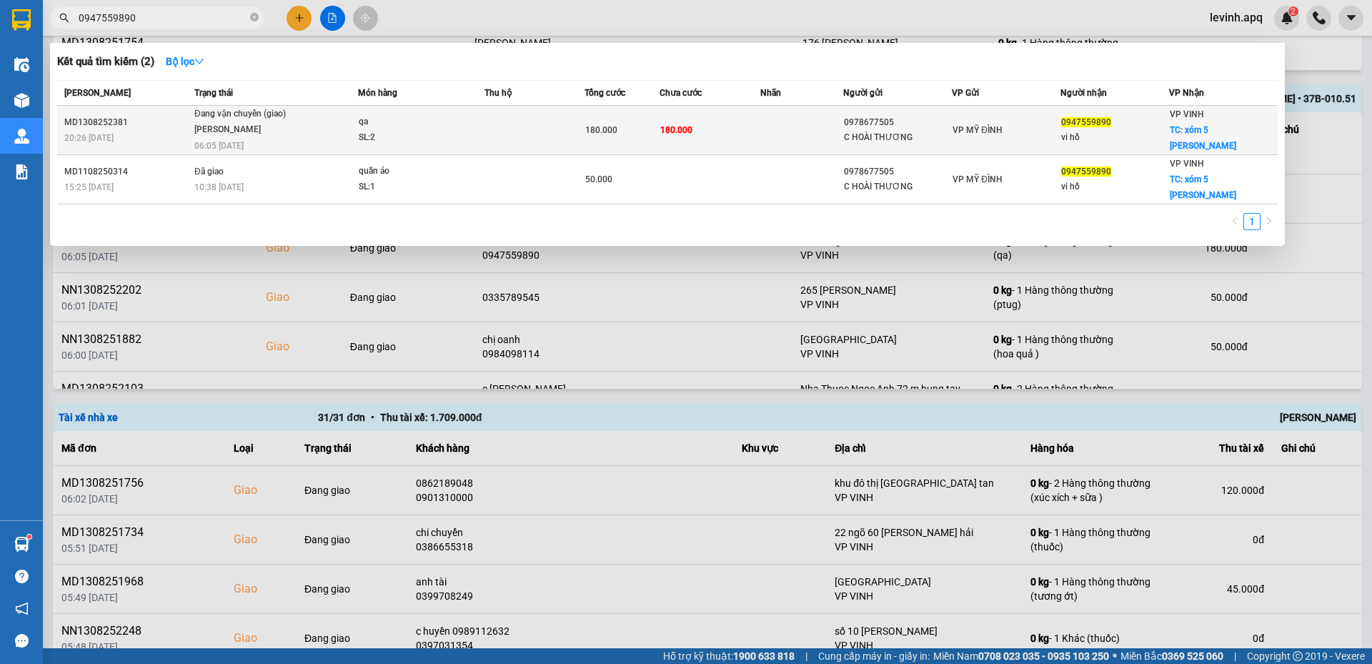
type input "0947559890"
click at [379, 140] on div "SL: 2" at bounding box center [412, 138] width 107 height 16
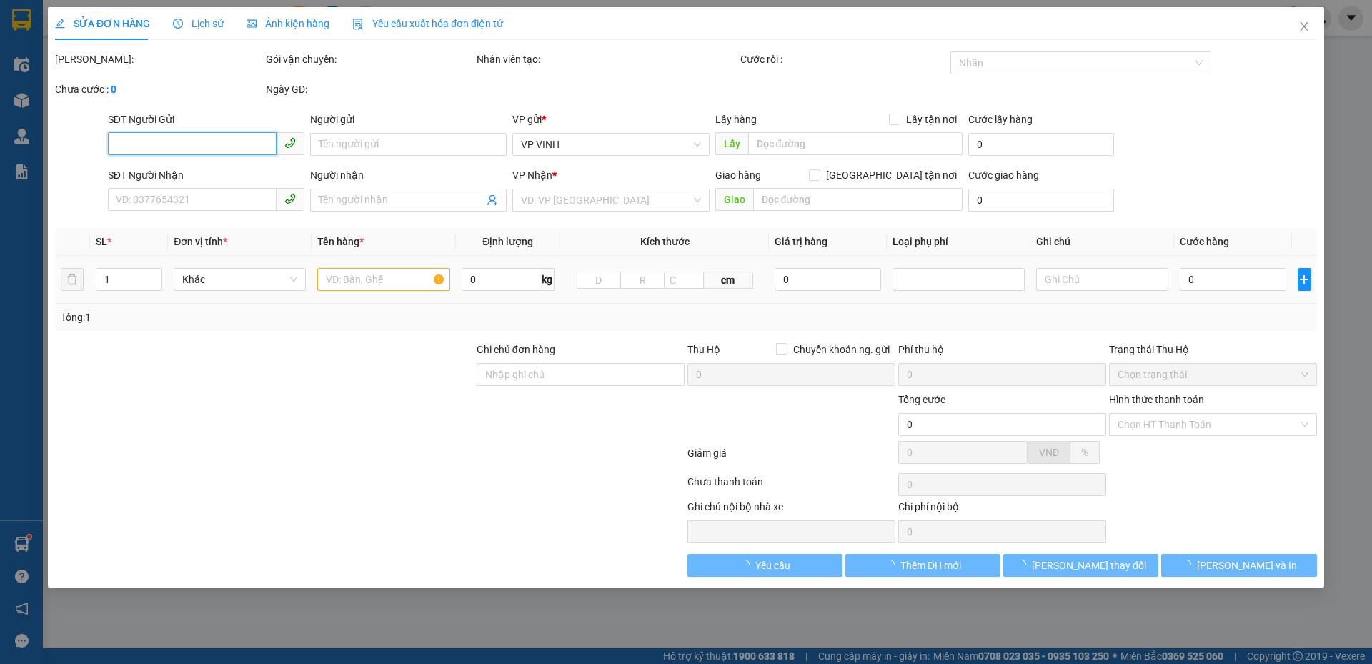
type input "0978677505"
type input "C HOÀI THƯƠNG"
type input "0947559890"
type input "vi hồ"
checkbox input "true"
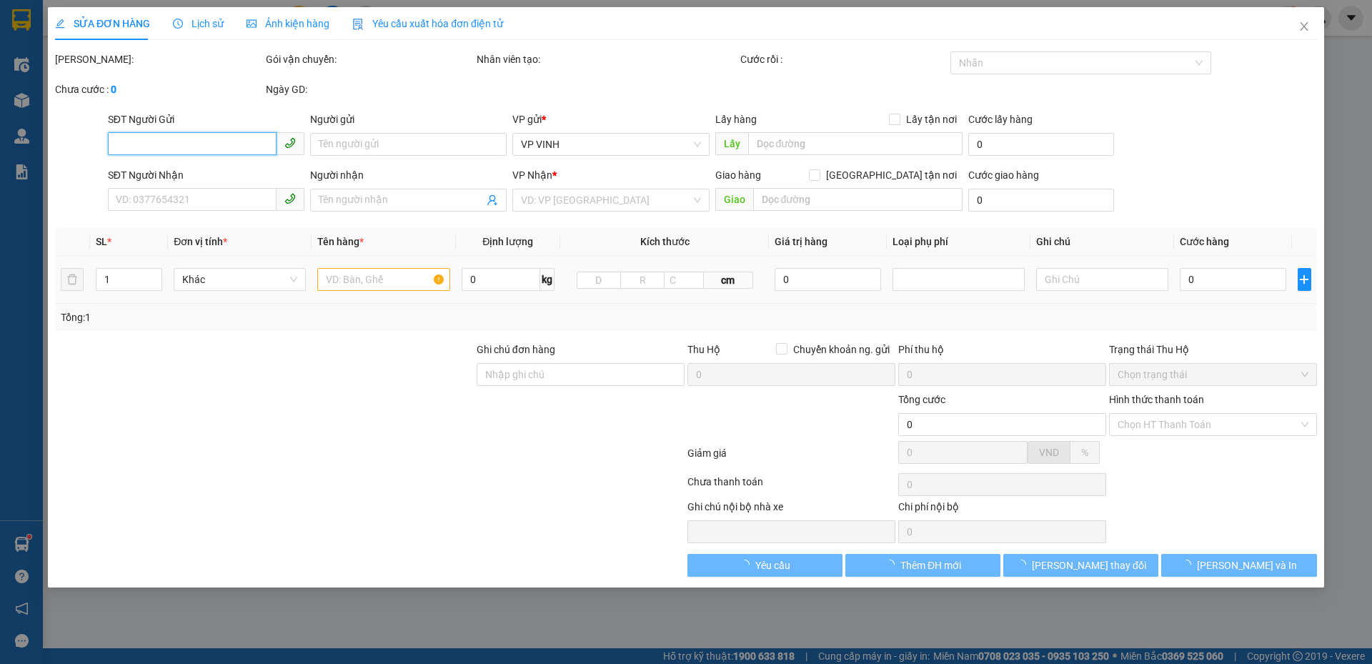
type input "xóm 5 nghi kim"
type input "180.000"
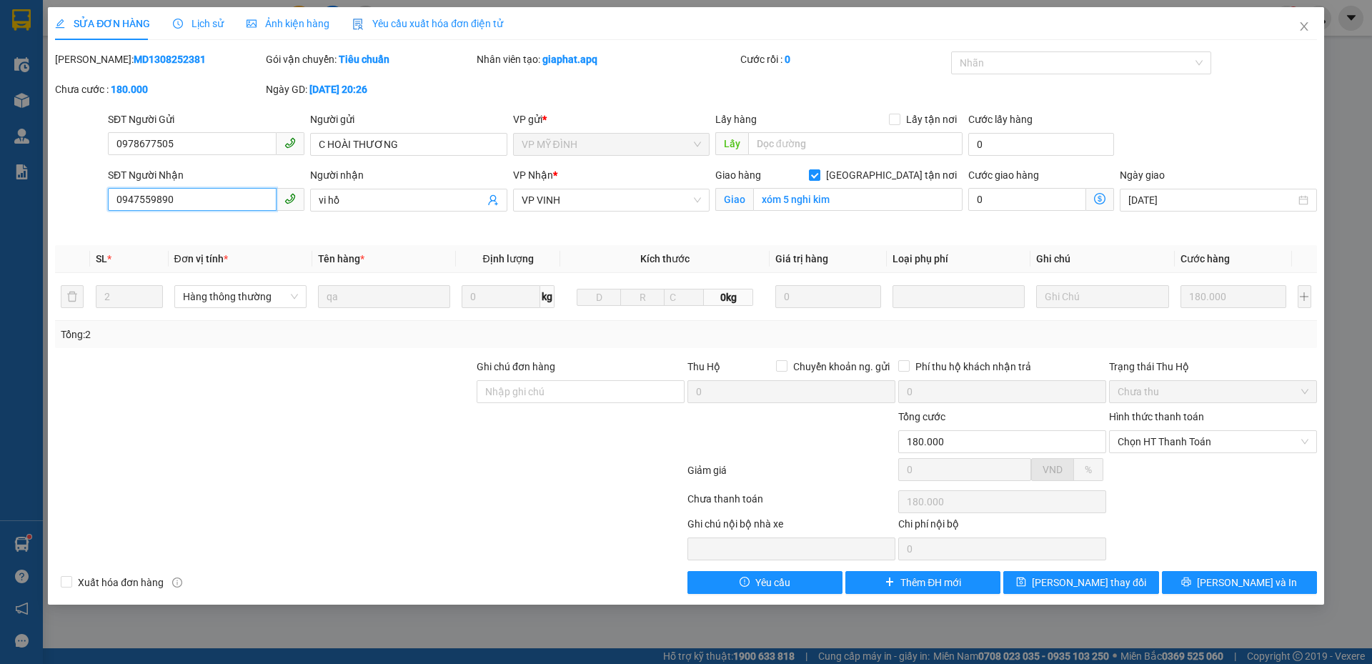
click at [149, 204] on input "0947559890" at bounding box center [192, 199] width 169 height 23
type input "0947599890"
click at [1102, 580] on span "[PERSON_NAME] thay đổi" at bounding box center [1089, 582] width 114 height 16
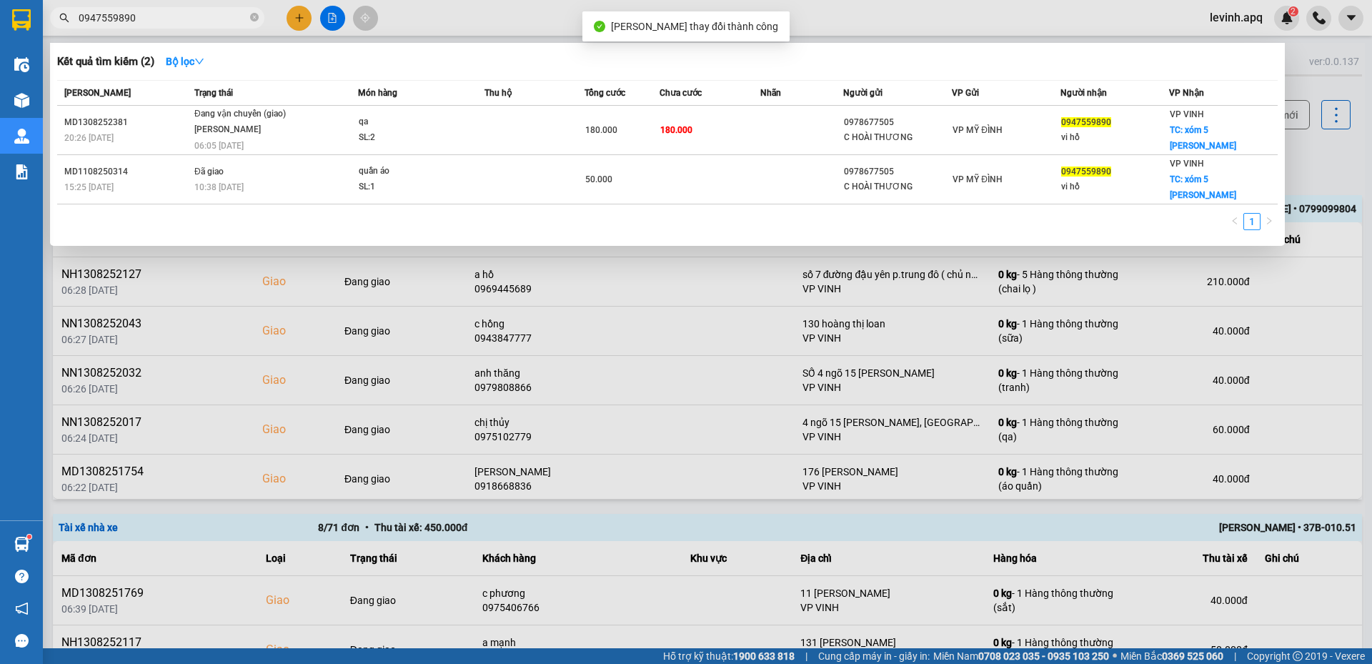
click at [128, 13] on input "0947559890" at bounding box center [163, 18] width 169 height 16
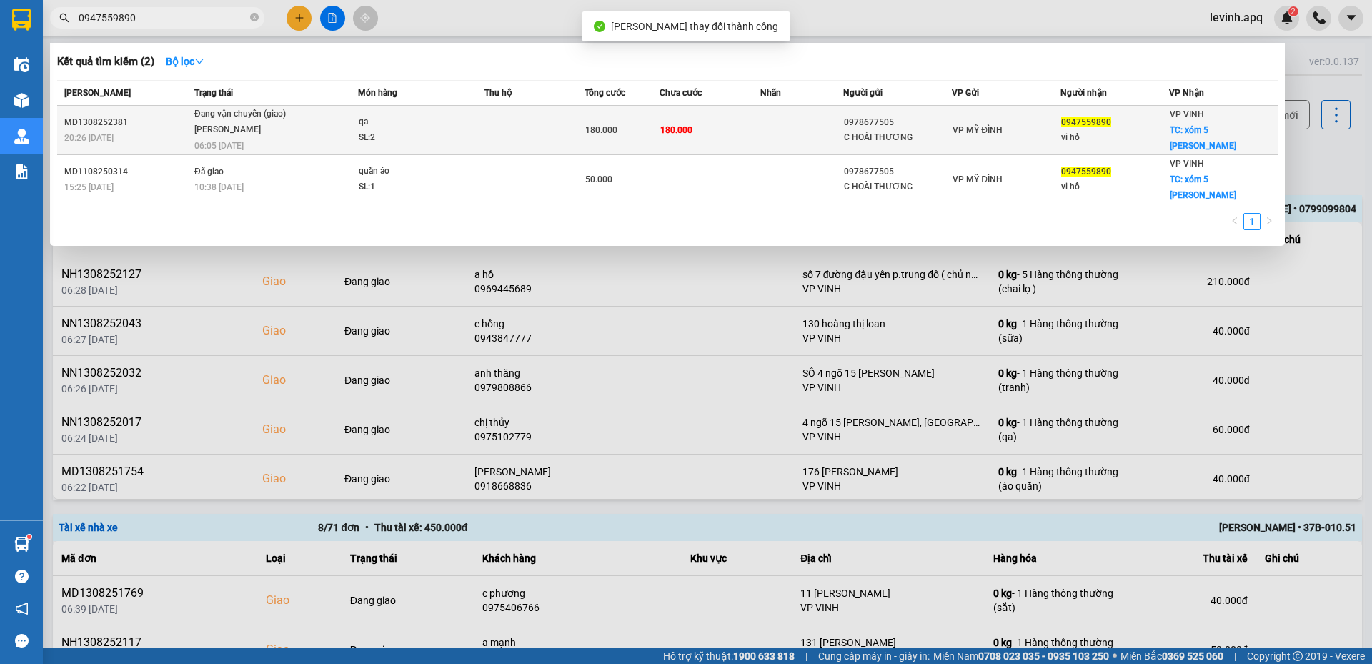
click at [247, 129] on div "Trương Tuấn Dũng" at bounding box center [247, 130] width 107 height 16
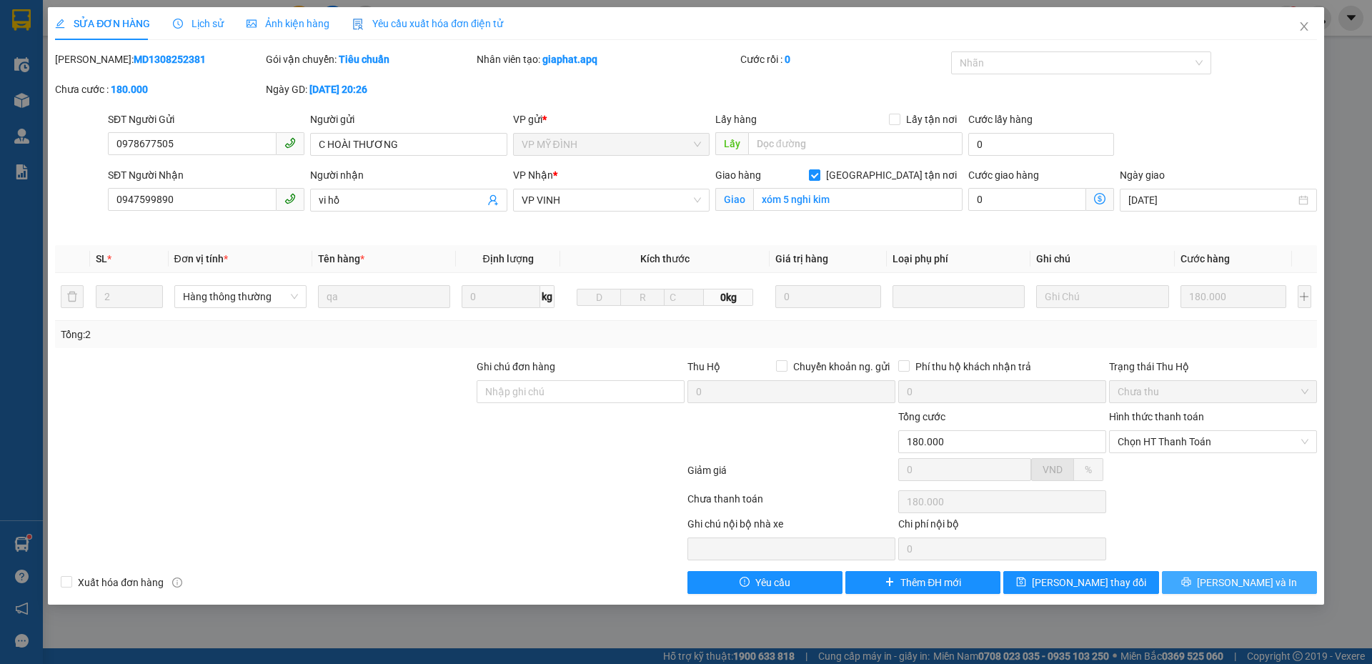
click at [1191, 585] on icon "printer" at bounding box center [1186, 582] width 10 height 10
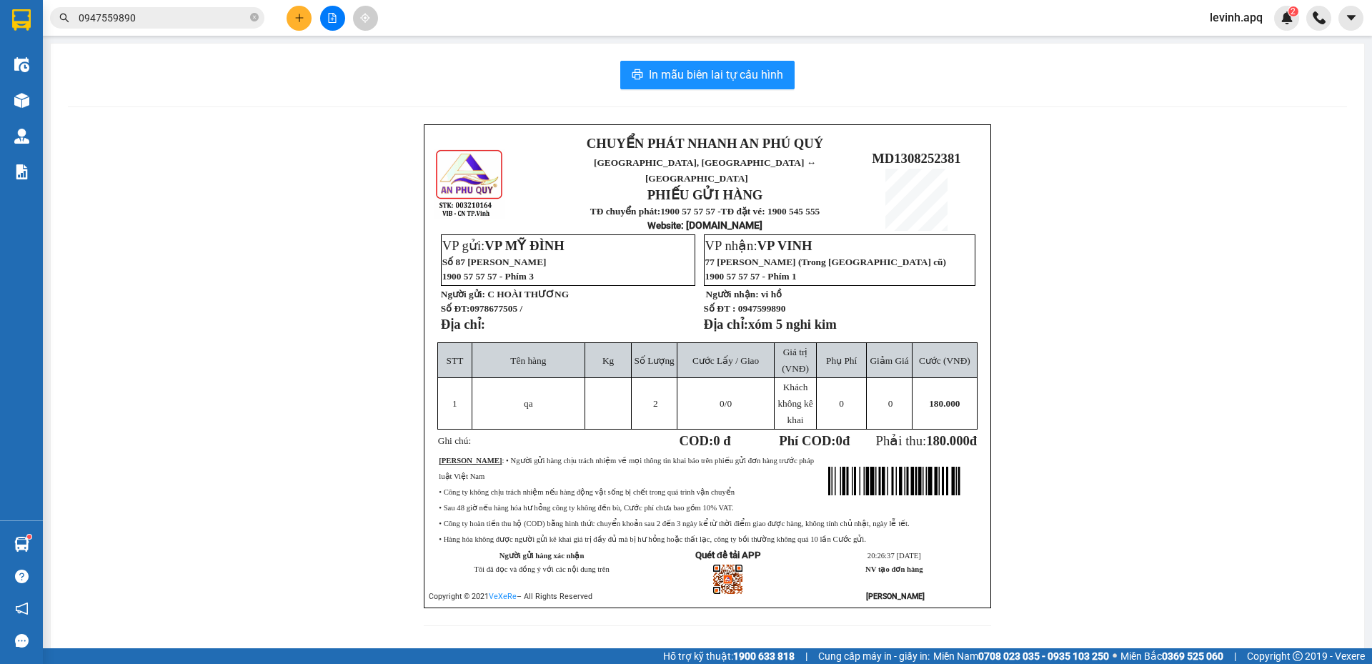
click at [316, 523] on div "CHUYỂN PHÁT NHANH AN PHÚ QUÝ NGHỆ AN, HÀ TĨNH ↔ HÀ NỘI PHIẾU GỬI HÀNG TĐ chuyển…" at bounding box center [707, 383] width 1279 height 519
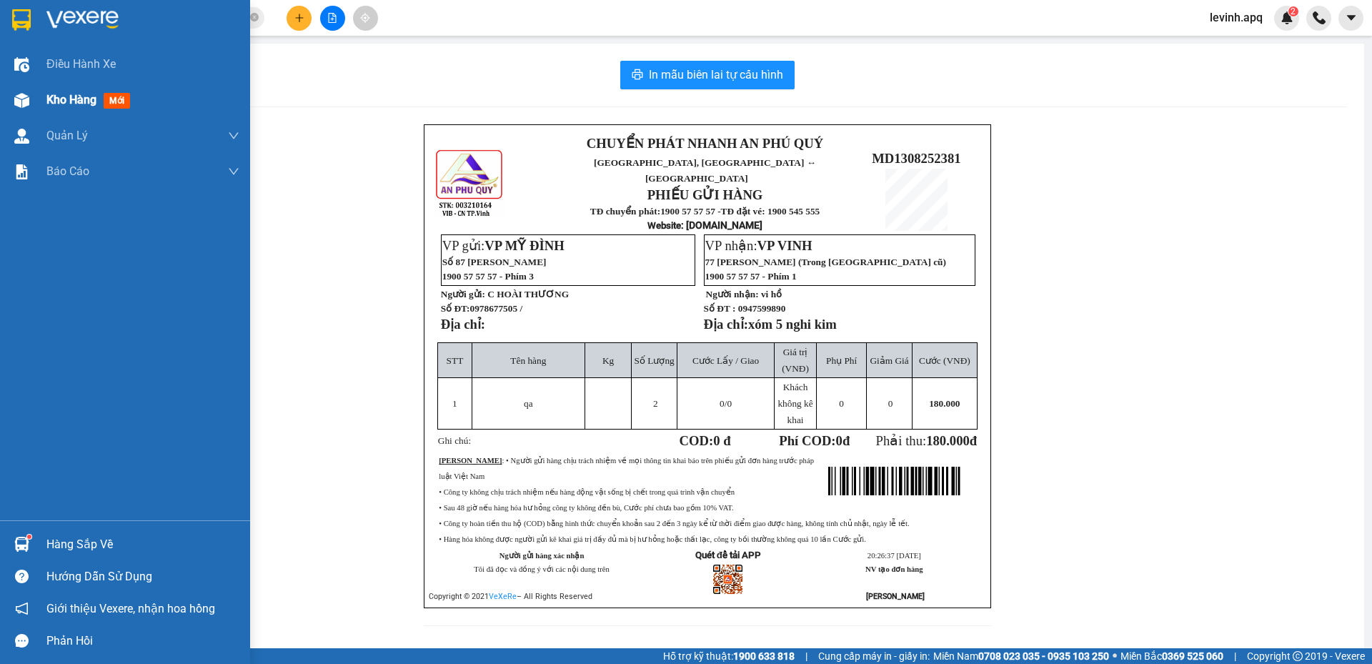
click at [44, 100] on div "Kho hàng mới" at bounding box center [125, 100] width 250 height 36
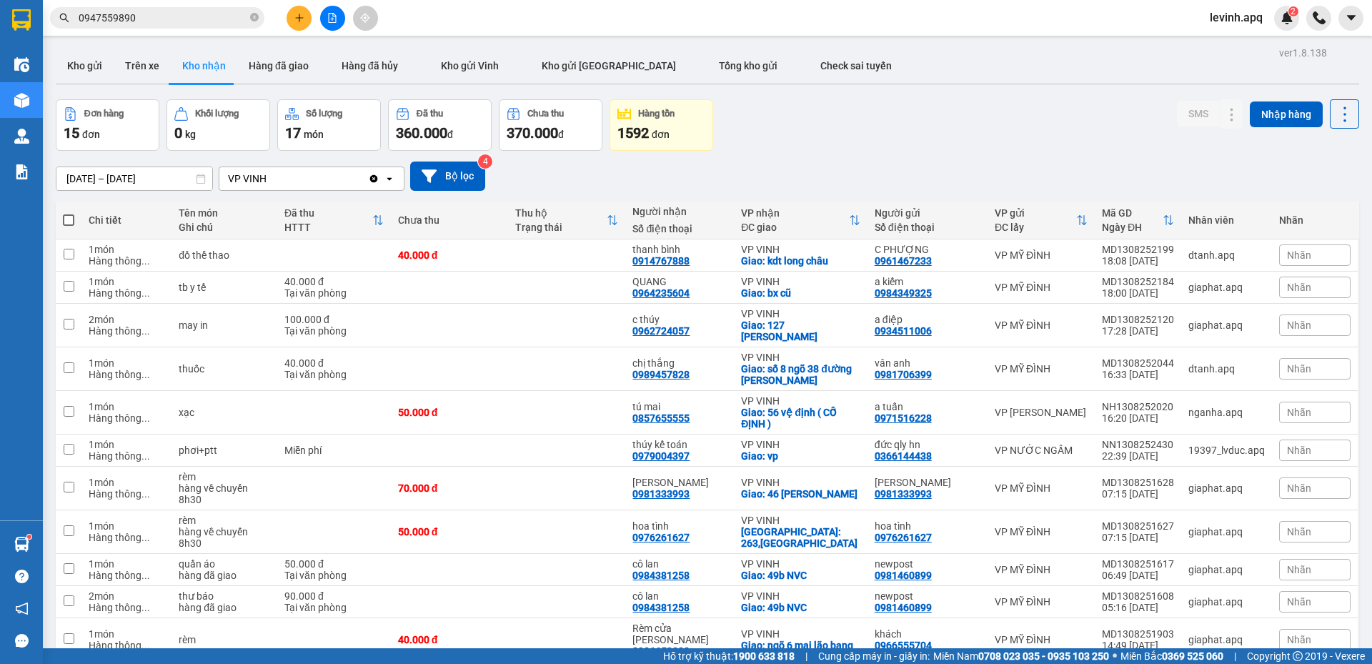
click at [302, 4] on div "Kết quả tìm kiếm ( 2 ) Bộ lọc Mã ĐH Trạng thái Món hàng Thu hộ Tổng cước Chưa c…" at bounding box center [686, 18] width 1372 height 36
click at [294, 15] on icon "plus" at bounding box center [299, 18] width 10 height 10
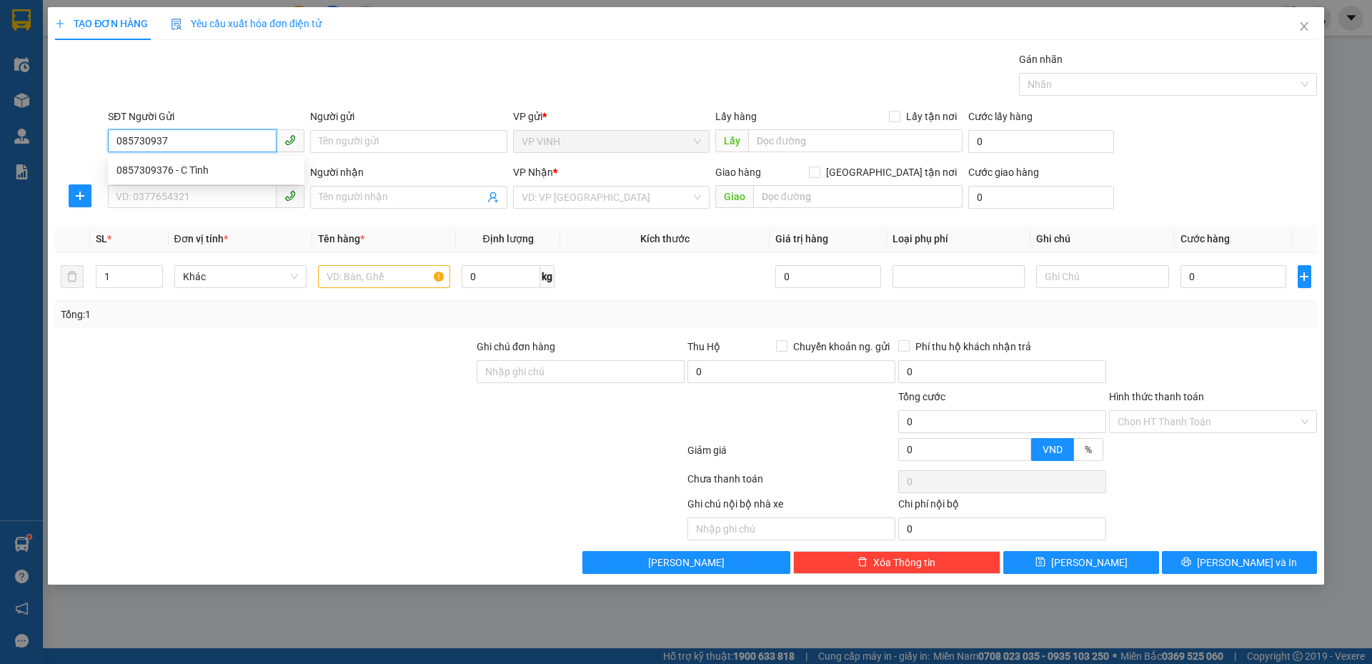
type input "0857309376"
click at [174, 170] on div "0857309376 - C Tình" at bounding box center [205, 170] width 179 height 16
type input "C Tình"
type input "0857309376"
click at [173, 195] on input "SĐT Người Nhận" at bounding box center [192, 196] width 169 height 23
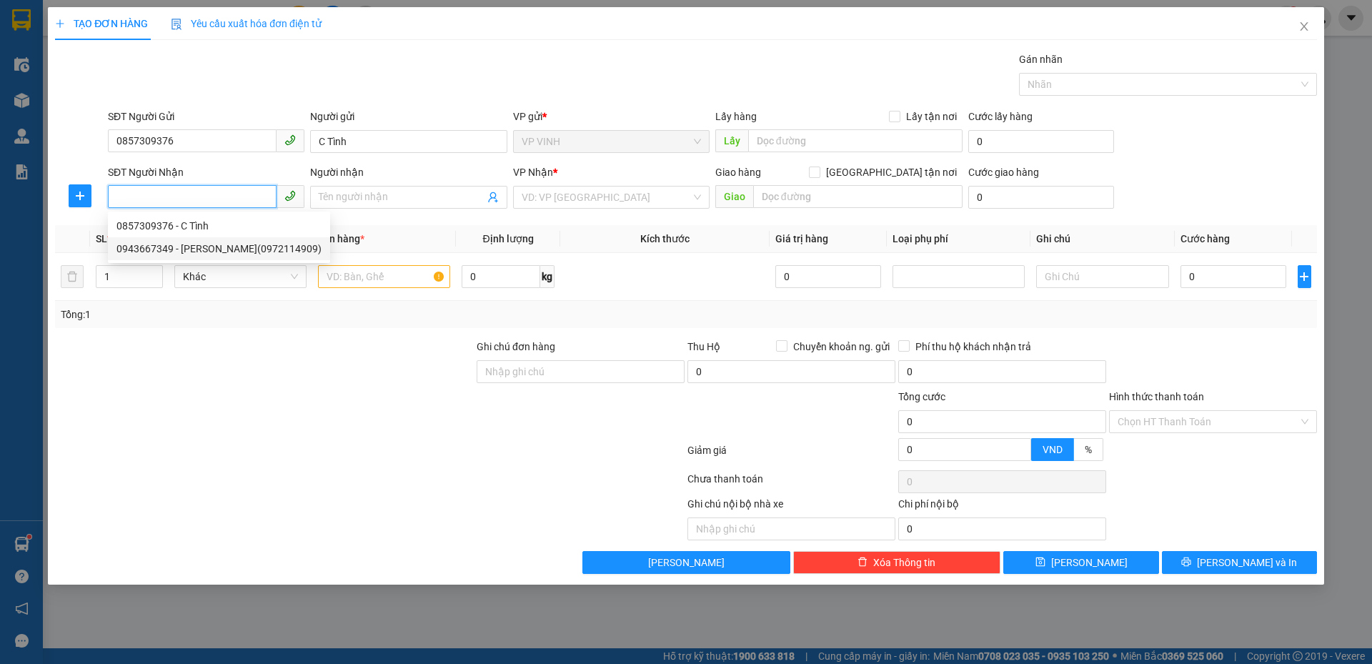
click at [211, 254] on div "0943667349 - Chị Phương(0972114909)" at bounding box center [218, 249] width 205 height 16
type input "0943667349"
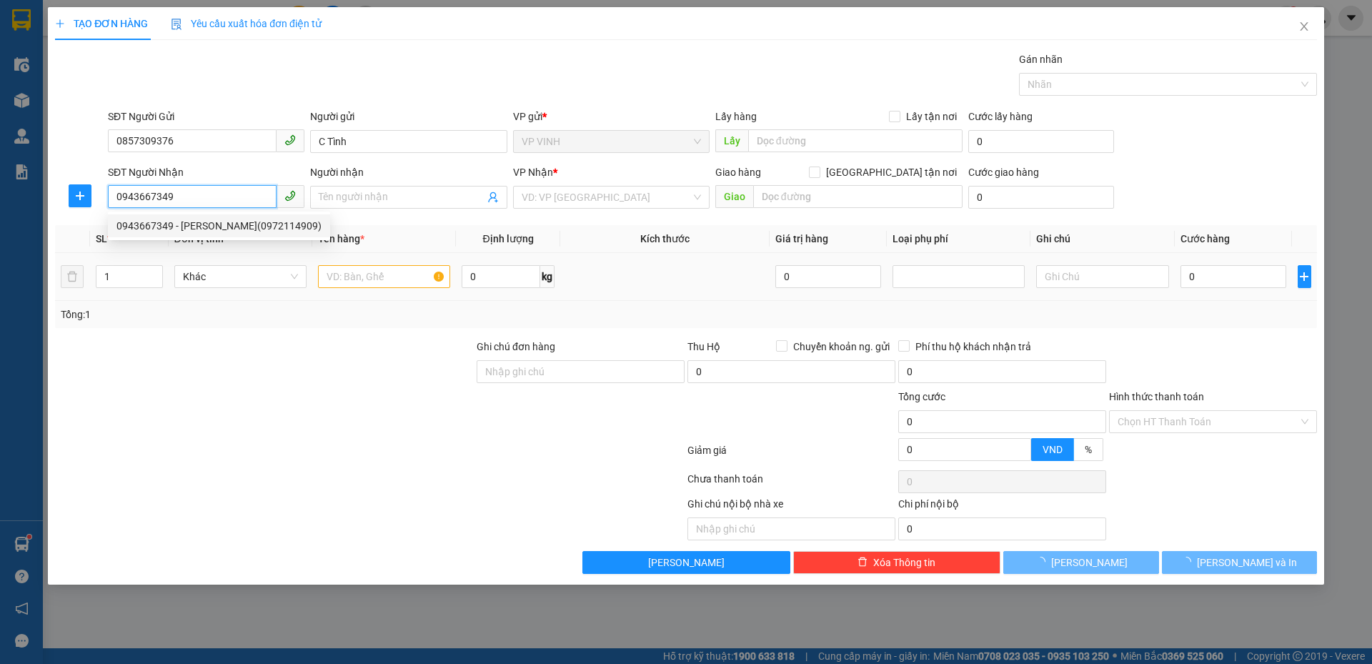
type input "Chị Phương(0972114909)"
type input "VP Mỹ ĐÌnh"
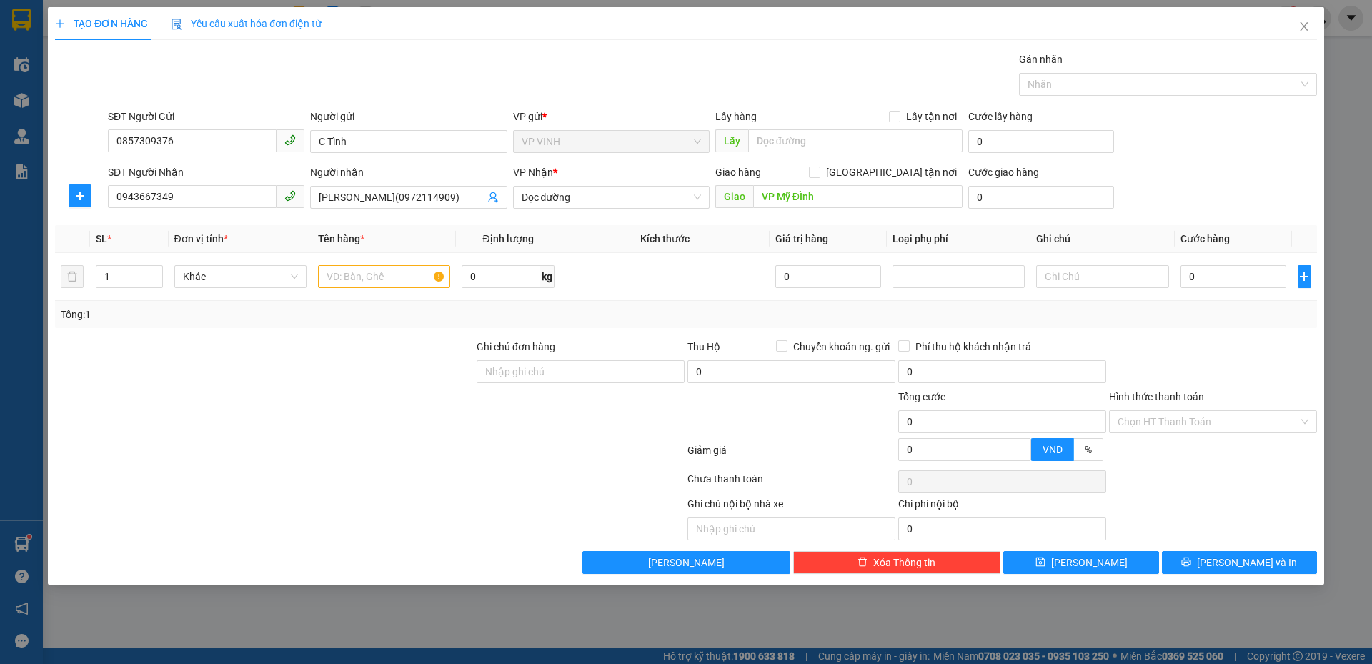
click at [586, 182] on div "VP Nhận *" at bounding box center [611, 174] width 196 height 21
click at [586, 198] on span "Dọc đường" at bounding box center [611, 196] width 179 height 21
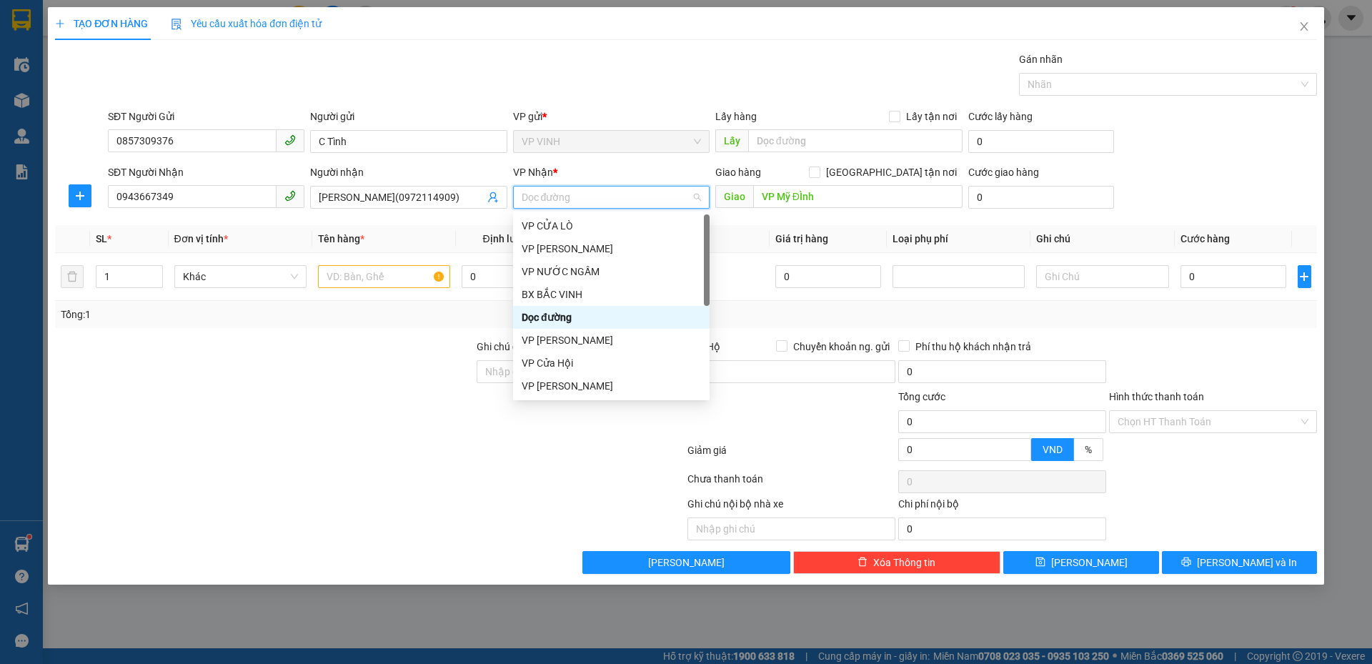
type input "m"
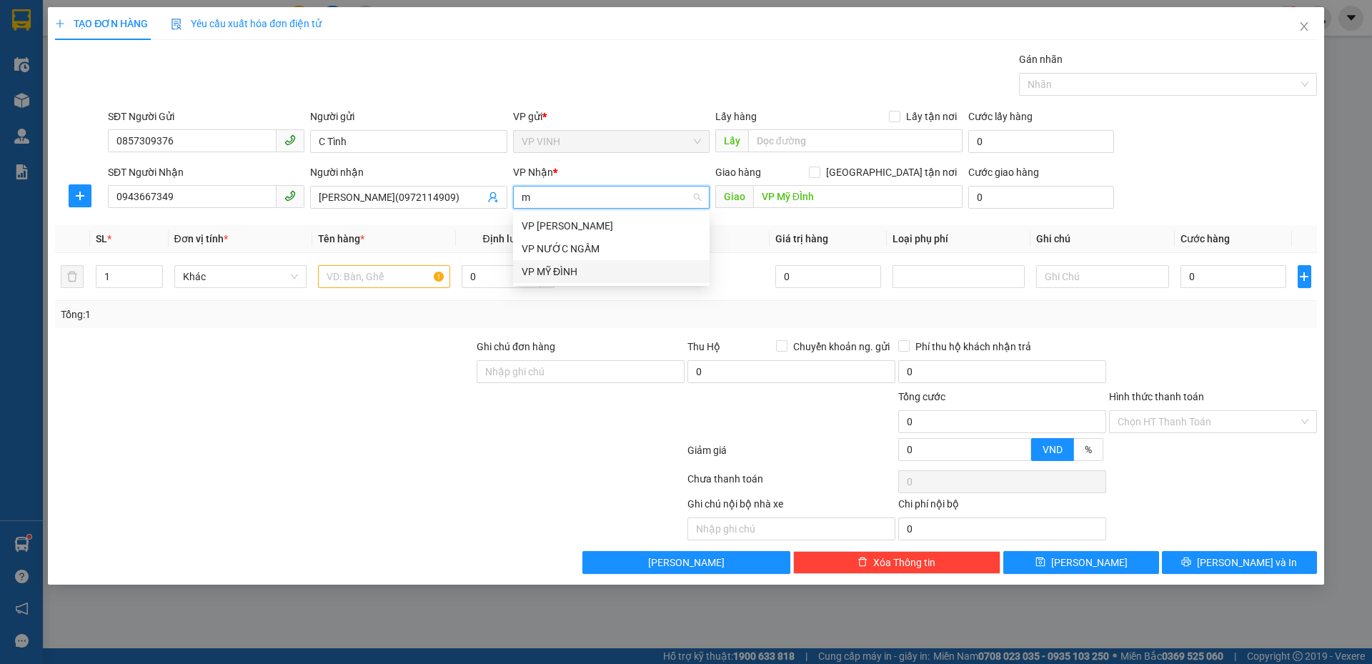
click at [568, 268] on div "VP MỸ ĐÌNH" at bounding box center [611, 272] width 179 height 16
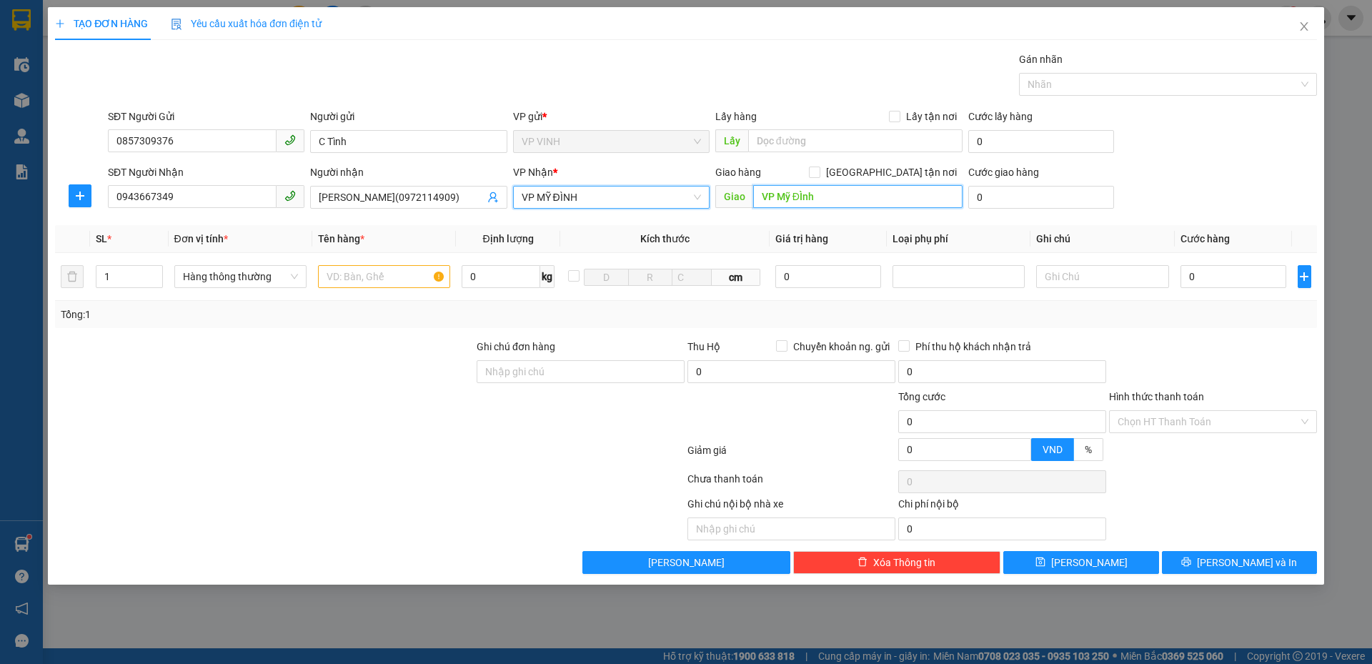
click at [807, 199] on input "VP Mỹ ĐÌnh" at bounding box center [857, 196] width 209 height 23
click at [372, 273] on input "text" at bounding box center [384, 276] width 132 height 23
click at [176, 194] on input "0943667349" at bounding box center [192, 196] width 169 height 23
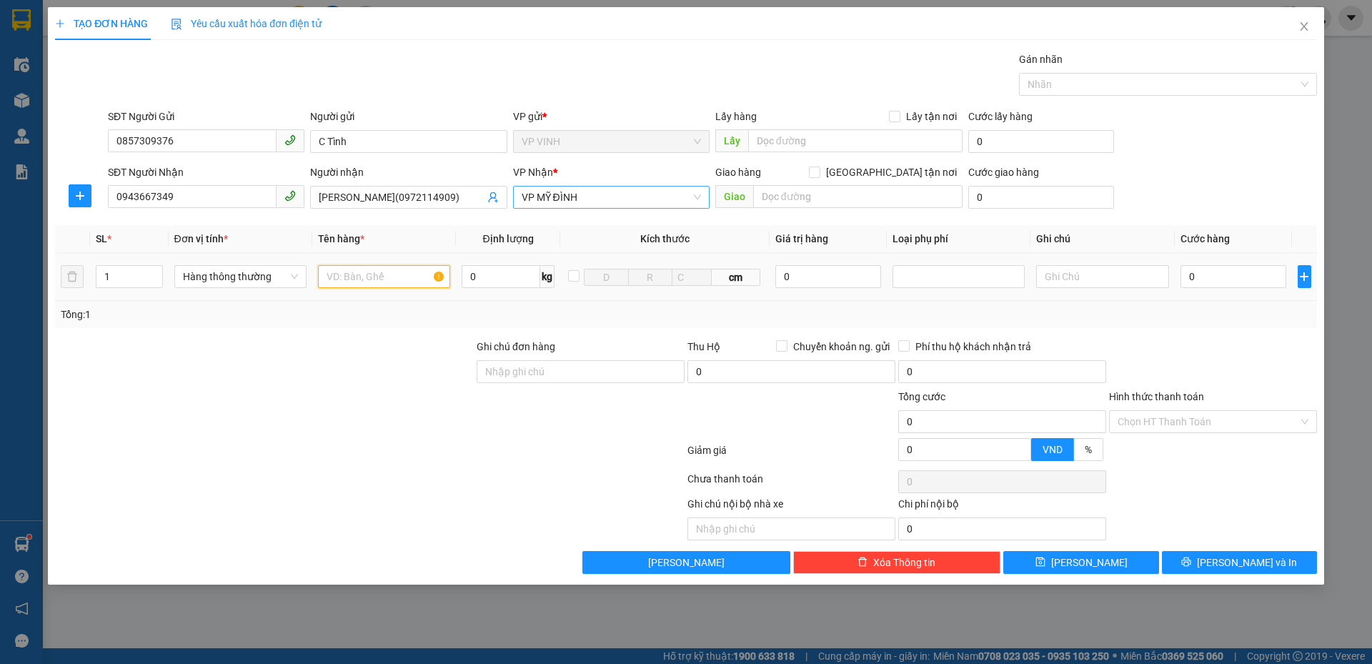
click at [398, 286] on input "text" at bounding box center [384, 276] width 132 height 23
click at [569, 197] on span "VP MỸ ĐÌNH" at bounding box center [611, 196] width 179 height 21
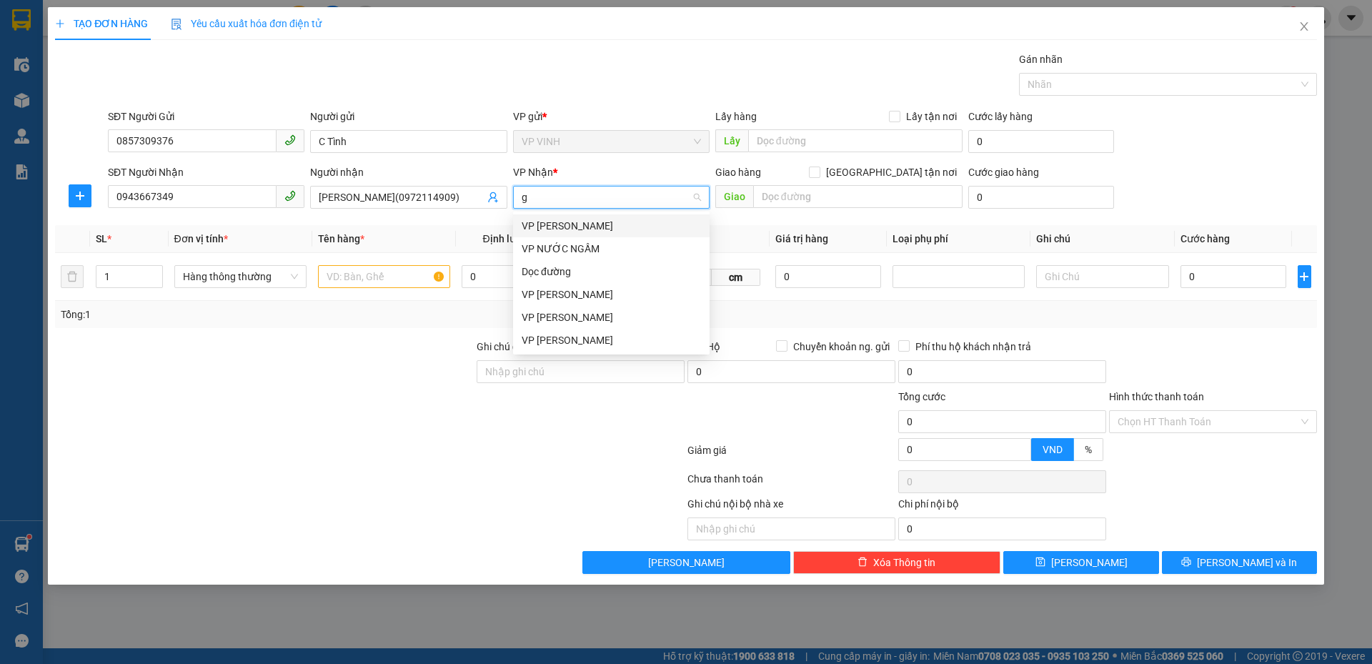
type input "gi"
click at [564, 231] on div "VP [PERSON_NAME]" at bounding box center [611, 226] width 179 height 16
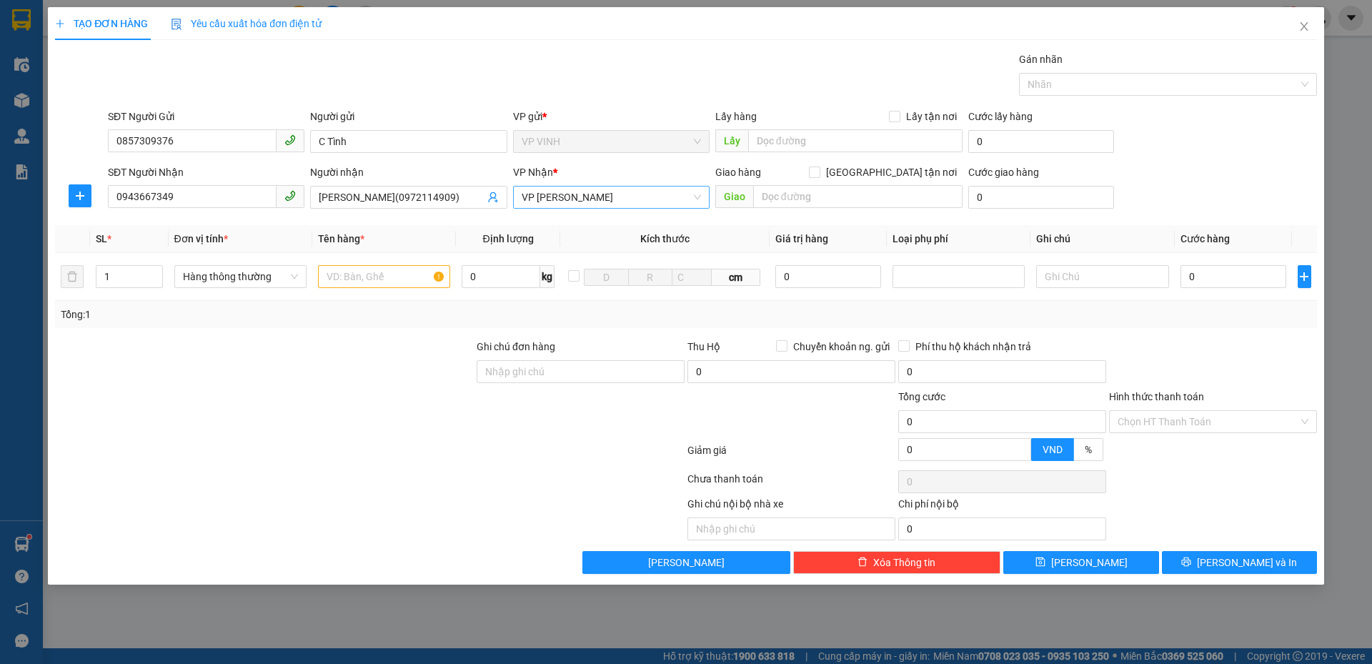
click at [485, 405] on div at bounding box center [580, 414] width 211 height 50
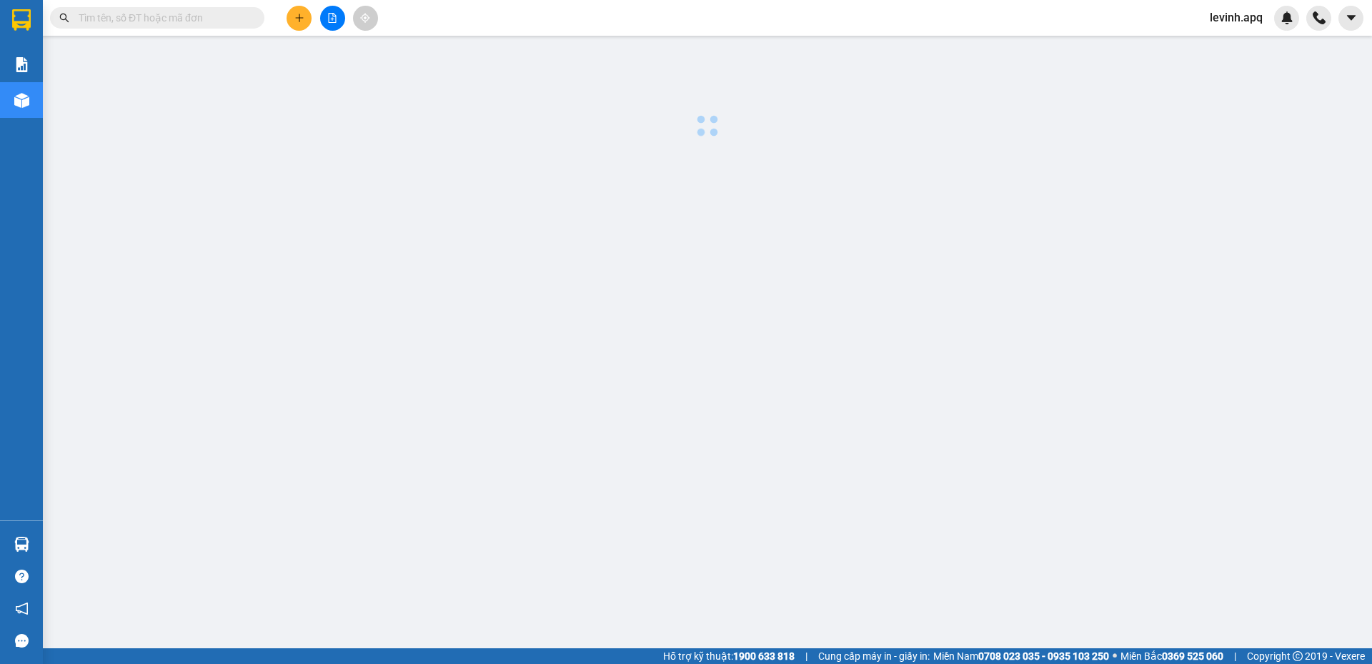
click at [201, 19] on input "text" at bounding box center [163, 18] width 169 height 16
paste input "0943667349"
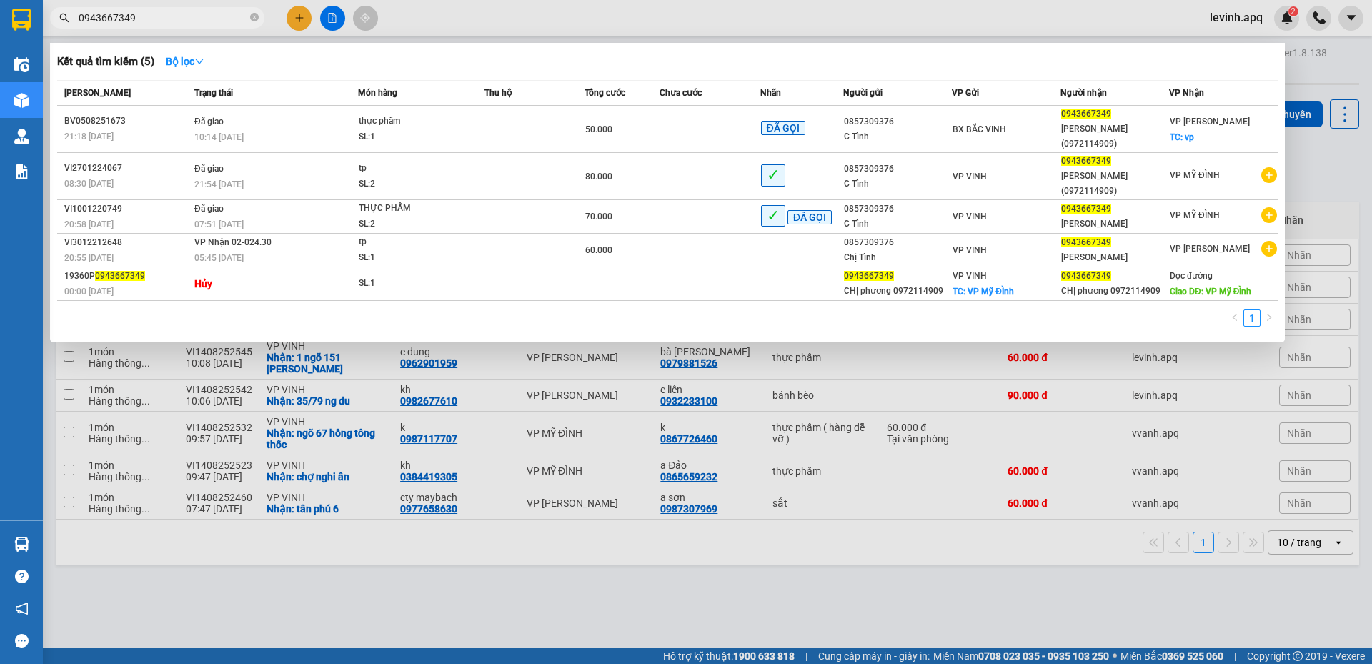
type input "0943667349"
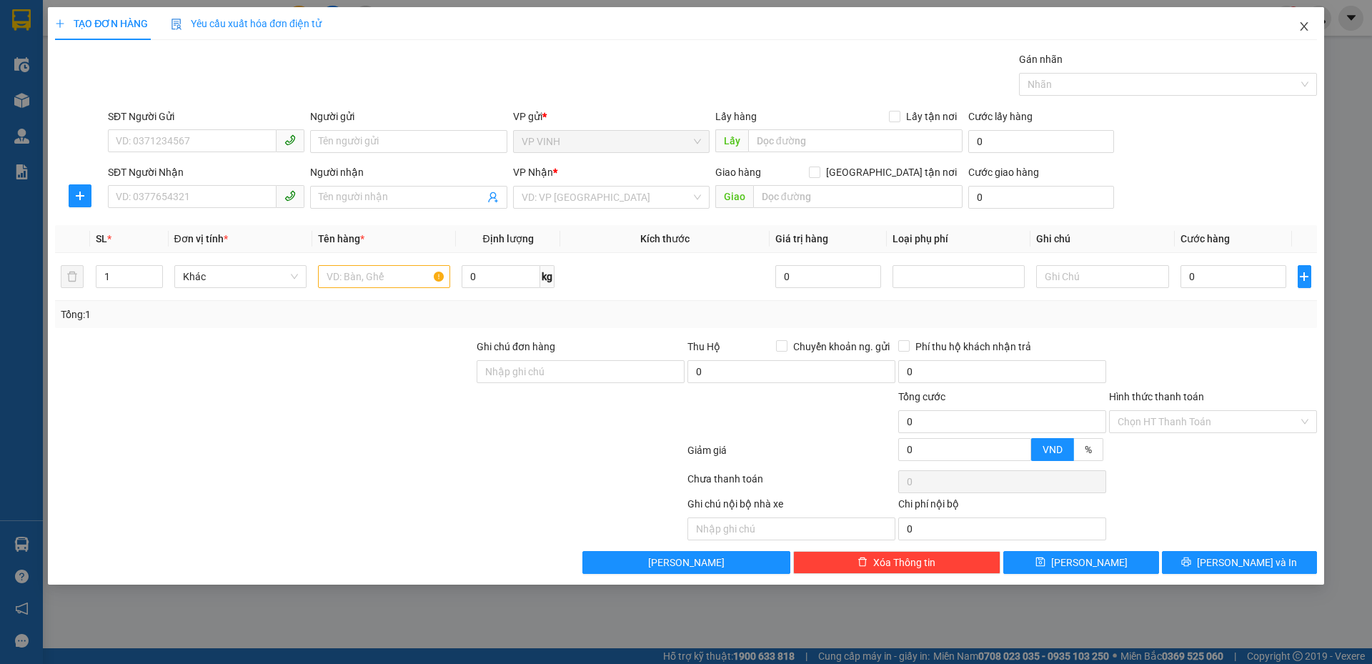
click at [1307, 21] on icon "close" at bounding box center [1303, 26] width 11 height 11
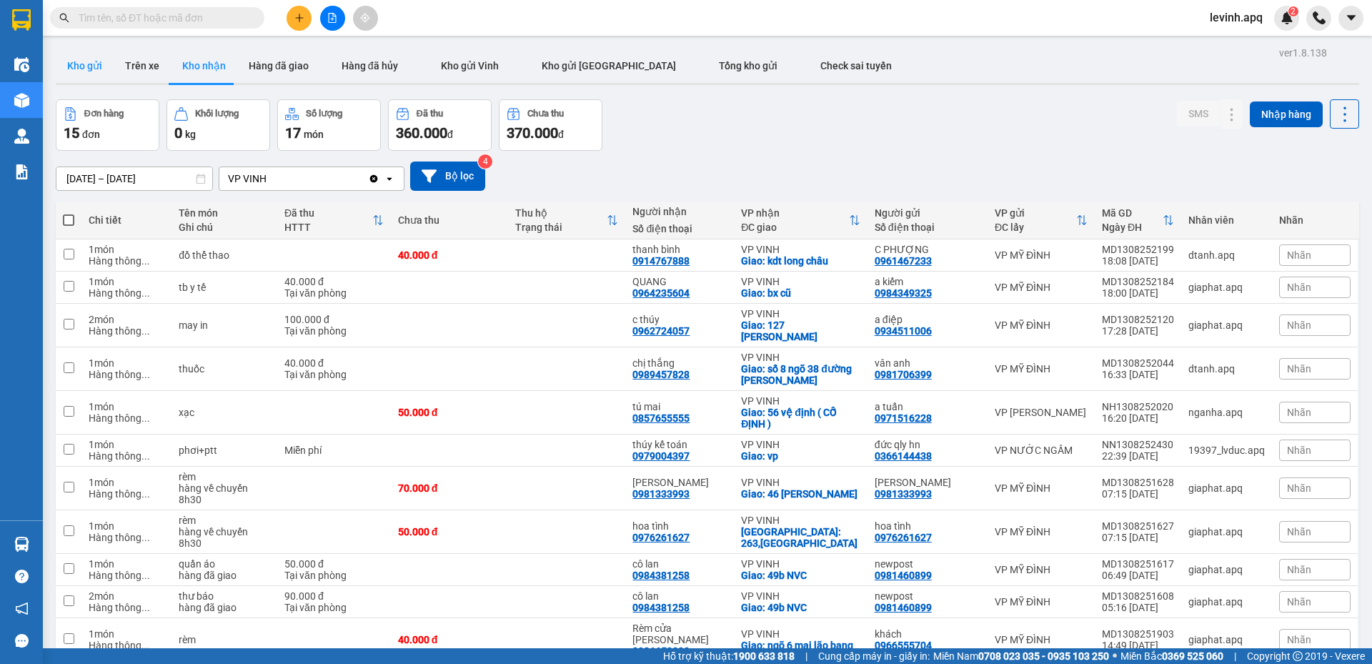
click at [73, 64] on button "Kho gửi" at bounding box center [85, 66] width 58 height 34
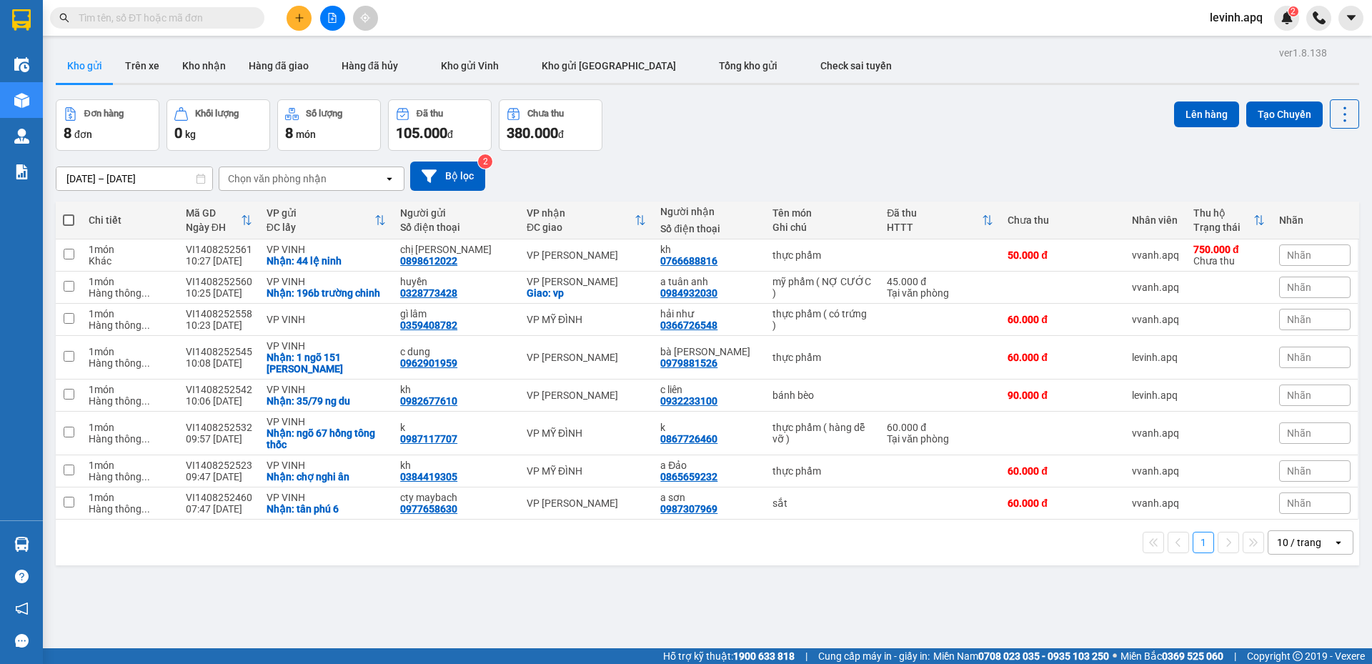
click at [732, 136] on div "Đơn hàng 8 đơn Khối lượng 0 kg Số lượng 8 món Đã thu 105.000 đ Chưa thu 380.000…" at bounding box center [707, 124] width 1303 height 51
click at [196, 16] on input "text" at bounding box center [163, 18] width 169 height 16
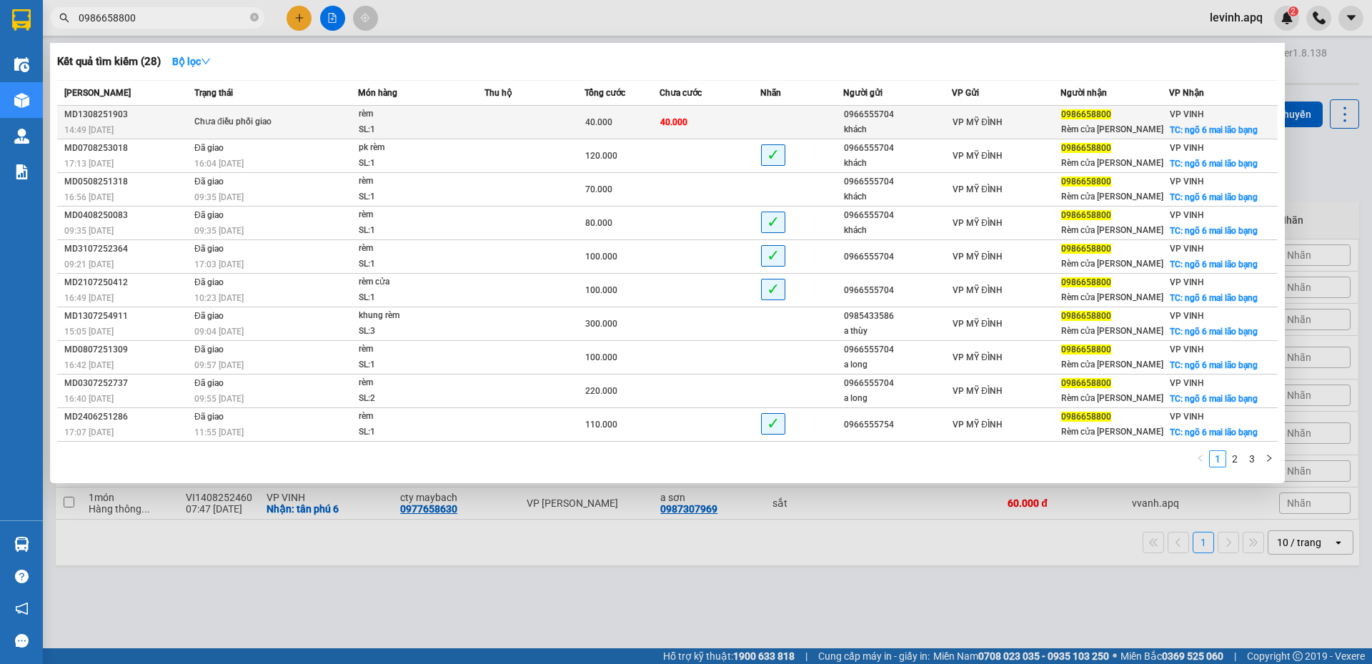
type input "0986658800"
click at [509, 119] on td at bounding box center [534, 123] width 100 height 34
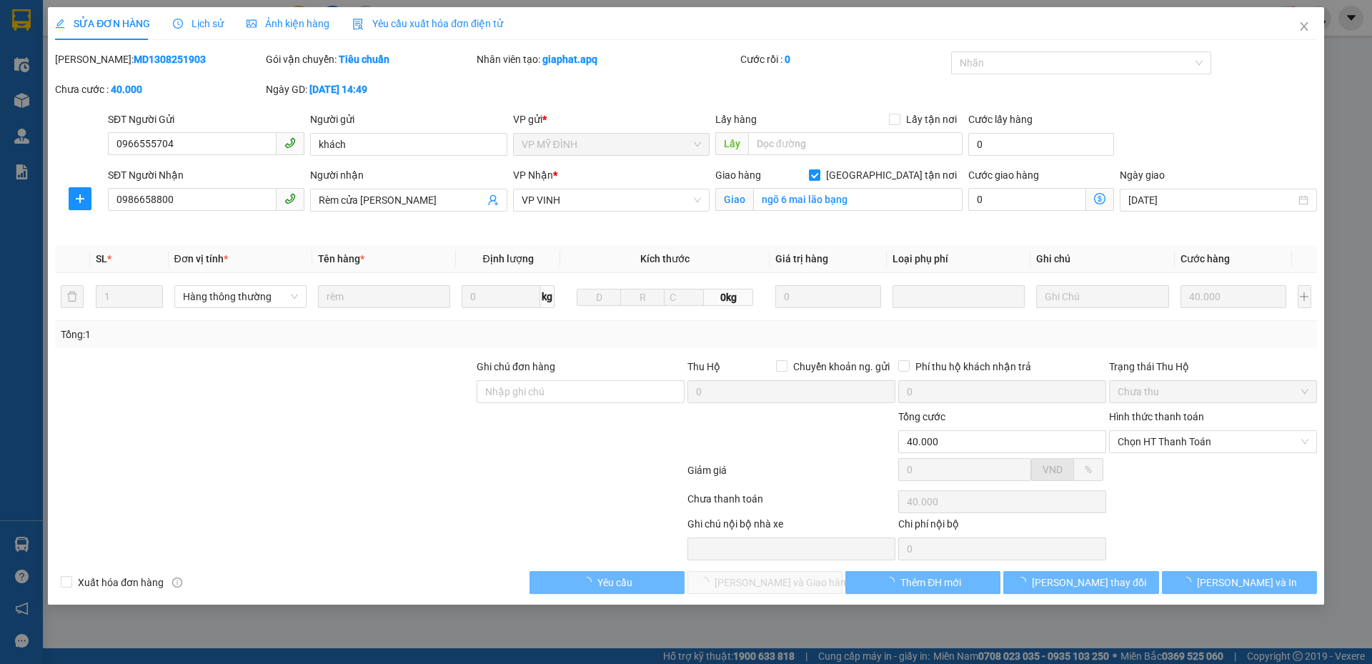
type input "0966555704"
type input "khách"
type input "0986658800"
type input "Rèm cửa [PERSON_NAME]"
checkbox input "true"
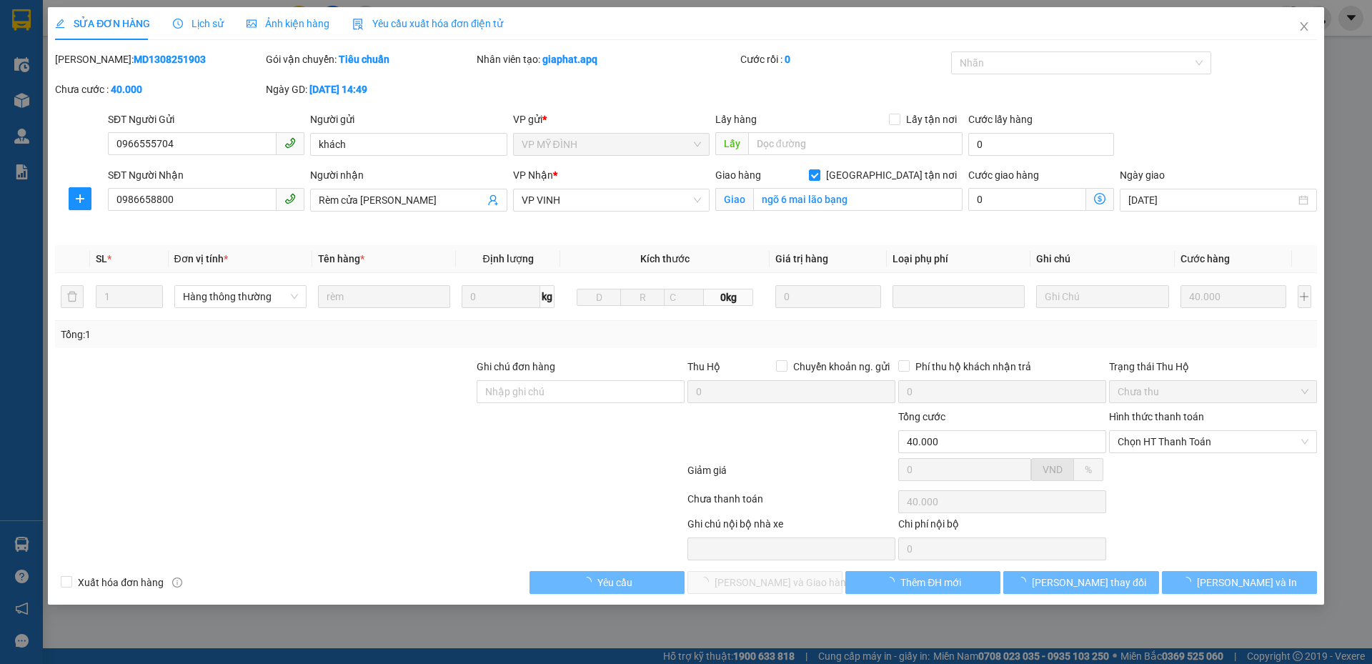
type input "ngõ 6 mai lão bạng"
type input "40.000"
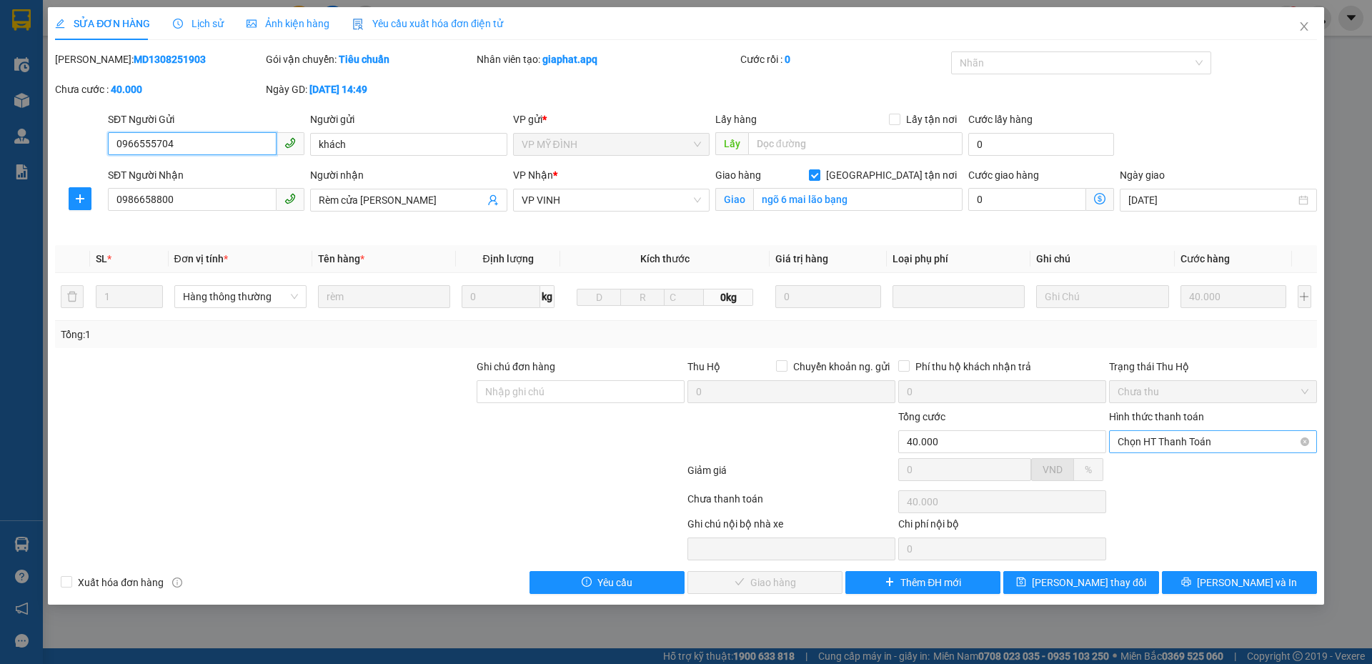
click at [1169, 434] on span "Chọn HT Thanh Toán" at bounding box center [1212, 441] width 191 height 21
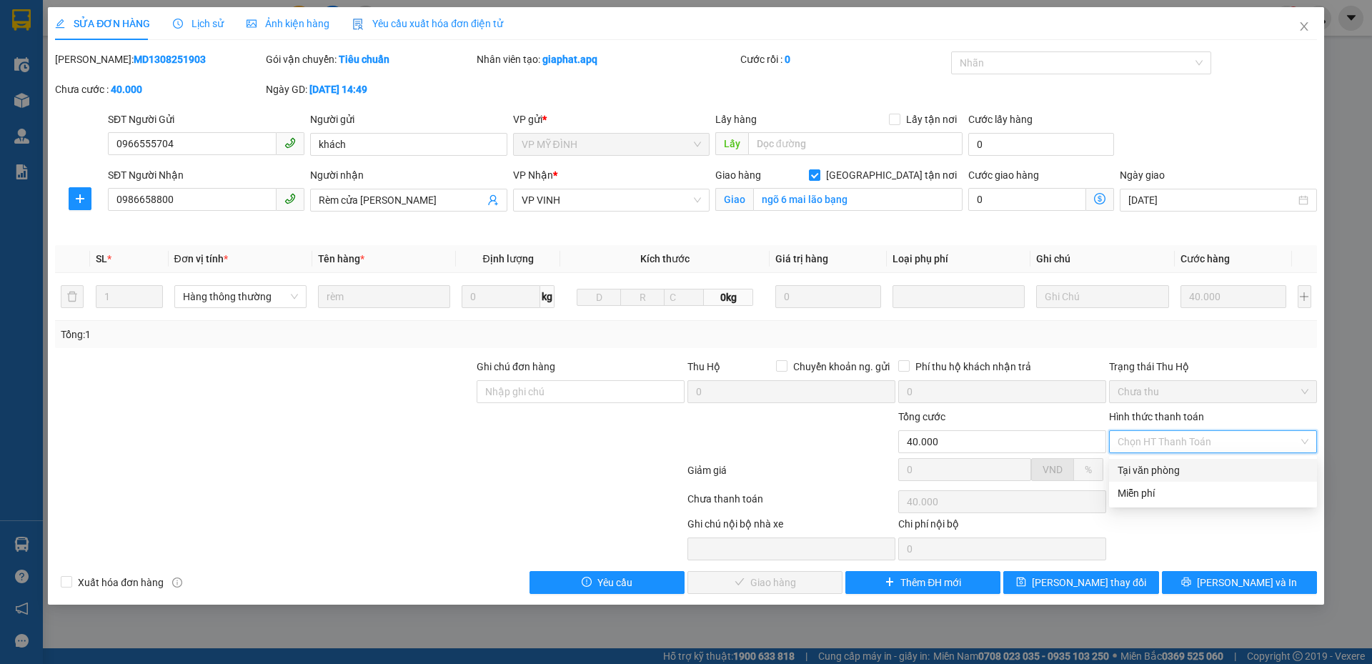
click at [1157, 468] on div "Tại văn phòng" at bounding box center [1212, 470] width 191 height 16
type input "0"
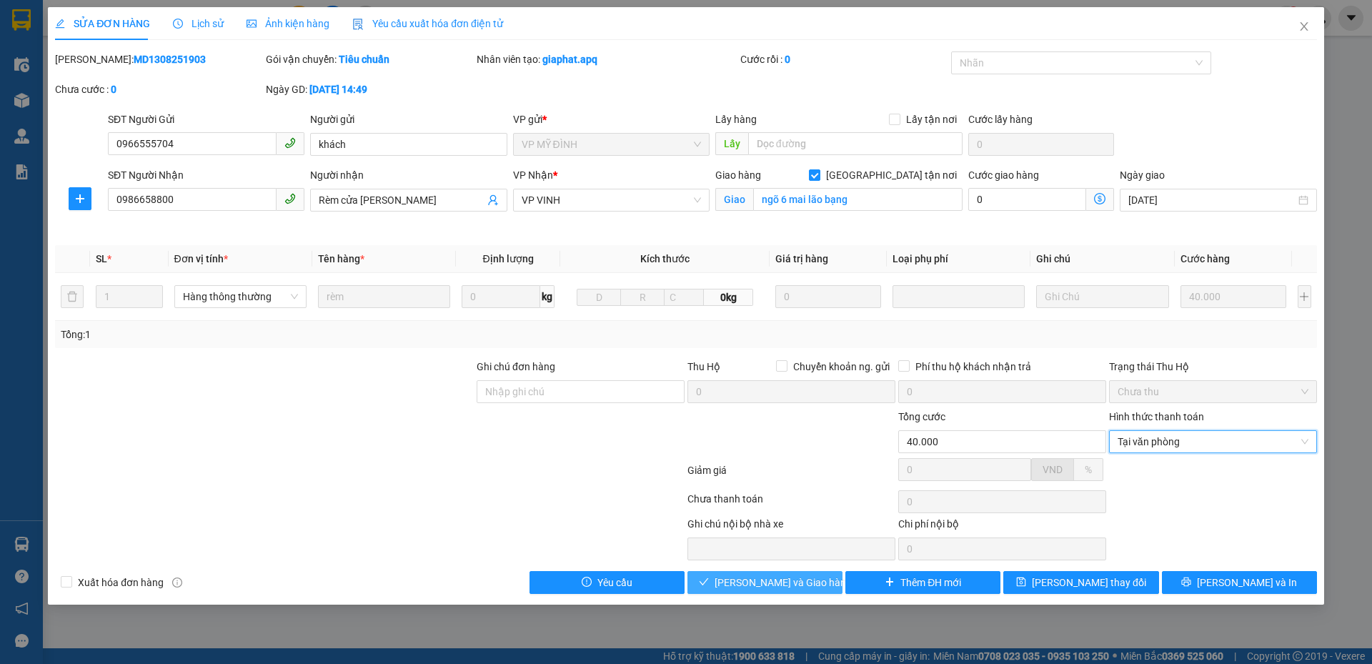
click at [756, 572] on button "[PERSON_NAME] và Giao hàng" at bounding box center [764, 582] width 155 height 23
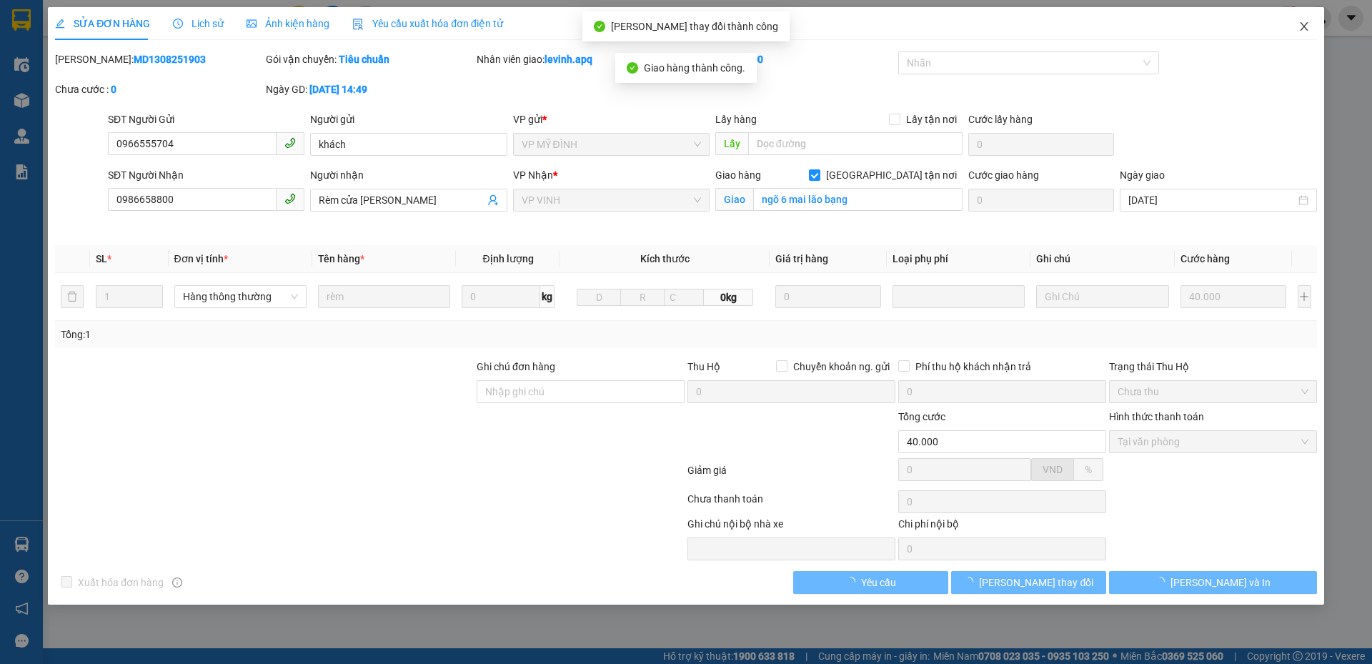
click at [1302, 24] on icon "close" at bounding box center [1304, 26] width 8 height 9
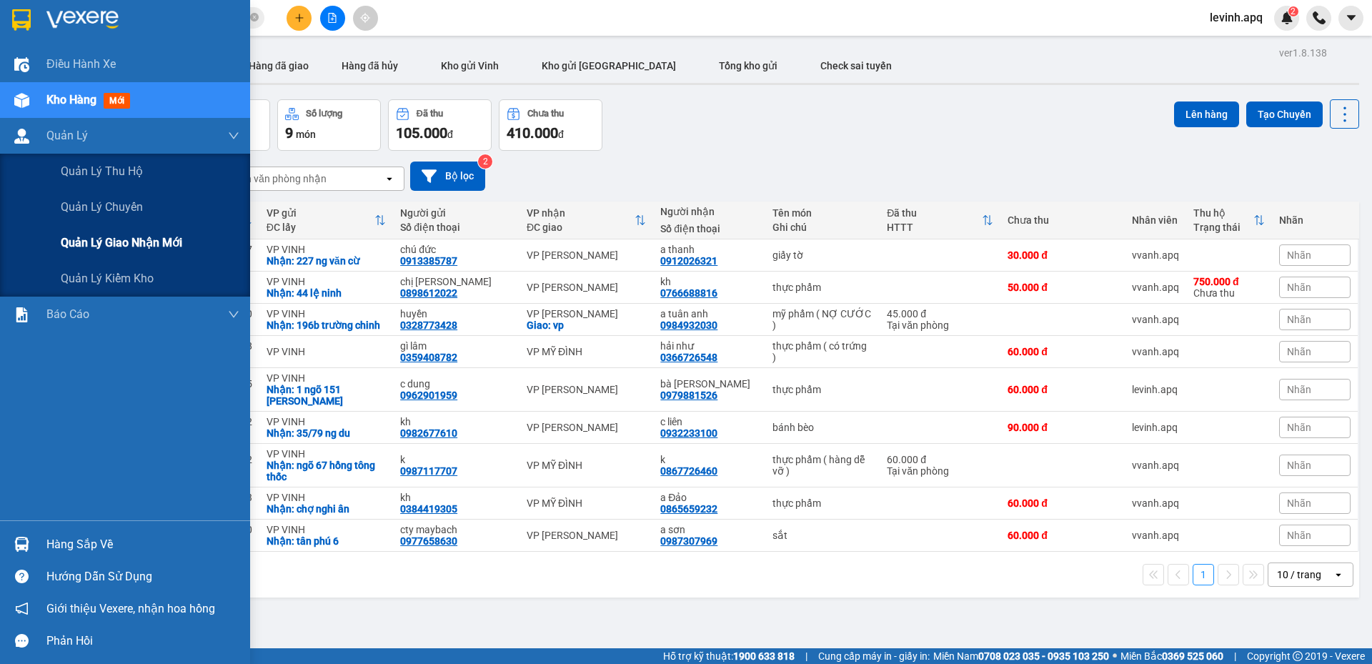
click at [94, 252] on div "Quản lý giao nhận mới" at bounding box center [150, 243] width 179 height 36
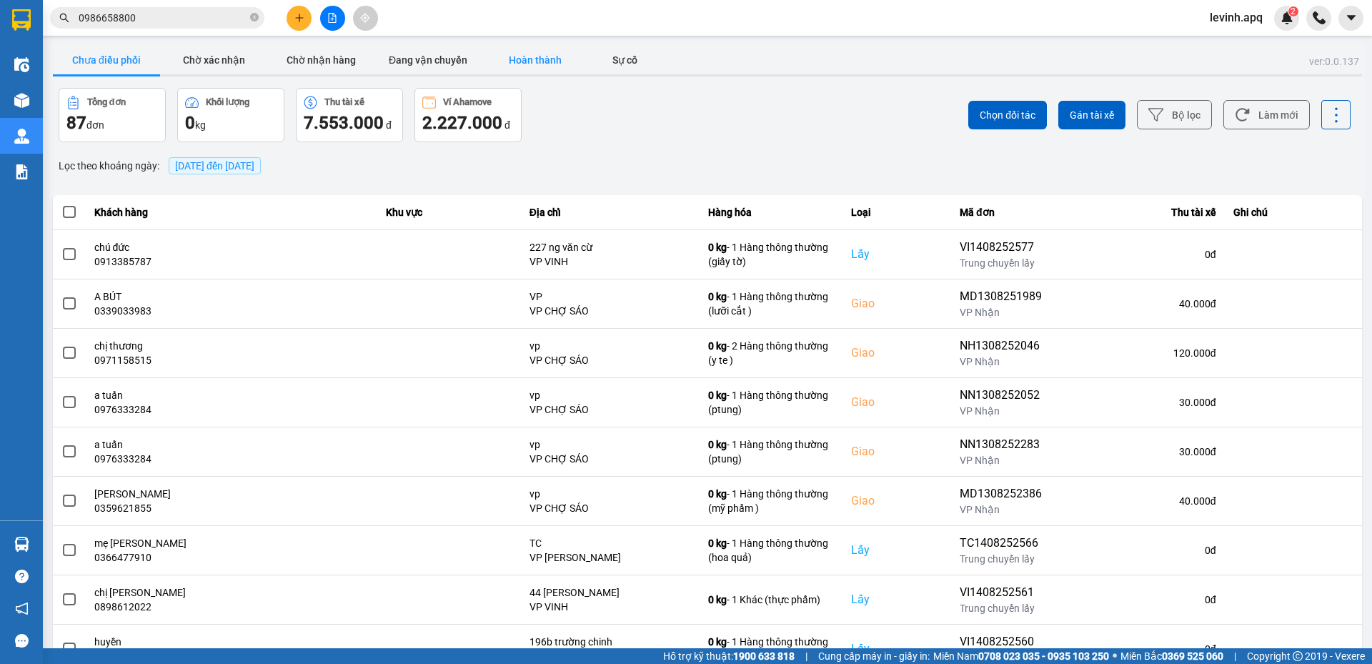
click at [544, 58] on button "Hoàn thành" at bounding box center [535, 60] width 107 height 29
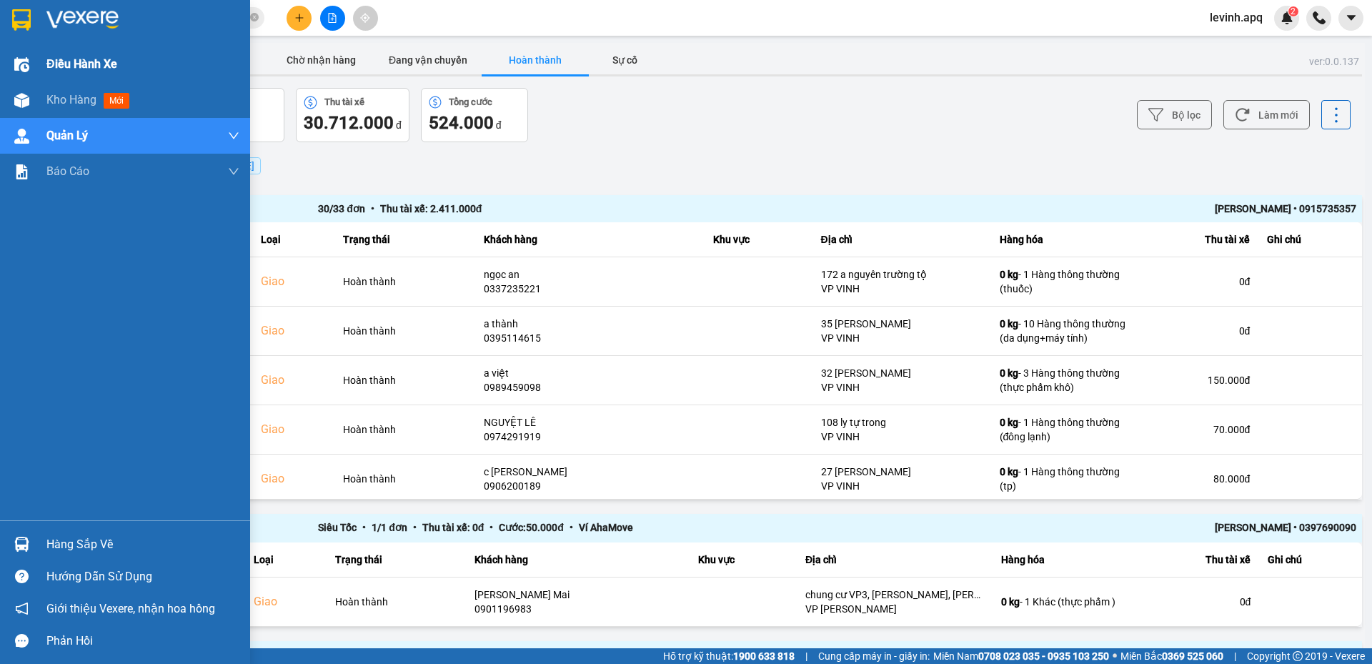
click at [43, 56] on div "Điều hành xe" at bounding box center [125, 64] width 250 height 36
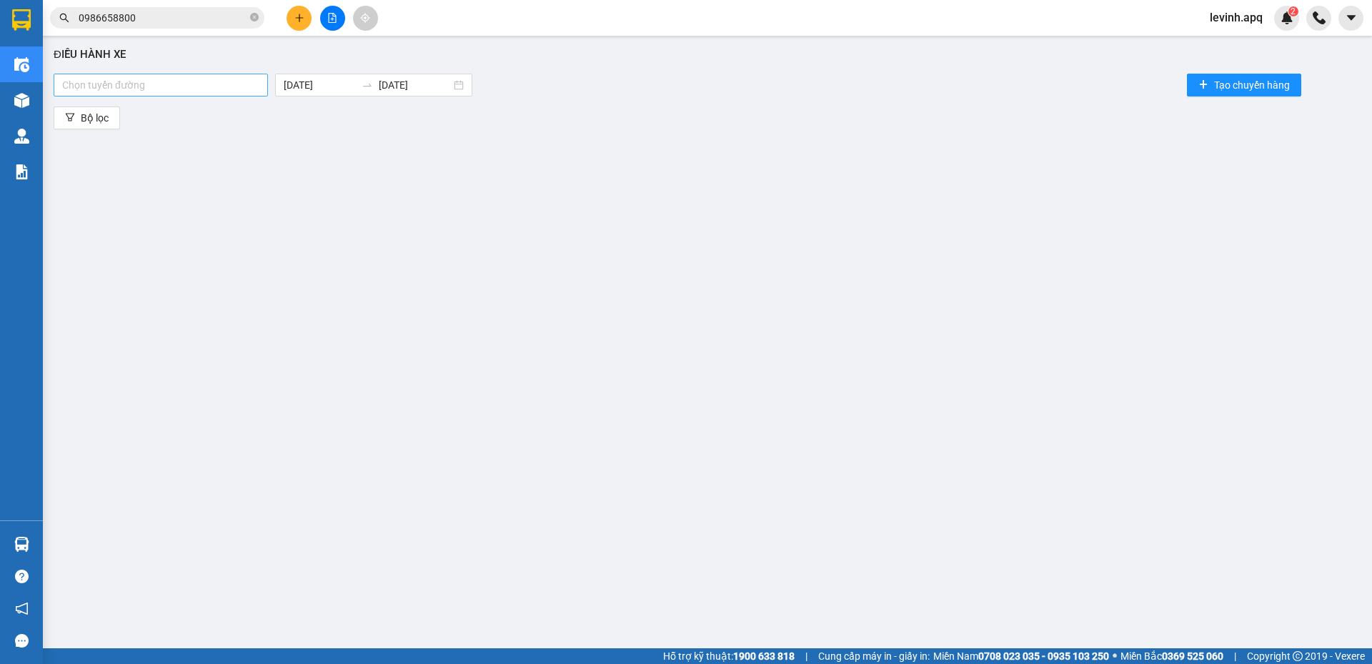
click at [196, 92] on div at bounding box center [160, 84] width 207 height 17
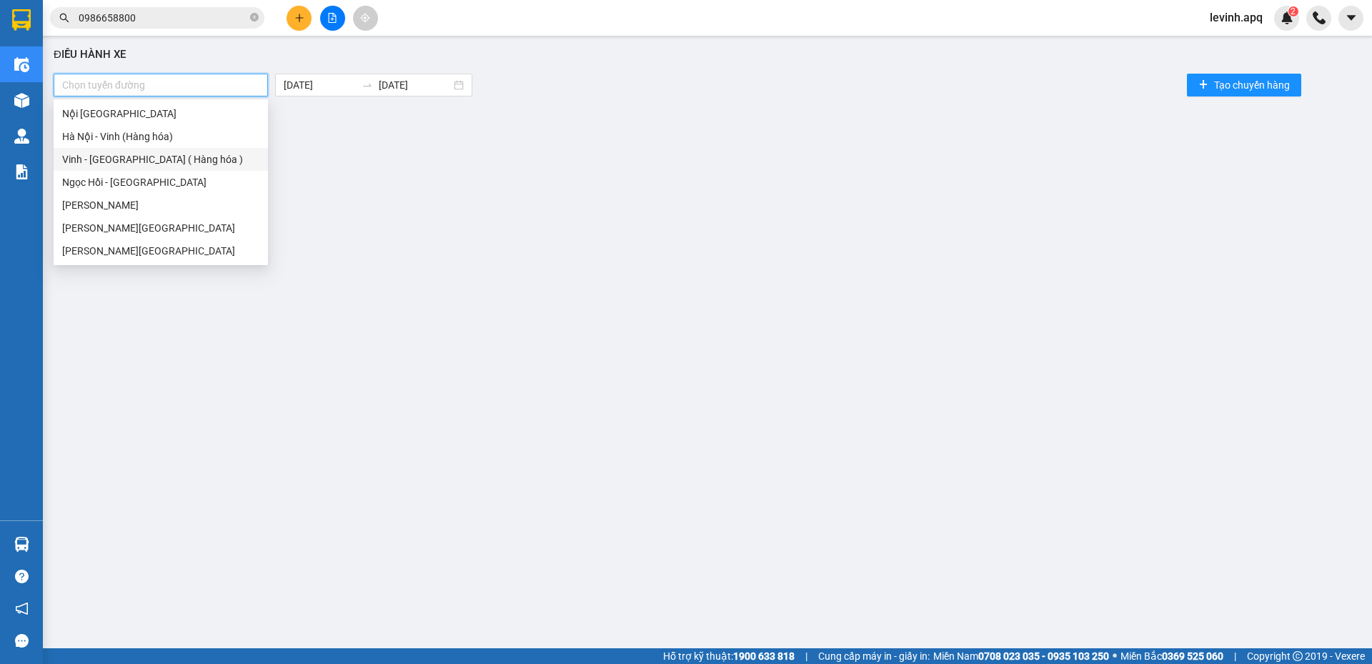
click at [153, 153] on div "Vinh - [GEOGRAPHIC_DATA] ( Hàng hóa )" at bounding box center [160, 159] width 197 height 16
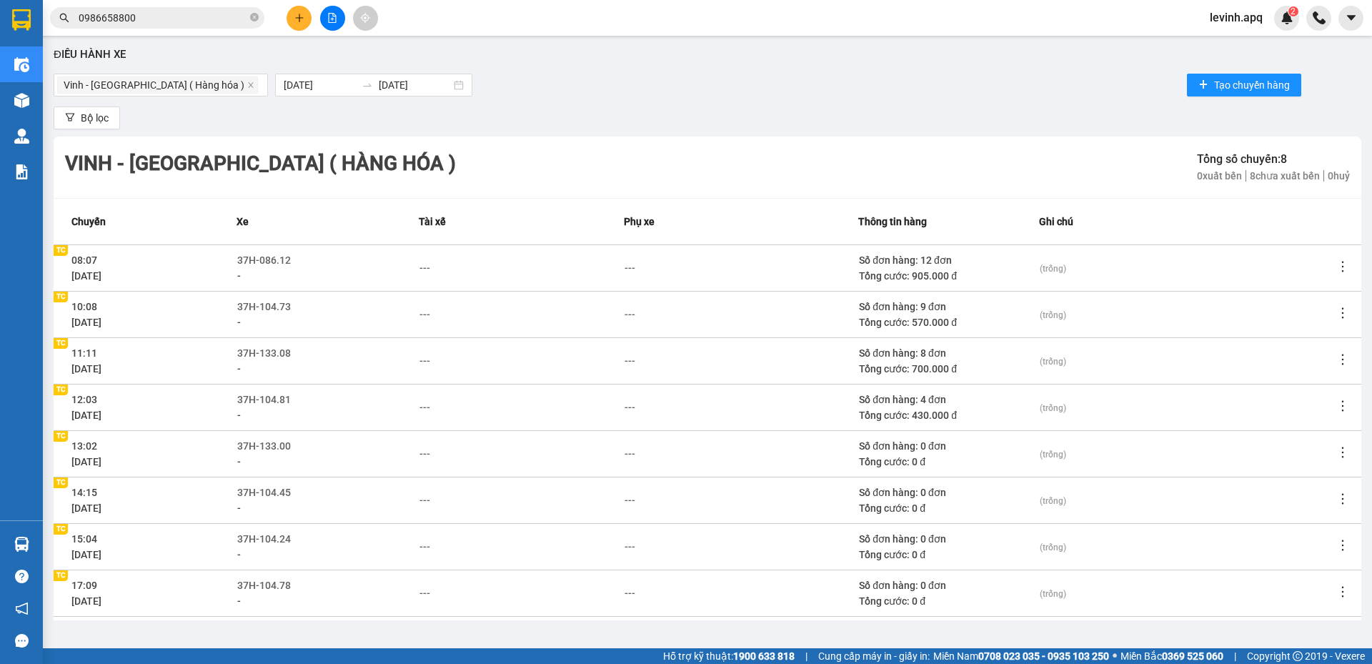
click at [615, 95] on div "Vinh - [GEOGRAPHIC_DATA] ( Hàng hóa ) [DATE] [DATE] Tạo chuyến hàng" at bounding box center [707, 85] width 1307 height 29
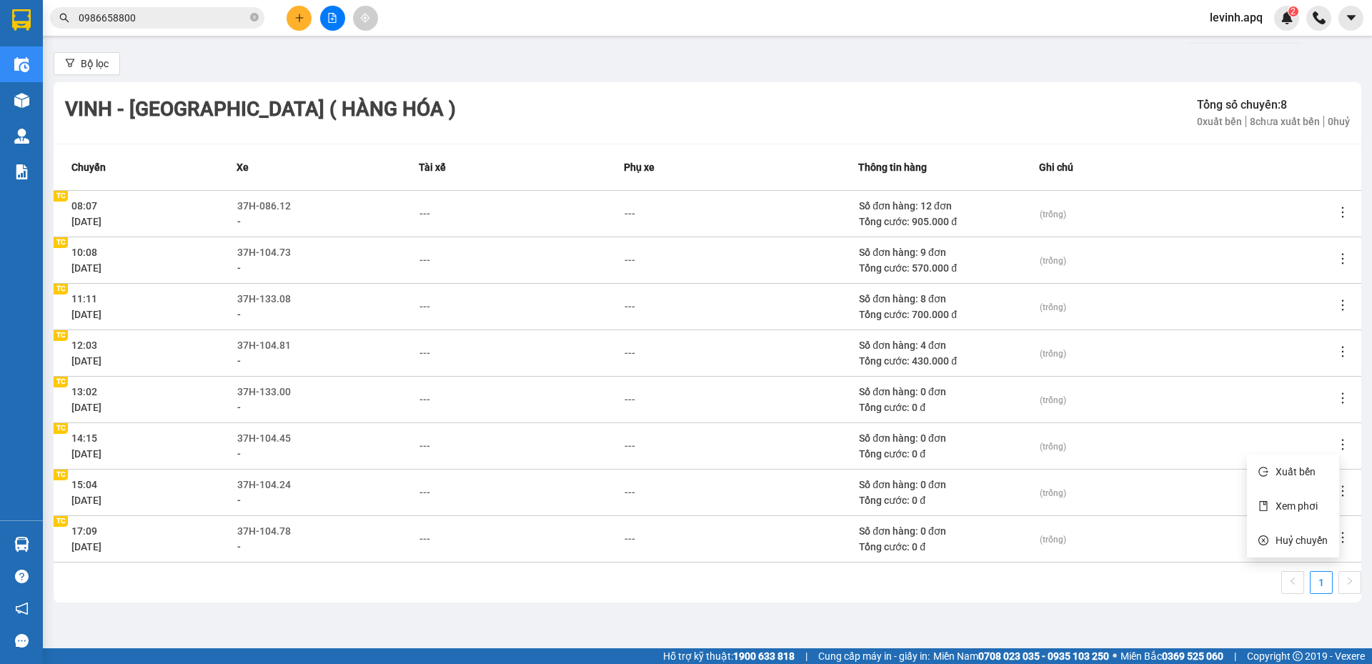
drag, startPoint x: 1333, startPoint y: 444, endPoint x: 1326, endPoint y: 454, distance: 12.3
click at [1335, 445] on icon "more" at bounding box center [1342, 444] width 14 height 14
click at [1303, 539] on span "Huỷ chuyến" at bounding box center [1301, 539] width 52 height 11
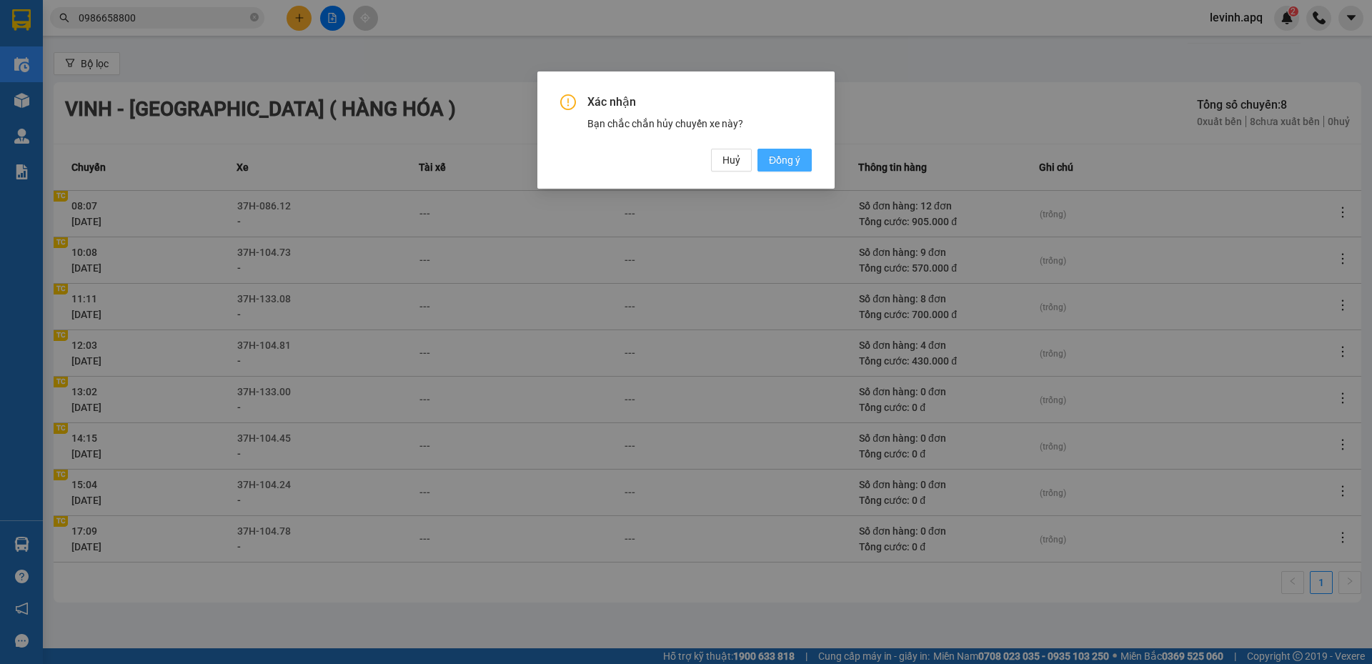
click at [786, 156] on span "Đồng ý" at bounding box center [784, 160] width 31 height 16
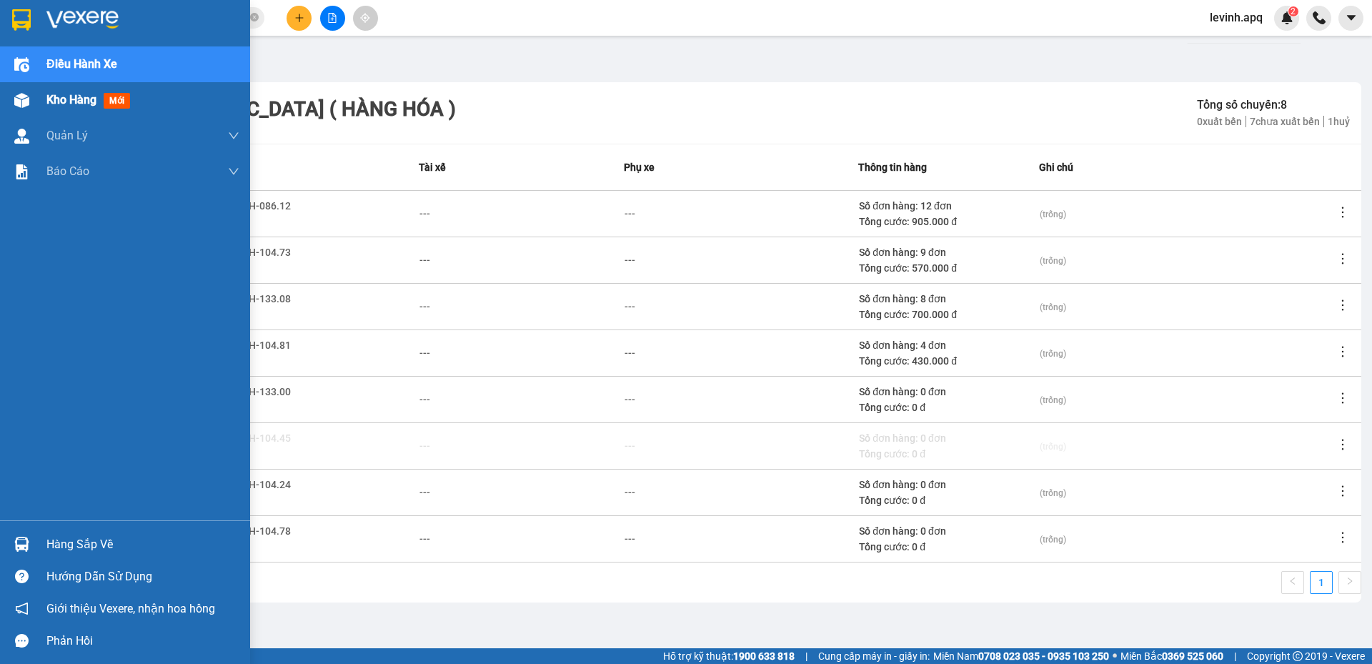
click at [64, 98] on span "Kho hàng" at bounding box center [71, 100] width 50 height 14
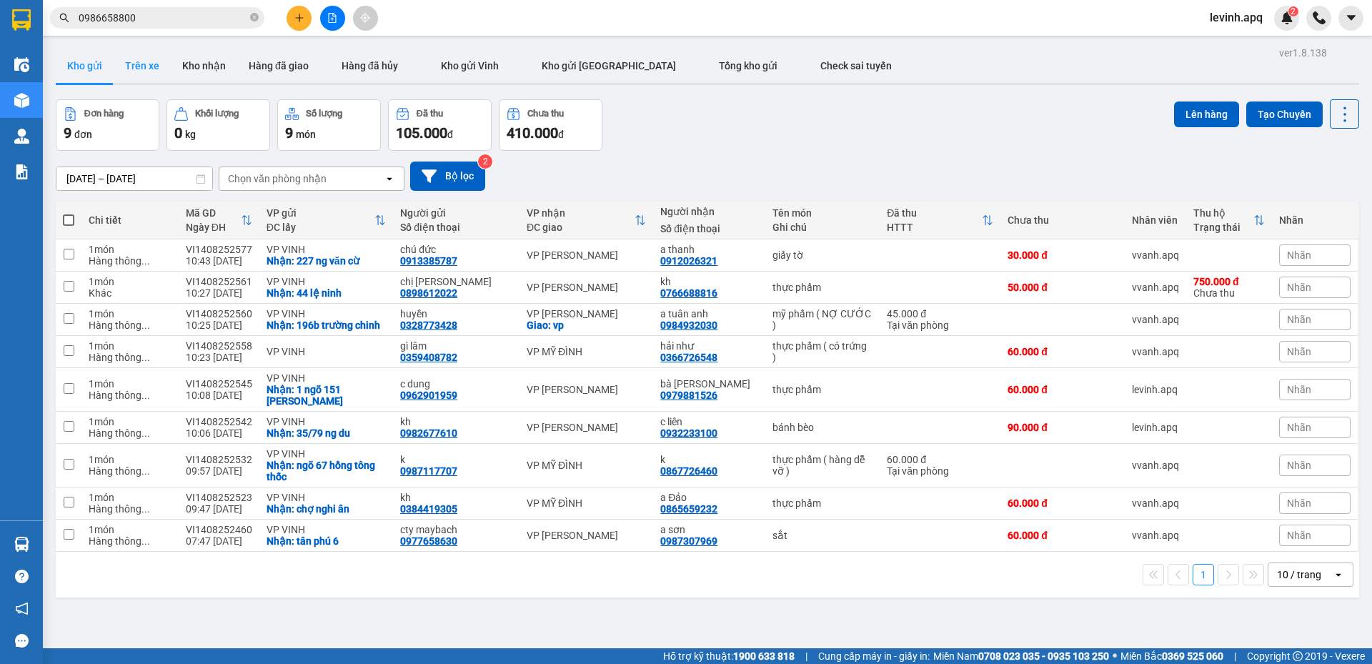
click at [145, 59] on button "Trên xe" at bounding box center [142, 66] width 57 height 34
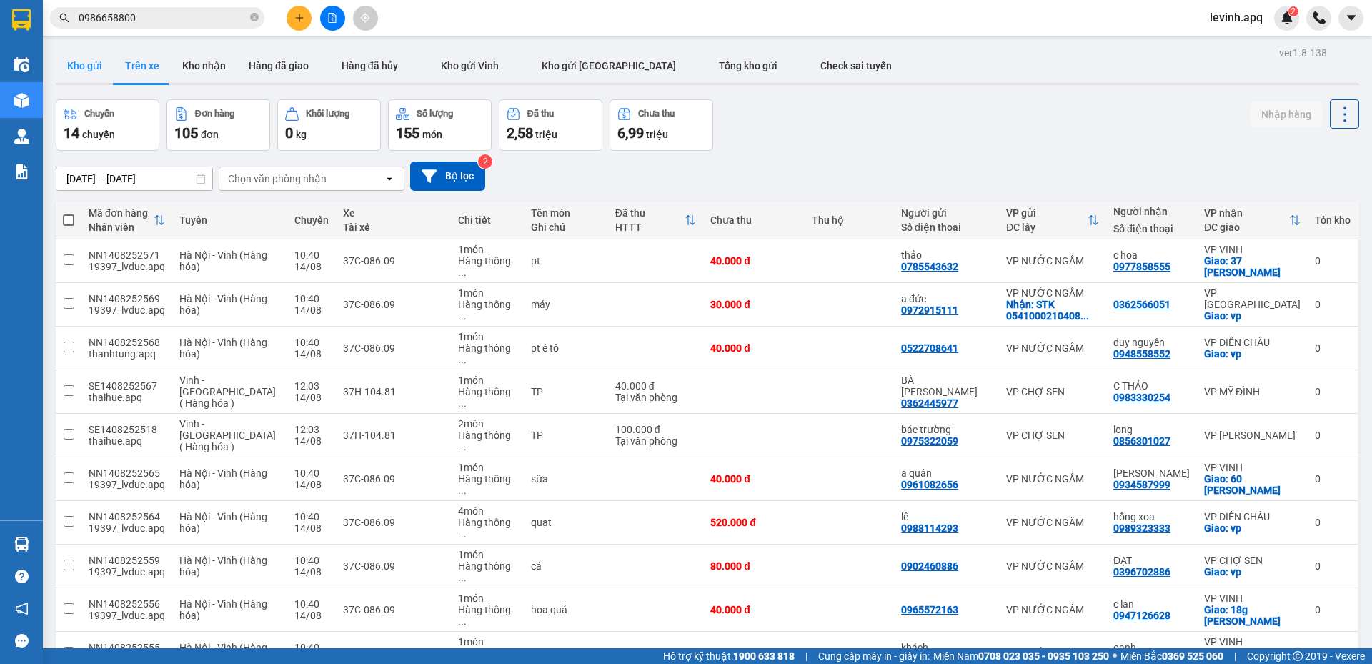
click at [96, 61] on button "Kho gửi" at bounding box center [85, 66] width 58 height 34
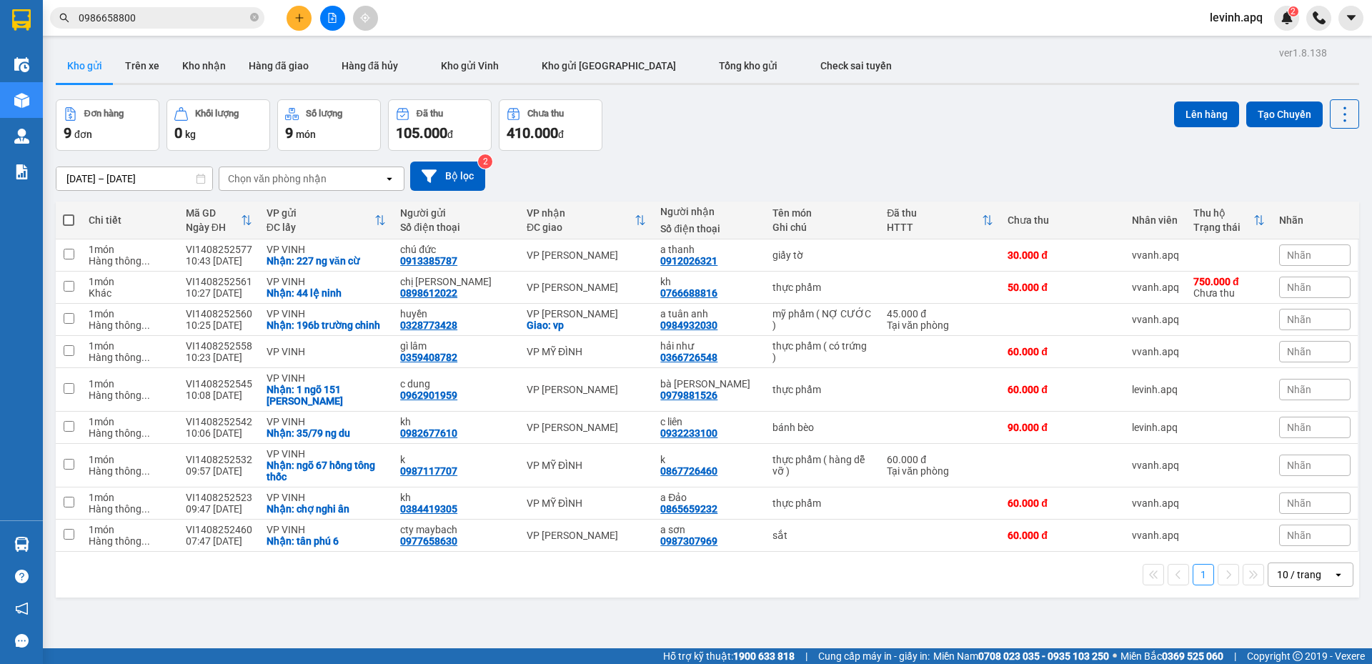
click at [737, 134] on div "Đơn hàng 9 đơn Khối lượng 0 kg Số lượng 9 món Đã thu 105.000 đ Chưa thu 410.000…" at bounding box center [707, 124] width 1303 height 51
drag, startPoint x: 332, startPoint y: 19, endPoint x: 335, endPoint y: 28, distance: 9.0
click at [335, 28] on button at bounding box center [332, 18] width 25 height 25
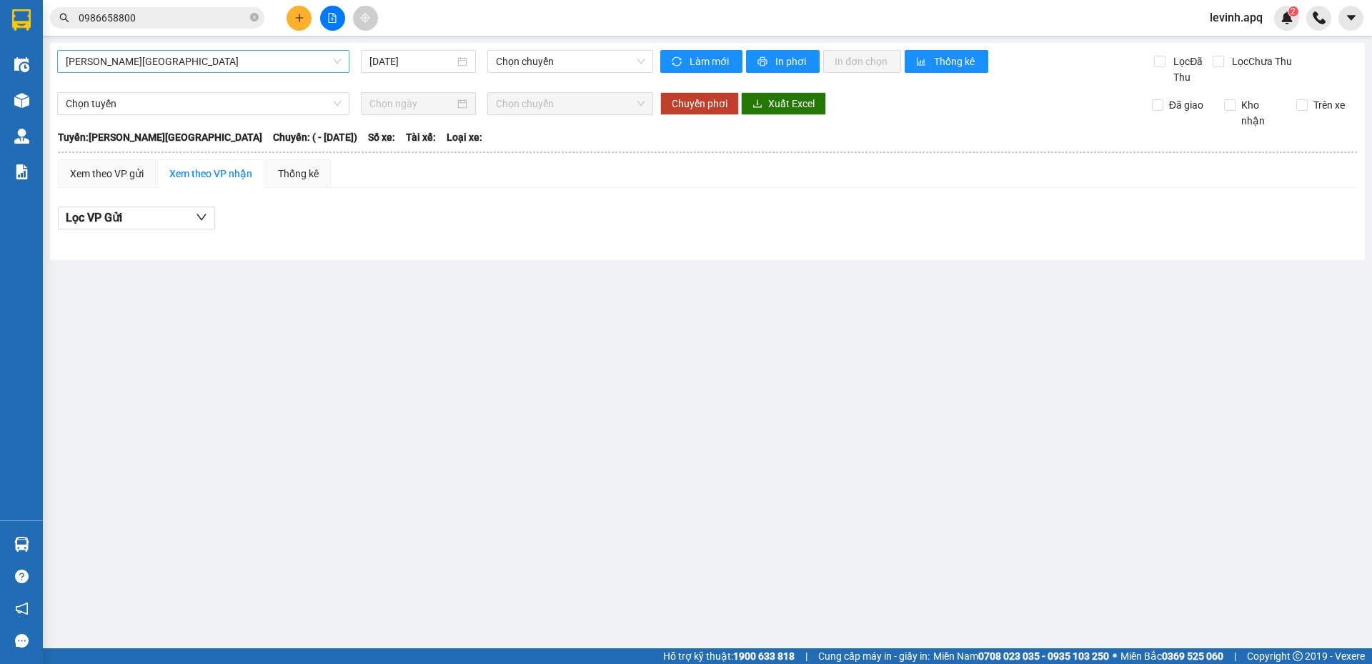
click at [186, 66] on span "[PERSON_NAME][GEOGRAPHIC_DATA]" at bounding box center [203, 61] width 275 height 21
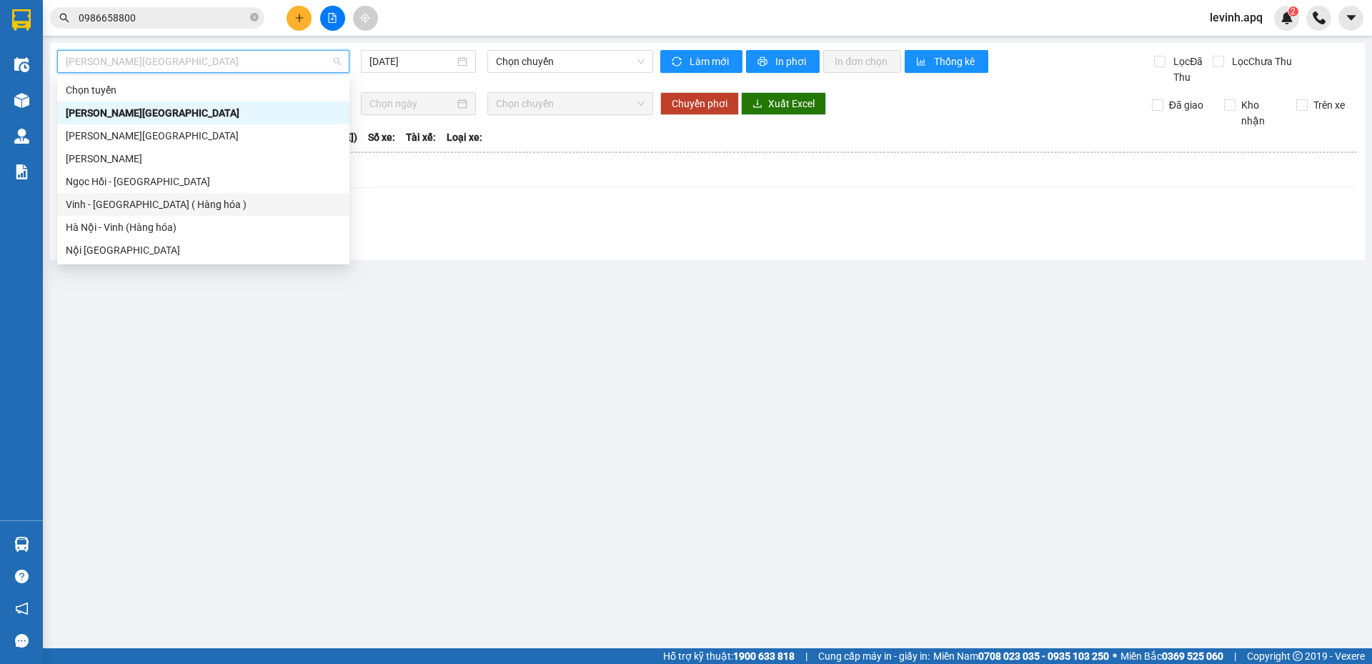
click at [200, 199] on div "Vinh - [GEOGRAPHIC_DATA] ( Hàng hóa )" at bounding box center [203, 204] width 275 height 16
type input "[DATE]"
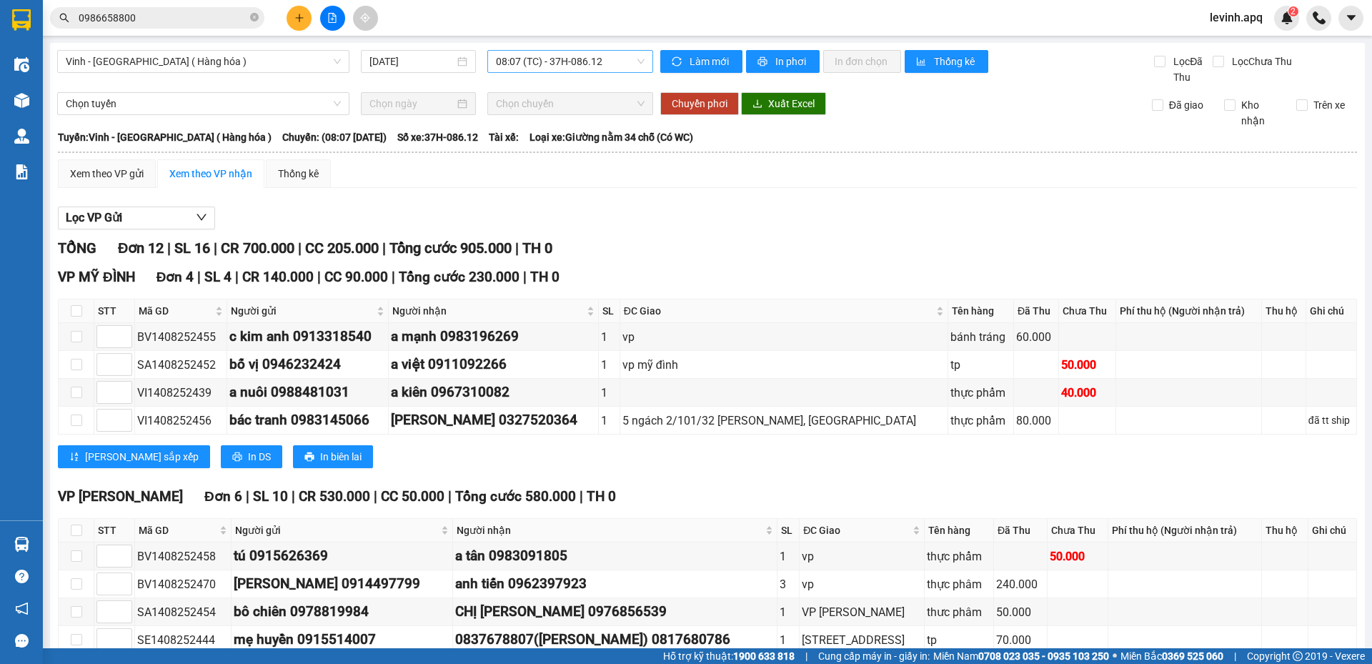
drag, startPoint x: 494, startPoint y: 80, endPoint x: 525, endPoint y: 64, distance: 34.8
click at [525, 64] on div "Vinh - [GEOGRAPHIC_DATA] ( Hàng hóa ) [DATE] 08:07 (TC) - 37H-086.12" at bounding box center [355, 67] width 596 height 35
click at [525, 64] on span "08:07 (TC) - 37H-086.12" at bounding box center [570, 61] width 149 height 21
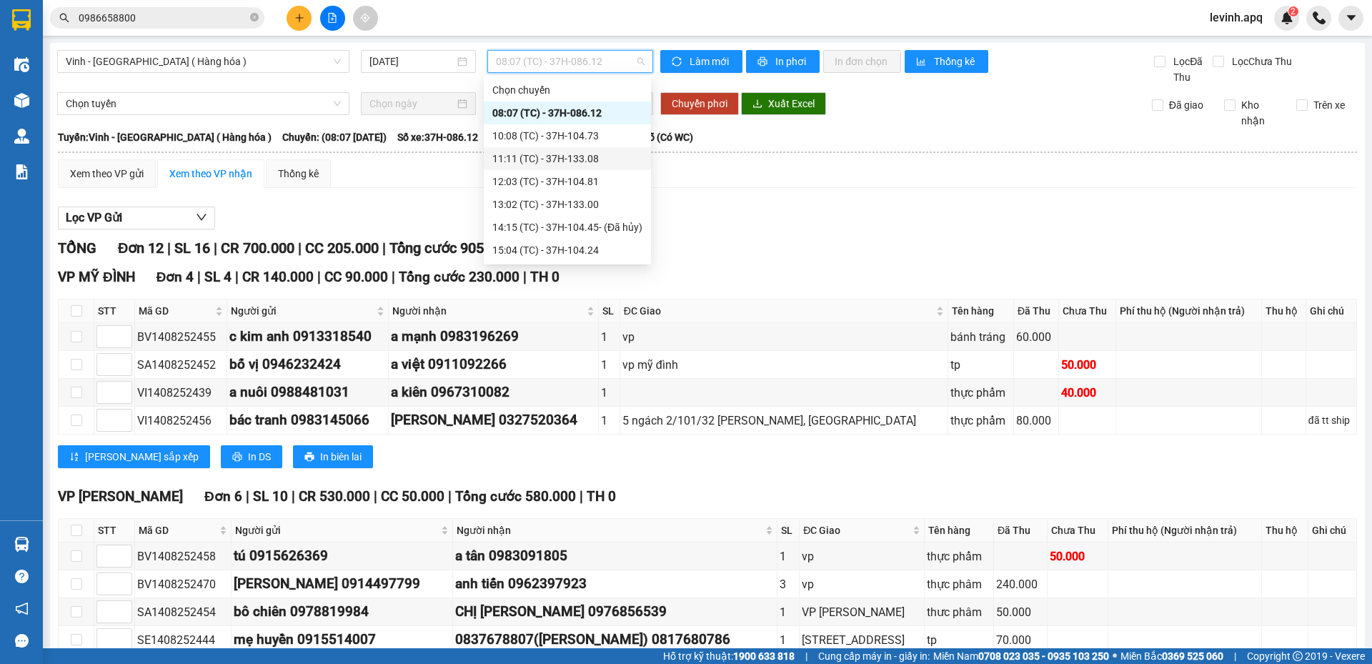
scroll to position [23, 0]
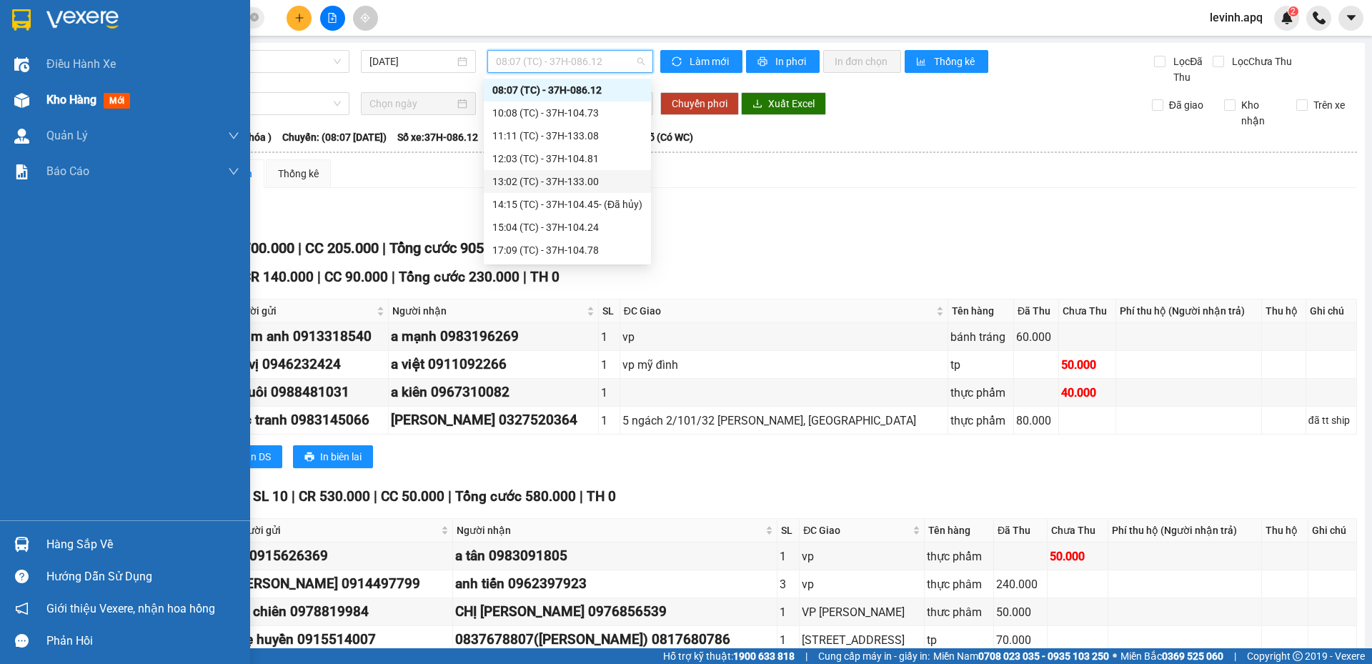
click at [29, 93] on img at bounding box center [21, 100] width 15 height 15
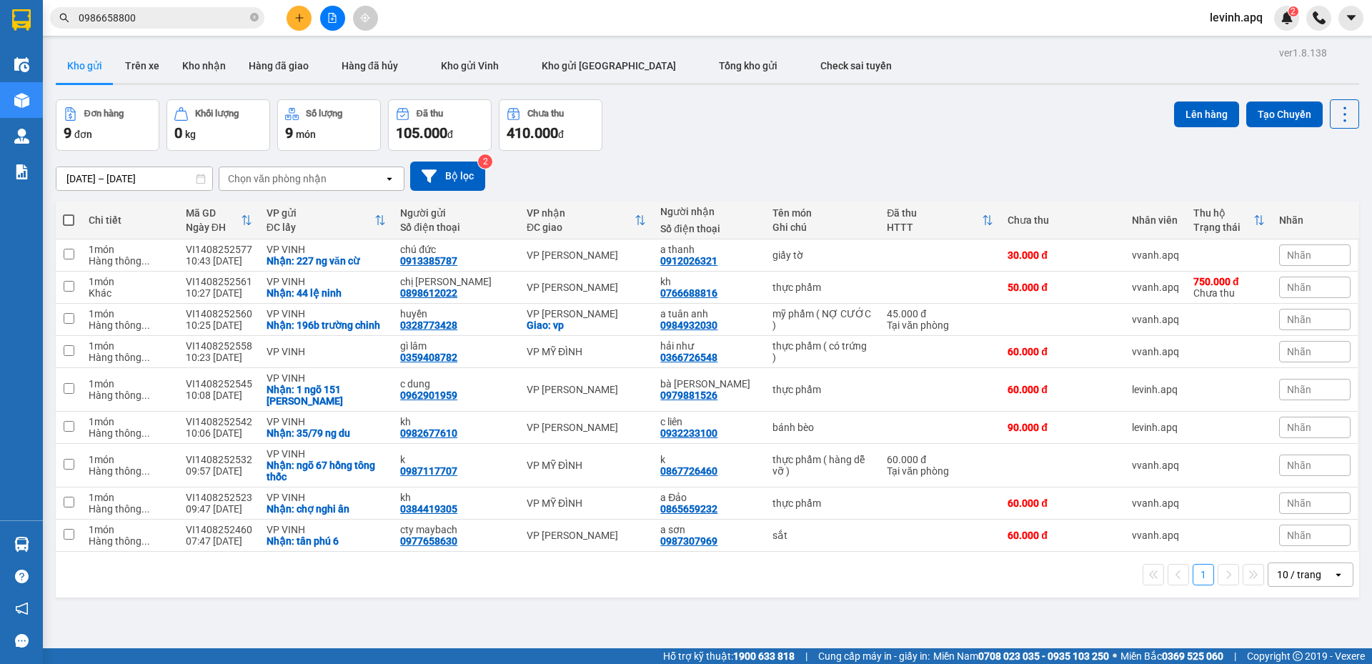
drag, startPoint x: 580, startPoint y: 589, endPoint x: 1371, endPoint y: 34, distance: 966.2
click at [583, 587] on div "1 10 / trang open" at bounding box center [707, 575] width 1303 height 46
click at [734, 131] on div "Đơn hàng 9 đơn Khối lượng 0 kg Số lượng 9 món Đã thu 105.000 đ Chưa thu 410.000…" at bounding box center [707, 124] width 1303 height 51
click at [324, 27] on button at bounding box center [332, 18] width 25 height 25
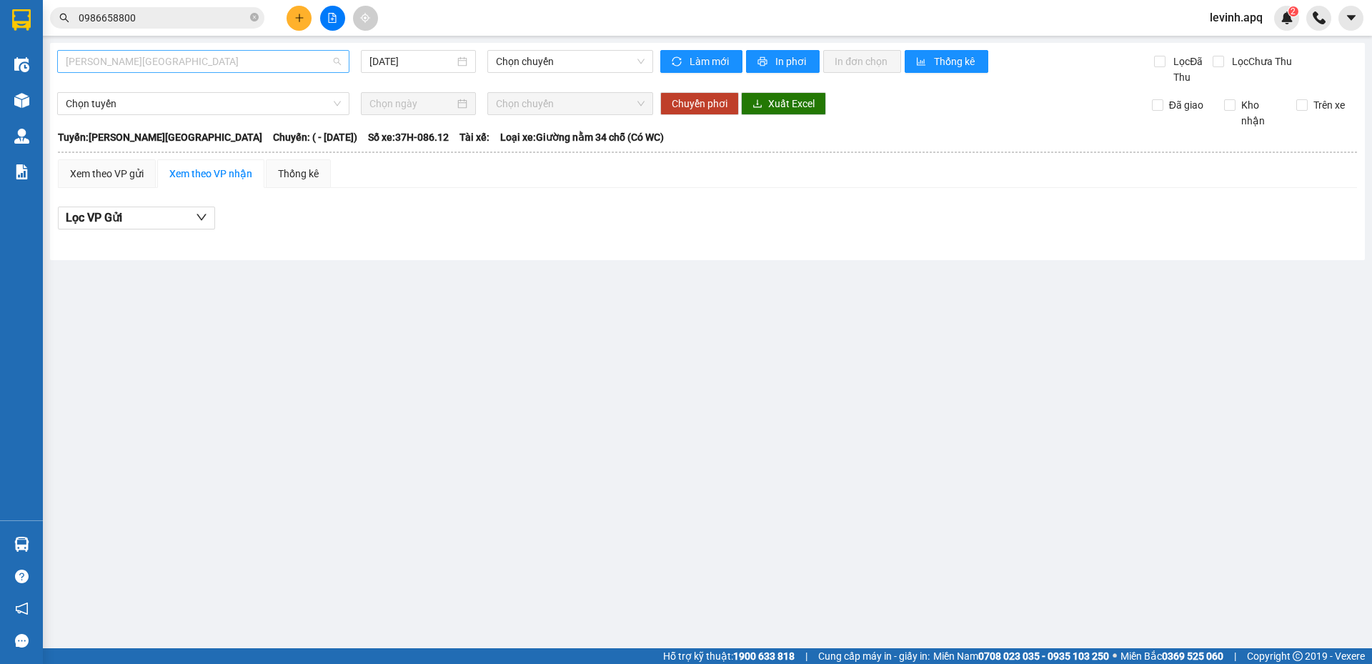
click at [240, 64] on span "[PERSON_NAME][GEOGRAPHIC_DATA]" at bounding box center [203, 61] width 275 height 21
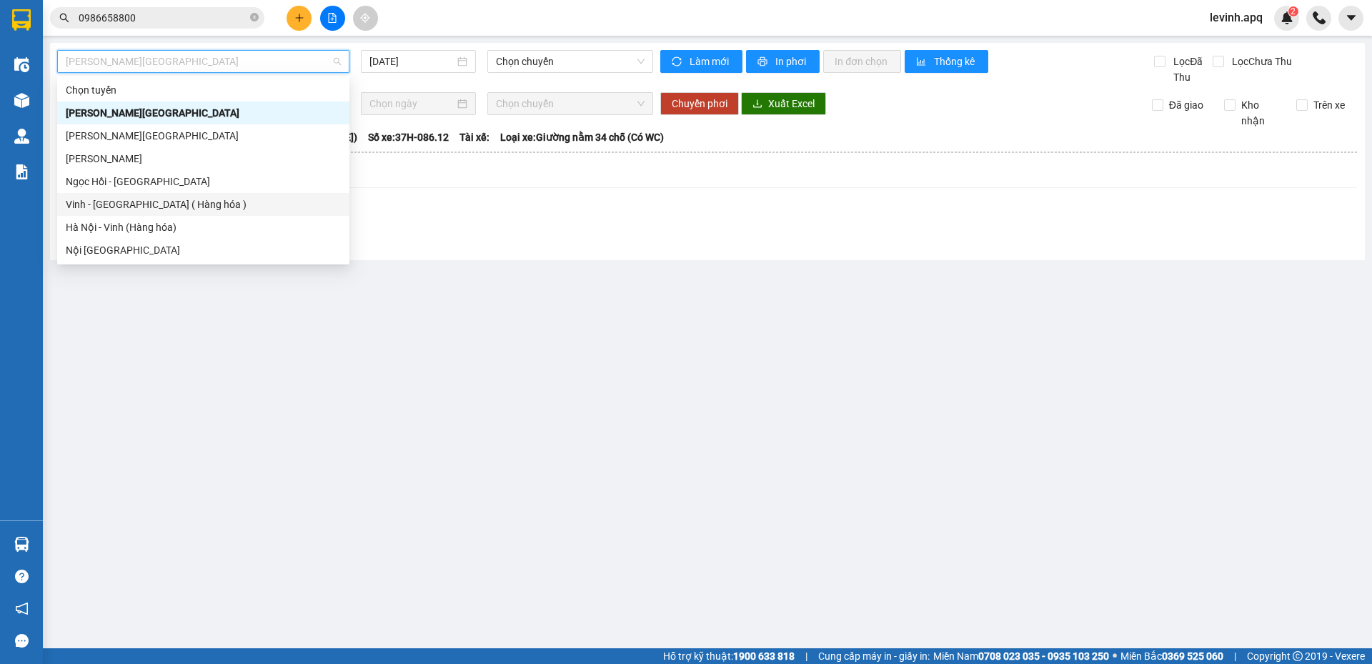
click at [175, 209] on div "Vinh - [GEOGRAPHIC_DATA] ( Hàng hóa )" at bounding box center [203, 204] width 275 height 16
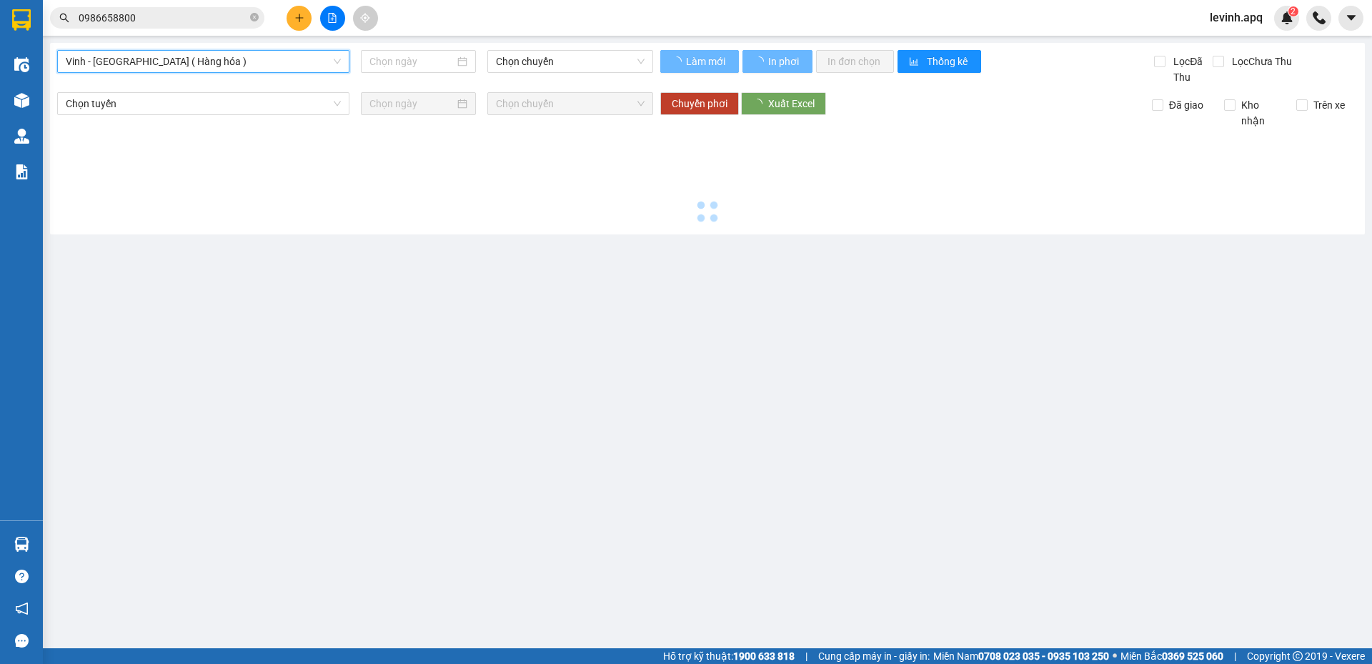
type input "[DATE]"
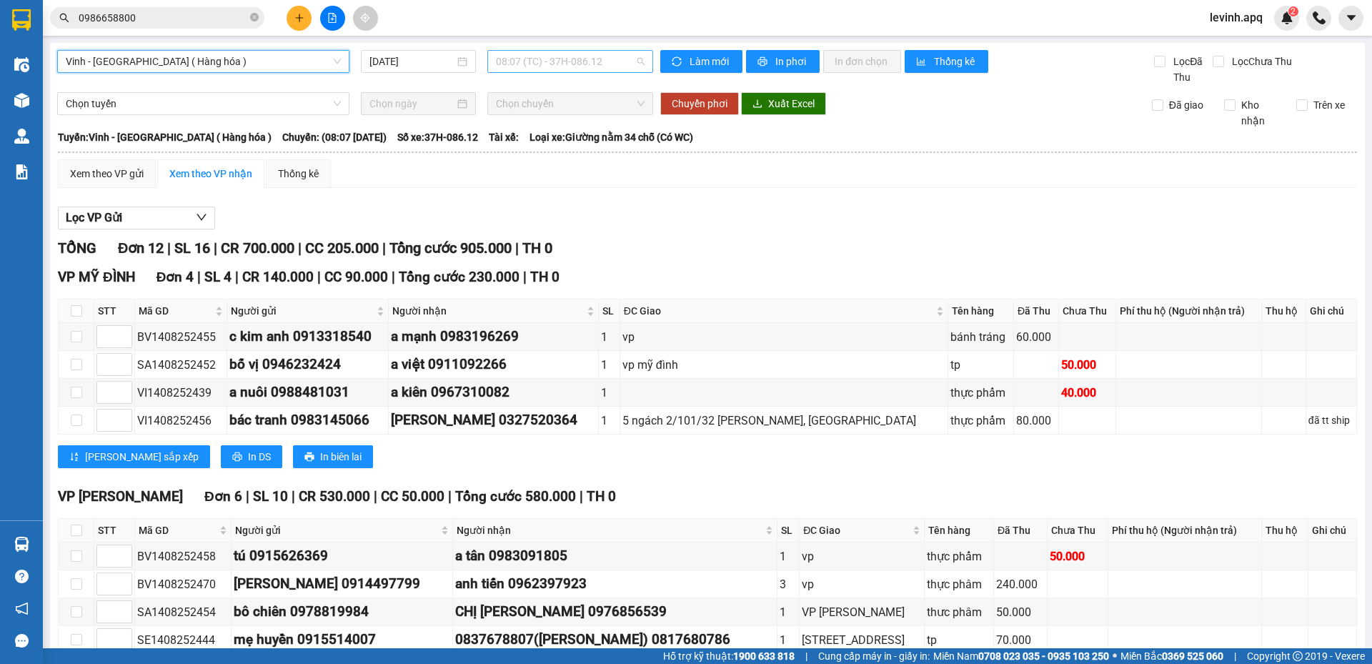
click at [597, 59] on span "08:07 (TC) - 37H-086.12" at bounding box center [570, 61] width 149 height 21
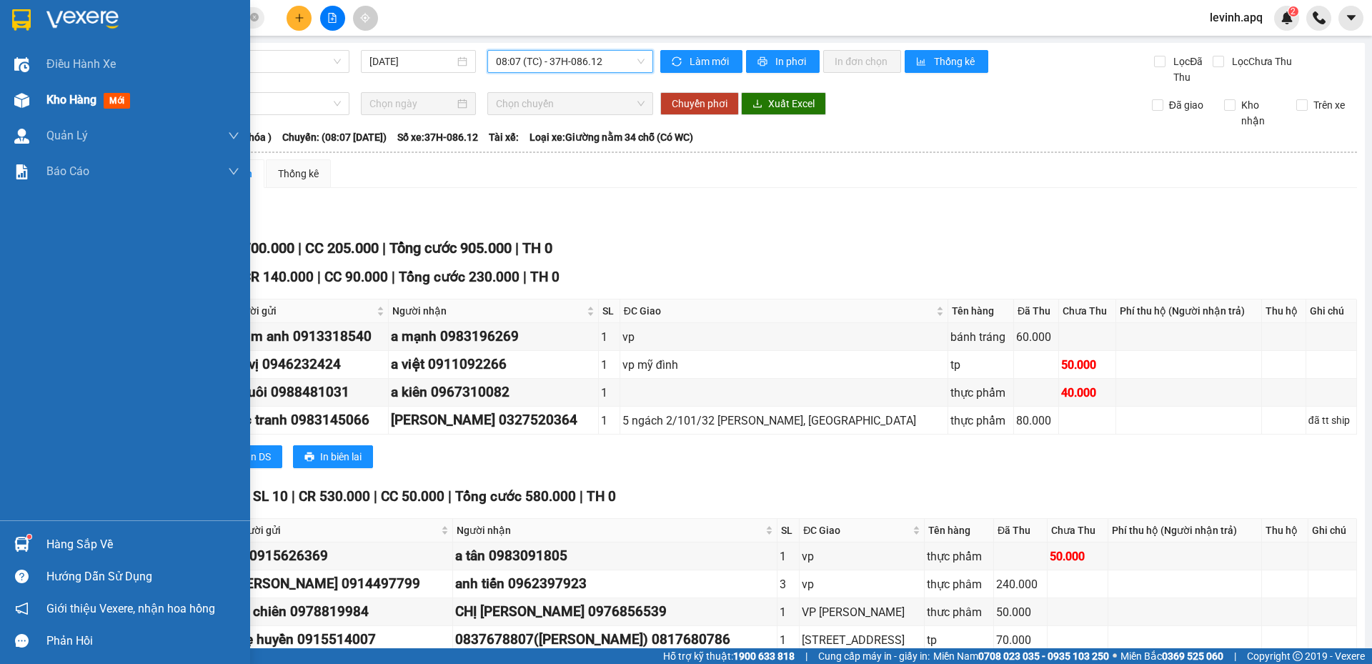
click at [40, 97] on div "Kho hàng mới" at bounding box center [125, 100] width 250 height 36
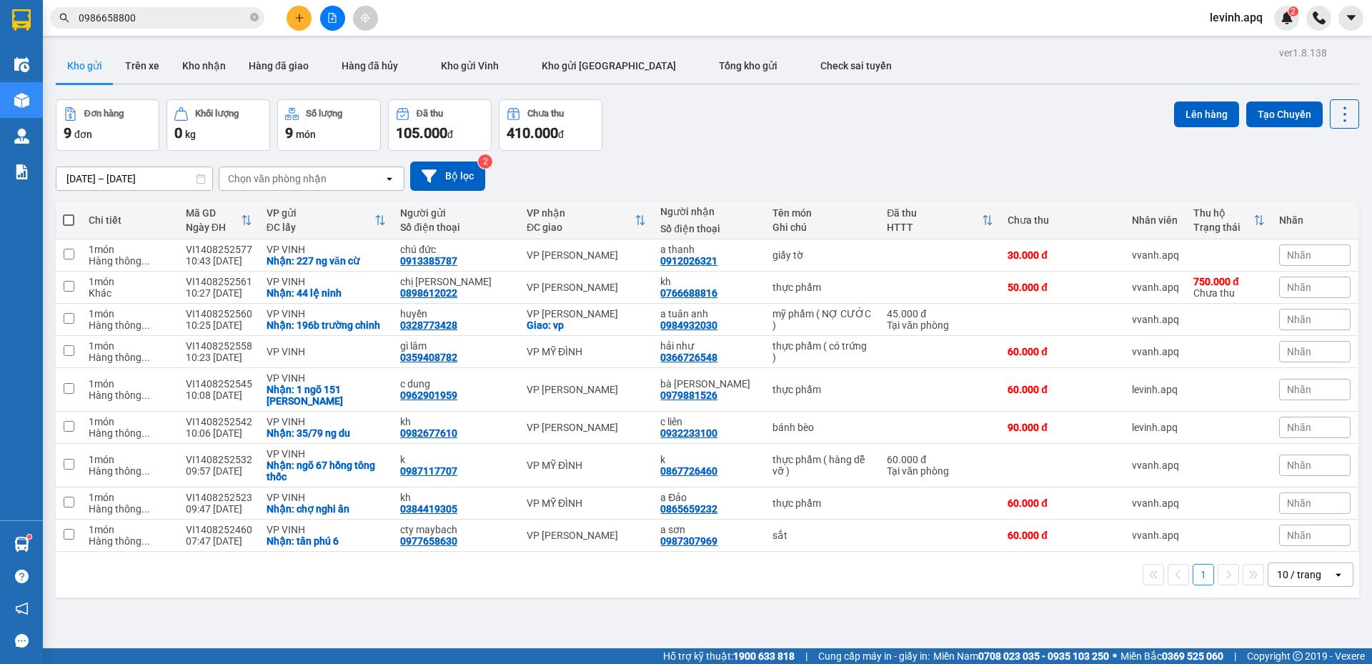
click at [68, 219] on span at bounding box center [68, 219] width 11 height 11
click at [69, 213] on input "checkbox" at bounding box center [69, 213] width 0 height 0
checkbox input "true"
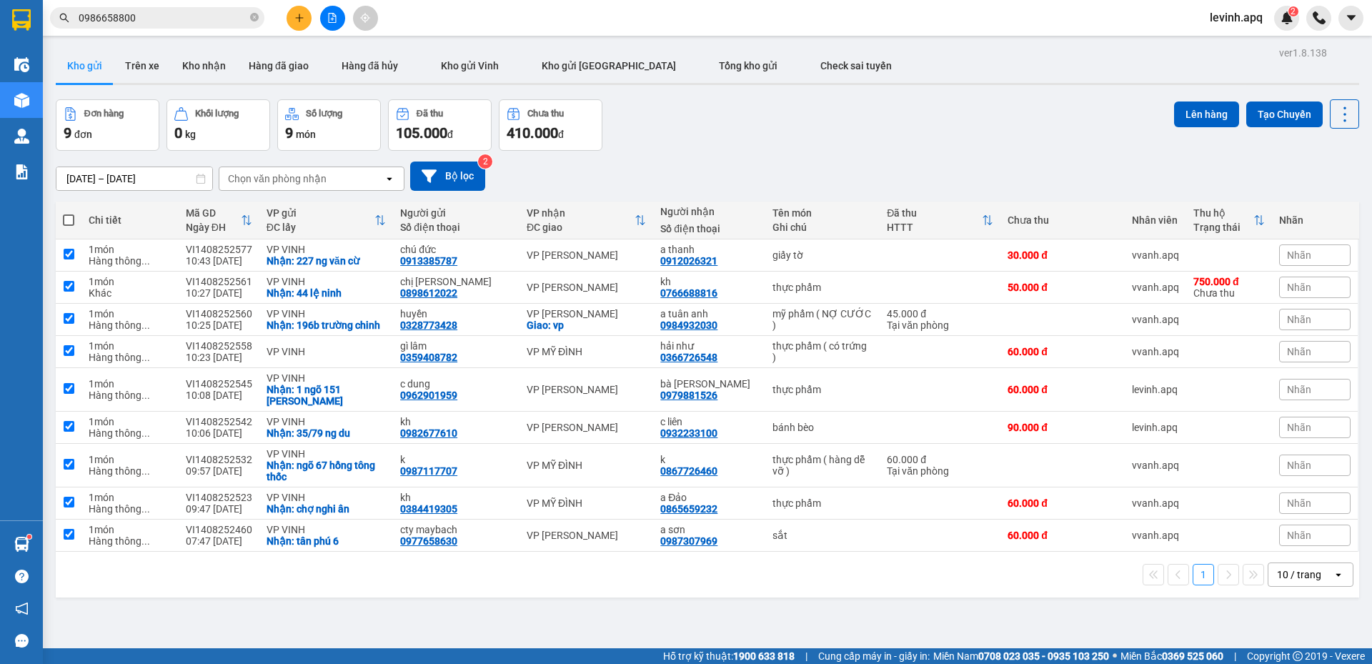
checkbox input "true"
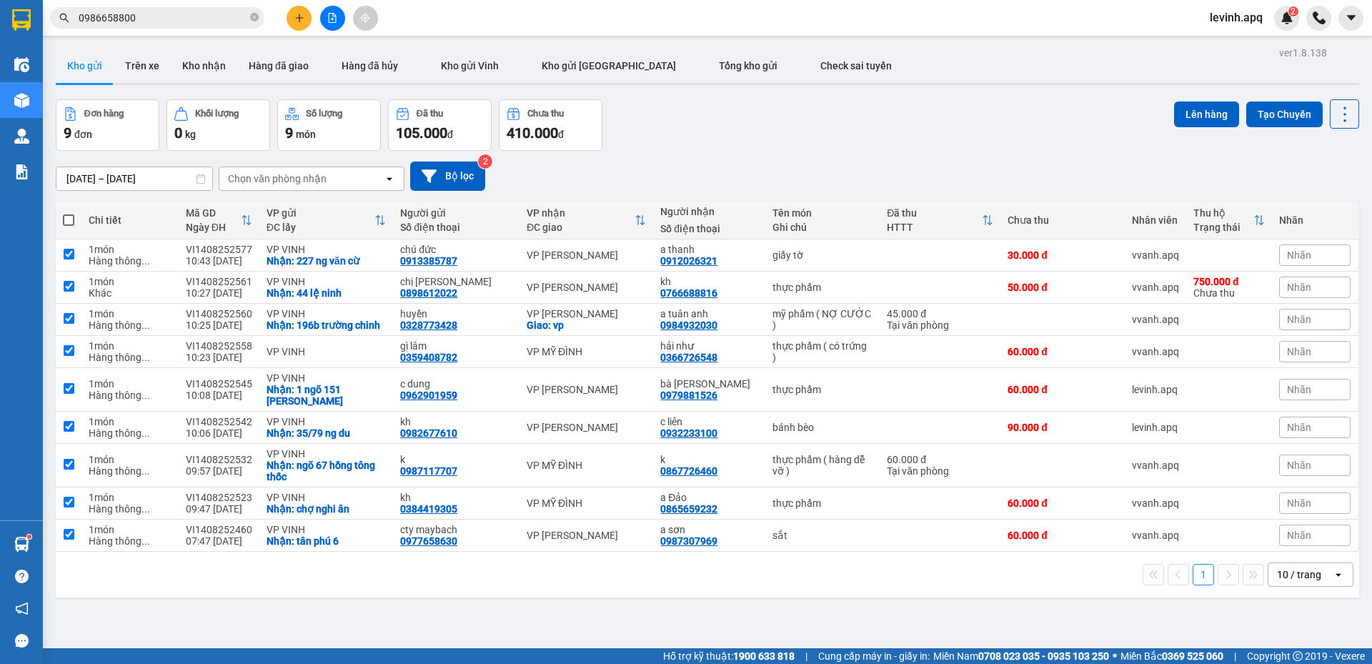
checkbox input "true"
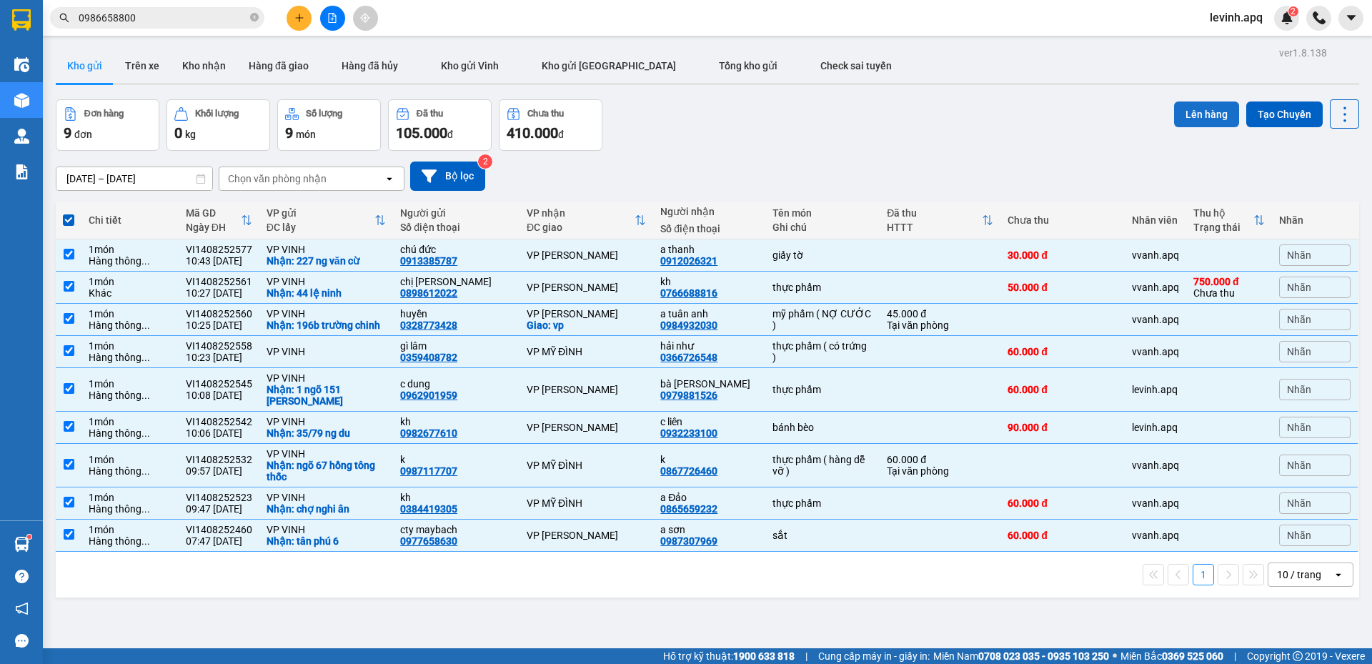
click at [1194, 116] on button "Lên hàng" at bounding box center [1206, 114] width 65 height 26
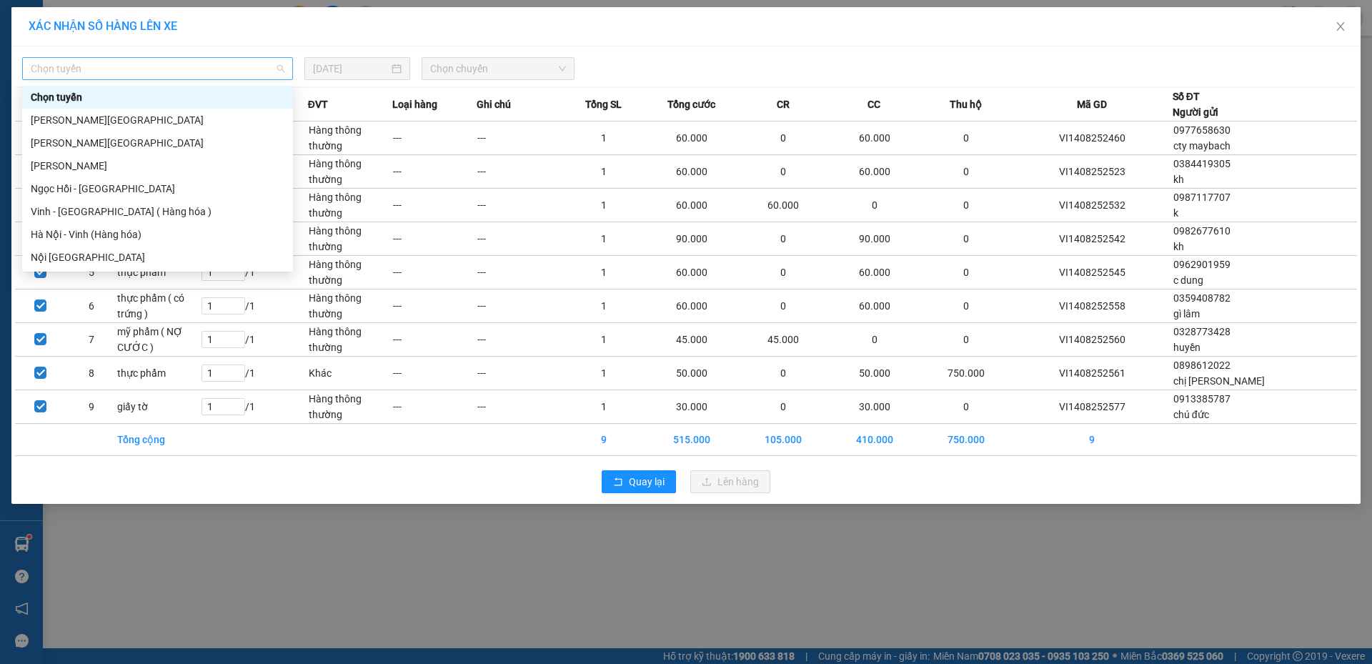
click at [165, 65] on span "Chọn tuyến" at bounding box center [158, 68] width 254 height 21
click at [144, 221] on div "Vinh - [GEOGRAPHIC_DATA] ( Hàng hóa )" at bounding box center [157, 211] width 271 height 23
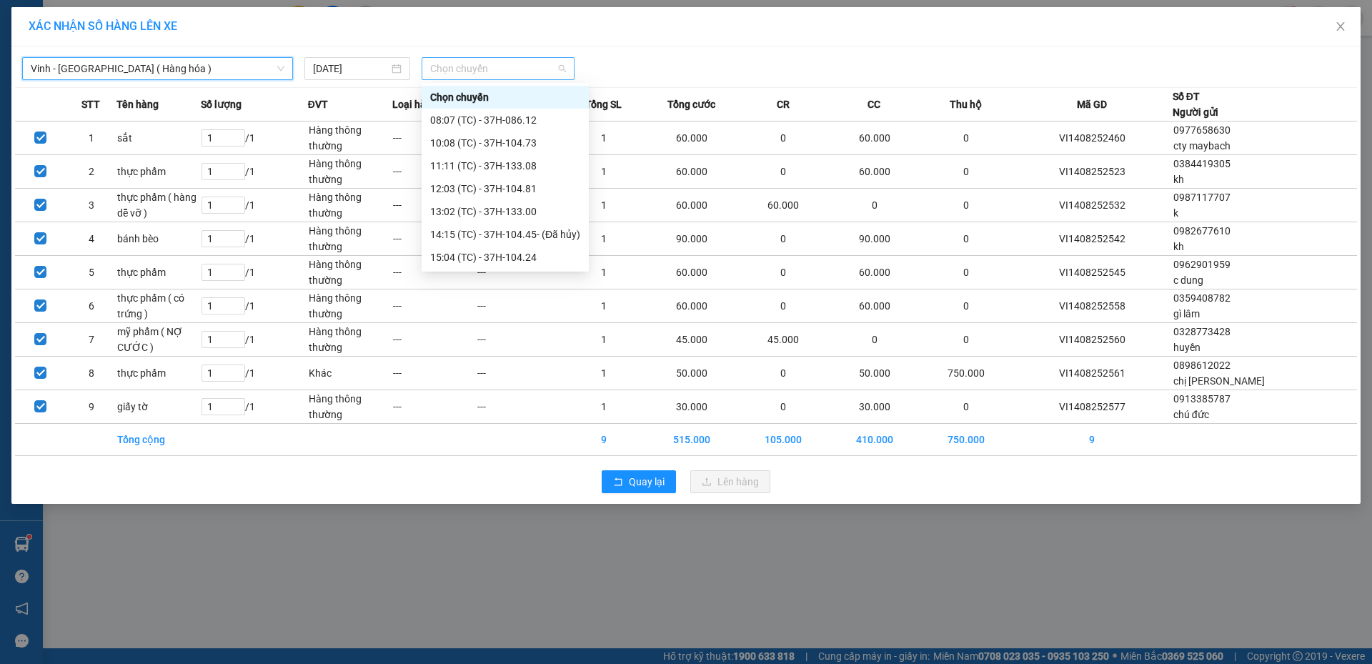
click at [465, 74] on span "Chọn chuyến" at bounding box center [498, 68] width 136 height 21
click at [453, 189] on div "12:03 (TC) - 37H-104.81" at bounding box center [505, 189] width 150 height 16
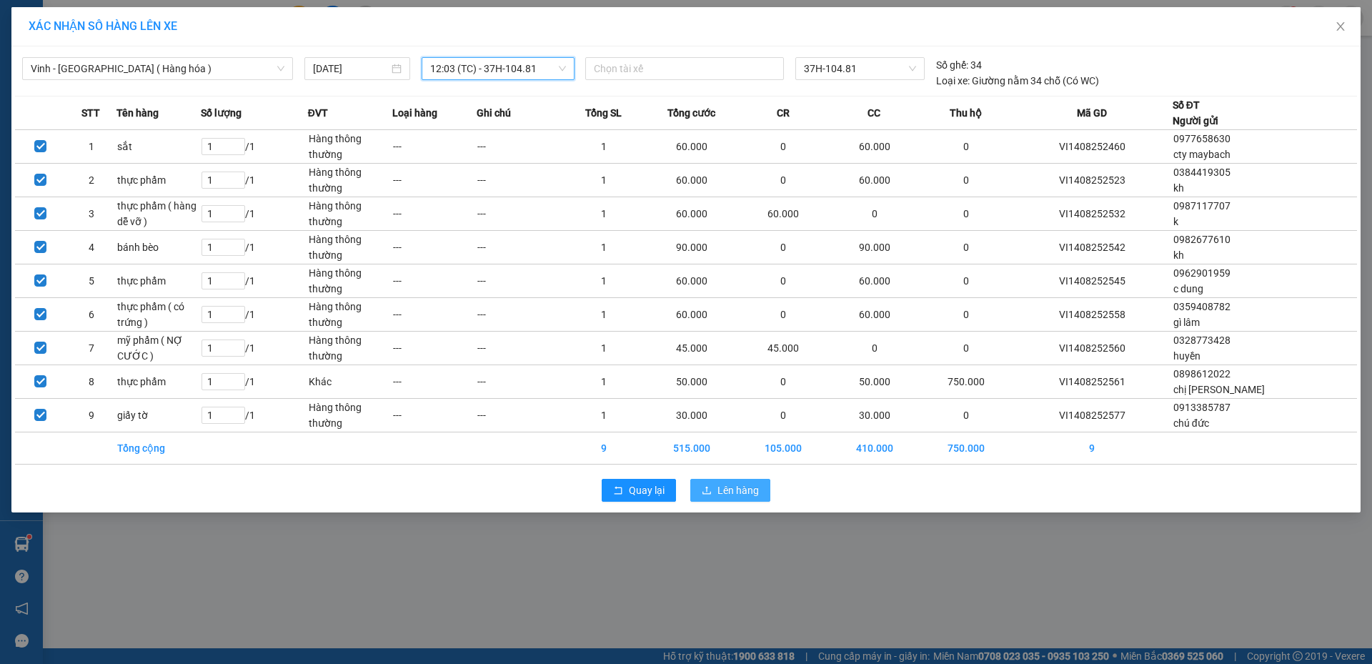
click at [731, 501] on button "Lên hàng" at bounding box center [730, 490] width 80 height 23
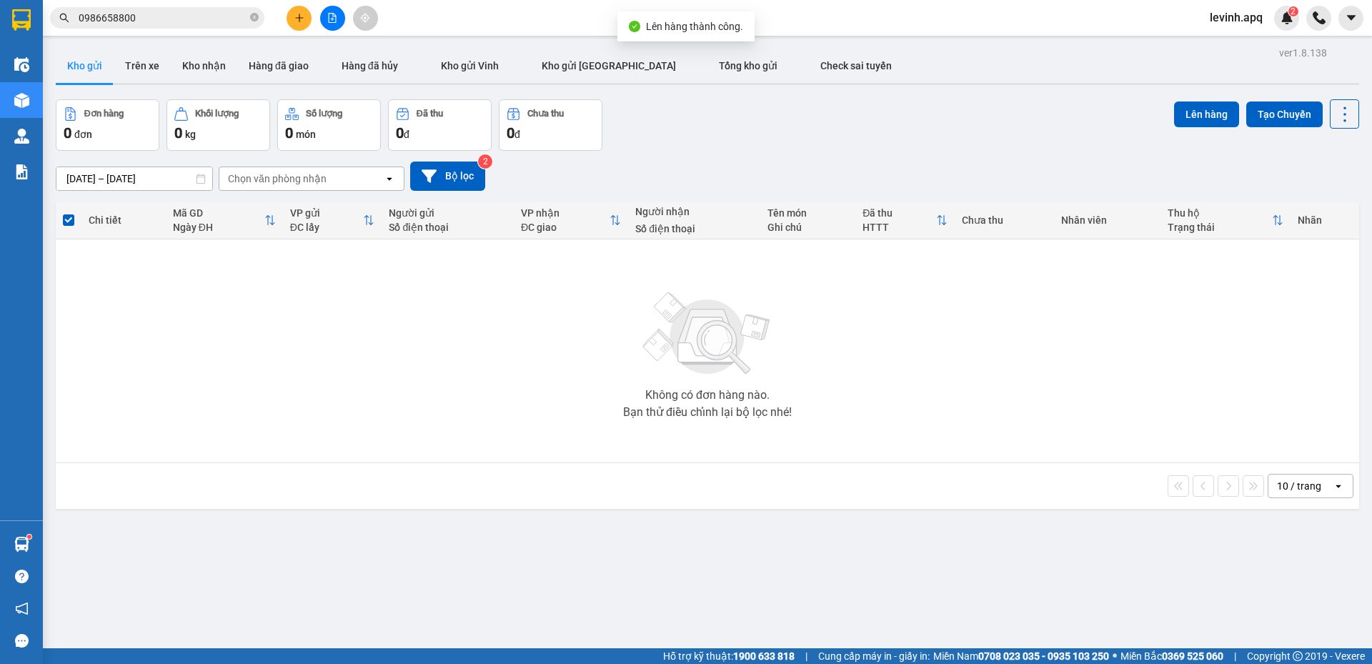
click at [757, 154] on div "[DATE] – [DATE] Press the down arrow key to interact with the calendar and sele…" at bounding box center [707, 176] width 1303 height 51
click at [457, 179] on button "Bộ lọc" at bounding box center [447, 175] width 75 height 29
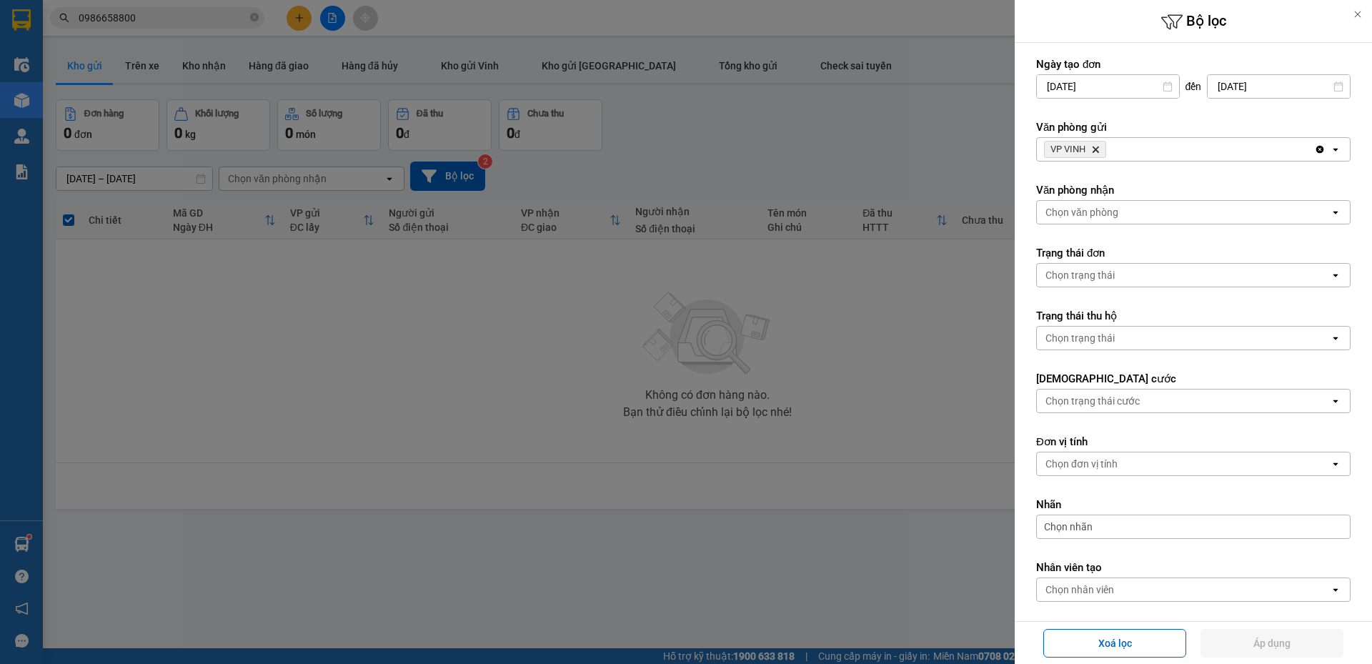
click at [1094, 151] on icon "VP VINH, close by backspace" at bounding box center [1095, 149] width 6 height 6
click at [1094, 151] on div "Chọn văn phòng" at bounding box center [1081, 149] width 73 height 14
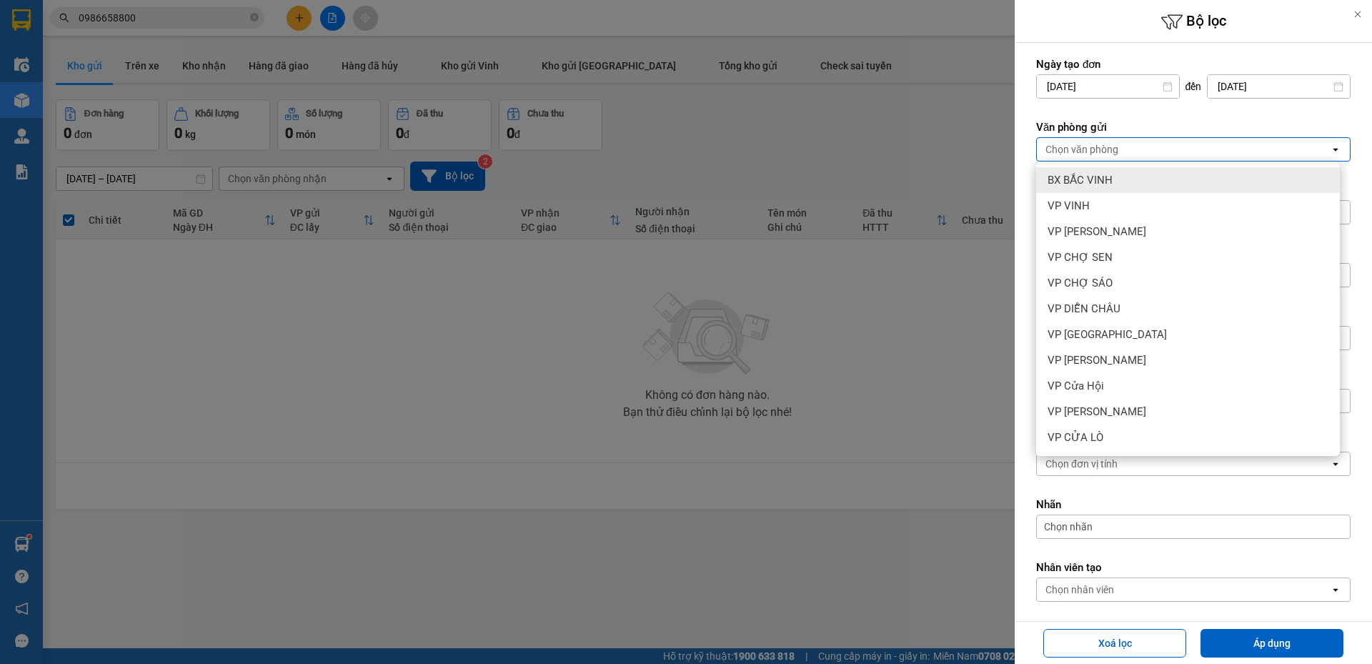
click at [1094, 181] on span "BX BẮC VINH" at bounding box center [1079, 180] width 65 height 14
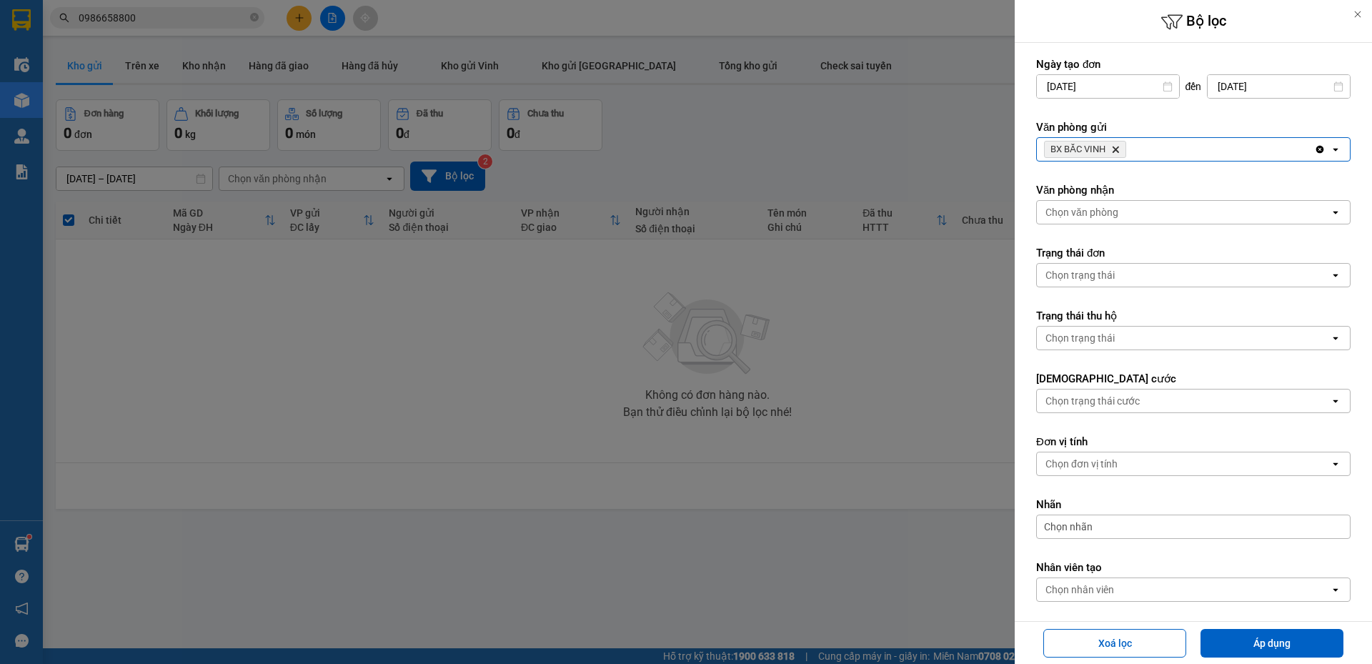
click at [1162, 136] on div "Văn phòng gửi BX BẮC VINH Delete Clear all open" at bounding box center [1193, 140] width 314 height 41
click at [1164, 151] on div "BX BẮC VINH Delete" at bounding box center [1175, 149] width 277 height 23
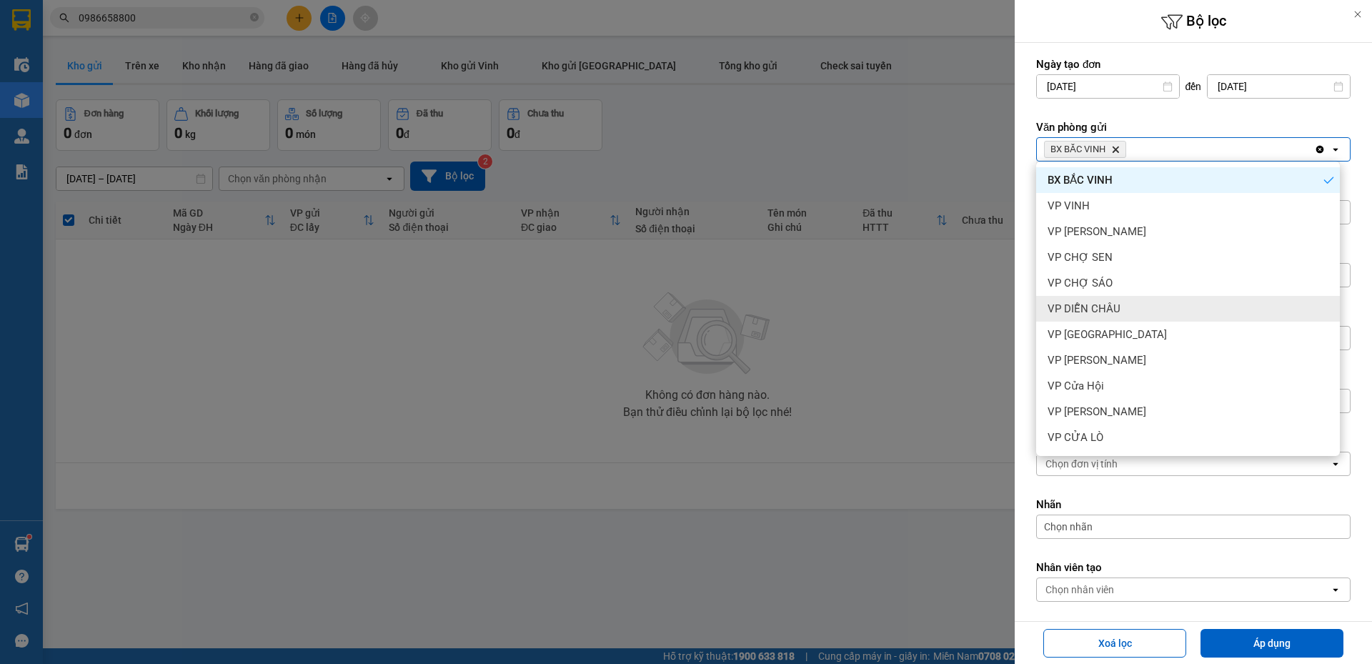
click at [1129, 302] on div "VP DIỄN CHÂU" at bounding box center [1188, 309] width 304 height 26
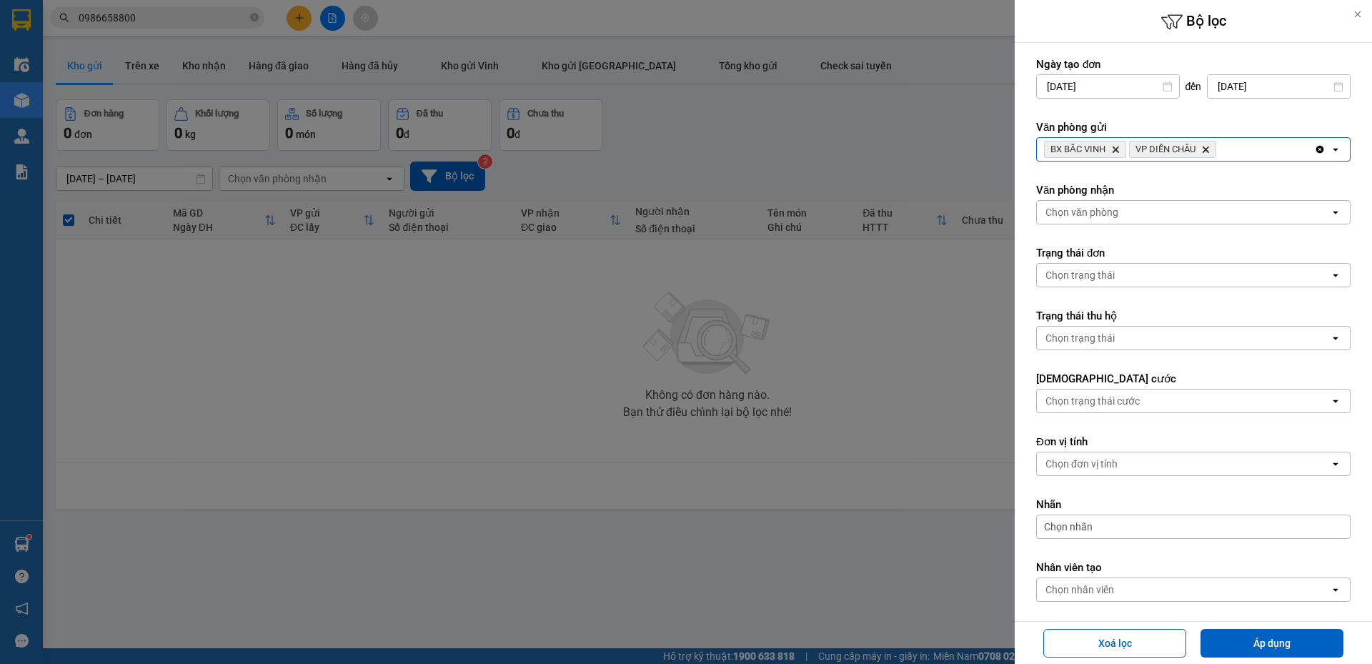
click at [1242, 159] on div "BX BẮC VINH Delete VP DIỄN CHÂU Delete" at bounding box center [1175, 149] width 277 height 23
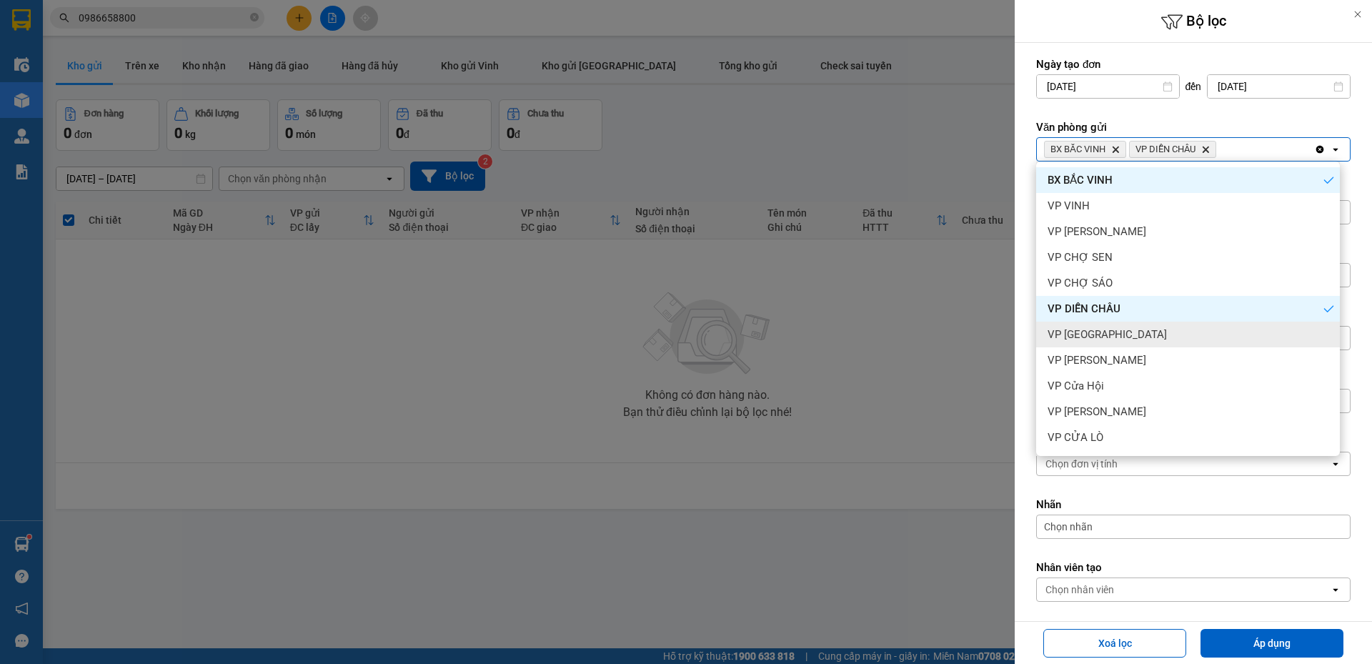
click at [1127, 331] on span "VP [GEOGRAPHIC_DATA]" at bounding box center [1106, 334] width 119 height 14
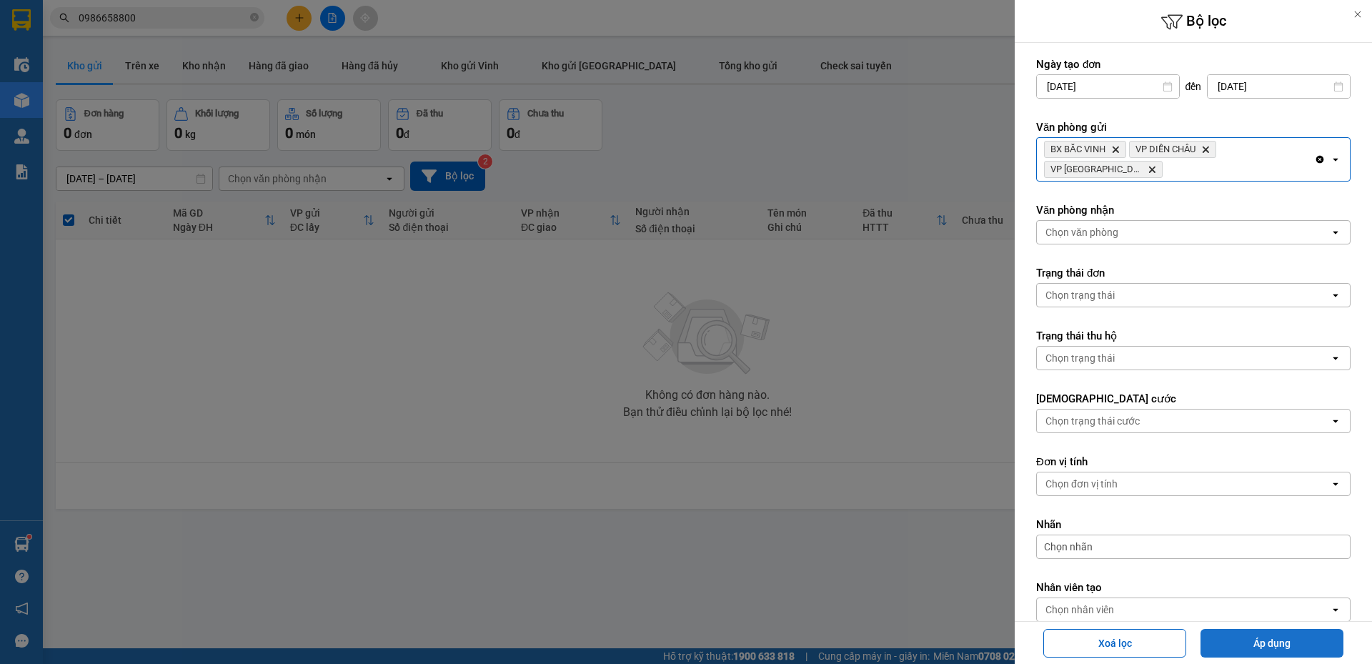
click at [1257, 652] on button "Áp dụng" at bounding box center [1271, 643] width 143 height 29
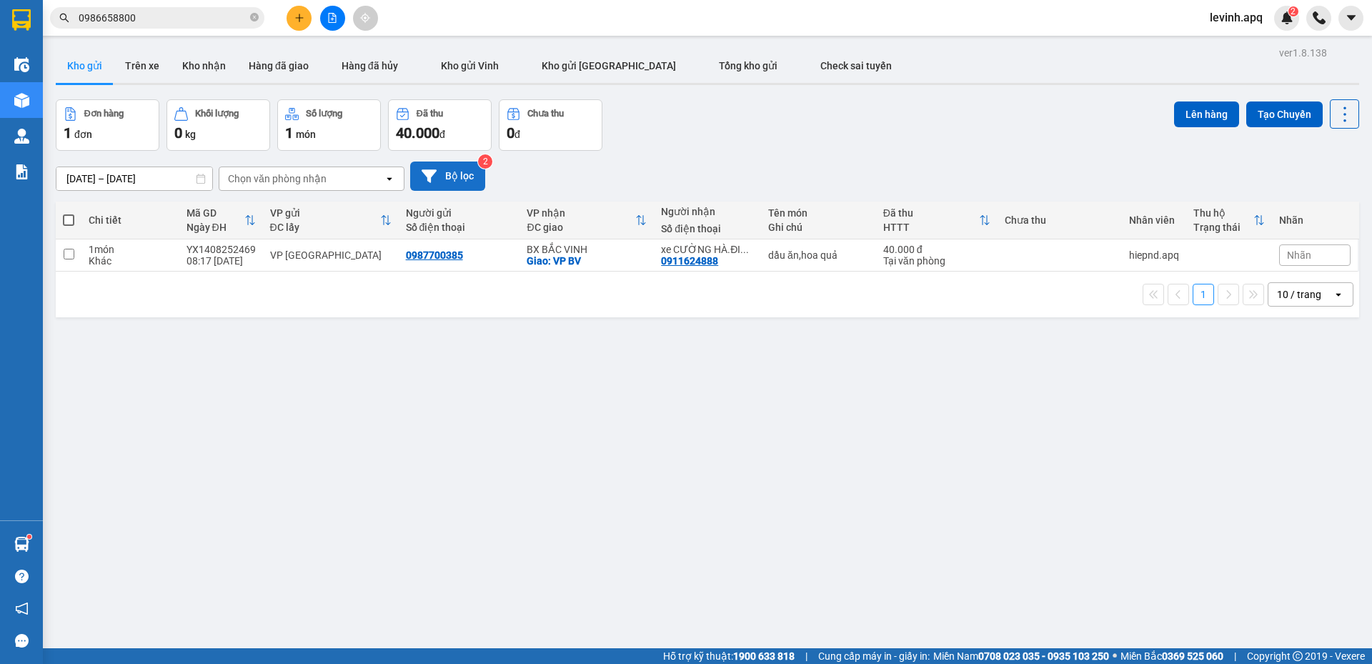
click at [448, 176] on button "Bộ lọc" at bounding box center [447, 175] width 75 height 29
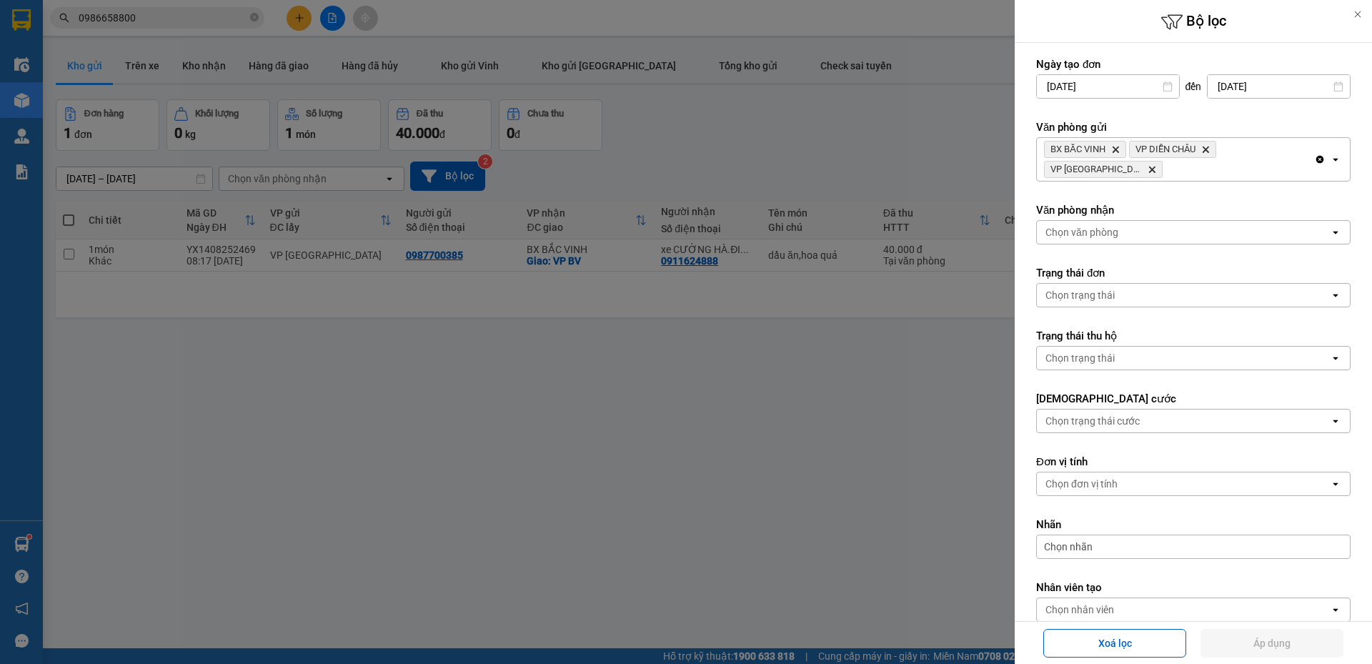
click at [804, 394] on div at bounding box center [686, 332] width 1372 height 664
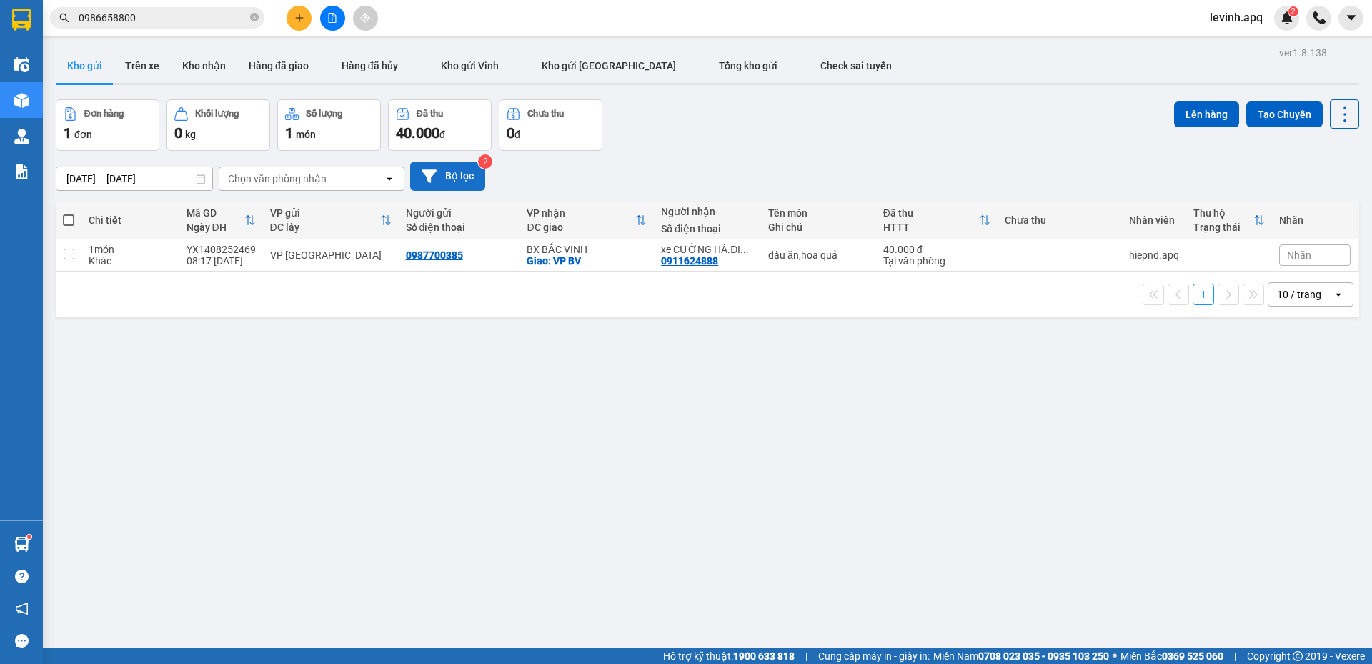
click at [440, 175] on button "Bộ lọc" at bounding box center [447, 175] width 75 height 29
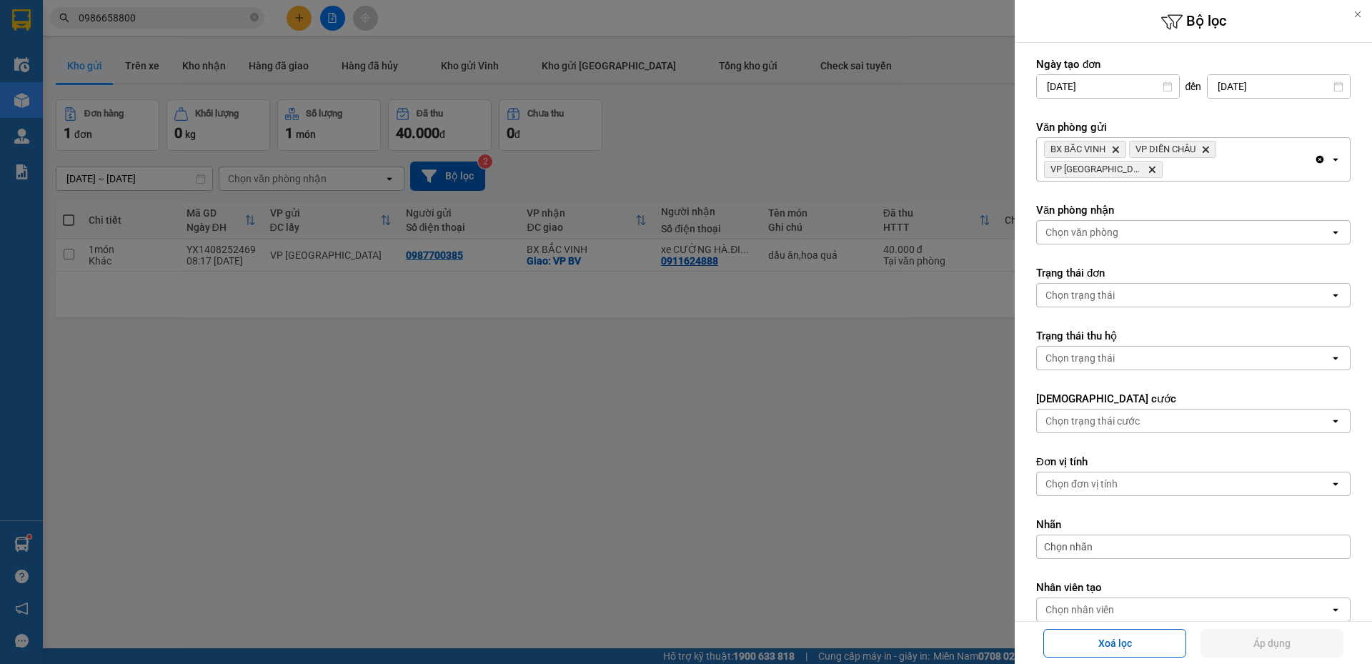
click at [1163, 176] on div "BX BẮC VINH Delete VP DIỄN CHÂU Delete VP Cầu [GEOGRAPHIC_DATA][PERSON_NAME]" at bounding box center [1175, 159] width 277 height 43
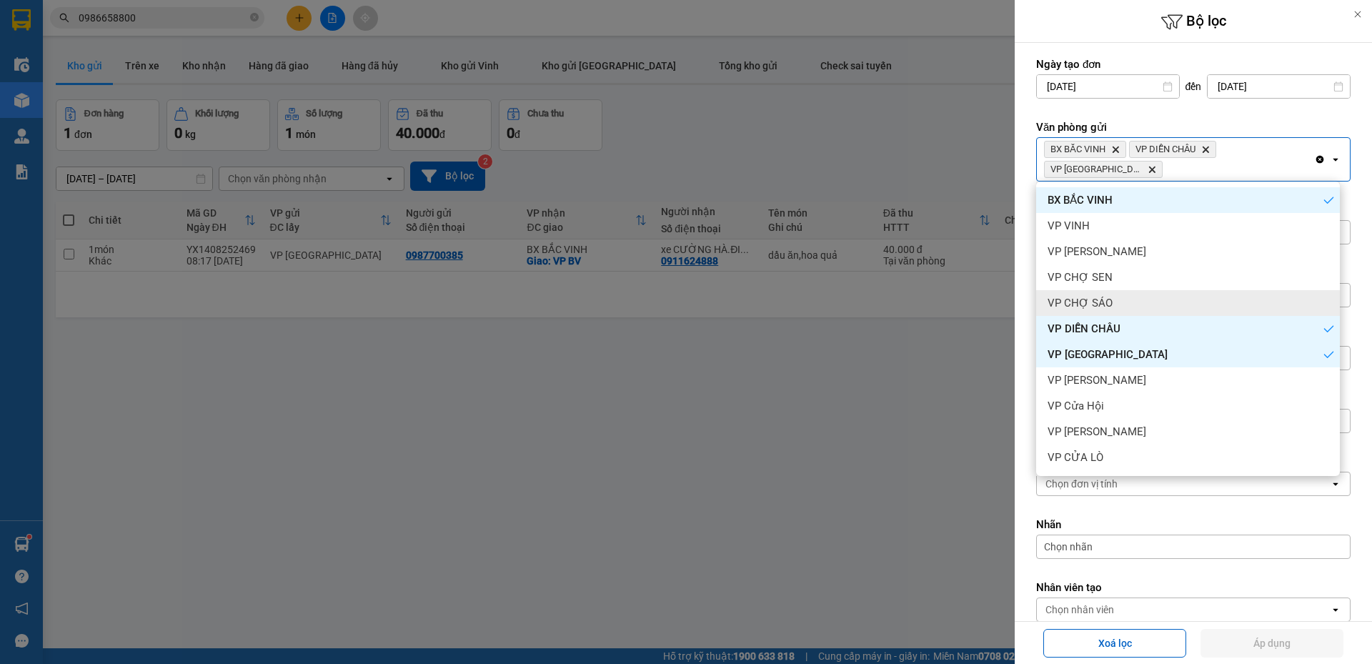
click at [1104, 301] on span "VP CHỢ SÁO" at bounding box center [1079, 303] width 65 height 14
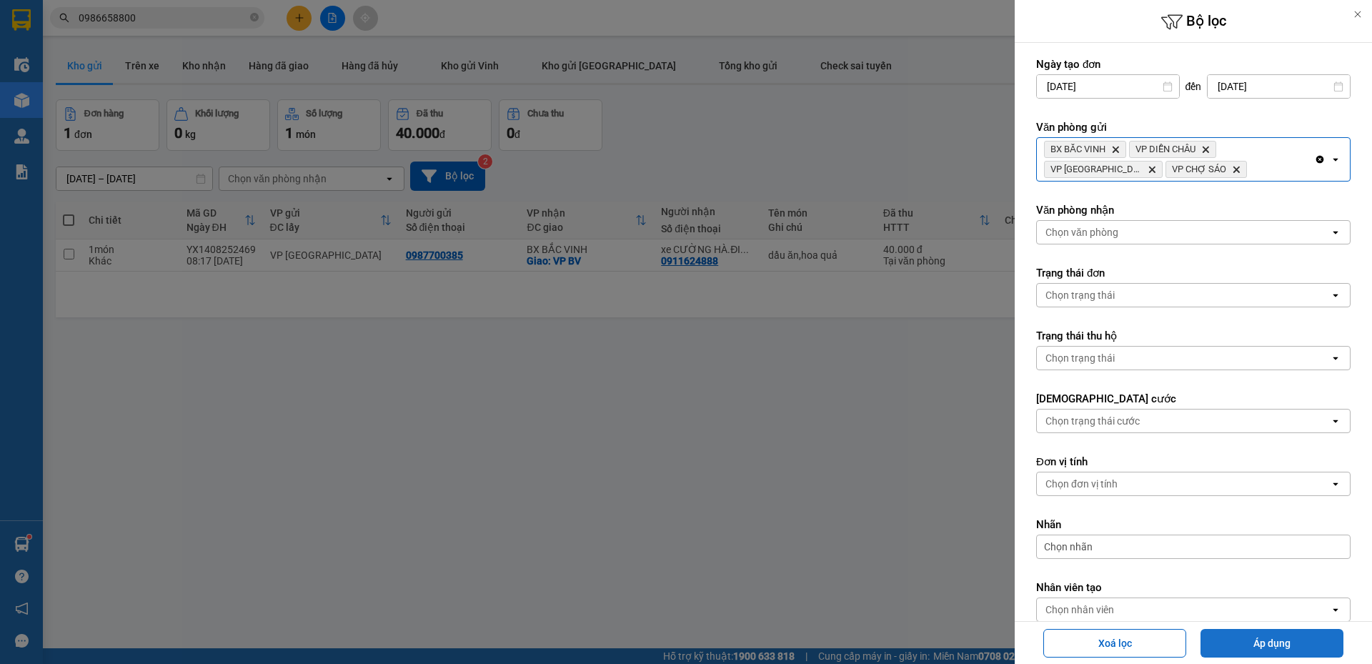
click at [1233, 642] on button "Áp dụng" at bounding box center [1271, 643] width 143 height 29
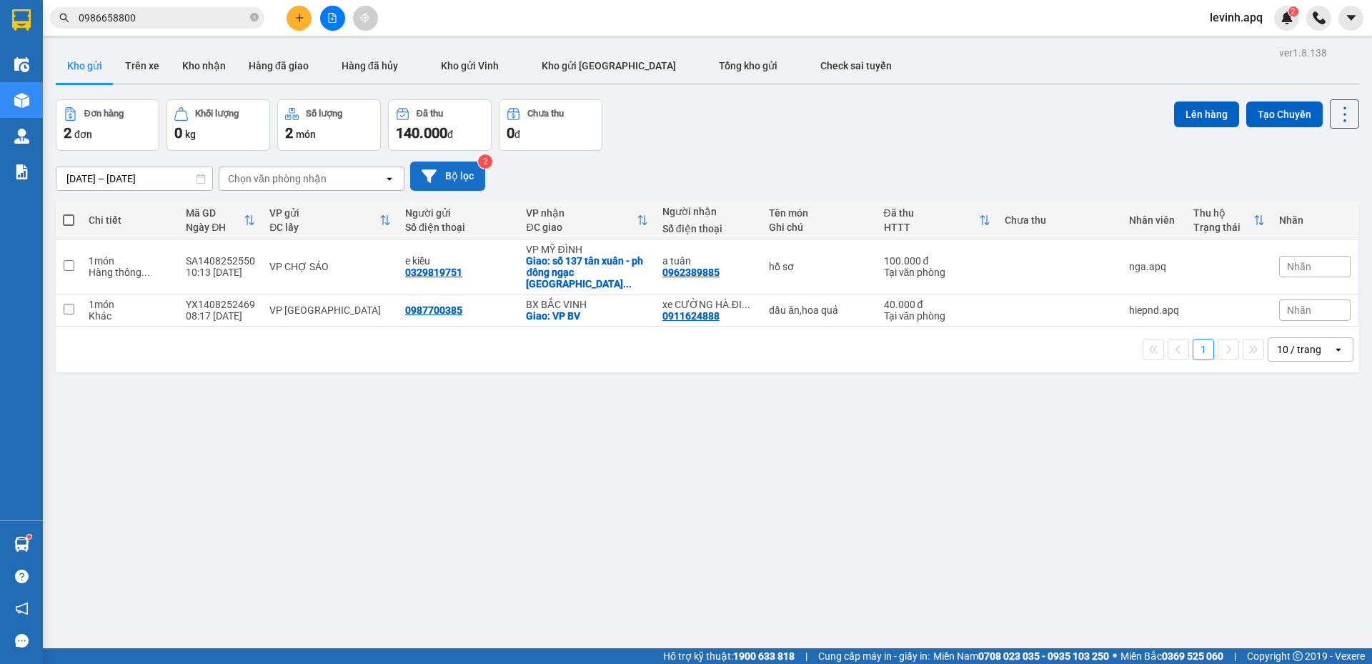
click at [423, 184] on button "Bộ lọc" at bounding box center [447, 175] width 75 height 29
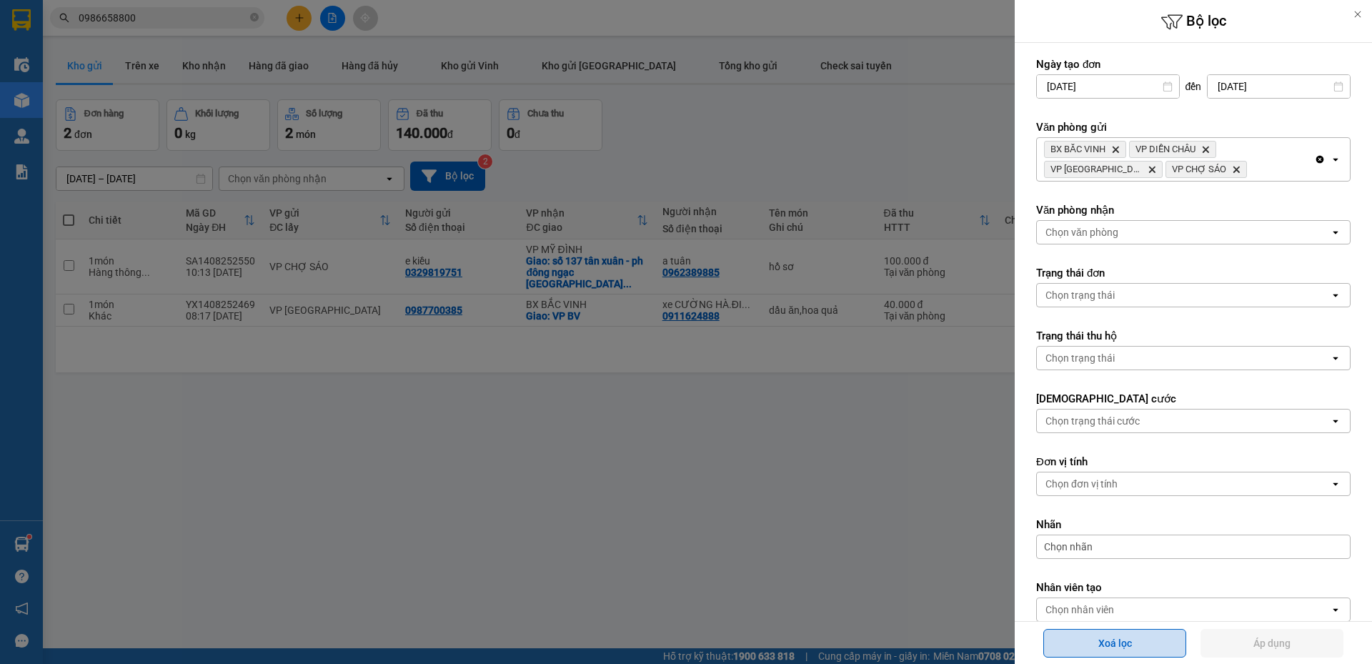
click at [1082, 638] on button "Xoá lọc" at bounding box center [1114, 643] width 143 height 29
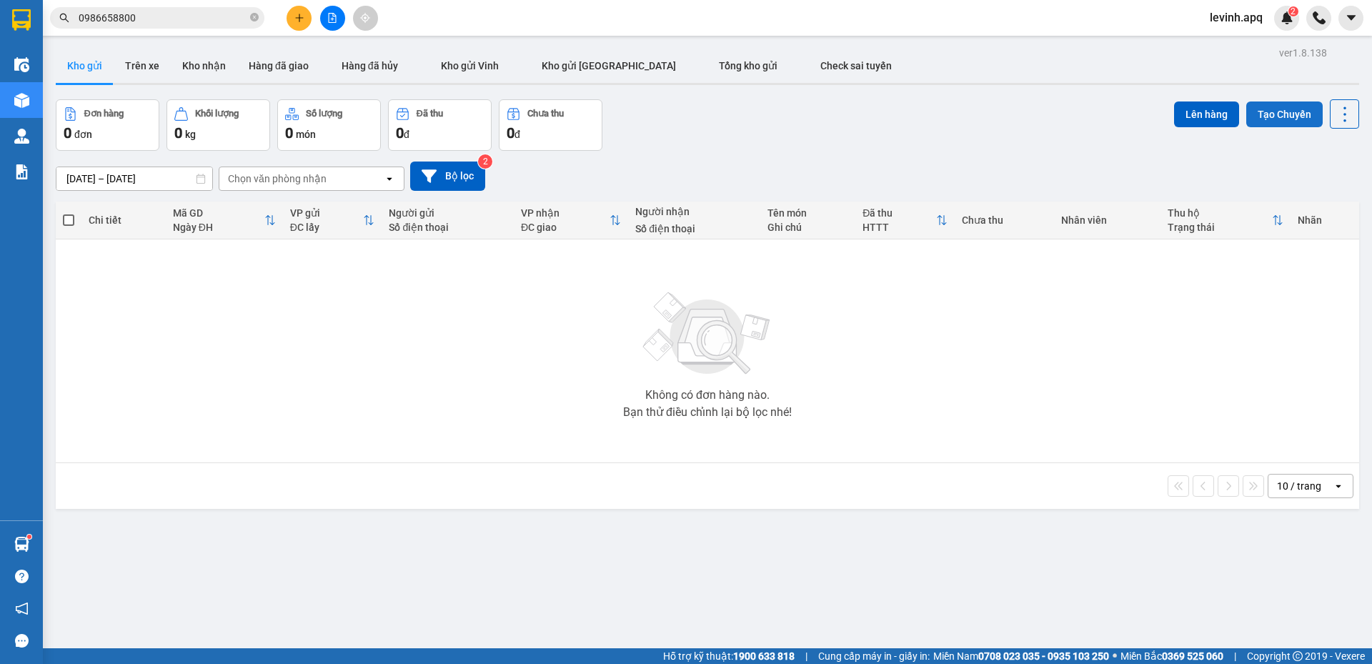
click at [1291, 106] on button "Tạo Chuyến" at bounding box center [1284, 114] width 76 height 26
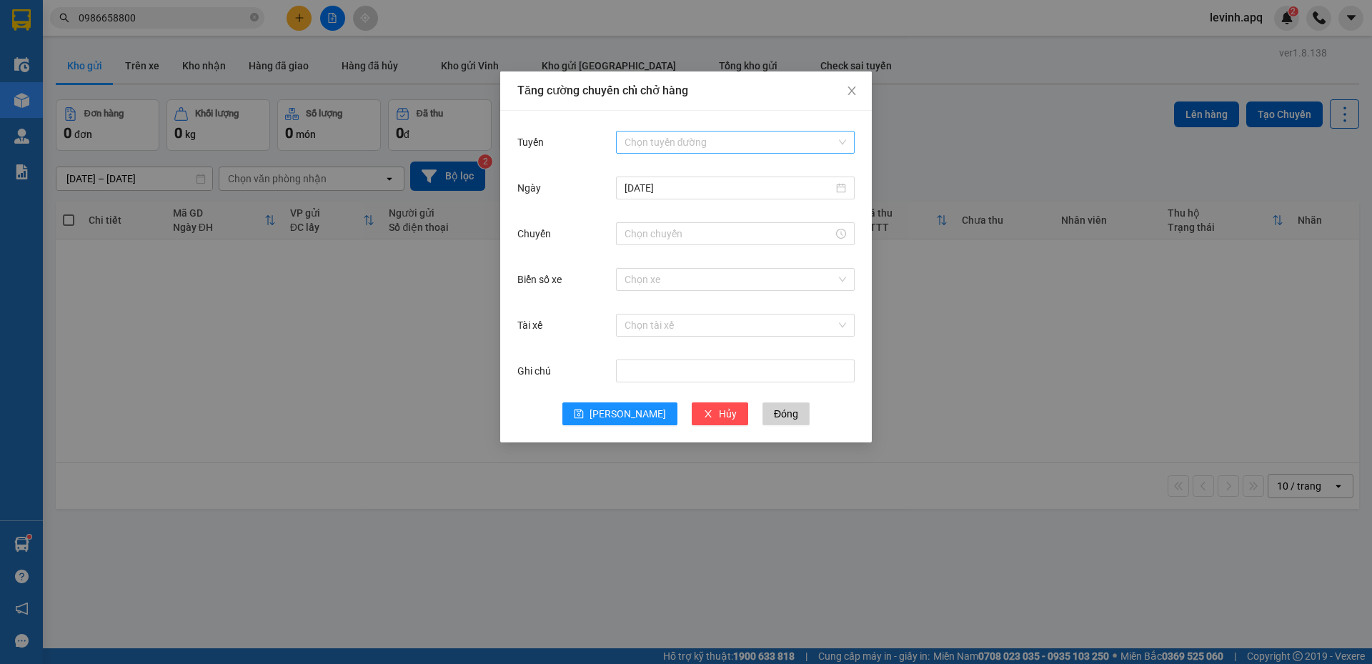
click at [679, 131] on div "Chọn tuyến đường" at bounding box center [735, 142] width 239 height 23
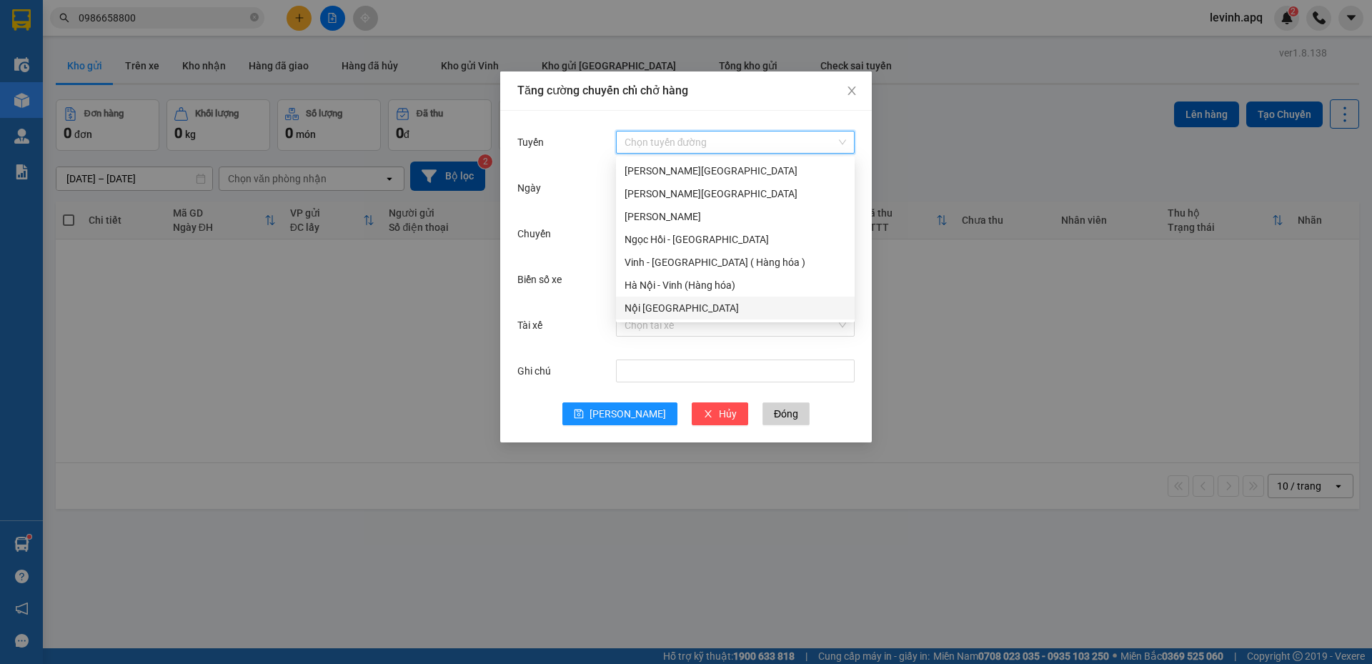
click at [676, 309] on div "Nội [GEOGRAPHIC_DATA]" at bounding box center [734, 308] width 221 height 16
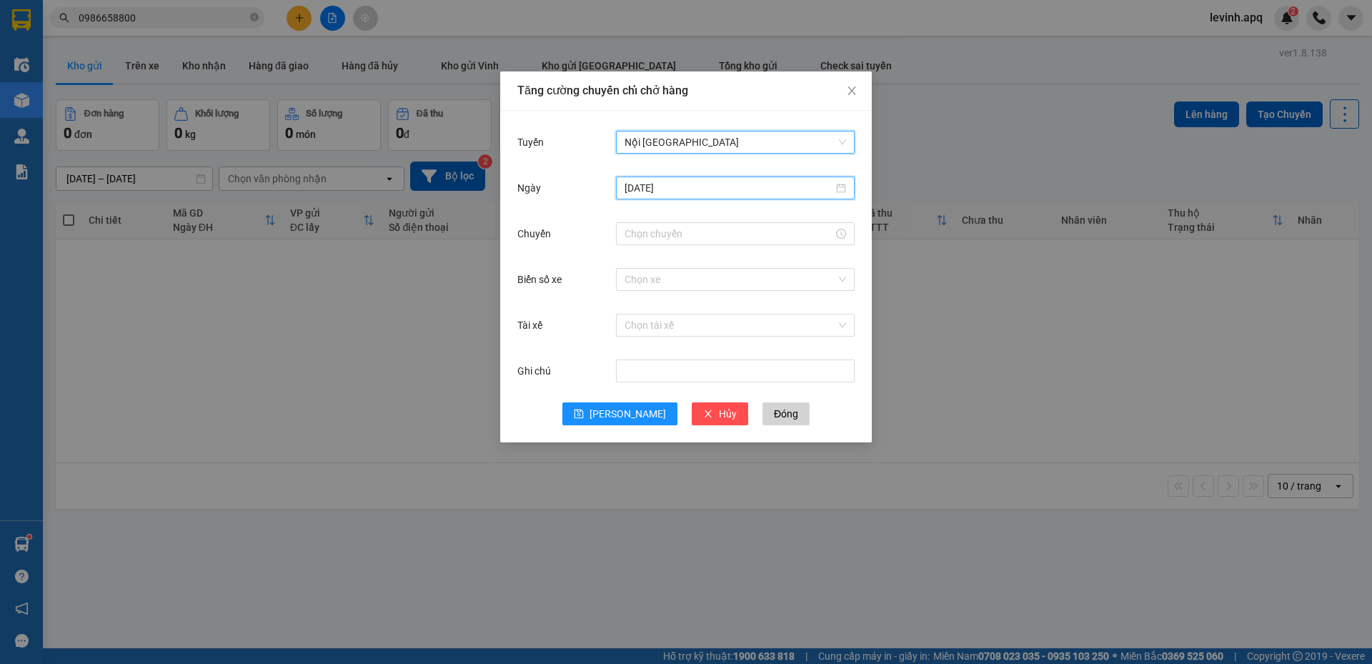
click at [699, 183] on input "[DATE]" at bounding box center [728, 188] width 209 height 16
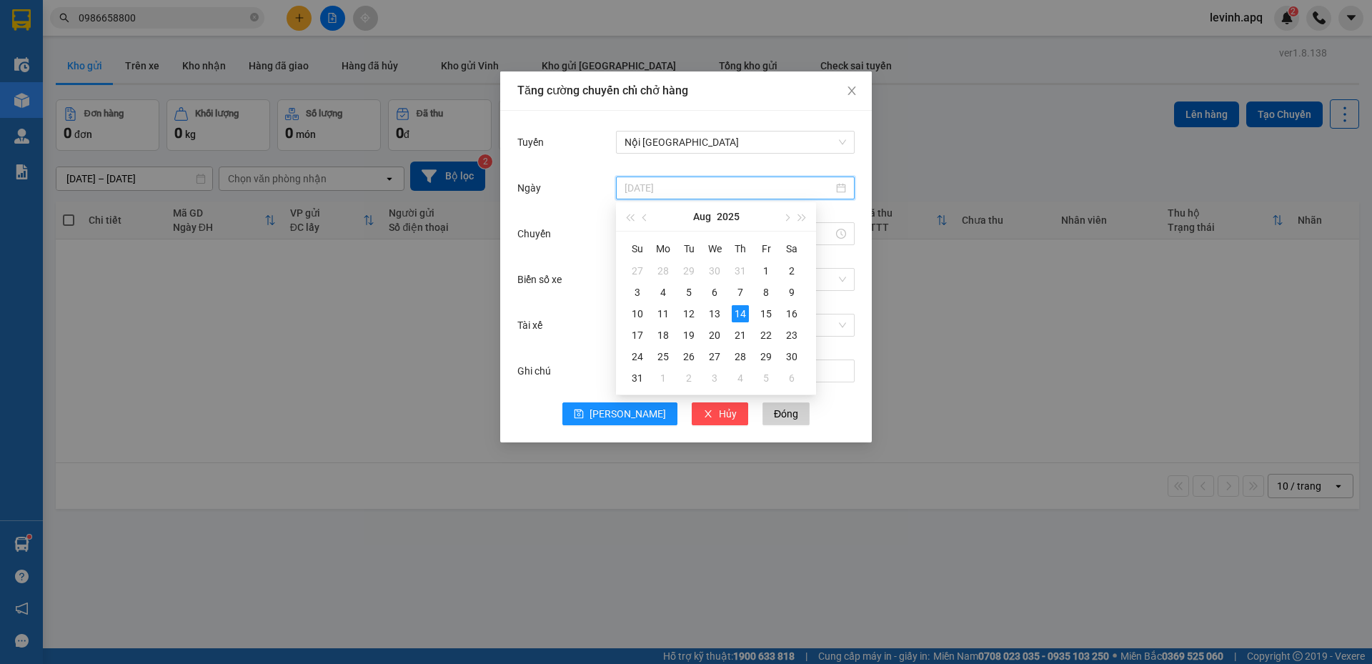
type input "[DATE]"
drag, startPoint x: 738, startPoint y: 305, endPoint x: 738, endPoint y: 314, distance: 8.6
click at [738, 314] on div "14" at bounding box center [740, 313] width 17 height 17
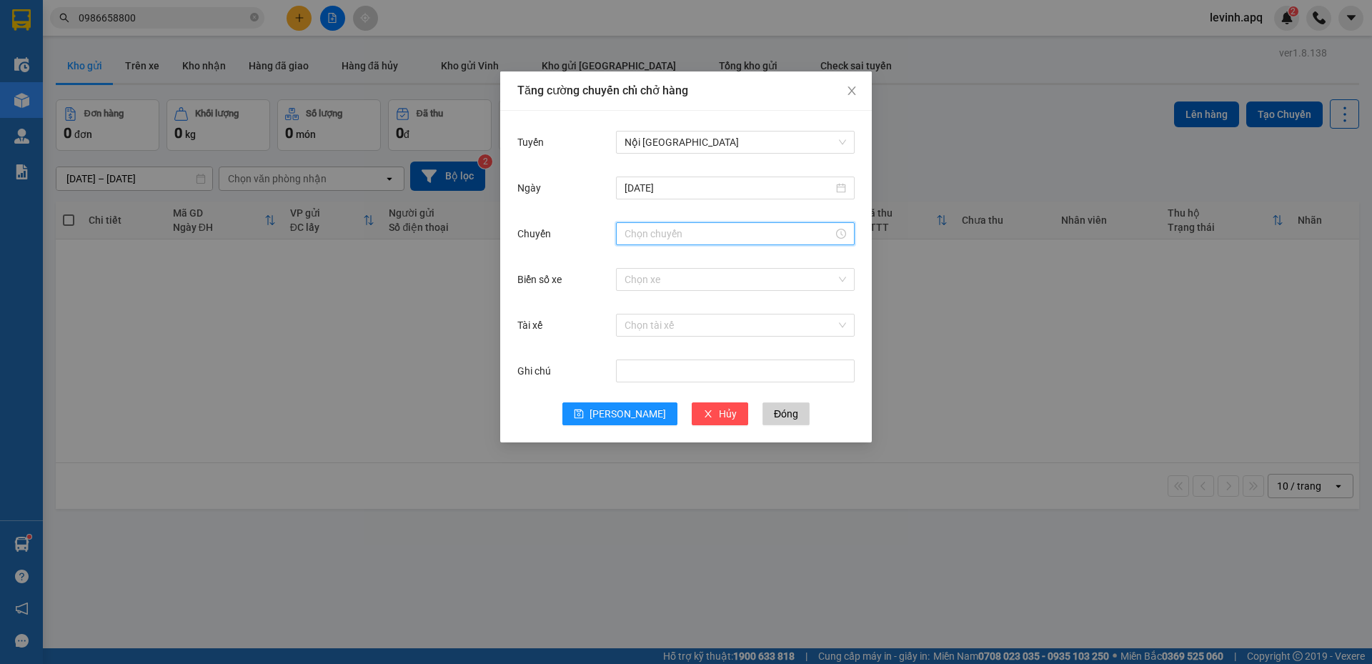
click at [656, 236] on input "Chuyến" at bounding box center [728, 234] width 209 height 16
click at [632, 364] on div "12" at bounding box center [636, 358] width 40 height 20
type input "12:00"
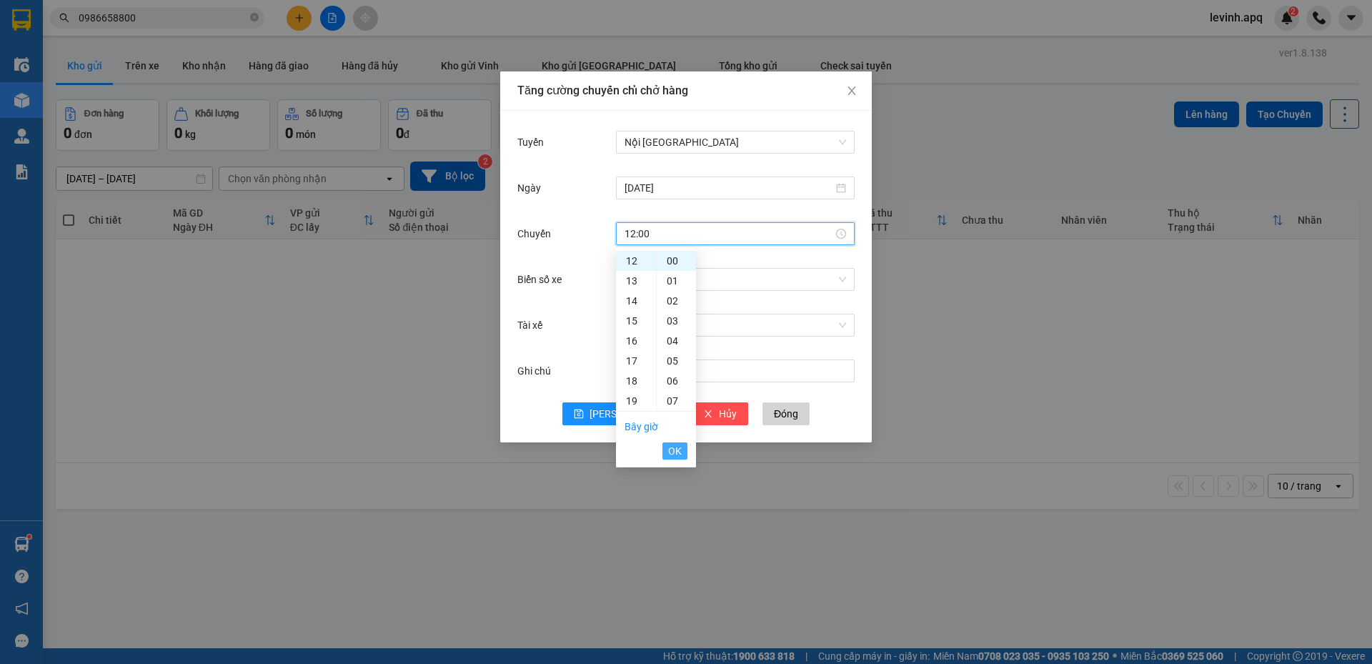
click at [678, 456] on span "OK" at bounding box center [675, 451] width 14 height 16
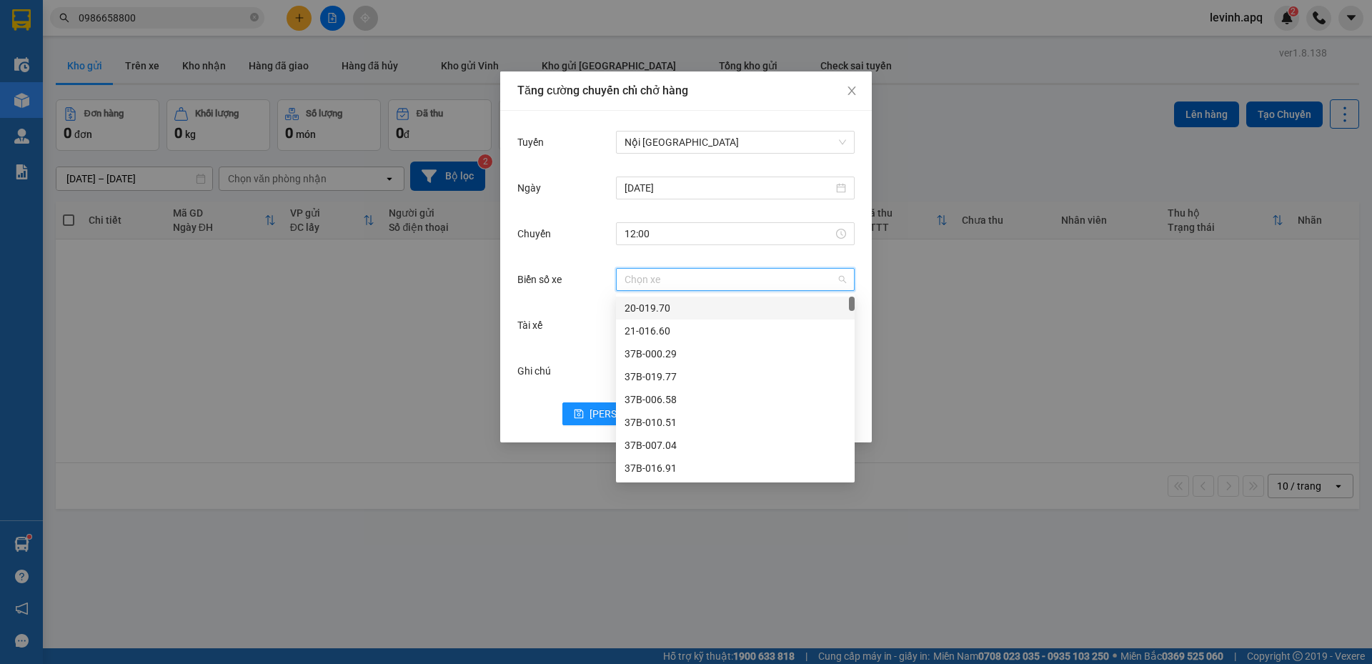
click at [747, 276] on input "Biển số xe" at bounding box center [729, 279] width 211 height 21
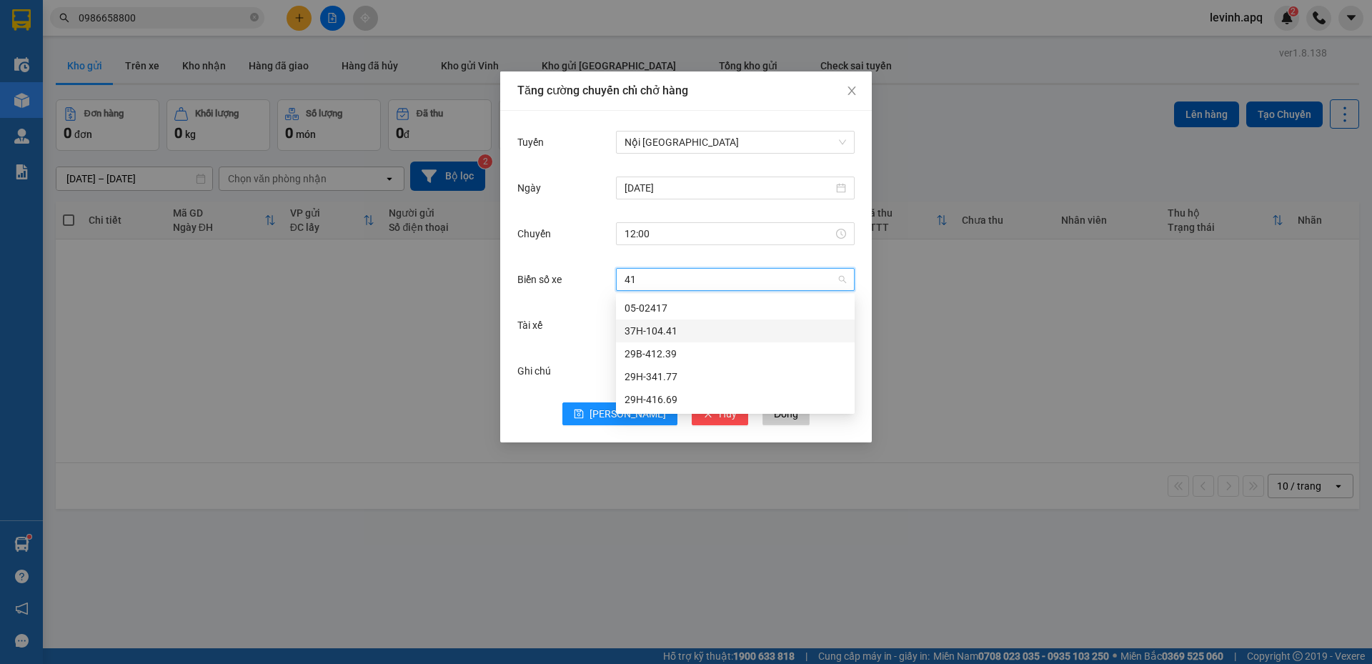
drag, startPoint x: 672, startPoint y: 339, endPoint x: 659, endPoint y: 289, distance: 51.5
click at [660, 291] on body "Kết quả tìm kiếm ( 28 ) Bộ lọc Mã ĐH Trạng thái Món hàng Thu hộ Tổng cước Chưa …" at bounding box center [686, 332] width 1372 height 664
drag, startPoint x: 657, startPoint y: 282, endPoint x: 518, endPoint y: 243, distance: 144.7
click at [527, 265] on div "Biển số xe 41 Chọn xe" at bounding box center [685, 279] width 337 height 29
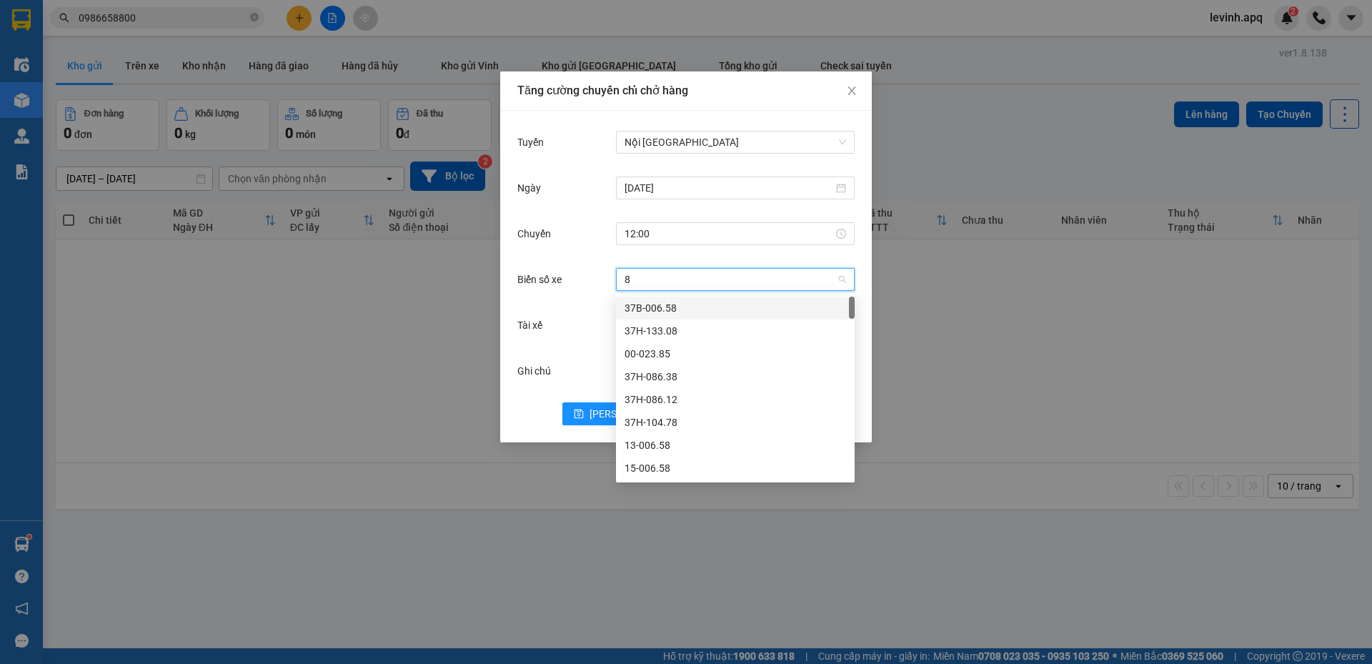
type input "81"
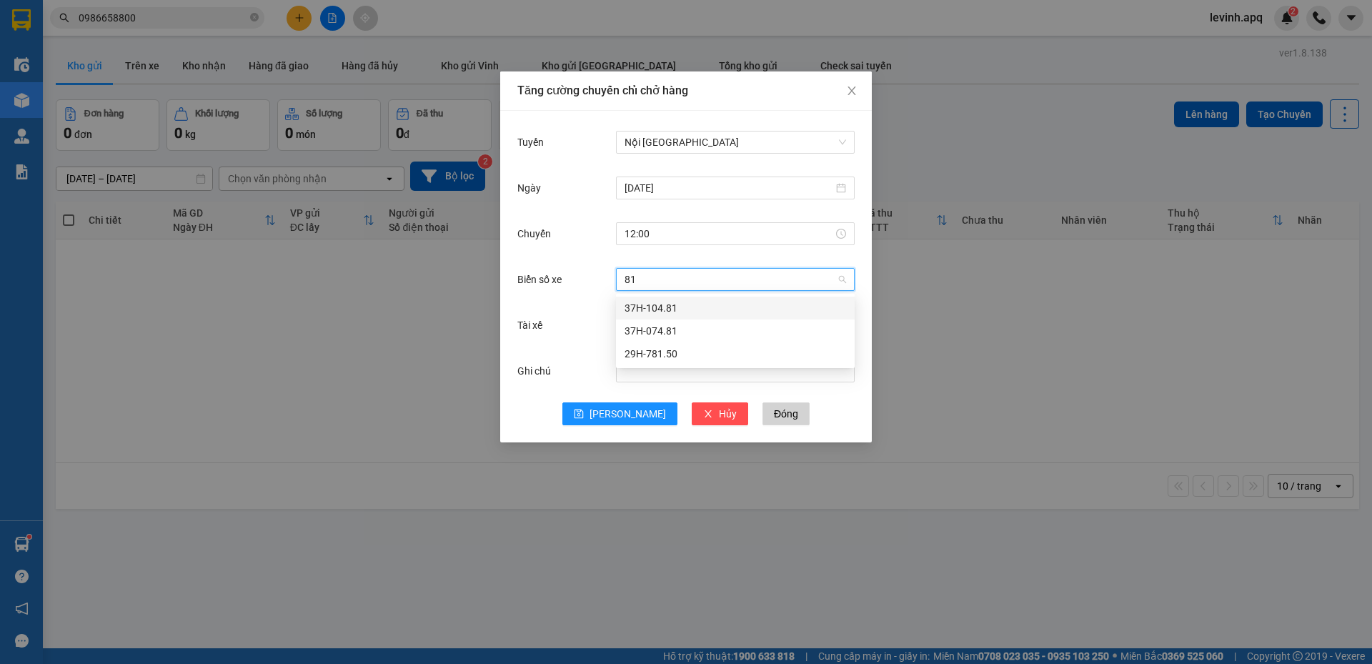
click at [650, 311] on div "37H-104.81" at bounding box center [734, 308] width 221 height 16
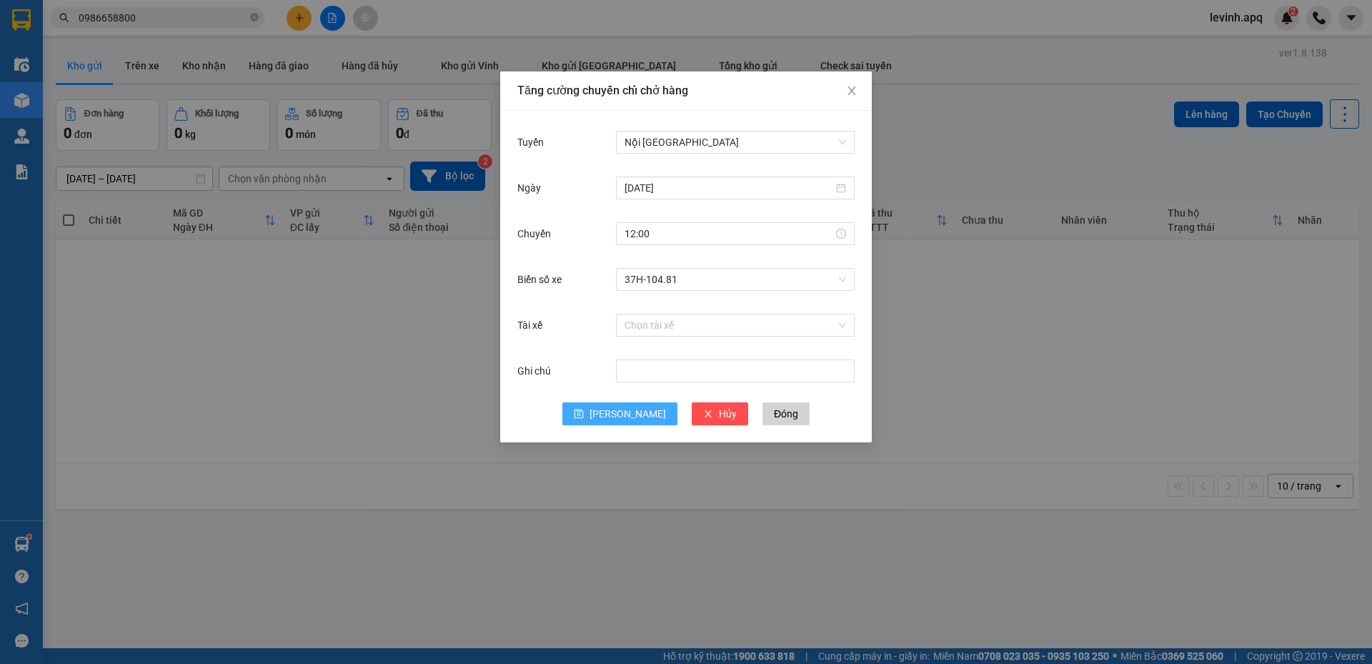
click at [622, 416] on span "[PERSON_NAME]" at bounding box center [627, 414] width 76 height 16
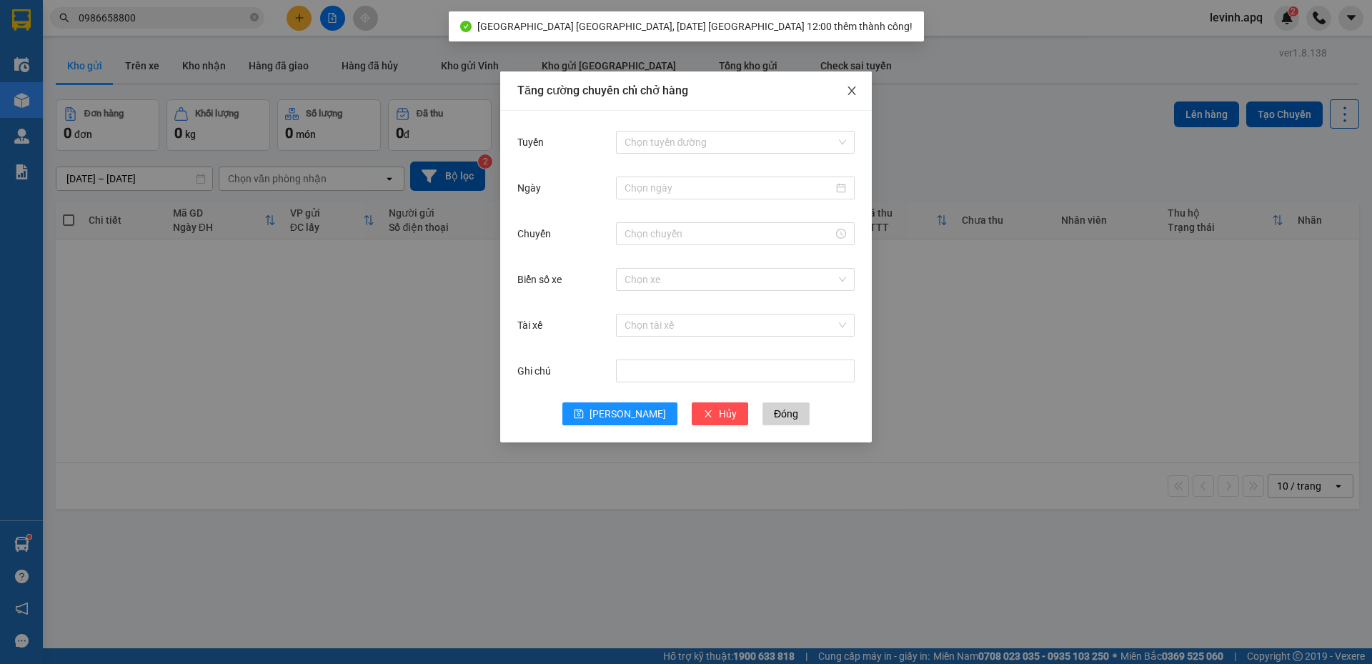
click at [851, 85] on span "Close" at bounding box center [852, 91] width 40 height 40
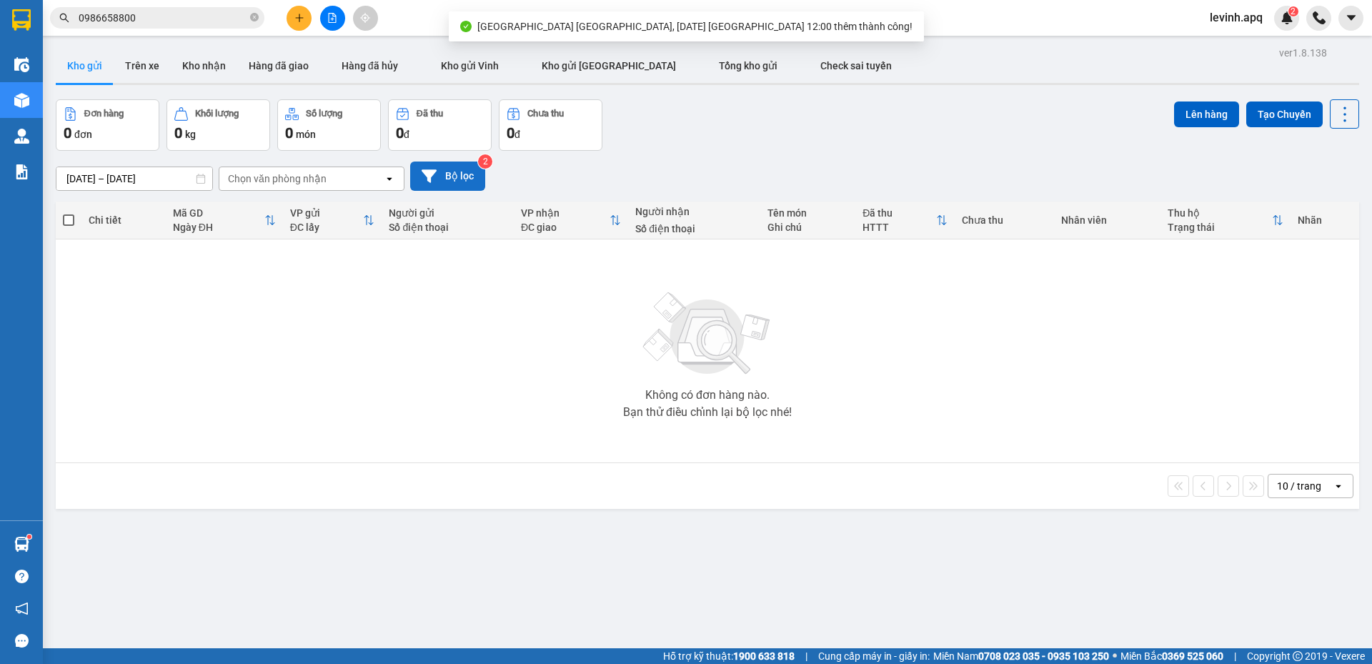
click at [454, 181] on button "Bộ lọc" at bounding box center [447, 175] width 75 height 29
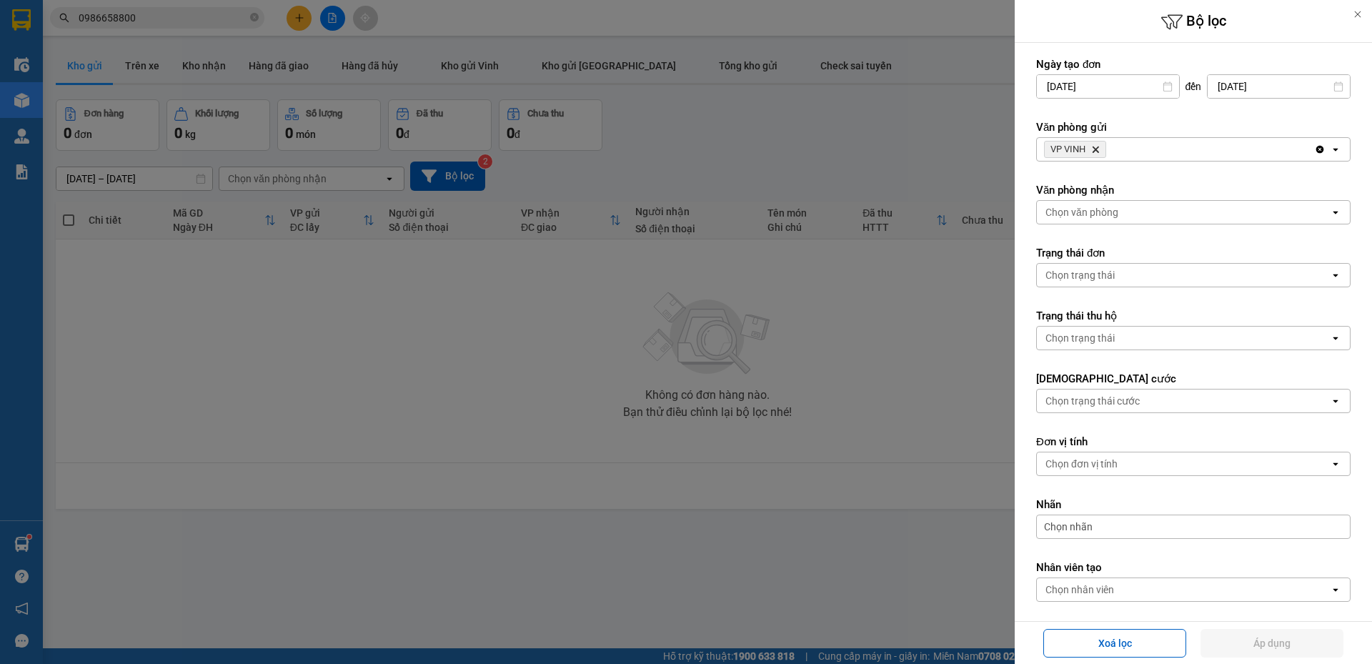
click at [1097, 151] on icon "VP VINH, close by backspace" at bounding box center [1095, 149] width 6 height 6
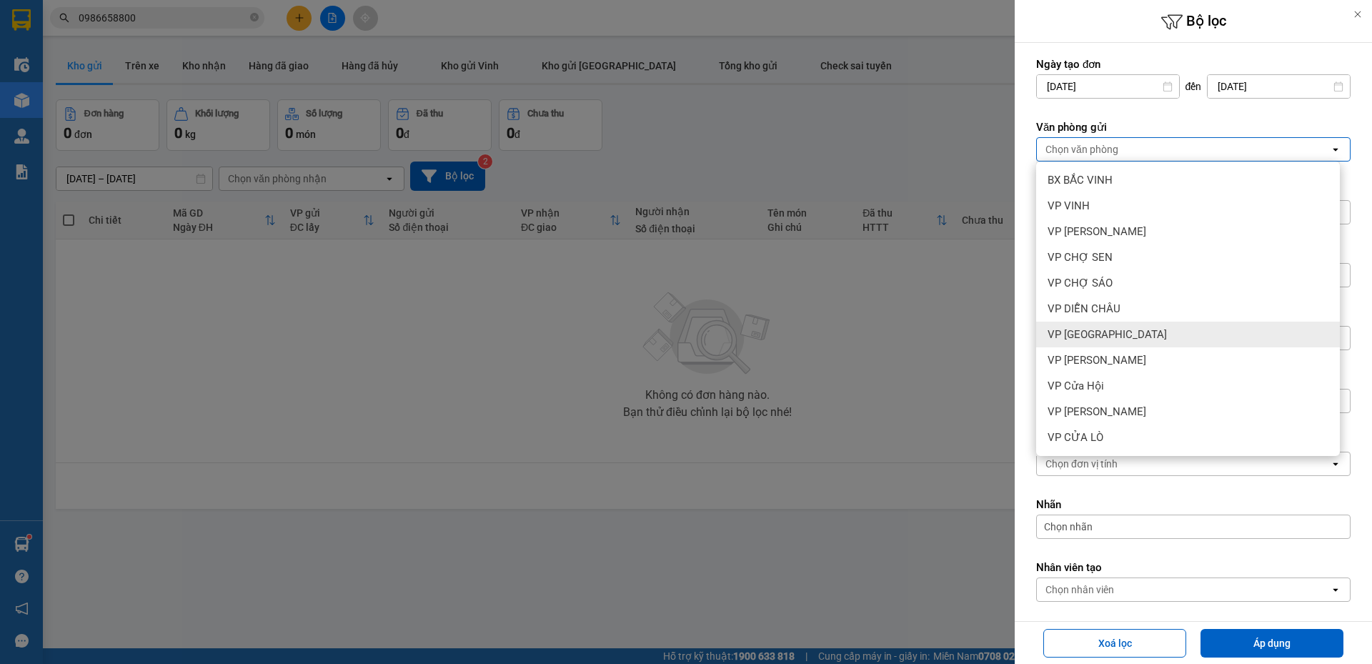
click at [1129, 332] on span "VP [GEOGRAPHIC_DATA]" at bounding box center [1106, 334] width 119 height 14
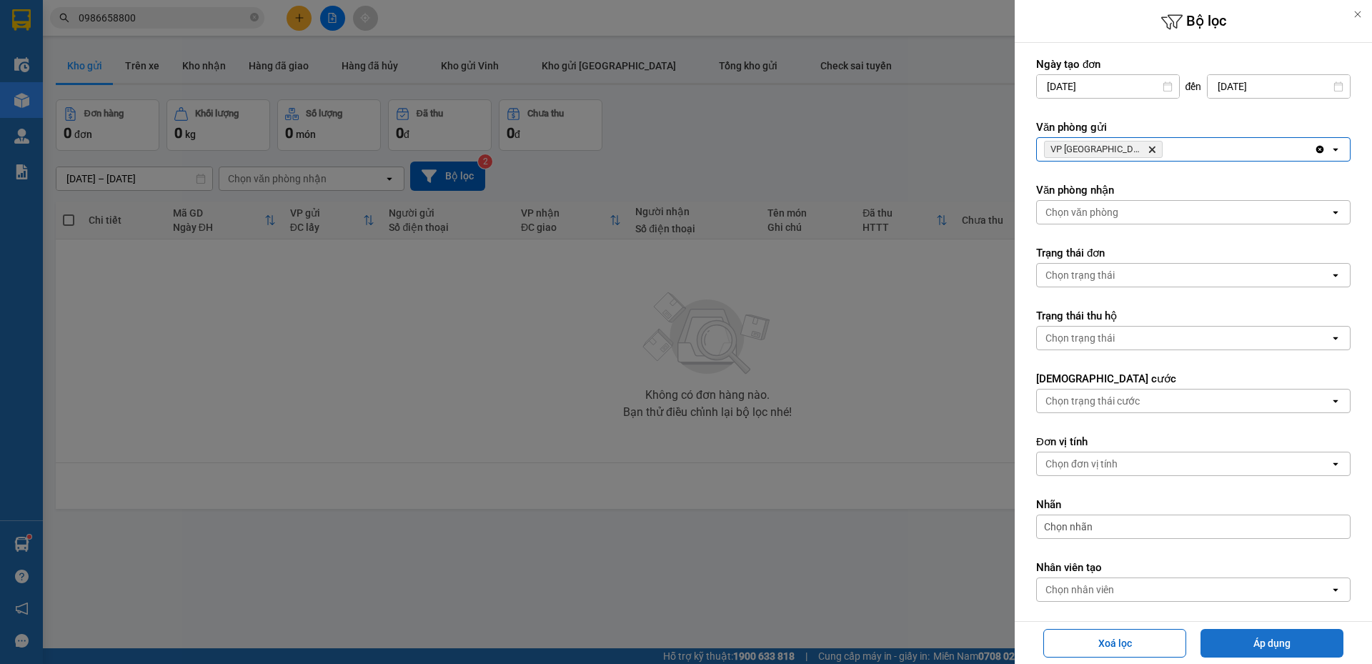
click at [1267, 654] on button "Áp dụng" at bounding box center [1271, 643] width 143 height 29
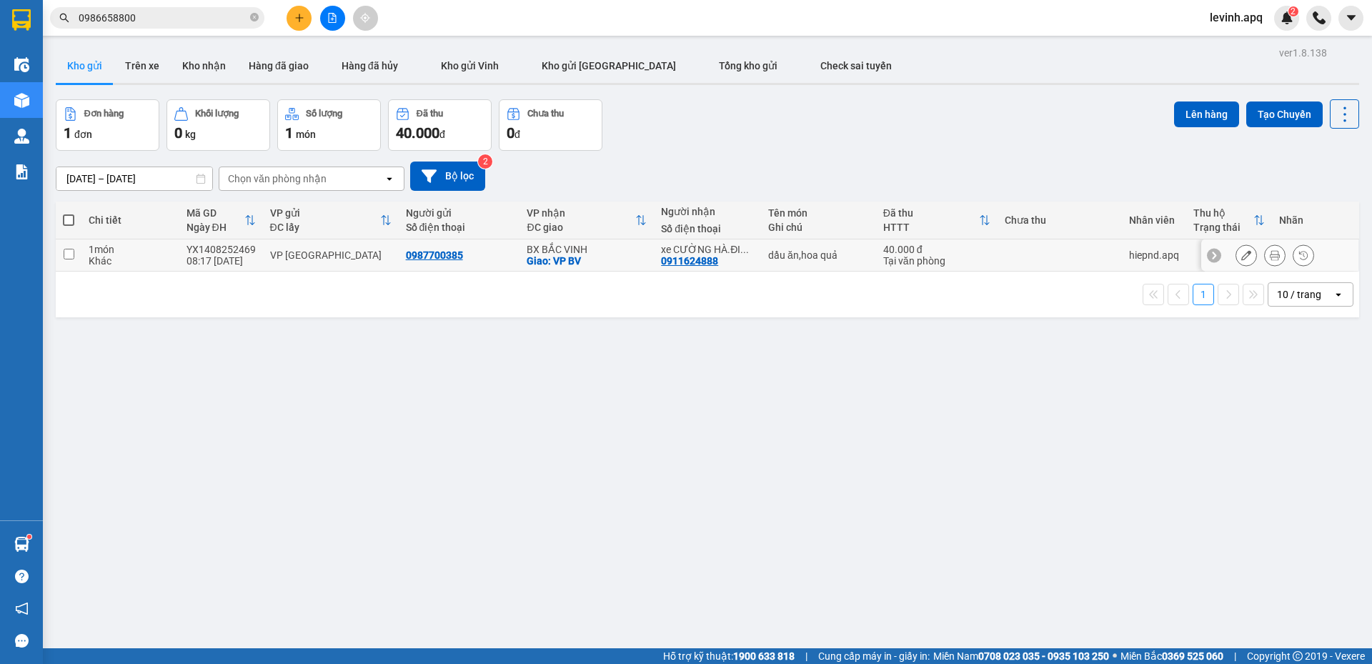
click at [336, 262] on td "VP [GEOGRAPHIC_DATA]" at bounding box center [331, 255] width 136 height 32
checkbox input "true"
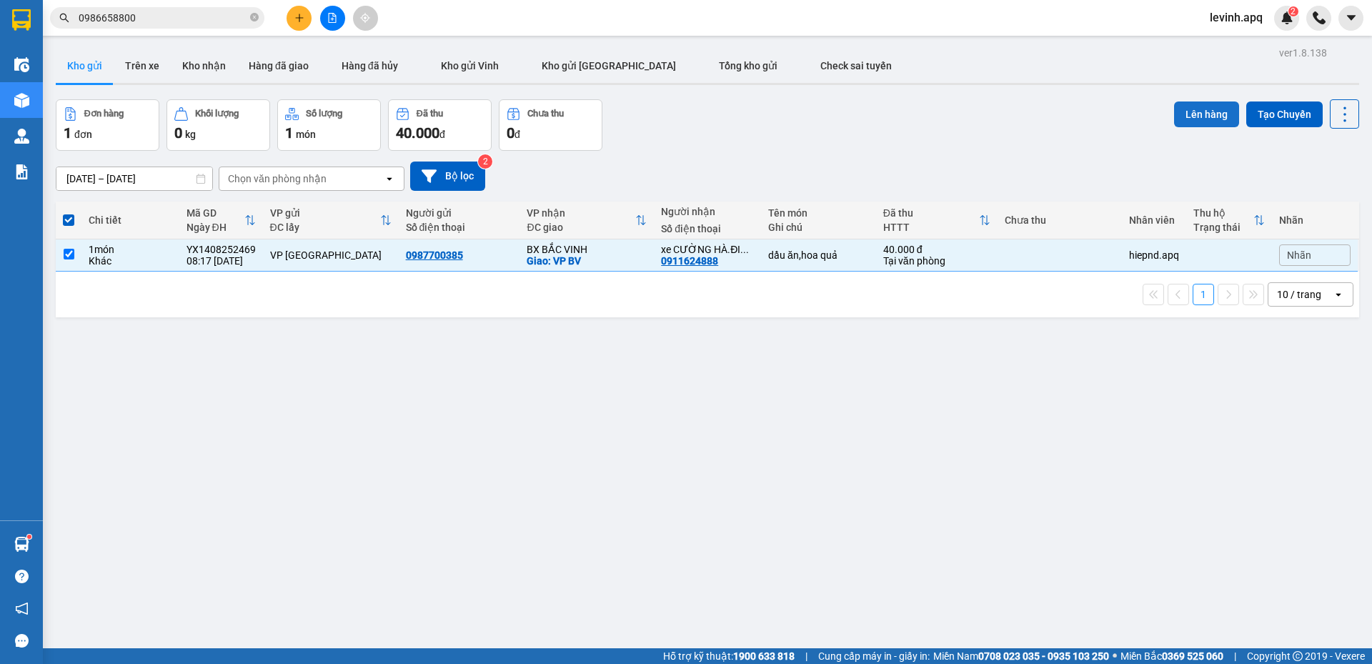
click at [1203, 114] on button "Lên hàng" at bounding box center [1206, 114] width 65 height 26
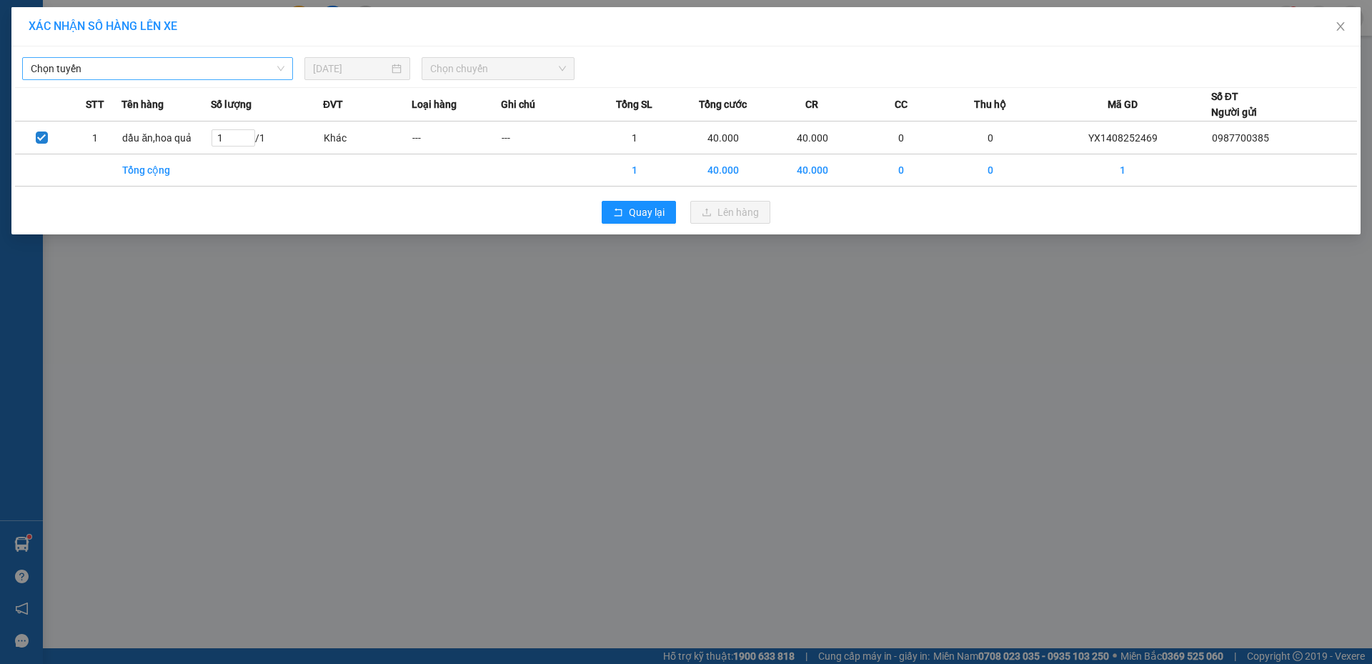
click at [210, 71] on span "Chọn tuyến" at bounding box center [158, 68] width 254 height 21
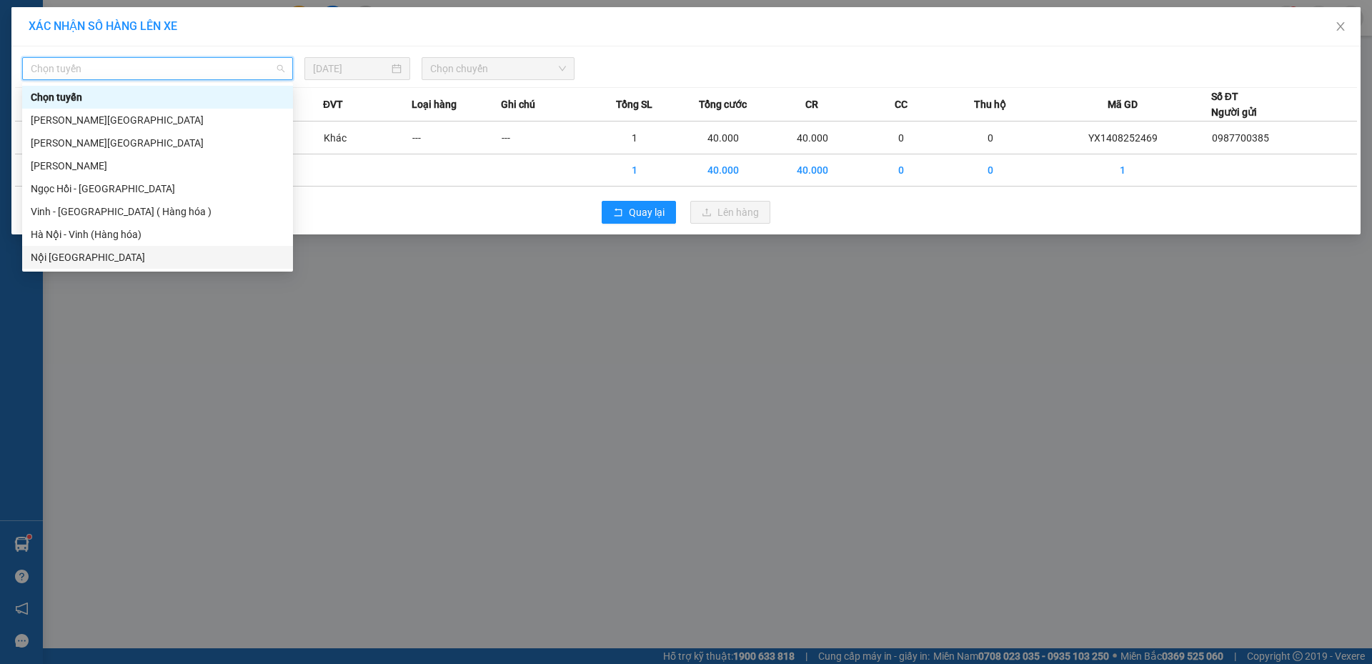
click at [133, 251] on div "Nội [GEOGRAPHIC_DATA]" at bounding box center [158, 257] width 254 height 16
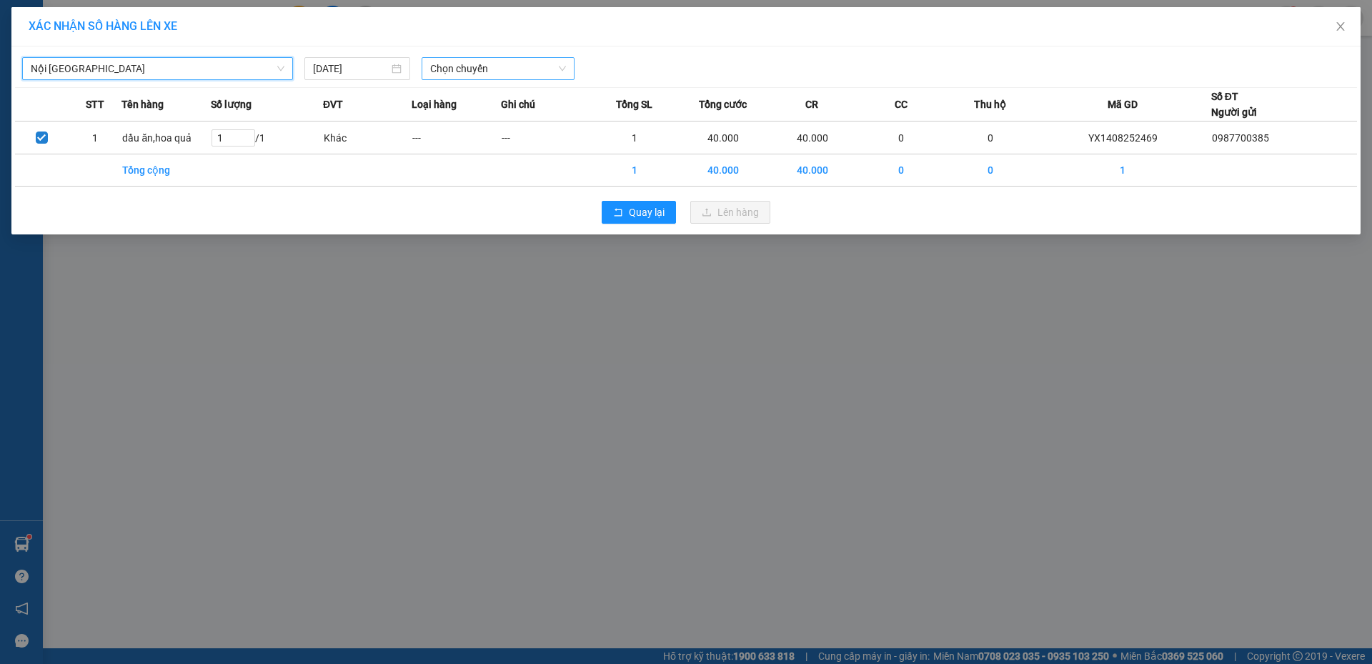
click at [443, 79] on span "Chọn chuyến" at bounding box center [498, 68] width 136 height 21
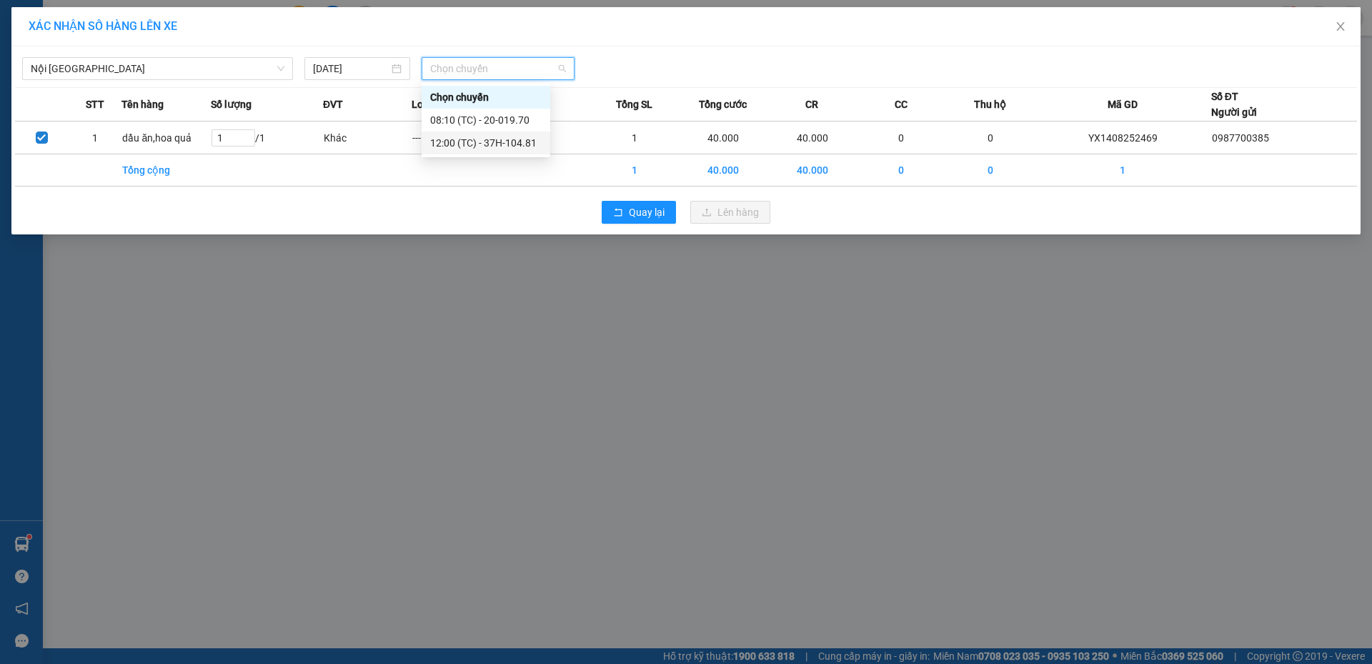
click at [476, 151] on div "12:00 (TC) - 37H-104.81" at bounding box center [486, 142] width 129 height 23
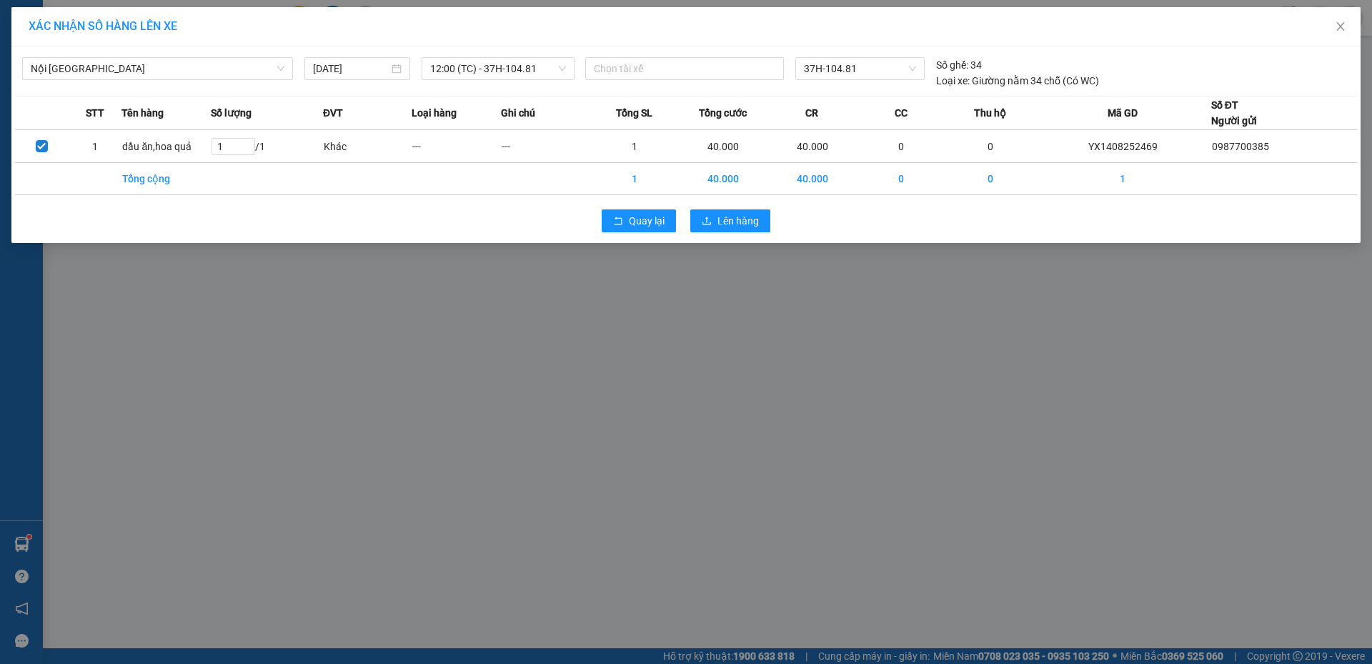
click at [752, 235] on div "Quay lại Lên hàng" at bounding box center [686, 220] width 1342 height 37
click at [746, 210] on button "Lên hàng" at bounding box center [730, 220] width 80 height 23
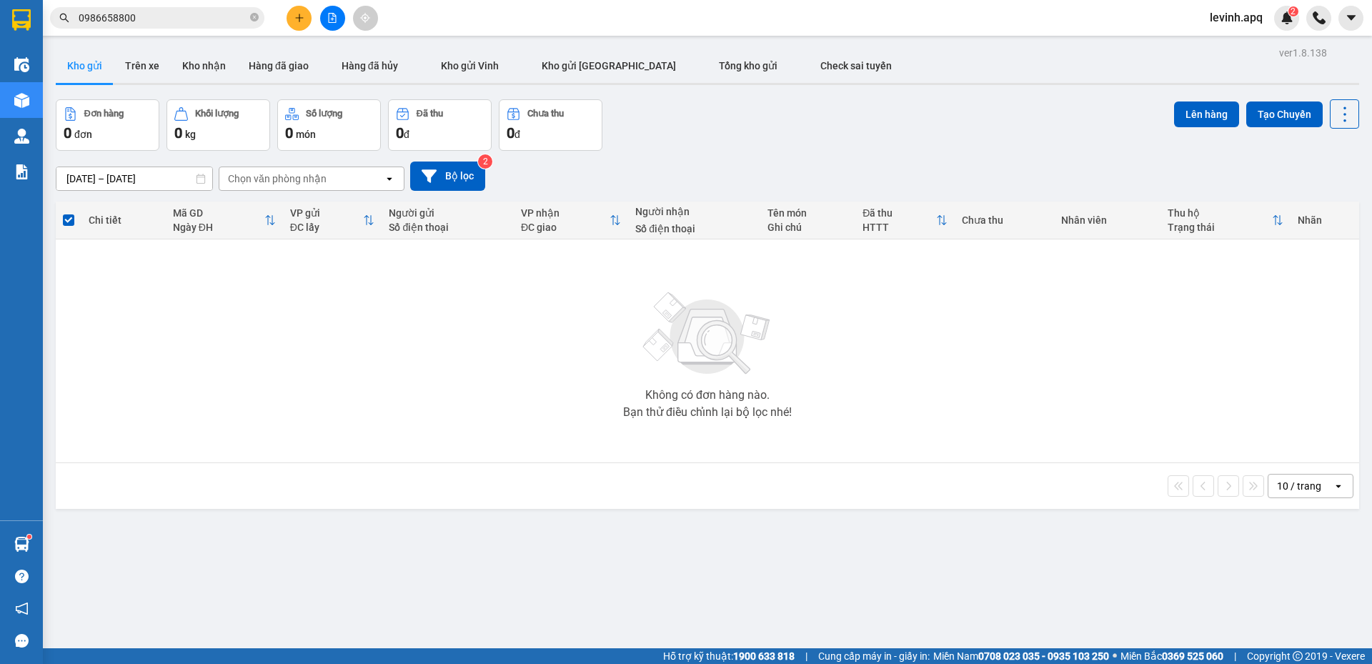
click at [695, 136] on div "Đơn hàng 0 đơn Khối lượng 0 kg Số lượng 0 món Đã thu 0 đ Chưa thu 0 đ Lên hàng …" at bounding box center [707, 124] width 1303 height 51
click at [448, 176] on button "Bộ lọc" at bounding box center [447, 175] width 75 height 29
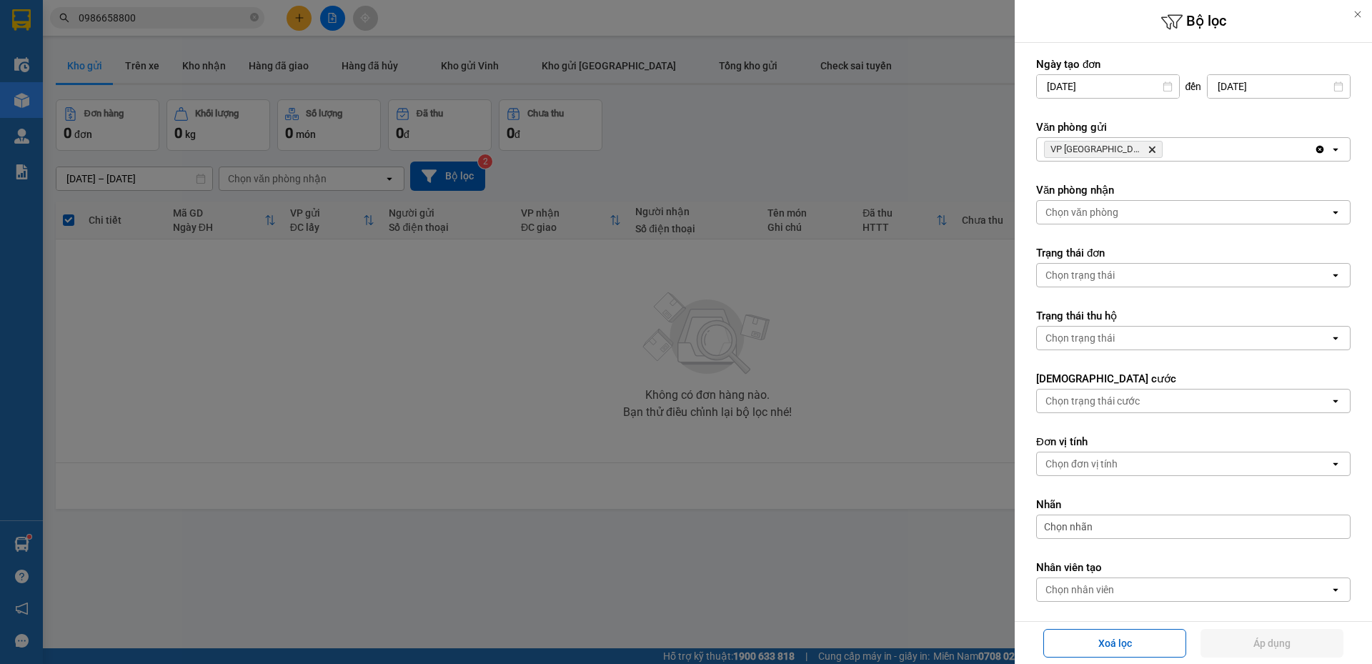
click at [1149, 148] on icon "VP Cầu Yên Xuân, close by backspace" at bounding box center [1152, 149] width 6 height 6
click at [1133, 148] on div "VP Cầu [PERSON_NAME]" at bounding box center [1175, 149] width 277 height 23
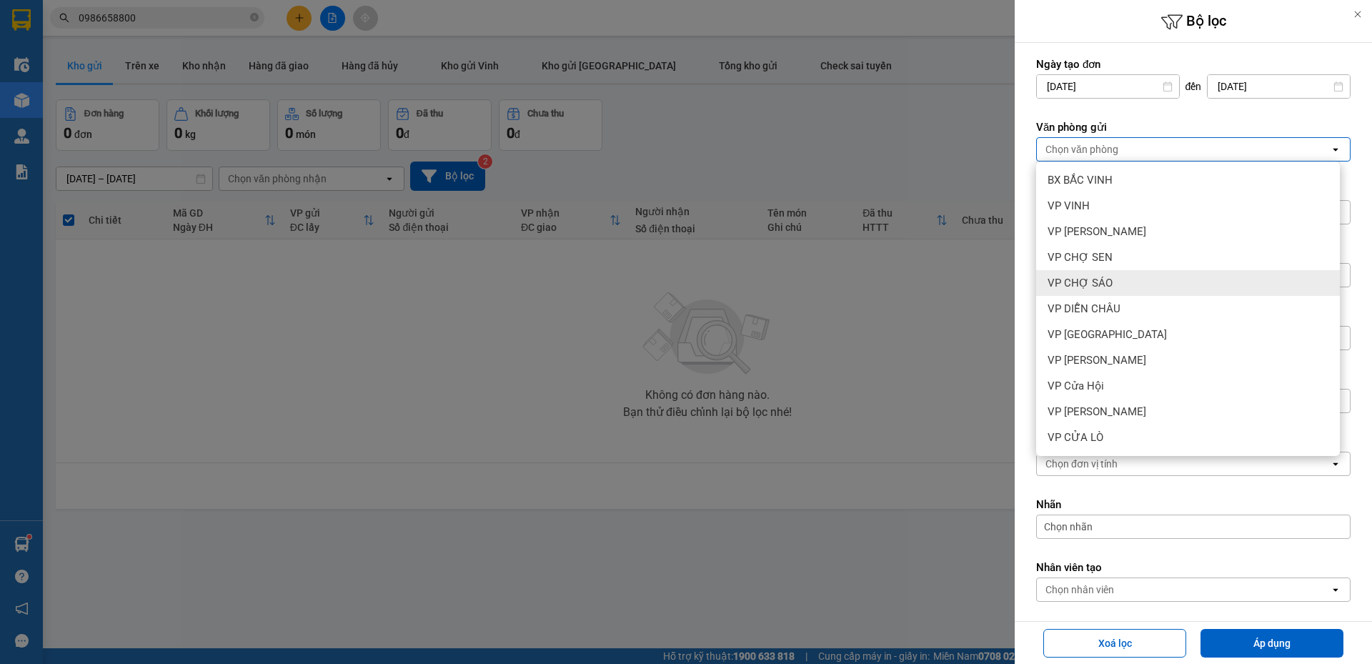
click at [1109, 279] on span "VP CHỢ SÁO" at bounding box center [1079, 283] width 65 height 14
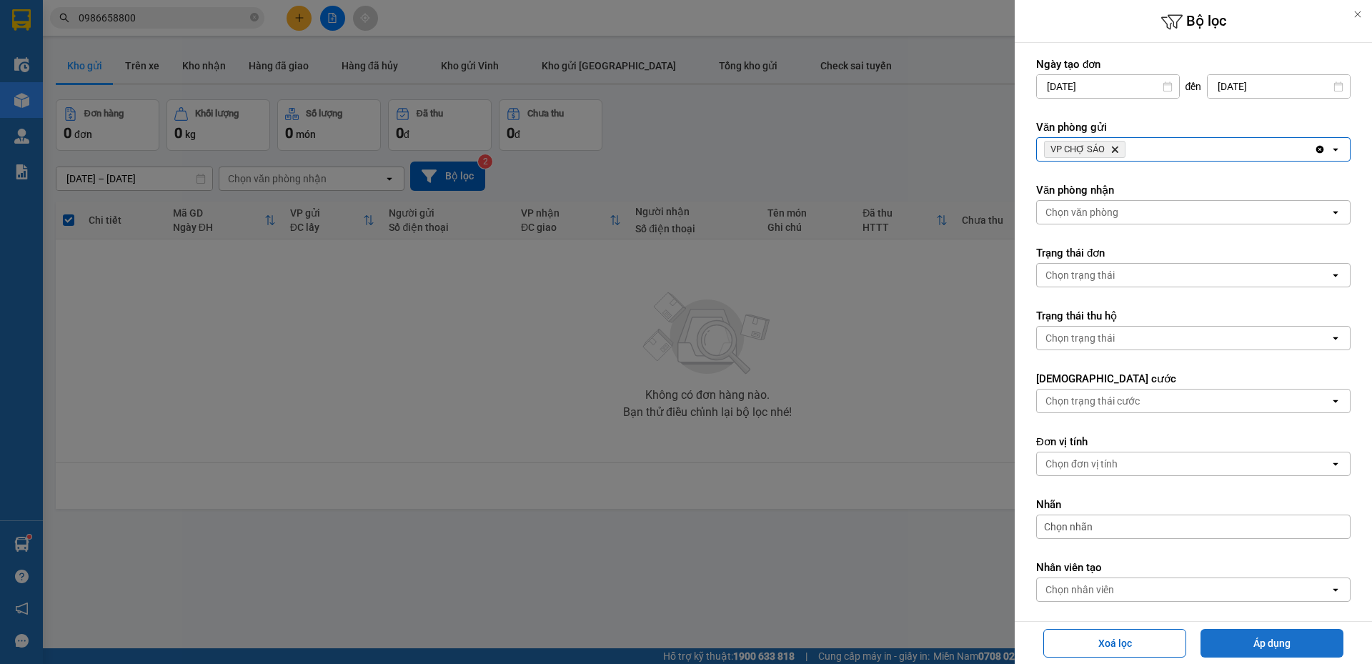
click at [1255, 645] on button "Áp dụng" at bounding box center [1271, 643] width 143 height 29
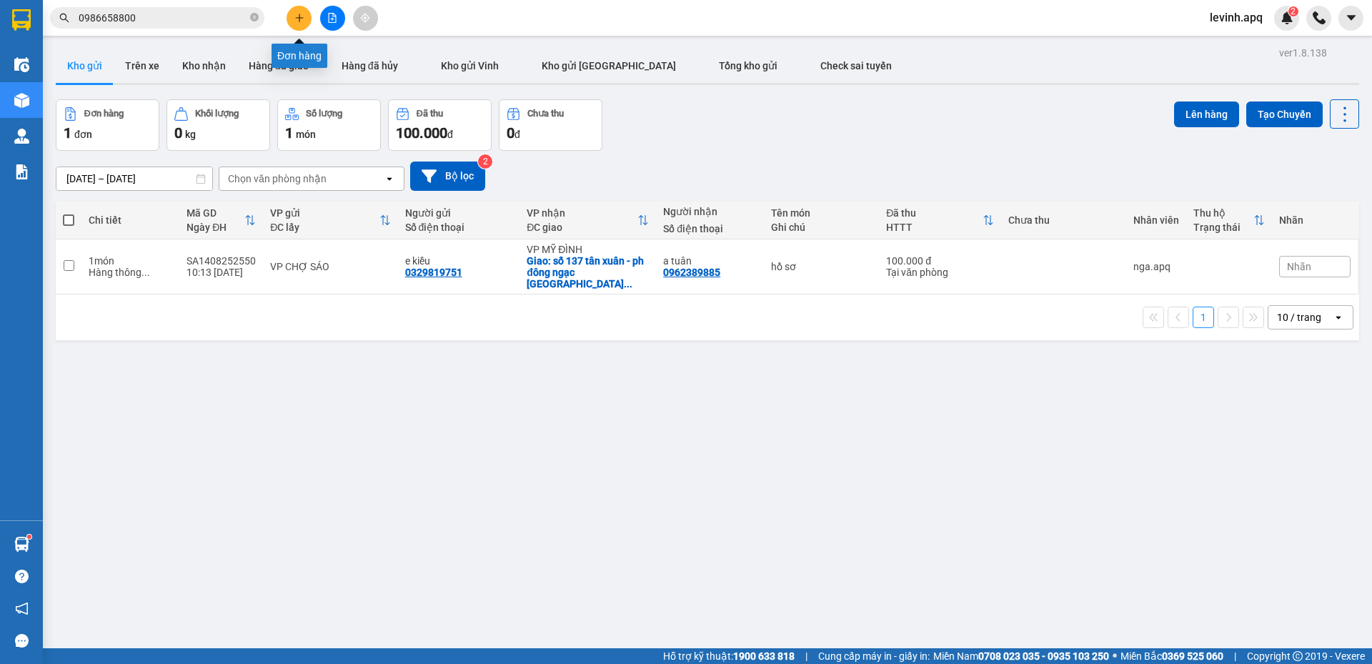
click at [299, 18] on icon "plus" at bounding box center [299, 17] width 8 height 1
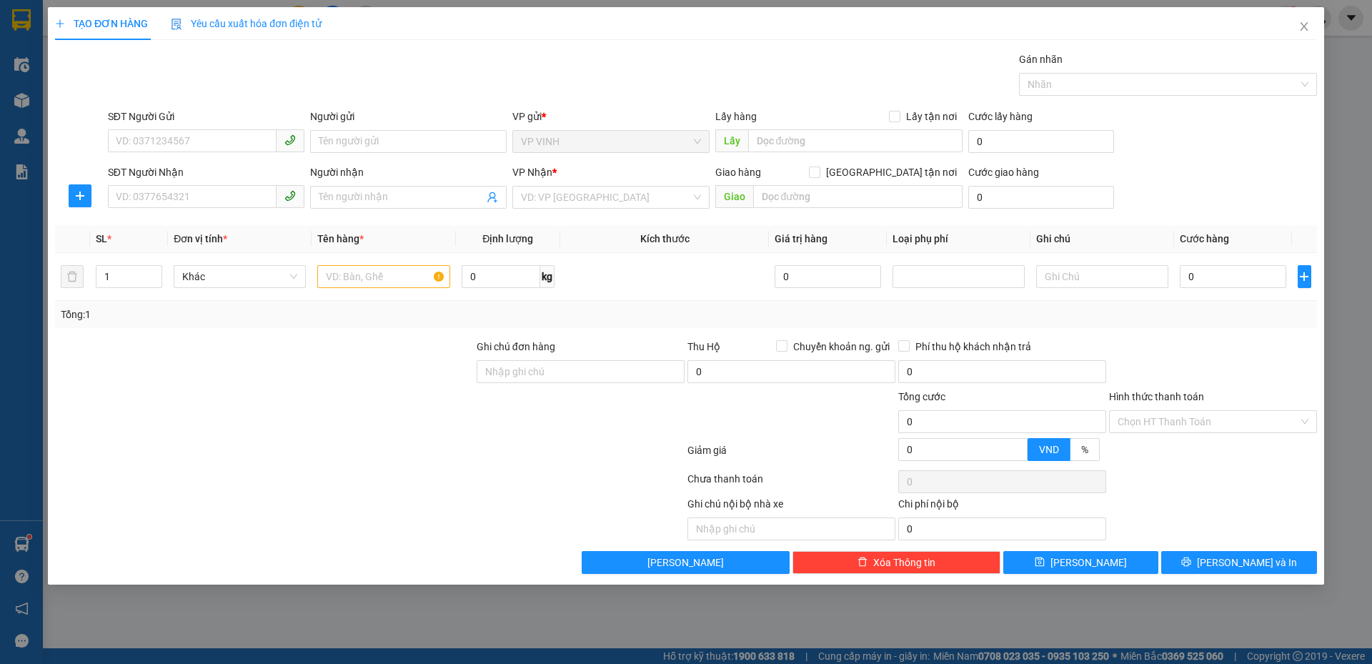
click at [299, 18] on span "Yêu cầu xuất hóa đơn điện tử" at bounding box center [246, 23] width 151 height 11
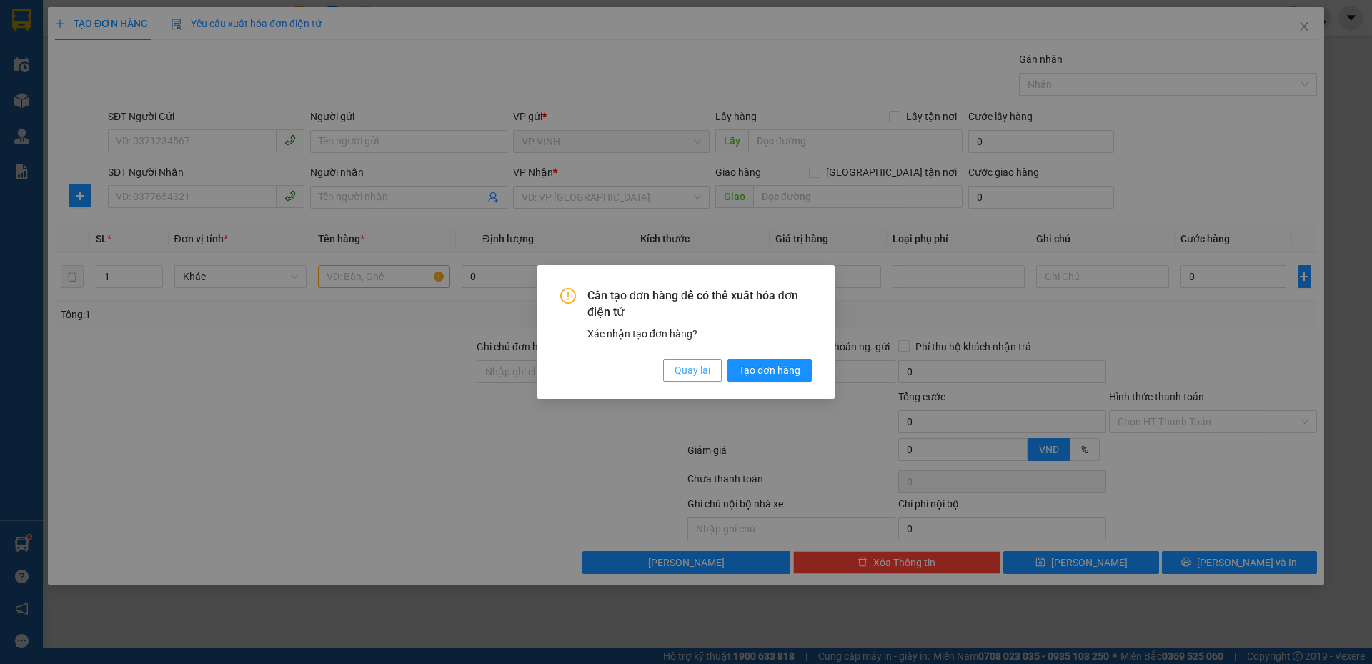
click at [689, 374] on span "Quay lại" at bounding box center [692, 370] width 36 height 16
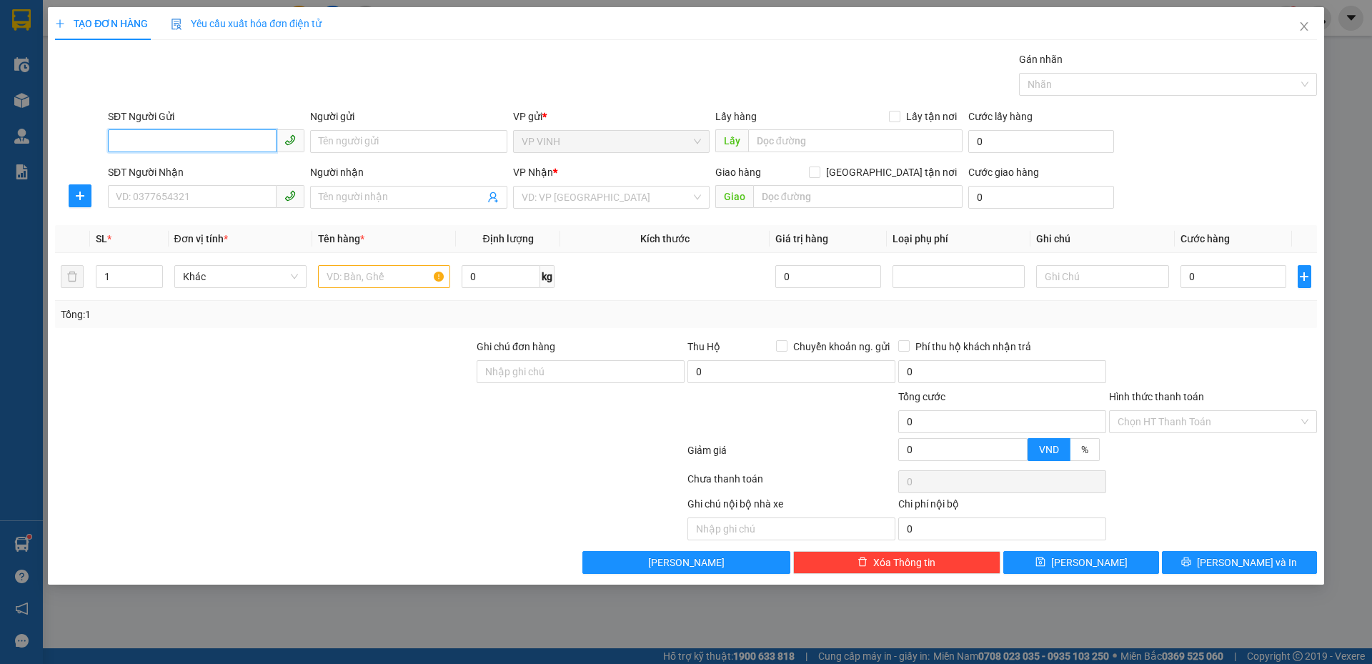
click at [181, 139] on input "SĐT Người Gửi" at bounding box center [192, 140] width 169 height 23
click at [194, 139] on input "SĐT Người Gửi" at bounding box center [192, 140] width 169 height 23
click at [1304, 26] on icon "close" at bounding box center [1304, 26] width 8 height 9
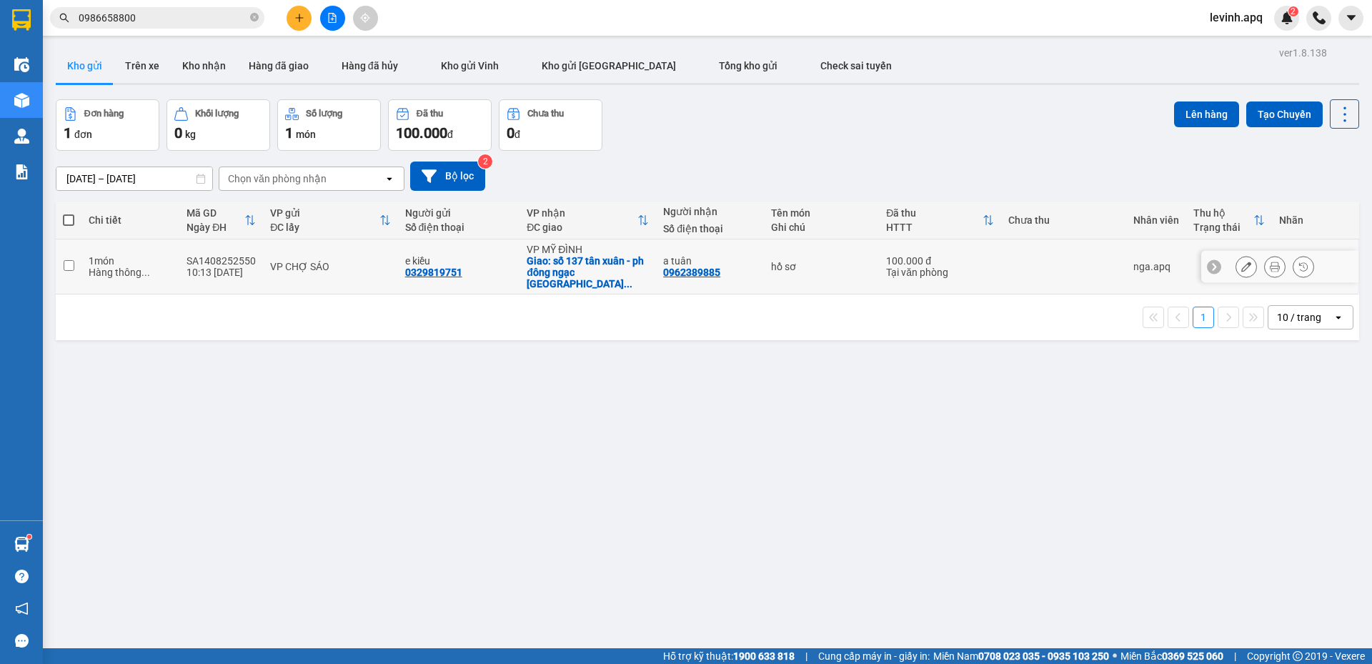
click at [398, 261] on td "e kiều 0329819751" at bounding box center [459, 266] width 122 height 55
checkbox input "true"
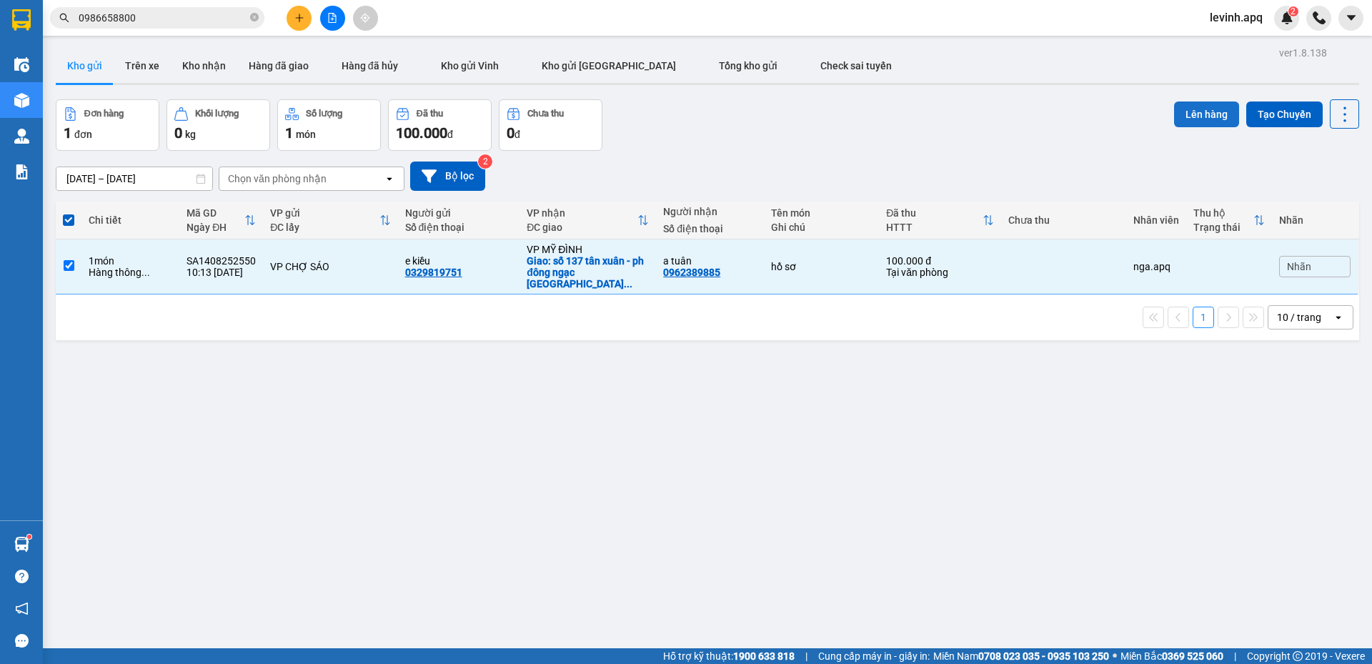
click at [1175, 114] on button "Lên hàng" at bounding box center [1206, 114] width 65 height 26
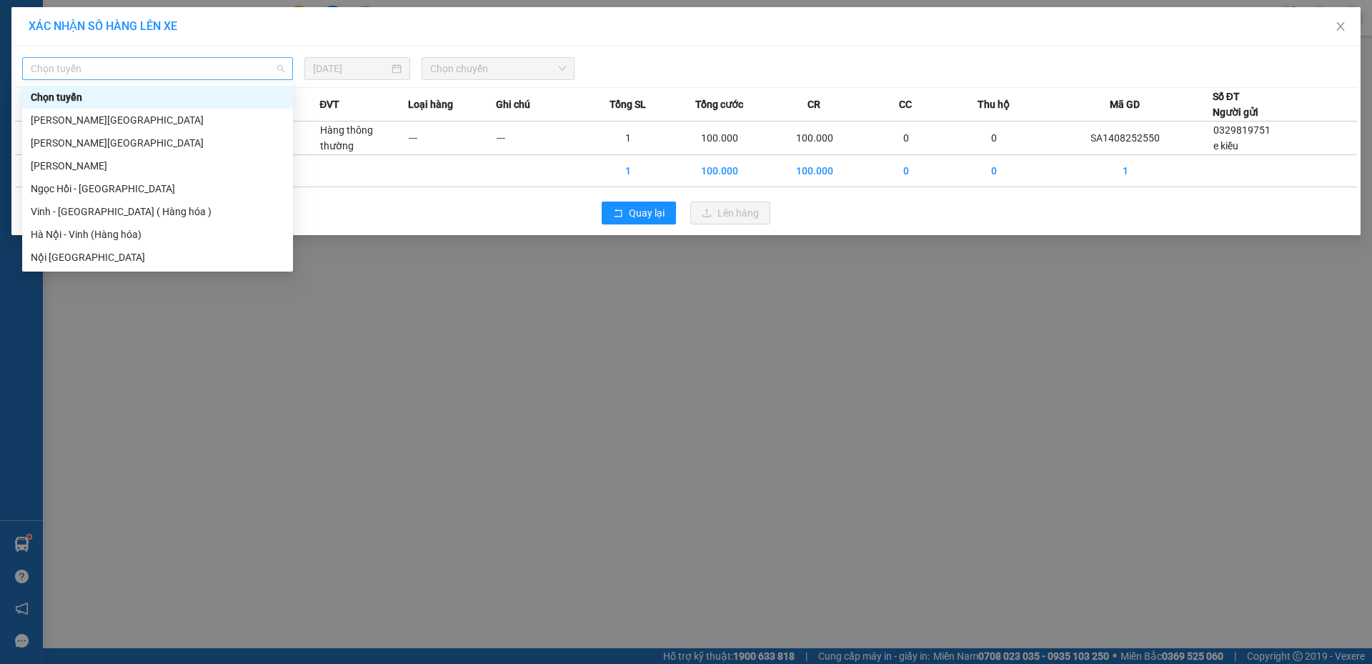
click at [195, 78] on span "Chọn tuyến" at bounding box center [158, 68] width 254 height 21
click at [161, 221] on div "Vinh - Hà Nội ( Hàng hóa )" at bounding box center [157, 211] width 271 height 23
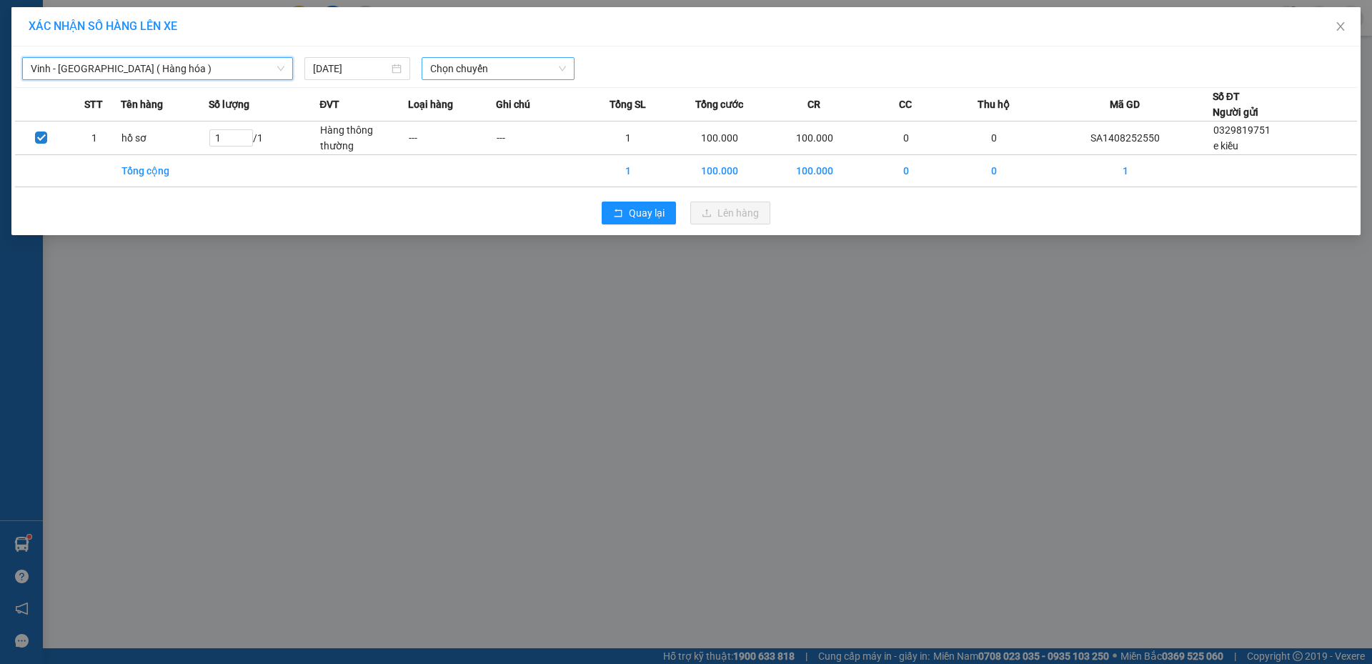
click at [524, 66] on span "Chọn chuyến" at bounding box center [498, 68] width 136 height 21
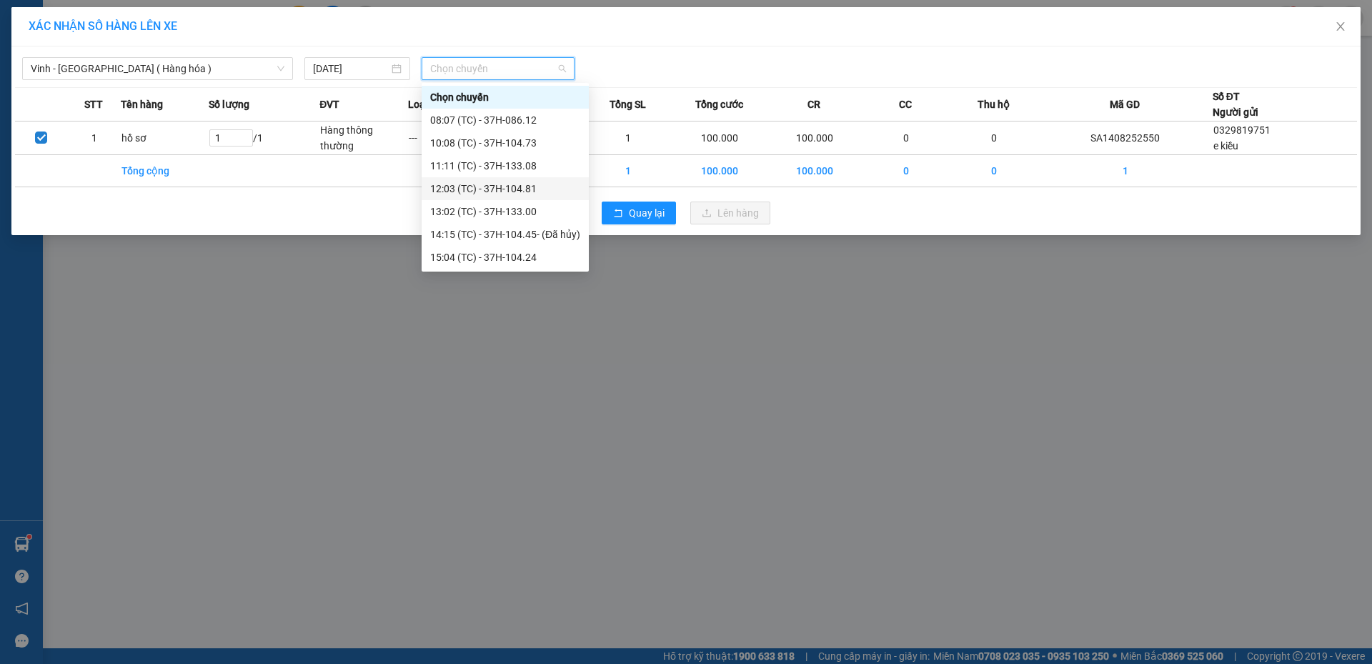
click at [506, 188] on div "12:03 (TC) - 37H-104.81" at bounding box center [505, 189] width 150 height 16
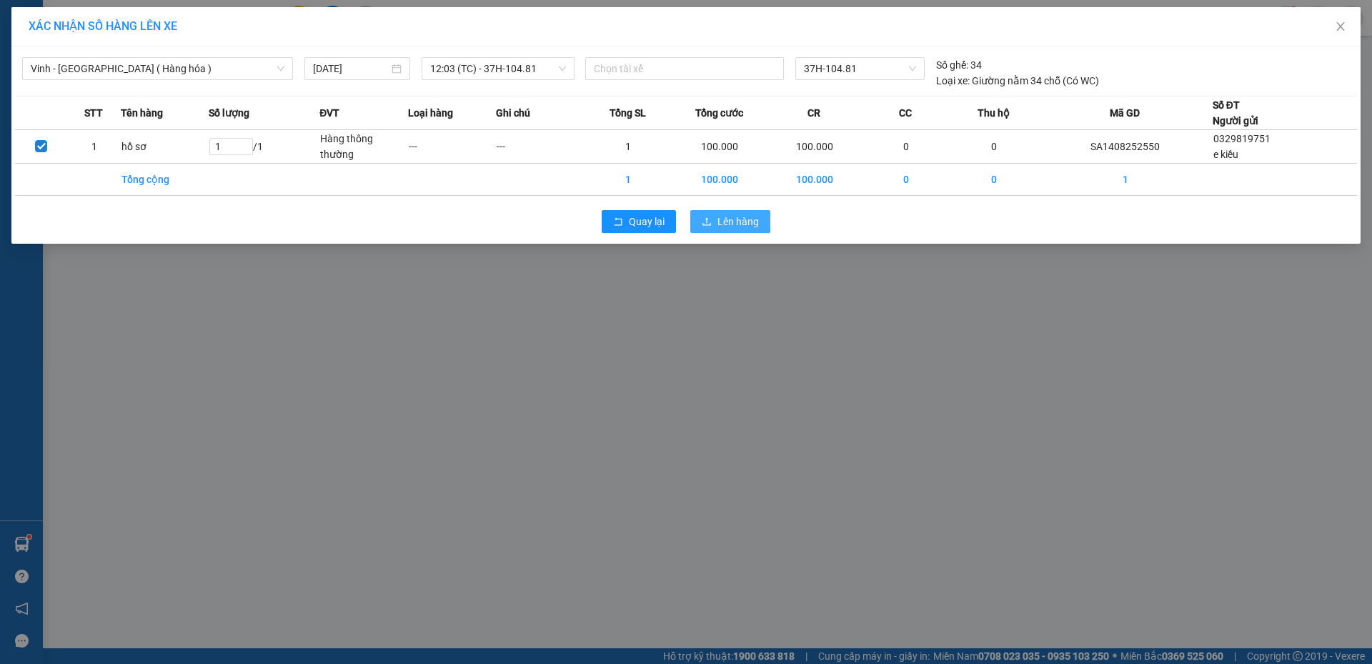
click at [749, 219] on span "Lên hàng" at bounding box center [737, 222] width 41 height 16
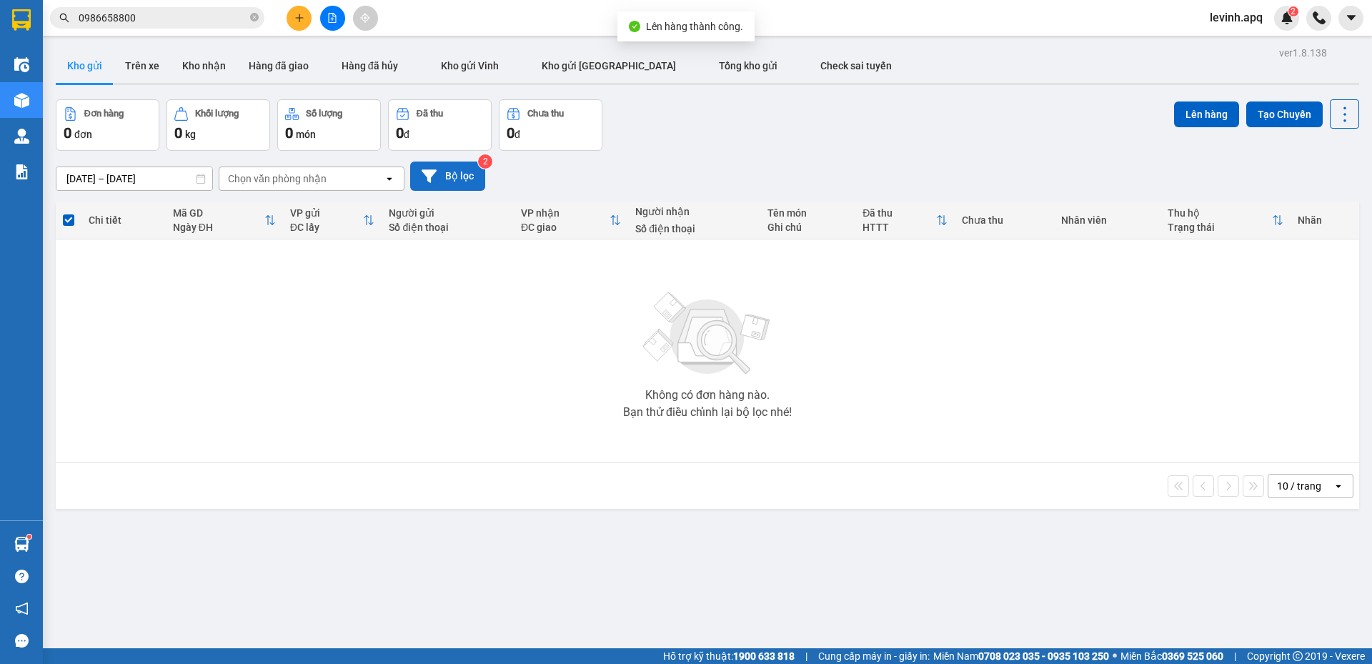
click at [452, 183] on button "Bộ lọc" at bounding box center [447, 175] width 75 height 29
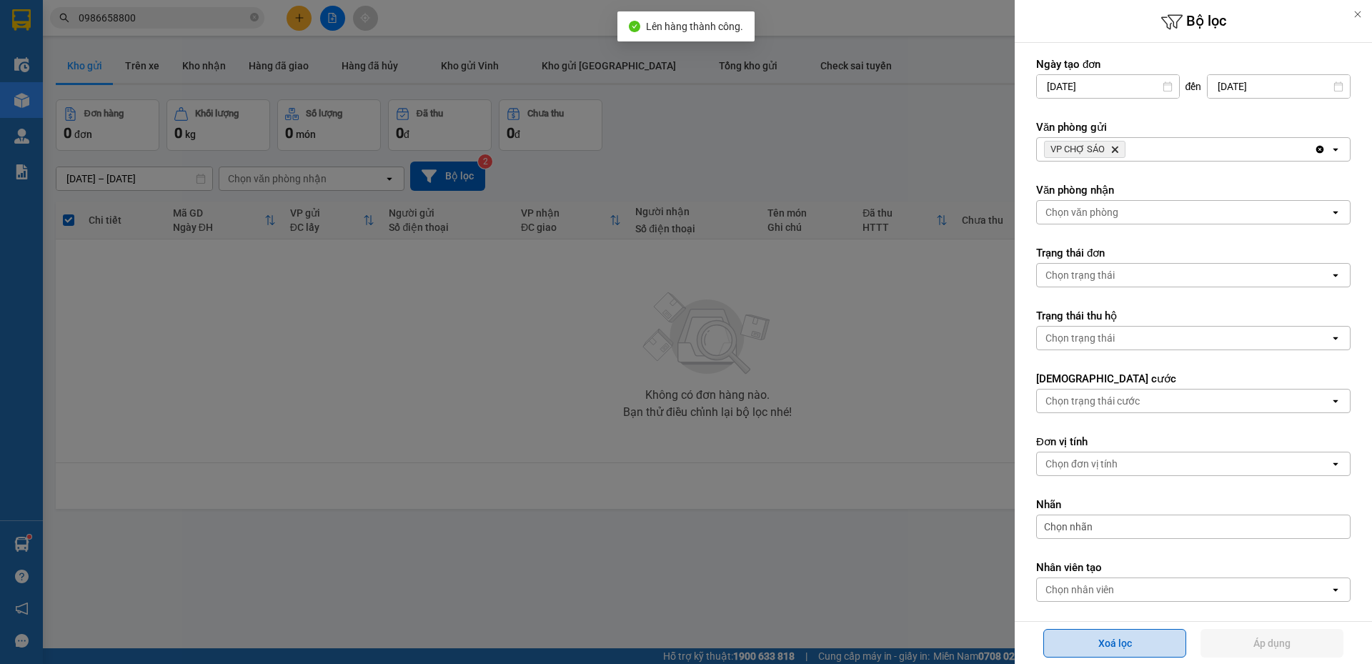
click at [1082, 651] on button "Xoá lọc" at bounding box center [1114, 643] width 143 height 29
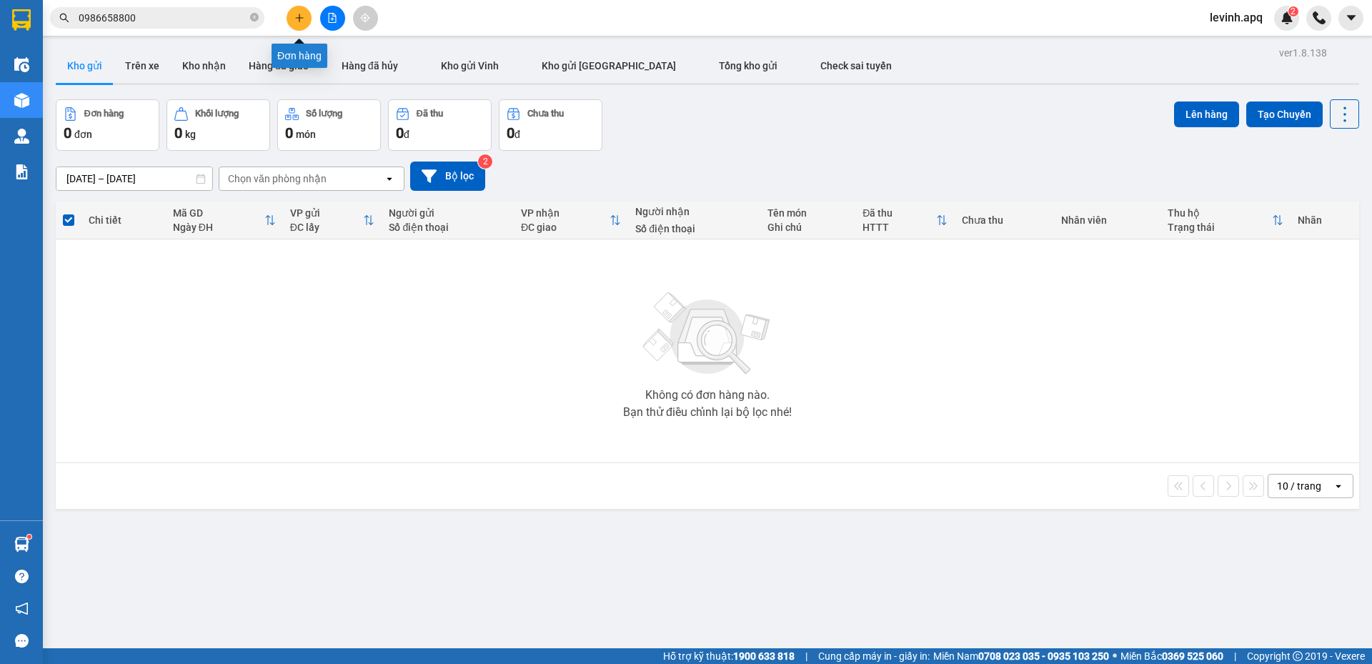
click at [293, 19] on button at bounding box center [298, 18] width 25 height 25
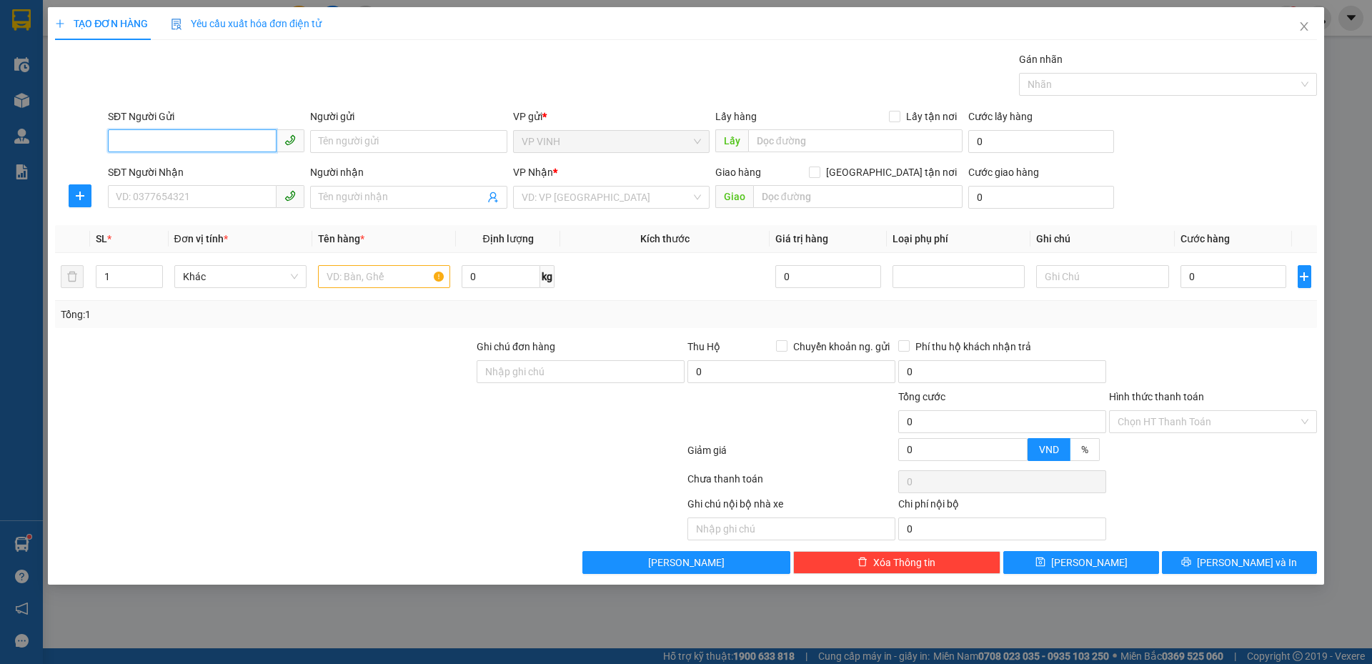
drag, startPoint x: 206, startPoint y: 146, endPoint x: 644, endPoint y: 19, distance: 456.0
click at [244, 146] on input "SĐT Người Gửi" at bounding box center [192, 140] width 169 height 23
type input "0338866207"
click at [188, 159] on div "0338866207 - dì cúc" at bounding box center [206, 170] width 196 height 23
type input "dì cúc"
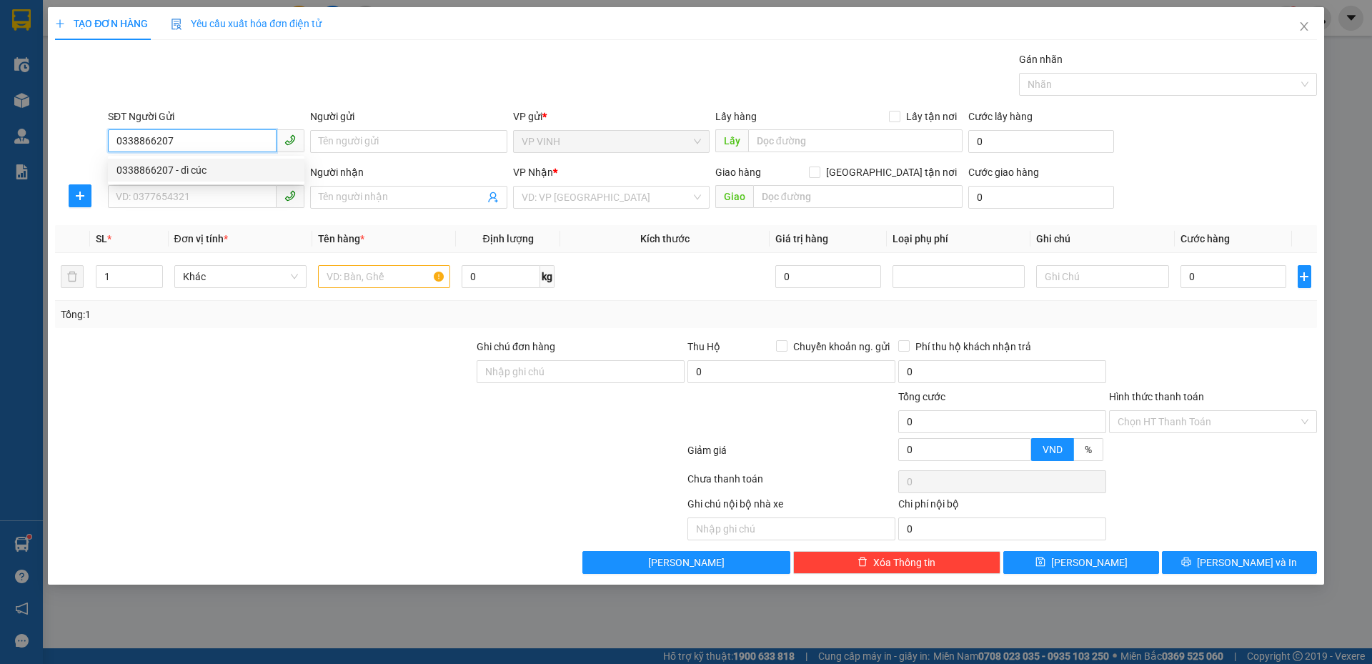
checkbox input "true"
type input "1 ngách a5 ngõ A ng sỹ sách"
type input "0338866207"
click at [196, 196] on input "SĐT Người Nhận" at bounding box center [192, 196] width 169 height 23
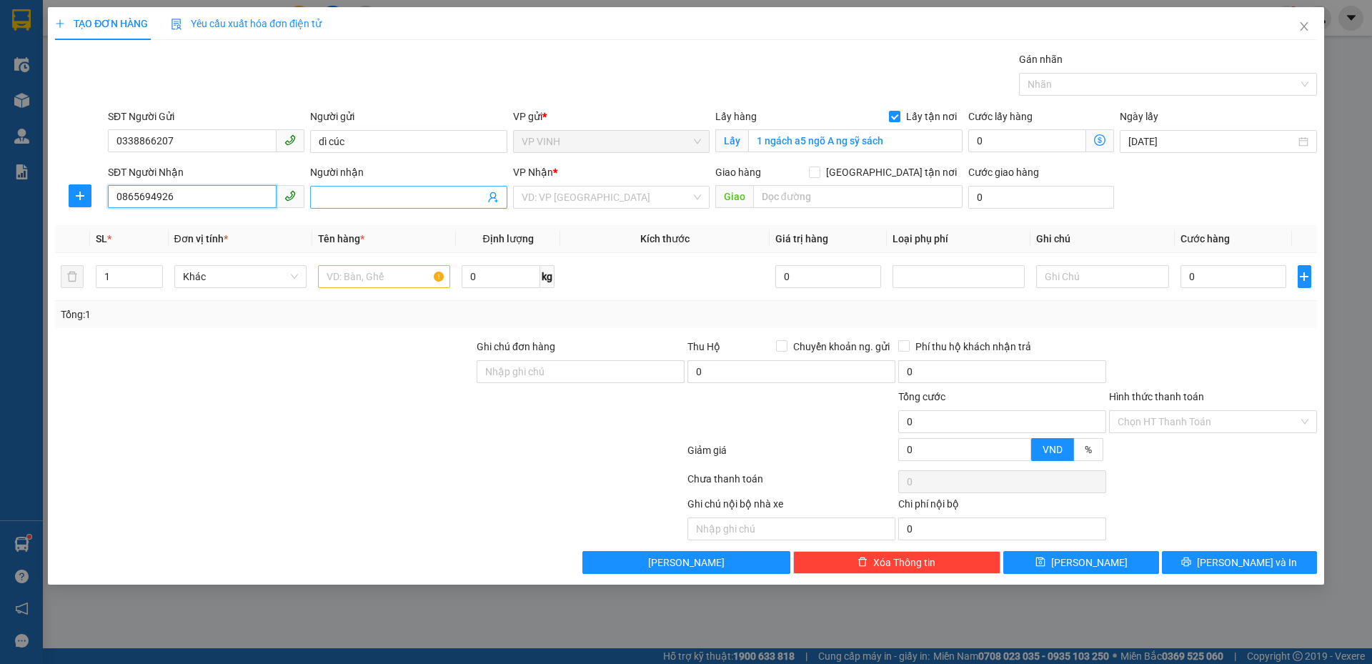
type input "0865694926"
click at [369, 190] on input "Người nhận" at bounding box center [401, 197] width 165 height 16
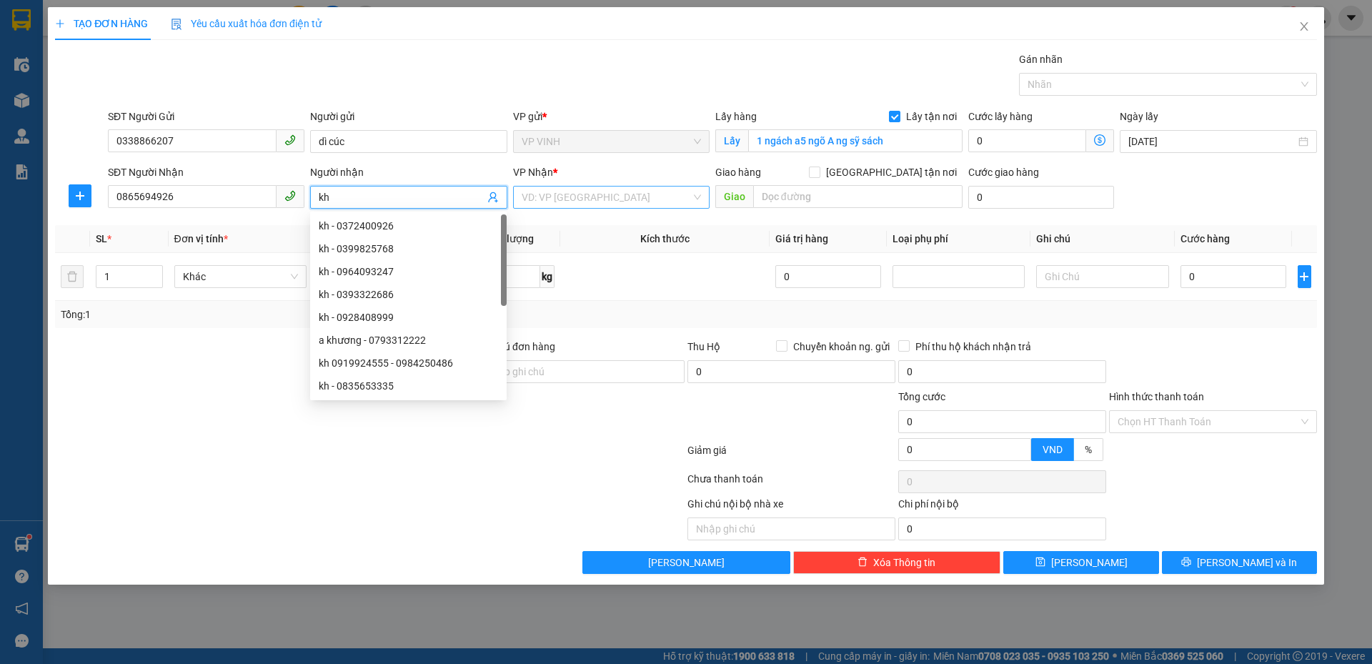
type input "kh"
click at [574, 201] on input "search" at bounding box center [606, 196] width 169 height 21
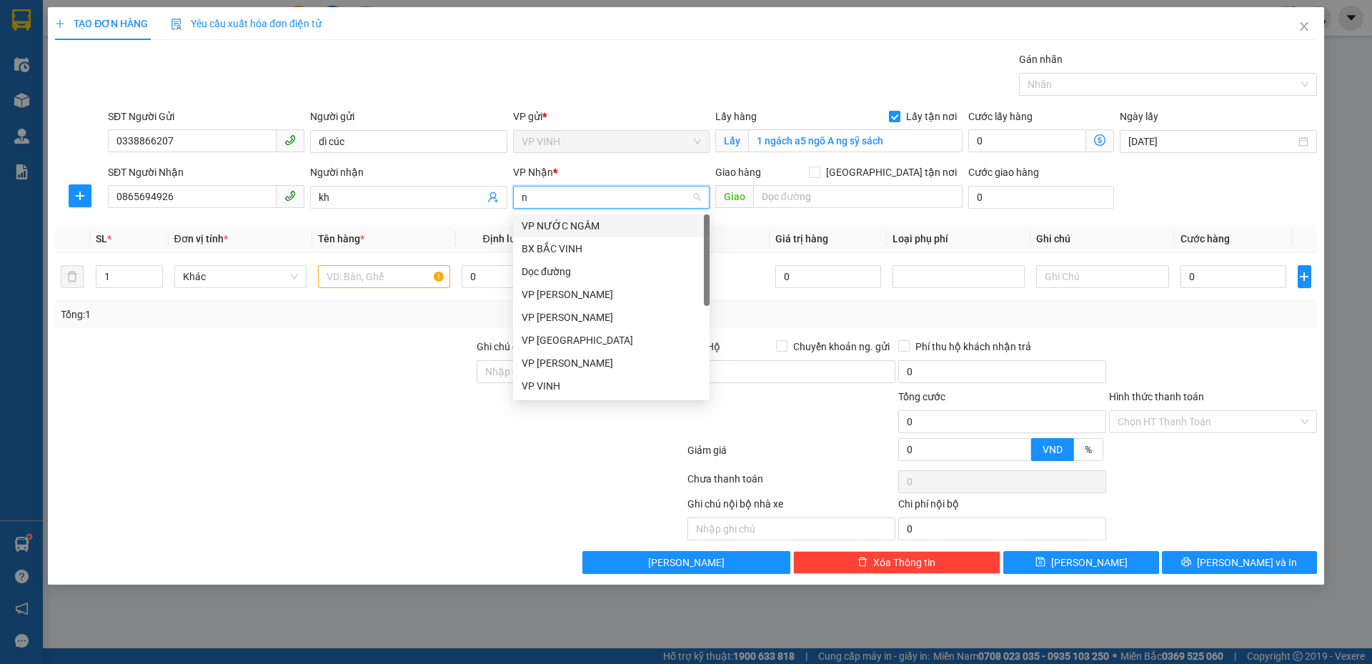
type input "ng"
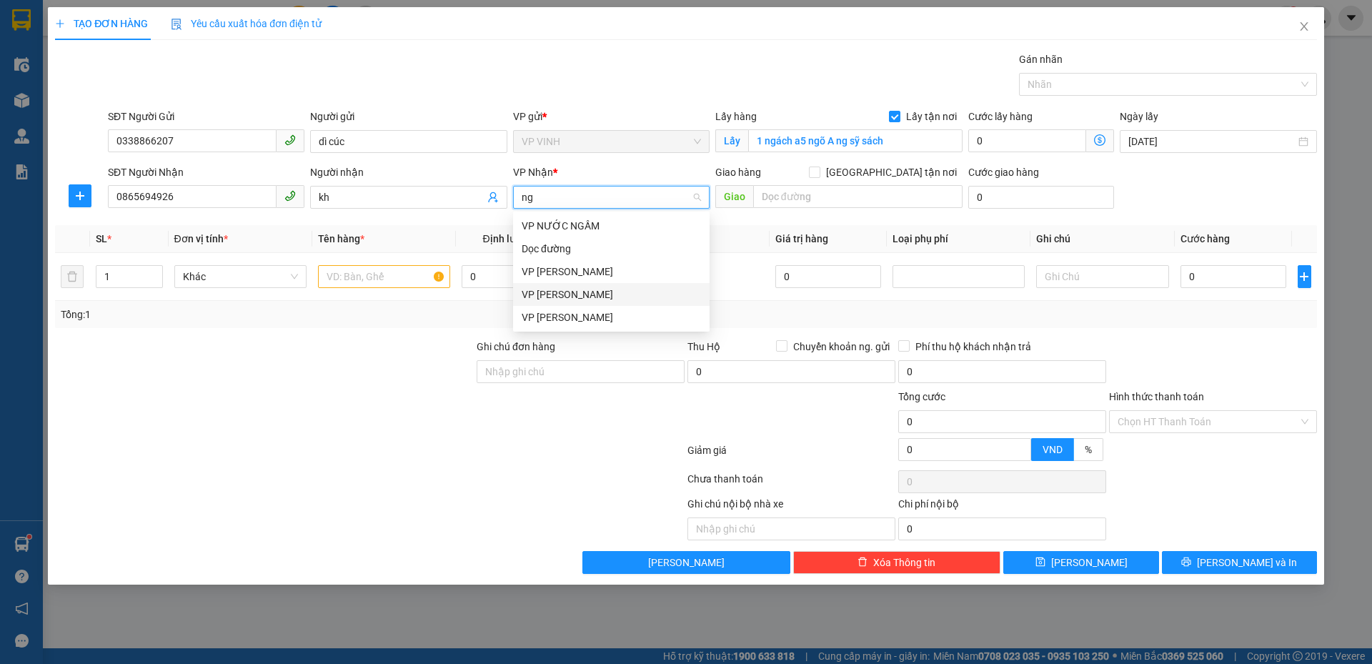
click at [569, 294] on div "VP [PERSON_NAME]" at bounding box center [611, 294] width 179 height 16
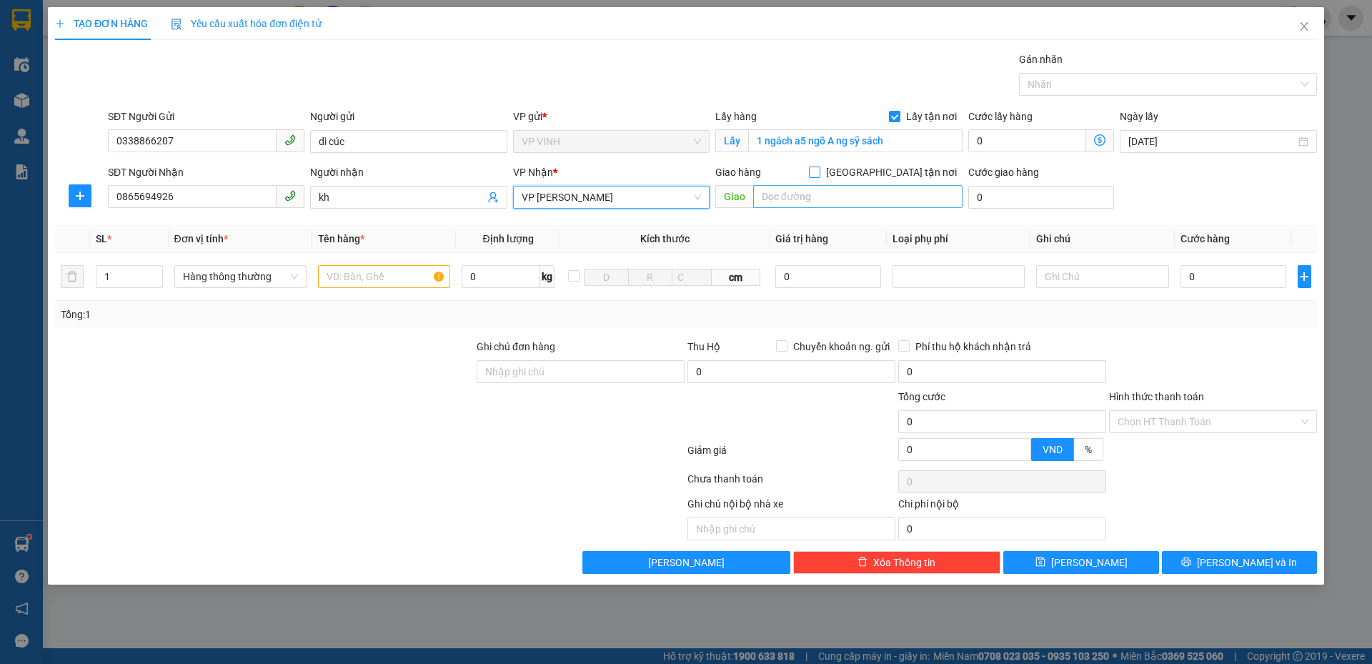
drag, startPoint x: 888, startPoint y: 169, endPoint x: 889, endPoint y: 197, distance: 27.9
click at [819, 175] on input "Giao tận nơi" at bounding box center [814, 171] width 10 height 10
checkbox input "true"
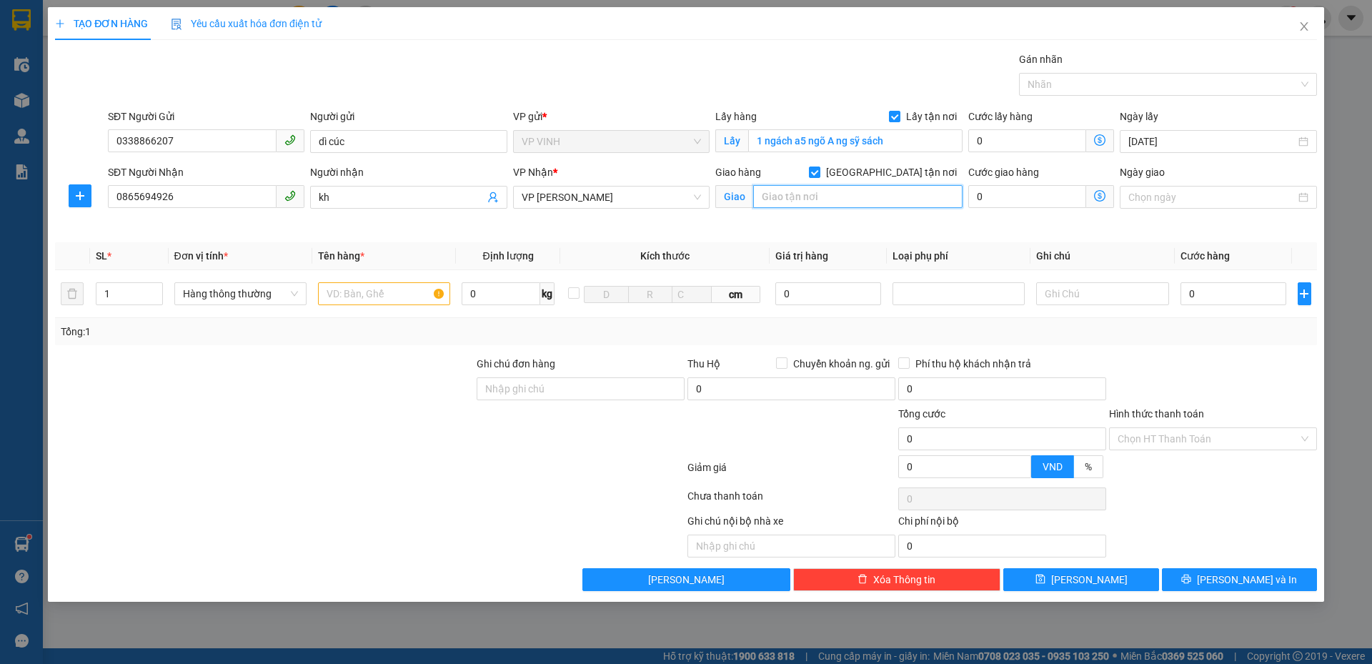
click at [889, 199] on input "text" at bounding box center [857, 196] width 209 height 23
type input "chung cư thanh lương, hẻm 5 ngách 82 ngõ 523 minh khai,.hai bà trưng, hà nội"
click at [416, 301] on input "text" at bounding box center [384, 293] width 132 height 23
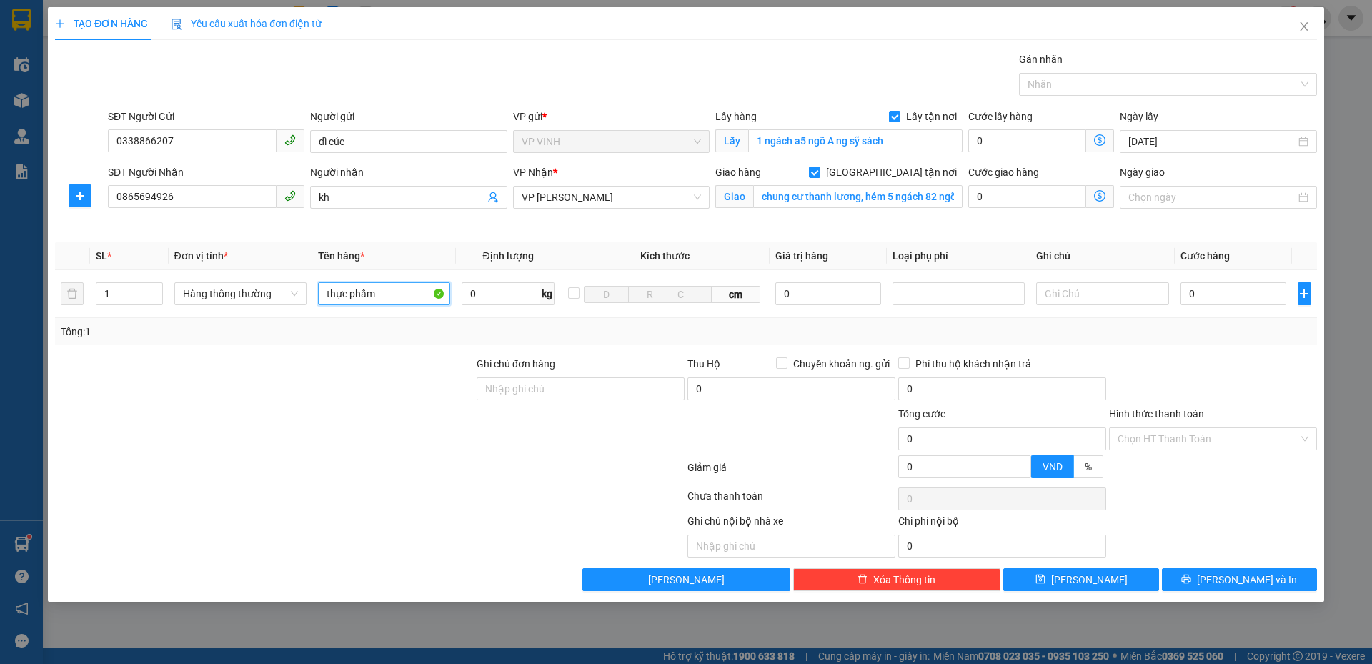
type input "thực phẩm"
click at [1099, 198] on icon "dollar-circle" at bounding box center [1099, 195] width 11 height 11
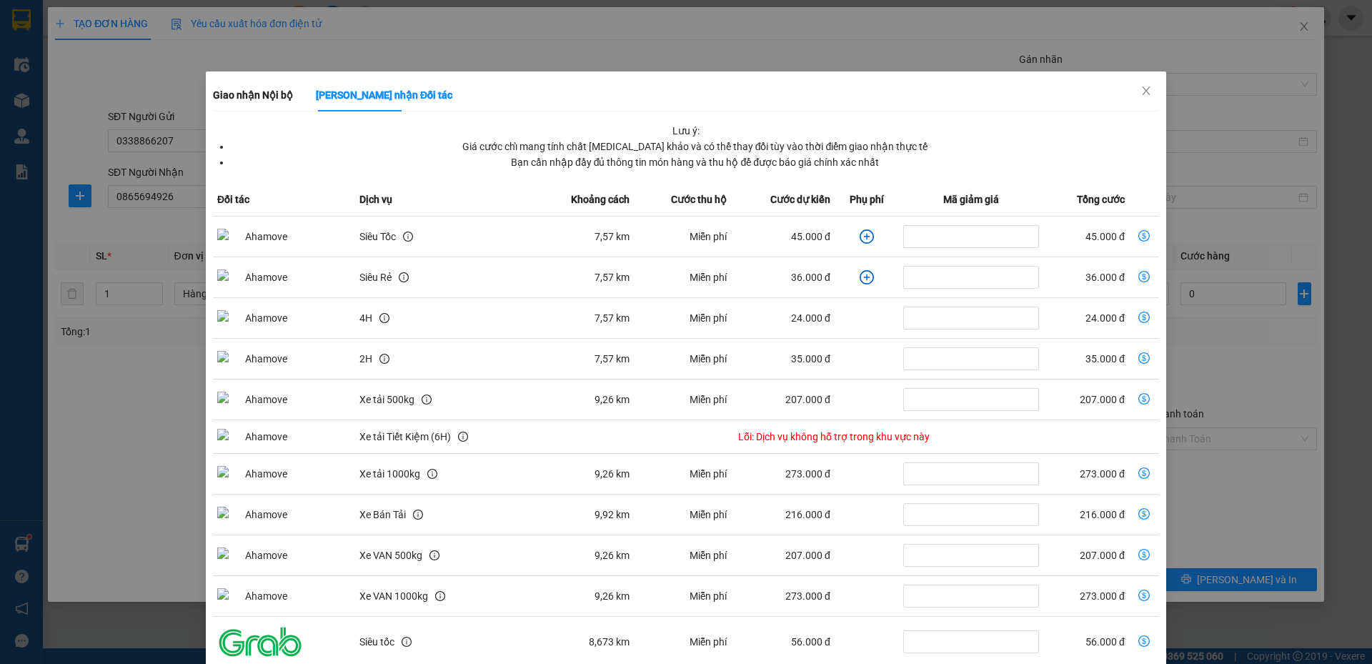
click at [859, 235] on icon "plus-circle" at bounding box center [866, 236] width 14 height 14
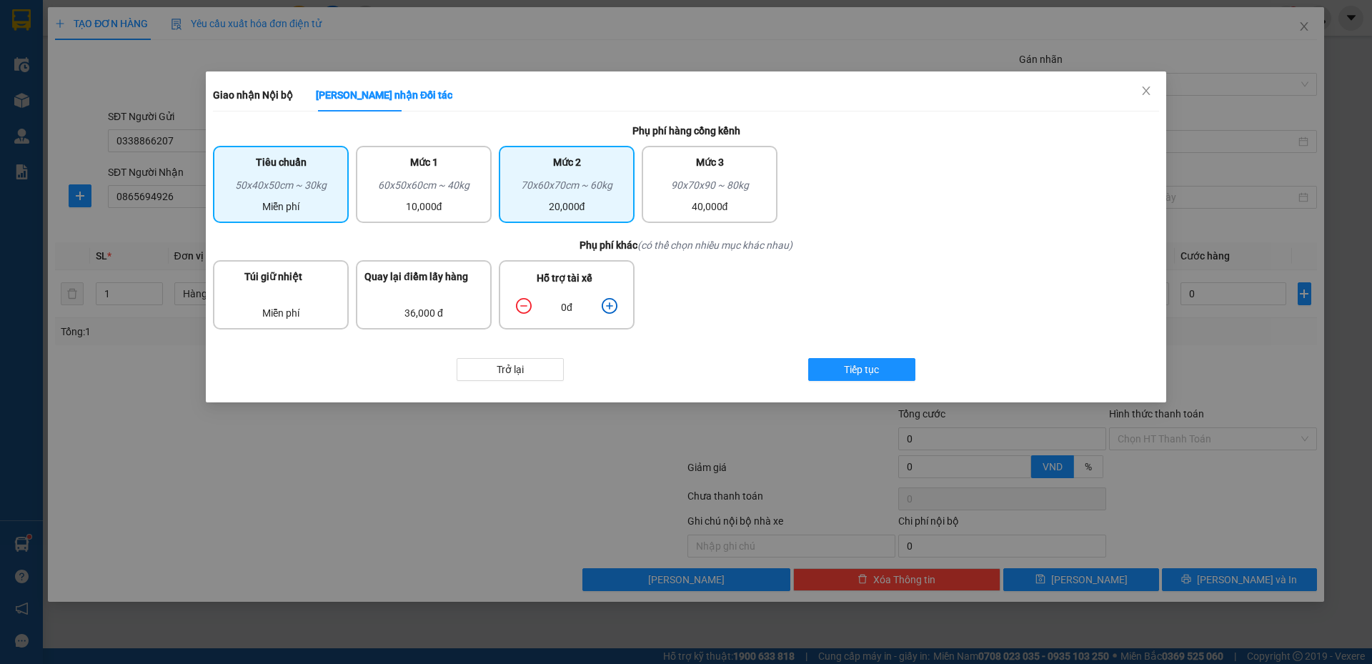
click at [445, 191] on div "60x50x60cm ~ 40kg" at bounding box center [423, 187] width 119 height 21
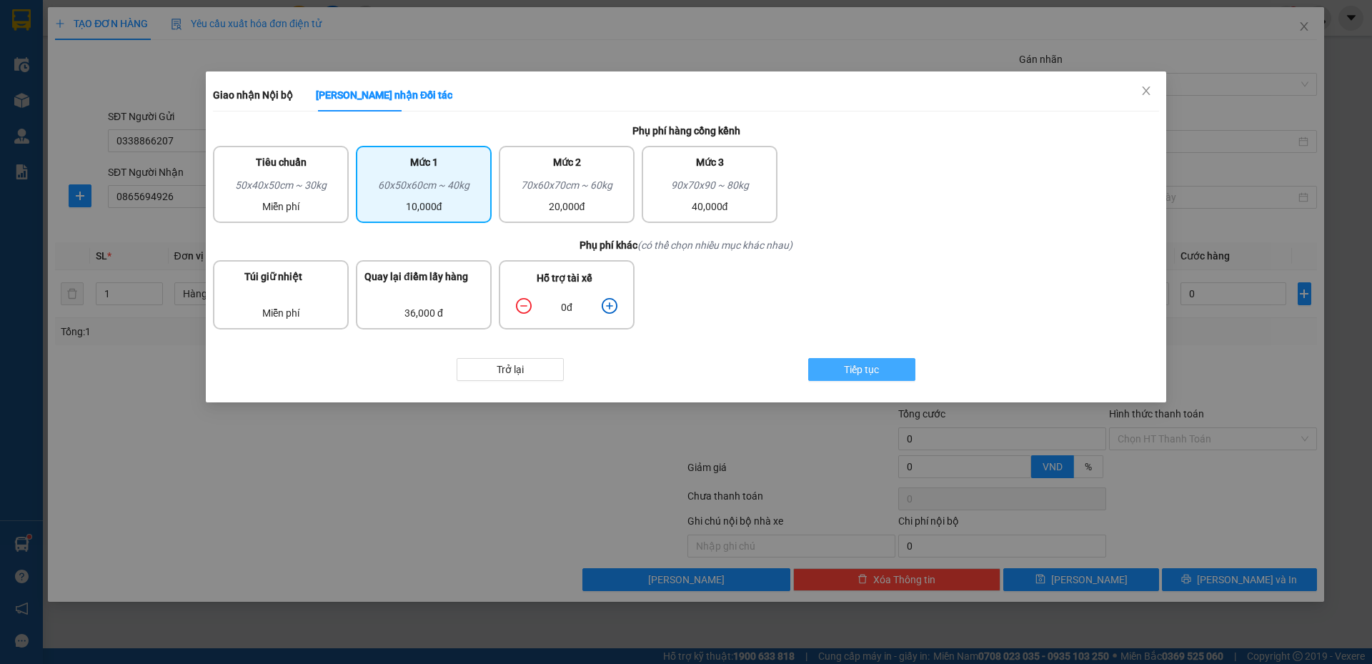
click at [882, 366] on button "Tiếp tục" at bounding box center [861, 369] width 107 height 23
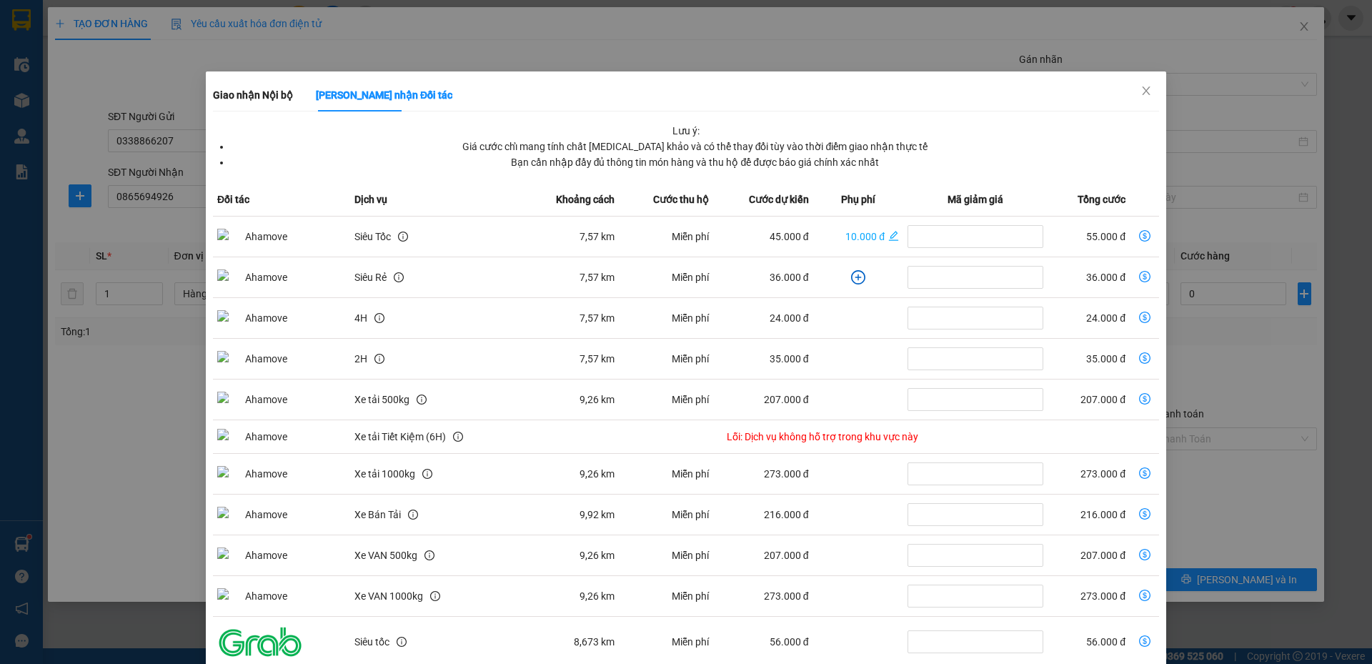
click at [1139, 235] on icon "dollar-circle" at bounding box center [1144, 235] width 11 height 11
type input "55.000"
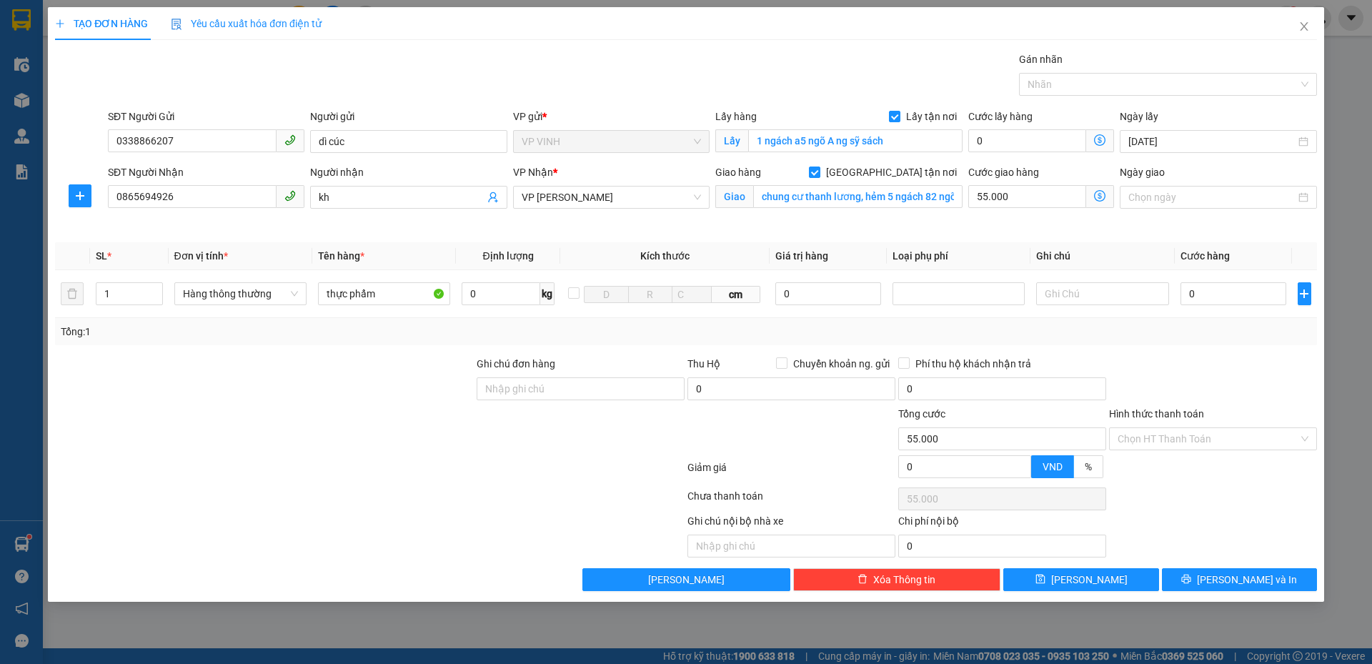
click at [1025, 183] on div "Cước giao hàng" at bounding box center [1041, 174] width 146 height 21
click at [1039, 194] on input "55.000" at bounding box center [1027, 196] width 118 height 23
type input "8"
type input "80"
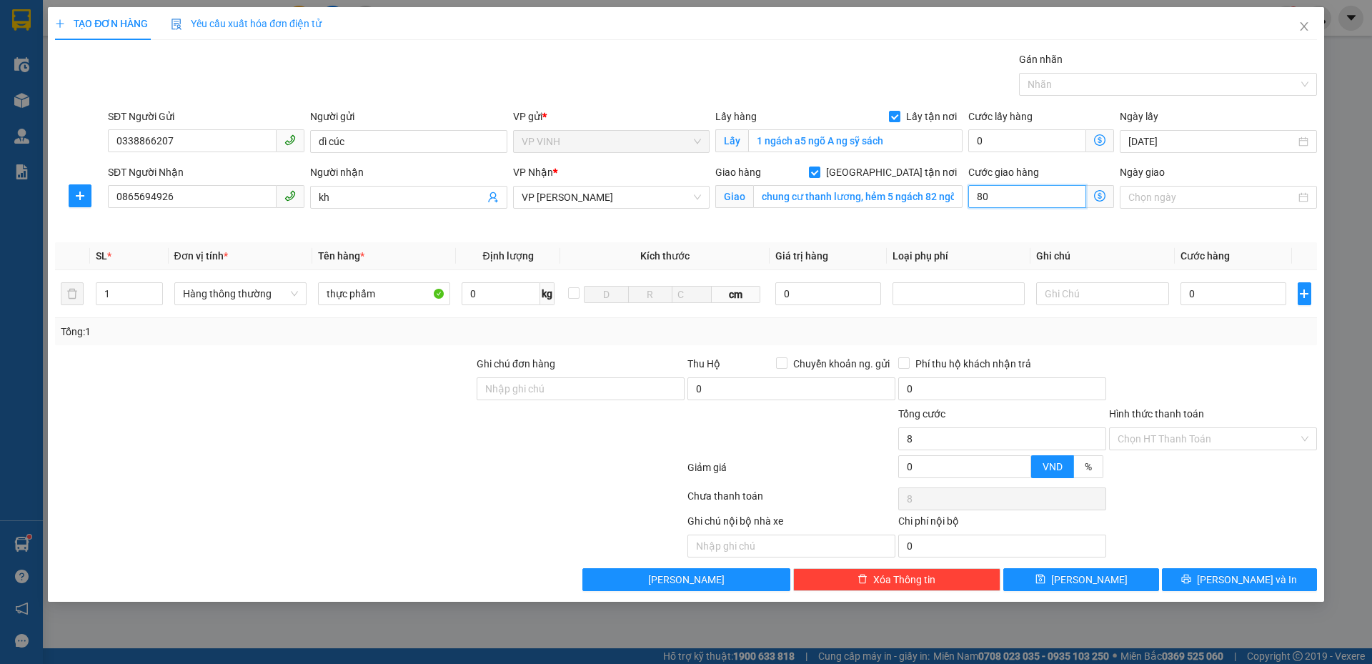
type input "80"
type input "80.000"
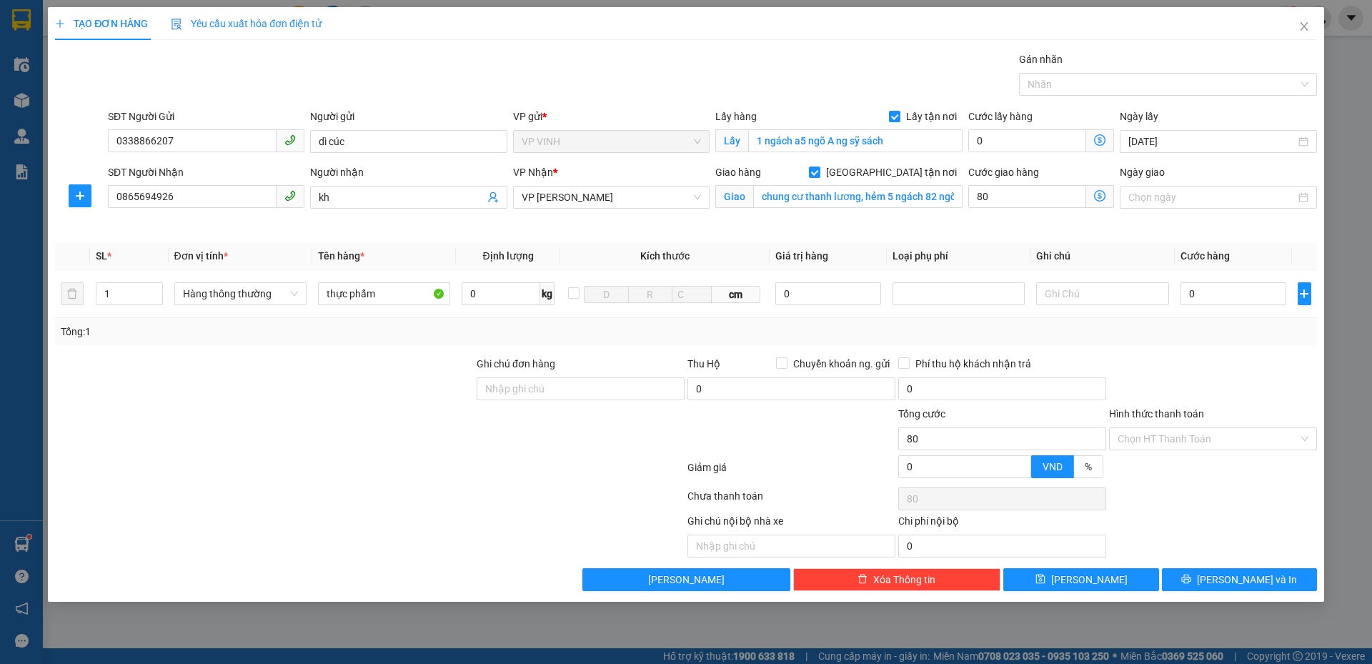
type input "80.000"
click at [341, 375] on div at bounding box center [265, 381] width 422 height 50
click at [1246, 290] on input "0" at bounding box center [1233, 293] width 106 height 23
type input "5"
type input "80.005"
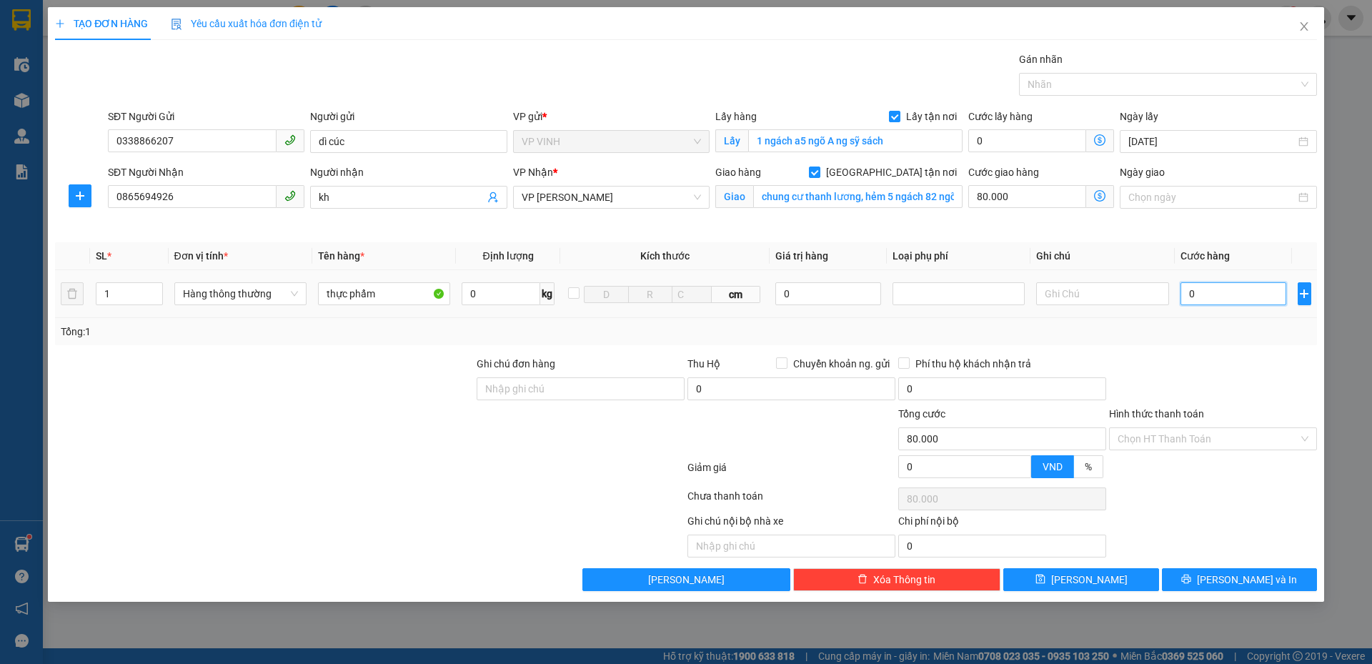
type input "80.005"
type input "50"
type input "80.050"
type input "50.000"
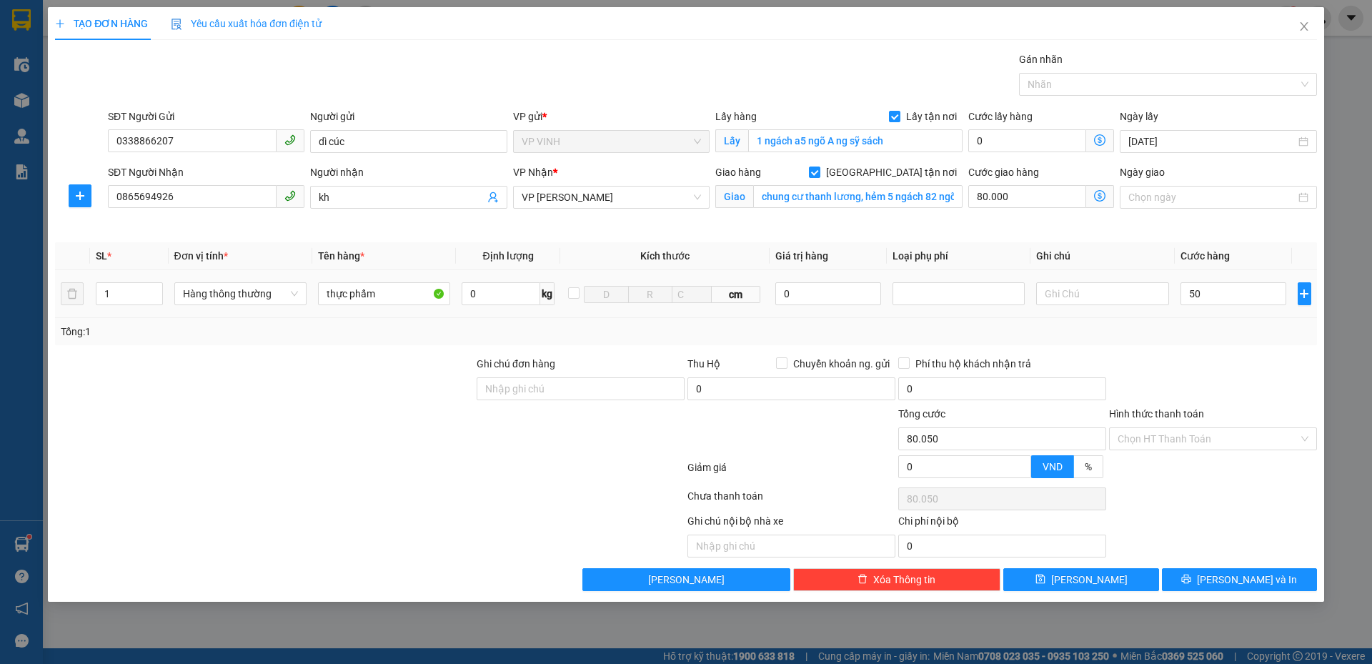
type input "130.000"
click at [1262, 334] on div "Tổng: 1" at bounding box center [686, 332] width 1250 height 16
drag, startPoint x: 321, startPoint y: 464, endPoint x: 329, endPoint y: 446, distance: 20.5
click at [321, 464] on div at bounding box center [370, 470] width 632 height 29
click at [1183, 438] on input "Hình thức thanh toán" at bounding box center [1207, 438] width 181 height 21
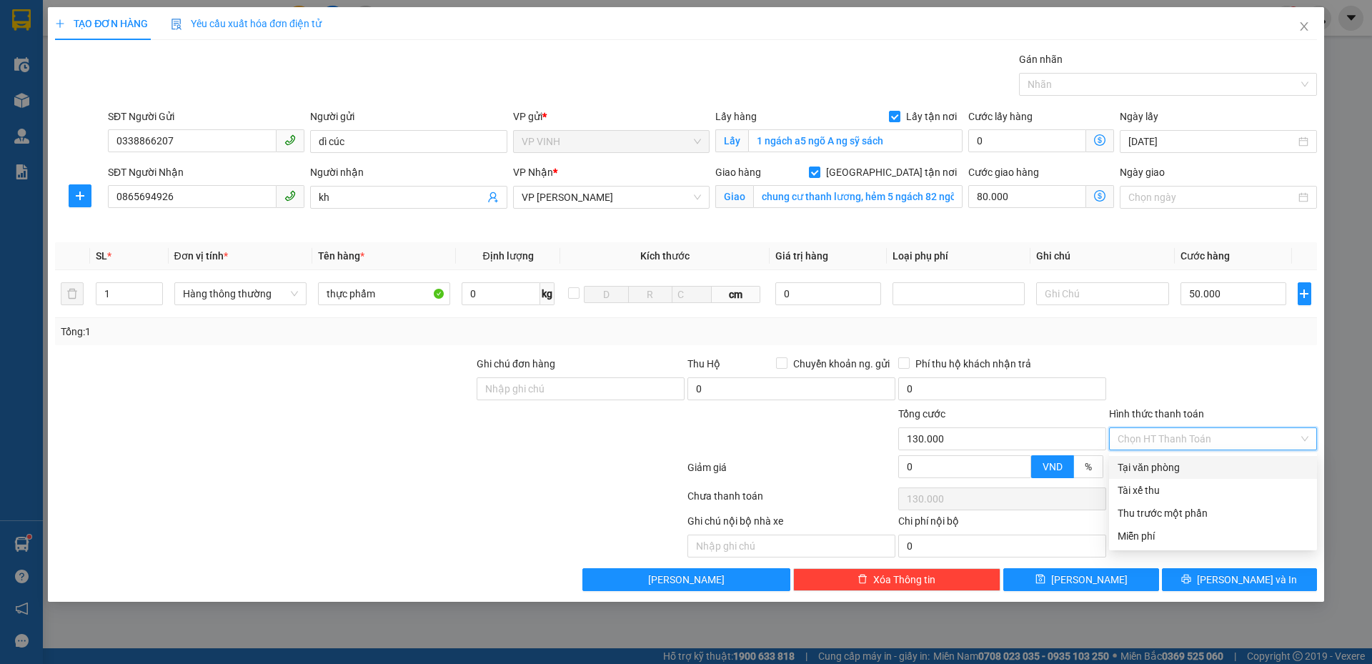
click at [1187, 472] on div "Tại văn phòng" at bounding box center [1212, 467] width 191 height 16
type input "0"
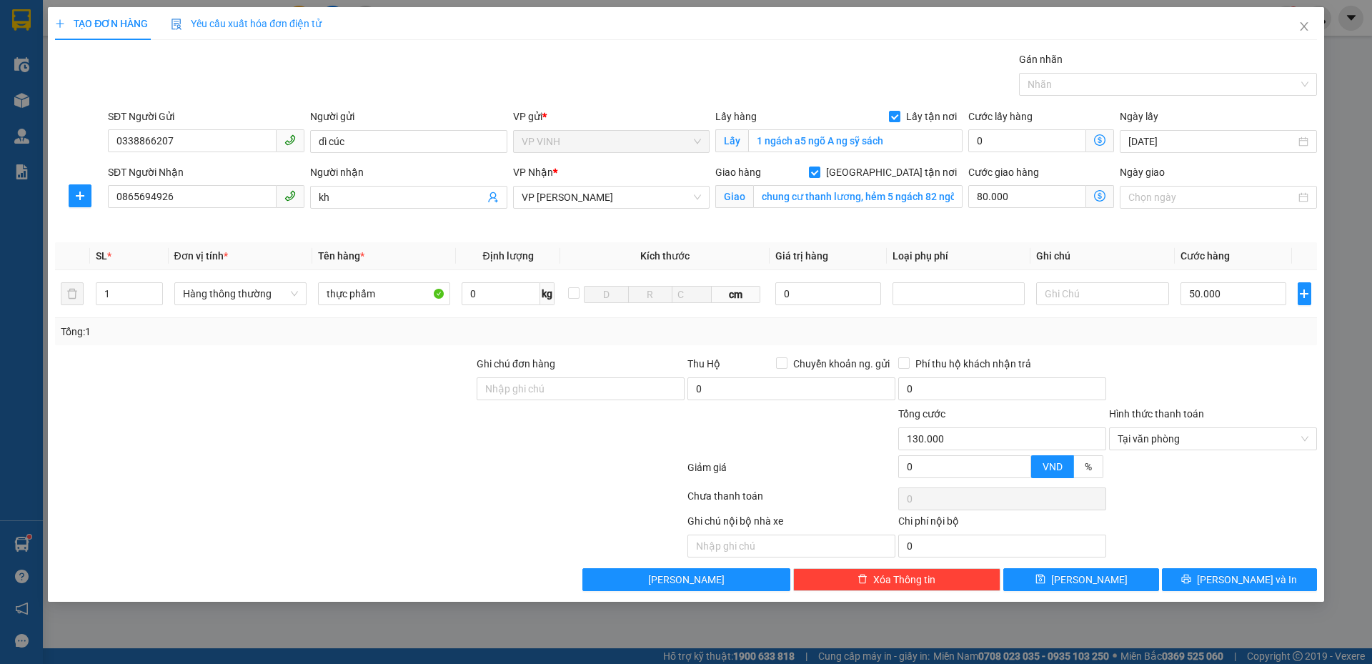
click at [1217, 593] on div "TẠO ĐƠN HÀNG Yêu cầu xuất hóa đơn điện tử Transit Pickup Surcharge Ids Transit …" at bounding box center [686, 304] width 1276 height 594
click at [1191, 585] on span "printer" at bounding box center [1186, 579] width 10 height 11
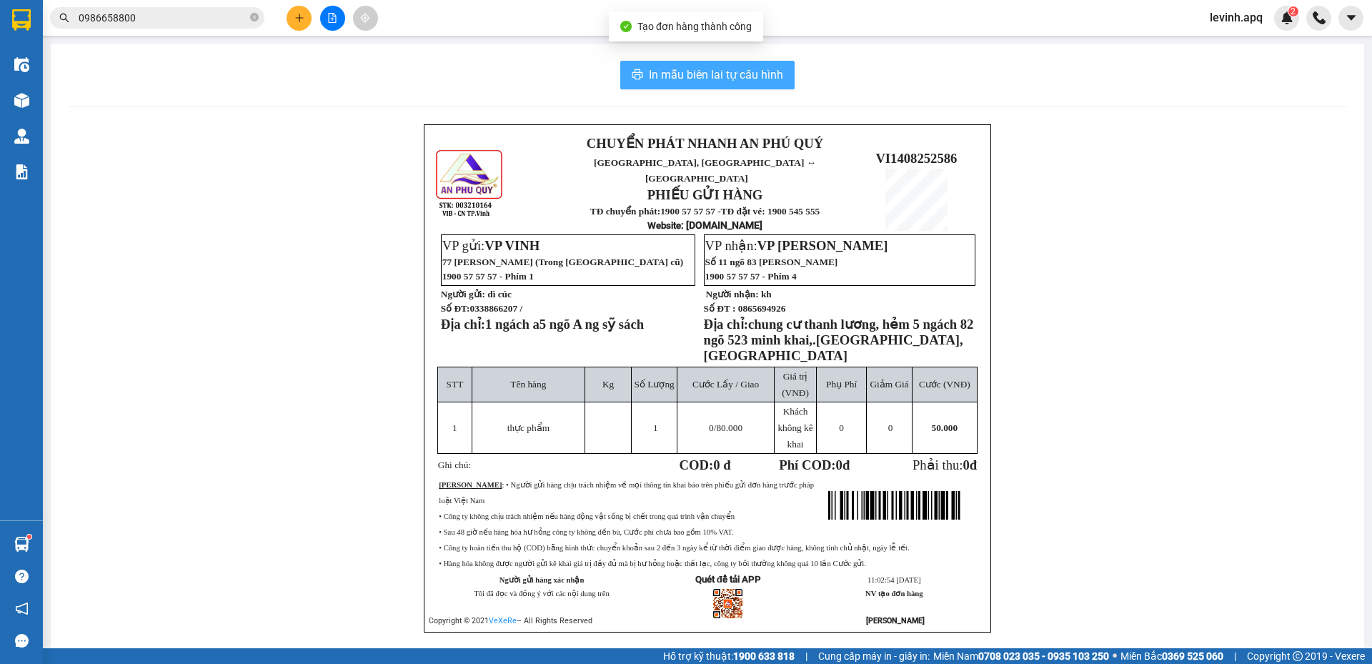
click at [754, 63] on button "In mẫu biên lai tự cấu hình" at bounding box center [707, 75] width 174 height 29
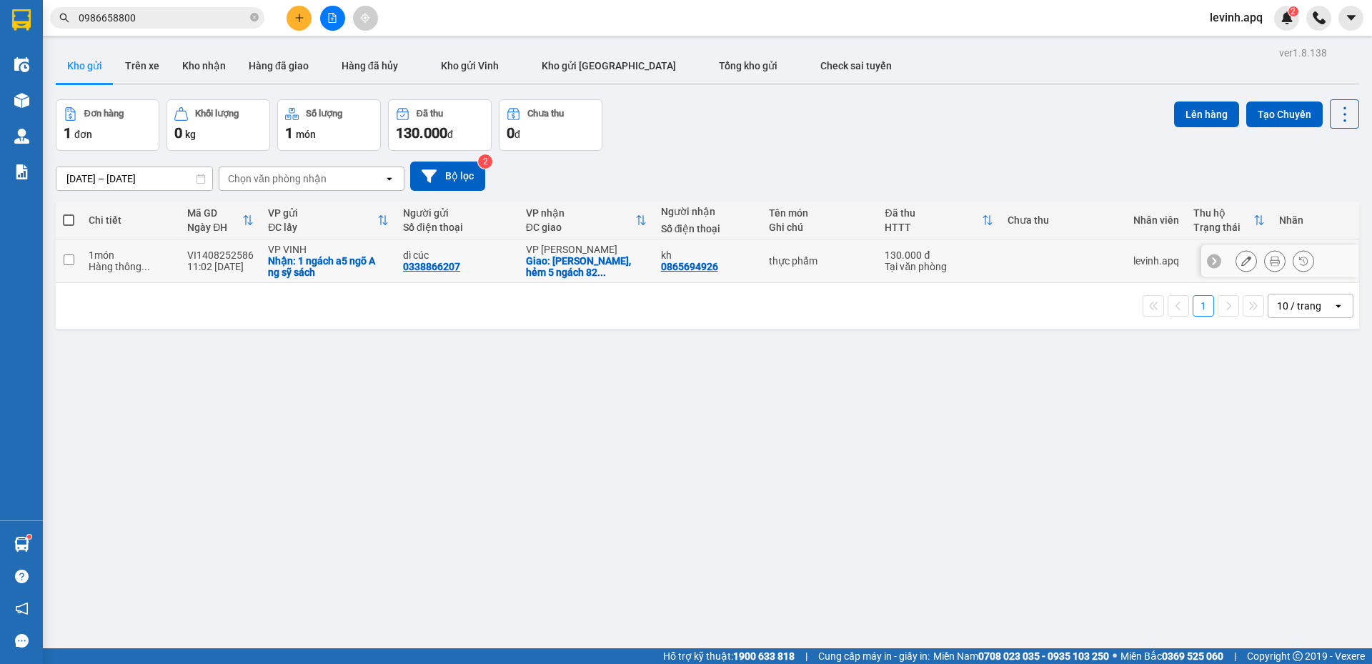
click at [1270, 256] on icon at bounding box center [1275, 261] width 10 height 10
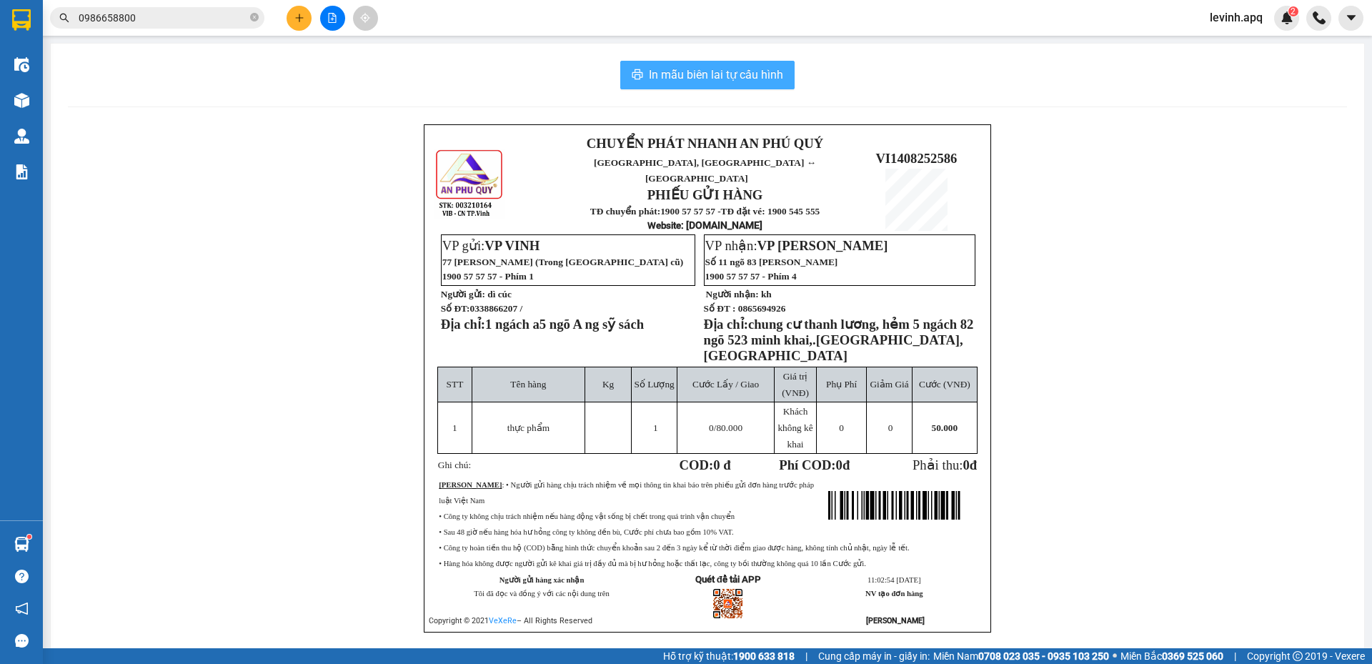
click at [727, 79] on span "In mẫu biên lai tự cấu hình" at bounding box center [716, 75] width 134 height 18
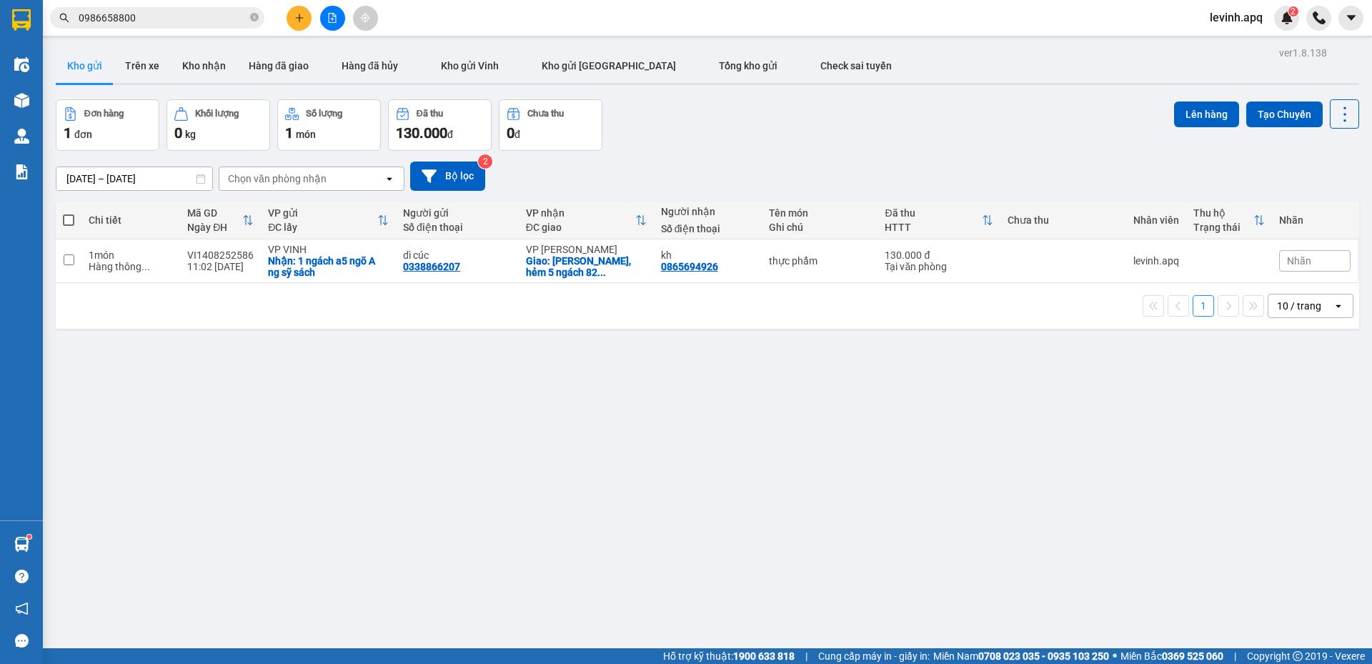
click at [299, 20] on icon "plus" at bounding box center [299, 18] width 10 height 10
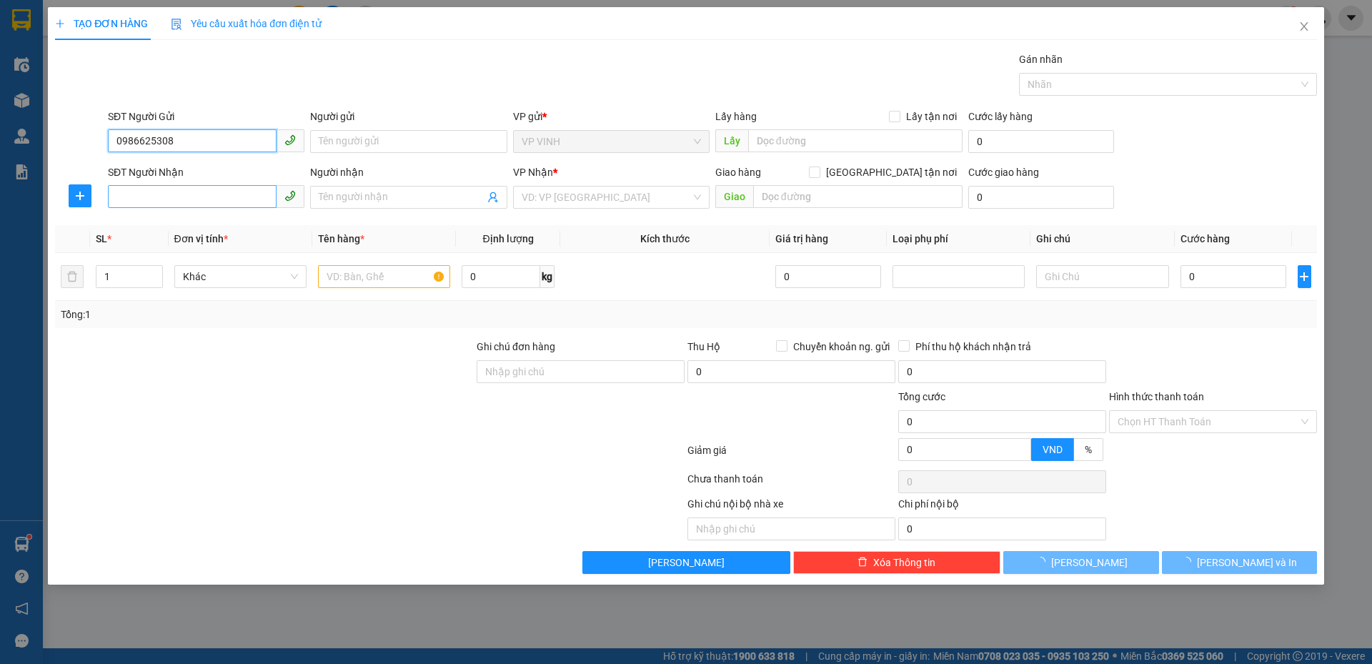
type input "0986625308"
click at [211, 192] on input "SĐT Người Nhận" at bounding box center [192, 196] width 169 height 23
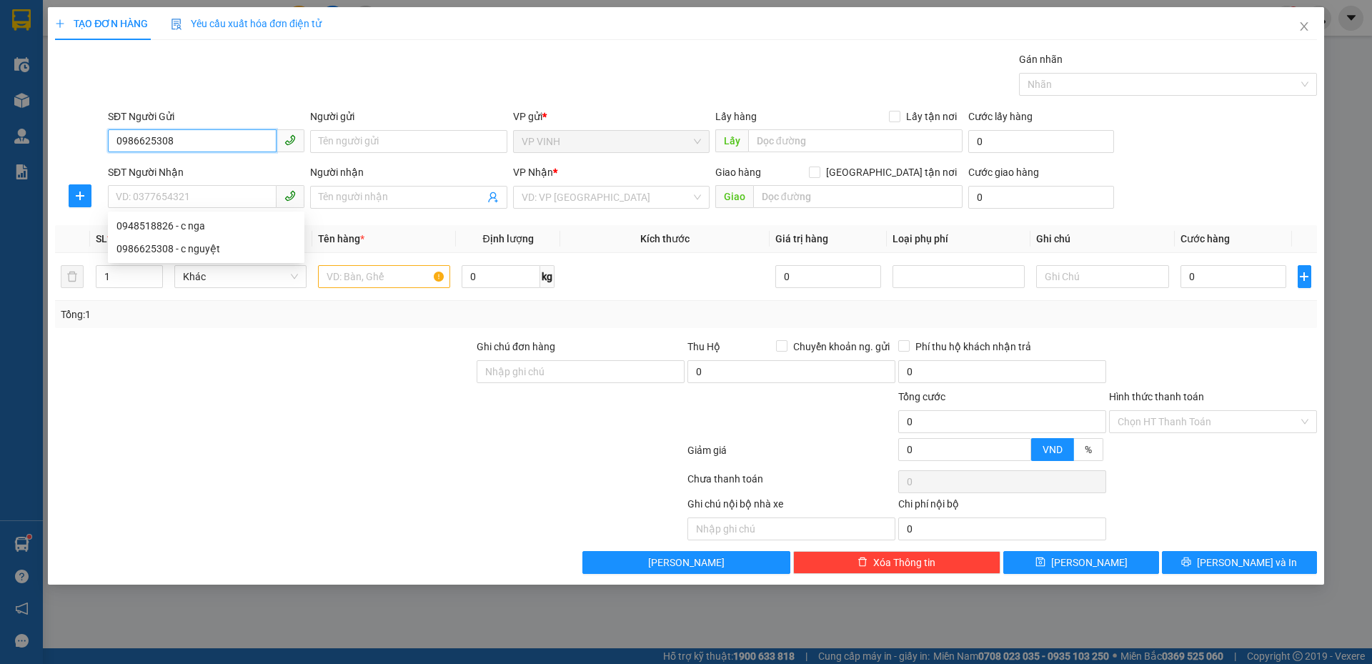
click at [209, 145] on input "0986625308" at bounding box center [192, 140] width 169 height 23
click at [211, 166] on div "0986625308 - c nguyệt" at bounding box center [205, 170] width 179 height 16
type input "c nguyệt"
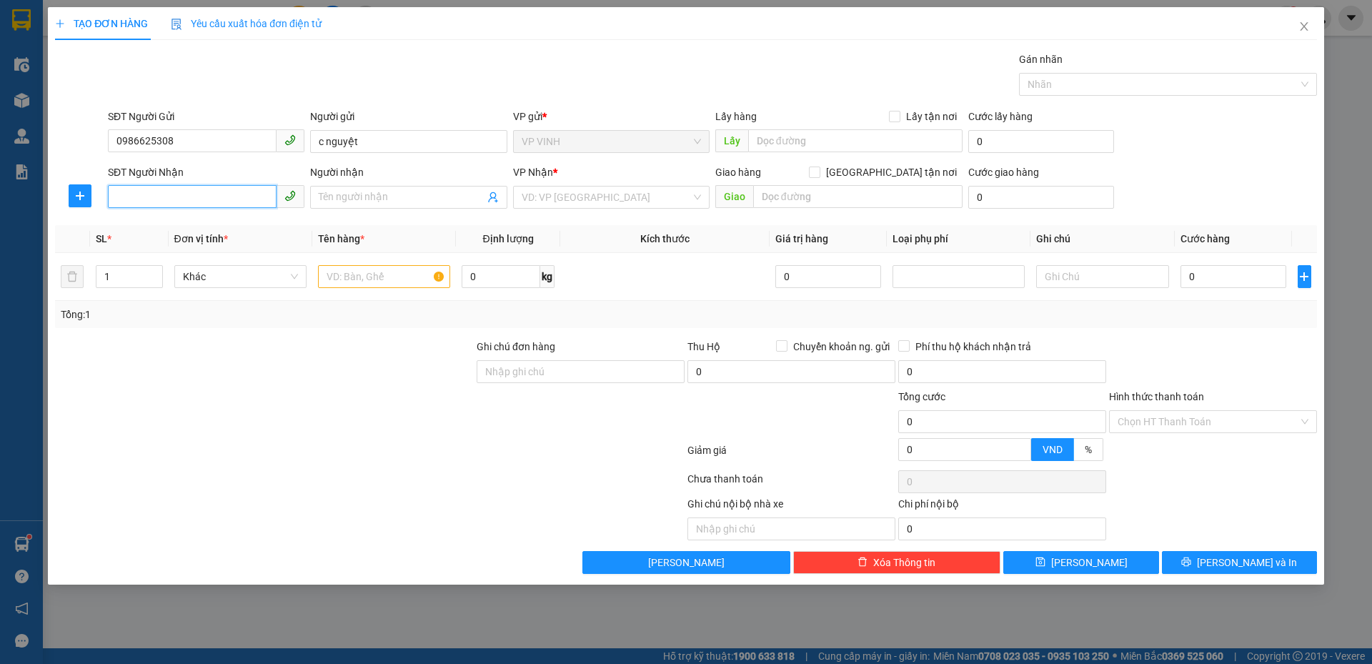
click at [209, 196] on input "SĐT Người Nhận" at bounding box center [192, 196] width 169 height 23
click at [212, 229] on div "0948518826 - c nga" at bounding box center [205, 226] width 179 height 16
type input "0948518826"
type input "c nga"
click at [365, 276] on input "text" at bounding box center [384, 276] width 132 height 23
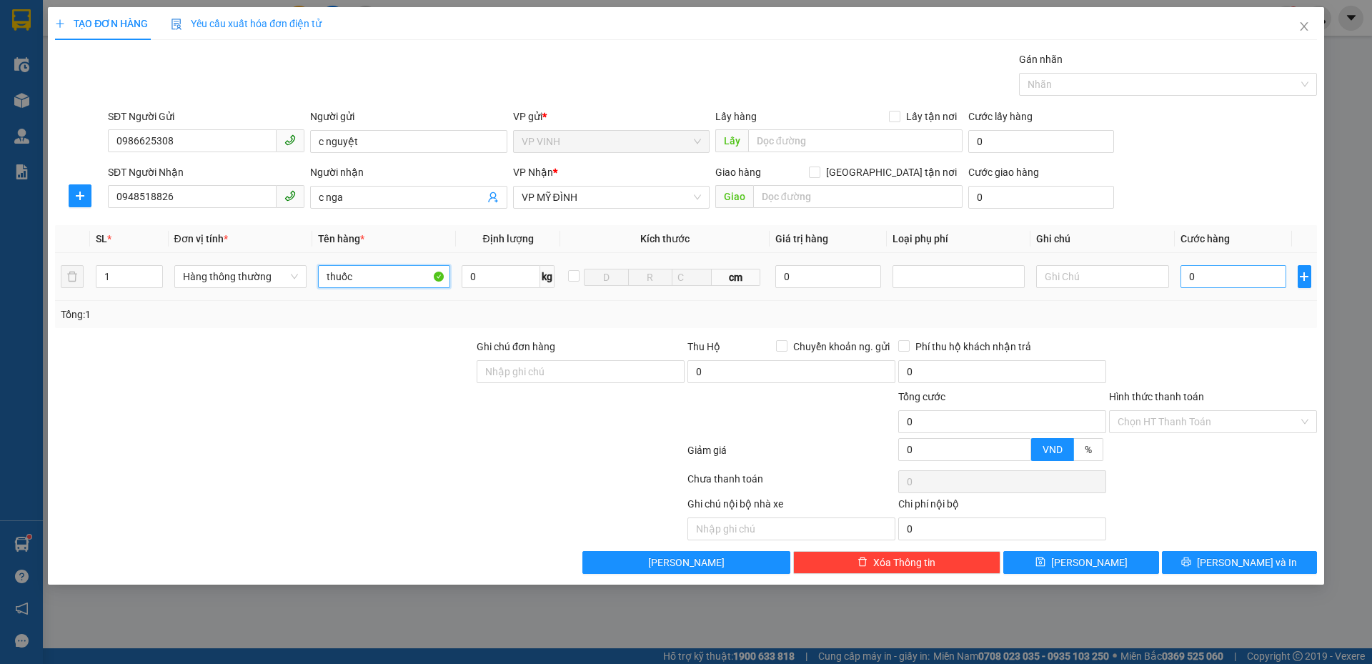
type input "thuốc"
click at [1202, 284] on input "0" at bounding box center [1233, 276] width 106 height 23
type input "1"
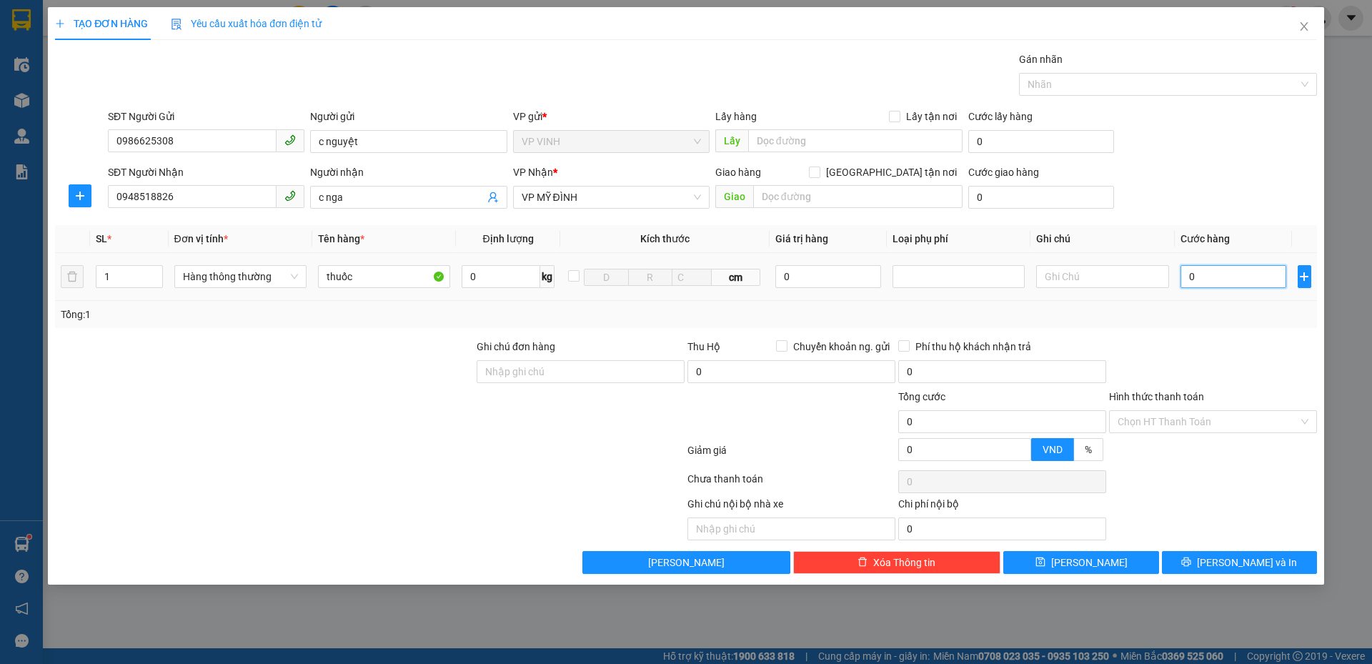
type input "1"
click at [1182, 276] on input "1" at bounding box center [1233, 276] width 106 height 23
click at [1188, 269] on input "1" at bounding box center [1233, 276] width 106 height 23
drag, startPoint x: 1210, startPoint y: 277, endPoint x: 1164, endPoint y: 274, distance: 45.8
click at [1164, 274] on tr "1 Hàng thông thường thuốc 0 kg cm 0 1" at bounding box center [686, 277] width 1262 height 48
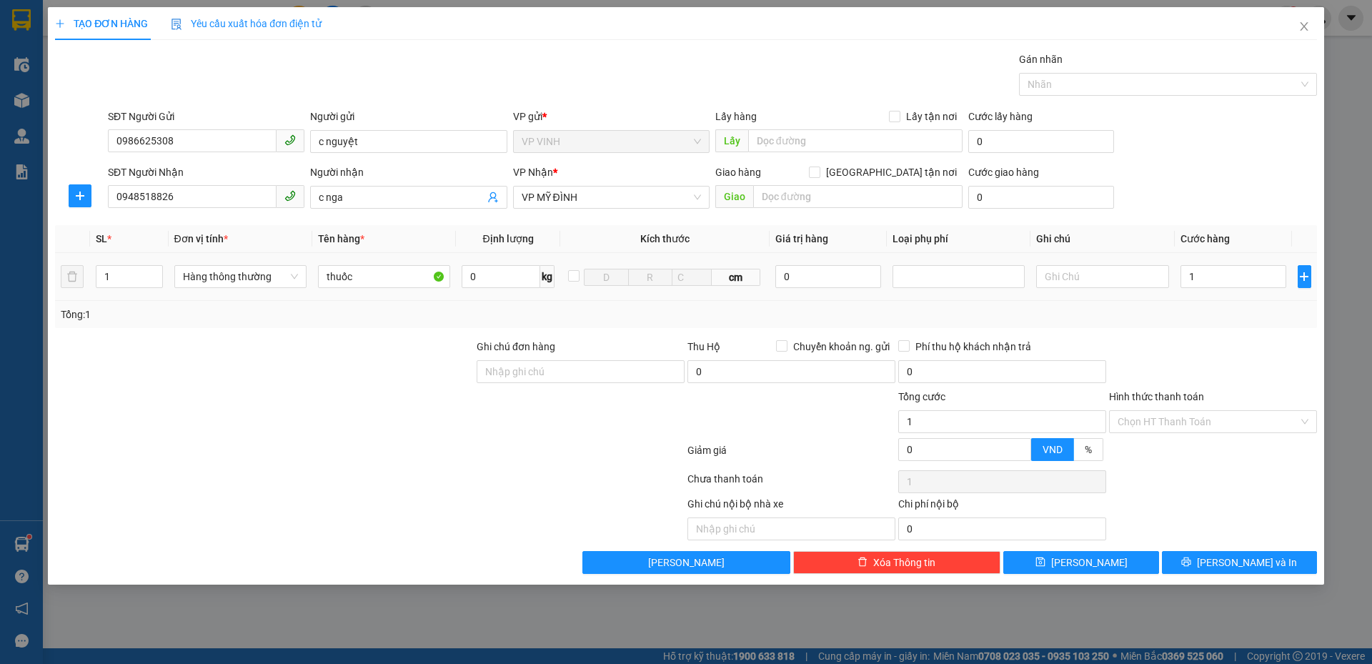
type input "1.000"
click at [1203, 269] on div "1.000" at bounding box center [1233, 276] width 106 height 29
click at [1203, 269] on input "1.000" at bounding box center [1233, 276] width 106 height 23
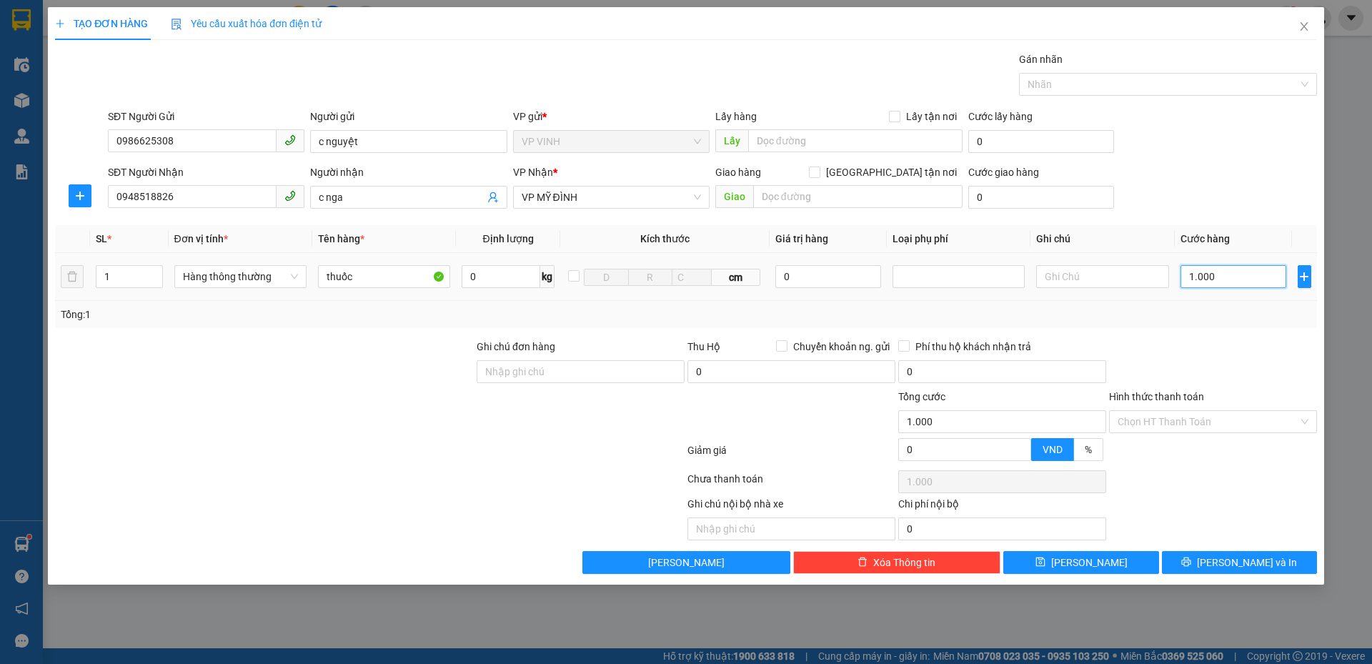
click at [1204, 269] on input "1.000" at bounding box center [1233, 276] width 106 height 23
type input "4"
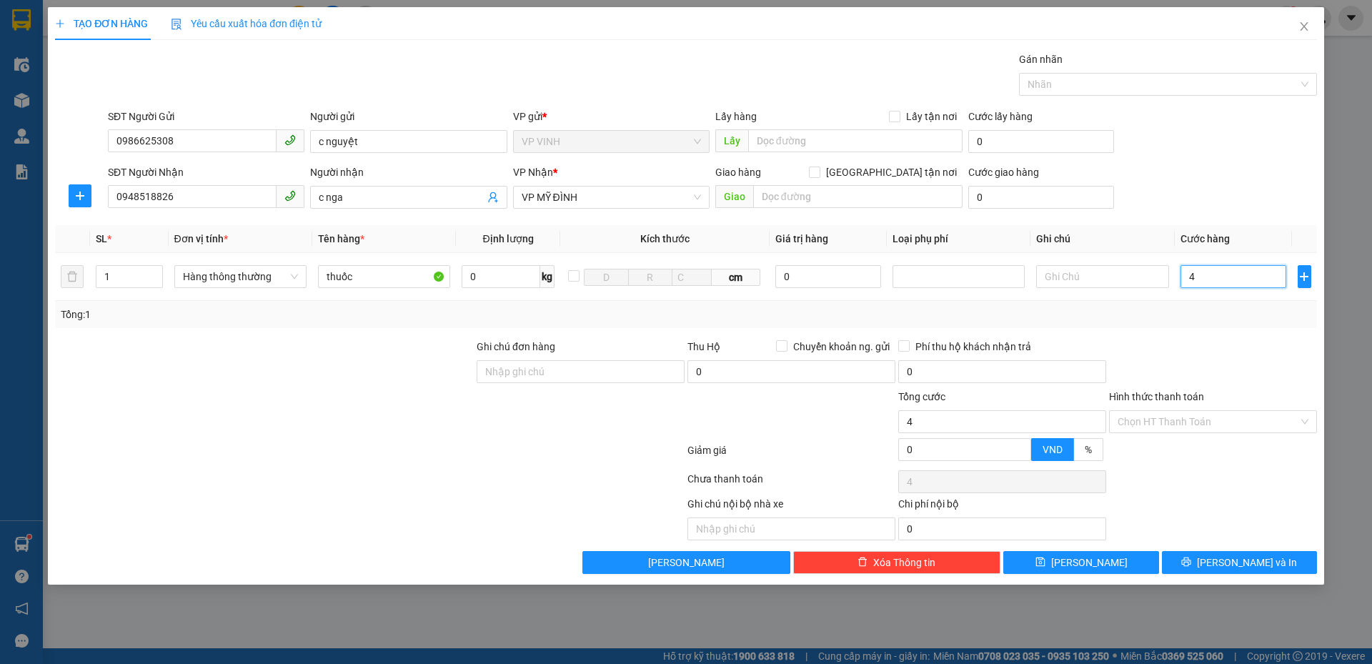
type input "40"
type input "40.000"
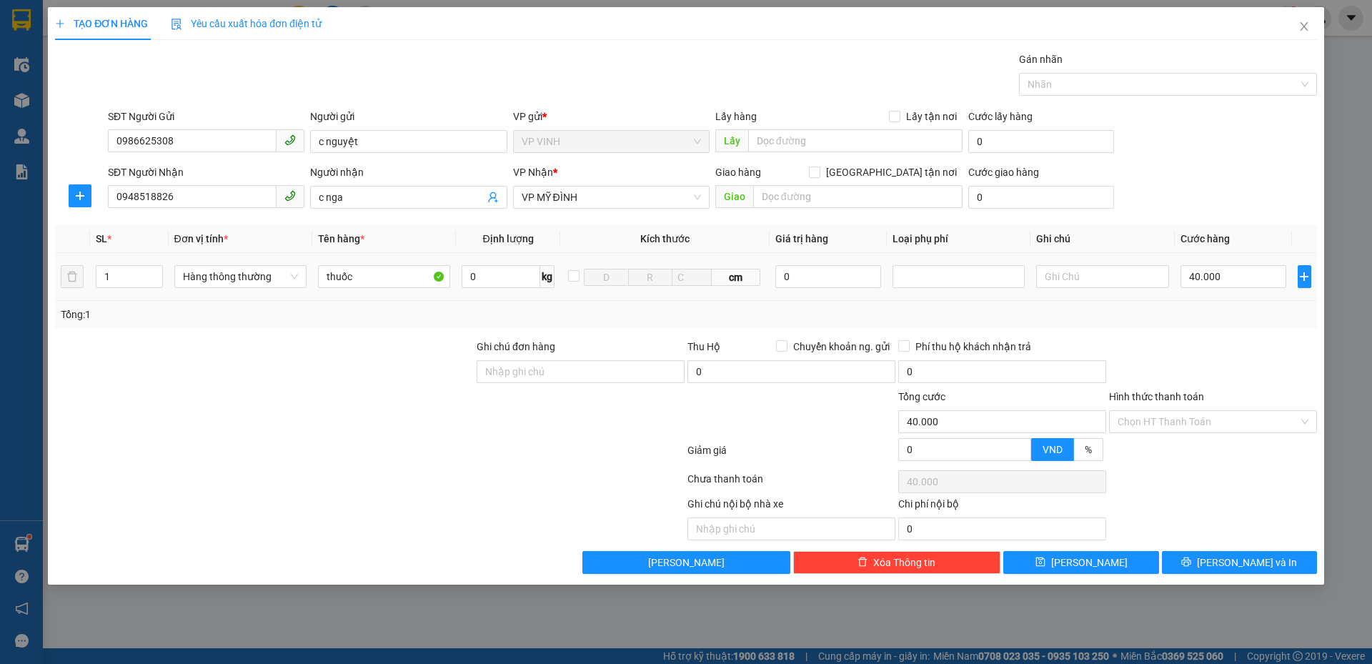
click at [1155, 289] on div at bounding box center [1102, 276] width 132 height 29
click at [1191, 426] on input "Hình thức thanh toán" at bounding box center [1207, 421] width 181 height 21
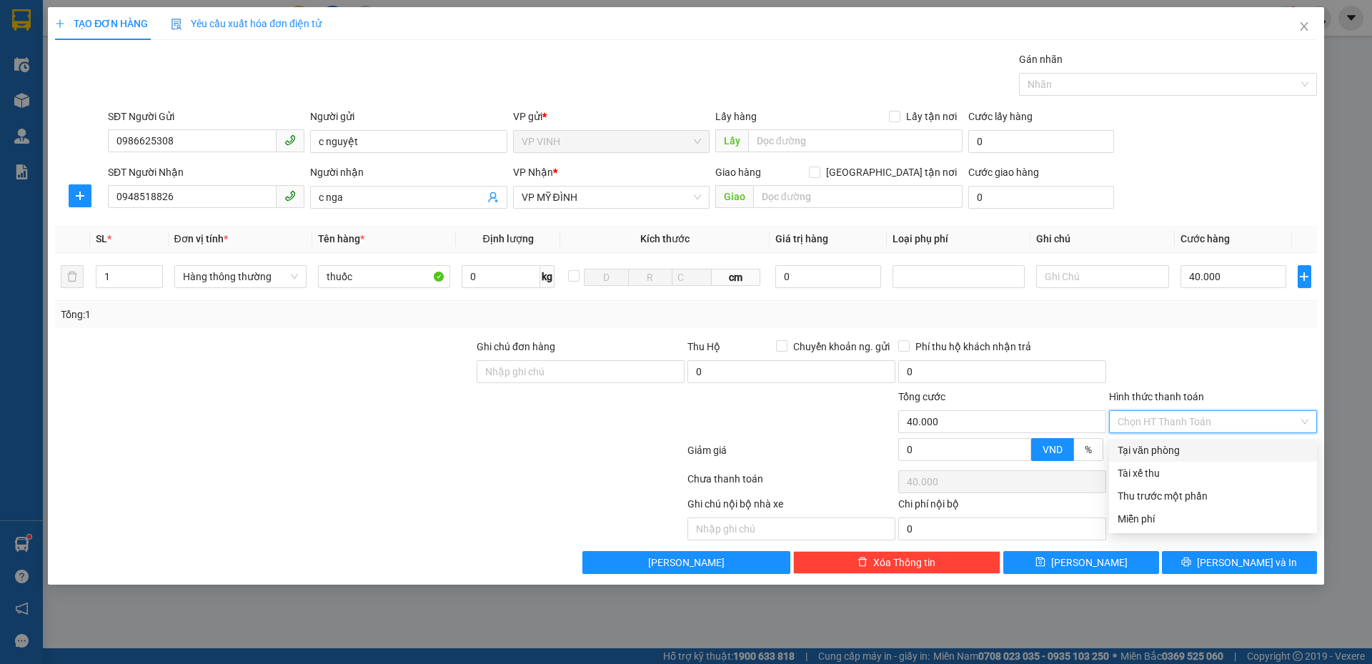
click at [1187, 447] on div "Tại văn phòng" at bounding box center [1212, 450] width 191 height 16
type input "0"
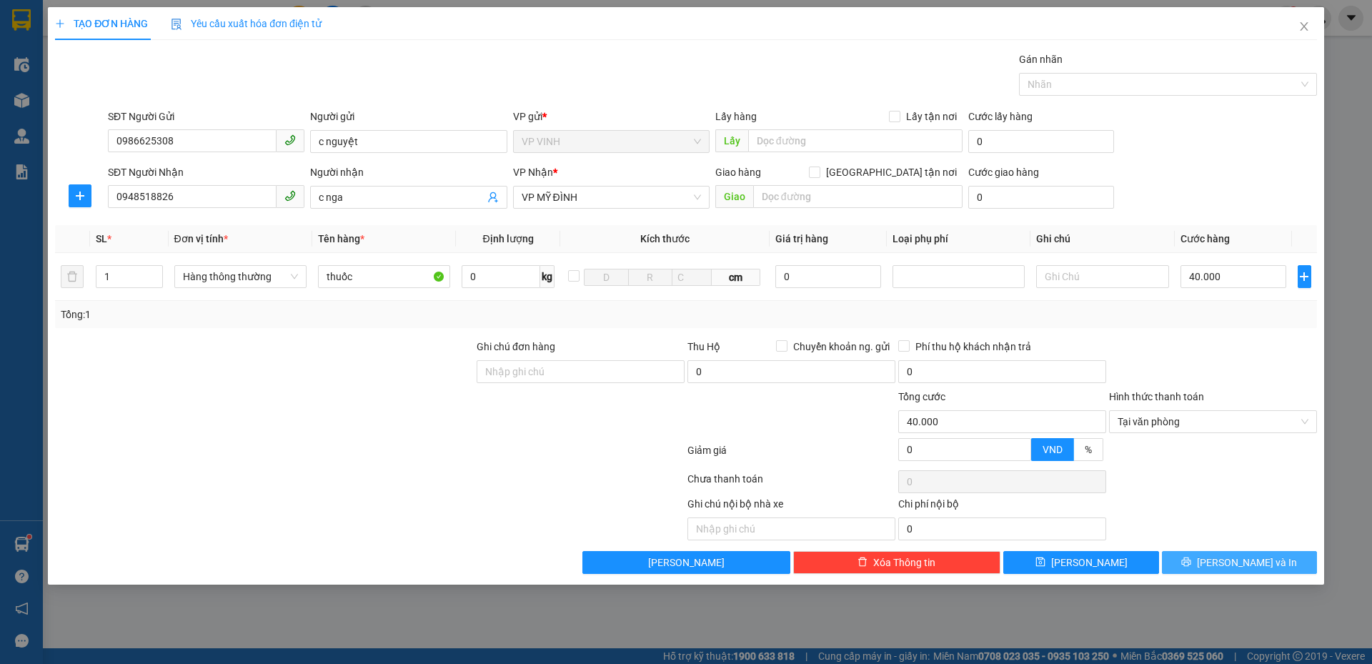
drag, startPoint x: 1204, startPoint y: 552, endPoint x: 1204, endPoint y: 560, distance: 8.6
click at [1205, 561] on button "Lưu và In" at bounding box center [1239, 562] width 155 height 23
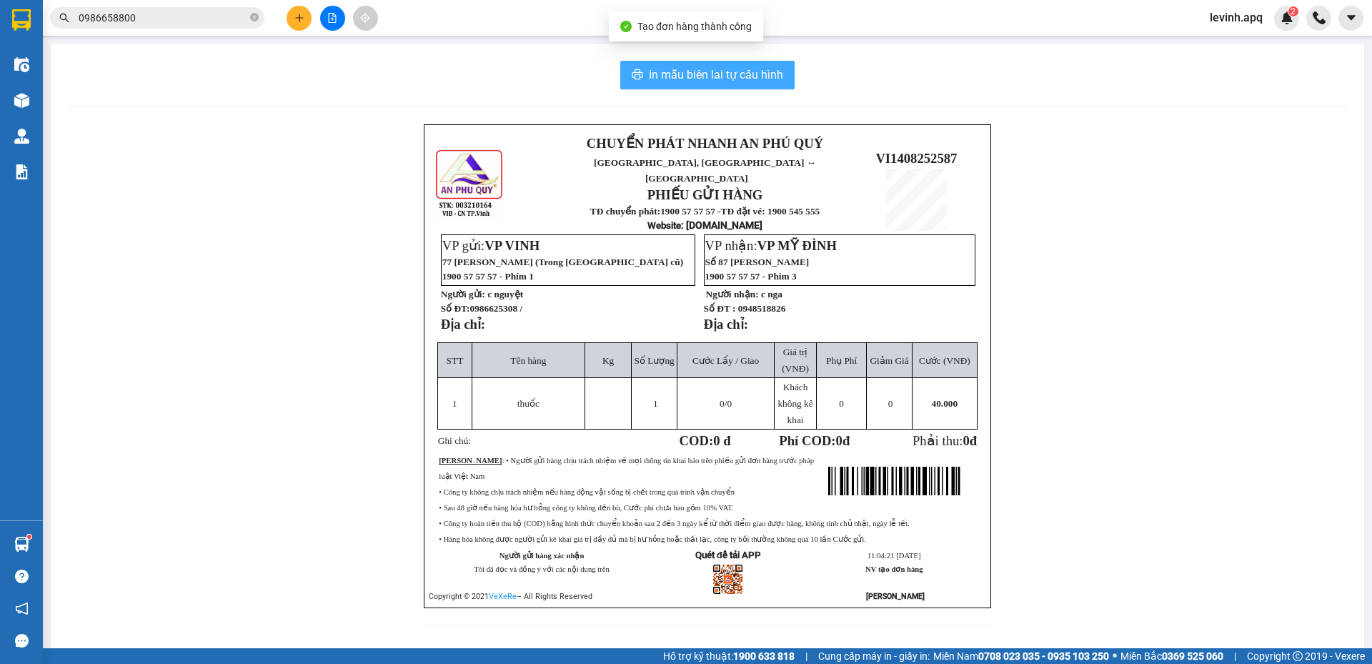
click at [724, 67] on span "In mẫu biên lai tự cấu hình" at bounding box center [716, 75] width 134 height 18
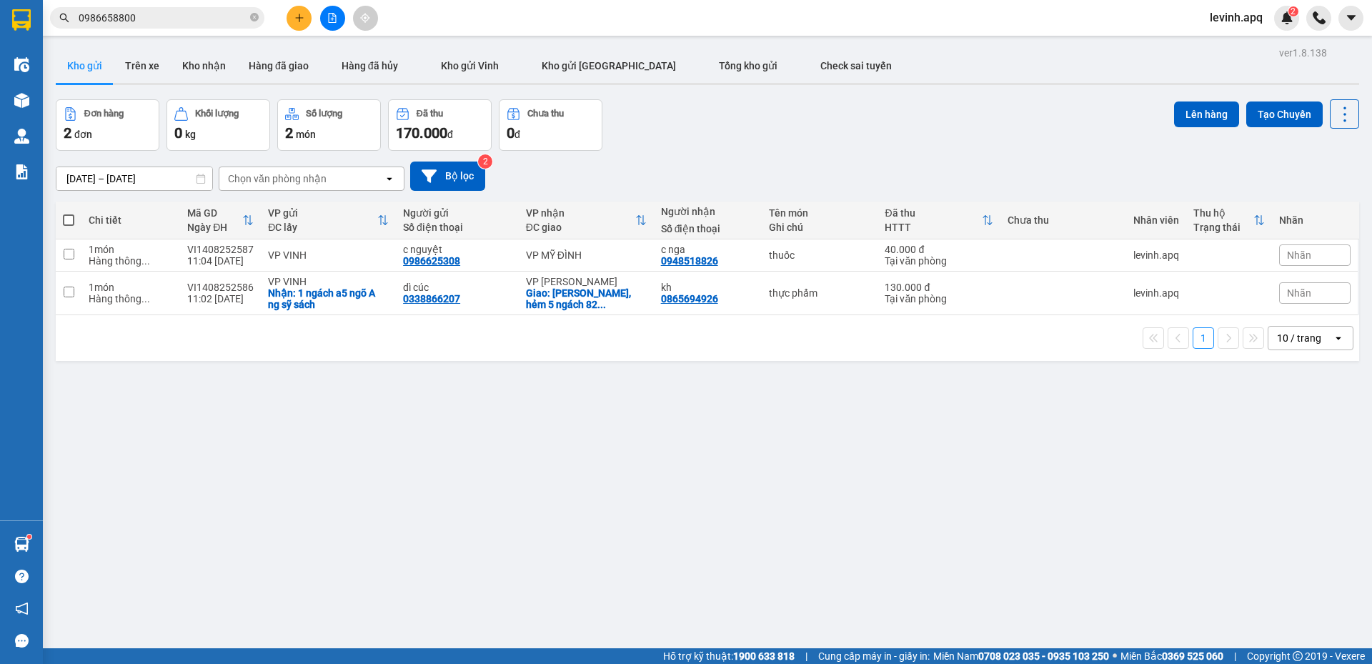
click at [70, 218] on span at bounding box center [68, 219] width 11 height 11
click at [69, 213] on input "checkbox" at bounding box center [69, 213] width 0 height 0
checkbox input "true"
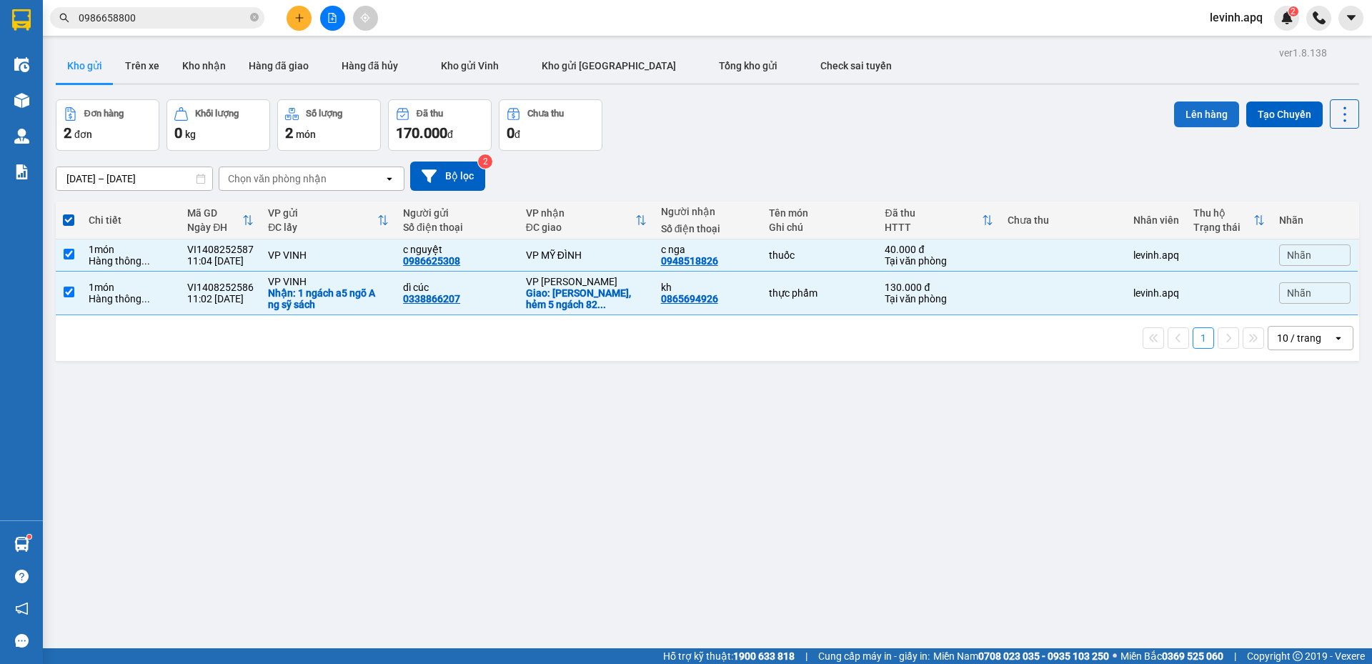
click at [1186, 111] on button "Lên hàng" at bounding box center [1206, 114] width 65 height 26
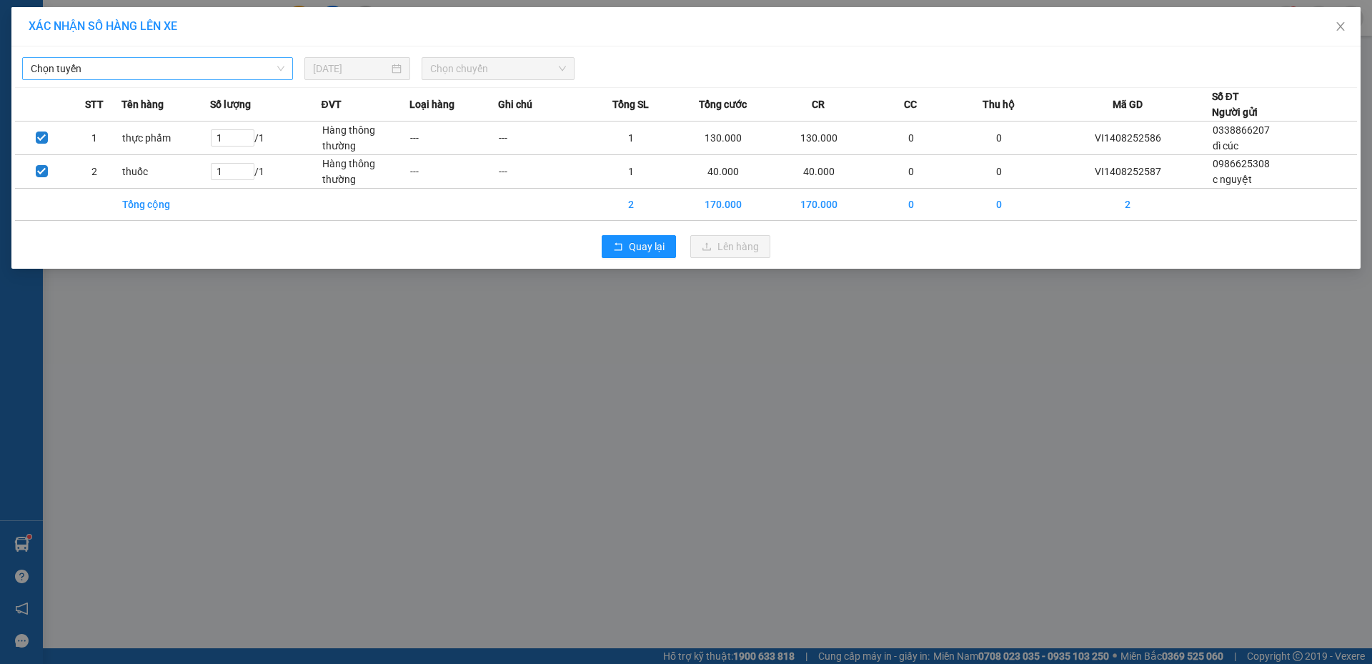
click at [238, 68] on span "Chọn tuyến" at bounding box center [158, 68] width 254 height 21
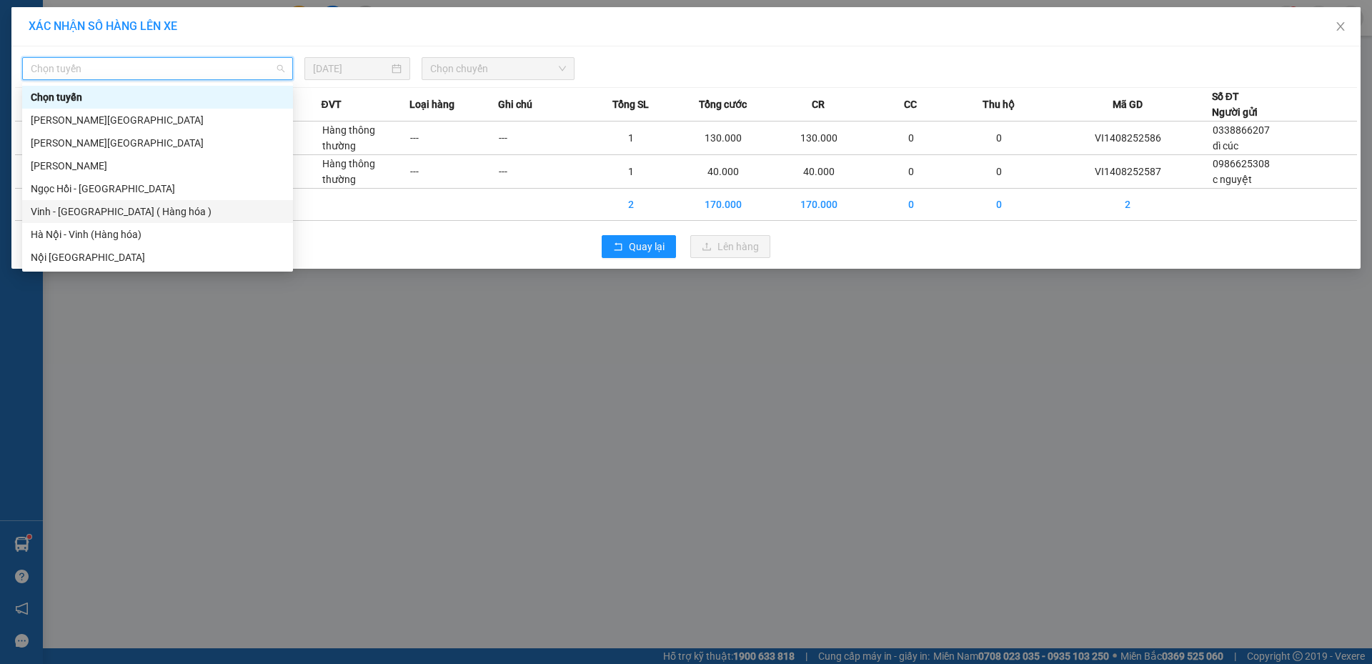
click at [166, 206] on div "Vinh - Hà Nội ( Hàng hóa )" at bounding box center [158, 212] width 254 height 16
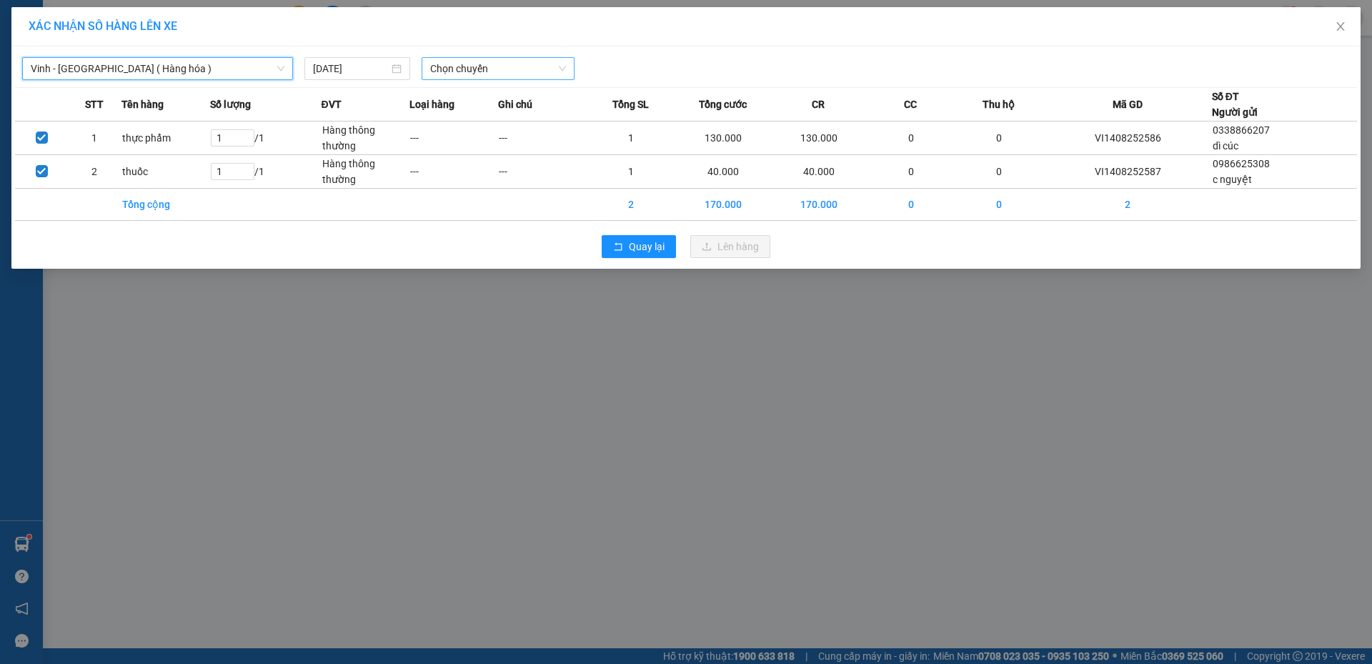
click at [464, 72] on span "Chọn chuyến" at bounding box center [498, 68] width 136 height 21
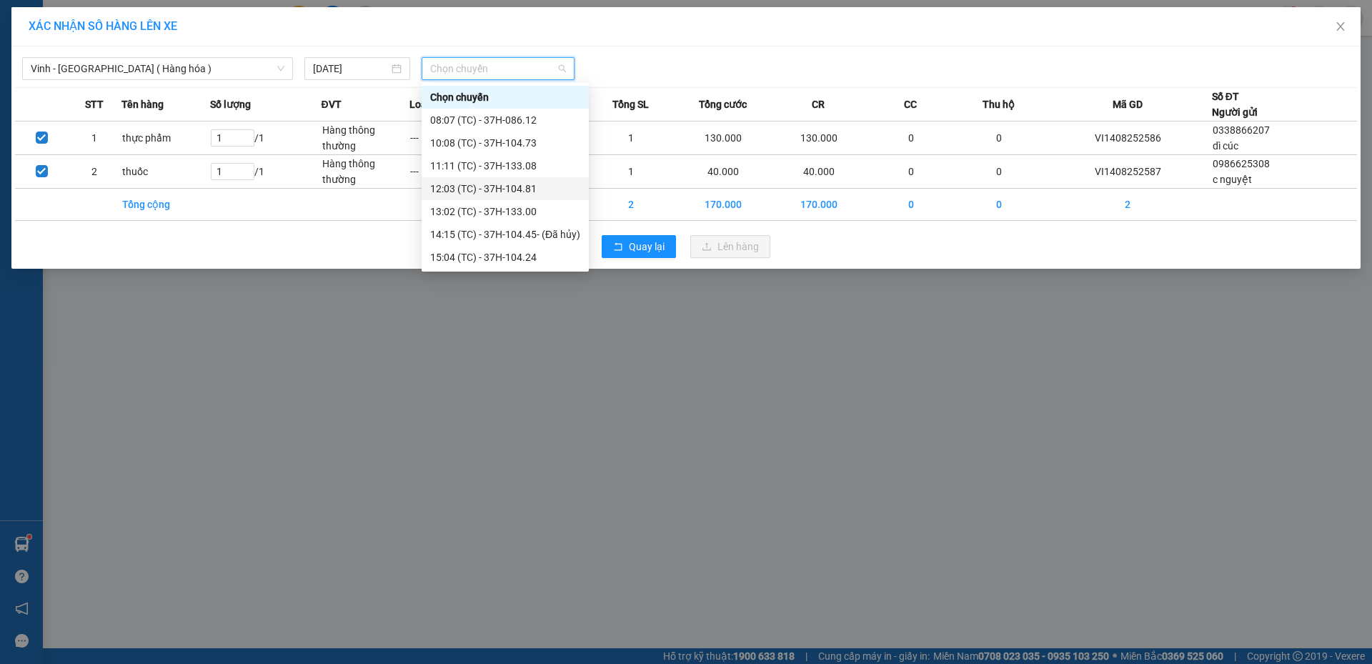
click at [464, 189] on div "12:03 (TC) - 37H-104.81" at bounding box center [505, 189] width 150 height 16
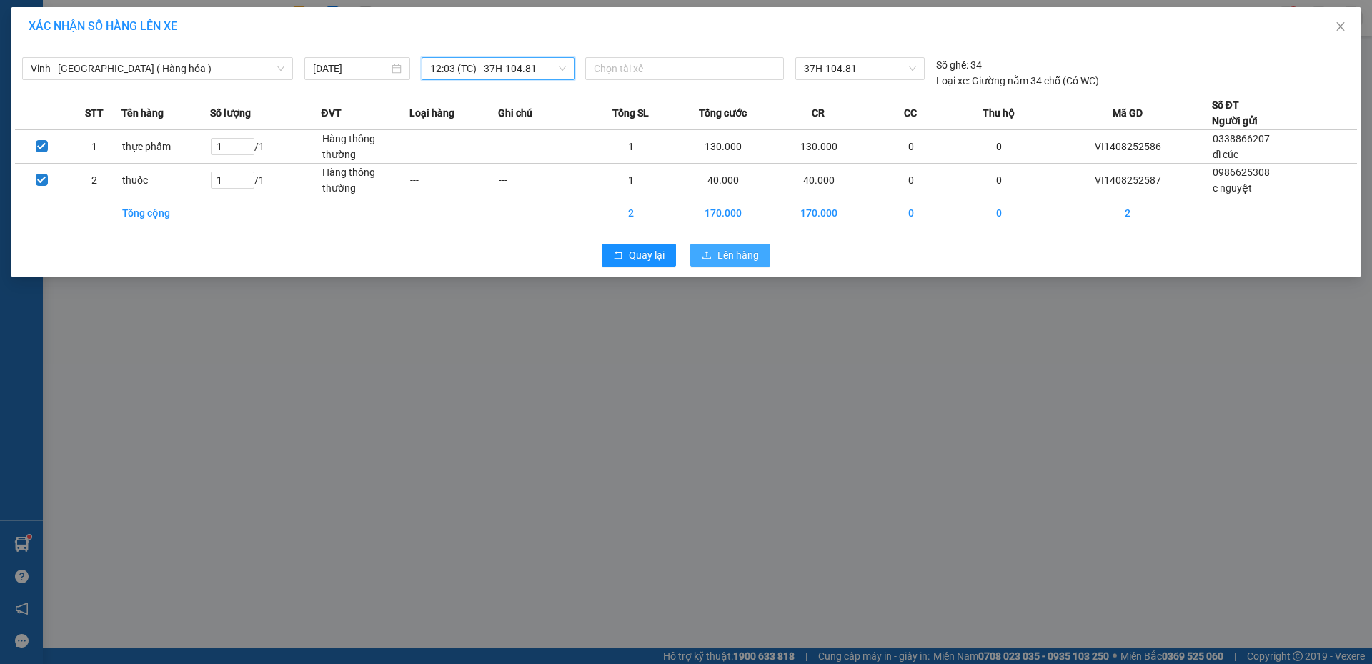
click at [713, 264] on button "Lên hàng" at bounding box center [730, 255] width 80 height 23
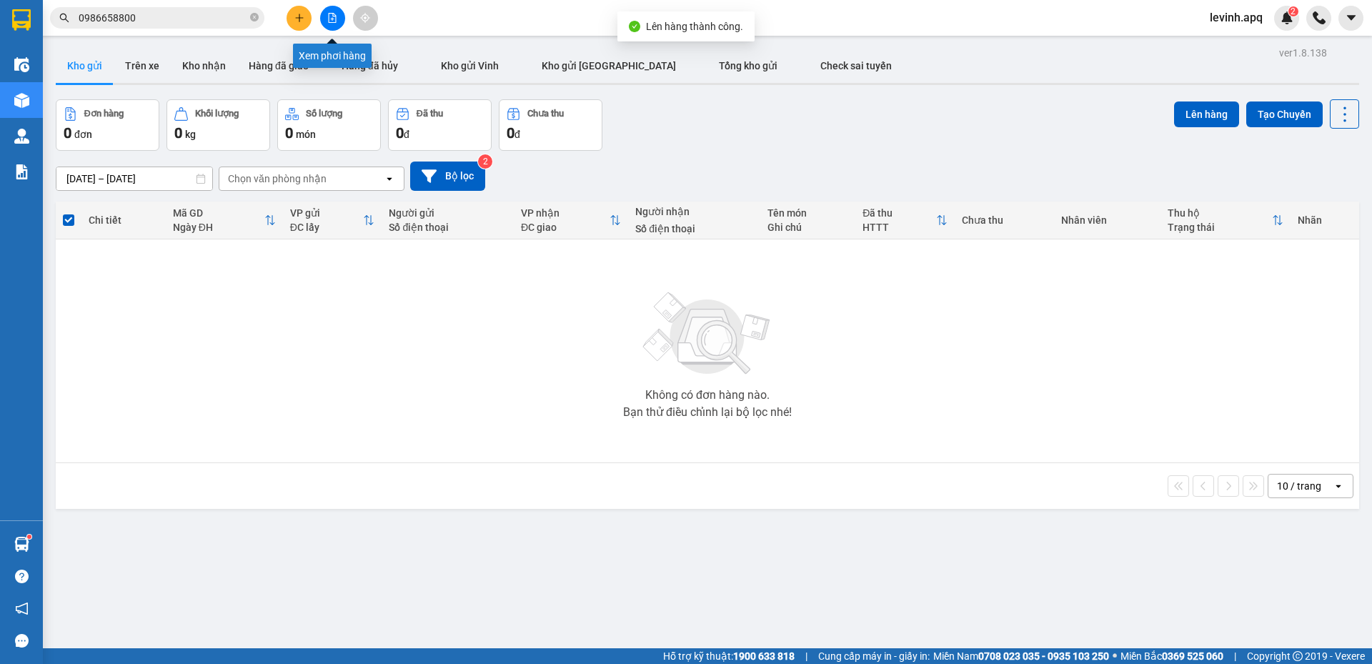
click at [332, 11] on button at bounding box center [332, 18] width 25 height 25
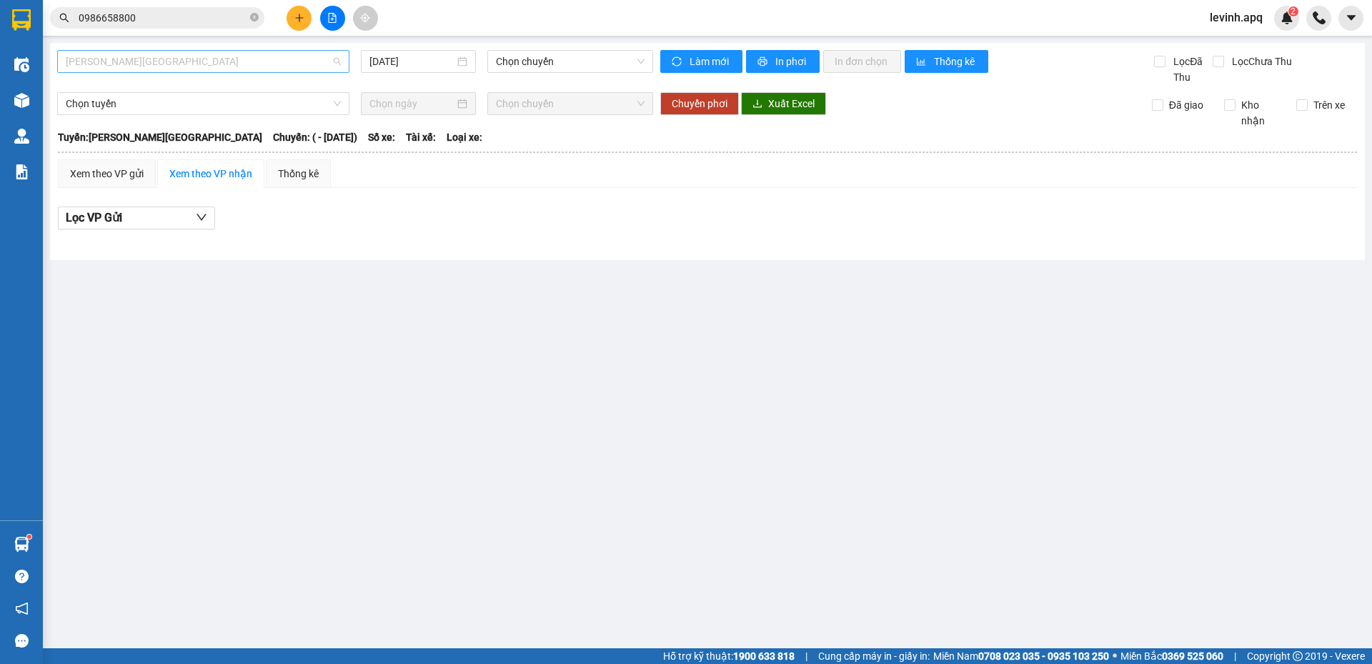
click at [213, 56] on span "Gia Lâm - Mỹ Đình" at bounding box center [203, 61] width 275 height 21
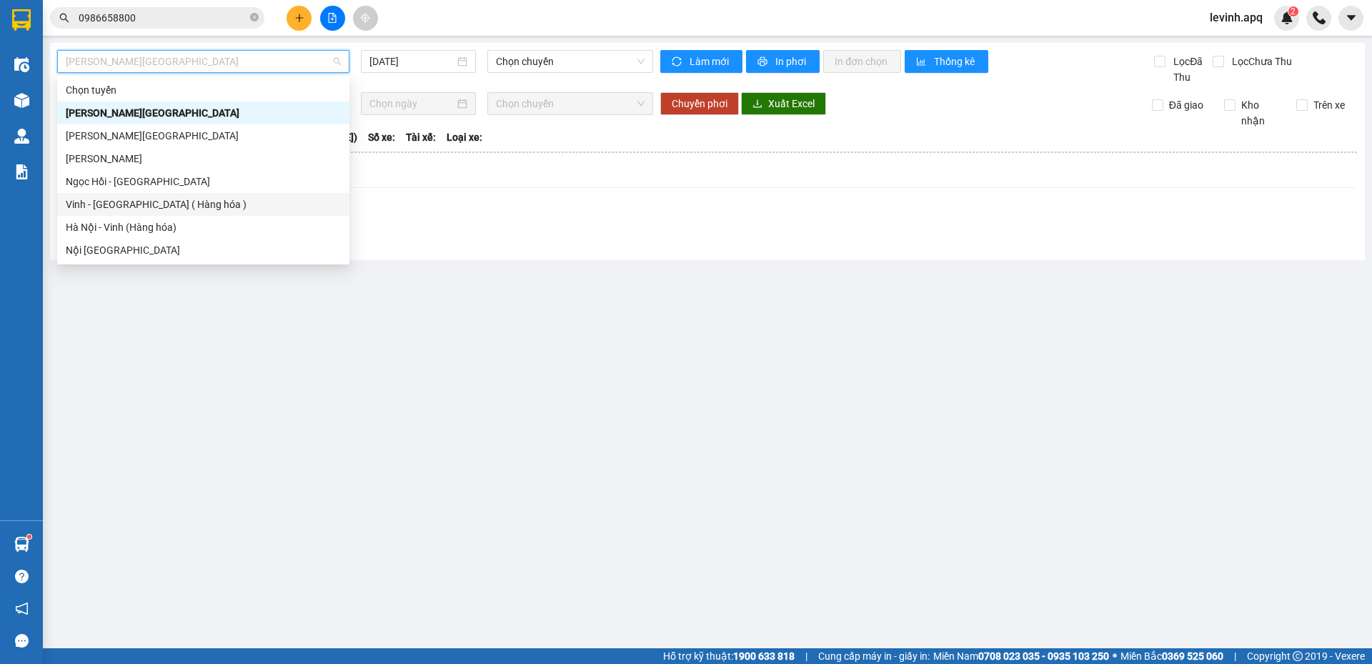
click at [180, 204] on div "Vinh - Hà Nội ( Hàng hóa )" at bounding box center [203, 204] width 275 height 16
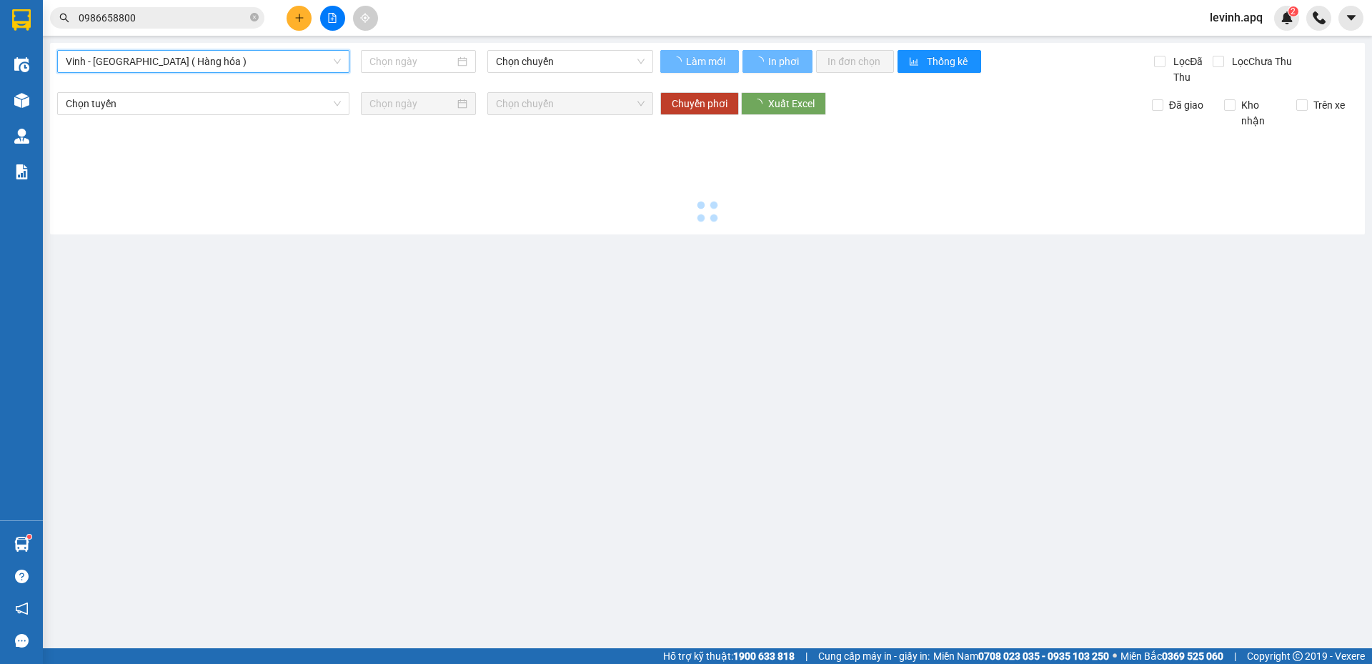
type input "14/08/2025"
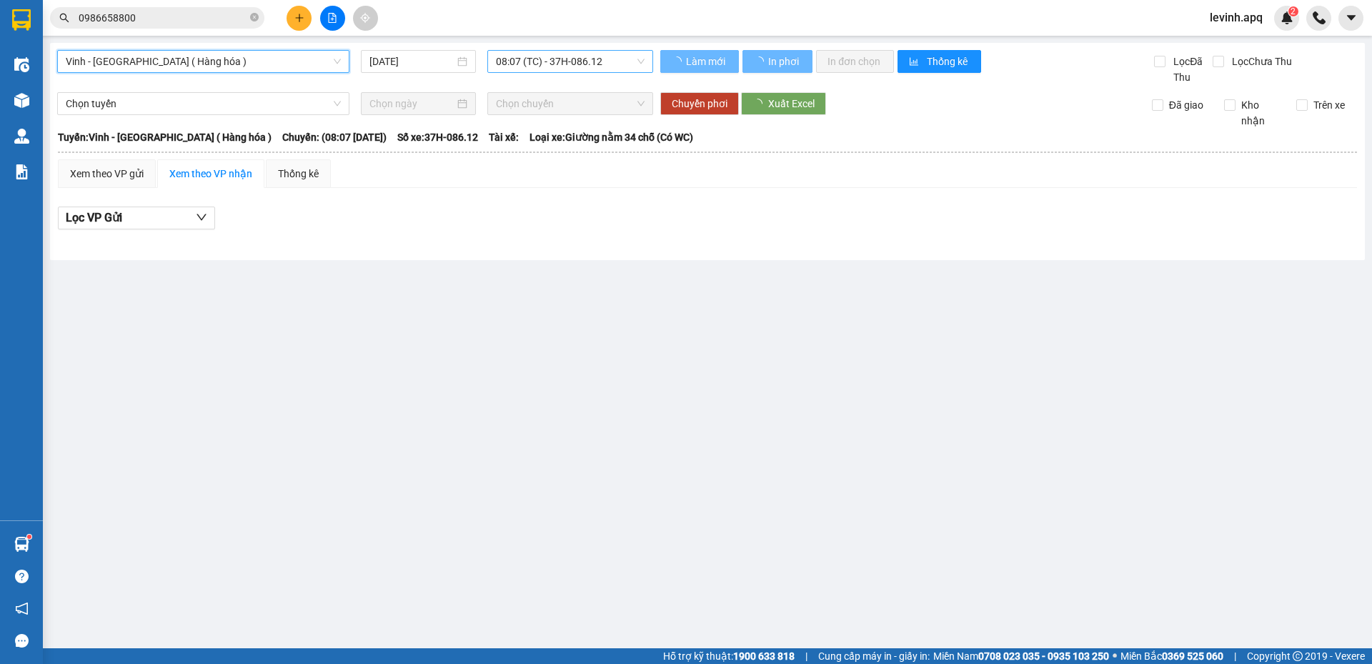
click at [592, 62] on span "08:07 (TC) - 37H-086.12" at bounding box center [570, 61] width 149 height 21
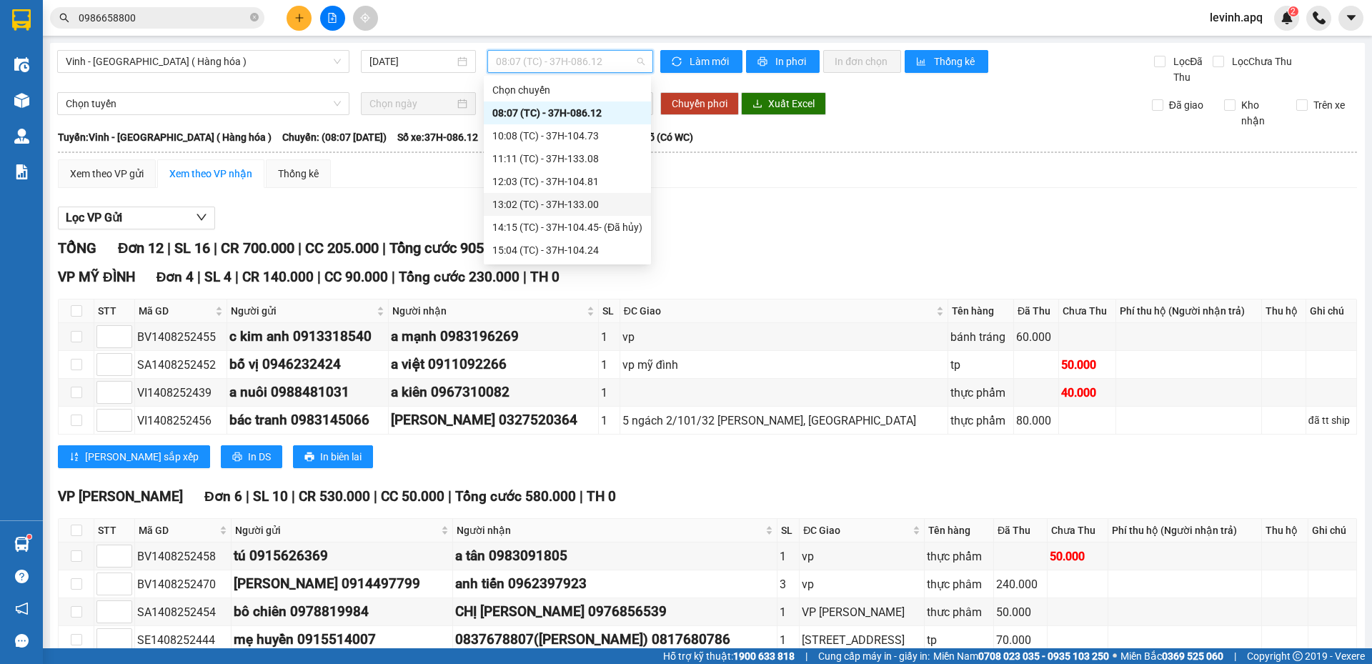
click at [545, 204] on div "13:02 (TC) - 37H-133.00" at bounding box center [567, 204] width 150 height 16
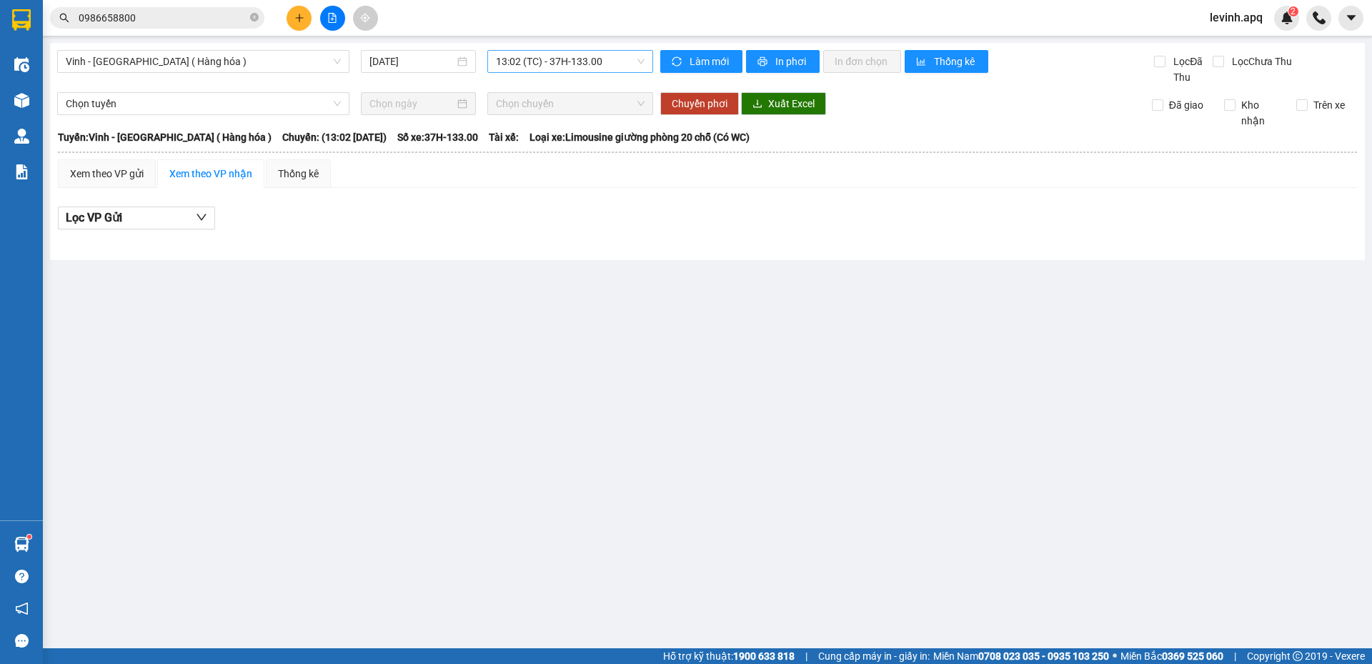
click at [558, 56] on span "13:02 (TC) - 37H-133.00" at bounding box center [570, 61] width 149 height 21
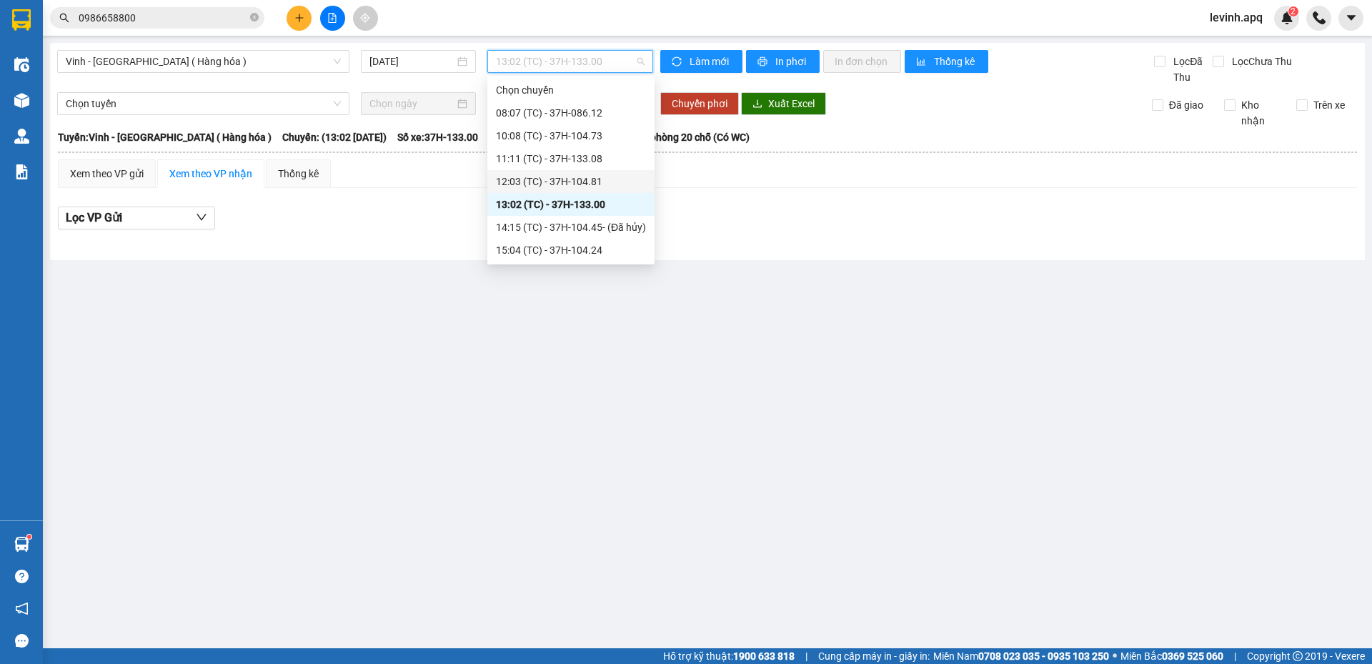
click at [558, 181] on div "12:03 (TC) - 37H-104.81" at bounding box center [571, 182] width 150 height 16
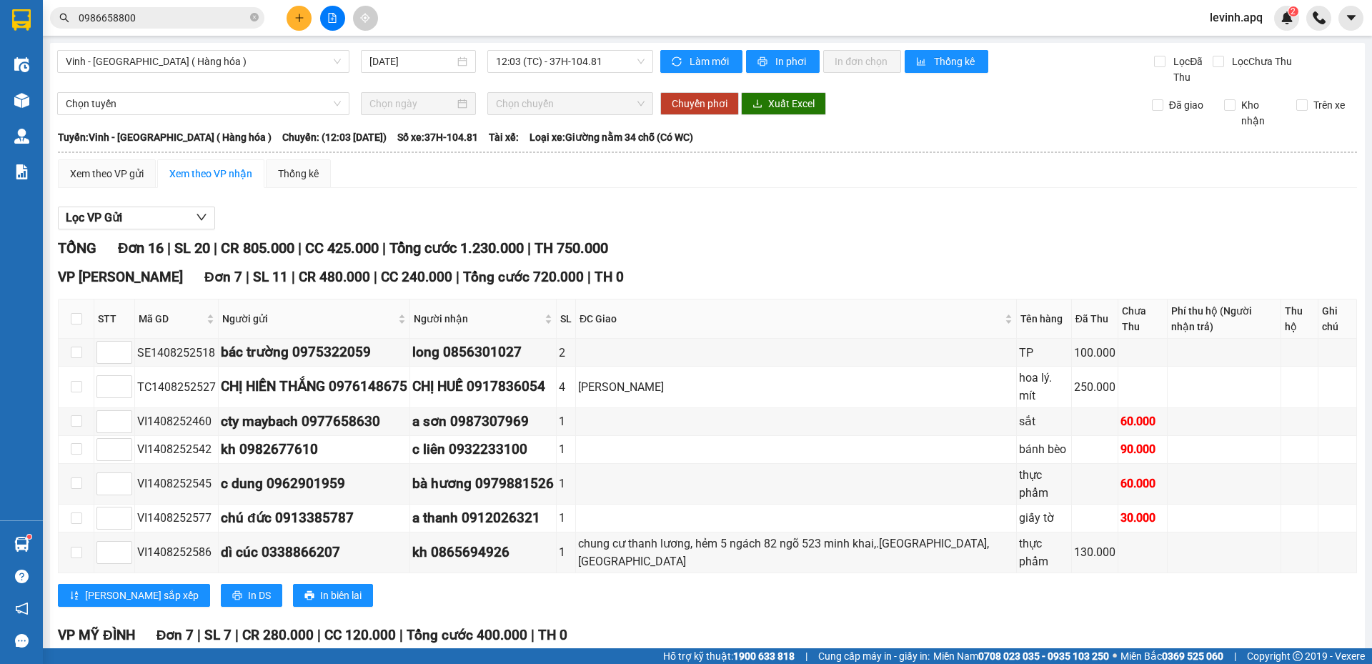
click at [777, 49] on div "Vinh - Hà Nội ( Hàng hóa ) 14/08/2025 12:03 (TC) - 37H-104.81 Làm mới In phơi I…" at bounding box center [707, 574] width 1315 height 1063
click at [778, 62] on span "In phơi" at bounding box center [791, 62] width 33 height 16
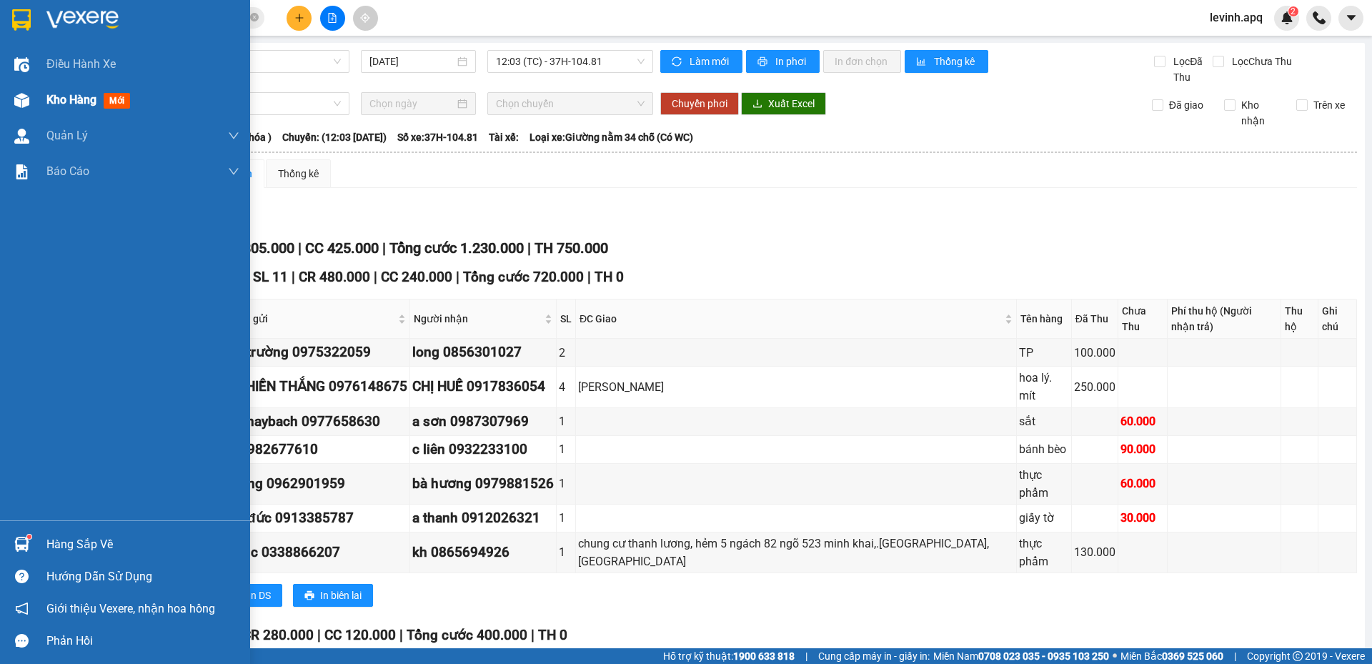
click at [51, 99] on span "Kho hàng" at bounding box center [71, 100] width 50 height 14
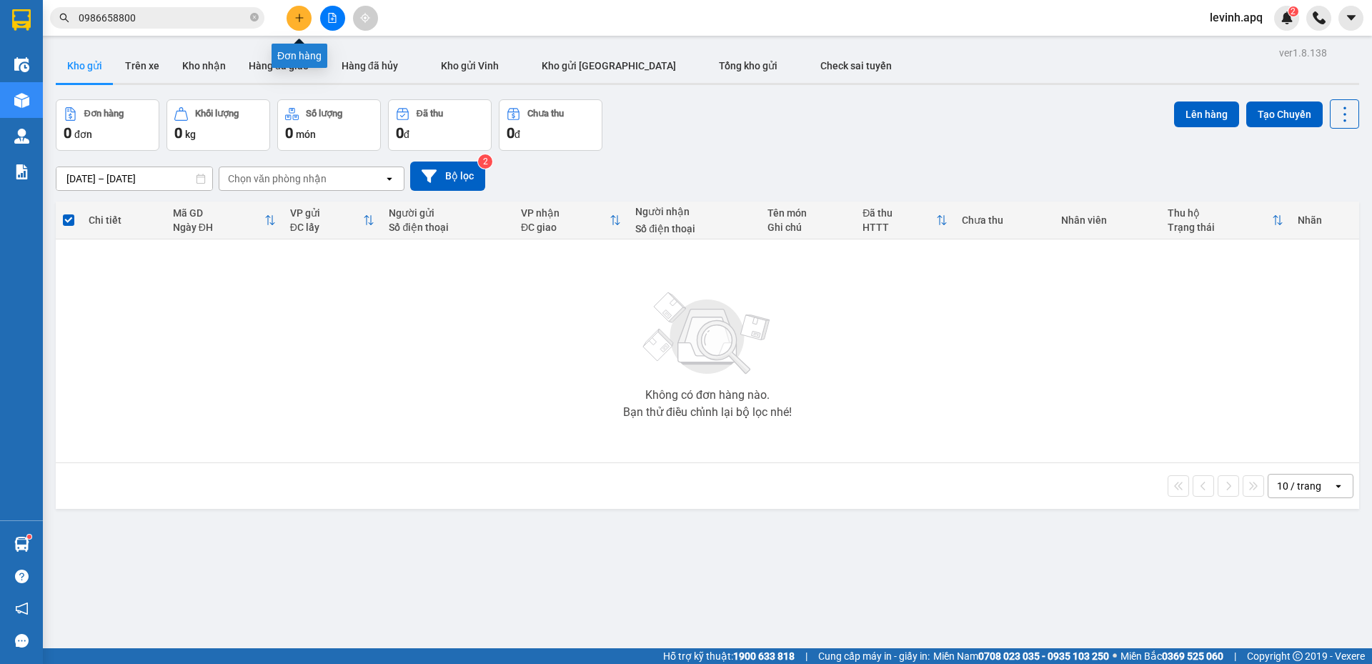
click at [299, 14] on icon "plus" at bounding box center [299, 18] width 10 height 10
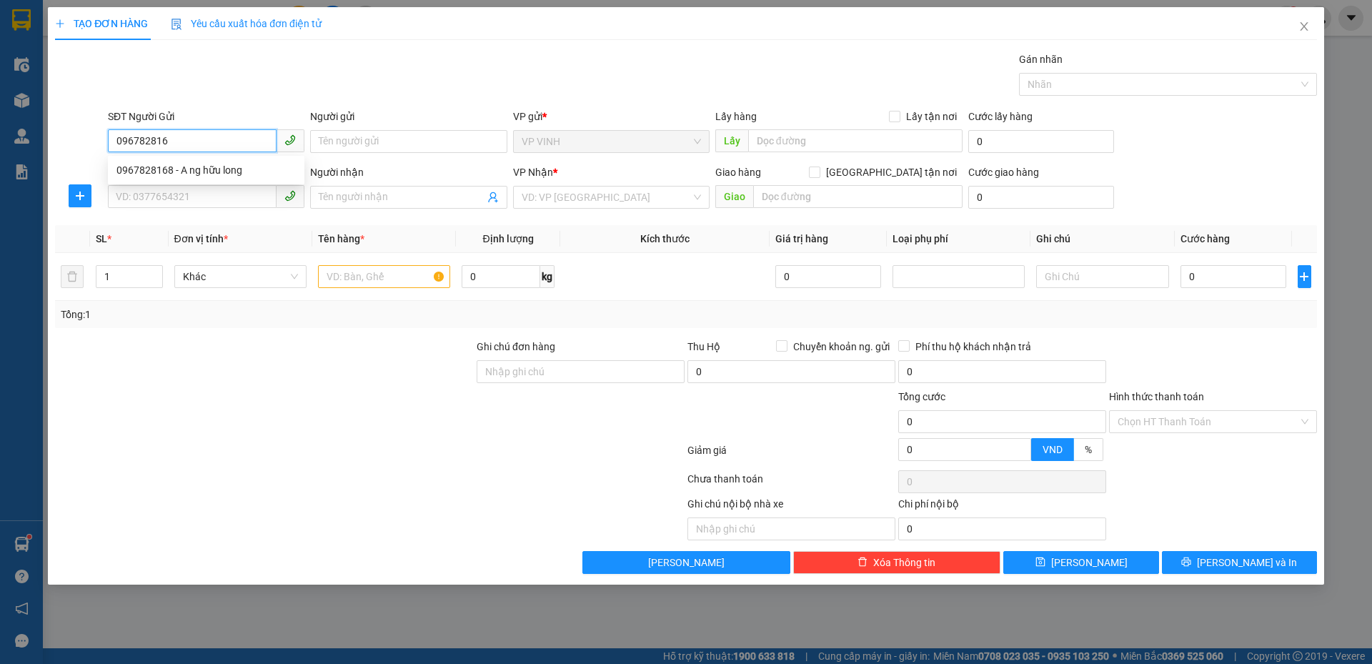
type input "0967828168"
click at [151, 174] on div "0967828168 - A ng hữu long" at bounding box center [205, 170] width 179 height 16
type input "A ng hữu long"
type input "0967828168"
click at [170, 187] on input "SĐT Người Nhận" at bounding box center [192, 196] width 169 height 23
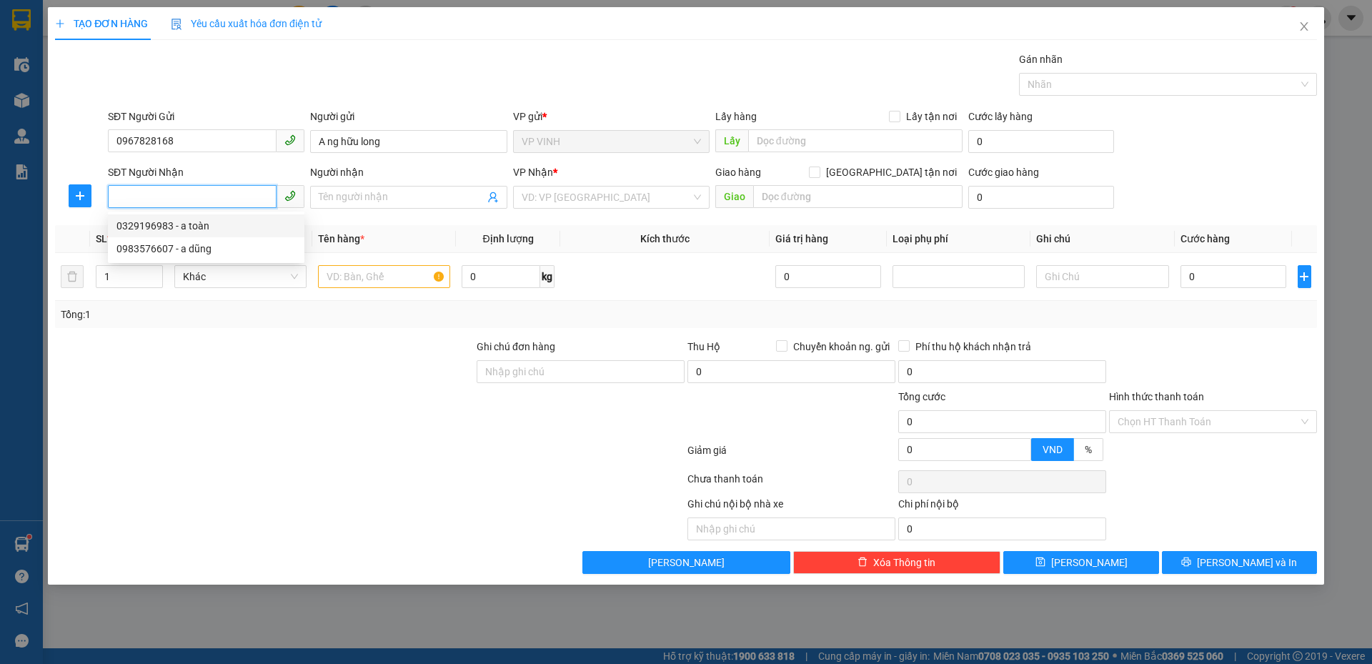
click at [244, 234] on div "0329196983 - a toàn" at bounding box center [206, 225] width 196 height 23
type input "0329196983"
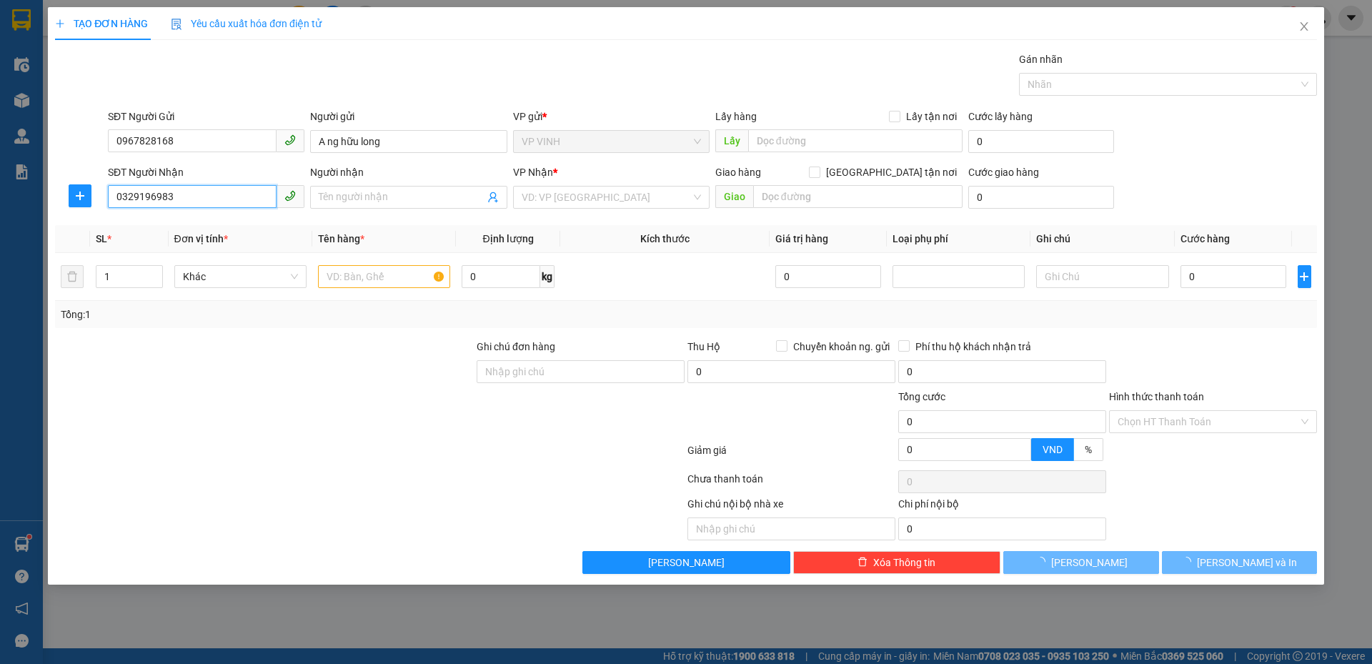
type input "a toàn"
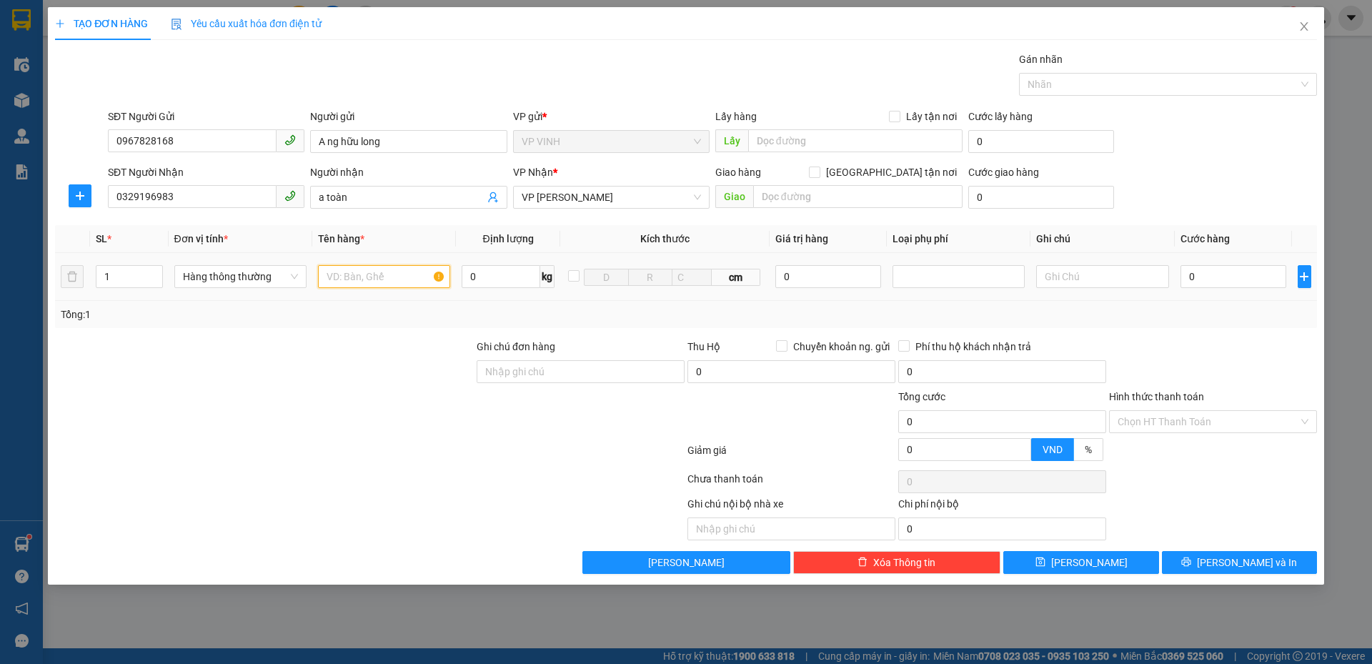
click at [366, 284] on input "text" at bounding box center [384, 276] width 132 height 23
type input "thực phẩm"
click at [1221, 276] on input "0" at bounding box center [1233, 276] width 106 height 23
type input "4"
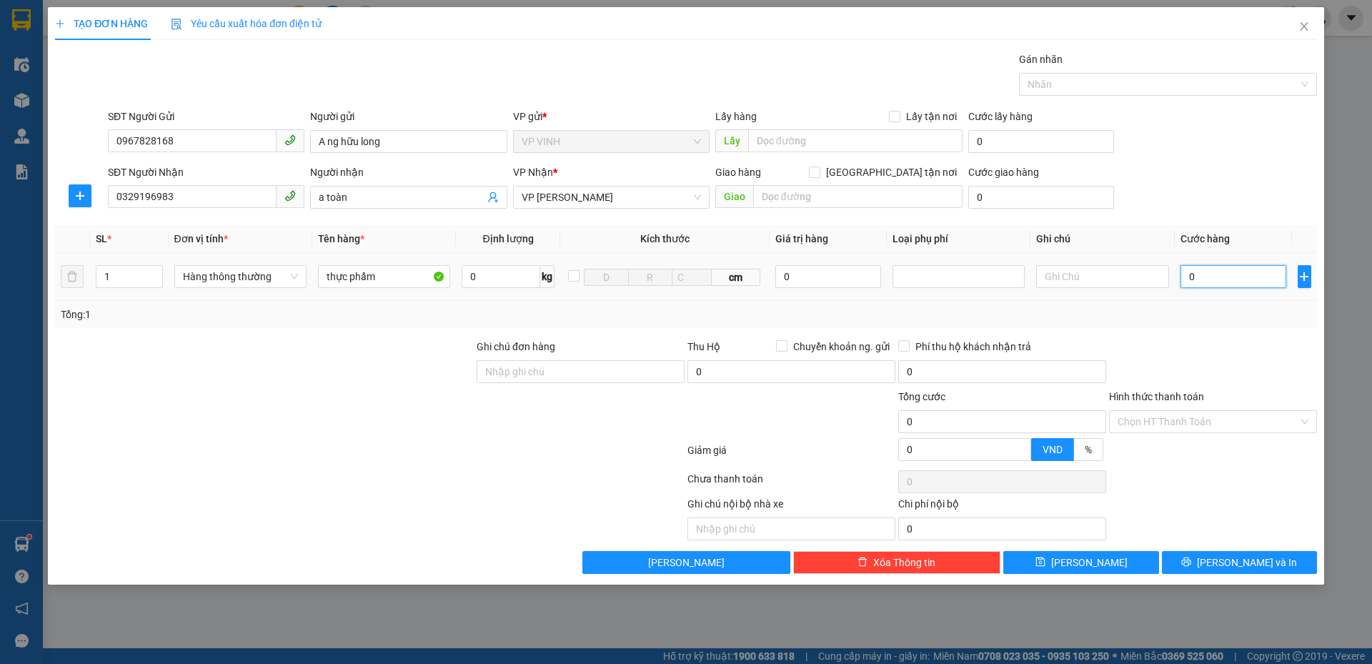
type input "4"
type input "40"
type input "40.000"
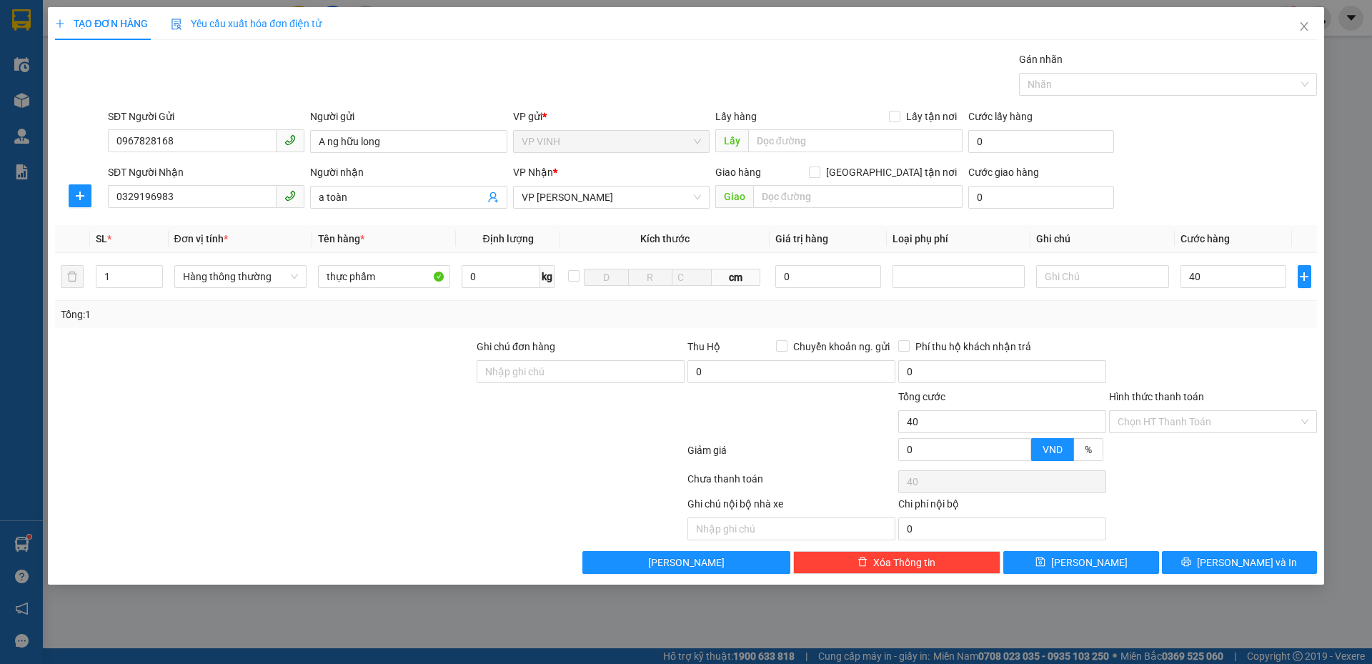
type input "40.000"
drag, startPoint x: 1229, startPoint y: 371, endPoint x: 1192, endPoint y: 327, distance: 56.8
click at [1229, 371] on div at bounding box center [1212, 364] width 211 height 50
click at [1206, 272] on input "40.000" at bounding box center [1233, 276] width 106 height 23
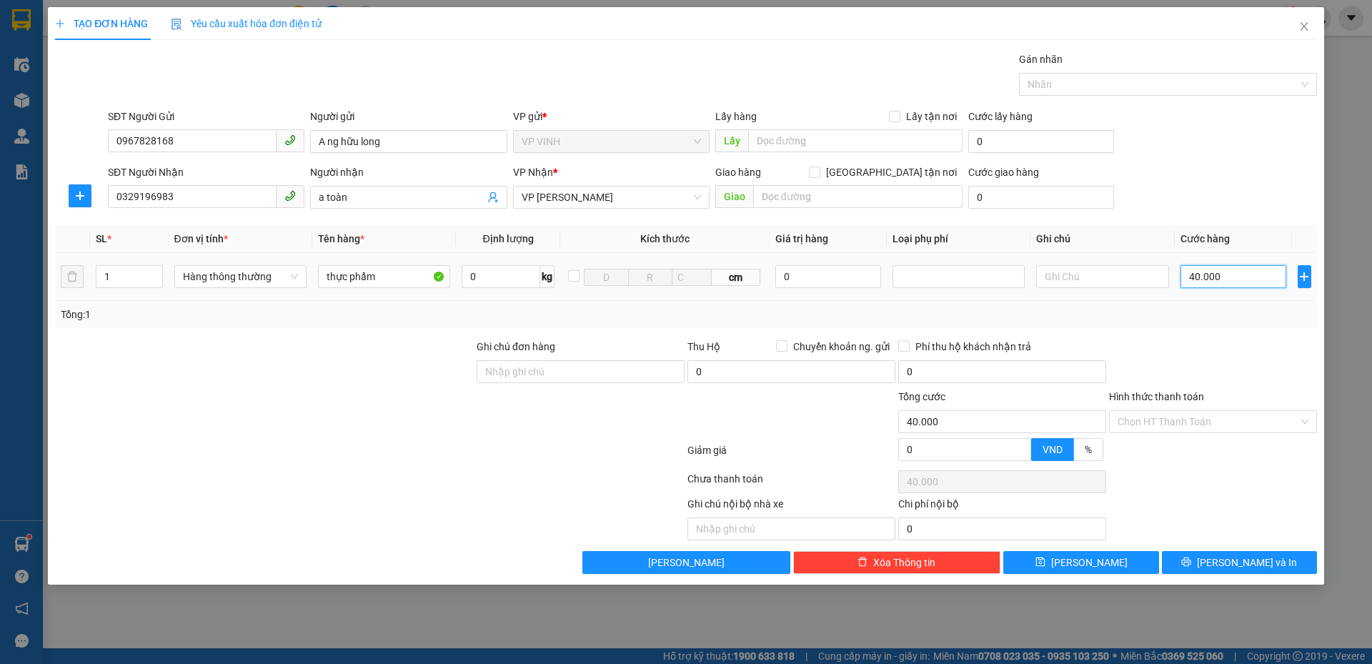
type input "5"
type input "50"
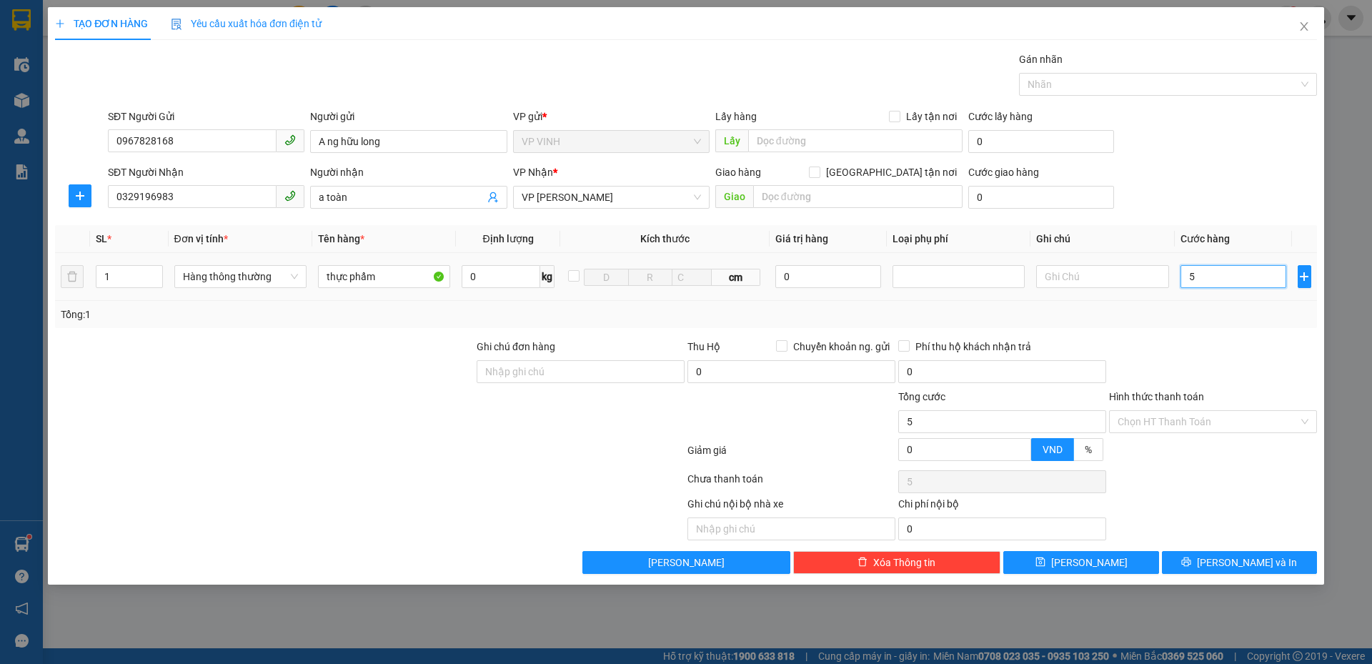
type input "50"
type input "50.000"
drag, startPoint x: 1221, startPoint y: 321, endPoint x: 1189, endPoint y: 369, distance: 58.3
click at [1221, 322] on div "Tổng: 1" at bounding box center [686, 314] width 1262 height 27
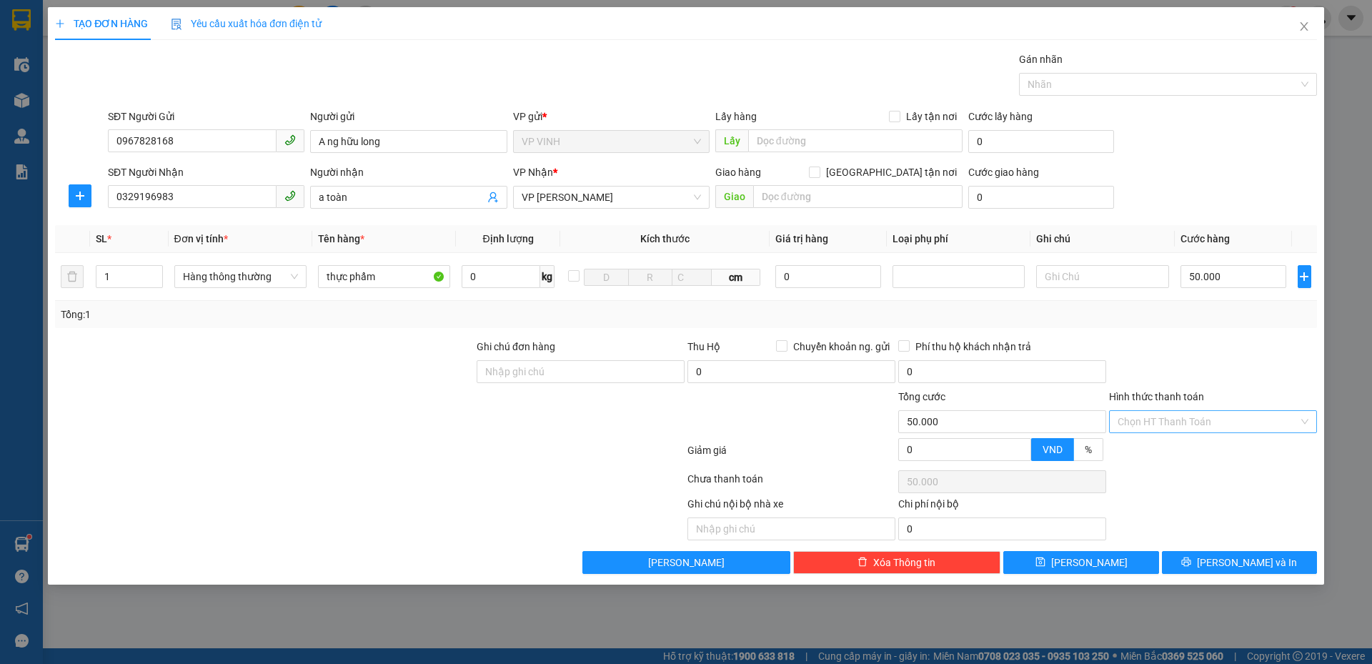
click at [1166, 421] on input "Hình thức thanh toán" at bounding box center [1207, 421] width 181 height 21
click at [1163, 455] on div "Tại văn phòng" at bounding box center [1212, 450] width 191 height 16
type input "0"
click at [1219, 550] on div "Transit Pickup Surcharge Ids Transit Deliver Surcharge Ids Transit Deliver Surc…" at bounding box center [686, 312] width 1262 height 522
click at [1202, 567] on button "Lưu và In" at bounding box center [1239, 562] width 155 height 23
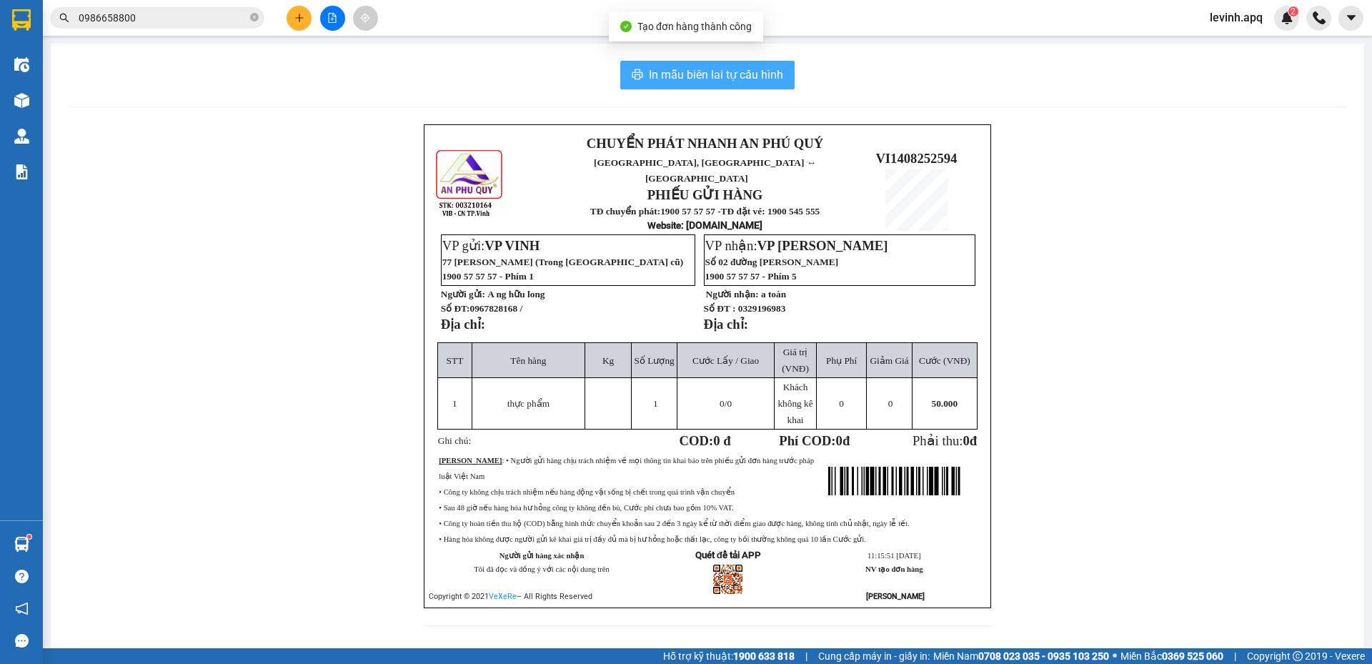
click at [699, 72] on span "In mẫu biên lai tự cấu hình" at bounding box center [716, 75] width 134 height 18
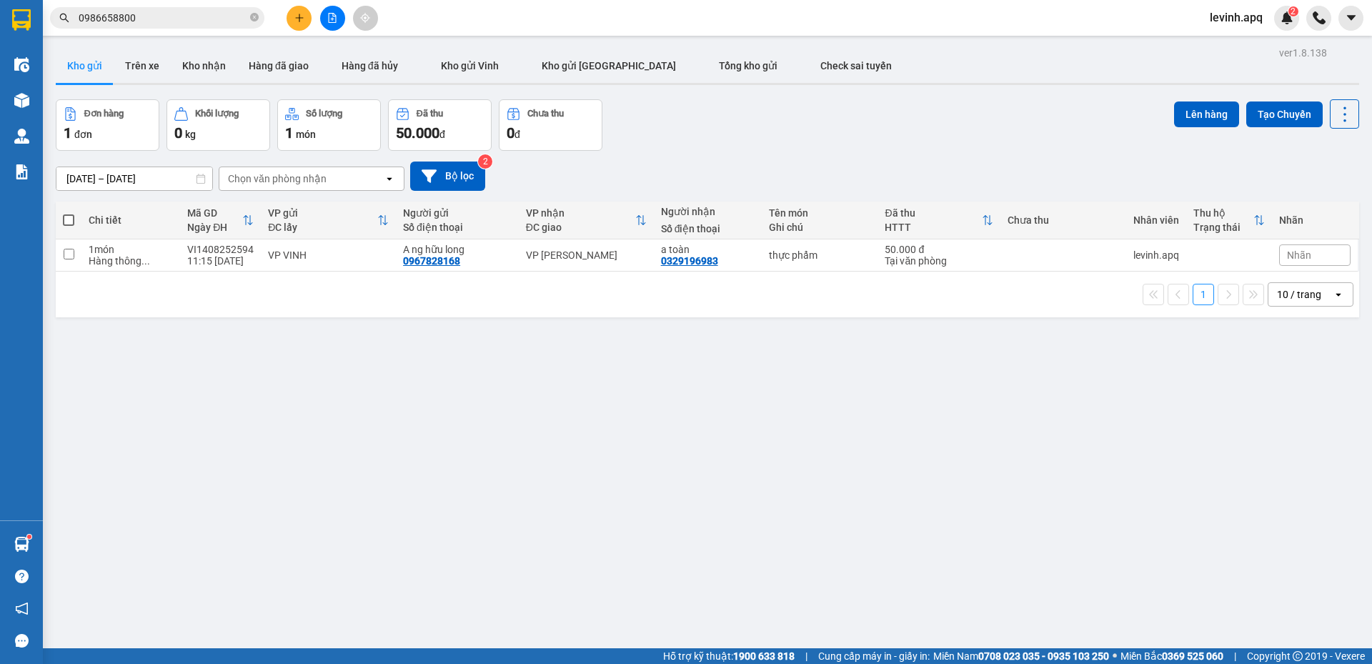
scroll to position [84, 0]
click at [690, 166] on div "12/08/2025 – 14/08/2025 Press the down arrow key to interact with the calendar …" at bounding box center [707, 175] width 1303 height 29
click at [447, 182] on button "Bộ lọc" at bounding box center [447, 175] width 75 height 29
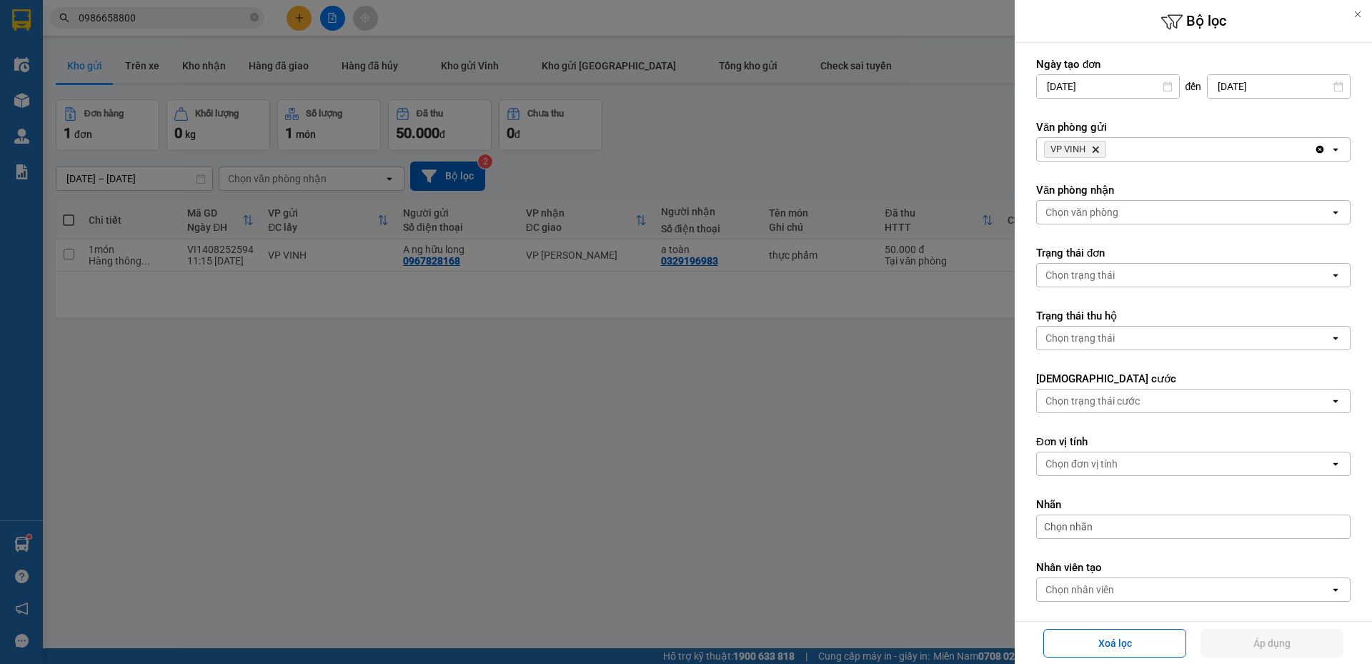
click at [1092, 147] on span "VP VINH Delete" at bounding box center [1075, 149] width 62 height 17
click at [1093, 147] on icon "VP VINH, close by backspace" at bounding box center [1095, 149] width 6 height 6
click at [1099, 150] on div "Chọn văn phòng" at bounding box center [1081, 149] width 73 height 14
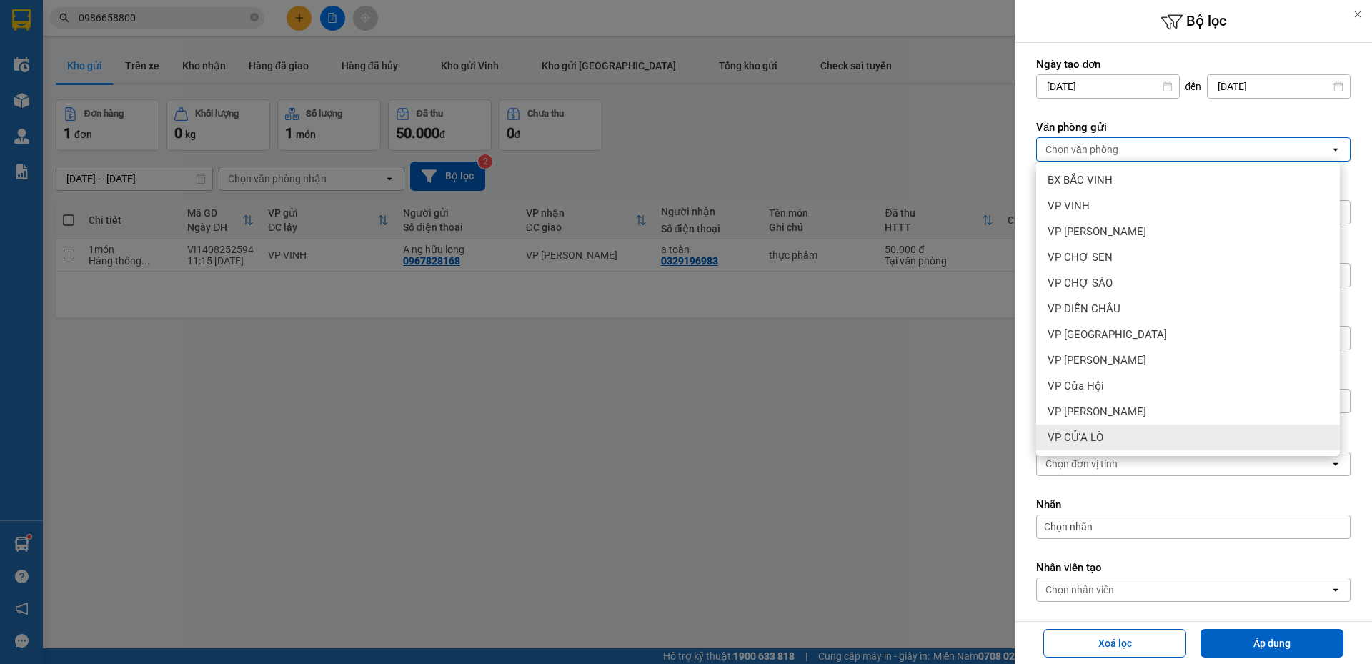
click at [1109, 442] on div "VP CỬA LÒ" at bounding box center [1188, 437] width 304 height 26
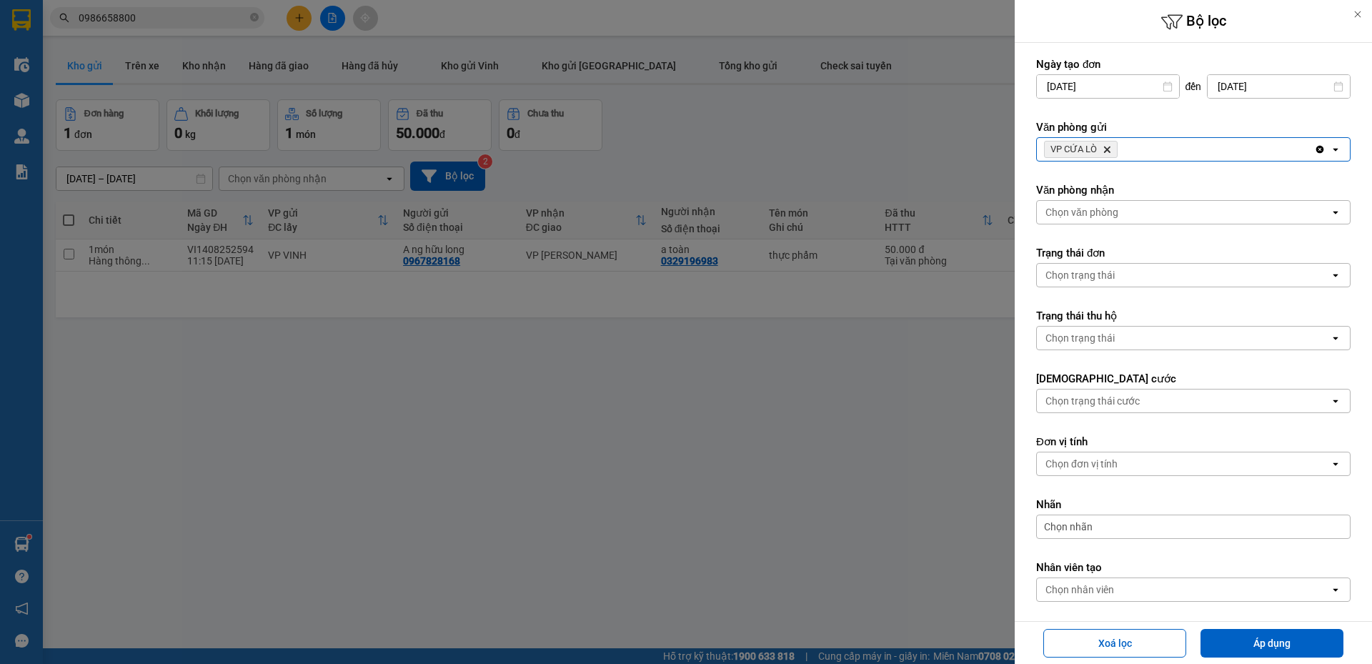
click at [1197, 131] on label "Văn phòng gửi" at bounding box center [1193, 127] width 314 height 14
click at [1195, 142] on div "VP CỬA LÒ Delete" at bounding box center [1175, 149] width 277 height 23
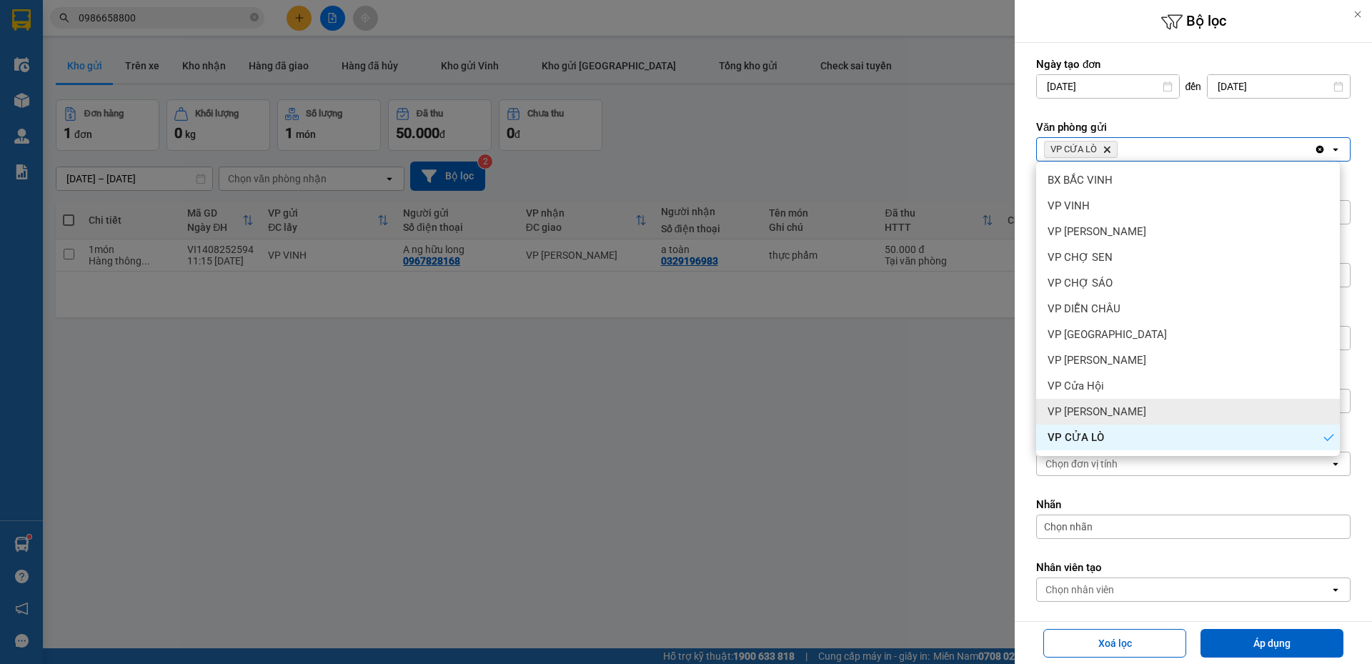
click at [1092, 416] on span "VP Nghi Xuân" at bounding box center [1096, 411] width 99 height 14
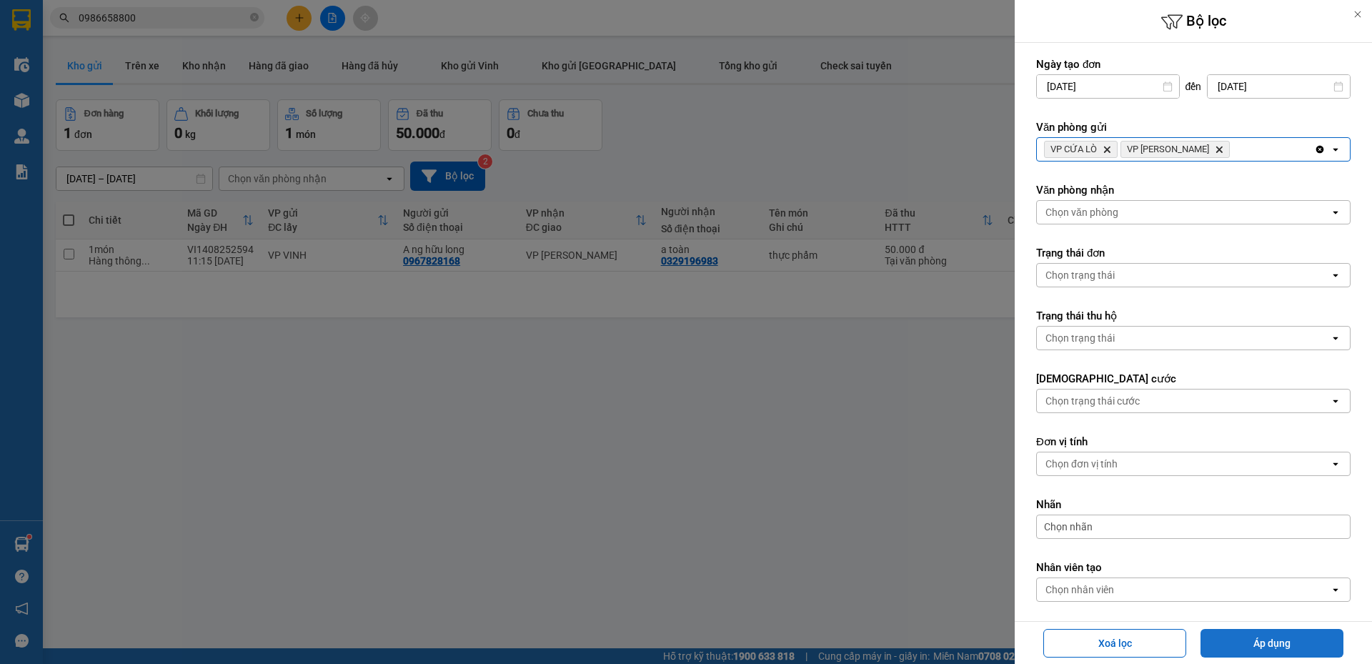
click at [1222, 649] on button "Áp dụng" at bounding box center [1271, 643] width 143 height 29
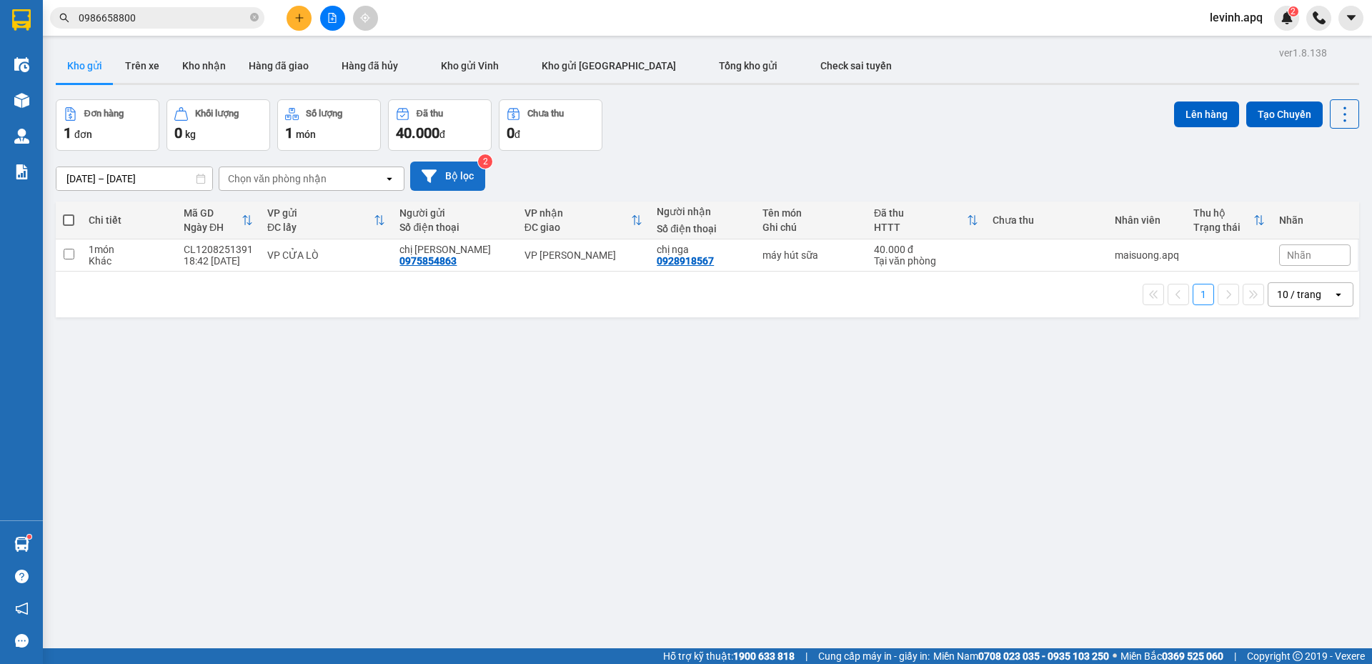
click at [474, 178] on button "Bộ lọc" at bounding box center [447, 175] width 75 height 29
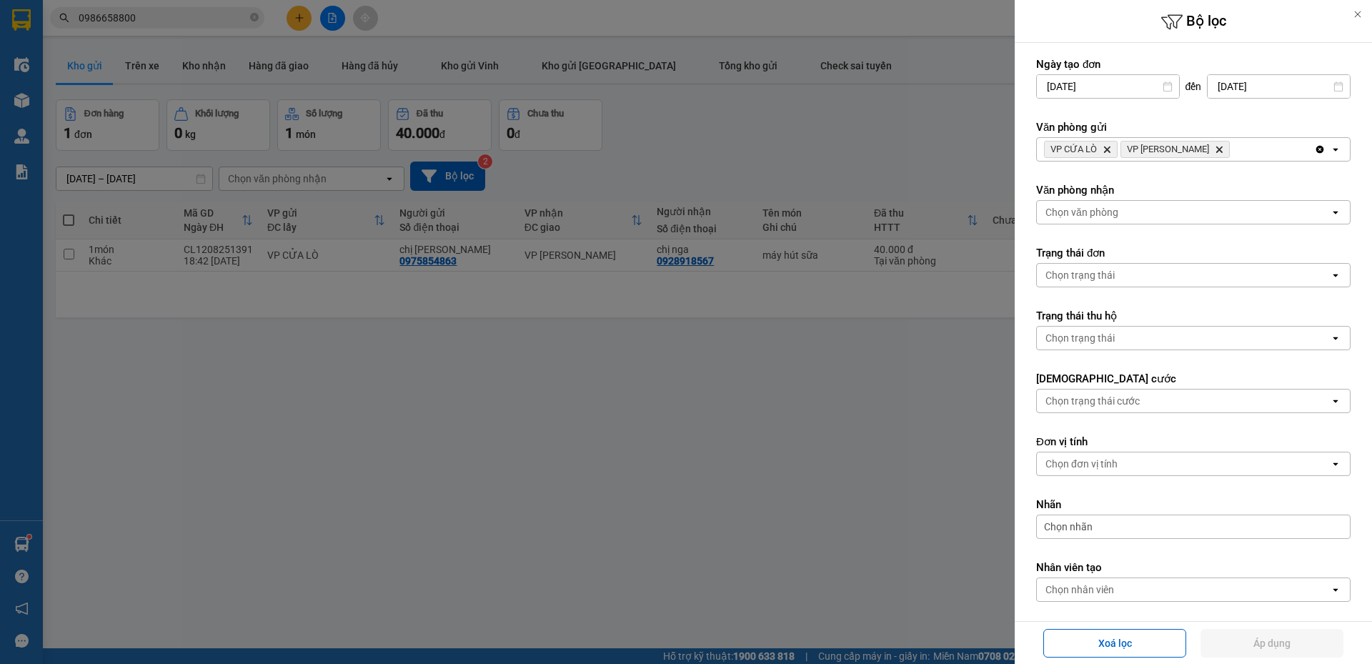
click at [911, 346] on div at bounding box center [686, 332] width 1372 height 664
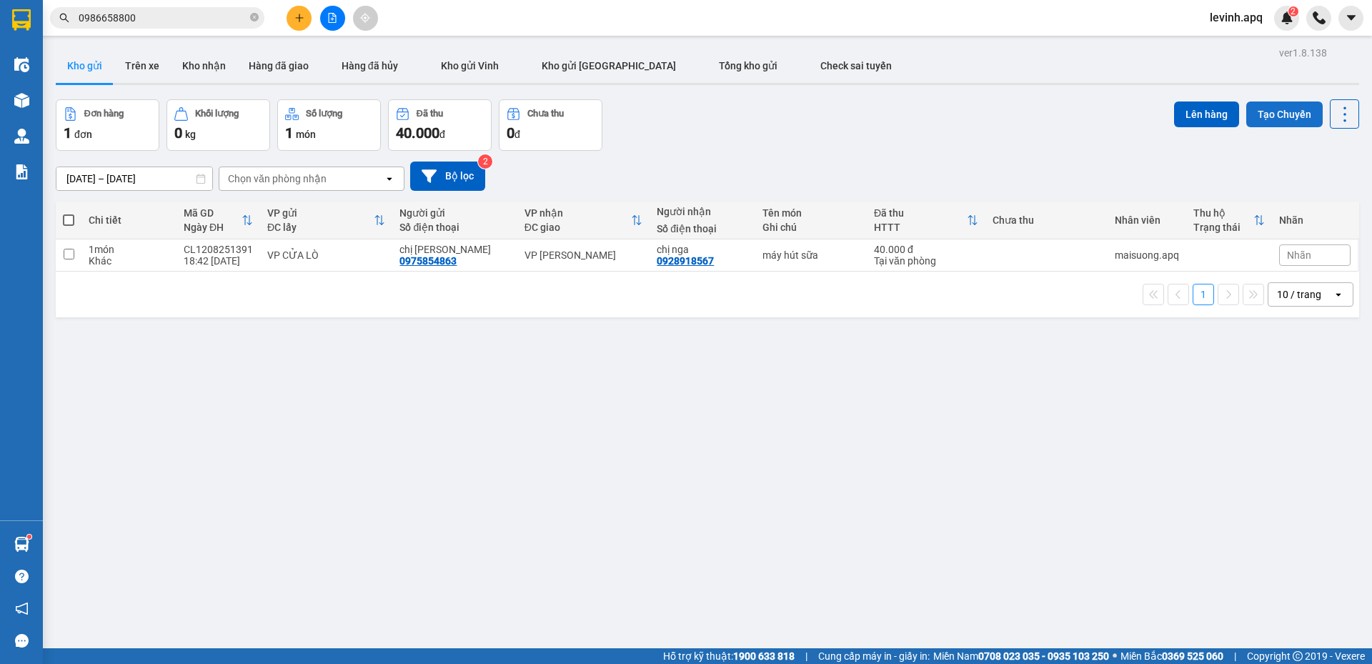
click at [1272, 114] on button "Tạo Chuyến" at bounding box center [1284, 114] width 76 height 26
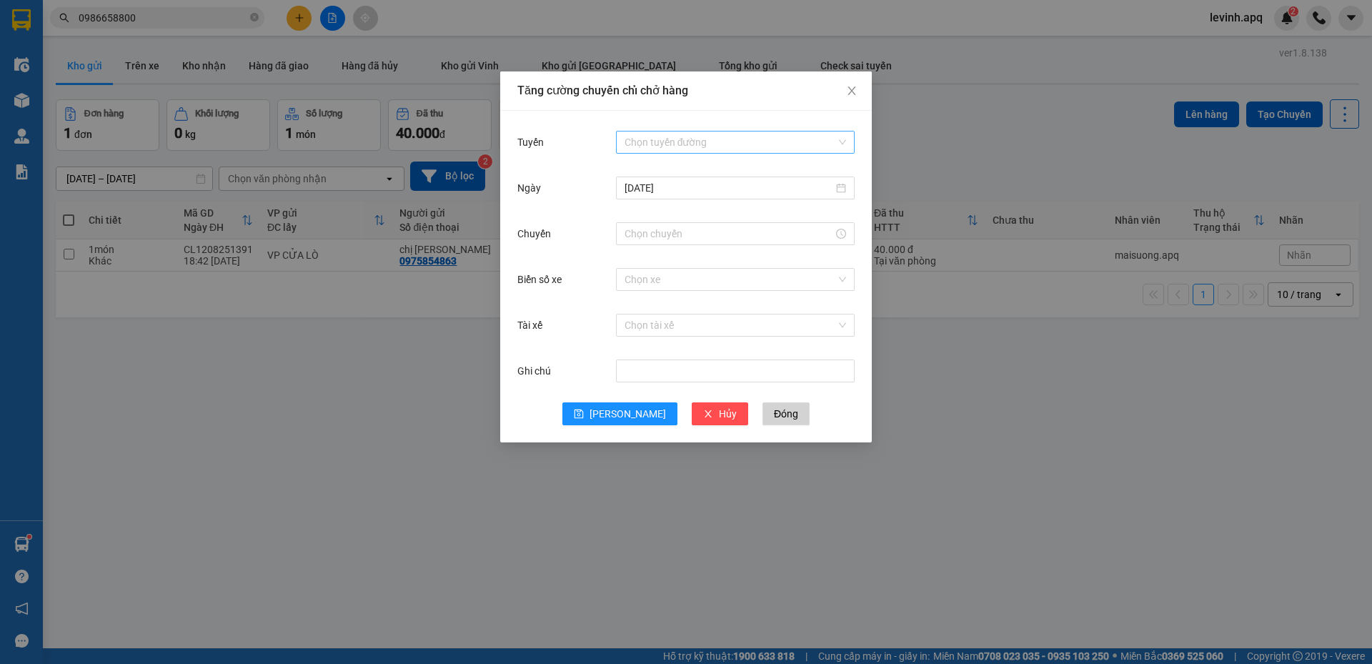
click at [671, 151] on input "Tuyến" at bounding box center [729, 141] width 211 height 21
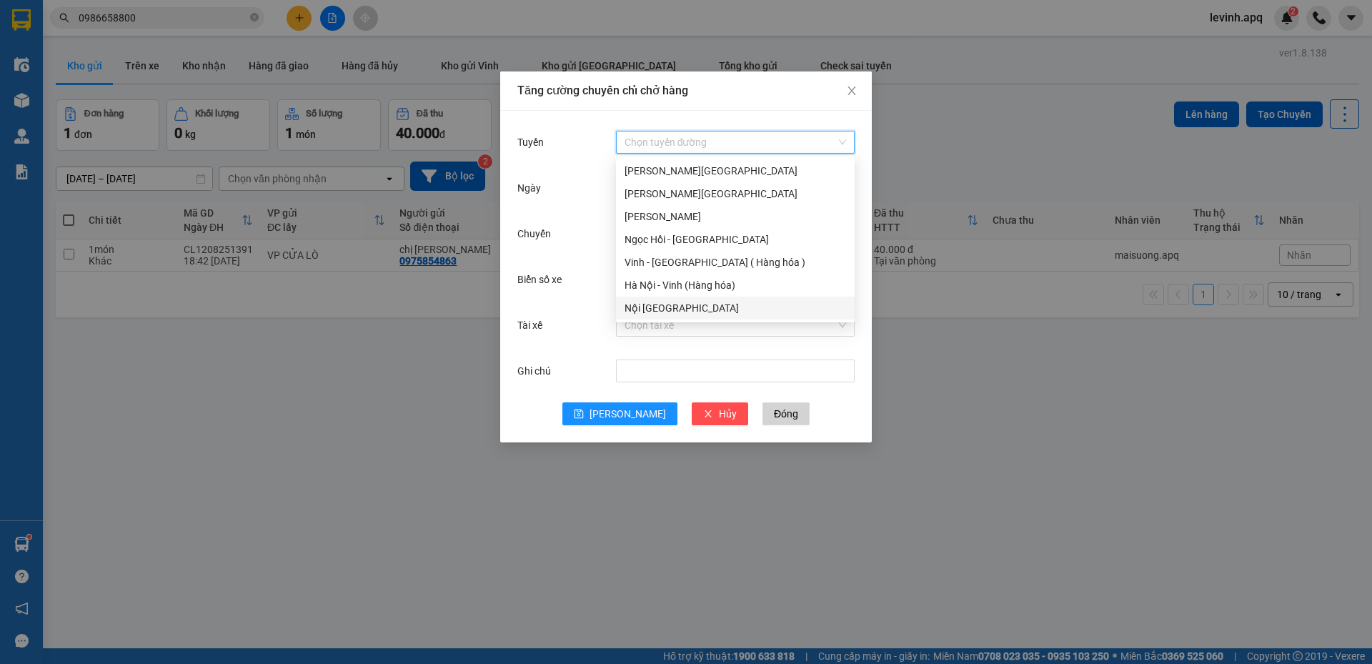
click at [660, 309] on div "Nội Tỉnh Vinh" at bounding box center [734, 308] width 221 height 16
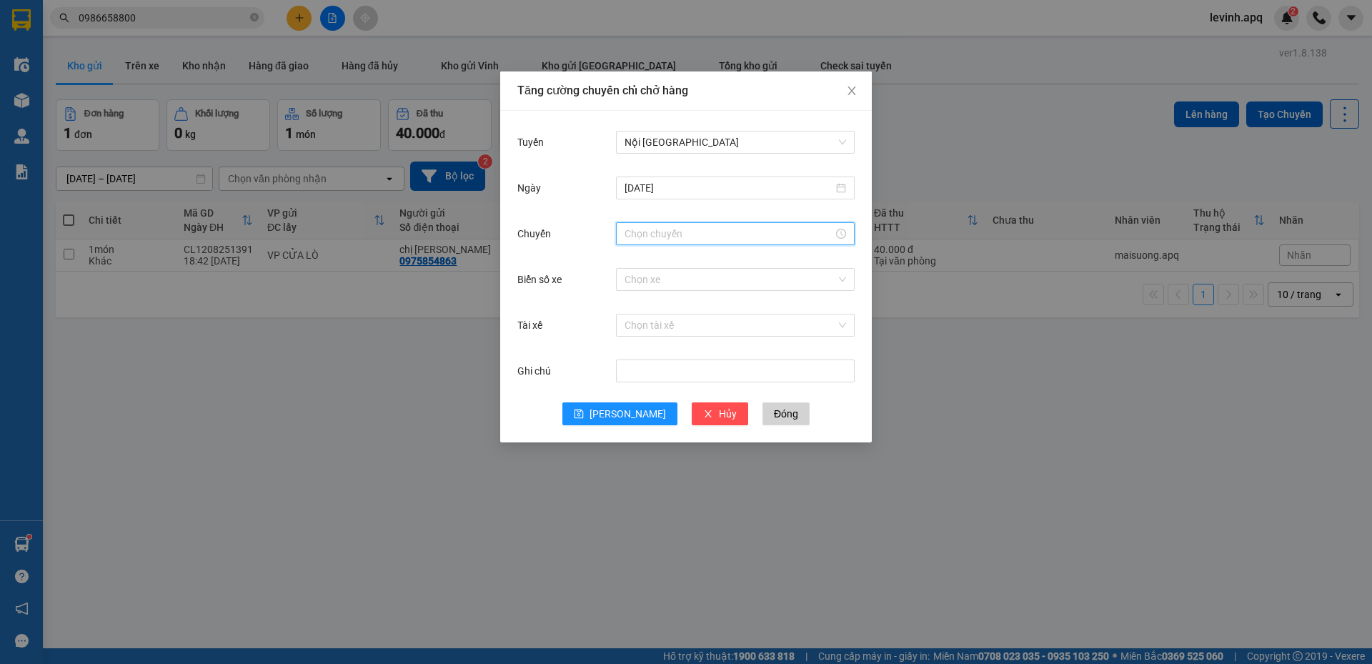
click at [672, 226] on input "Chuyến" at bounding box center [728, 234] width 209 height 16
click at [632, 511] on div "13" at bounding box center [636, 521] width 40 height 20
click at [633, 491] on div "12" at bounding box center [636, 501] width 40 height 20
type input "12:00"
click at [673, 457] on span "OK" at bounding box center [675, 451] width 14 height 16
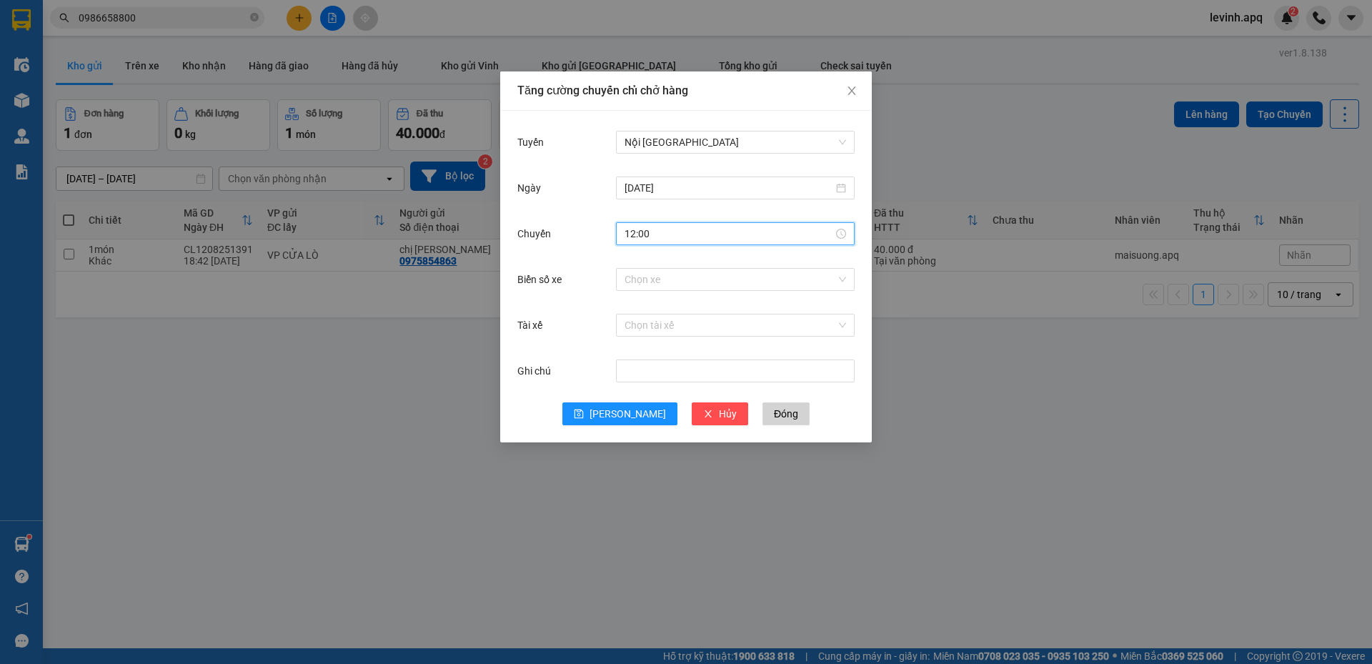
click at [658, 291] on div "Chọn xe" at bounding box center [735, 279] width 239 height 29
click at [659, 280] on input "Biển số xe" at bounding box center [729, 279] width 211 height 21
click at [647, 276] on input "Biển số xe" at bounding box center [729, 279] width 211 height 21
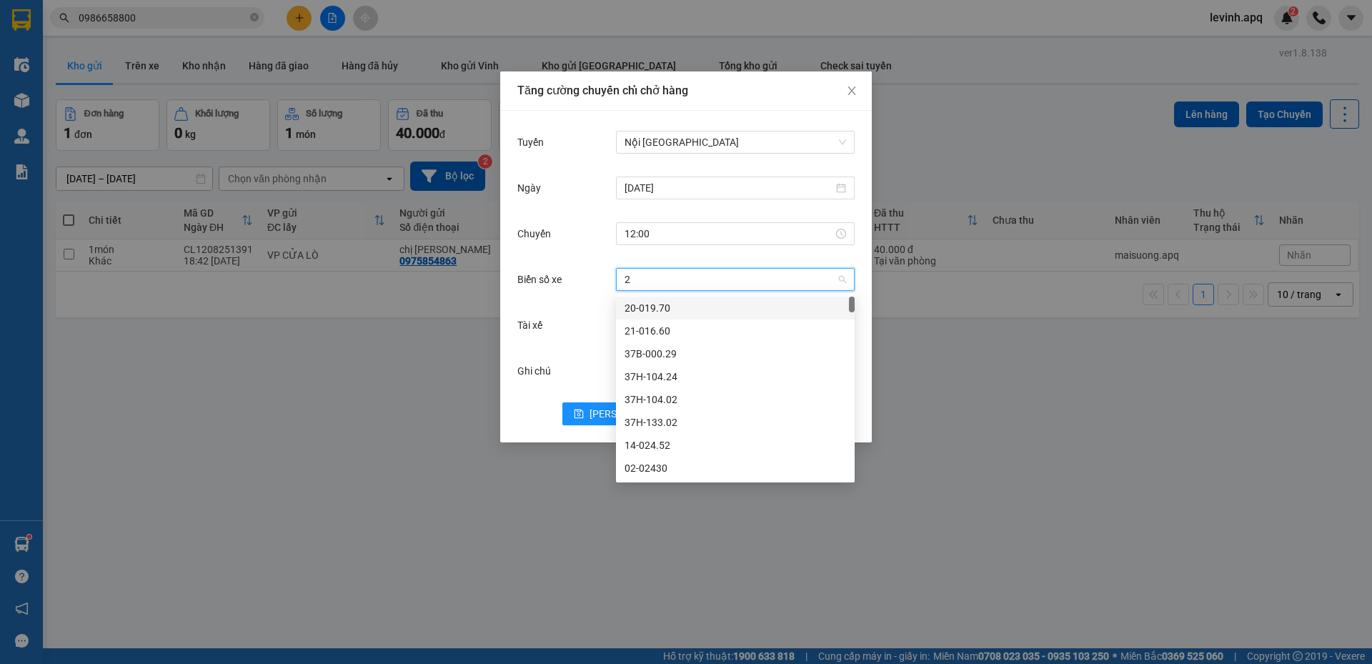
type input "24"
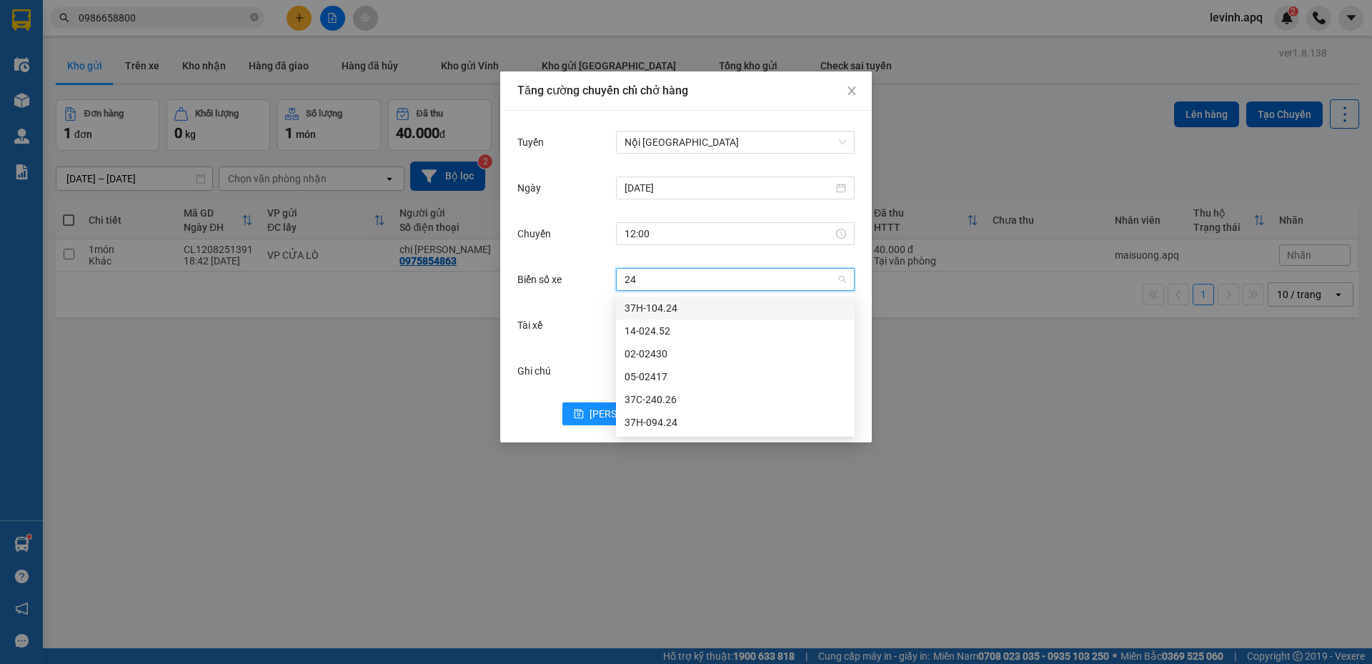
drag, startPoint x: 672, startPoint y: 304, endPoint x: 672, endPoint y: 363, distance: 58.6
click at [672, 306] on div "37H-104.24" at bounding box center [734, 308] width 221 height 16
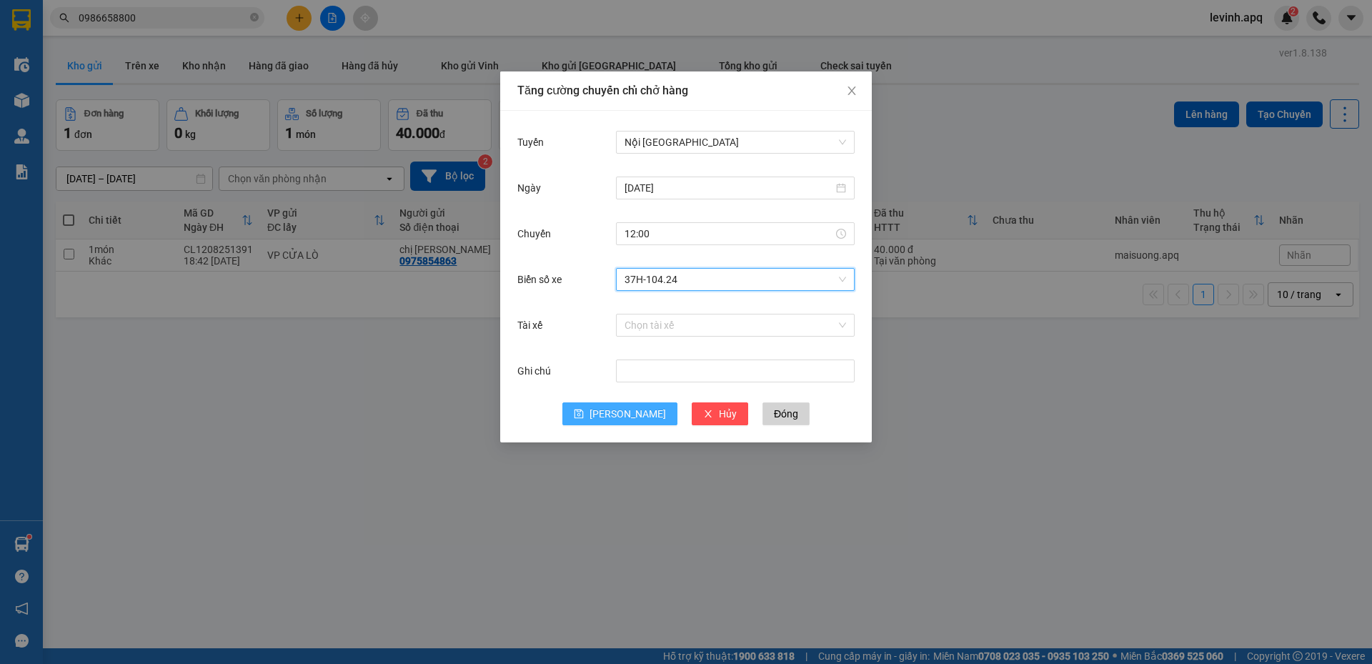
click at [624, 404] on button "Lưu" at bounding box center [619, 413] width 115 height 23
click at [657, 233] on input "12:00" at bounding box center [728, 234] width 209 height 16
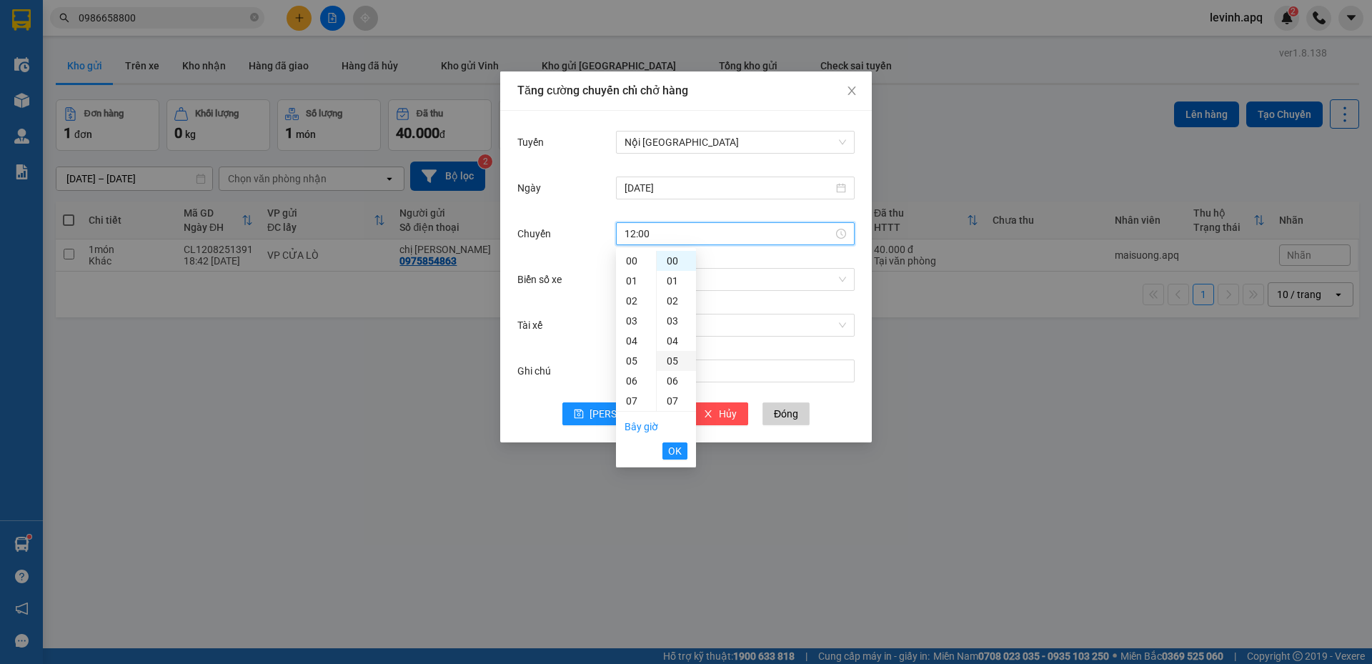
click at [670, 369] on div "05" at bounding box center [676, 361] width 39 height 20
type input "12:05"
click at [674, 442] on button "OK" at bounding box center [674, 450] width 25 height 17
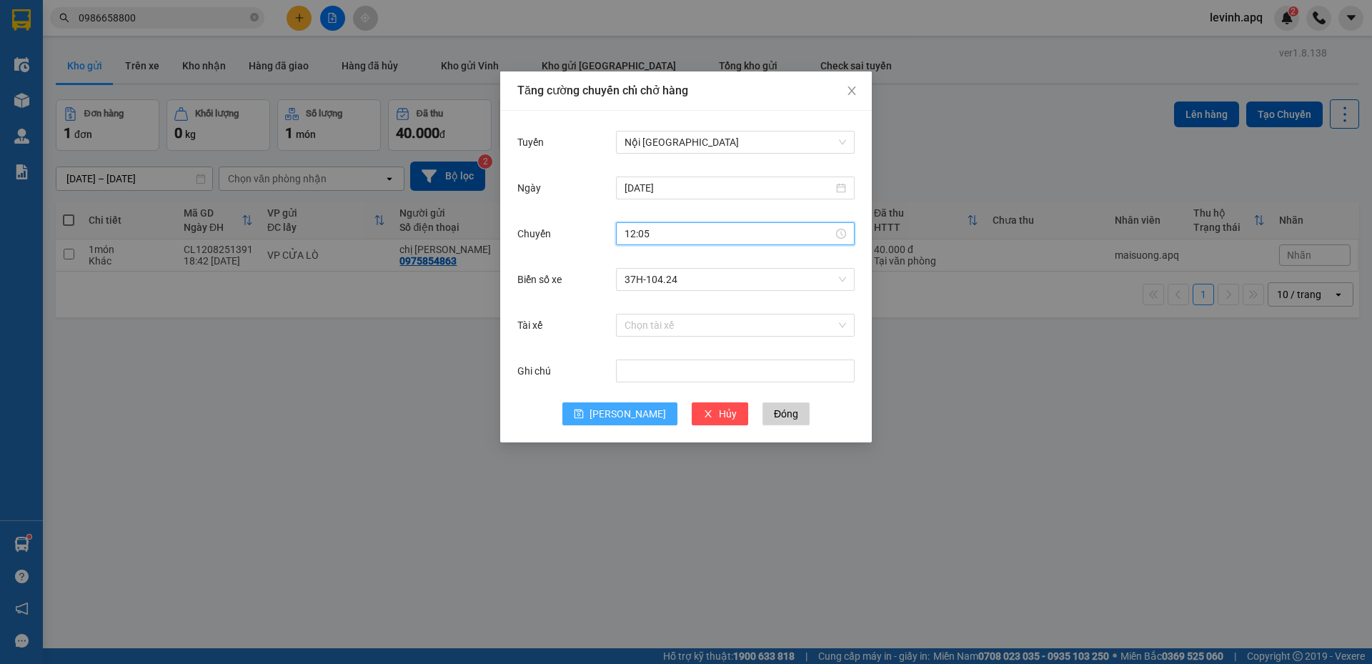
click at [636, 412] on button "Lưu" at bounding box center [619, 413] width 115 height 23
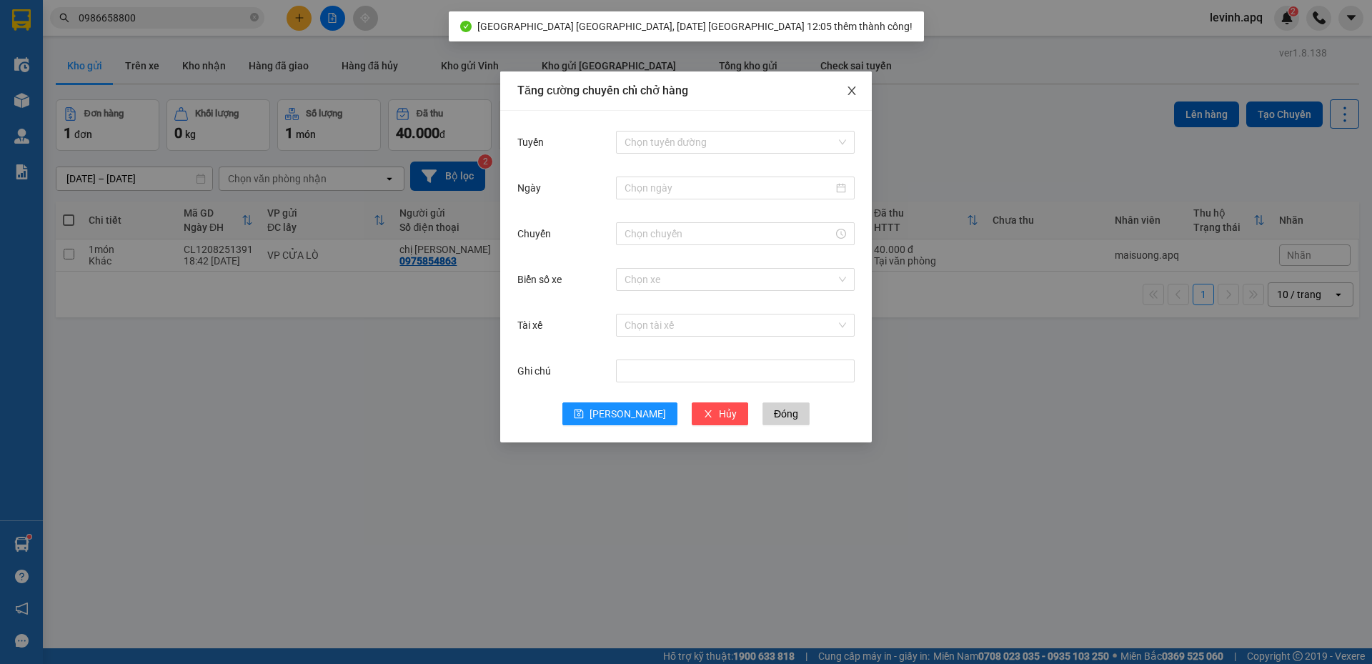
drag, startPoint x: 858, startPoint y: 91, endPoint x: 743, endPoint y: 112, distance: 117.0
click at [857, 91] on span "Close" at bounding box center [852, 91] width 40 height 40
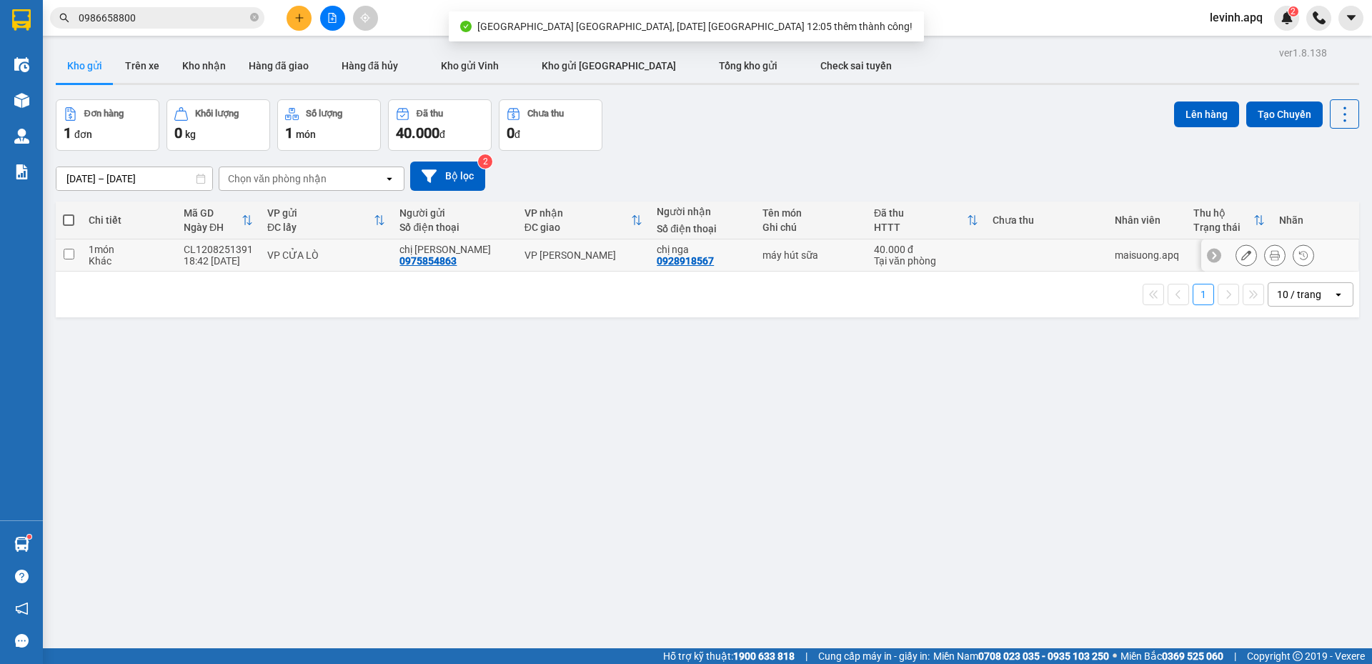
click at [358, 249] on div "VP CỬA LÒ" at bounding box center [326, 254] width 118 height 11
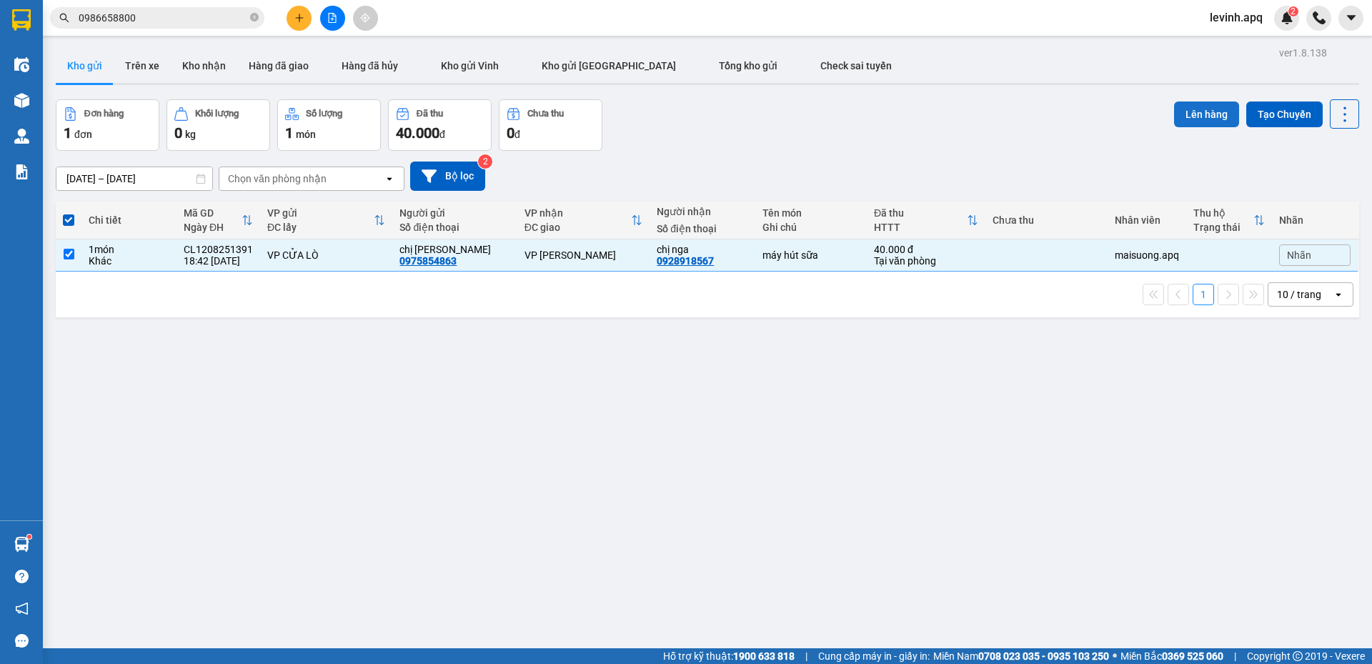
click at [1189, 114] on button "Lên hàng" at bounding box center [1206, 114] width 65 height 26
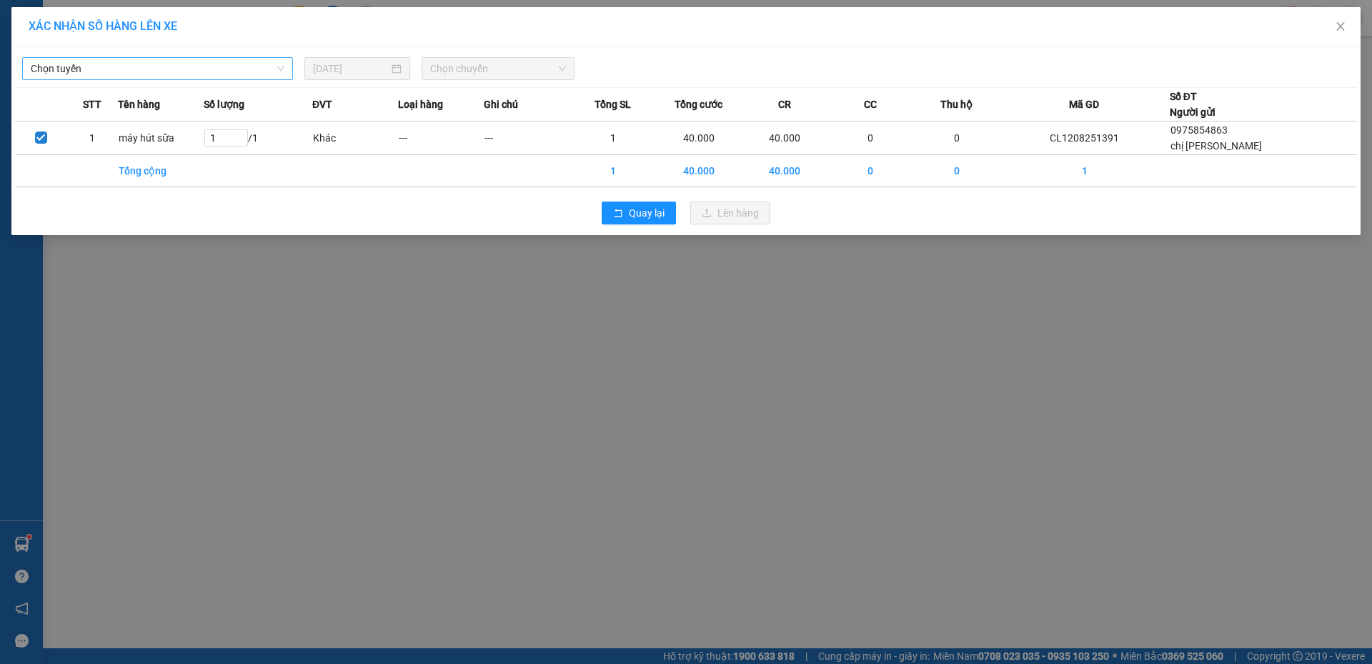
click at [198, 68] on span "Chọn tuyến" at bounding box center [158, 68] width 254 height 21
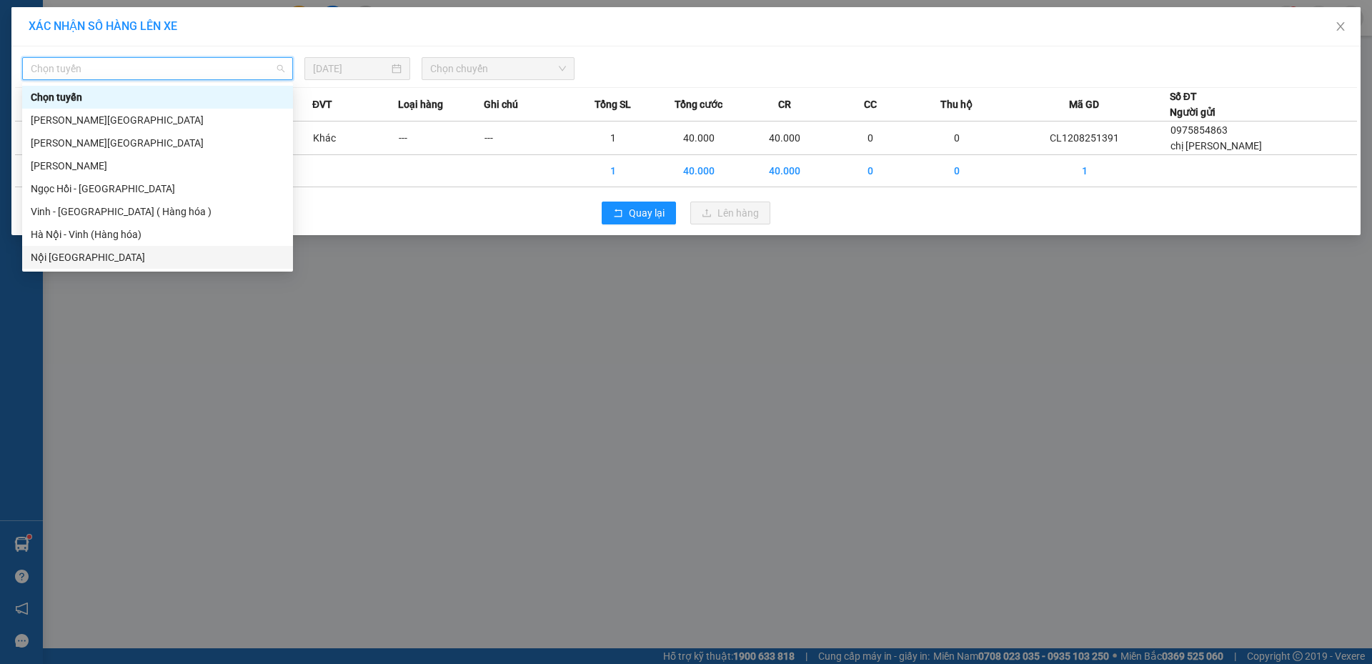
click at [156, 261] on div "Nội Tỉnh Vinh" at bounding box center [158, 257] width 254 height 16
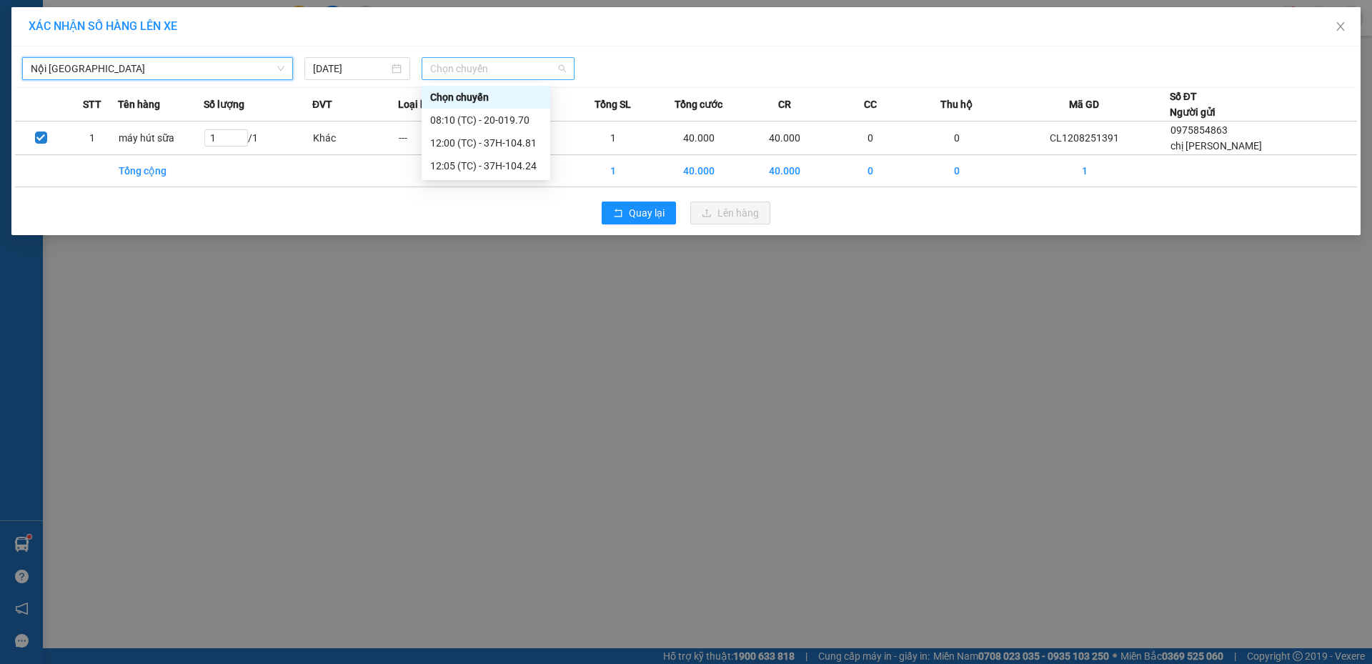
click at [459, 62] on span "Chọn chuyến" at bounding box center [498, 68] width 136 height 21
click at [462, 165] on div "12:05 (TC) - 37H-104.24" at bounding box center [485, 166] width 111 height 16
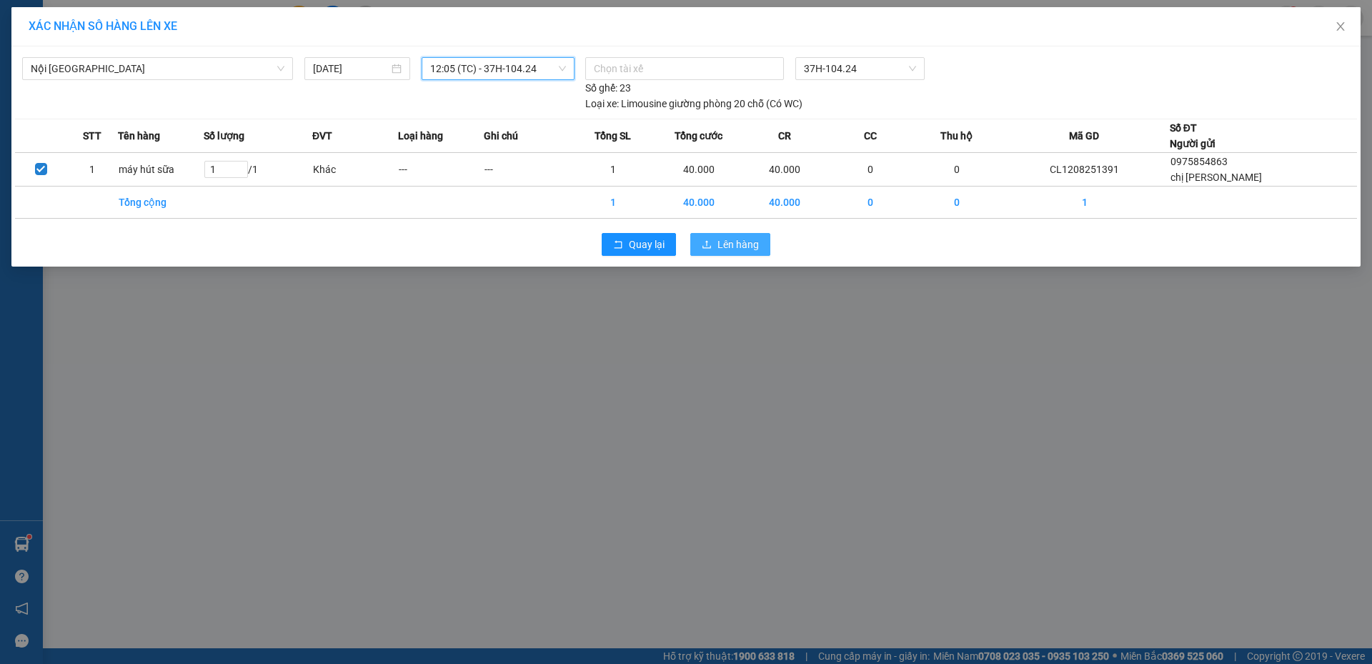
click at [718, 251] on span "Lên hàng" at bounding box center [737, 244] width 41 height 16
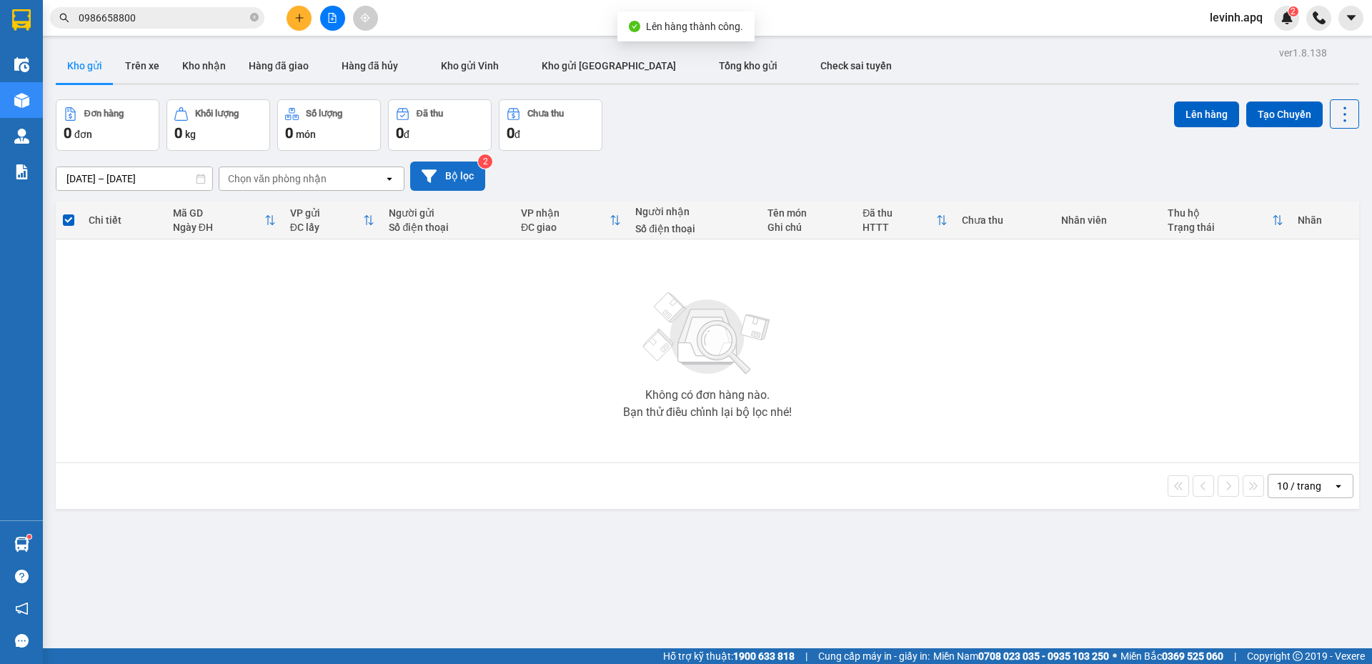
click at [455, 184] on button "Bộ lọc" at bounding box center [447, 175] width 75 height 29
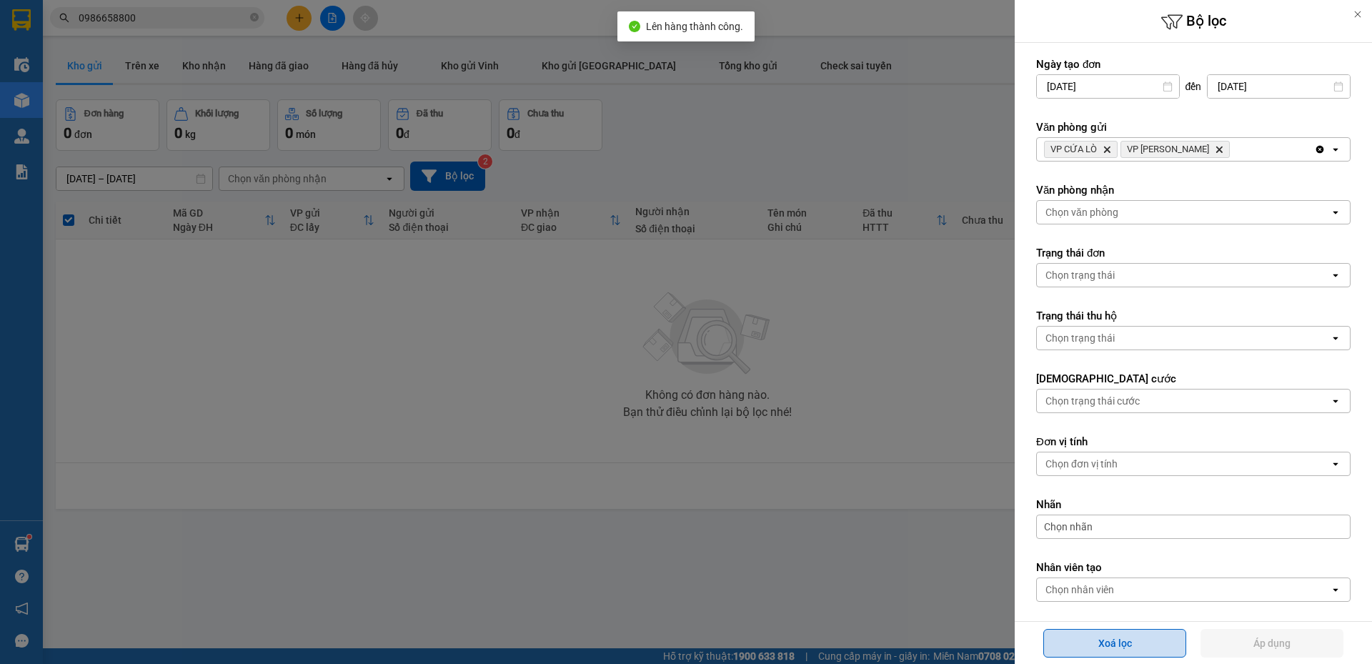
click at [1092, 643] on button "Xoá lọc" at bounding box center [1114, 643] width 143 height 29
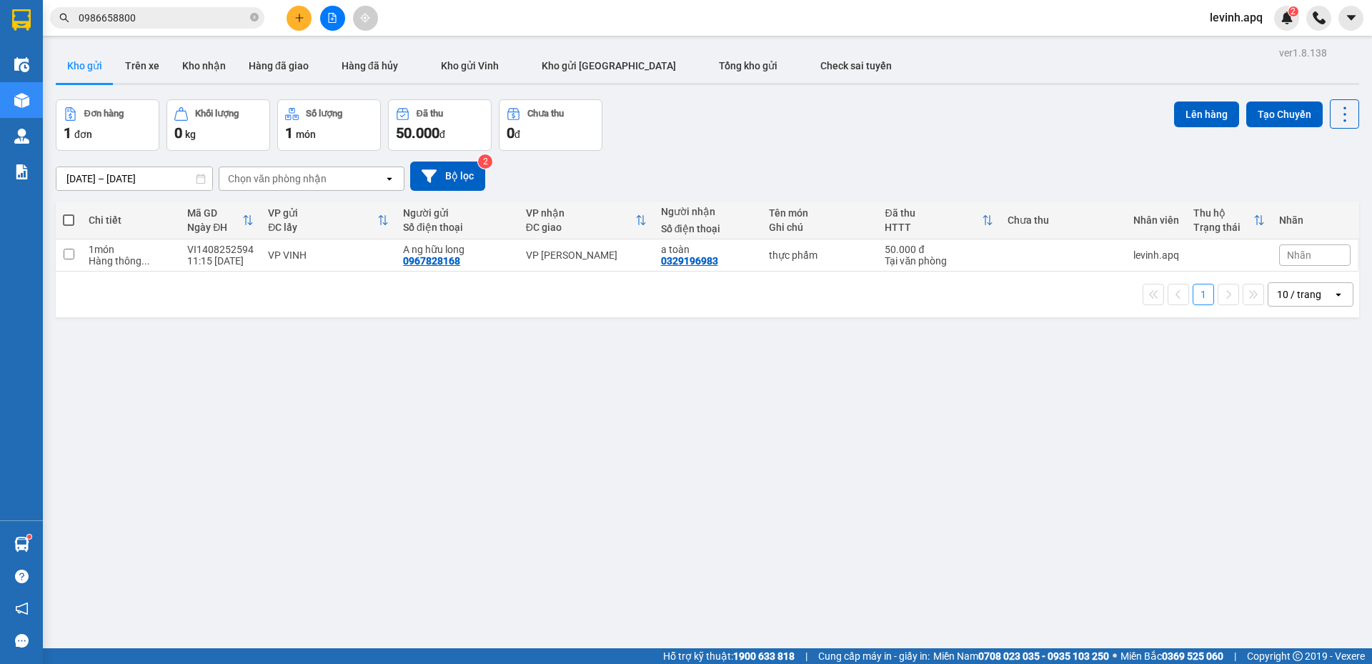
click at [429, 439] on div "ver 1.8.138 Kho gửi Trên xe Kho nhận Hàng đã giao Hàng đã hủy Kho gửi Vinh Kho …" at bounding box center [707, 375] width 1315 height 664
click at [301, 10] on button at bounding box center [298, 18] width 25 height 25
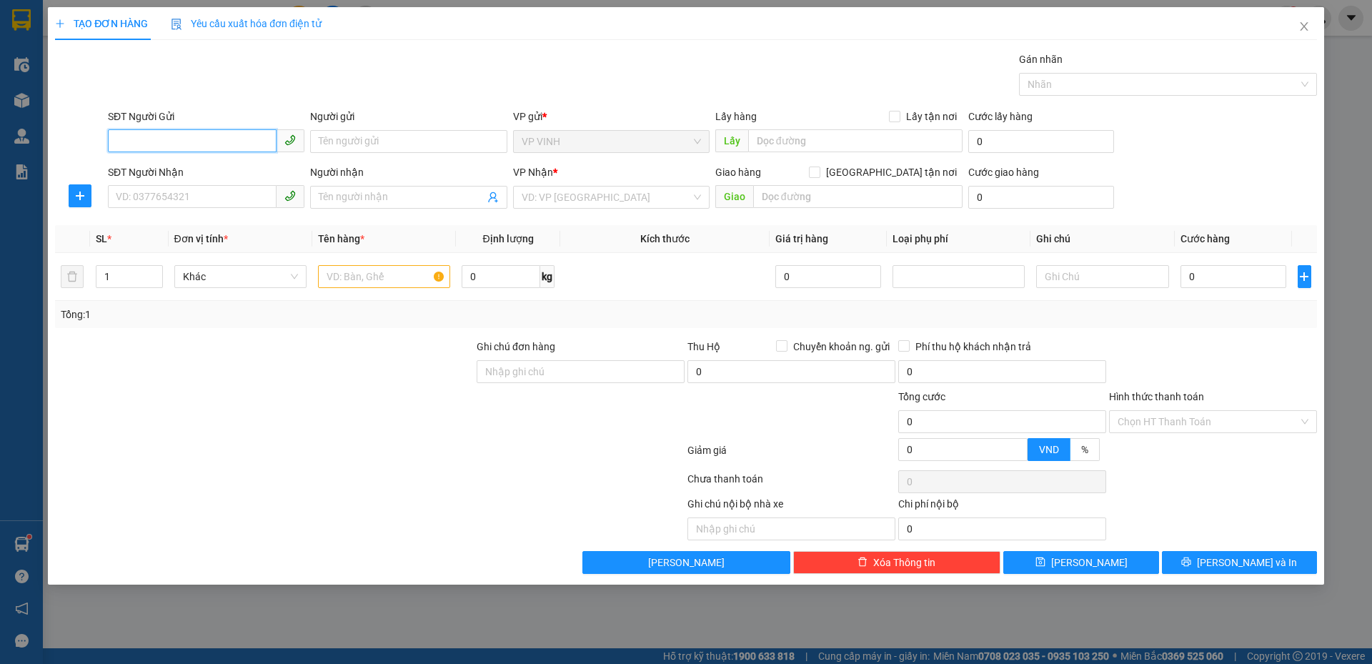
click at [226, 139] on input "SĐT Người Gửi" at bounding box center [192, 140] width 169 height 23
type input "0816325672"
click at [211, 174] on div "0816325672 - gì hoàn" at bounding box center [205, 170] width 179 height 16
type input "gì hoàn"
type input "0816325672"
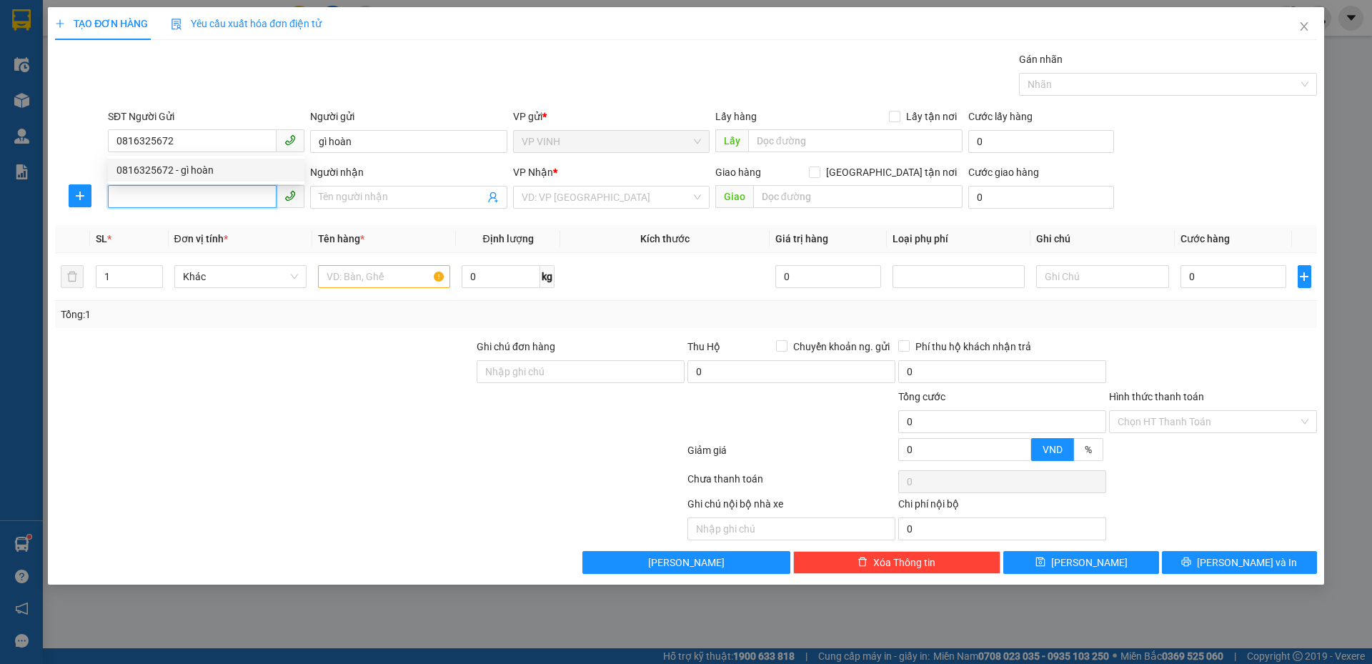
click at [209, 196] on input "SĐT Người Nhận" at bounding box center [192, 196] width 169 height 23
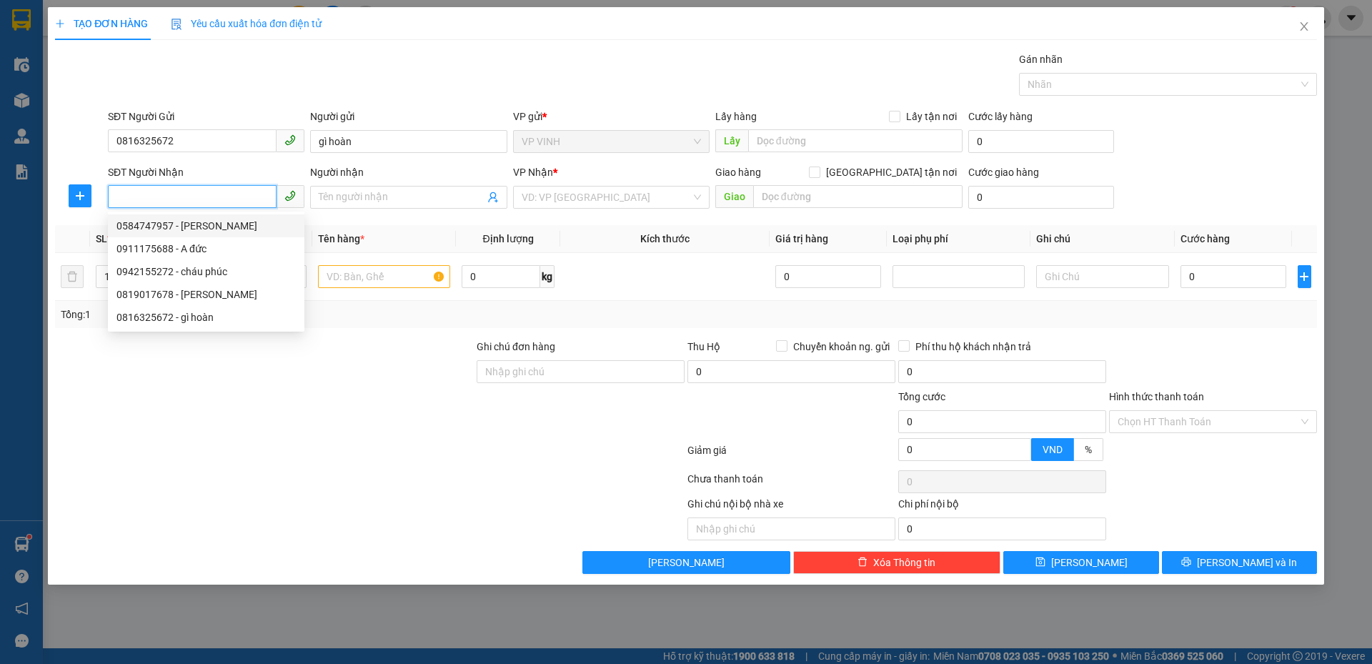
click at [241, 225] on div "0584747957 - Trương Xuân Thành" at bounding box center [205, 226] width 179 height 16
type input "0584747957"
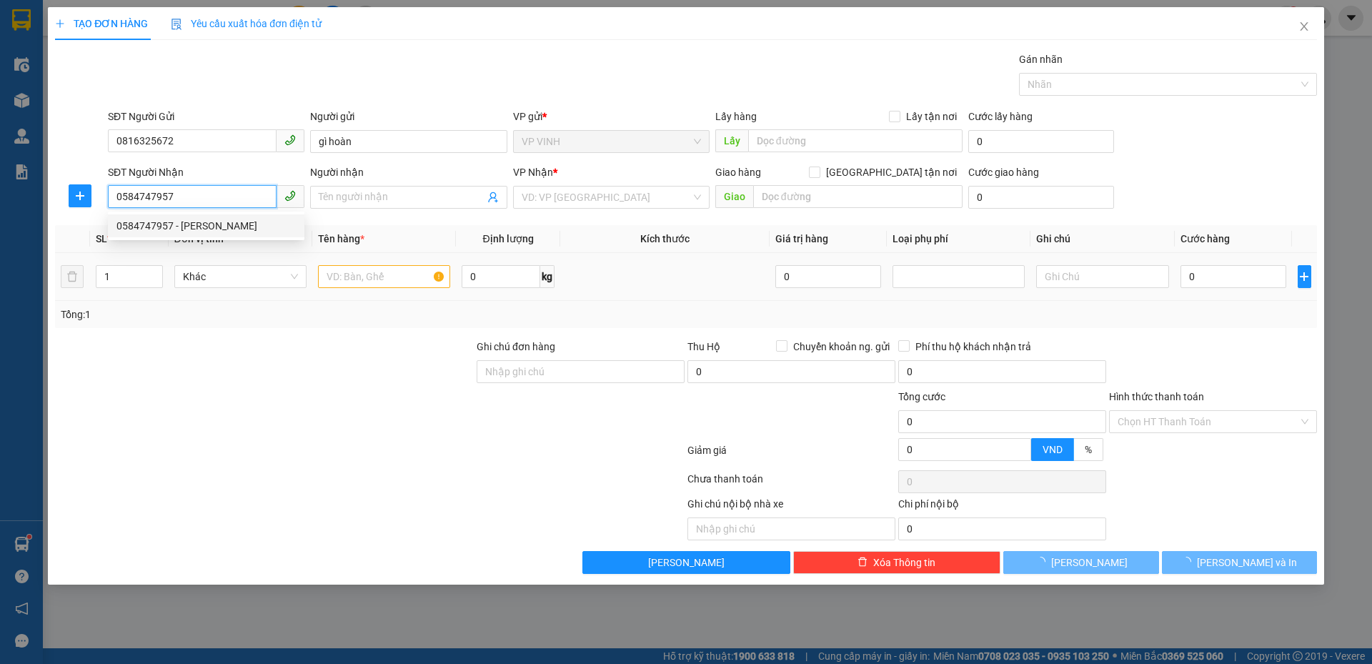
type input "Trương Xuân Thành"
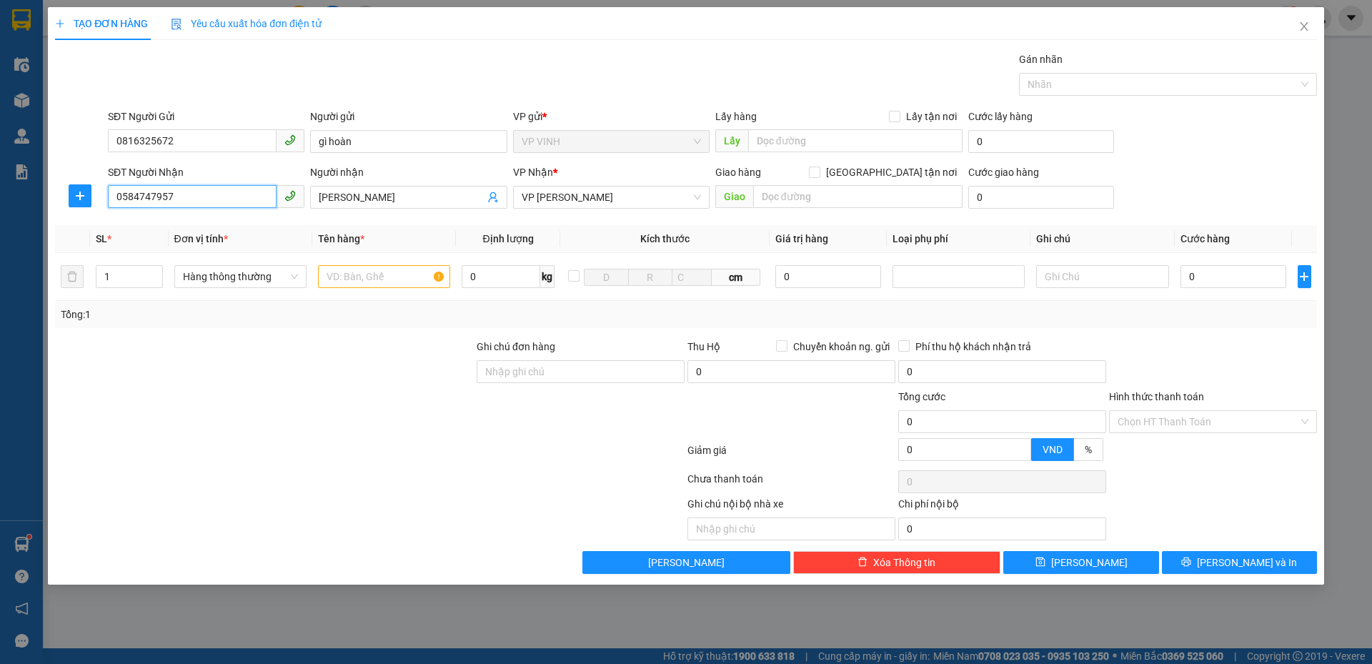
click at [209, 193] on input "0584747957" at bounding box center [192, 196] width 169 height 23
click at [815, 188] on input "text" at bounding box center [857, 196] width 209 height 23
paste input "s9 ngõ 303, bùi xuân trạch, định công, hoàng mai, hà nội"
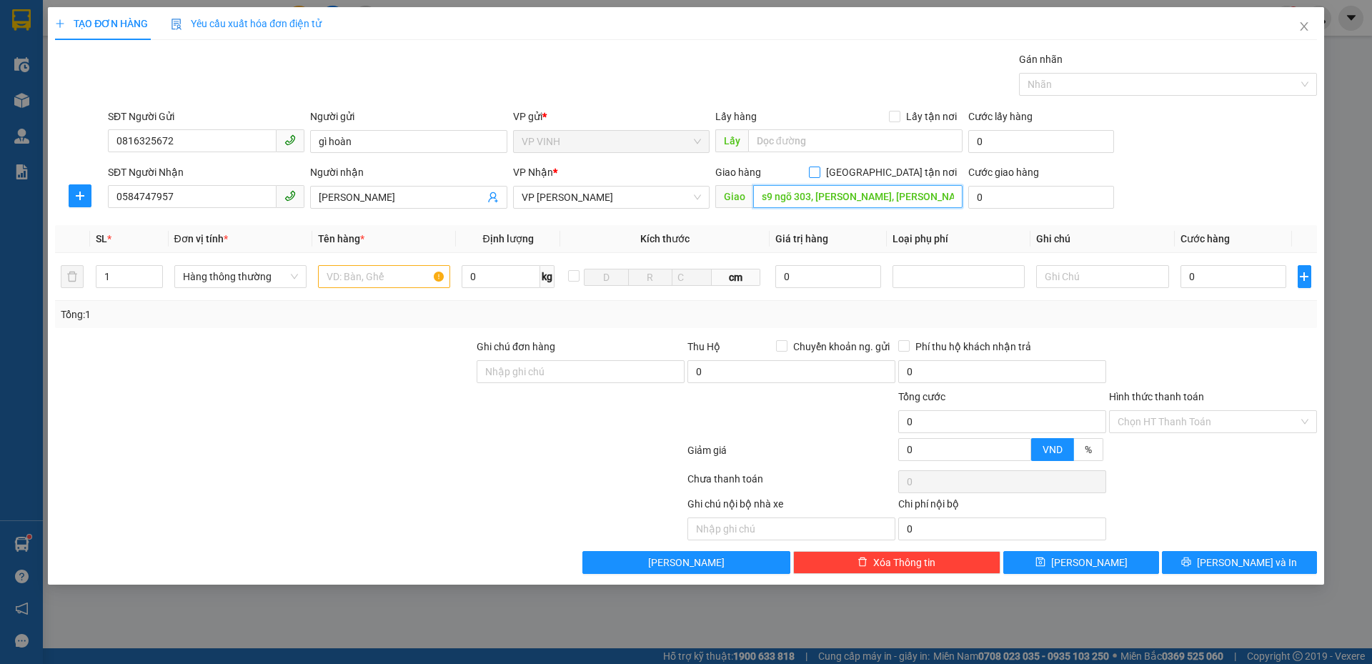
type input "s9 ngõ 303, bùi xuân trạch, định công, hoàng mai, hà nội"
click at [927, 169] on span "Giao tận nơi" at bounding box center [891, 172] width 142 height 16
click at [819, 169] on input "Giao tận nơi" at bounding box center [814, 171] width 10 height 10
checkbox input "true"
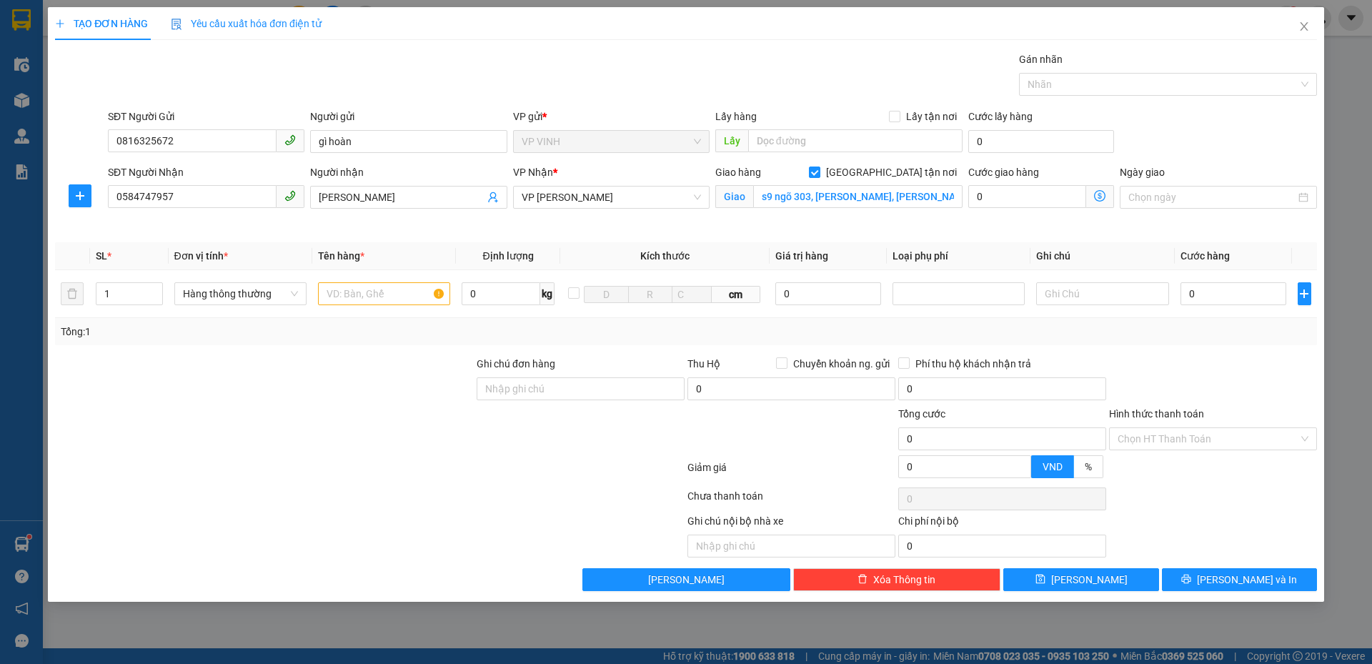
click at [1102, 194] on icon "dollar-circle" at bounding box center [1099, 195] width 11 height 11
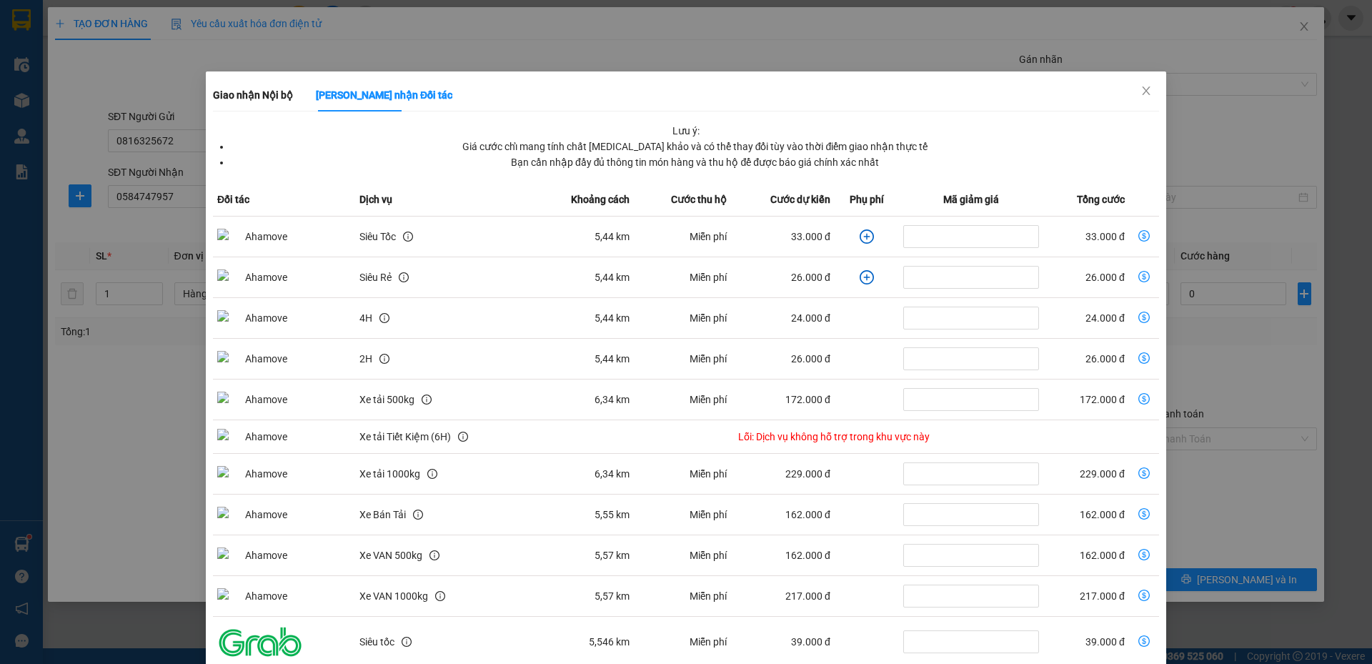
click at [859, 236] on icon "plus-circle" at bounding box center [866, 236] width 14 height 14
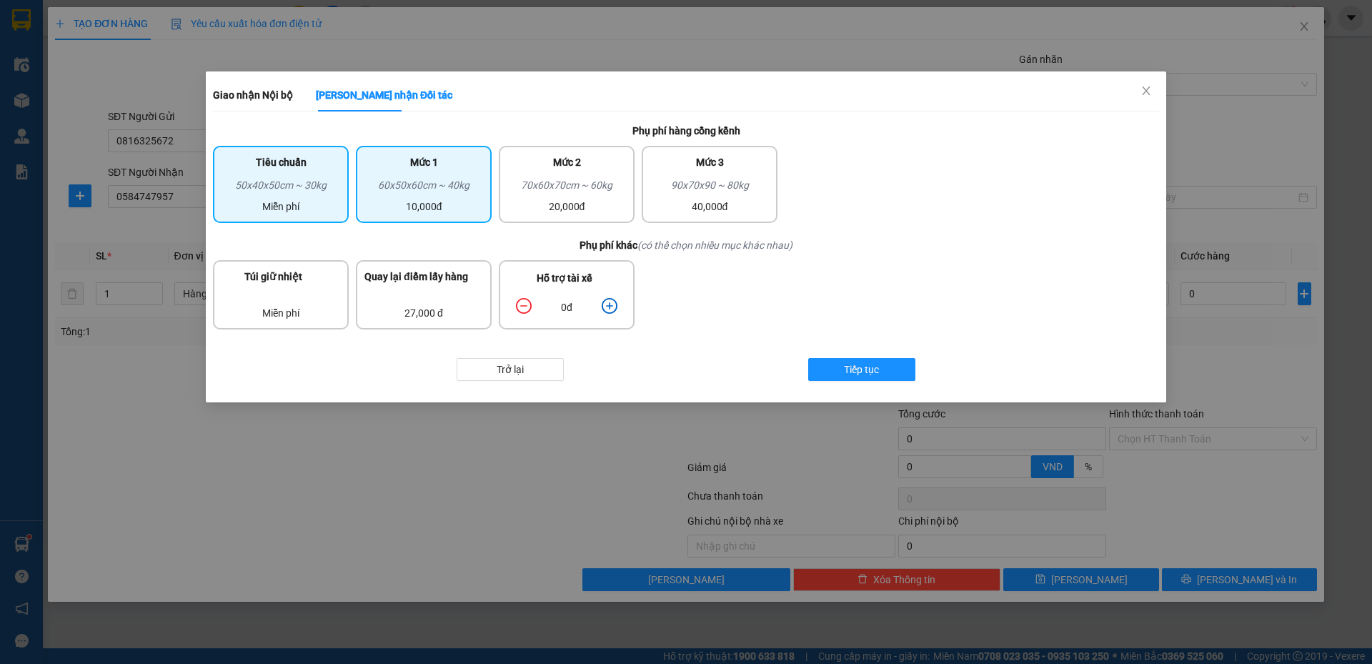
click at [397, 193] on div "60x50x60cm ~ 40kg" at bounding box center [423, 187] width 119 height 21
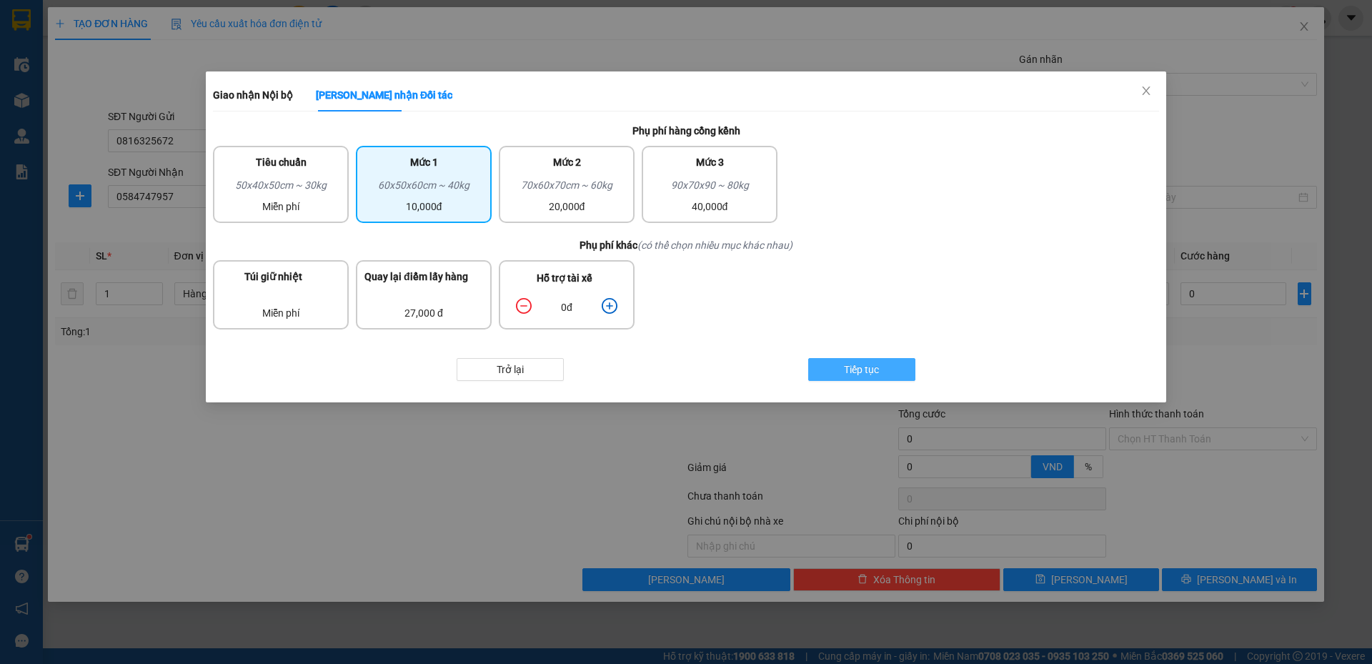
click at [835, 371] on button "Tiếp tục" at bounding box center [861, 369] width 107 height 23
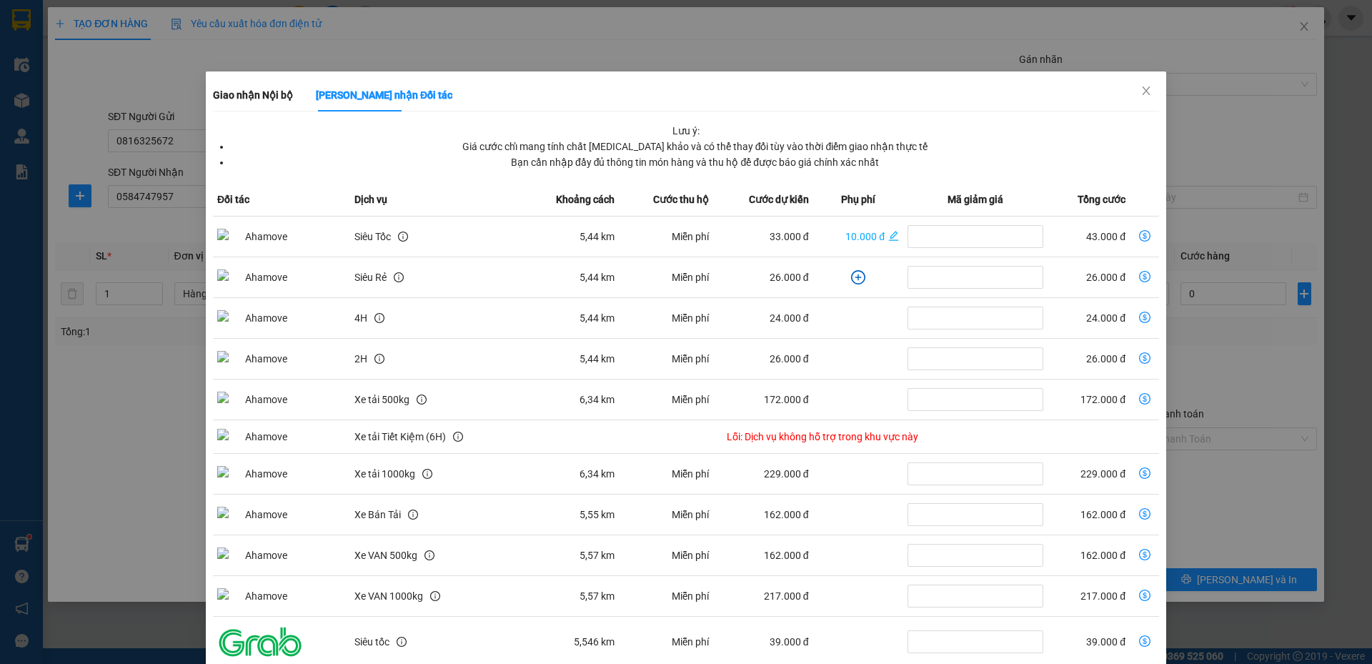
click at [1139, 237] on icon "dollar-circle" at bounding box center [1144, 235] width 11 height 11
type input "43.000"
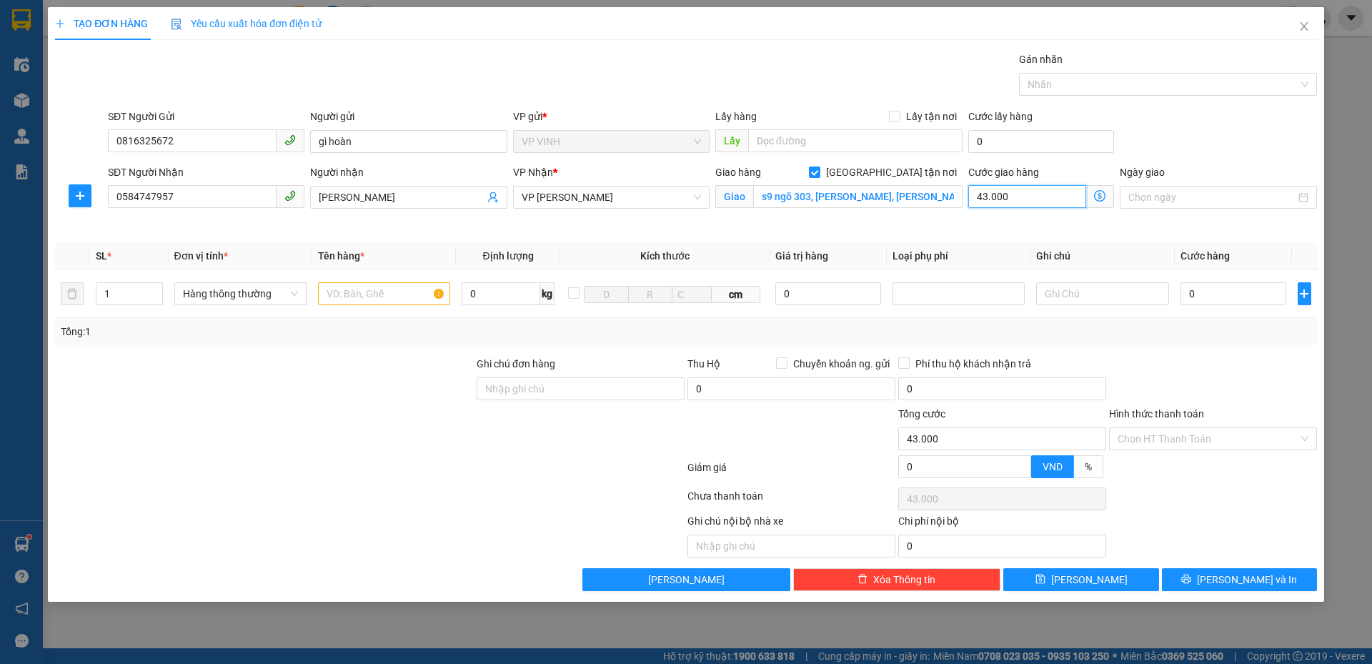
click at [1032, 204] on input "43.000" at bounding box center [1027, 196] width 118 height 23
type input "6"
type input "60"
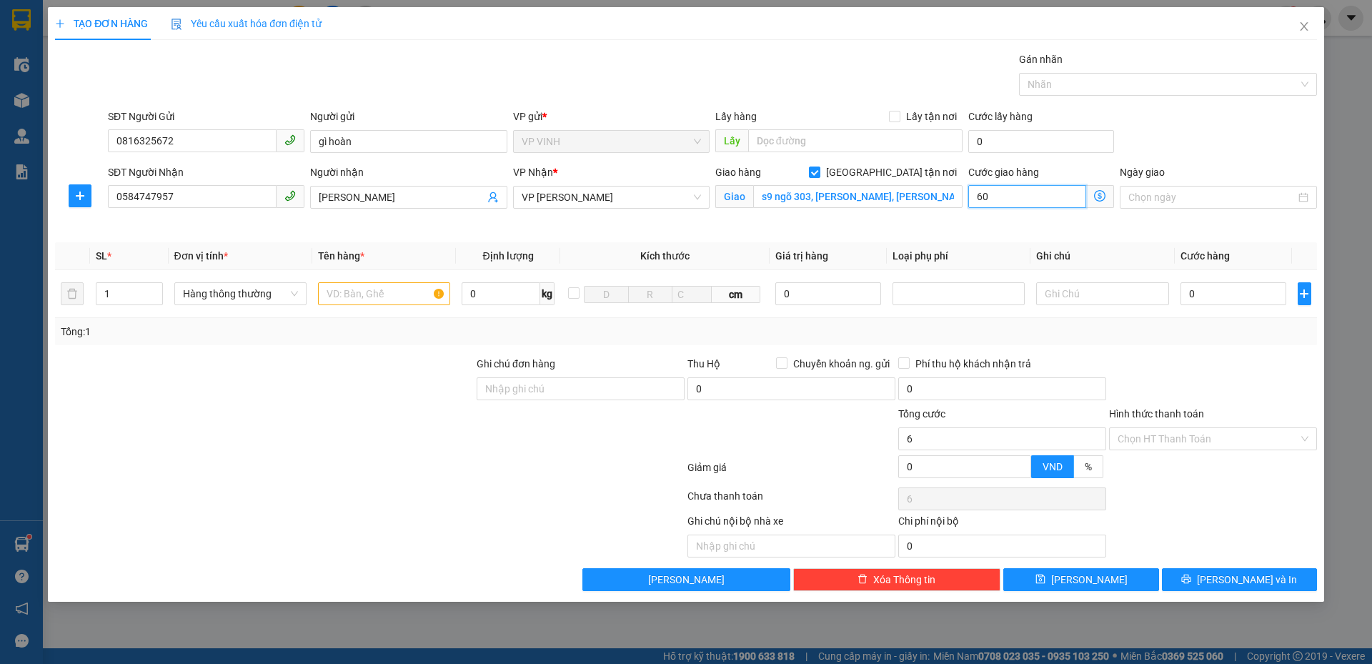
type input "60"
type input "60.000"
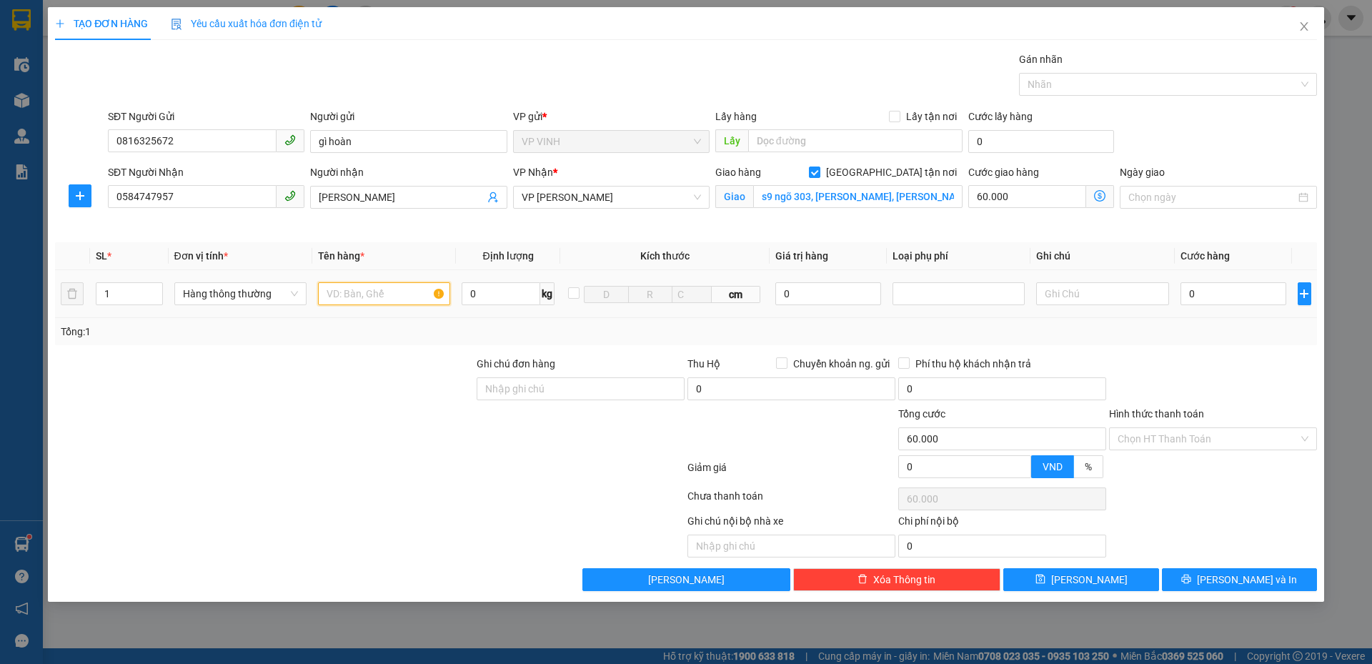
click at [398, 286] on input "text" at bounding box center [384, 293] width 132 height 23
type input "thực phẩm"
click at [1240, 300] on input "0" at bounding box center [1233, 293] width 106 height 23
type input "5"
type input "60.005"
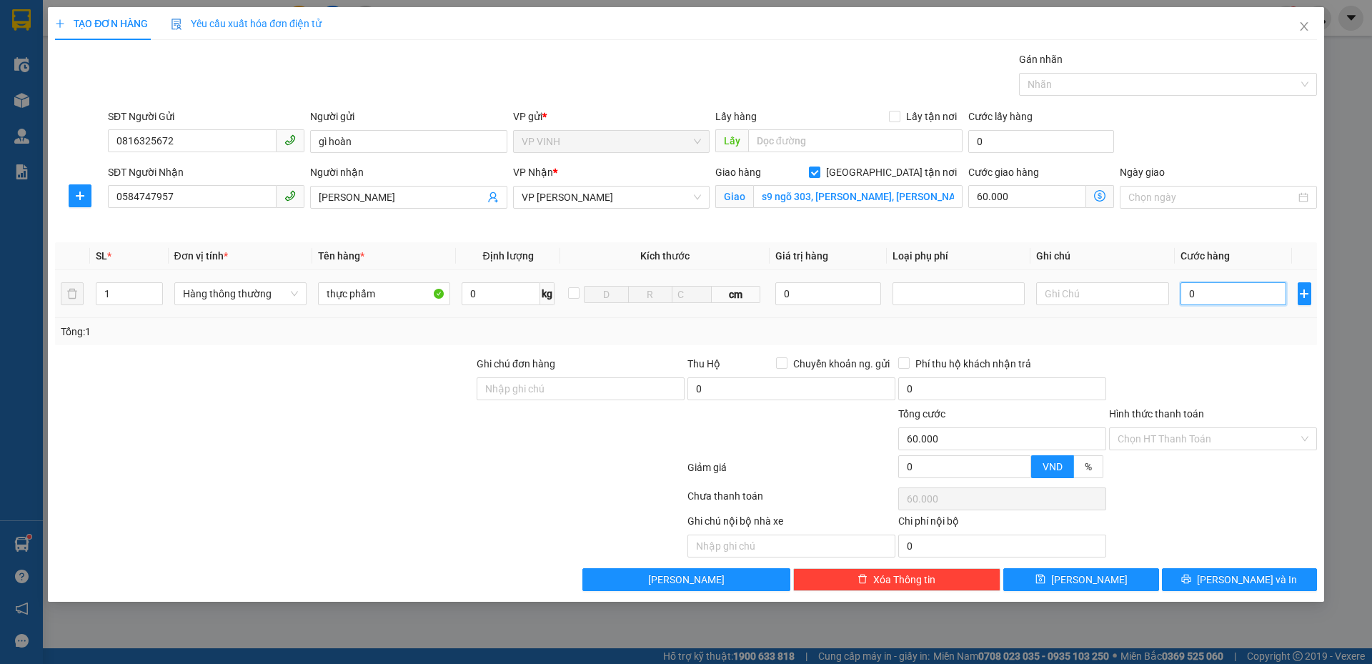
type input "60.005"
click at [1239, 299] on input "5" at bounding box center [1233, 293] width 106 height 23
type input "50"
type input "60.050"
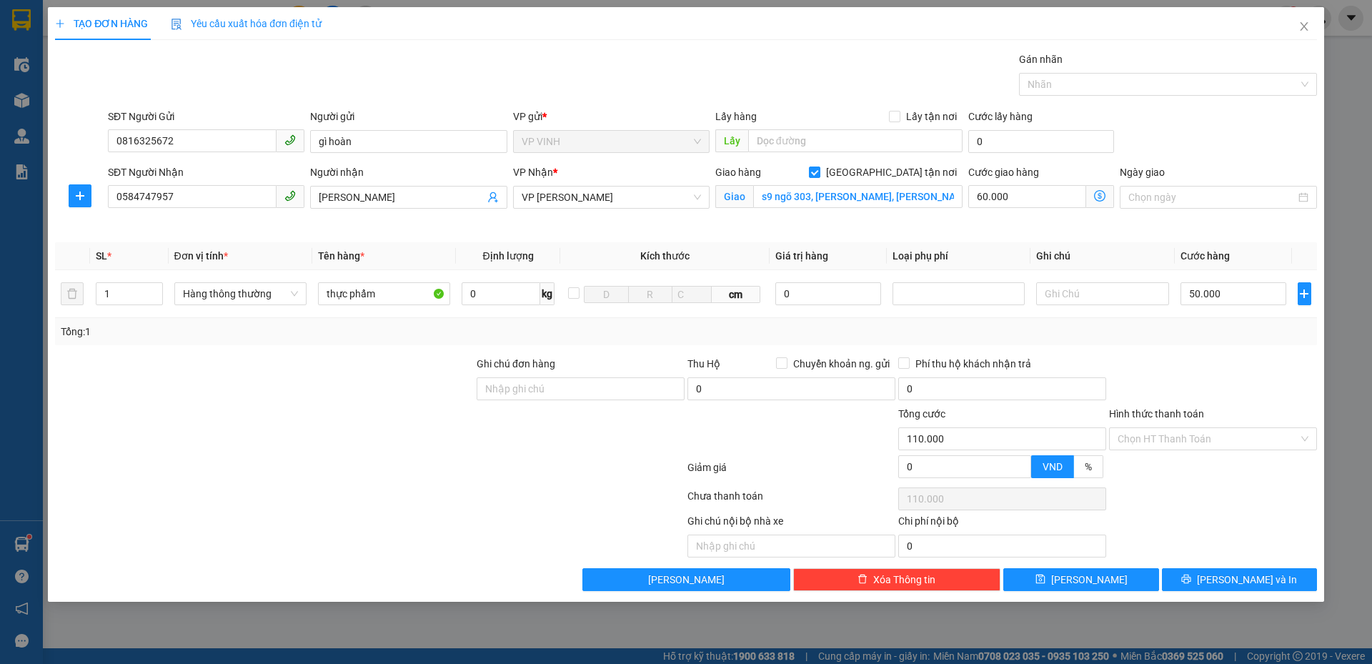
click at [1257, 373] on div at bounding box center [1212, 381] width 211 height 50
click at [1187, 445] on input "Hình thức thanh toán" at bounding box center [1207, 438] width 181 height 21
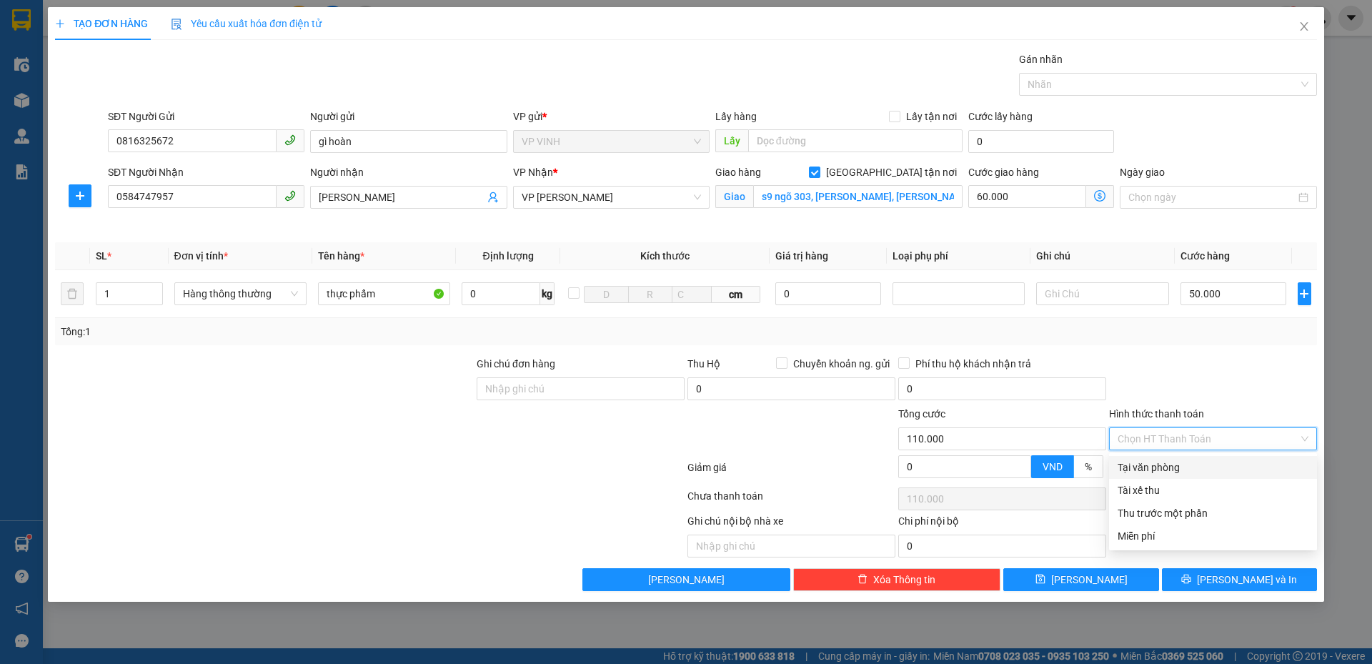
click at [1177, 467] on div "Tại văn phòng" at bounding box center [1212, 467] width 191 height 16
drag, startPoint x: 1207, startPoint y: 594, endPoint x: 1214, endPoint y: 571, distance: 24.2
click at [1208, 594] on div "TẠO ĐƠN HÀNG Yêu cầu xuất hóa đơn điện tử Transit Pickup Surcharge Ids Transit …" at bounding box center [686, 304] width 1276 height 594
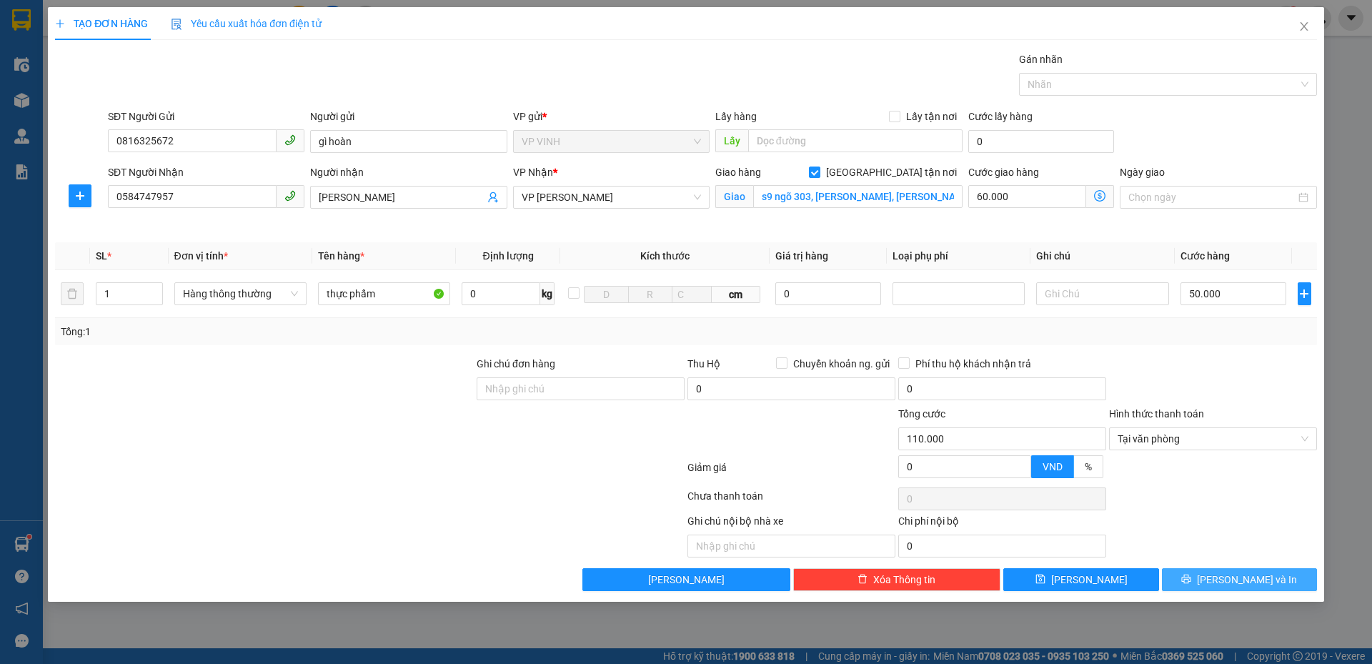
click at [1214, 571] on button "Lưu và In" at bounding box center [1239, 579] width 155 height 23
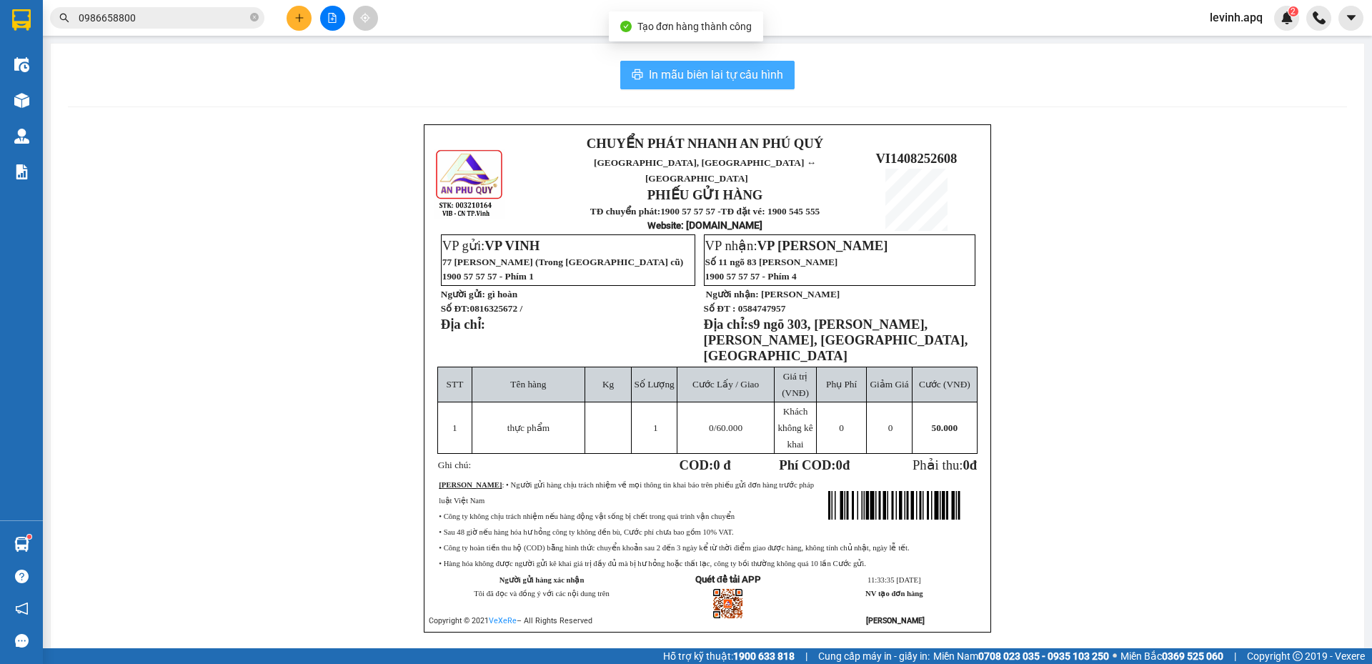
click at [704, 81] on span "In mẫu biên lai tự cấu hình" at bounding box center [716, 75] width 134 height 18
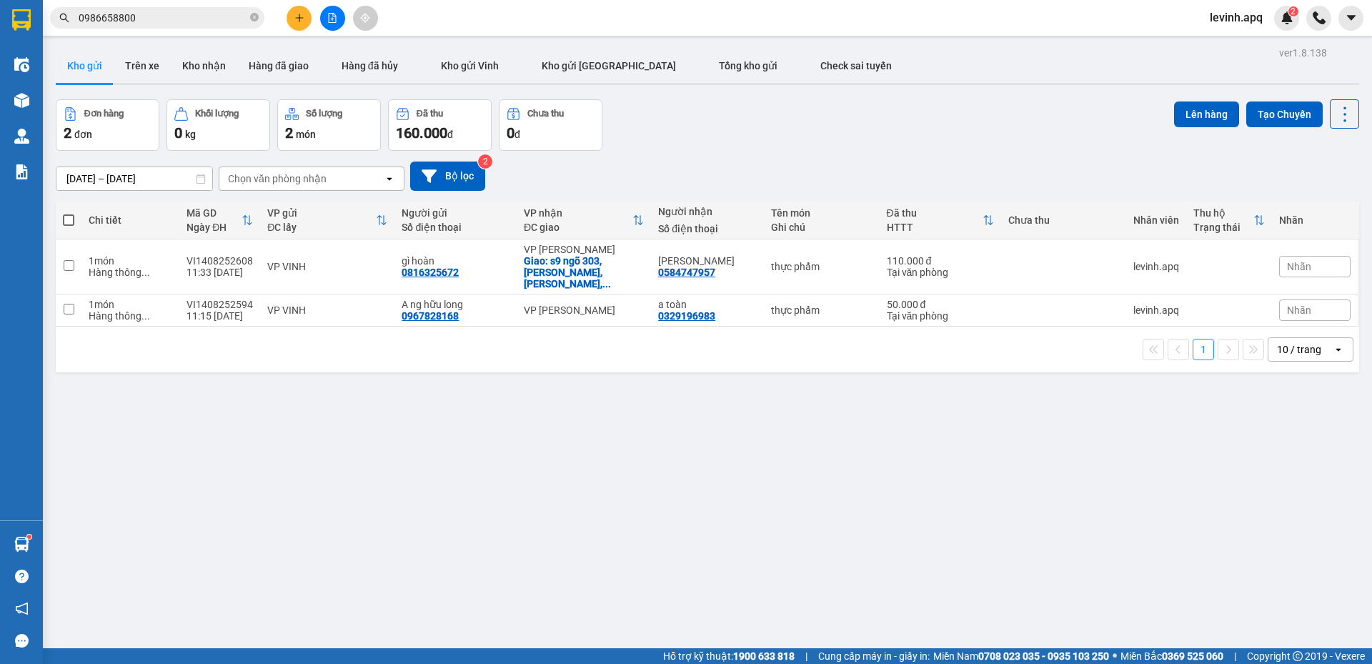
click at [147, 13] on input "0986658800" at bounding box center [163, 18] width 169 height 16
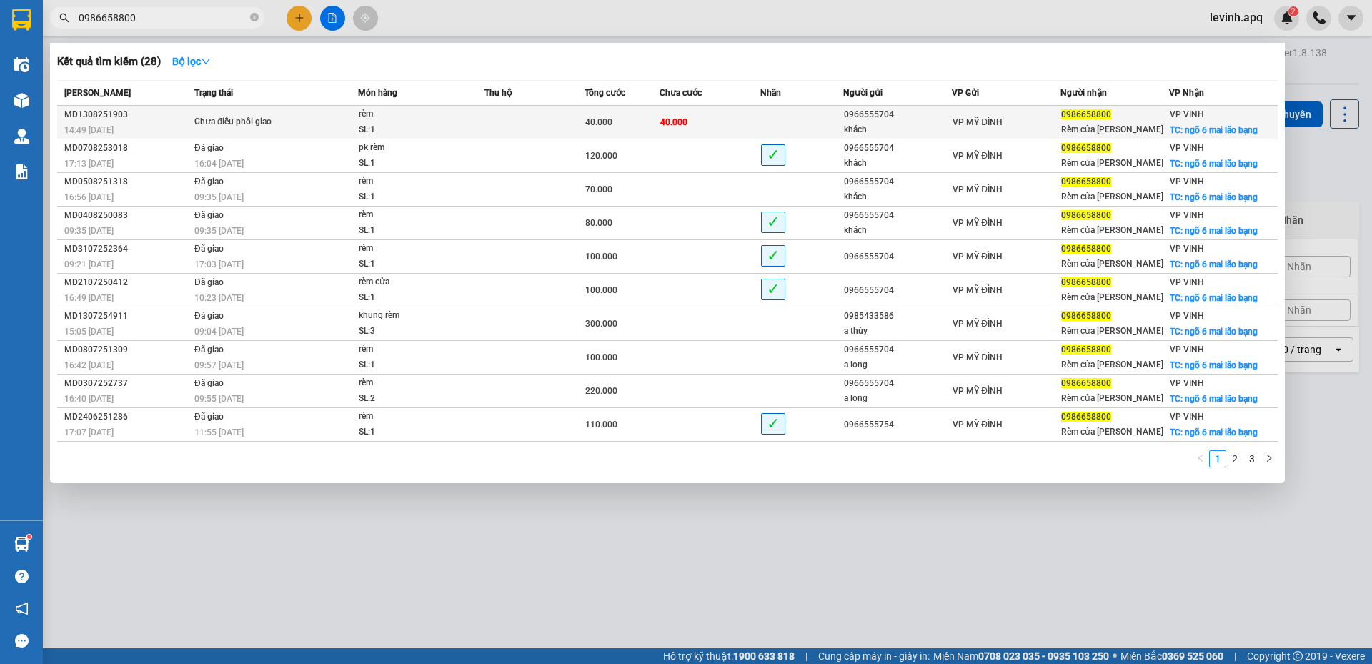
click at [283, 118] on div "Chưa điều phối giao" at bounding box center [247, 122] width 107 height 16
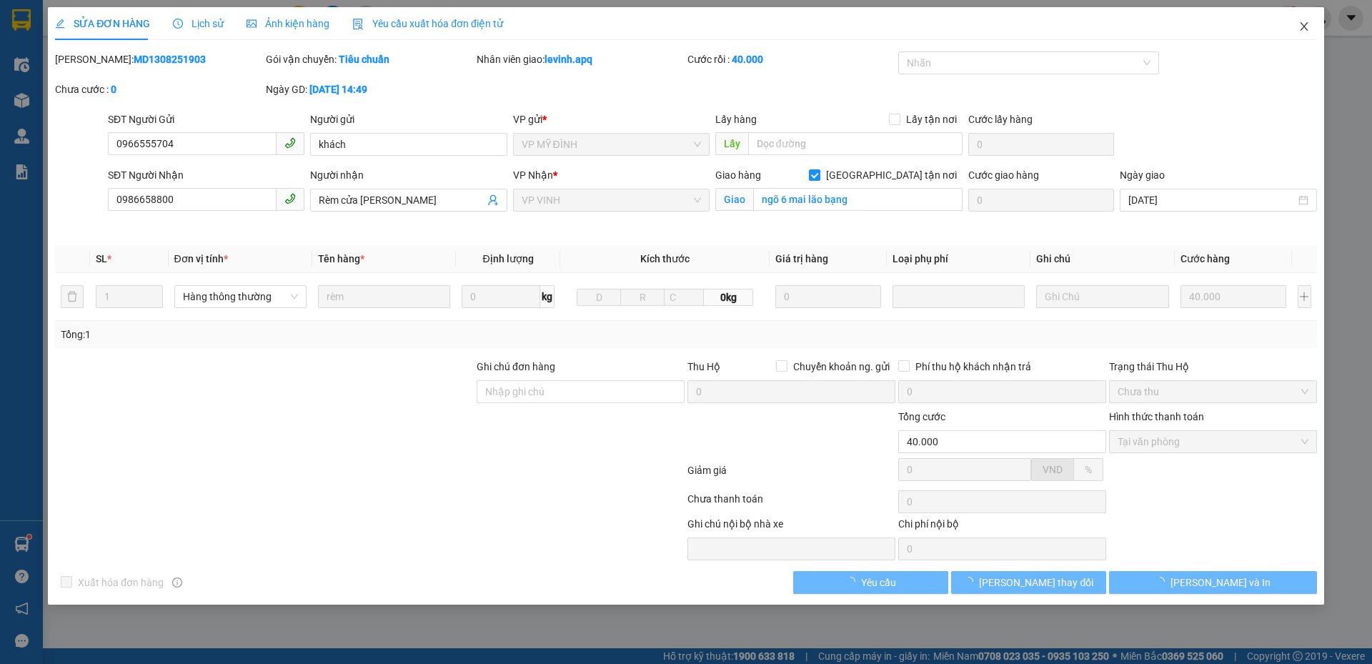
click at [1304, 26] on icon "close" at bounding box center [1303, 26] width 11 height 11
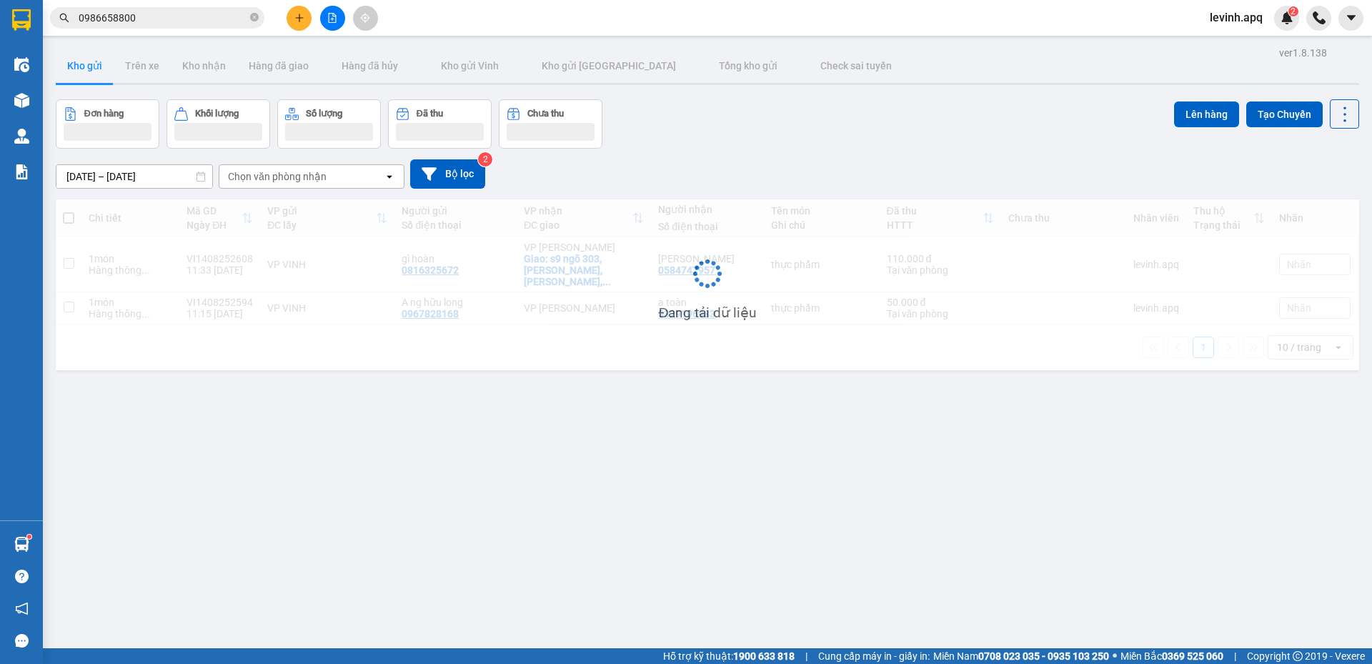
click at [176, 14] on input "0986658800" at bounding box center [163, 18] width 169 height 16
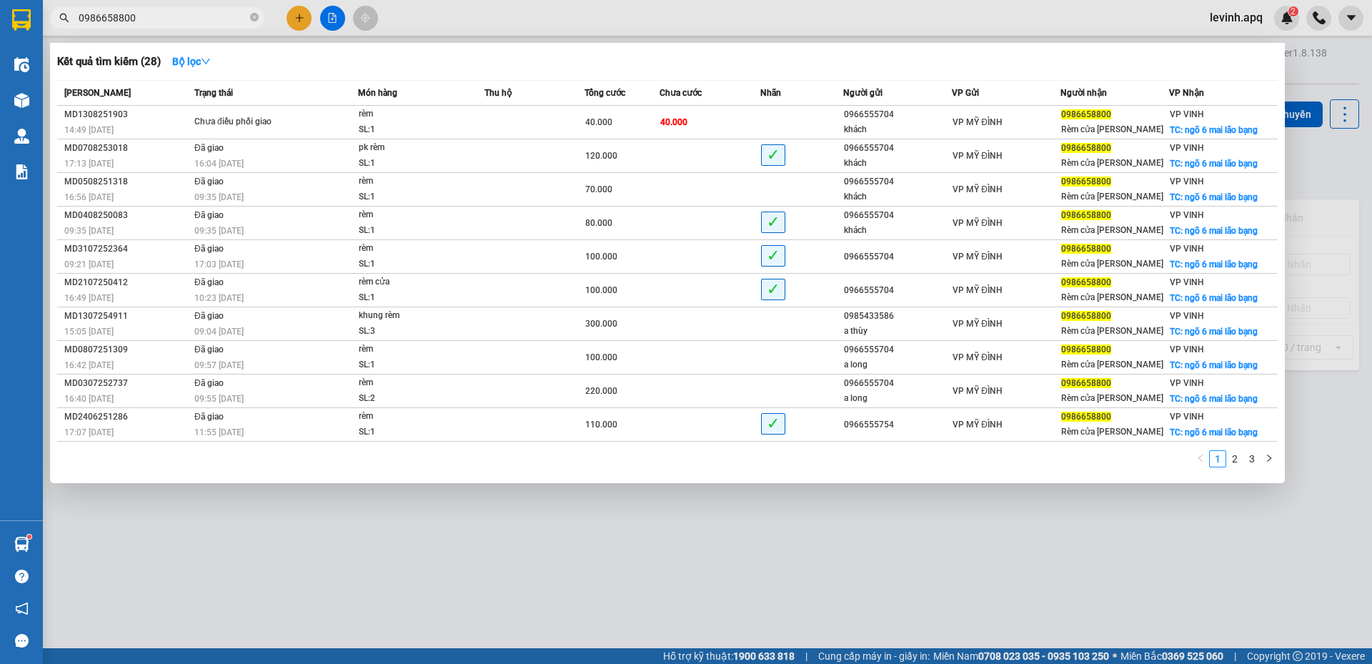
click at [176, 14] on input "0986658800" at bounding box center [163, 18] width 169 height 16
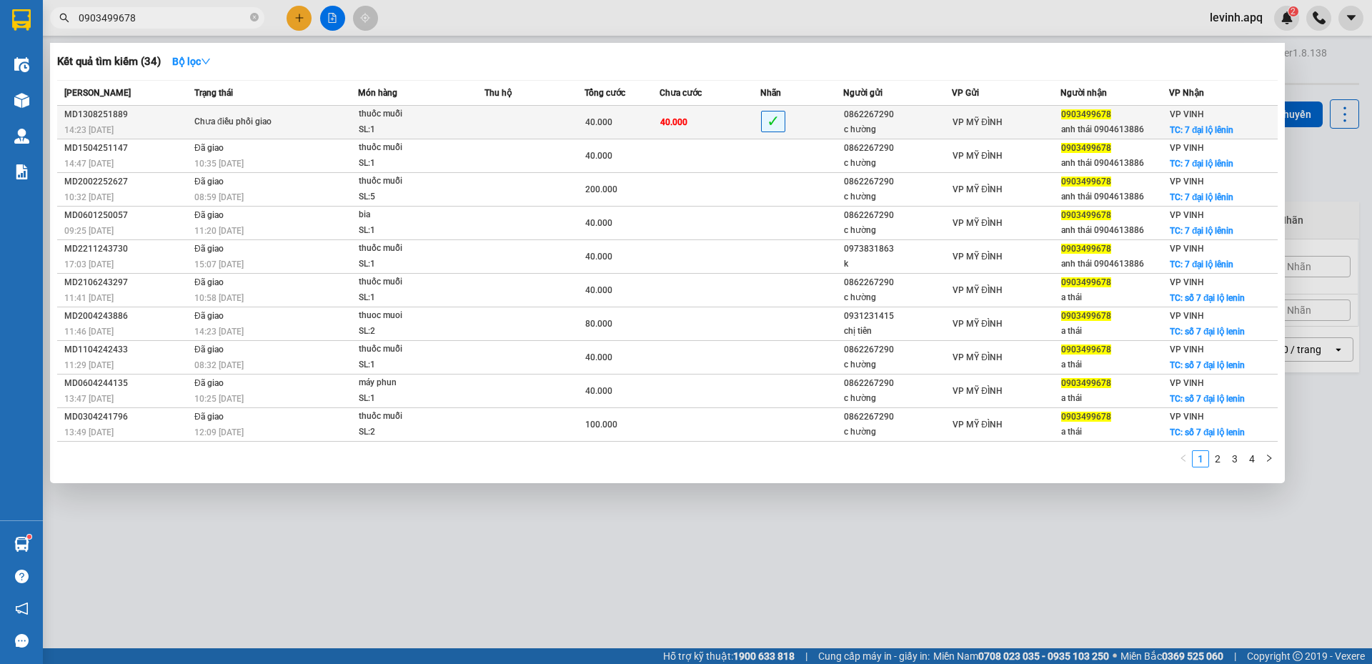
type input "0903499678"
click at [420, 112] on div "thuốc muỗi" at bounding box center [412, 114] width 107 height 16
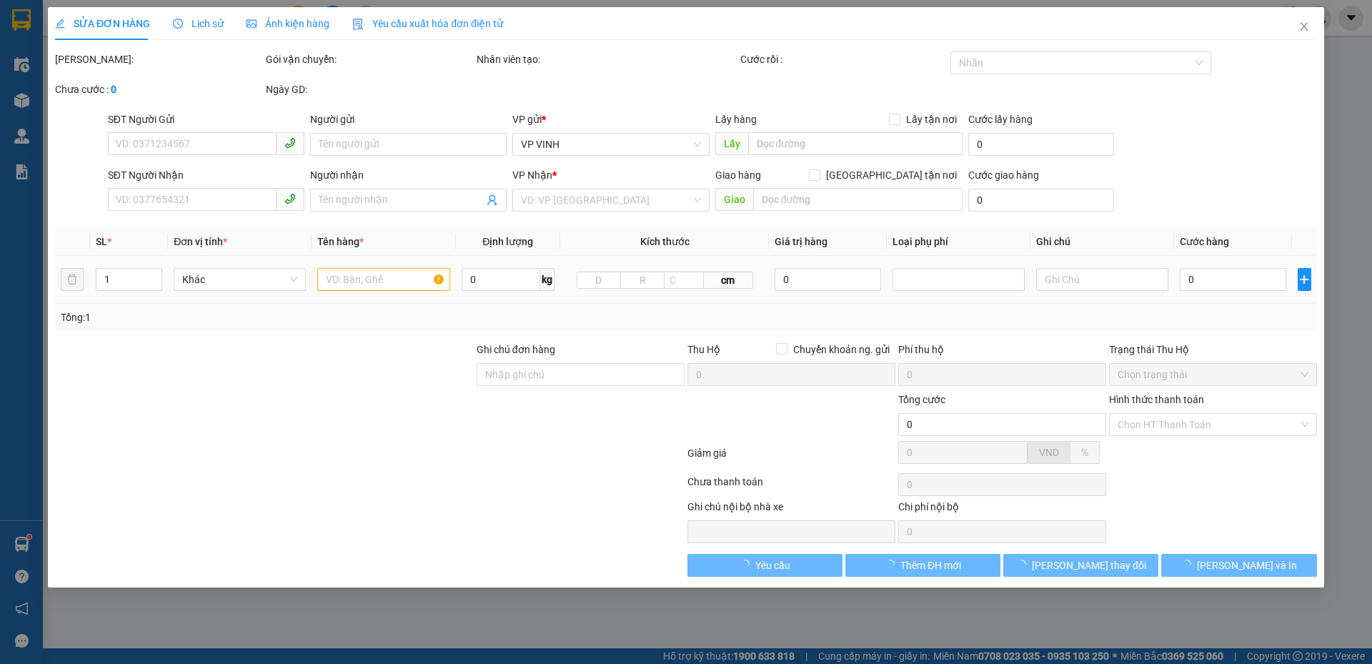
type input "0862267290"
type input "c hường"
type input "0903499678"
type input "anh thái 0904613886"
checkbox input "true"
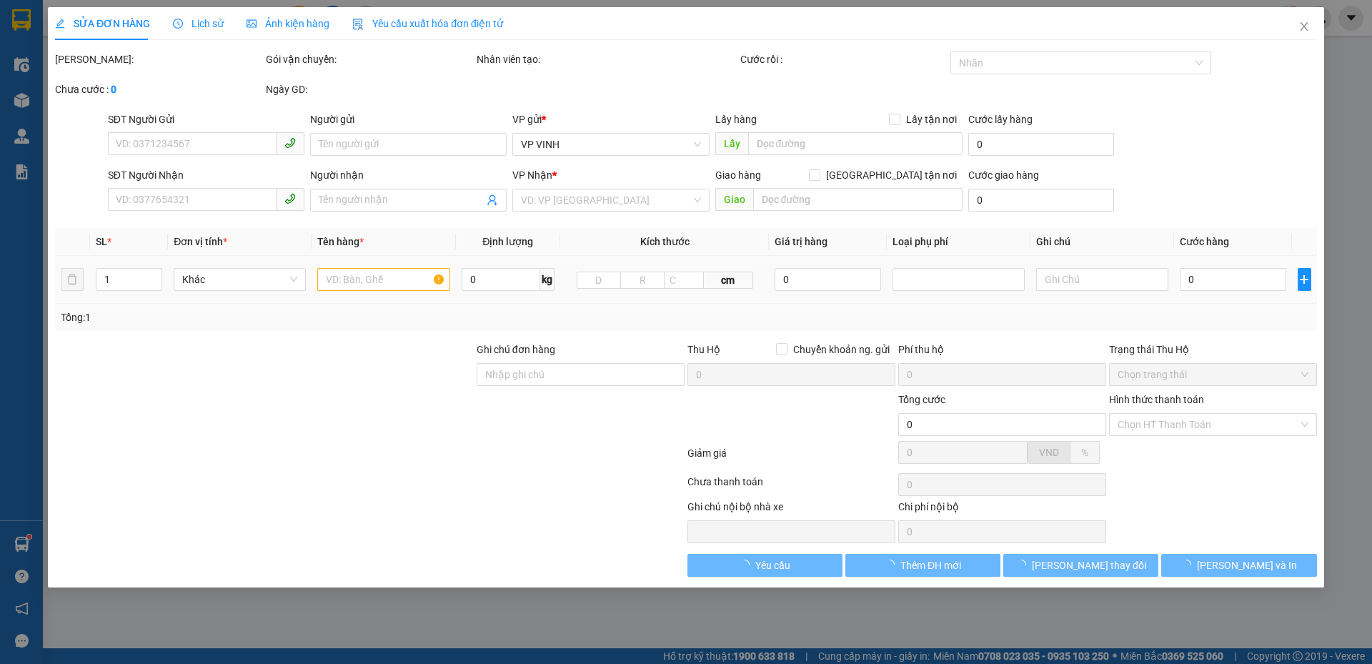
type input "7 đại lộ lênin"
checkbox input "true"
type input "40.000"
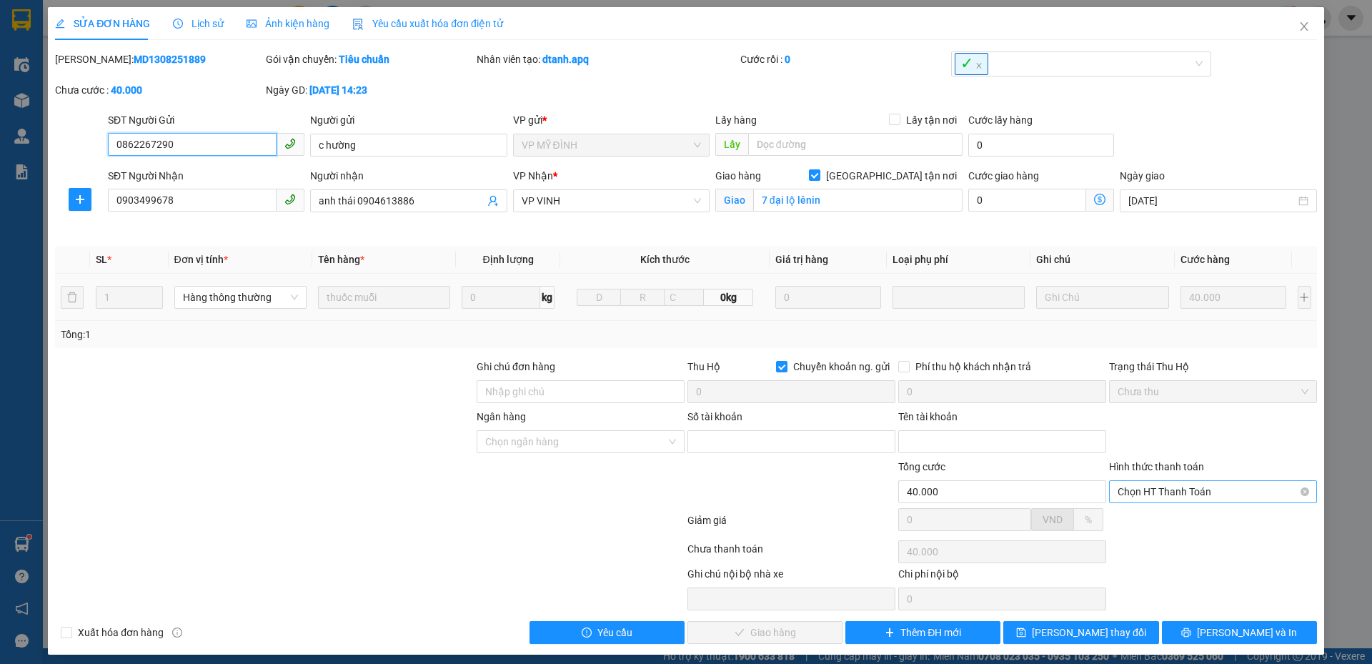
click at [1174, 497] on span "Chọn HT Thanh Toán" at bounding box center [1212, 491] width 191 height 21
click at [1130, 522] on div "Tại văn phòng" at bounding box center [1203, 520] width 189 height 16
click at [798, 629] on span "Lưu và Giao hàng" at bounding box center [782, 632] width 137 height 16
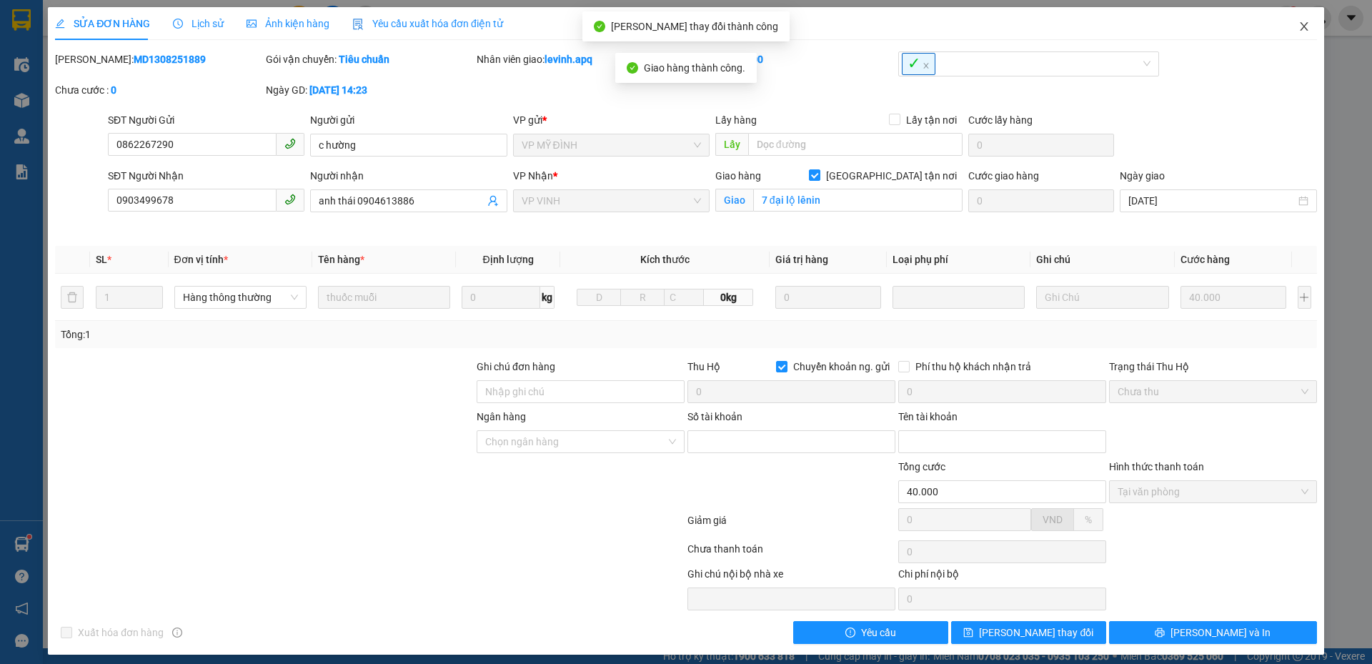
click at [1298, 26] on icon "close" at bounding box center [1303, 26] width 11 height 11
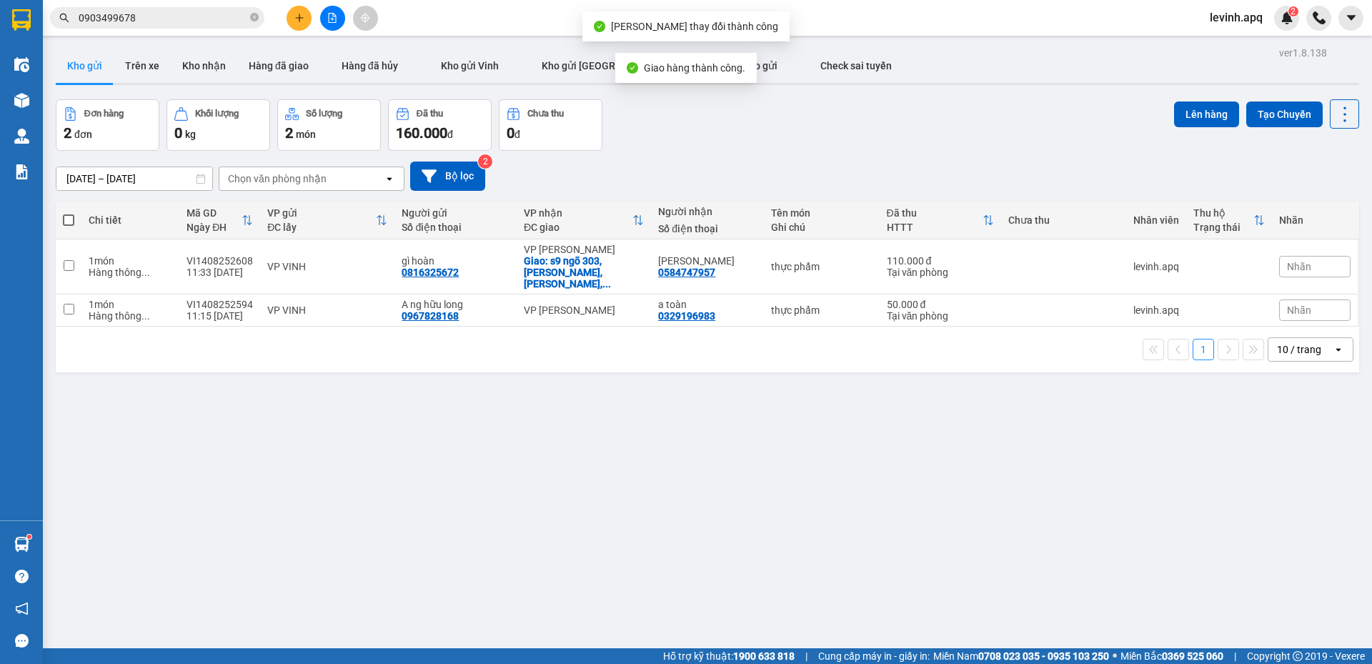
click at [206, 13] on input "0903499678" at bounding box center [163, 18] width 169 height 16
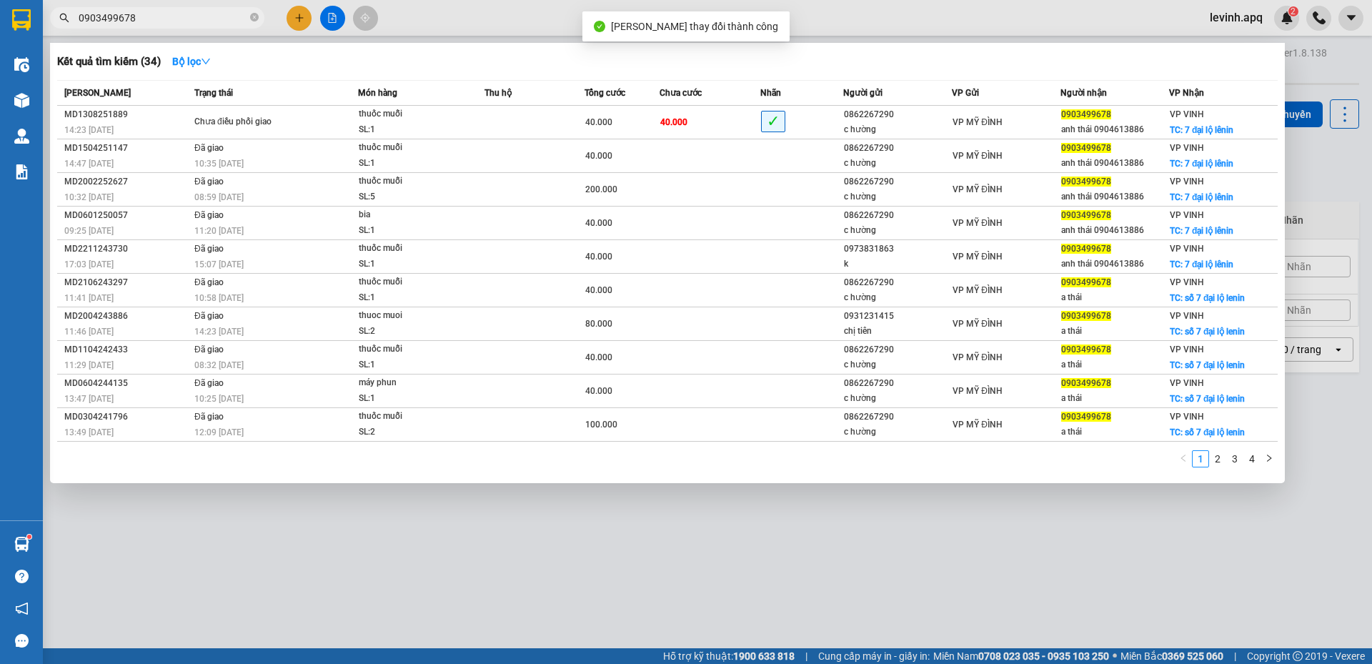
click at [383, 461] on div "1 2 3 4" at bounding box center [667, 463] width 1220 height 26
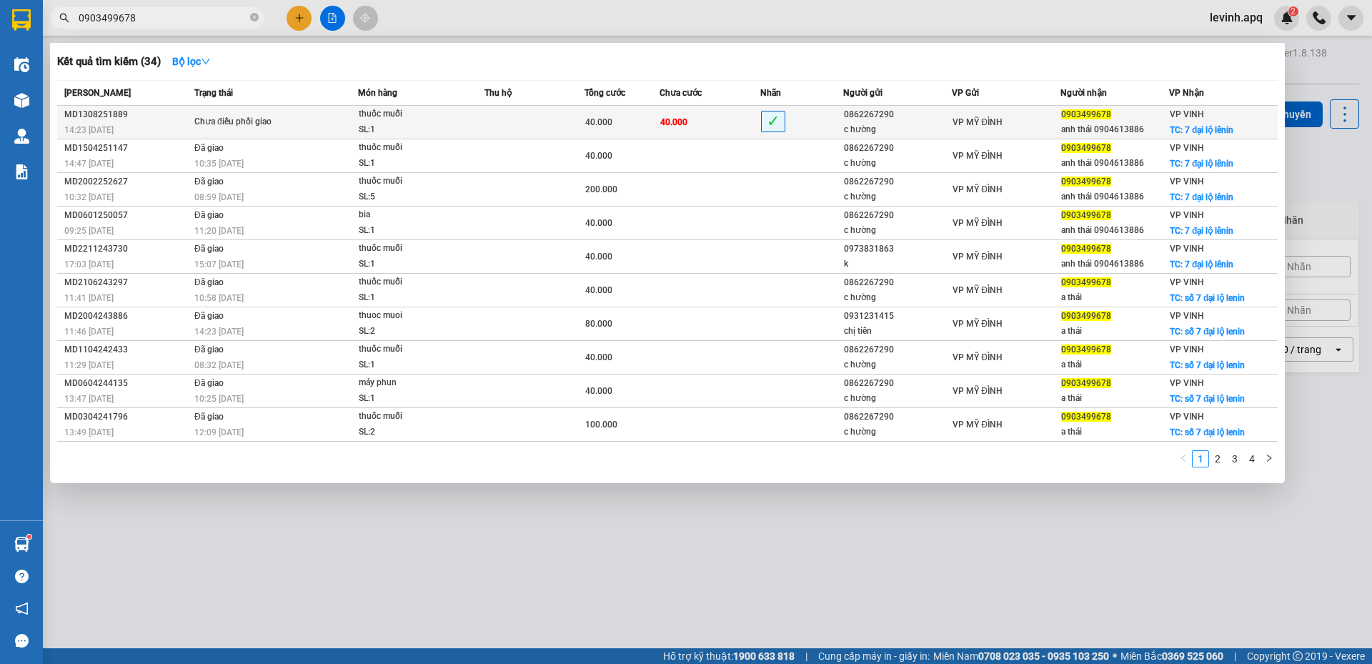
click at [251, 131] on td "Chưa điều phối giao" at bounding box center [274, 123] width 167 height 34
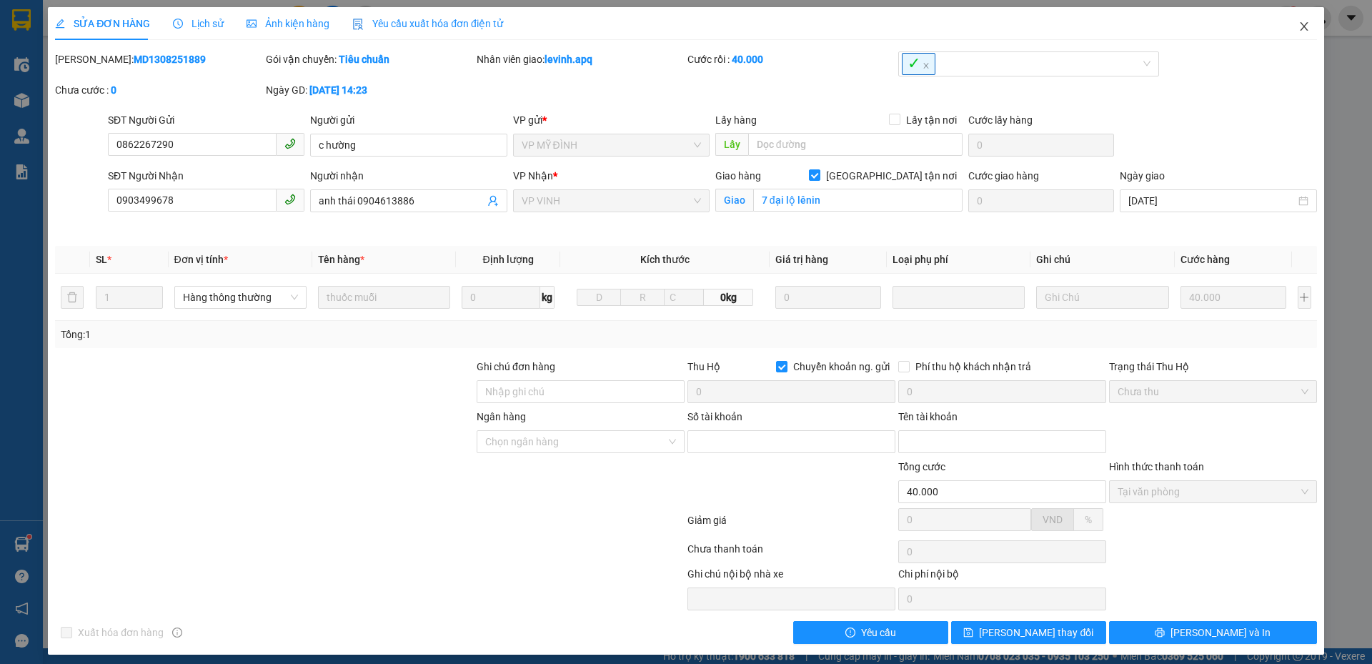
click at [1300, 25] on icon "close" at bounding box center [1304, 26] width 8 height 9
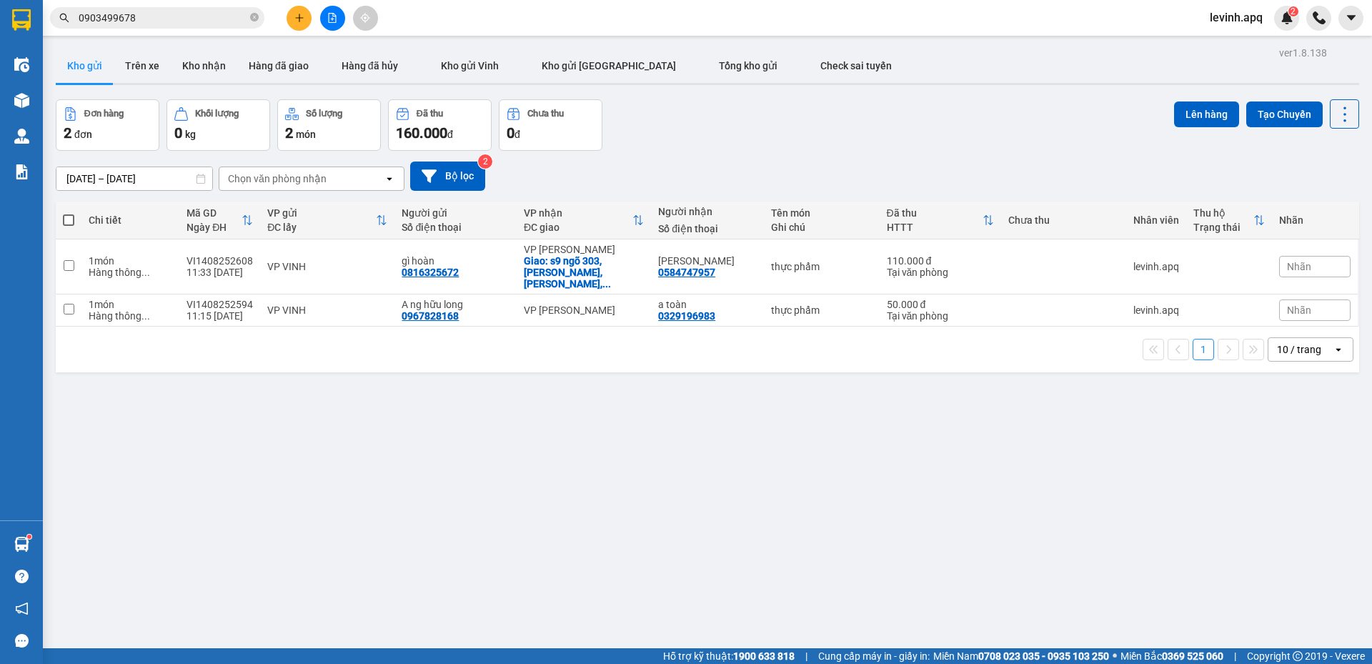
click at [715, 164] on div "12/08/2025 – 14/08/2025 Press the down arrow key to interact with the calendar …" at bounding box center [707, 175] width 1303 height 29
click at [122, 11] on input "0903499678" at bounding box center [163, 18] width 169 height 16
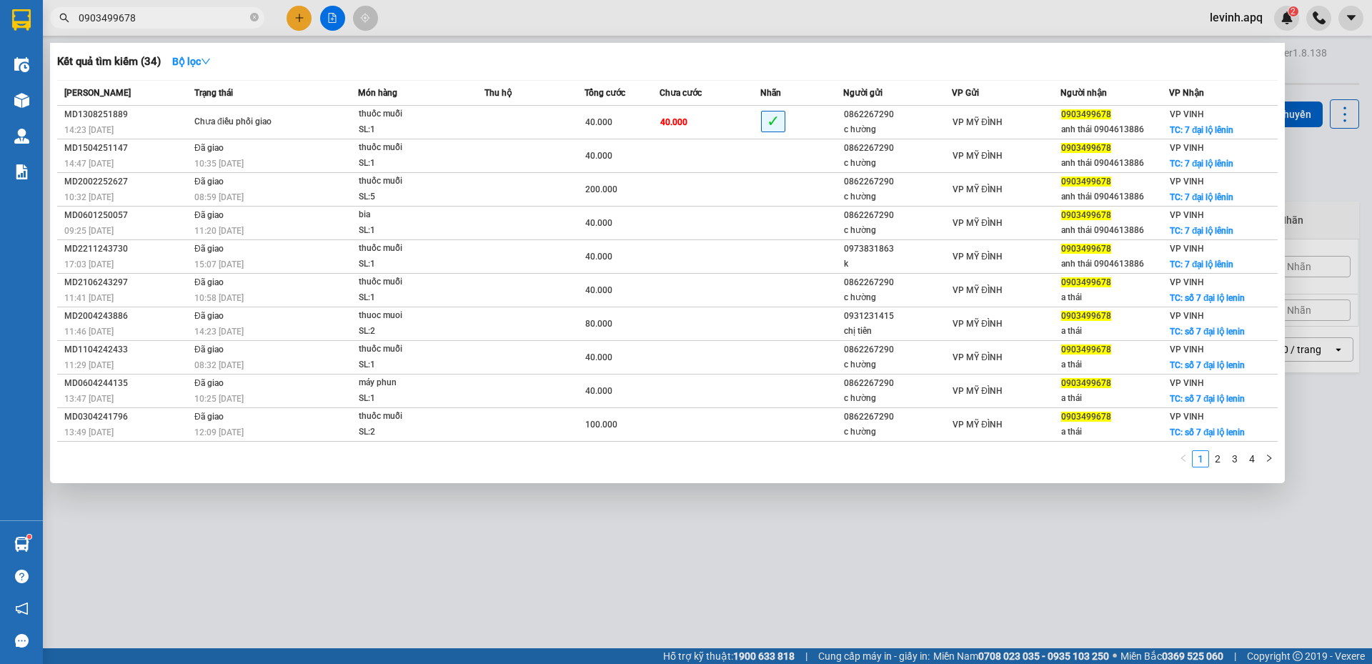
click at [122, 11] on input "0903499678" at bounding box center [163, 18] width 169 height 16
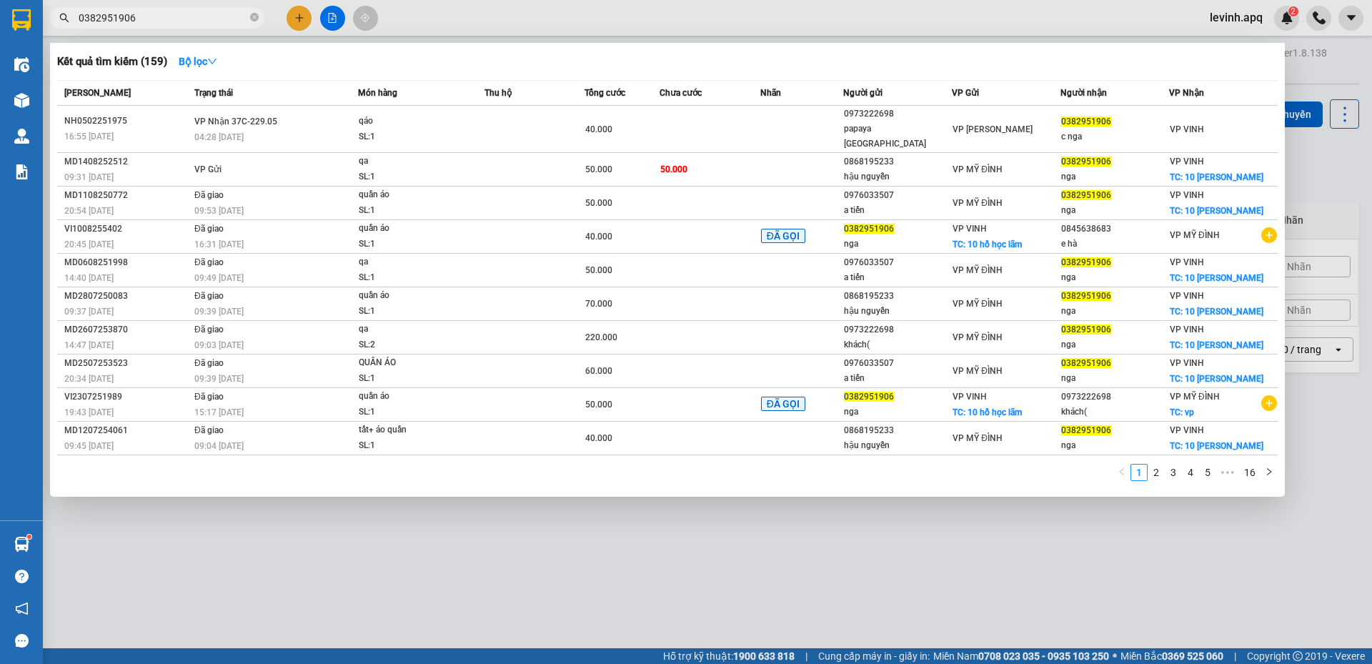
type input "0382951906"
click at [299, 25] on div at bounding box center [686, 332] width 1372 height 664
click at [299, 25] on button at bounding box center [298, 18] width 25 height 25
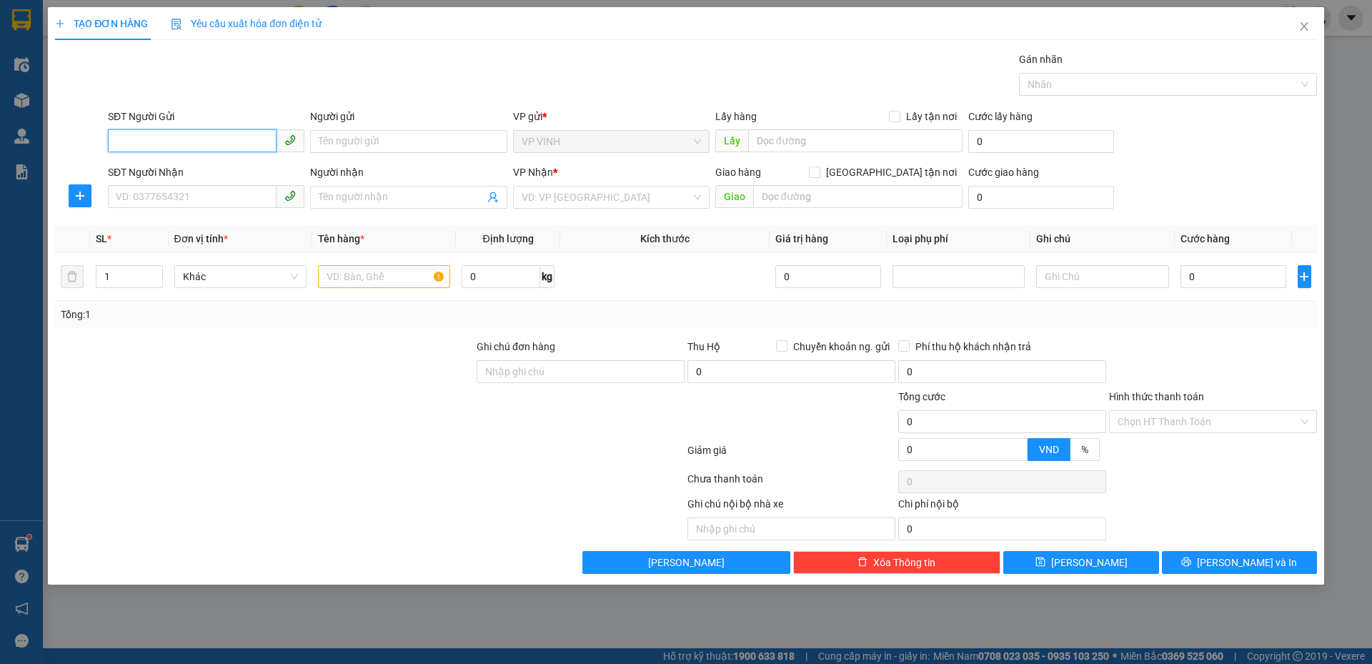
click at [241, 131] on input "SĐT Người Gửi" at bounding box center [192, 140] width 169 height 23
paste input "0985844462"
type input "0985844462"
click at [209, 171] on div "0985844462 - kh" at bounding box center [205, 170] width 179 height 16
type input "kh"
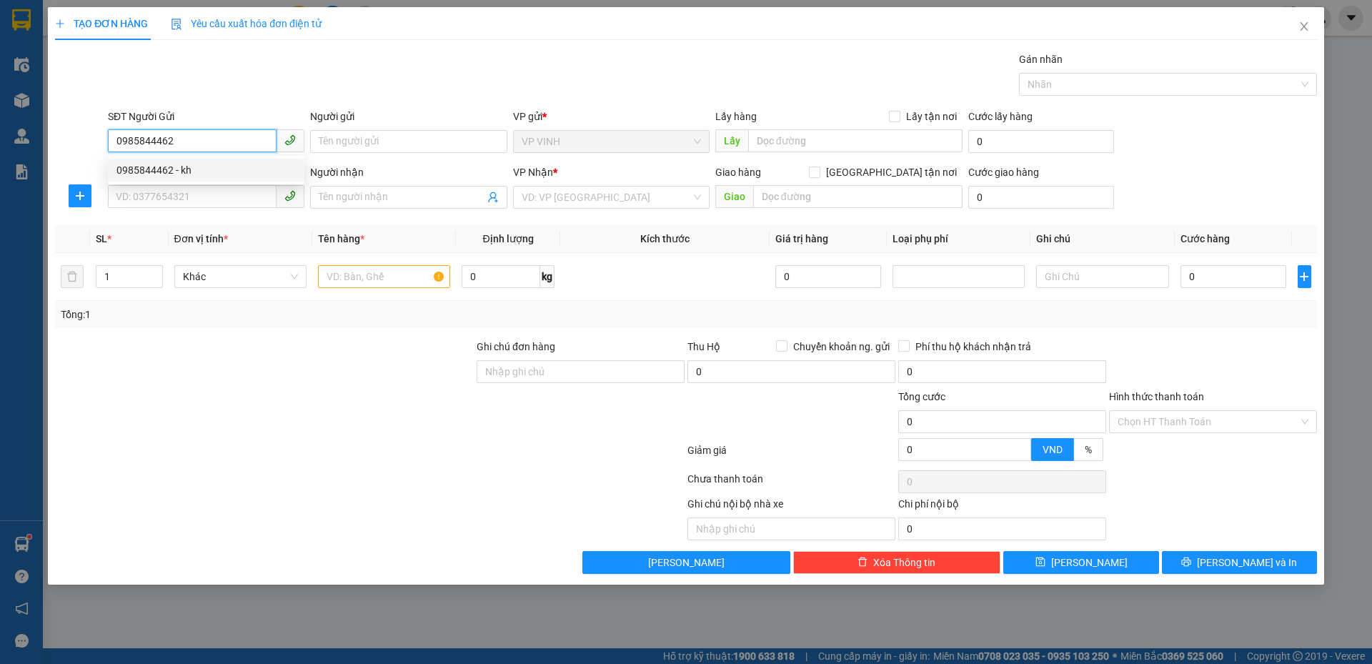
checkbox input "true"
type input "k5 tt hưng nguyên"
type input "0985844462"
click at [223, 196] on input "SĐT Người Nhận" at bounding box center [192, 196] width 169 height 23
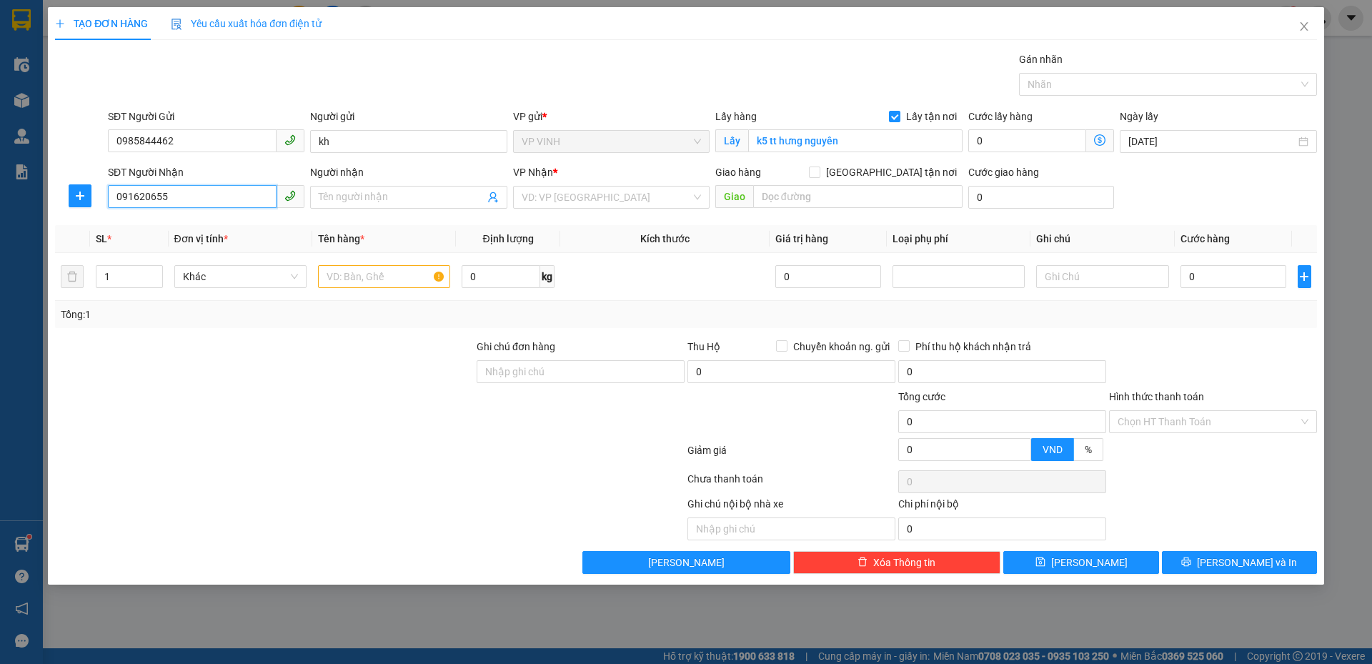
type input "0916206555"
click at [225, 225] on div "0916206555 - a đạo" at bounding box center [205, 226] width 179 height 16
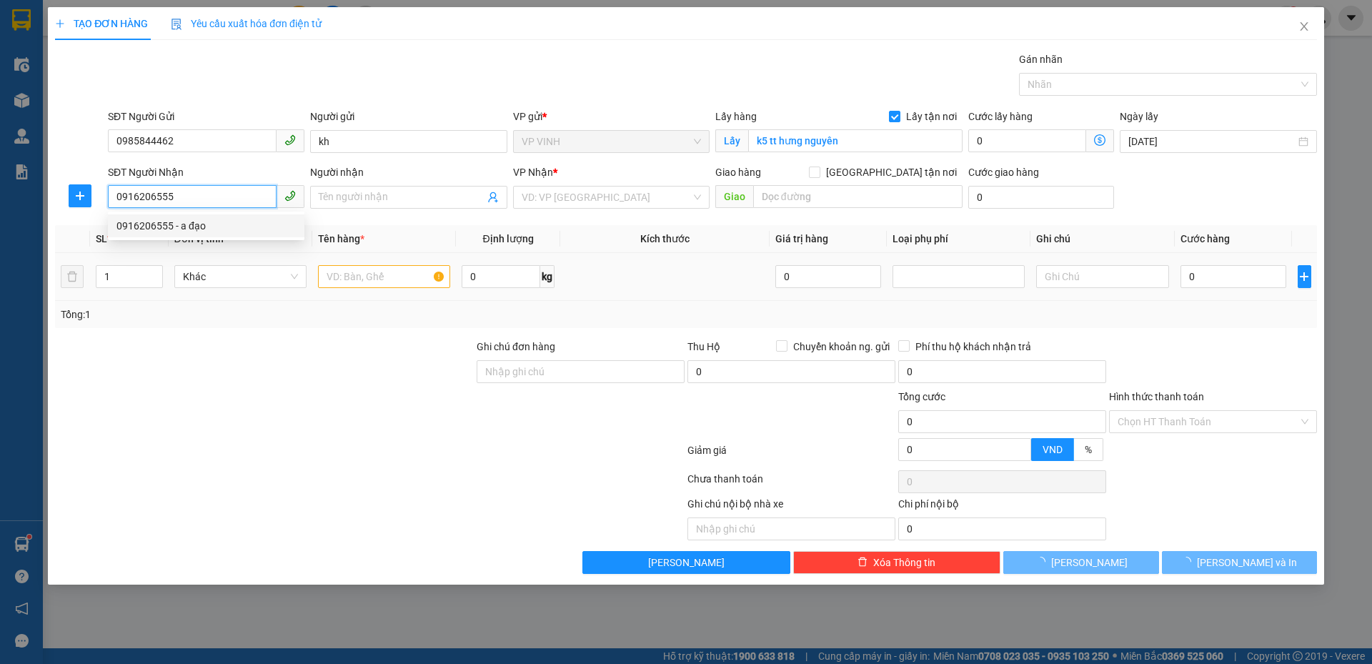
type input "a đạo"
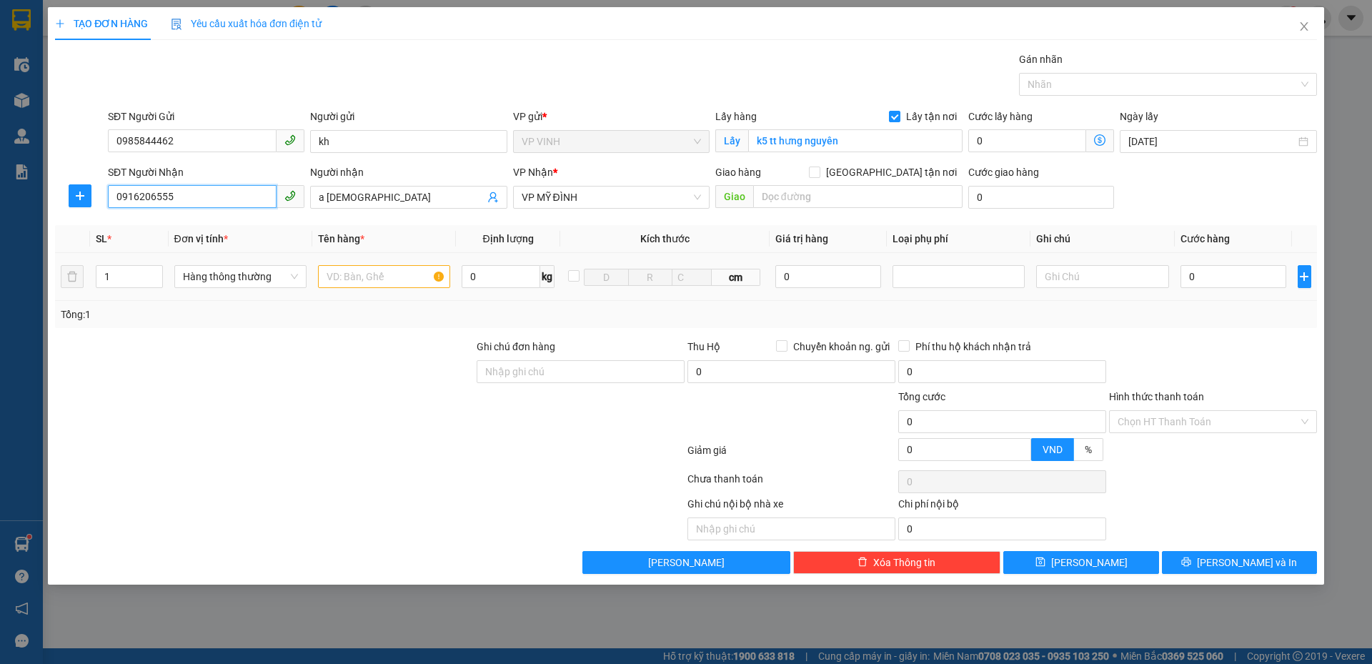
type input "0916206555"
click at [365, 280] on input "text" at bounding box center [384, 276] width 132 height 23
type input "gạo"
click at [1191, 279] on input "0" at bounding box center [1233, 276] width 106 height 23
drag, startPoint x: 1204, startPoint y: 281, endPoint x: 1204, endPoint y: 358, distance: 77.2
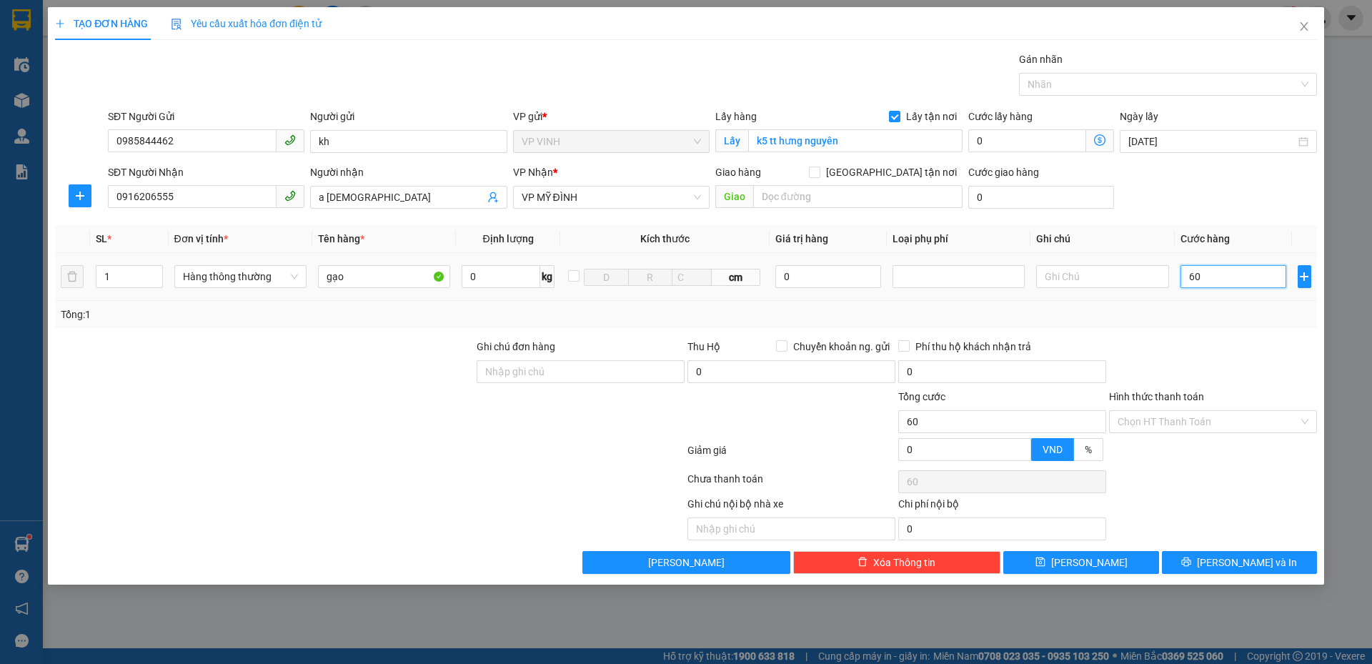
click at [1204, 281] on input "60" at bounding box center [1233, 276] width 106 height 23
click at [1237, 553] on button "Lưu và In" at bounding box center [1239, 562] width 155 height 23
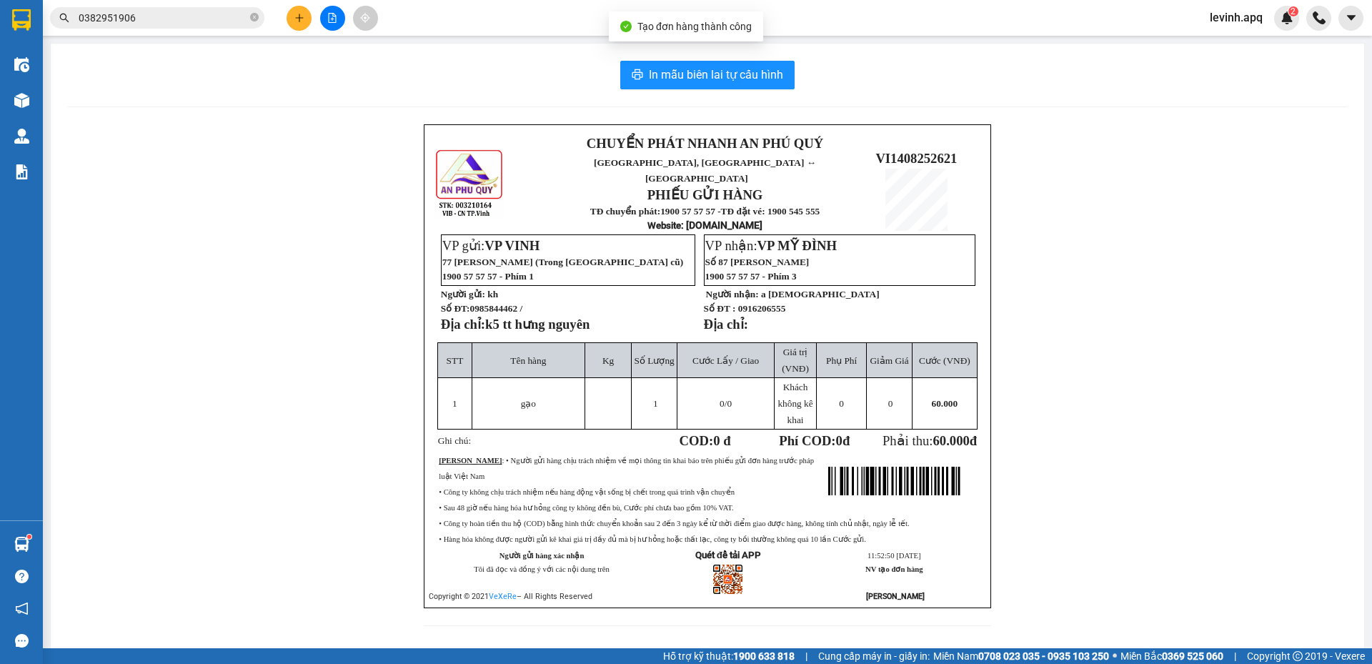
click at [721, 50] on div "In mẫu biên lai tự cấu hình CHUYỂN PHÁT NHANH AN PHÚ QUÝ NGHỆ AN, HÀ TĨNH ↔ HÀ …" at bounding box center [707, 352] width 1313 height 617
click at [730, 73] on span "In mẫu biên lai tự cấu hình" at bounding box center [716, 75] width 134 height 18
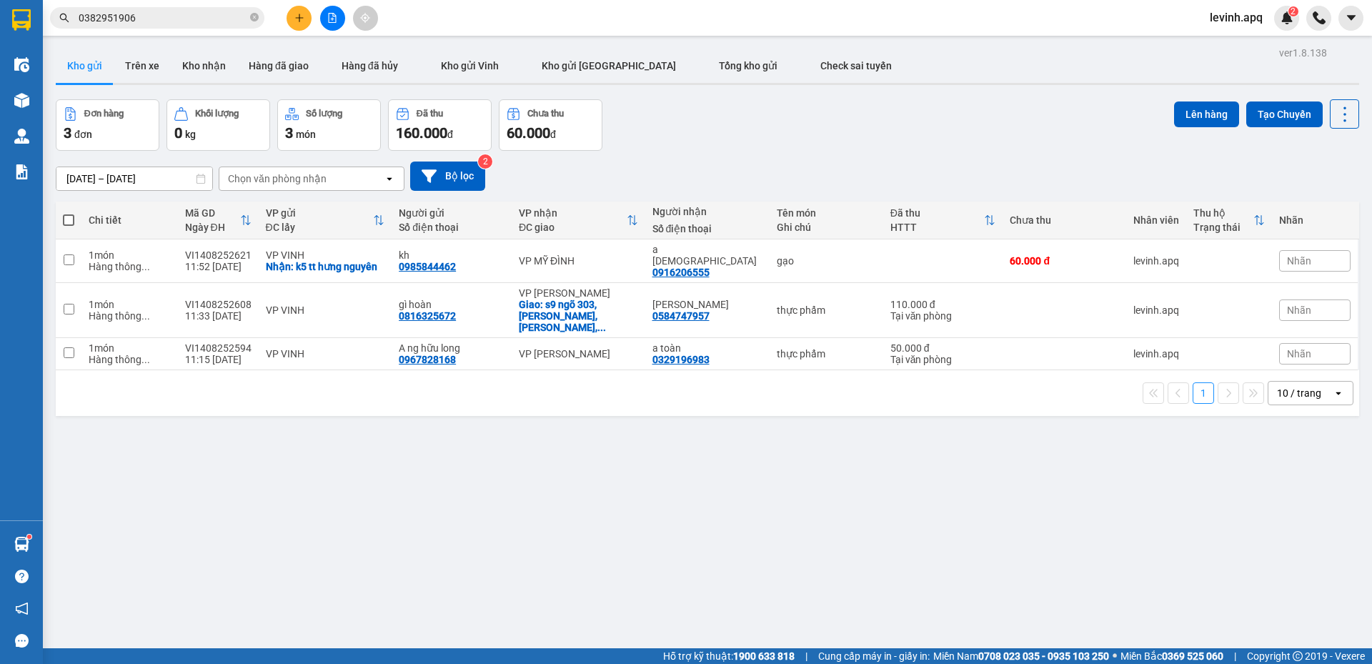
click at [316, 507] on div "ver 1.8.138 Kho gửi Trên xe Kho nhận Hàng đã giao Hàng đã hủy Kho gửi Vinh Kho …" at bounding box center [707, 375] width 1315 height 664
click at [184, 14] on input "0382951906" at bounding box center [163, 18] width 169 height 16
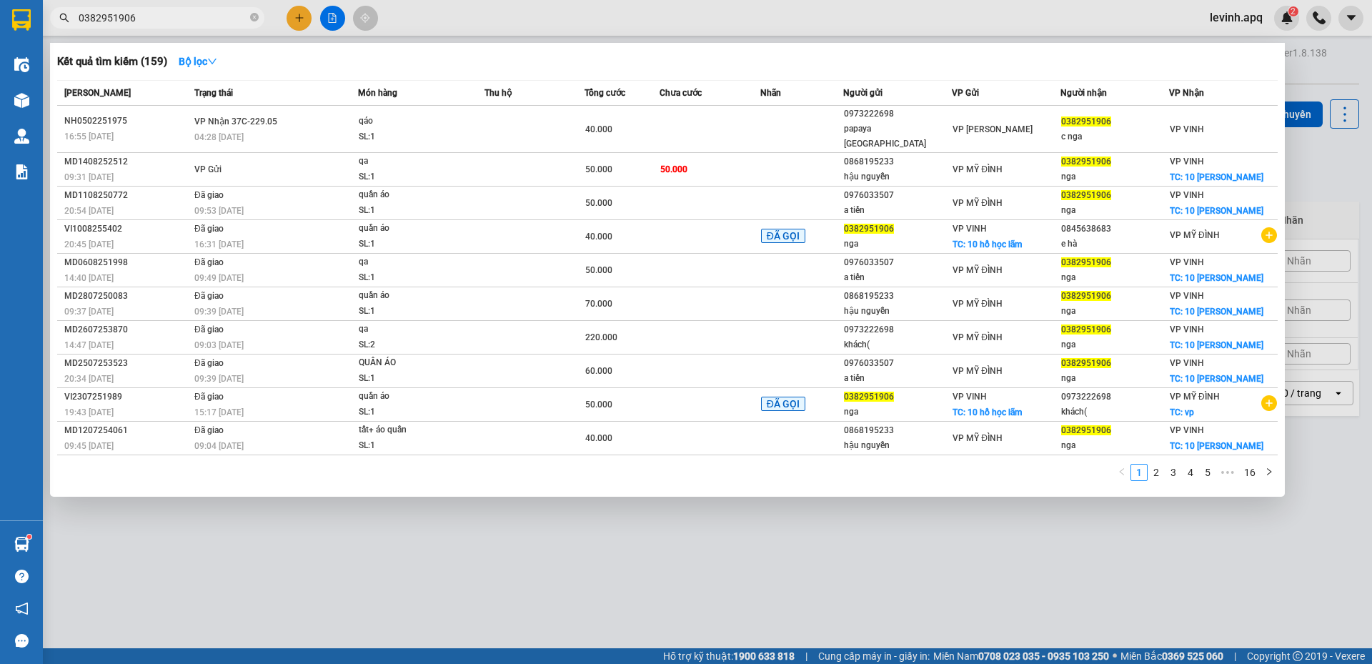
click at [184, 14] on input "0382951906" at bounding box center [163, 18] width 169 height 16
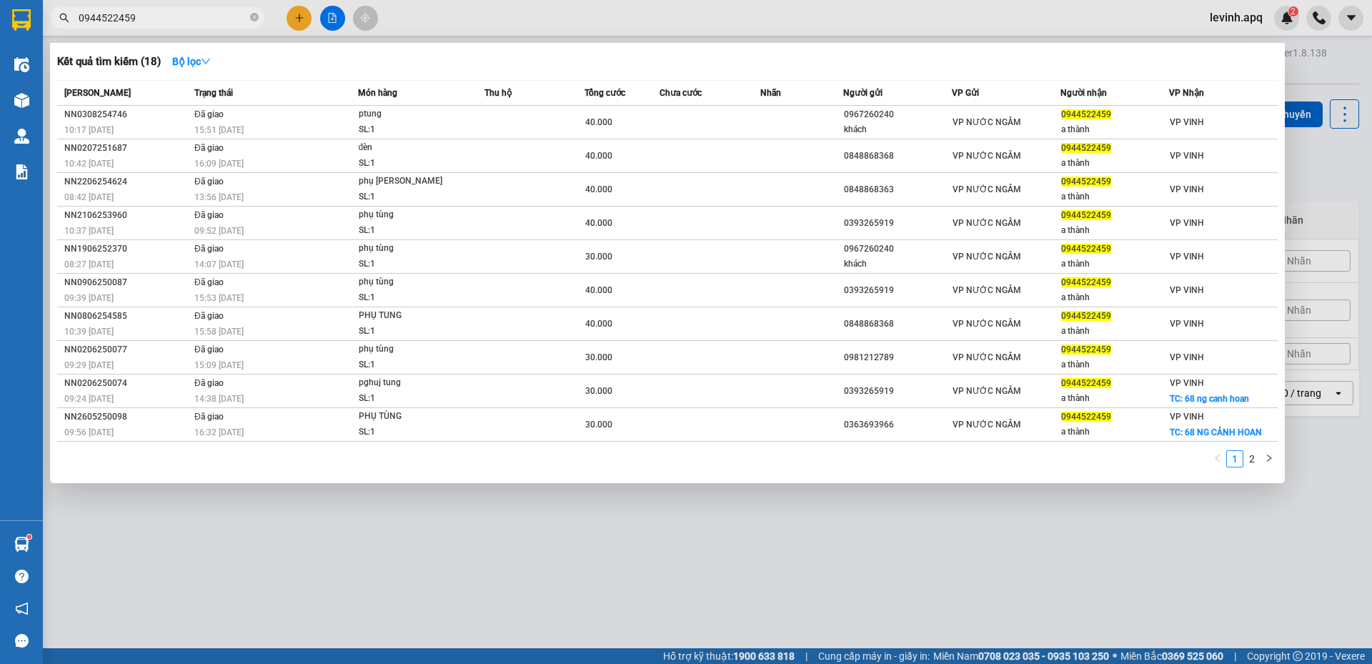
type input "0944522459"
click at [372, 594] on div at bounding box center [686, 332] width 1372 height 664
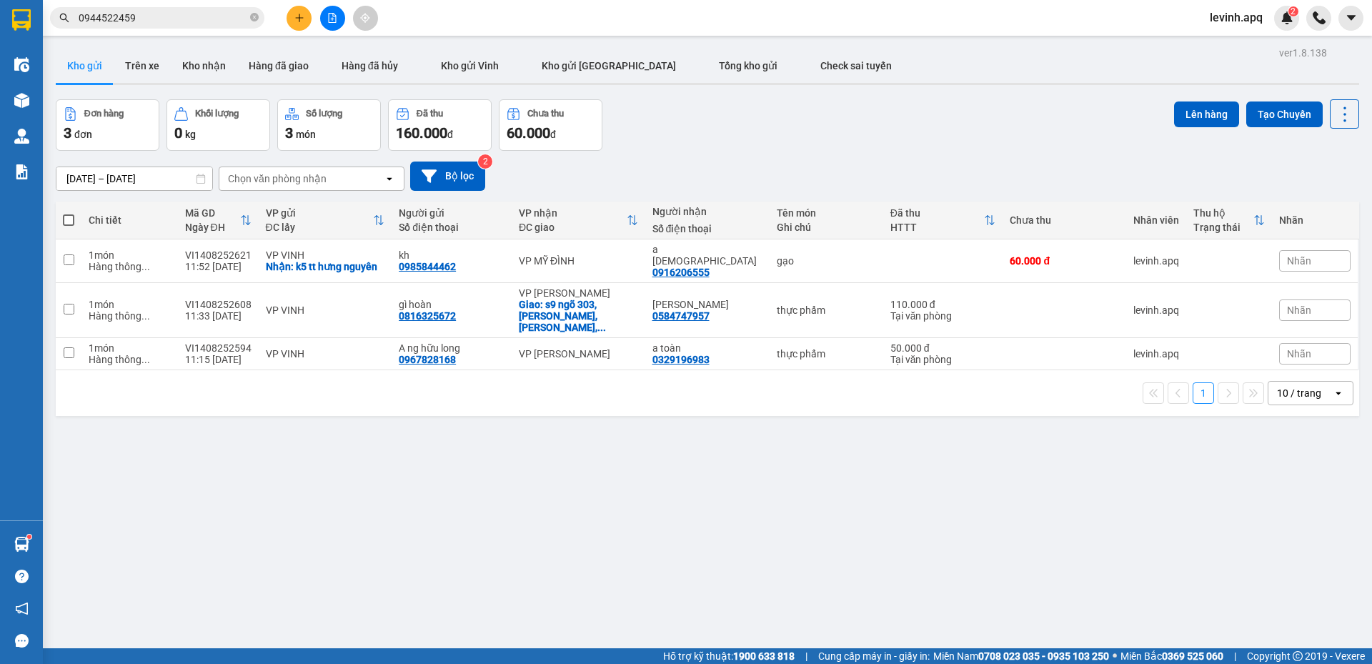
drag, startPoint x: 874, startPoint y: 144, endPoint x: 645, endPoint y: 338, distance: 300.1
click at [874, 145] on div "Đơn hàng 3 đơn Khối lượng 0 kg Số lượng 3 món Đã thu 160.000 đ Chưa thu 60.000 …" at bounding box center [707, 124] width 1303 height 51
drag, startPoint x: 536, startPoint y: 473, endPoint x: 518, endPoint y: 494, distance: 27.9
click at [532, 479] on div "ver 1.8.138 Kho gửi Trên xe Kho nhận Hàng đã giao Hàng đã hủy Kho gửi Vinh Kho …" at bounding box center [707, 375] width 1315 height 664
click at [579, 501] on div "ver 1.8.138 Kho gửi Trên xe Kho nhận Hàng đã giao Hàng đã hủy Kho gửi Vinh Kho …" at bounding box center [707, 375] width 1315 height 664
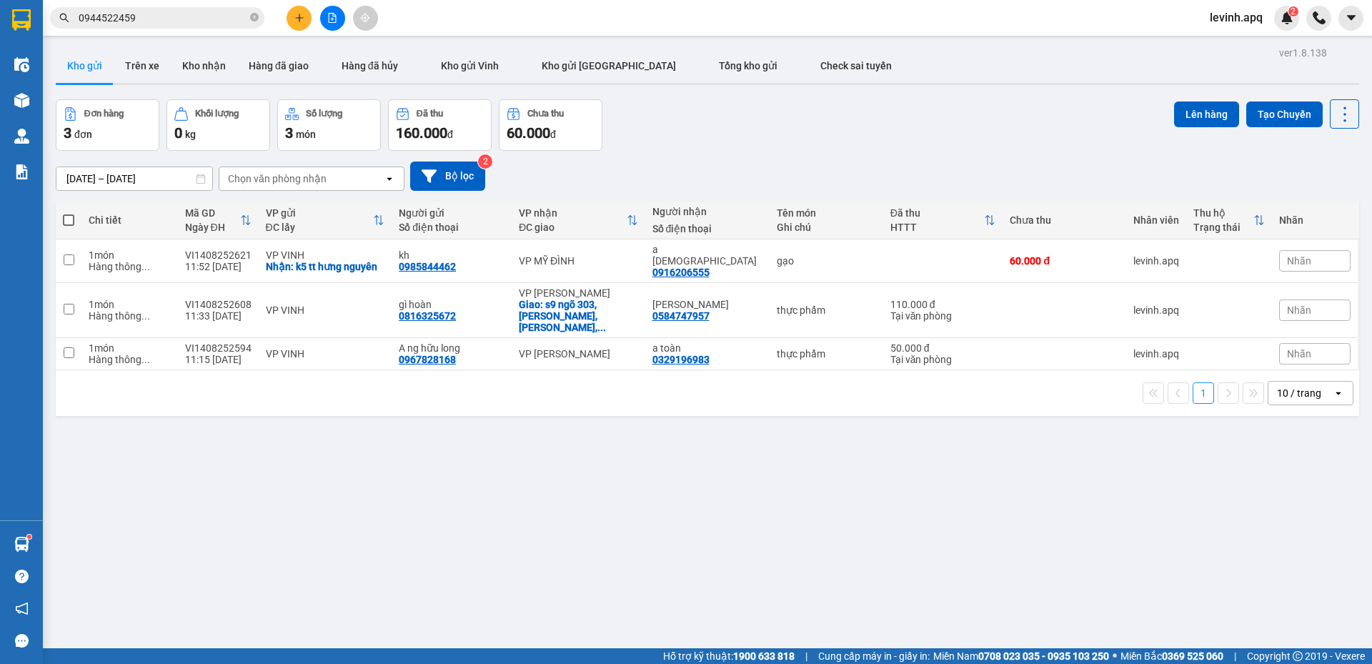
click at [1214, 15] on span "levinh.apq" at bounding box center [1236, 18] width 76 height 18
click at [1223, 37] on span "Đăng xuất" at bounding box center [1250, 44] width 60 height 16
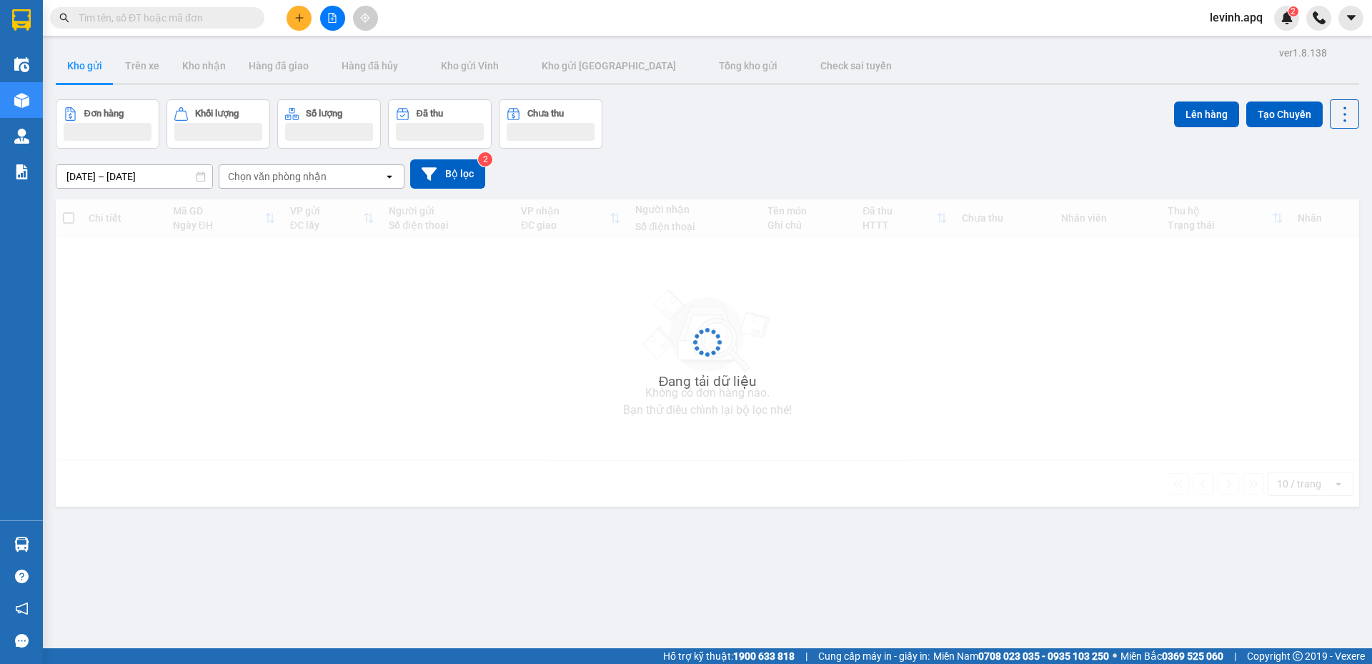
paste input "0584747957"
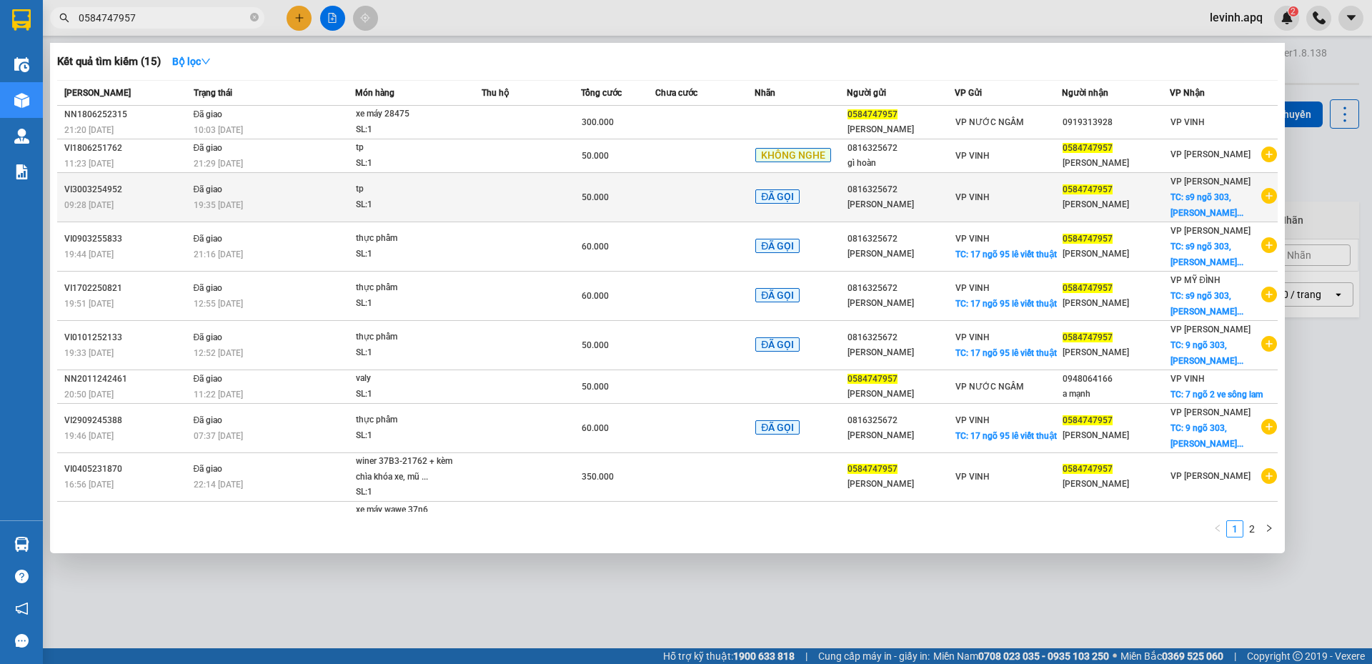
type input "0584747957"
click at [761, 216] on td "ĐÃ GỌI" at bounding box center [800, 197] width 92 height 49
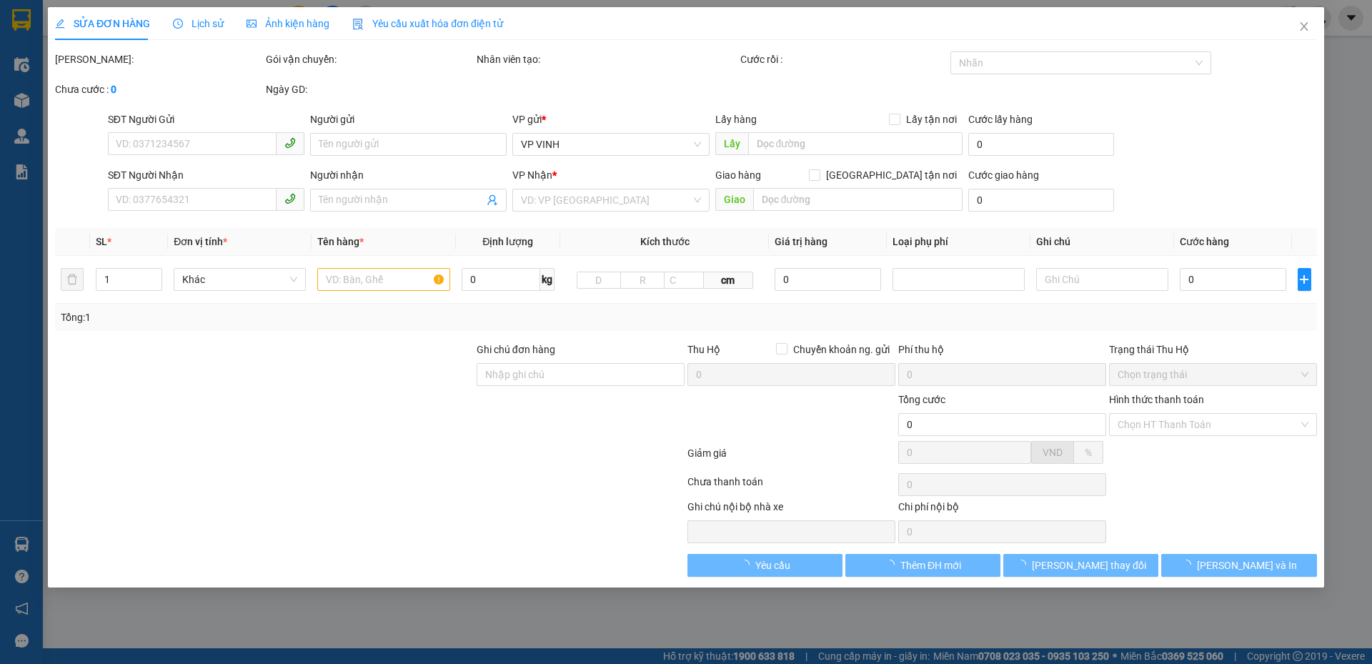
type input "0816325672"
type input "[PERSON_NAME]"
type input "0584747957"
type input "[PERSON_NAME]"
checkbox input "true"
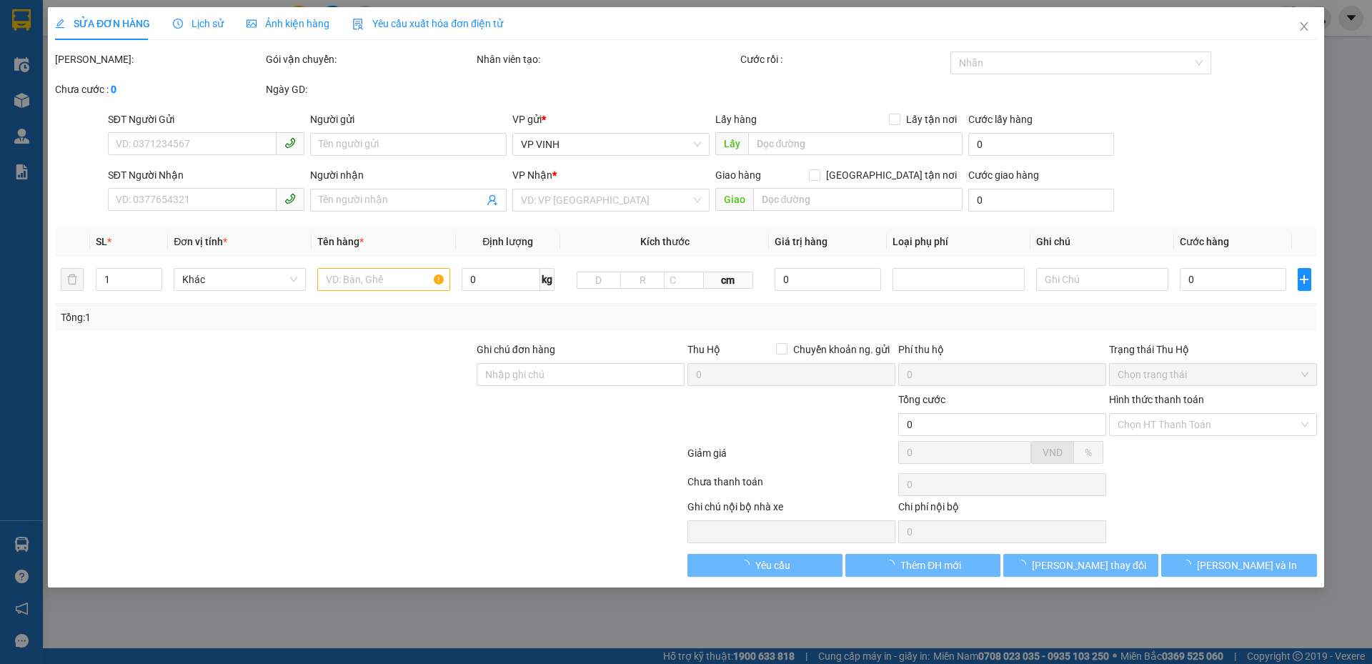
type input "s9 ngõ 303, [PERSON_NAME], [PERSON_NAME], [GEOGRAPHIC_DATA], [GEOGRAPHIC_DATA]"
type input "50.000"
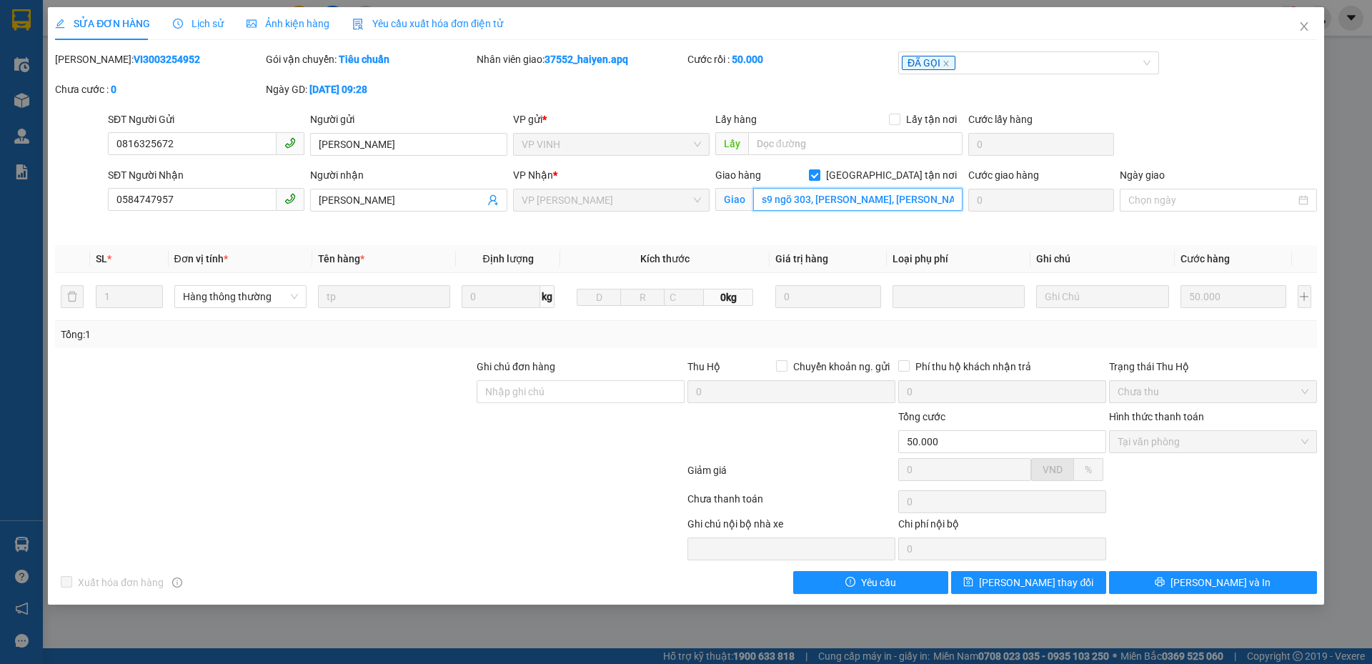
click at [887, 200] on input "s9 ngõ 303, [PERSON_NAME], [PERSON_NAME], [GEOGRAPHIC_DATA], [GEOGRAPHIC_DATA]" at bounding box center [857, 199] width 209 height 23
